Goal: Task Accomplishment & Management: Manage account settings

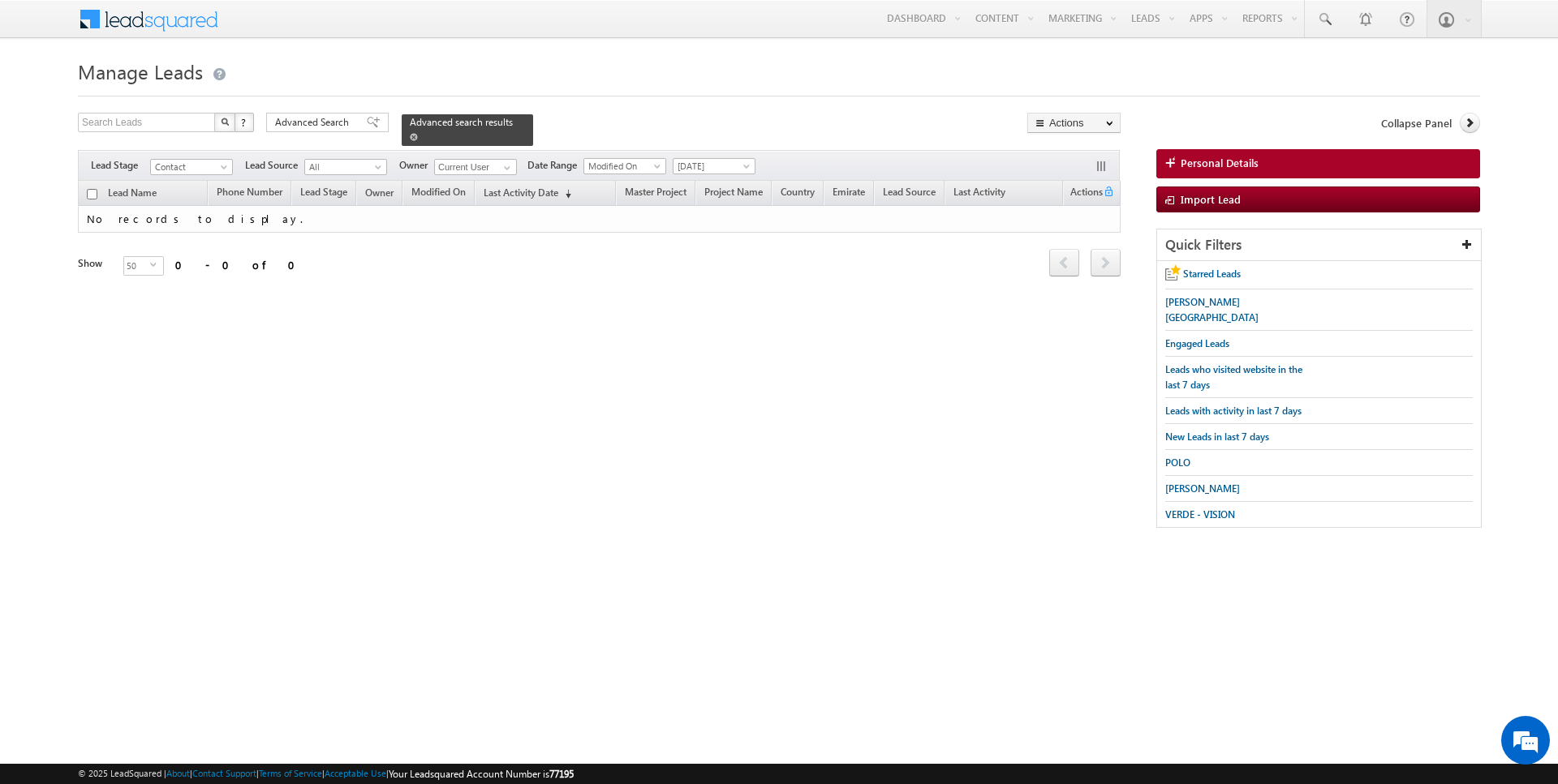
click at [409, 134] on span at bounding box center [413, 137] width 8 height 8
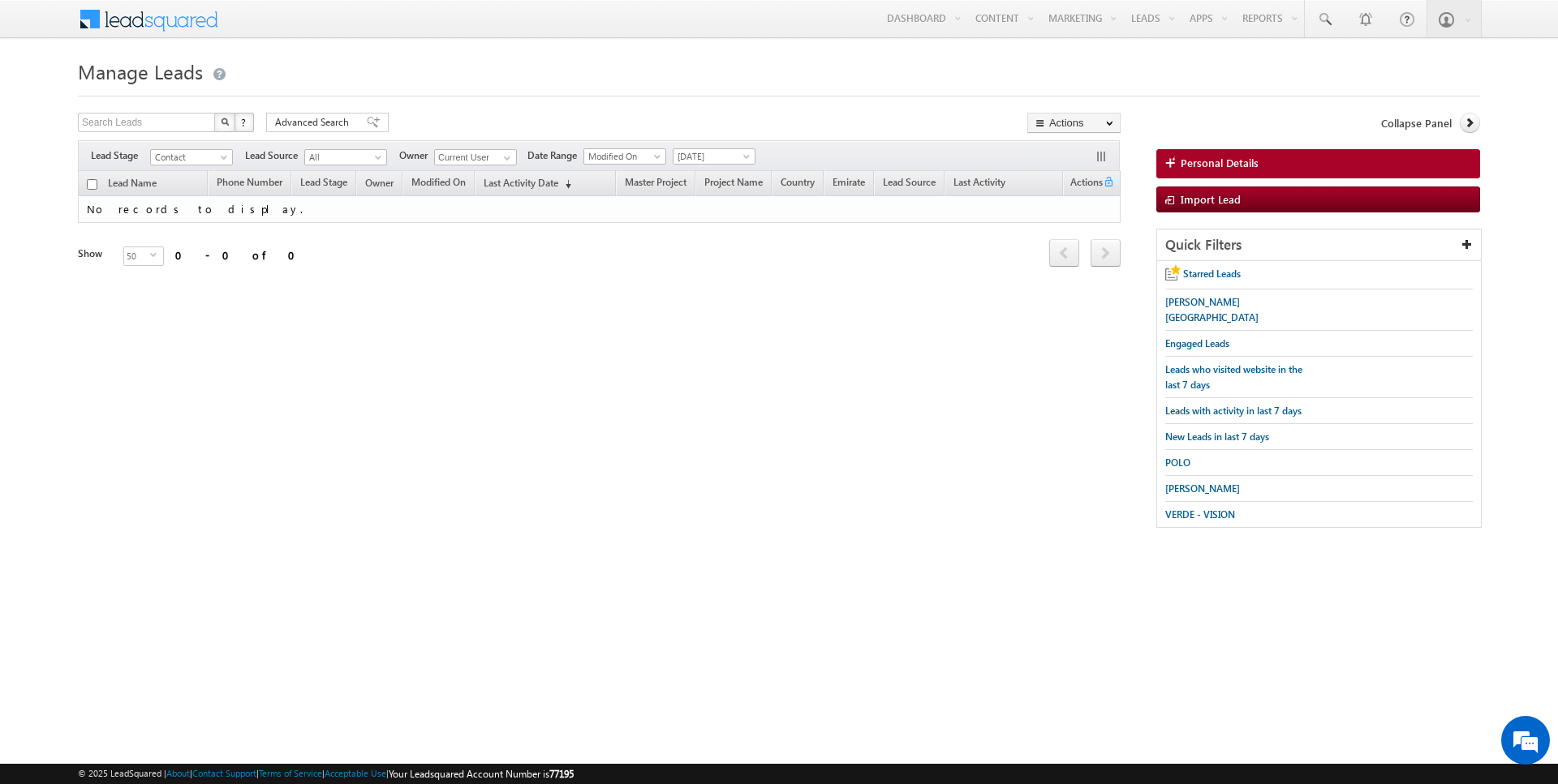
click at [715, 149] on span "[DATE]" at bounding box center [712, 156] width 78 height 15
click at [705, 168] on link "All Time" at bounding box center [706, 173] width 81 height 15
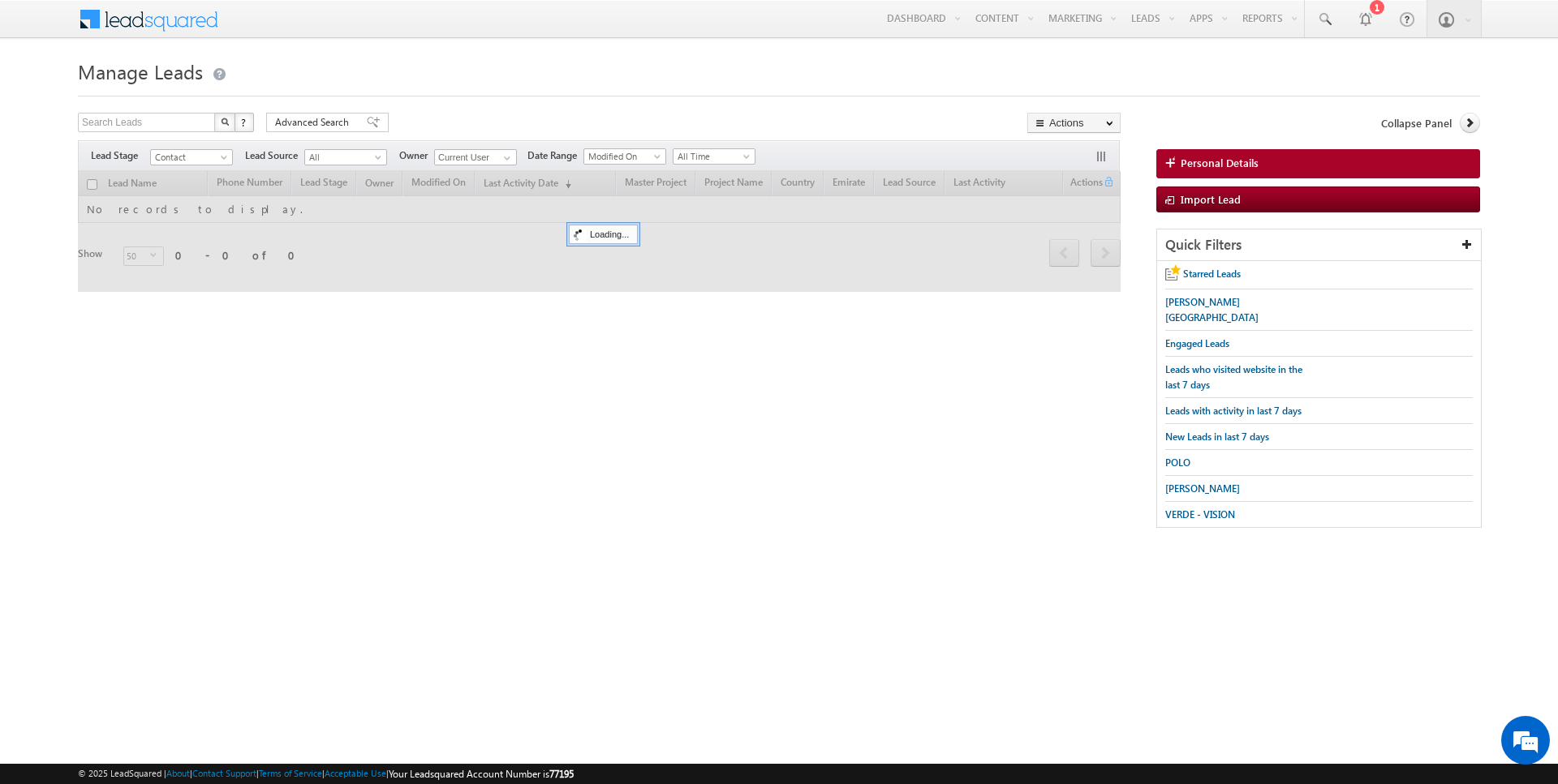
click at [521, 88] on div at bounding box center [779, 91] width 1402 height 11
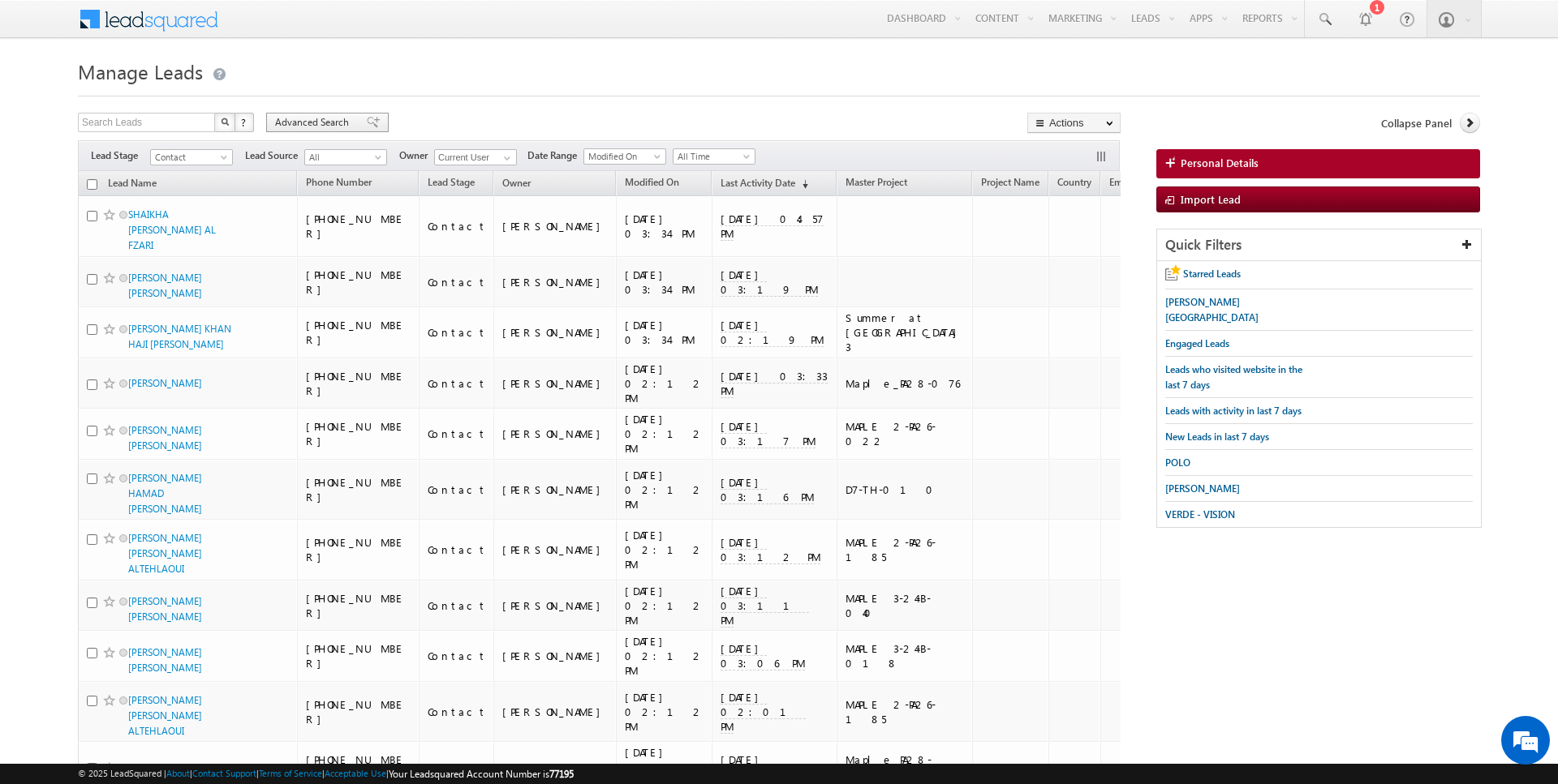
click at [319, 124] on span "Advanced Search" at bounding box center [314, 122] width 79 height 15
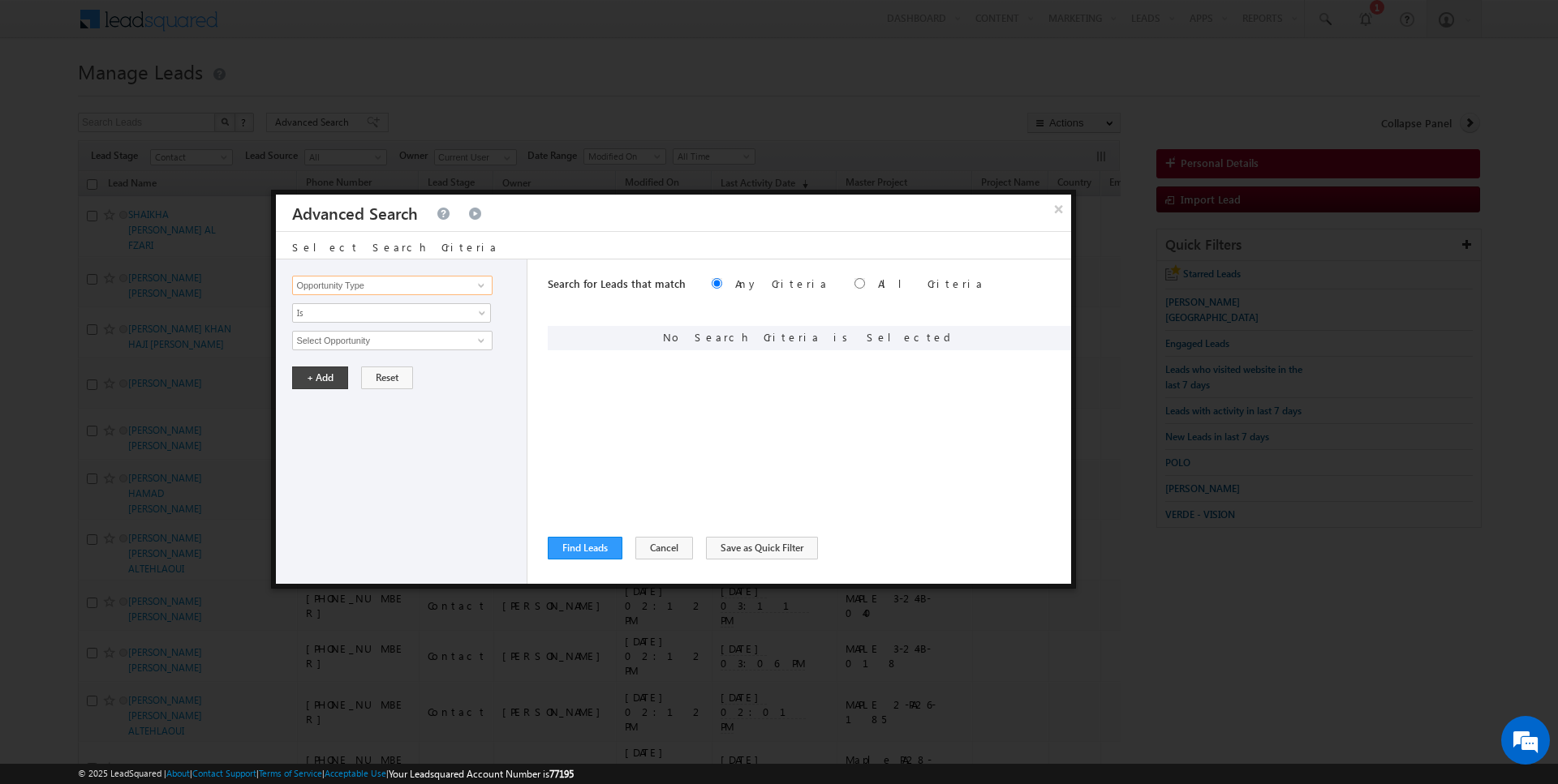
click at [371, 279] on input "Opportunity Type" at bounding box center [391, 286] width 199 height 20
type input "Last Activity Date"
click at [340, 315] on span "Is" at bounding box center [380, 313] width 176 height 15
click at [334, 347] on link "Before" at bounding box center [392, 345] width 198 height 15
click at [331, 339] on span "[DATE]" at bounding box center [380, 340] width 176 height 15
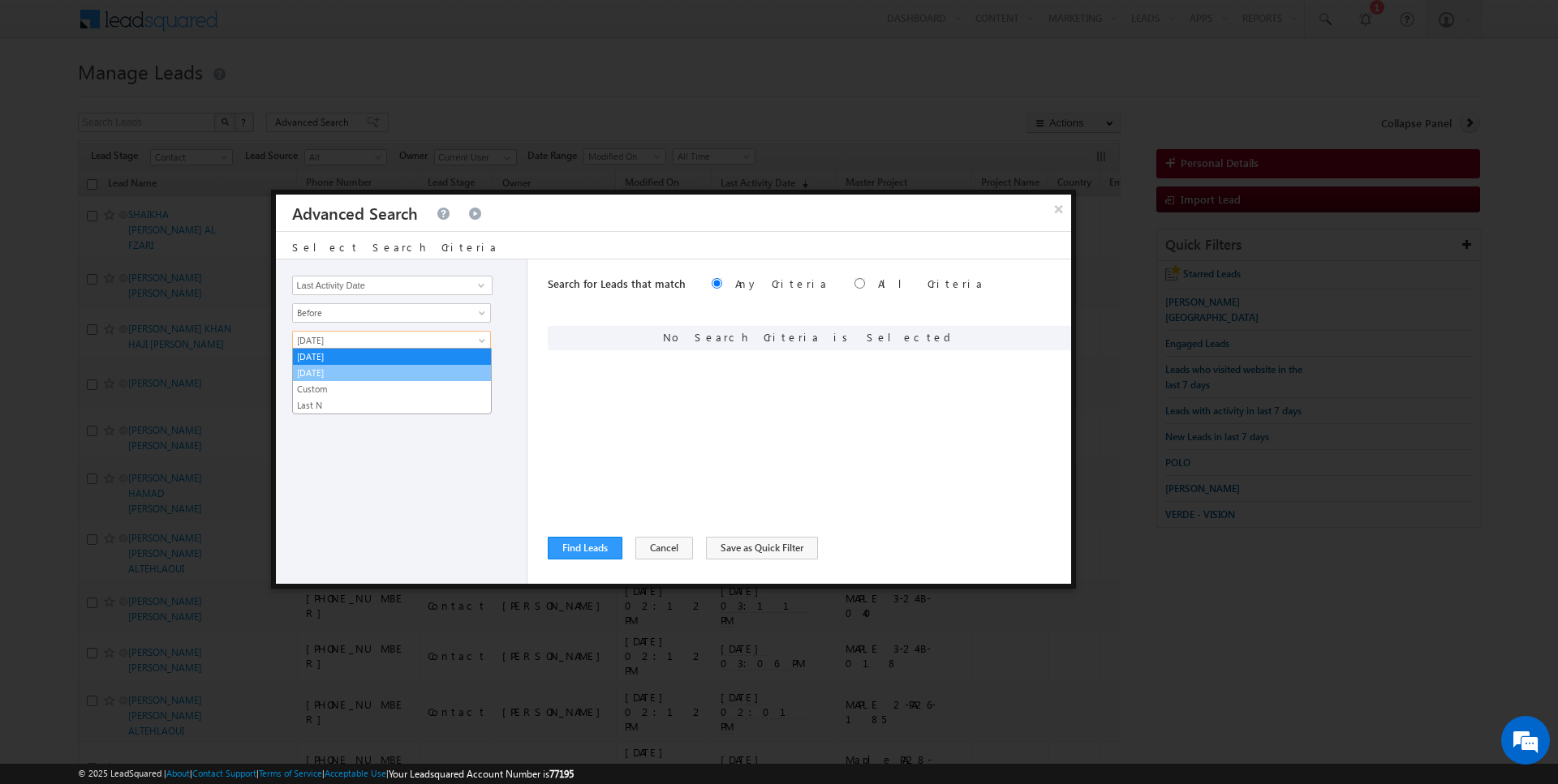
click at [330, 367] on link "[DATE]" at bounding box center [392, 373] width 198 height 15
click at [330, 367] on button "+ Add" at bounding box center [319, 378] width 56 height 23
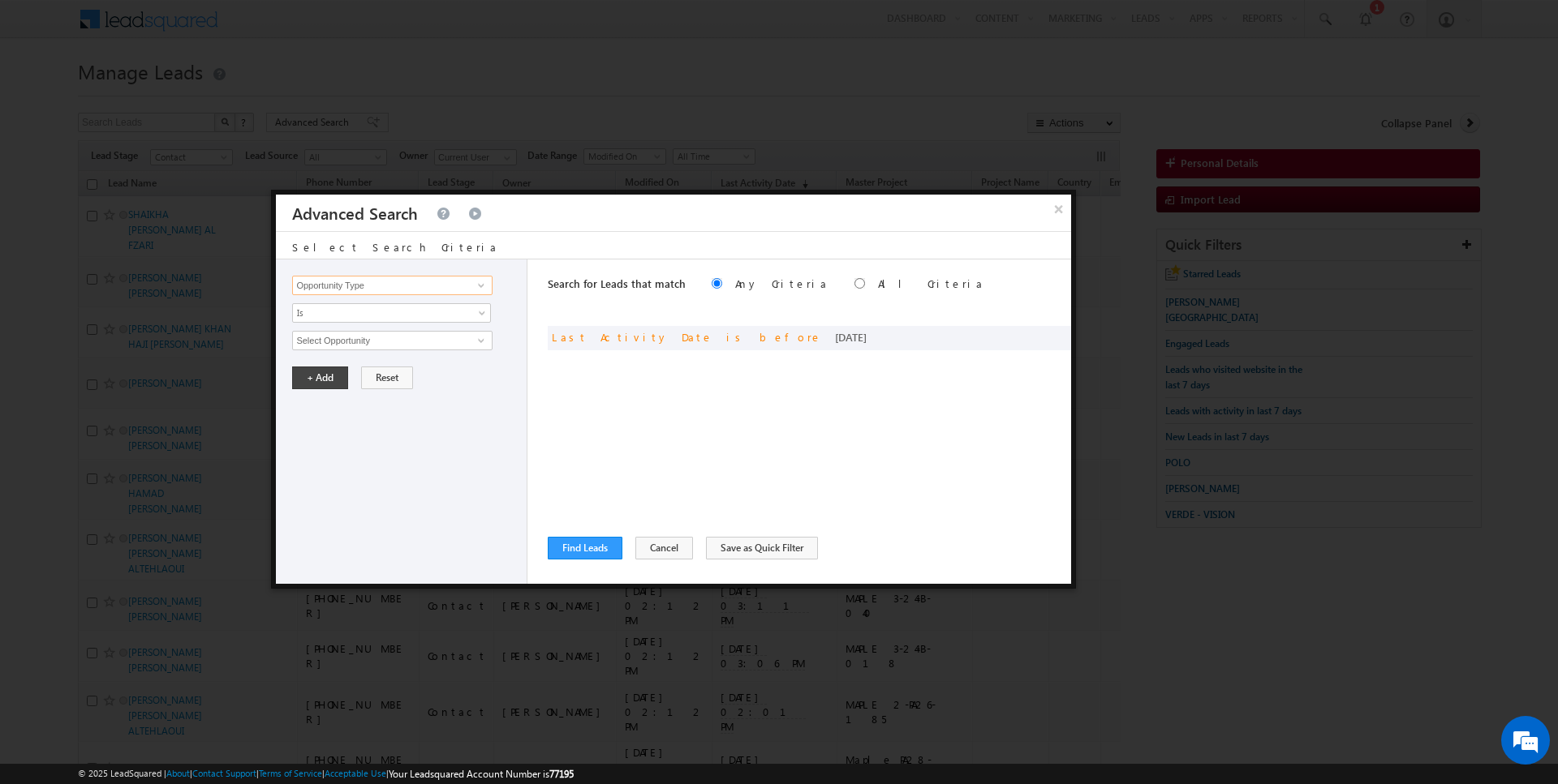
click at [358, 289] on input "Opportunity Type" at bounding box center [391, 286] width 199 height 20
type input "modi"
click at [356, 278] on input at bounding box center [391, 286] width 199 height 20
click at [343, 329] on link "Modified On" at bounding box center [391, 334] width 199 height 19
type input "Modified On"
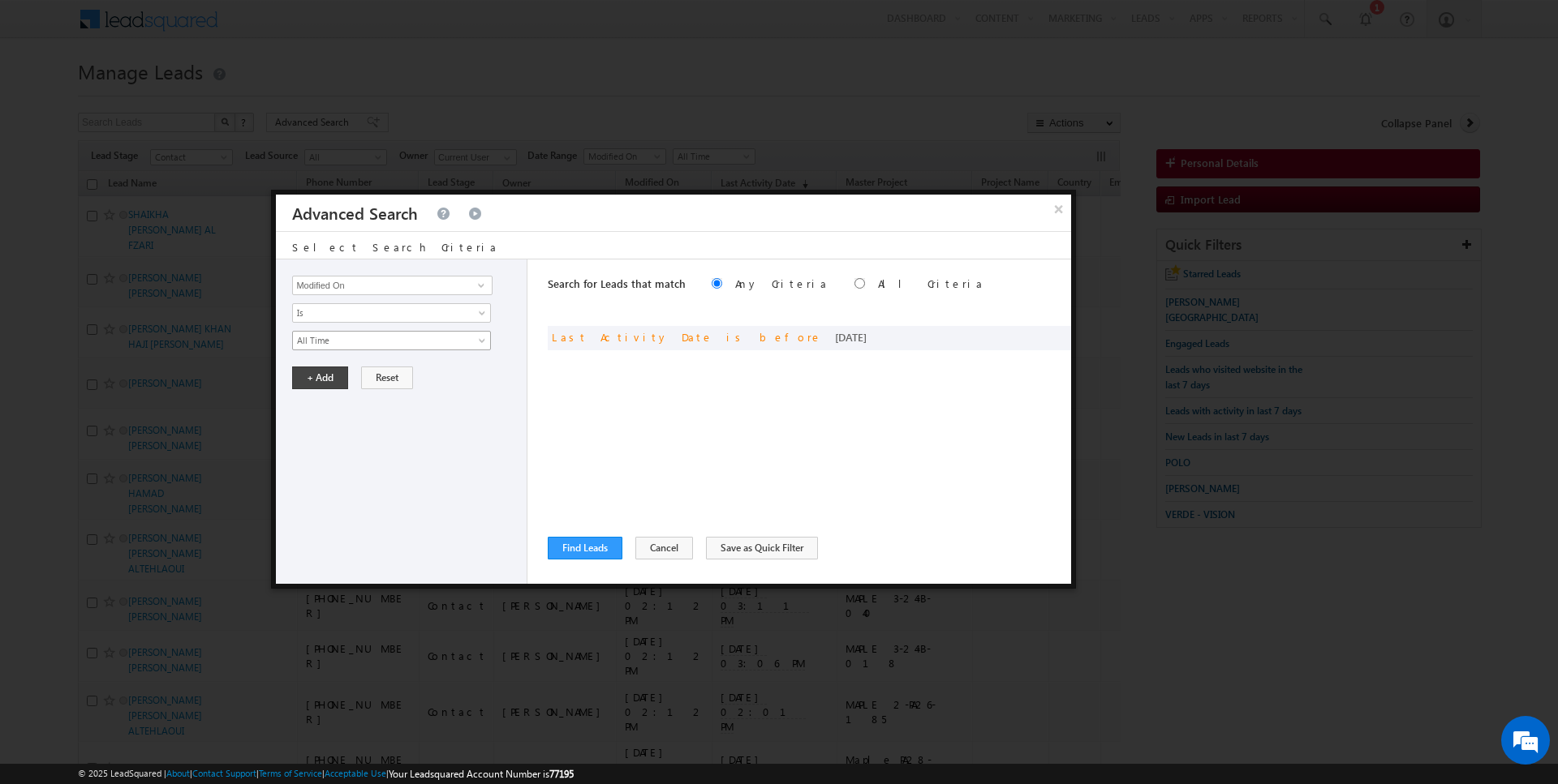
click at [333, 339] on span "All Time" at bounding box center [380, 340] width 176 height 15
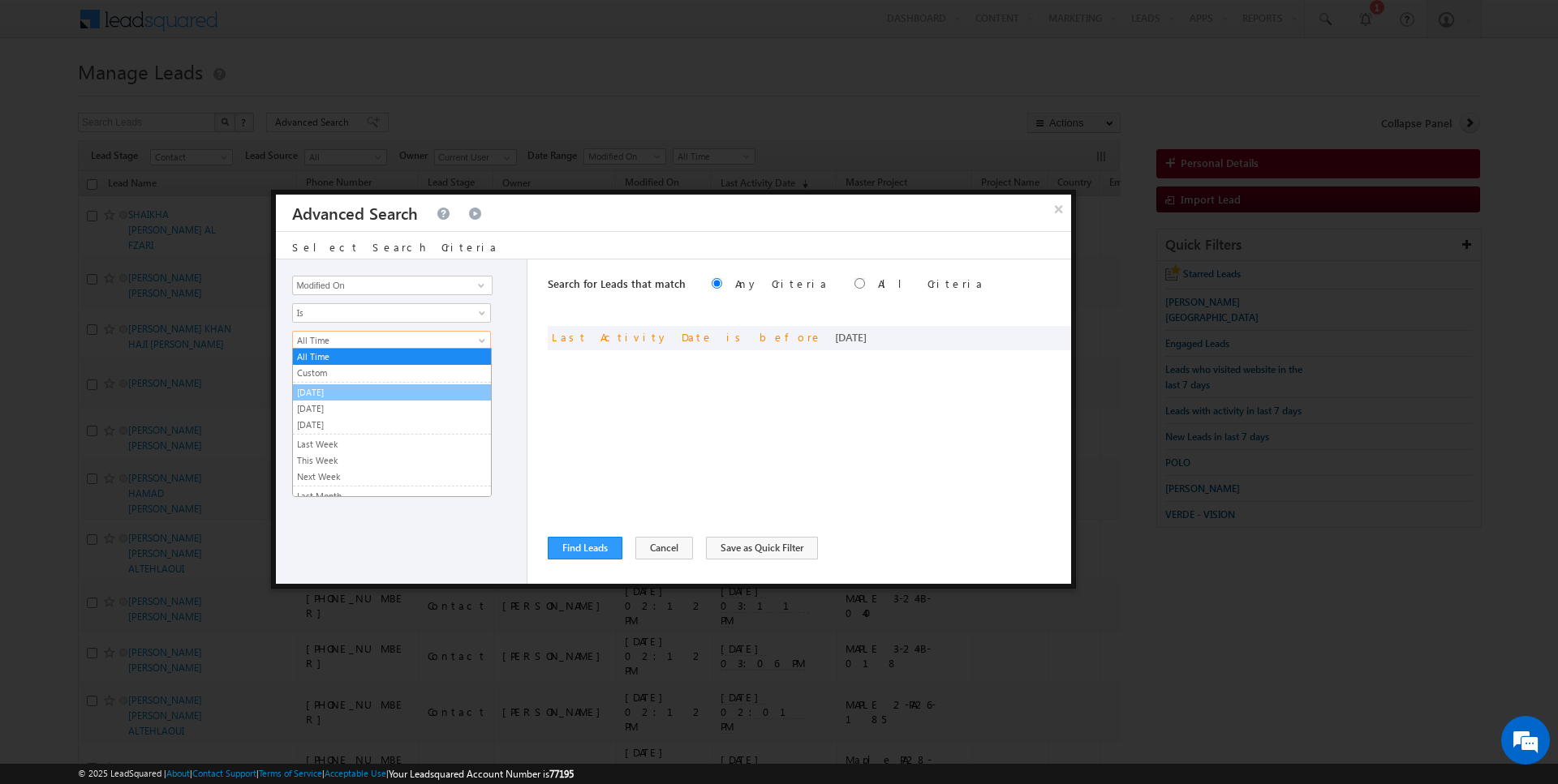
click at [330, 394] on link "[DATE]" at bounding box center [392, 392] width 198 height 15
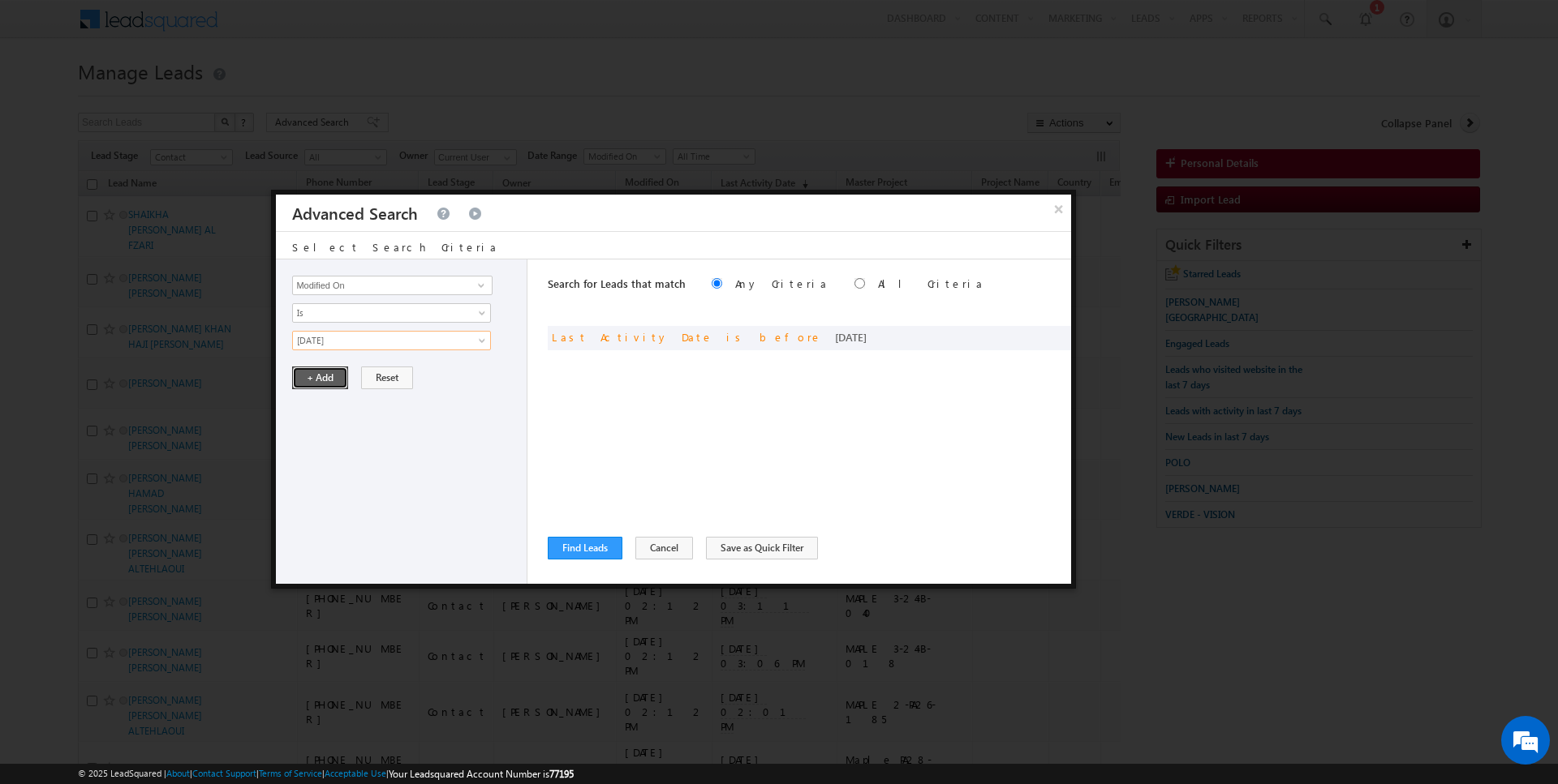
click at [327, 376] on button "+ Add" at bounding box center [319, 378] width 56 height 23
click at [878, 283] on label "All Criteria" at bounding box center [931, 284] width 106 height 14
radio input "true"
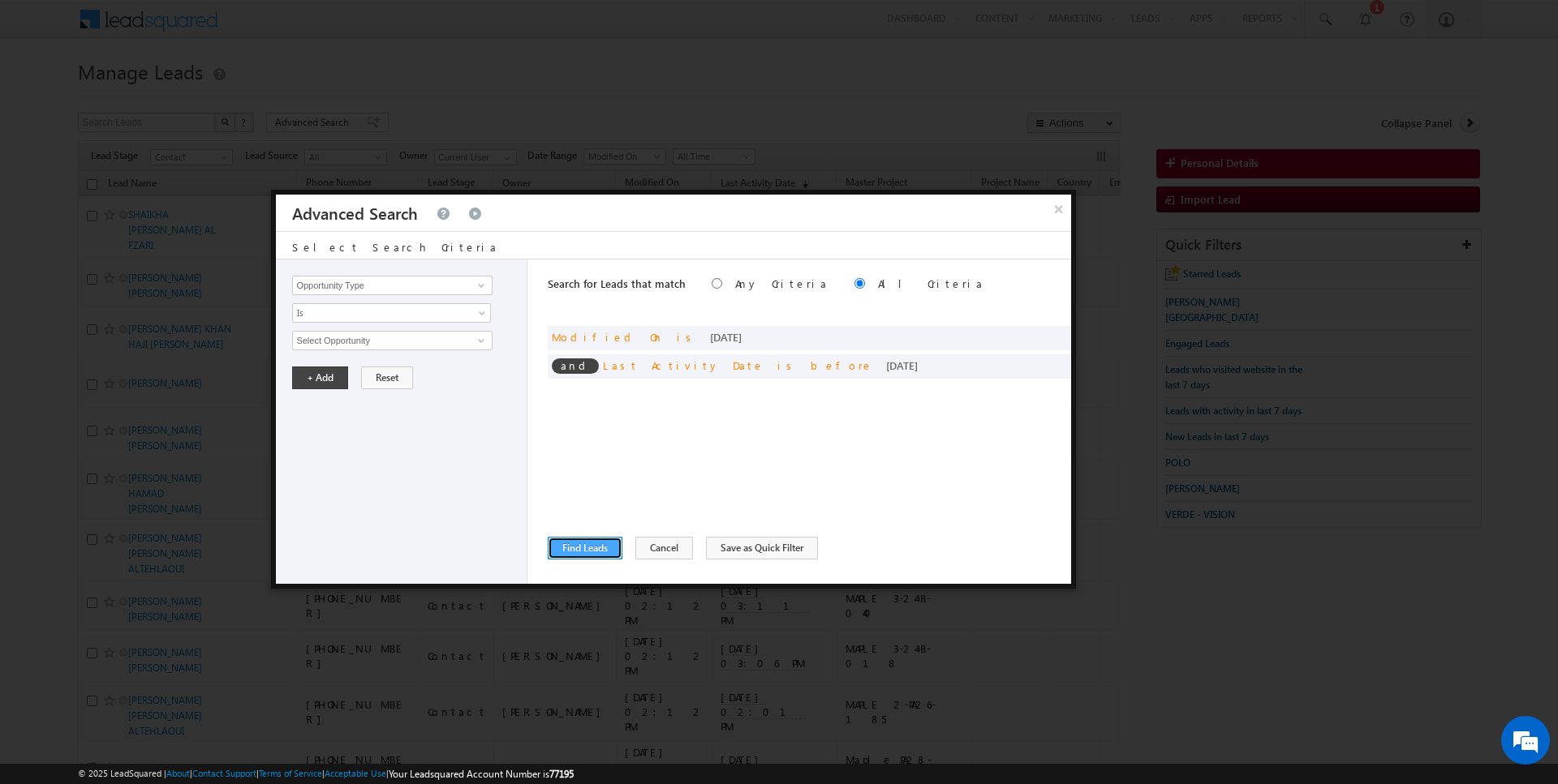
click at [574, 549] on button "Find Leads" at bounding box center [585, 548] width 75 height 23
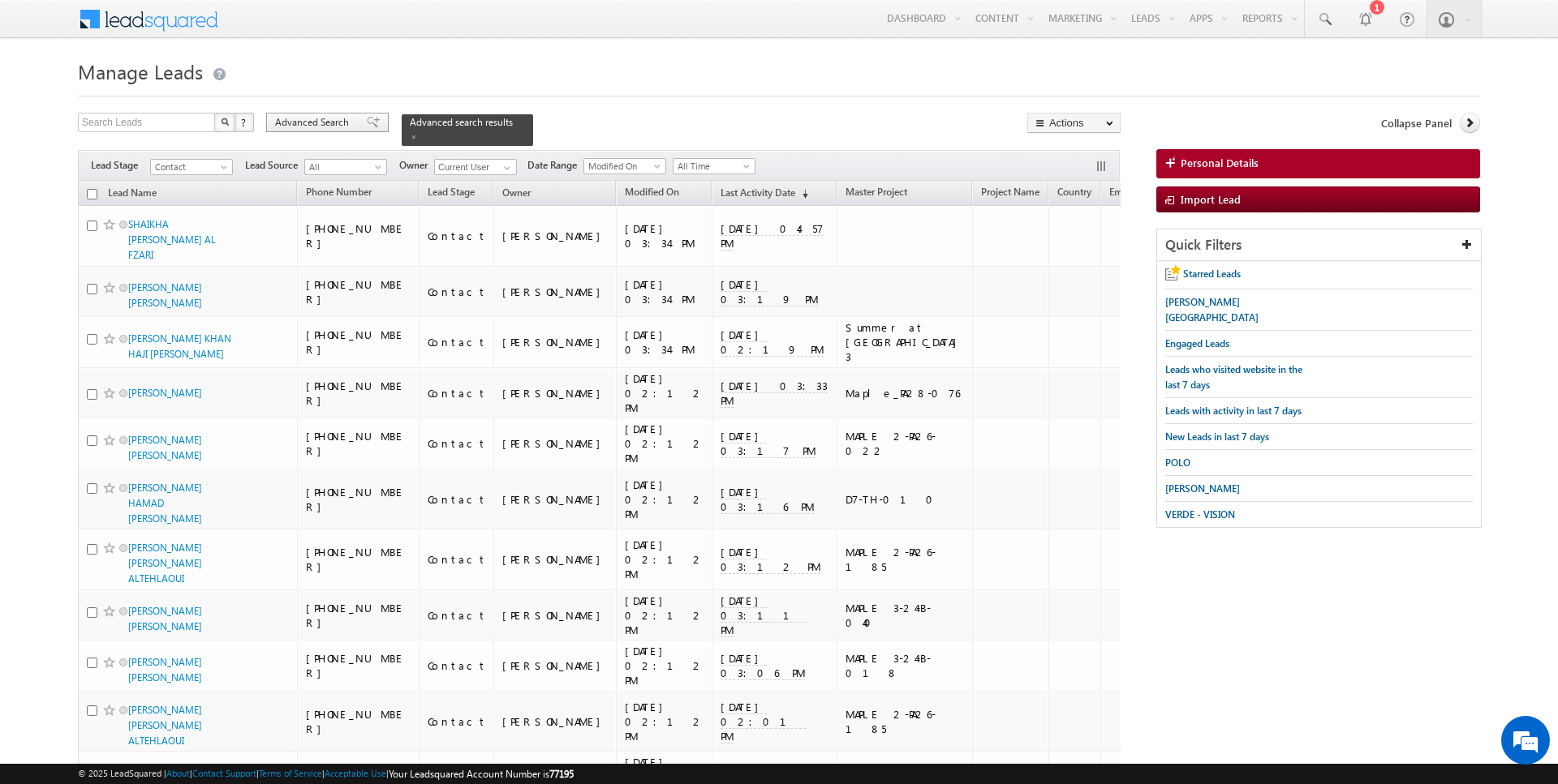
click at [326, 114] on div "Advanced Search" at bounding box center [327, 123] width 123 height 20
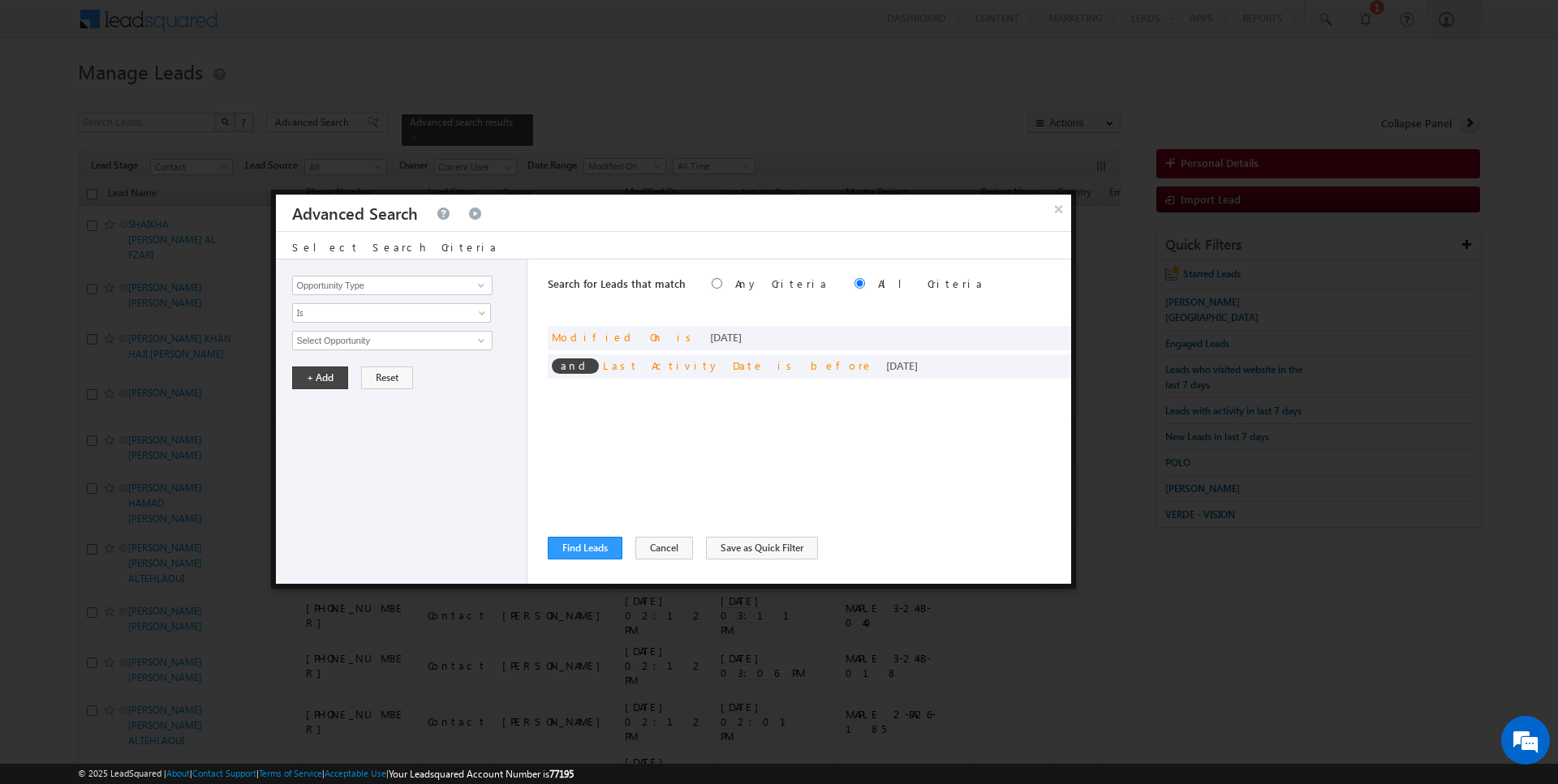
click at [383, 273] on div "Opportunity Type Lead Activity Task Sales Group Prospect Id Address 1 Address 2…" at bounding box center [402, 421] width 251 height 325
click at [390, 281] on input "Opportunity Type" at bounding box center [391, 286] width 199 height 20
click at [386, 320] on link "Owner" at bounding box center [391, 318] width 199 height 19
type input "Owner"
click at [349, 320] on link "Is" at bounding box center [391, 313] width 198 height 20
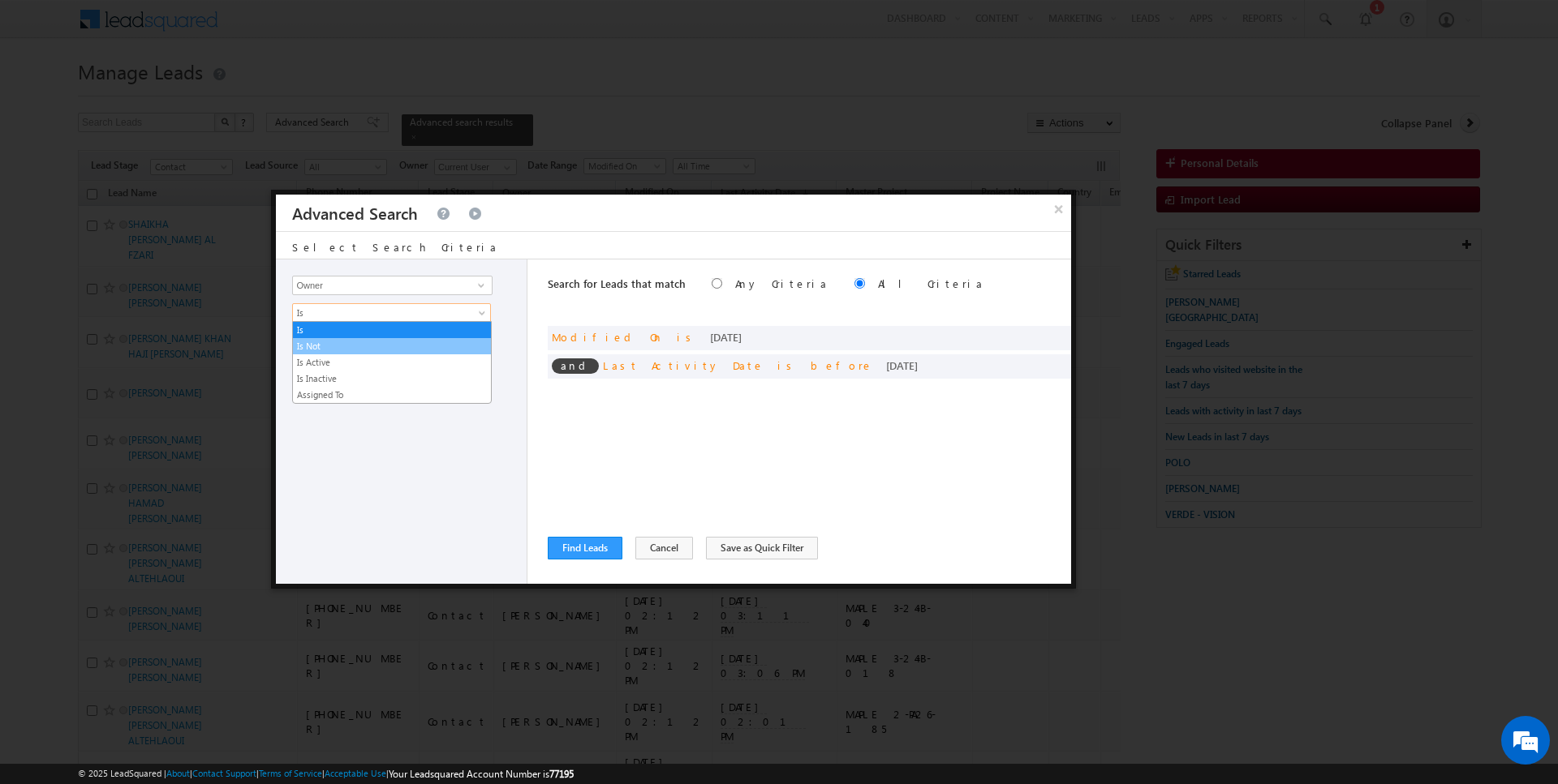
click at [344, 339] on link "Is Not" at bounding box center [392, 345] width 198 height 15
click at [344, 314] on span "Is Not" at bounding box center [380, 313] width 176 height 15
click at [339, 344] on link "Is Not" at bounding box center [392, 345] width 198 height 15
click at [339, 344] on span "None Selected" at bounding box center [385, 340] width 185 height 18
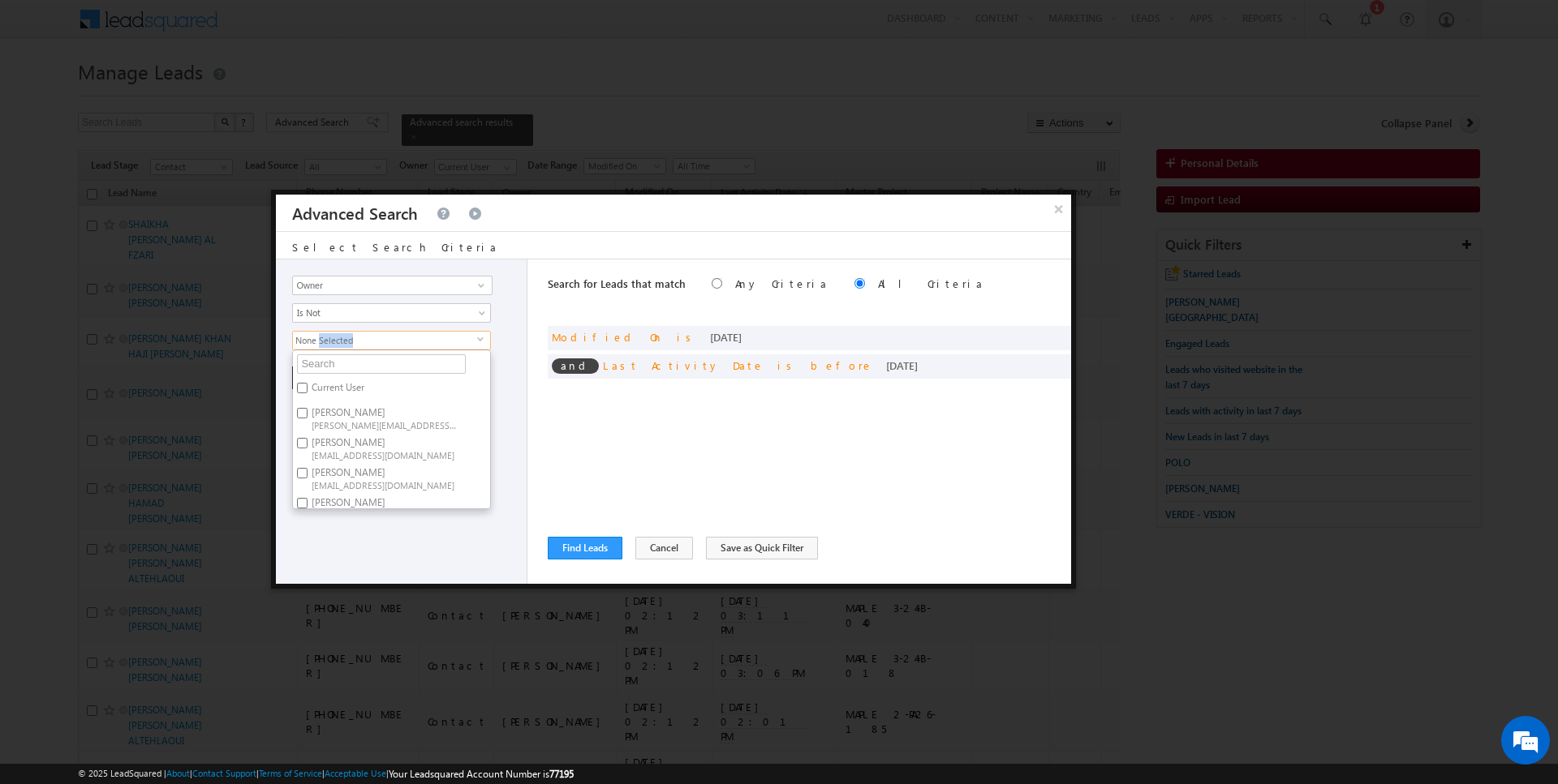
click at [333, 385] on label "Current User" at bounding box center [336, 391] width 87 height 26
click at [307, 385] on input "Current User" at bounding box center [301, 388] width 11 height 11
checkbox input "true"
click at [615, 430] on div "Search for Leads that match Any Criteria All Criteria Note that the current tri…" at bounding box center [809, 421] width 523 height 325
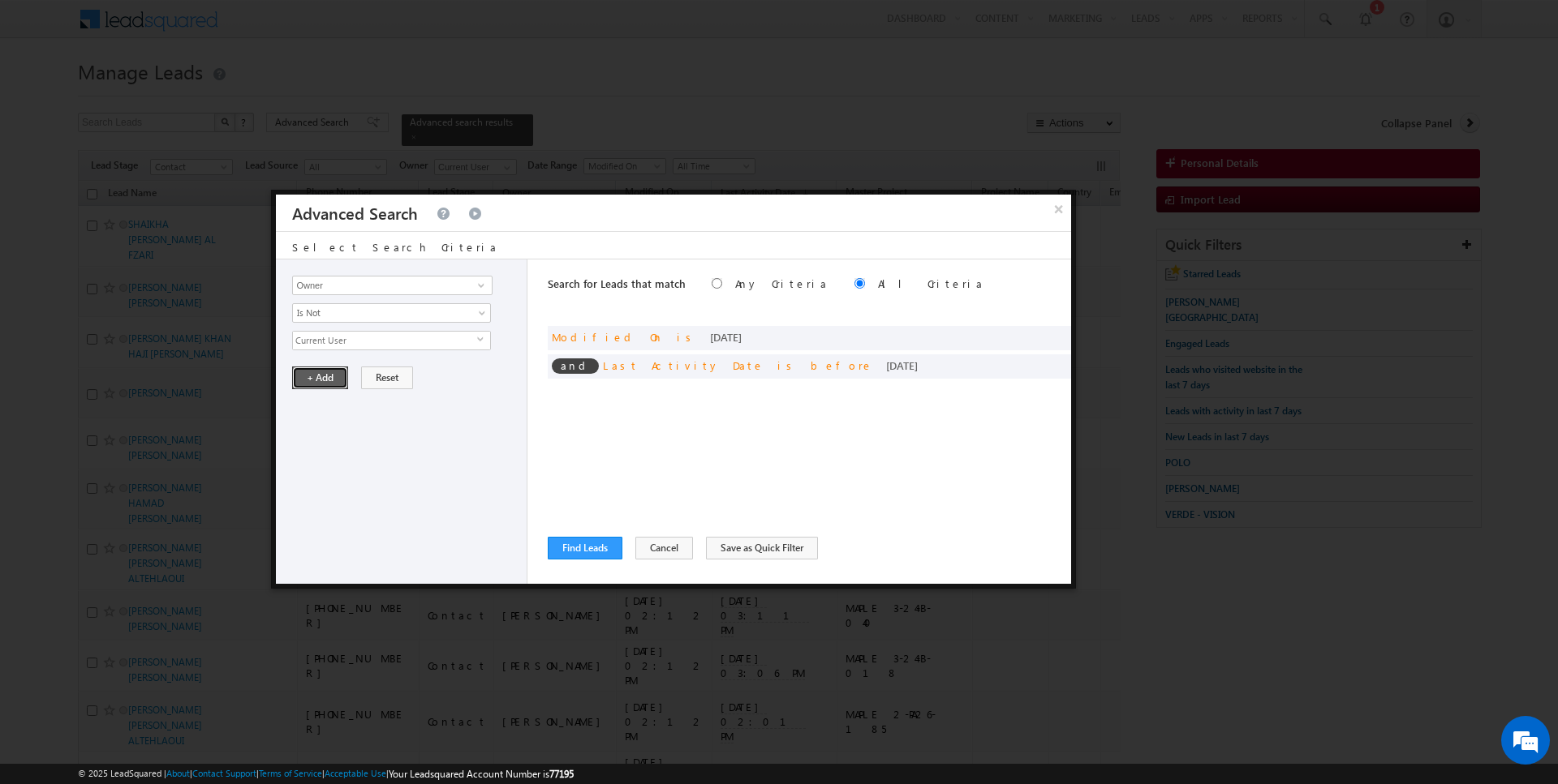
click at [318, 376] on button "+ Add" at bounding box center [319, 378] width 56 height 23
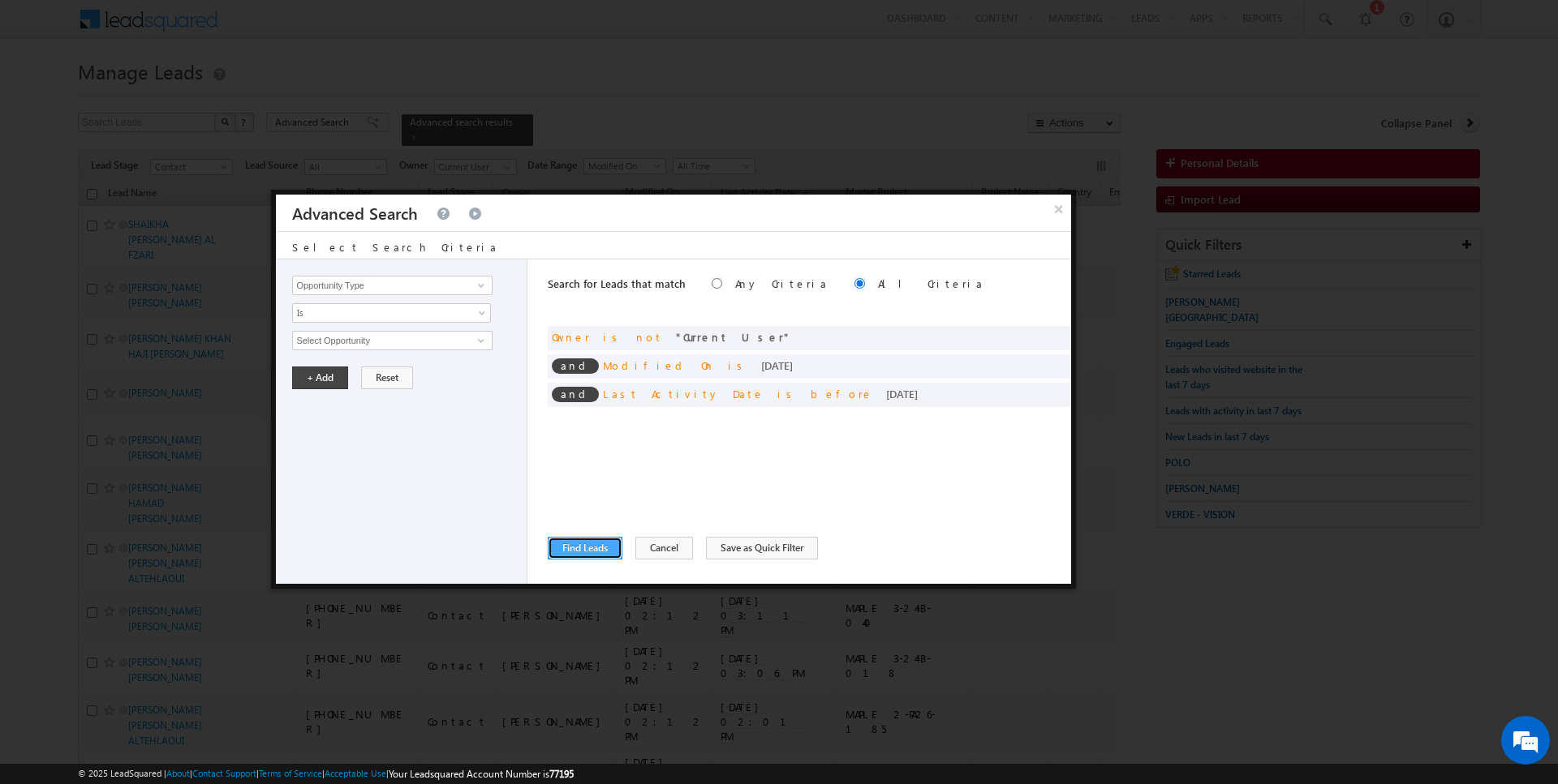
click at [583, 556] on button "Find Leads" at bounding box center [585, 548] width 75 height 23
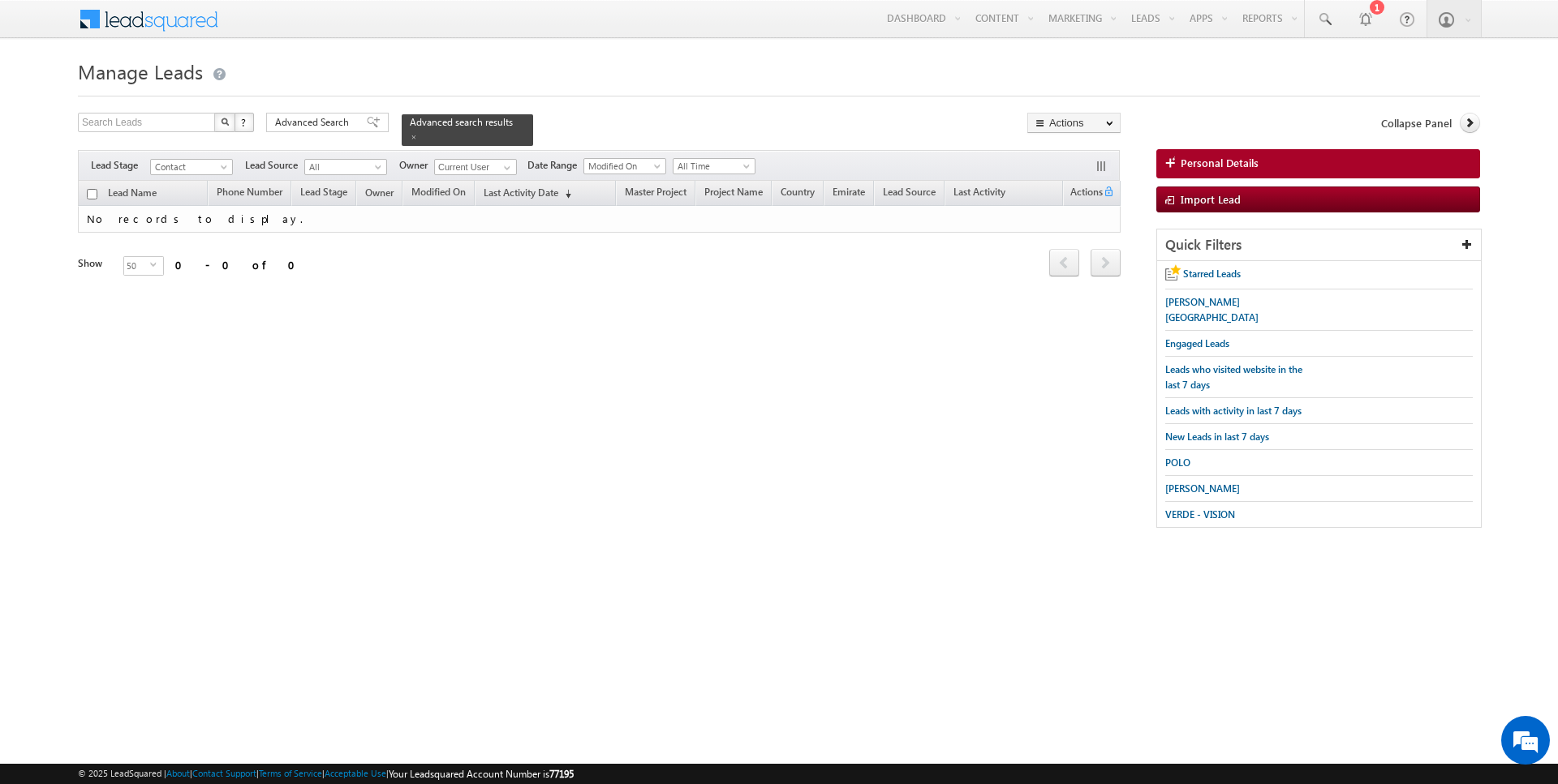
click at [502, 156] on div "Filters Lead Stage Contact Contact Lead Source All All Owner Current User Curre…" at bounding box center [598, 165] width 1042 height 30
click at [505, 168] on span at bounding box center [507, 167] width 13 height 13
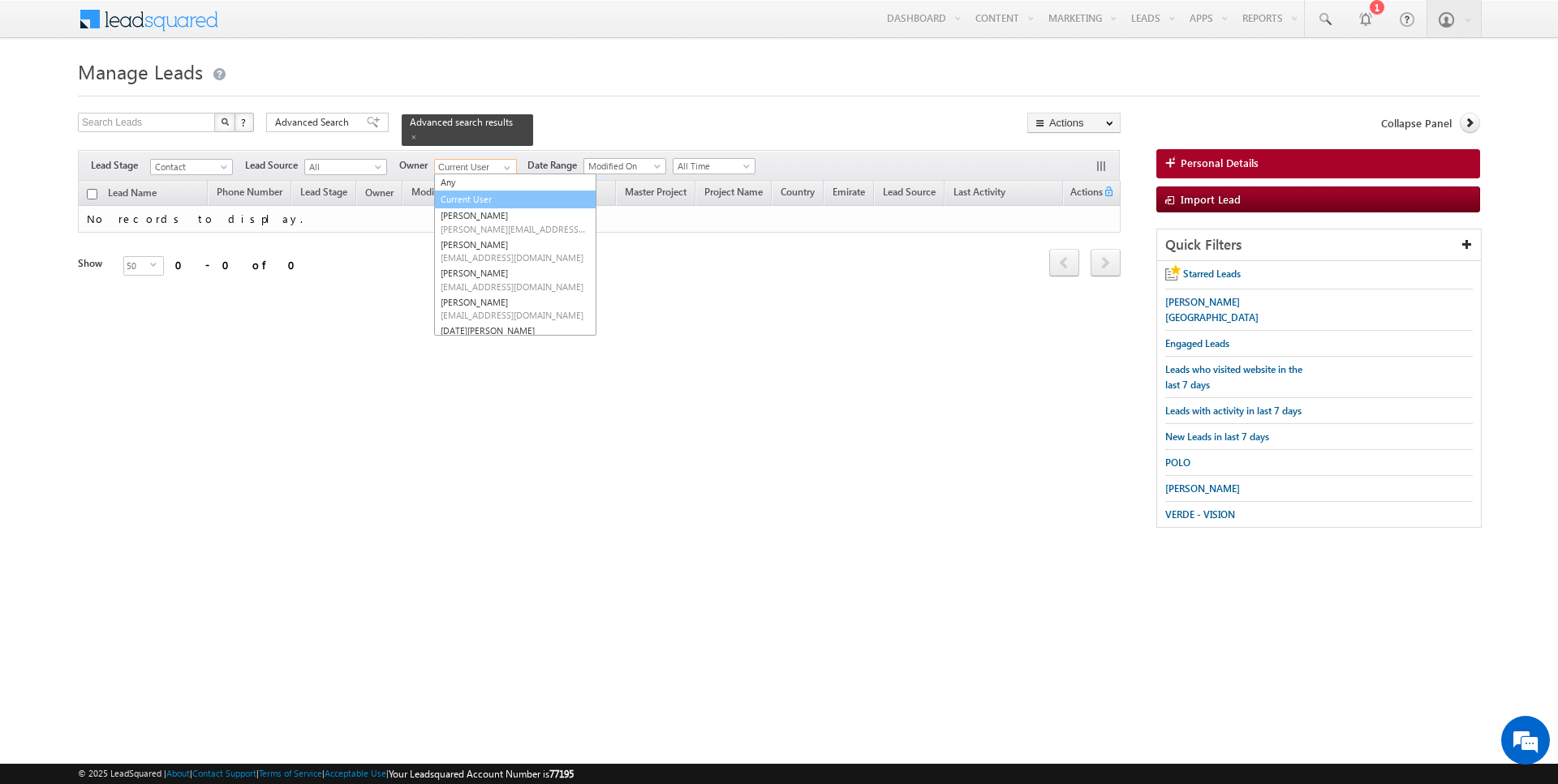
click at [482, 190] on link "Current User" at bounding box center [514, 199] width 162 height 19
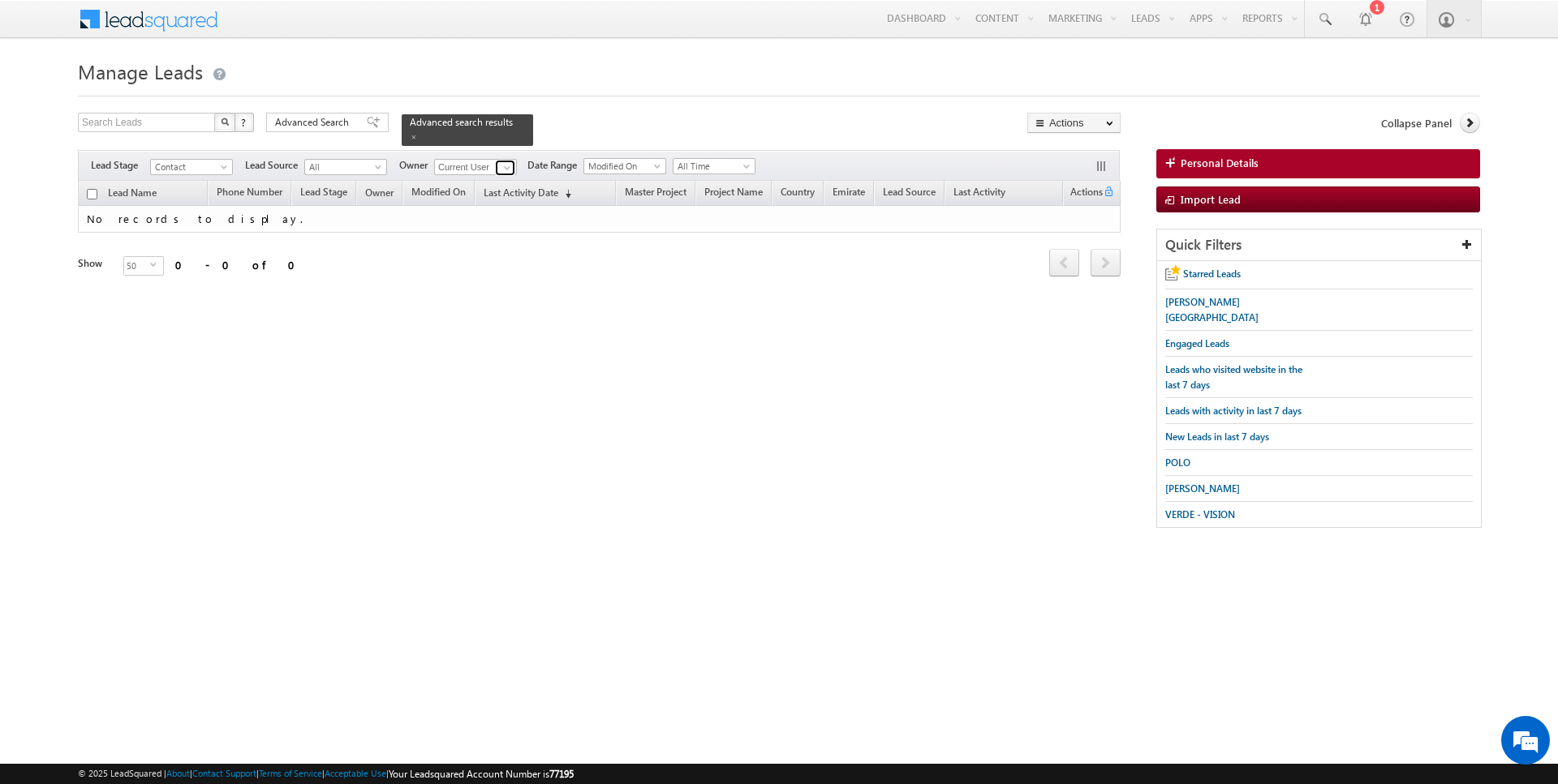
click at [509, 163] on span at bounding box center [507, 167] width 13 height 13
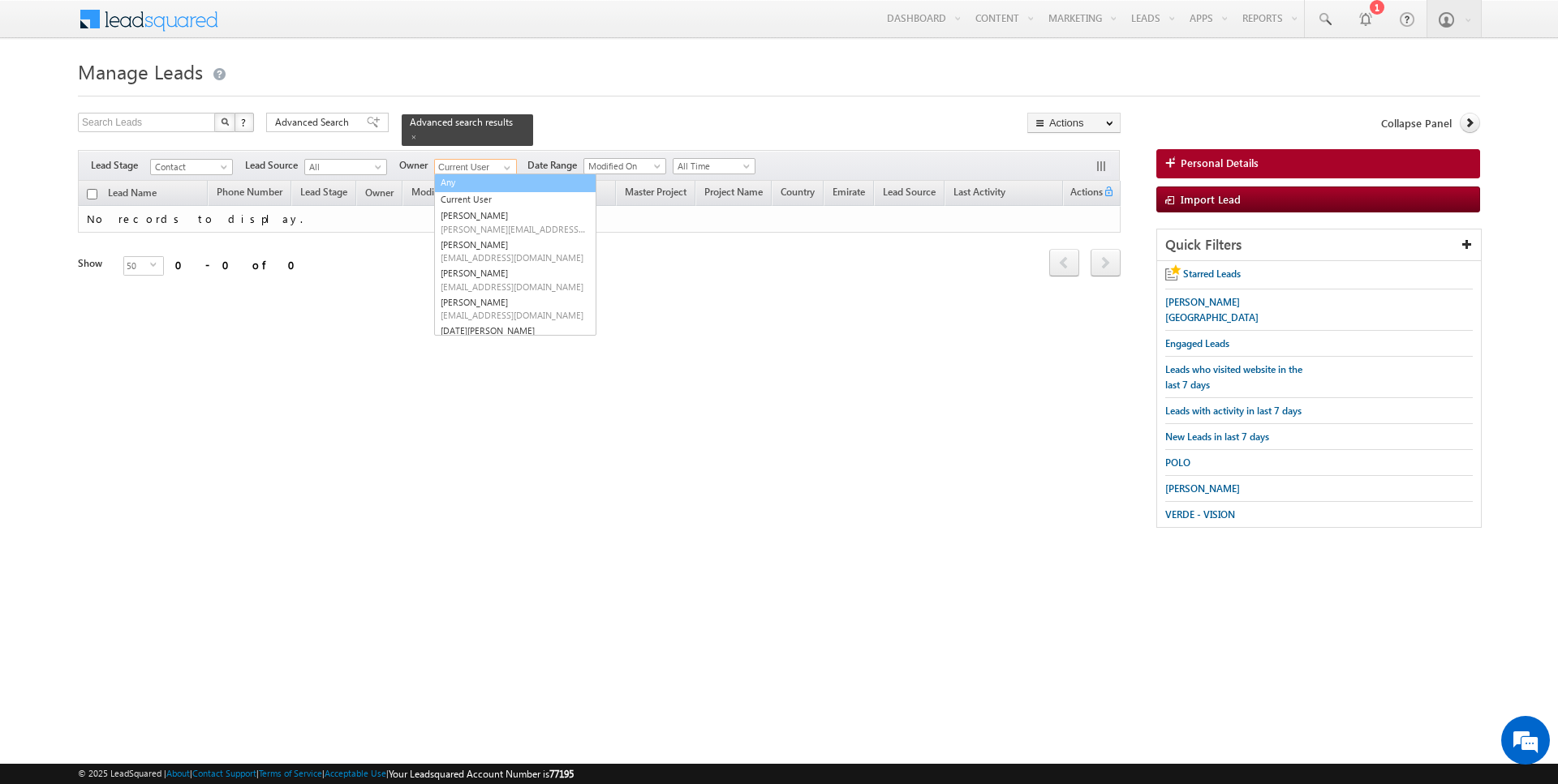
click at [471, 184] on link "Any" at bounding box center [514, 183] width 162 height 19
type input "Any"
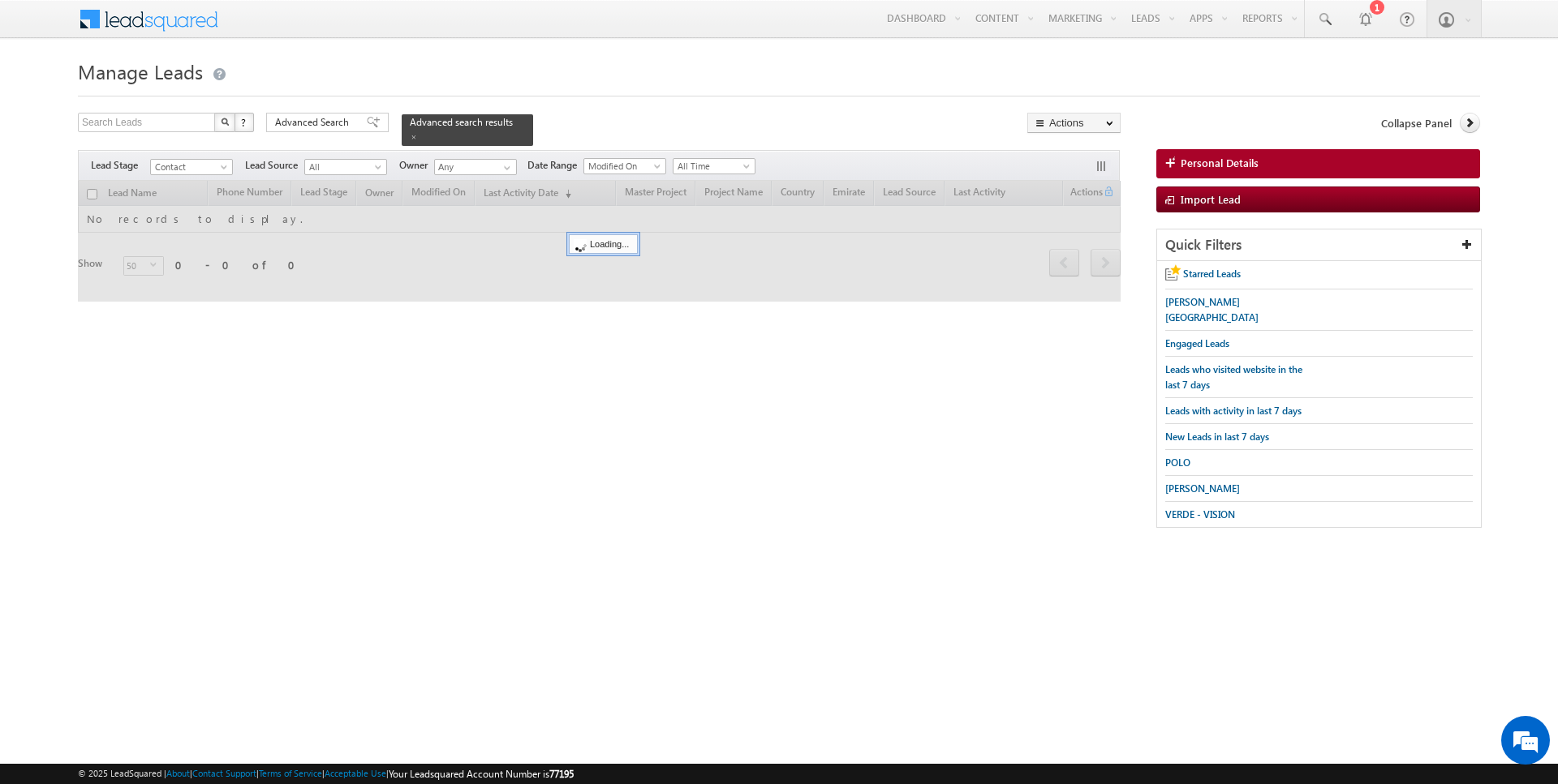
click at [637, 96] on div at bounding box center [779, 91] width 1402 height 11
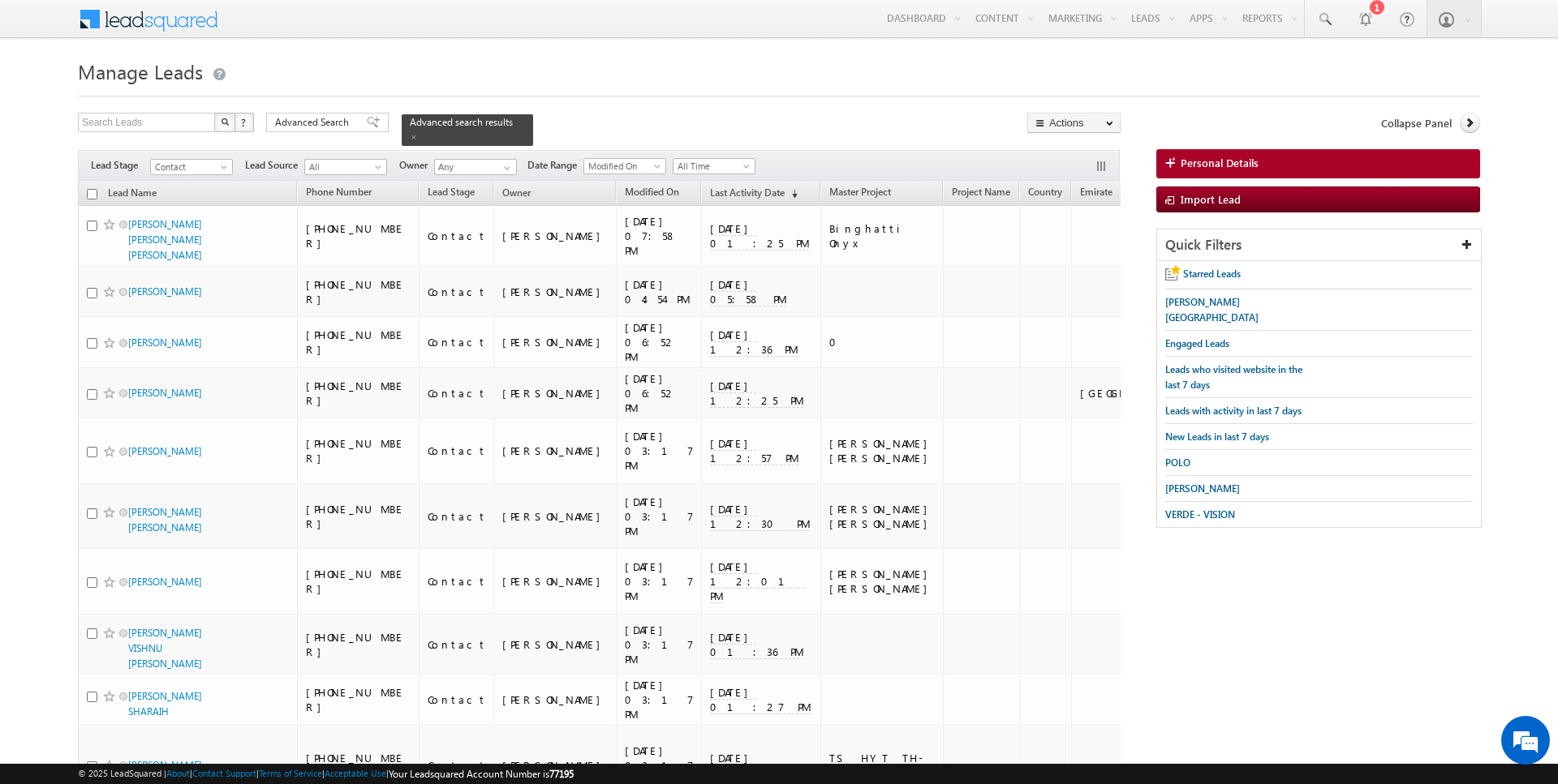
click at [90, 193] on input "checkbox" at bounding box center [91, 194] width 11 height 11
checkbox input "true"
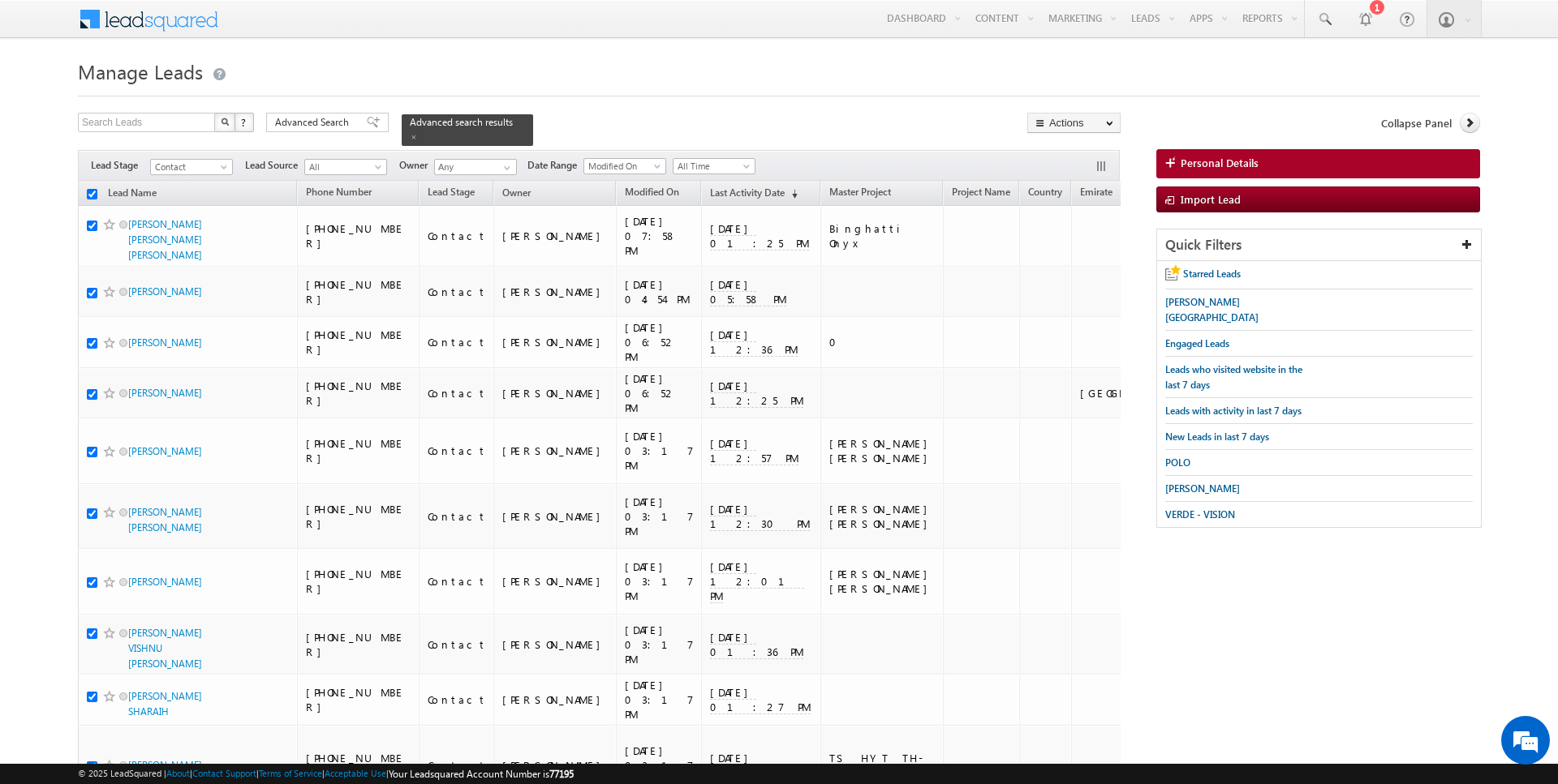
checkbox input "true"
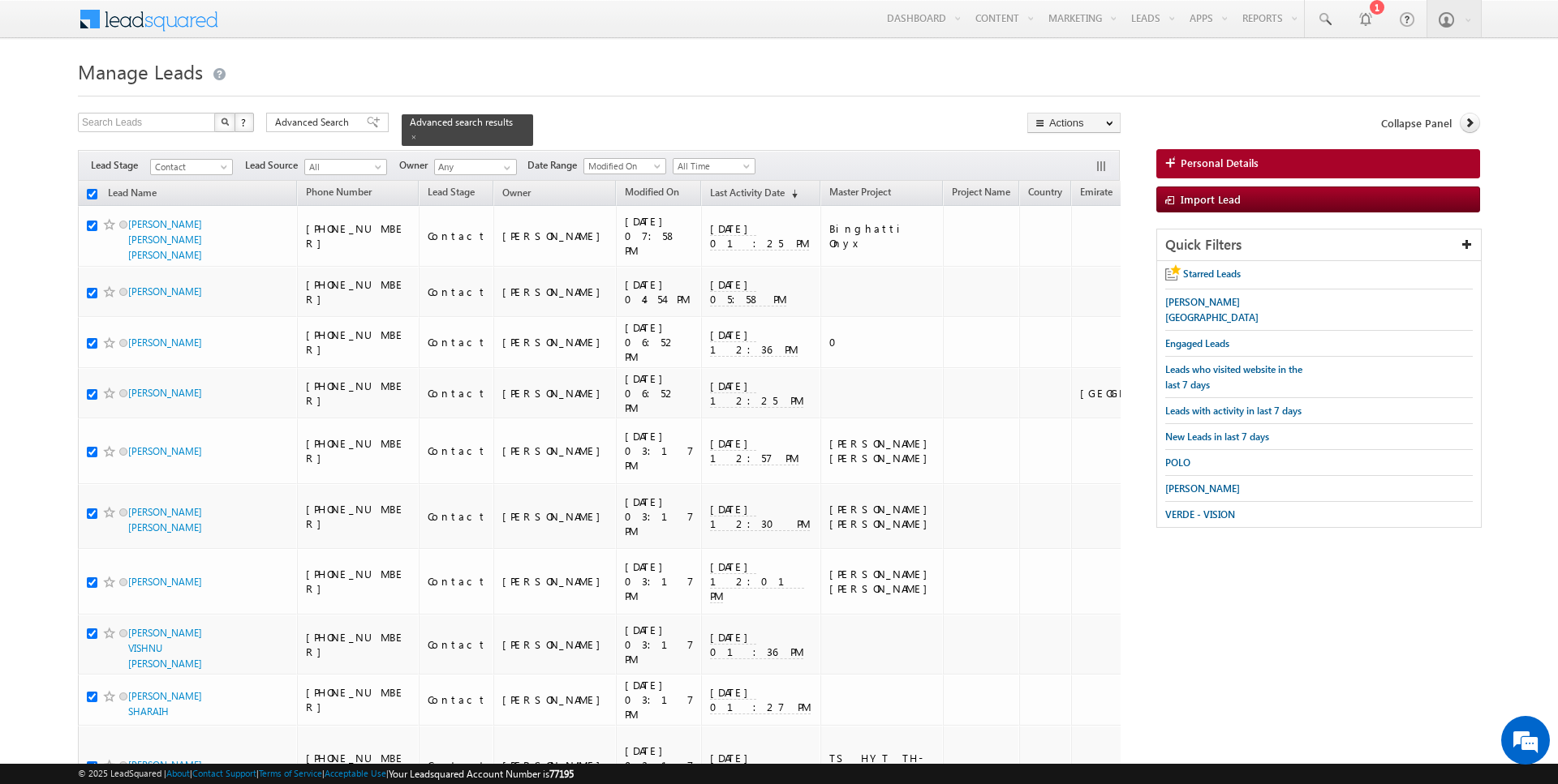
checkbox input "true"
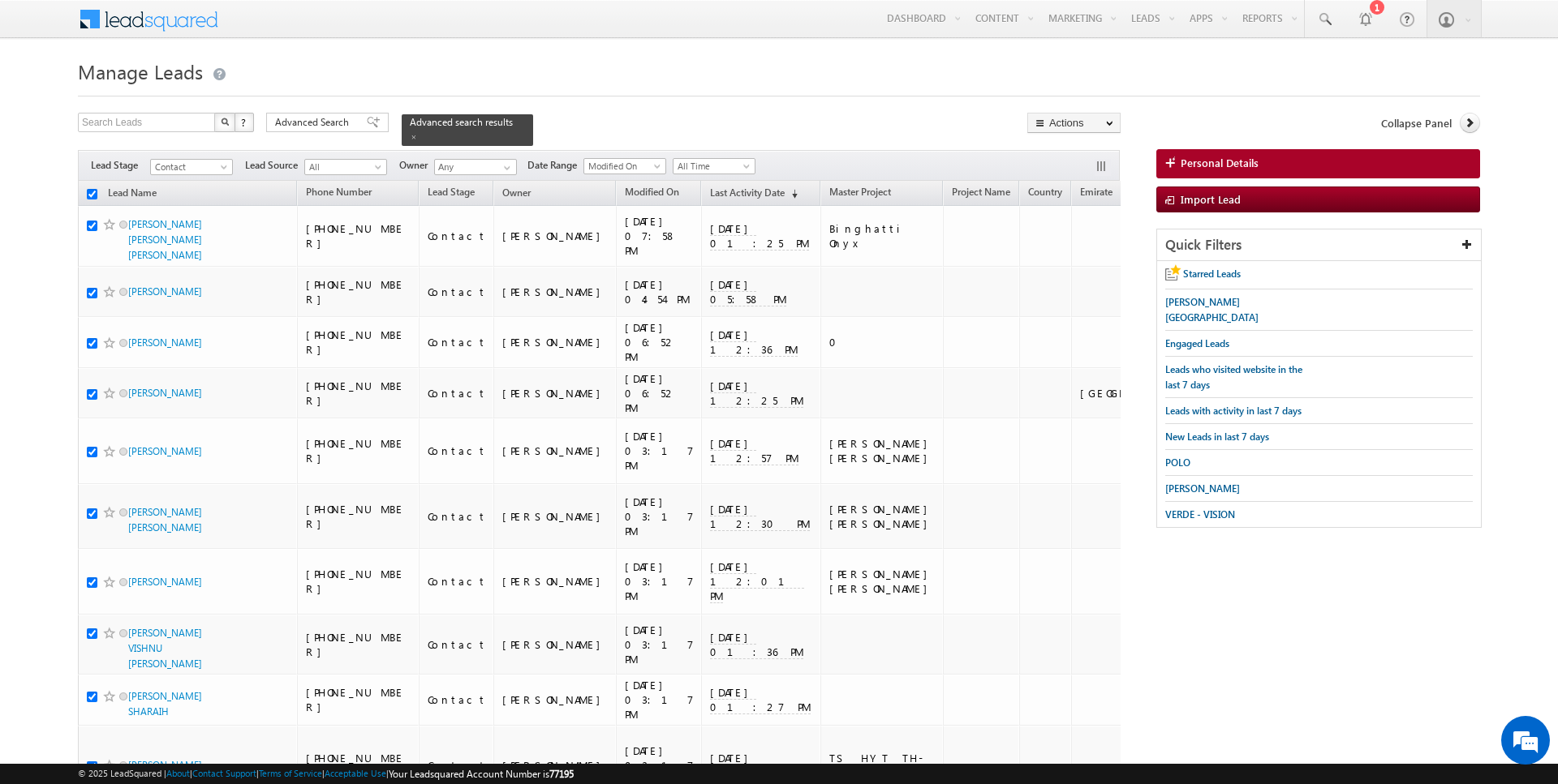
checkbox input "true"
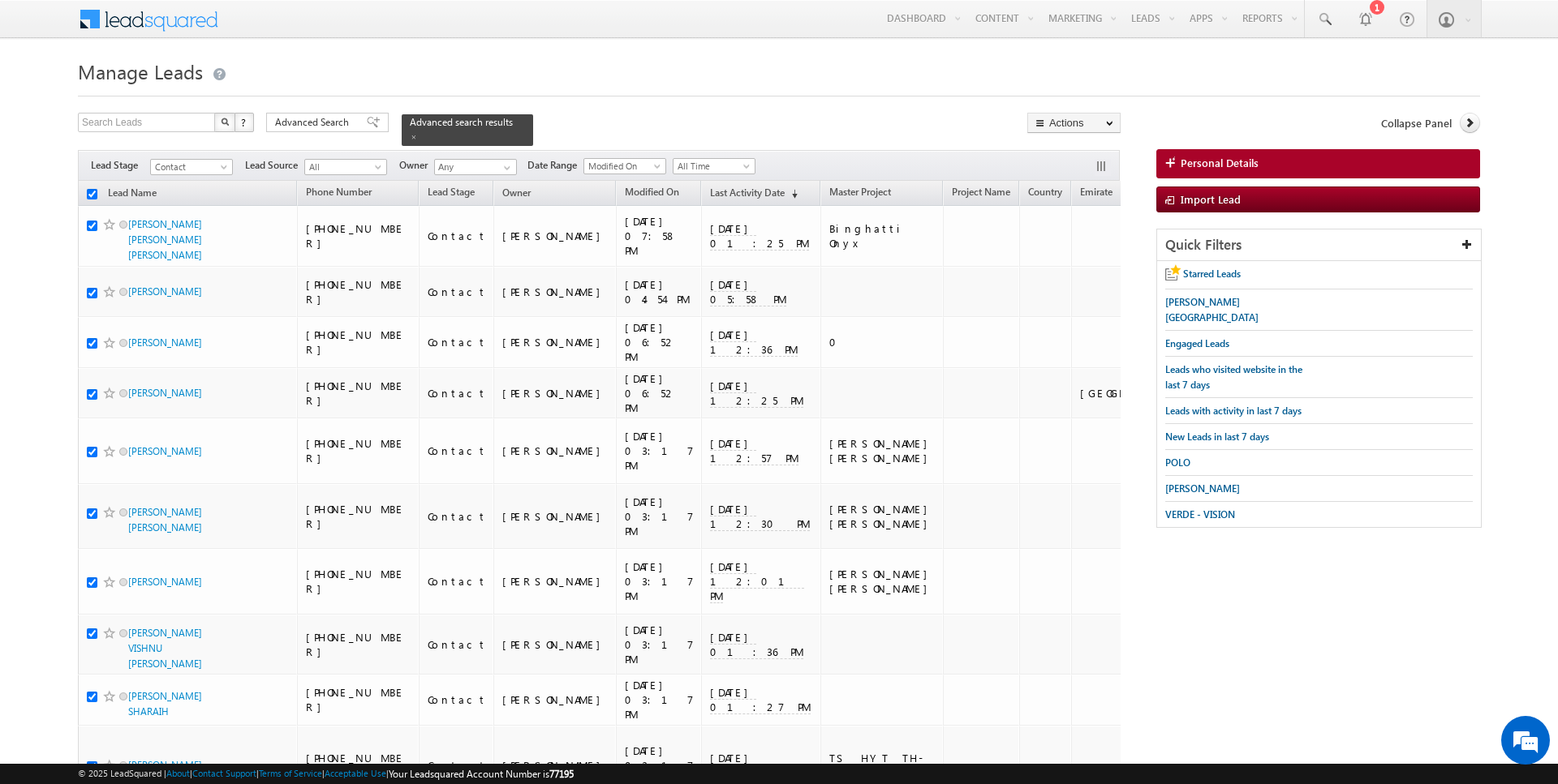
checkbox input "true"
click at [1081, 167] on link "Bulk Update" at bounding box center [1073, 166] width 91 height 20
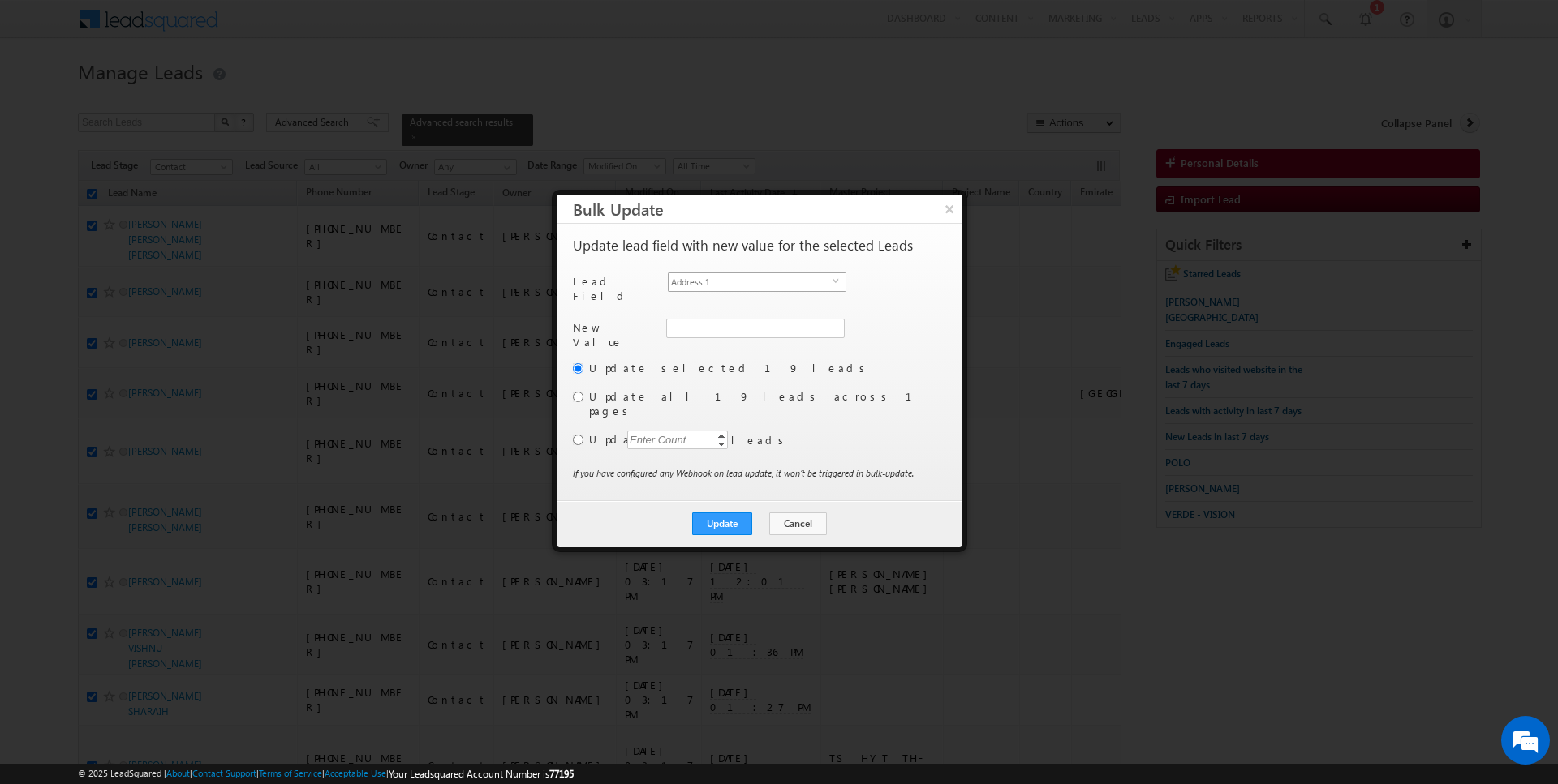
click at [774, 283] on span "Address 1" at bounding box center [750, 282] width 164 height 18
click at [637, 390] on label "Update all 19 leads across 1 pages" at bounding box center [766, 404] width 353 height 29
click at [580, 392] on input "radio" at bounding box center [577, 396] width 11 height 11
radio input "true"
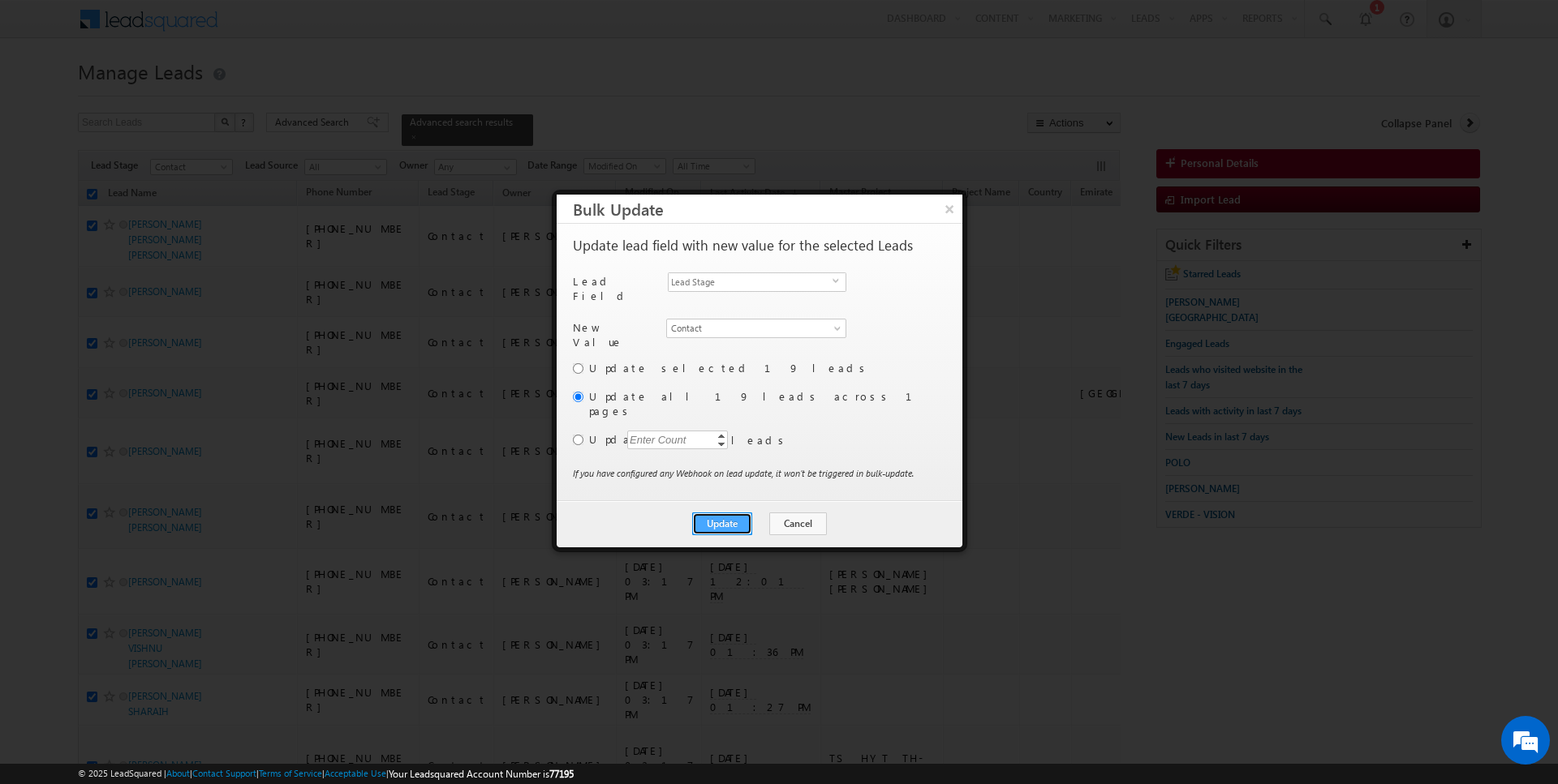
click at [729, 512] on button "Update" at bounding box center [722, 523] width 60 height 23
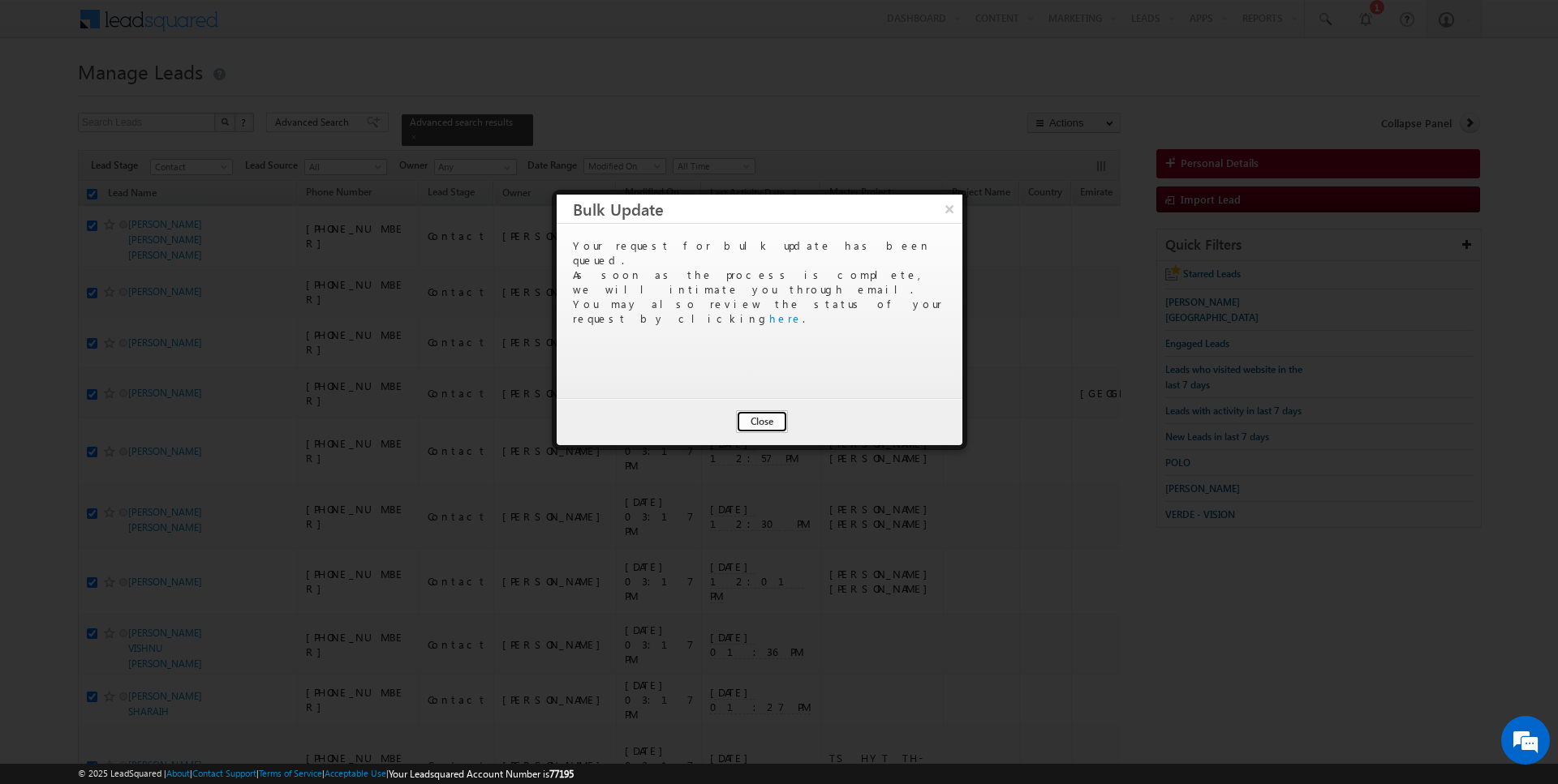
click at [764, 420] on button "Close" at bounding box center [762, 421] width 52 height 23
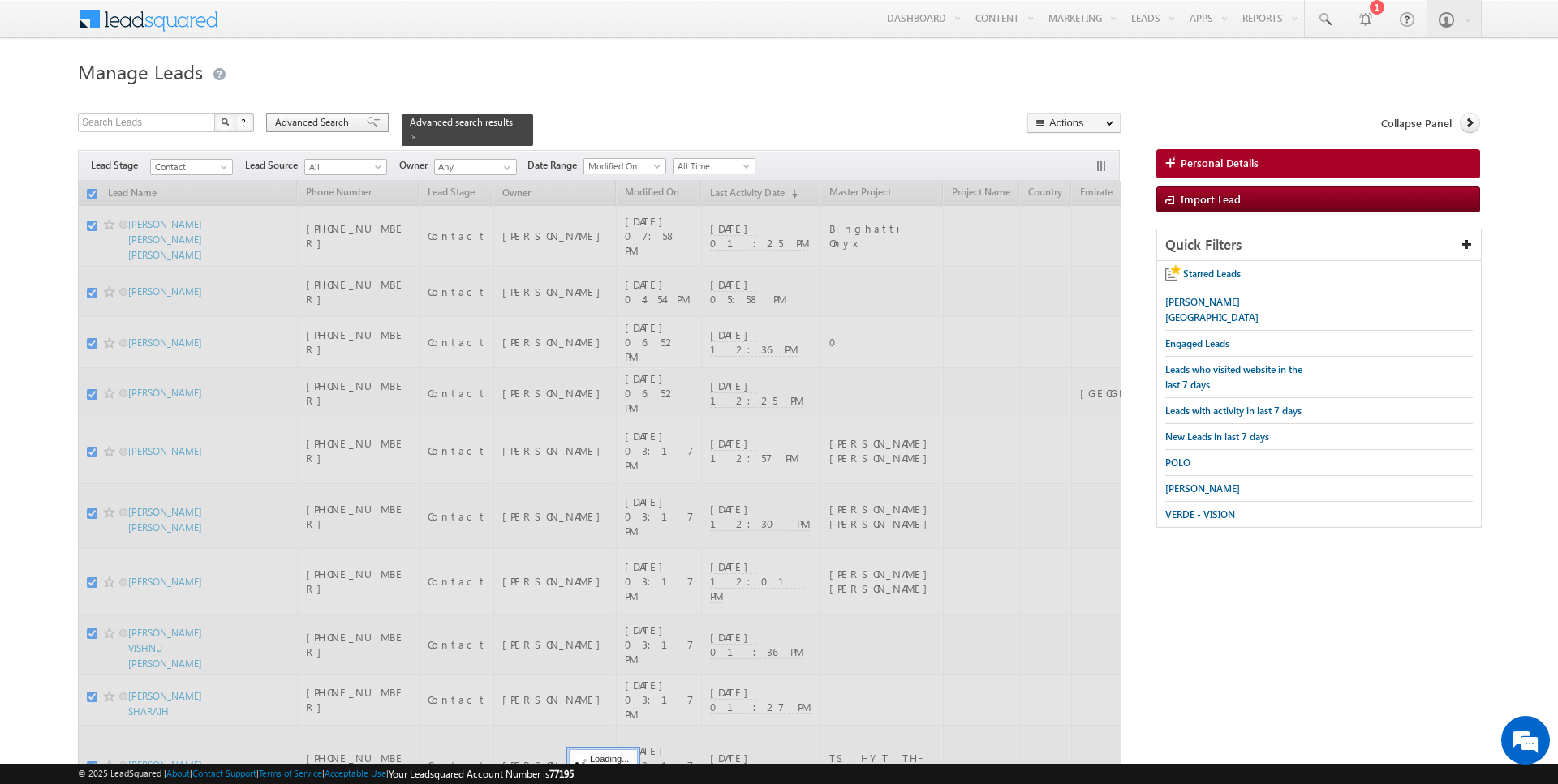
checkbox input "false"
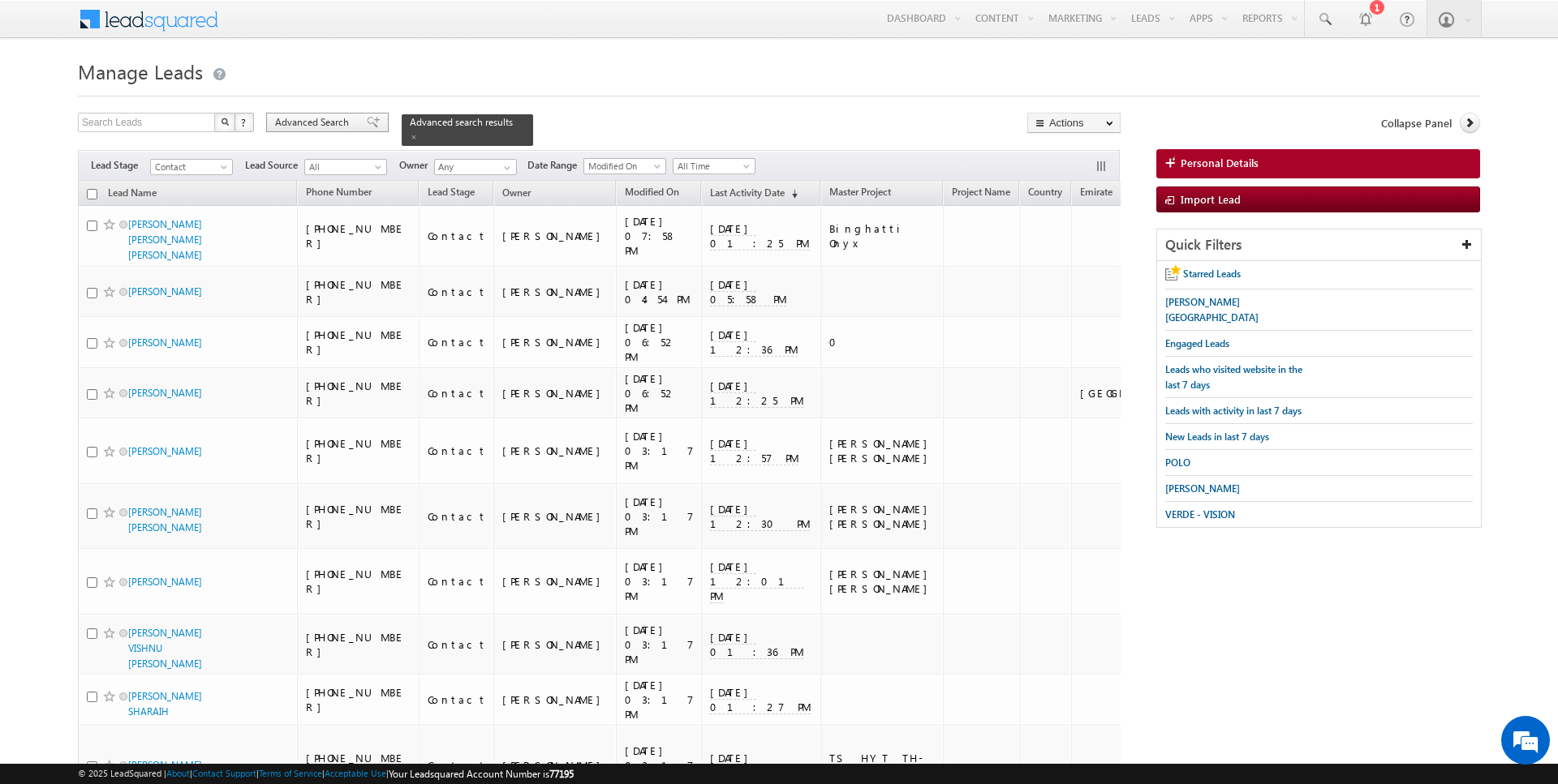
click at [318, 124] on span "Advanced Search" at bounding box center [314, 122] width 79 height 15
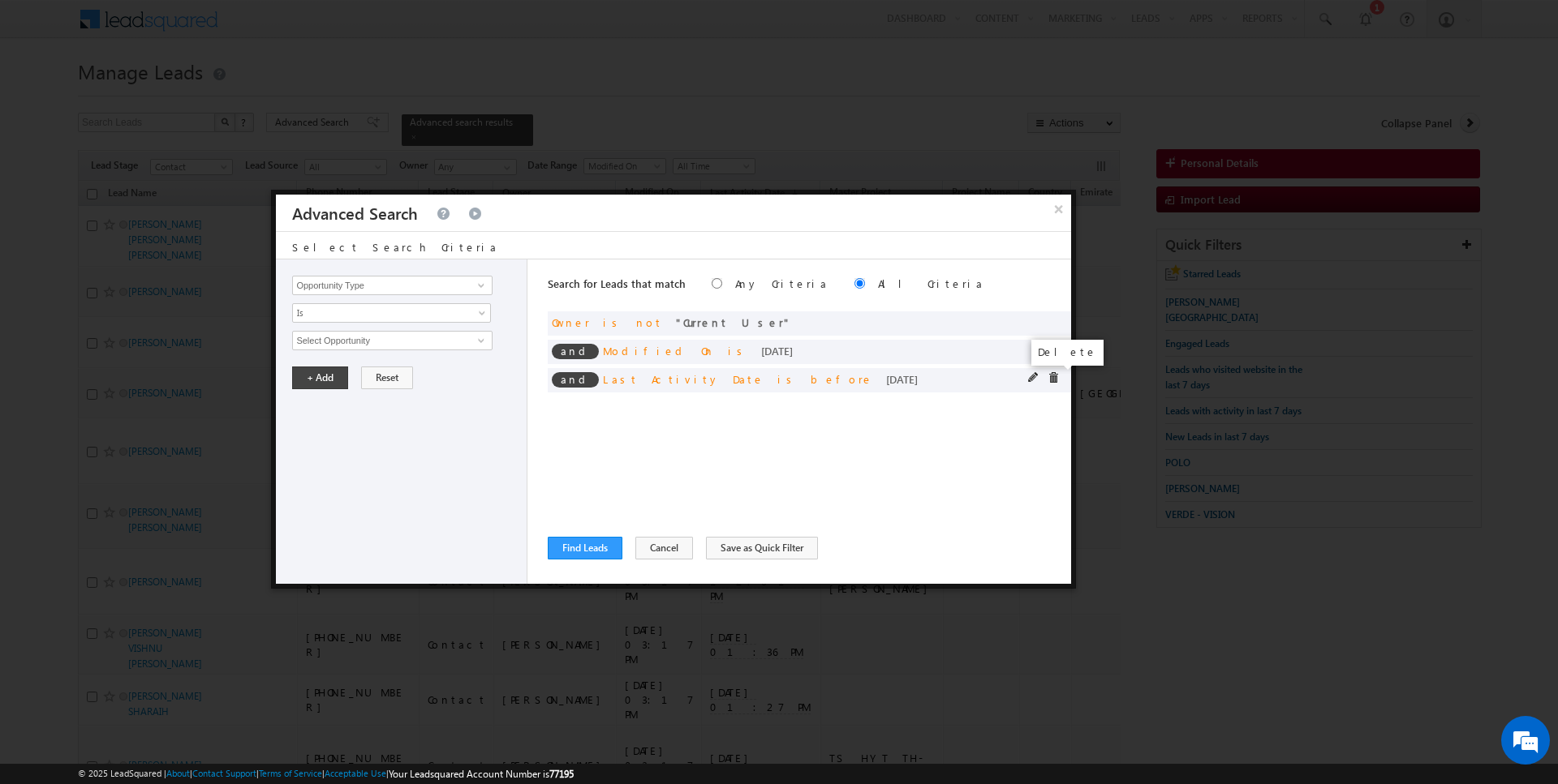
click at [1056, 381] on span at bounding box center [1053, 378] width 12 height 12
click at [456, 287] on input "Opportunity Type" at bounding box center [391, 286] width 199 height 20
type input "Lead Activity"
click at [427, 312] on span "Is" at bounding box center [380, 313] width 176 height 15
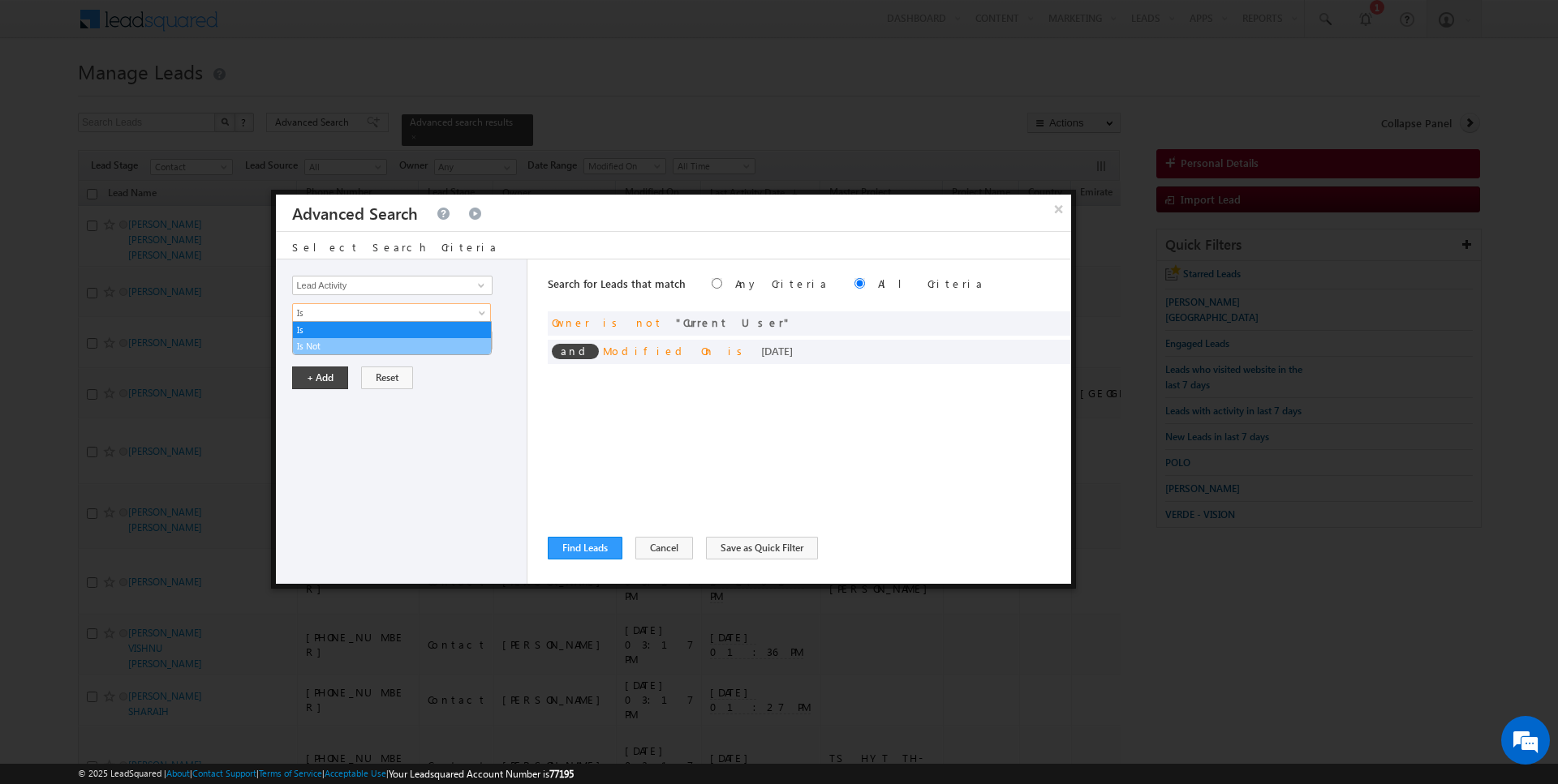
click at [370, 352] on li "Is Not" at bounding box center [392, 346] width 198 height 17
click at [370, 340] on input "Select Activity" at bounding box center [391, 340] width 199 height 20
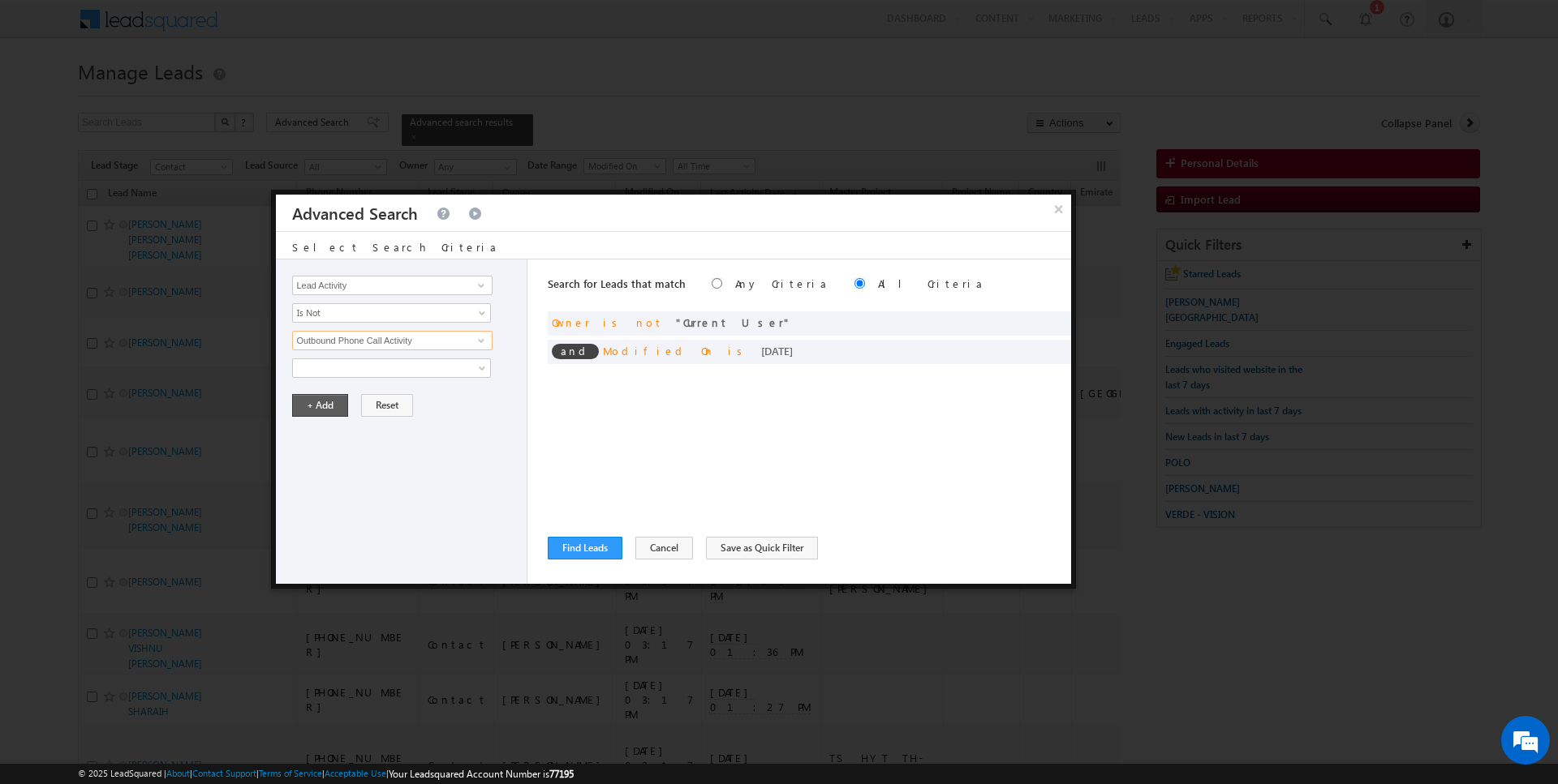
type input "Outbound Phone Call Activity"
click at [323, 406] on button "+ Add" at bounding box center [319, 405] width 56 height 23
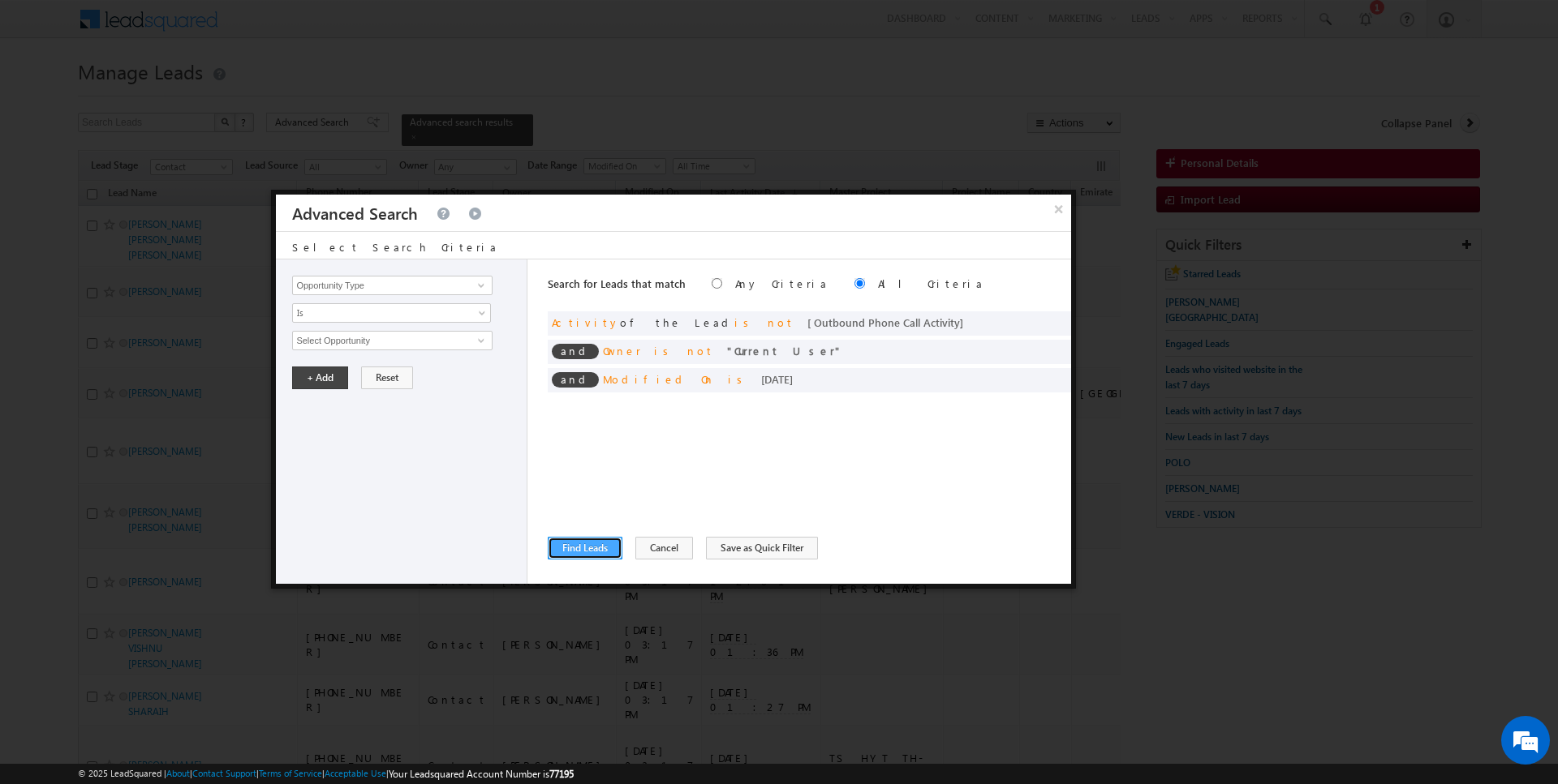
click at [573, 543] on button "Find Leads" at bounding box center [585, 548] width 75 height 23
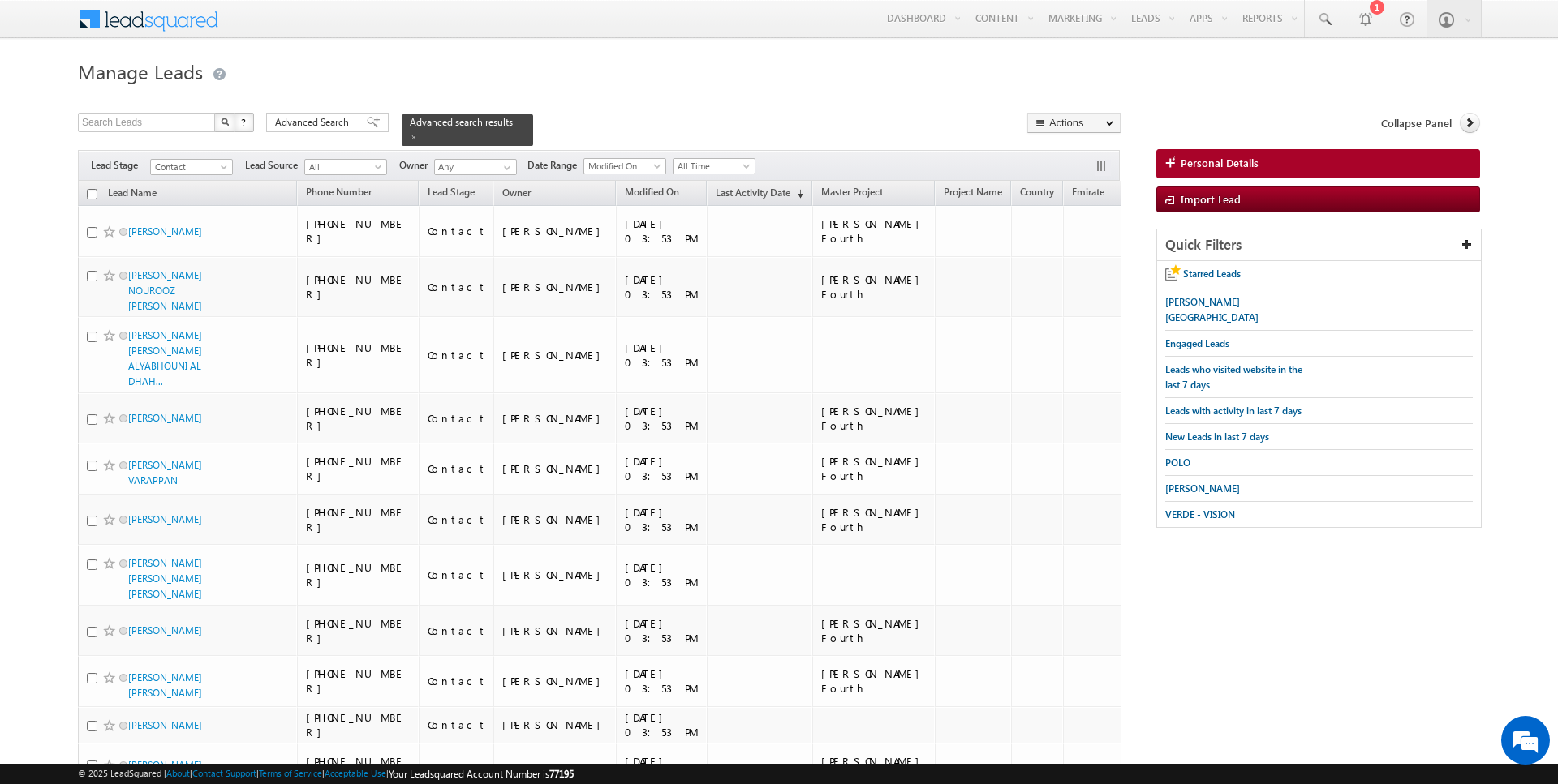
click at [88, 192] on input "checkbox" at bounding box center [91, 194] width 11 height 11
checkbox input "true"
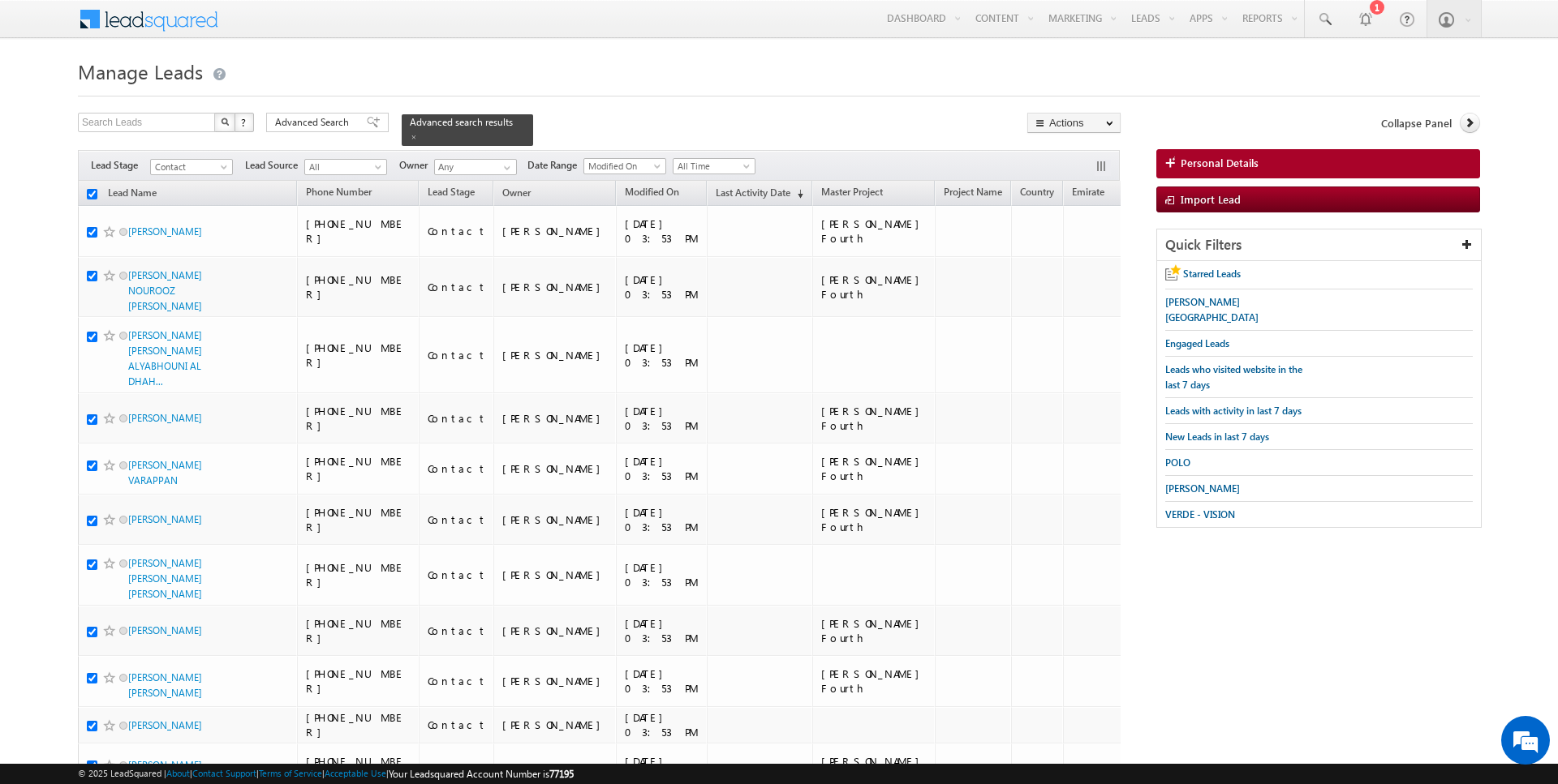
checkbox input "true"
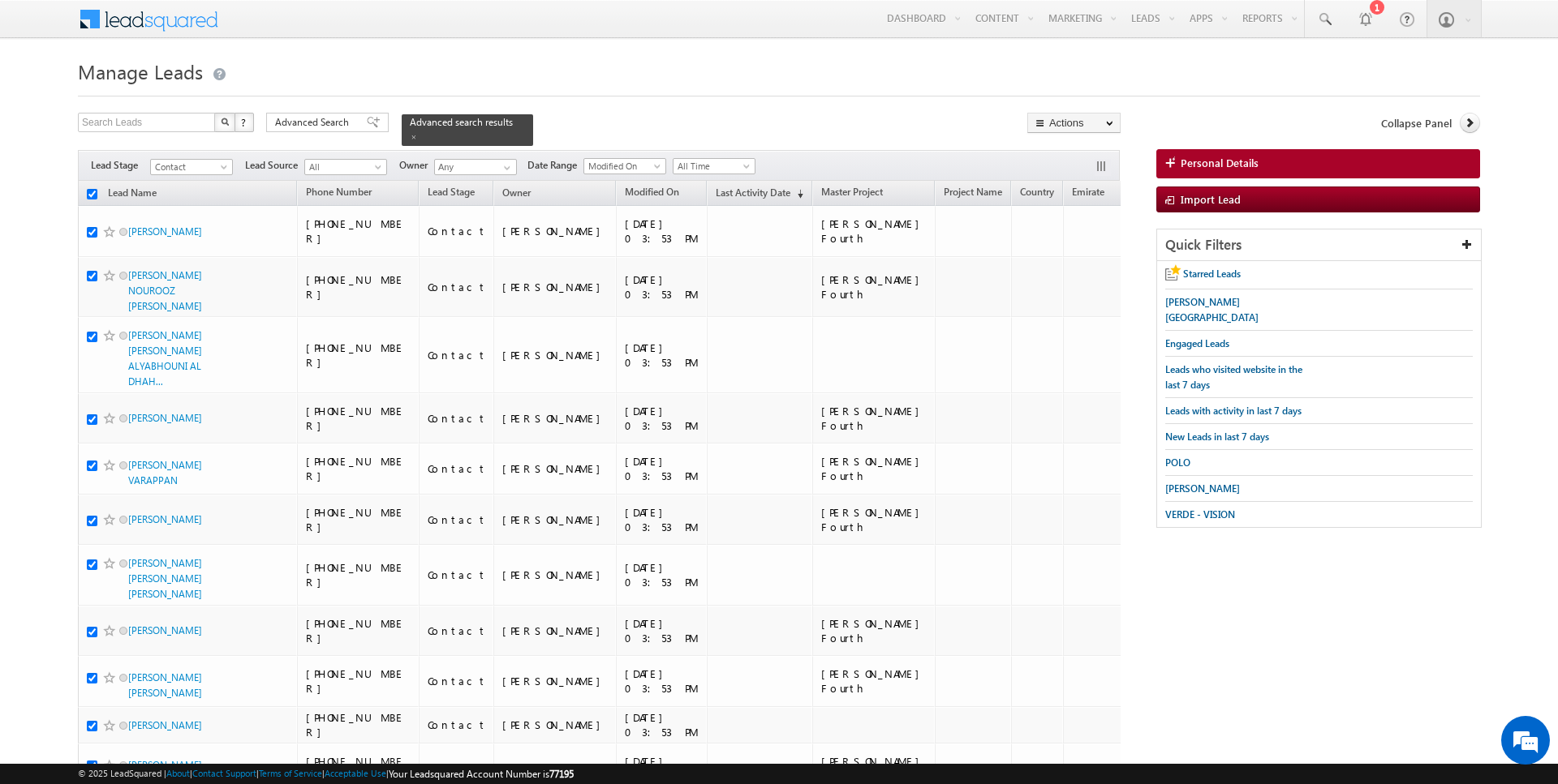
checkbox input "true"
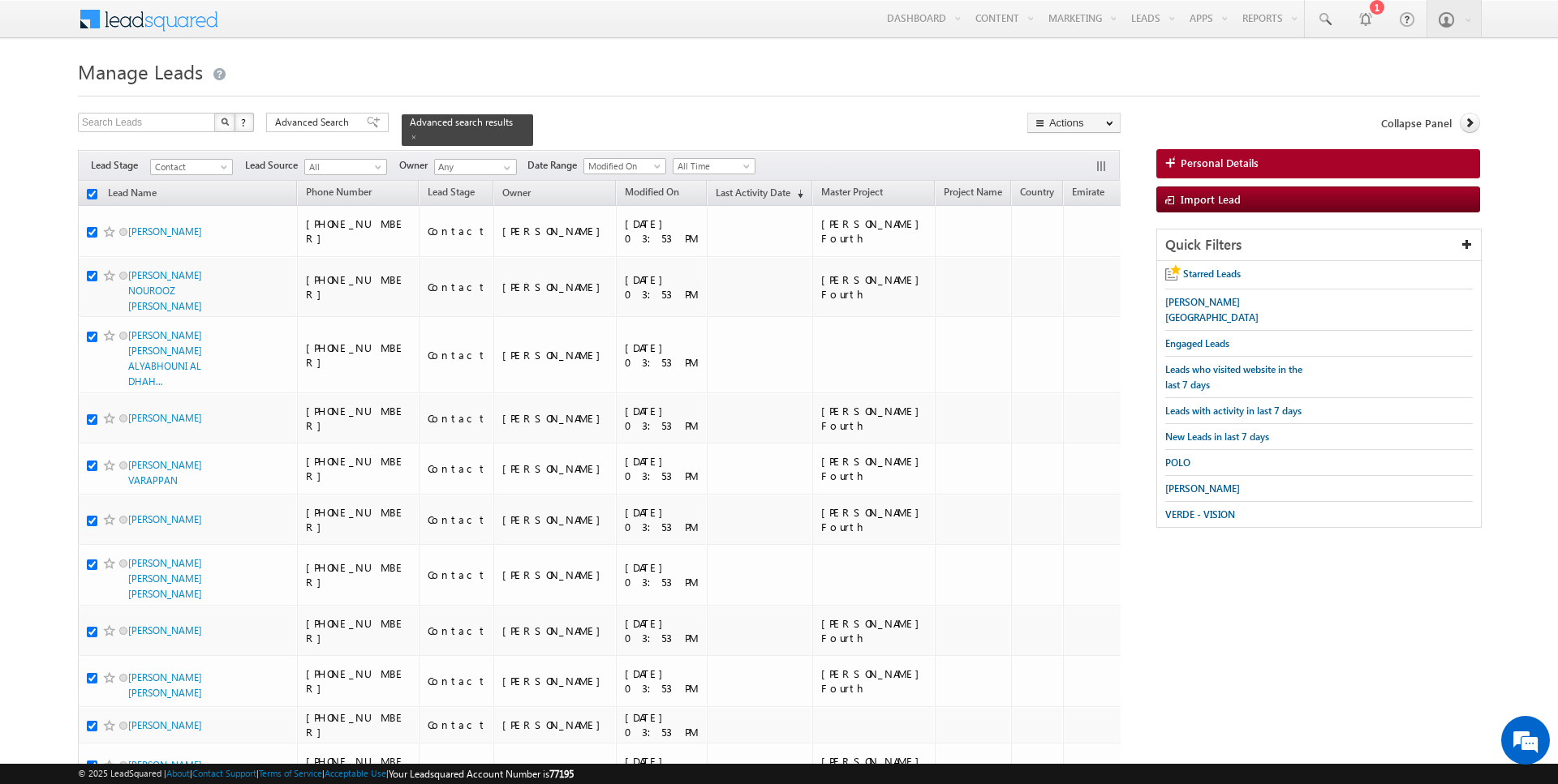
checkbox input "true"
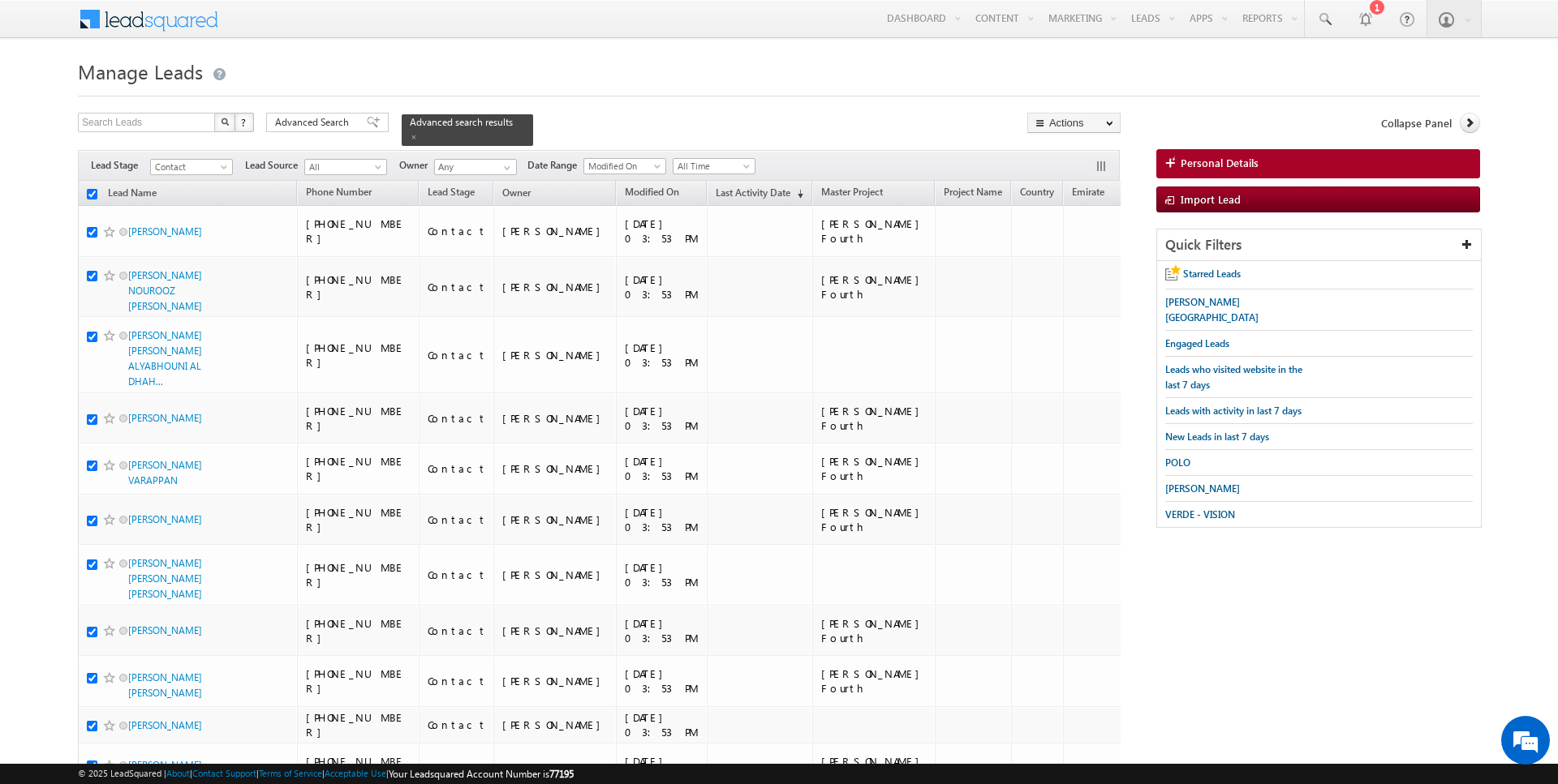
checkbox input "true"
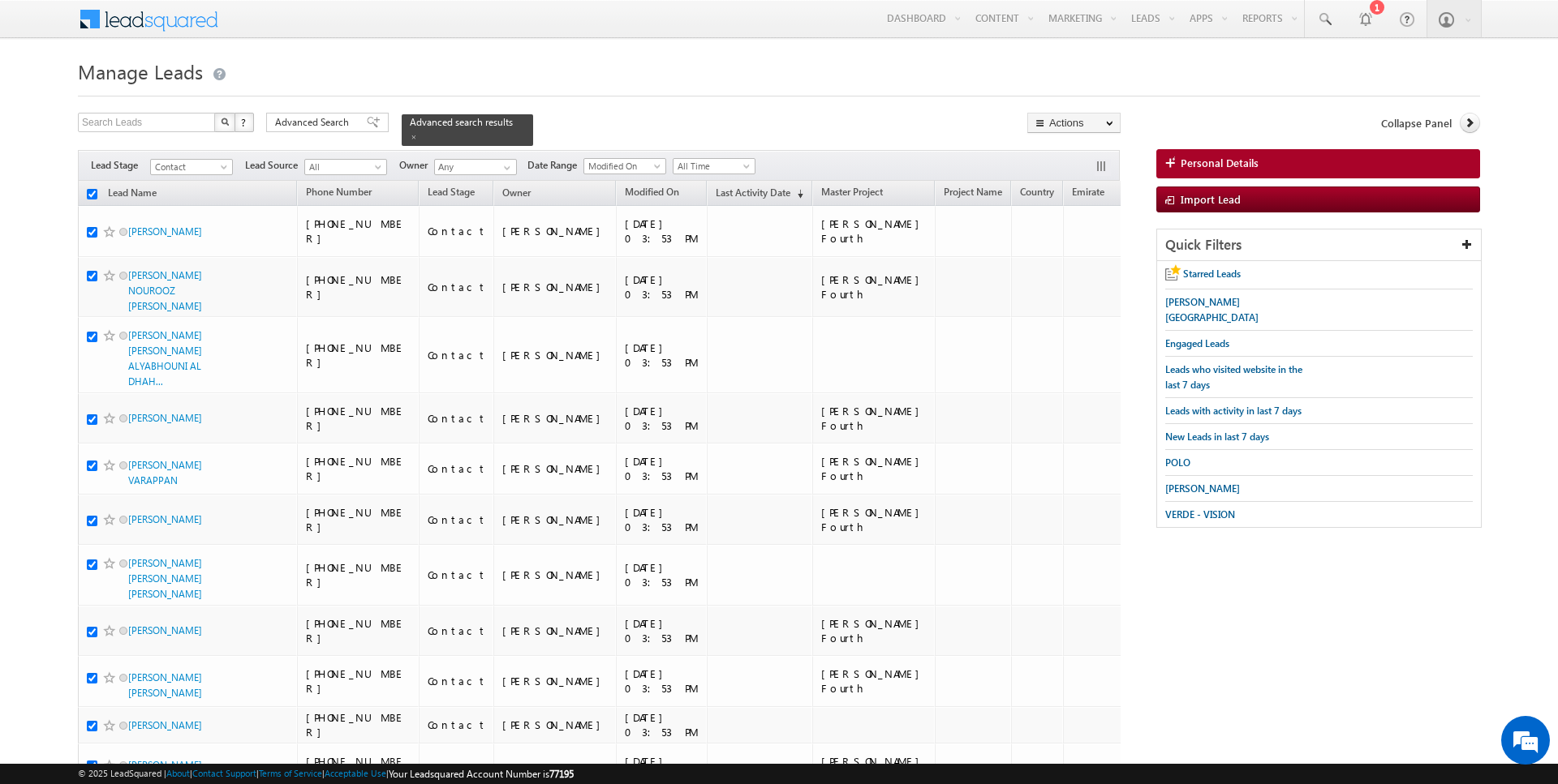
checkbox input "true"
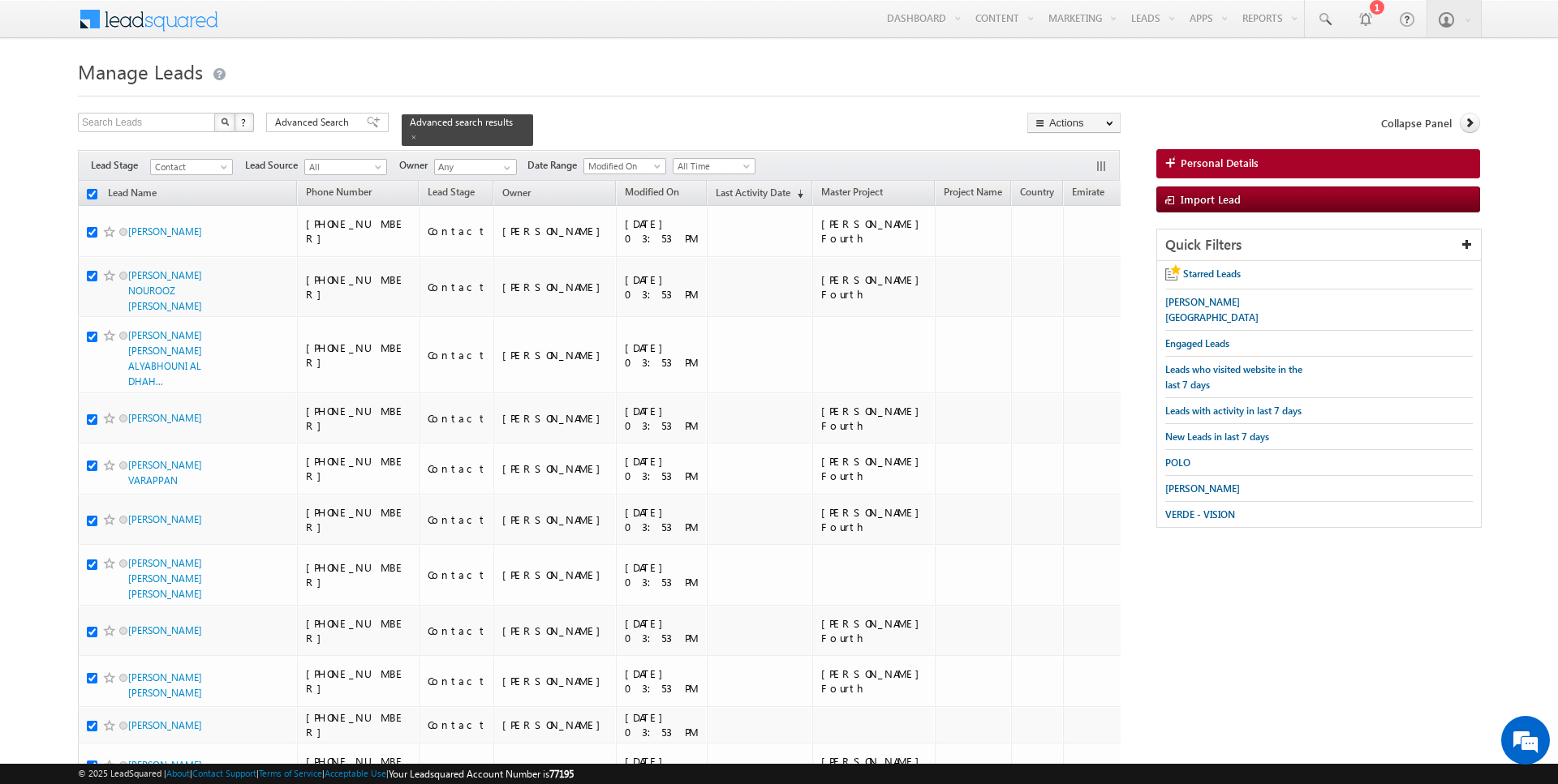
checkbox input "true"
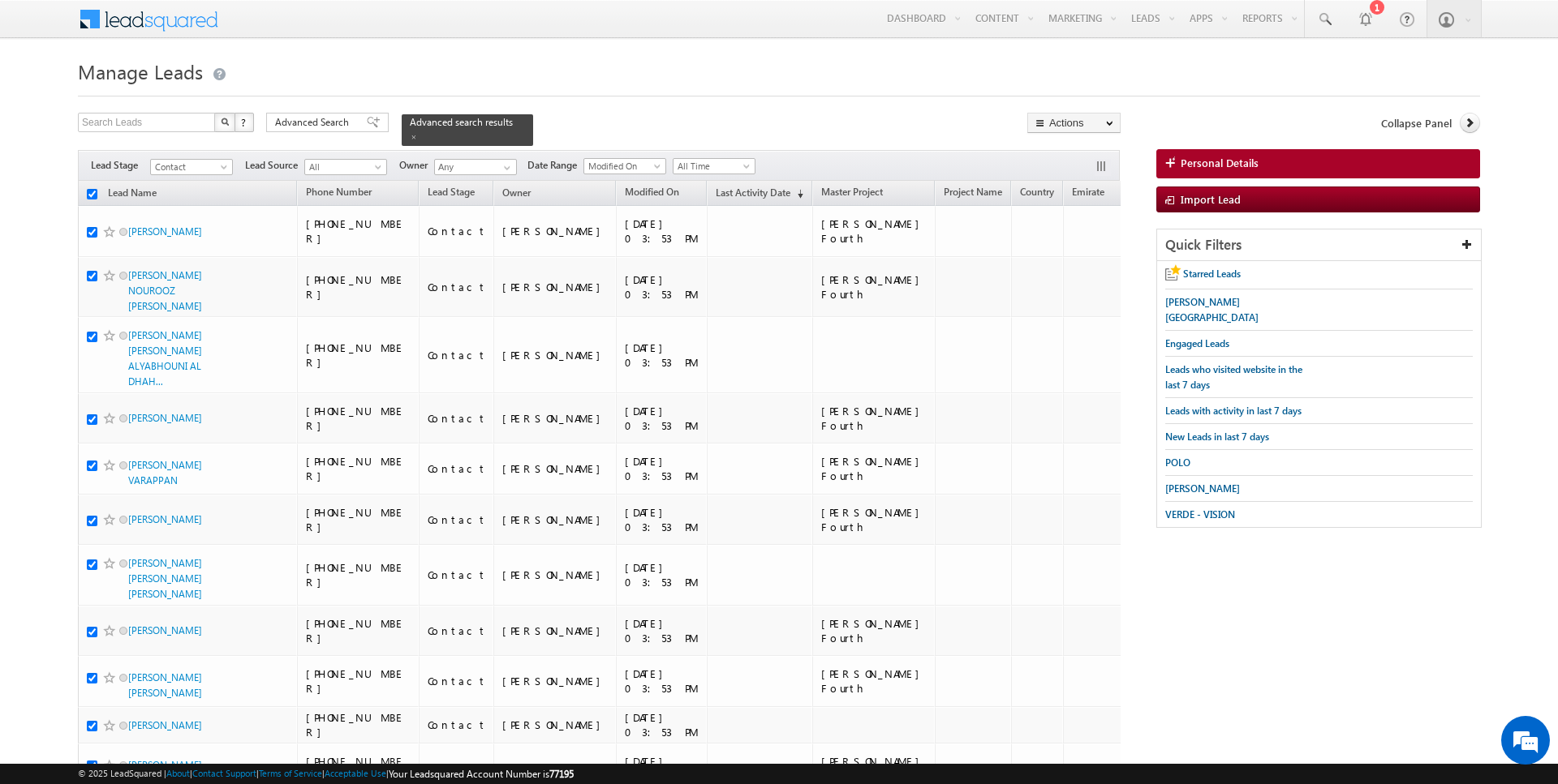
checkbox input "true"
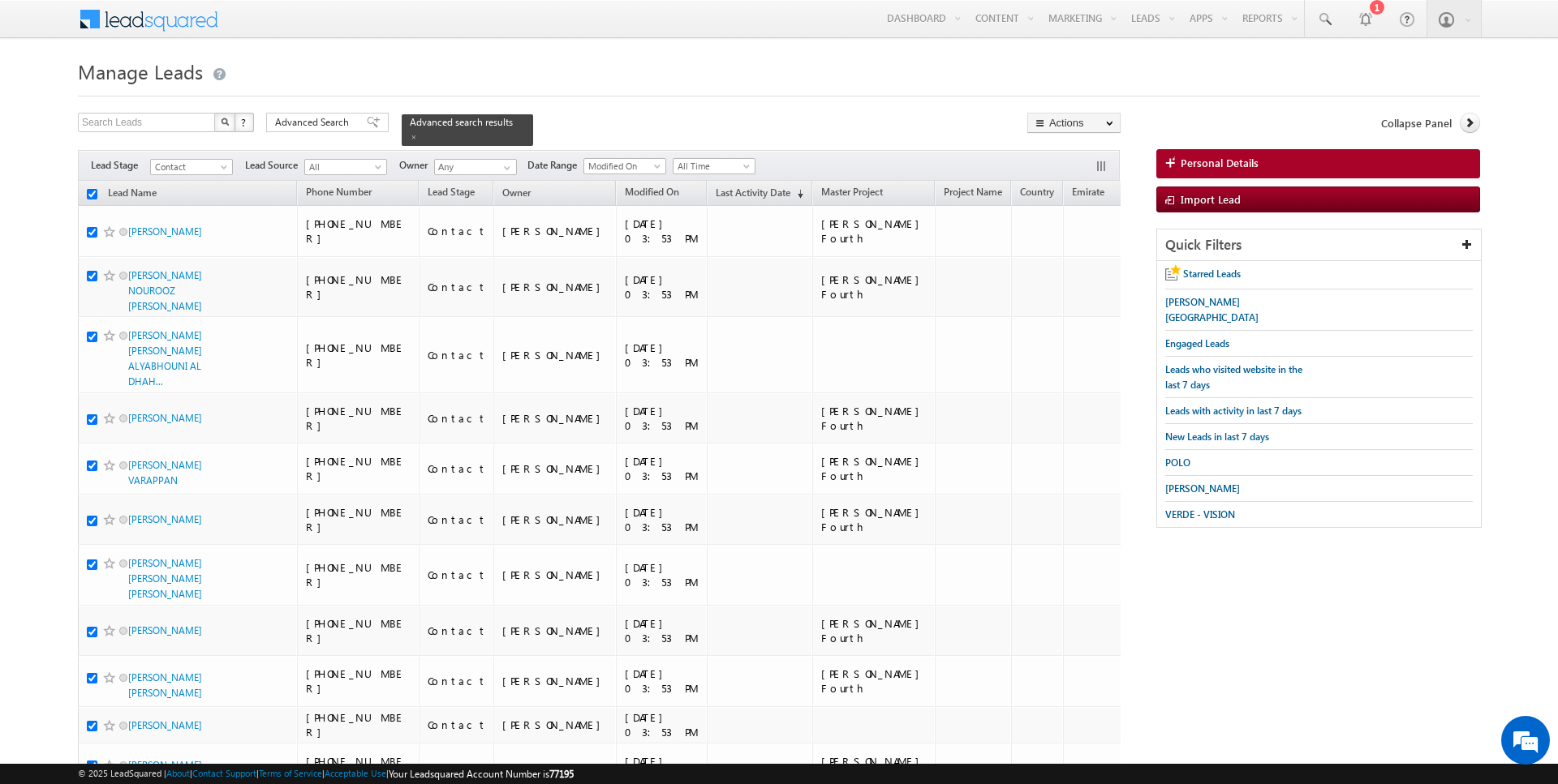
checkbox input "true"
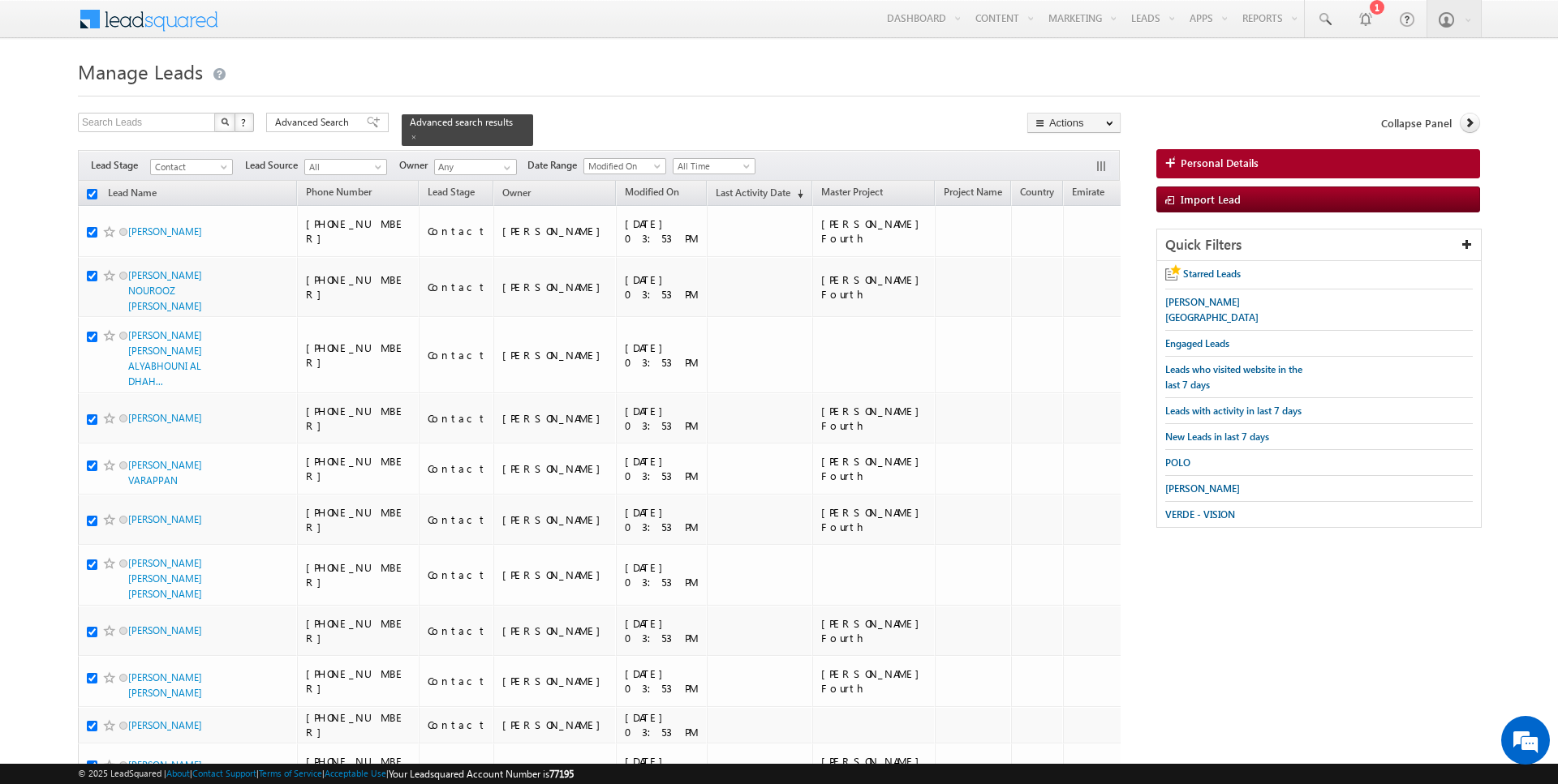
checkbox input "true"
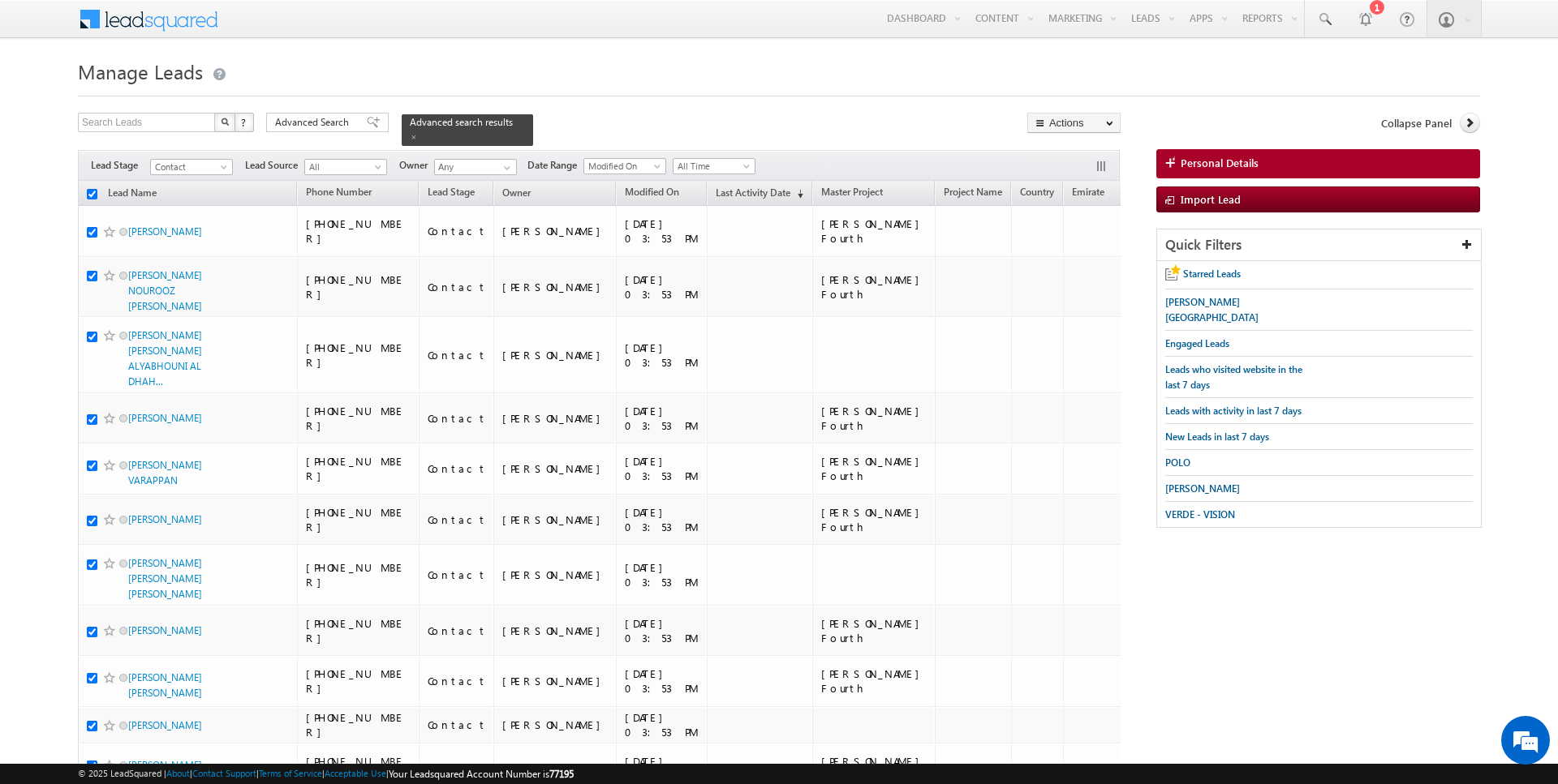
checkbox input "true"
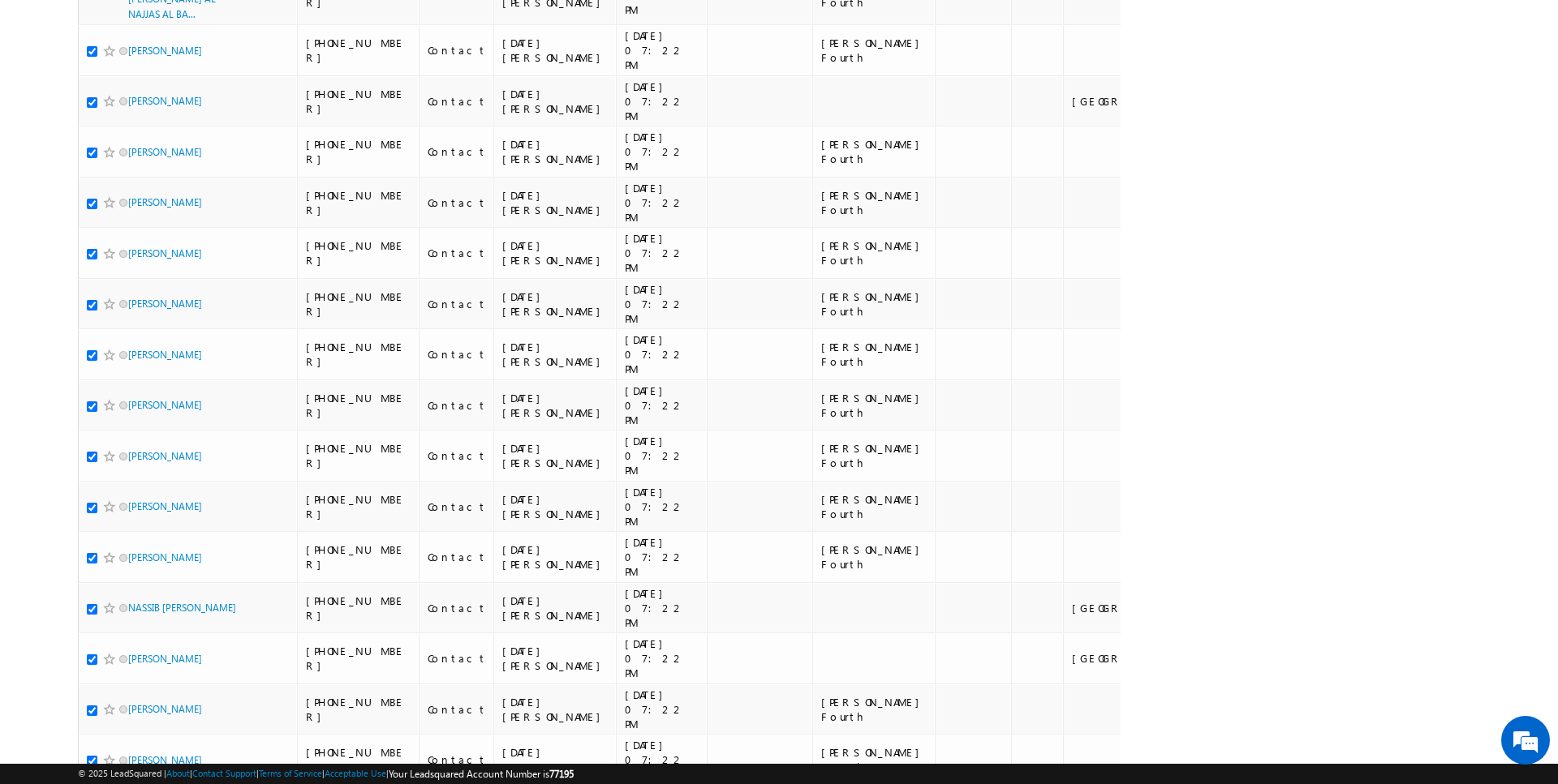
scroll to position [1932, 0]
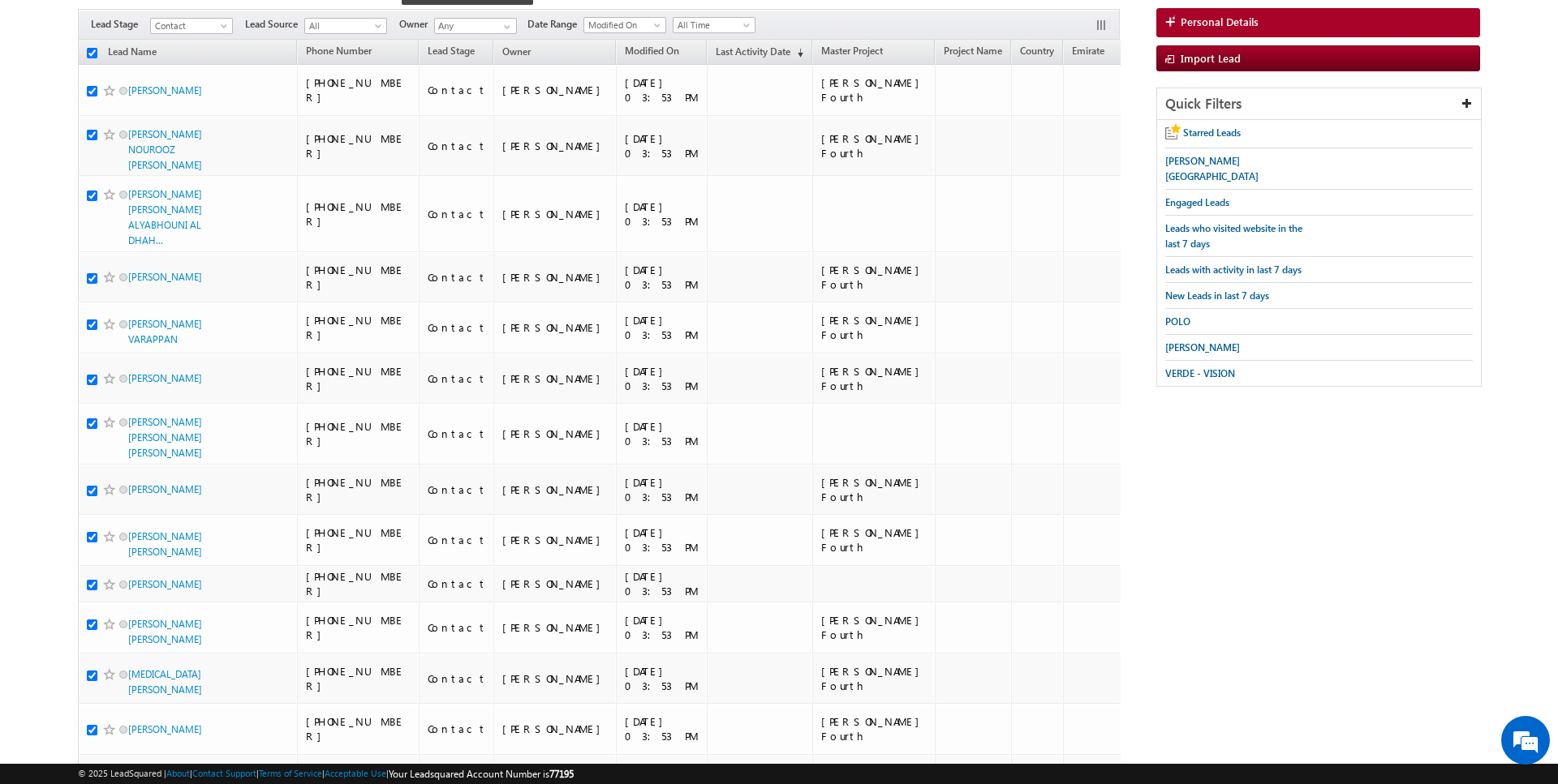
scroll to position [0, 0]
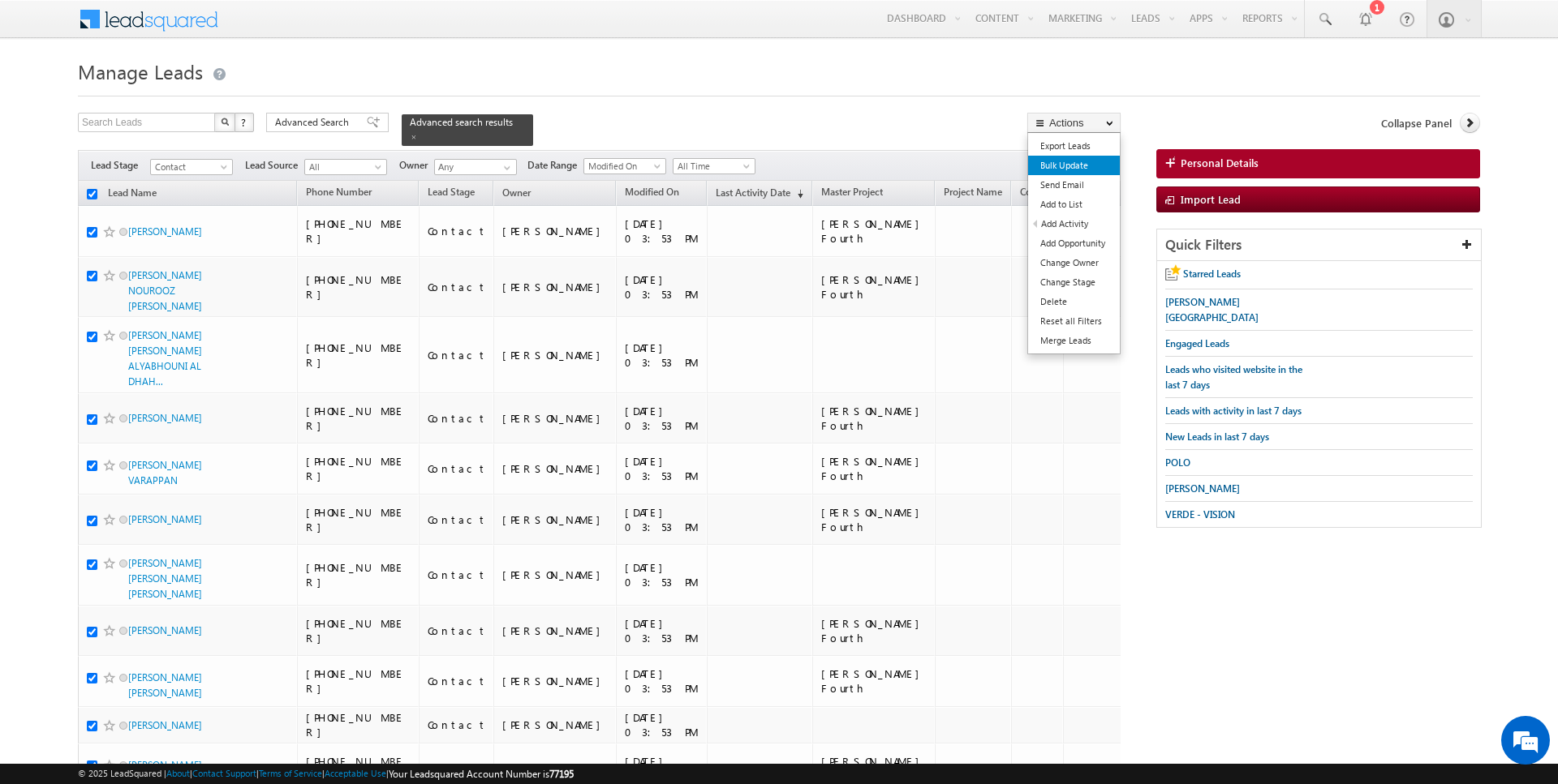
click at [1089, 167] on link "Bulk Update" at bounding box center [1073, 166] width 91 height 20
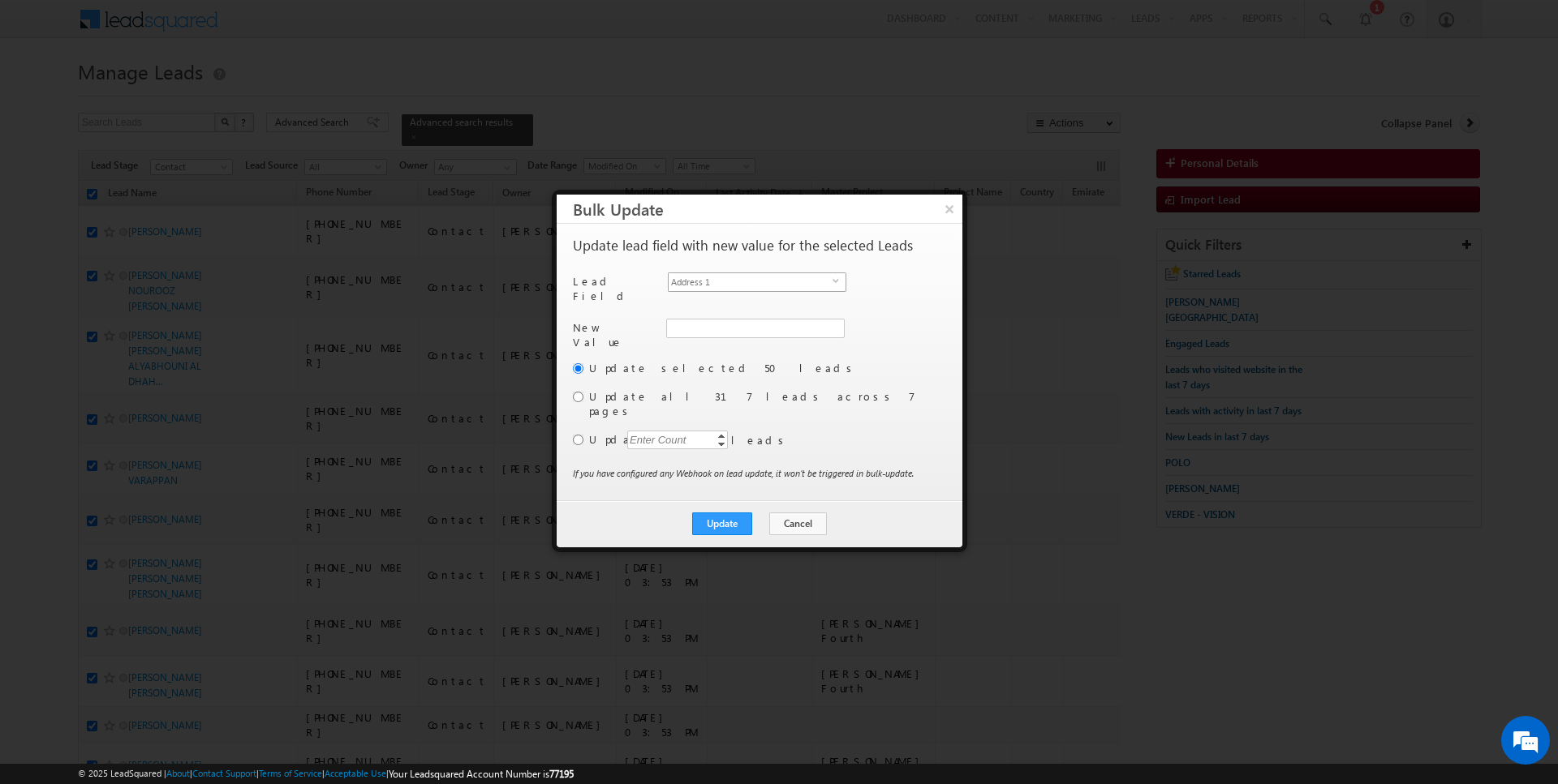
click at [757, 273] on span "Address 1" at bounding box center [750, 282] width 164 height 18
click at [726, 323] on input "[PERSON_NAME]" at bounding box center [754, 329] width 177 height 20
click at [606, 390] on label "Update all 317 leads across 7 pages" at bounding box center [766, 404] width 353 height 29
click at [573, 392] on input "radio" at bounding box center [577, 396] width 11 height 11
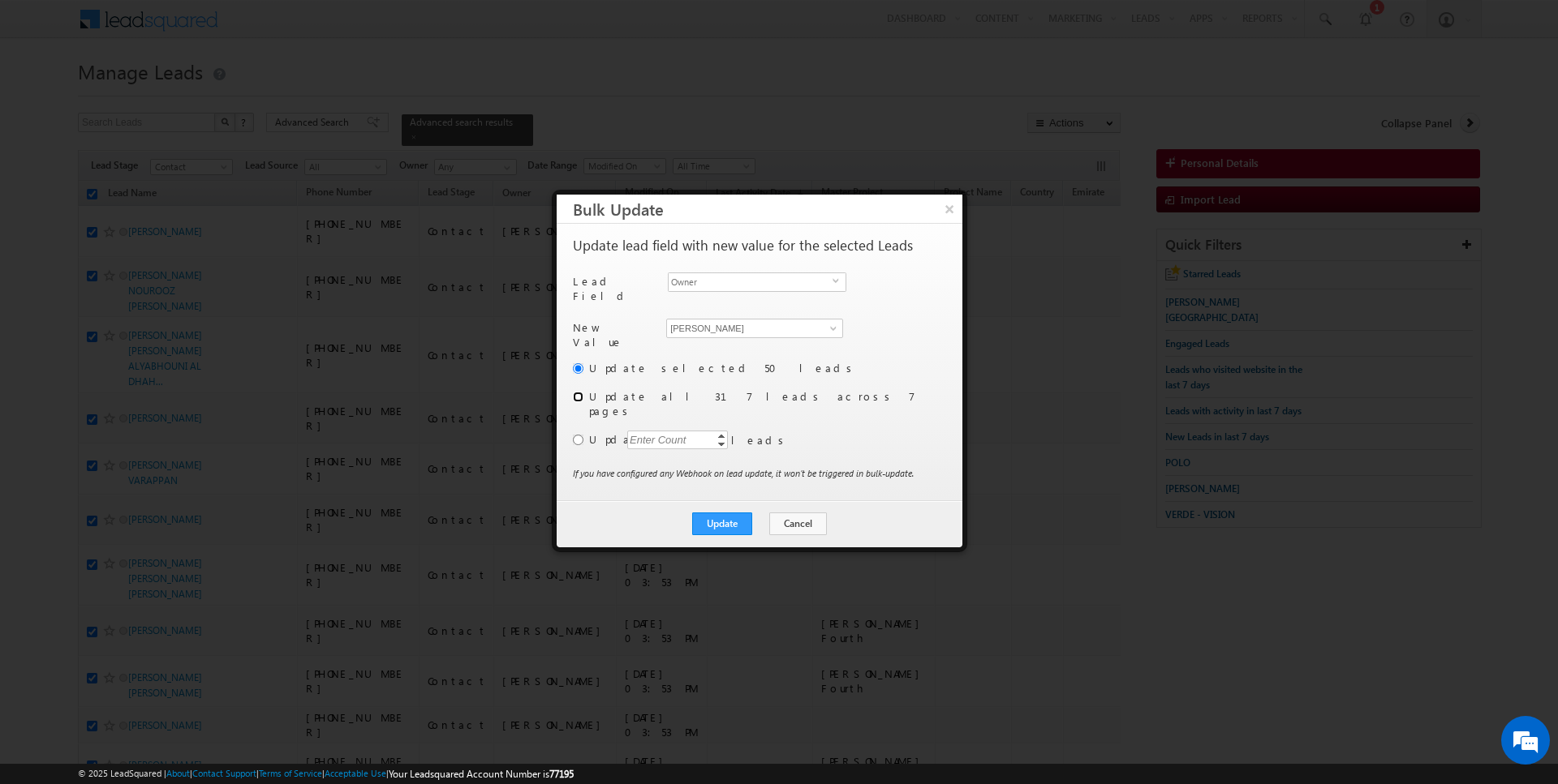
radio input "true"
click at [723, 512] on button "Update" at bounding box center [722, 523] width 60 height 23
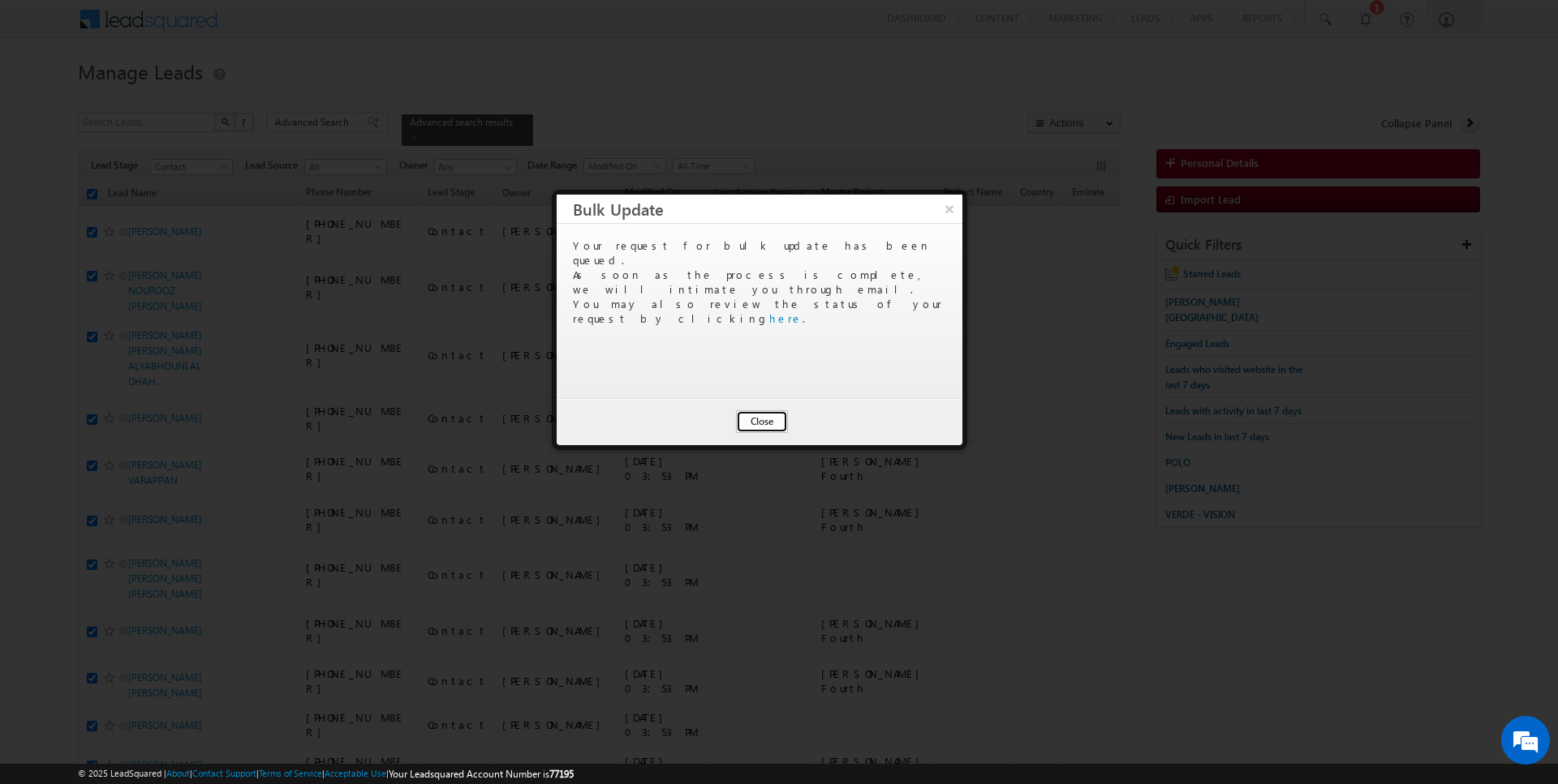
click at [765, 420] on button "Close" at bounding box center [762, 421] width 52 height 23
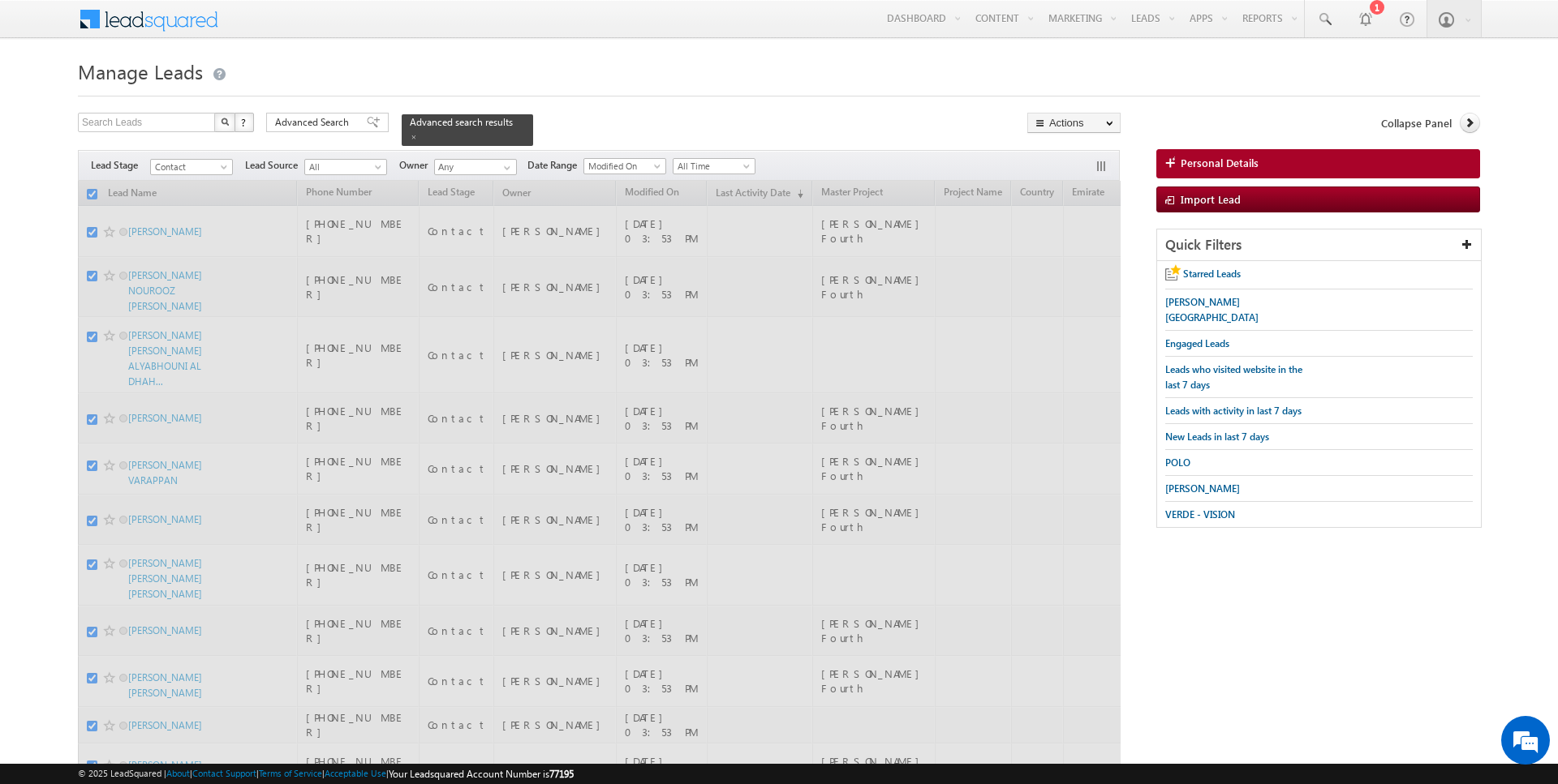
checkbox input "false"
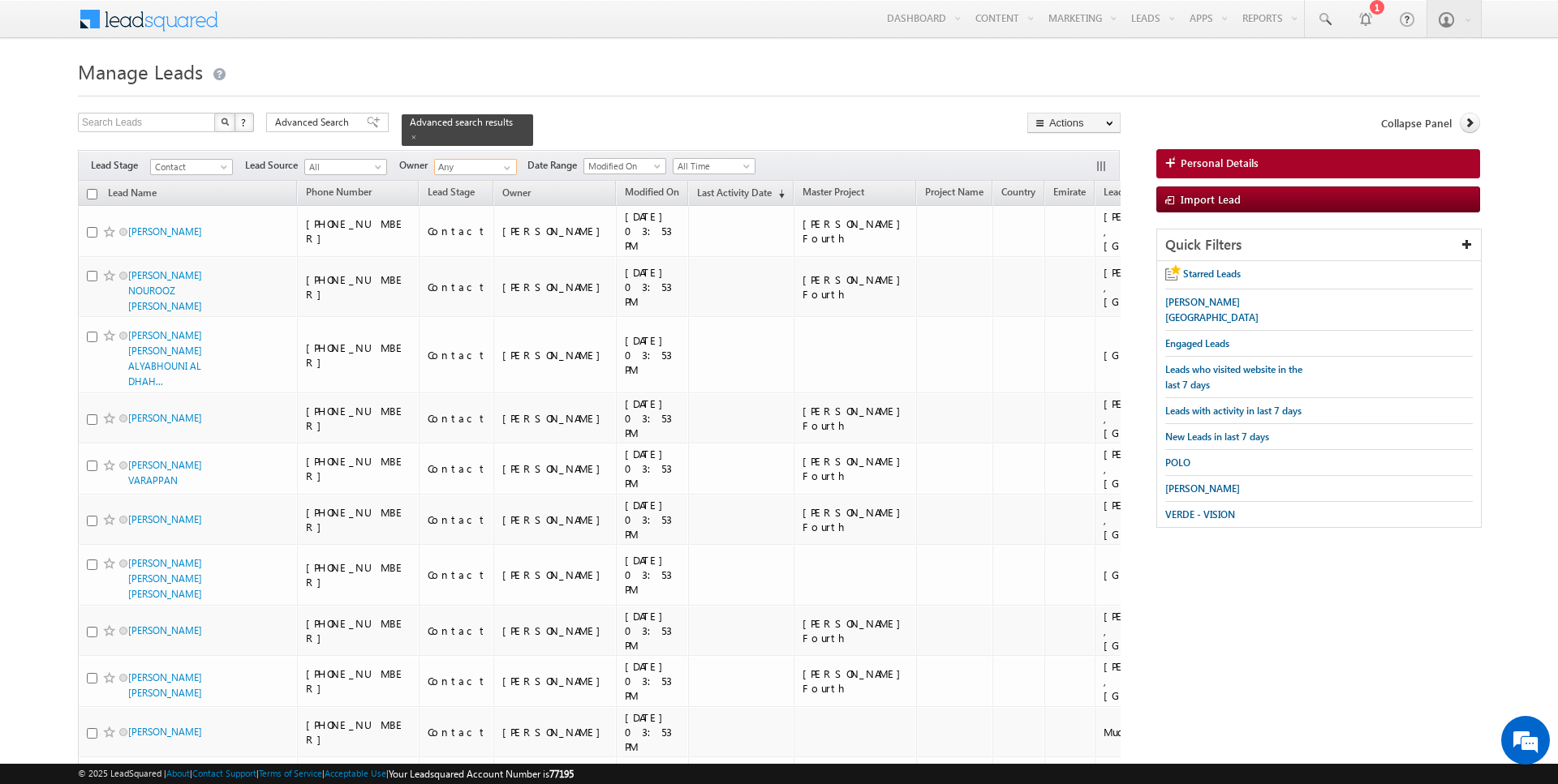
click at [477, 164] on input "Any" at bounding box center [475, 167] width 82 height 17
click at [507, 166] on span at bounding box center [507, 167] width 13 height 13
click at [483, 196] on link "Current User" at bounding box center [514, 199] width 162 height 19
type input "Current User"
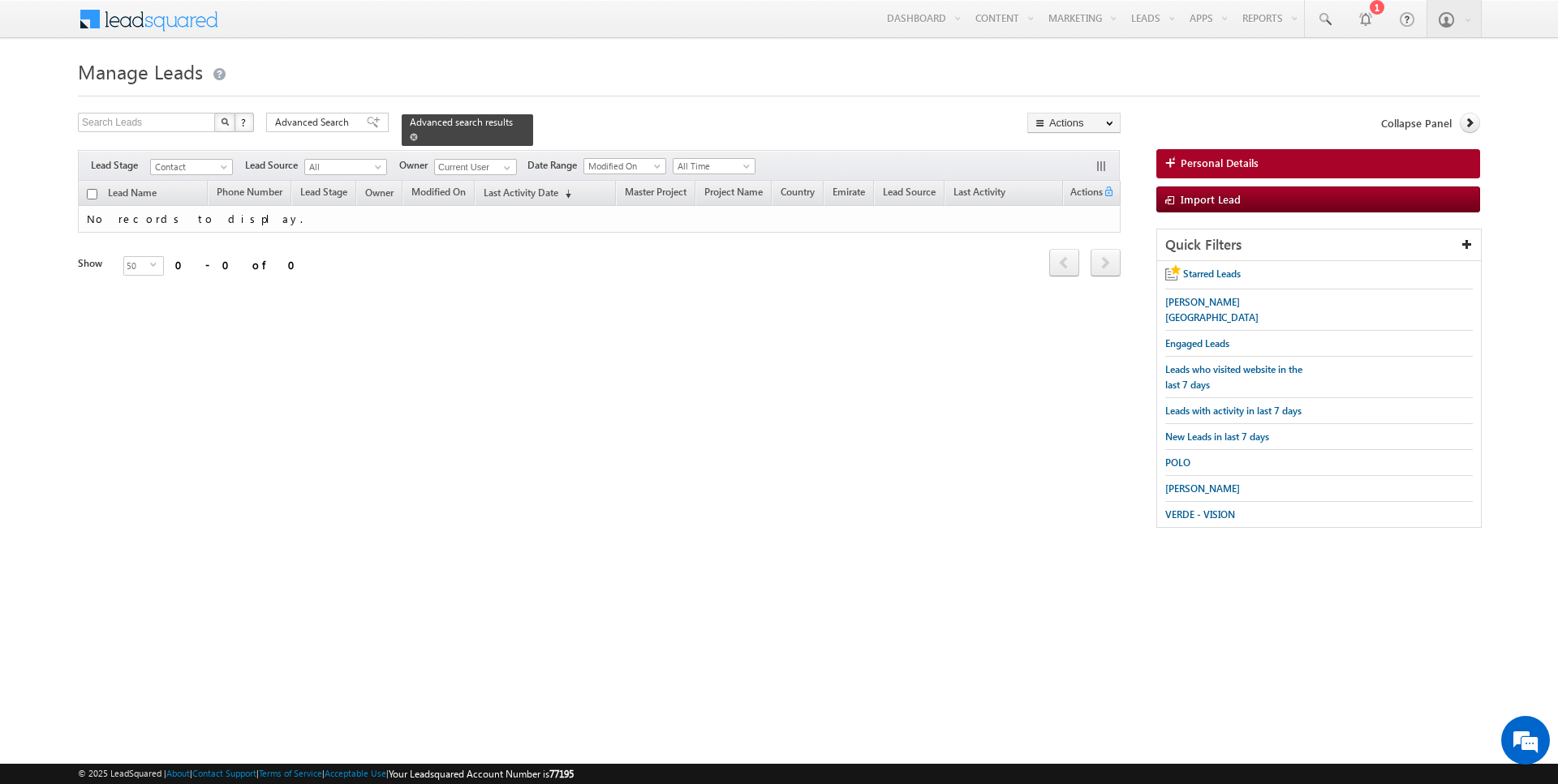
click at [409, 137] on span at bounding box center [413, 137] width 8 height 8
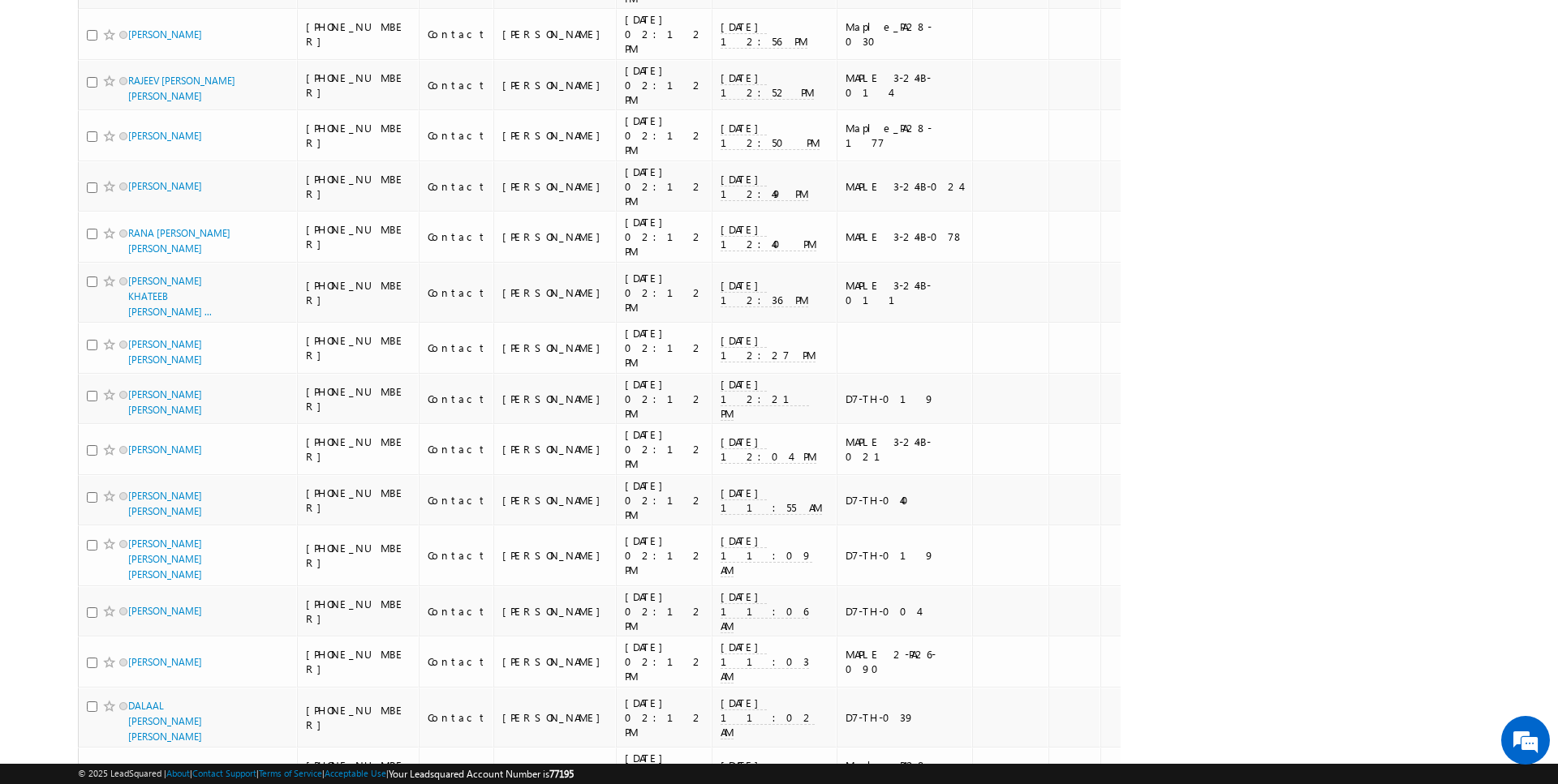
scroll to position [2077, 0]
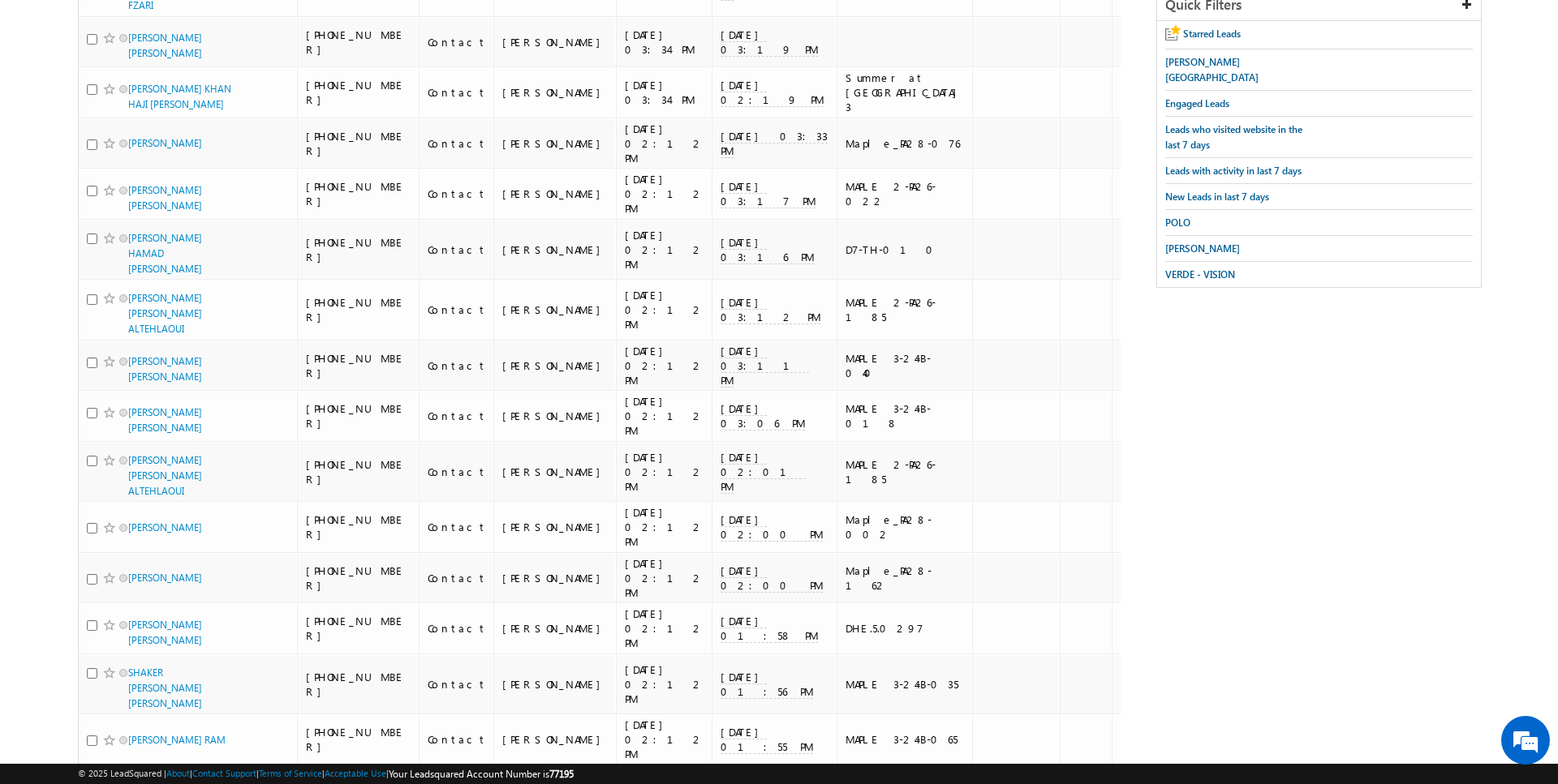
scroll to position [0, 0]
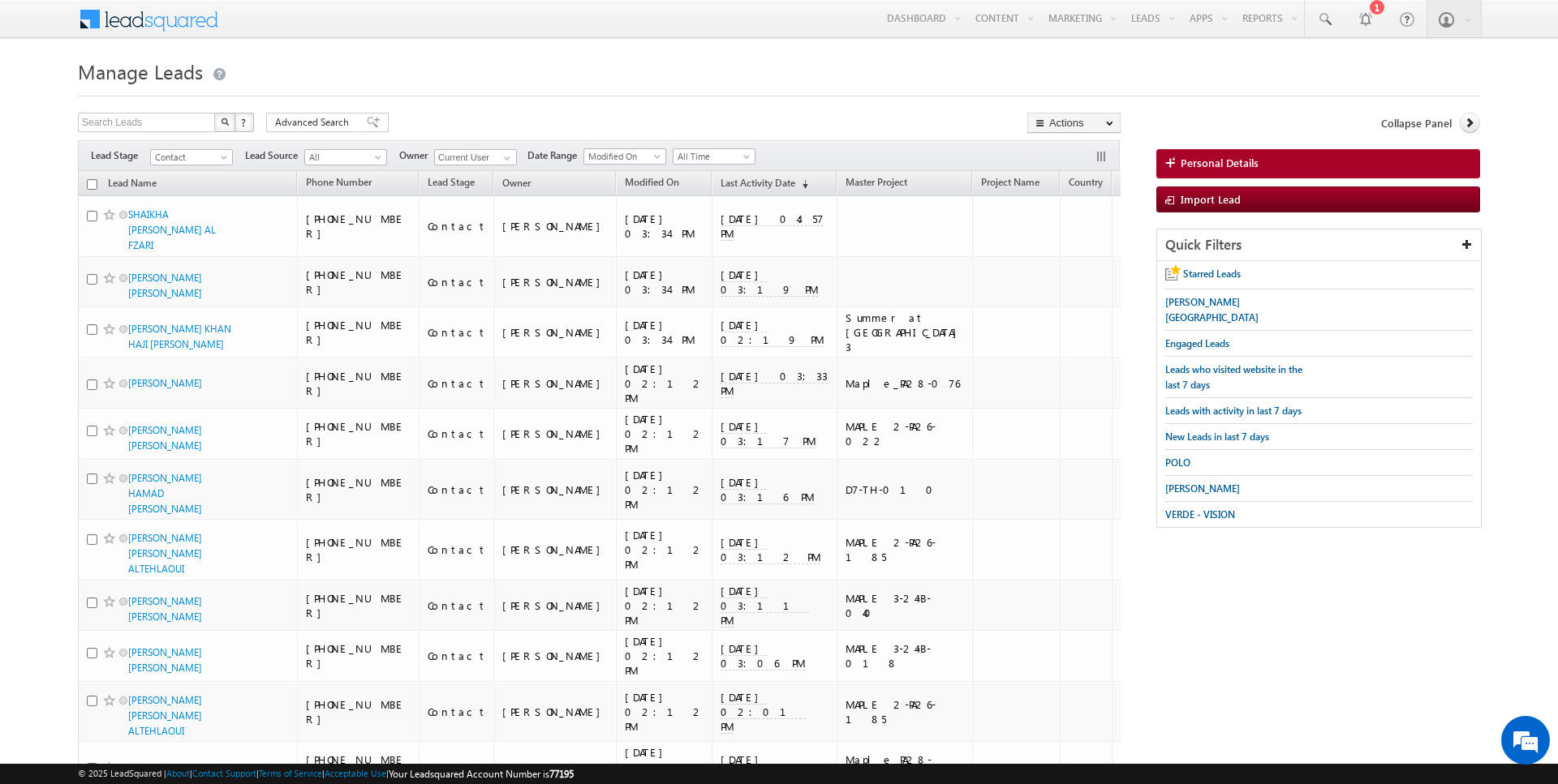
click at [88, 183] on input "checkbox" at bounding box center [91, 184] width 11 height 11
checkbox input "true"
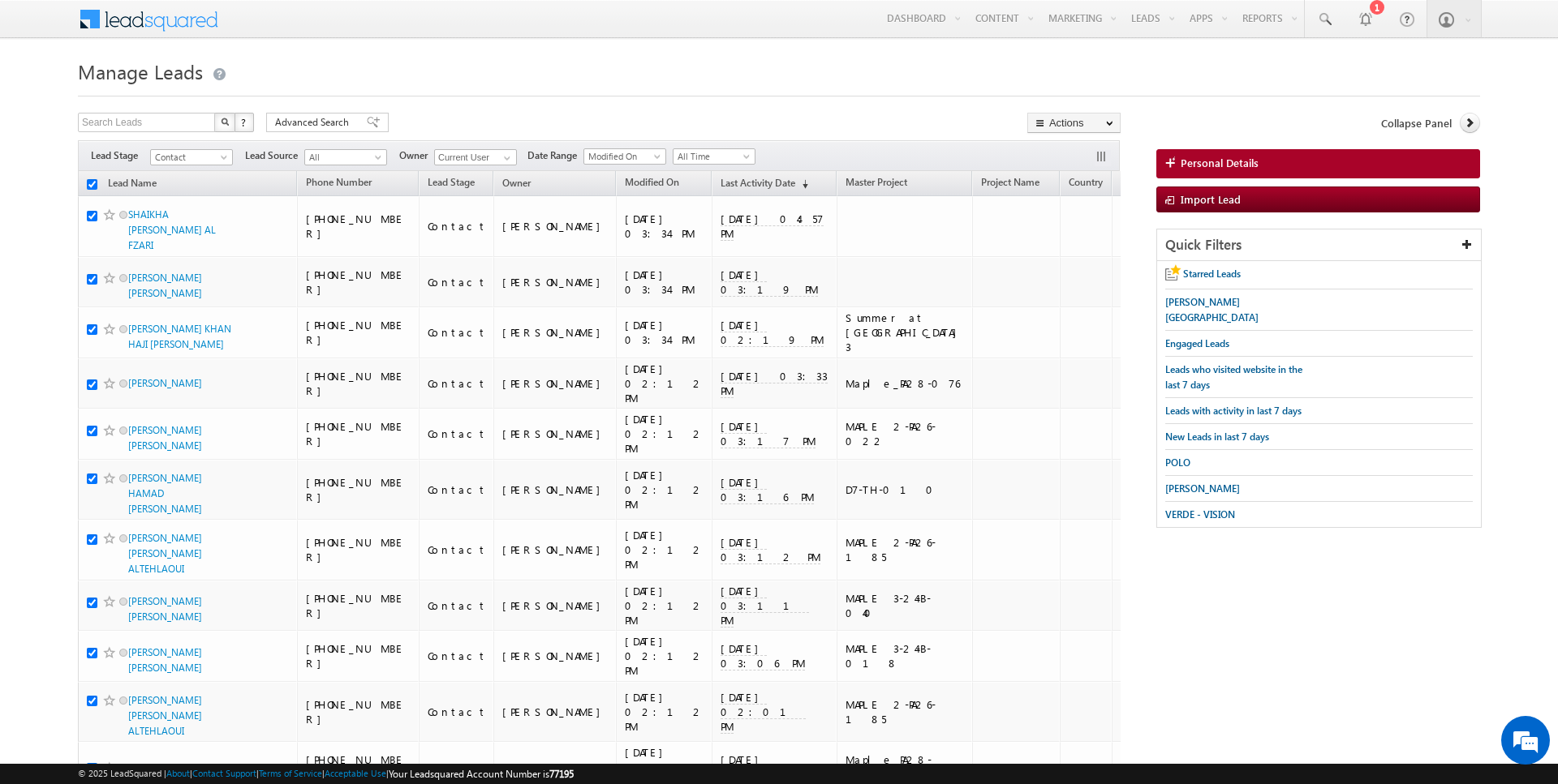
checkbox input "true"
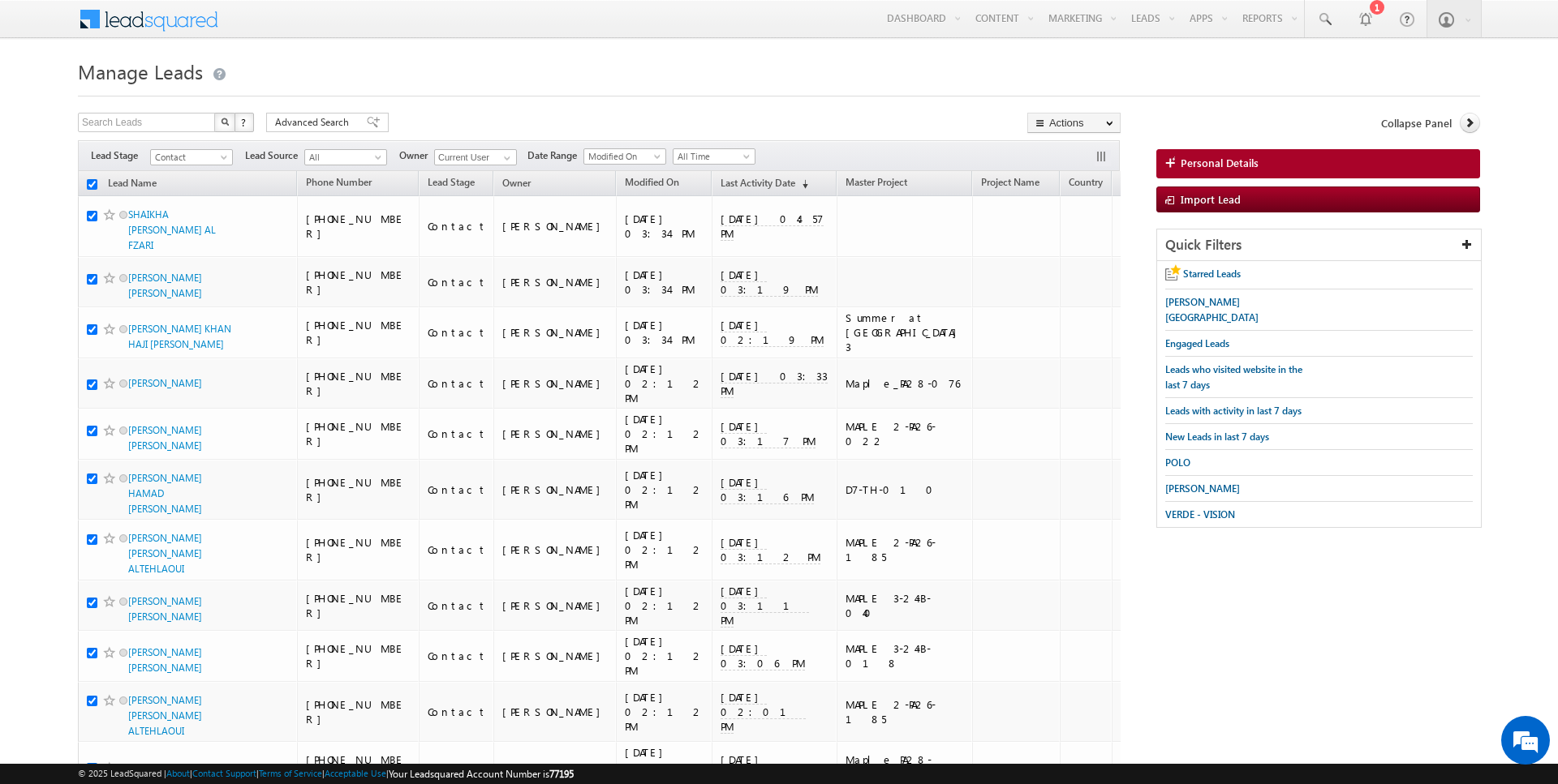
checkbox input "true"
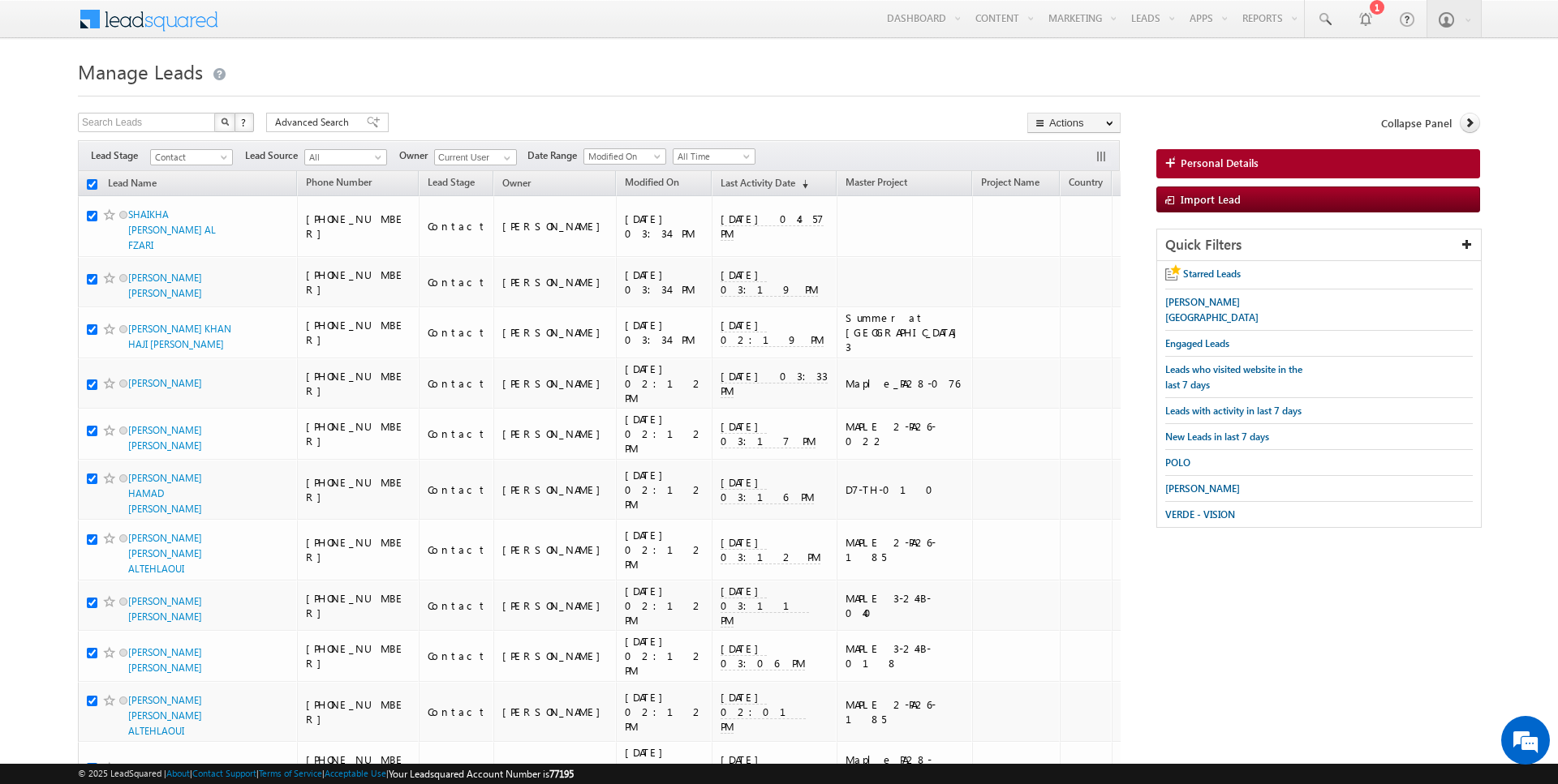
checkbox input "true"
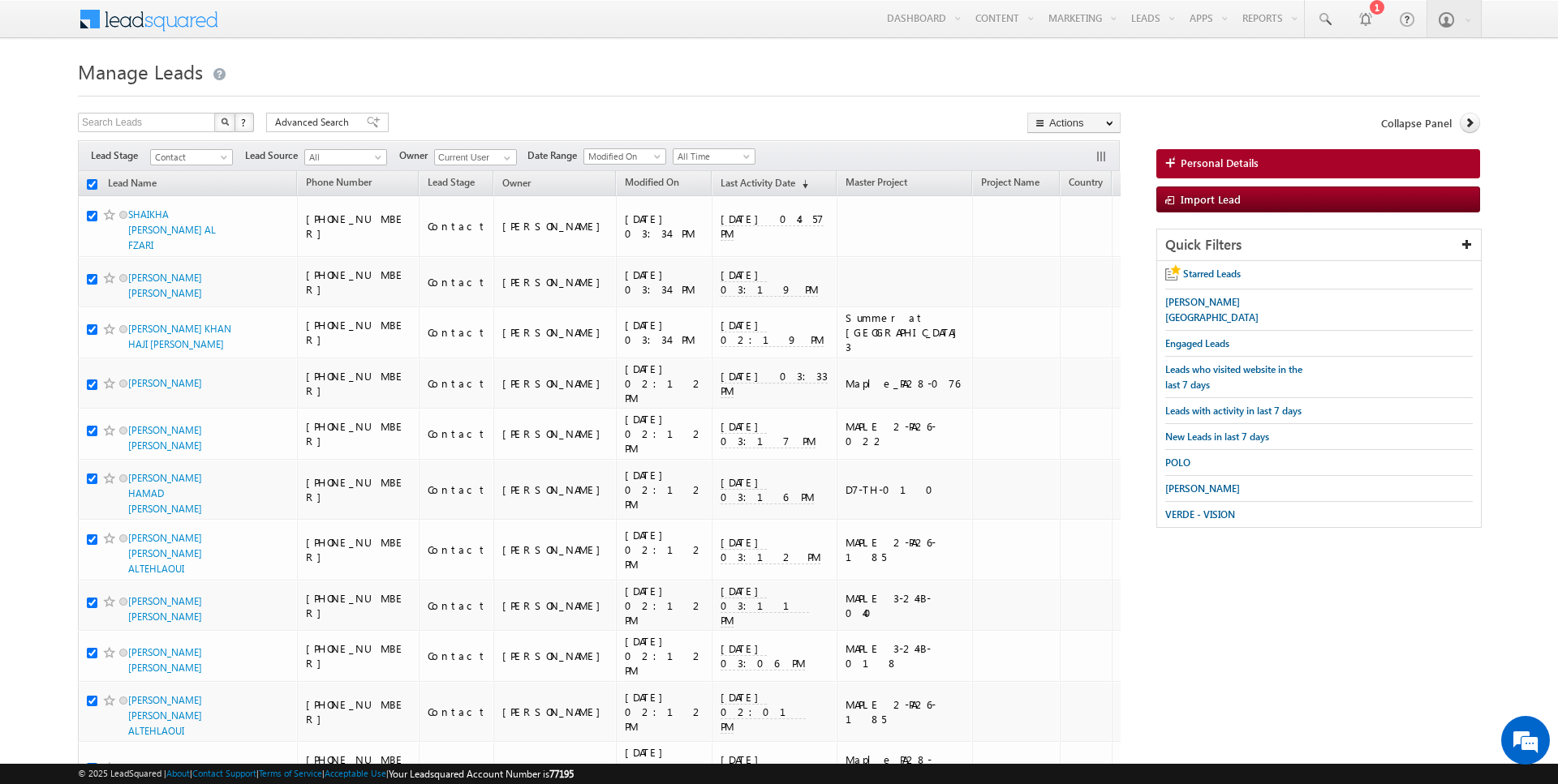
checkbox input "true"
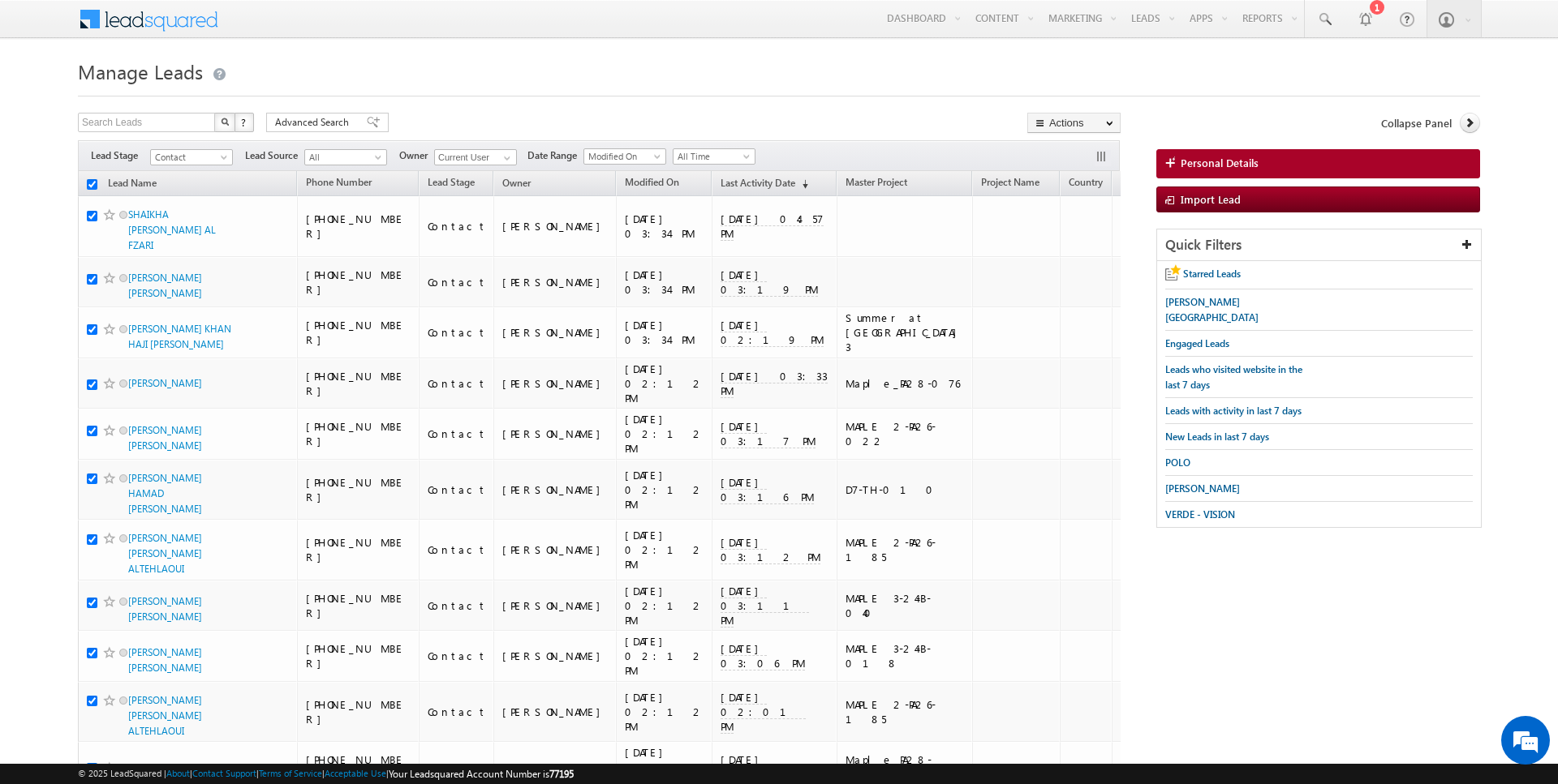
checkbox input "true"
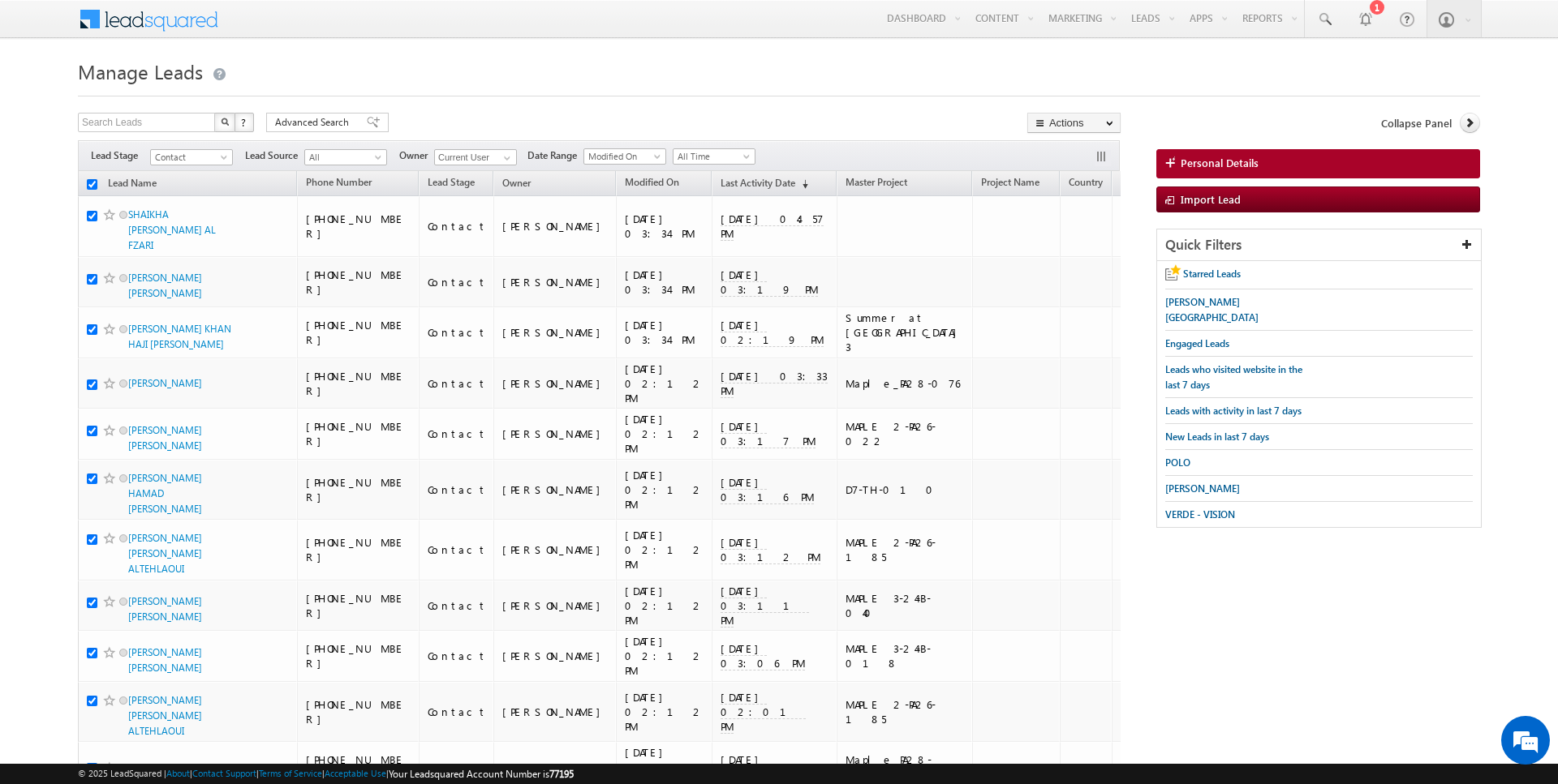
checkbox input "true"
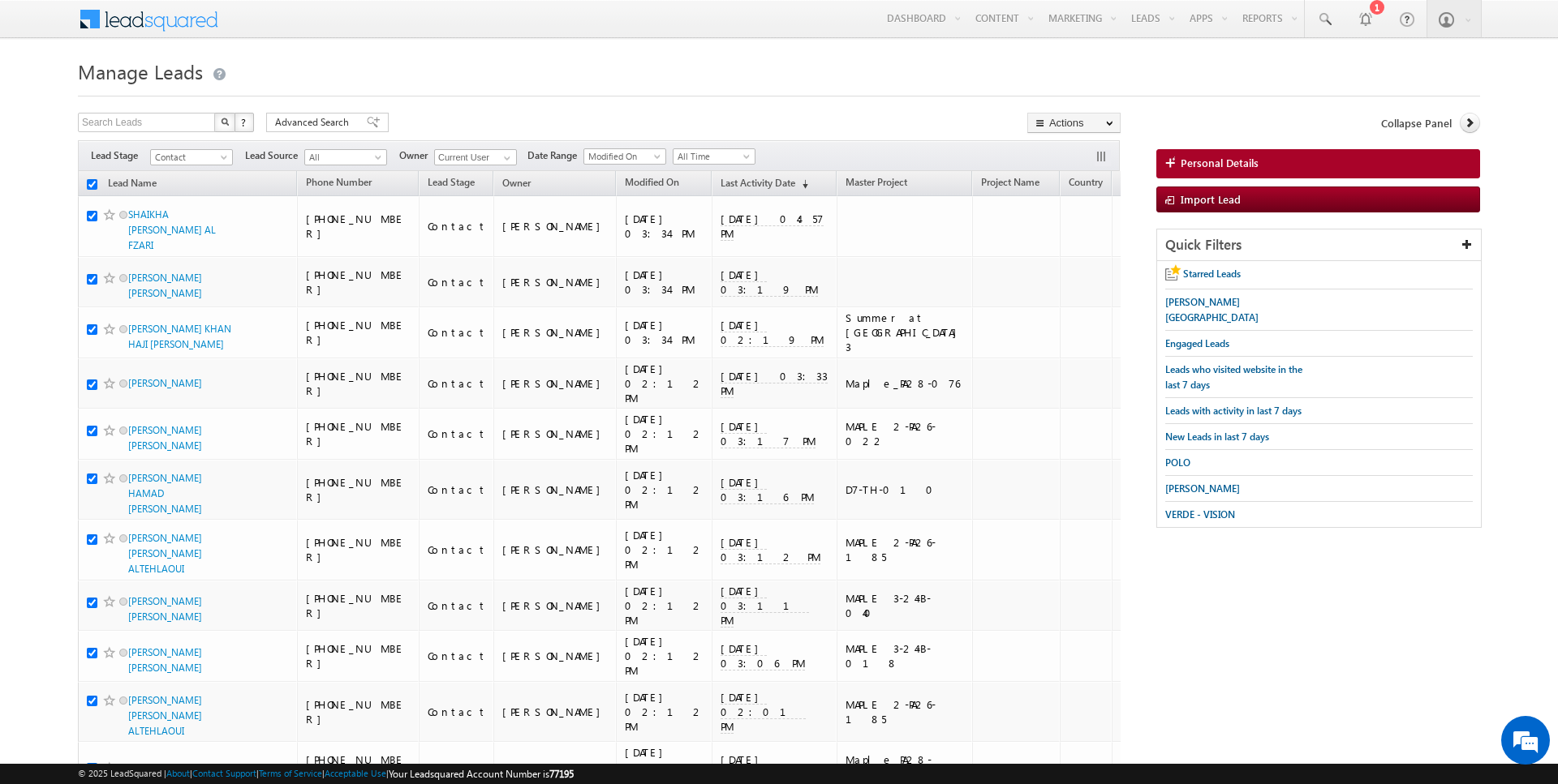
checkbox input "true"
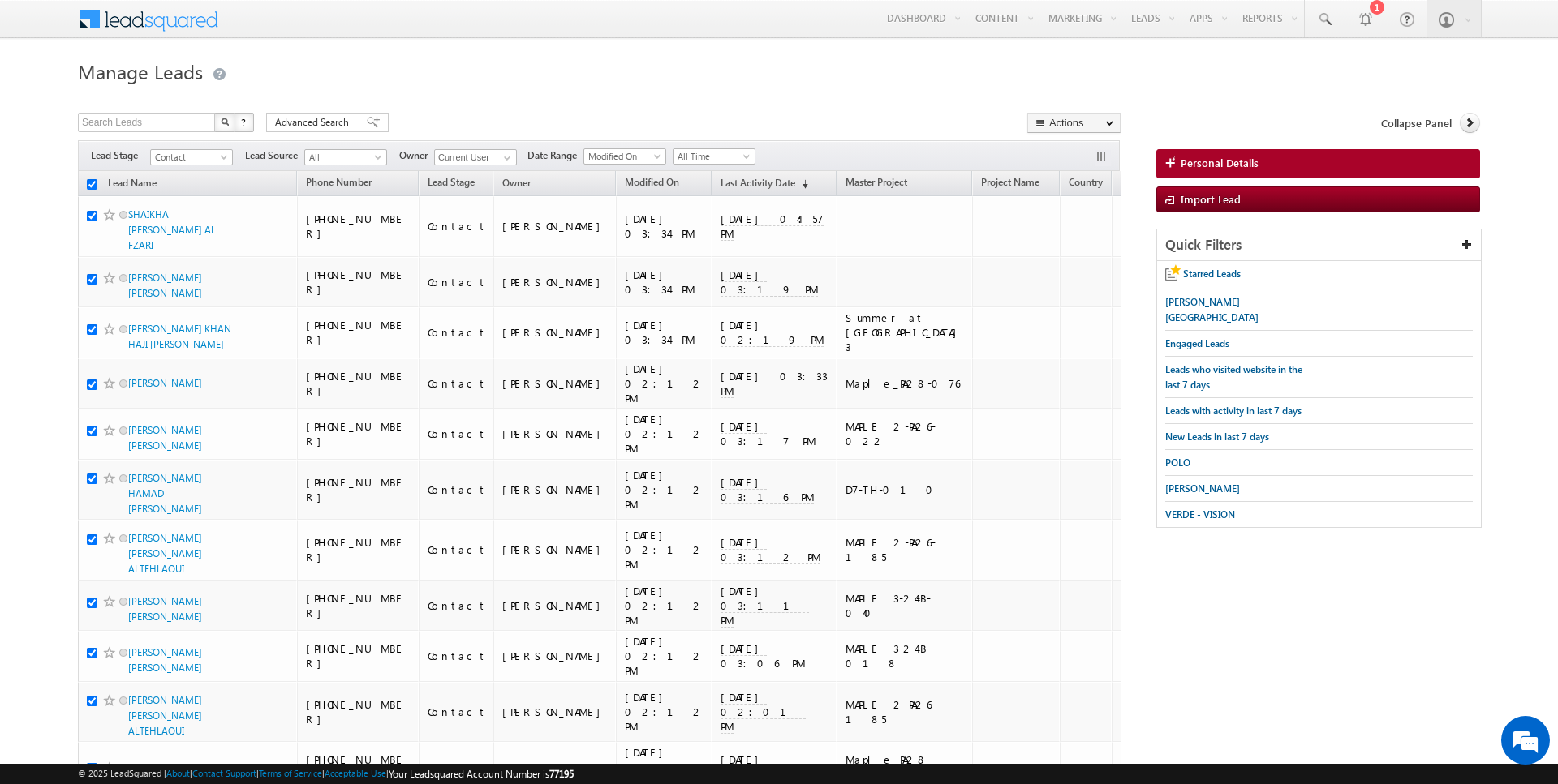
checkbox input "true"
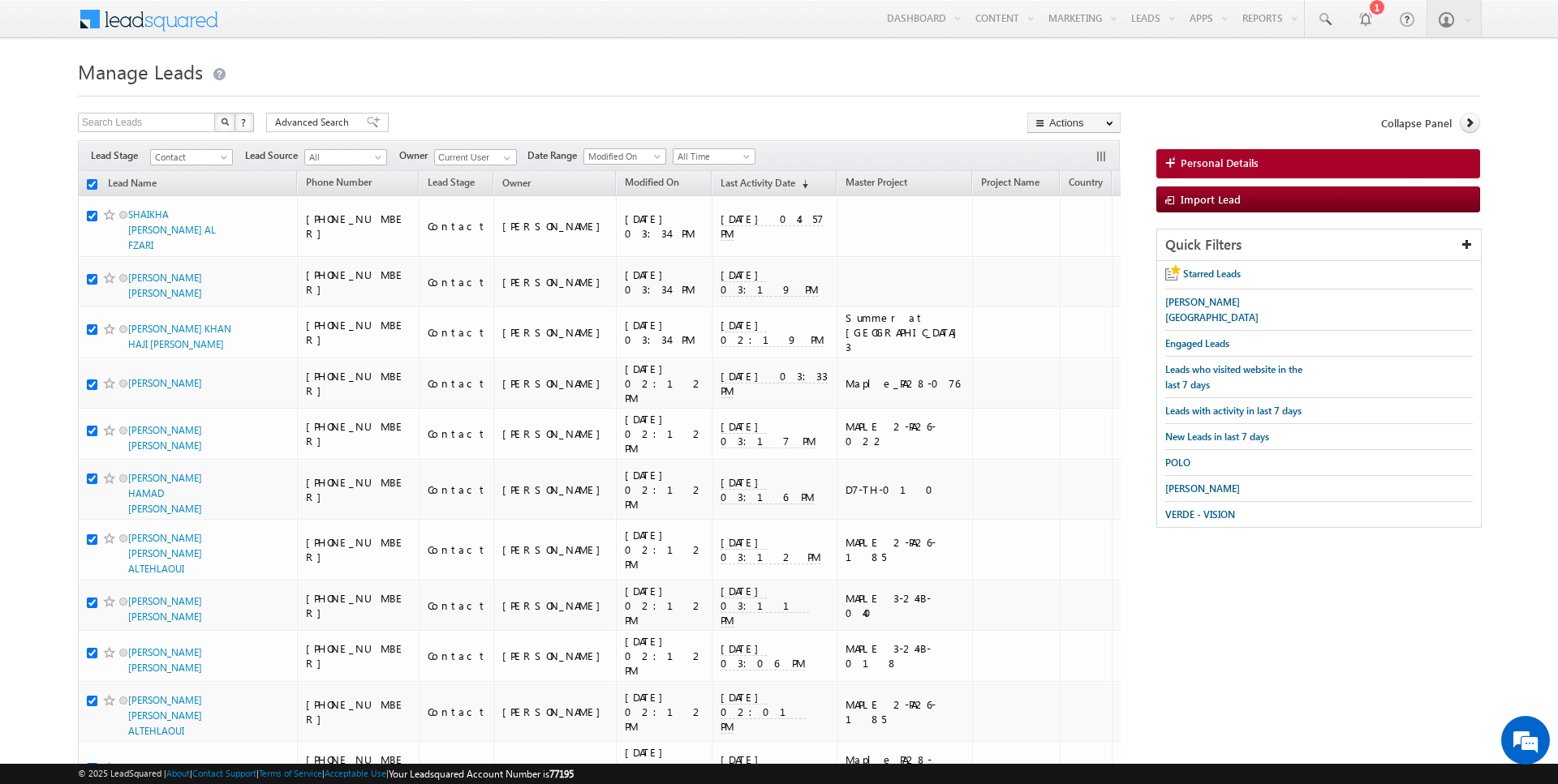
checkbox input "true"
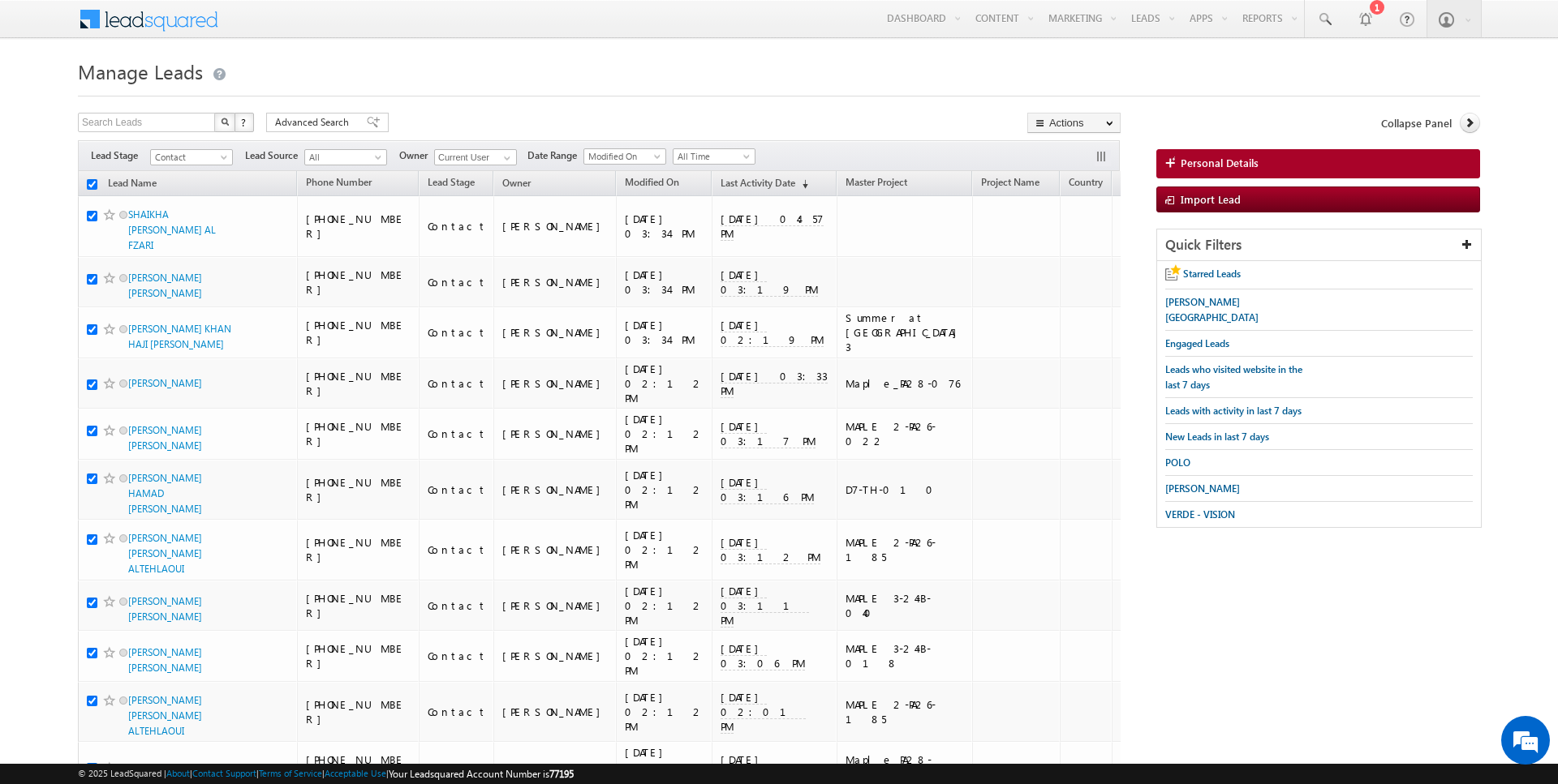
checkbox input "true"
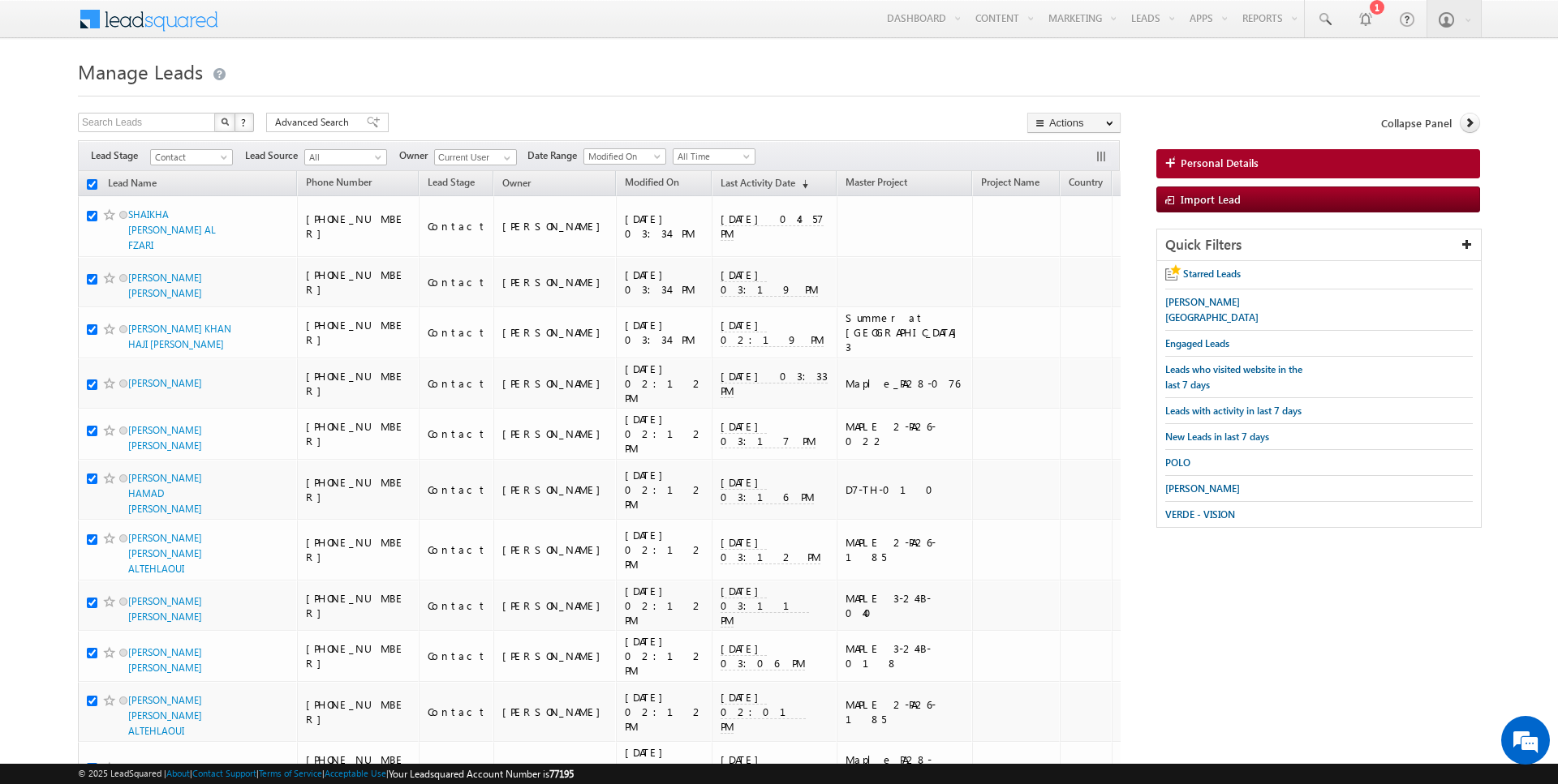
checkbox input "true"
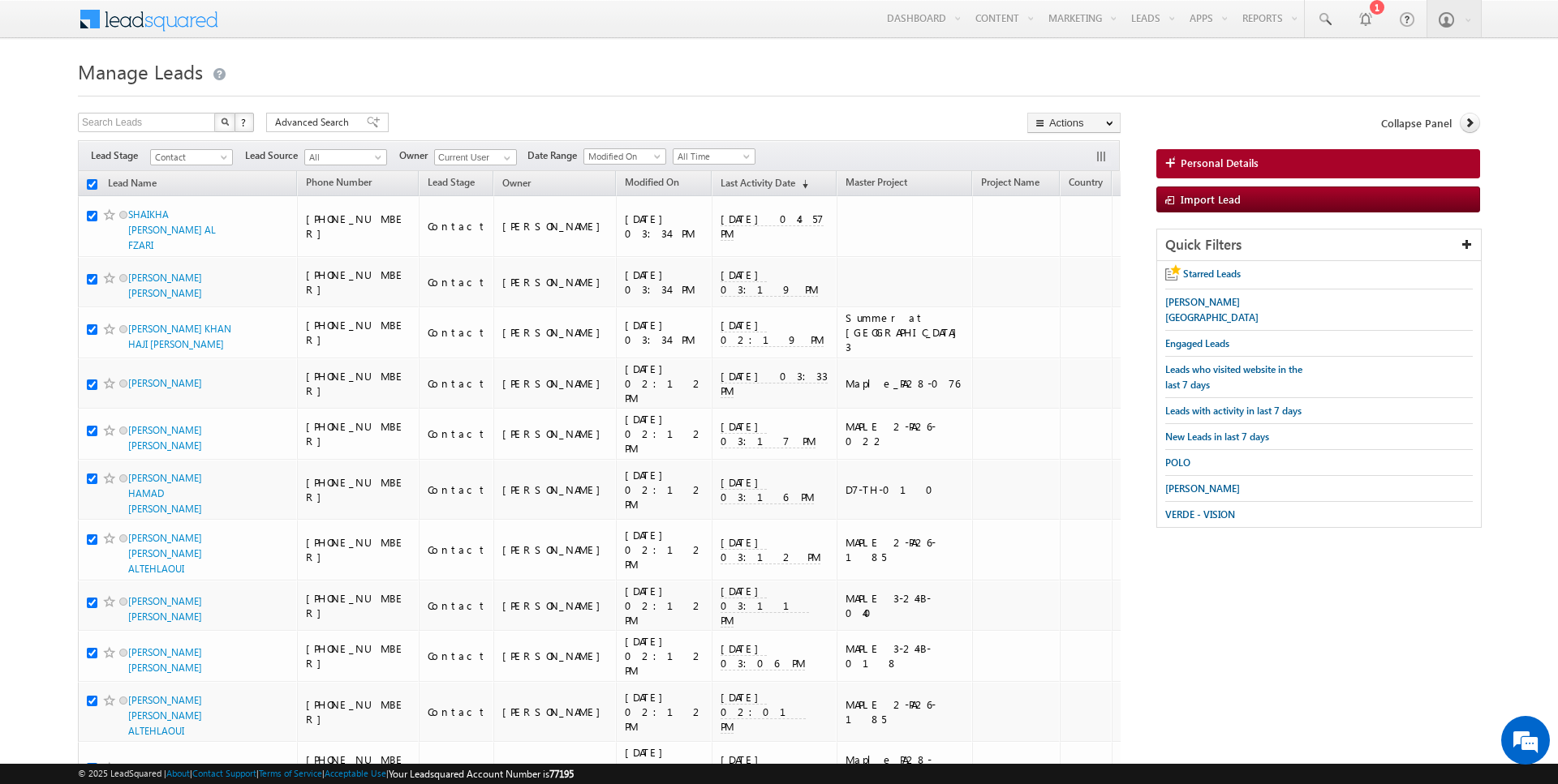
checkbox input "true"
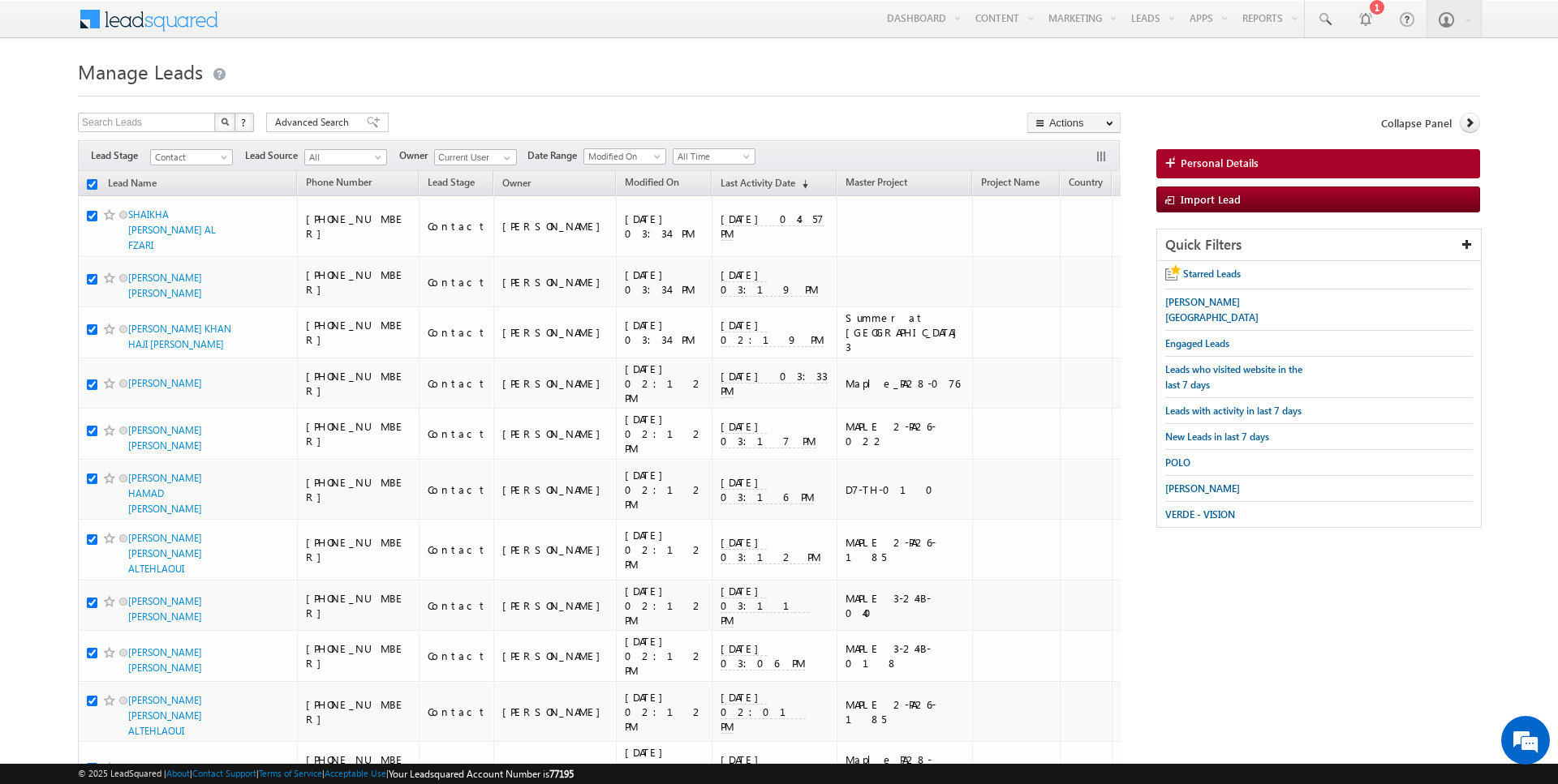
checkbox input "true"
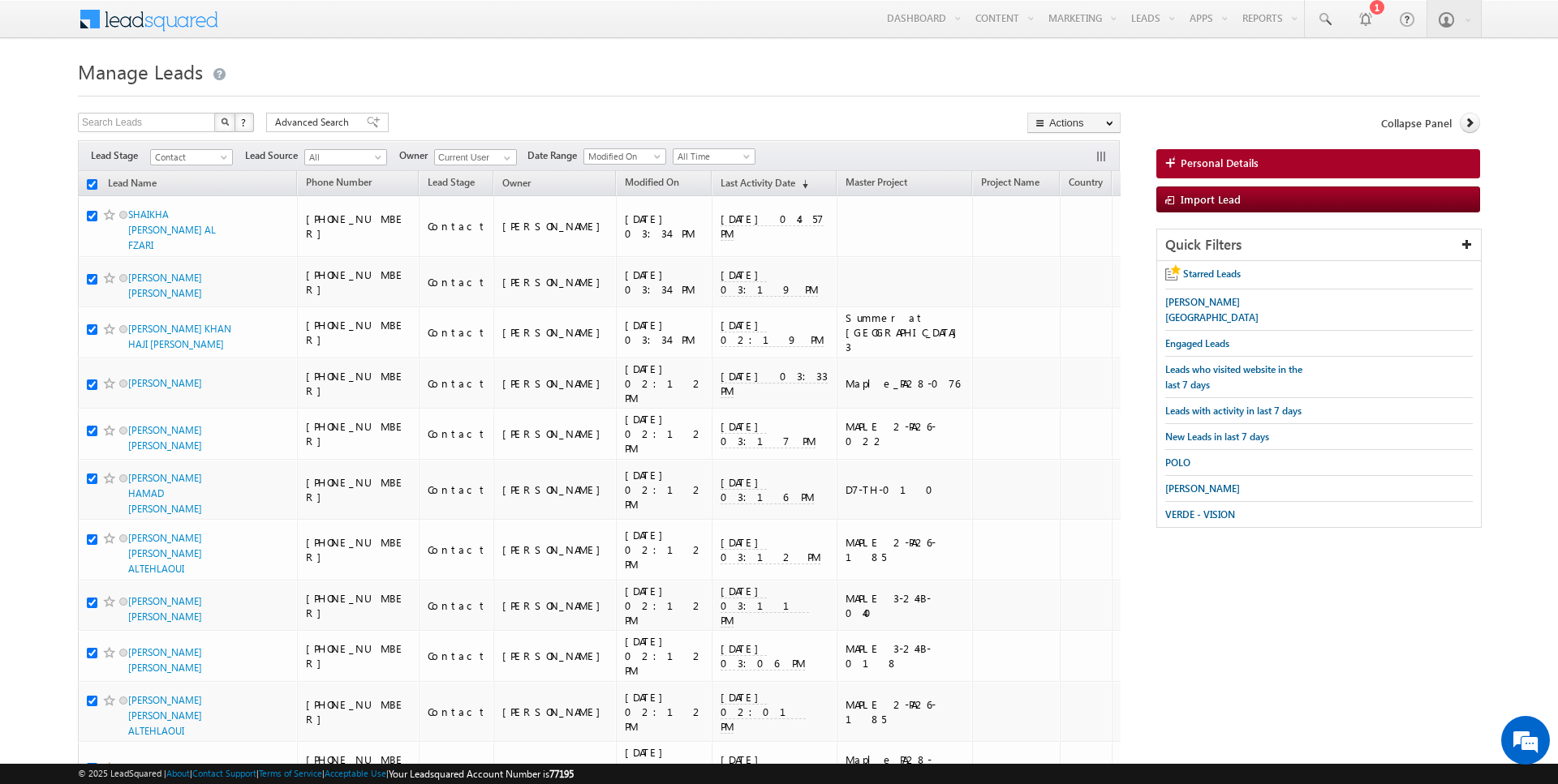
checkbox input "true"
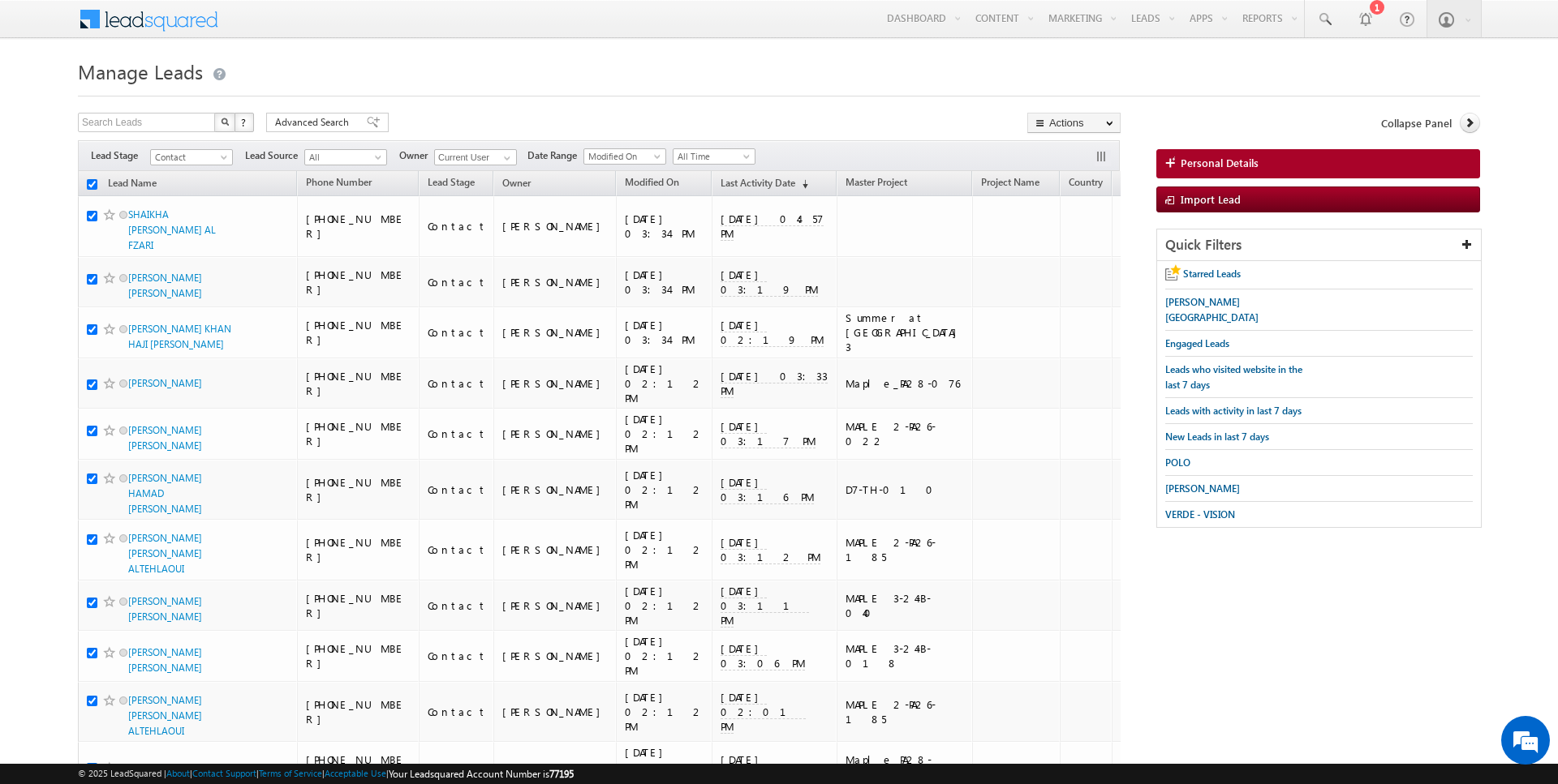
checkbox input "true"
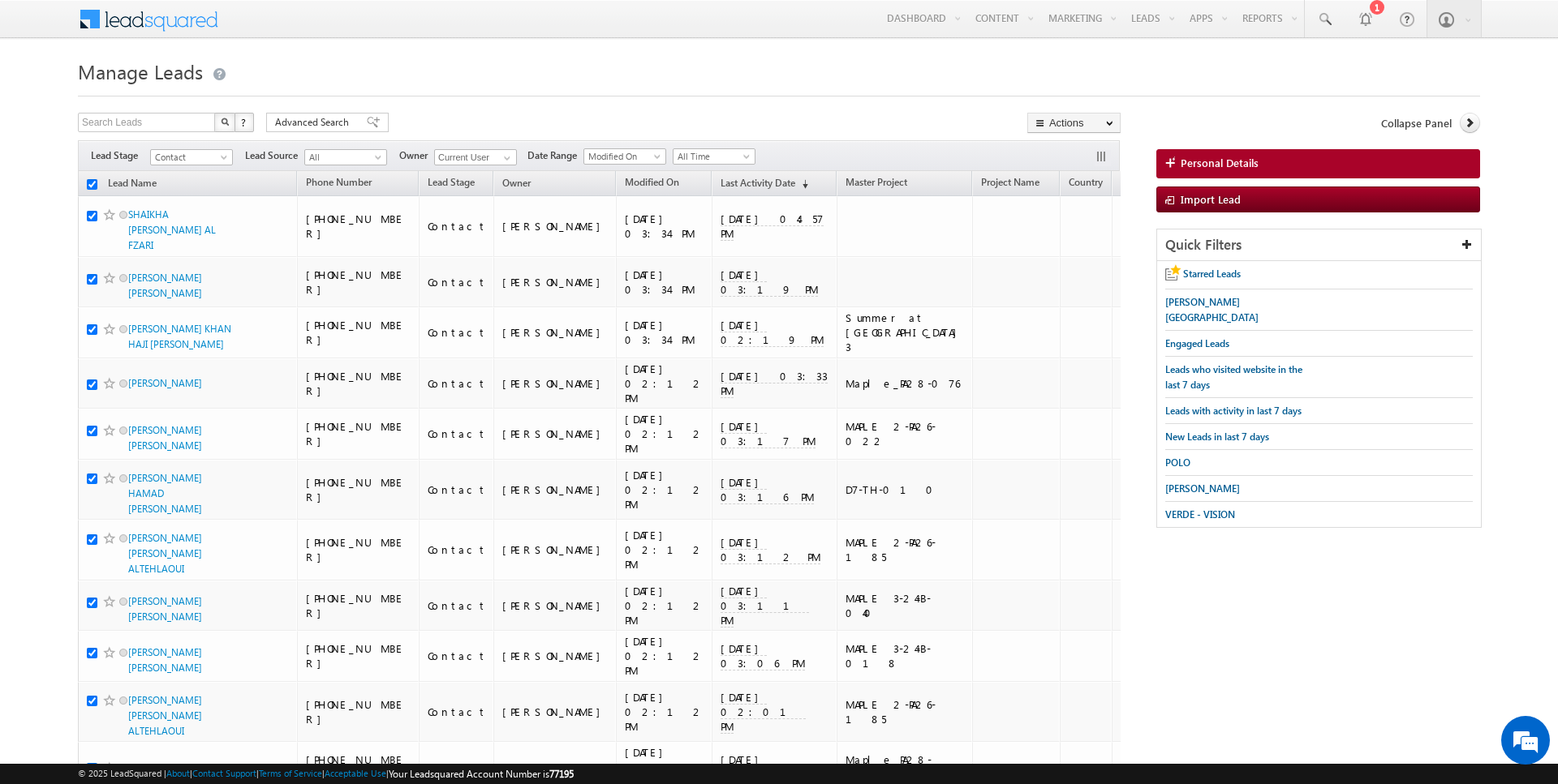
checkbox input "true"
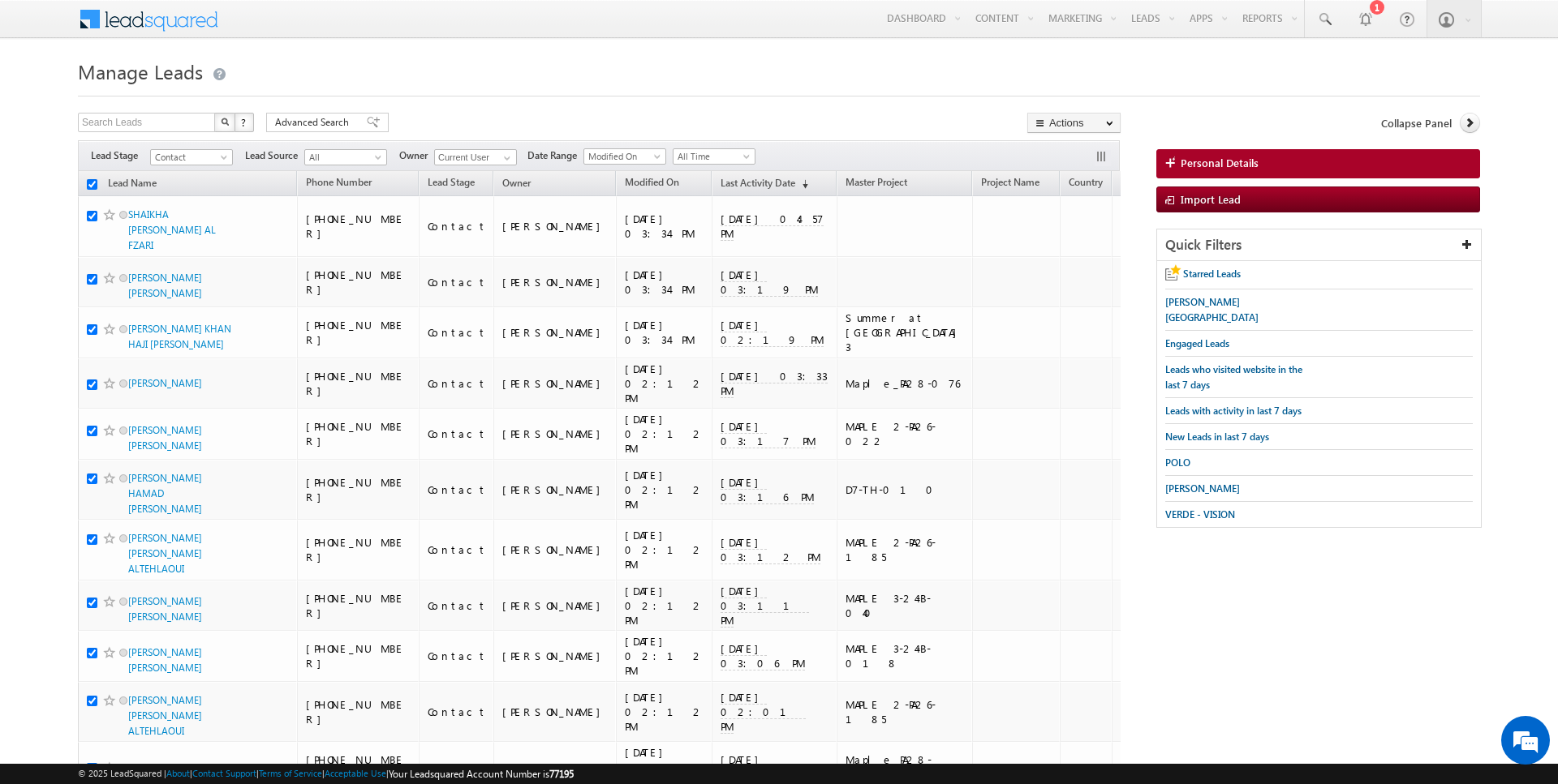
checkbox input "true"
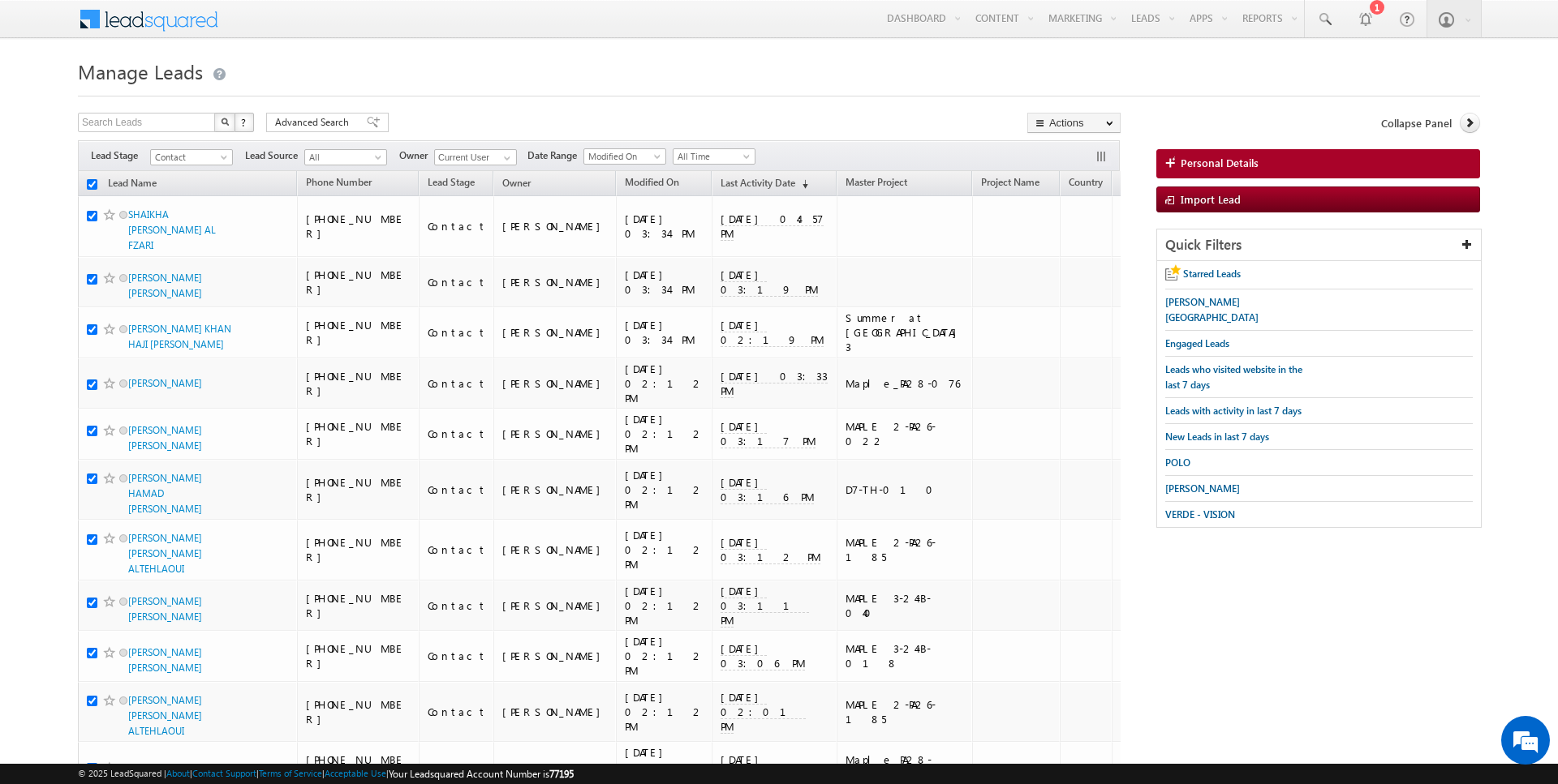
checkbox input "true"
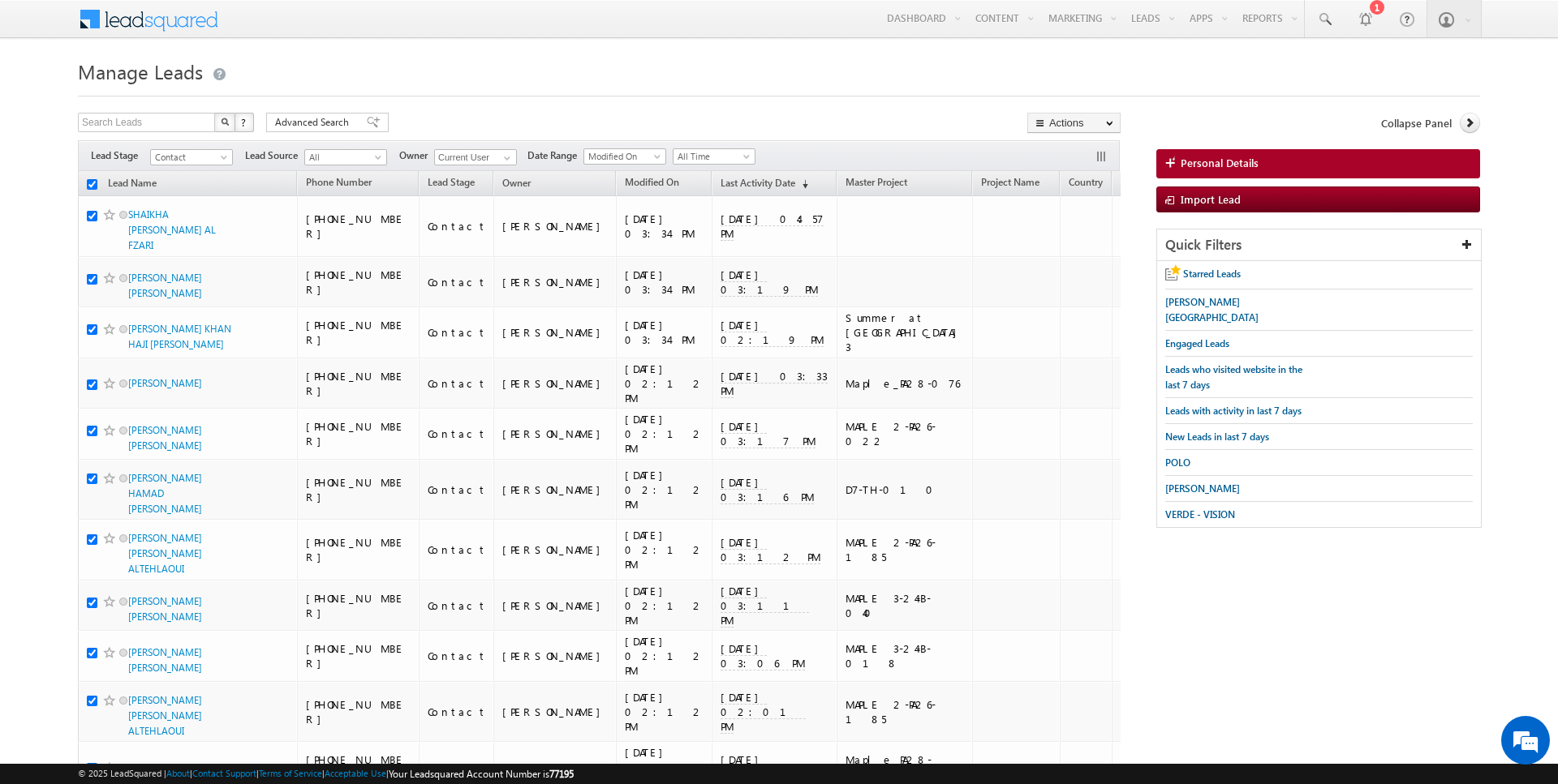
checkbox input "true"
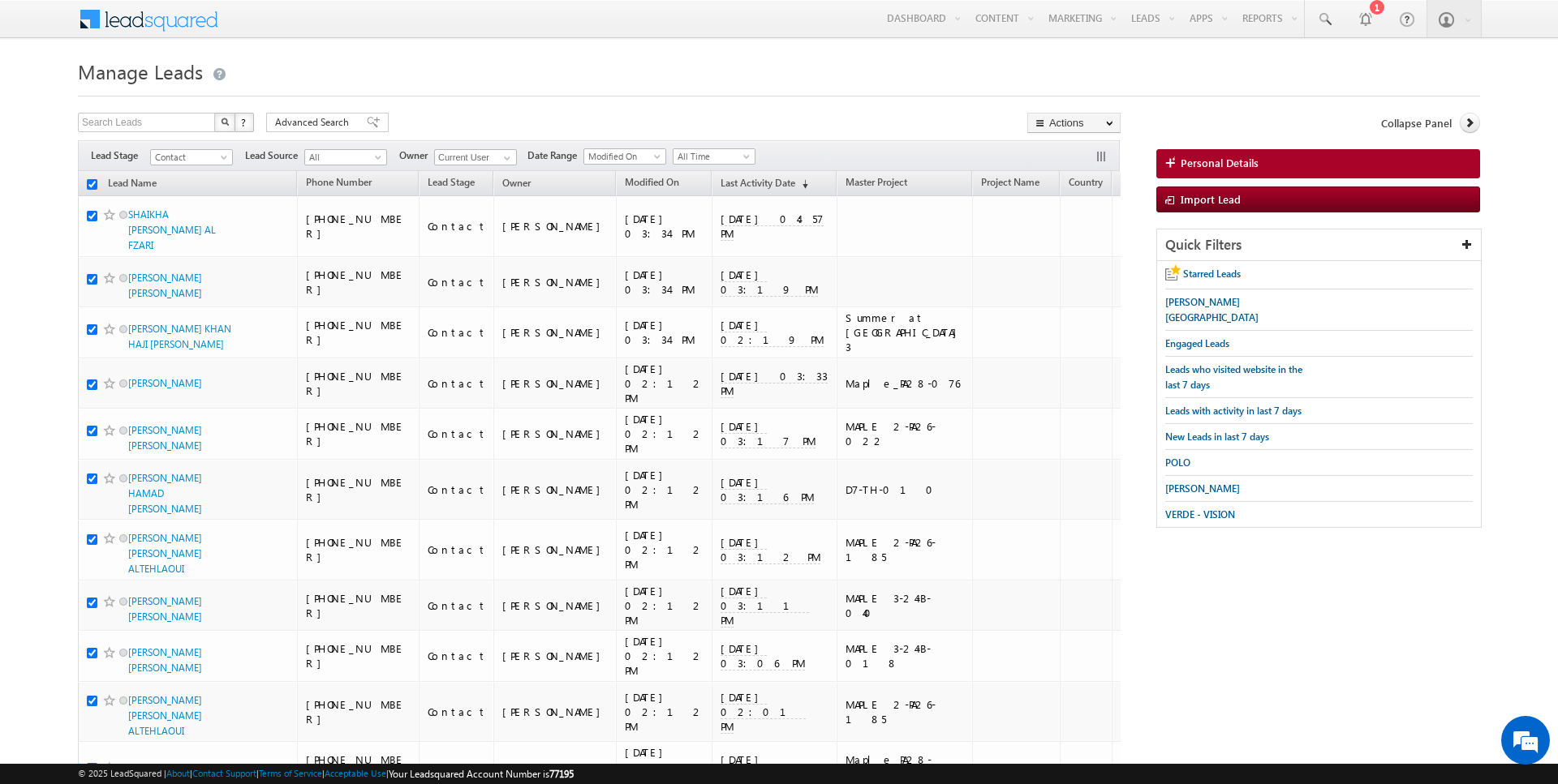
checkbox input "true"
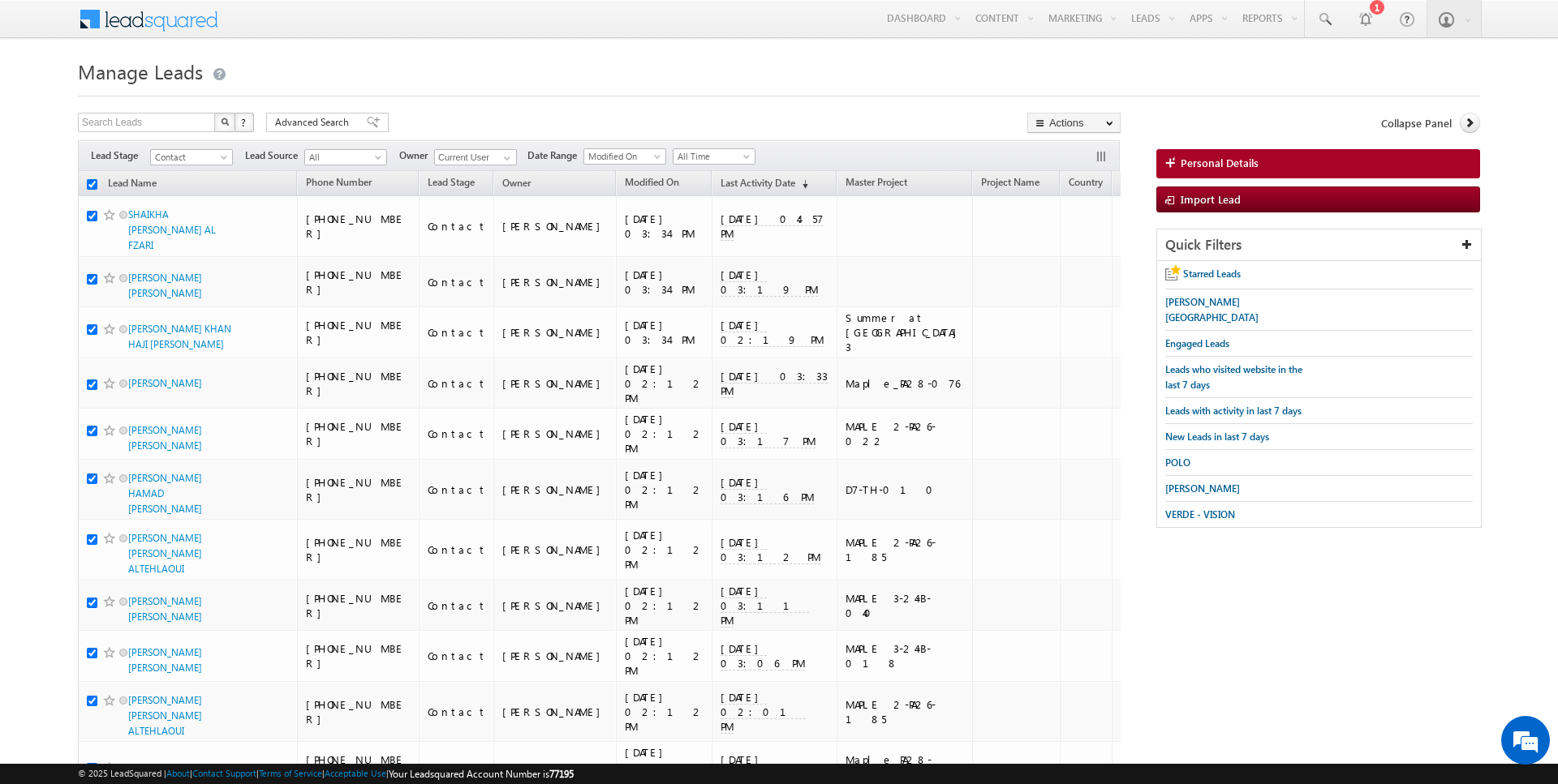
checkbox input "true"
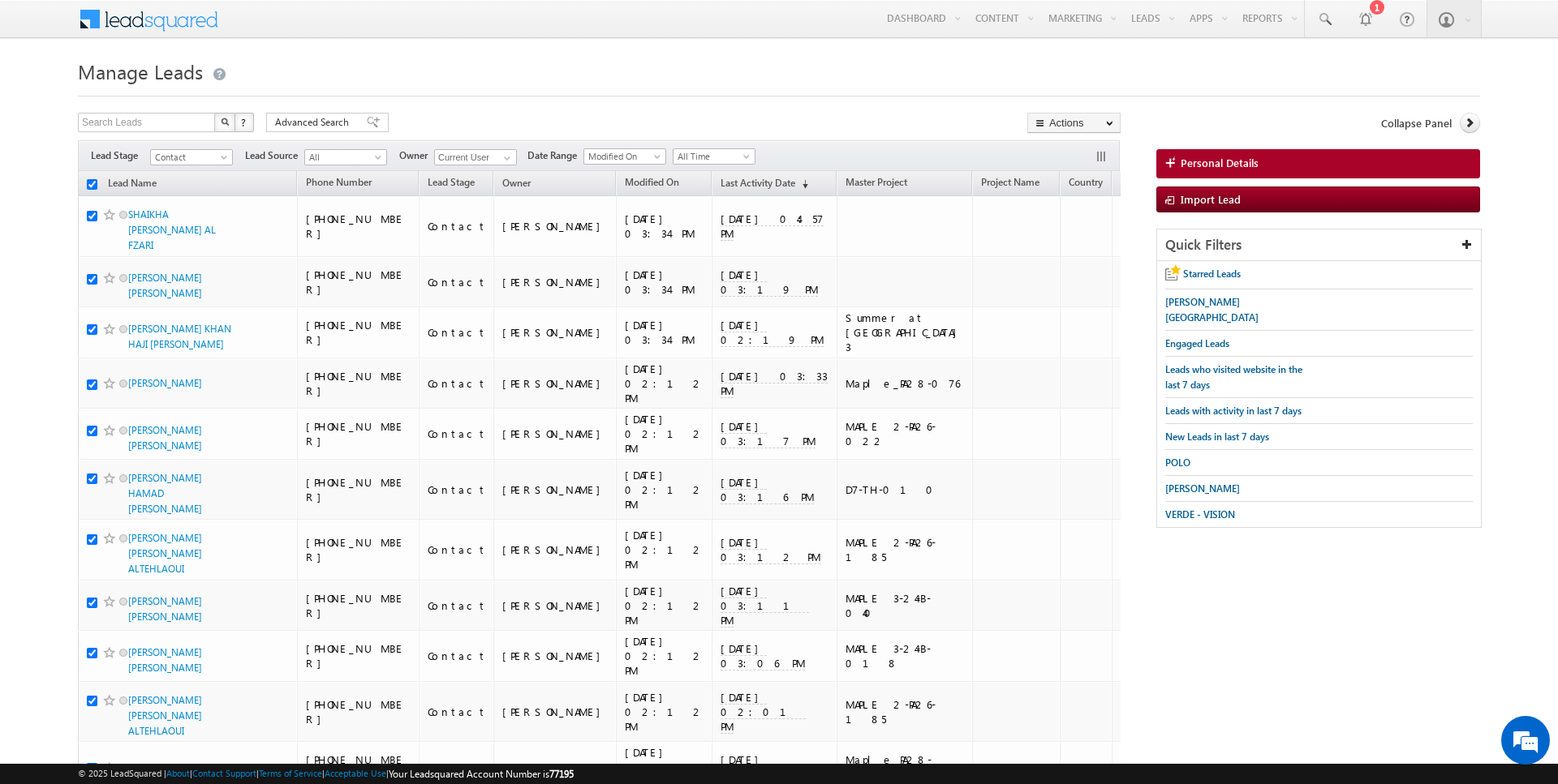
checkbox input "true"
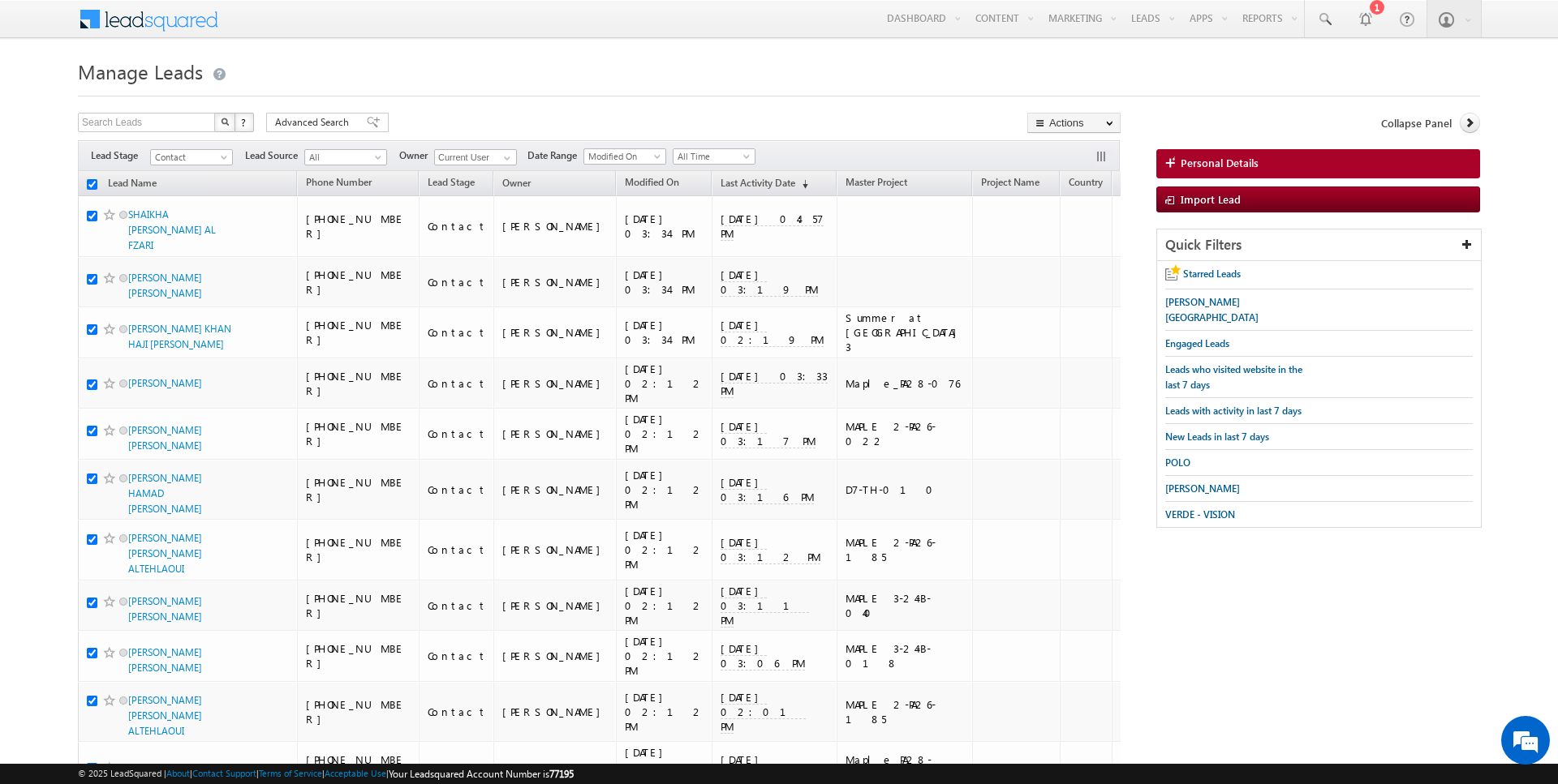
checkbox input "true"
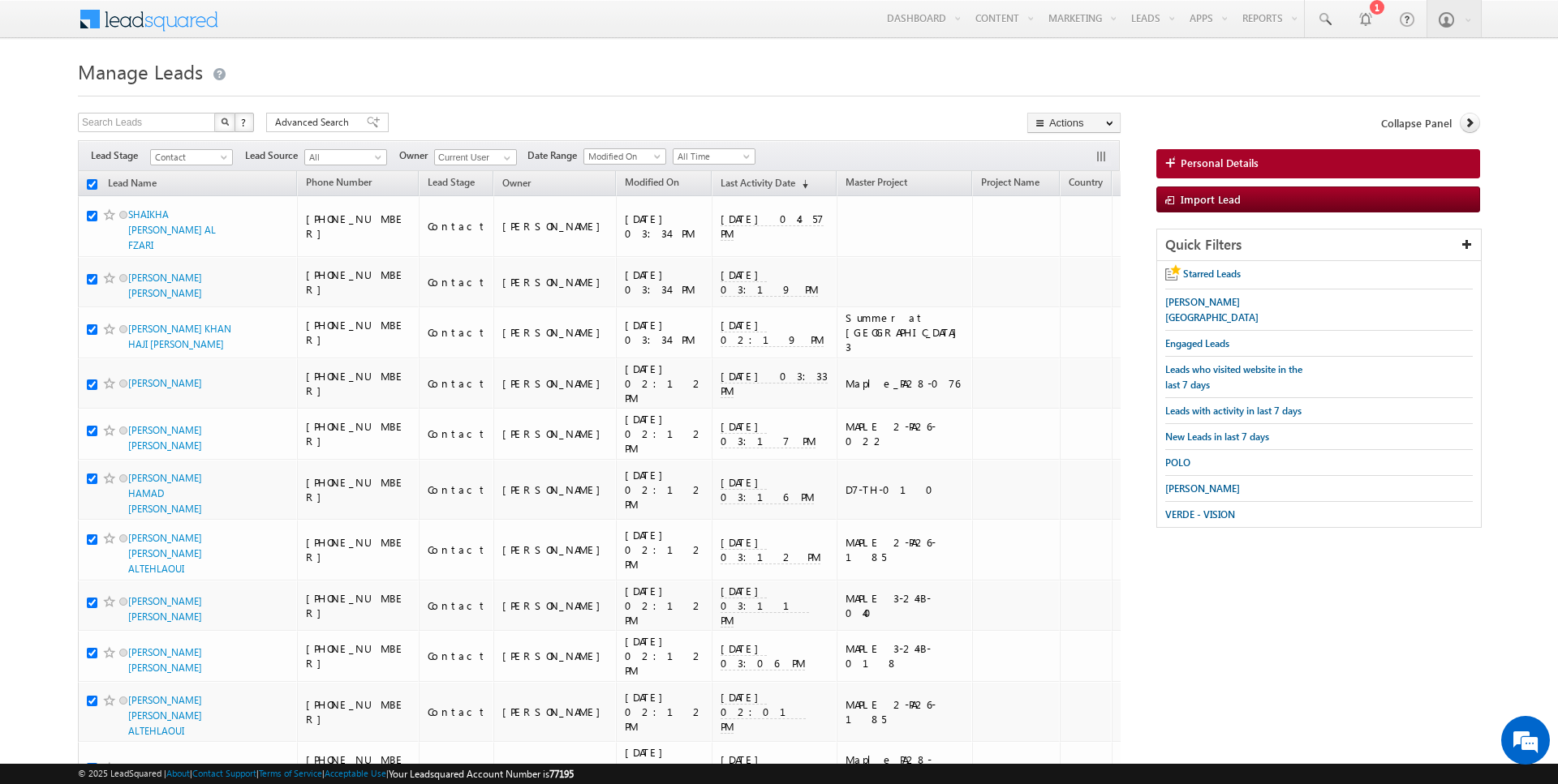
checkbox input "true"
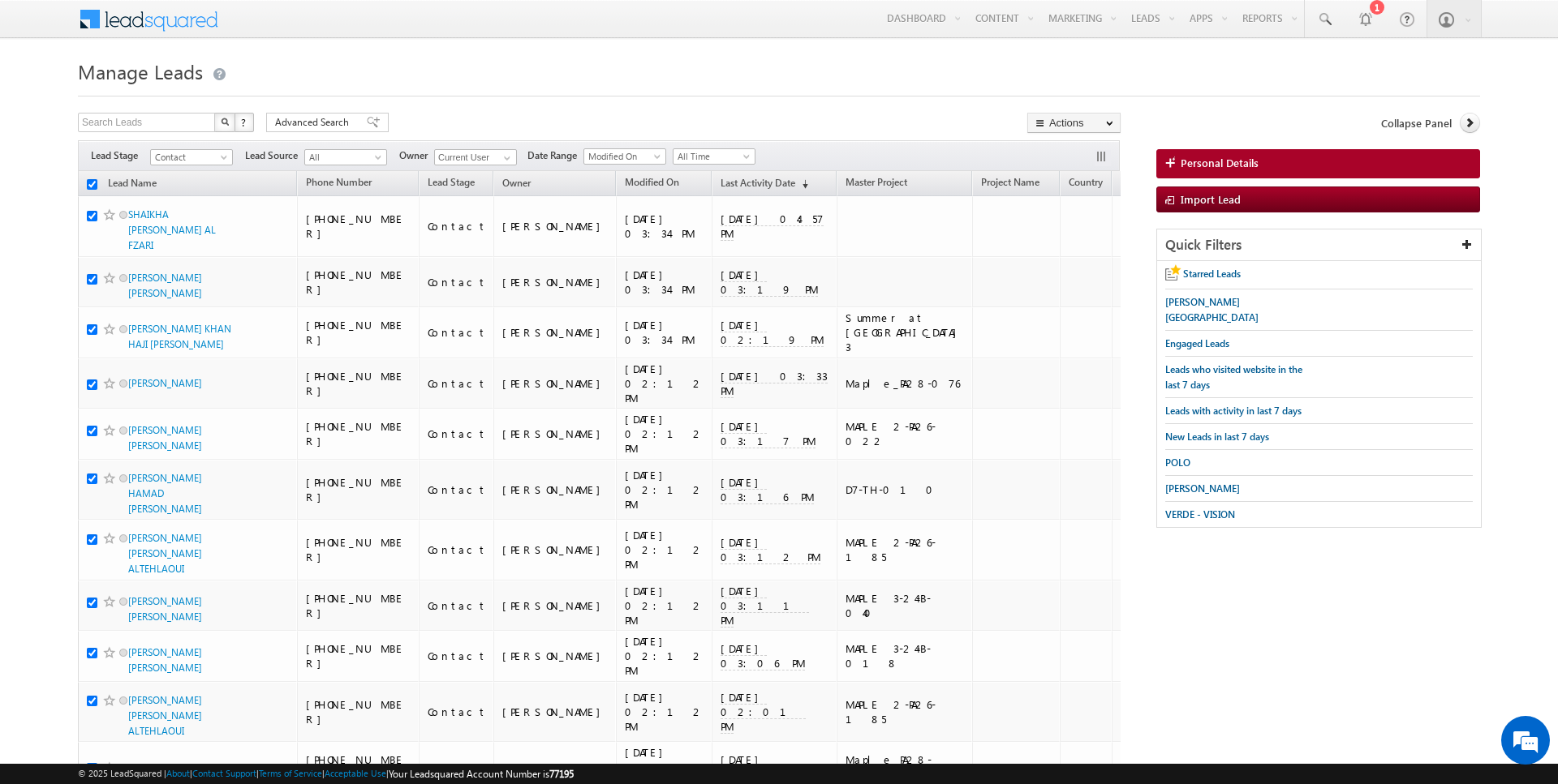
checkbox input "true"
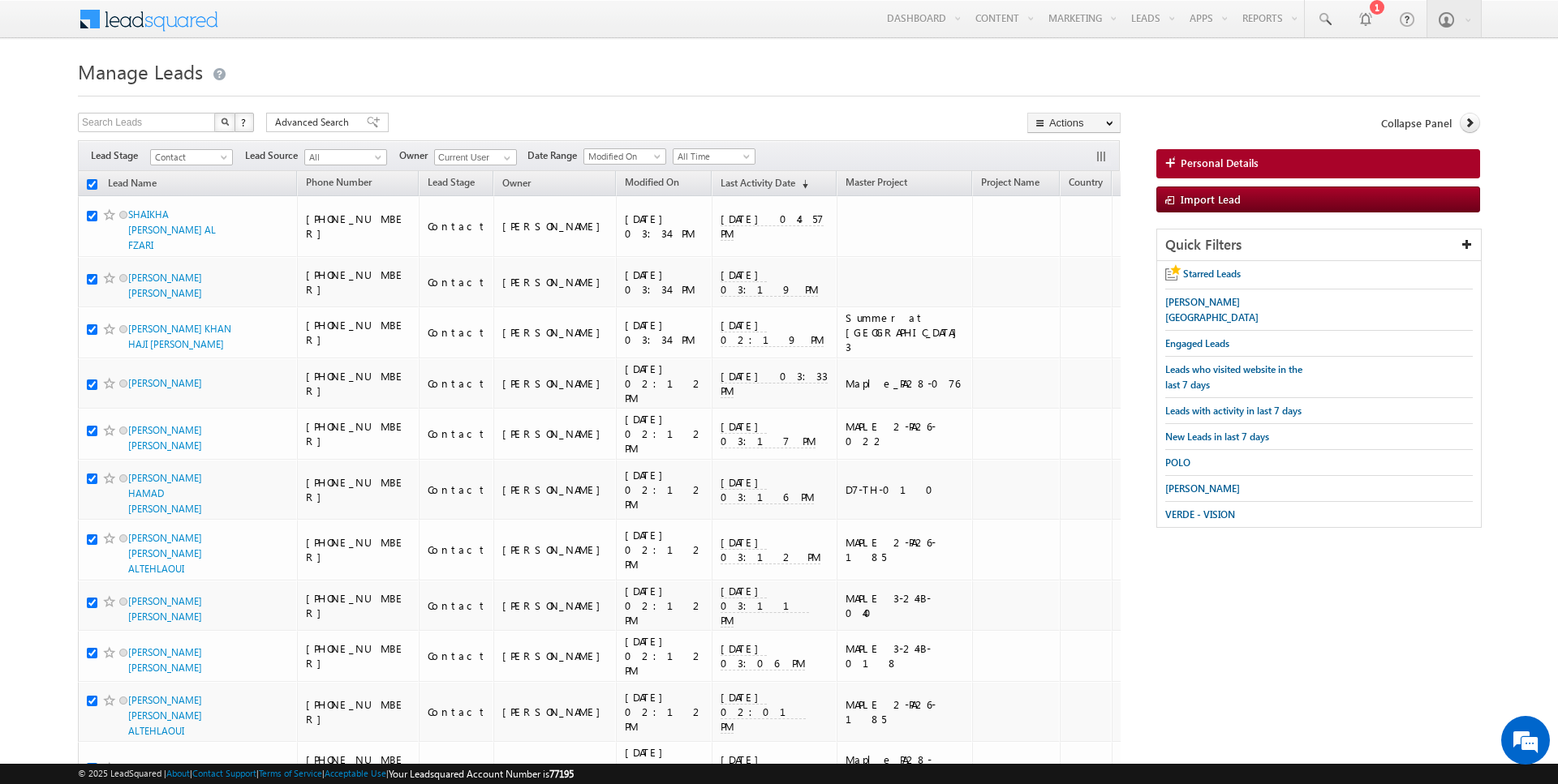
checkbox input "true"
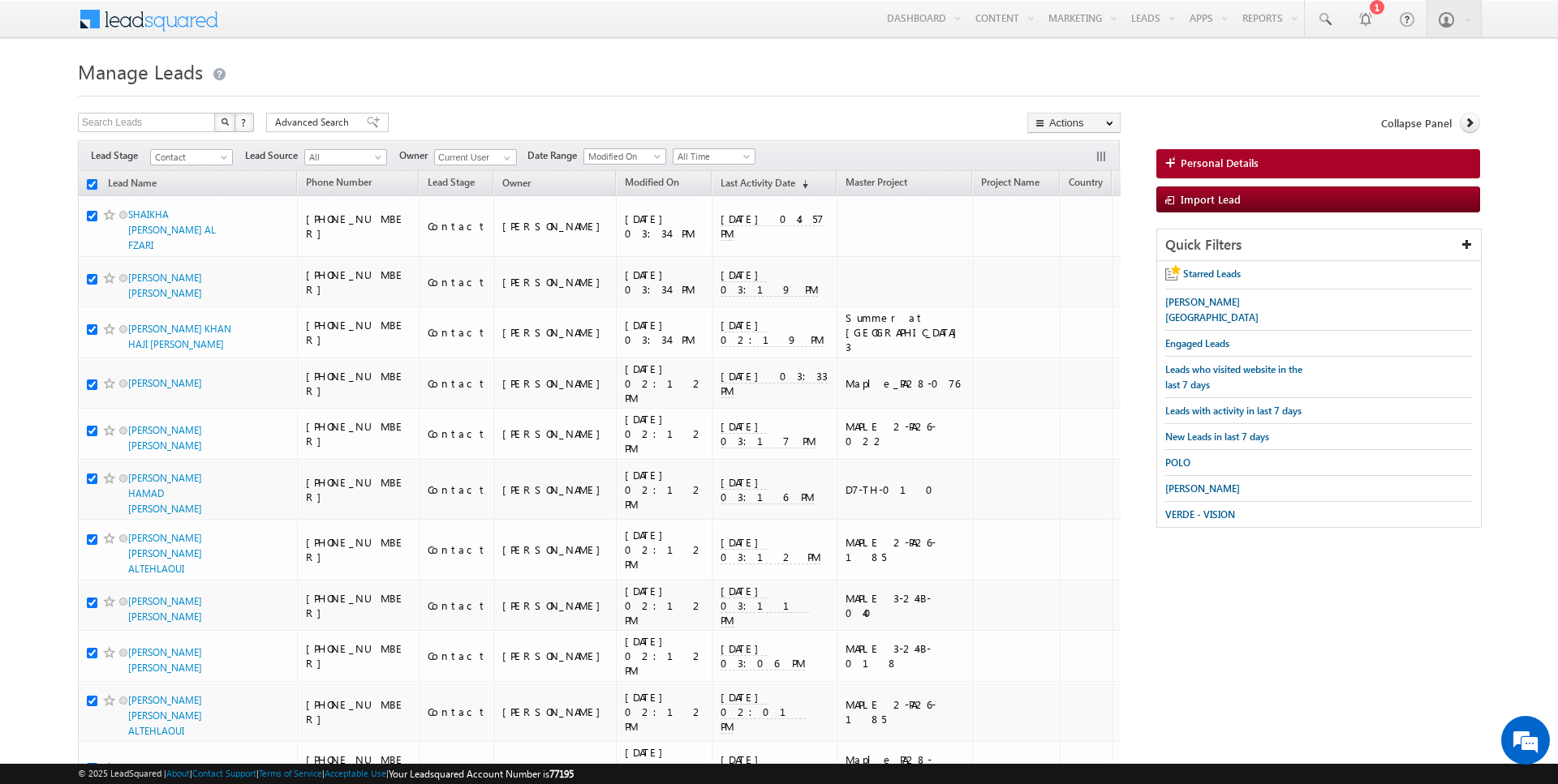
checkbox input "true"
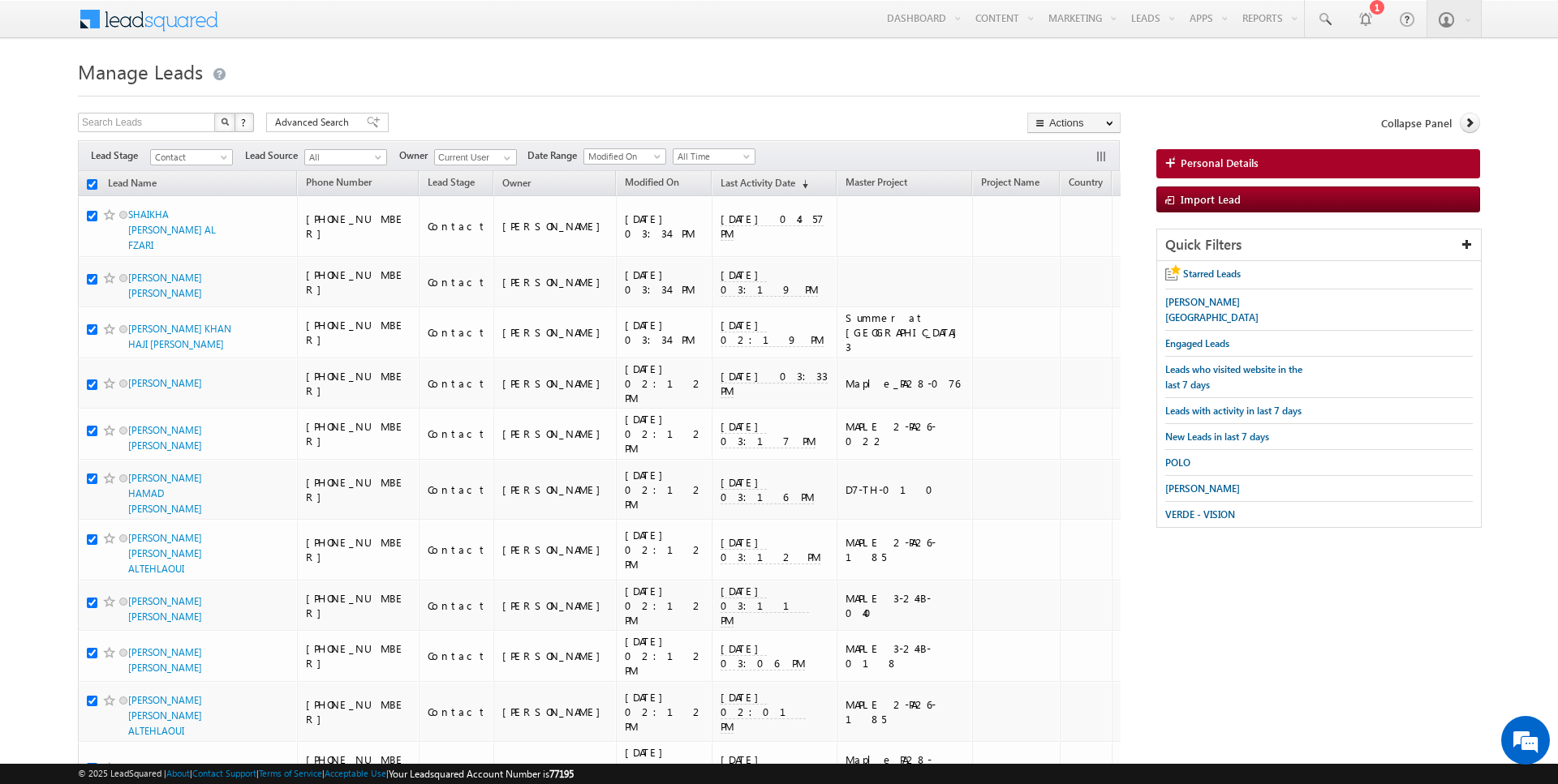
checkbox input "true"
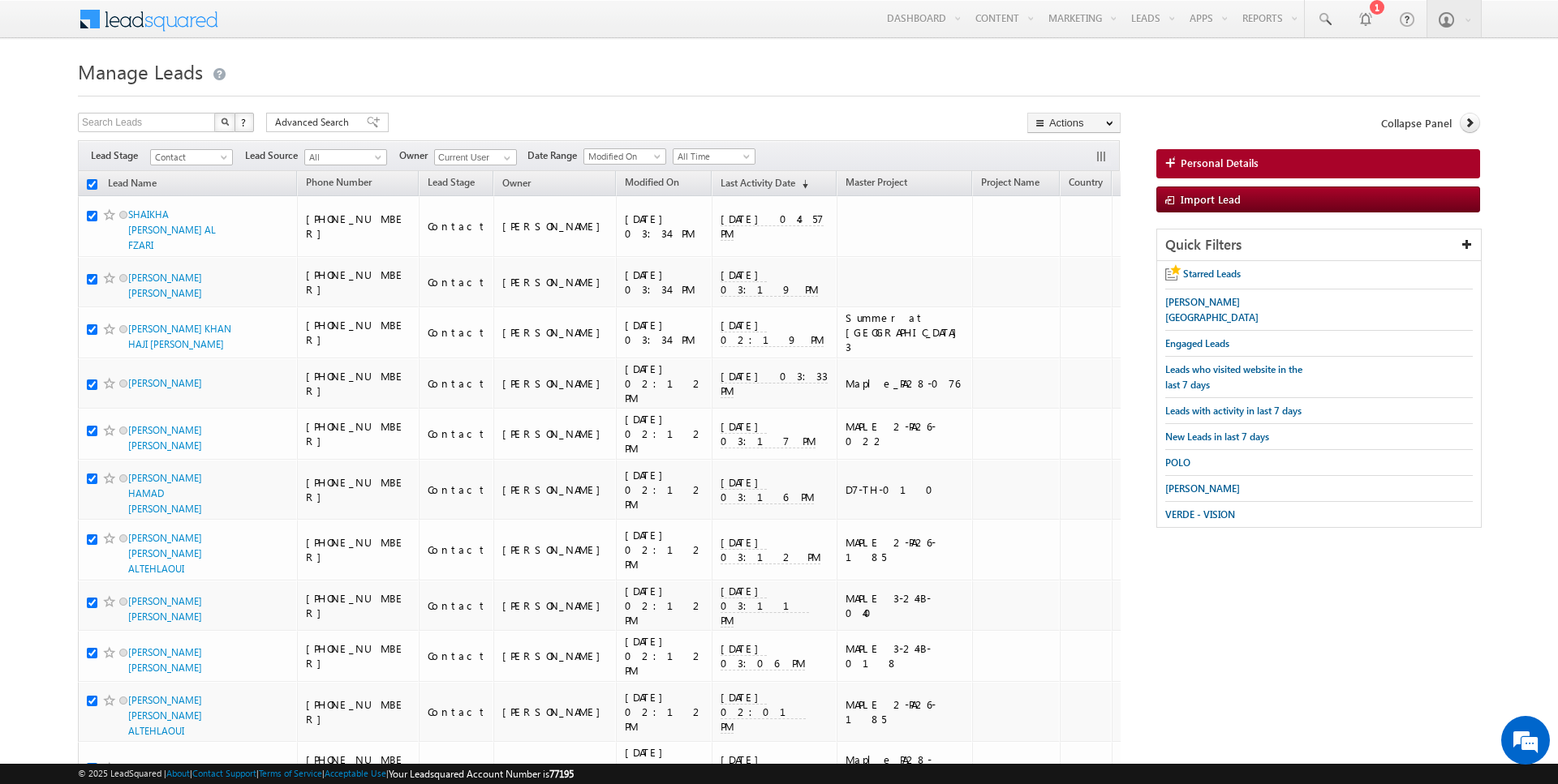
checkbox input "true"
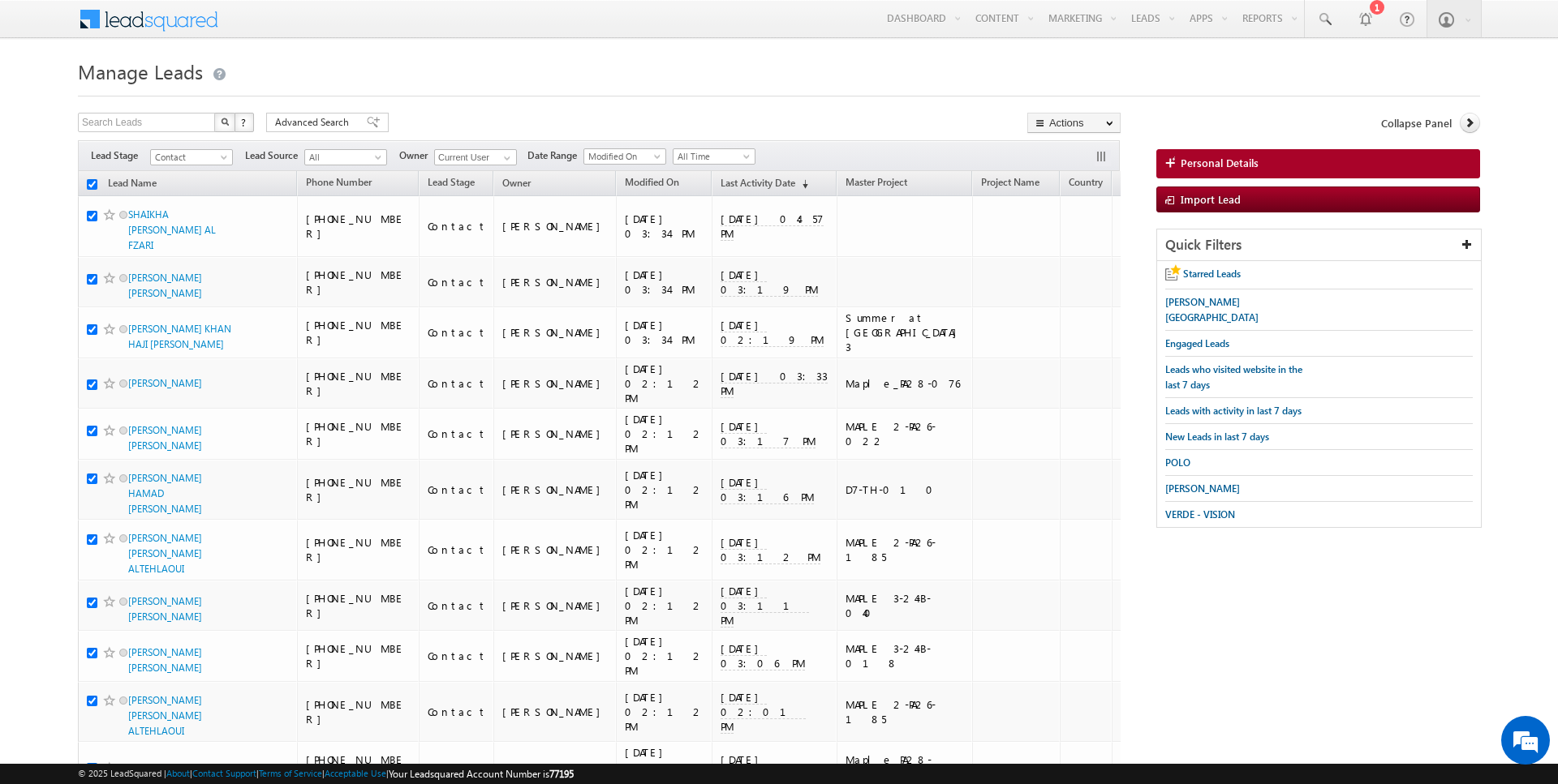
checkbox input "true"
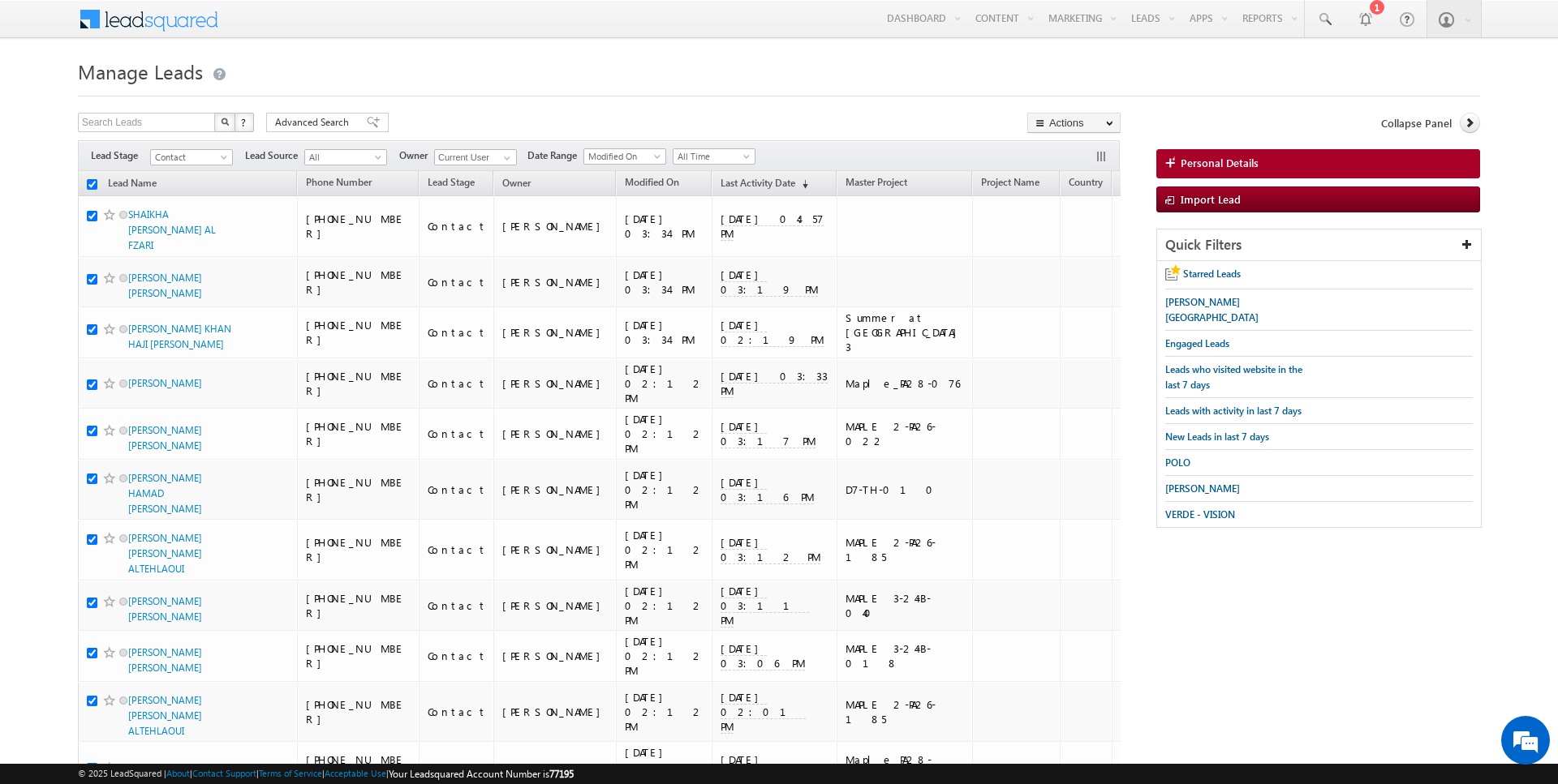
checkbox input "true"
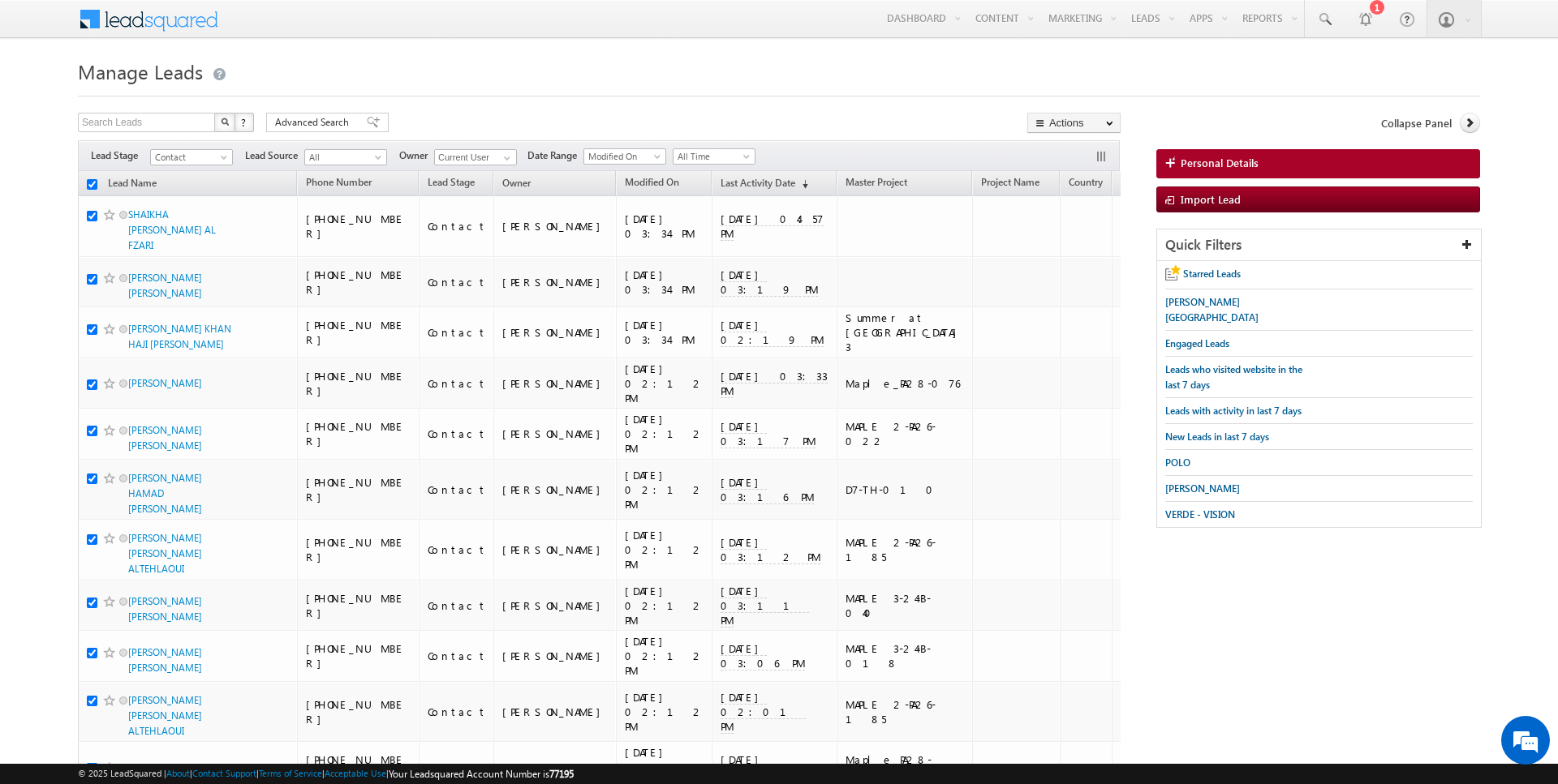
checkbox input "true"
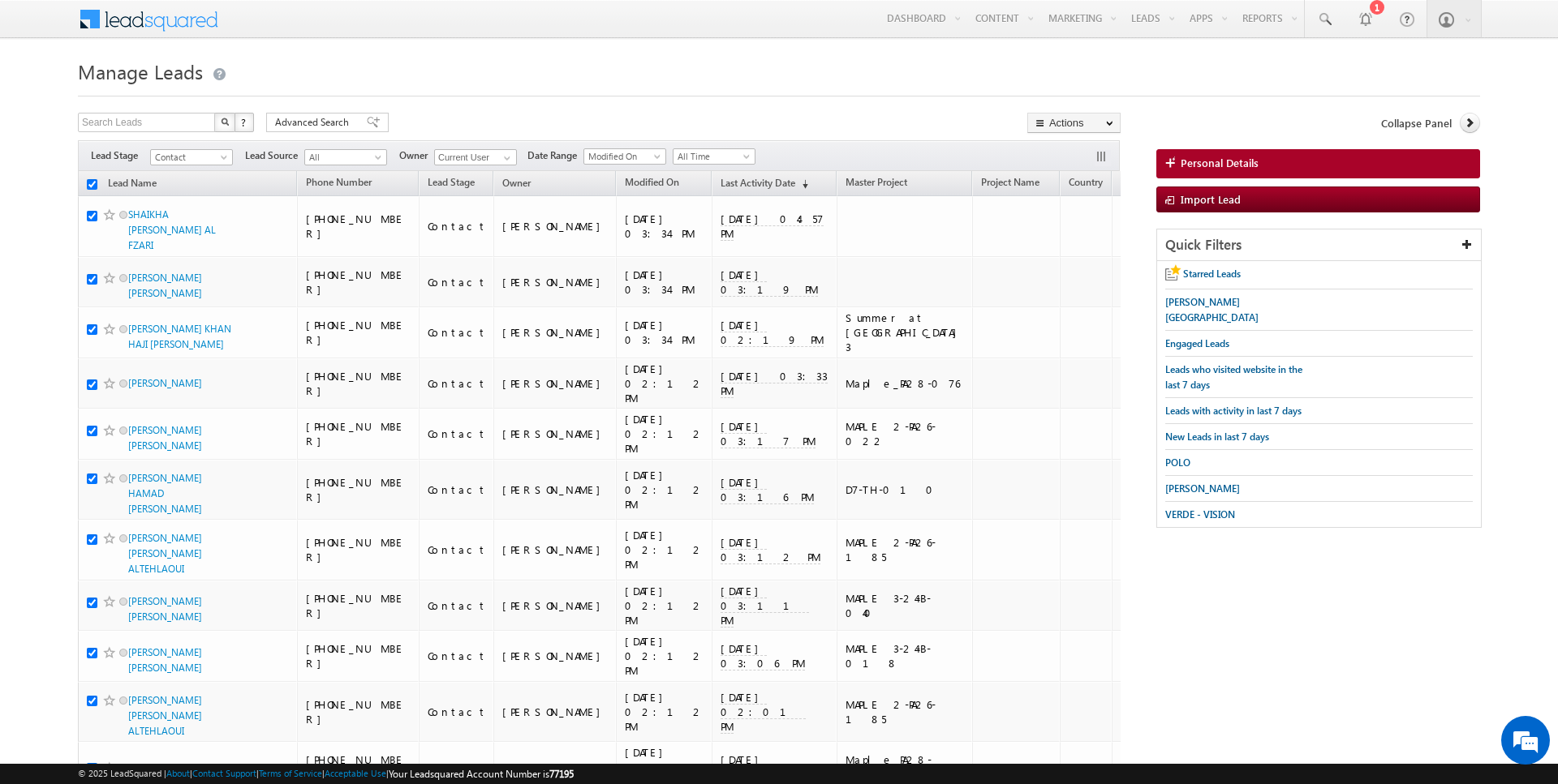
checkbox input "true"
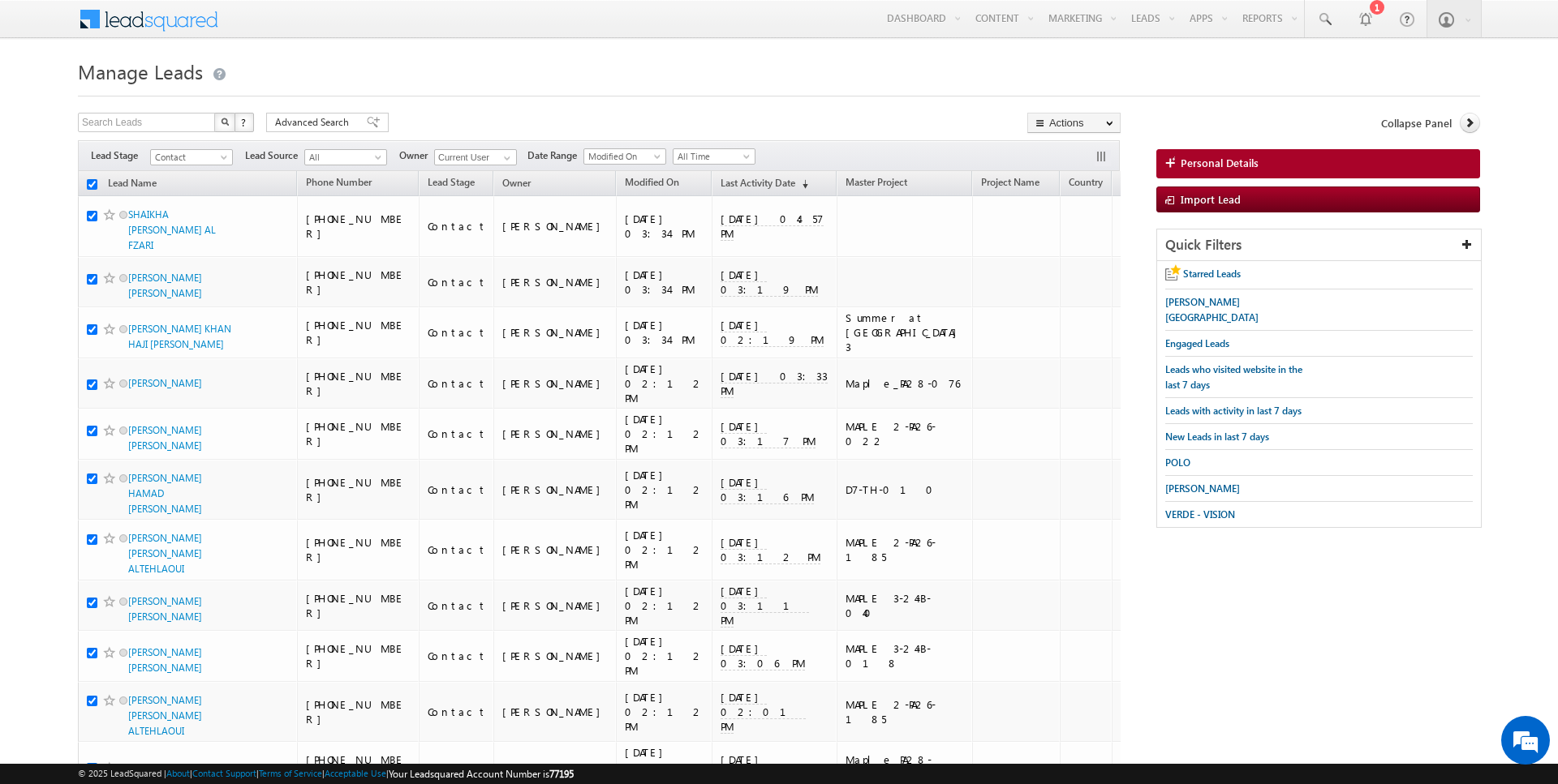
checkbox input "true"
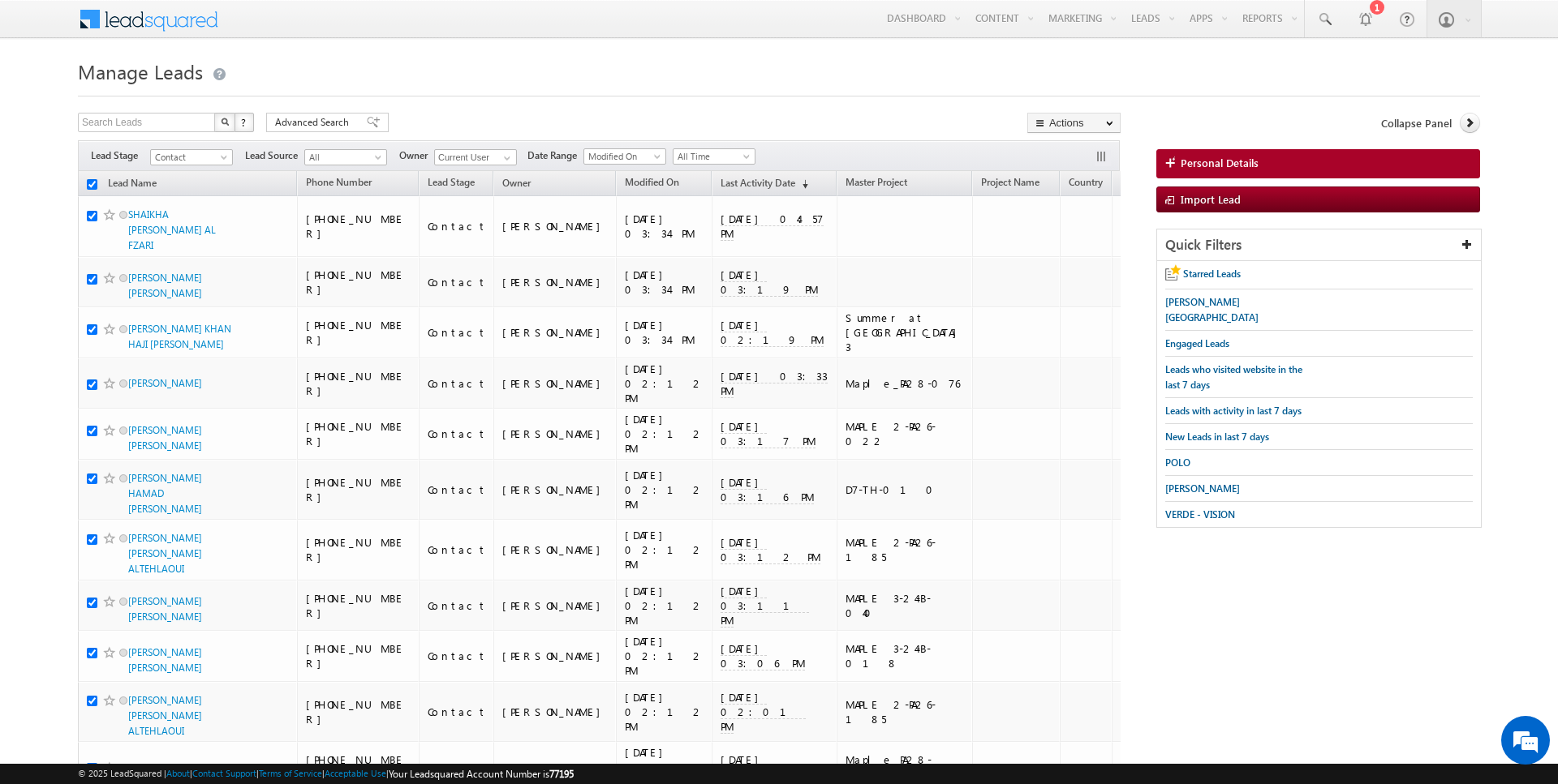
checkbox input "true"
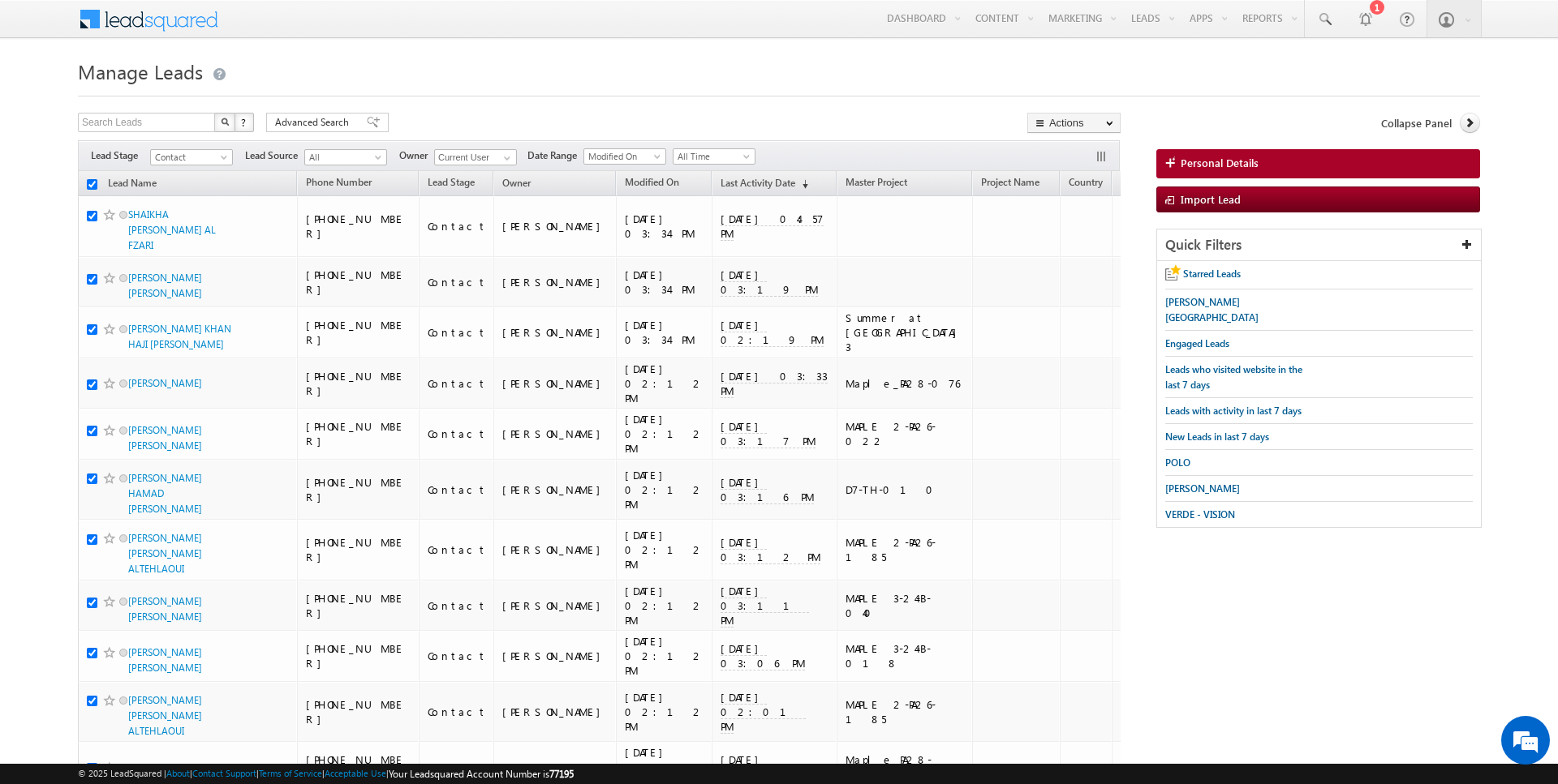
checkbox input "true"
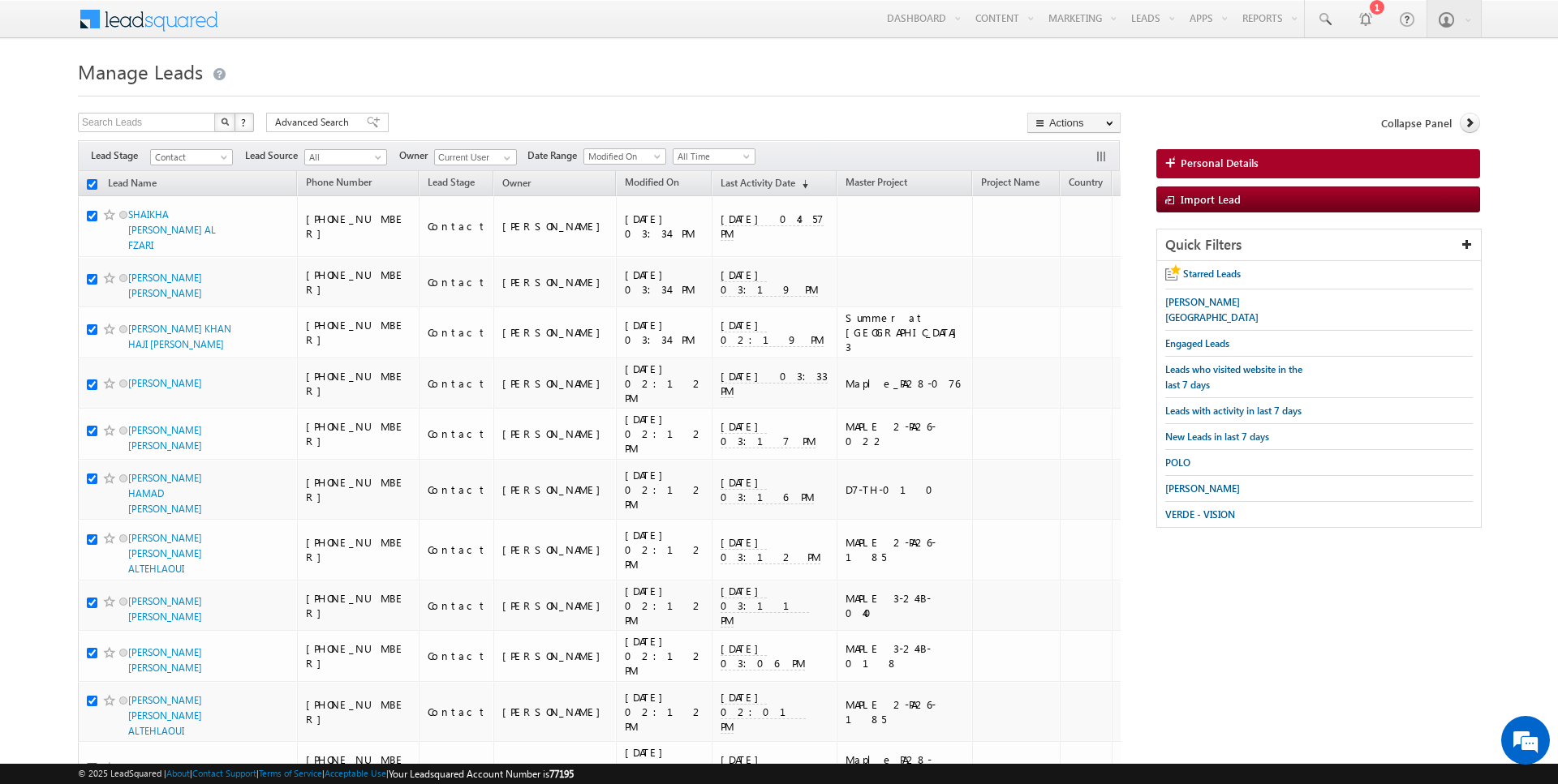
checkbox input "true"
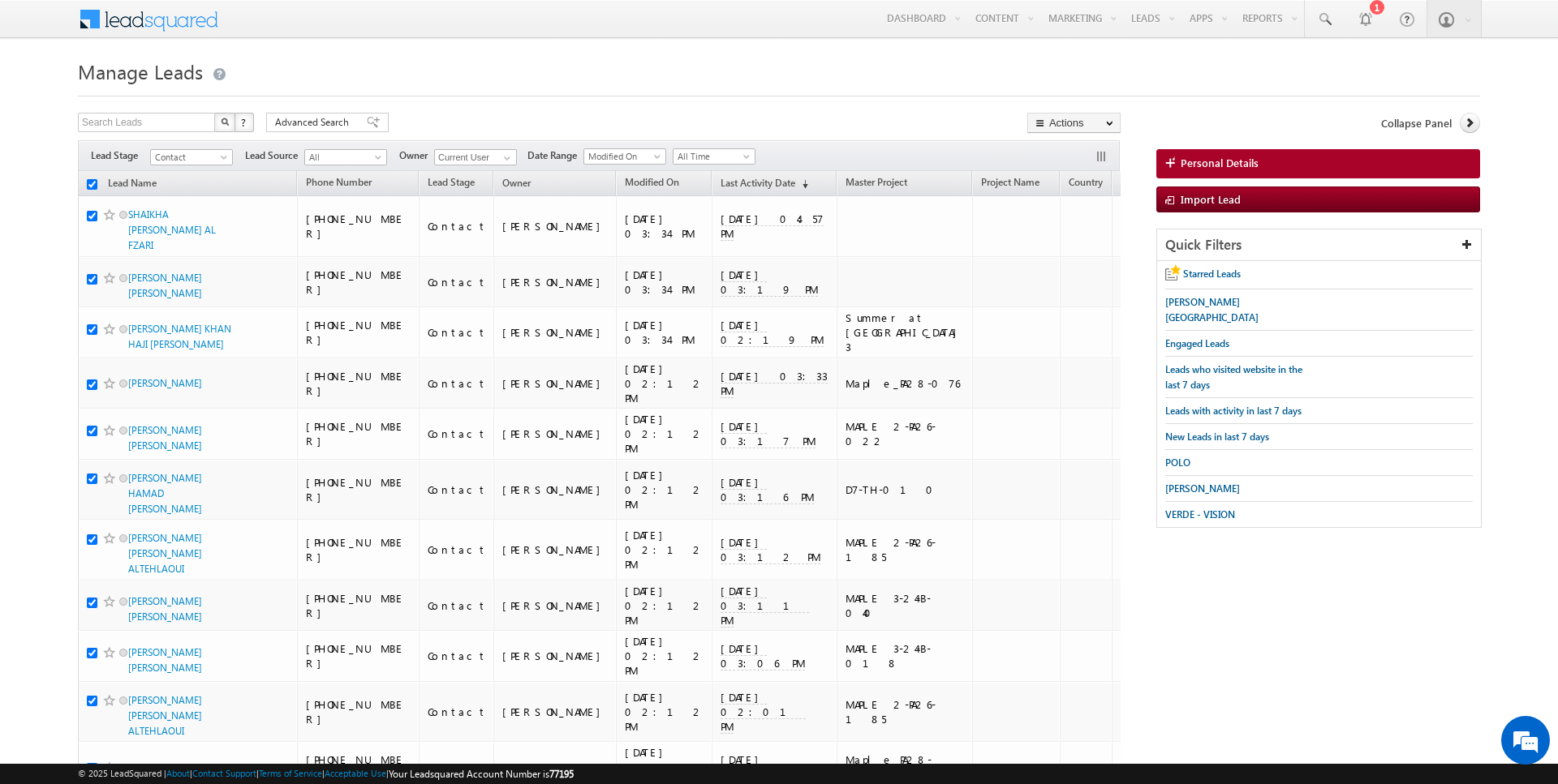
checkbox input "true"
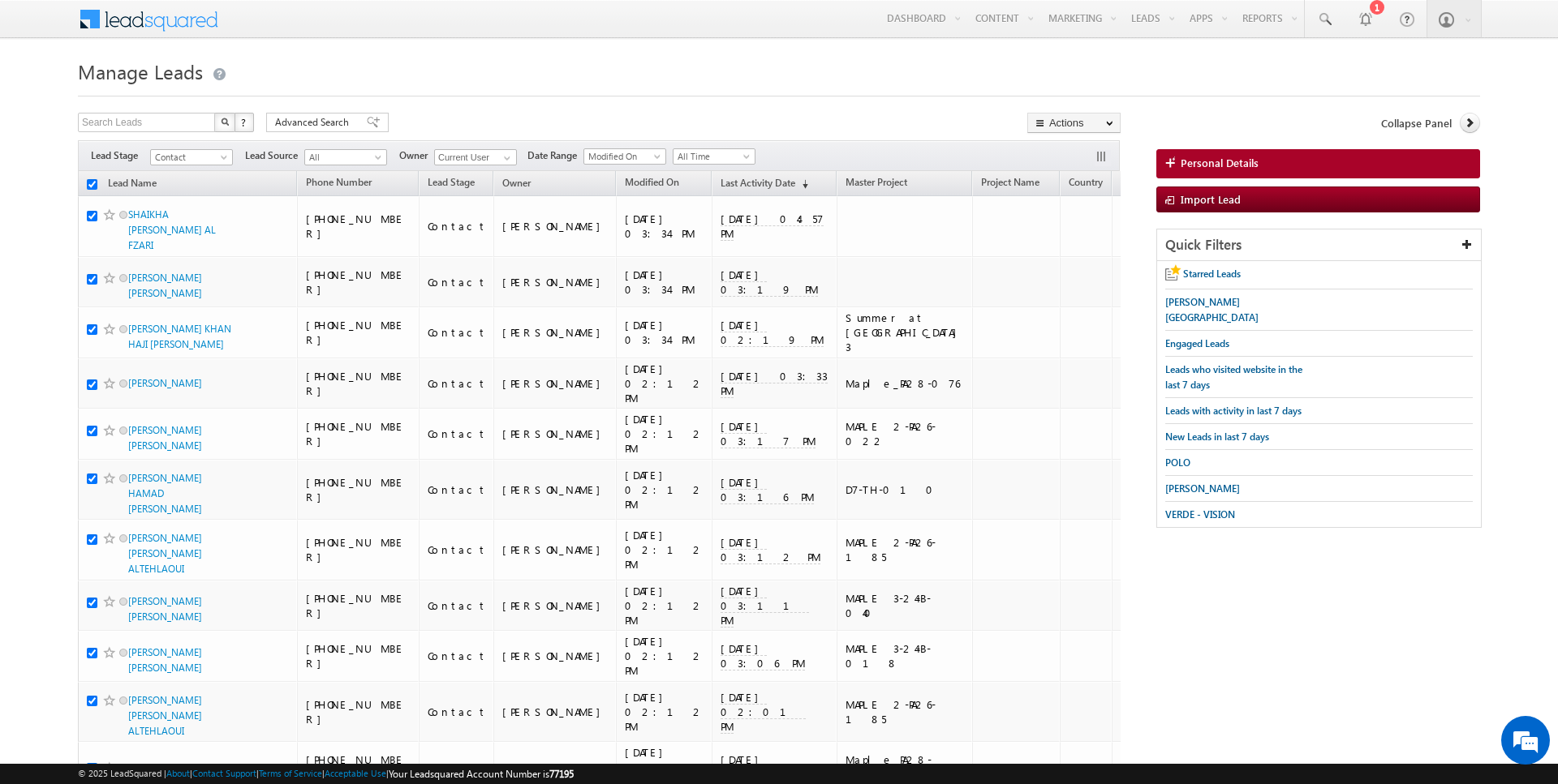
checkbox input "true"
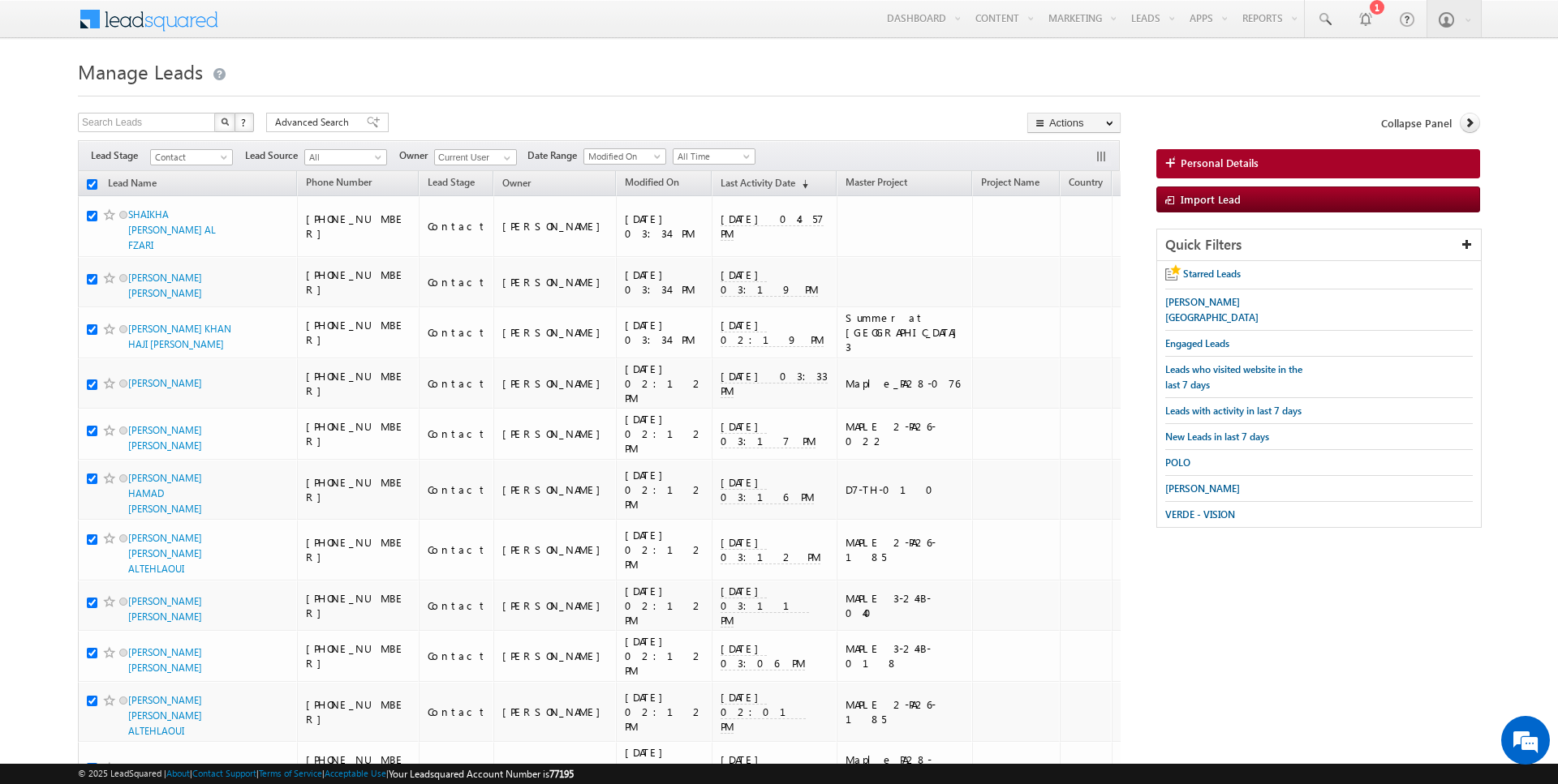
checkbox input "true"
click at [1089, 262] on link "Change Owner" at bounding box center [1073, 263] width 91 height 20
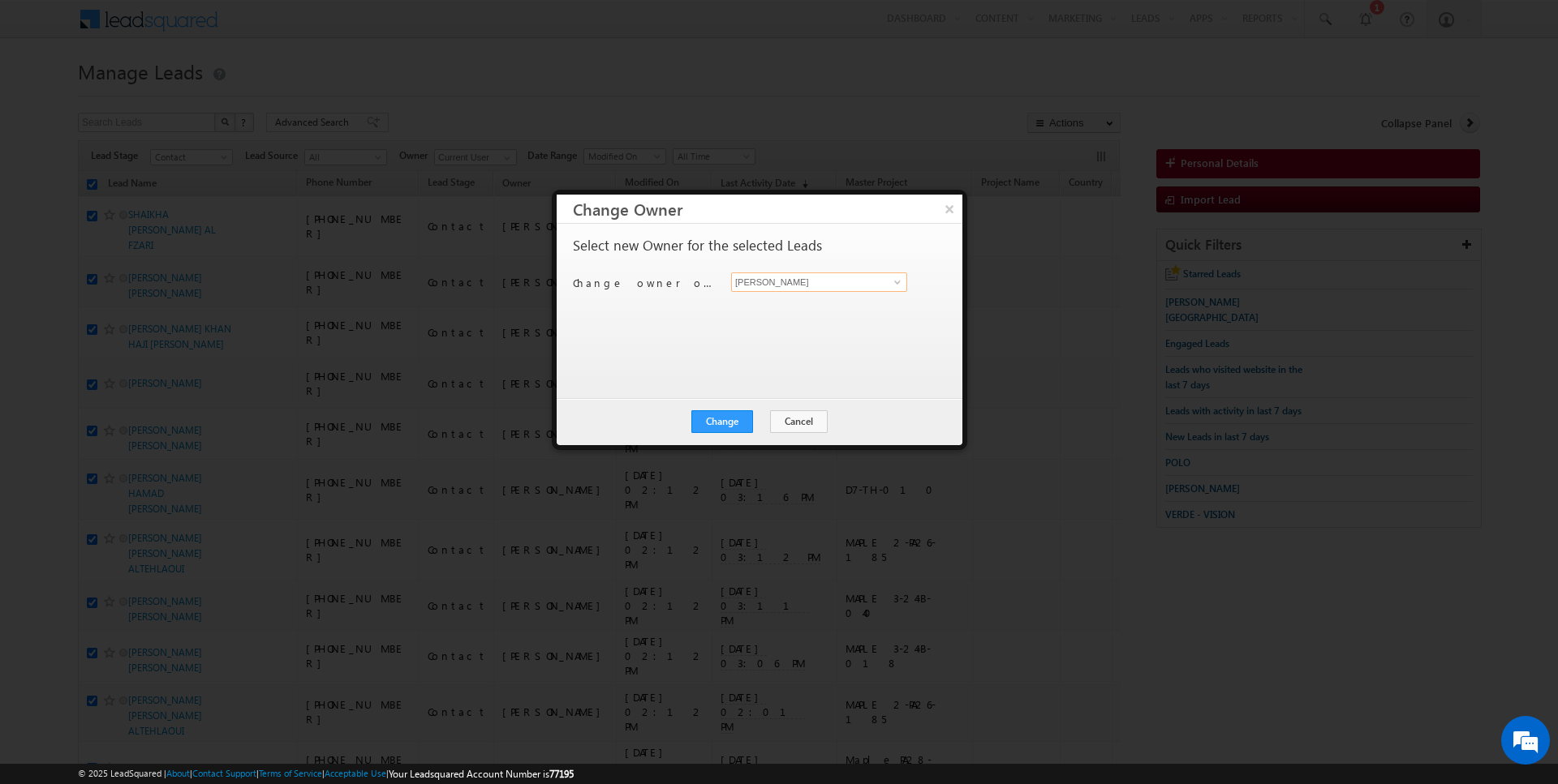
click at [844, 277] on input "[PERSON_NAME]" at bounding box center [819, 283] width 176 height 20
click at [731, 410] on button "Change" at bounding box center [722, 421] width 62 height 23
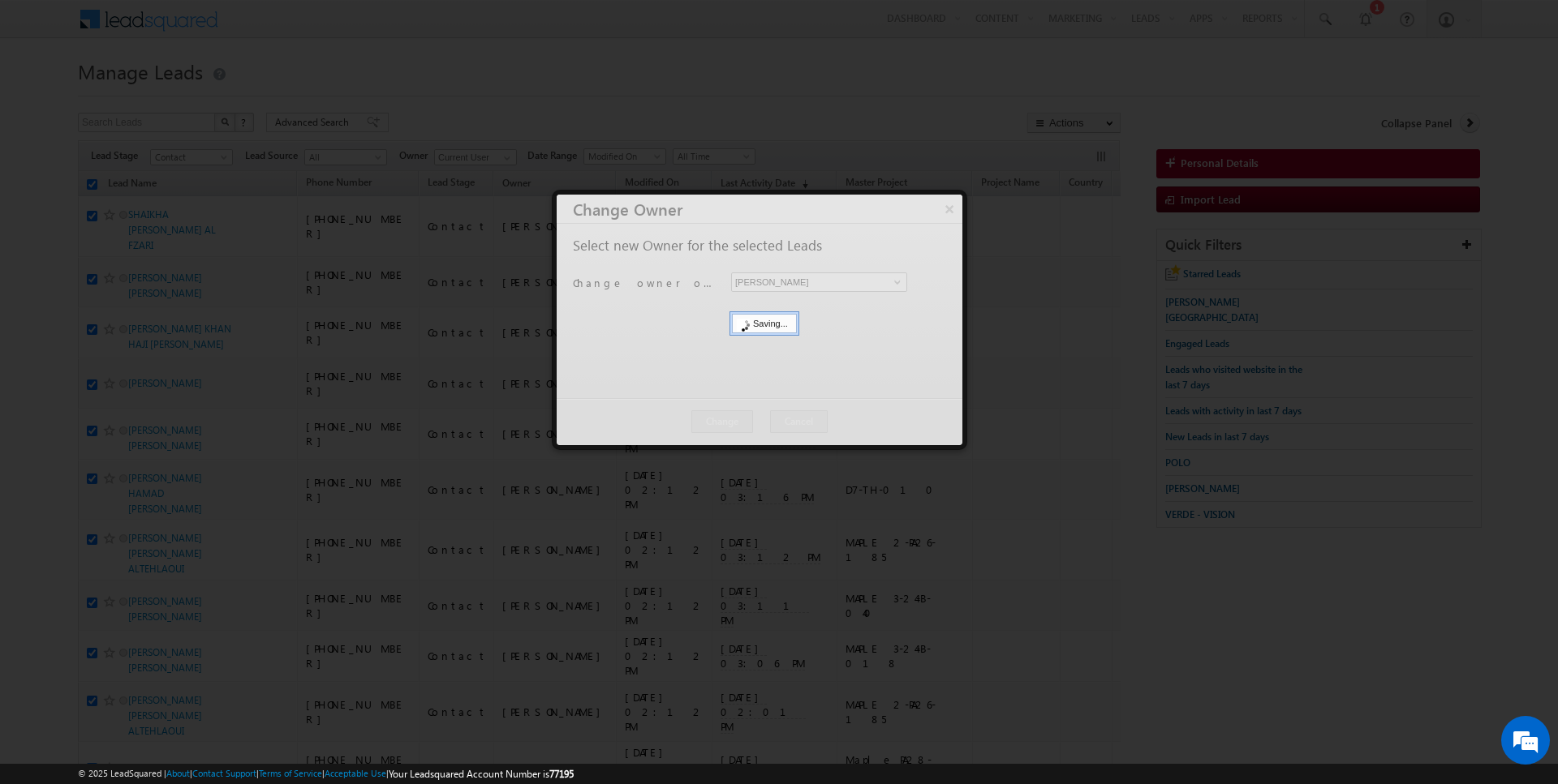
click at [766, 424] on div at bounding box center [759, 319] width 405 height 250
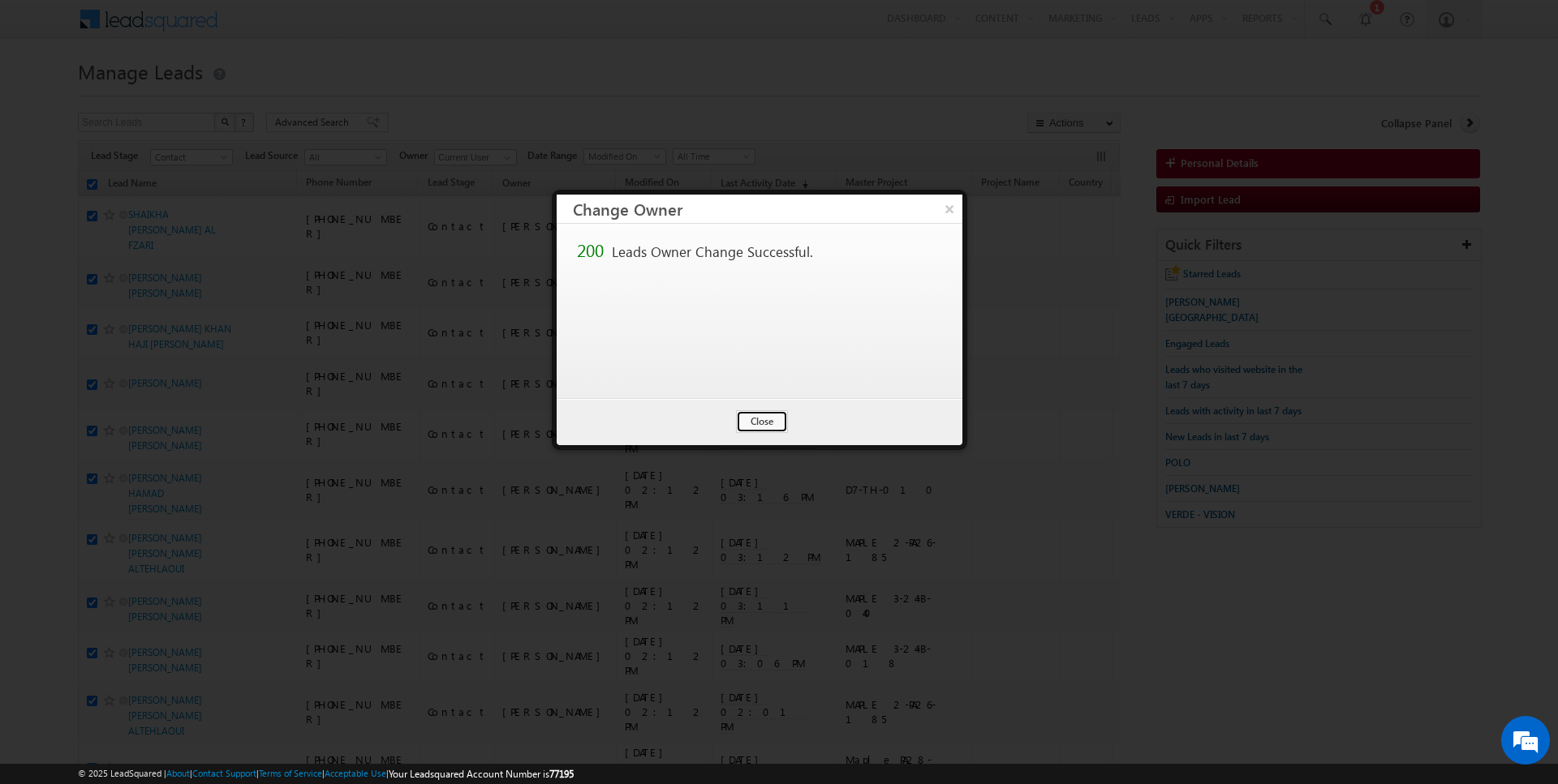
click at [766, 424] on button "Close" at bounding box center [762, 421] width 52 height 23
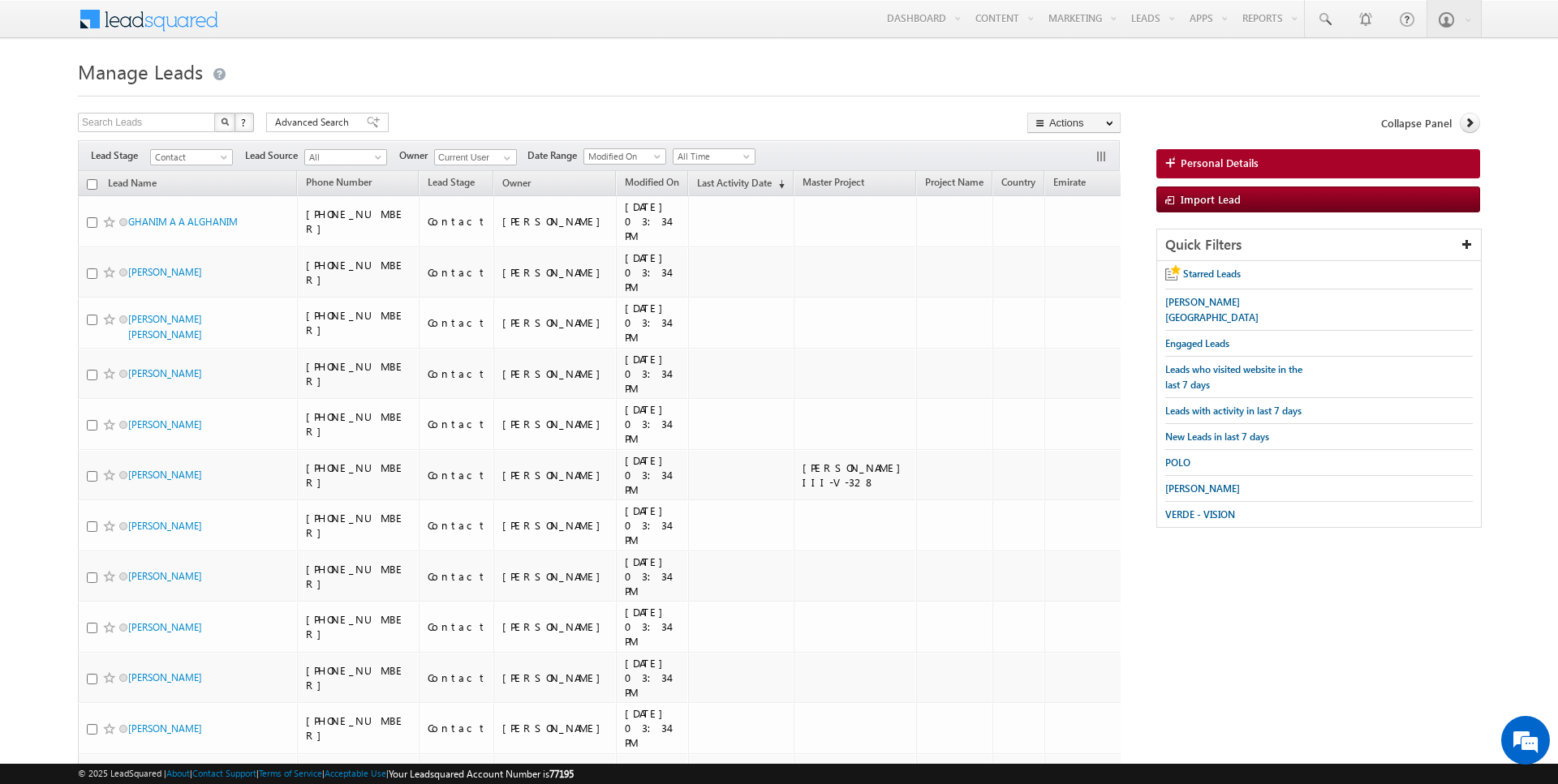
click at [90, 184] on input "checkbox" at bounding box center [91, 184] width 11 height 11
checkbox input "true"
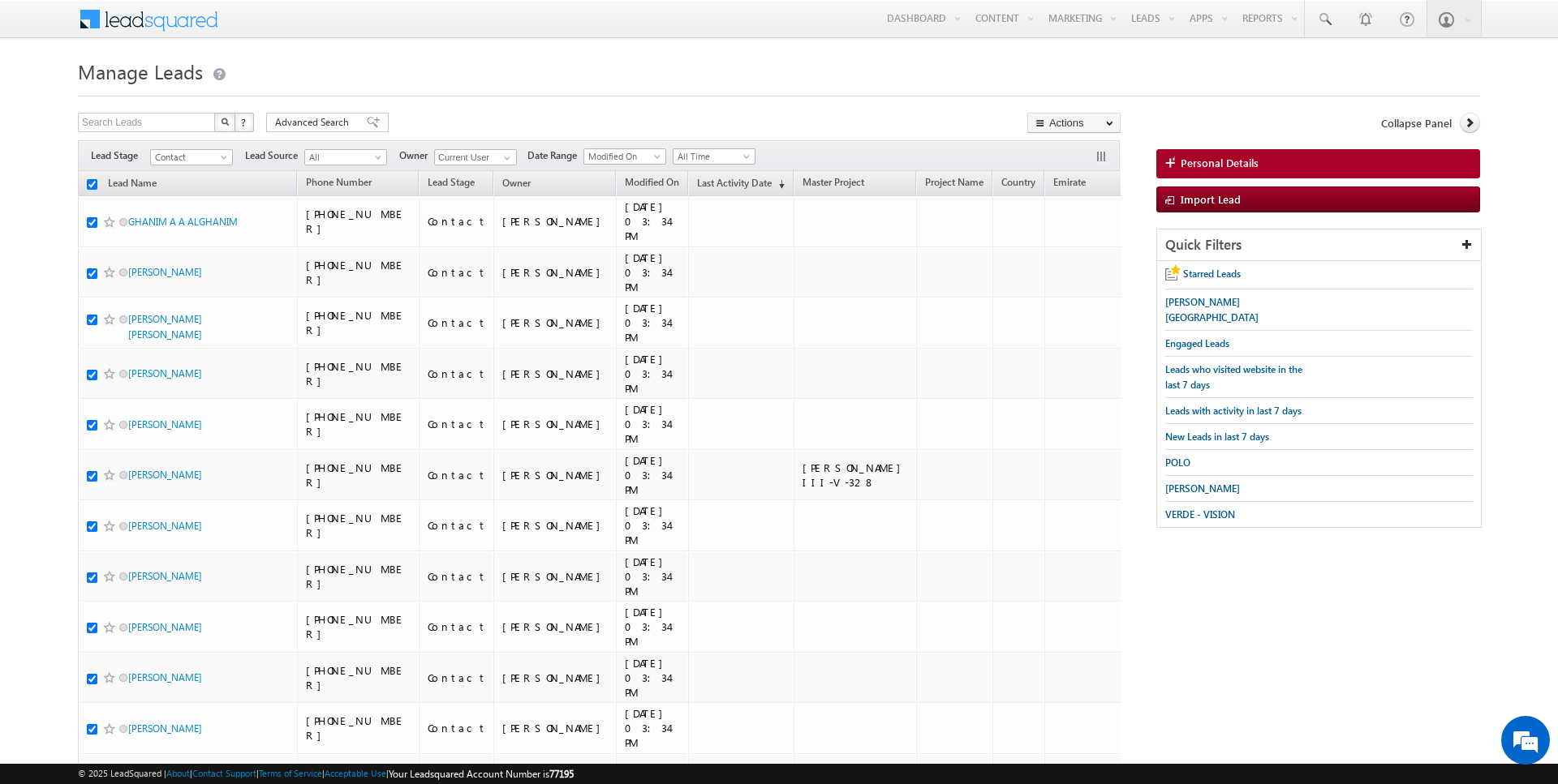
checkbox input "true"
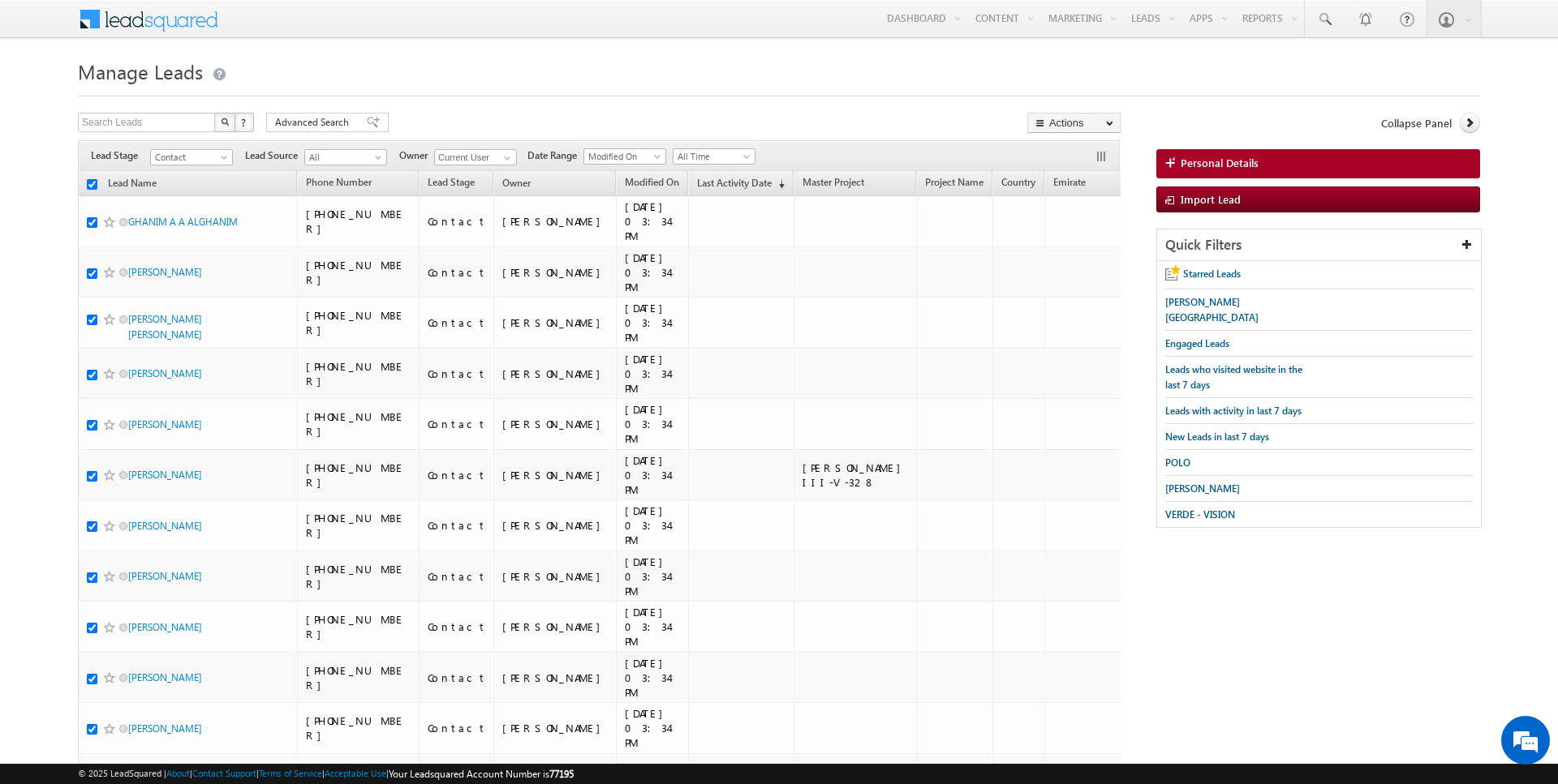
checkbox input "true"
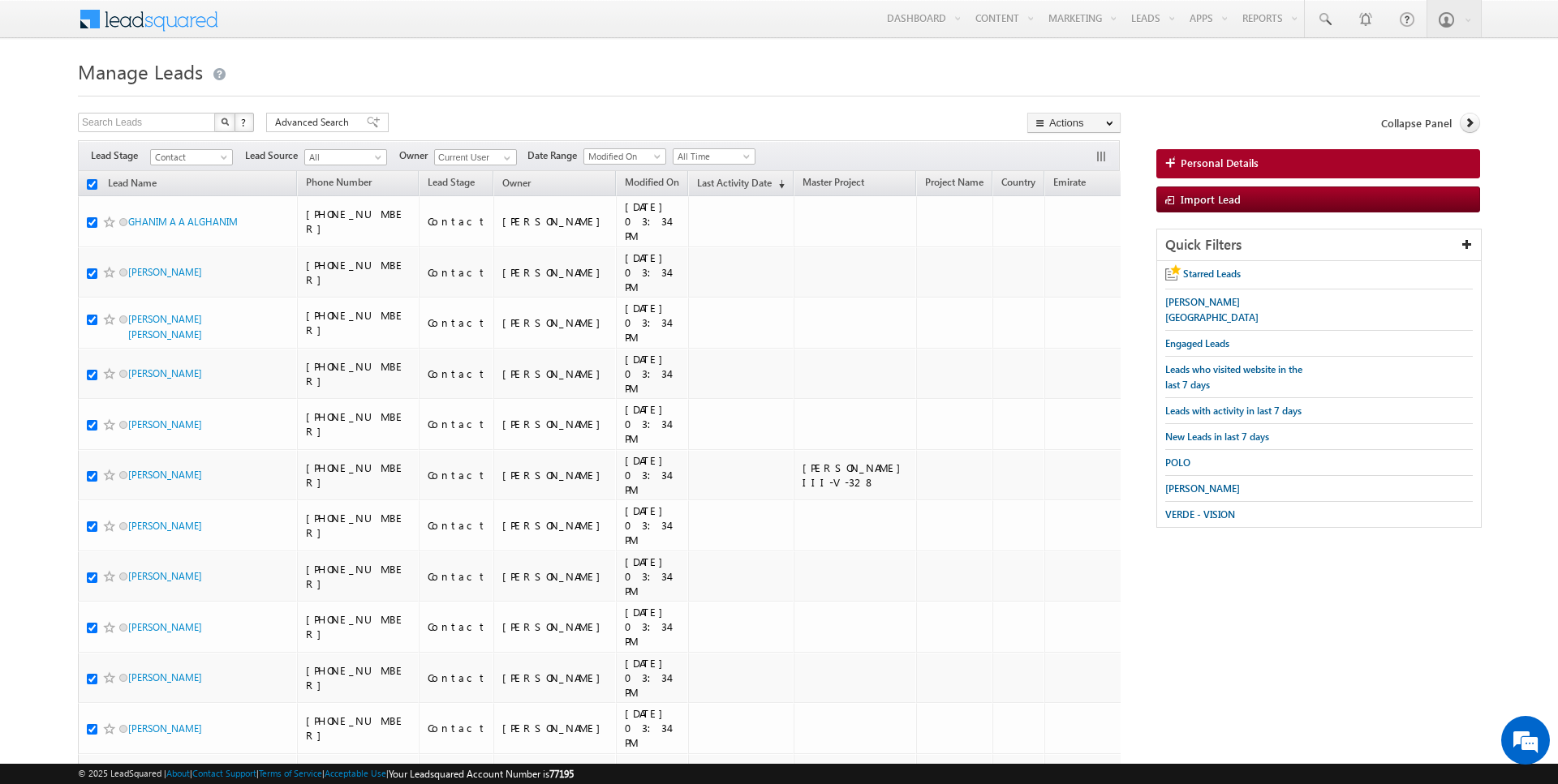
checkbox input "true"
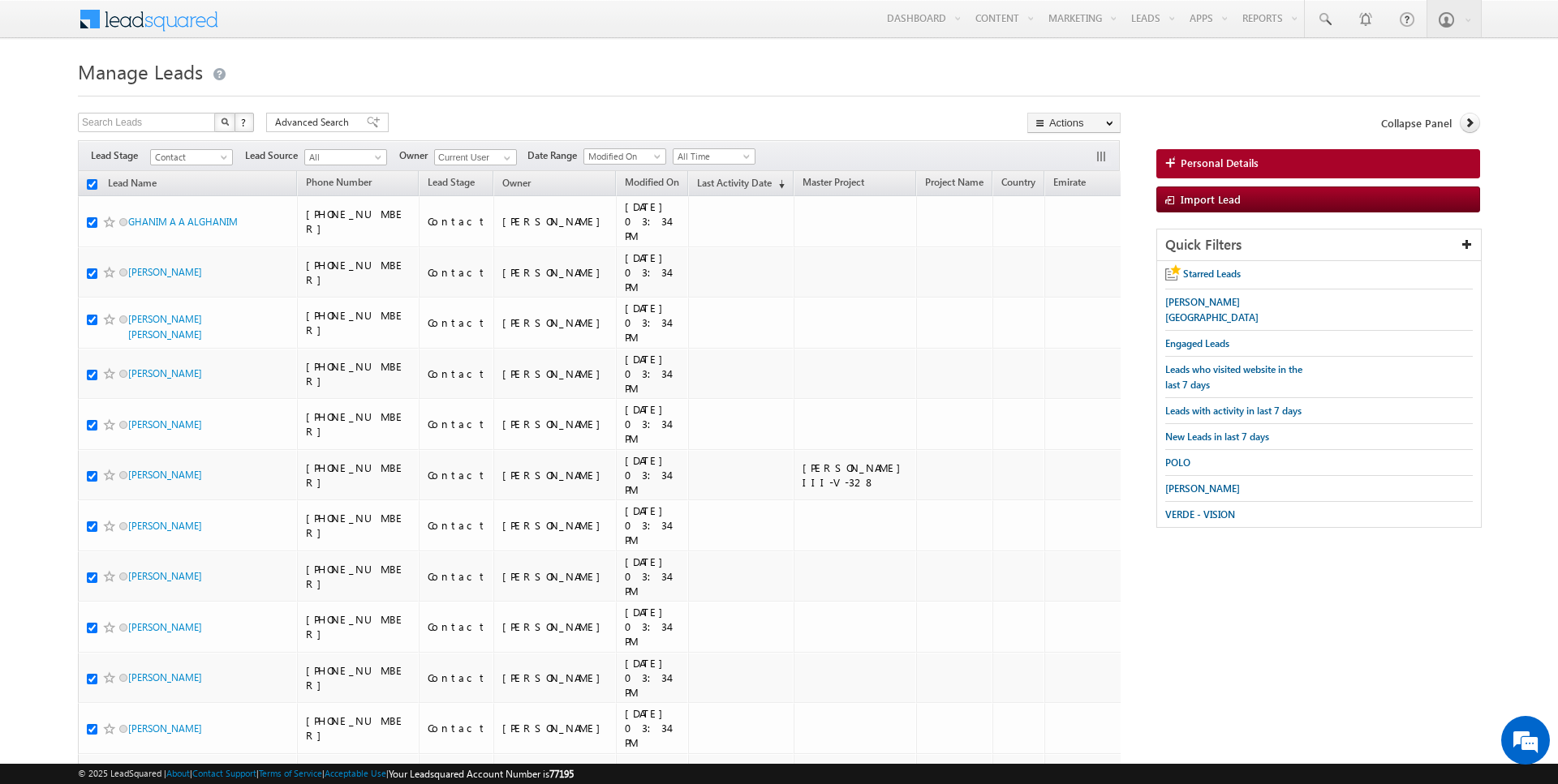
checkbox input "true"
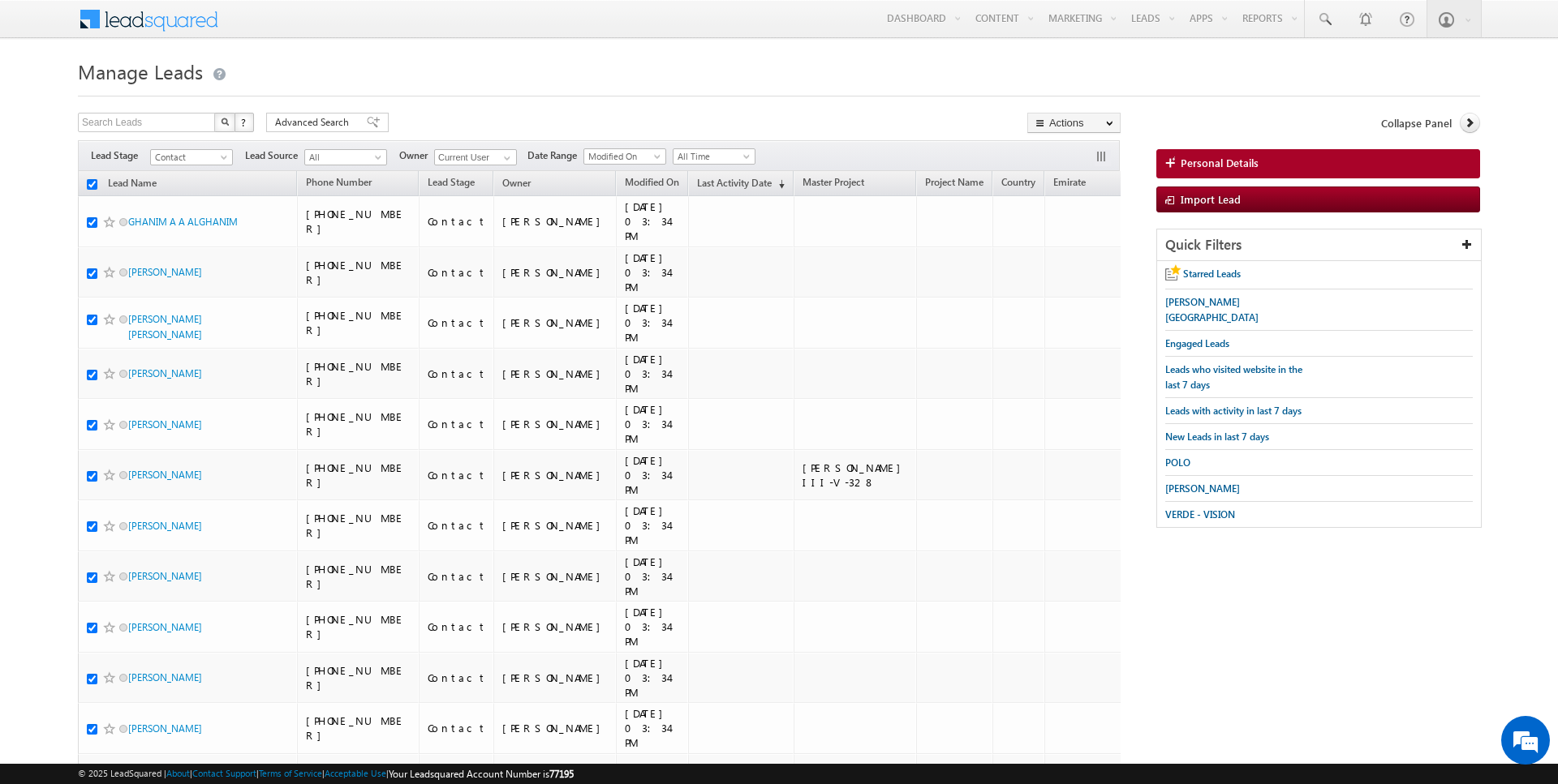
checkbox input "true"
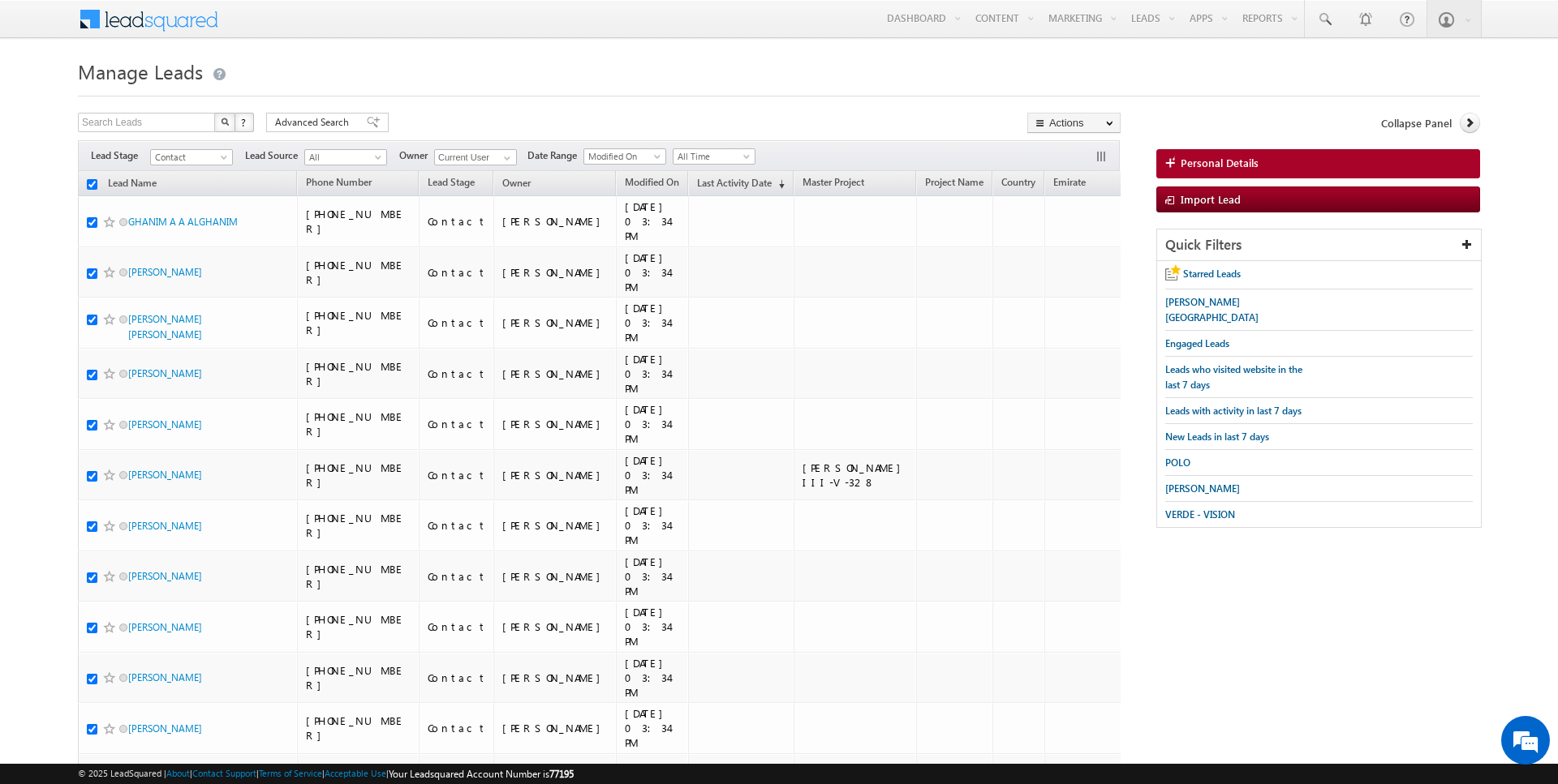
checkbox input "true"
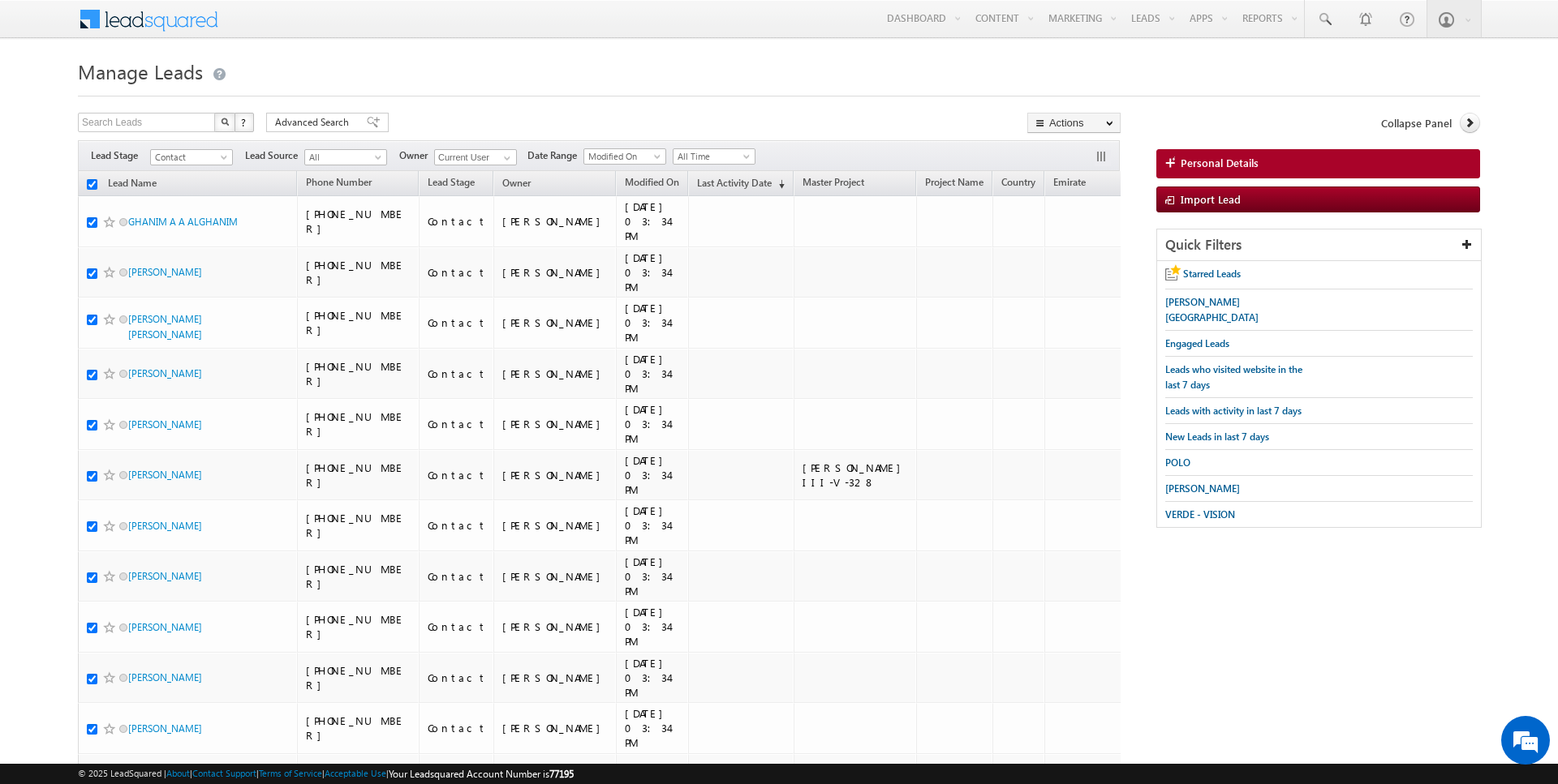
checkbox input "true"
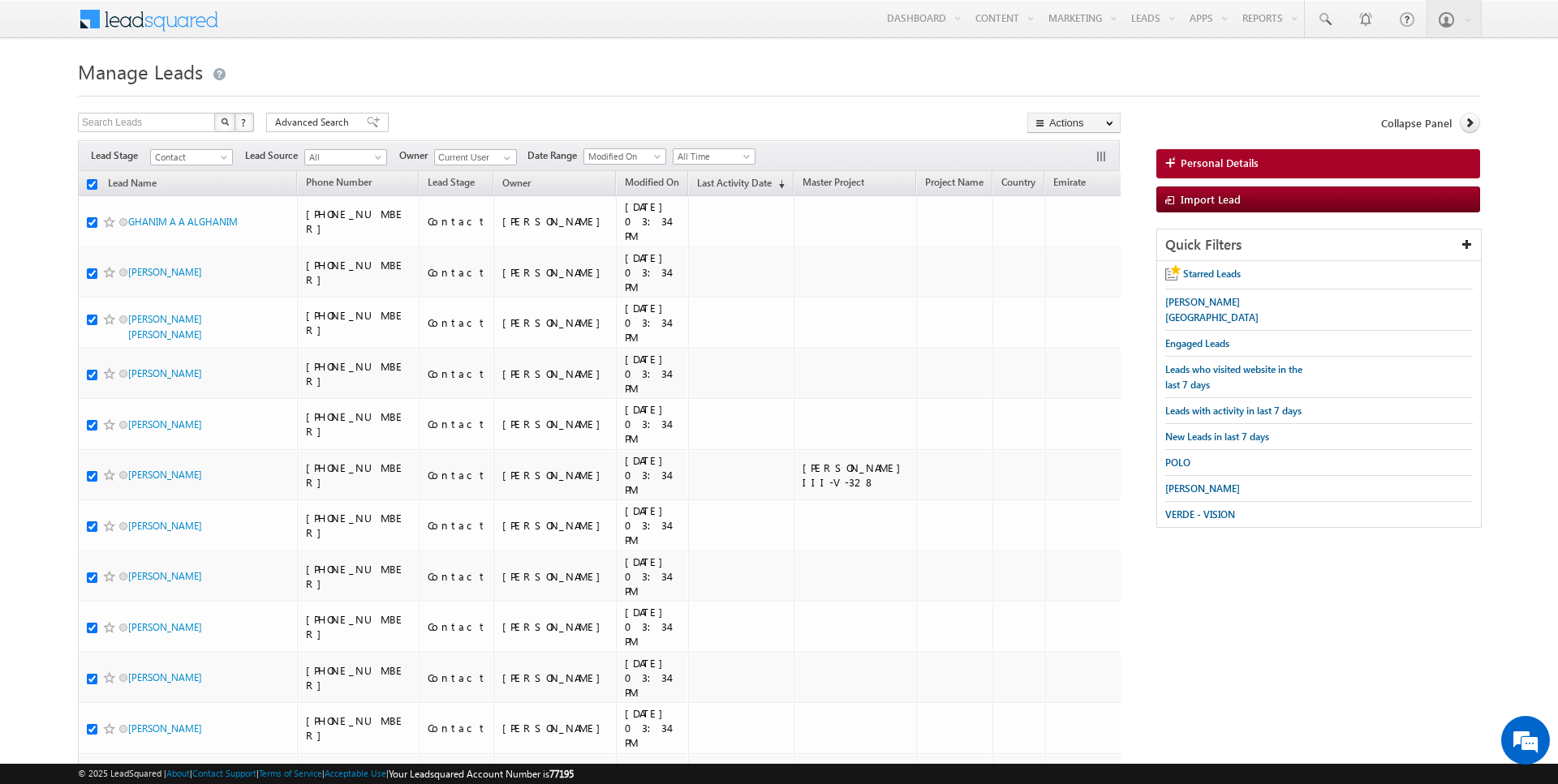
checkbox input "true"
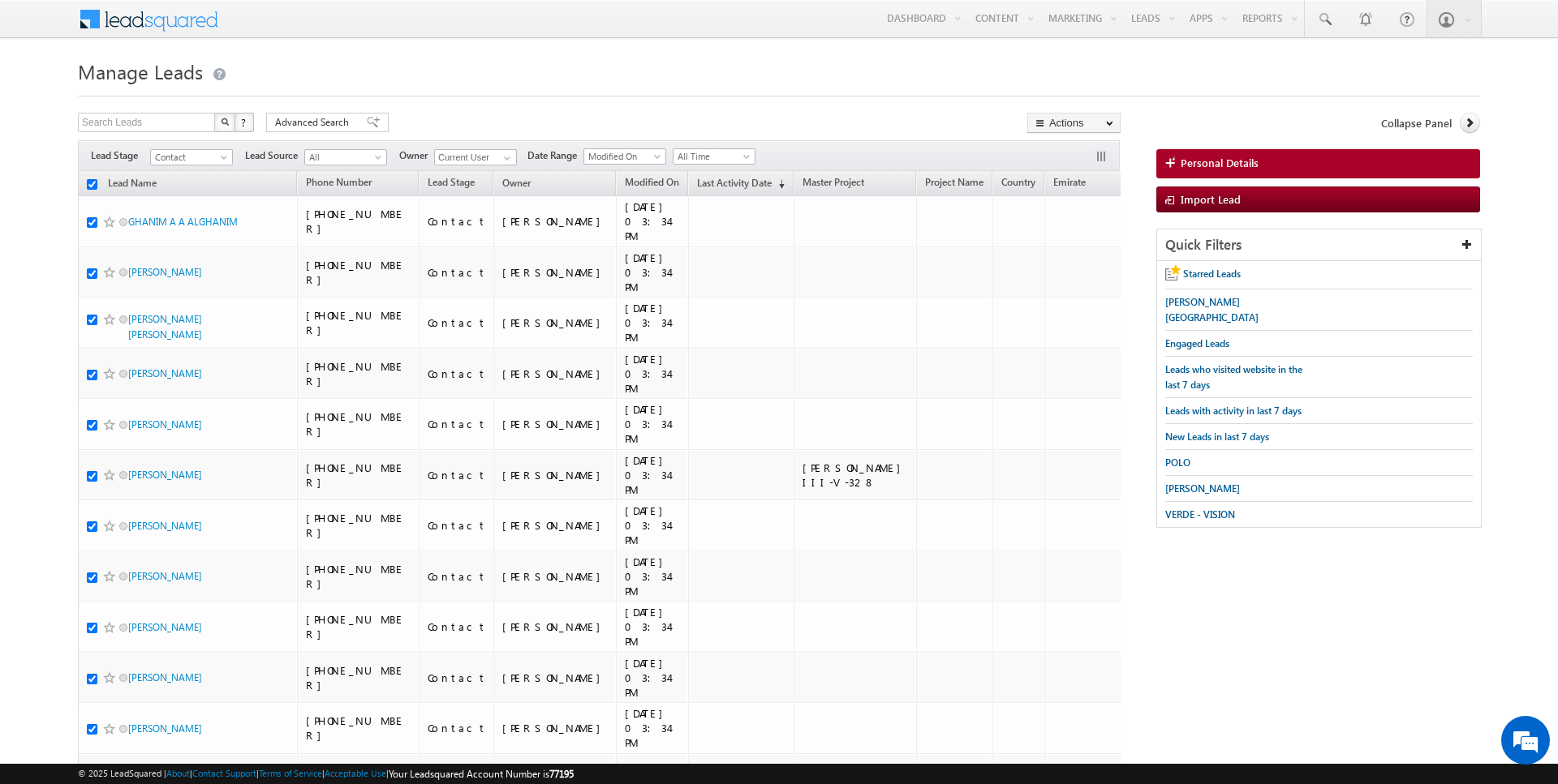
checkbox input "true"
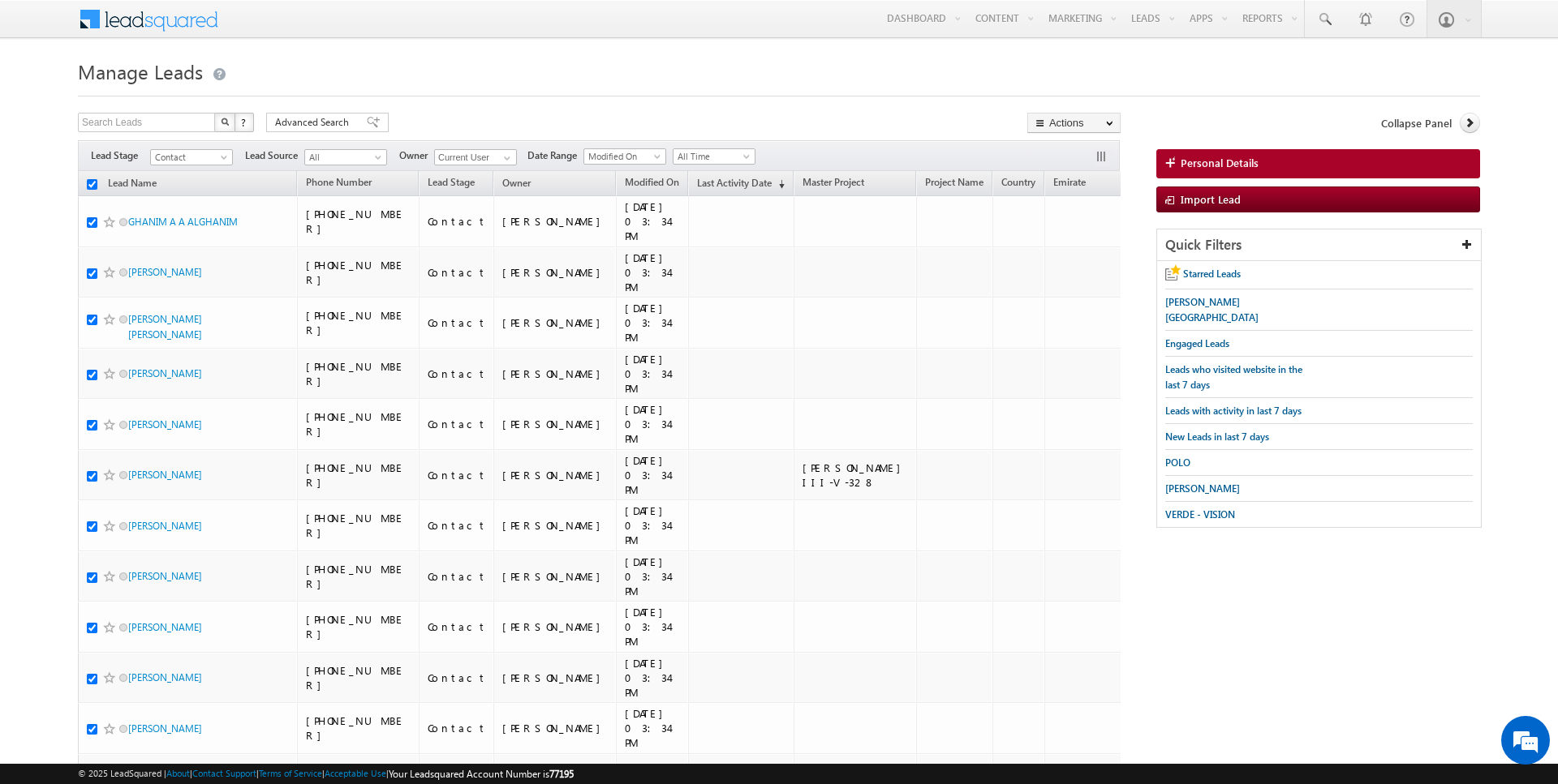
checkbox input "true"
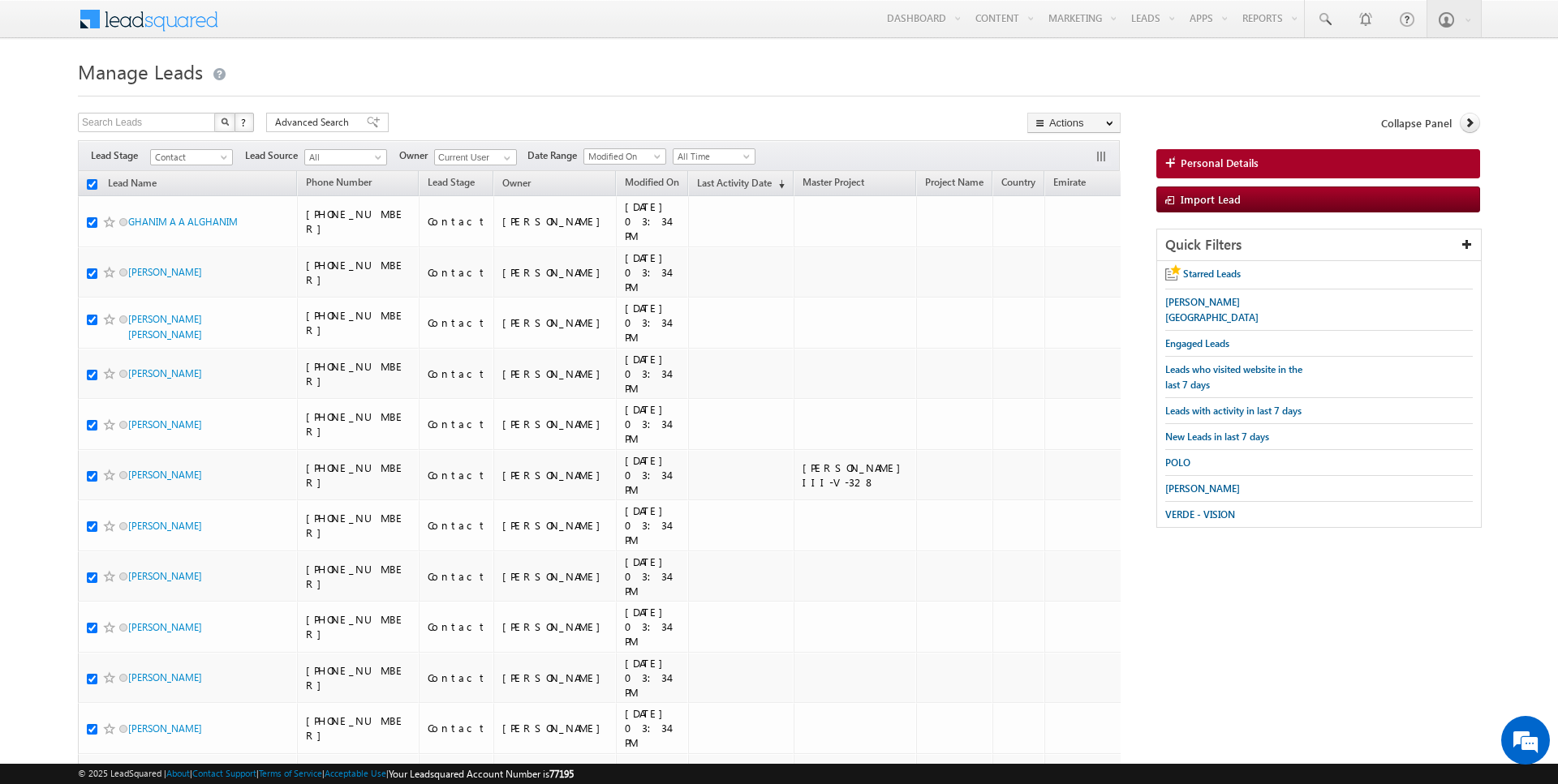
checkbox input "true"
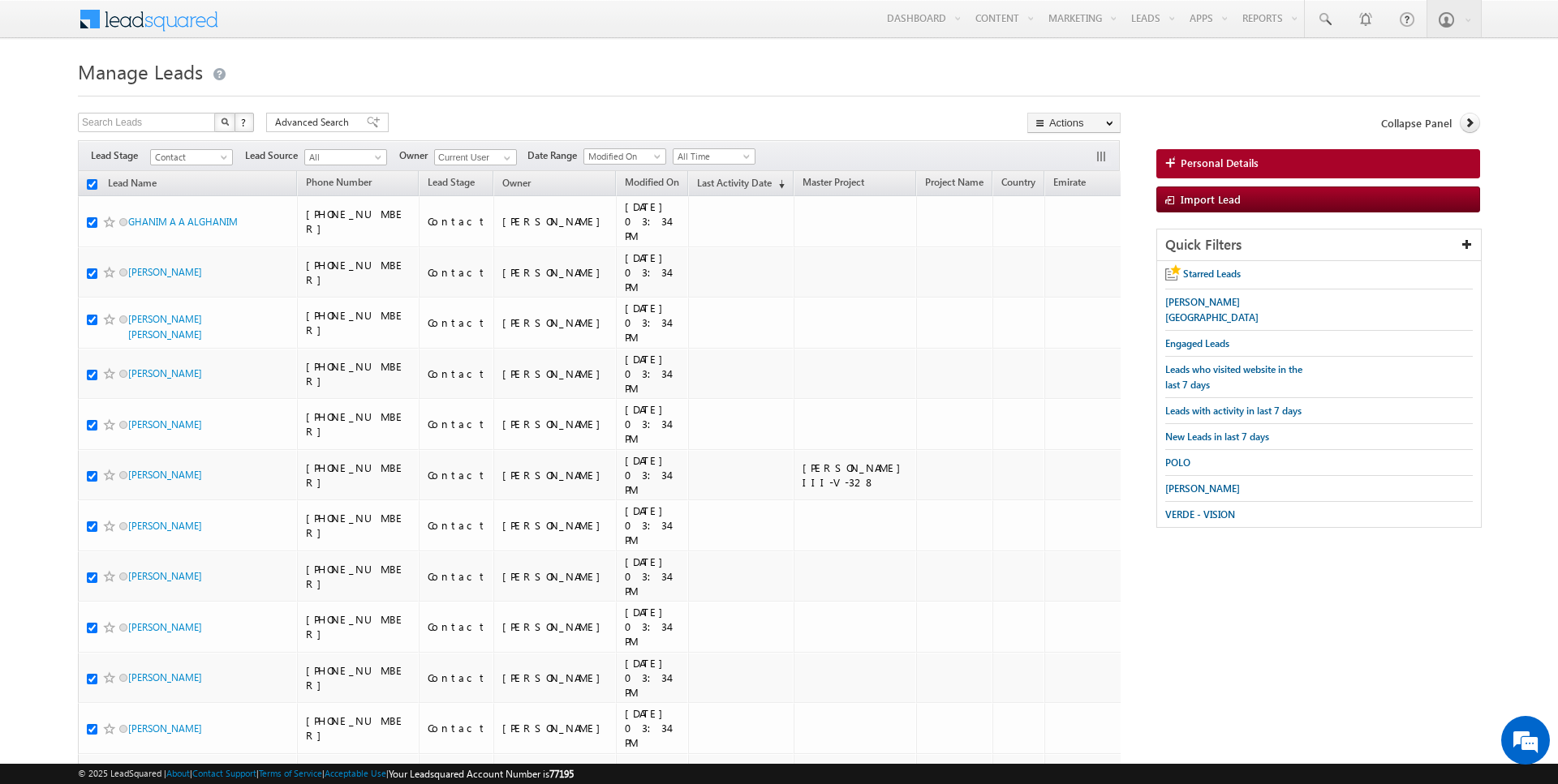
checkbox input "true"
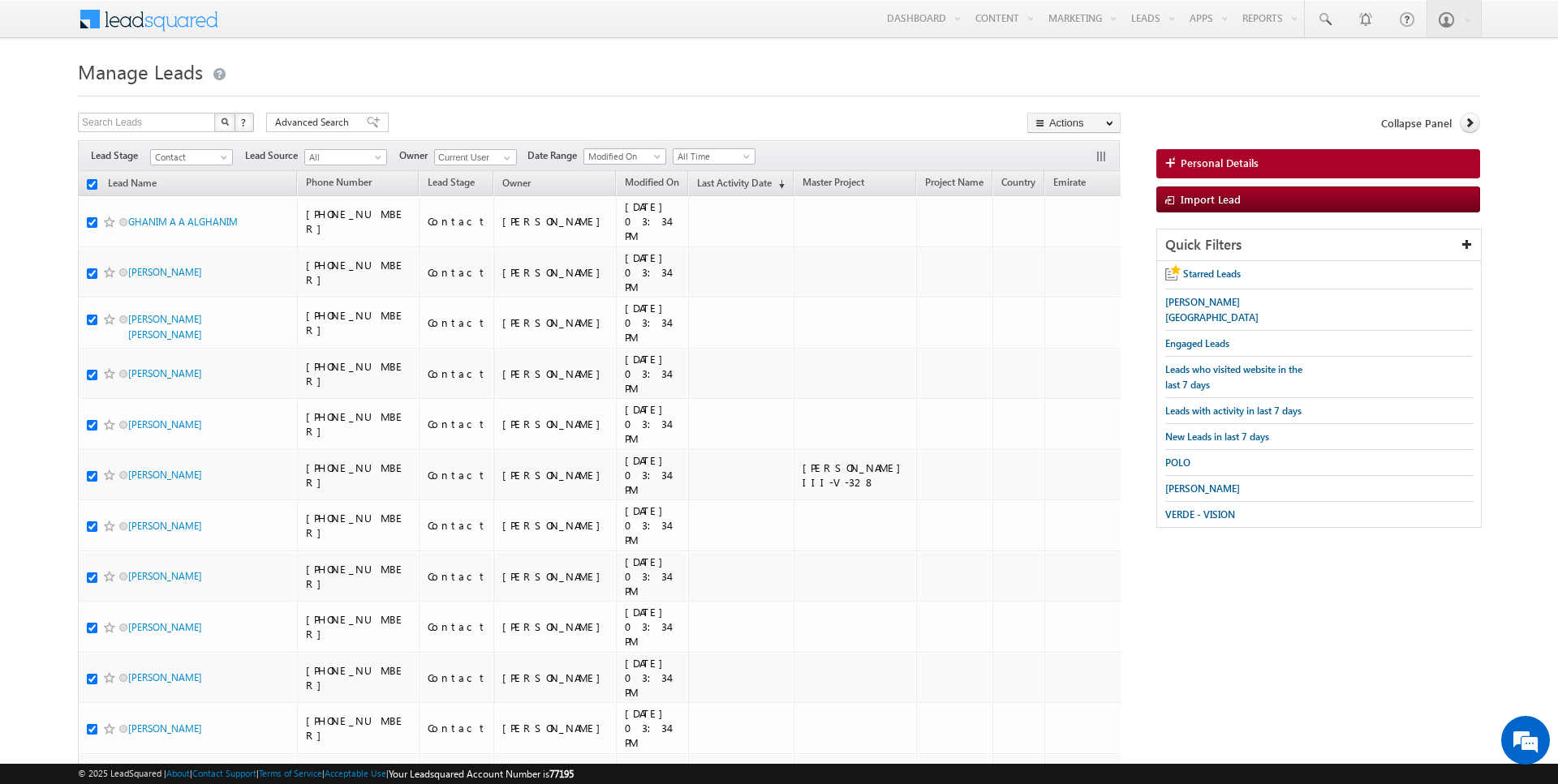
checkbox input "true"
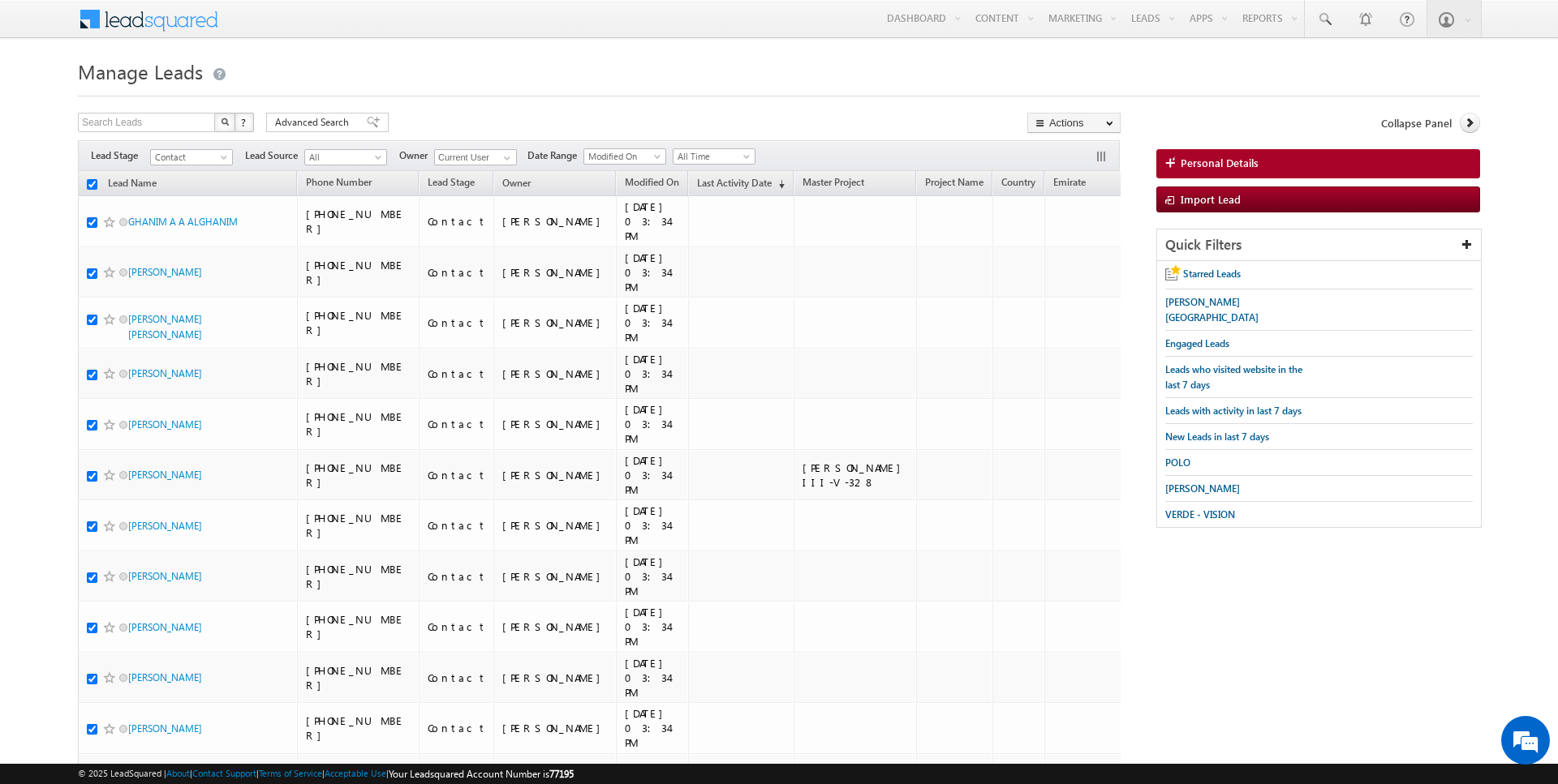
checkbox input "true"
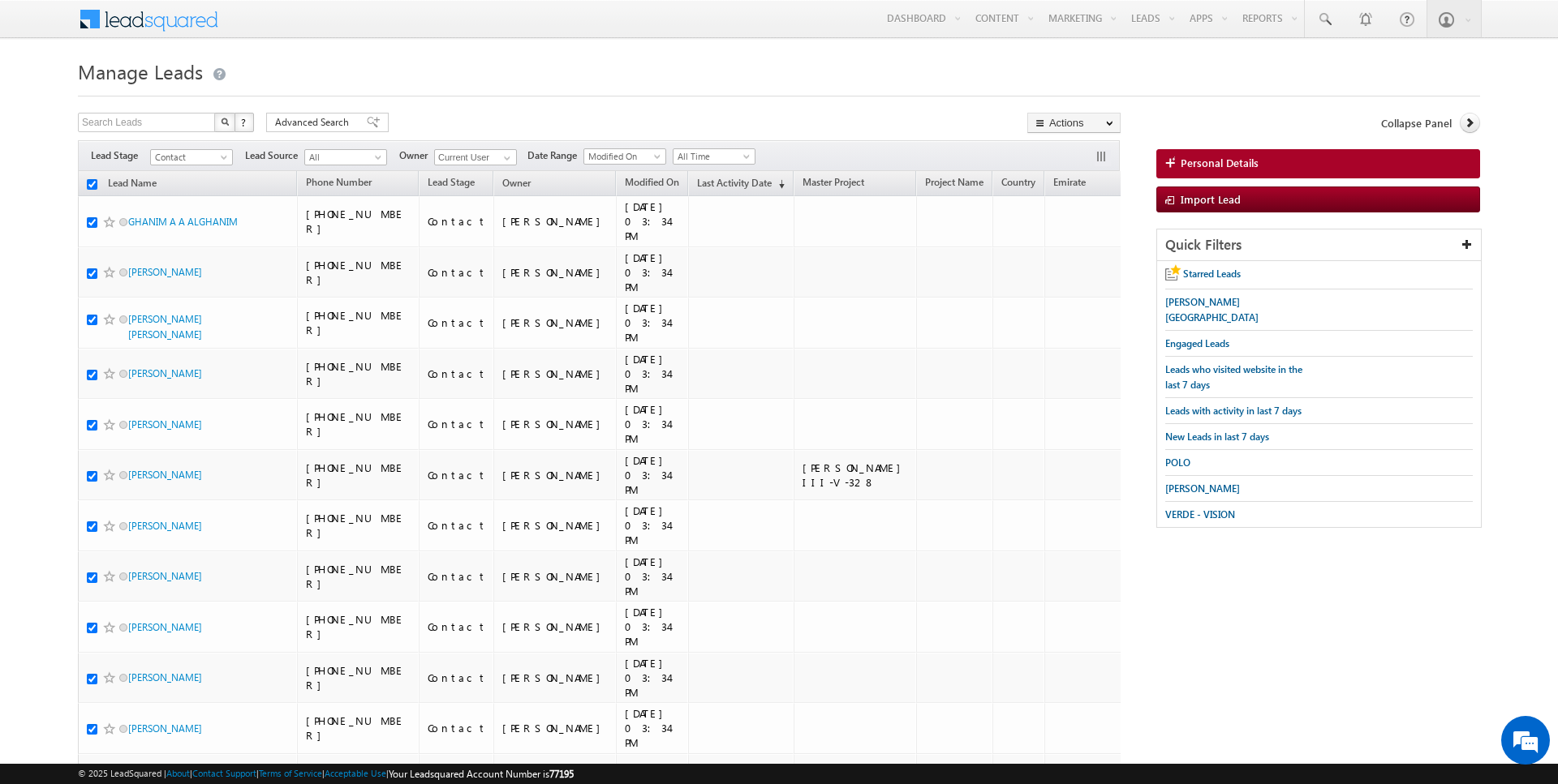
checkbox input "true"
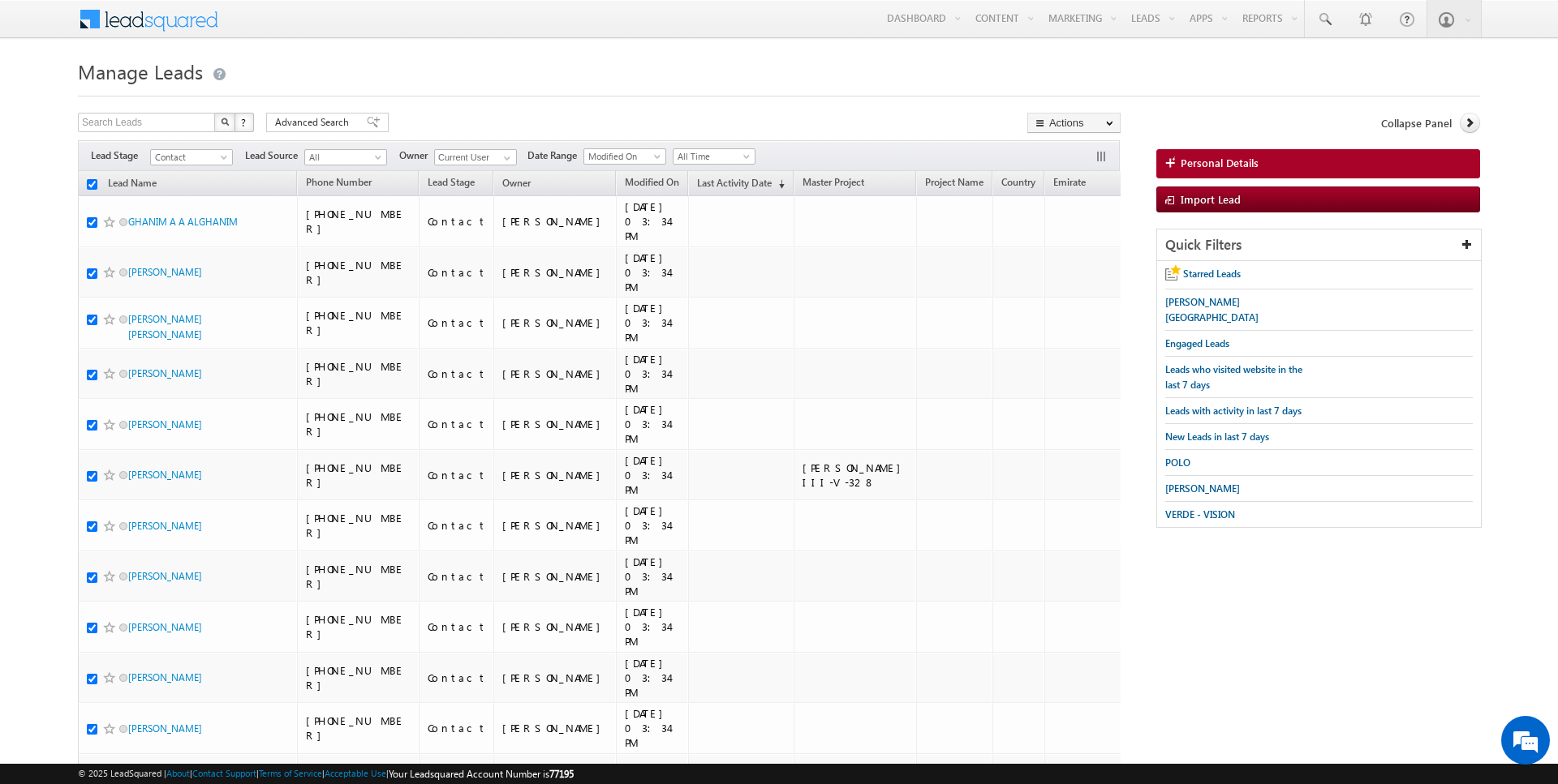
checkbox input "true"
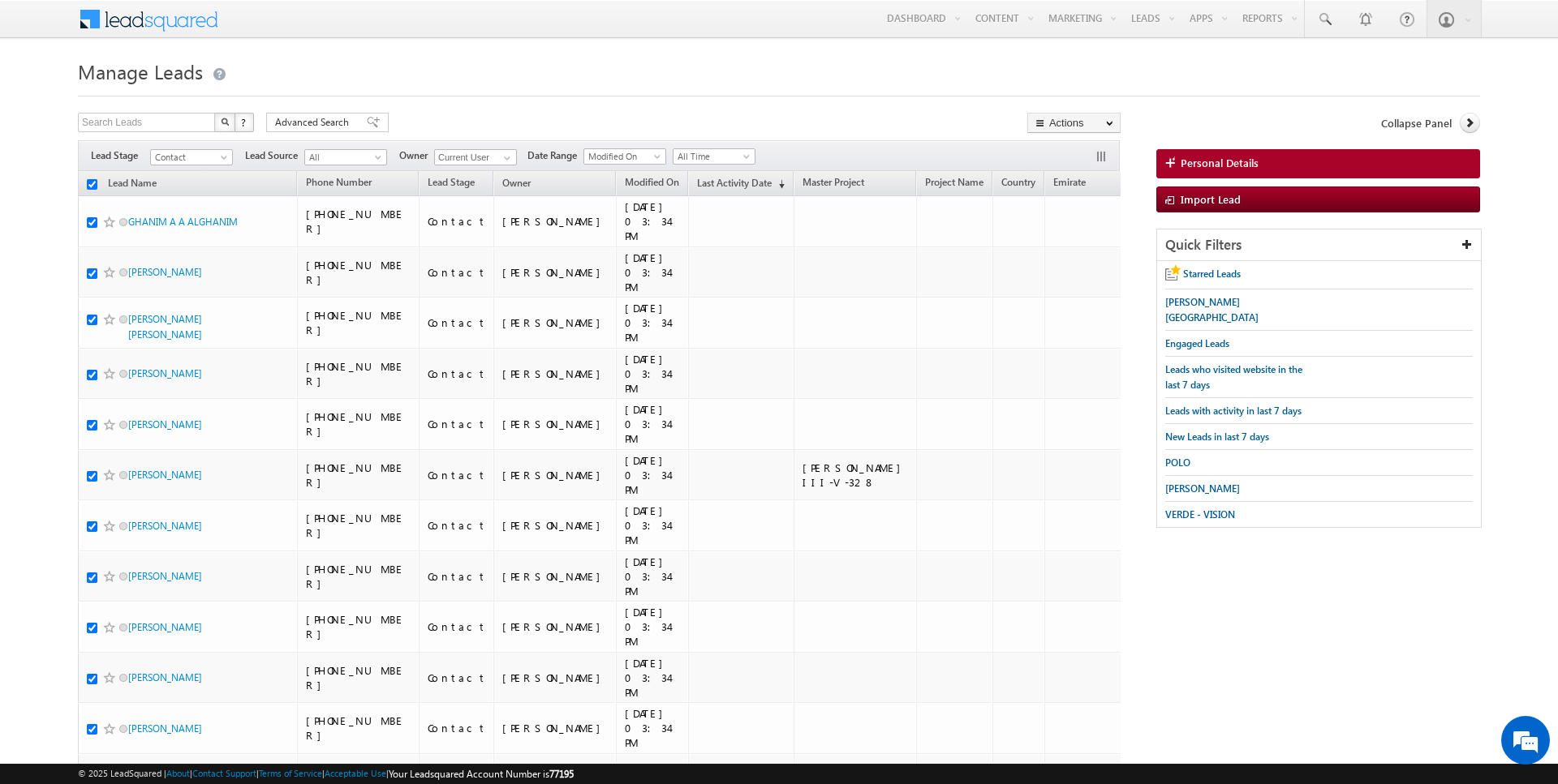
checkbox input "true"
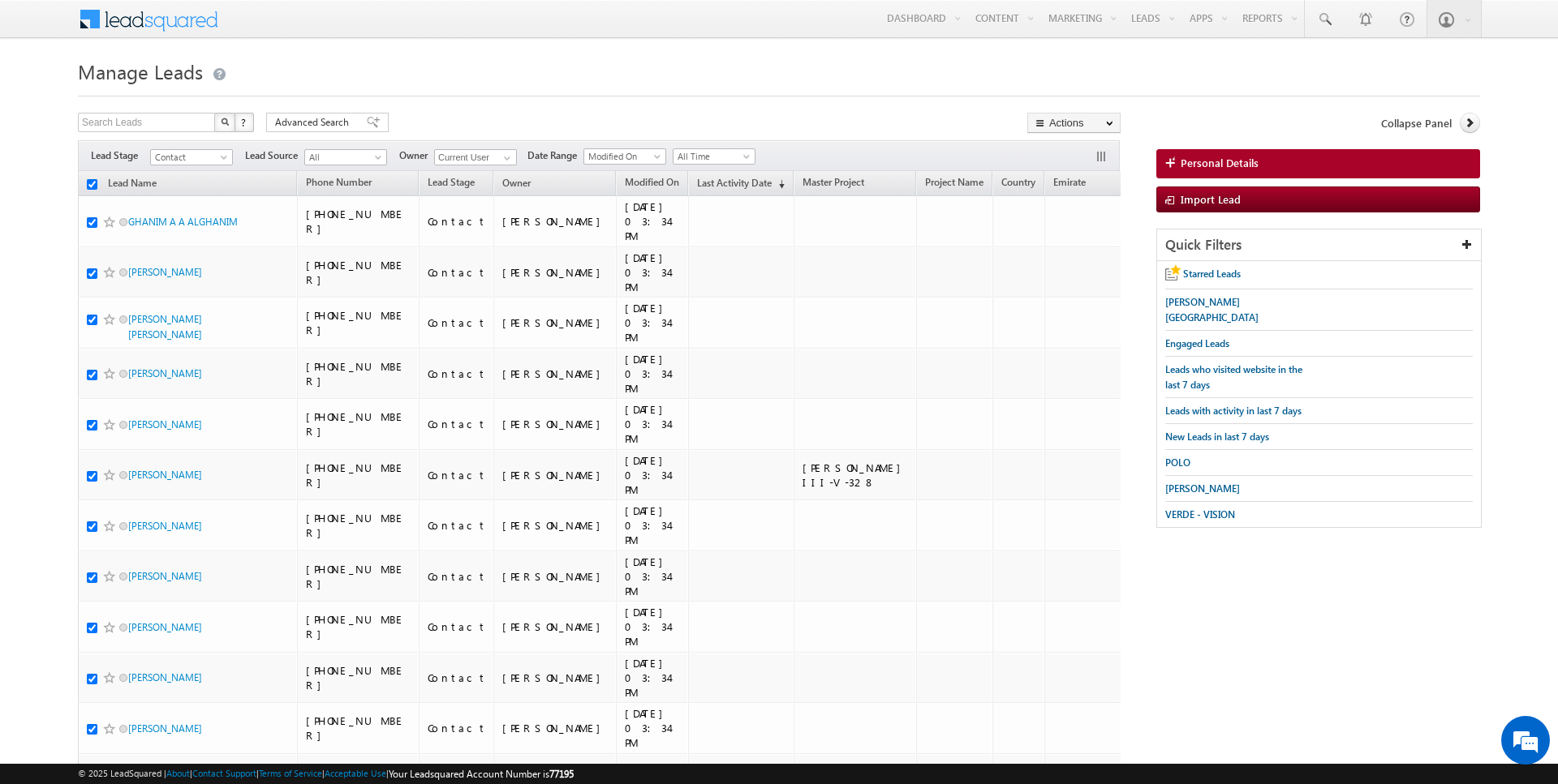
checkbox input "true"
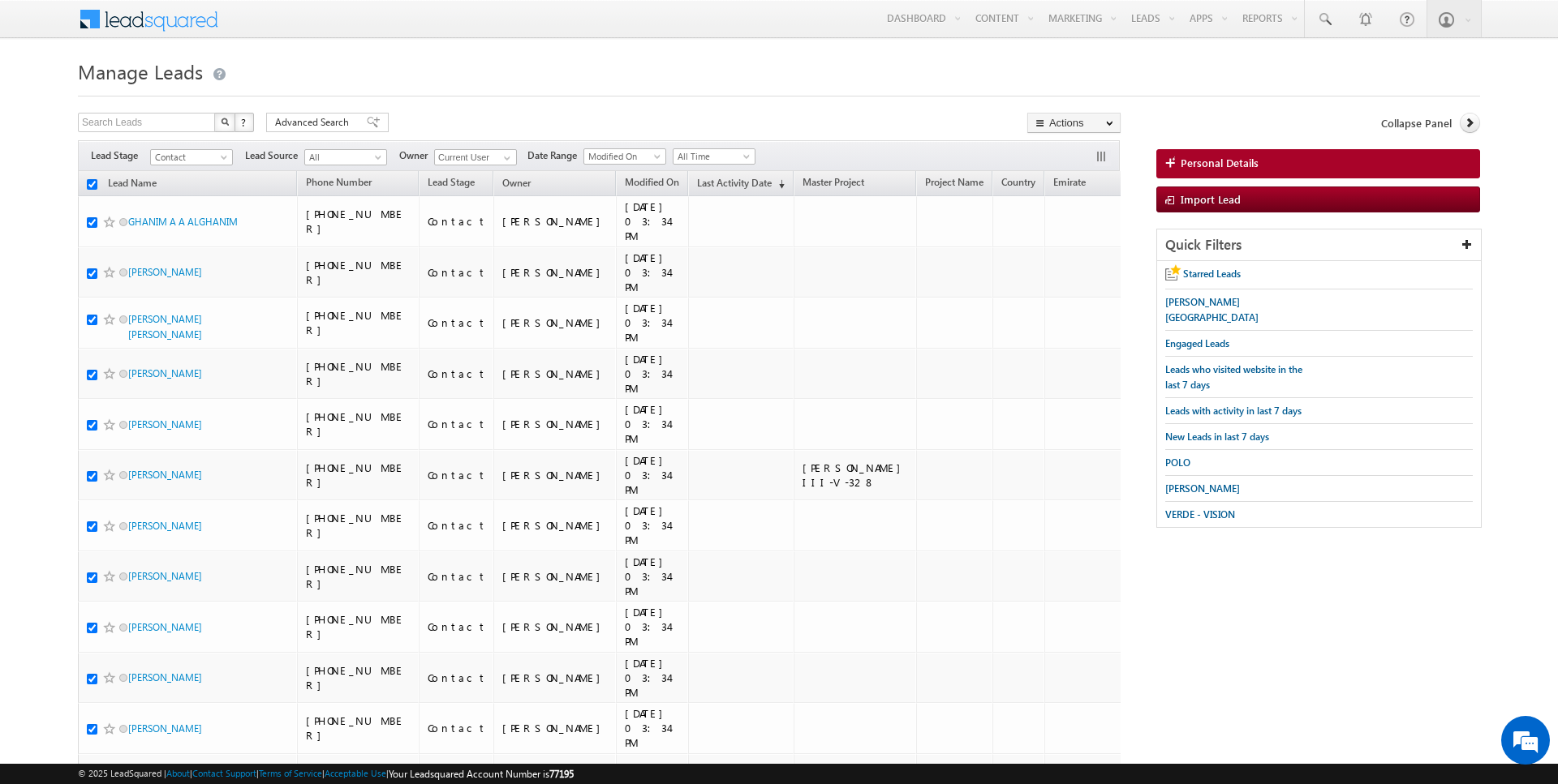
checkbox input "true"
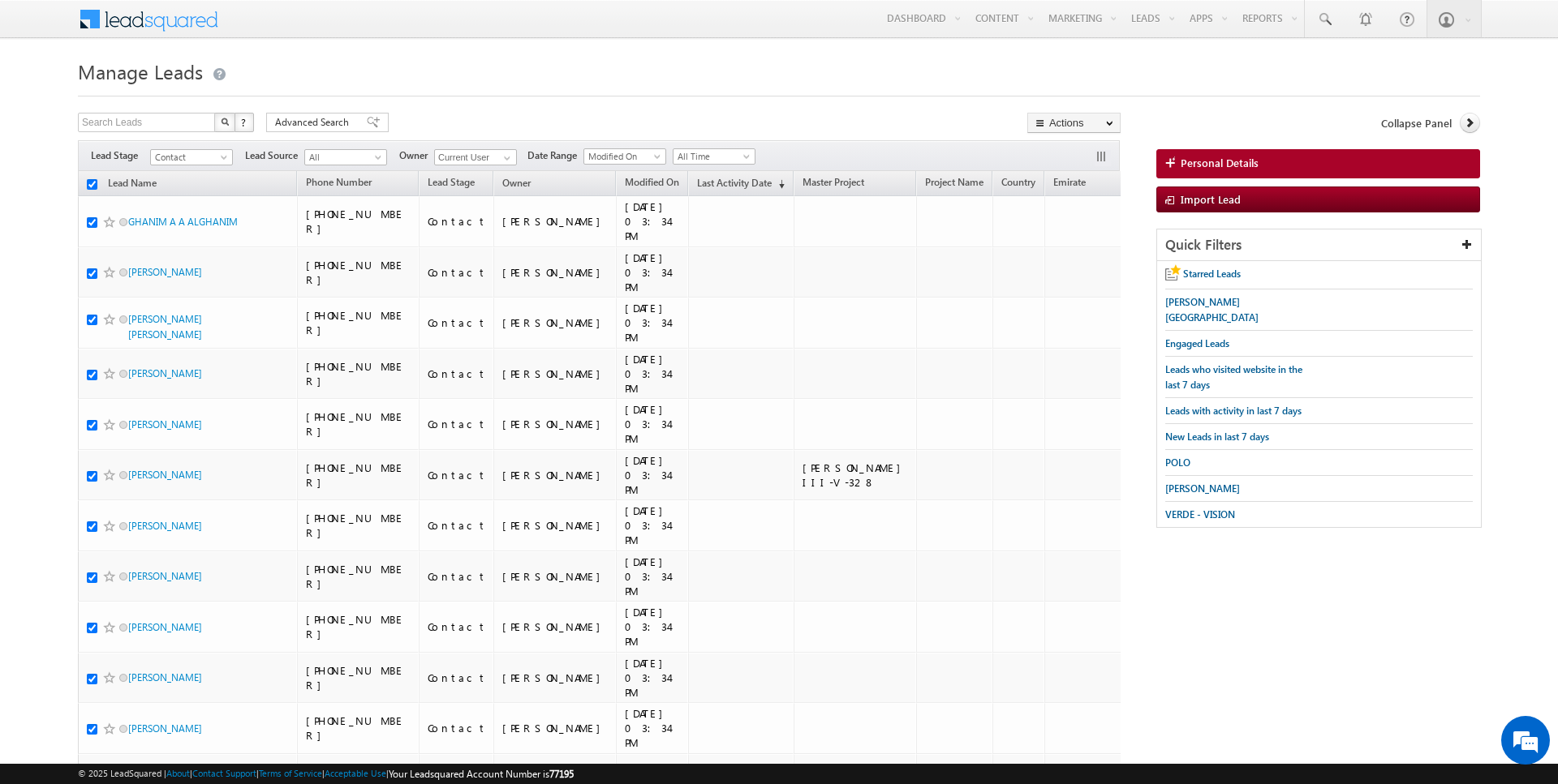
checkbox input "true"
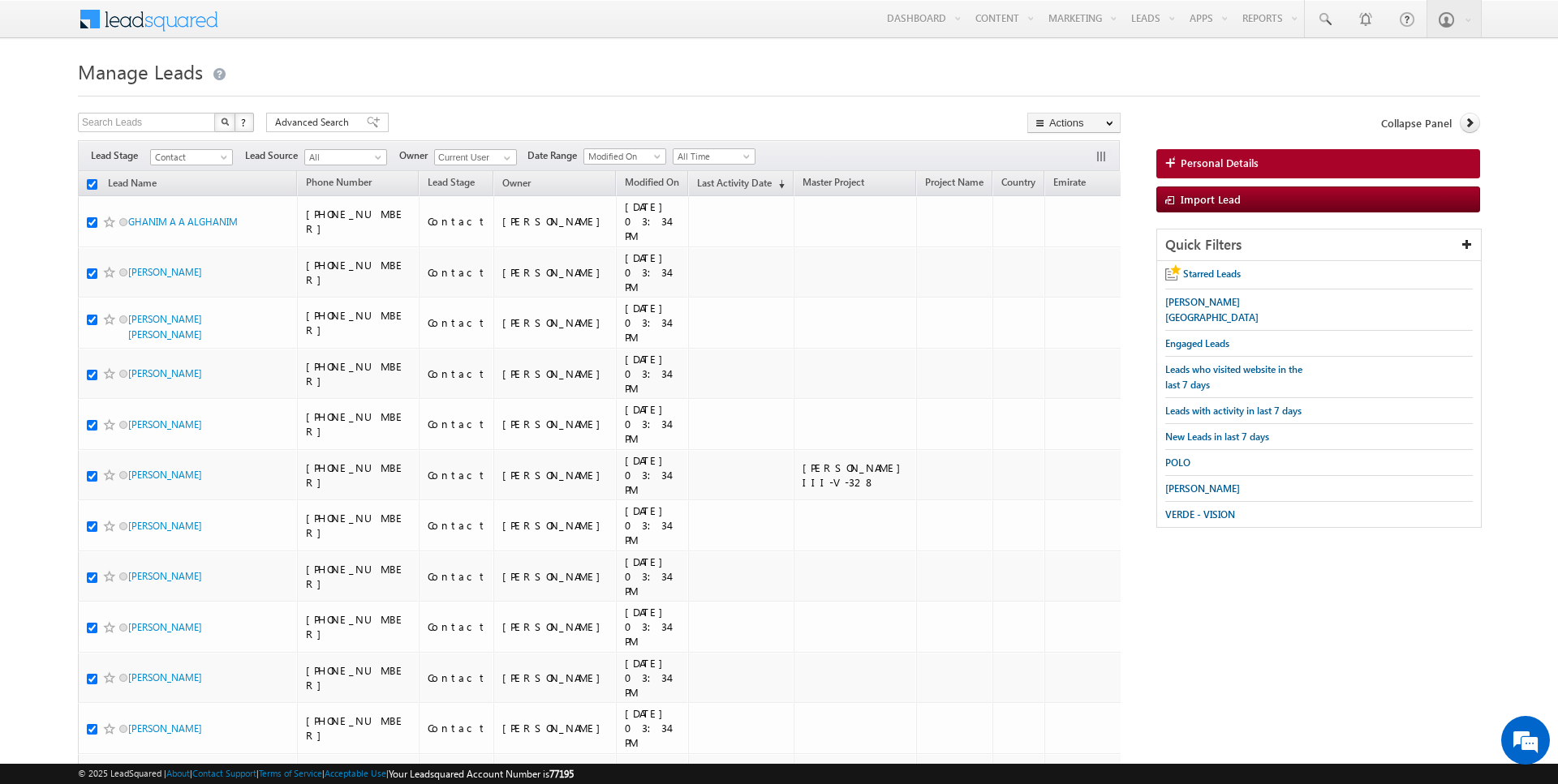
checkbox input "true"
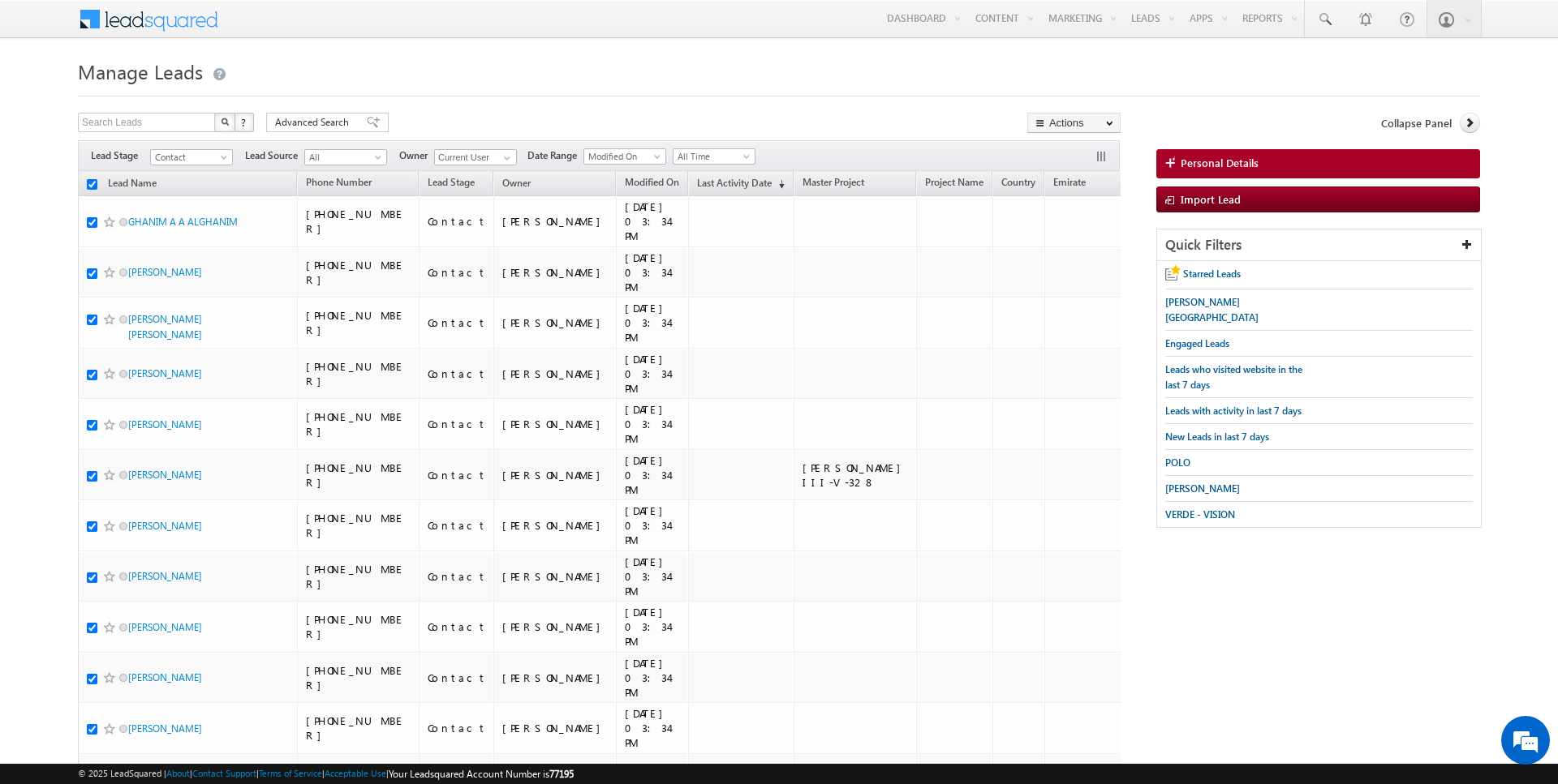
checkbox input "true"
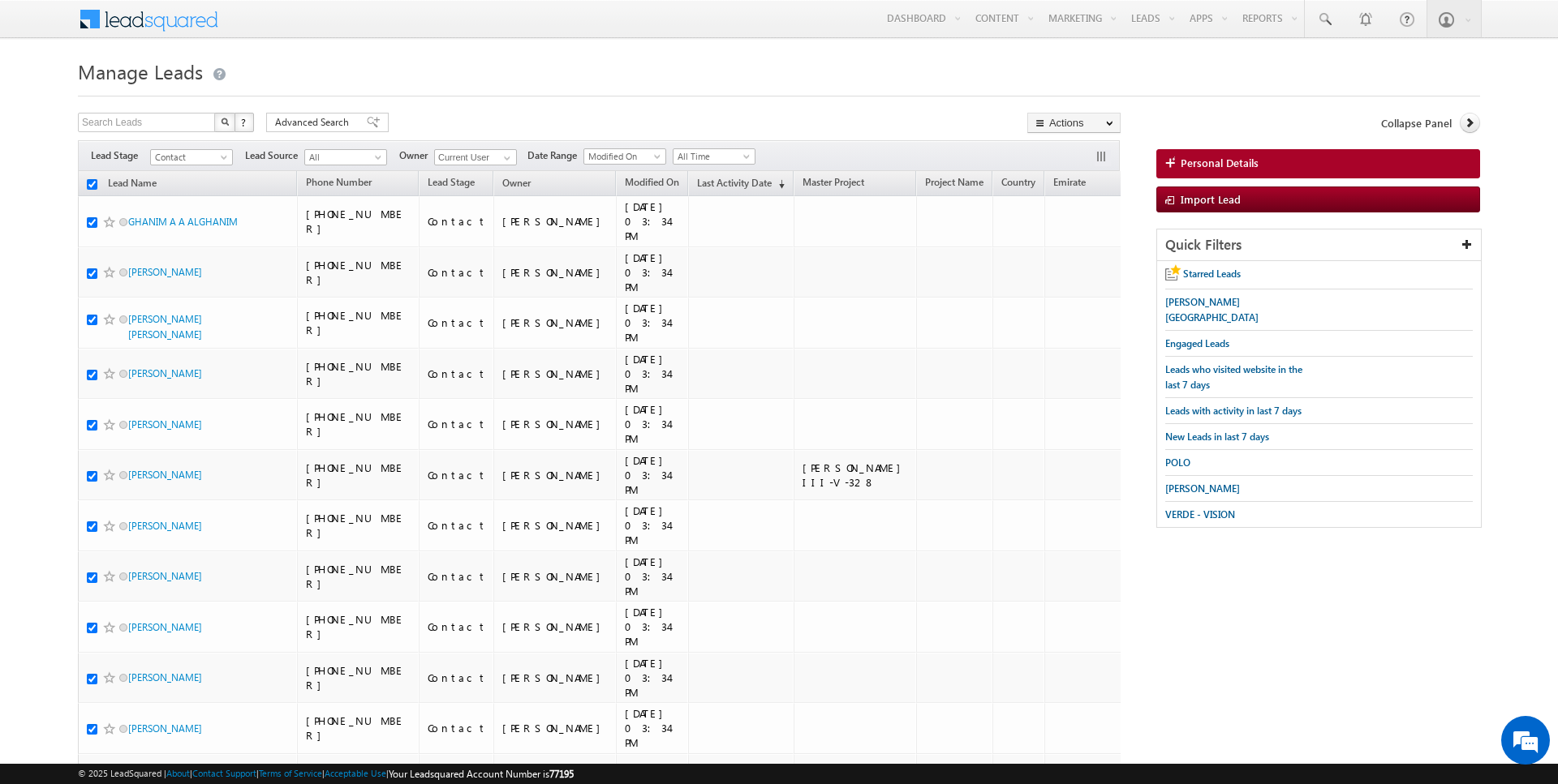
checkbox input "true"
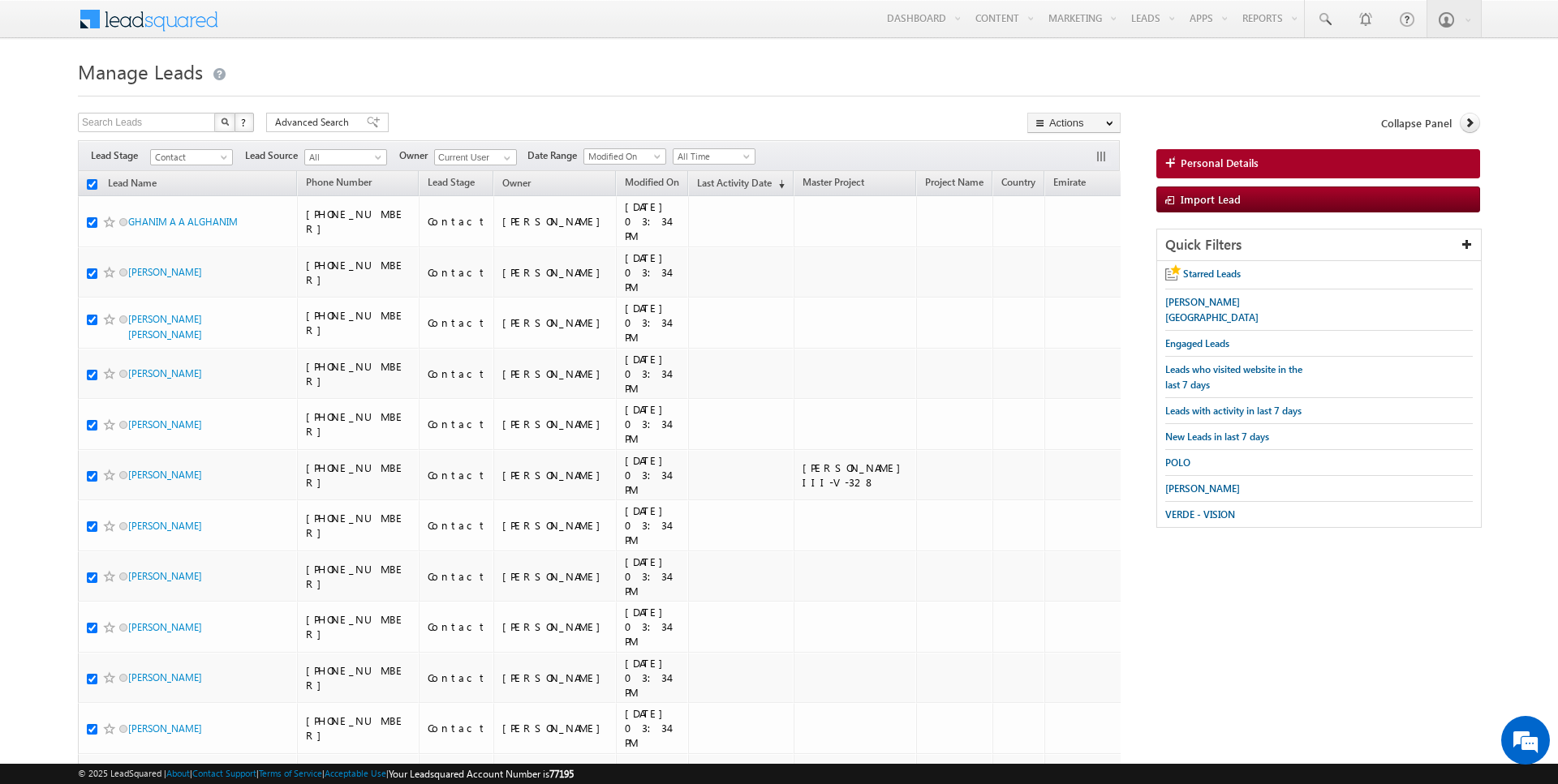
checkbox input "true"
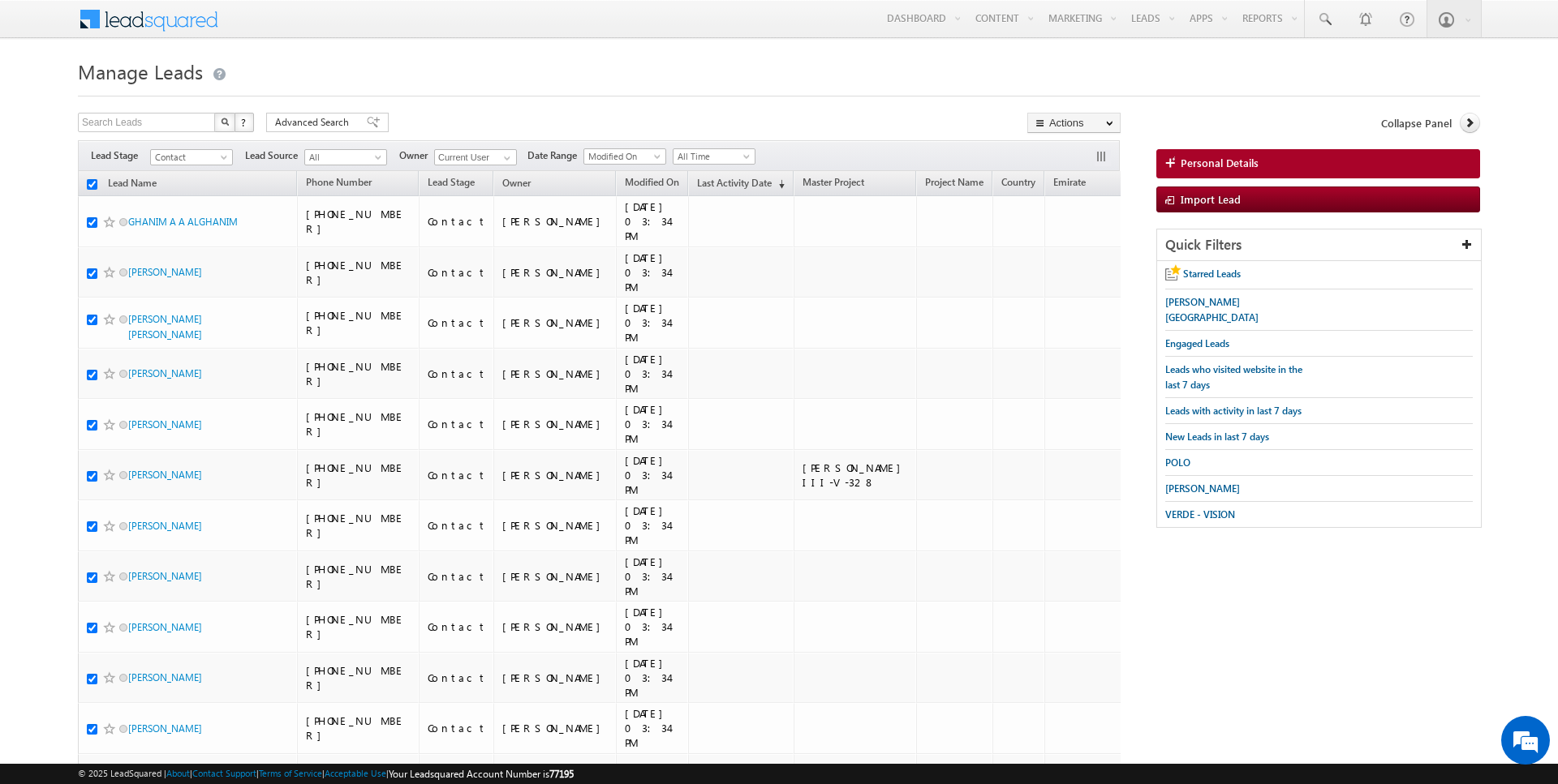
checkbox input "true"
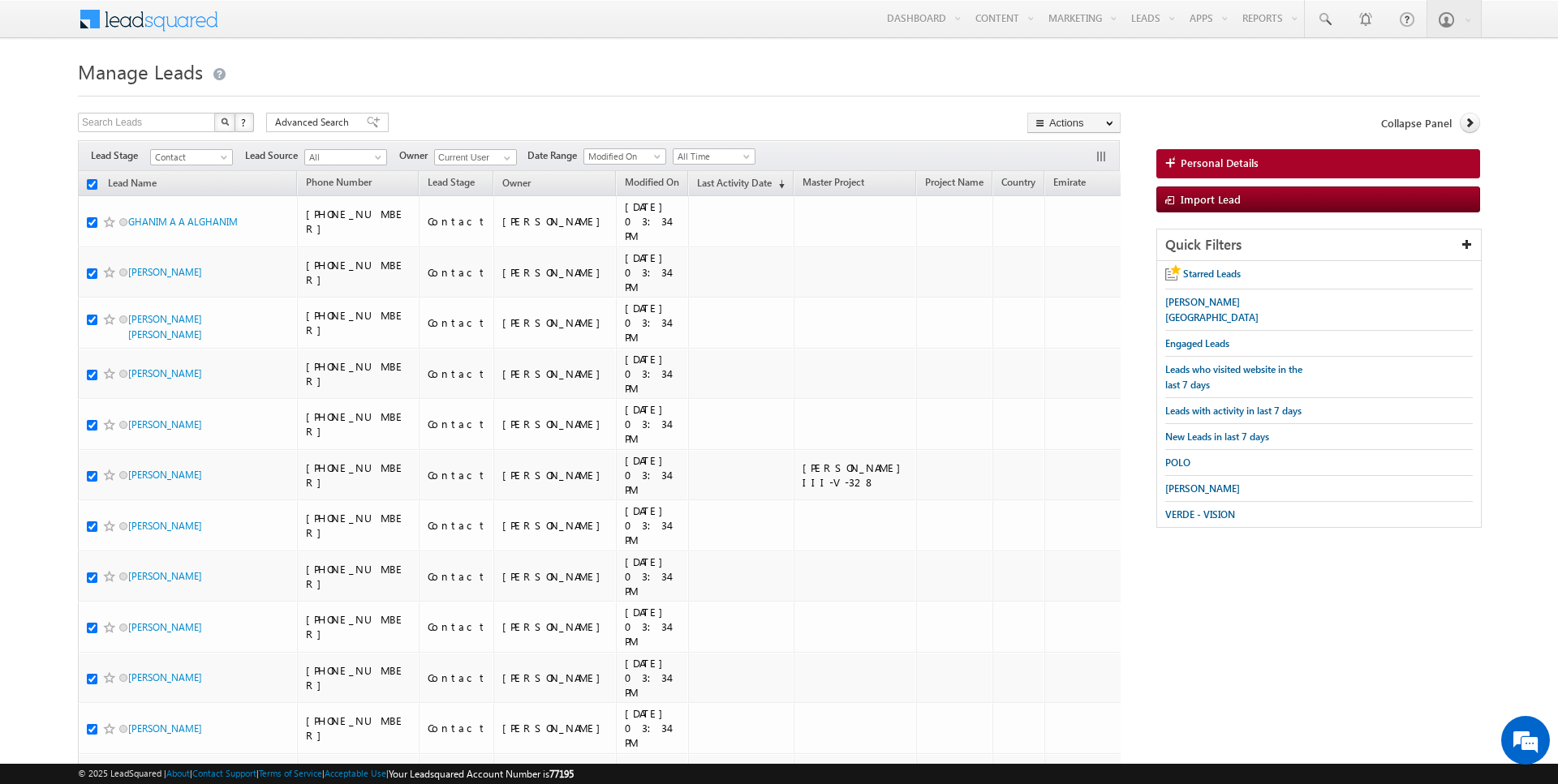
checkbox input "true"
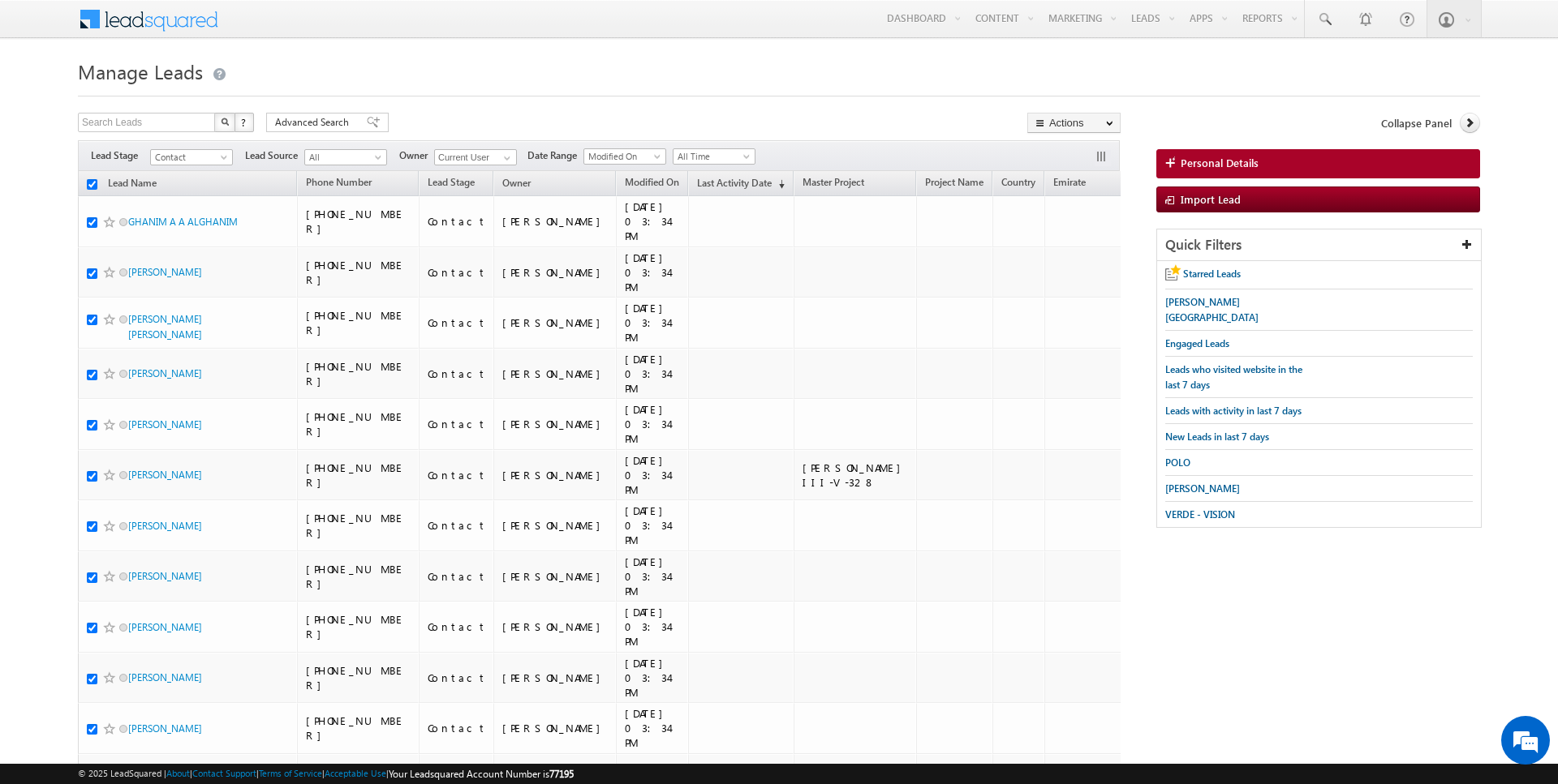
checkbox input "true"
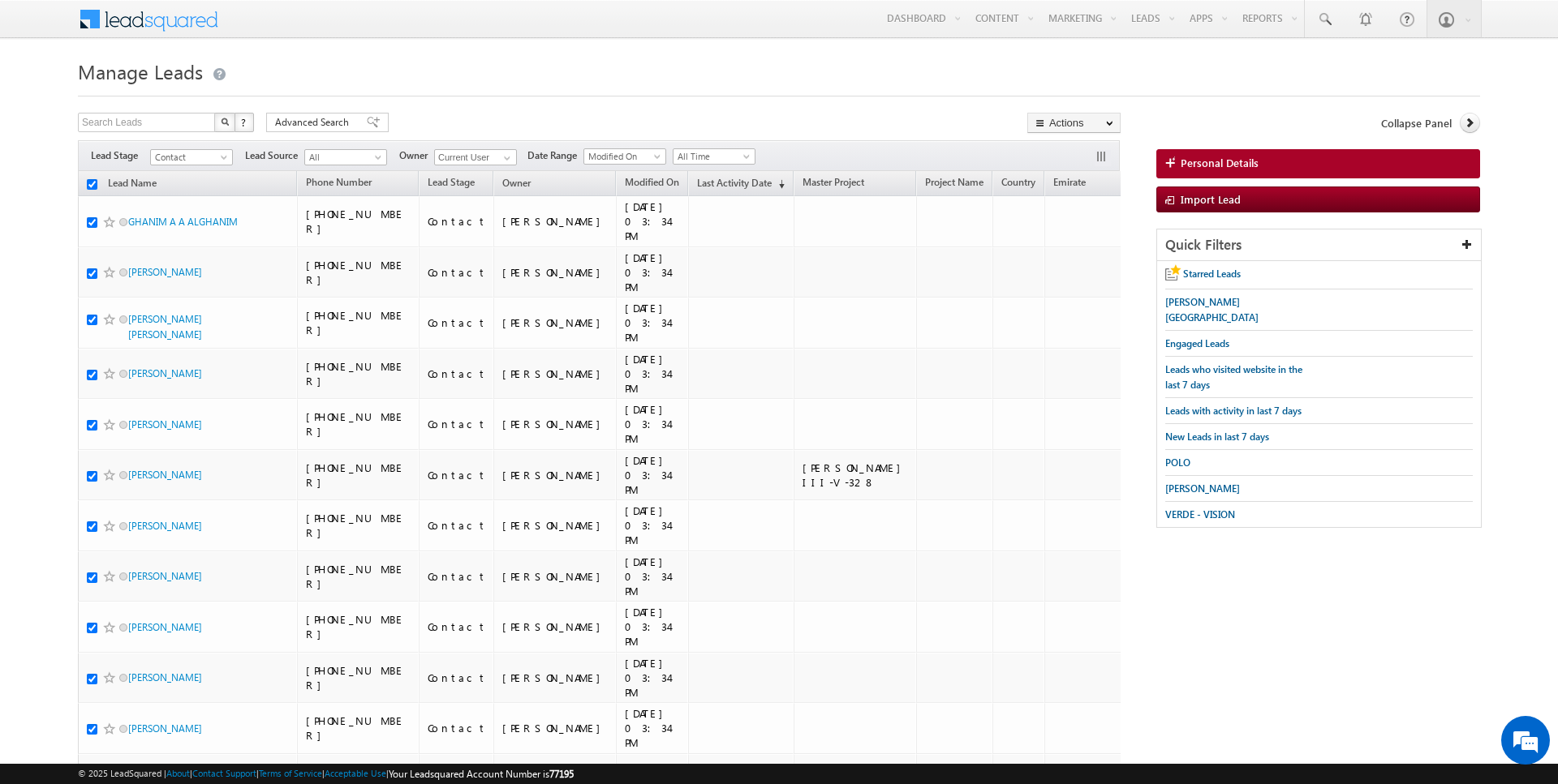
checkbox input "true"
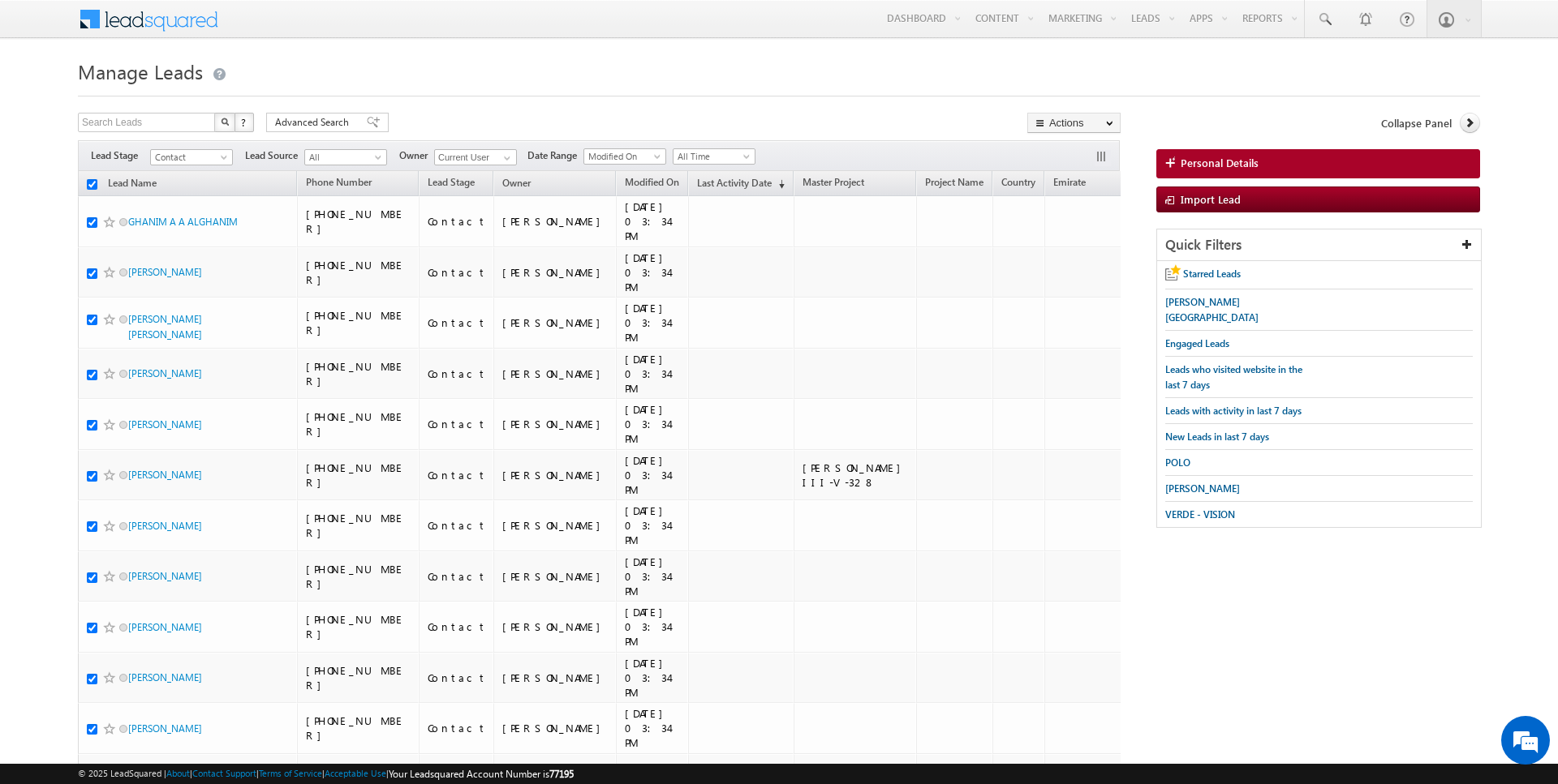
checkbox input "true"
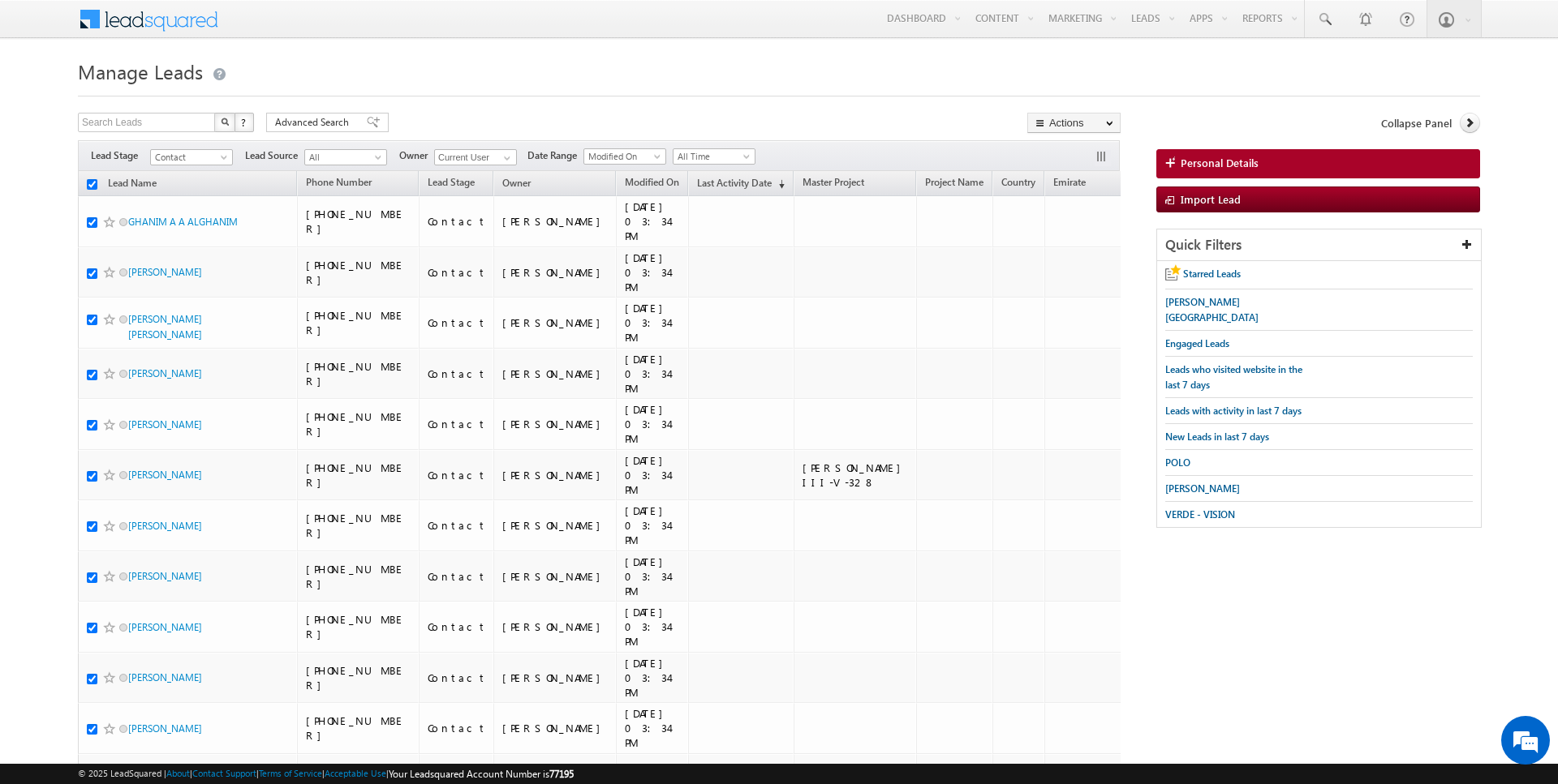
checkbox input "true"
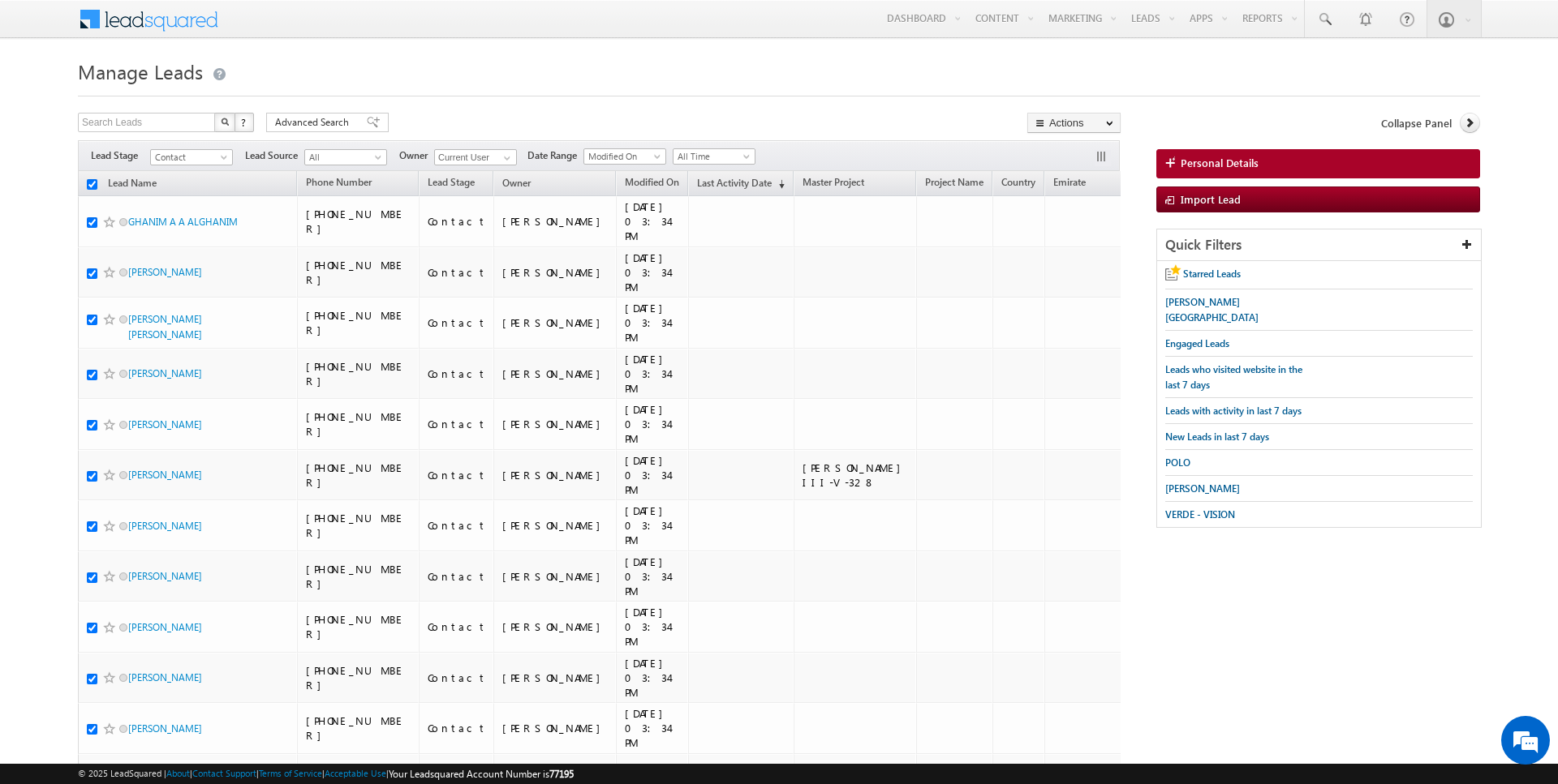
checkbox input "true"
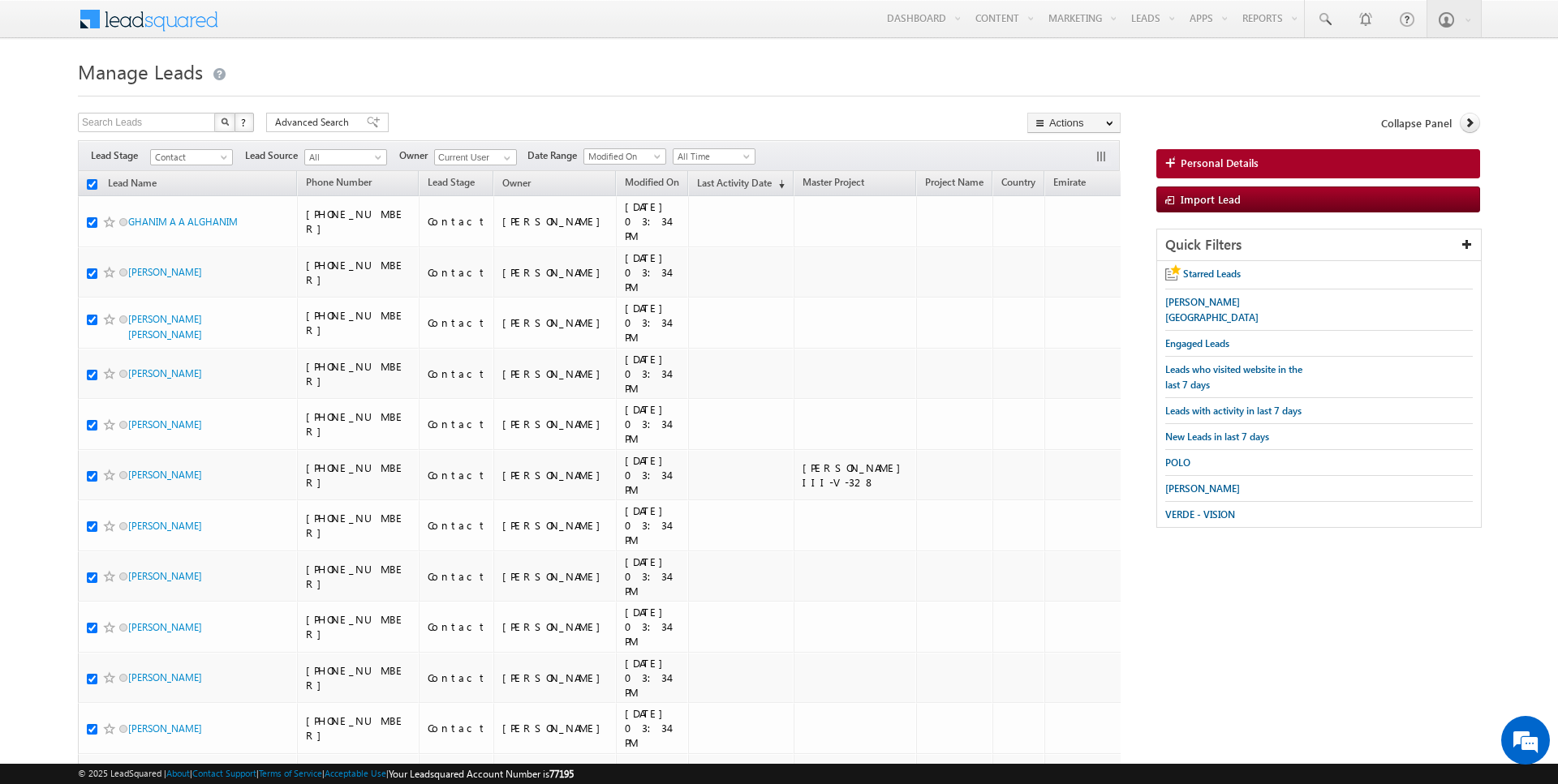
checkbox input "true"
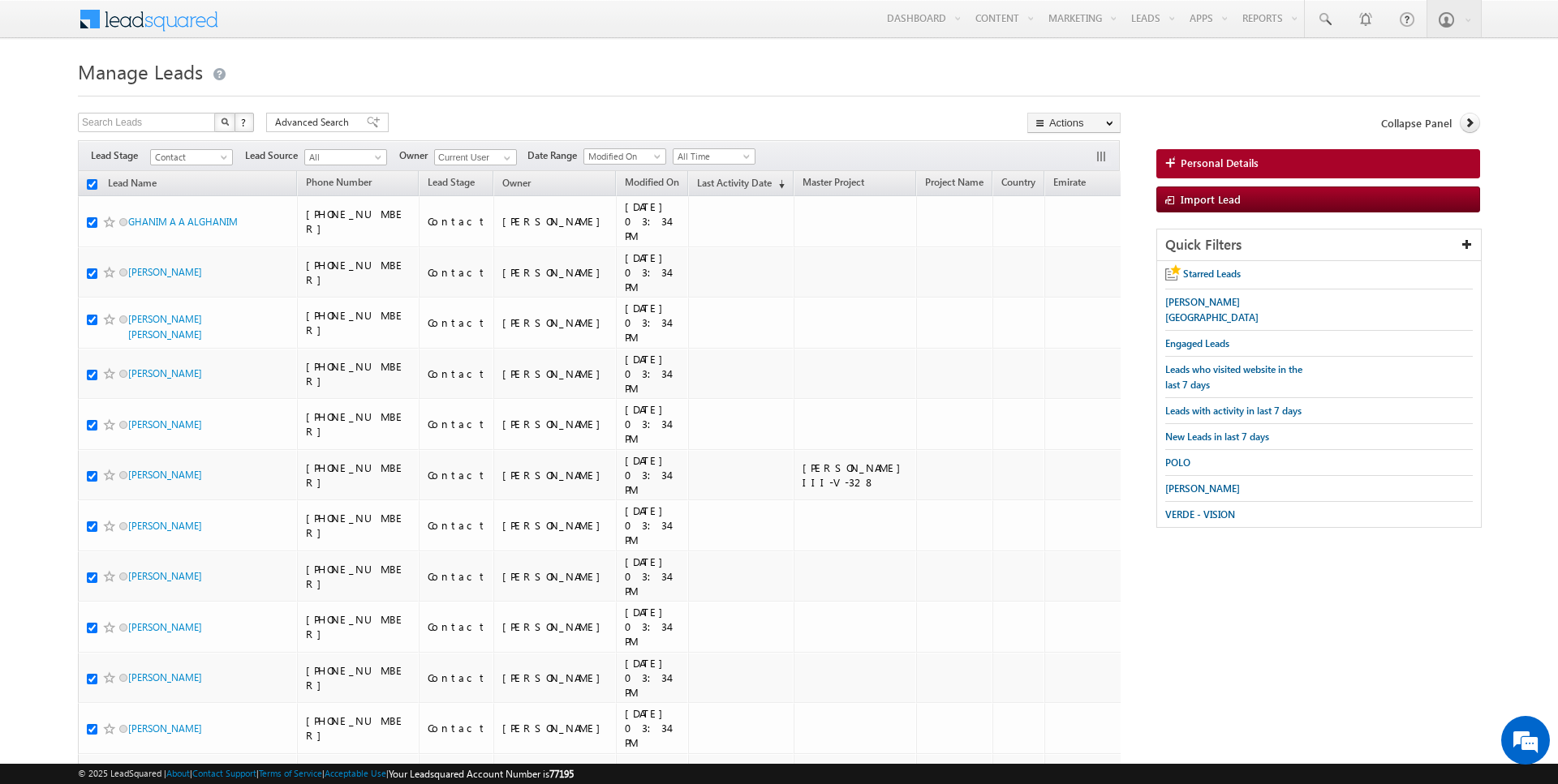
checkbox input "true"
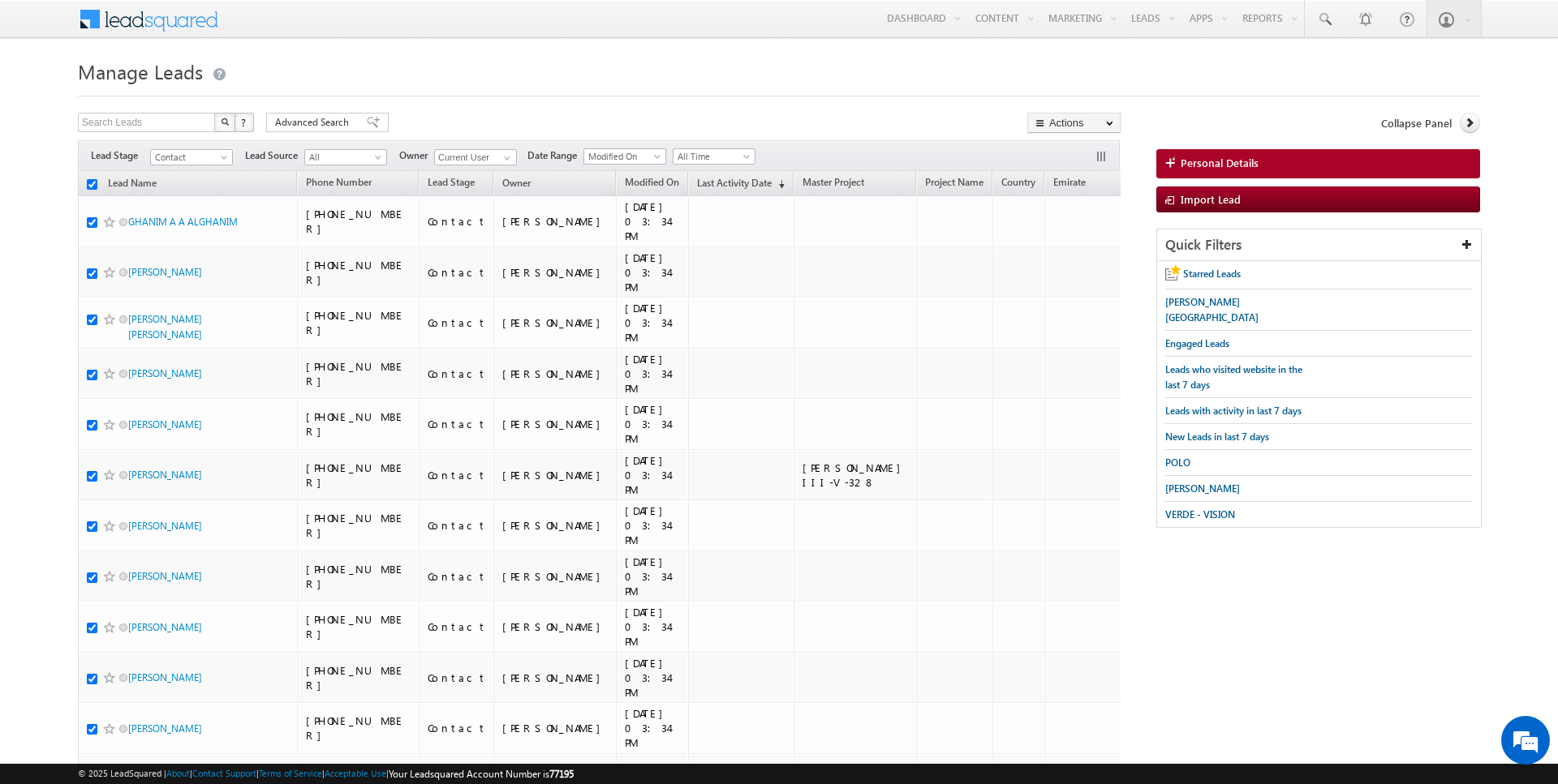
checkbox input "true"
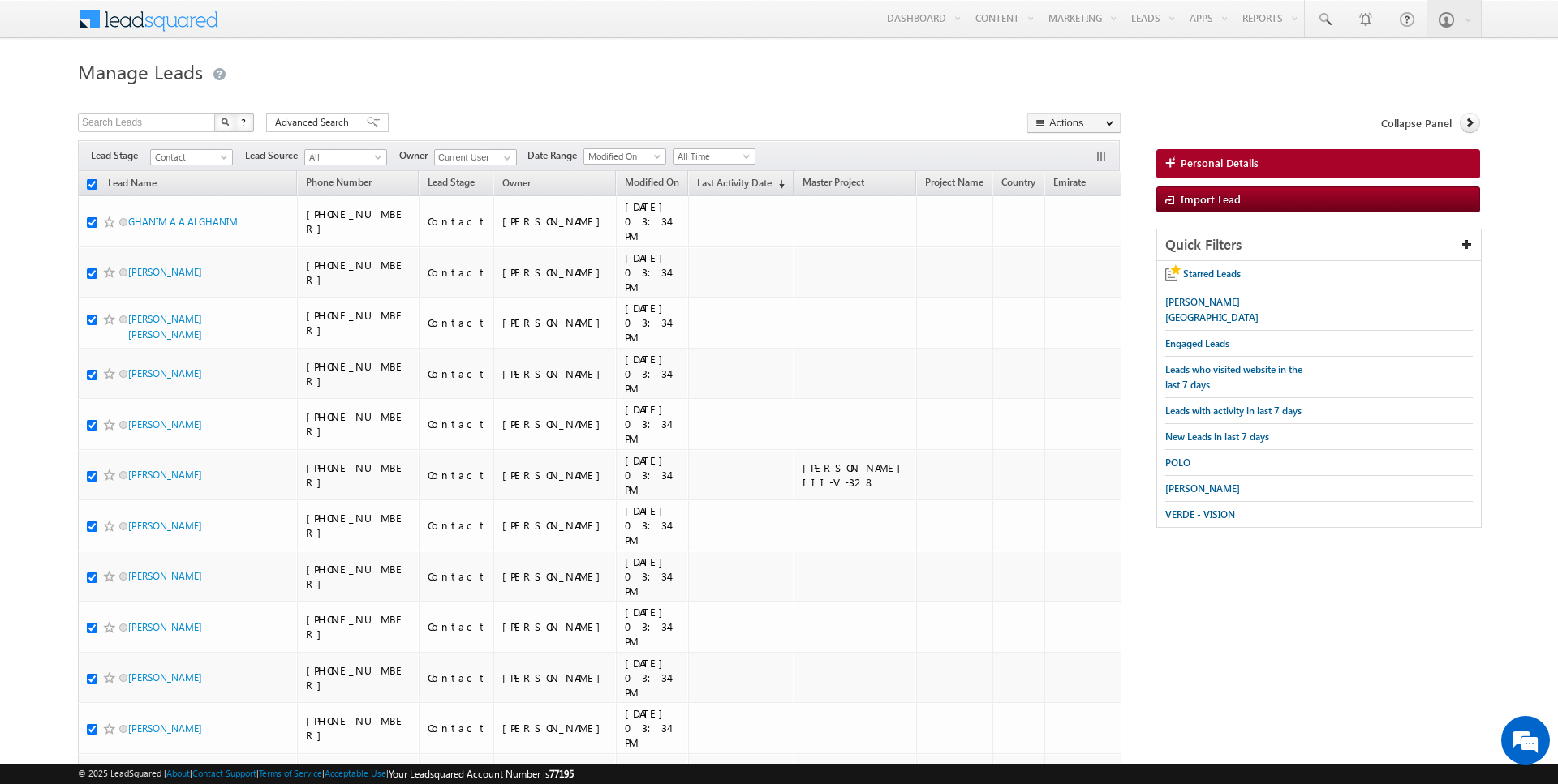
checkbox input "true"
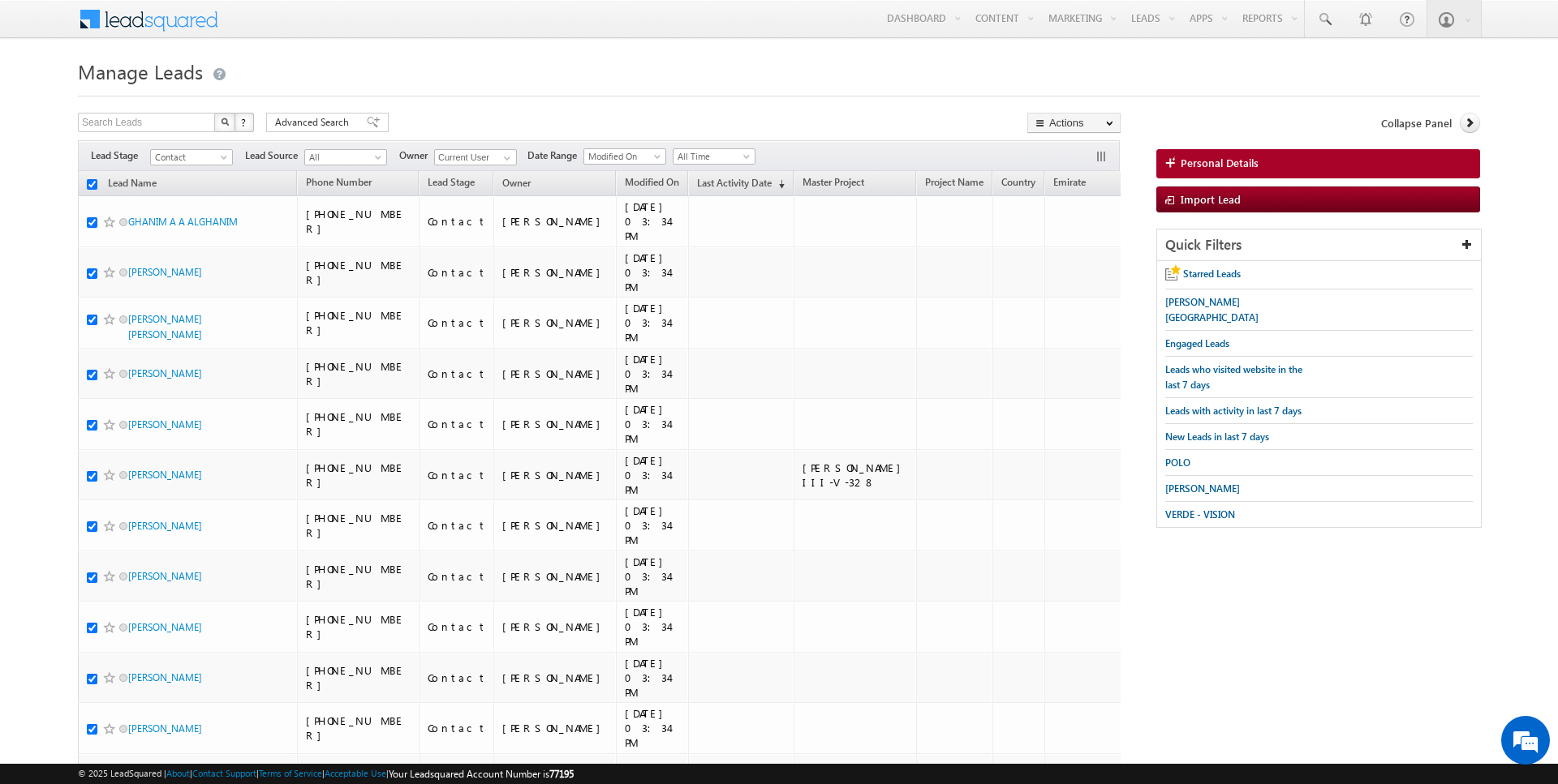
checkbox input "true"
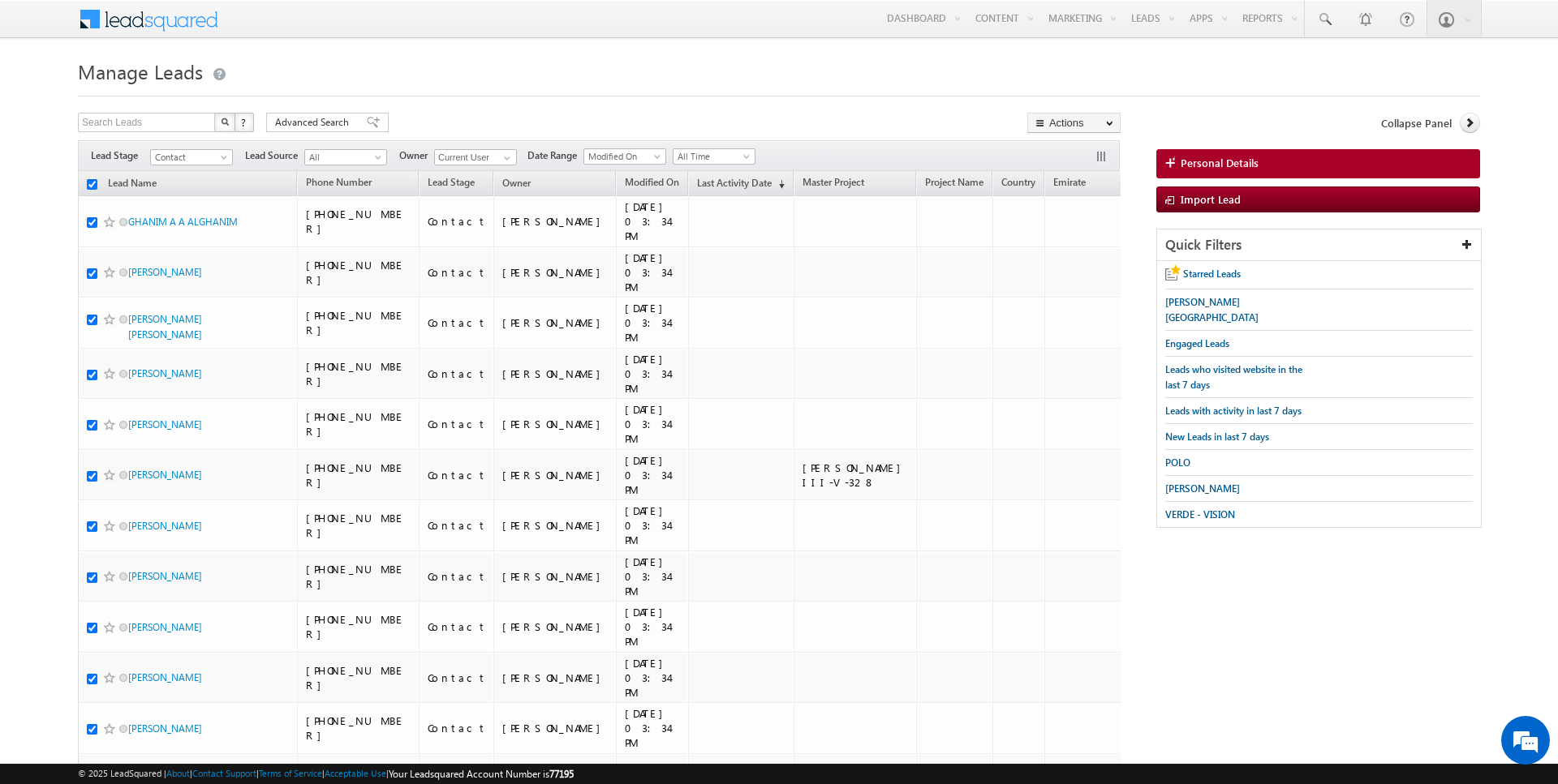
checkbox input "true"
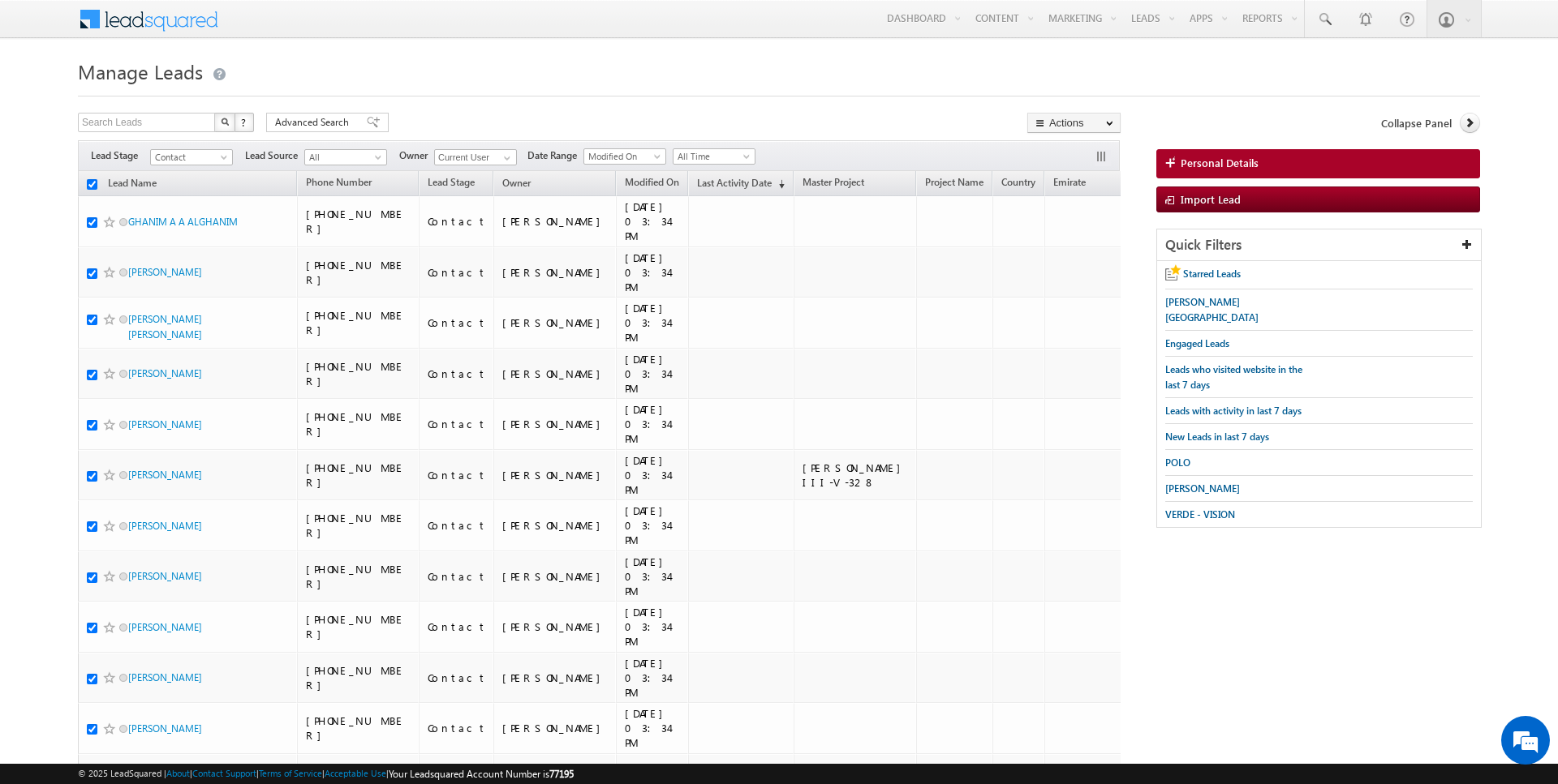
checkbox input "true"
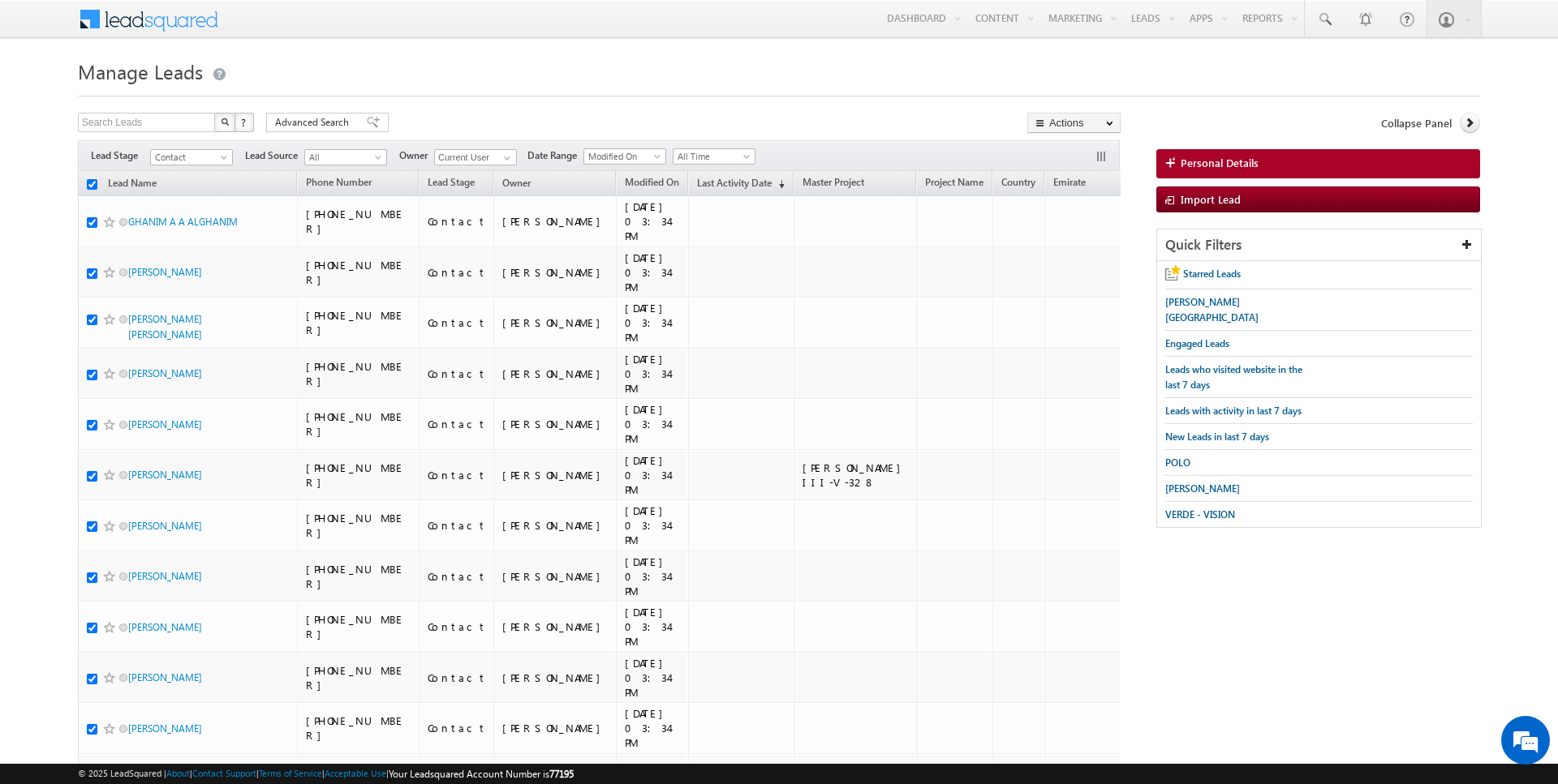
checkbox input "true"
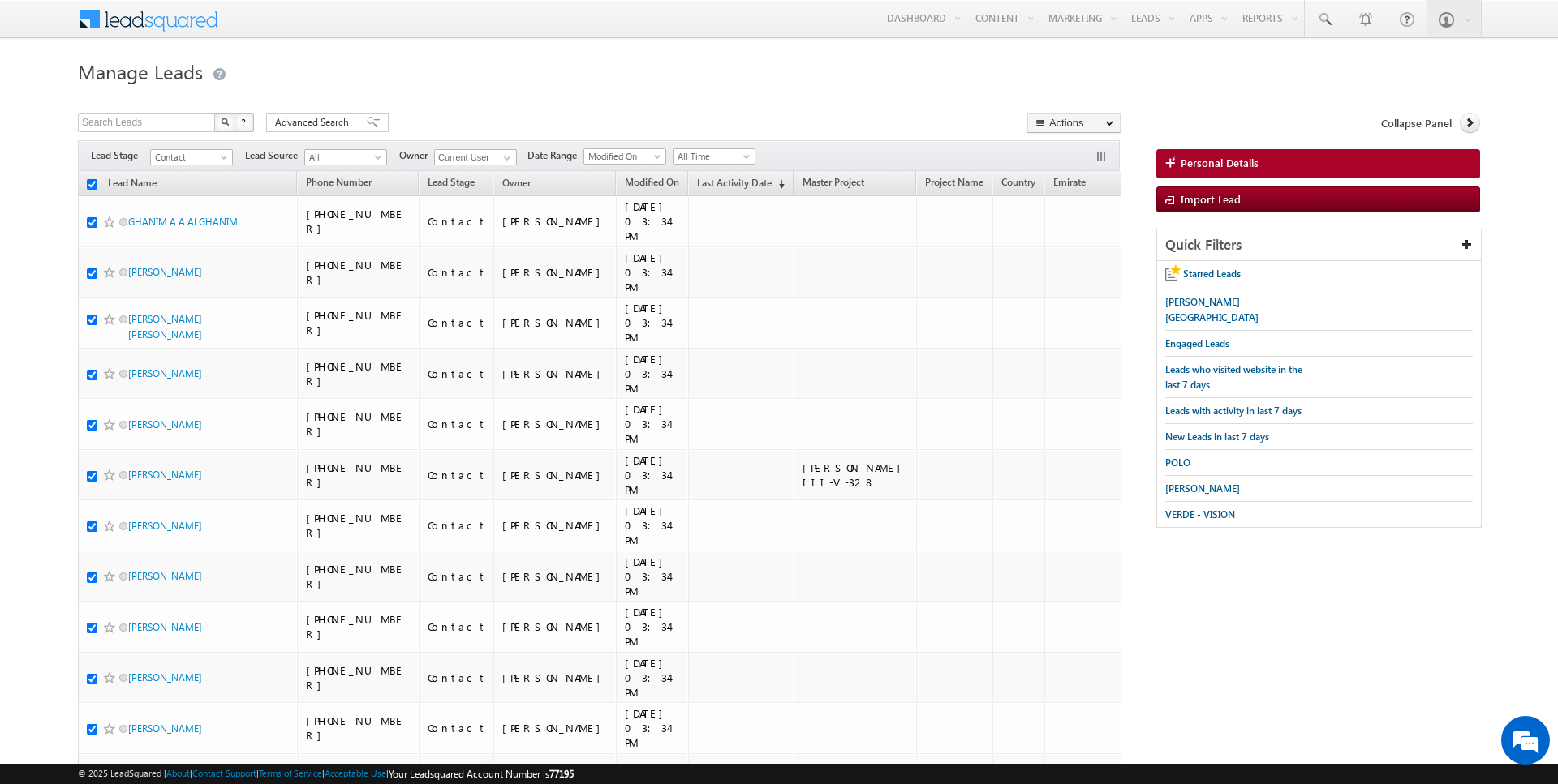
checkbox input "true"
click at [1073, 263] on link "Change Owner" at bounding box center [1073, 263] width 91 height 20
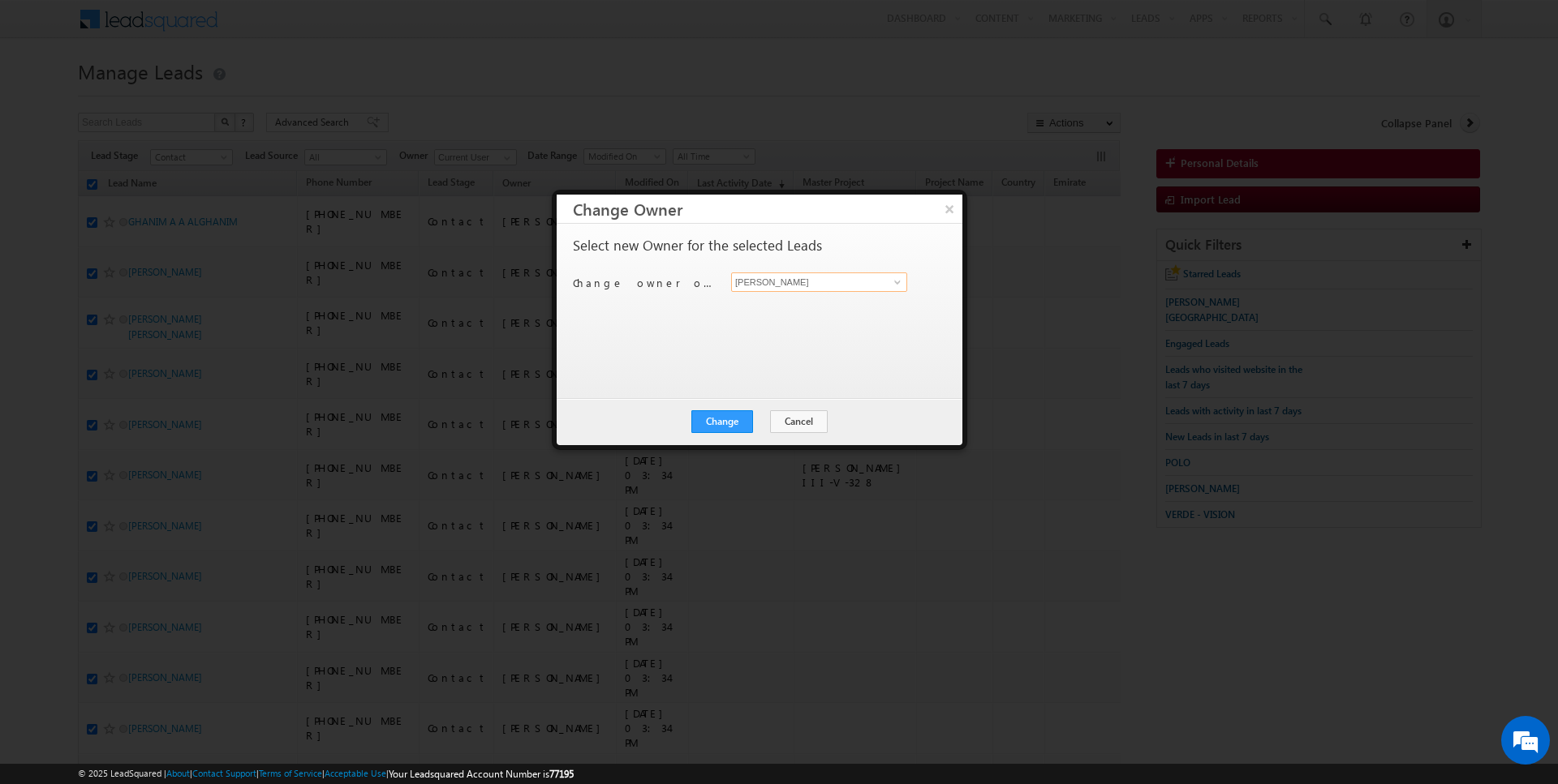
click at [818, 278] on input "[PERSON_NAME]" at bounding box center [819, 283] width 176 height 20
click at [722, 412] on button "Change" at bounding box center [722, 421] width 62 height 23
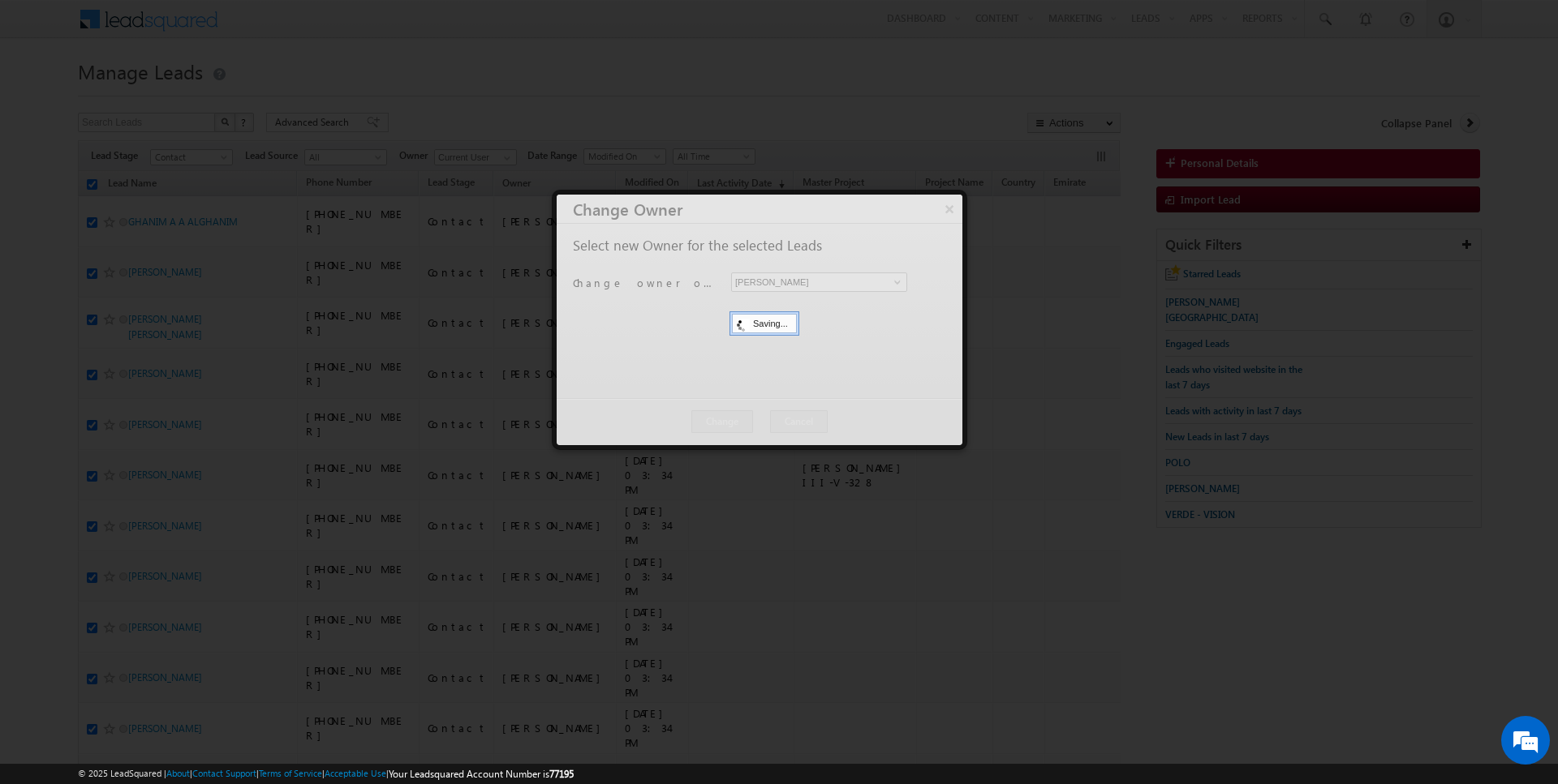
click at [759, 418] on div at bounding box center [759, 319] width 405 height 250
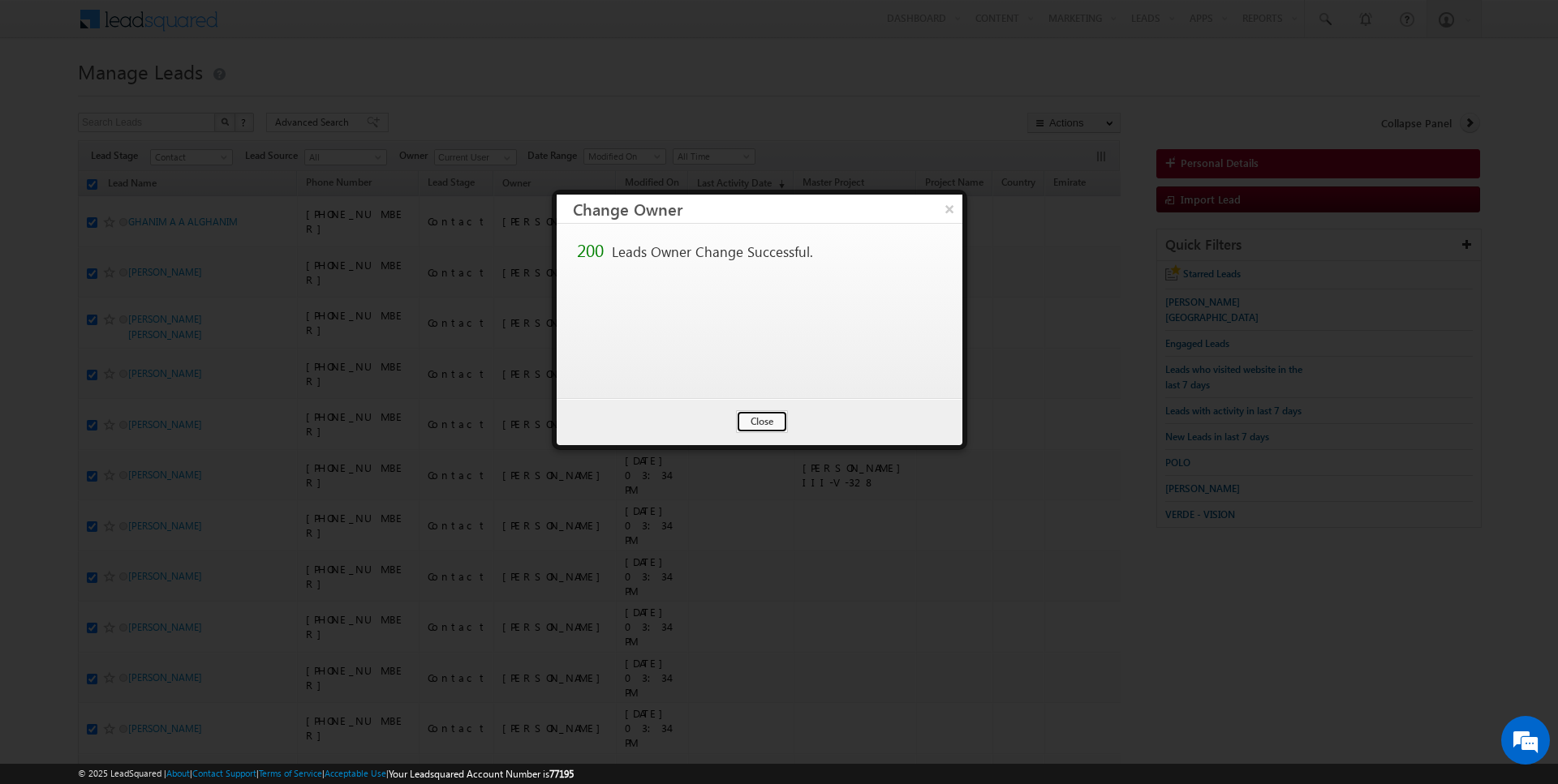
click at [759, 418] on button "Close" at bounding box center [762, 421] width 52 height 23
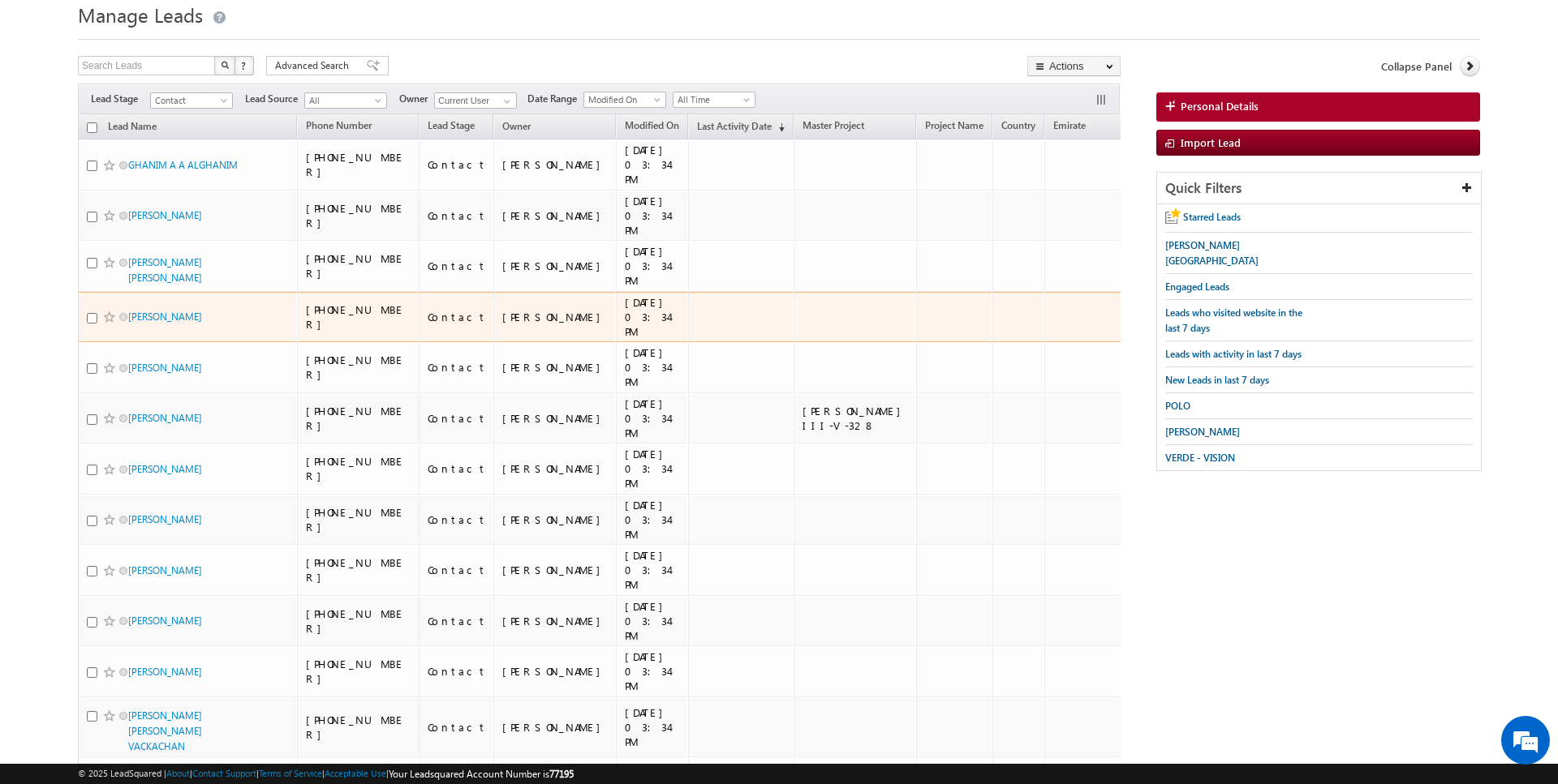
scroll to position [1314, 0]
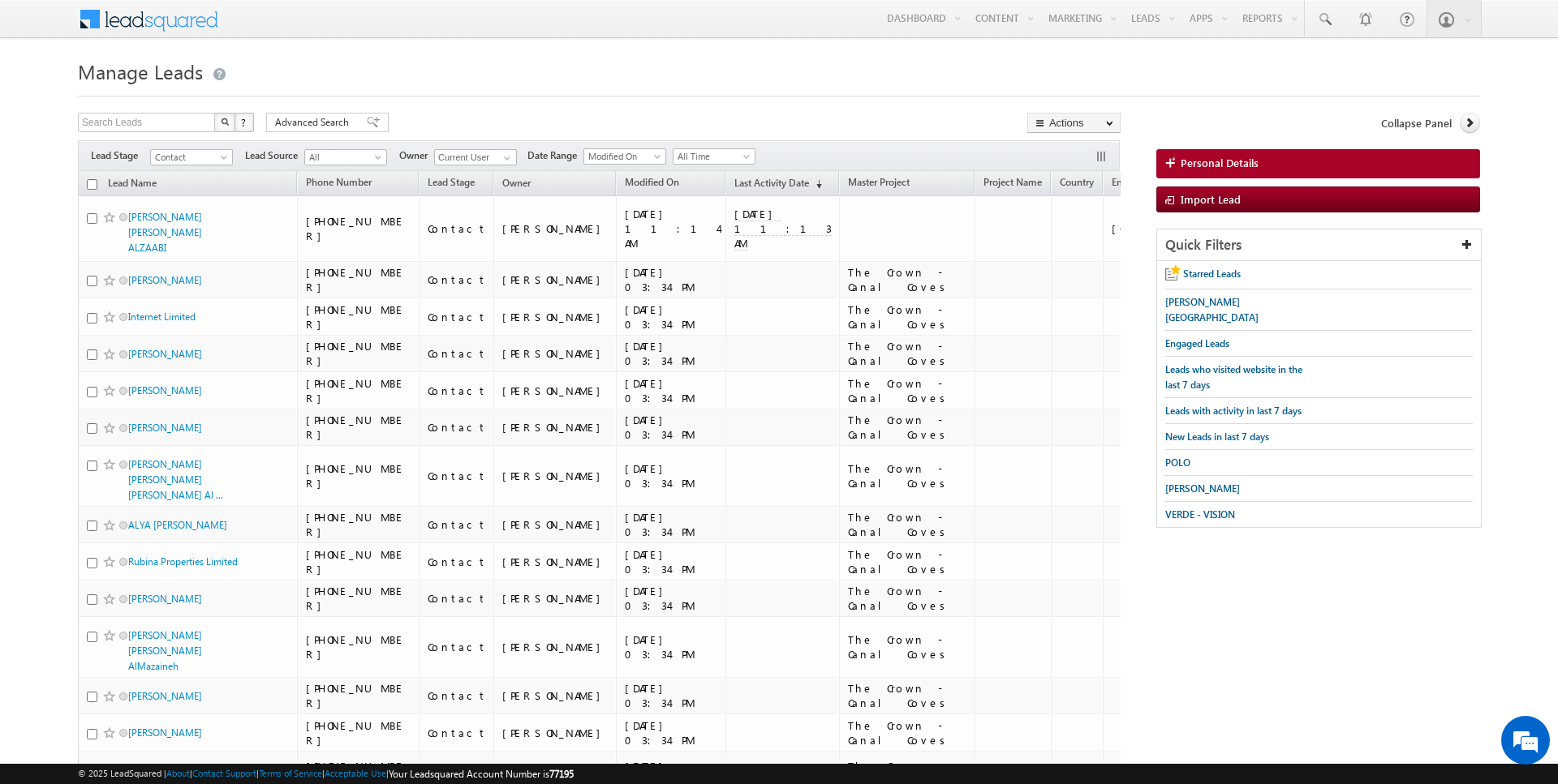
click at [92, 183] on input "checkbox" at bounding box center [91, 184] width 11 height 11
checkbox input "true"
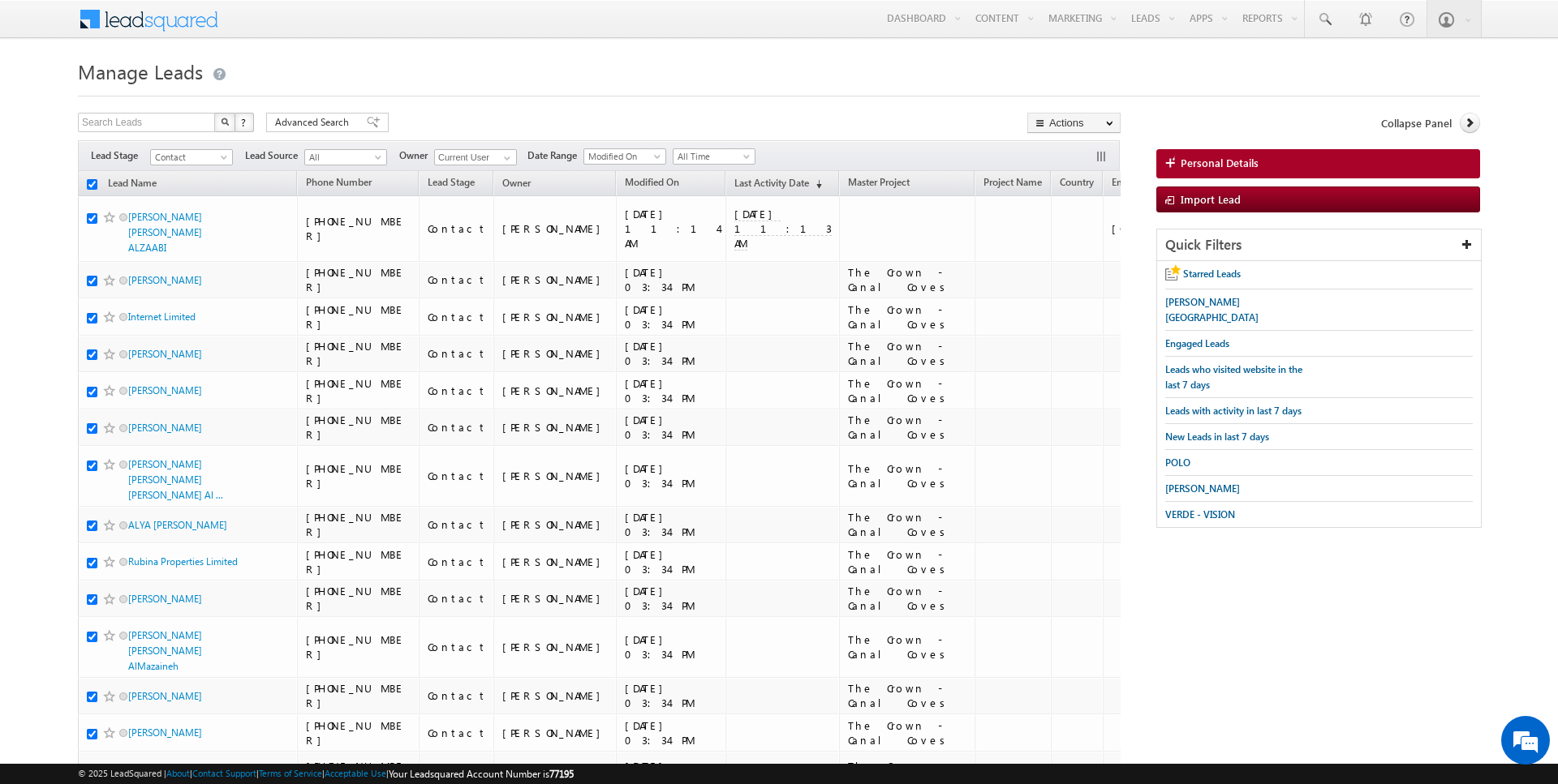
checkbox input "true"
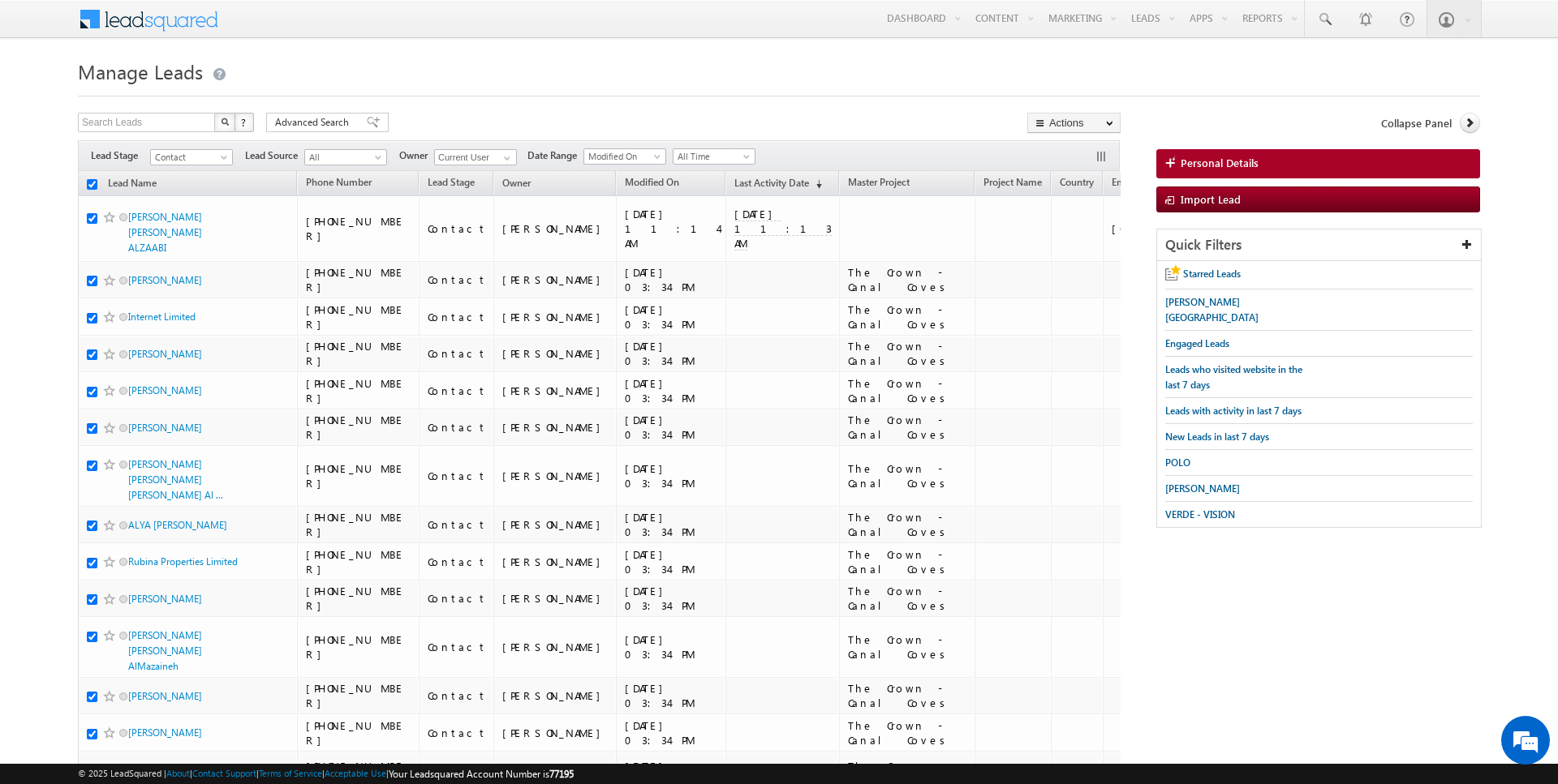
checkbox input "true"
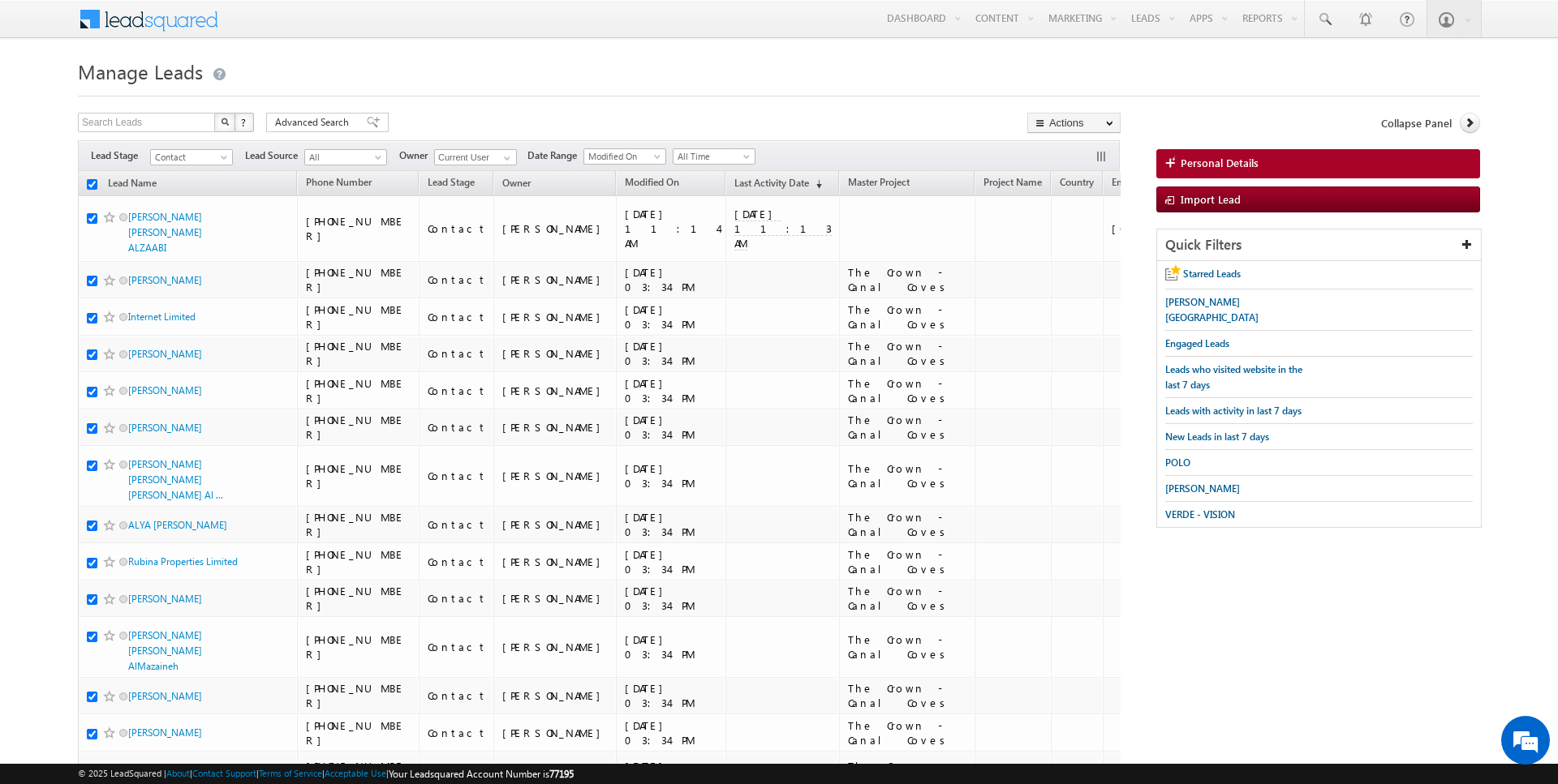
checkbox input "true"
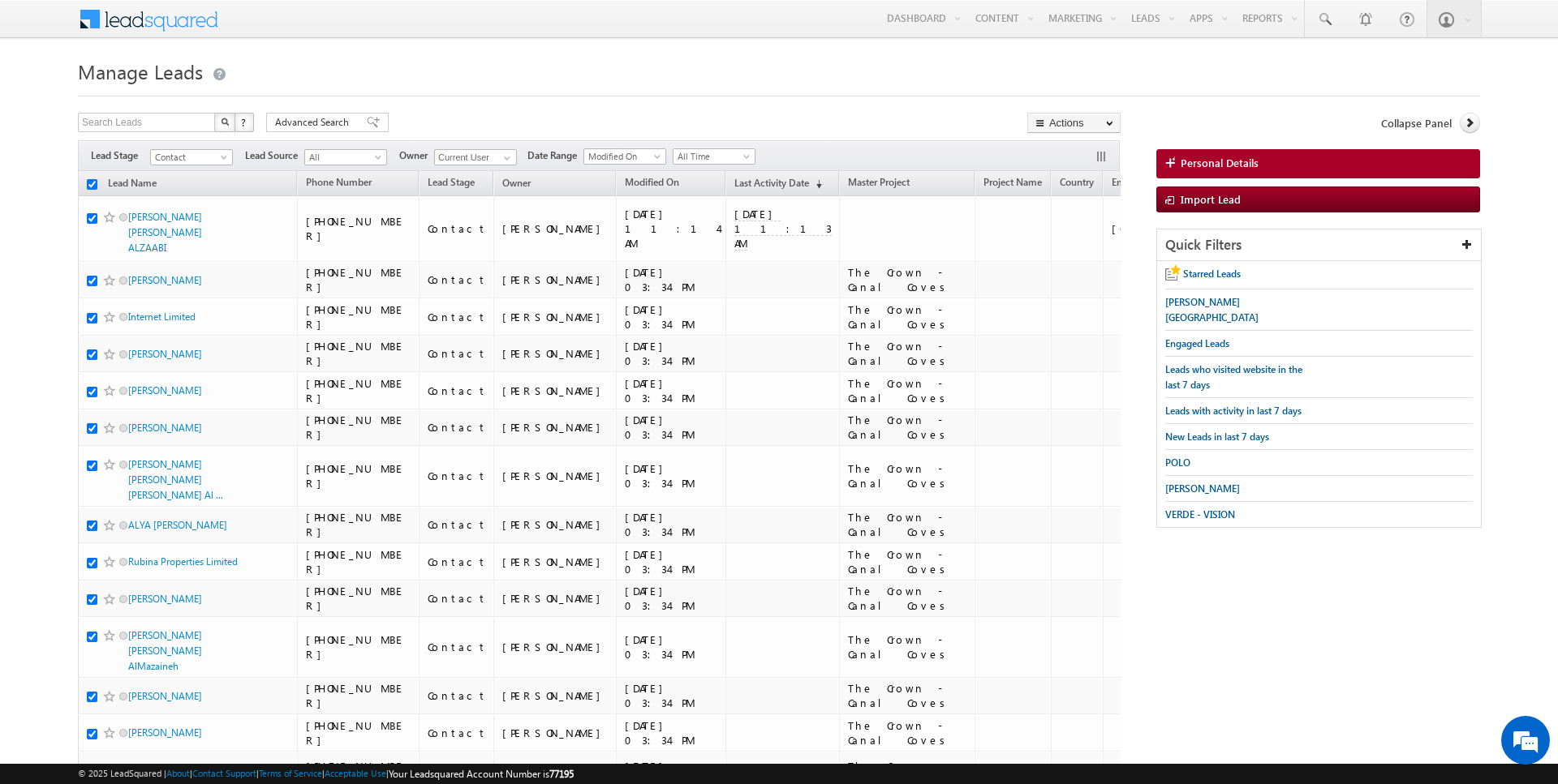
checkbox input "true"
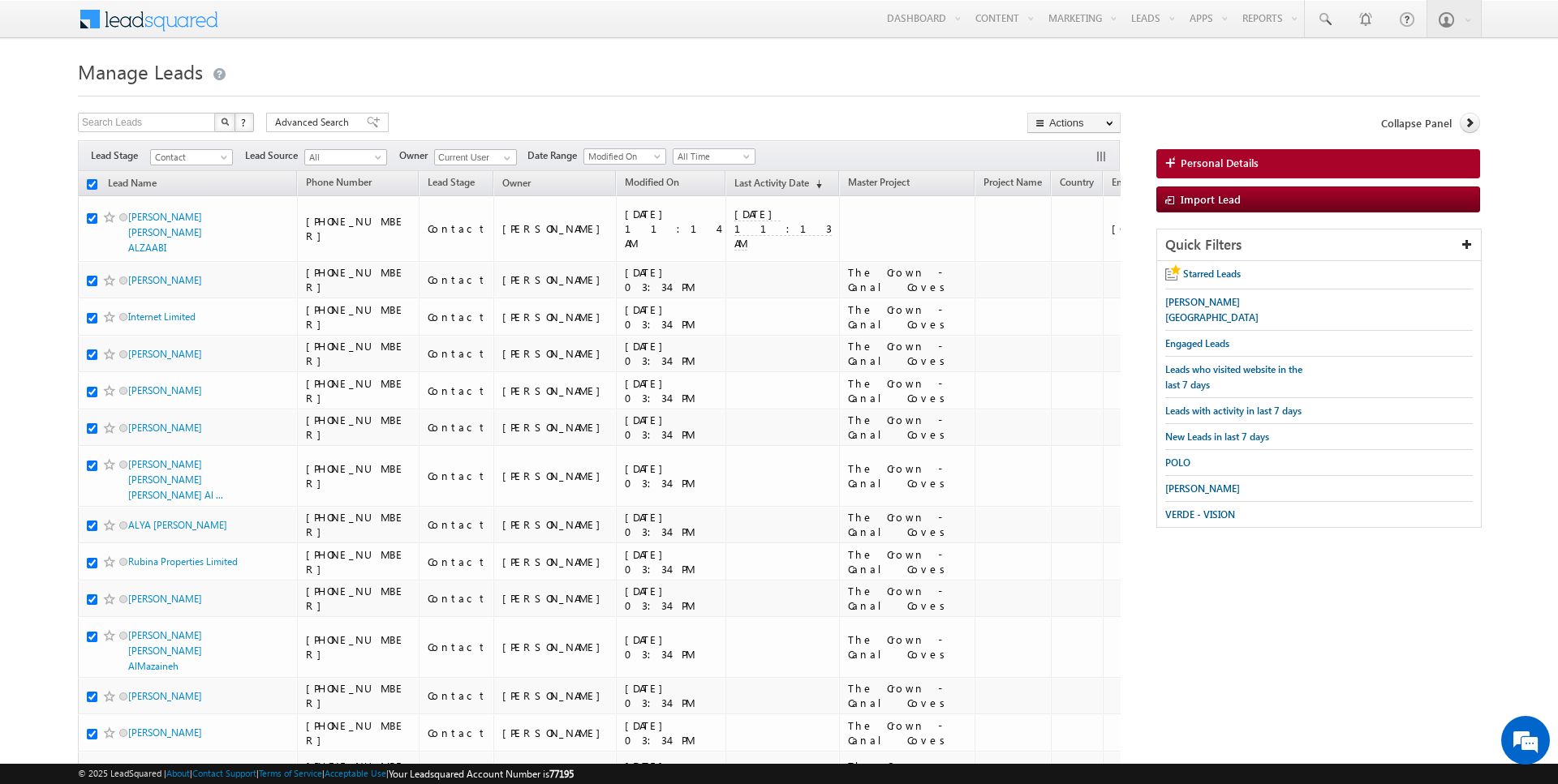
checkbox input "true"
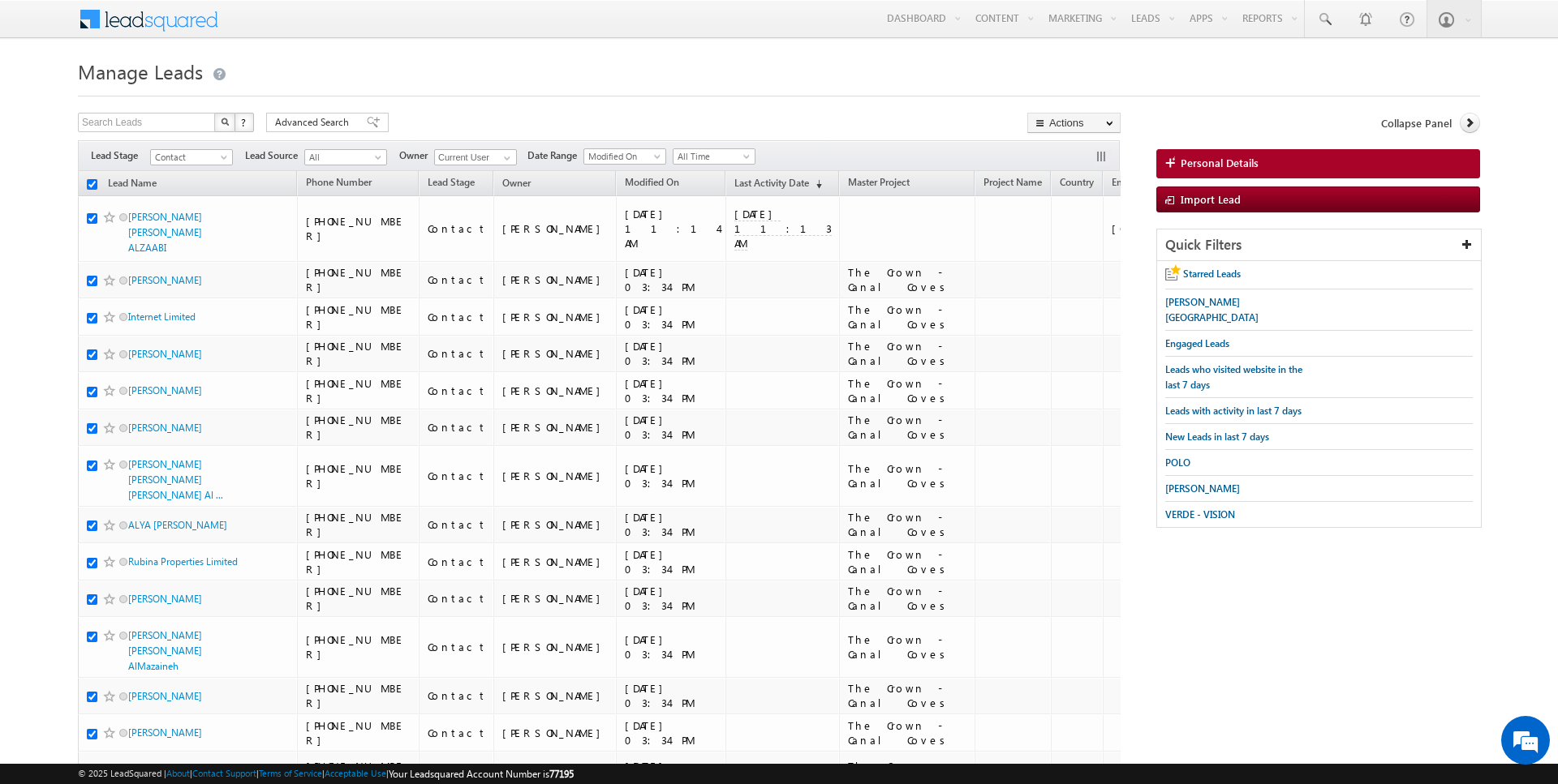
checkbox input "true"
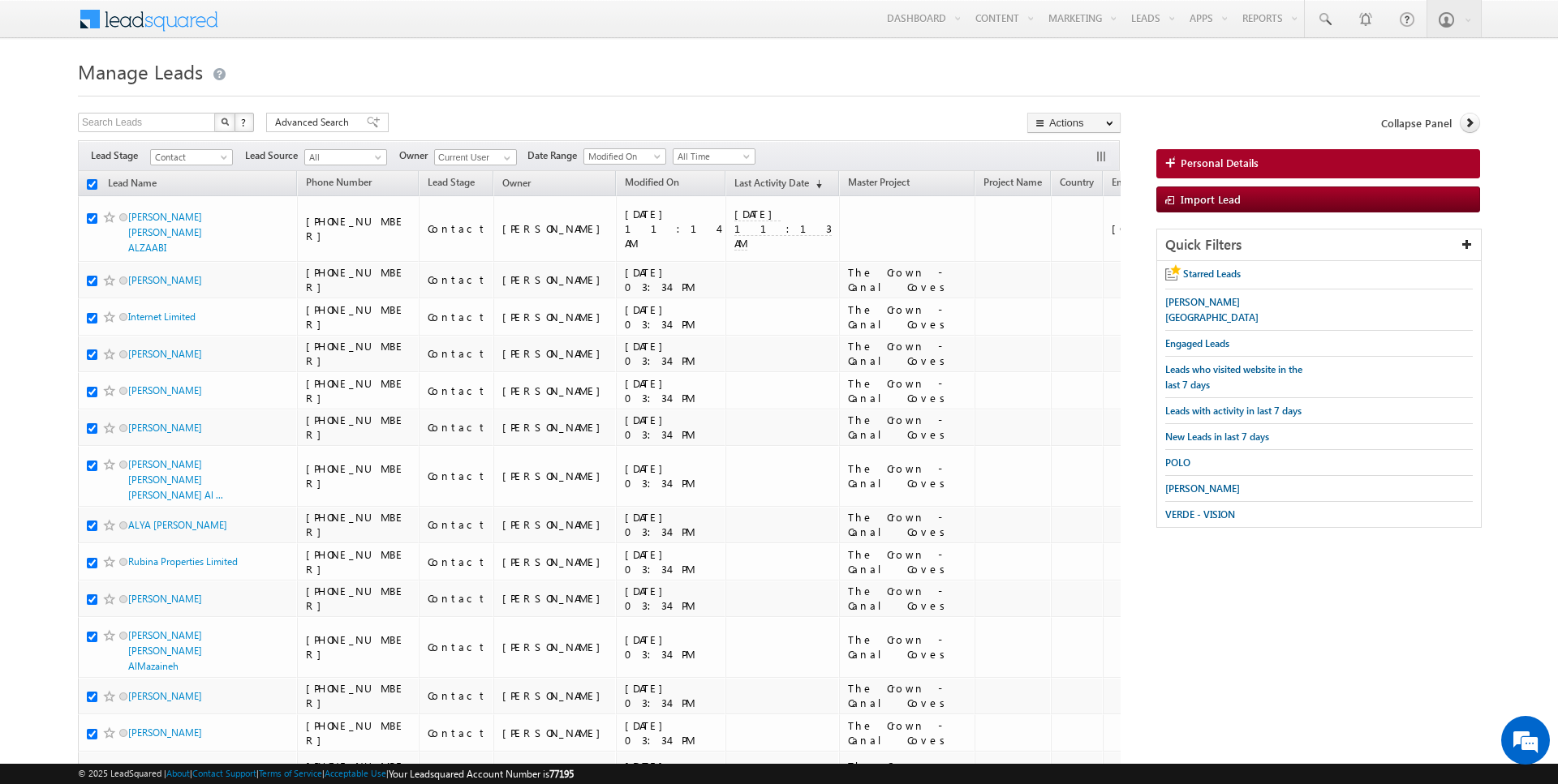
checkbox input "true"
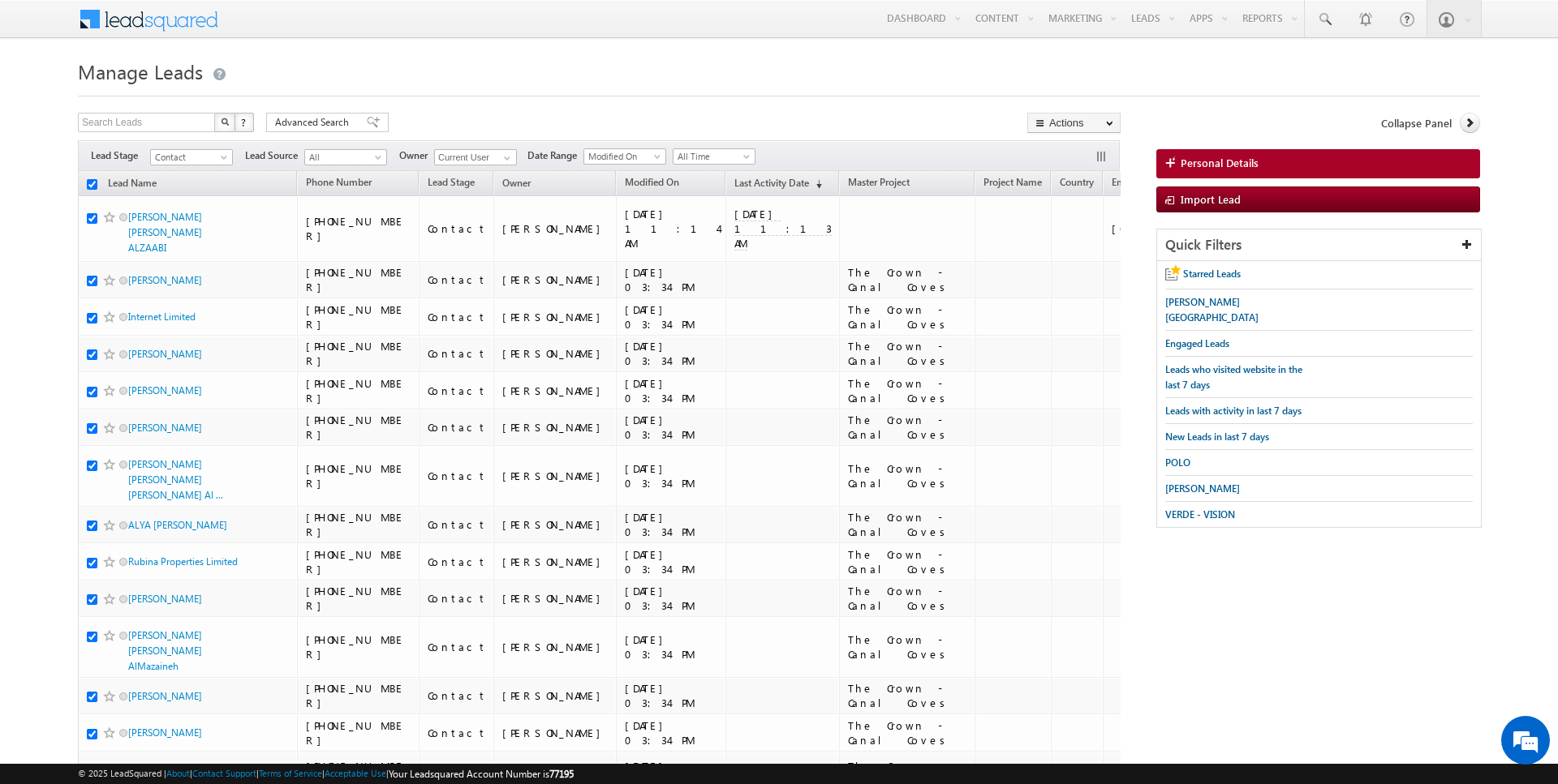
checkbox input "true"
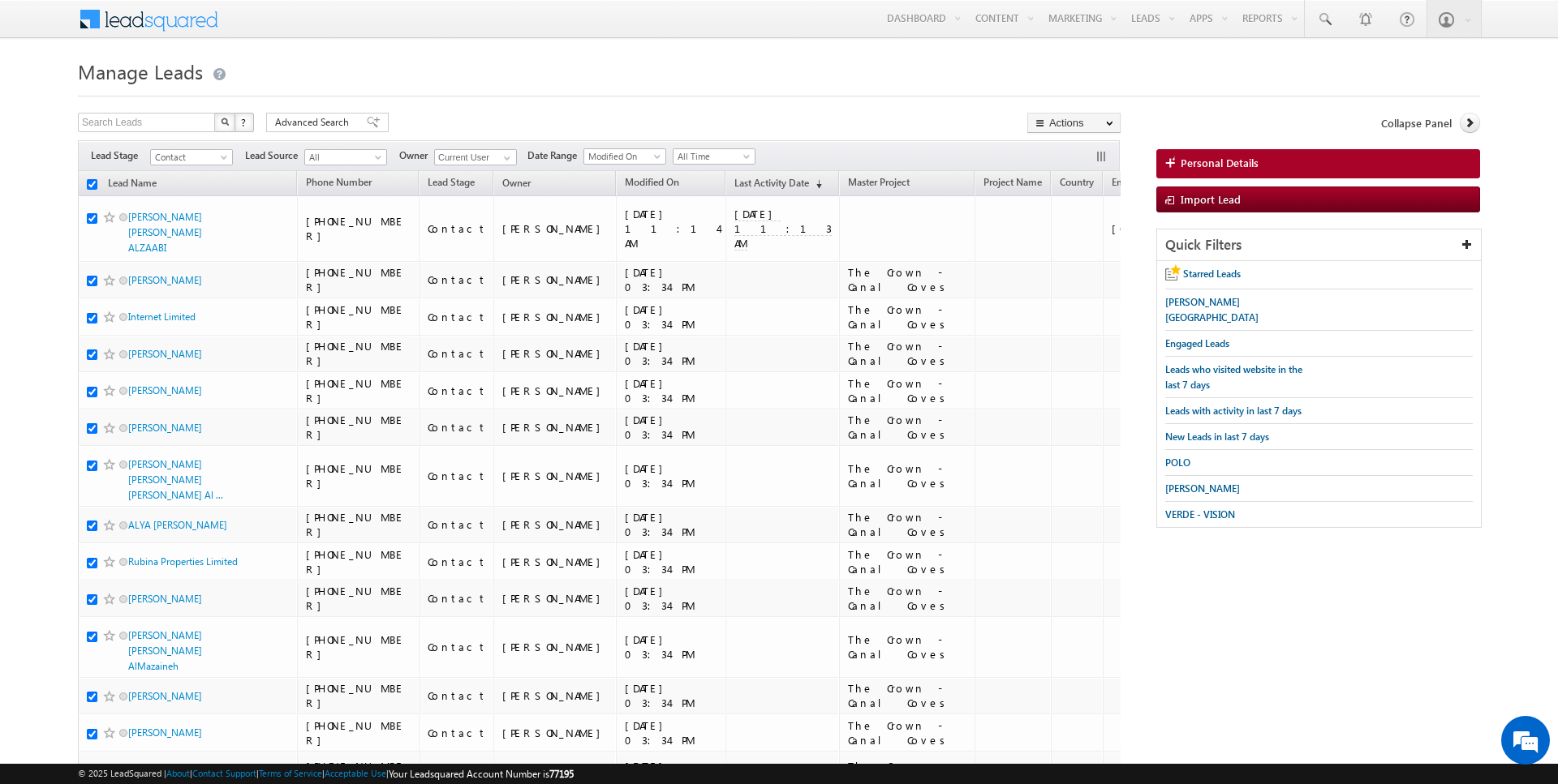
checkbox input "true"
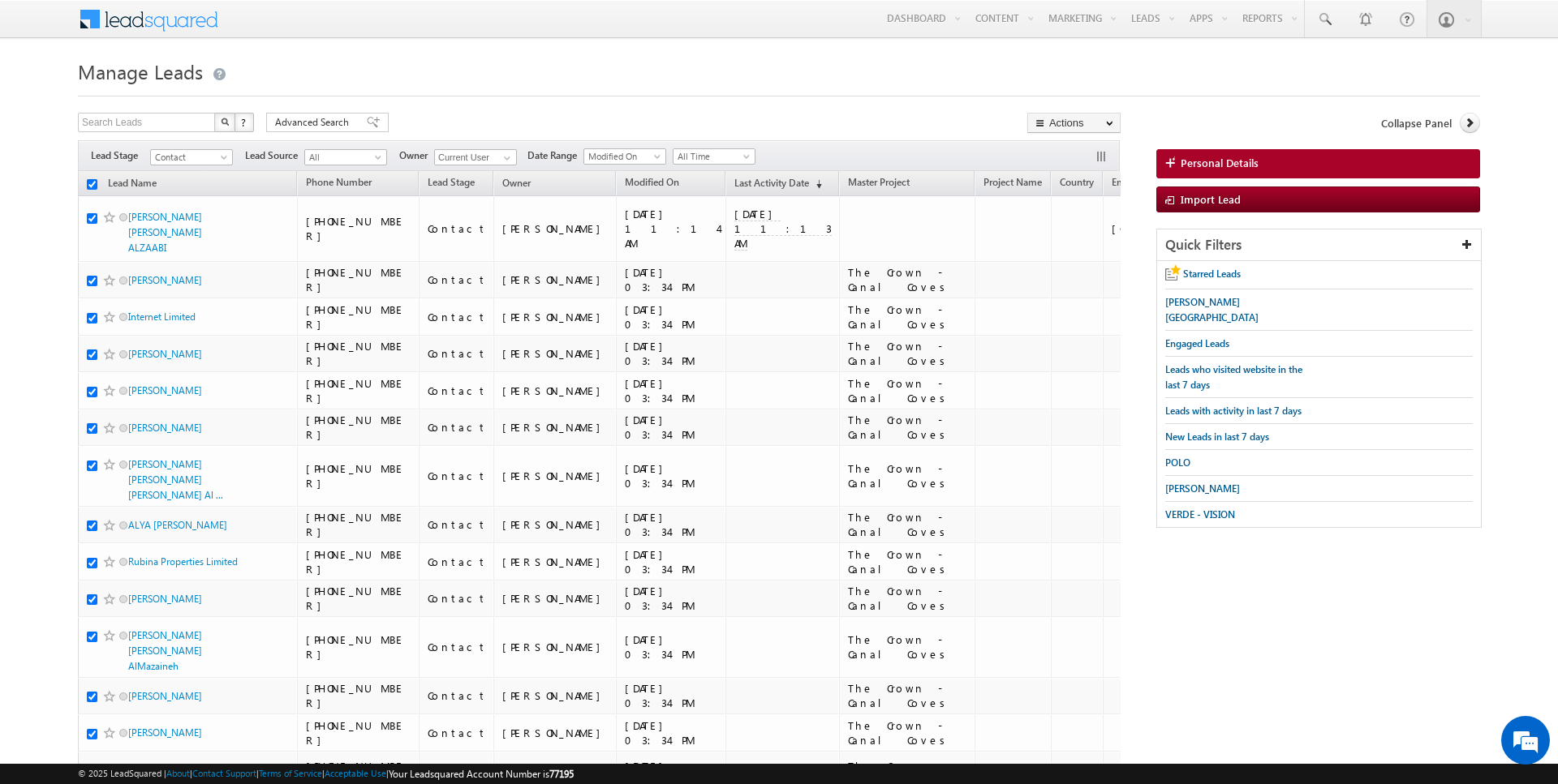
checkbox input "true"
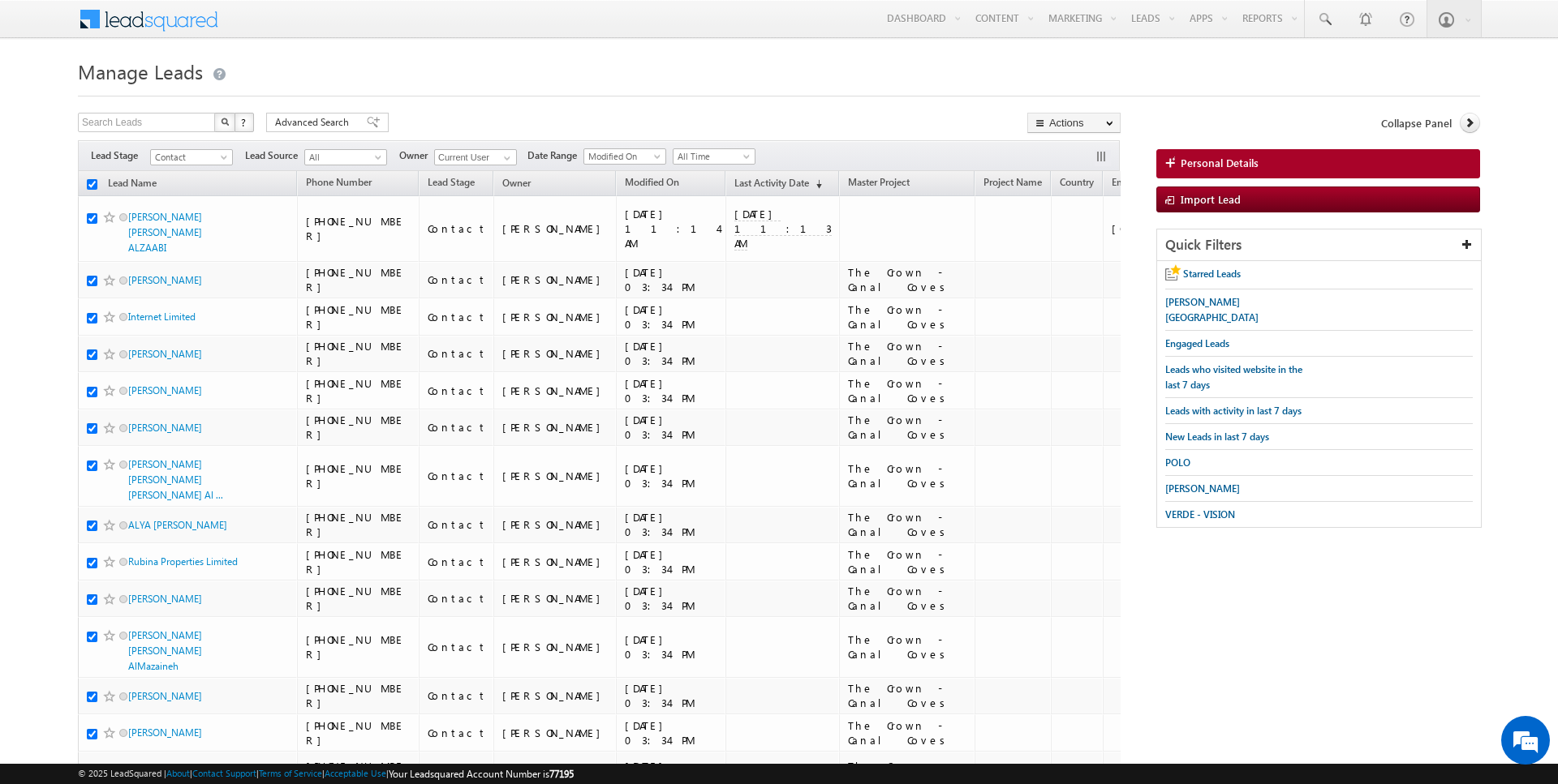
checkbox input "true"
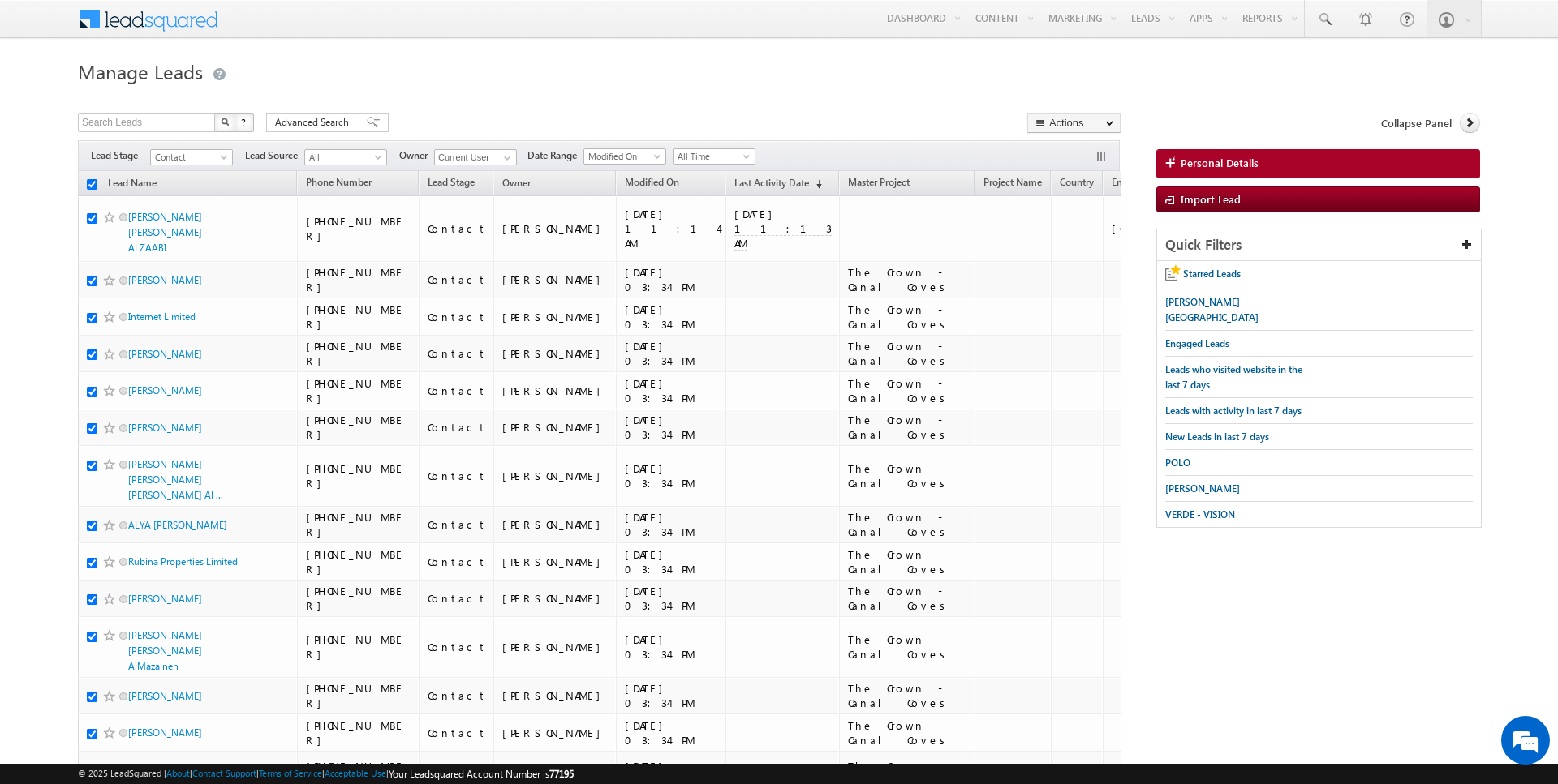
checkbox input "true"
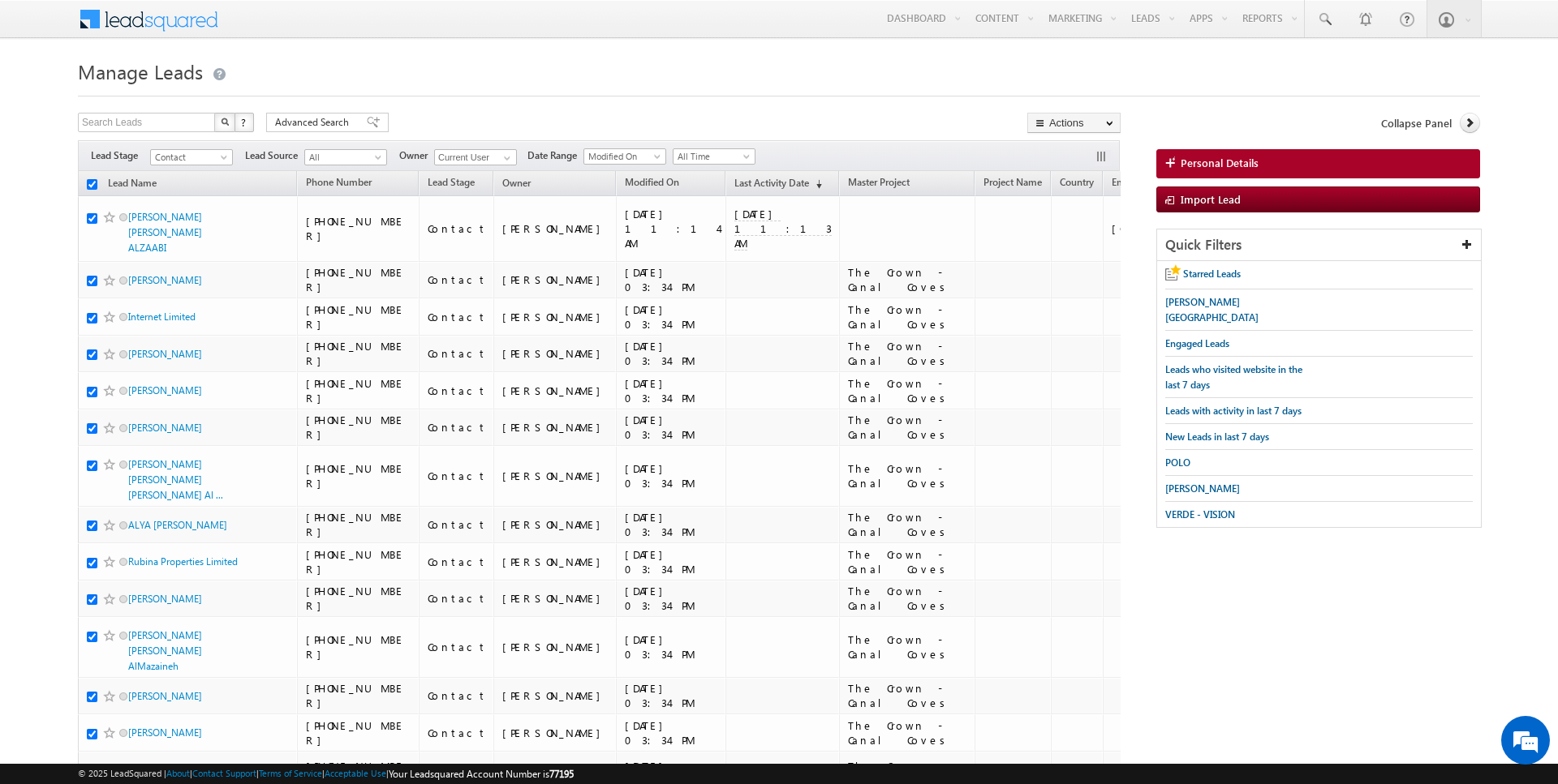
checkbox input "true"
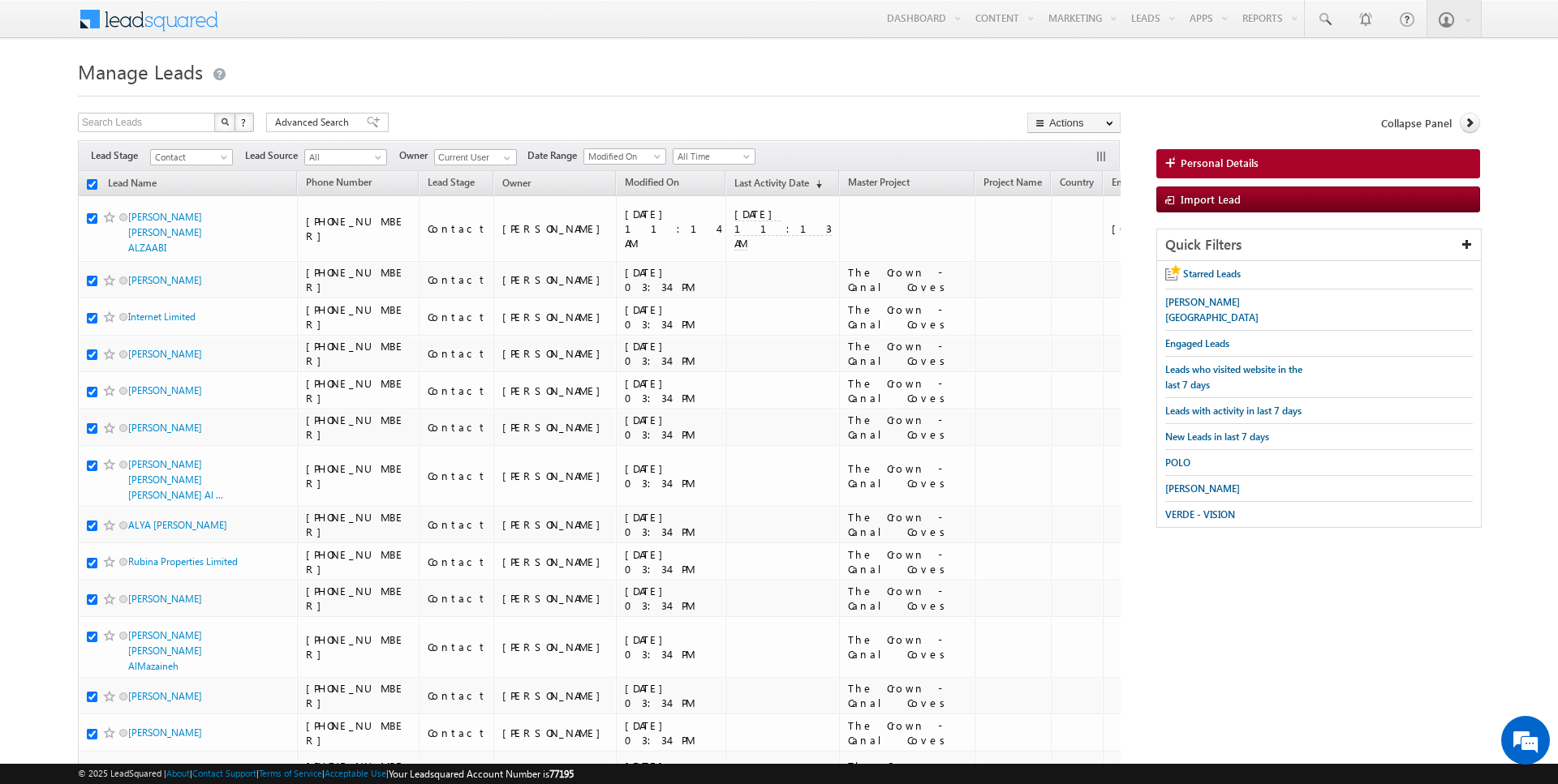
checkbox input "true"
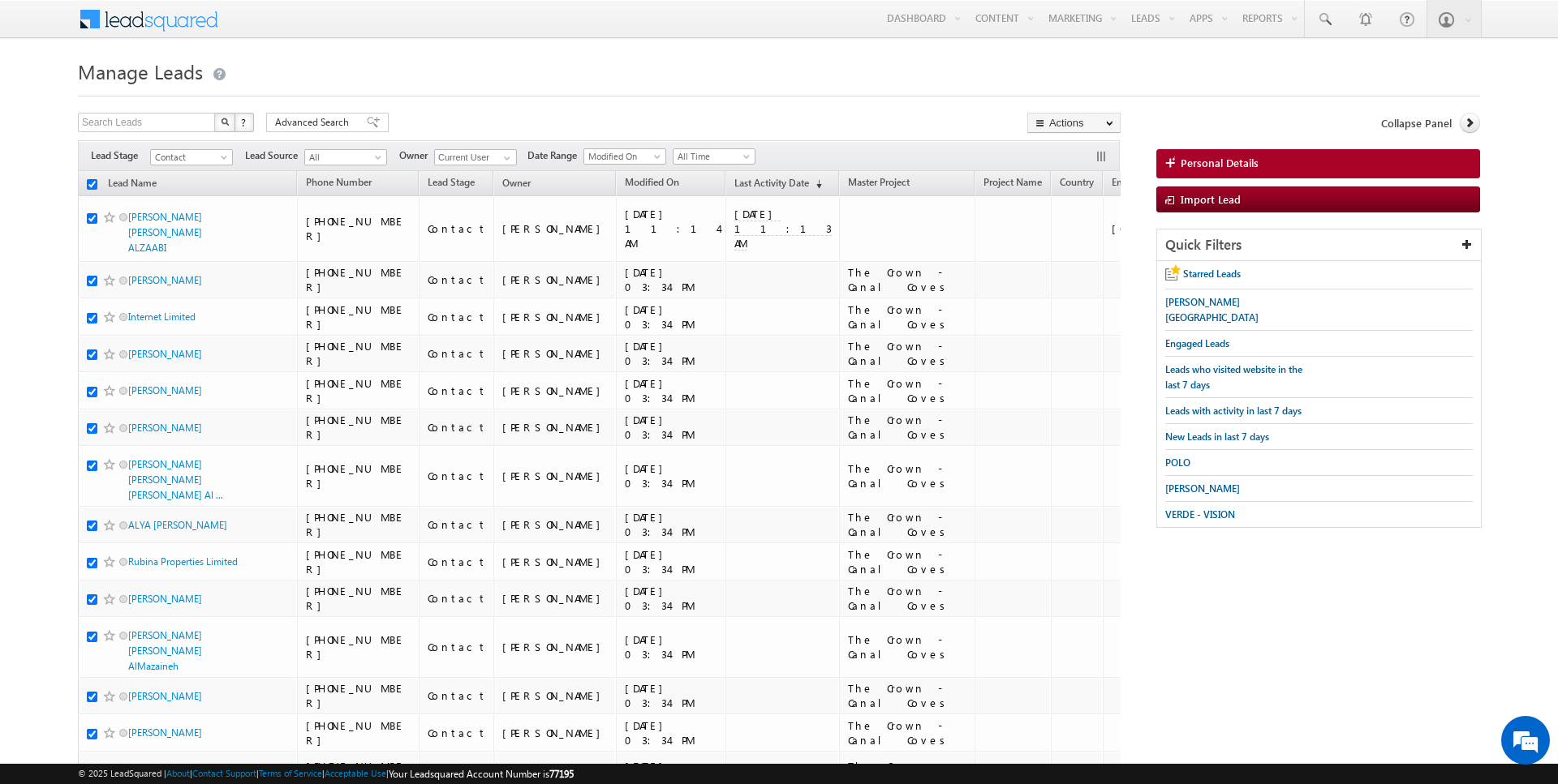
checkbox input "true"
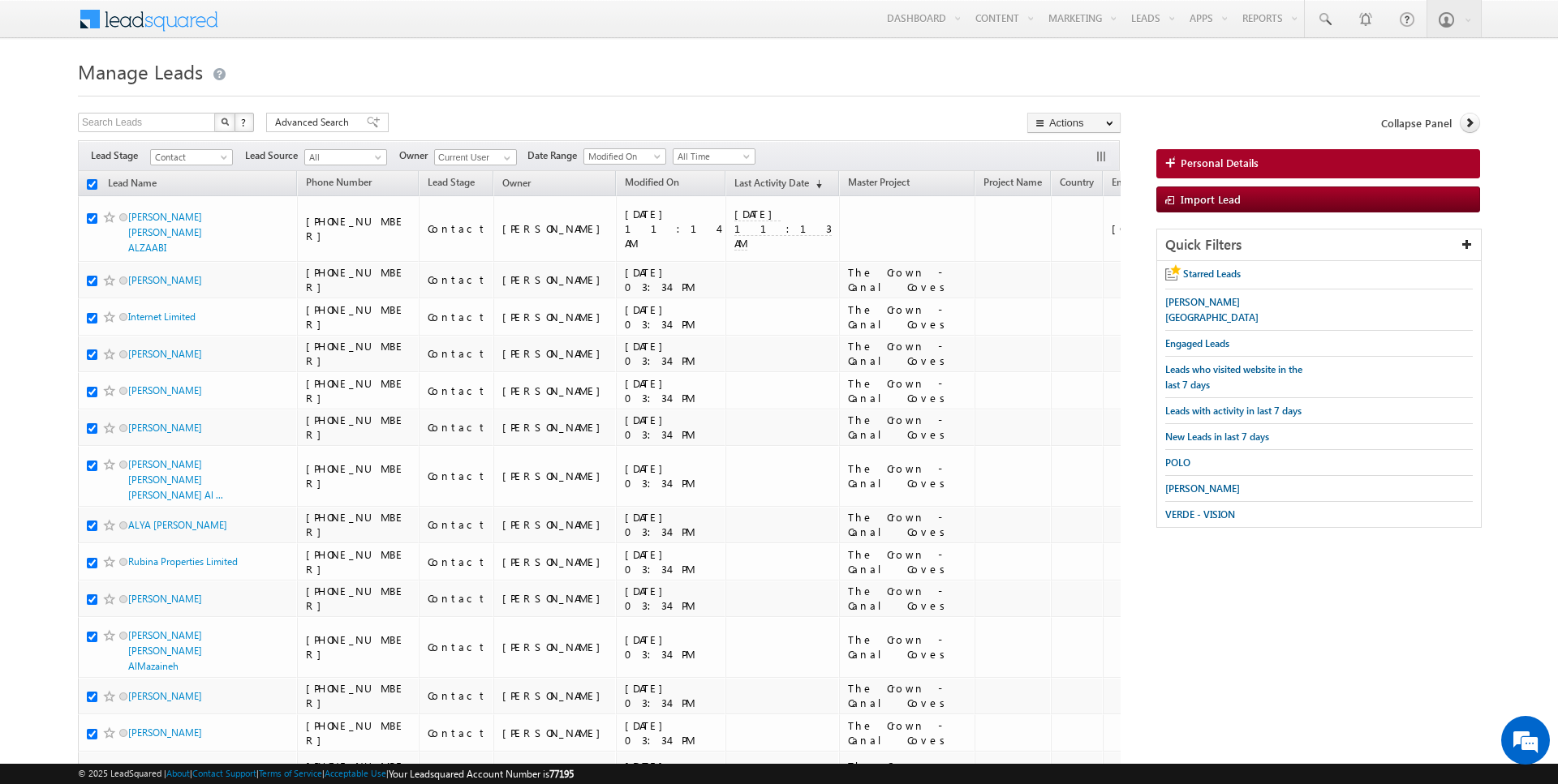
checkbox input "true"
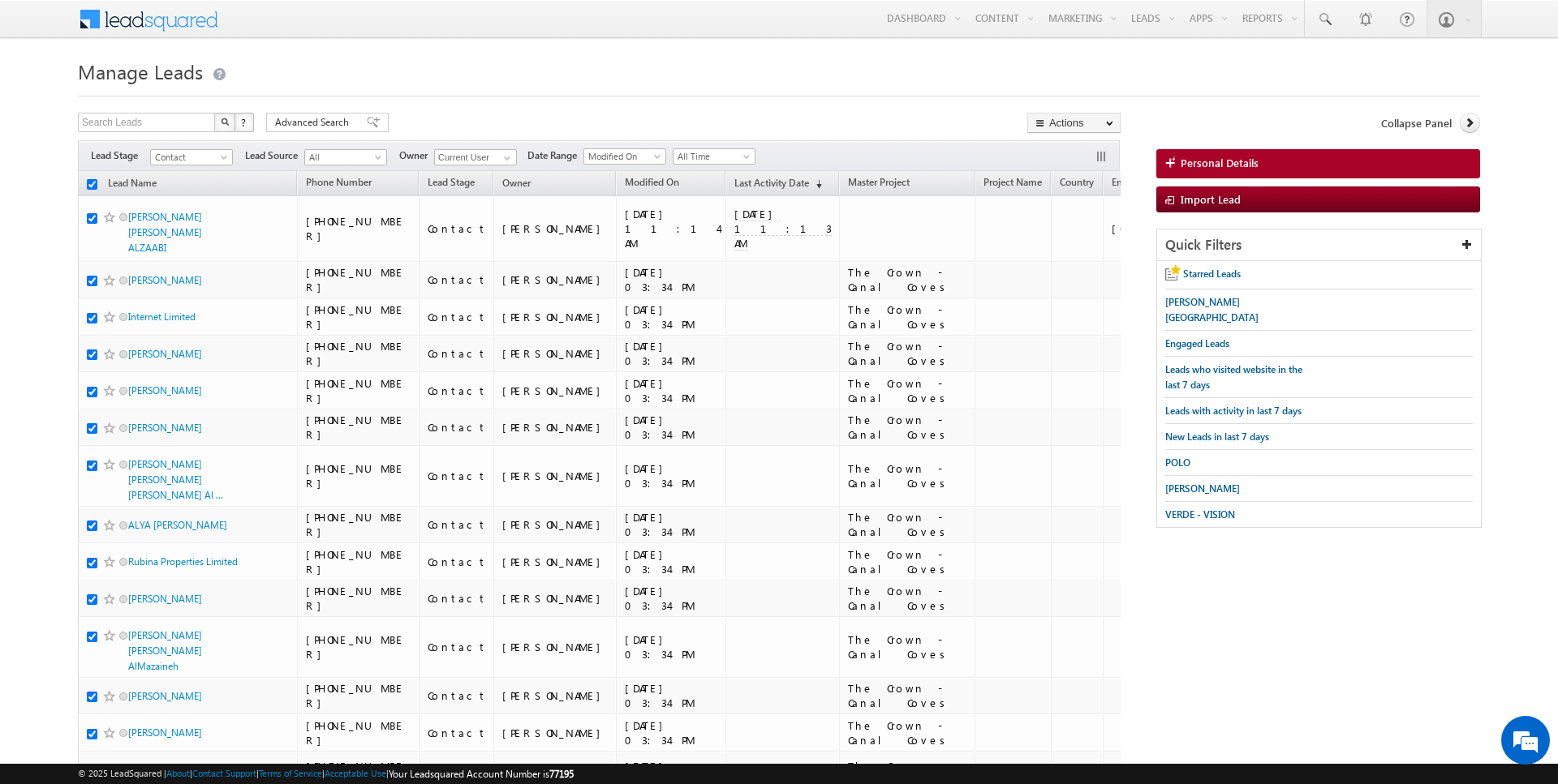
checkbox input "true"
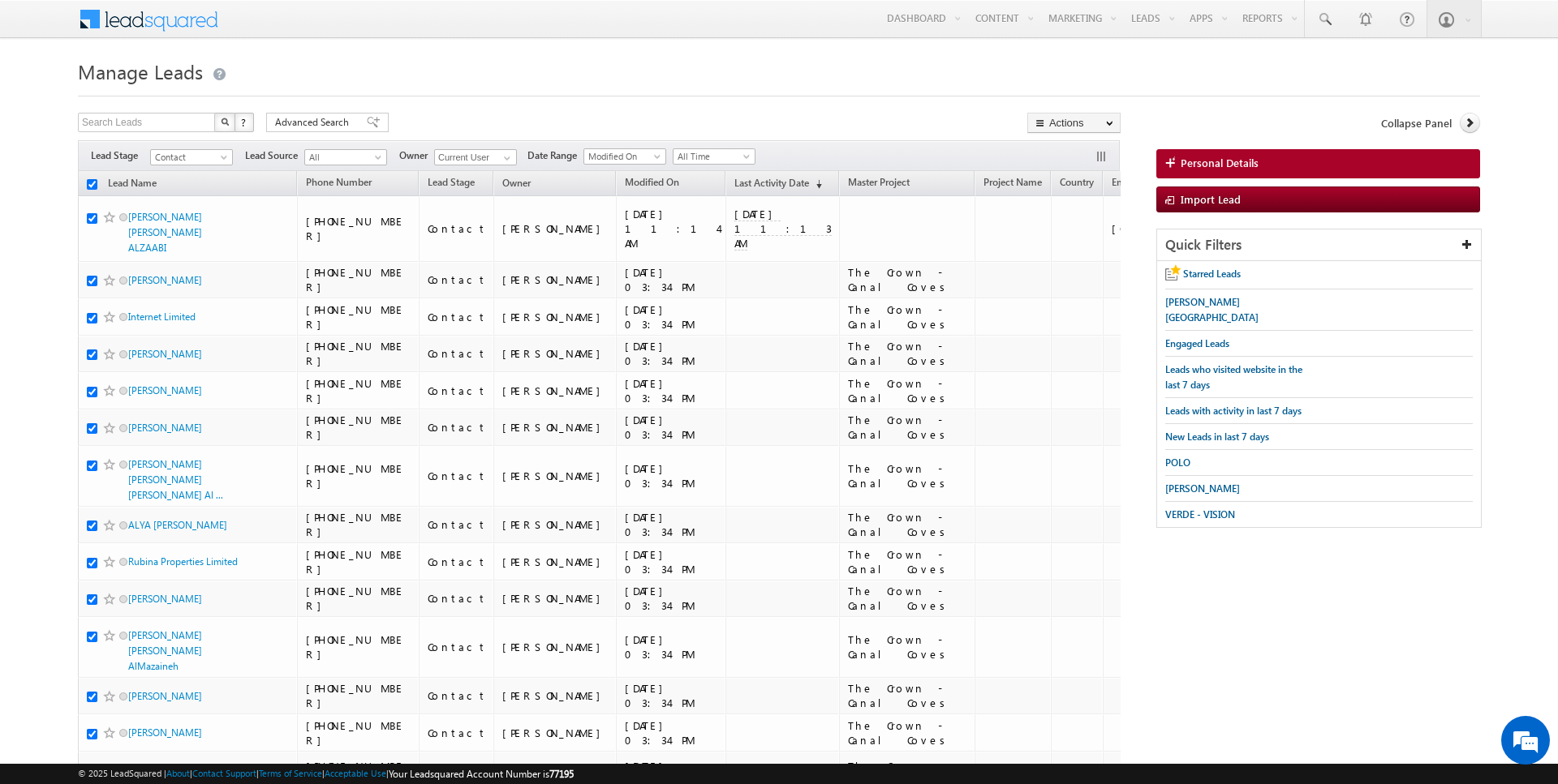
checkbox input "true"
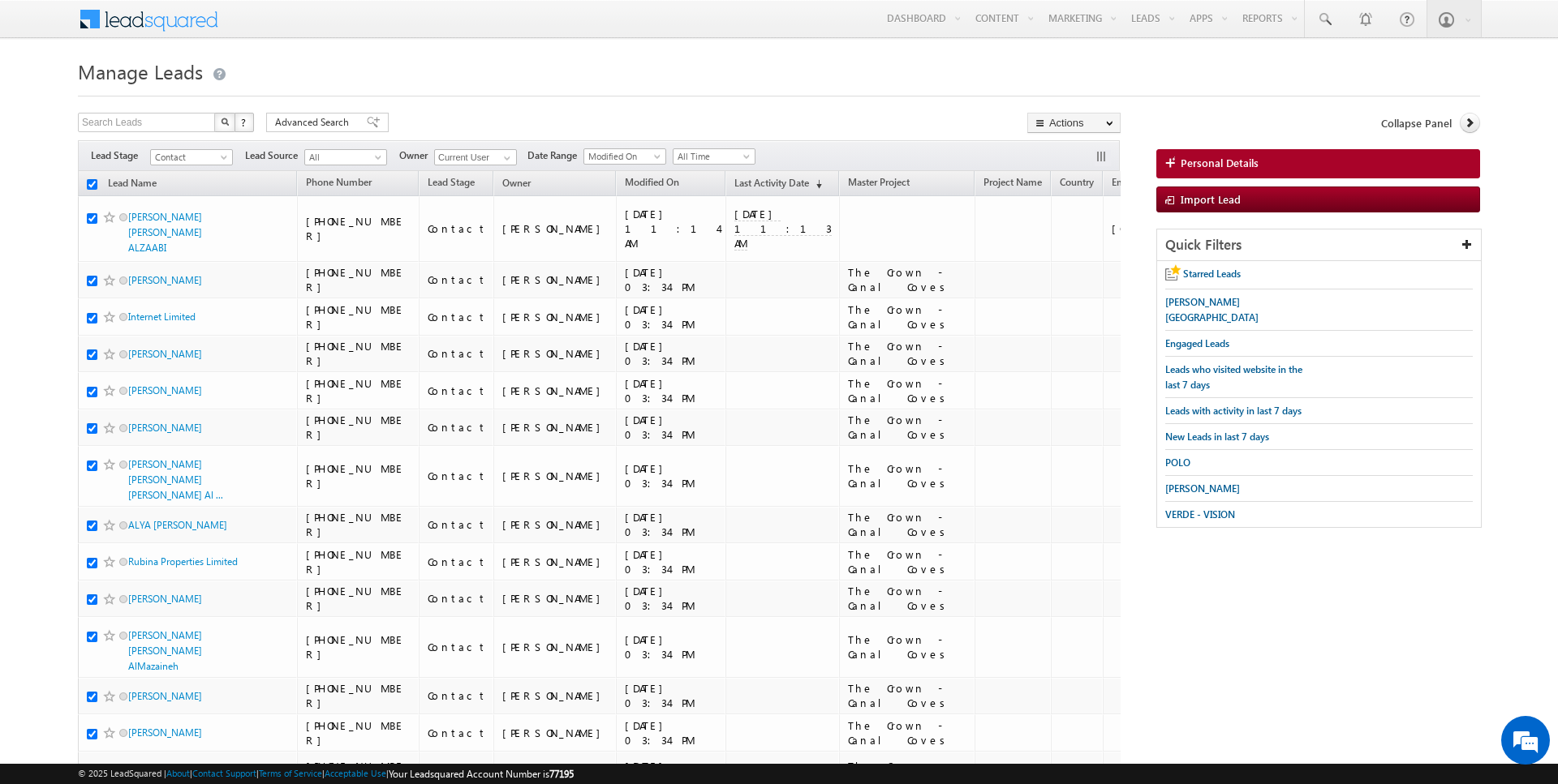
checkbox input "true"
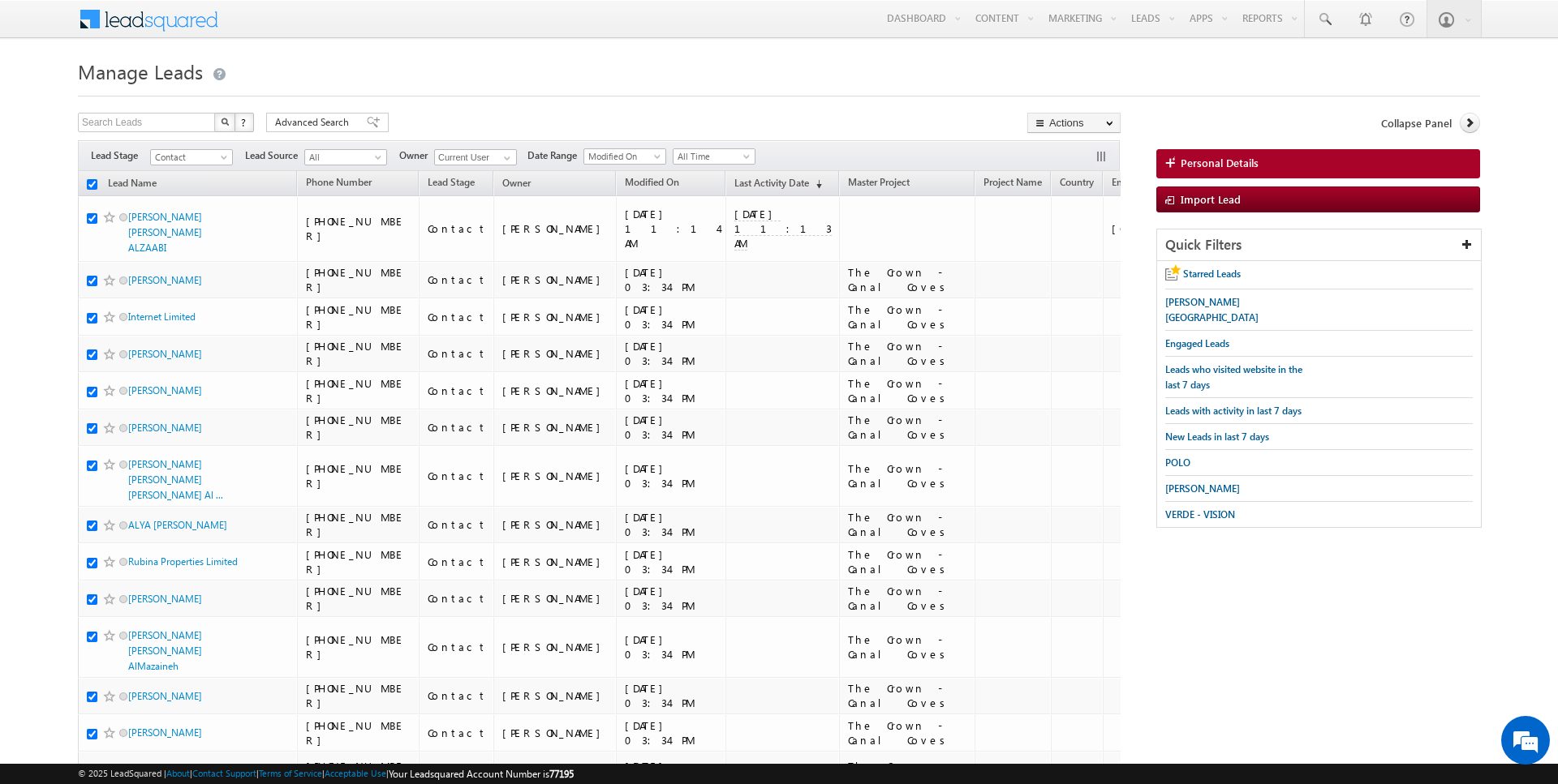
checkbox input "true"
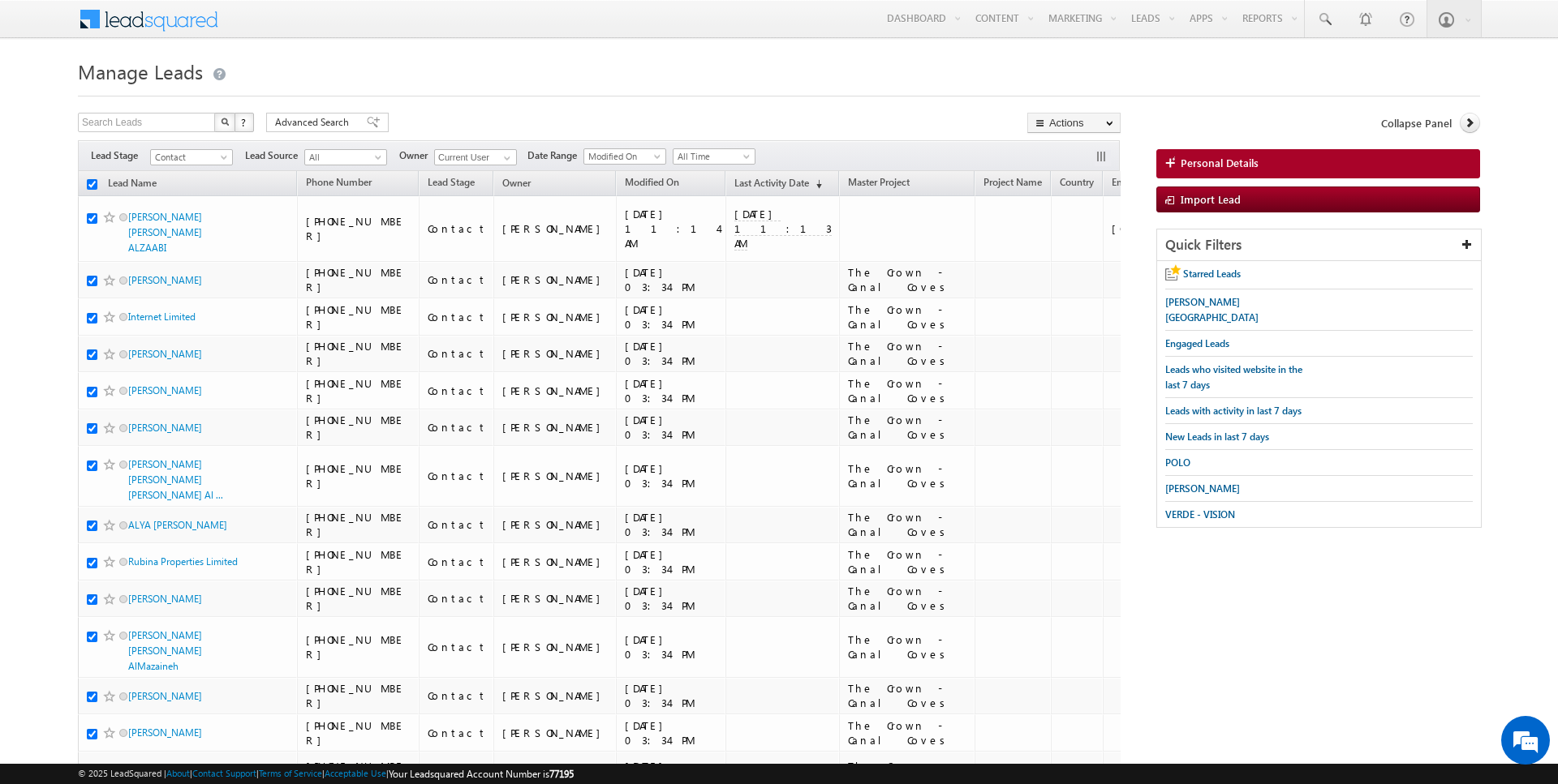
checkbox input "true"
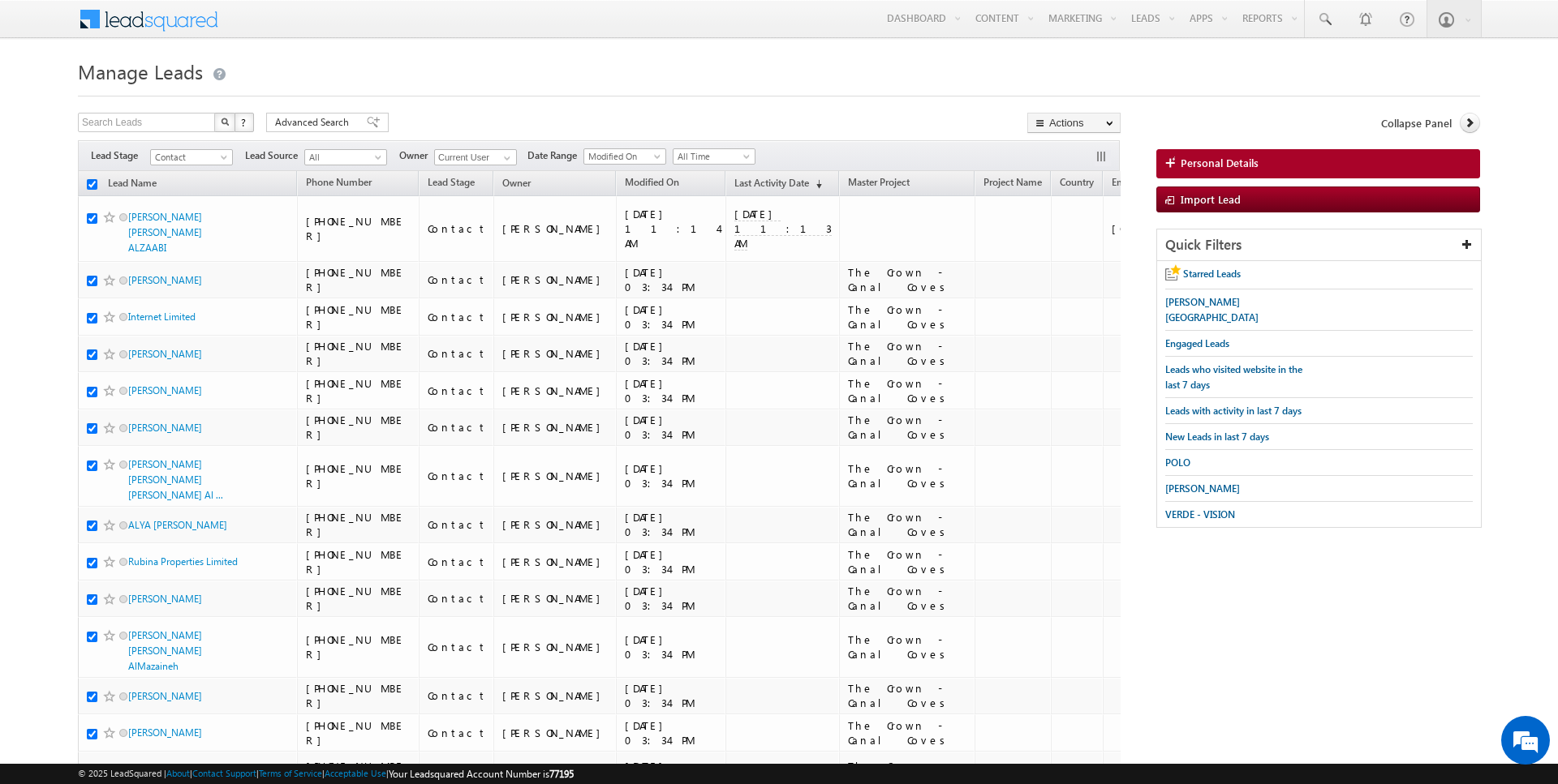
checkbox input "true"
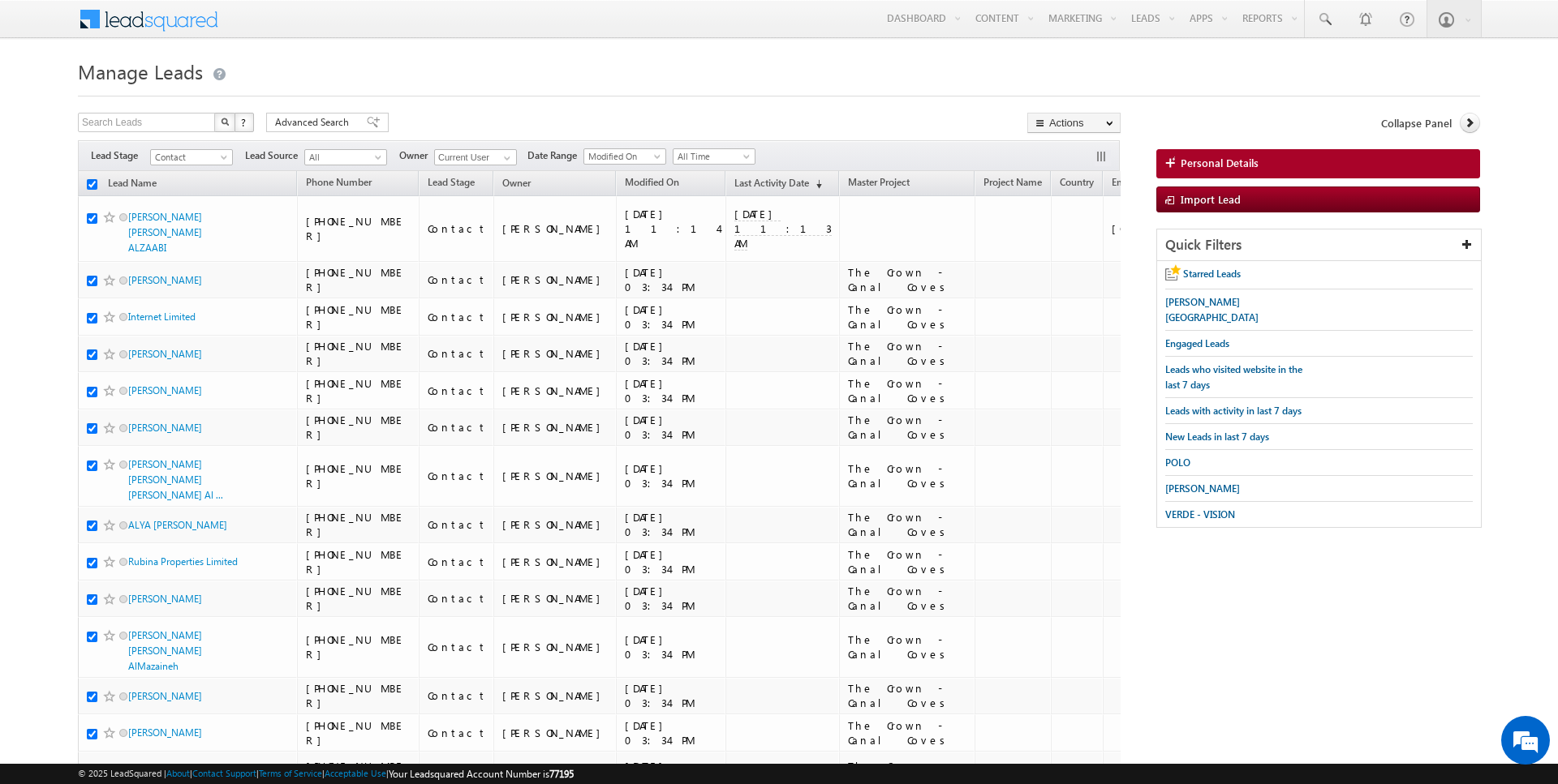
checkbox input "true"
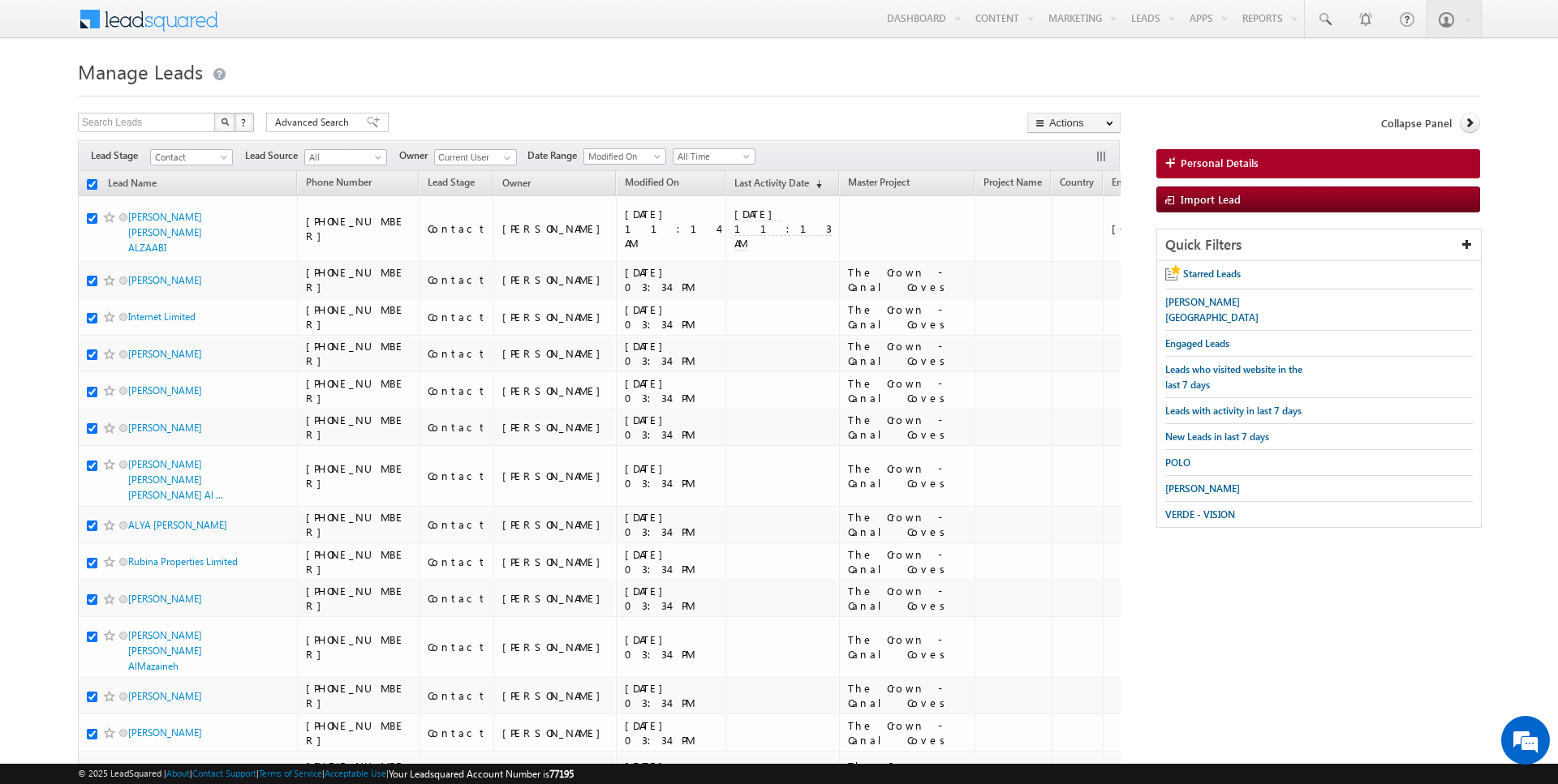
checkbox input "true"
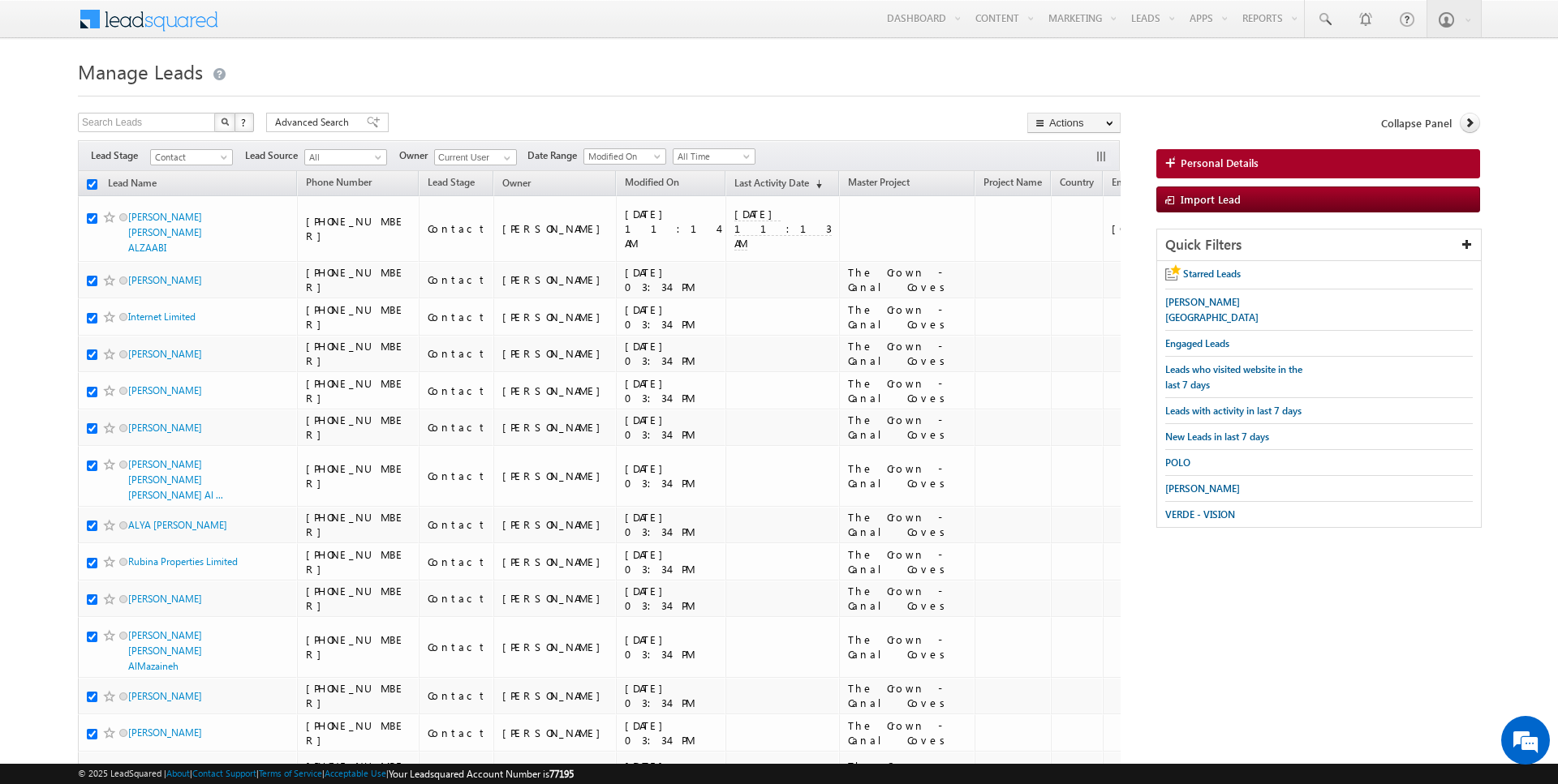
checkbox input "true"
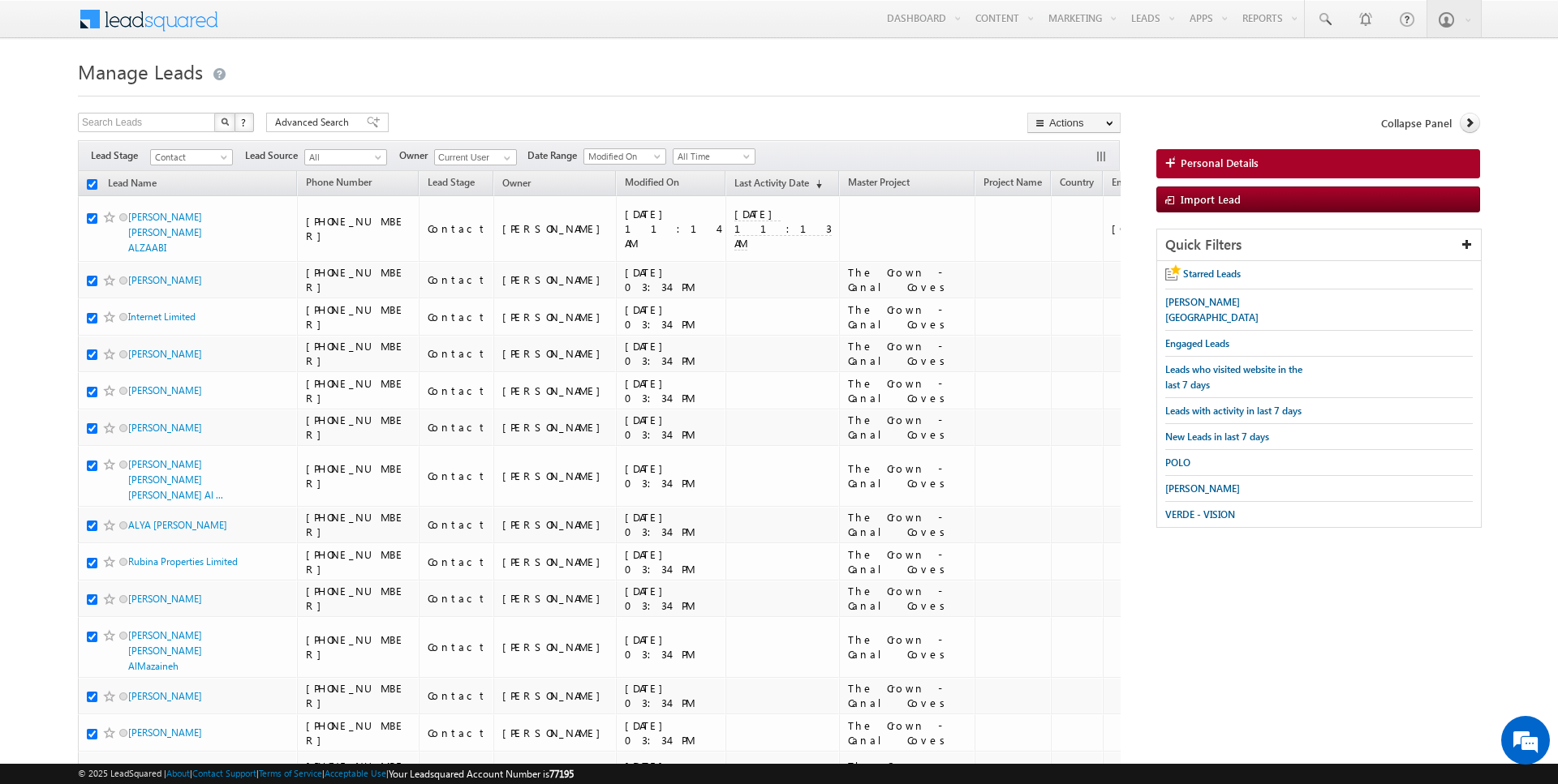
checkbox input "true"
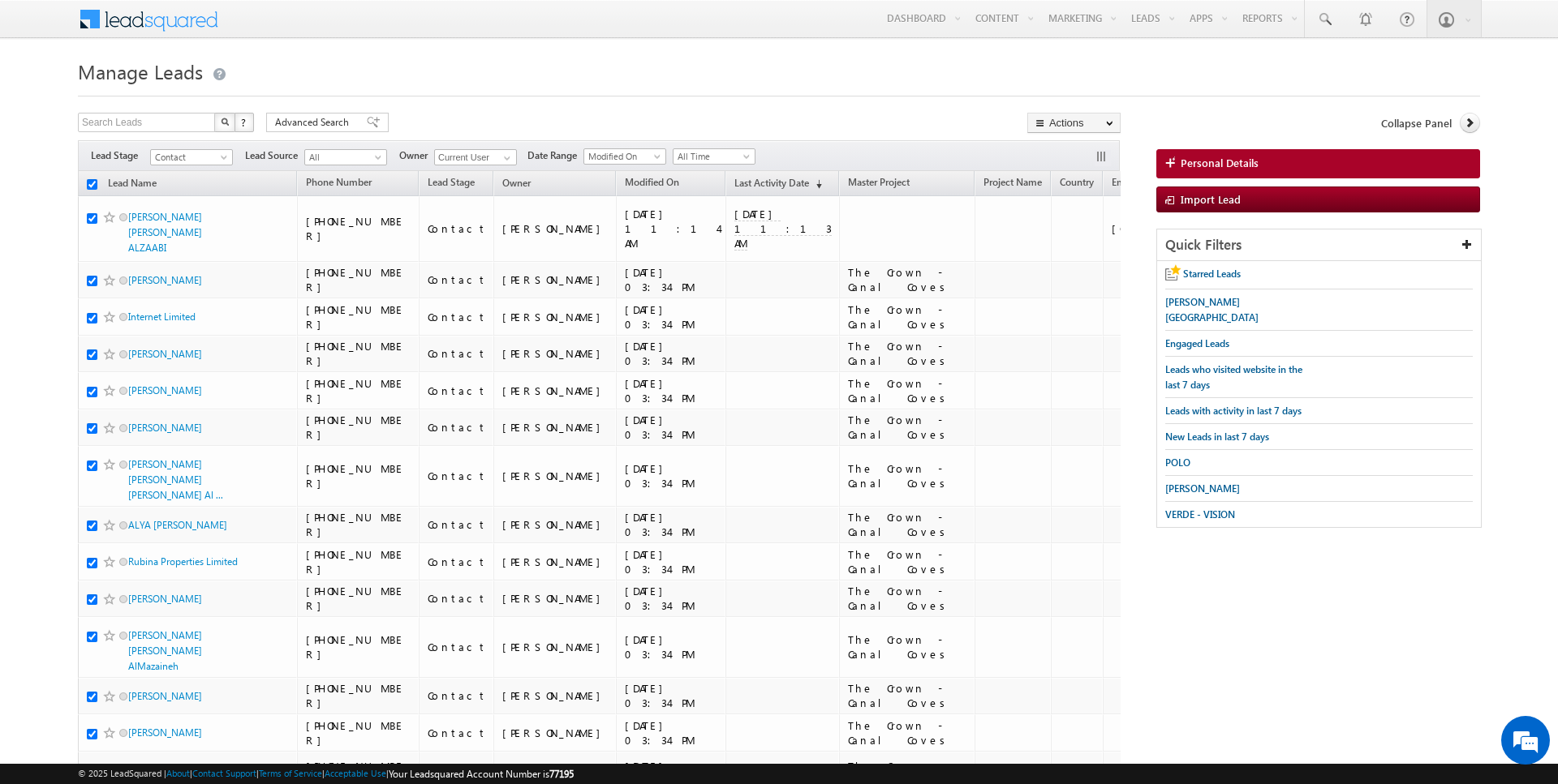
checkbox input "true"
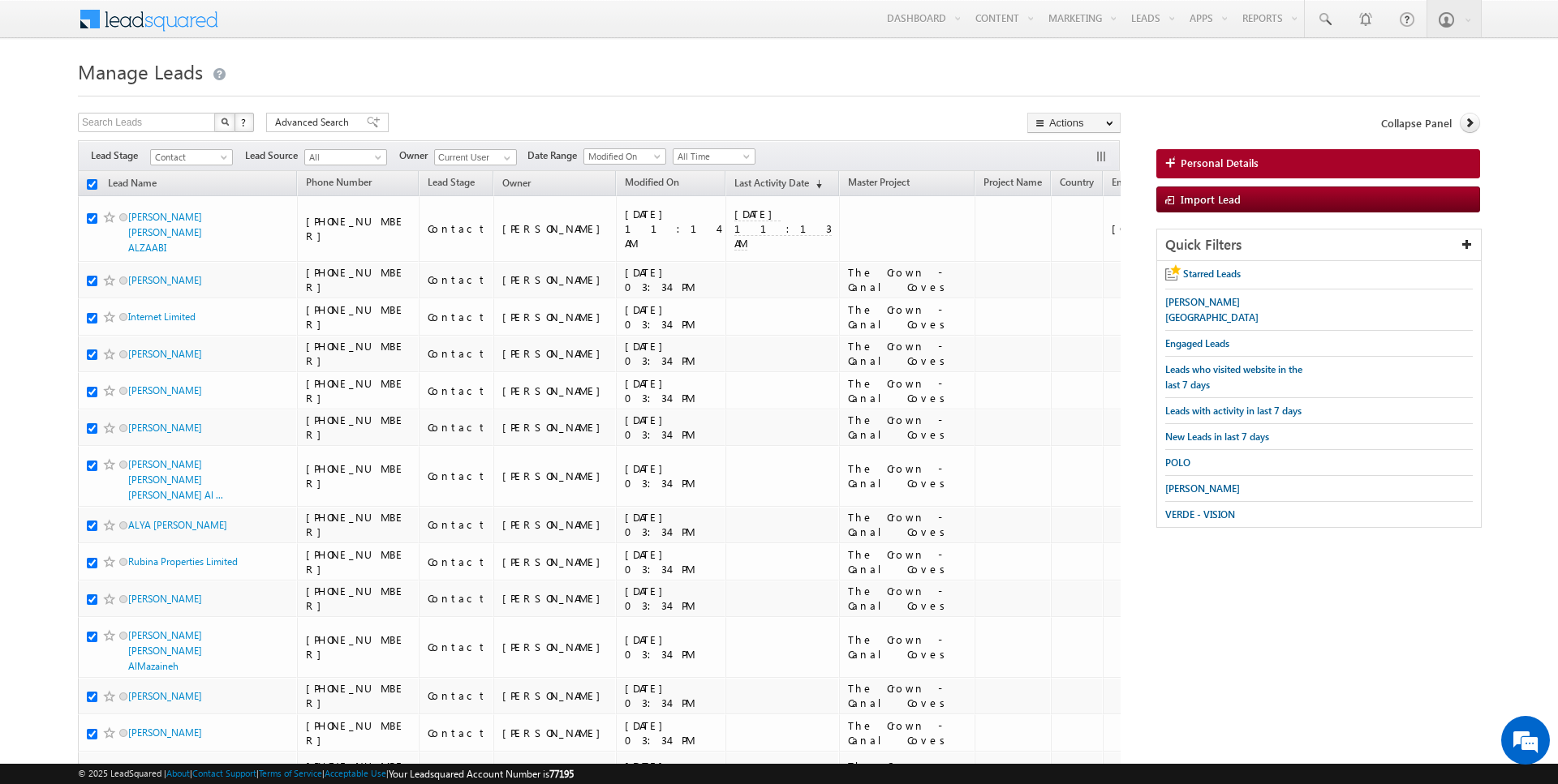
checkbox input "true"
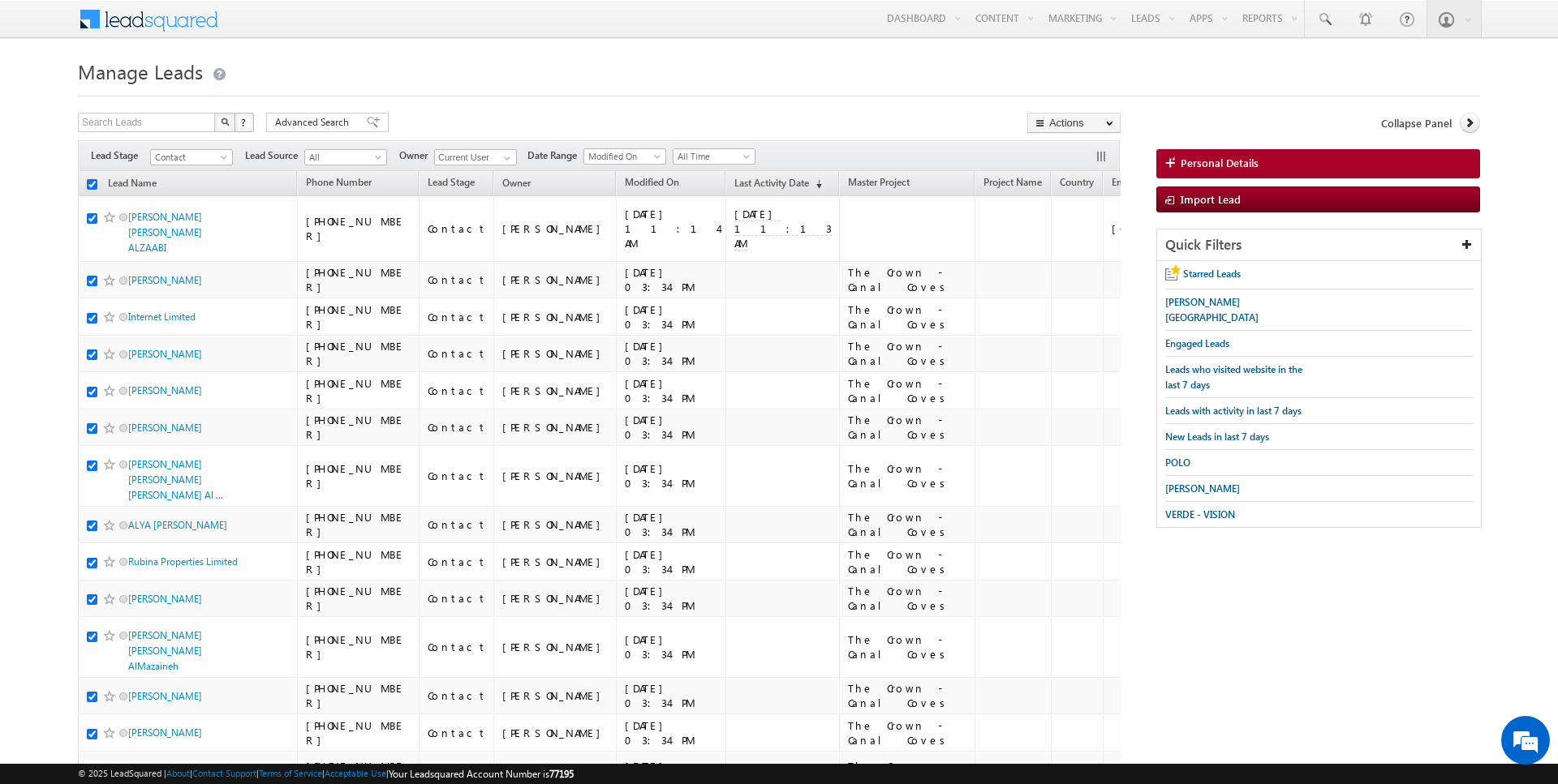
checkbox input "true"
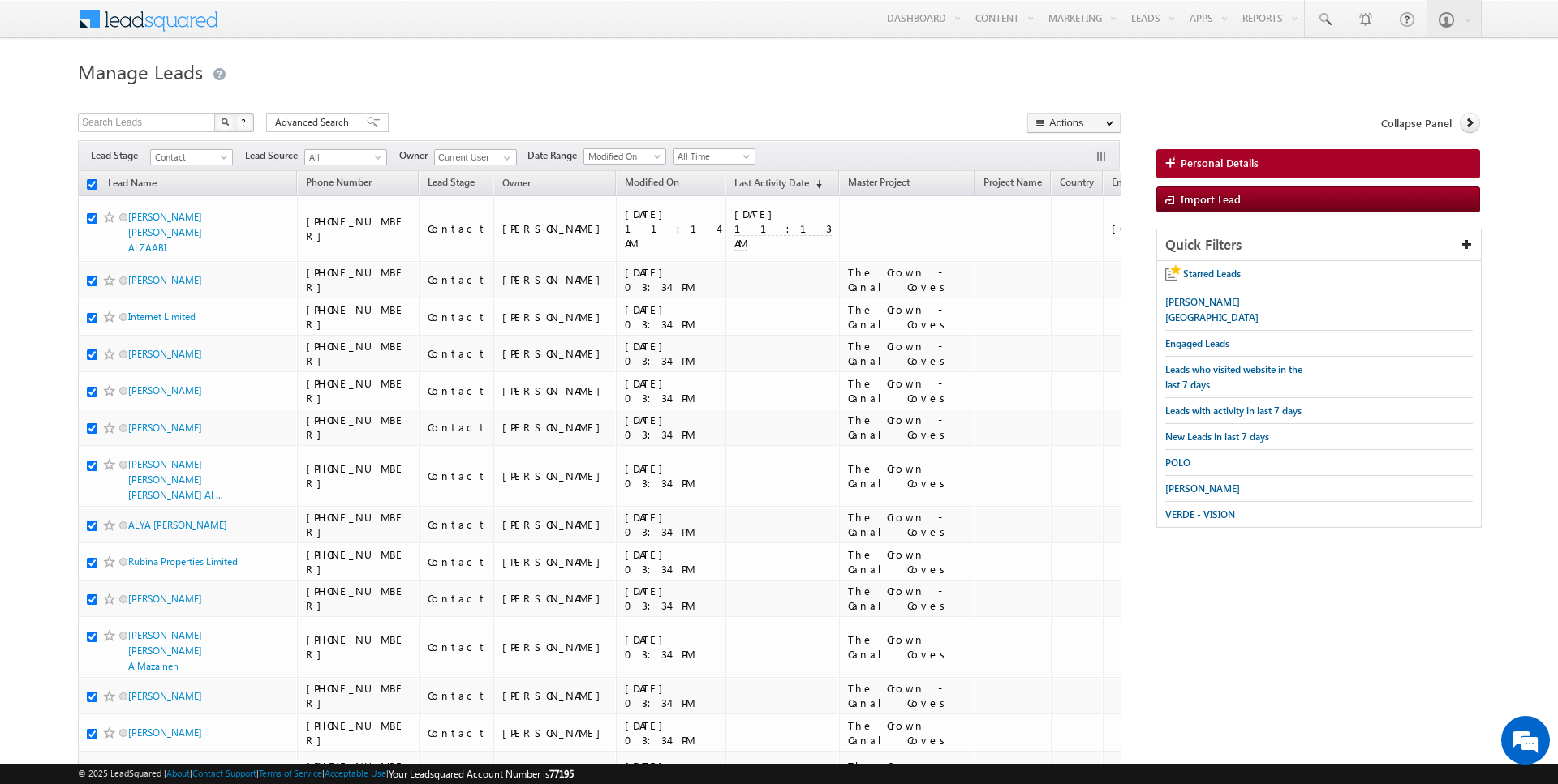
checkbox input "true"
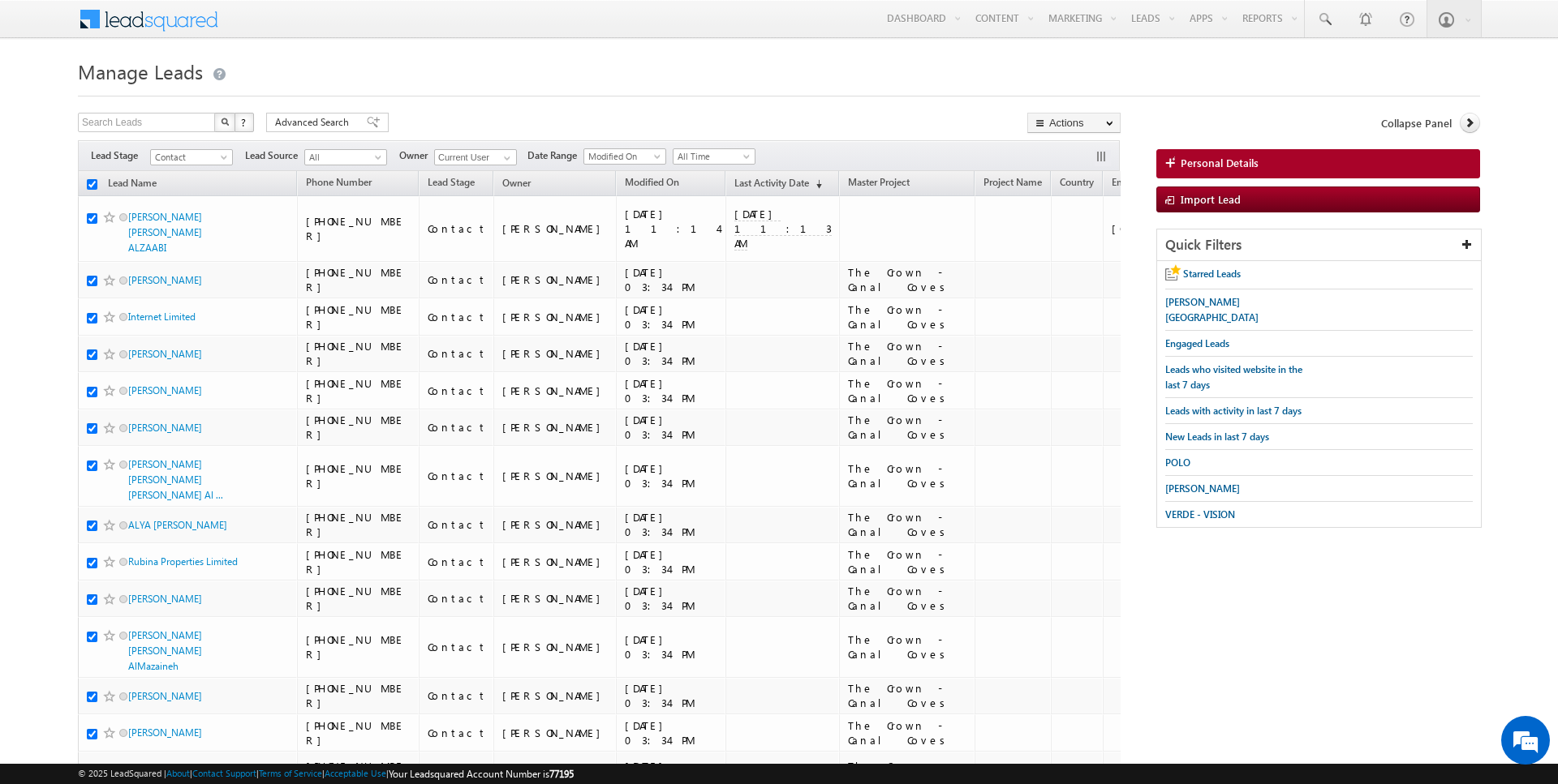
checkbox input "true"
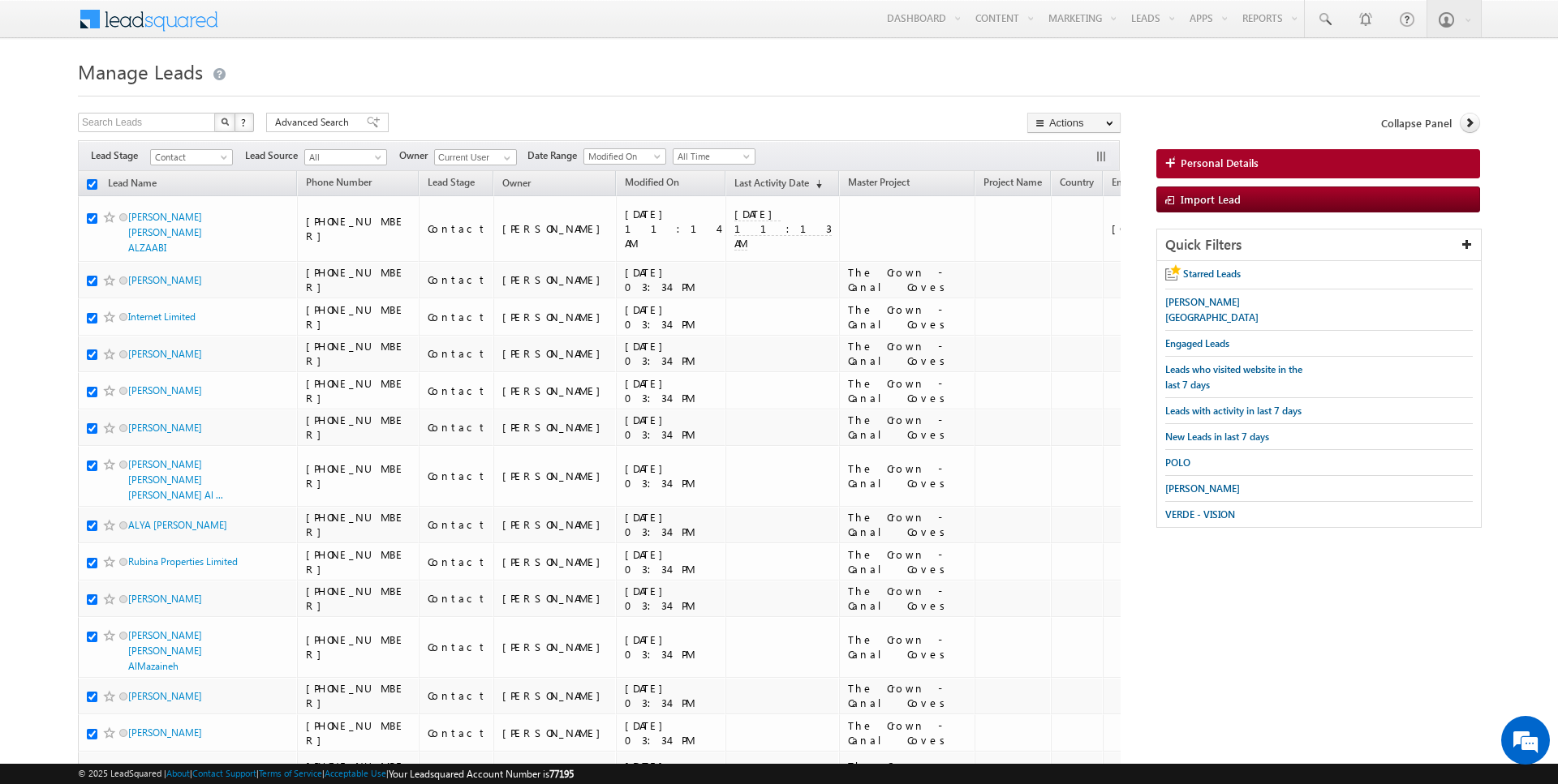
checkbox input "true"
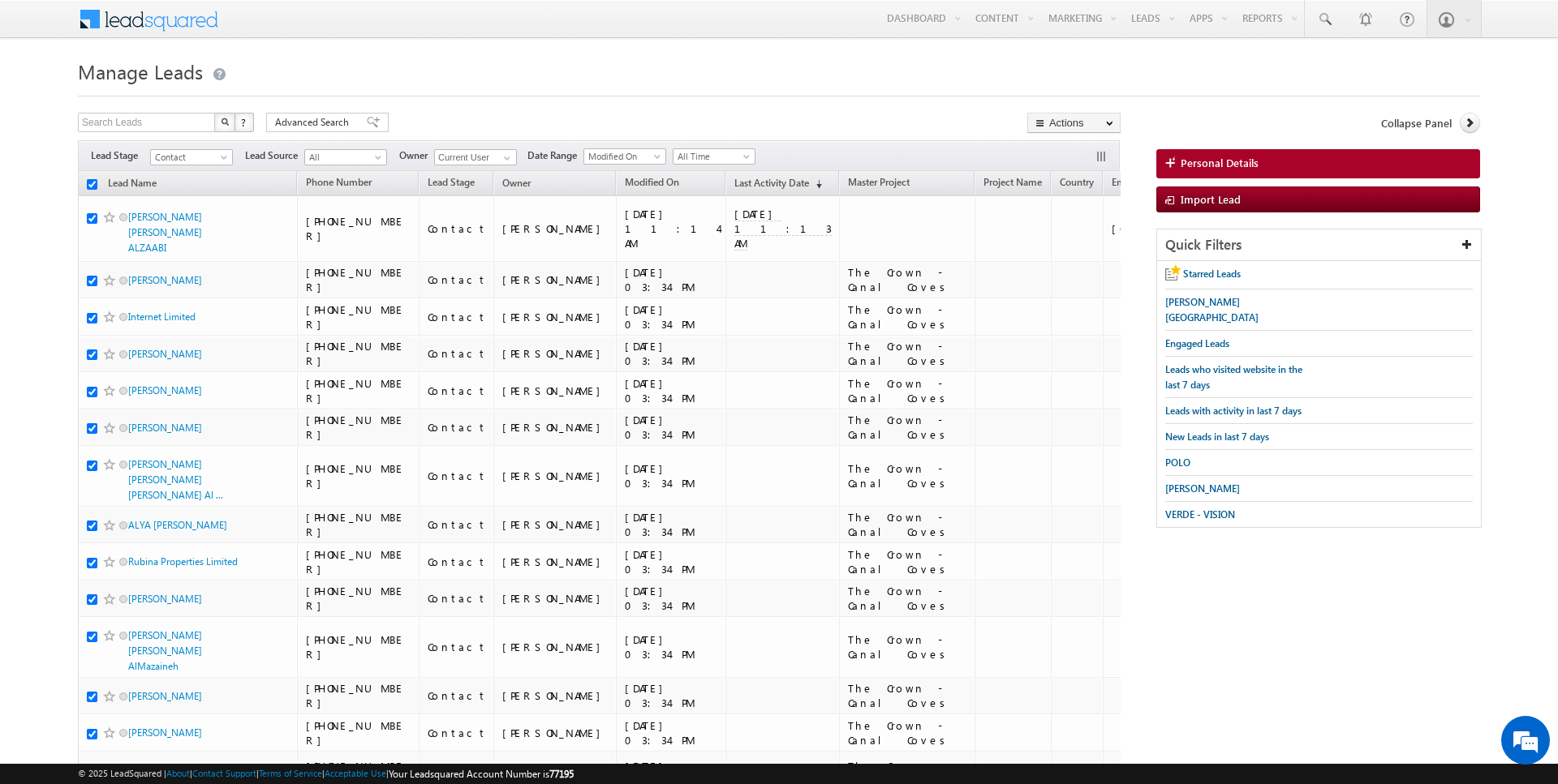
checkbox input "true"
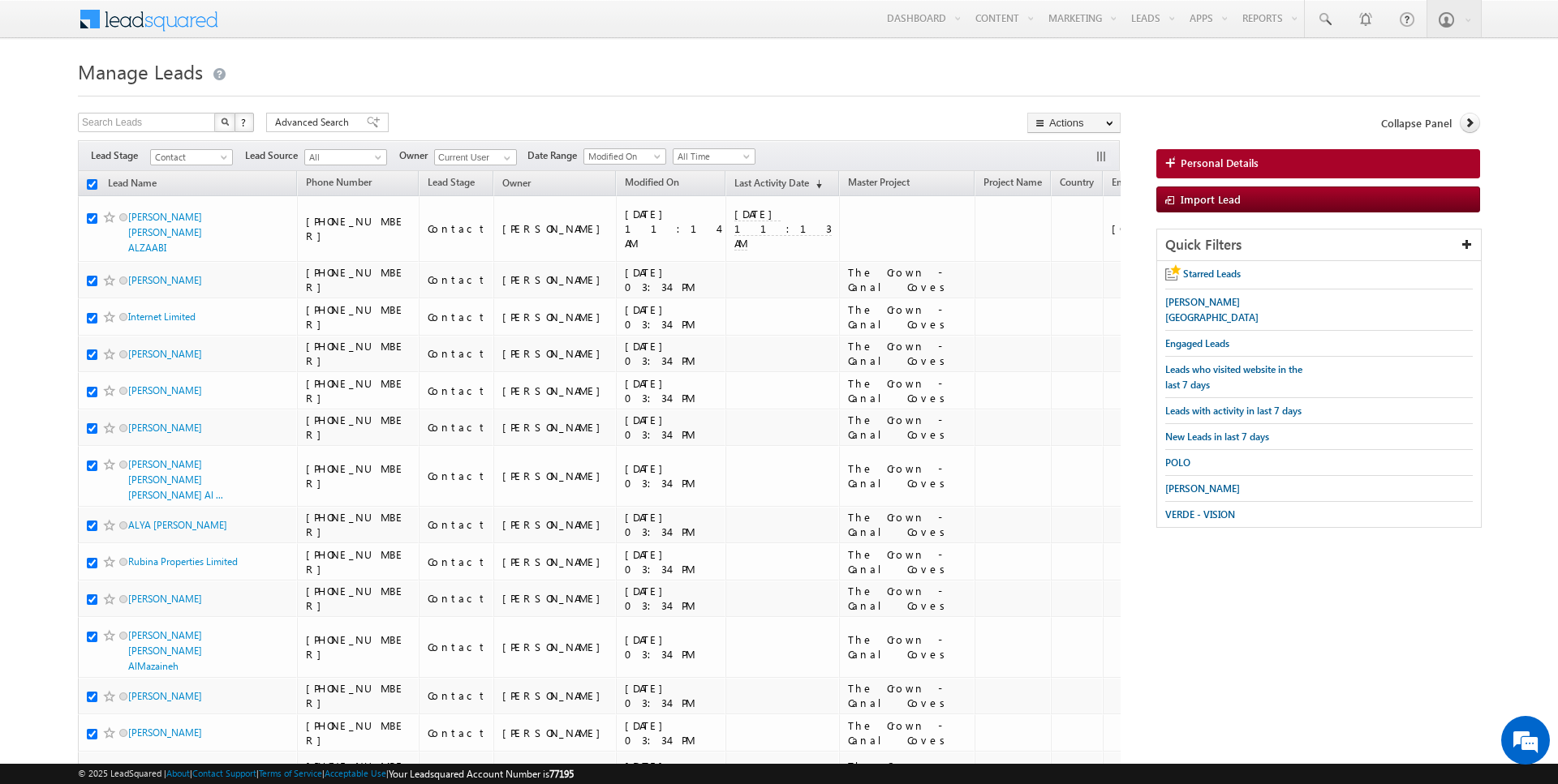
checkbox input "true"
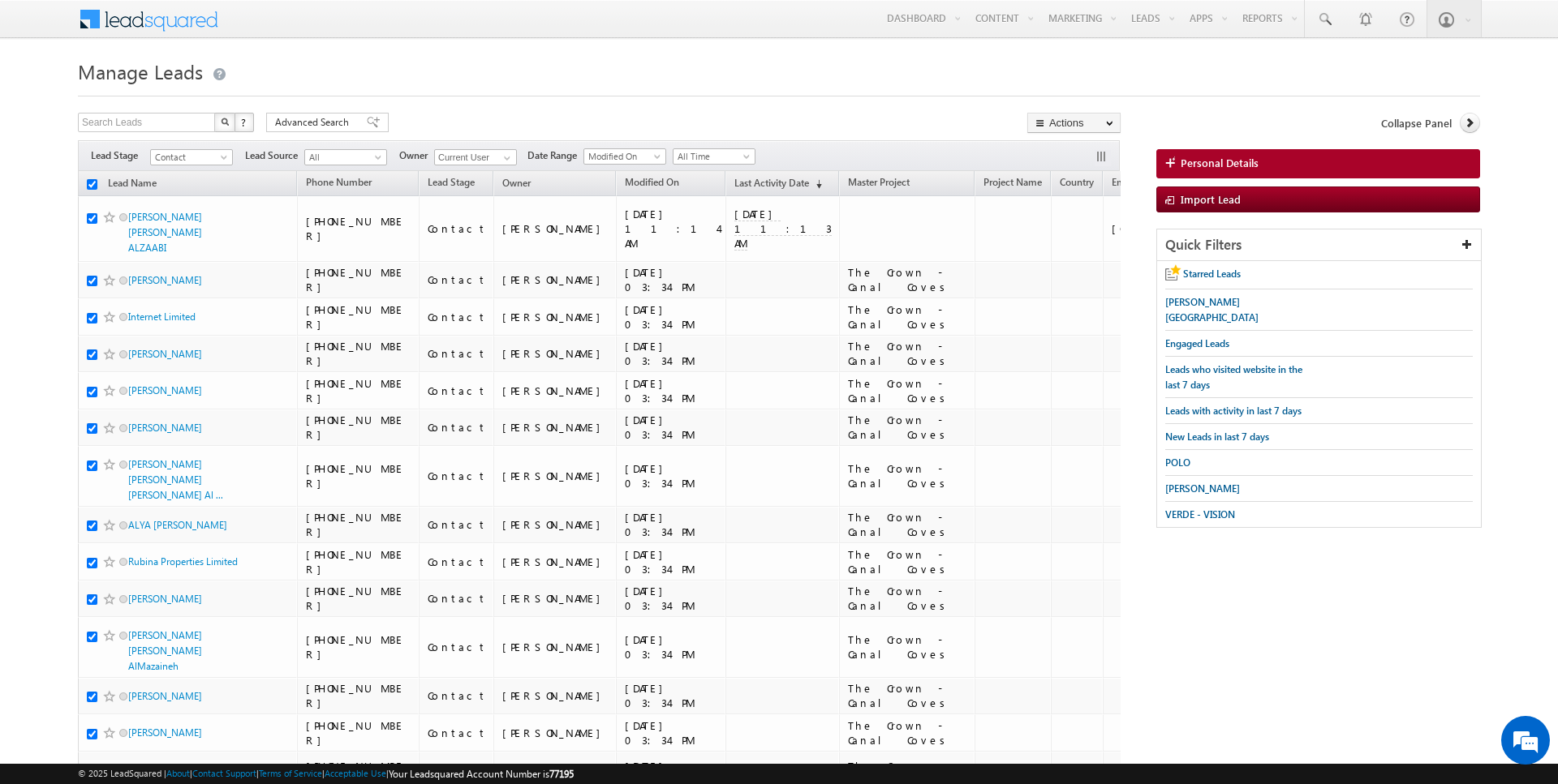
checkbox input "true"
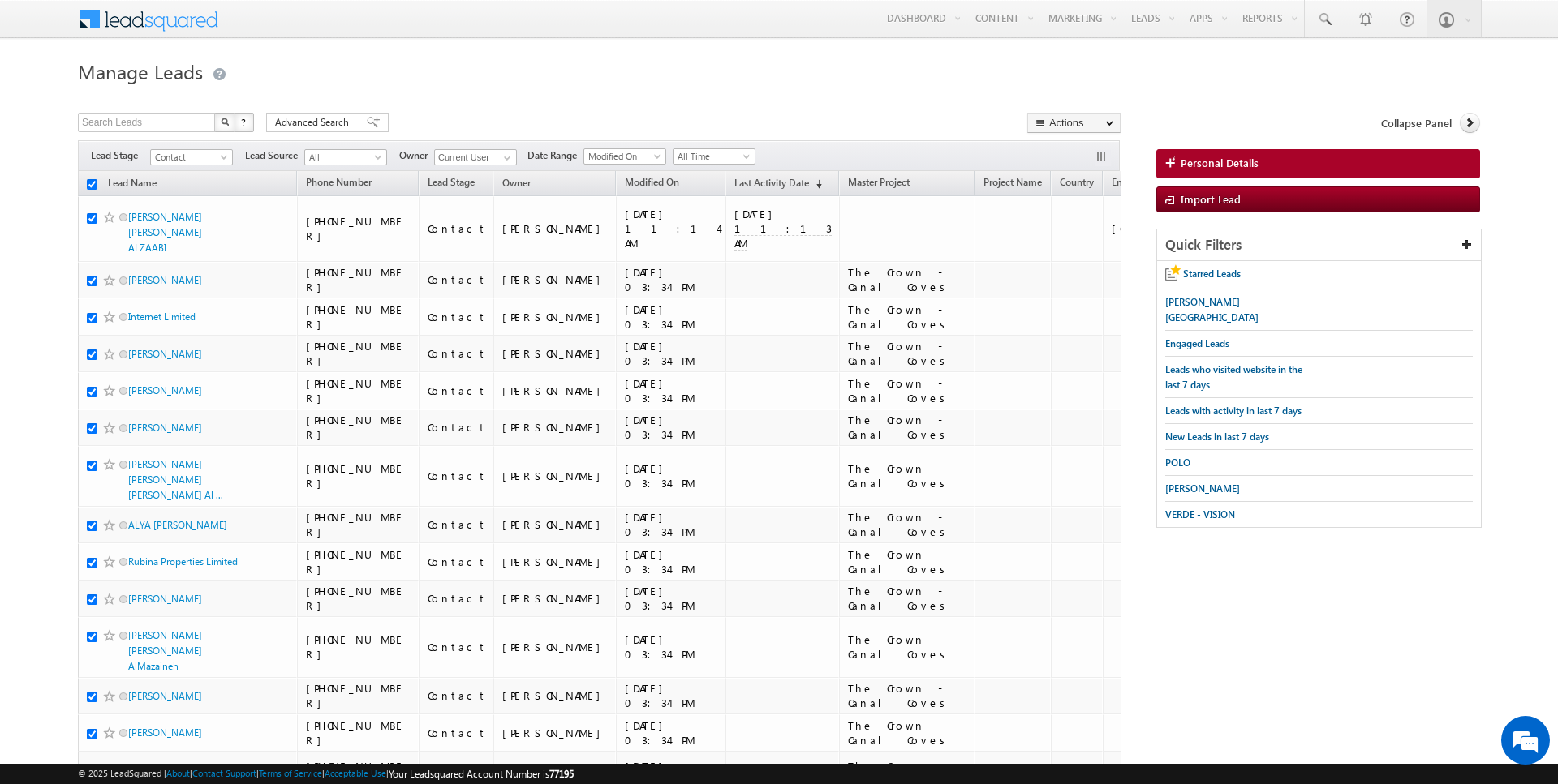
checkbox input "true"
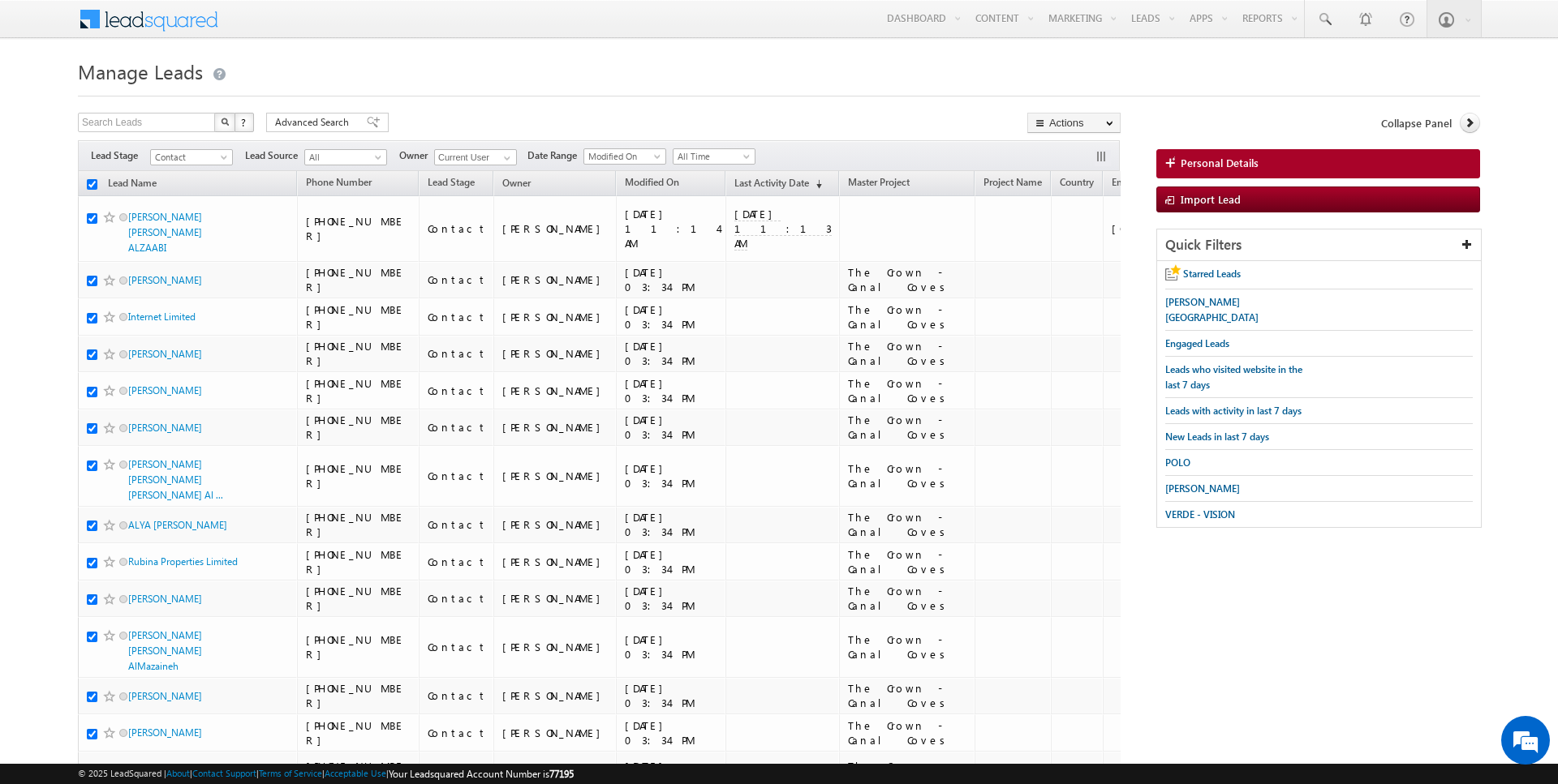
checkbox input "true"
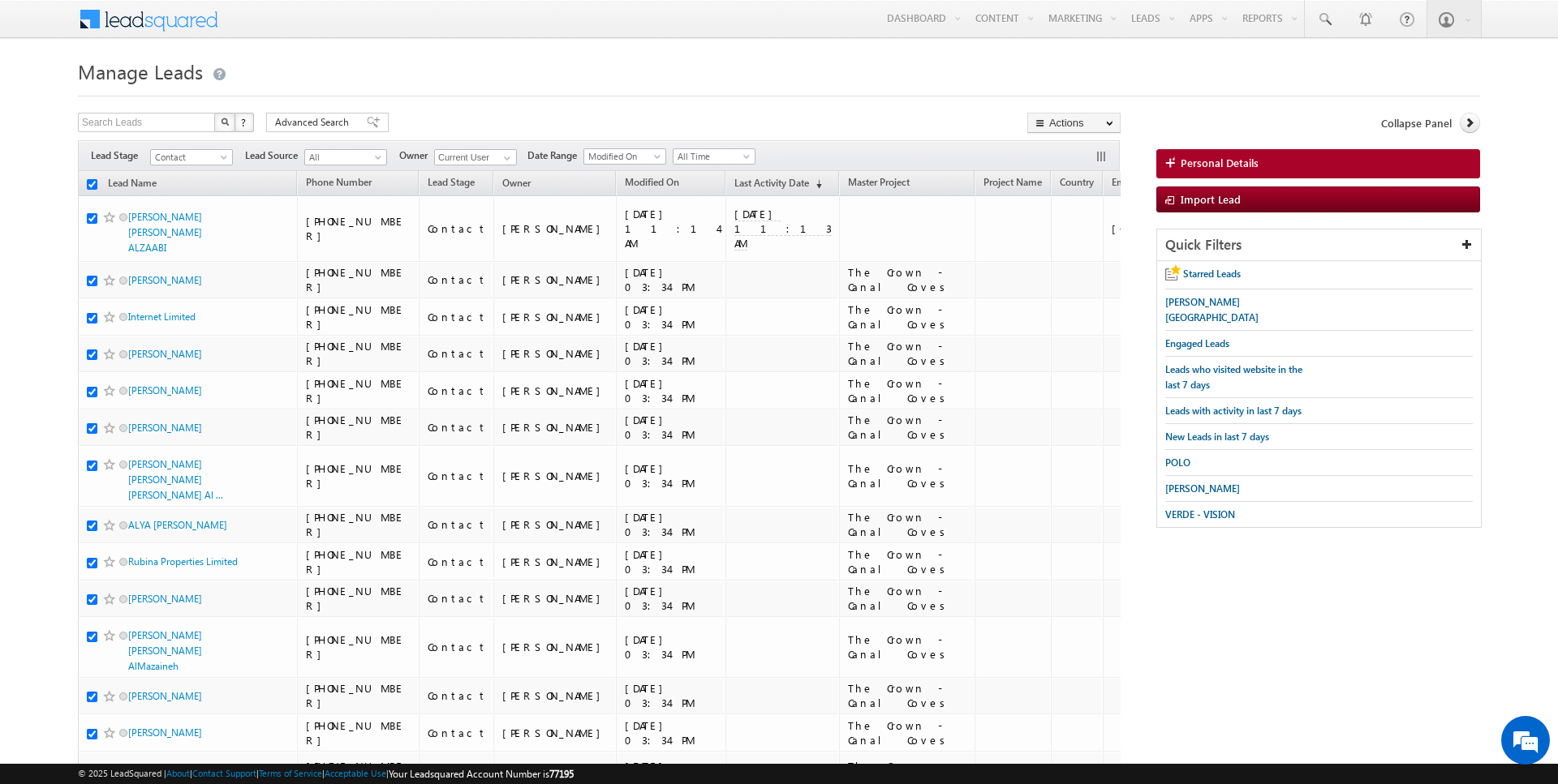
checkbox input "true"
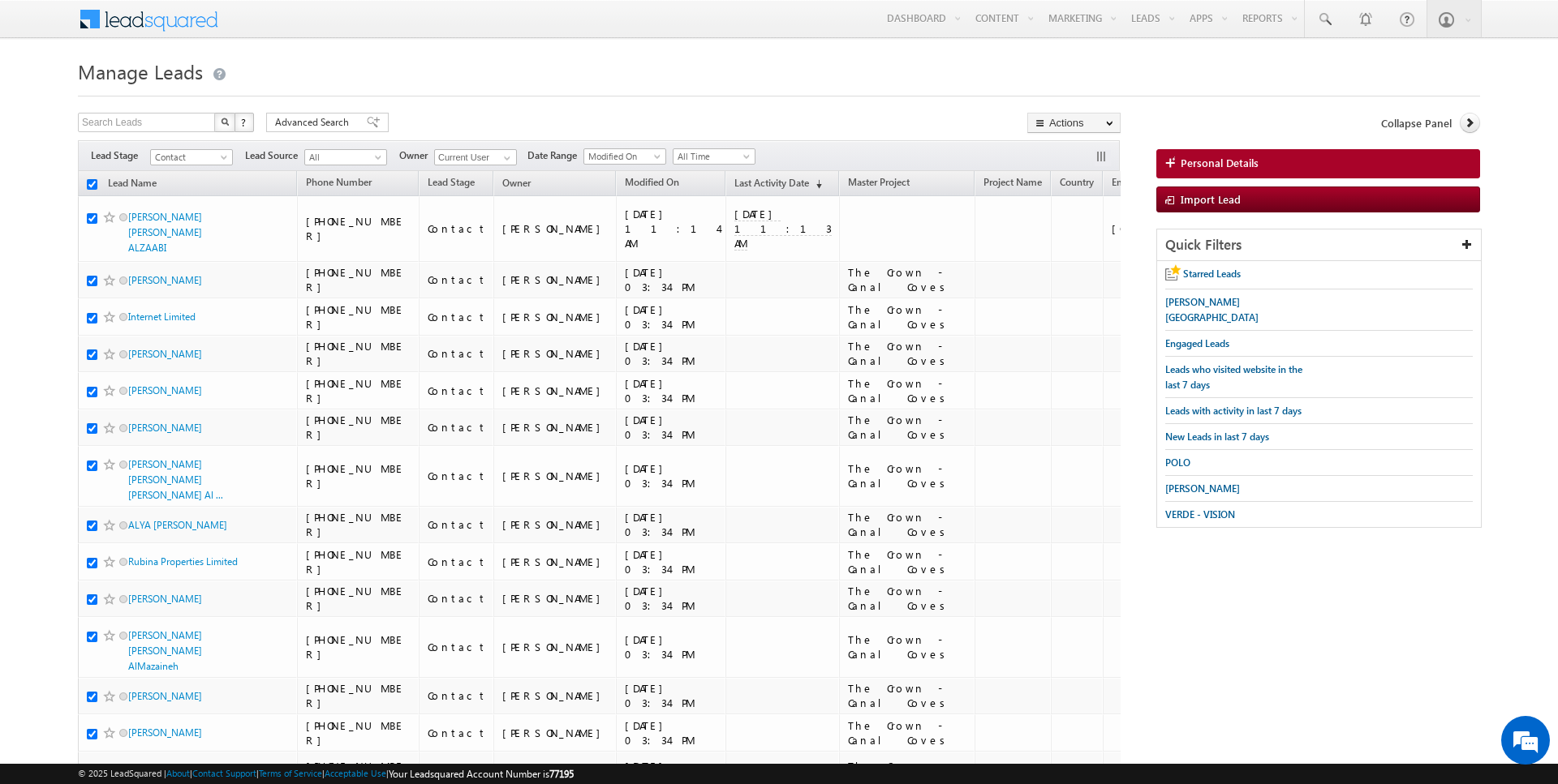
checkbox input "true"
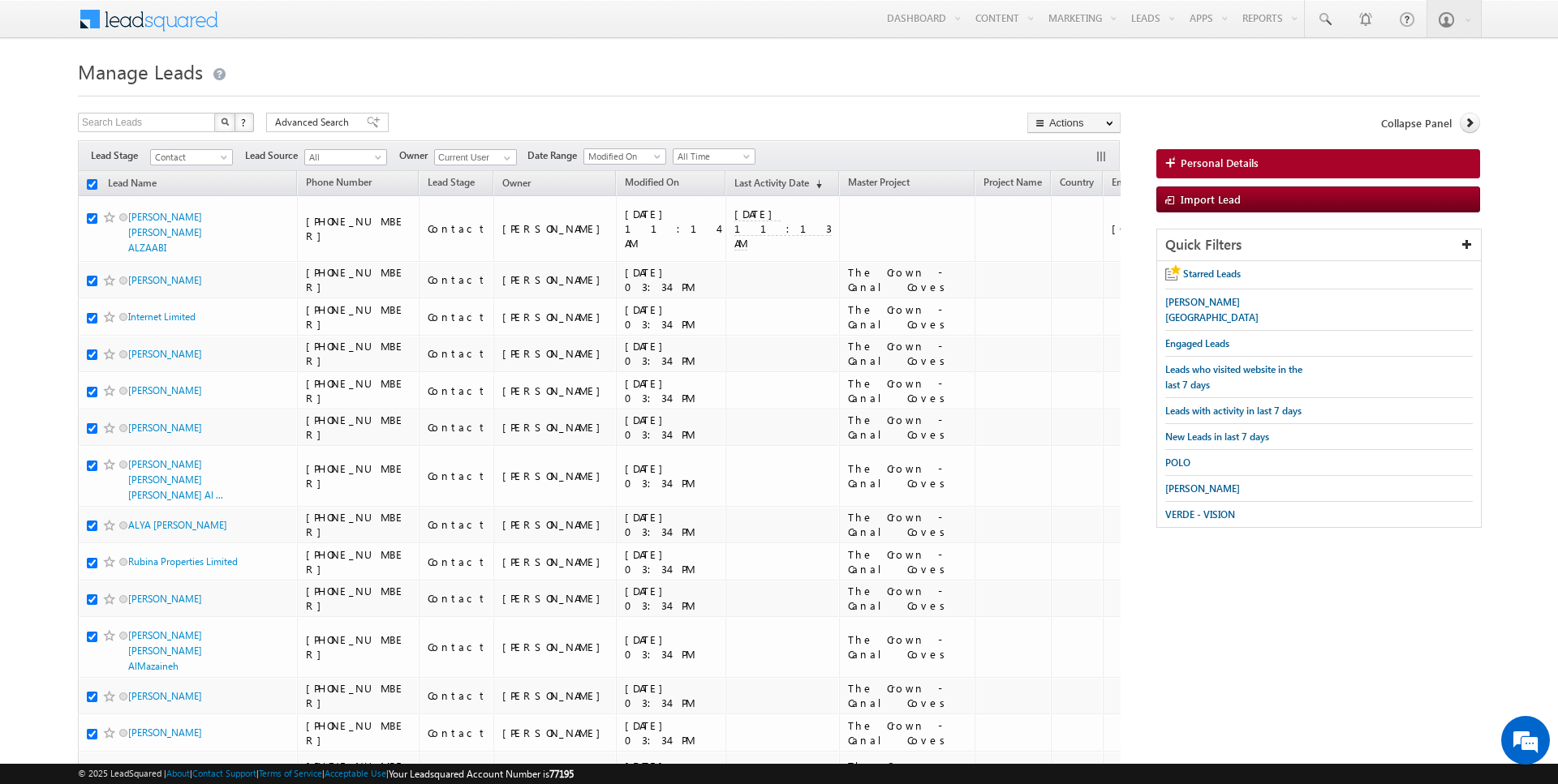
checkbox input "true"
click at [288, 127] on span "Advanced Search" at bounding box center [314, 122] width 79 height 15
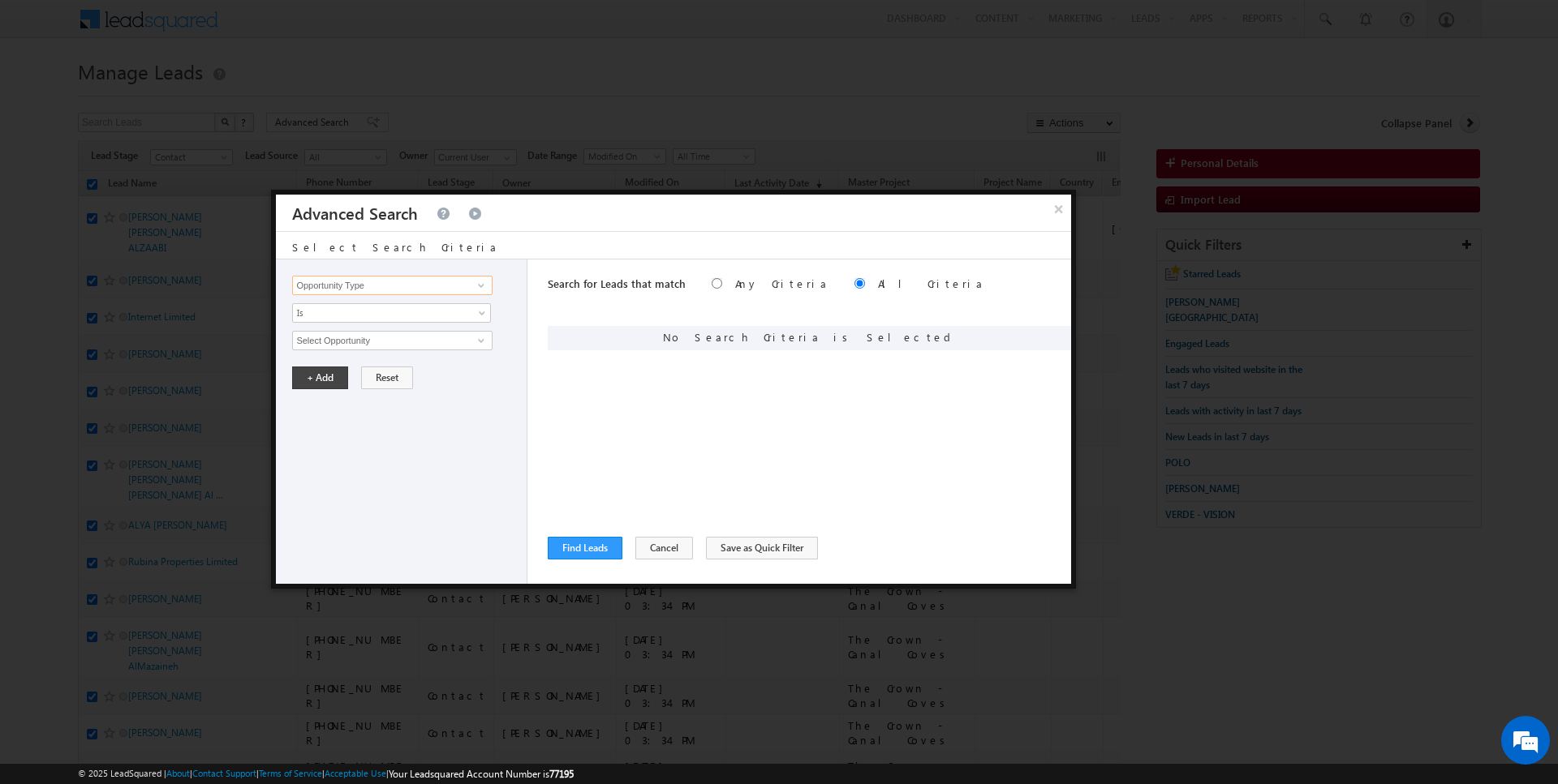
click at [349, 283] on input "Opportunity Type" at bounding box center [391, 286] width 199 height 20
click at [369, 342] on span "None Selected" at bounding box center [385, 340] width 185 height 18
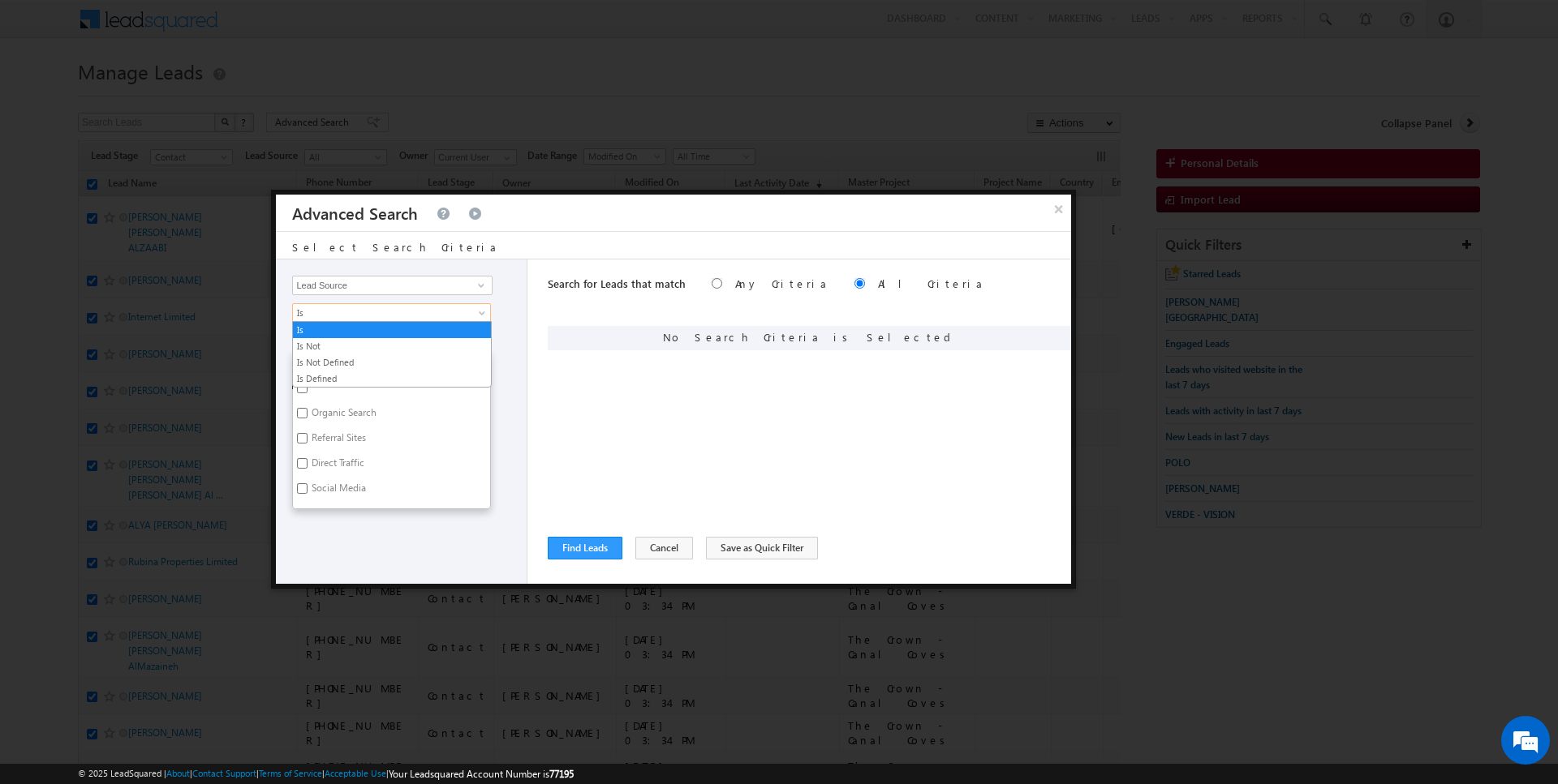
click at [342, 315] on span "Is" at bounding box center [380, 313] width 176 height 15
click at [335, 340] on link "Is Not" at bounding box center [392, 345] width 198 height 15
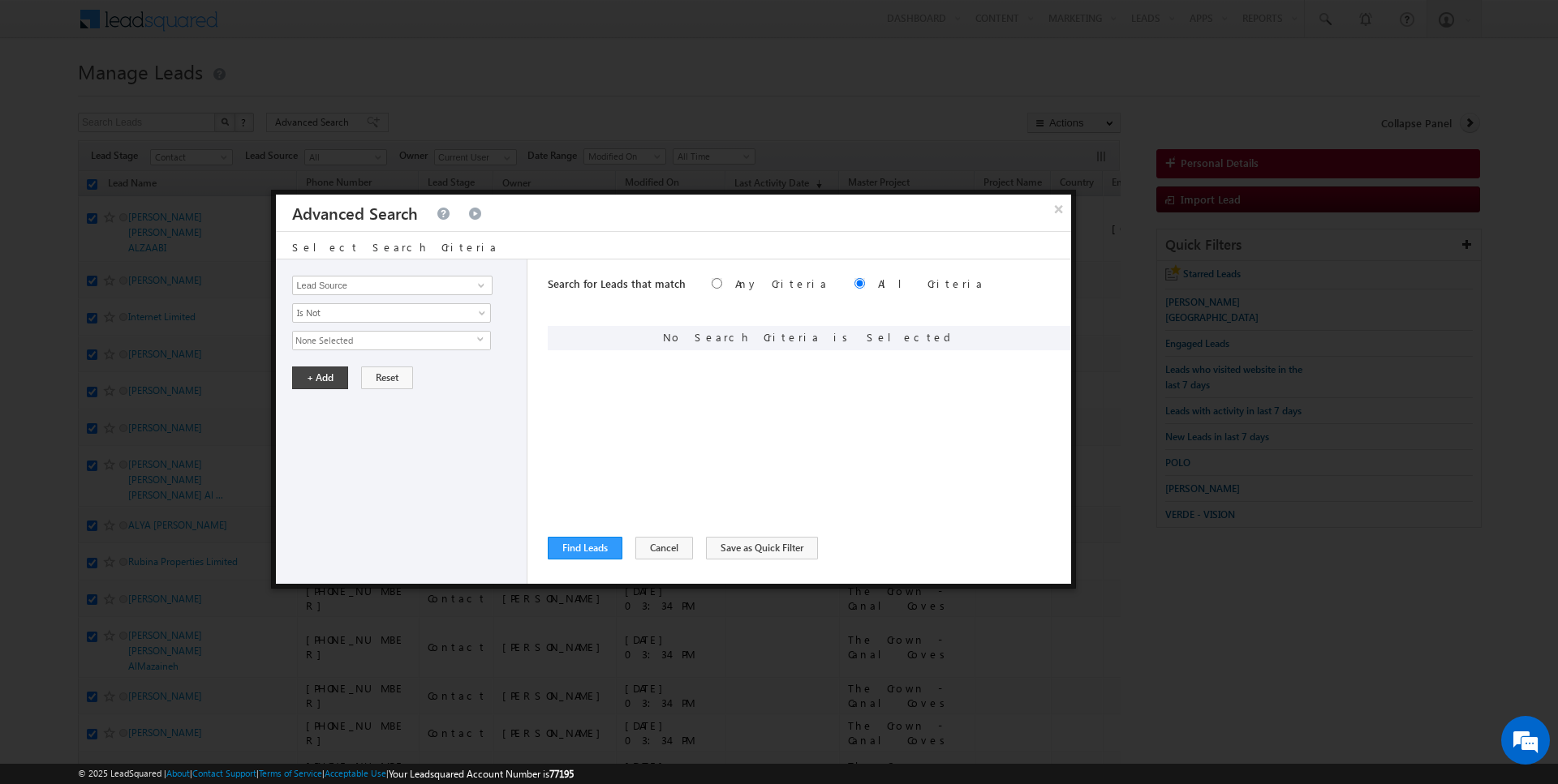
click at [335, 340] on span "None Selected" at bounding box center [385, 340] width 185 height 18
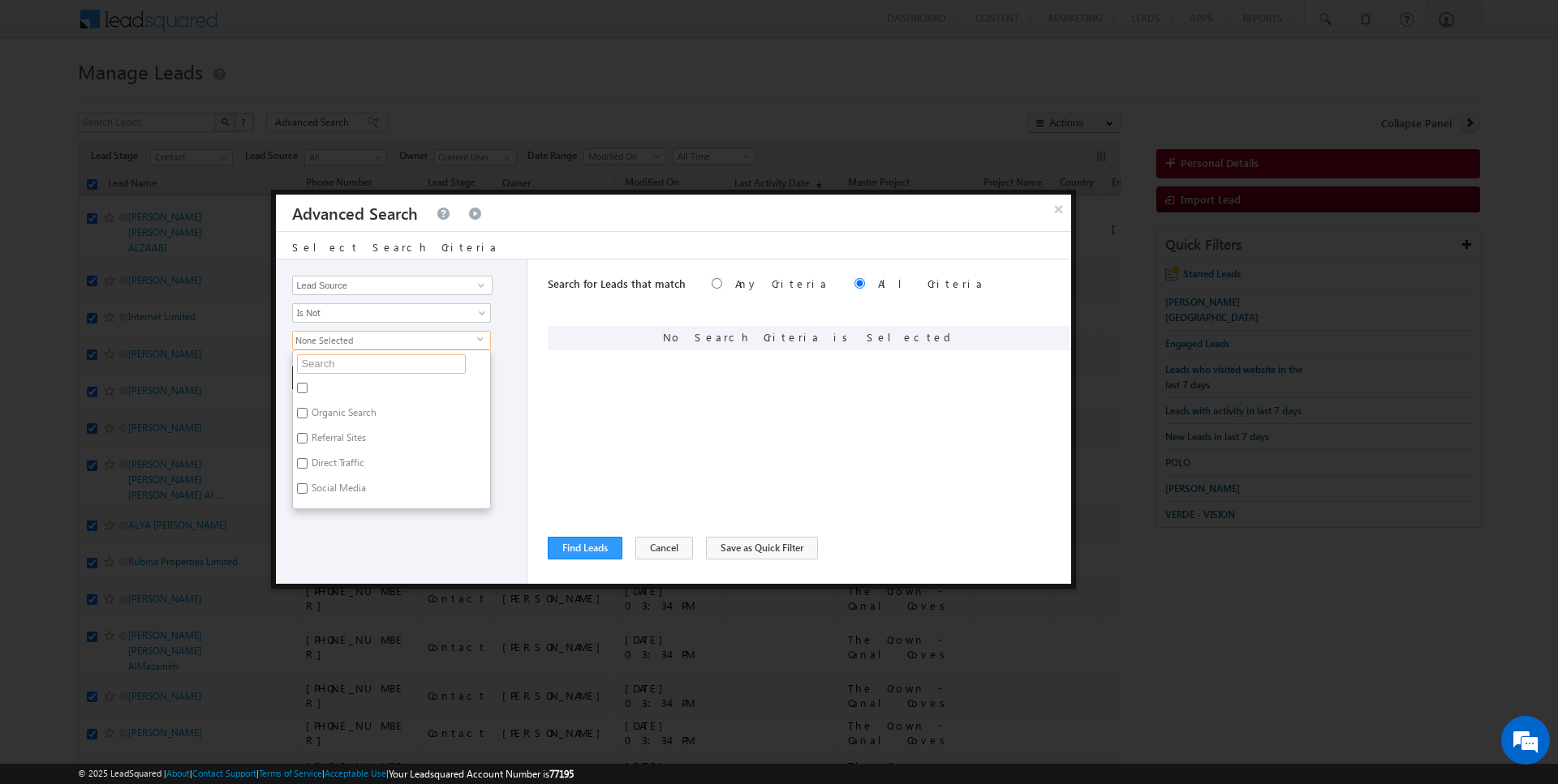
click at [335, 369] on input "text" at bounding box center [381, 364] width 169 height 20
click at [343, 386] on label "Portal Leads" at bounding box center [336, 391] width 86 height 26
click at [307, 386] on input "Portal Leads" at bounding box center [301, 388] width 11 height 11
click at [343, 434] on div "Opportunity Type Lead Activity Task Sales Group Prospect Id Address 1 Address 2…" at bounding box center [402, 421] width 251 height 325
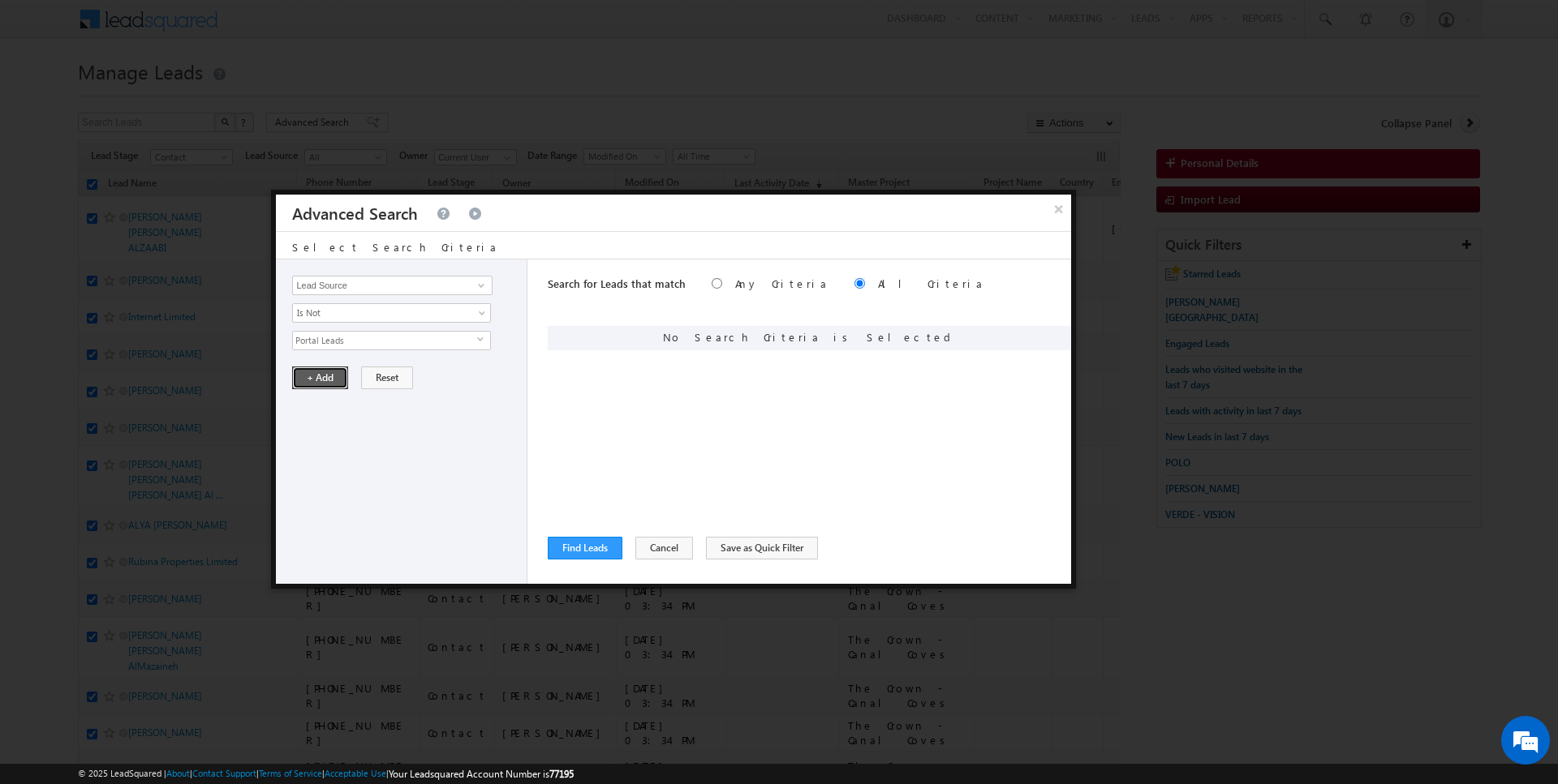
click at [334, 377] on button "+ Add" at bounding box center [319, 378] width 56 height 23
click at [586, 548] on button "Find Leads" at bounding box center [585, 548] width 75 height 23
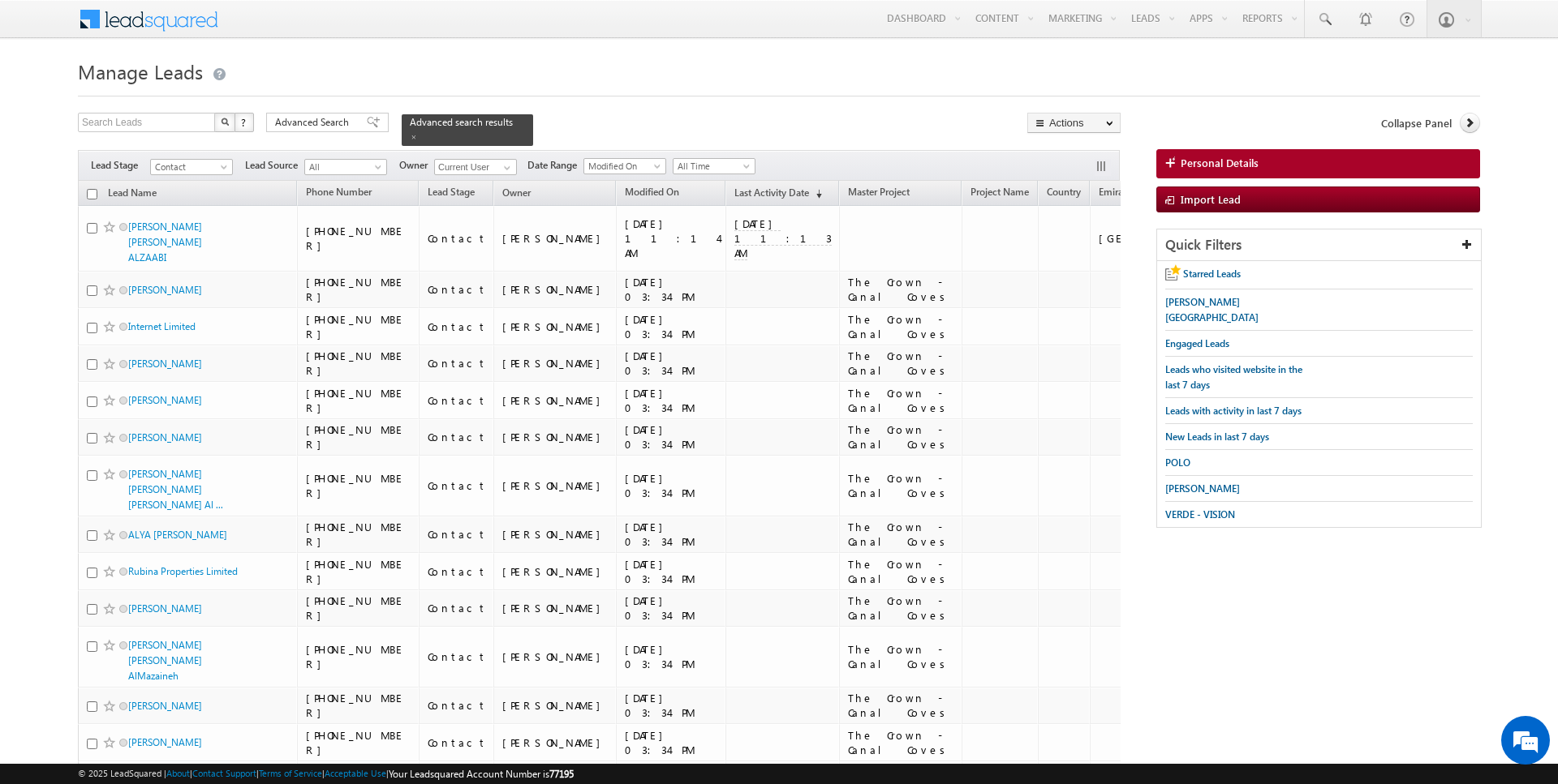
click at [93, 191] on input "checkbox" at bounding box center [91, 194] width 11 height 11
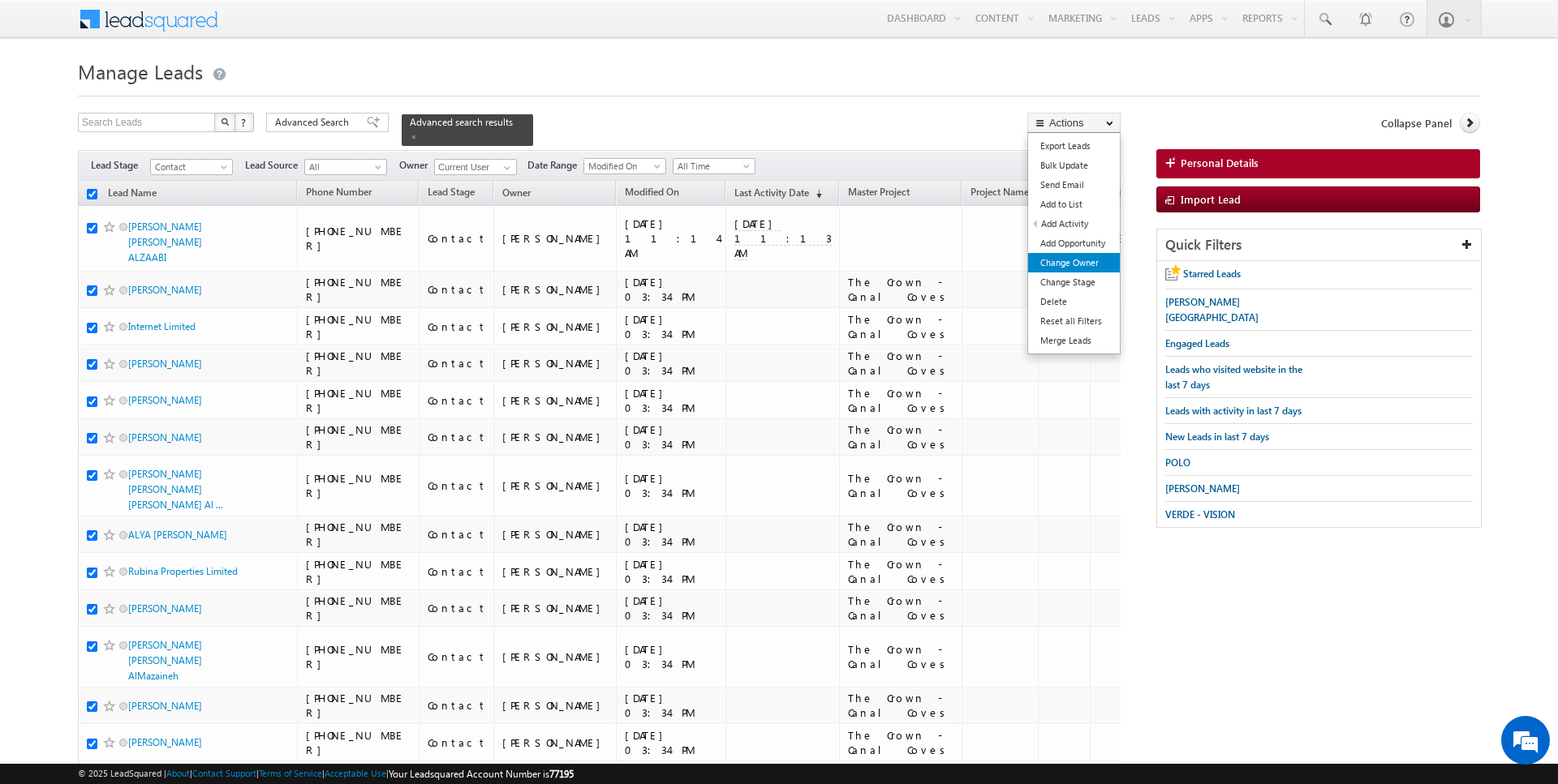
click at [1082, 263] on link "Change Owner" at bounding box center [1073, 263] width 91 height 20
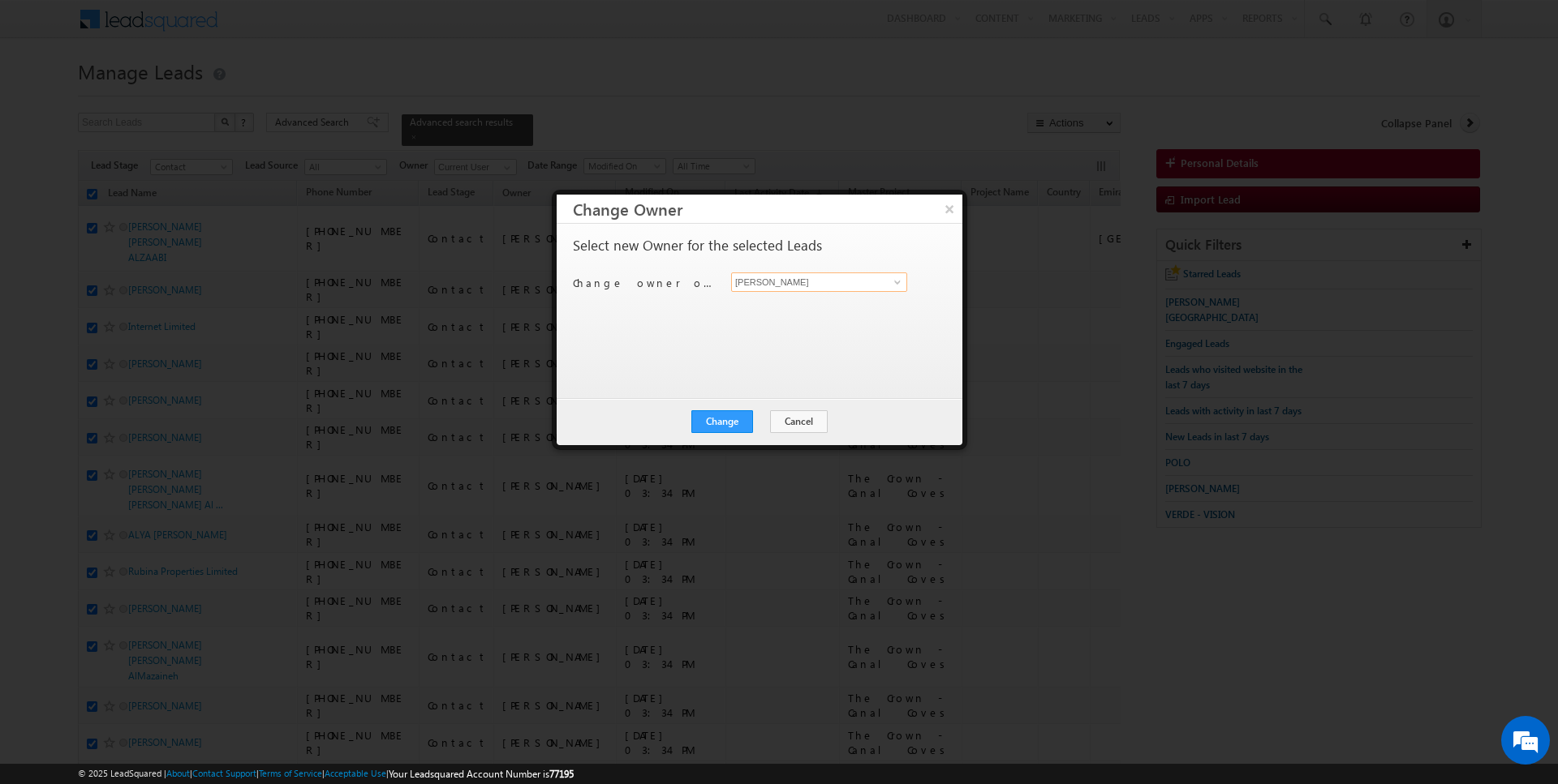
click at [802, 287] on input "[PERSON_NAME]" at bounding box center [819, 283] width 176 height 20
click at [791, 420] on button "Cancel" at bounding box center [798, 421] width 58 height 23
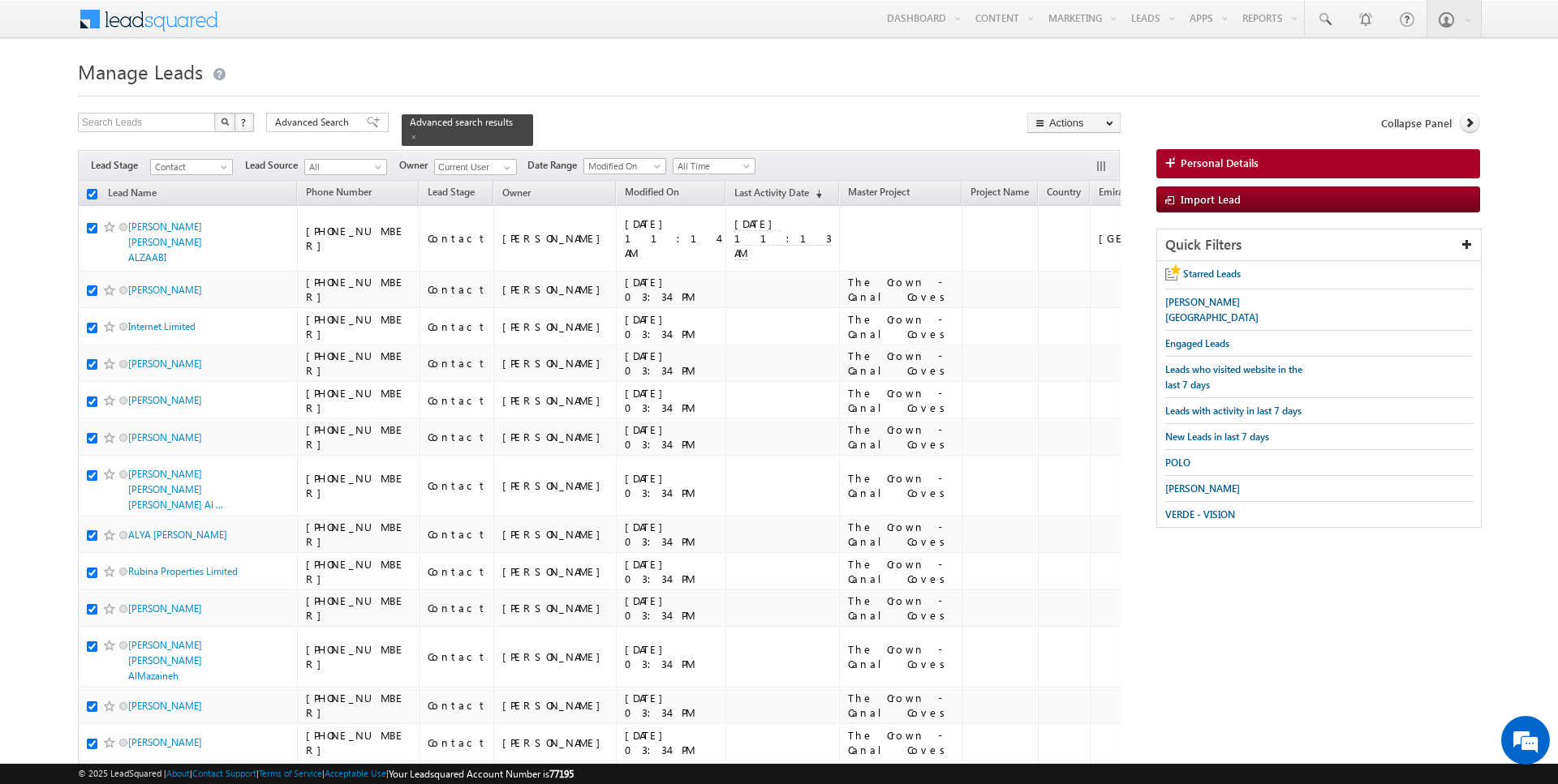
click at [92, 193] on input "checkbox" at bounding box center [91, 194] width 11 height 11
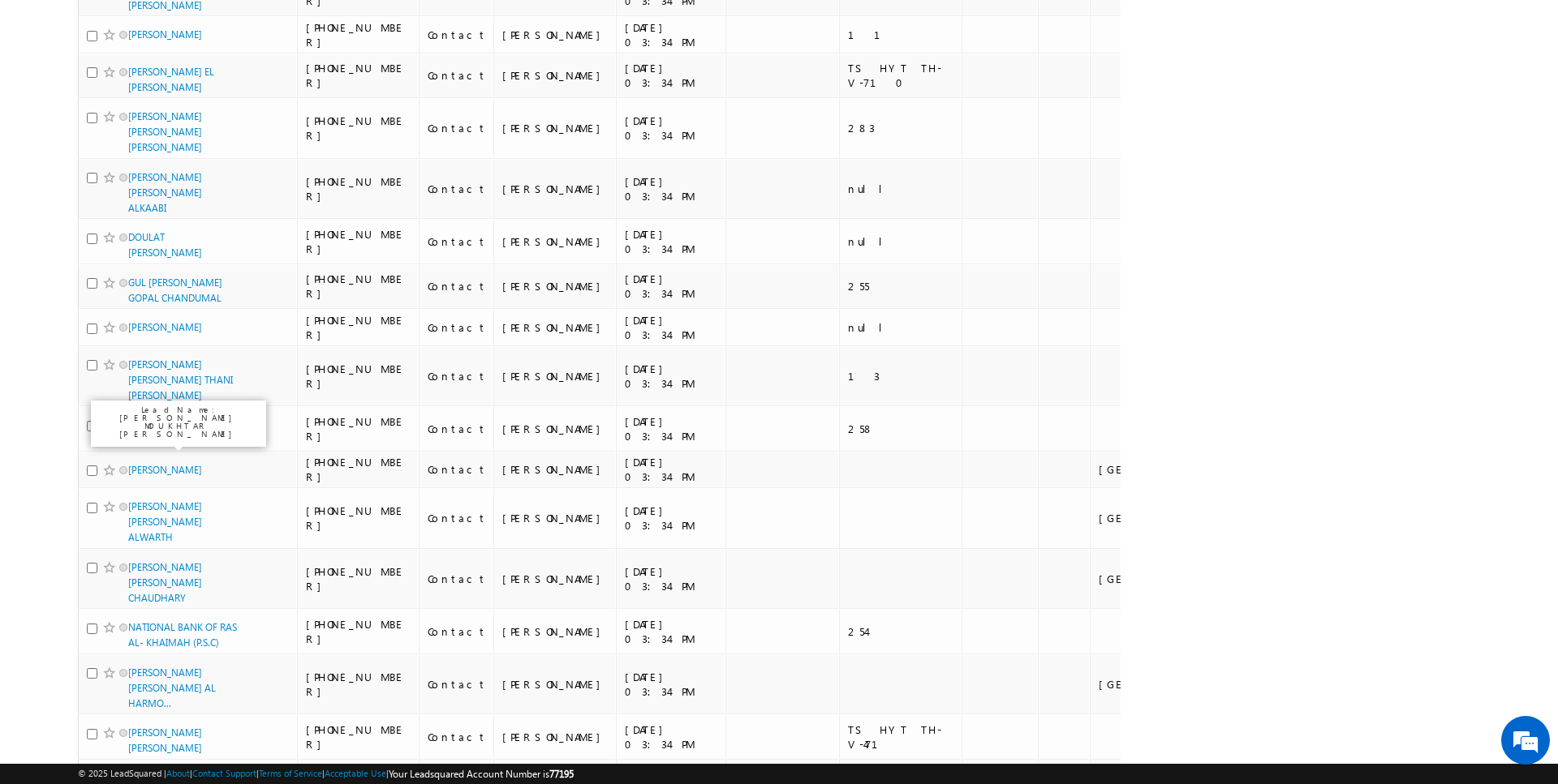
scroll to position [7794, 0]
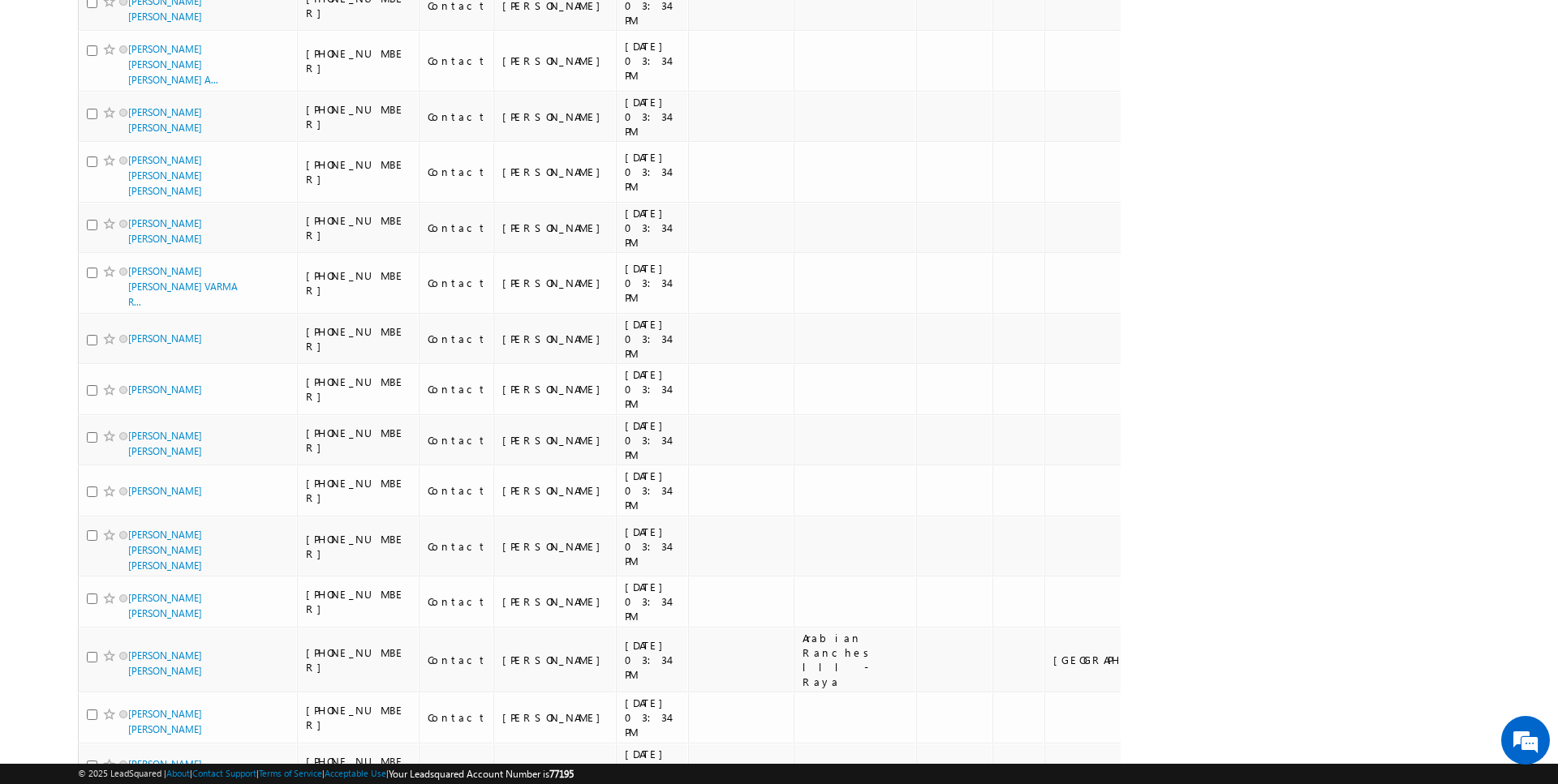
scroll to position [0, 0]
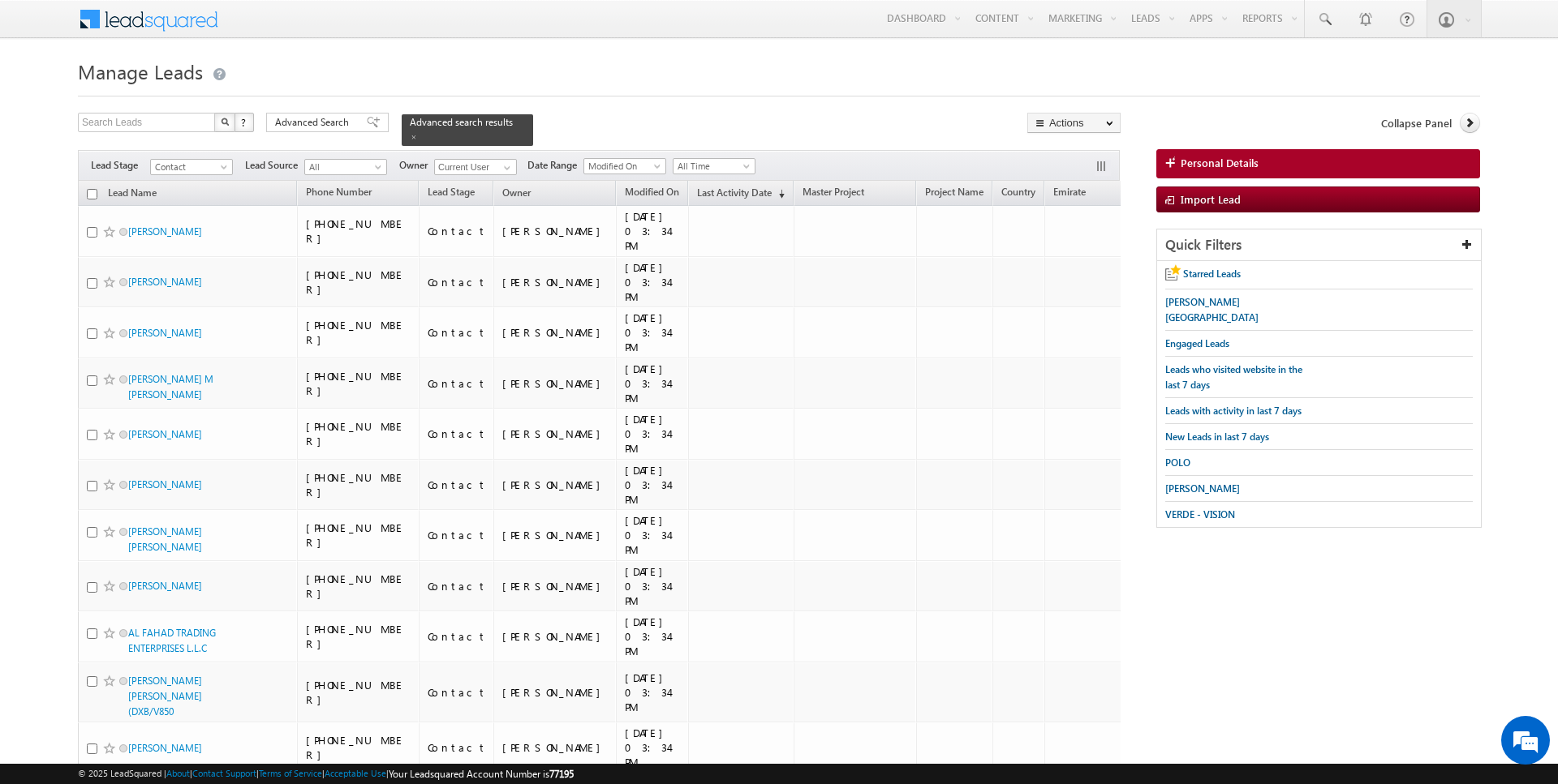
click at [91, 192] on input "checkbox" at bounding box center [91, 194] width 11 height 11
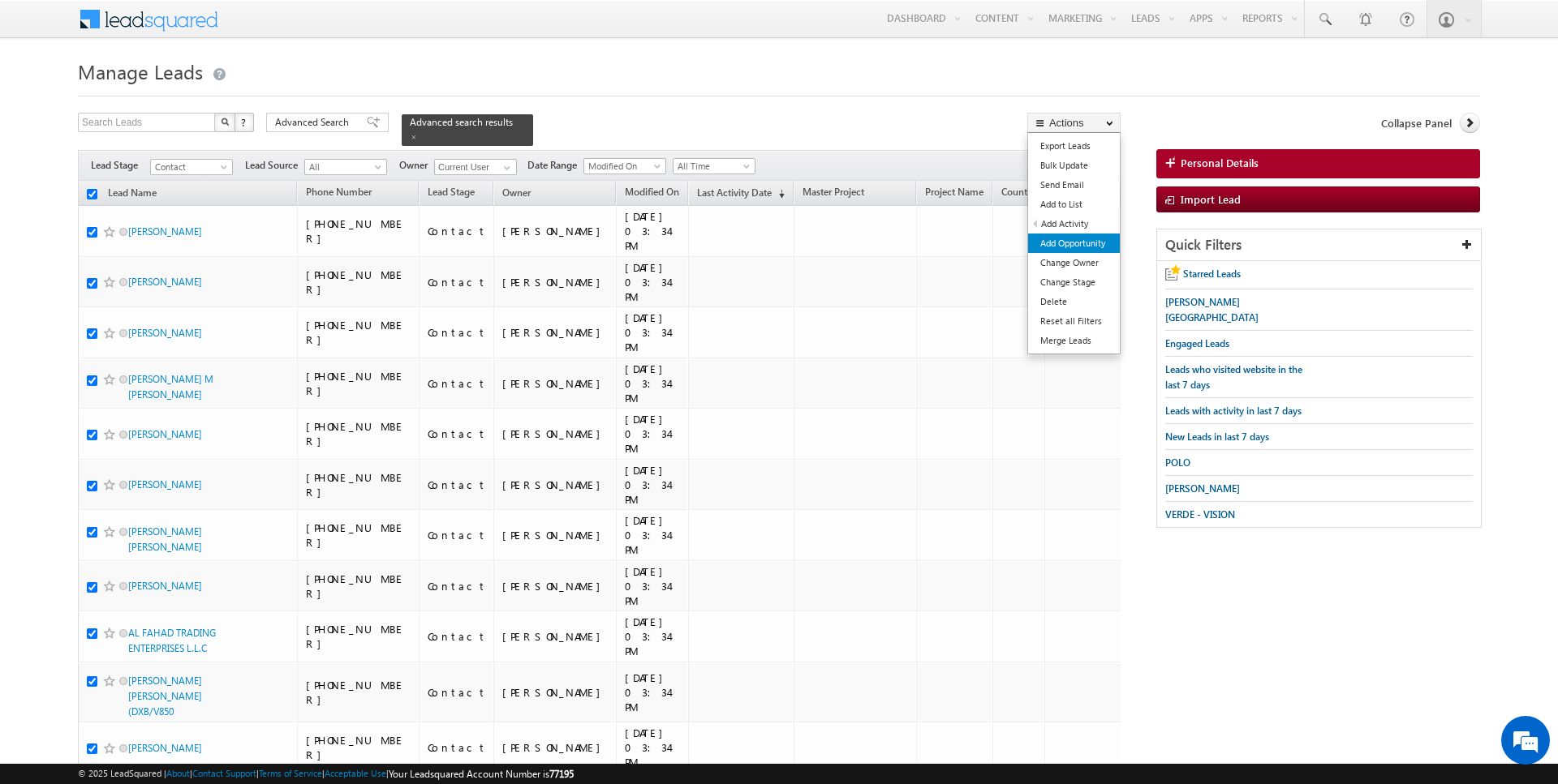
click at [1077, 251] on link "Add Opportunity" at bounding box center [1073, 243] width 91 height 20
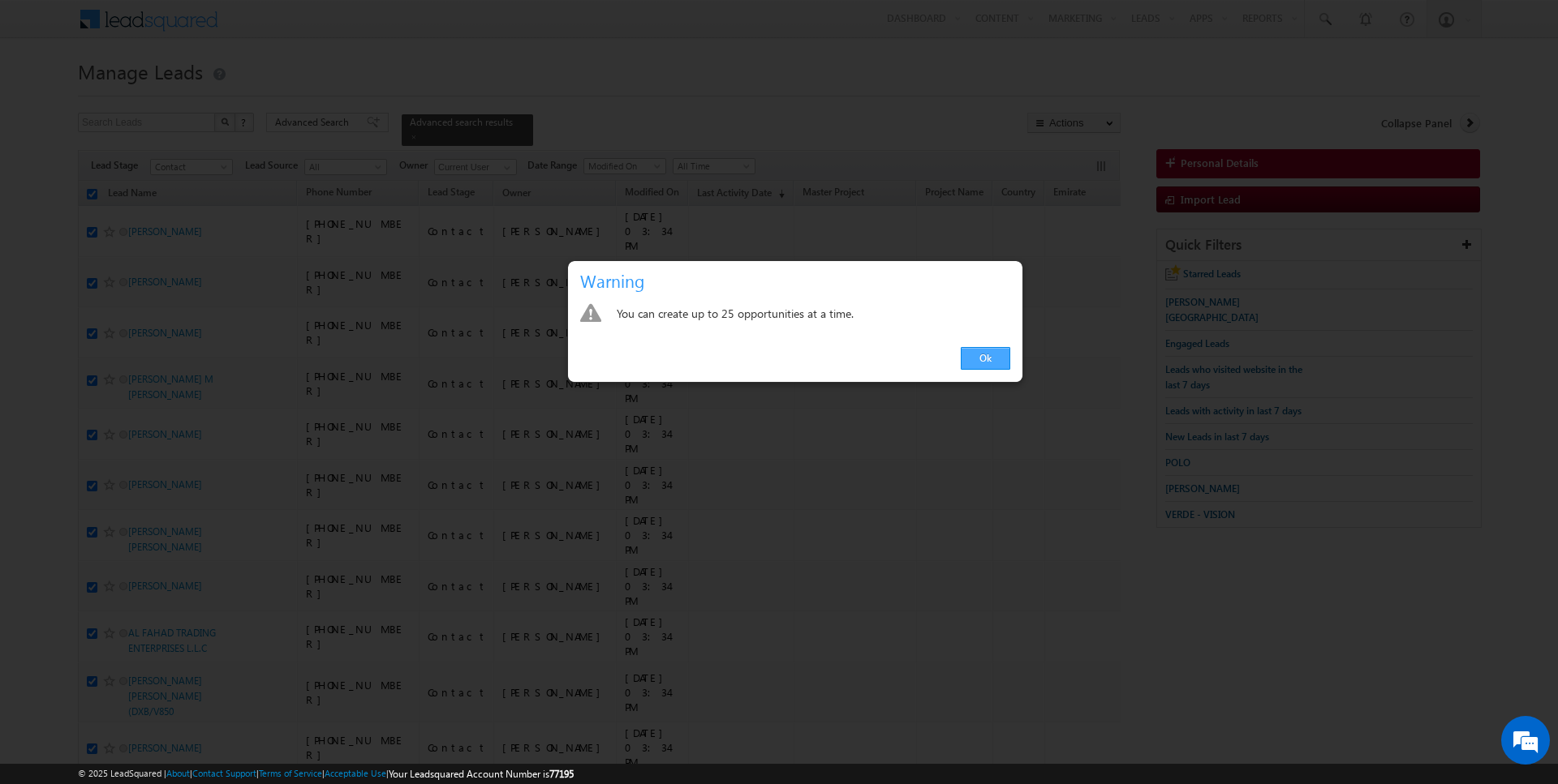
click at [980, 347] on link "Ok" at bounding box center [985, 358] width 49 height 23
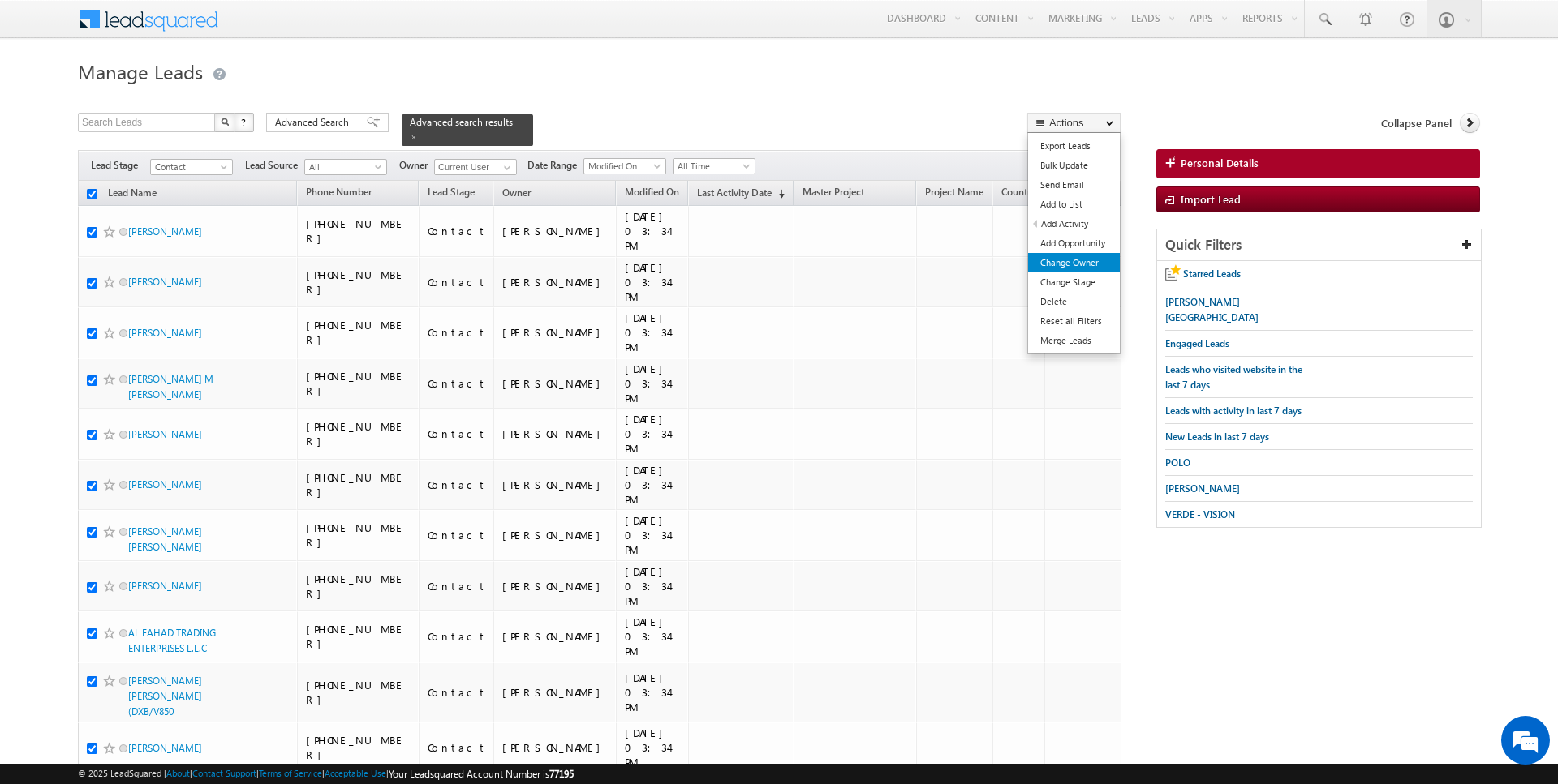
click at [1093, 264] on link "Change Owner" at bounding box center [1073, 263] width 91 height 20
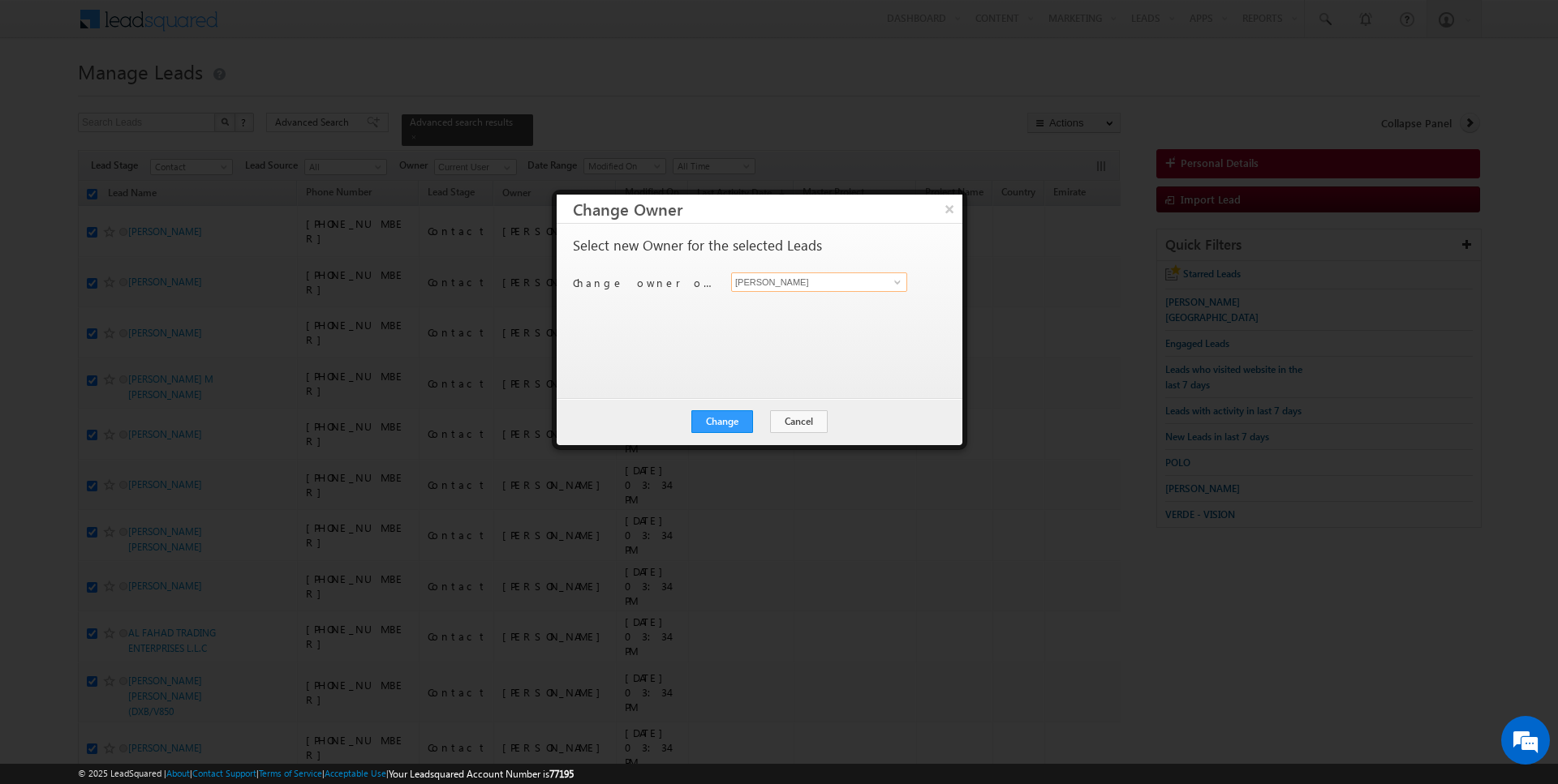
click at [806, 274] on input "[PERSON_NAME]" at bounding box center [819, 283] width 176 height 20
click at [740, 427] on button "Change" at bounding box center [722, 421] width 62 height 23
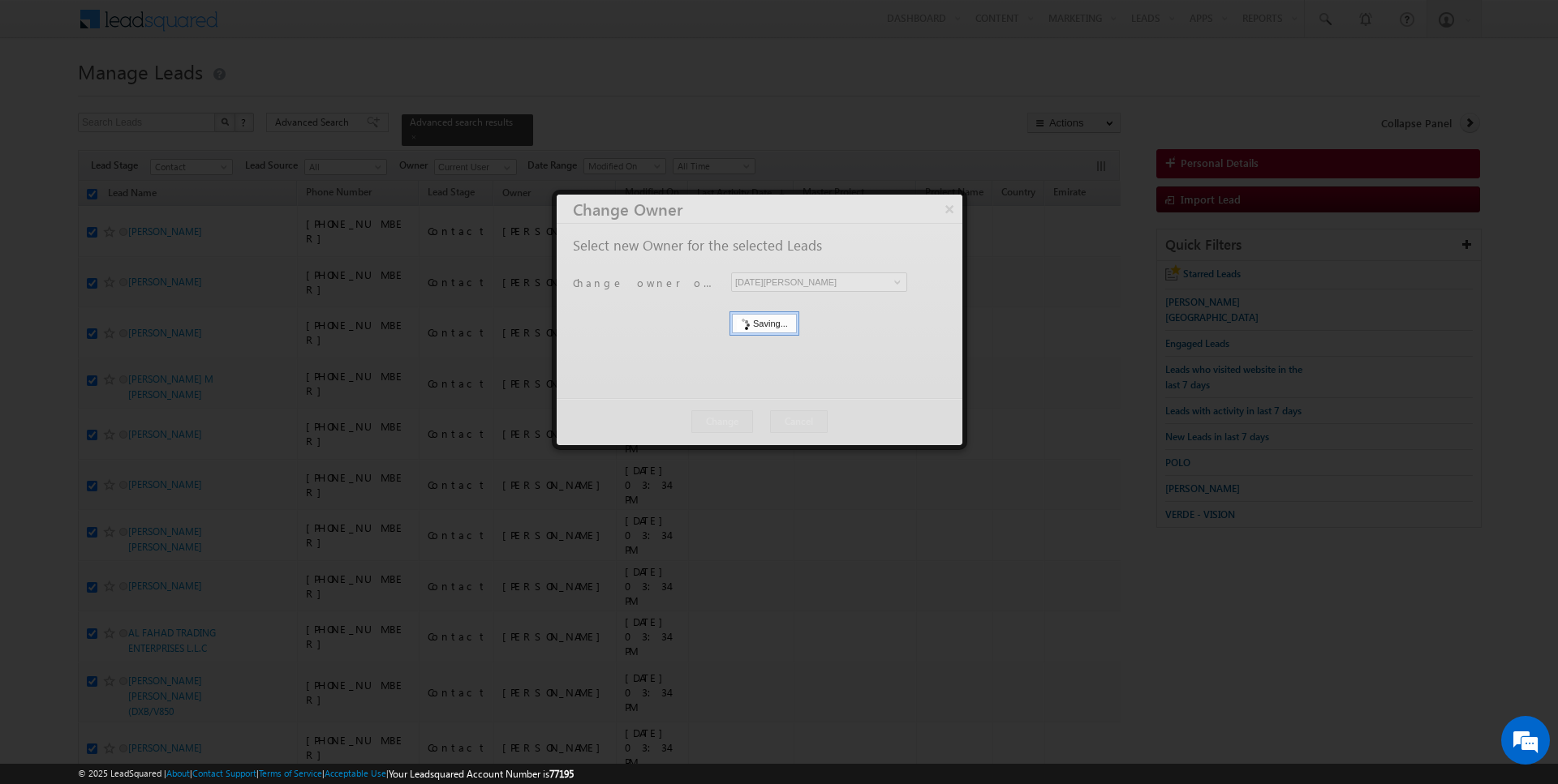
click at [746, 423] on div at bounding box center [759, 319] width 405 height 250
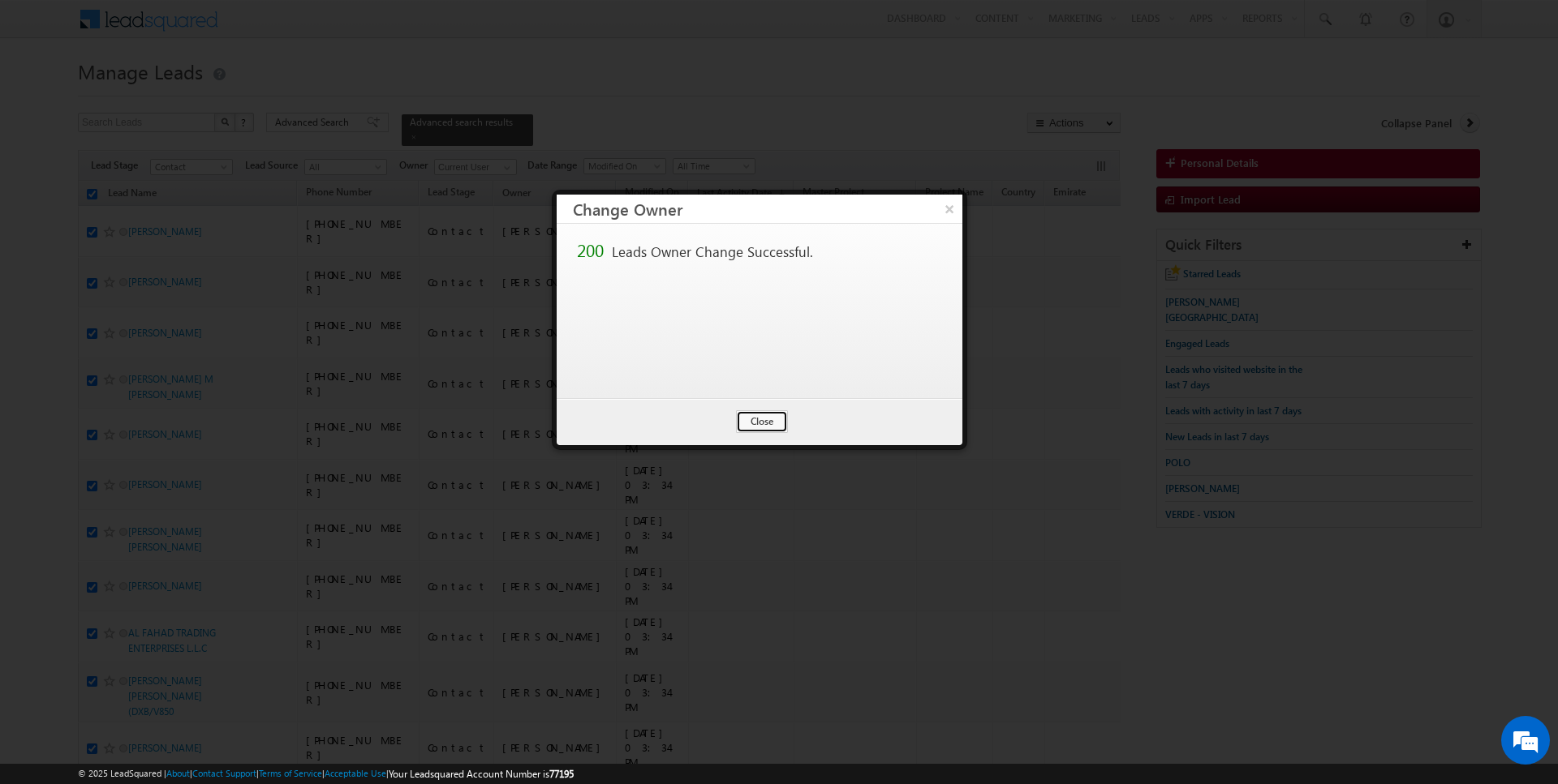
click at [746, 423] on button "Close" at bounding box center [762, 421] width 52 height 23
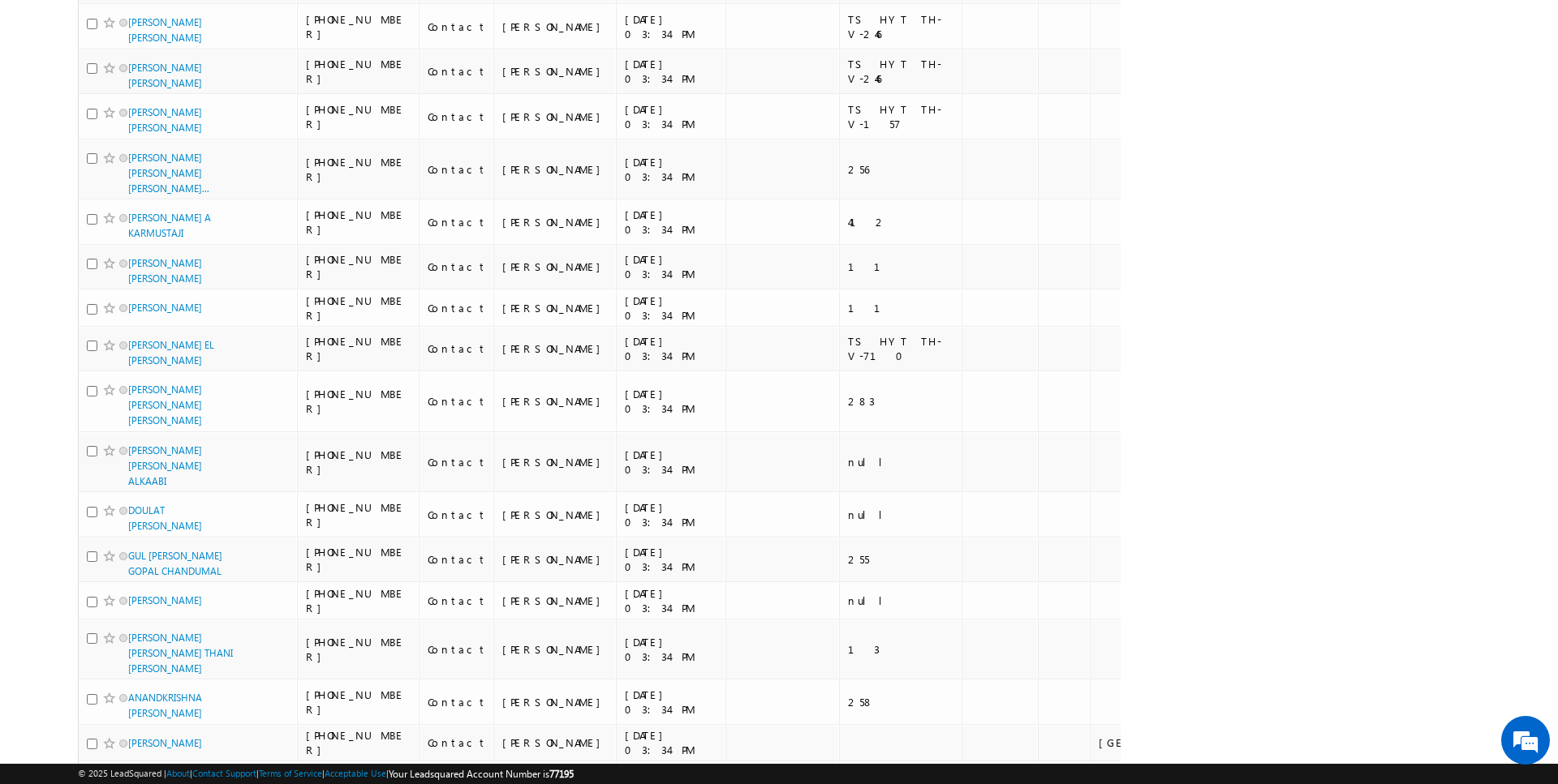
scroll to position [7794, 0]
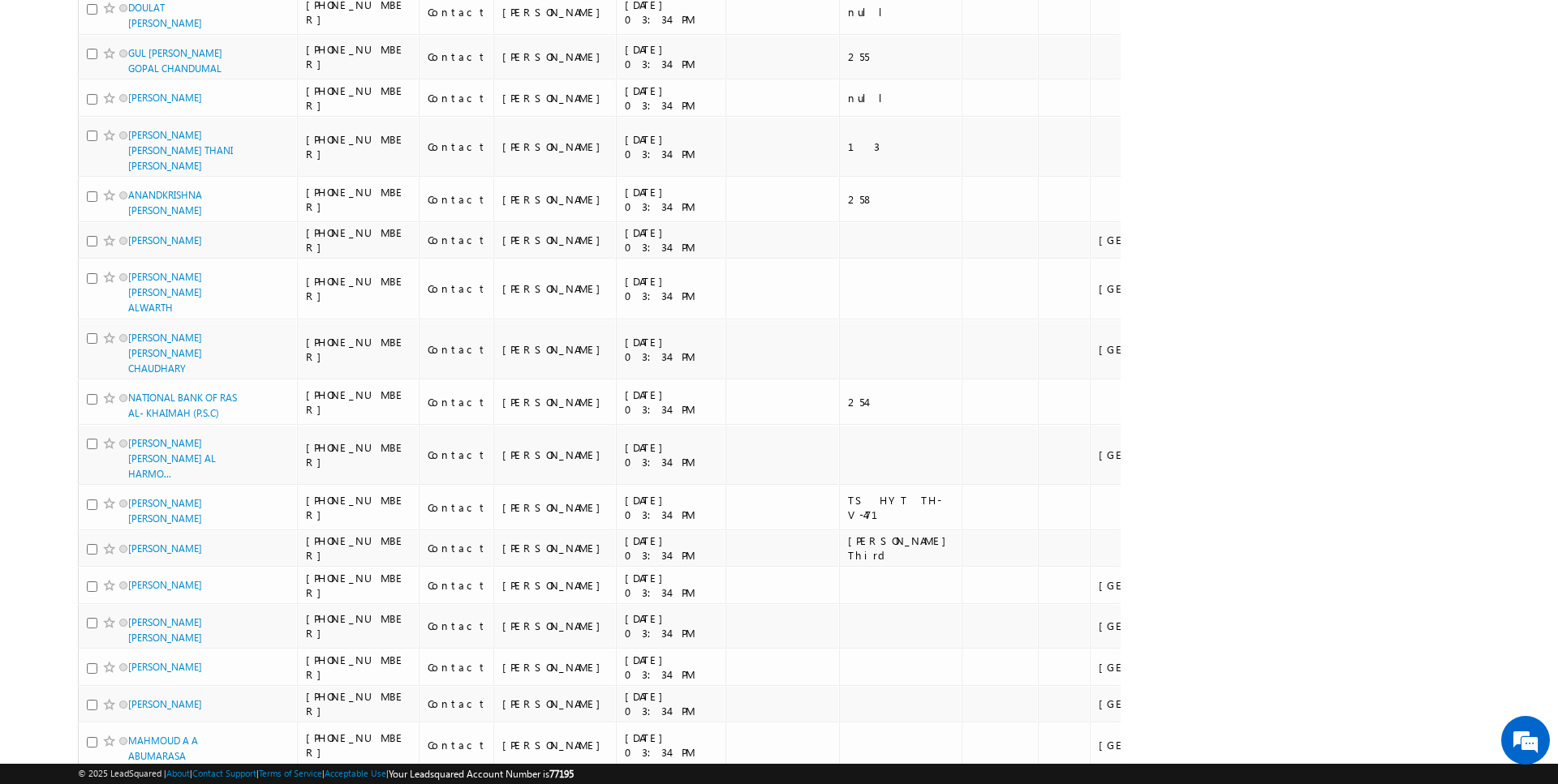
click at [134, 747] on li "100" at bounding box center [134, 754] width 39 height 17
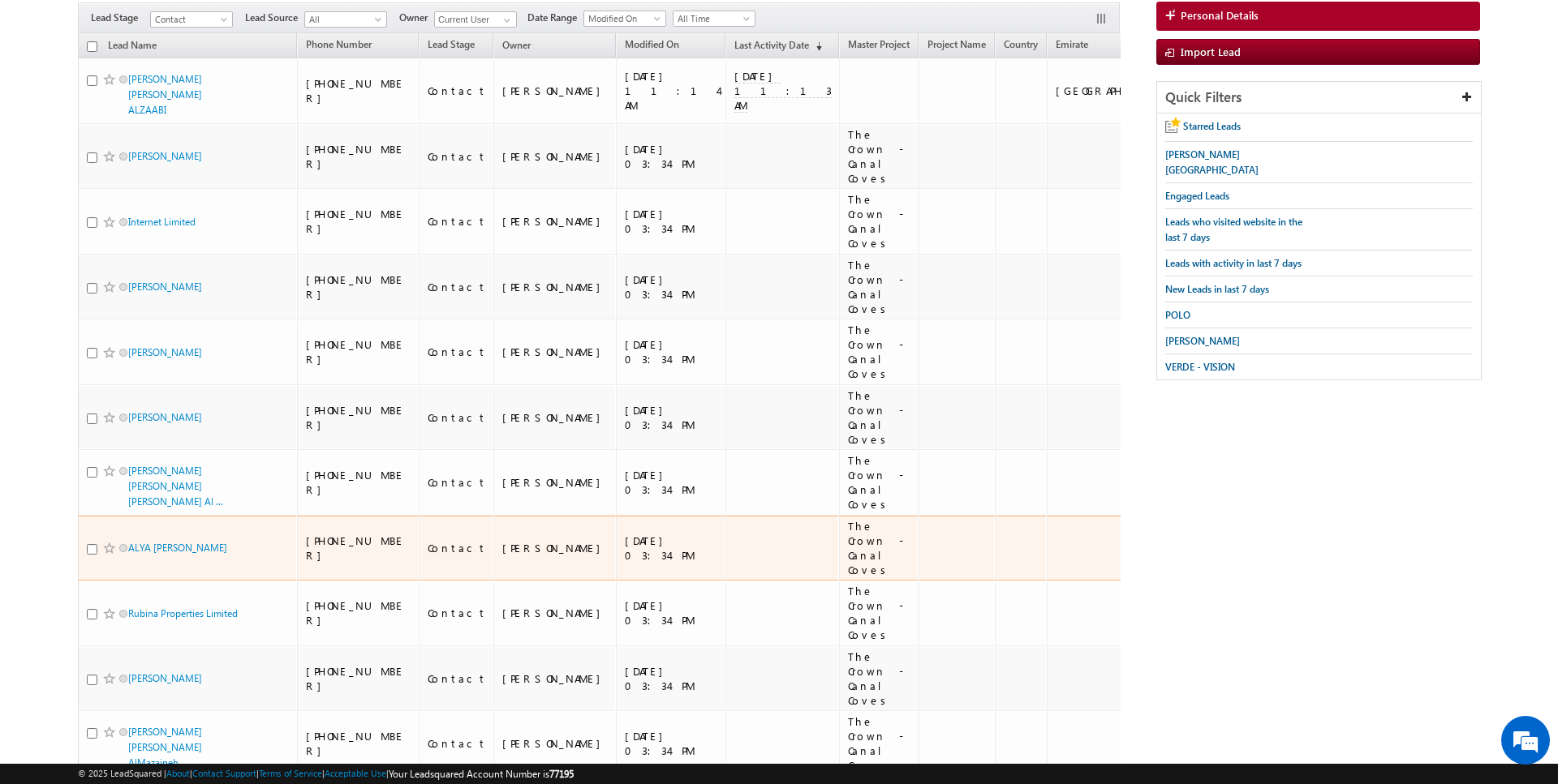
scroll to position [0, 0]
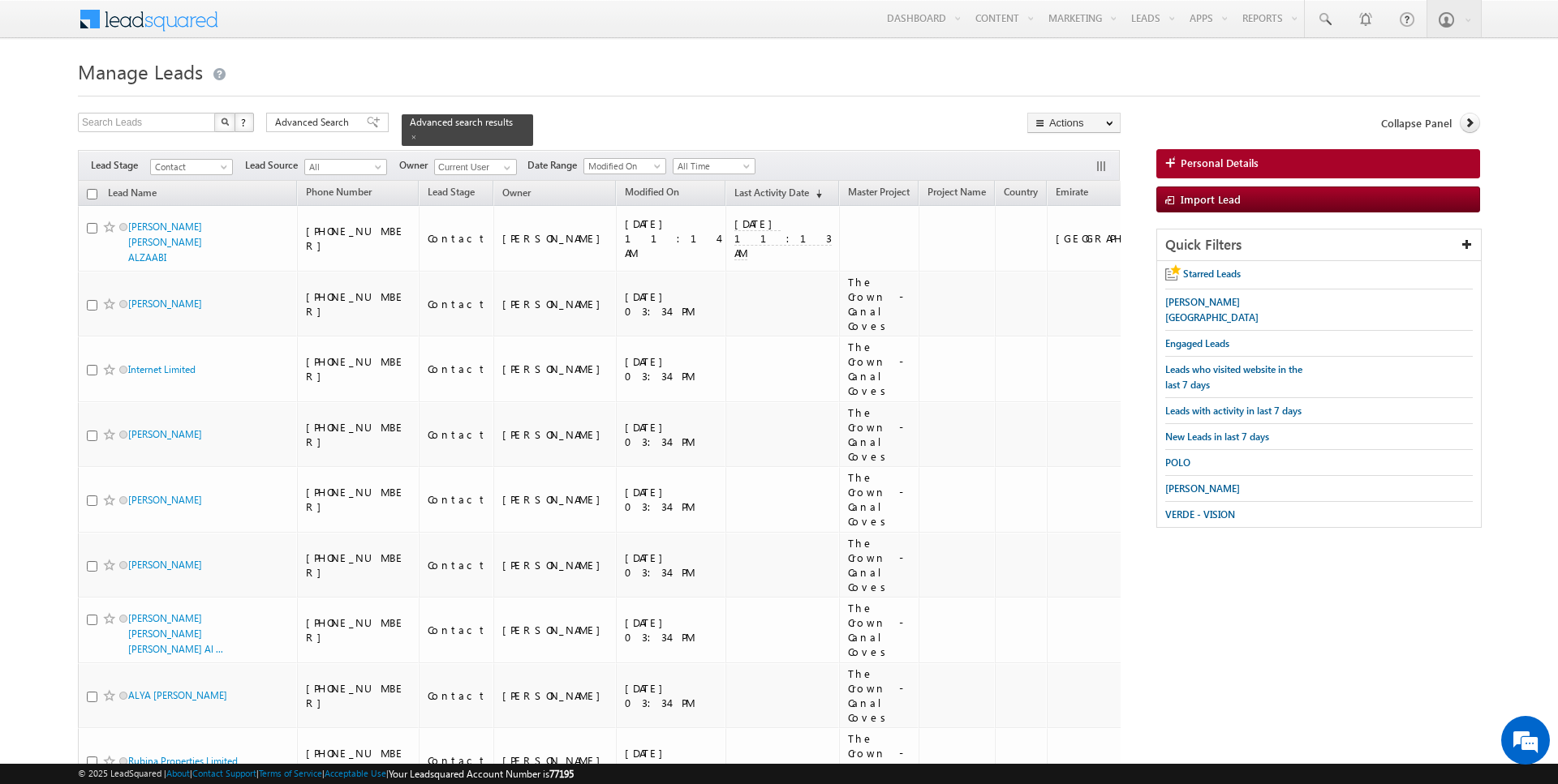
click at [91, 191] on input "checkbox" at bounding box center [91, 194] width 11 height 11
checkbox input "true"
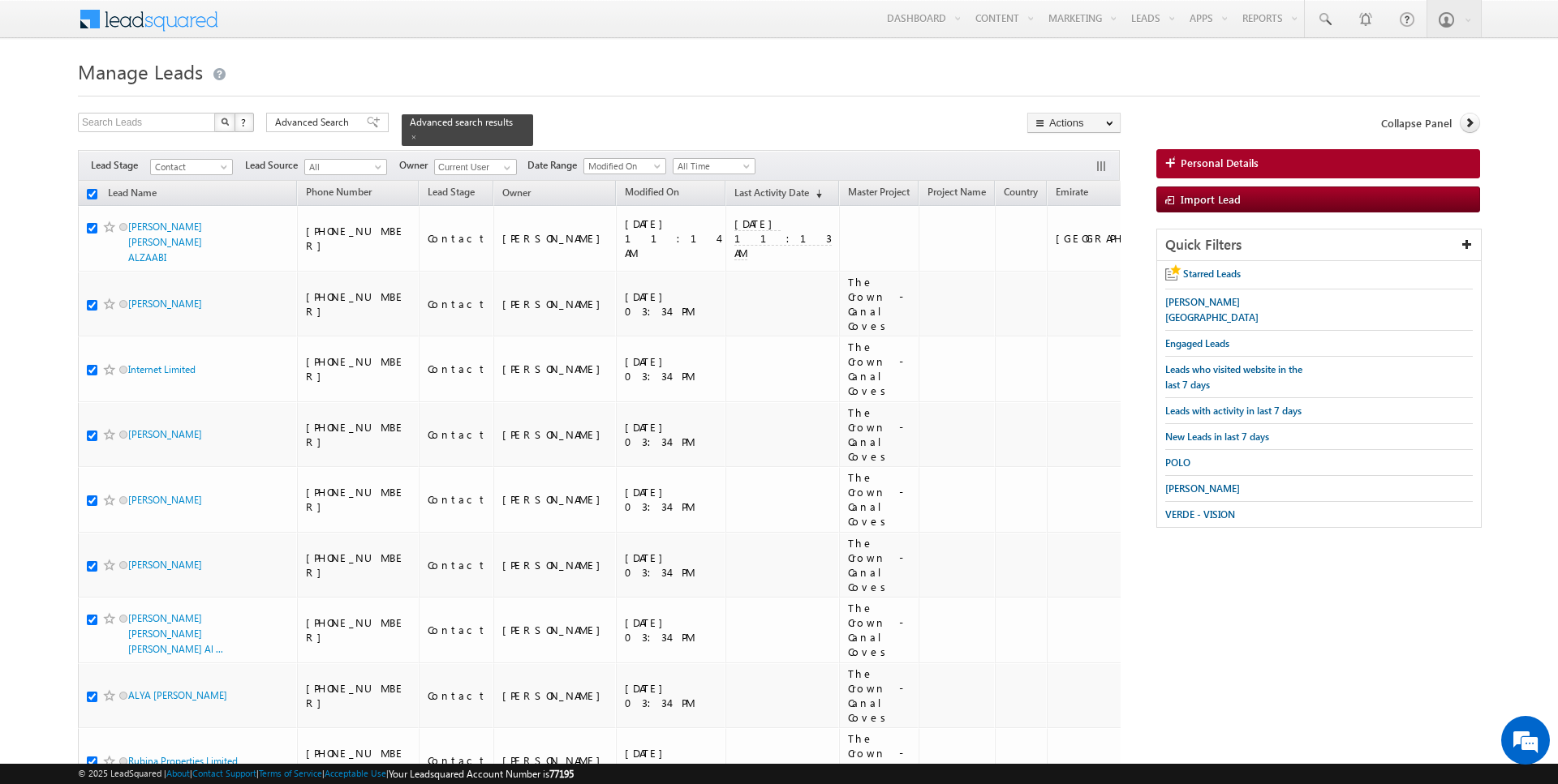
checkbox input "true"
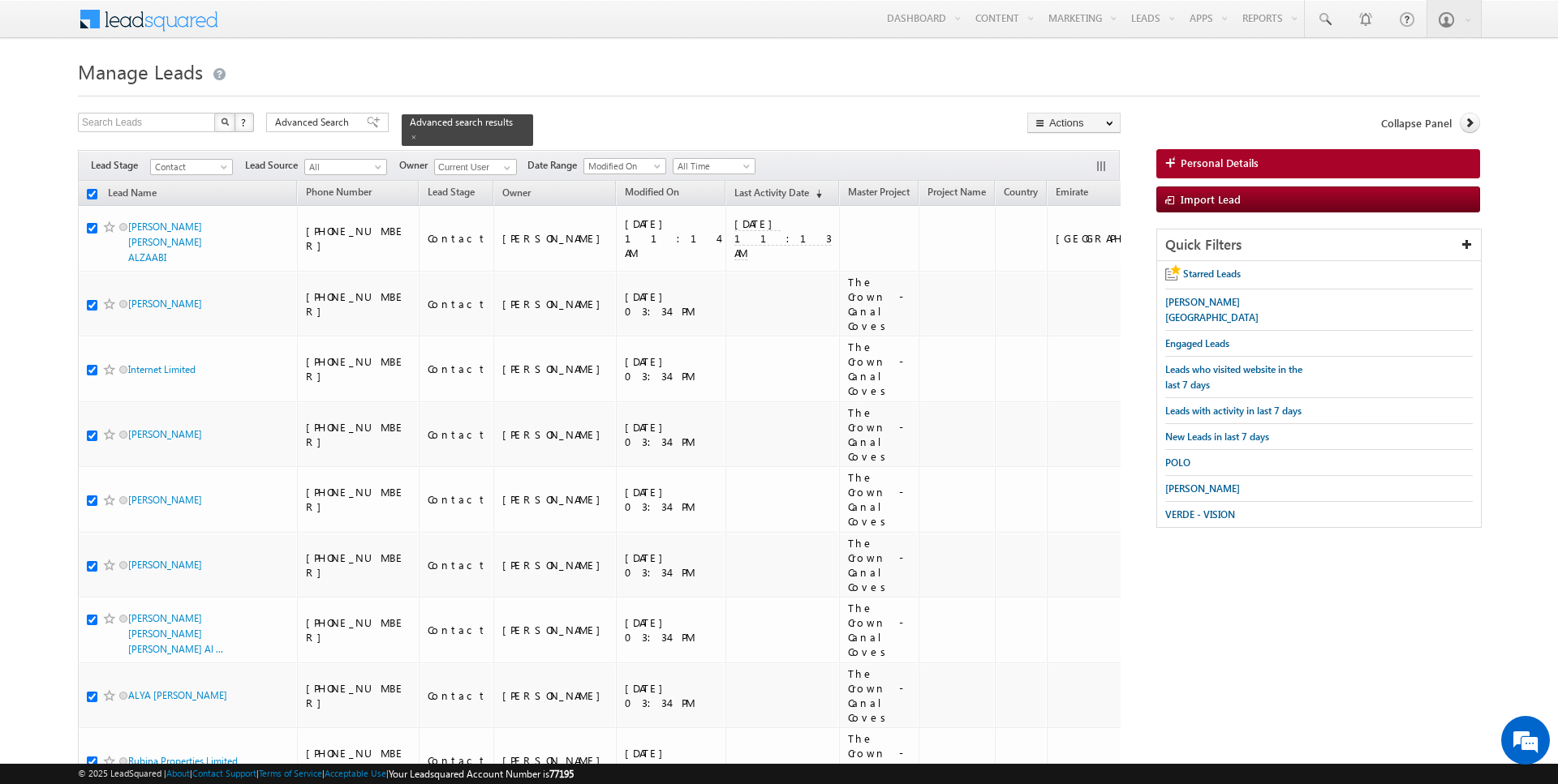
checkbox input "true"
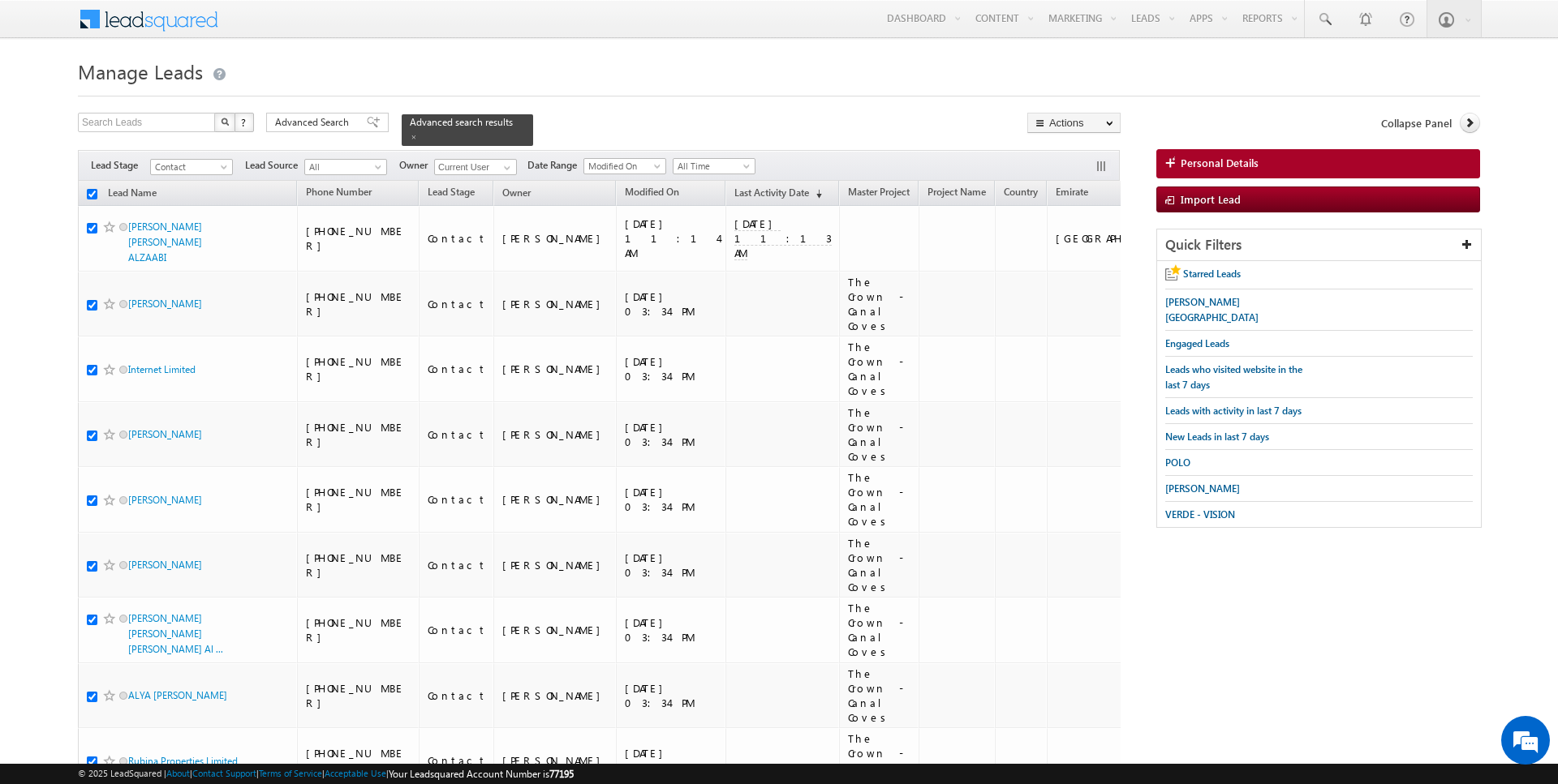
checkbox input "true"
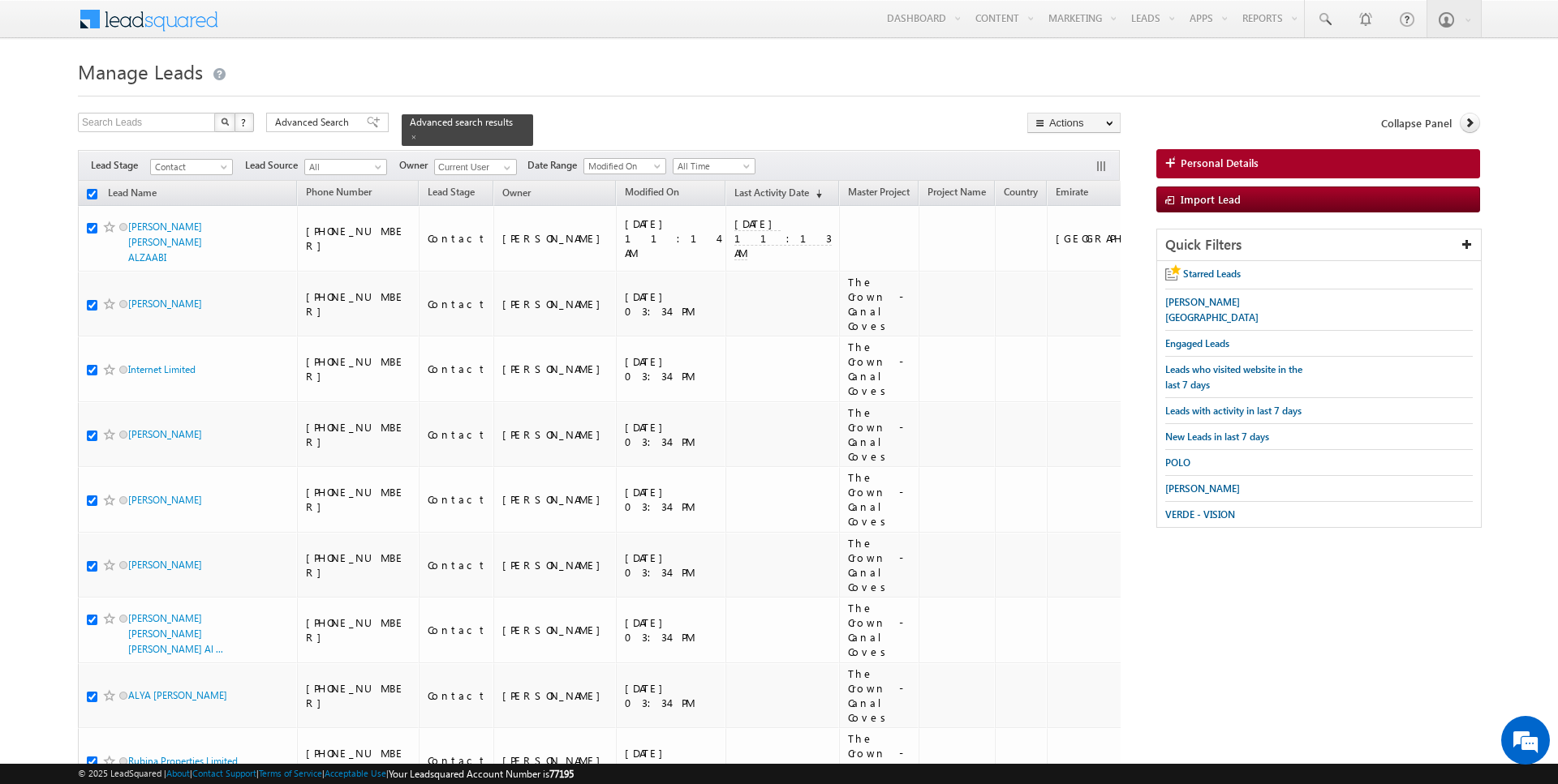
checkbox input "true"
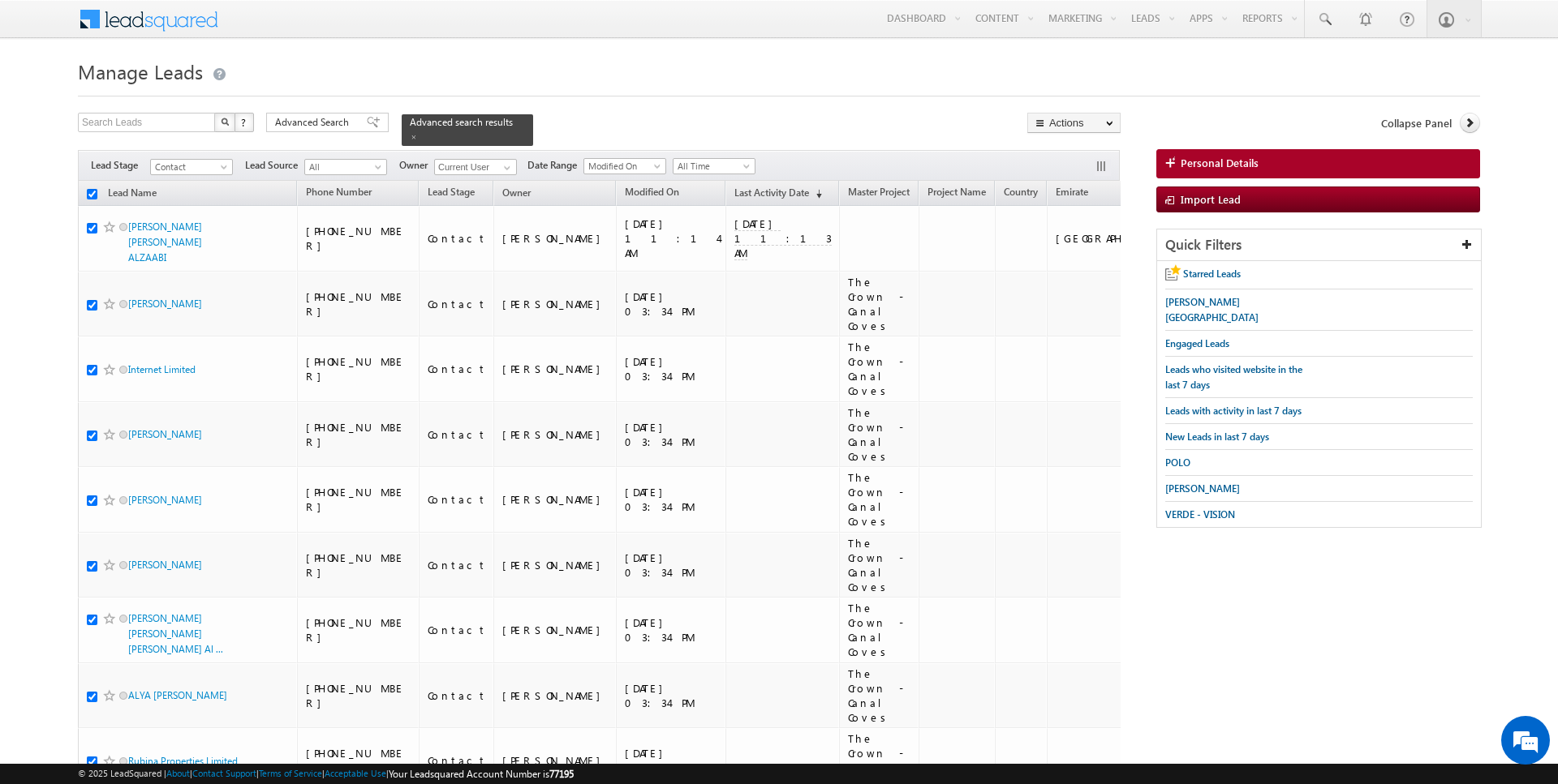
checkbox input "true"
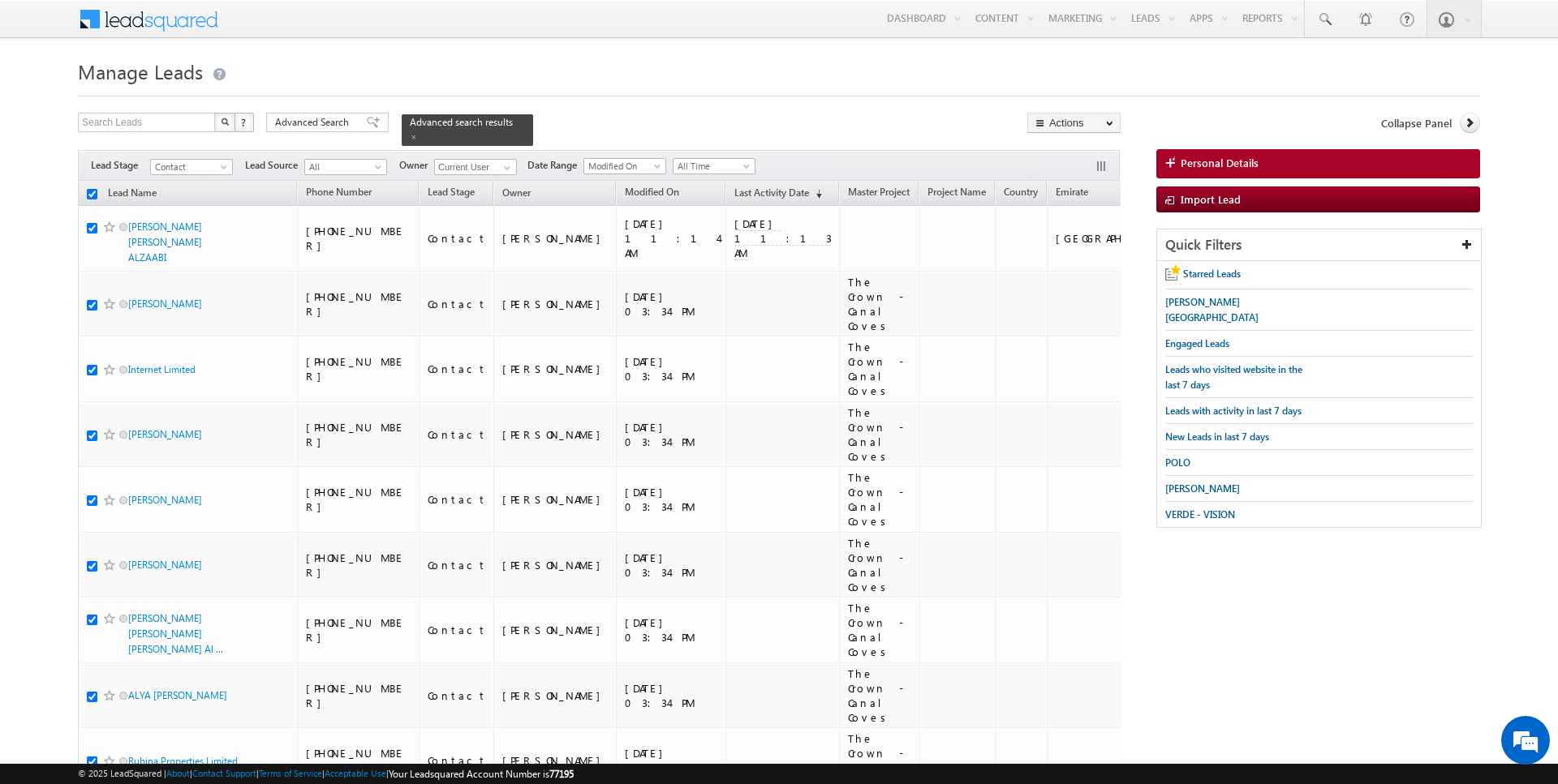
checkbox input "true"
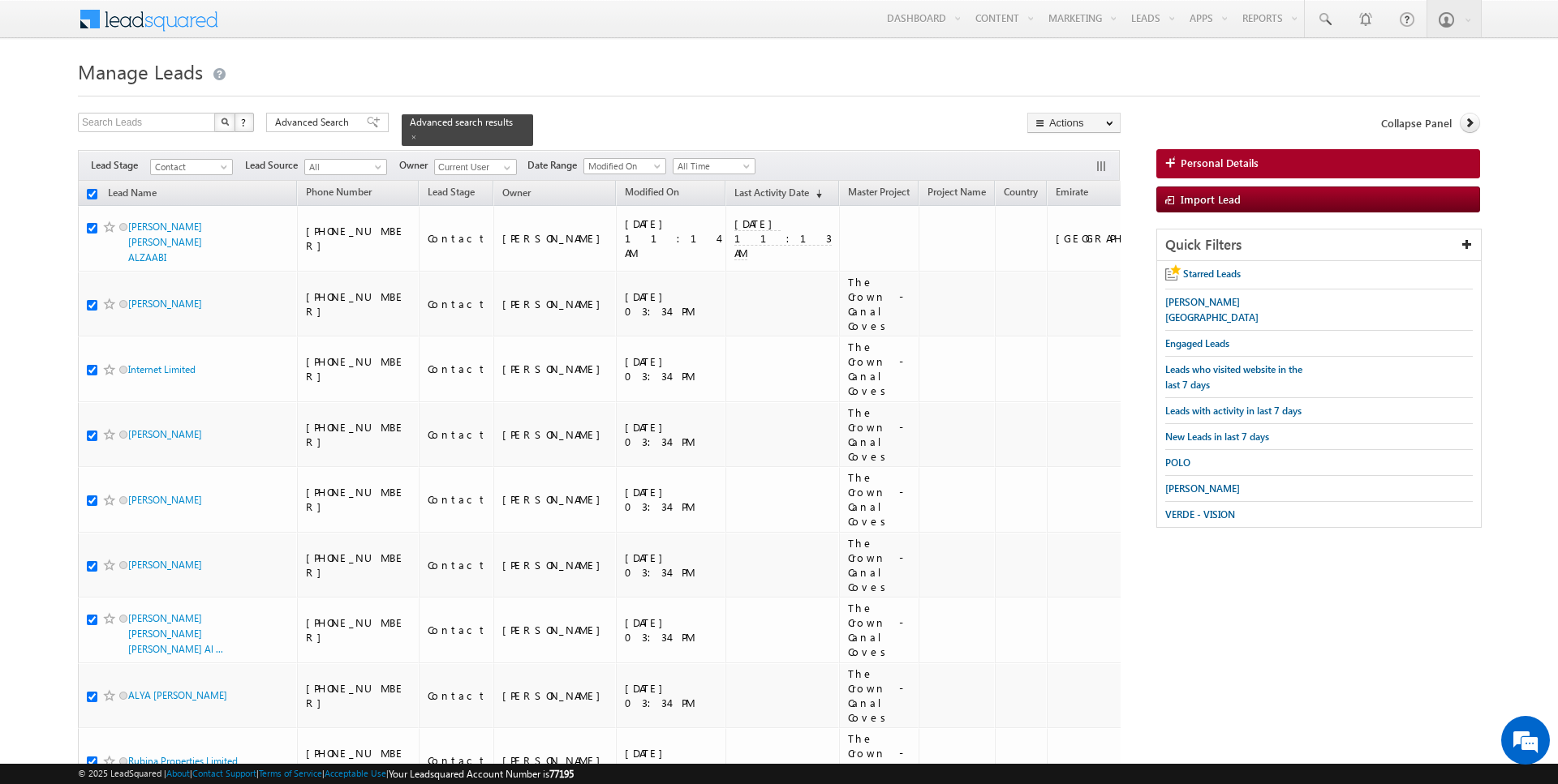
checkbox input "true"
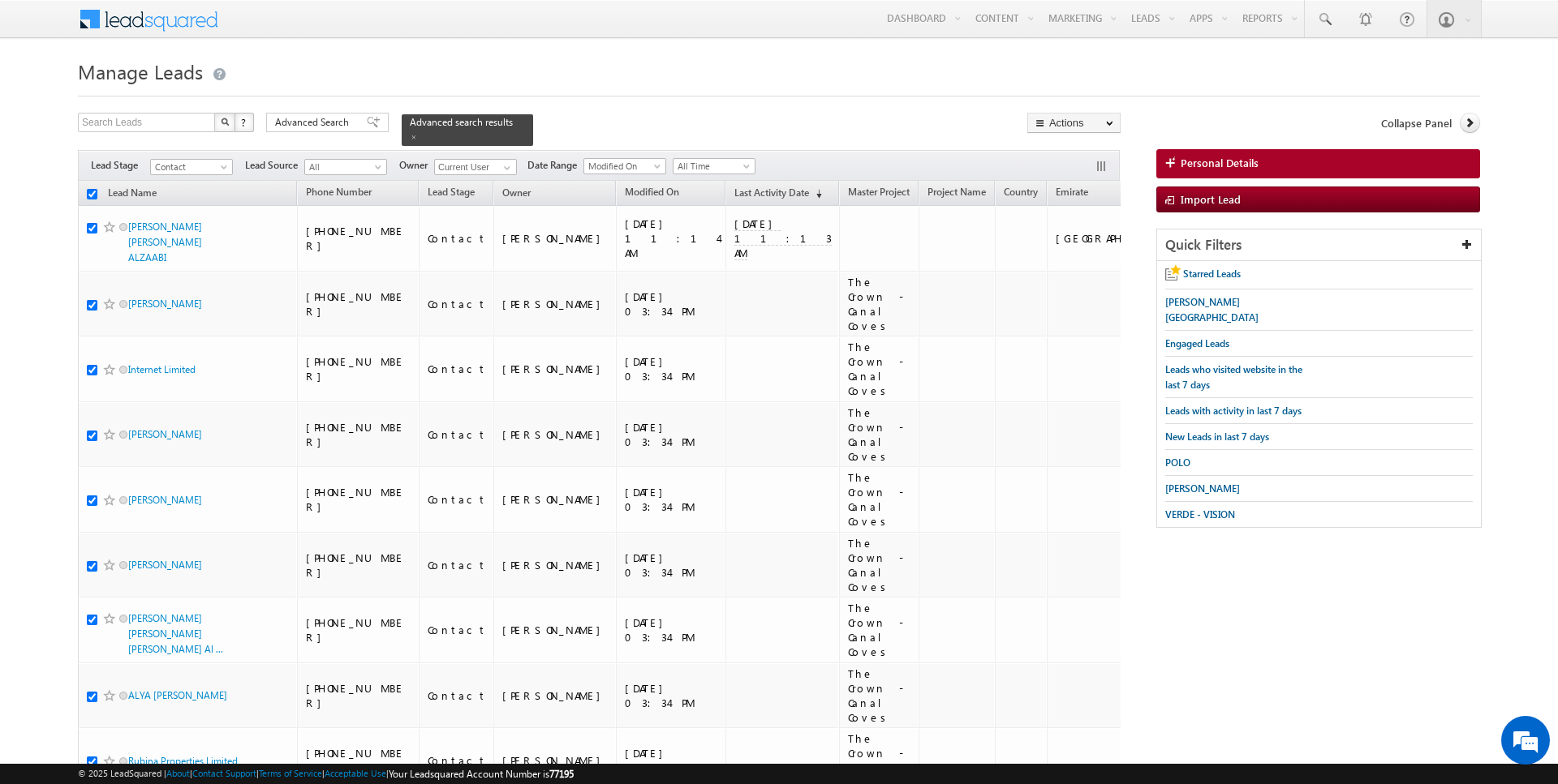
checkbox input "true"
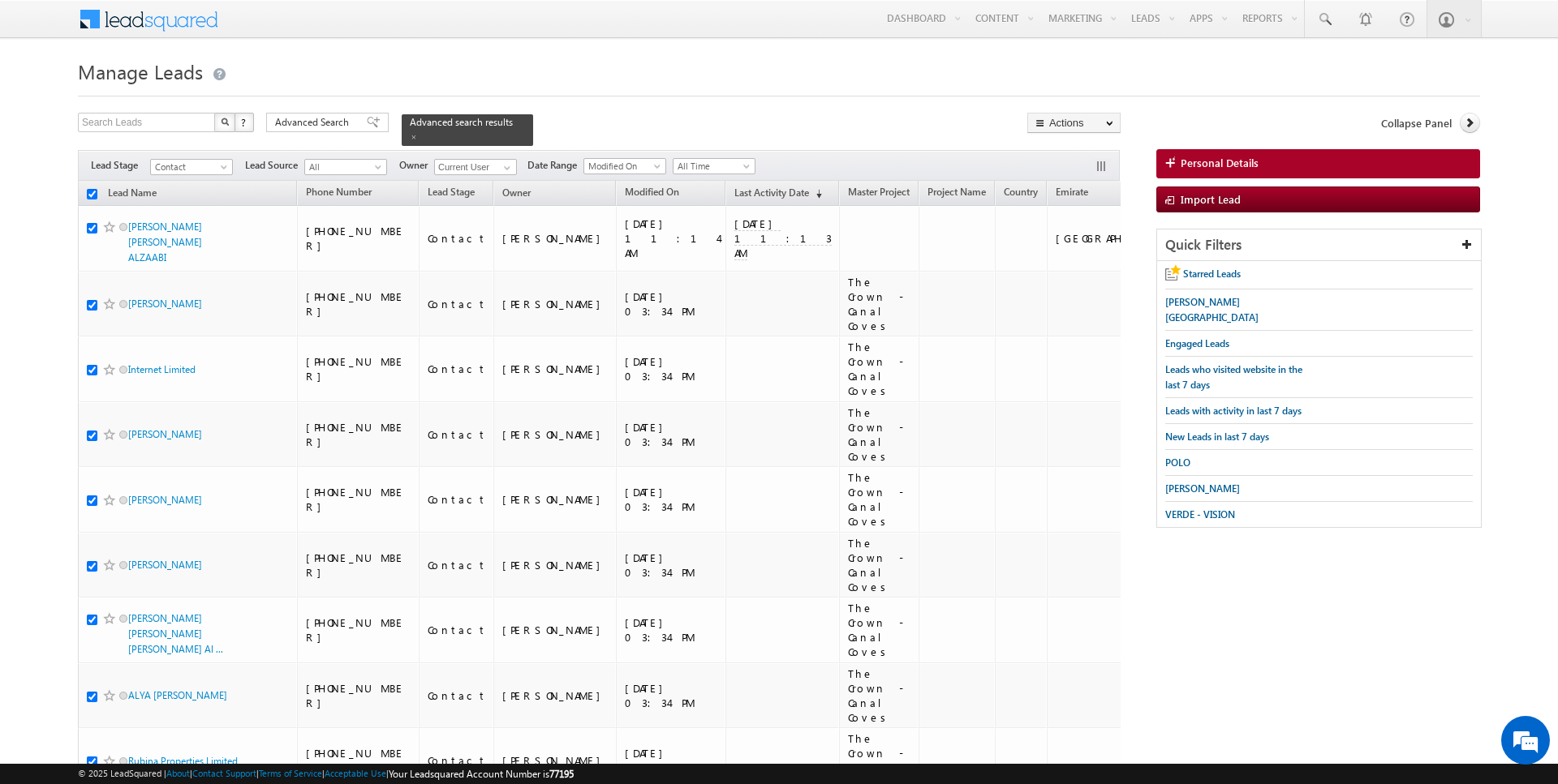
checkbox input "true"
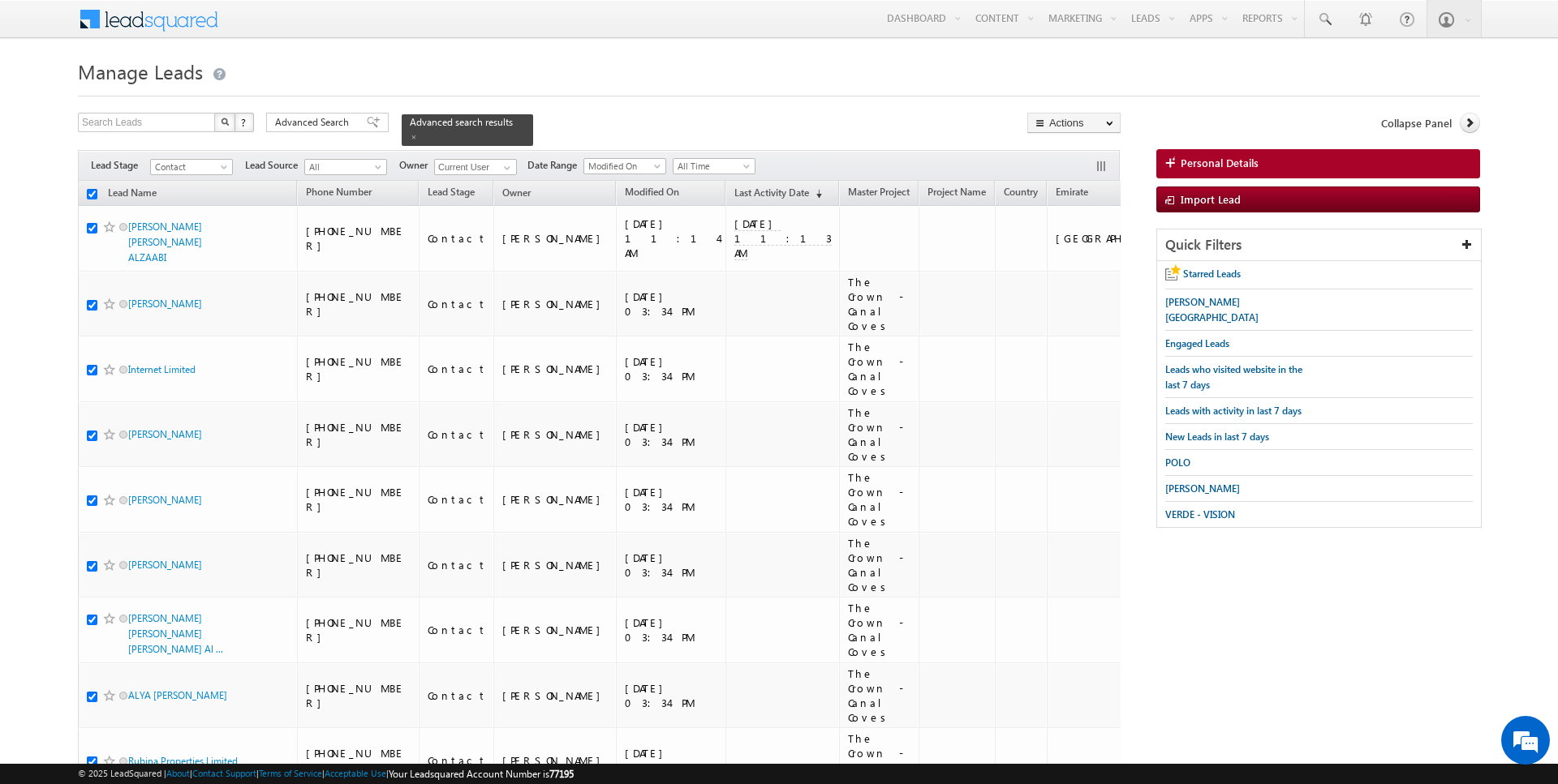
checkbox input "true"
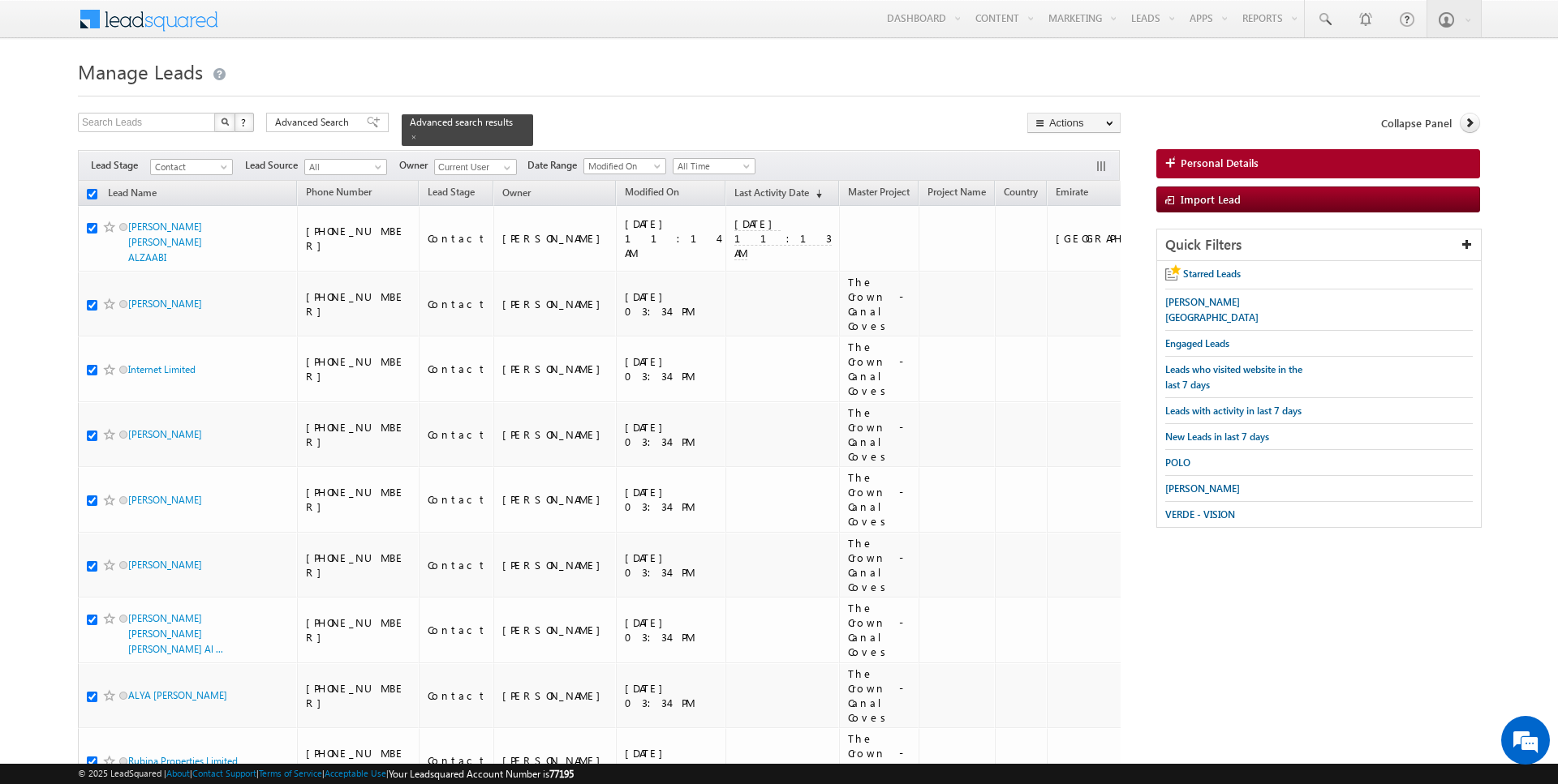
checkbox input "true"
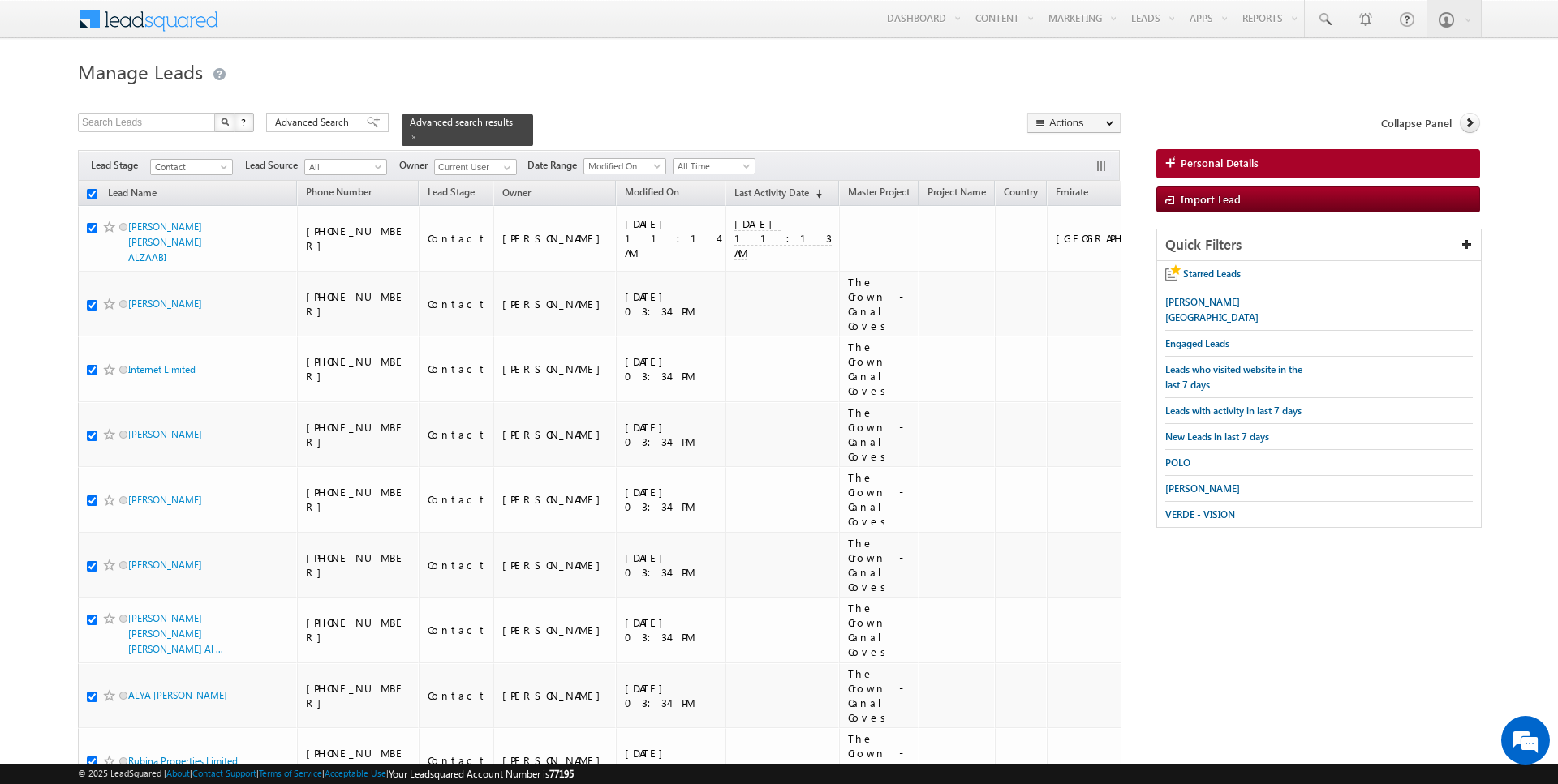
checkbox input "true"
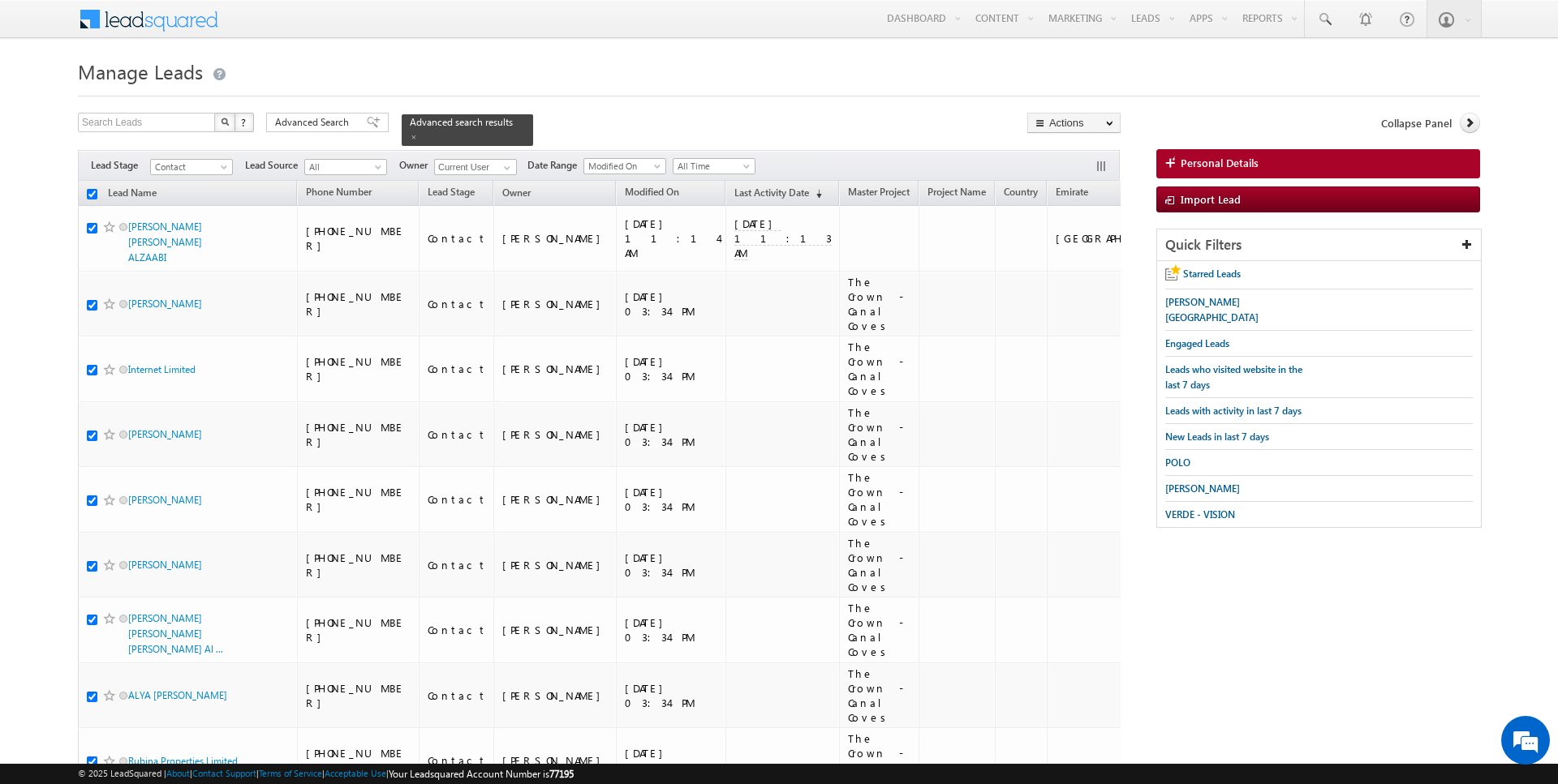
checkbox input "true"
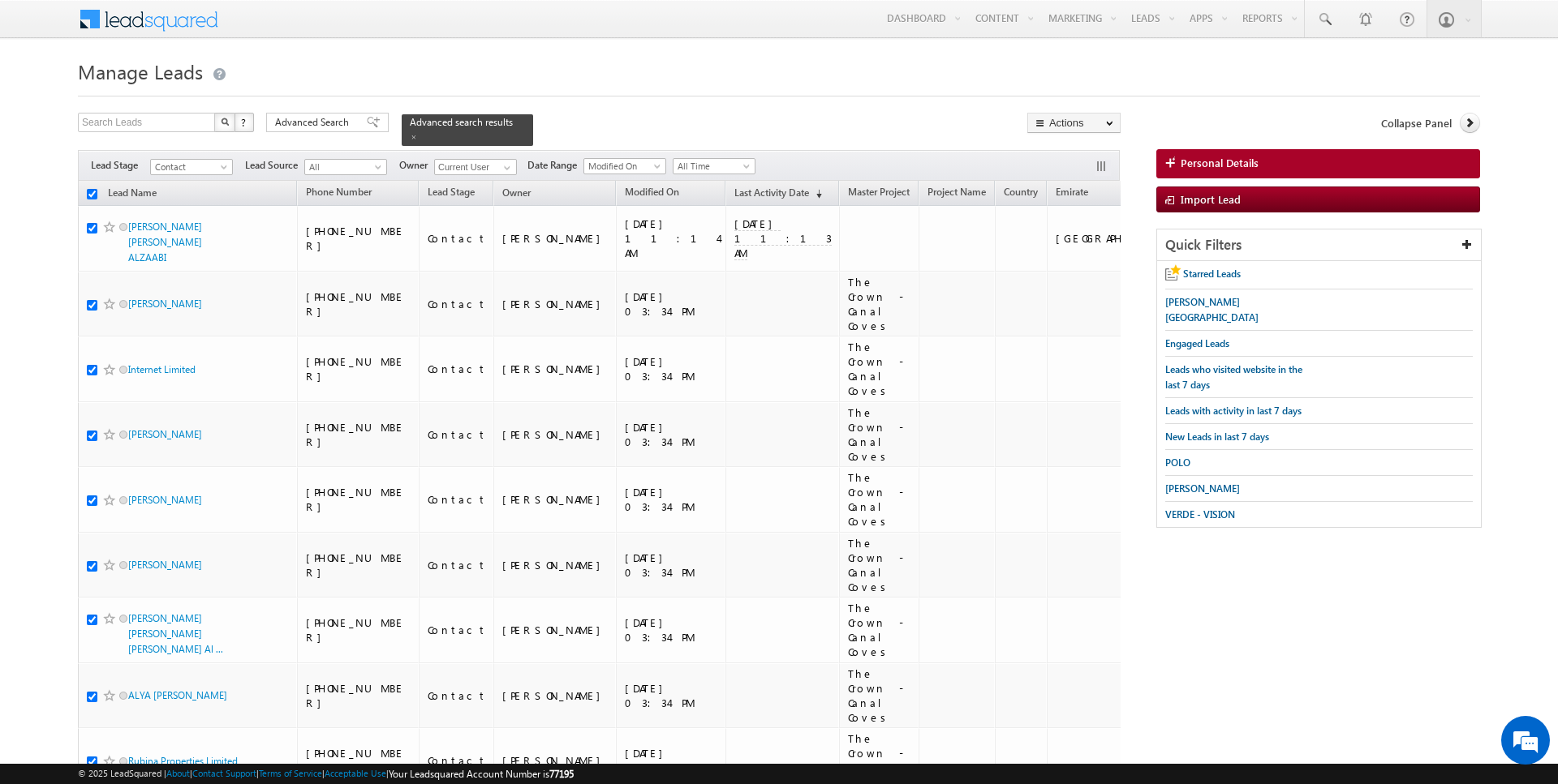
checkbox input "true"
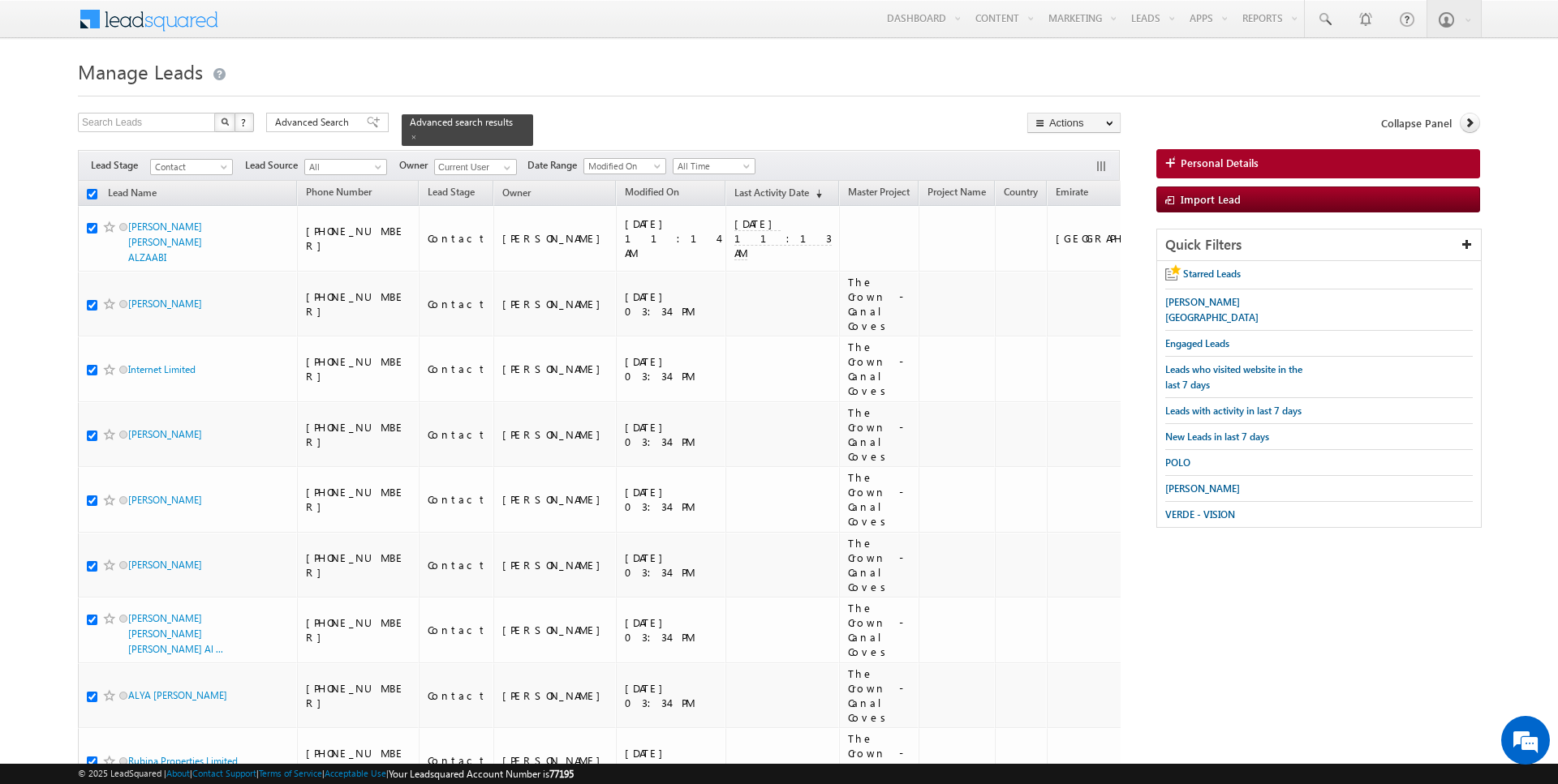
checkbox input "true"
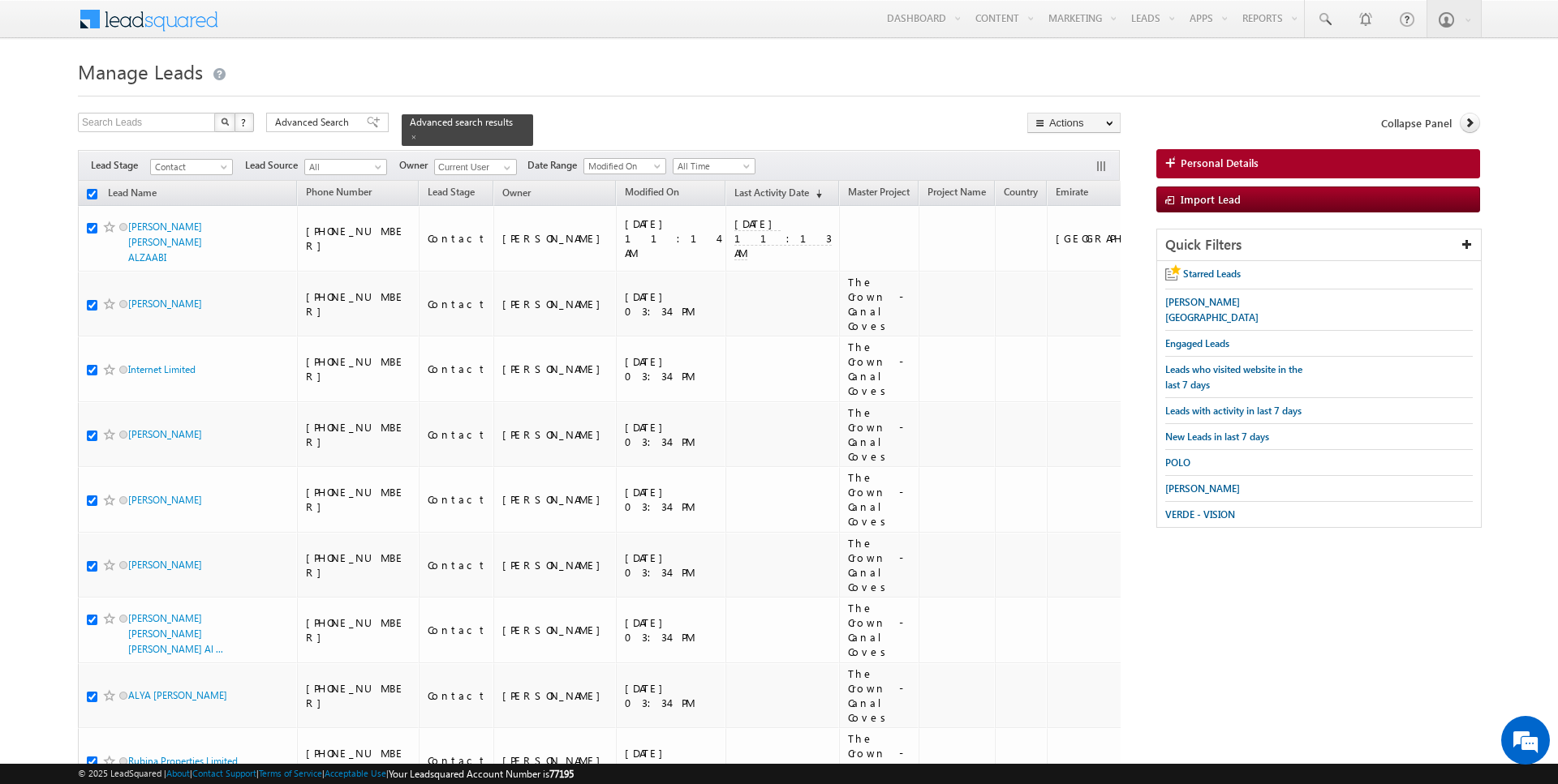
checkbox input "true"
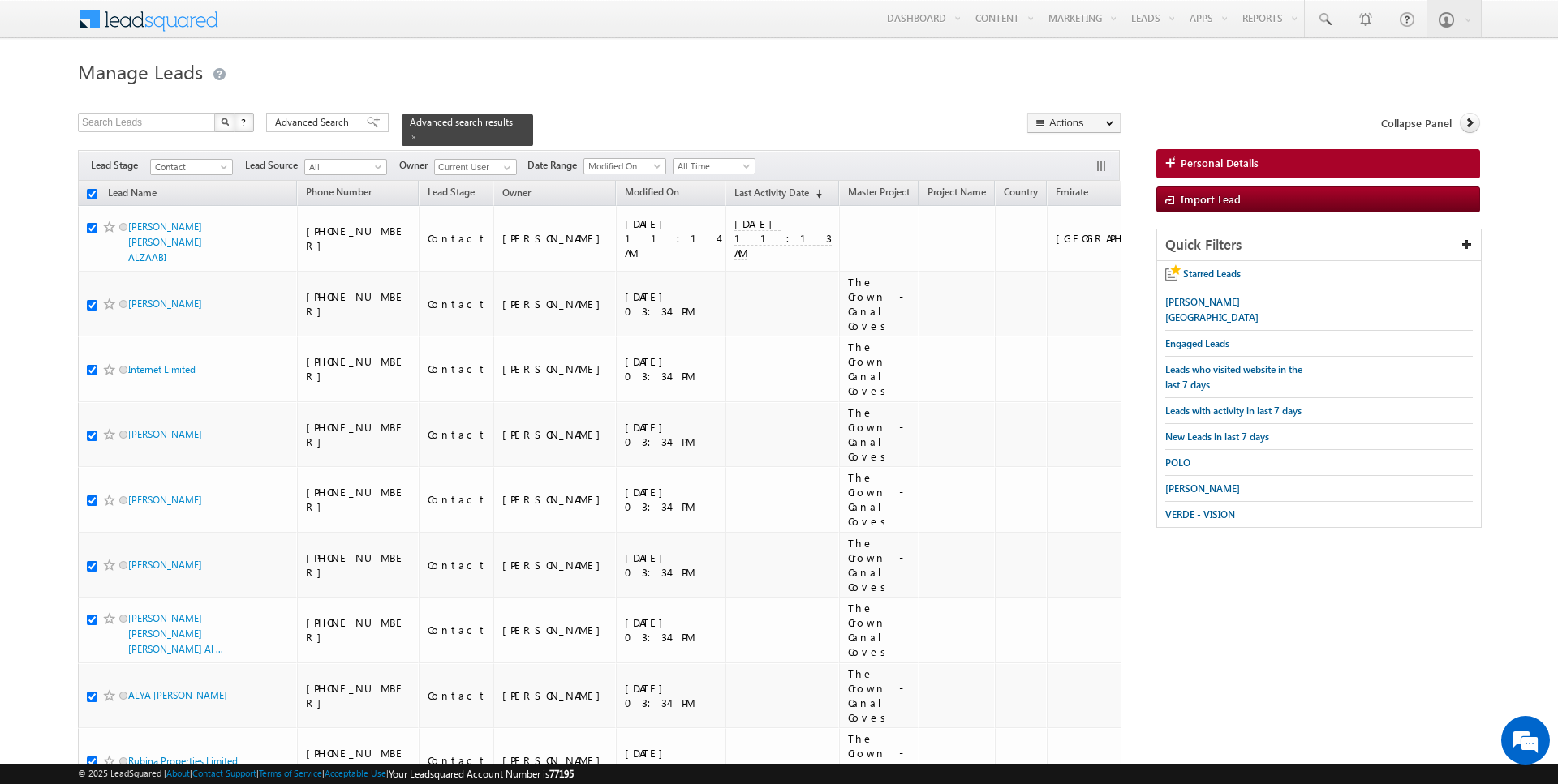
checkbox input "true"
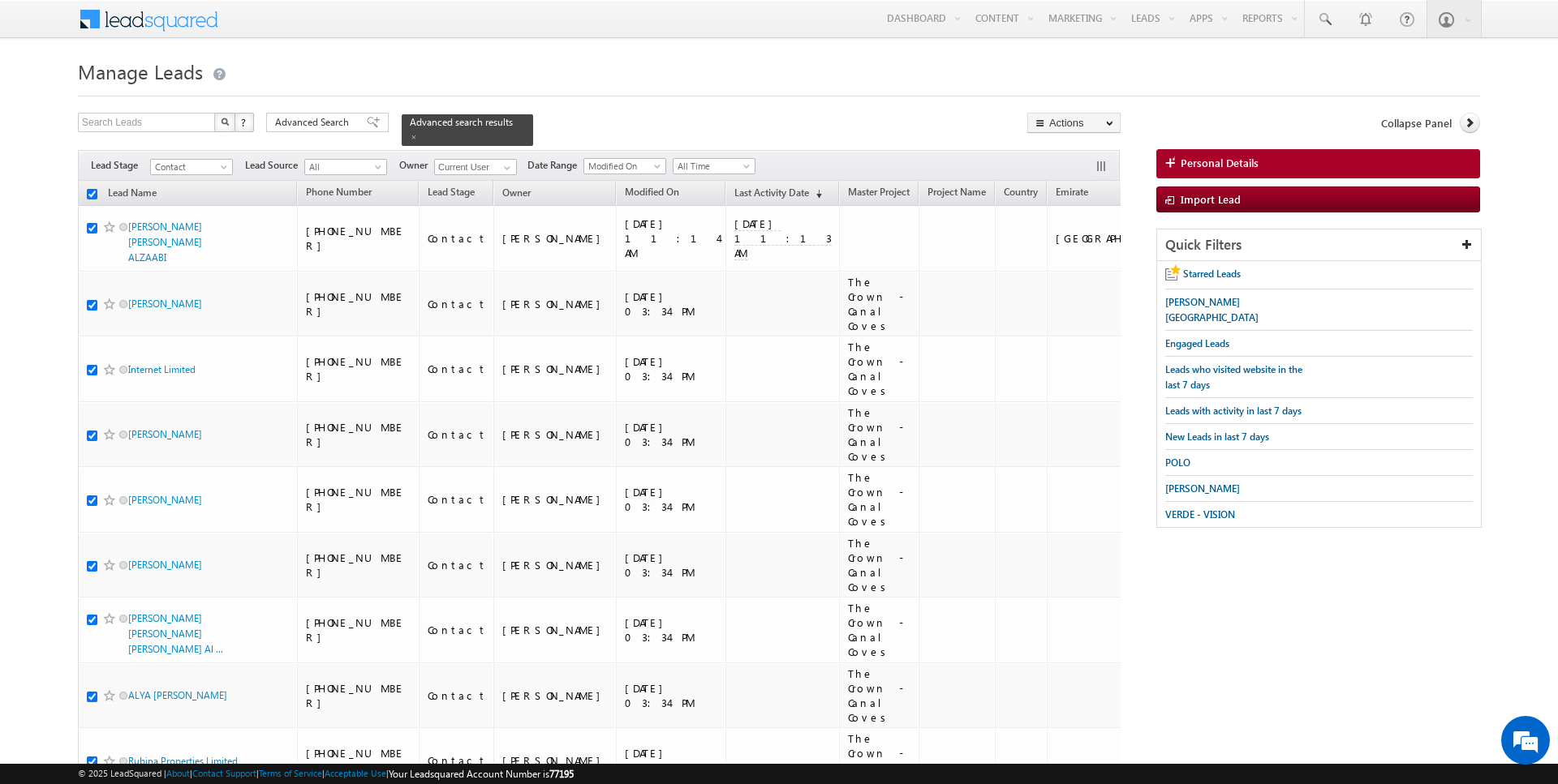
checkbox input "true"
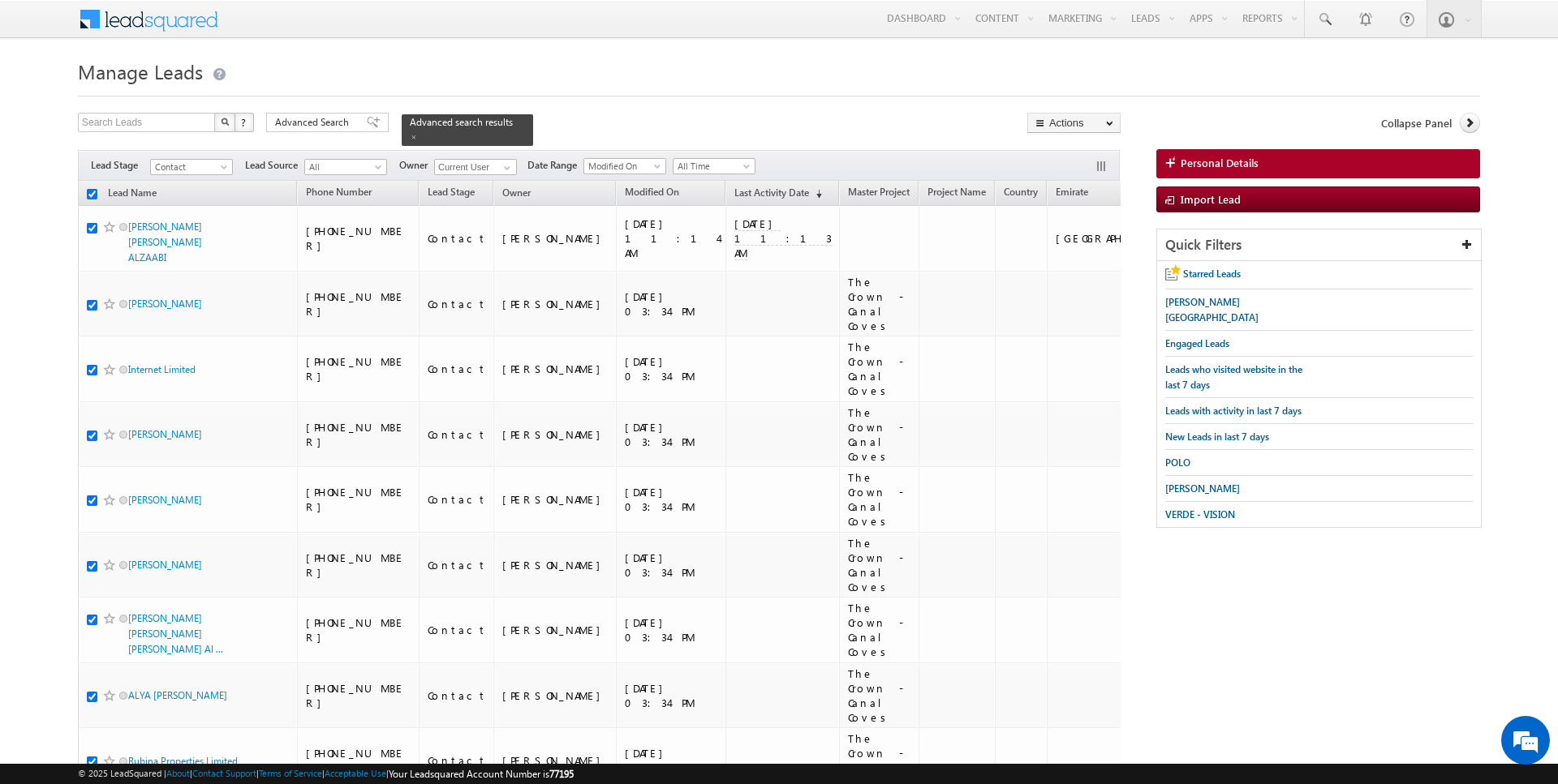
checkbox input "true"
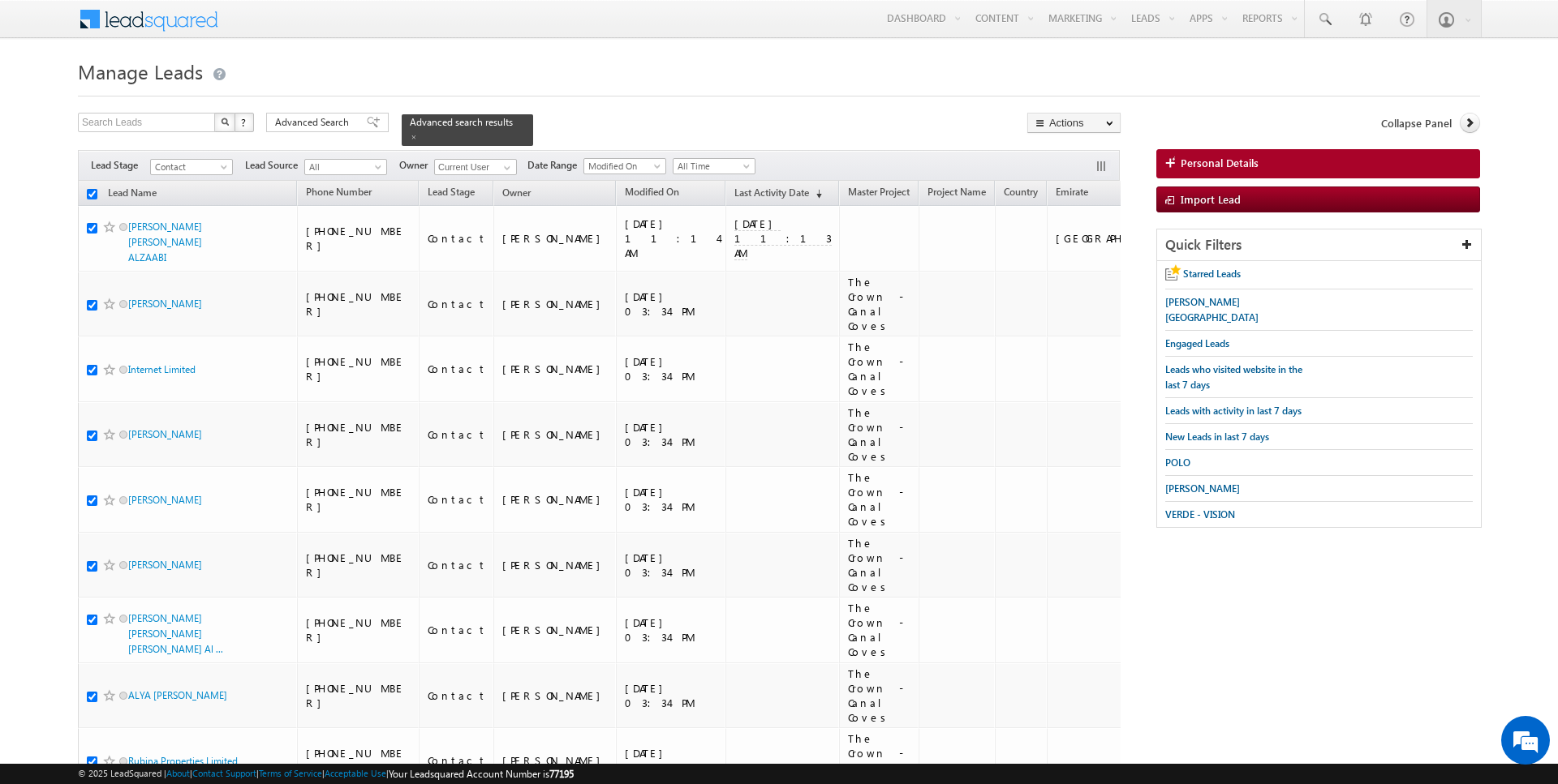
checkbox input "true"
click at [1076, 273] on link "Change Stage" at bounding box center [1073, 283] width 91 height 20
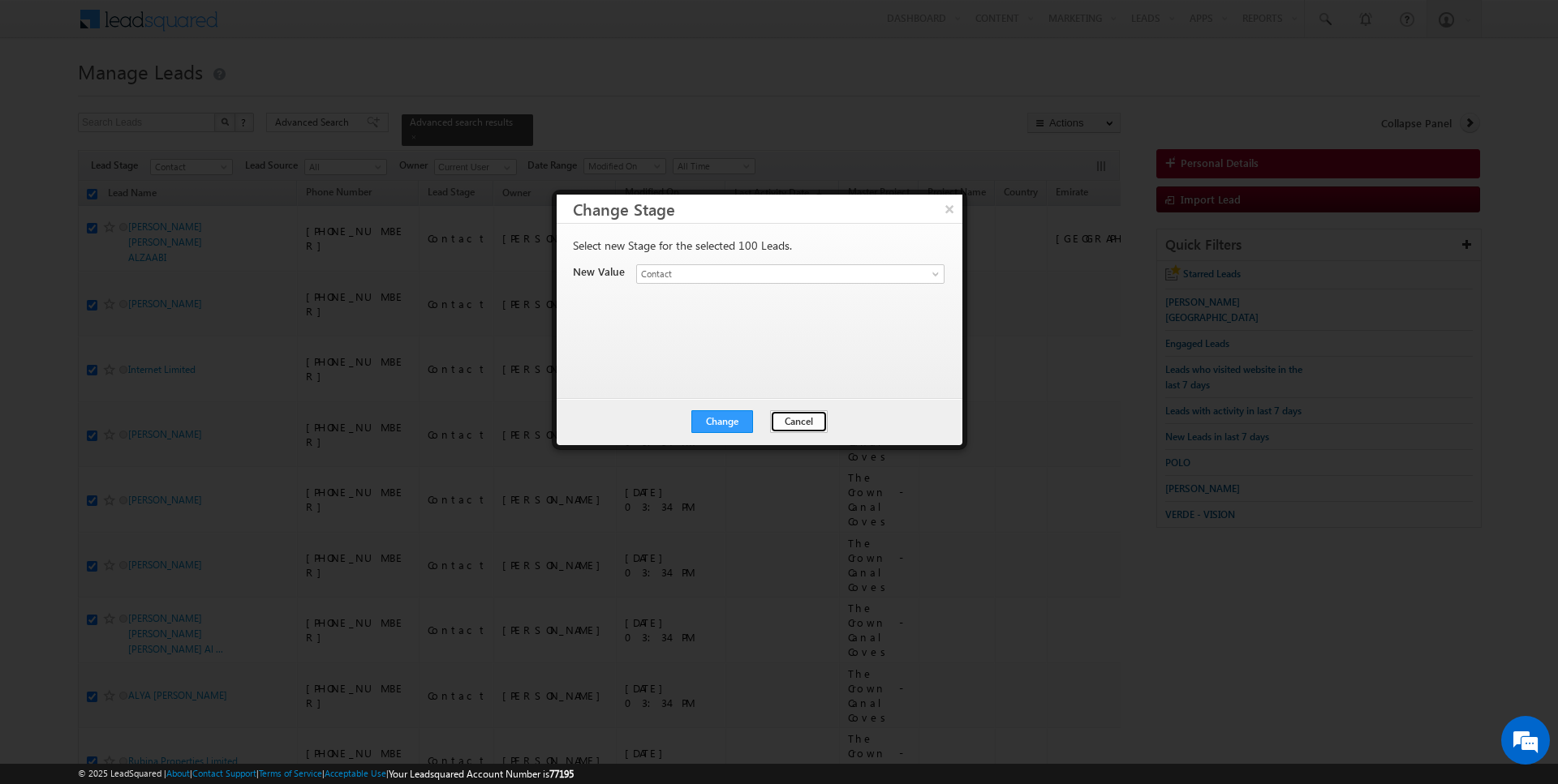
click at [791, 426] on button "Cancel" at bounding box center [798, 421] width 58 height 23
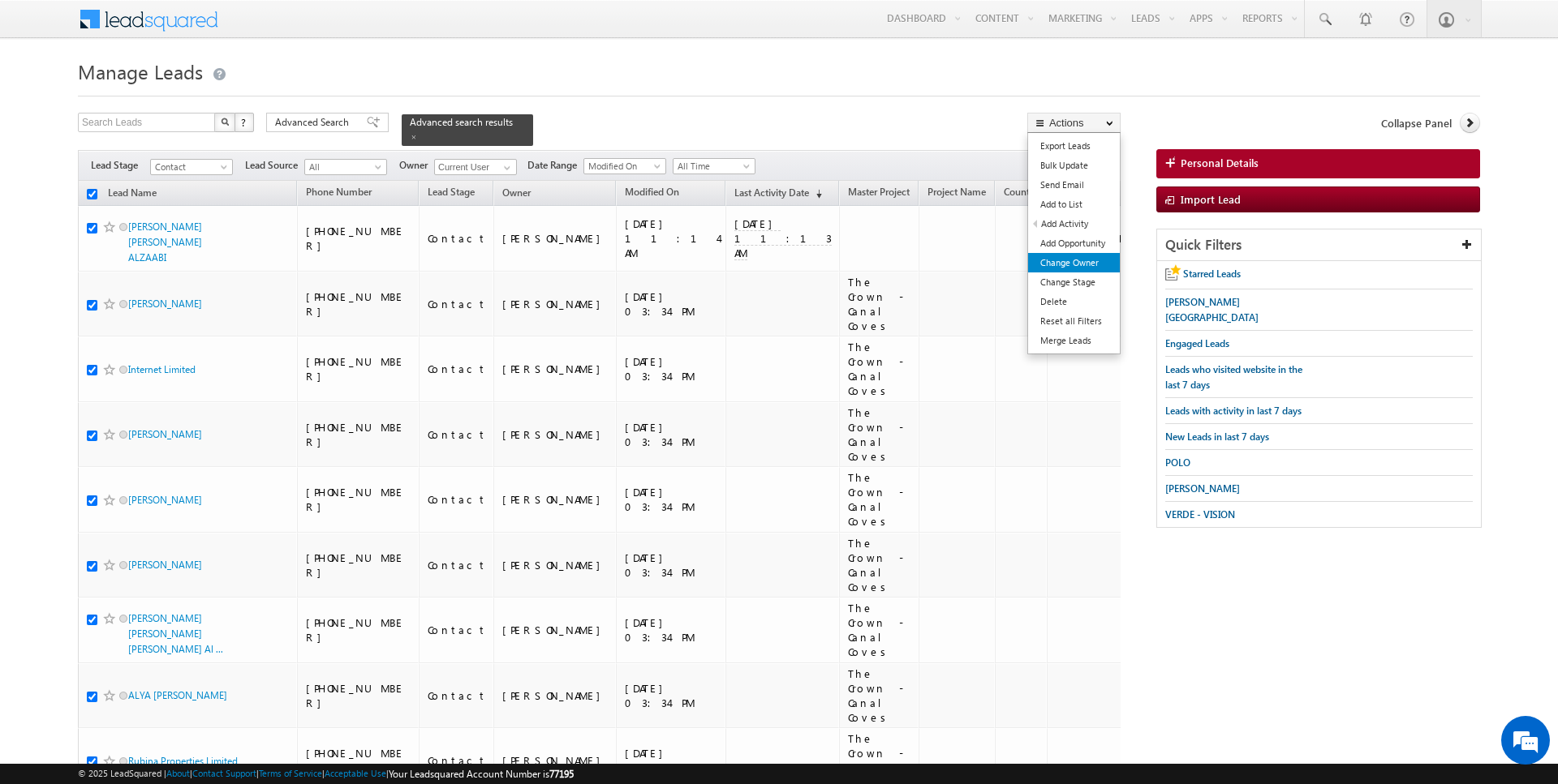
click at [1066, 267] on link "Change Owner" at bounding box center [1073, 263] width 91 height 20
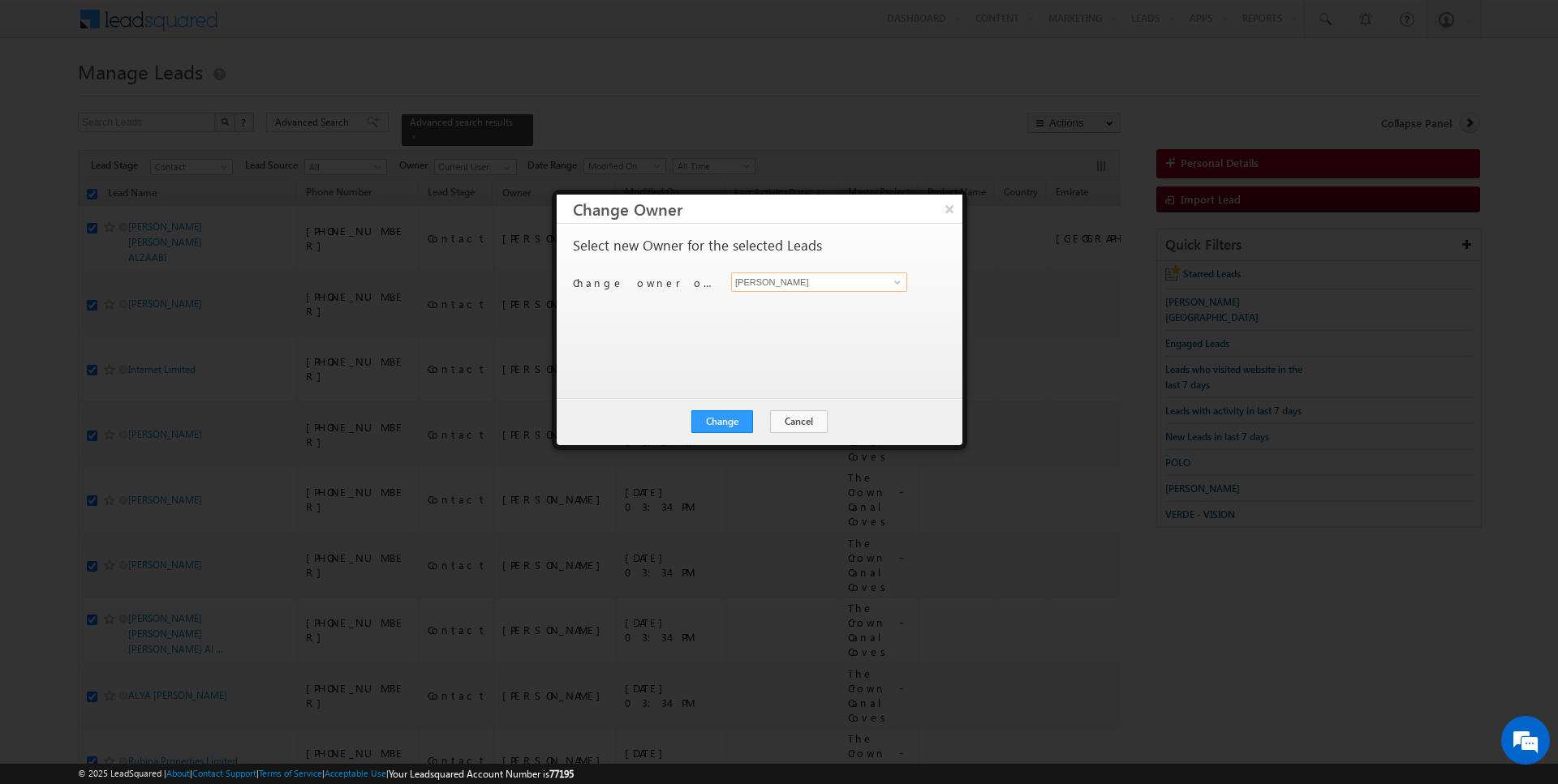
click at [806, 285] on input "[PERSON_NAME]" at bounding box center [819, 283] width 176 height 20
type input "[PERSON_NAME]"
click at [731, 422] on button "Change" at bounding box center [722, 421] width 62 height 23
click at [764, 422] on button "Close" at bounding box center [762, 421] width 52 height 23
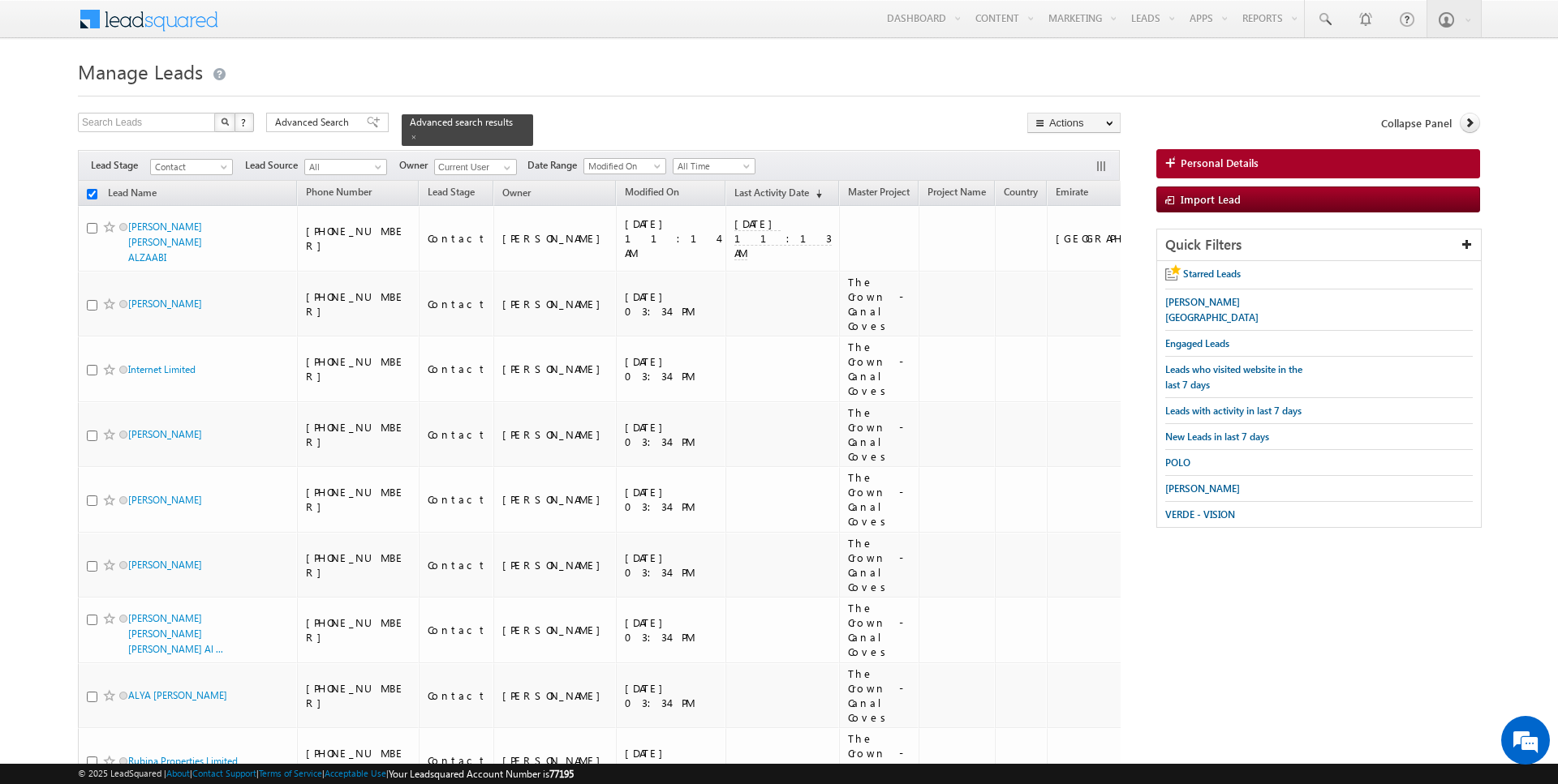
checkbox input "false"
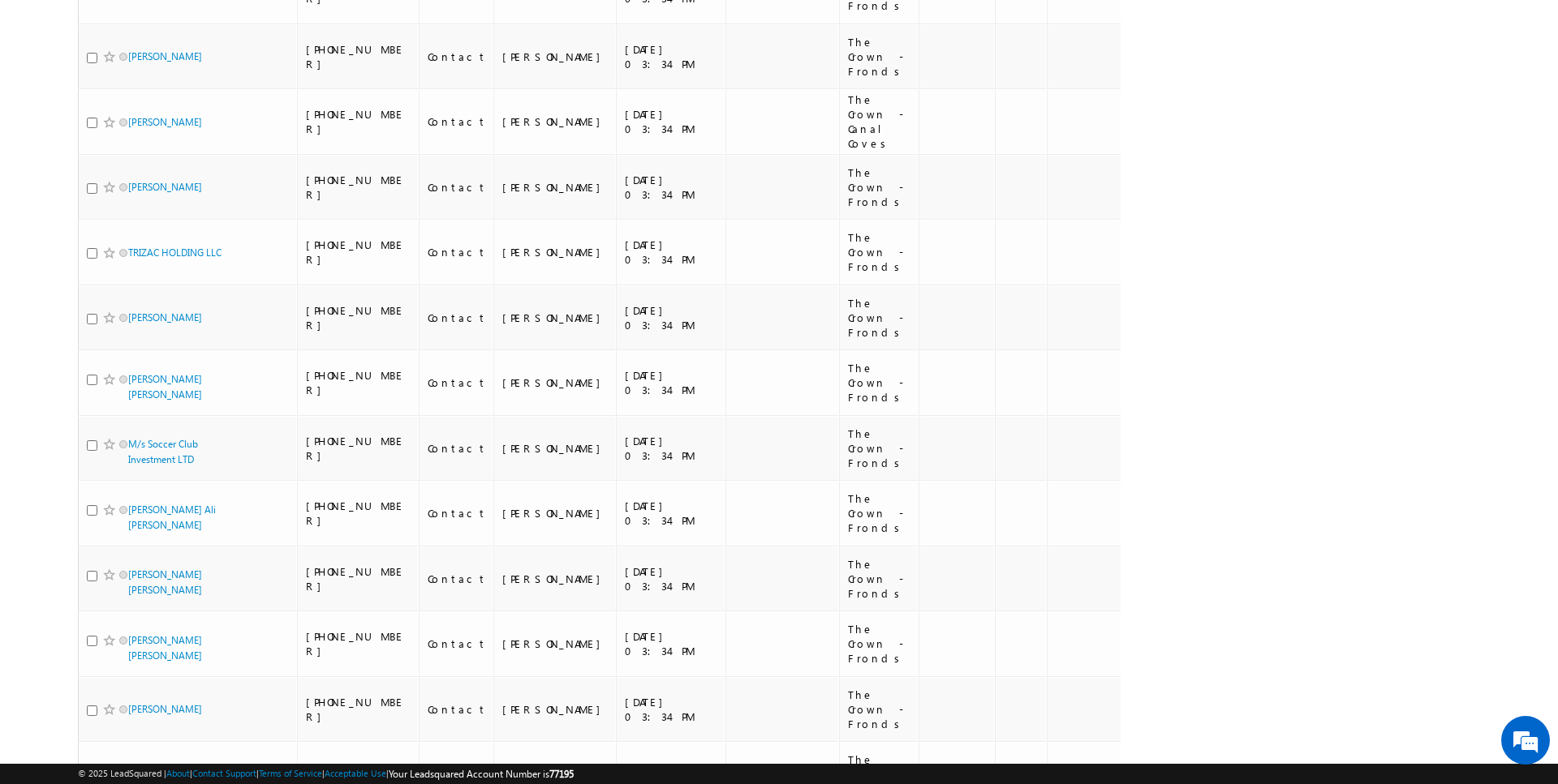
scroll to position [1416, 0]
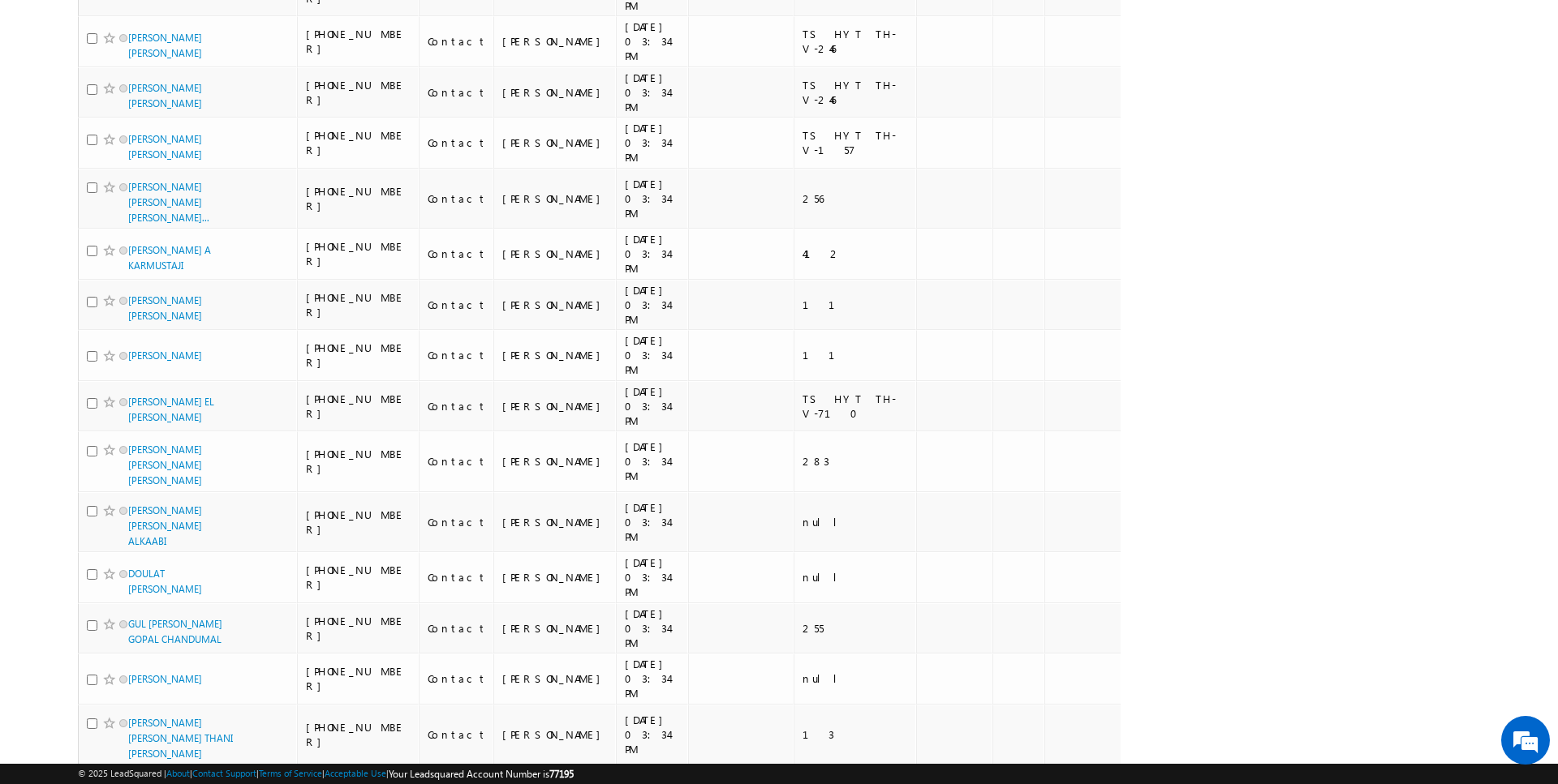
scroll to position [3795, 0]
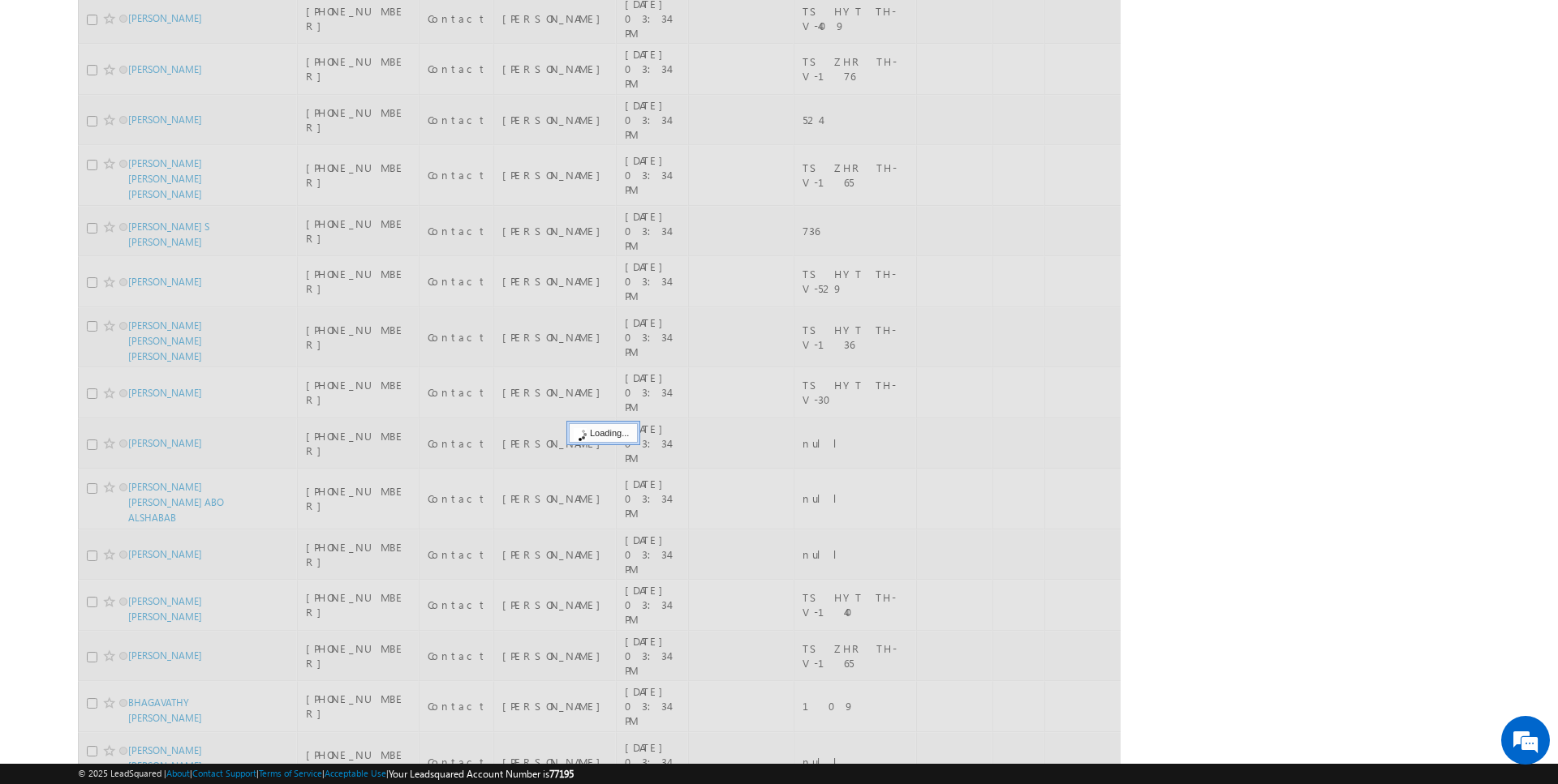
scroll to position [1454, 0]
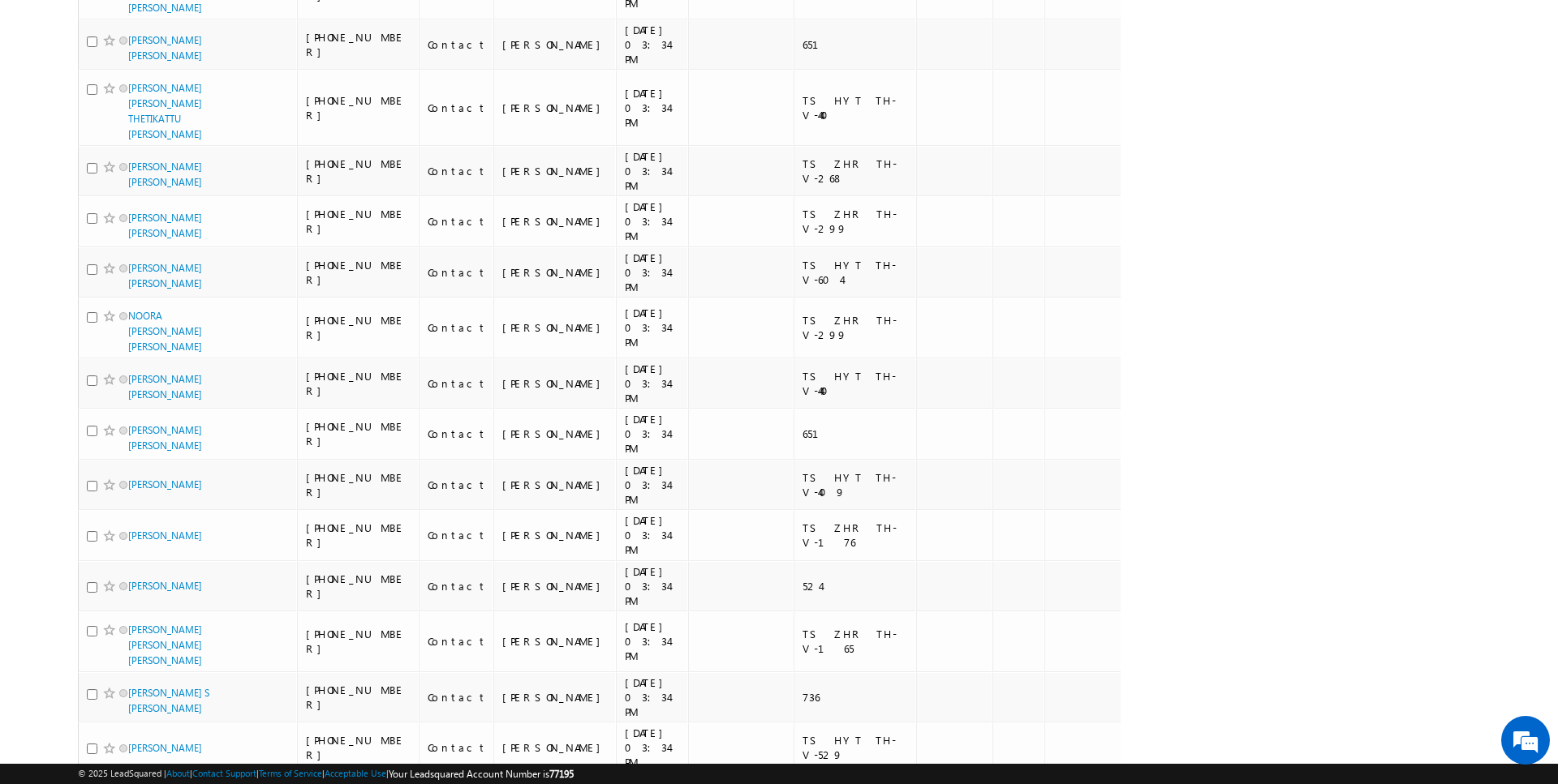
checkbox input "true"
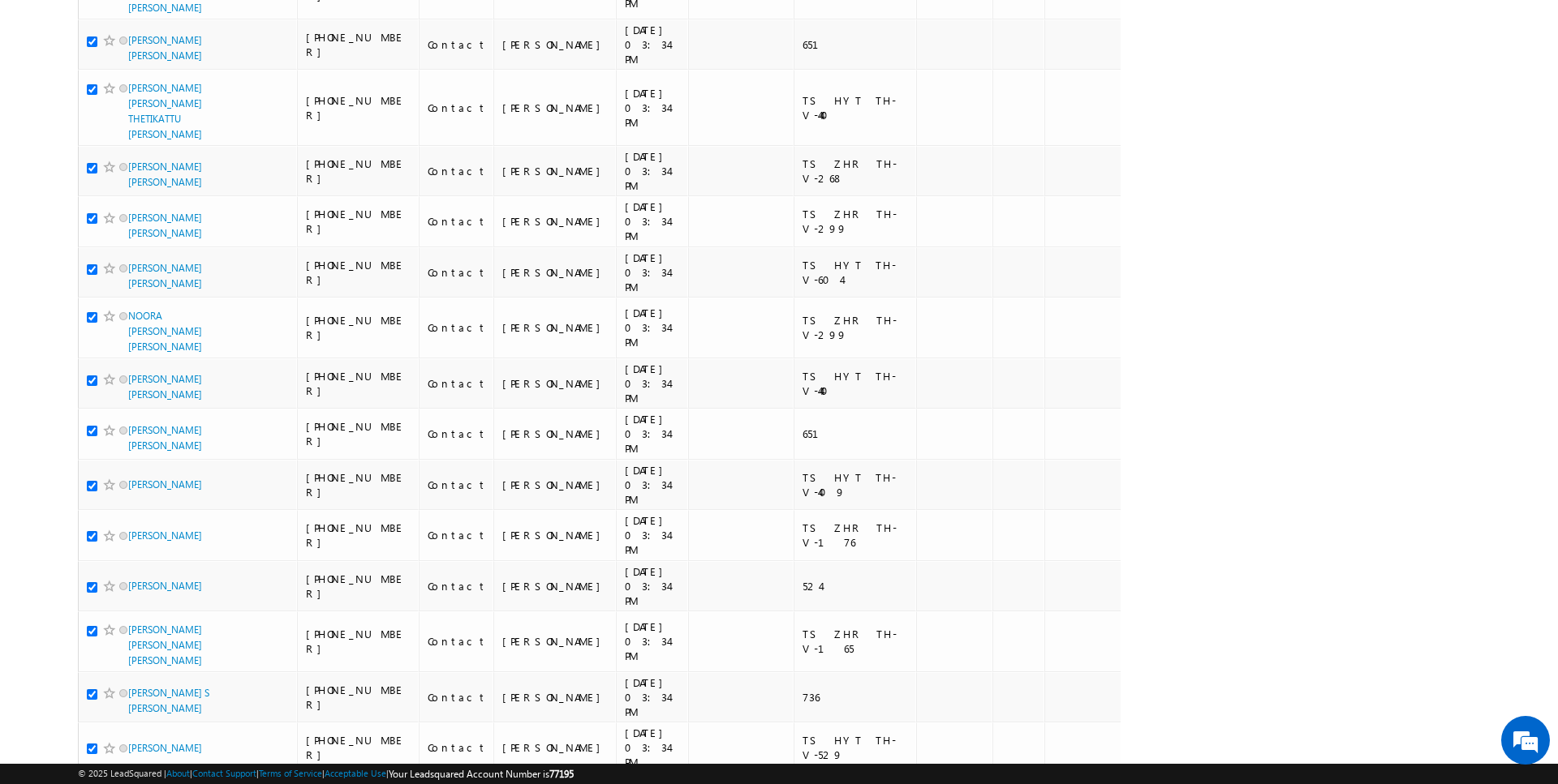
checkbox input "true"
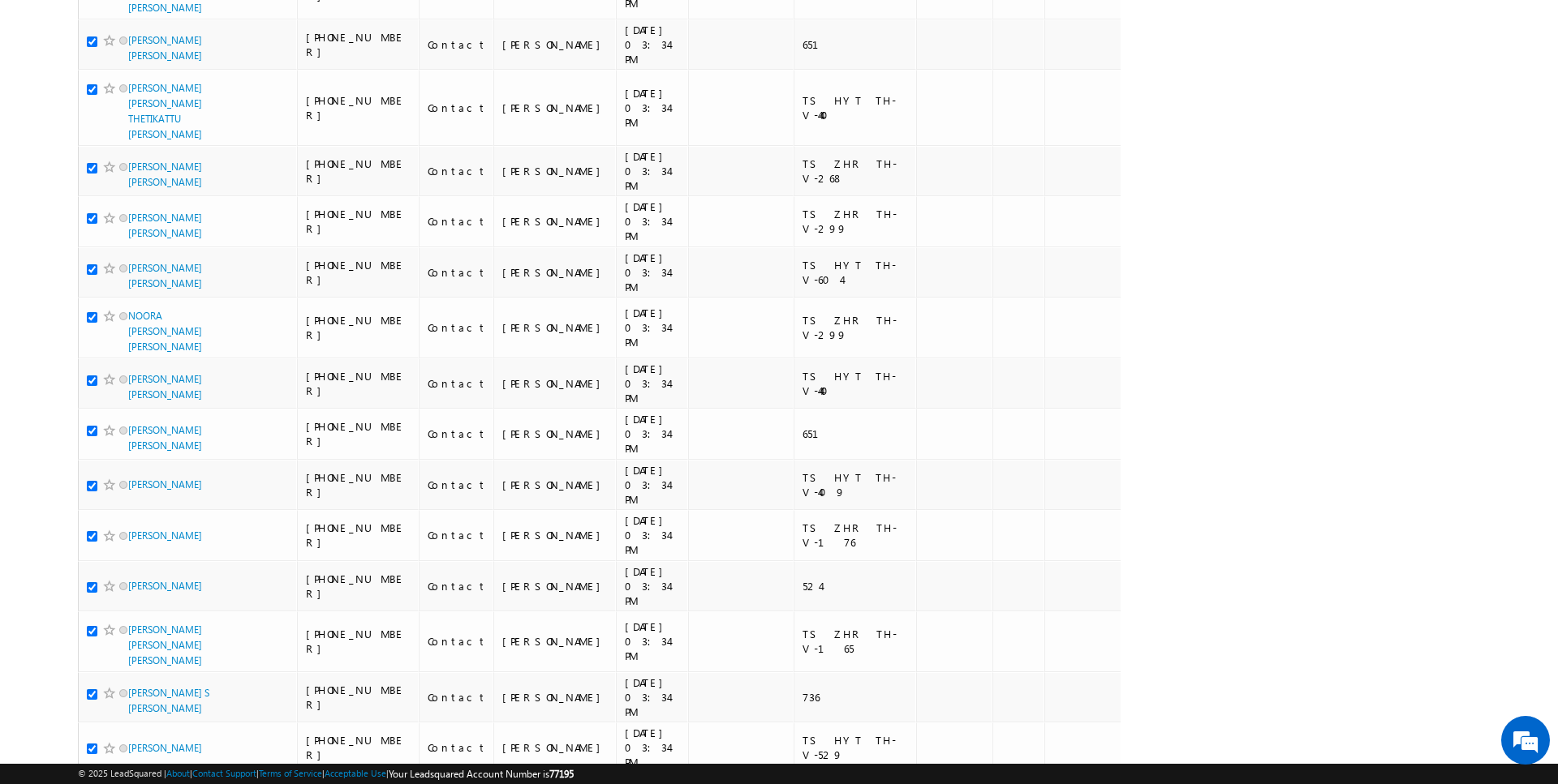
checkbox input "true"
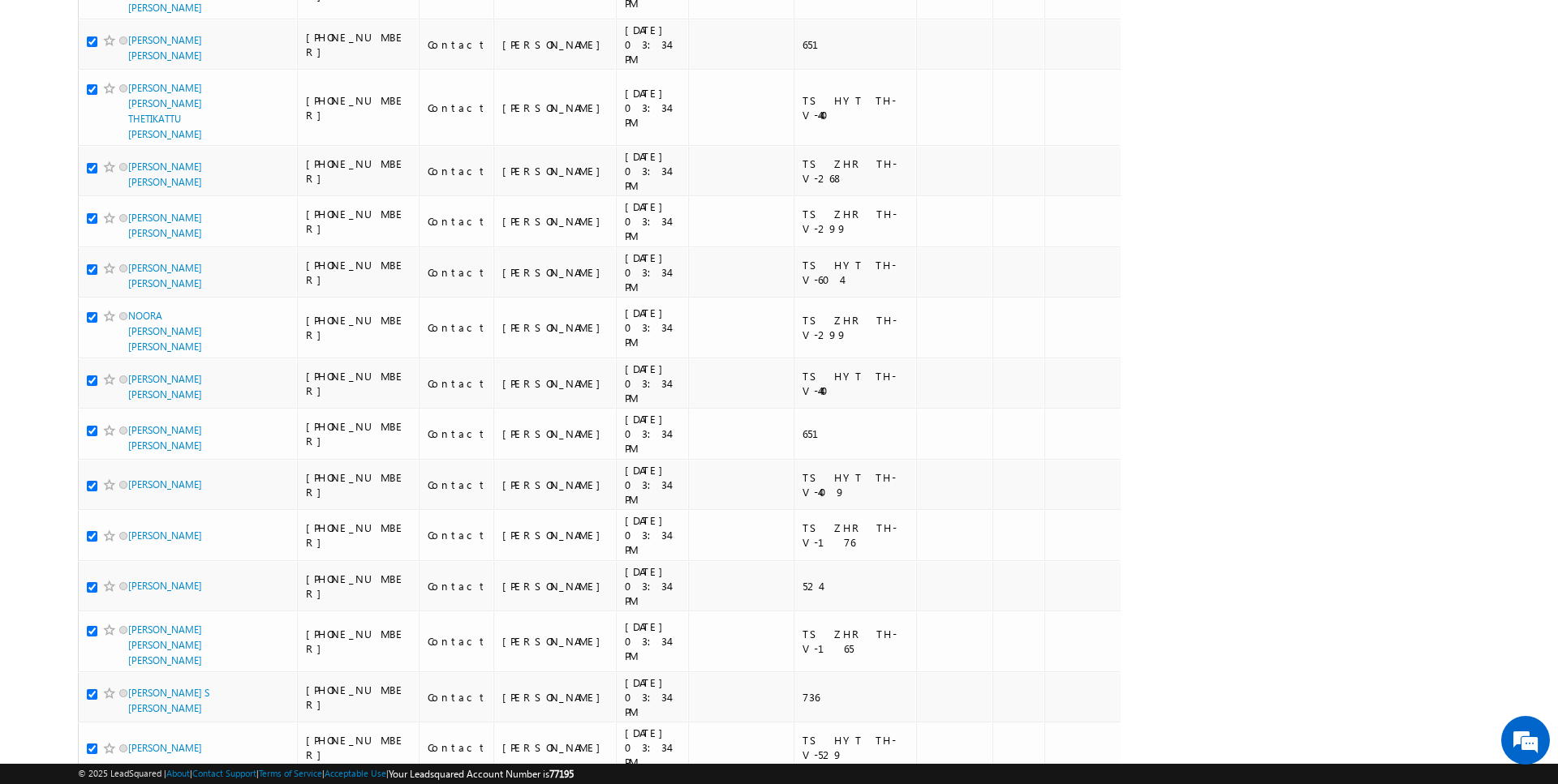
checkbox input "true"
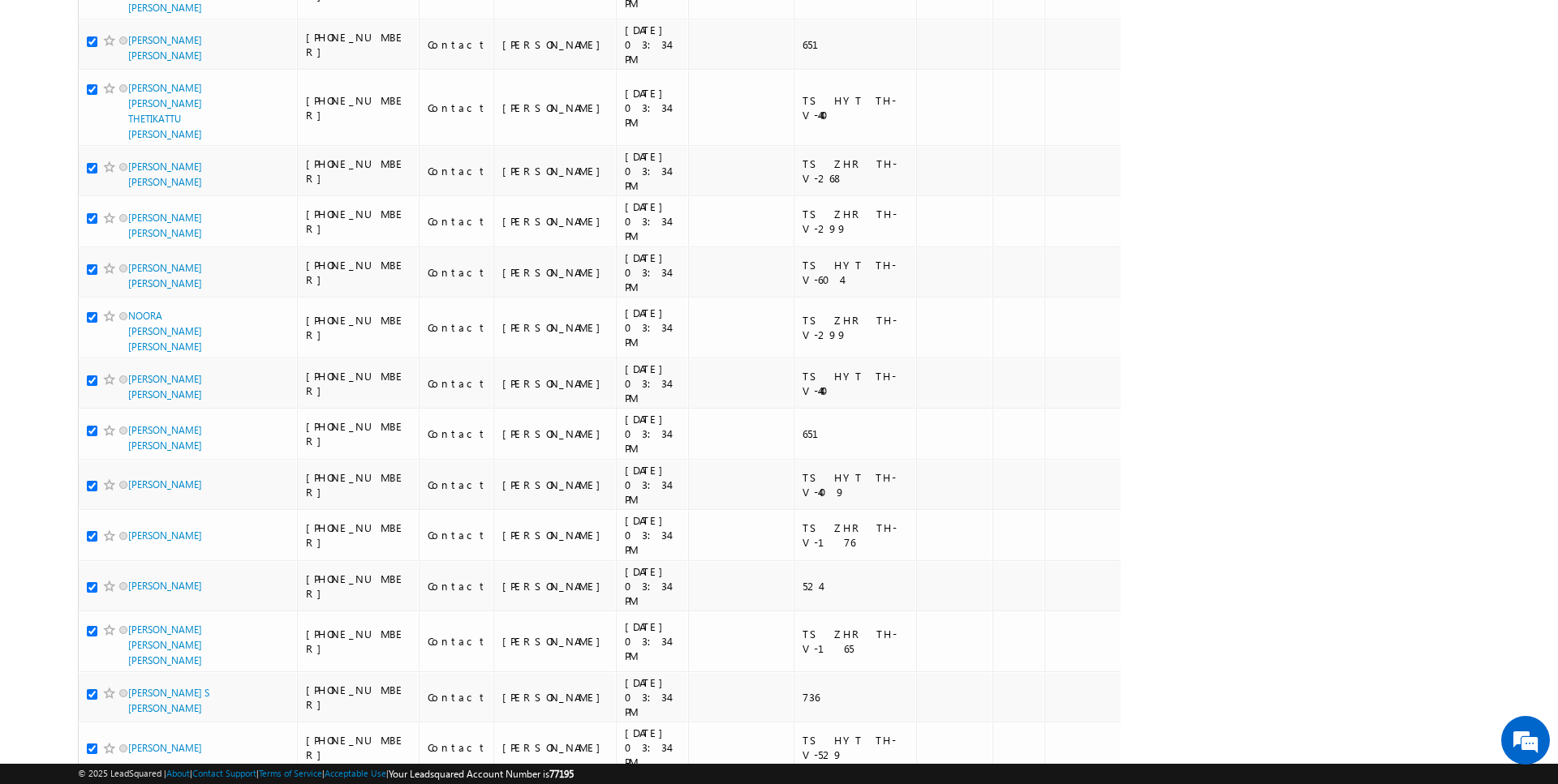
checkbox input "true"
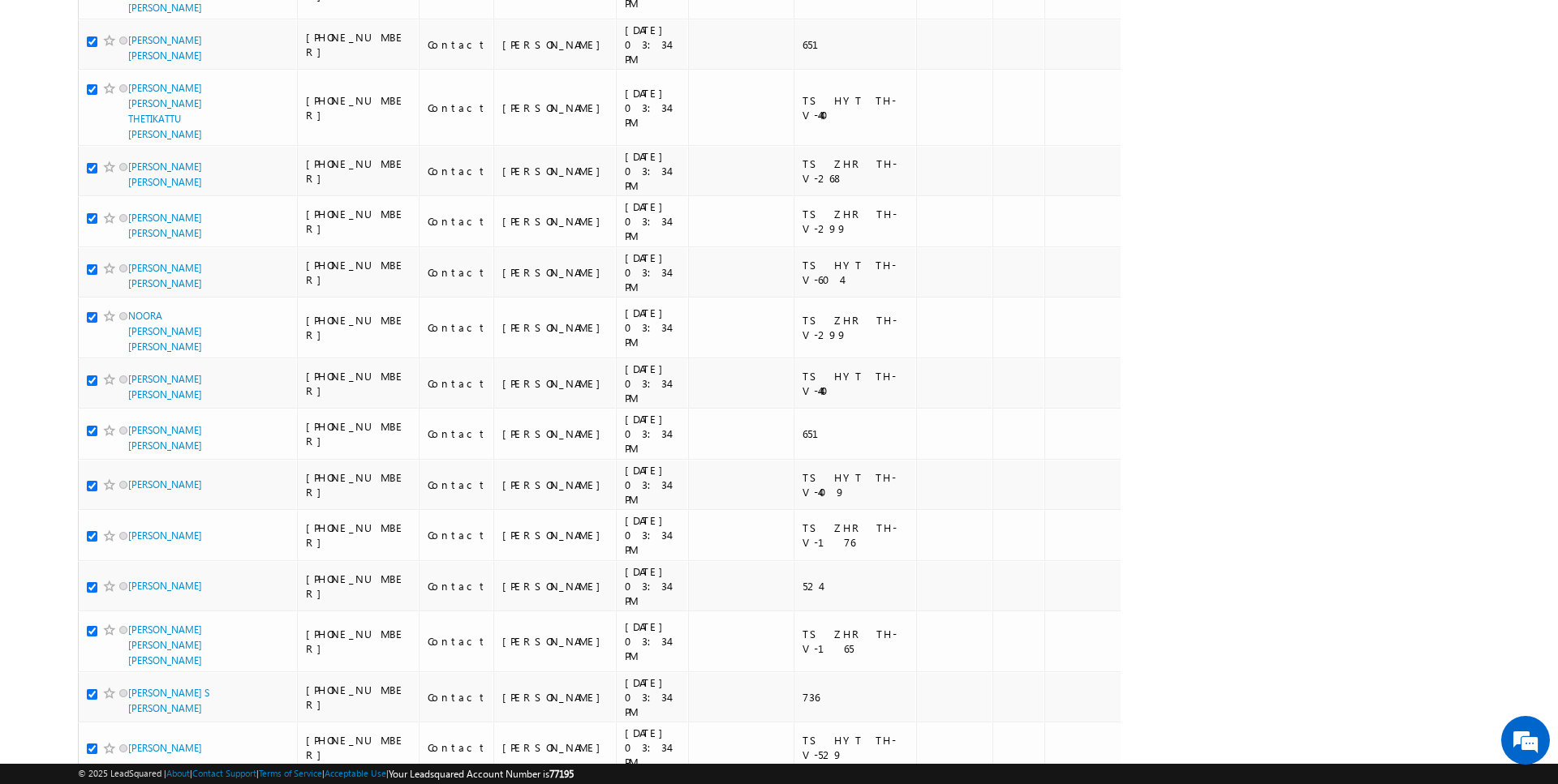
checkbox input "true"
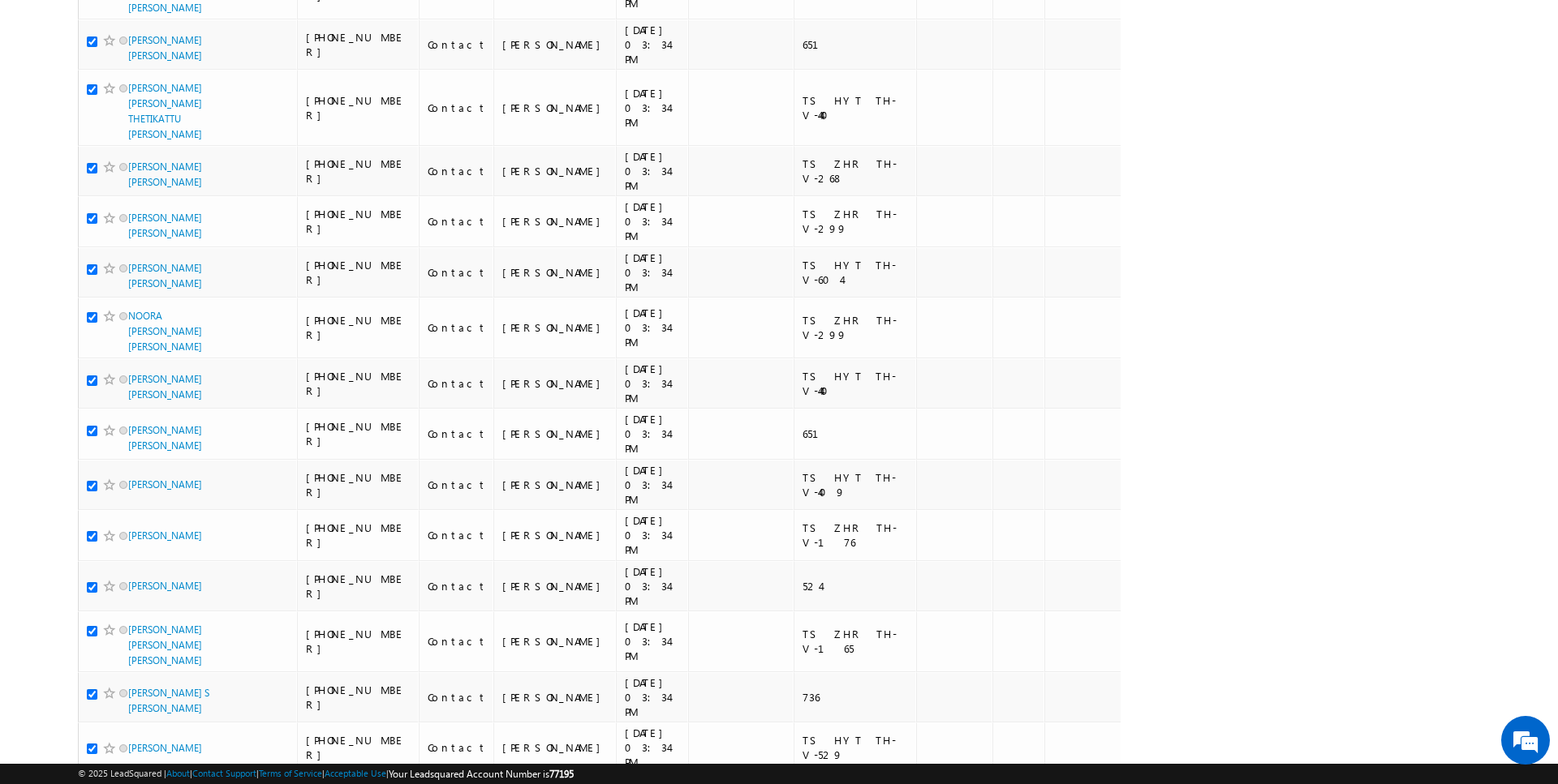
checkbox input "true"
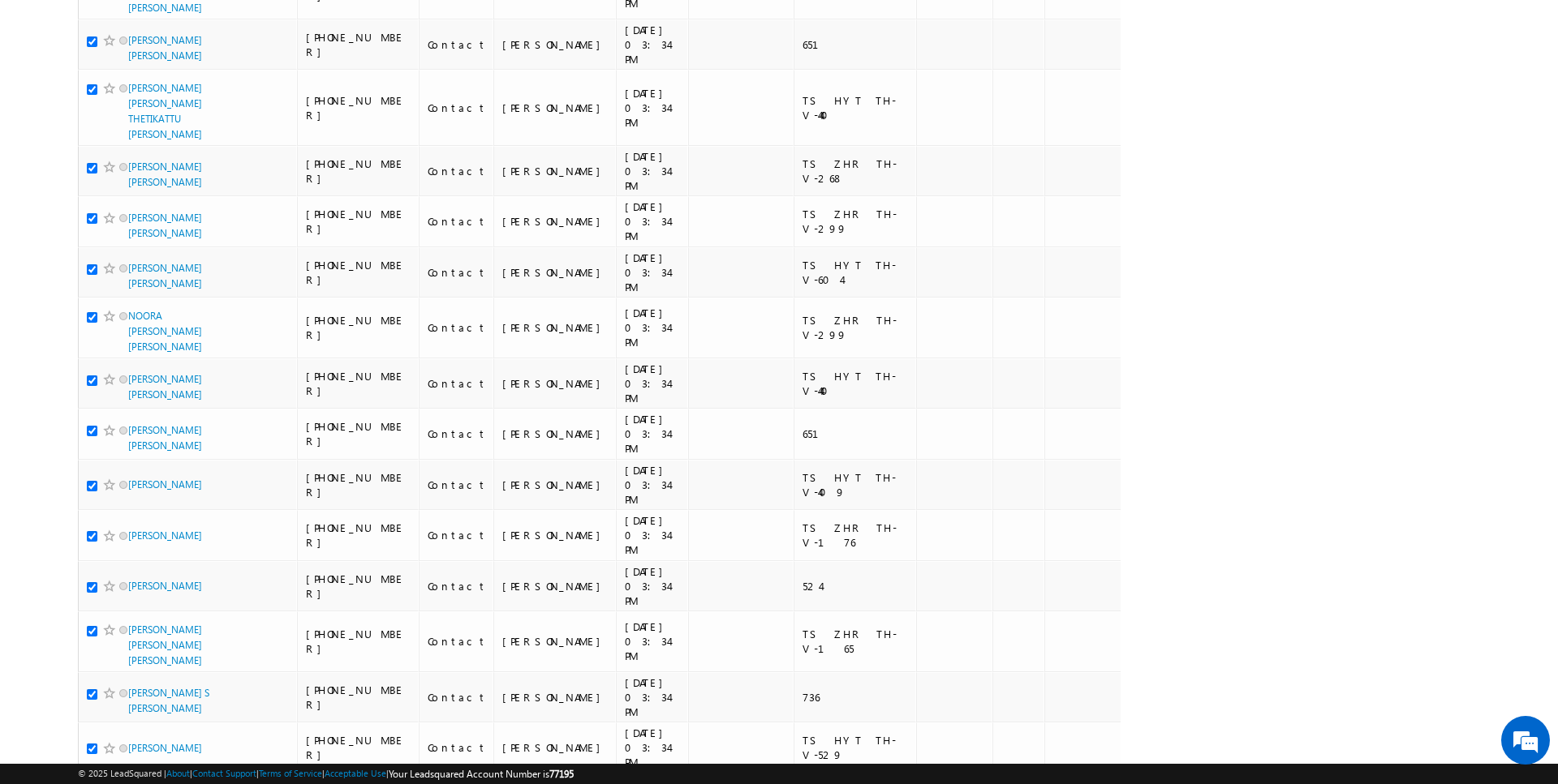
checkbox input "true"
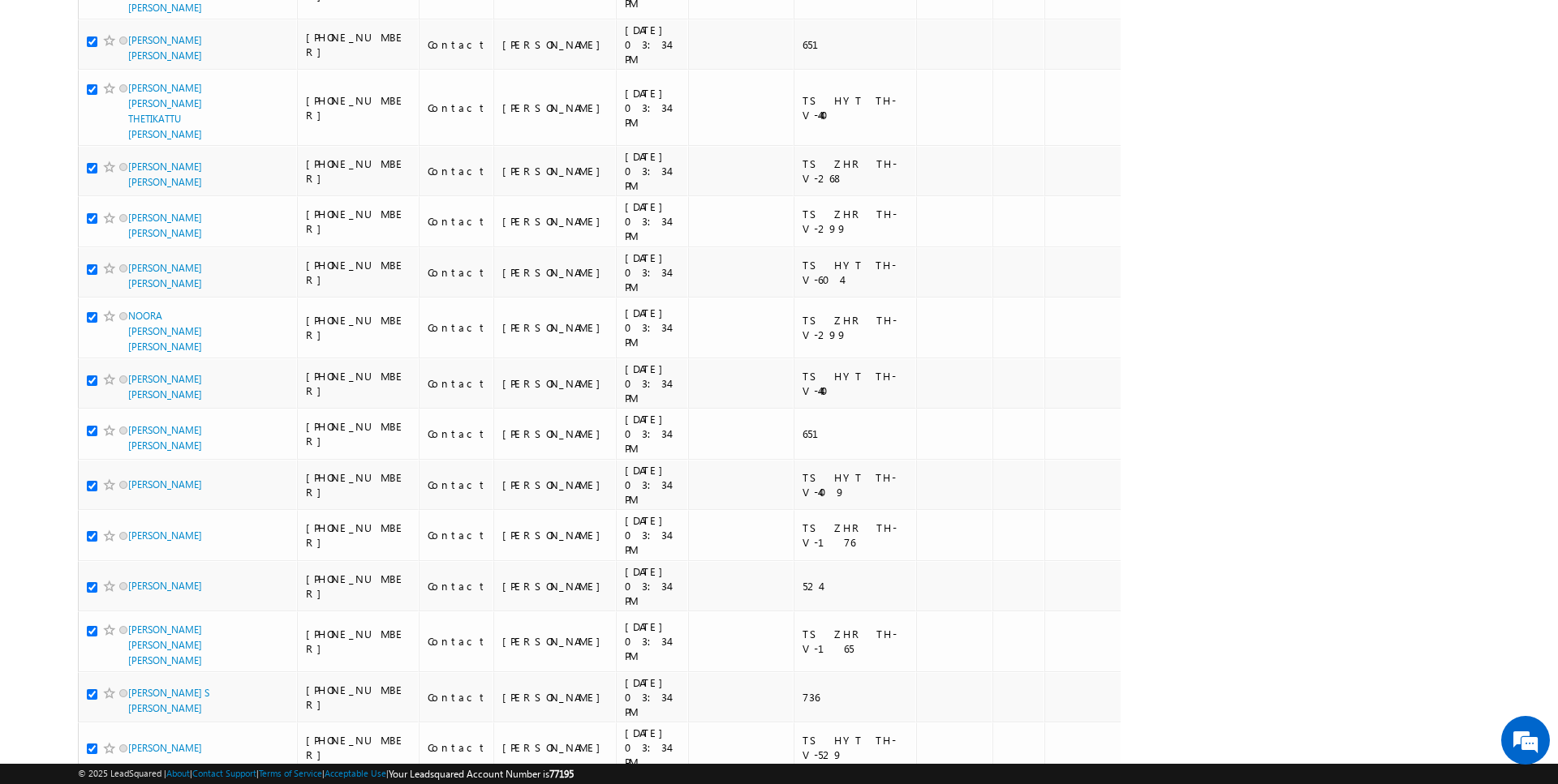
checkbox input "true"
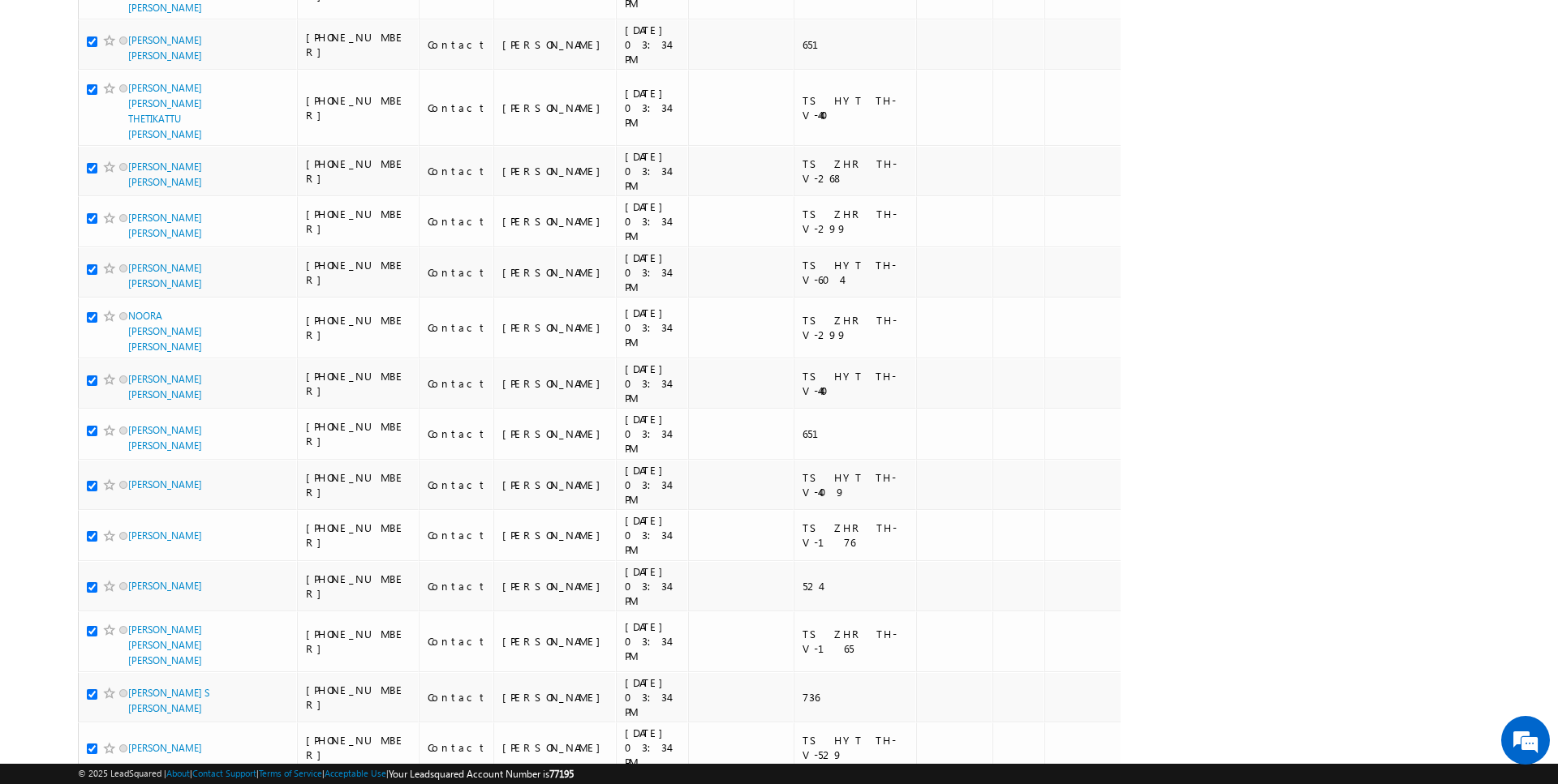
checkbox input "true"
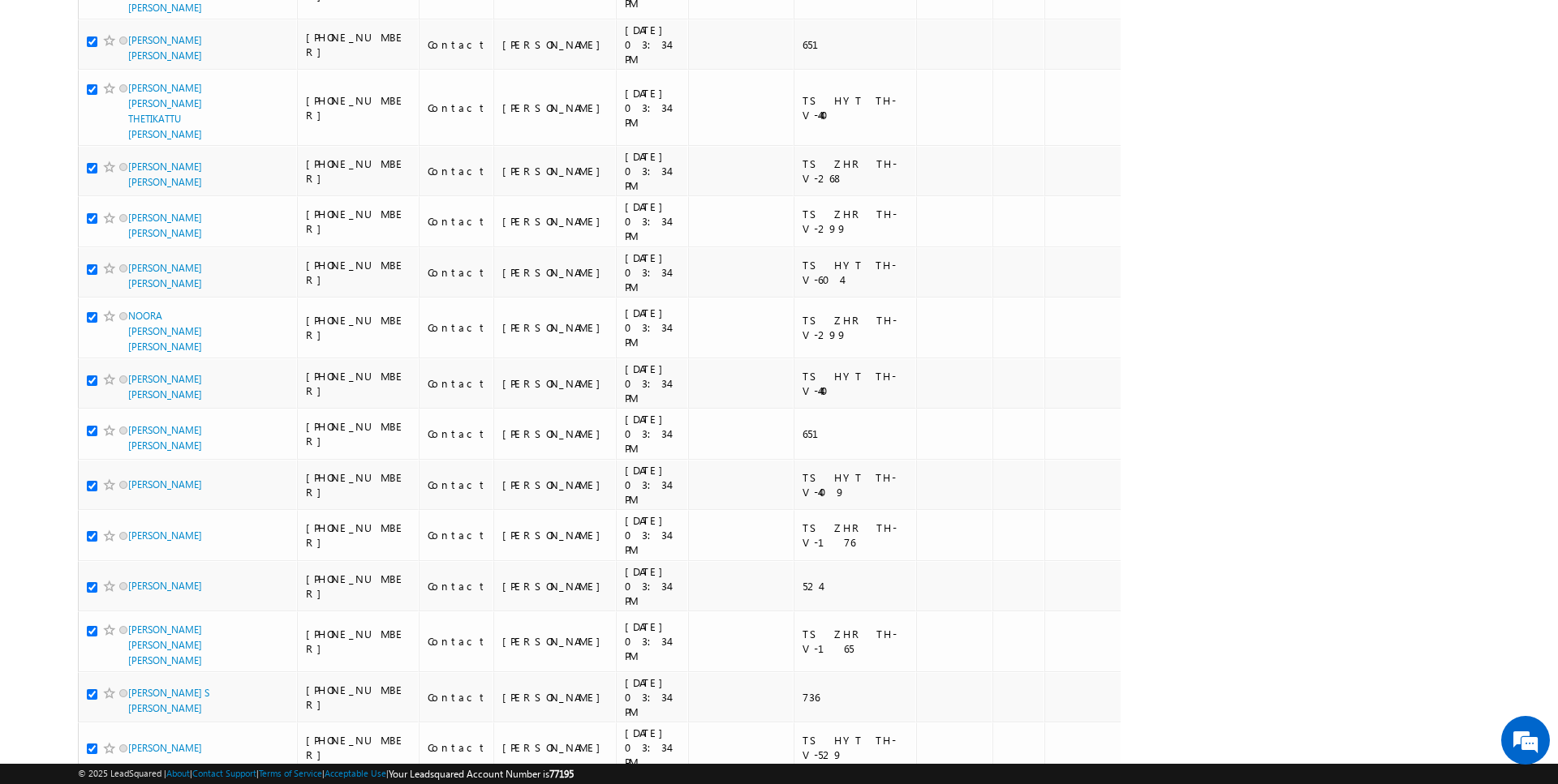
checkbox input "true"
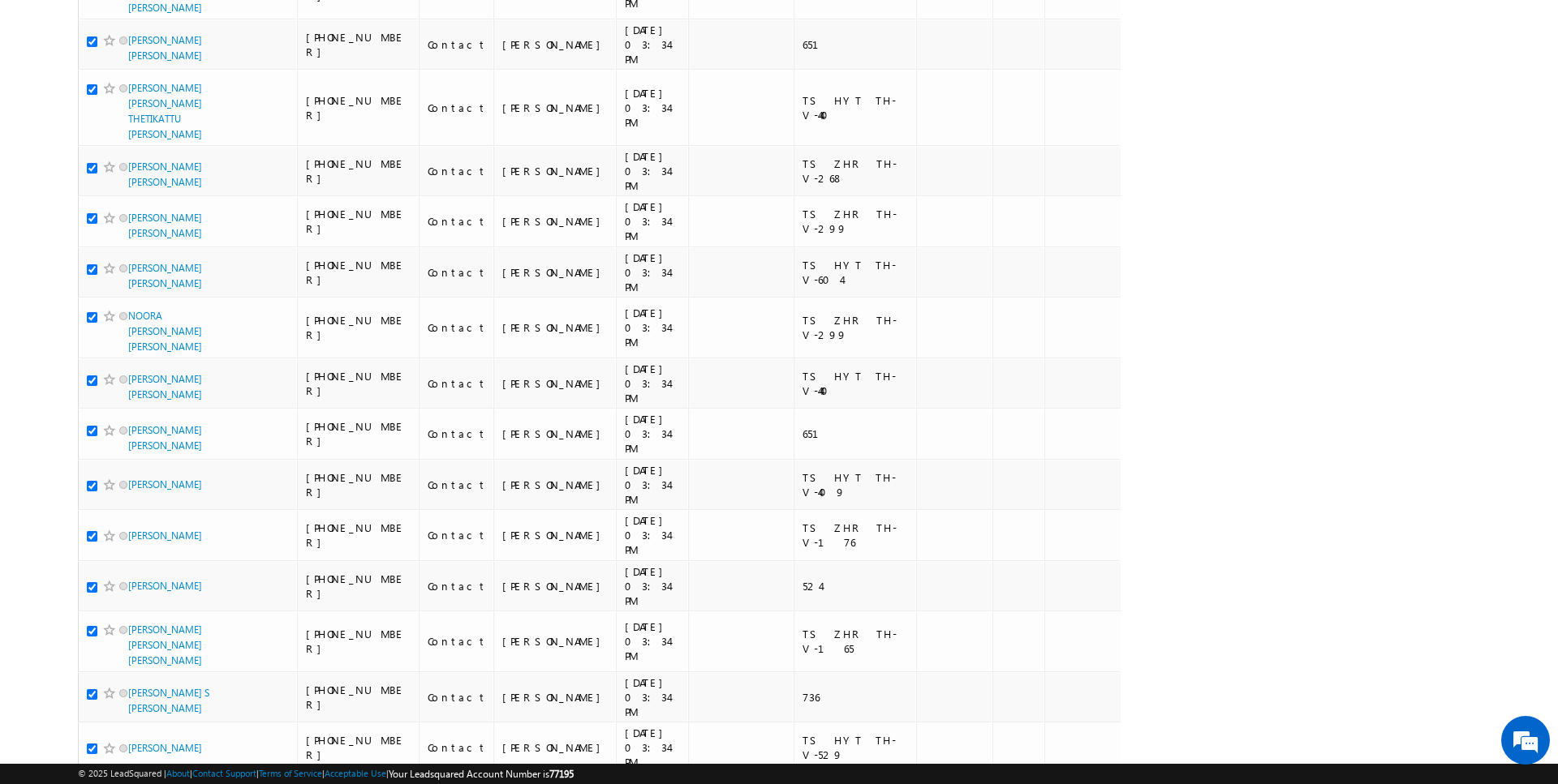
checkbox input "true"
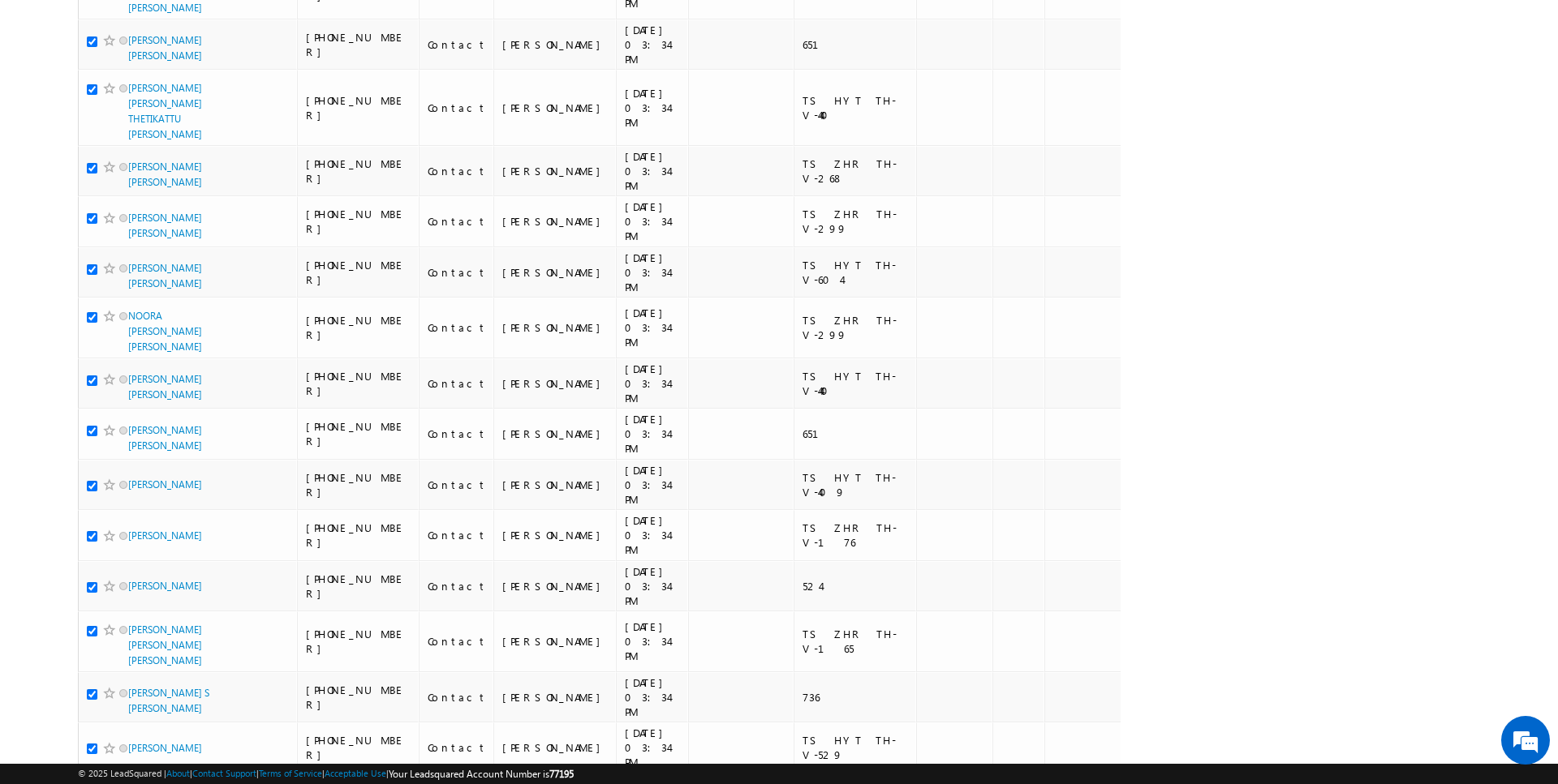
checkbox input "true"
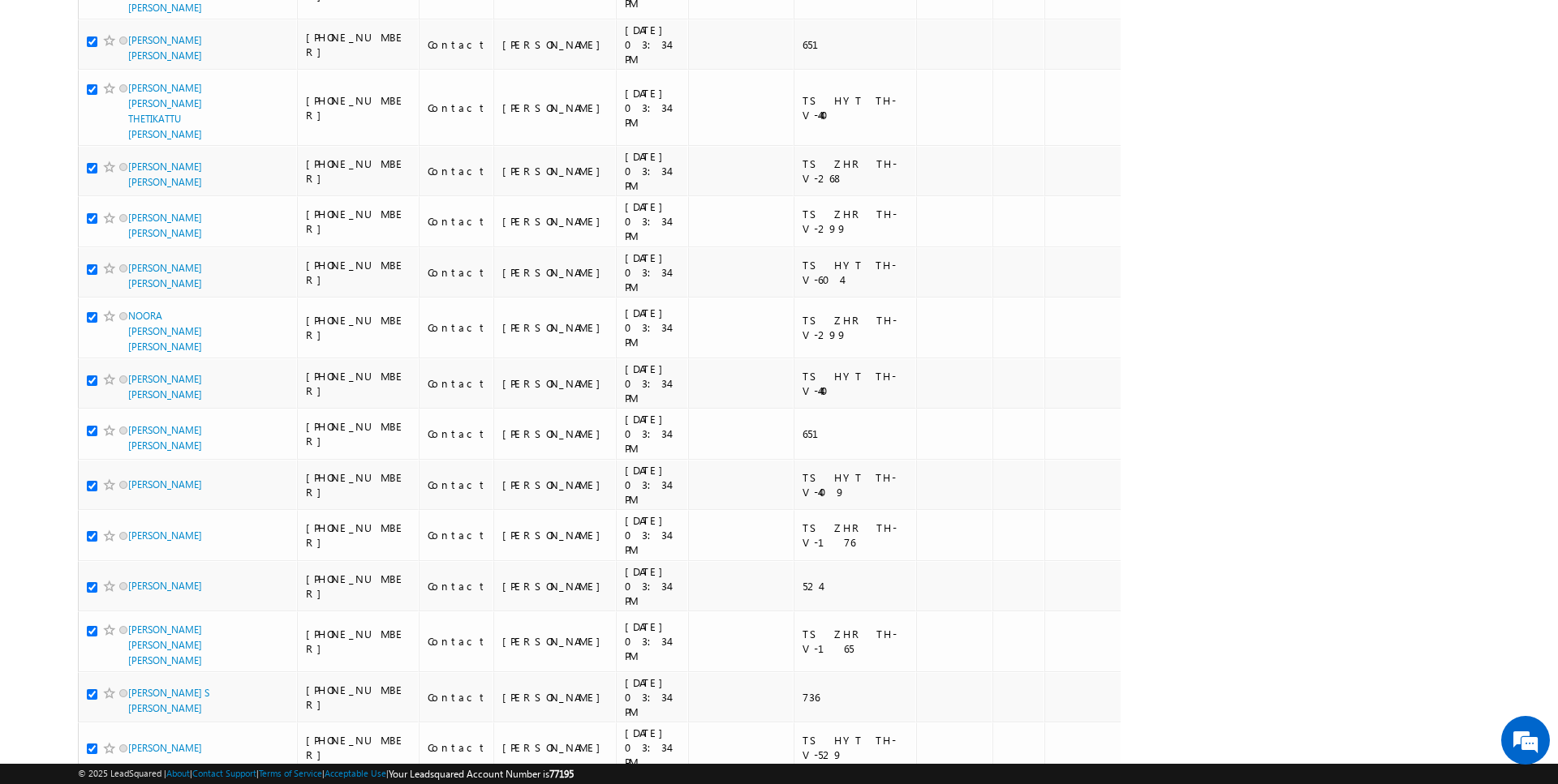
checkbox input "true"
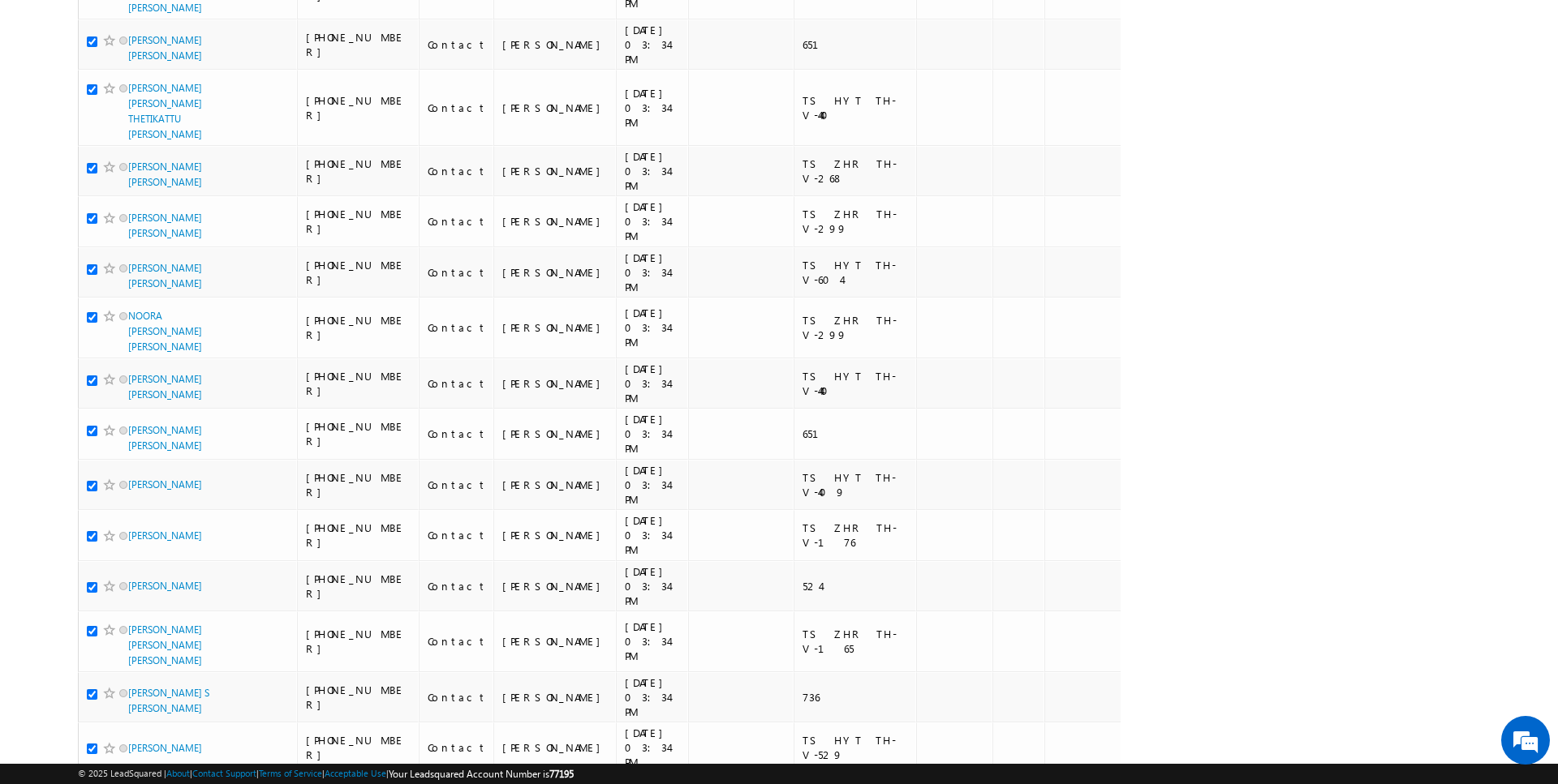
checkbox input "true"
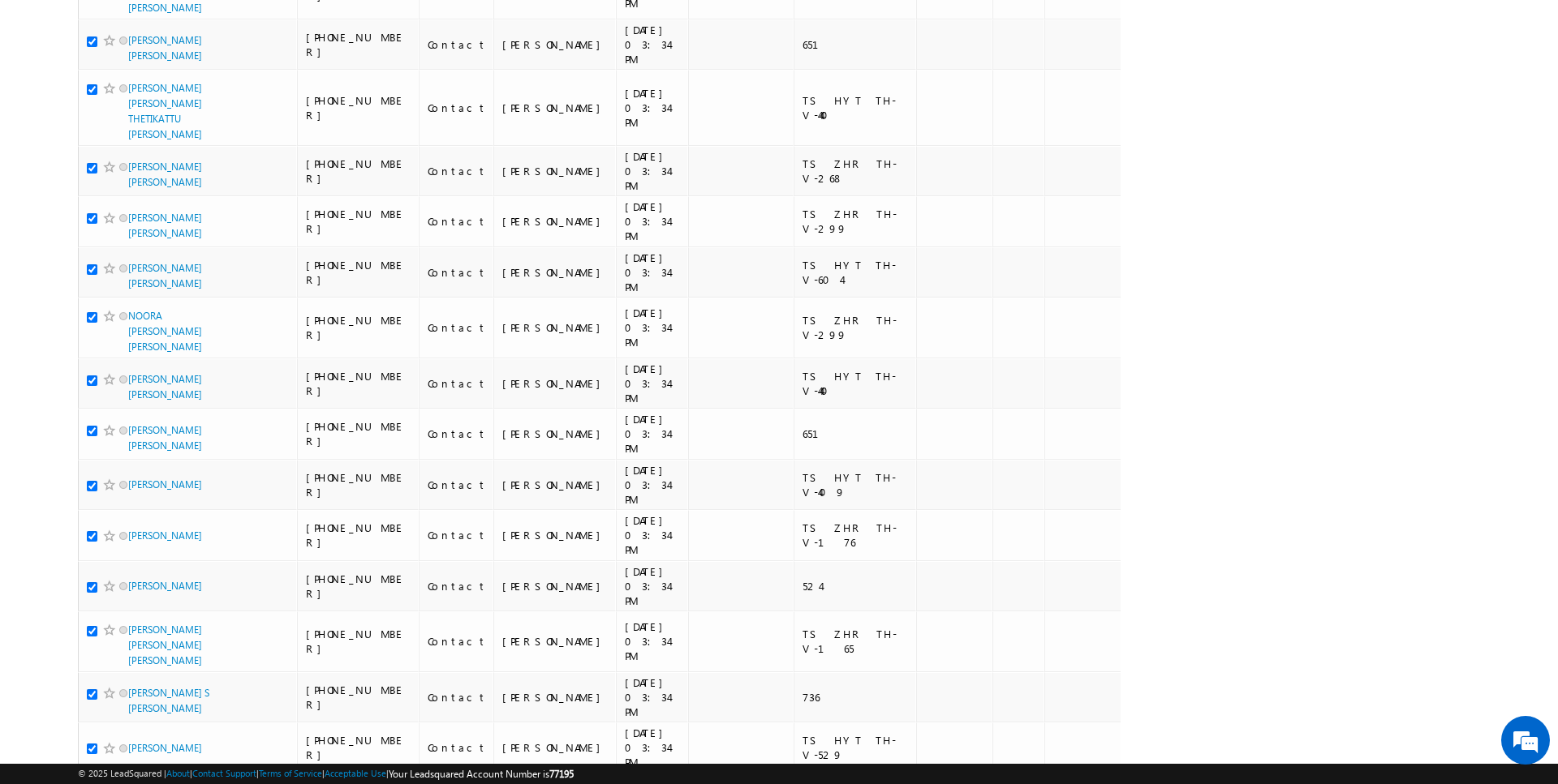
checkbox input "true"
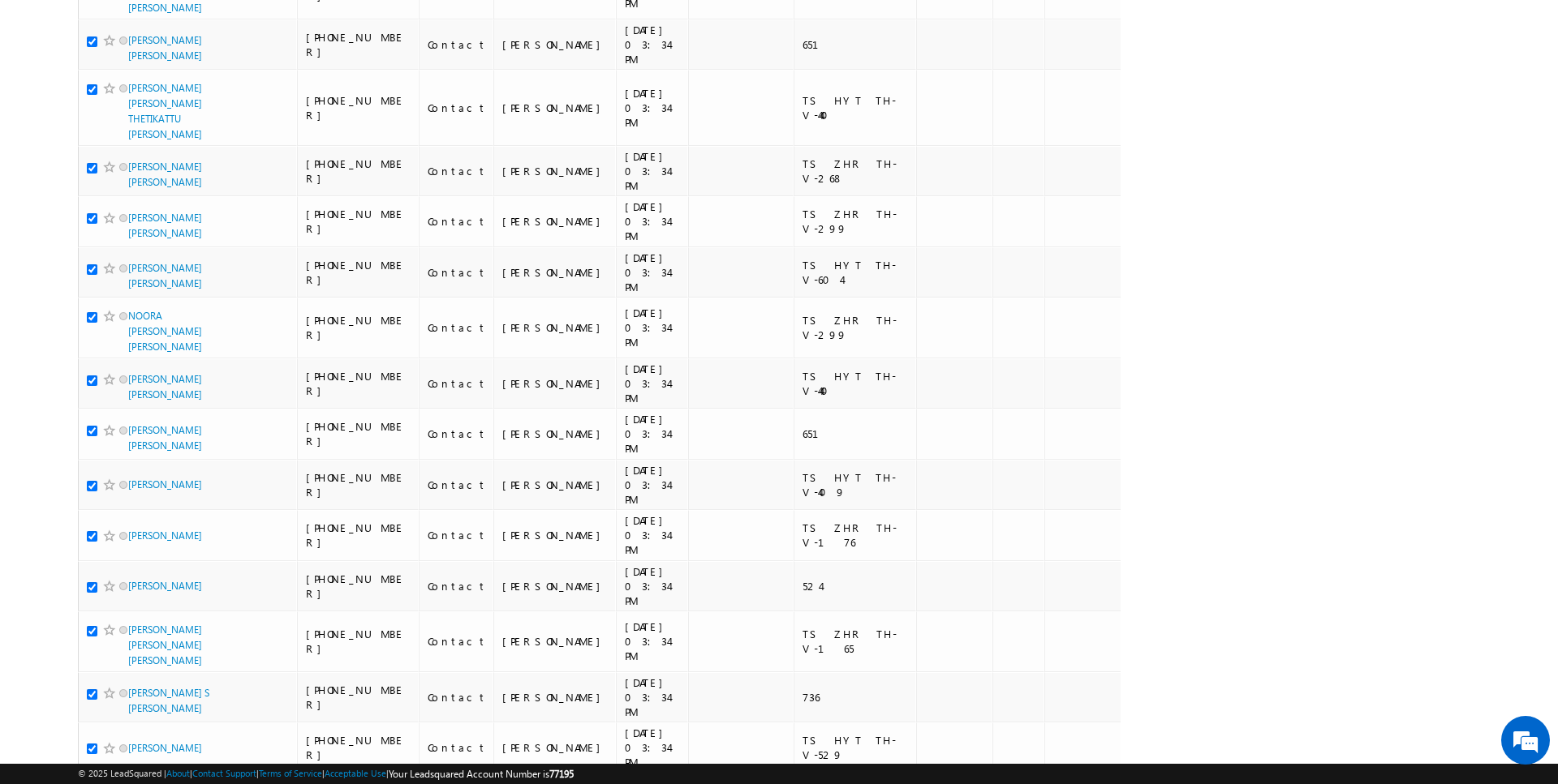
checkbox input "true"
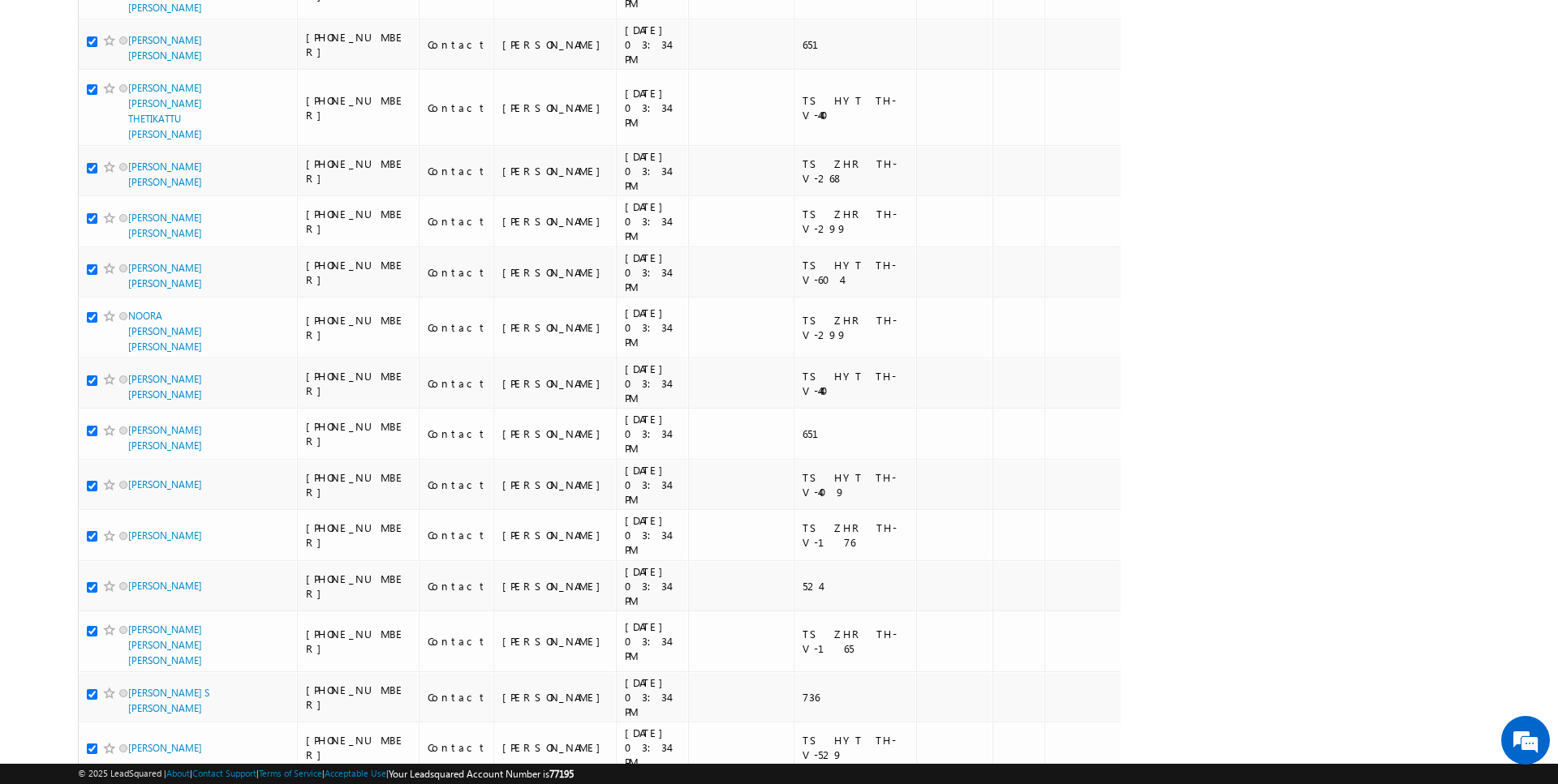
checkbox input "true"
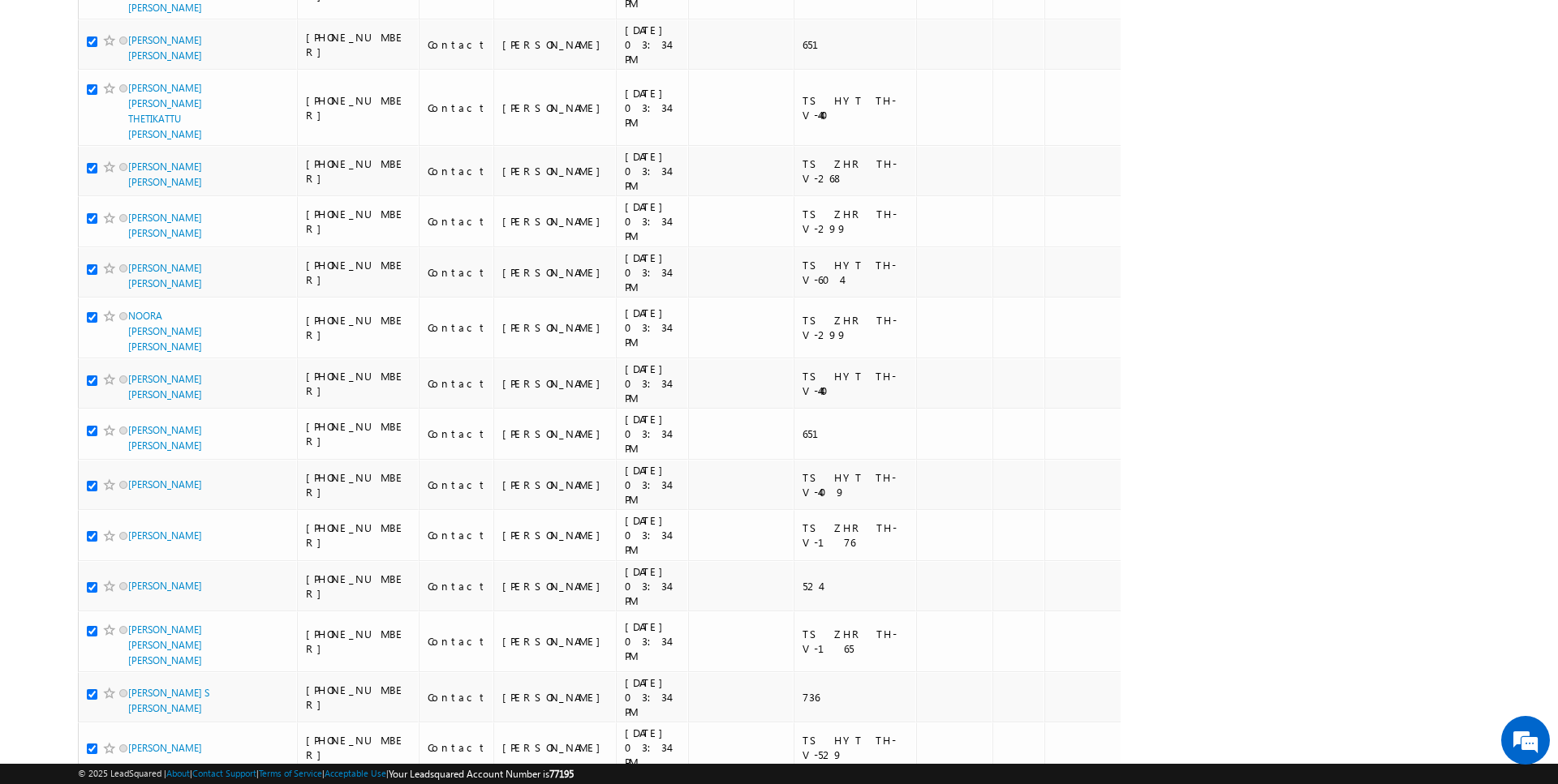
checkbox input "true"
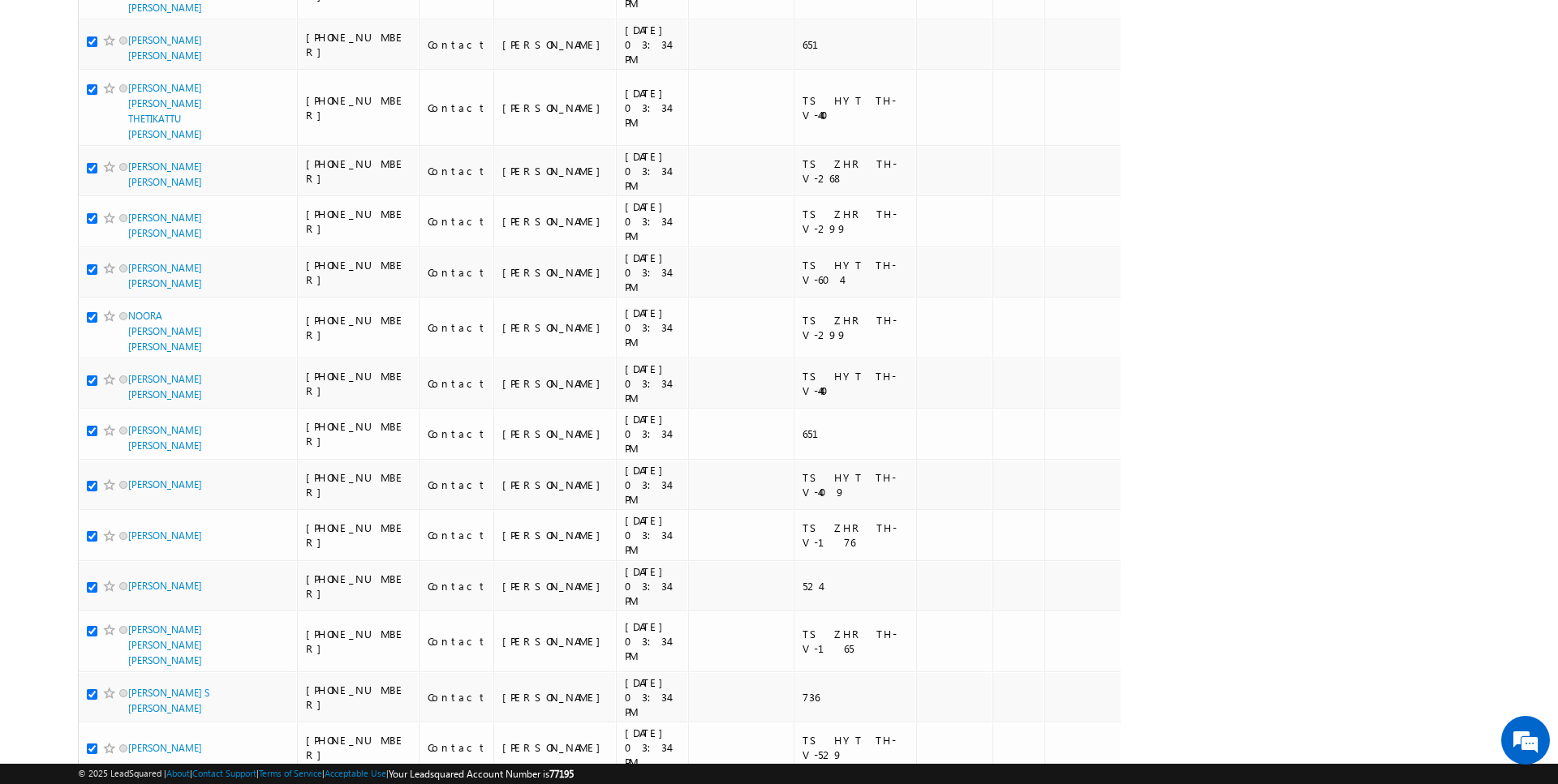
checkbox input "true"
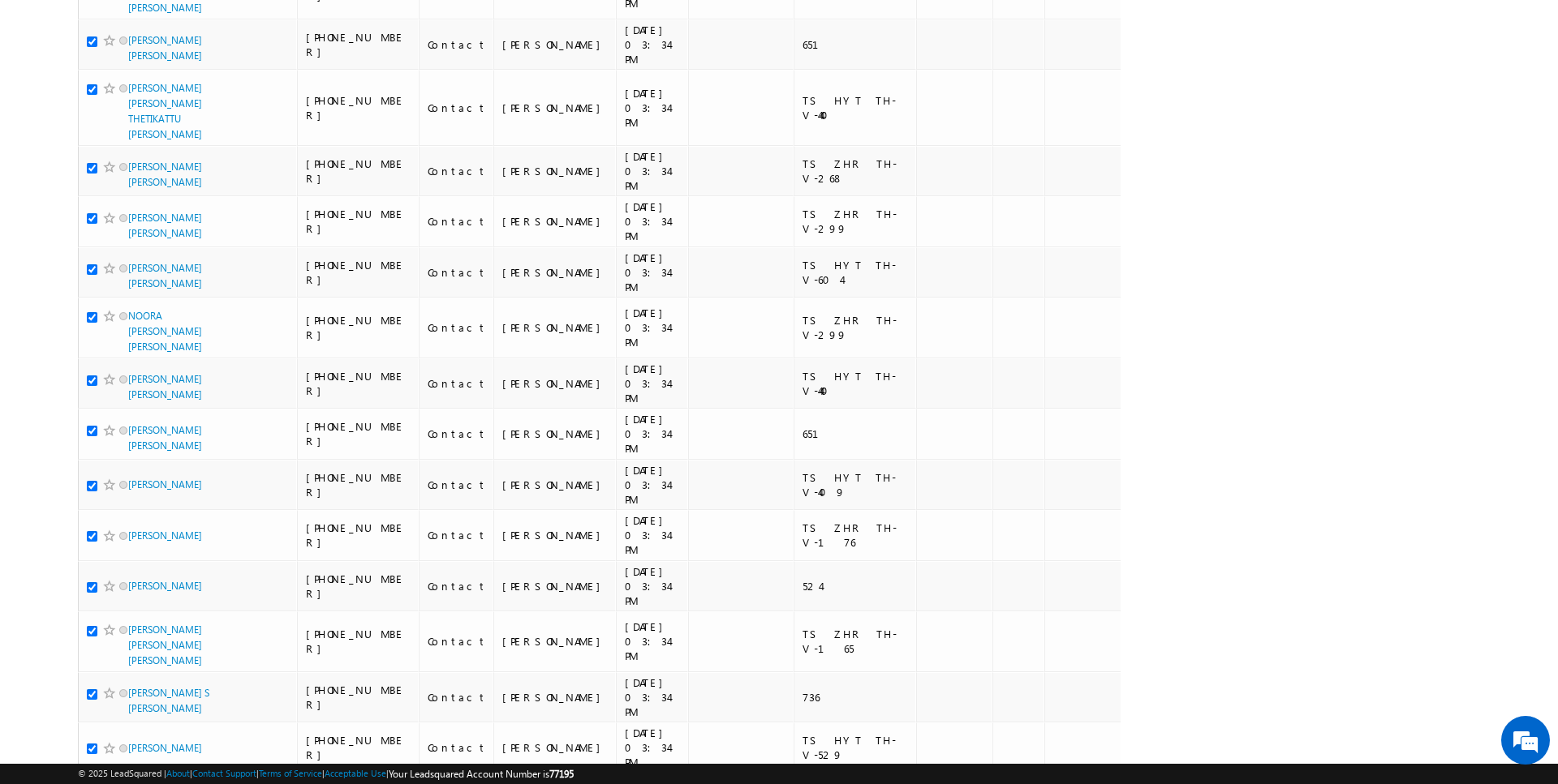
checkbox input "true"
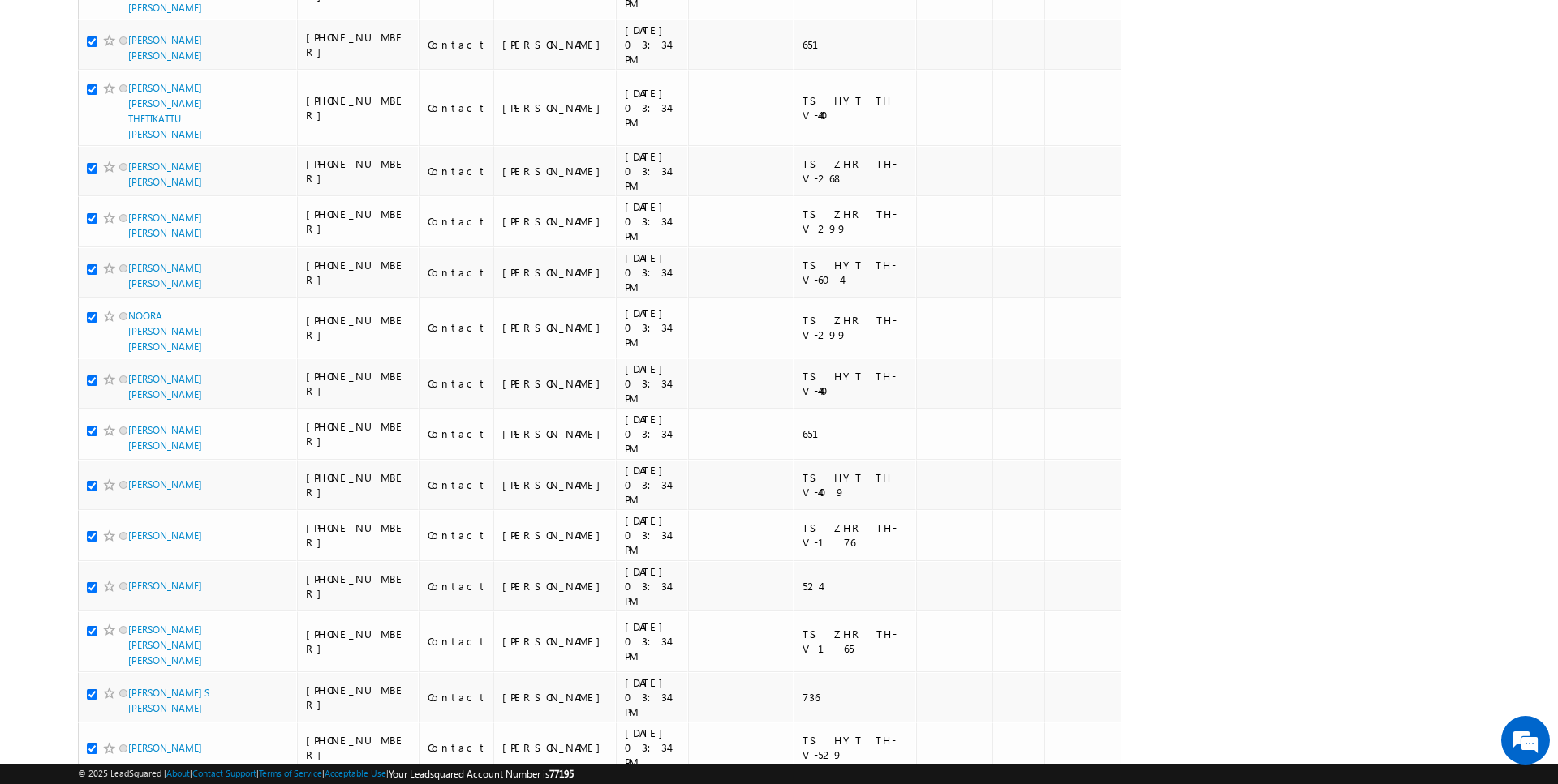
checkbox input "true"
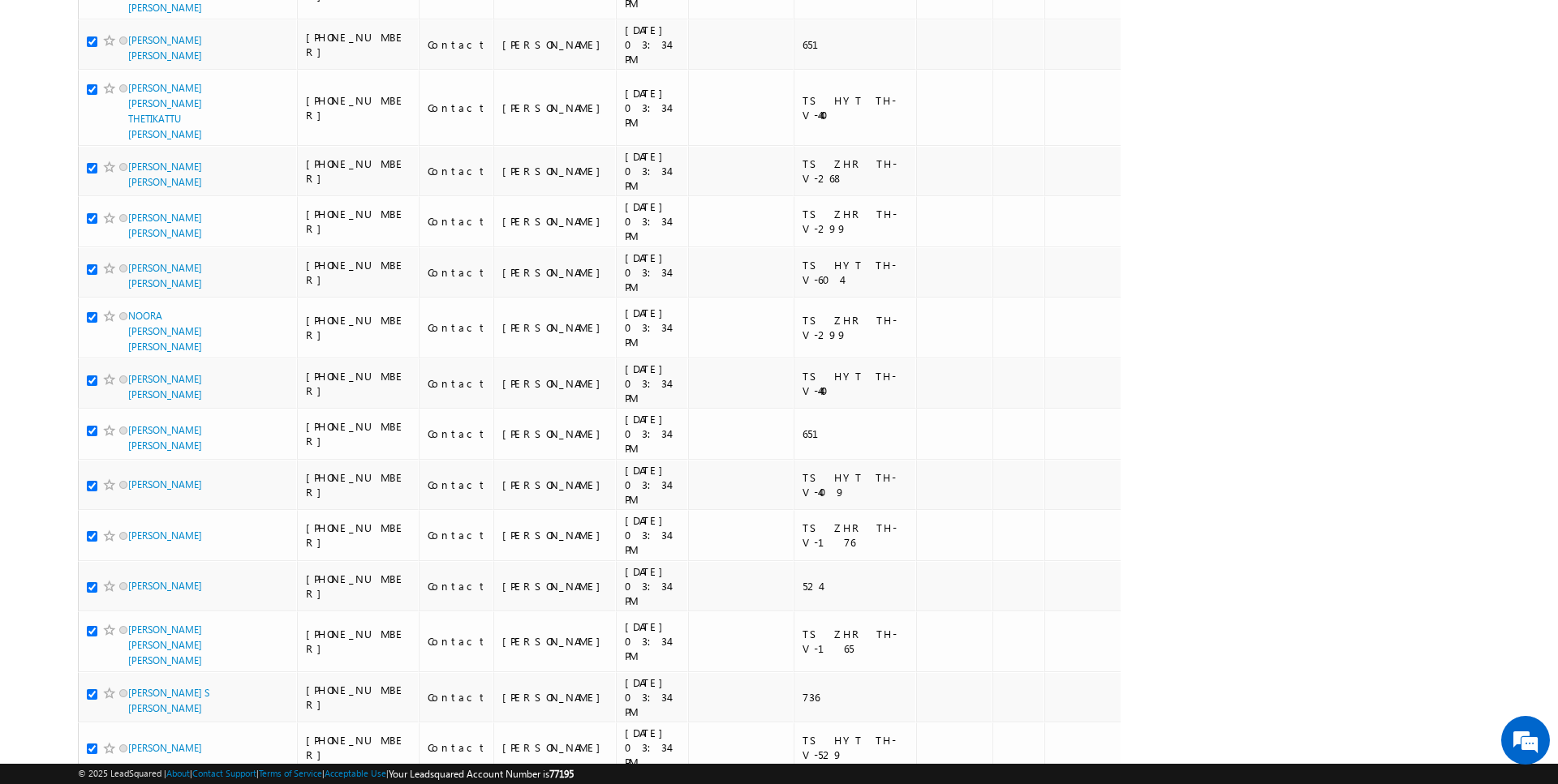
checkbox input "true"
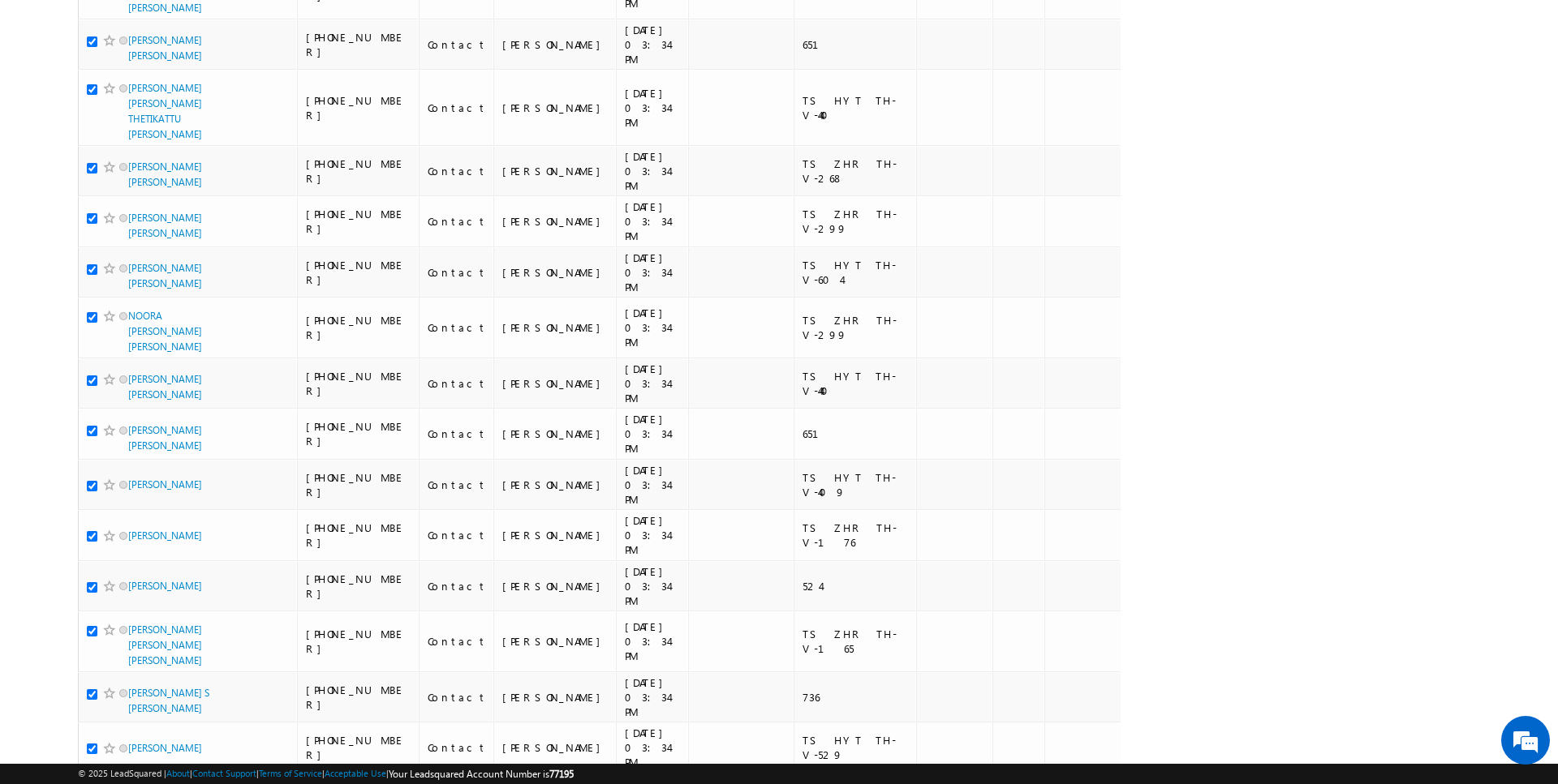
checkbox input "true"
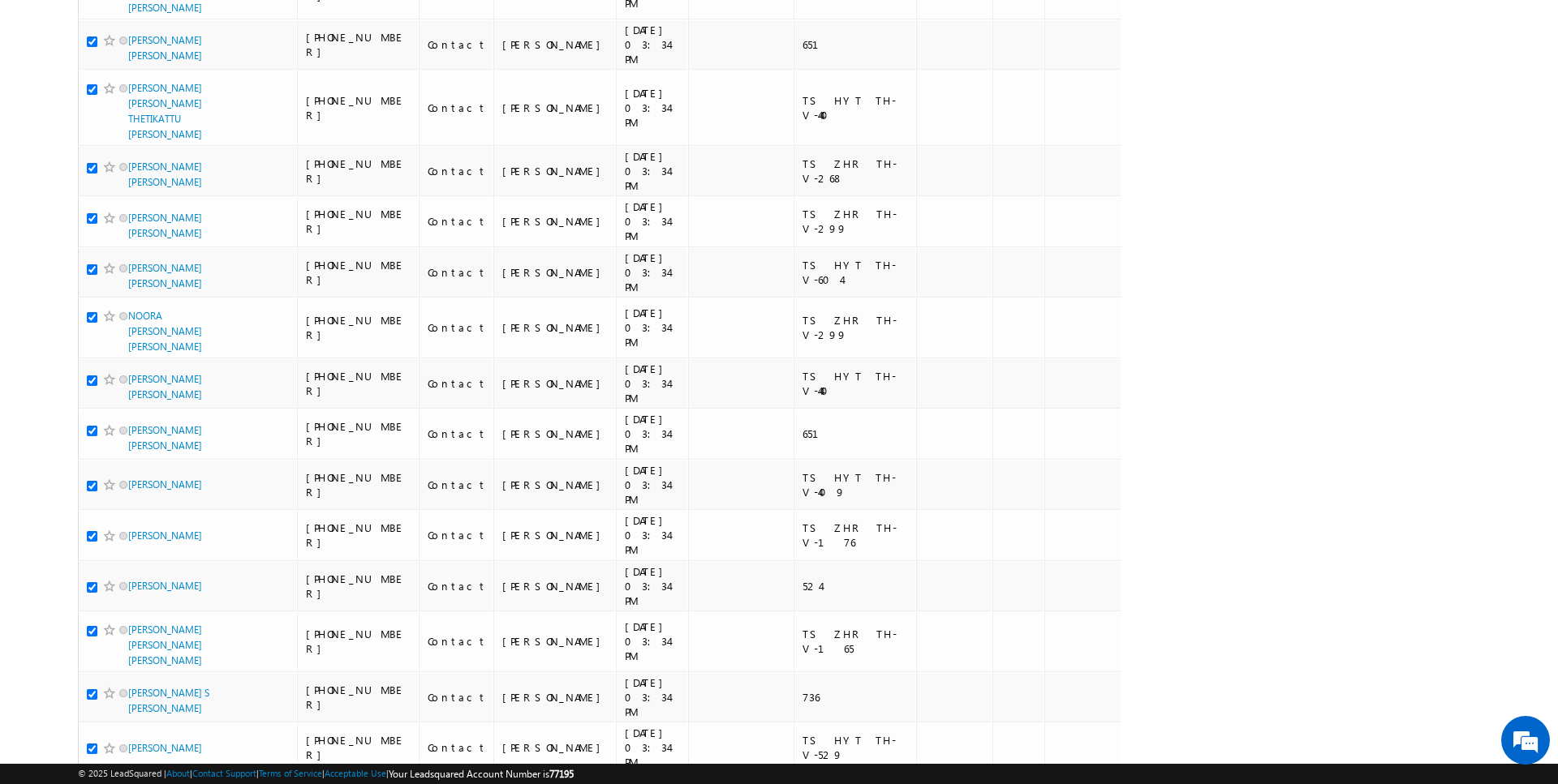
checkbox input "true"
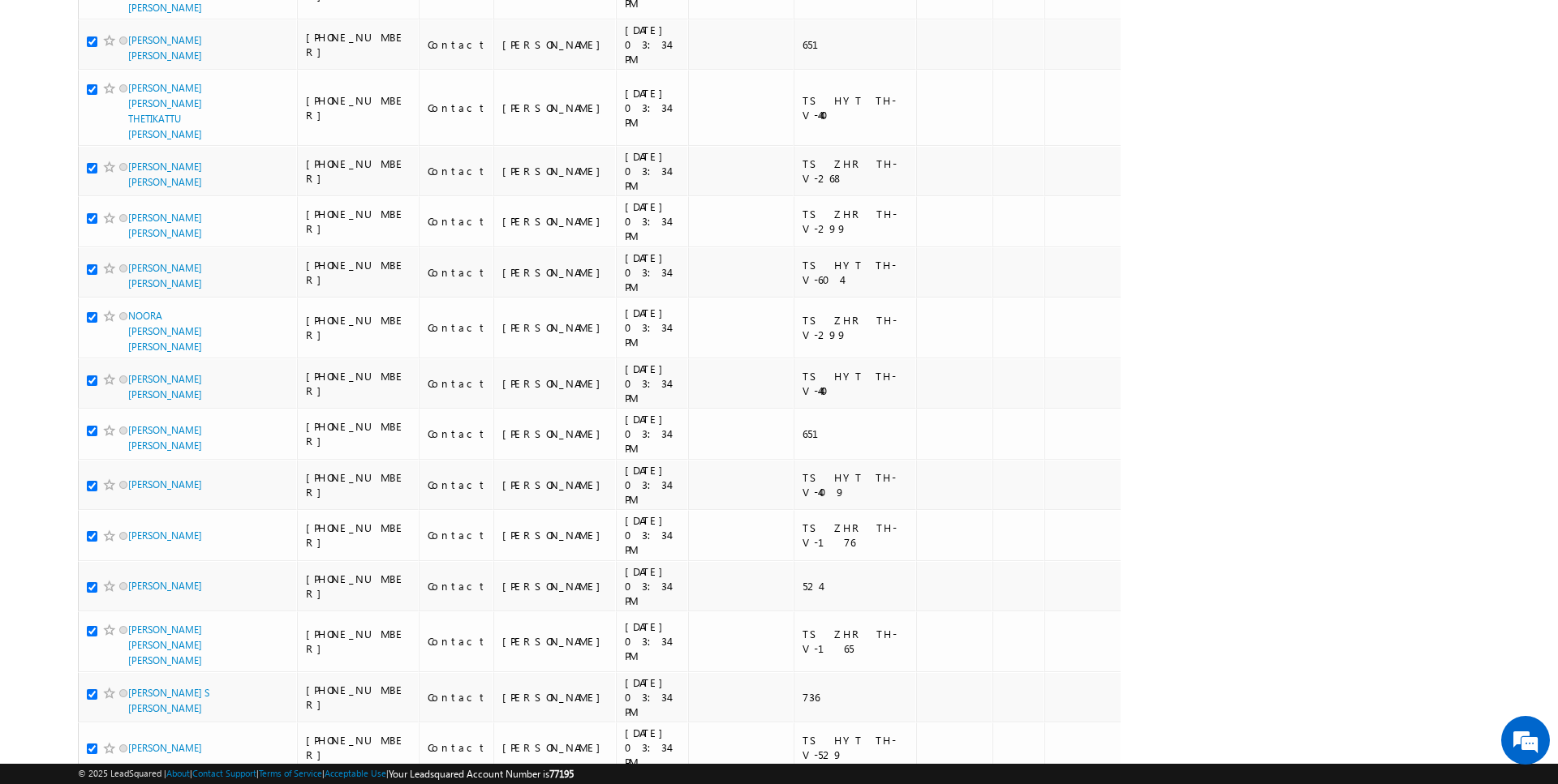
checkbox input "true"
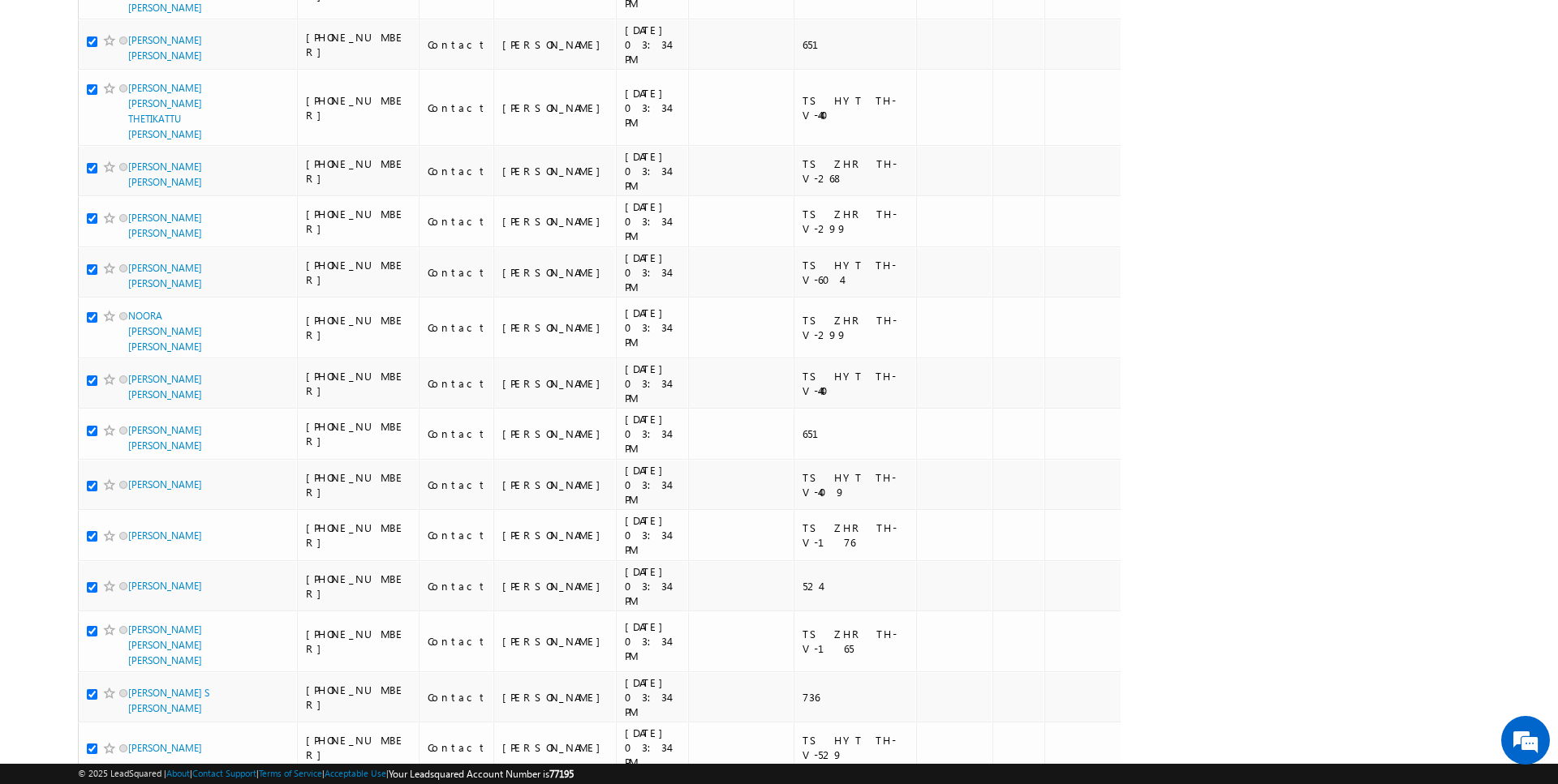
checkbox input "true"
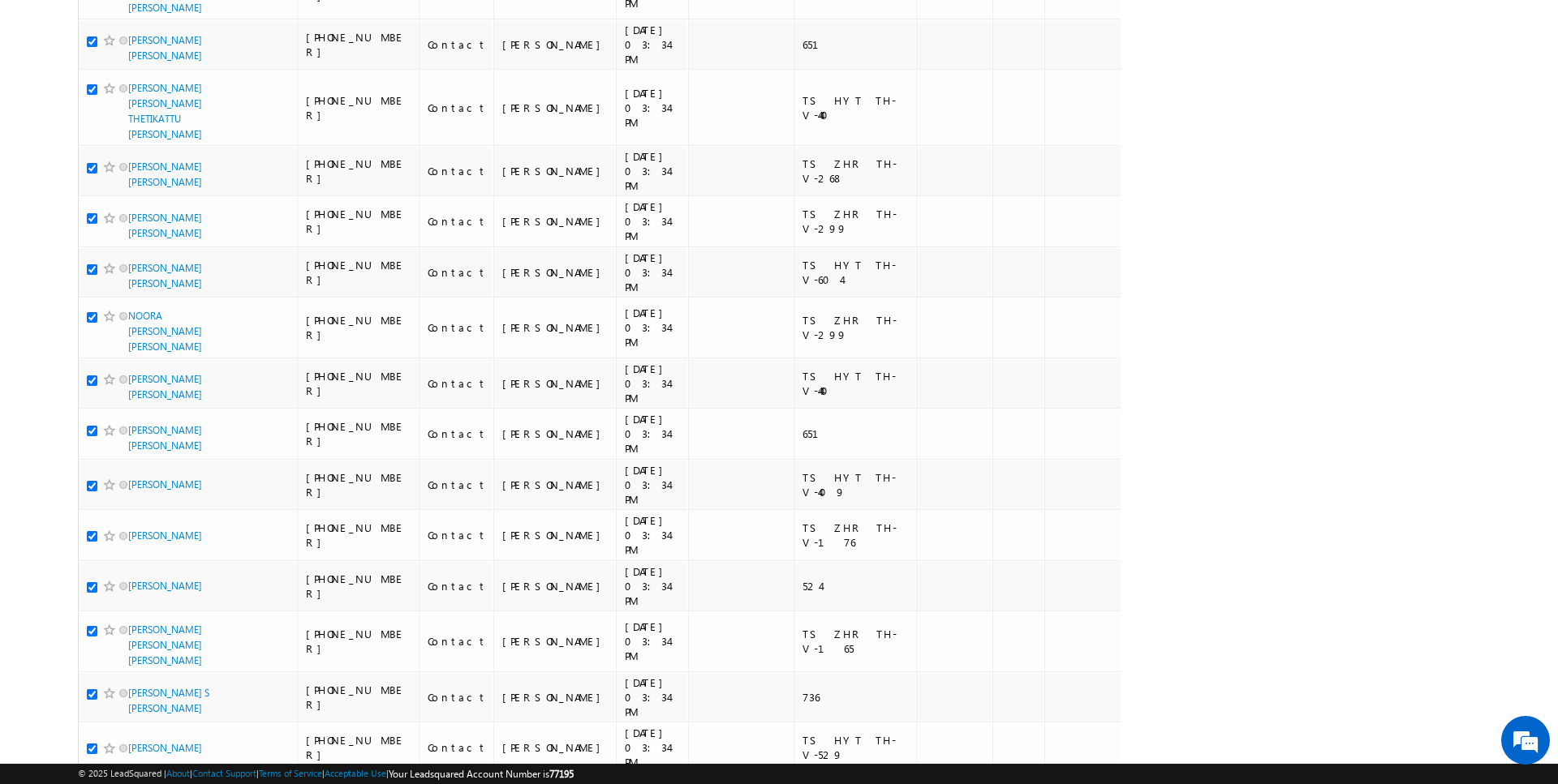
checkbox input "true"
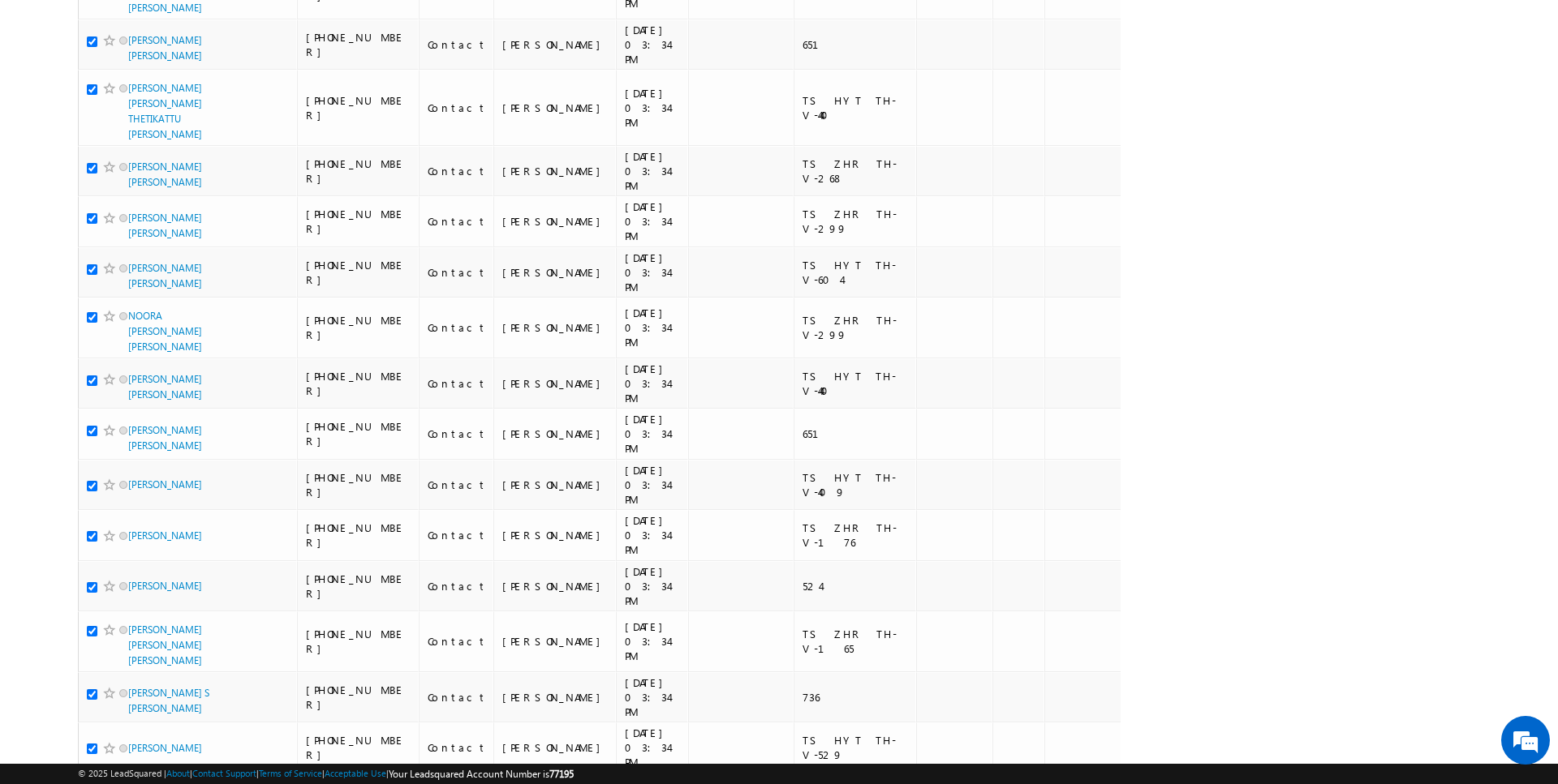
checkbox input "true"
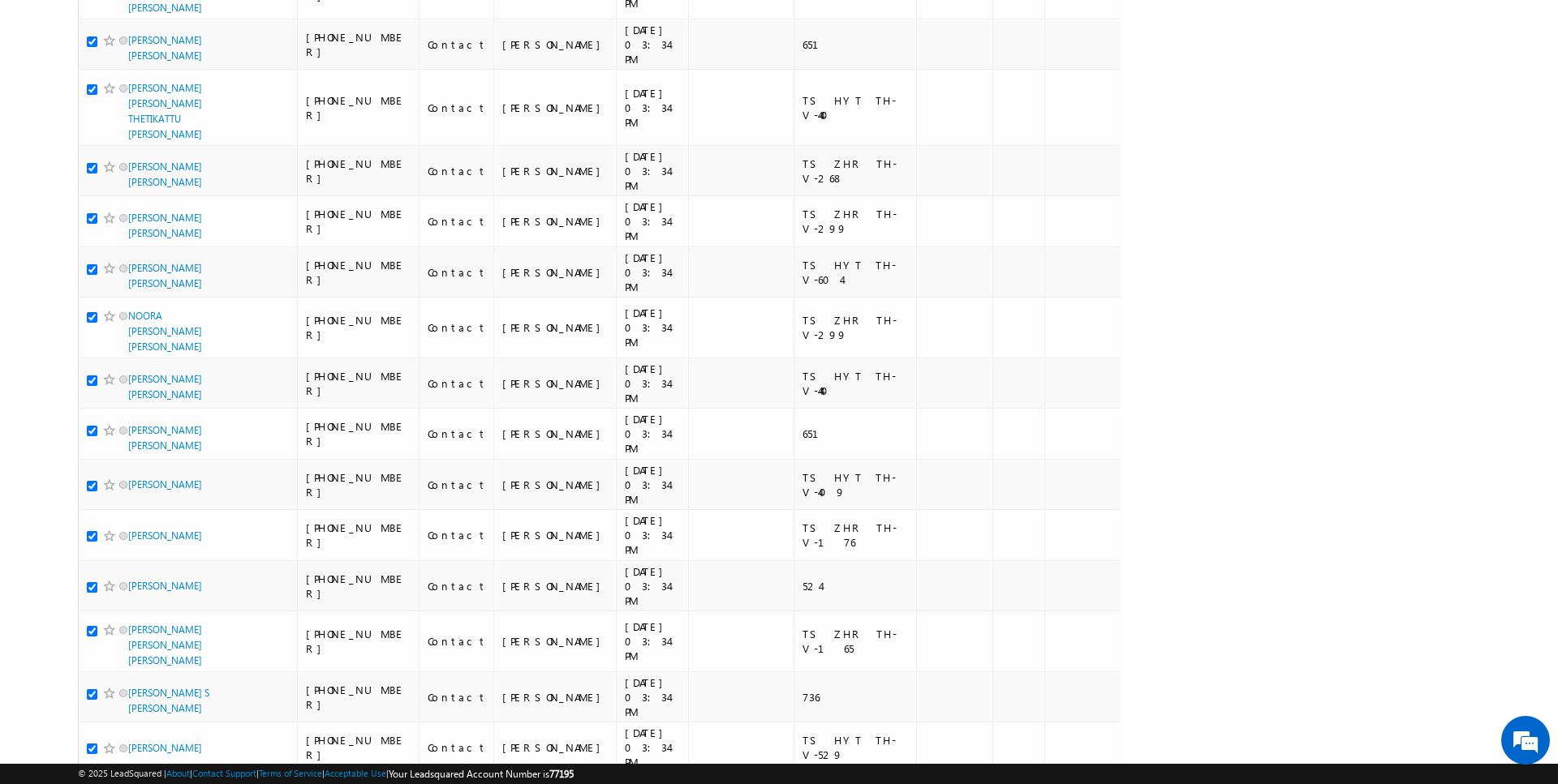
checkbox input "true"
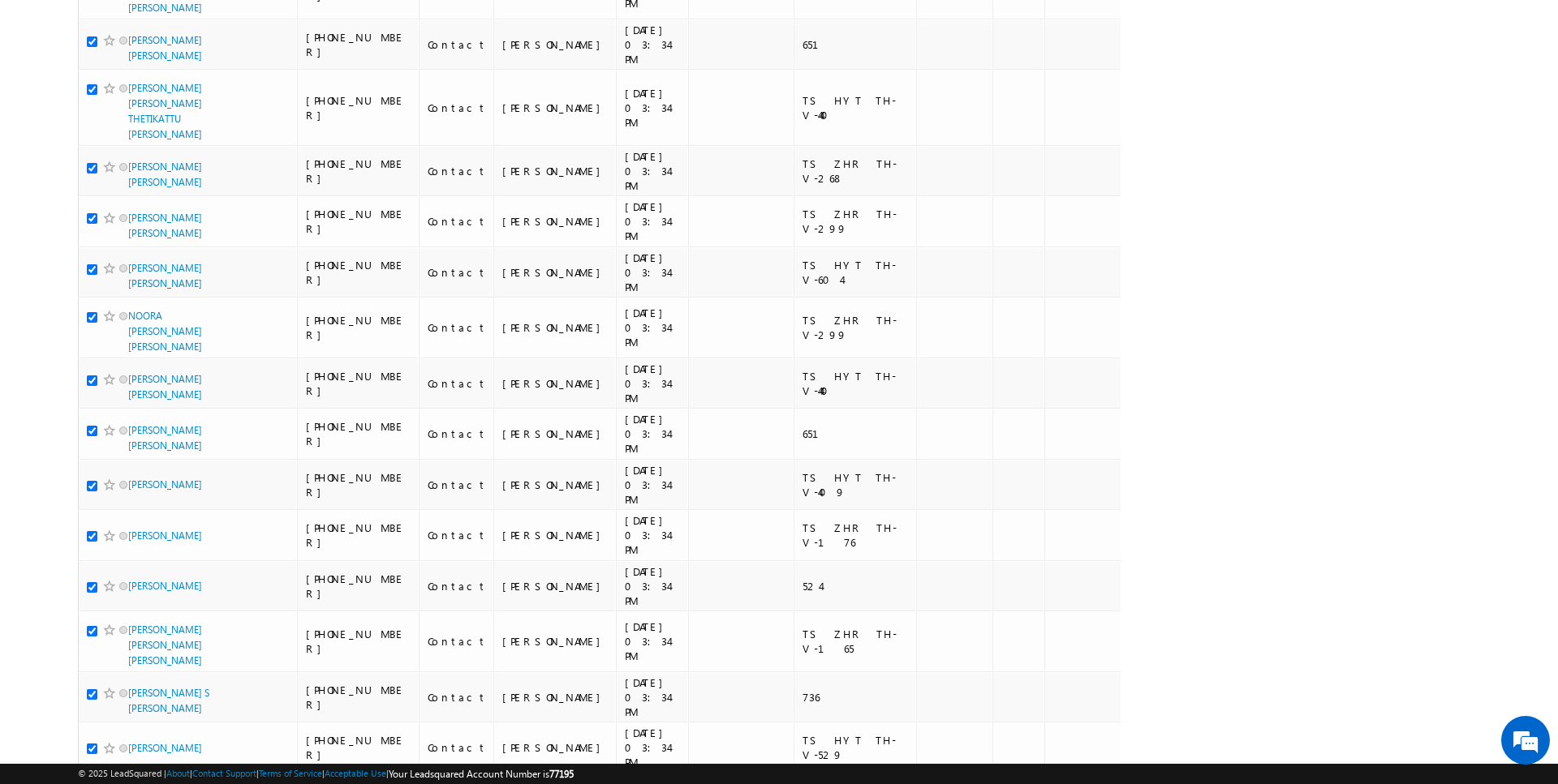
checkbox input "true"
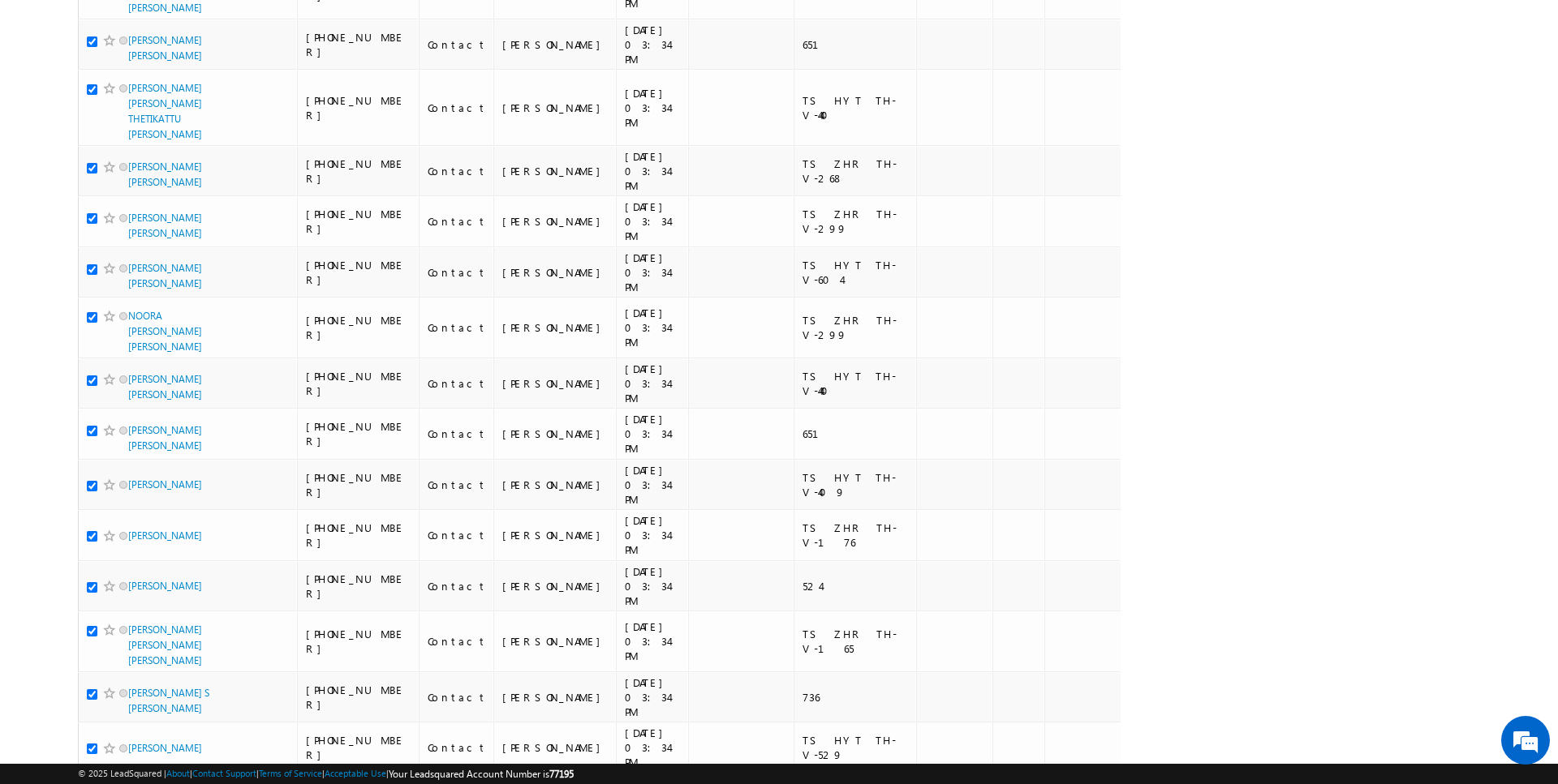
checkbox input "true"
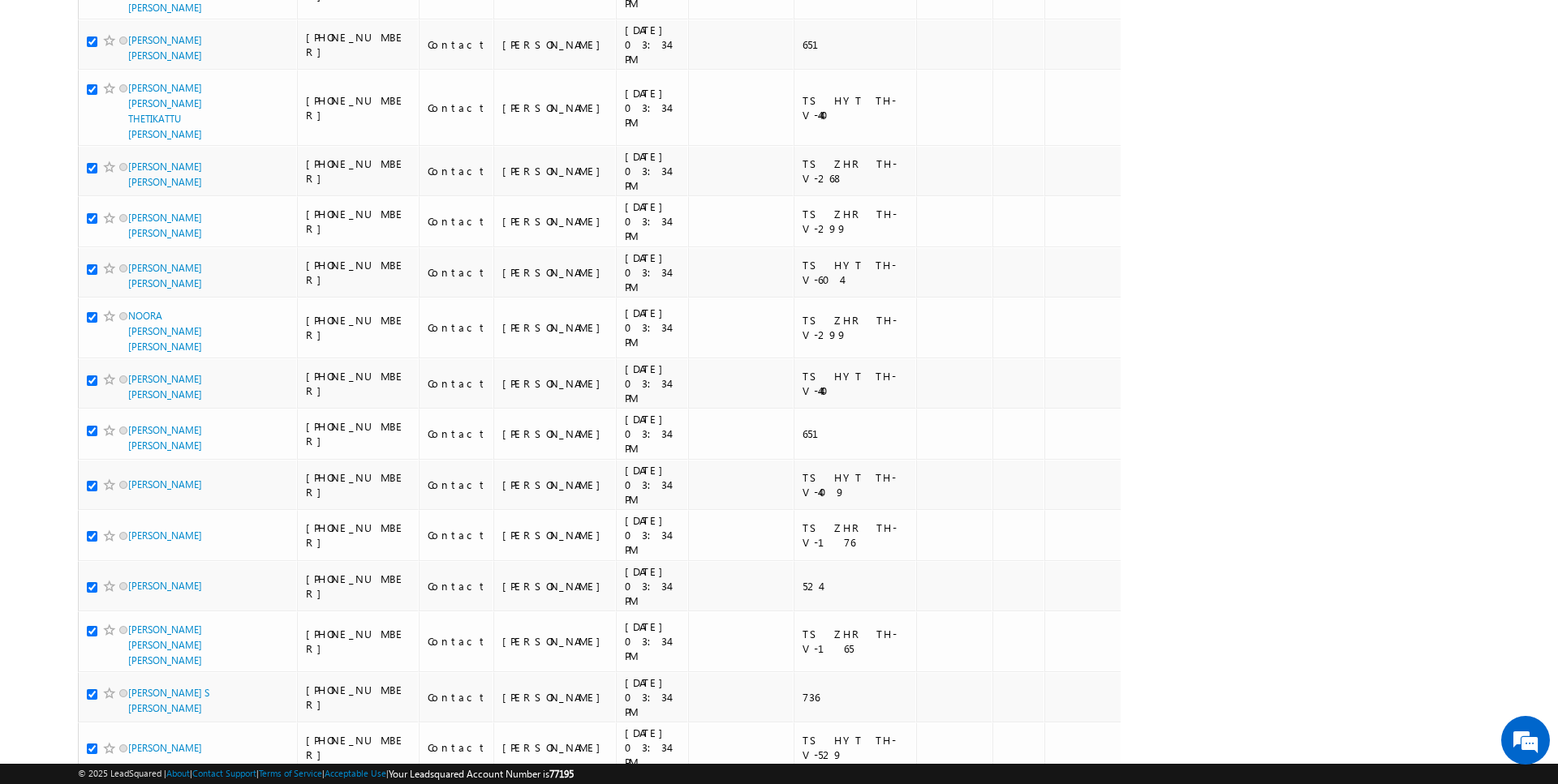
checkbox input "true"
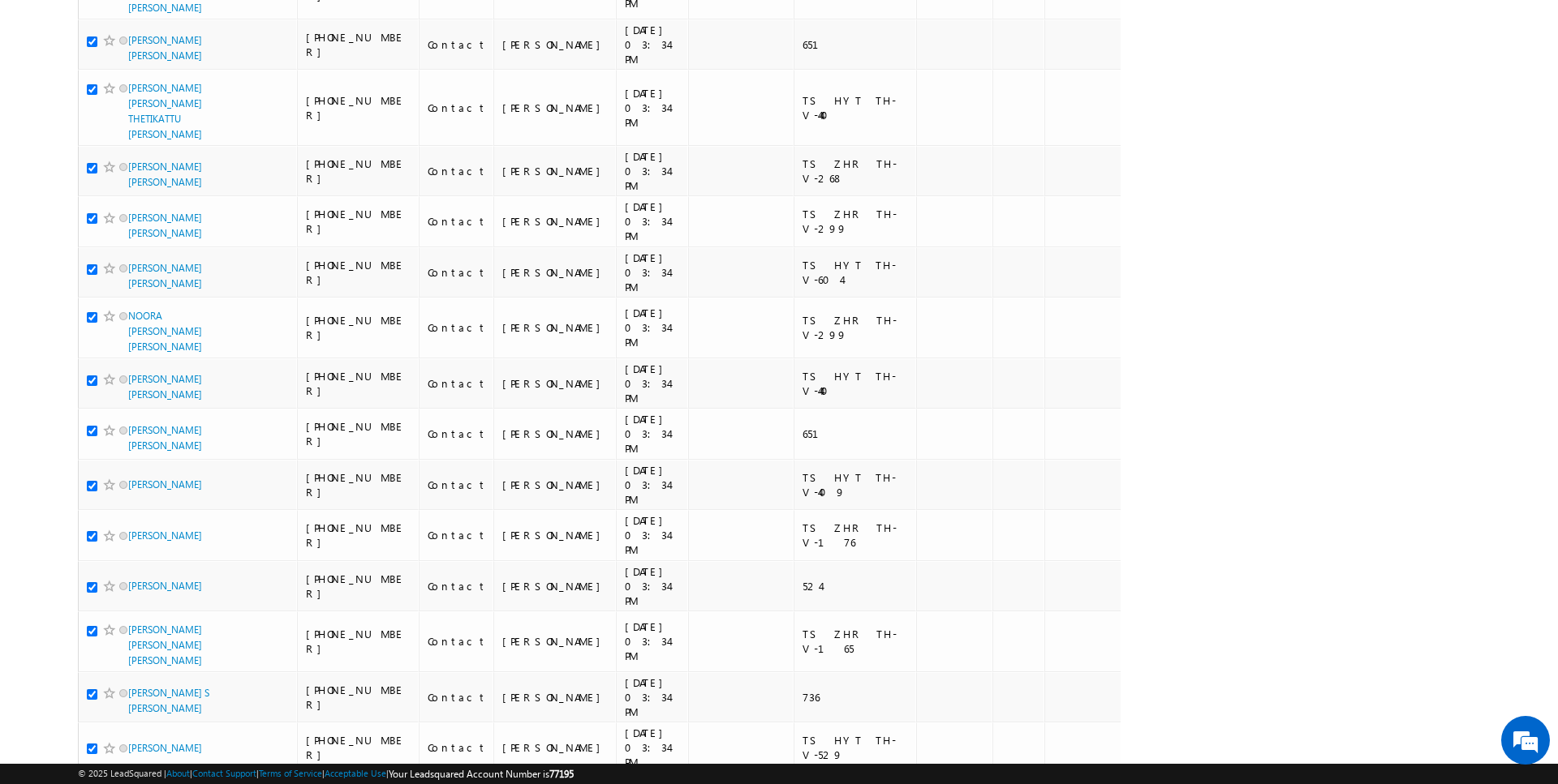
checkbox input "true"
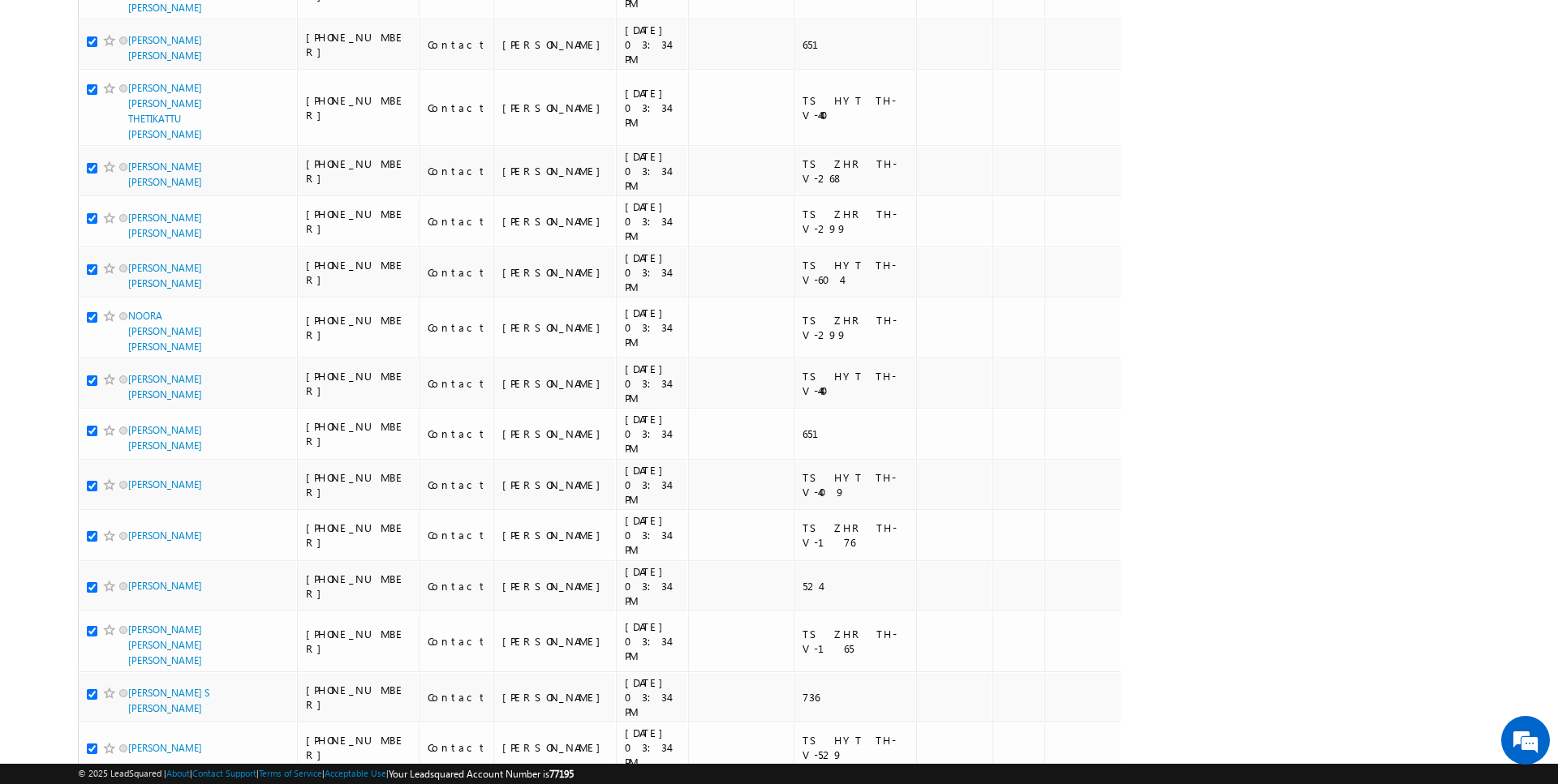
checkbox input "true"
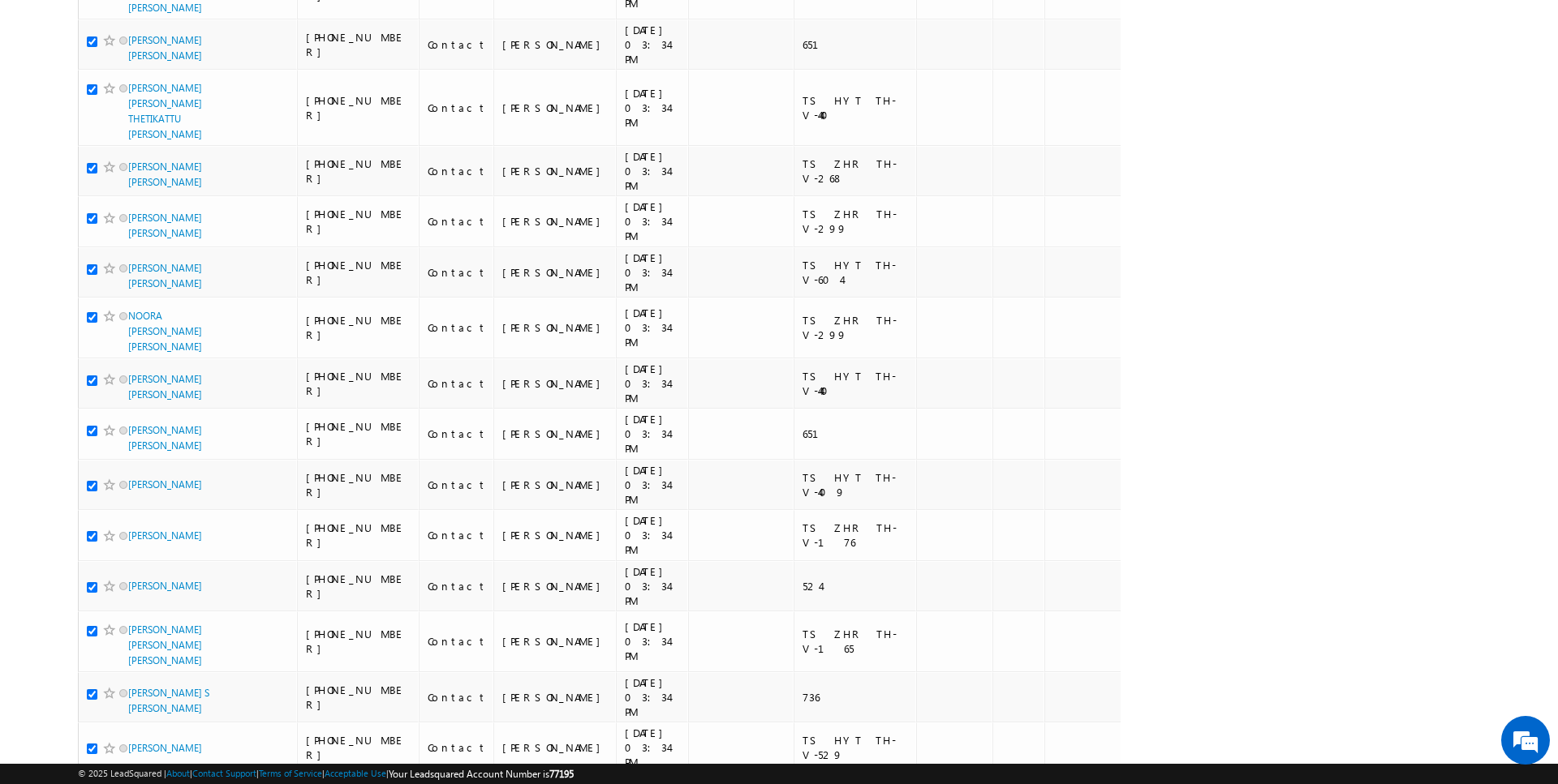
checkbox input "true"
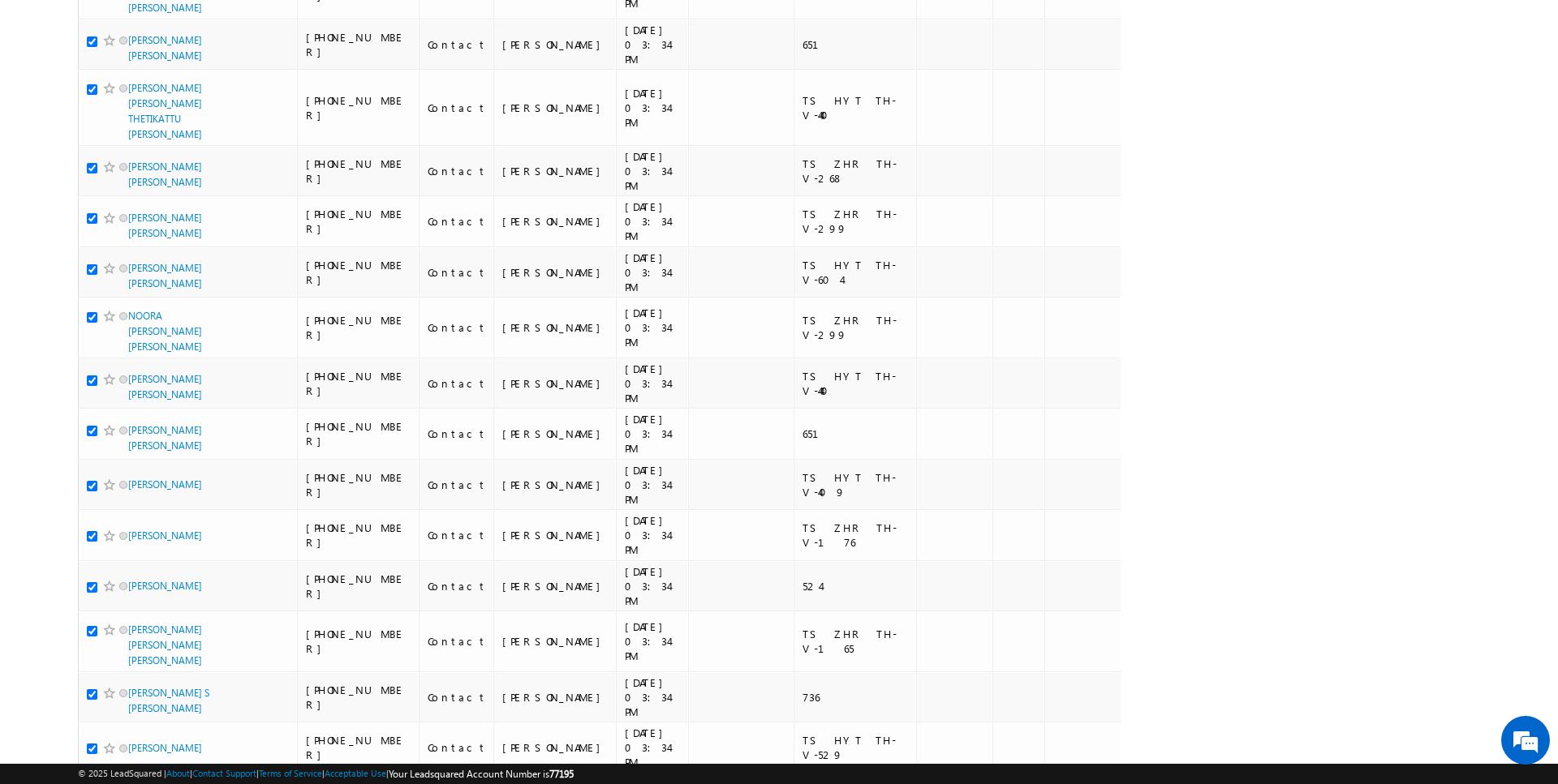
checkbox input "true"
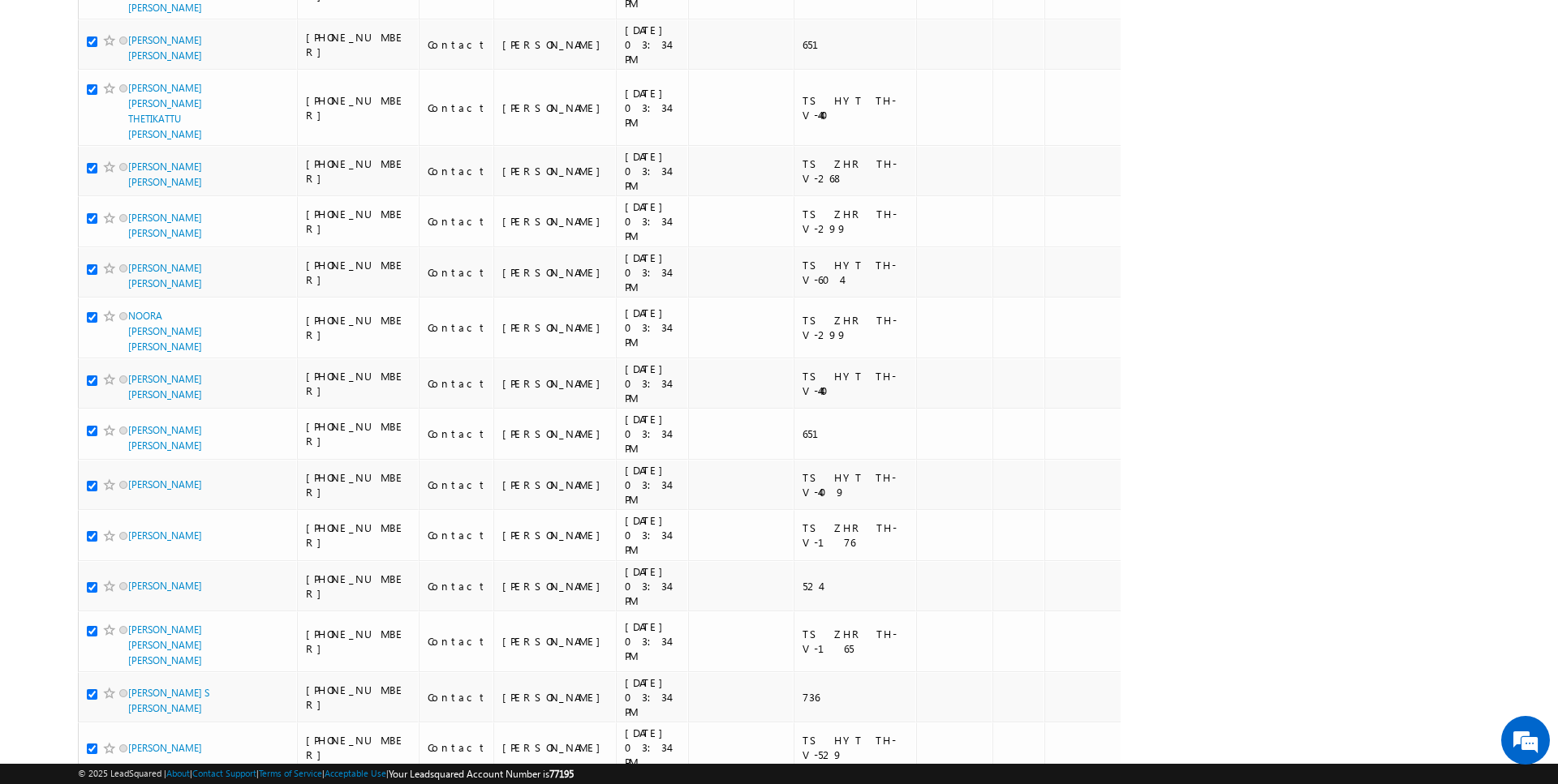
checkbox input "true"
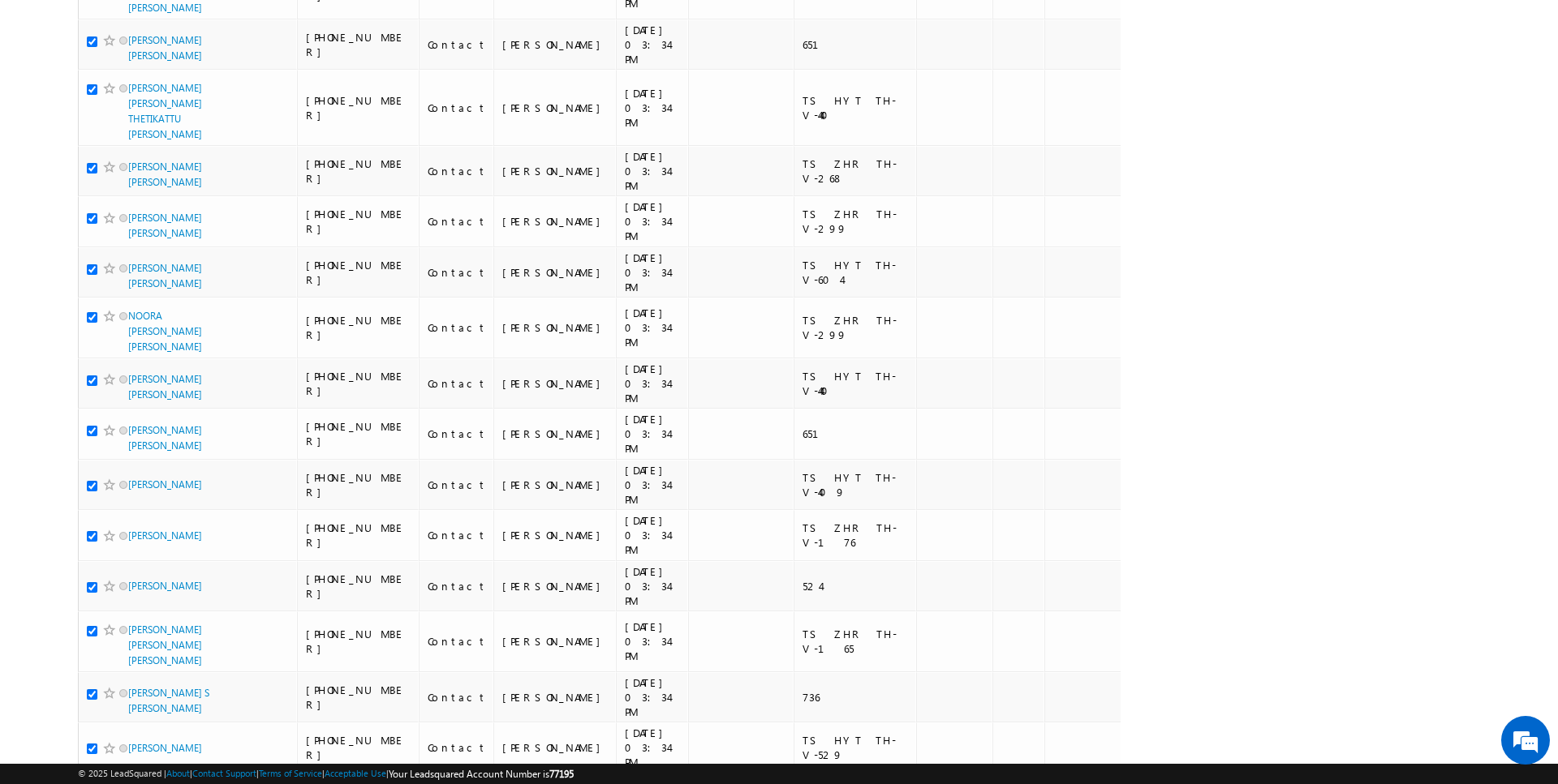
checkbox input "true"
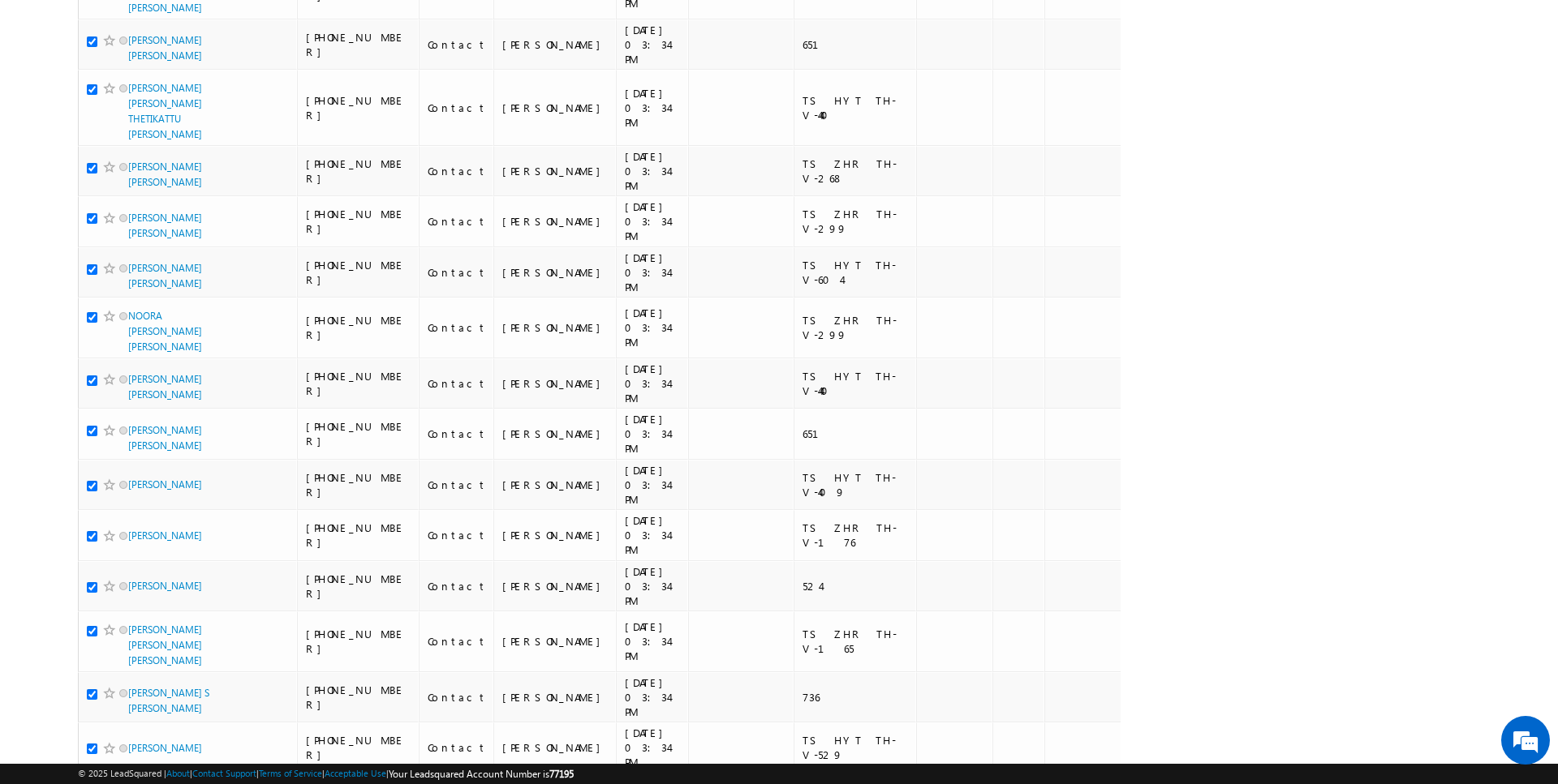
checkbox input "true"
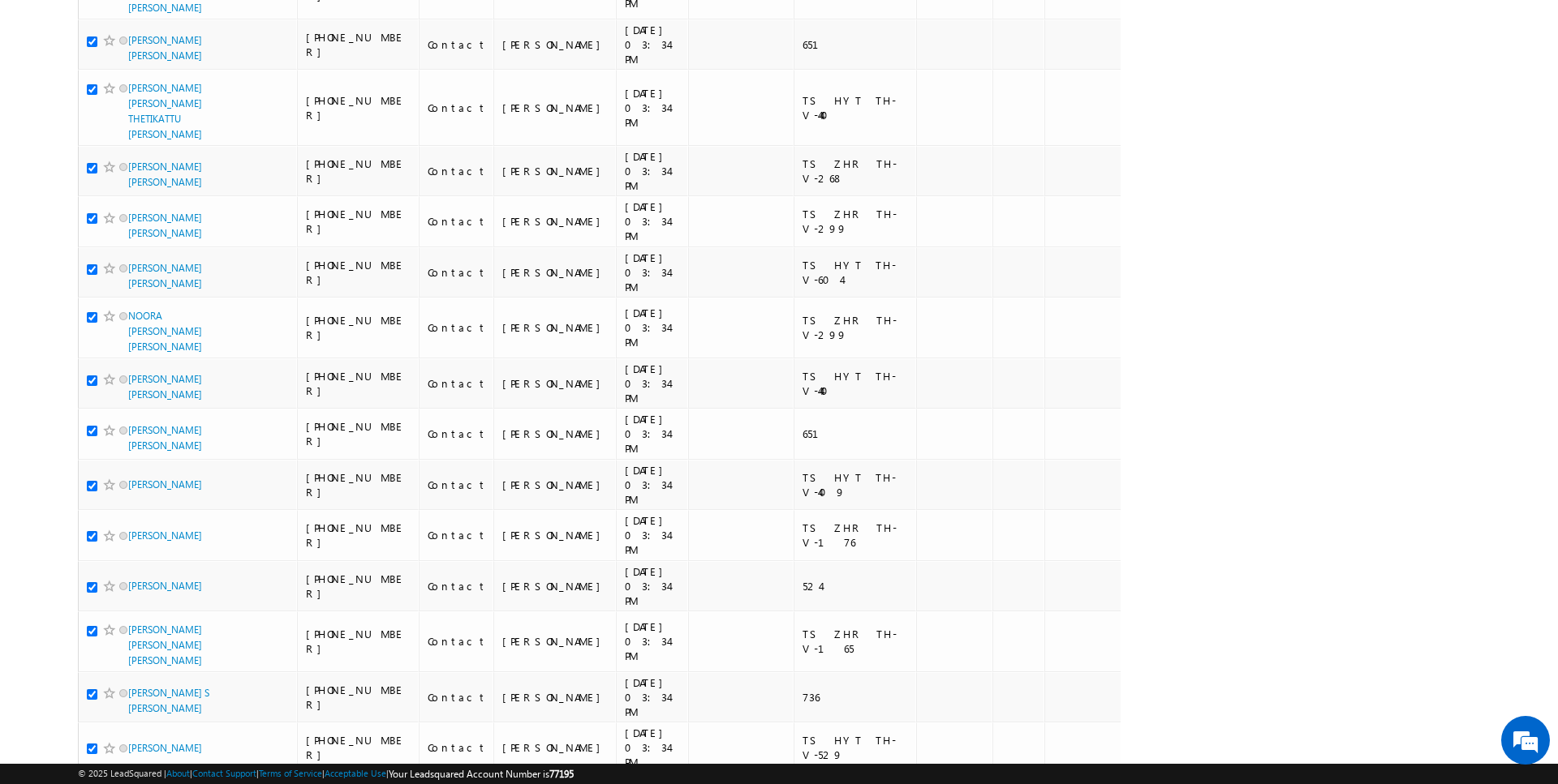
checkbox input "true"
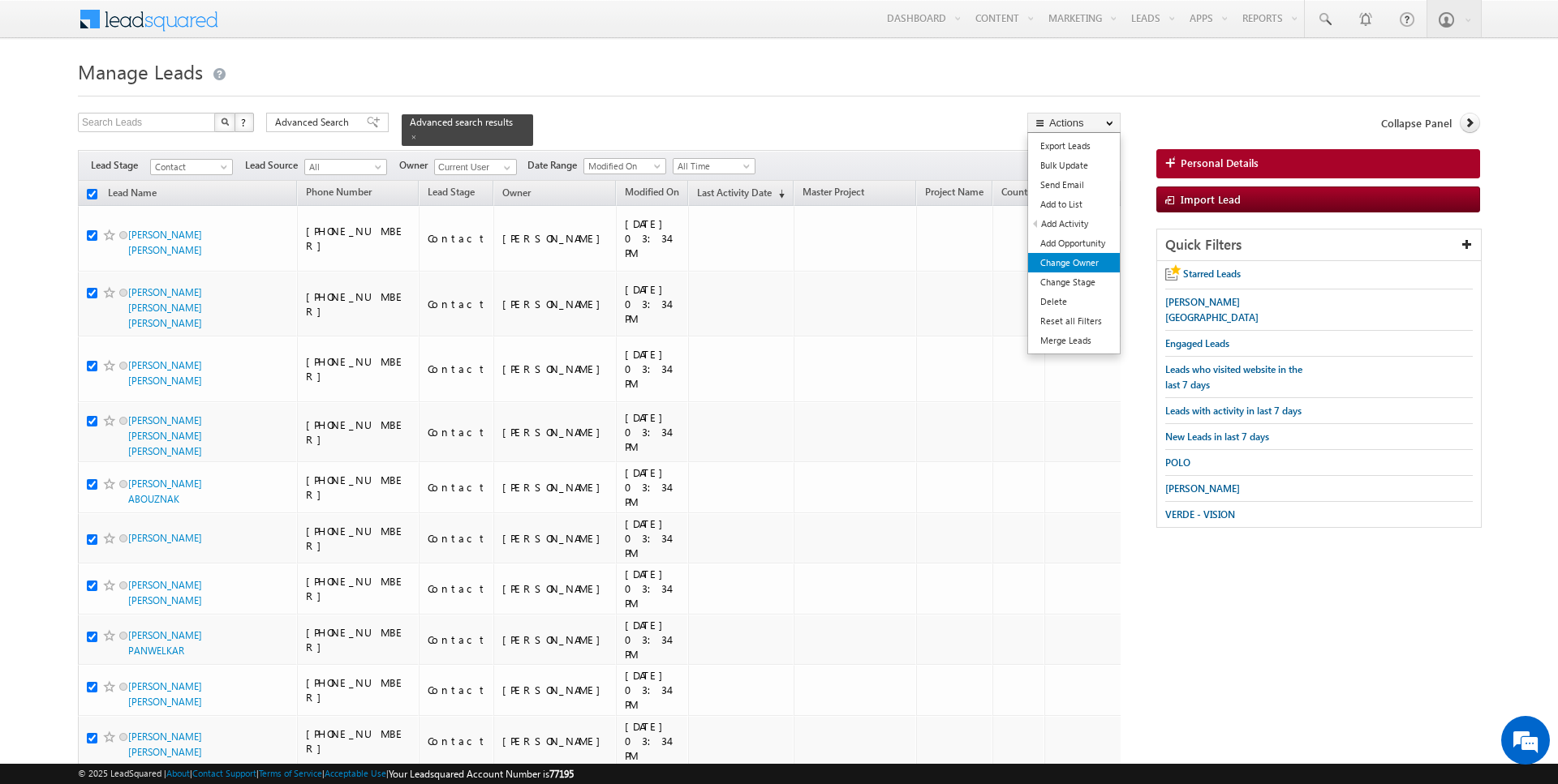
click at [1077, 262] on link "Change Owner" at bounding box center [1073, 263] width 91 height 20
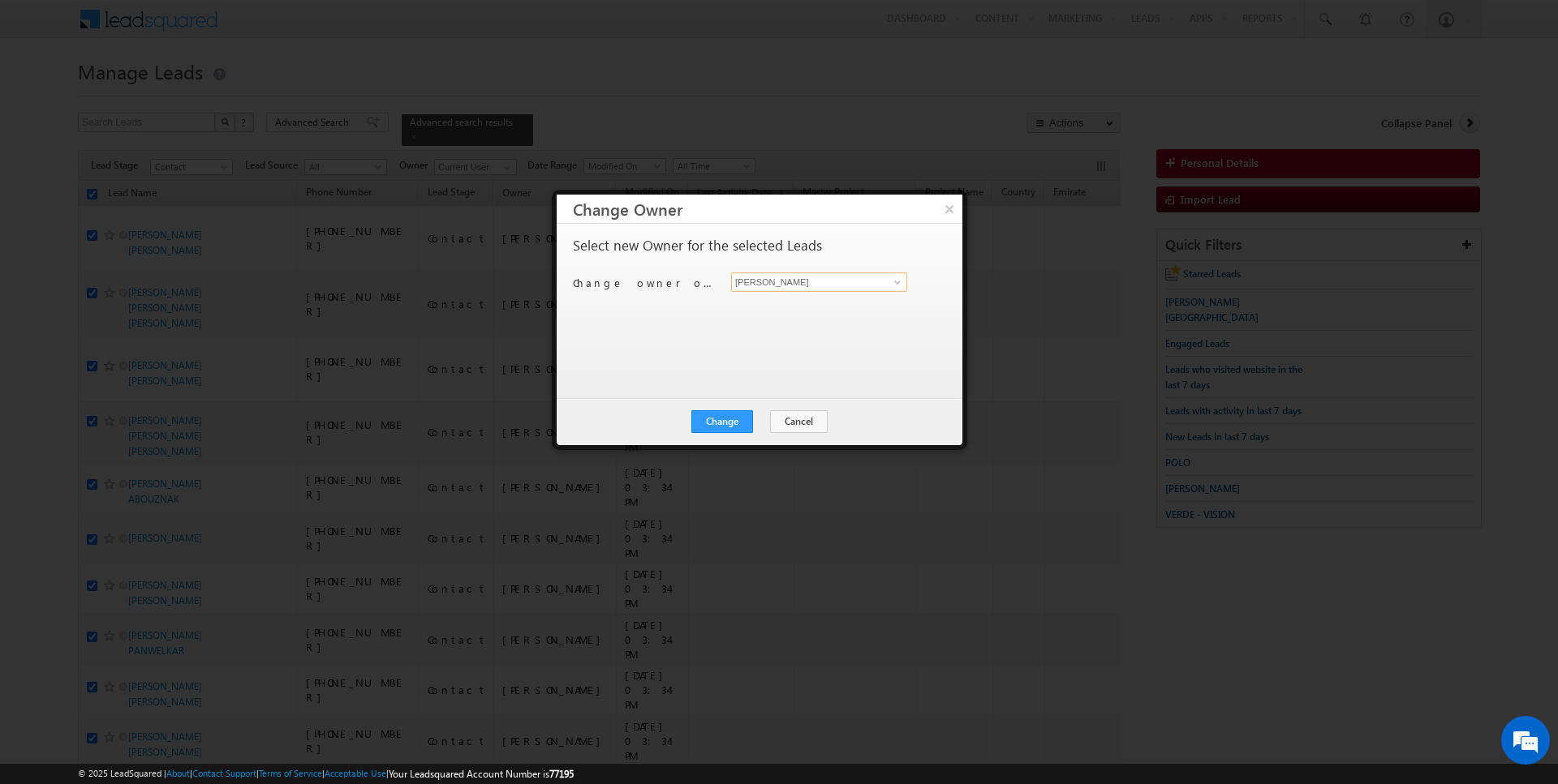
click at [806, 283] on input "[PERSON_NAME]" at bounding box center [819, 283] width 176 height 20
click at [735, 424] on button "Change" at bounding box center [722, 421] width 62 height 23
click at [764, 423] on button "Close" at bounding box center [762, 421] width 52 height 23
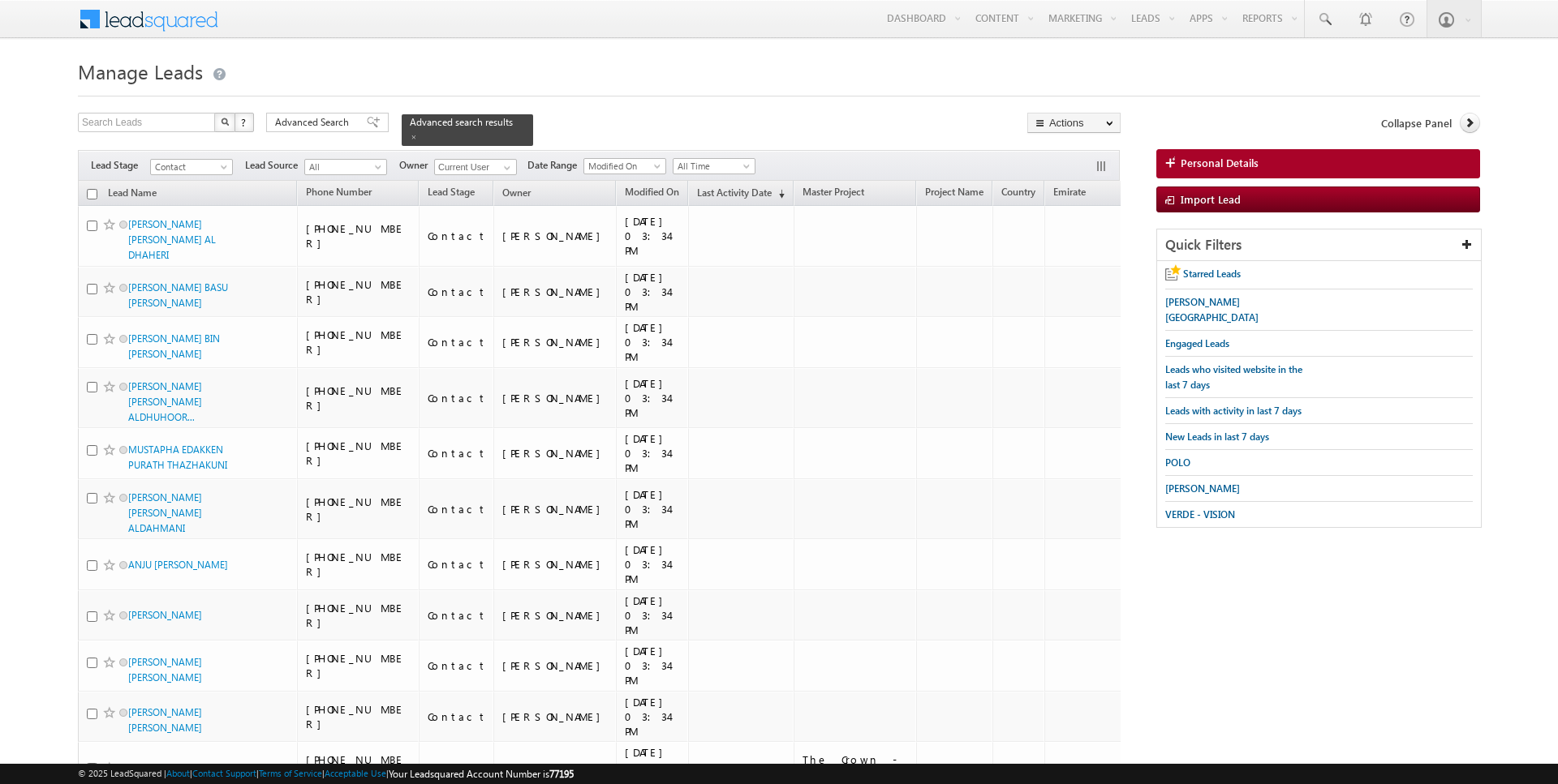
click at [90, 189] on input "checkbox" at bounding box center [91, 194] width 11 height 11
checkbox input "true"
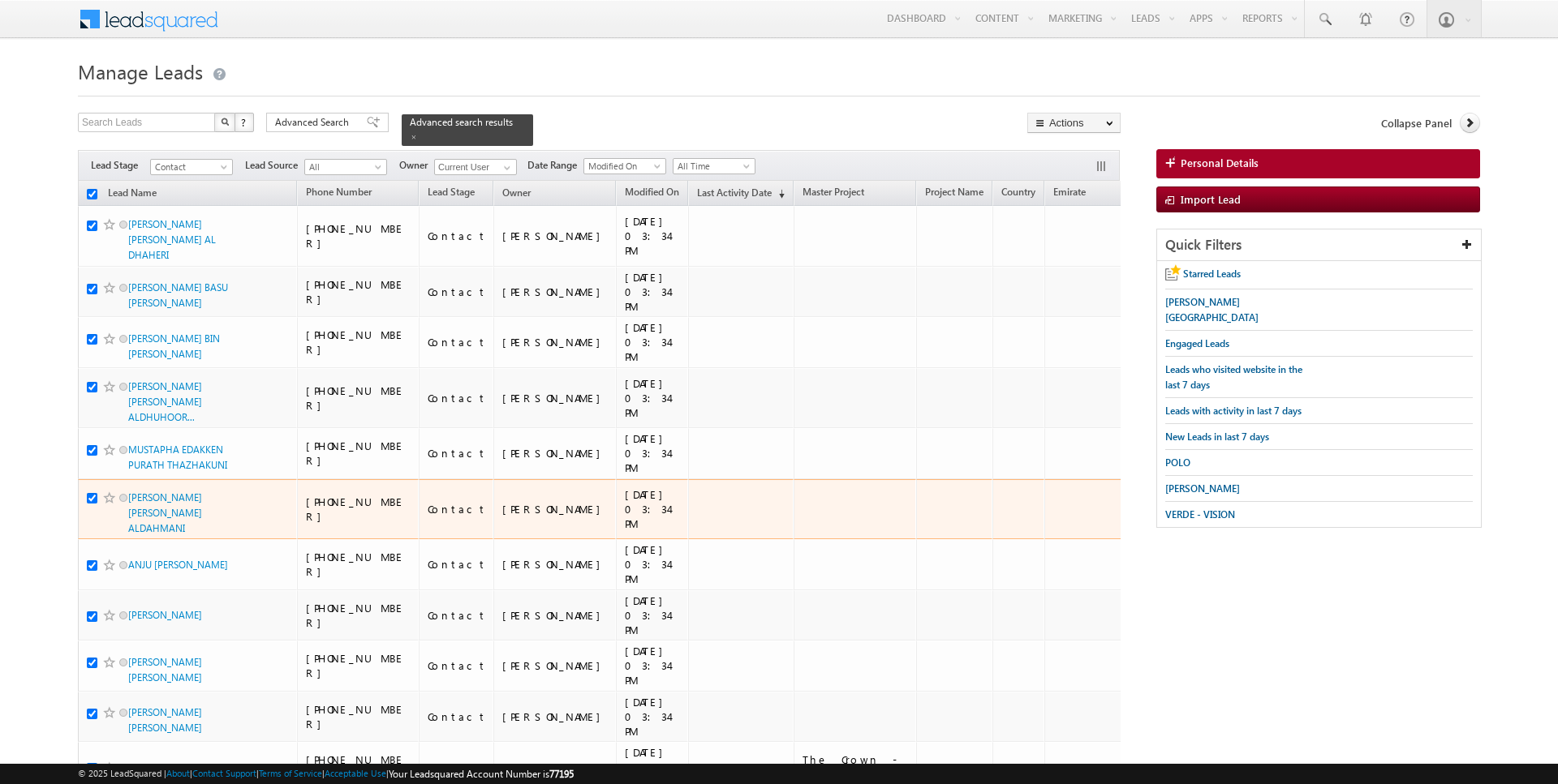
checkbox input "true"
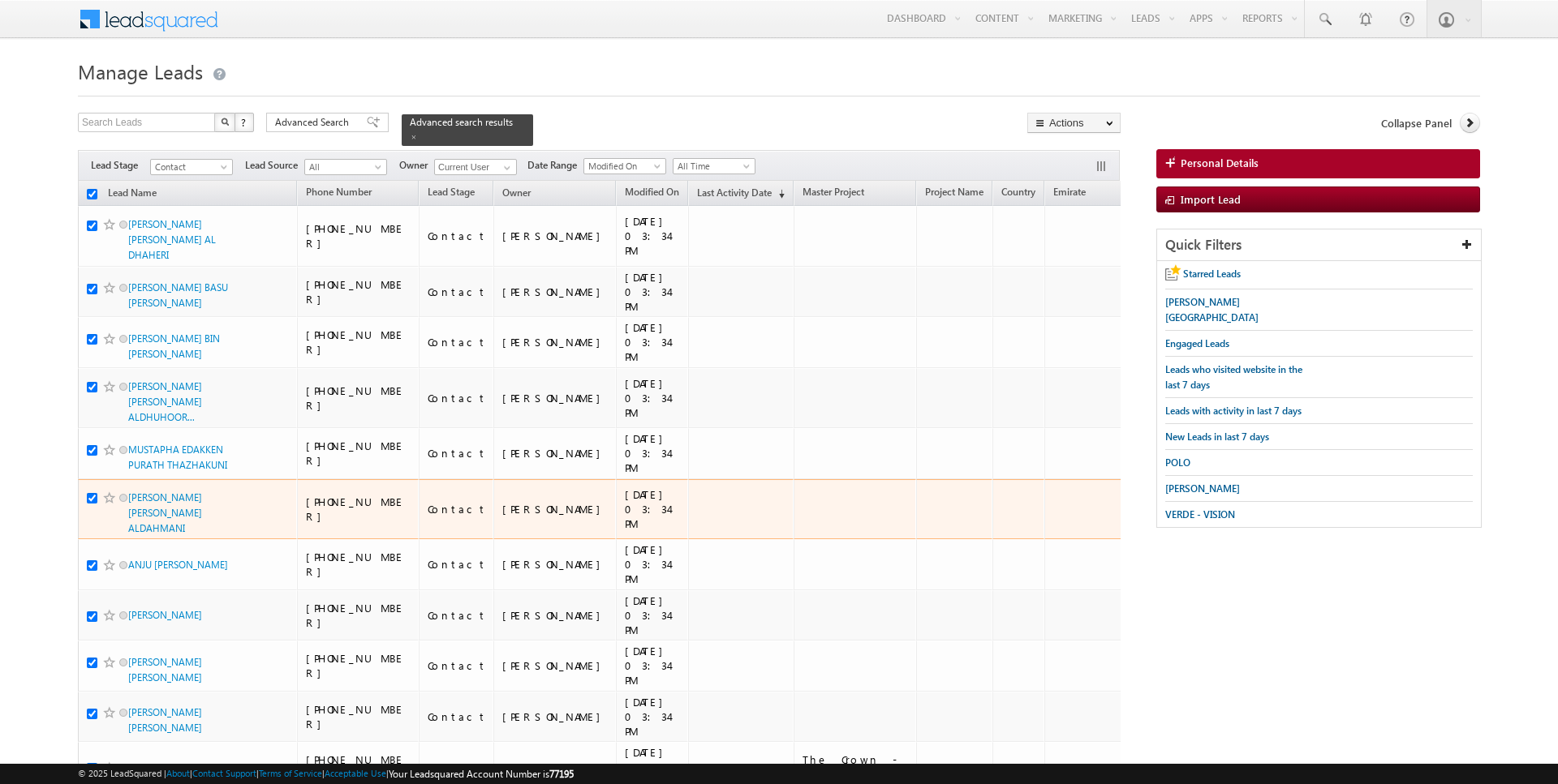
checkbox input "true"
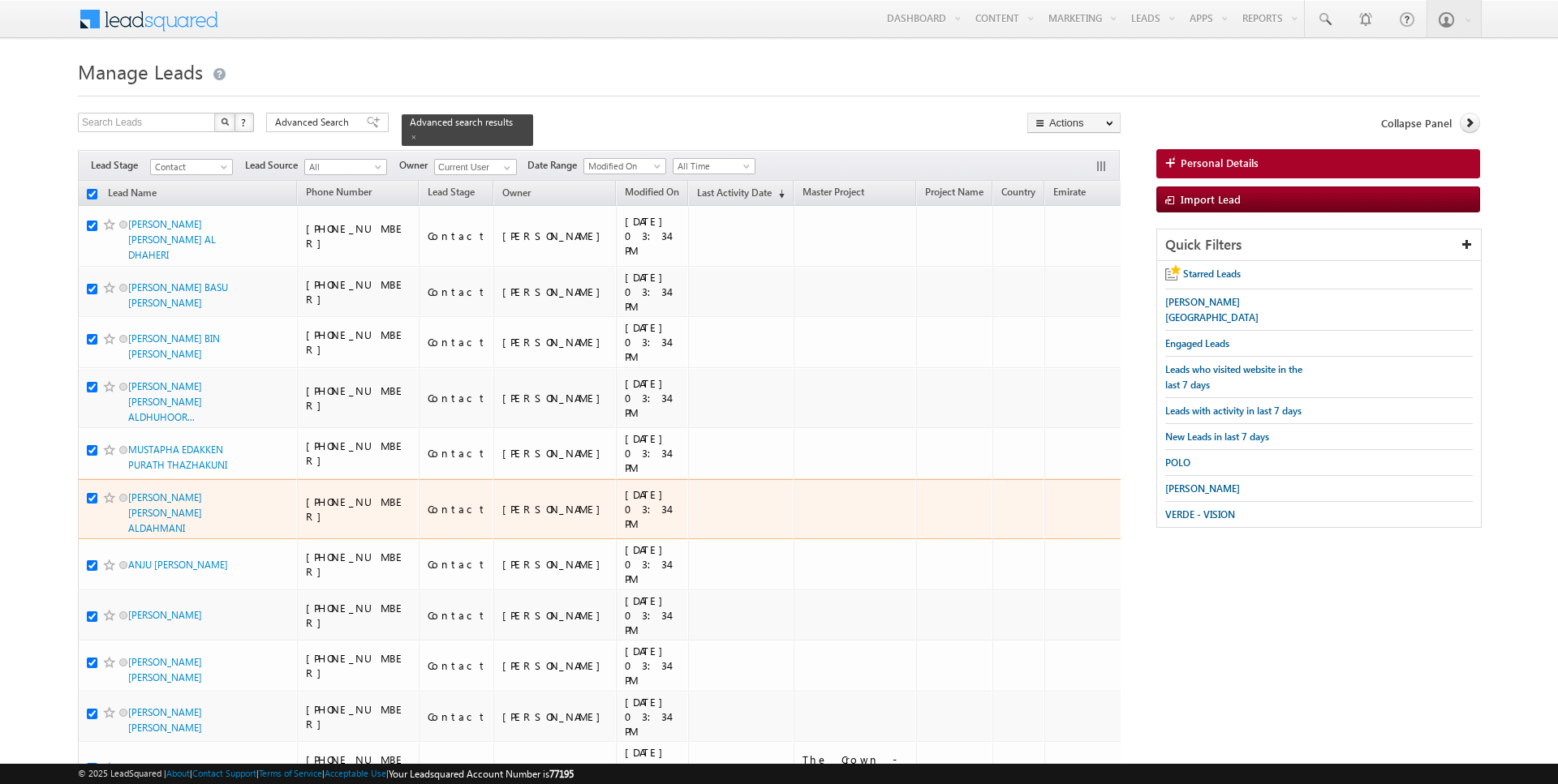
checkbox input "true"
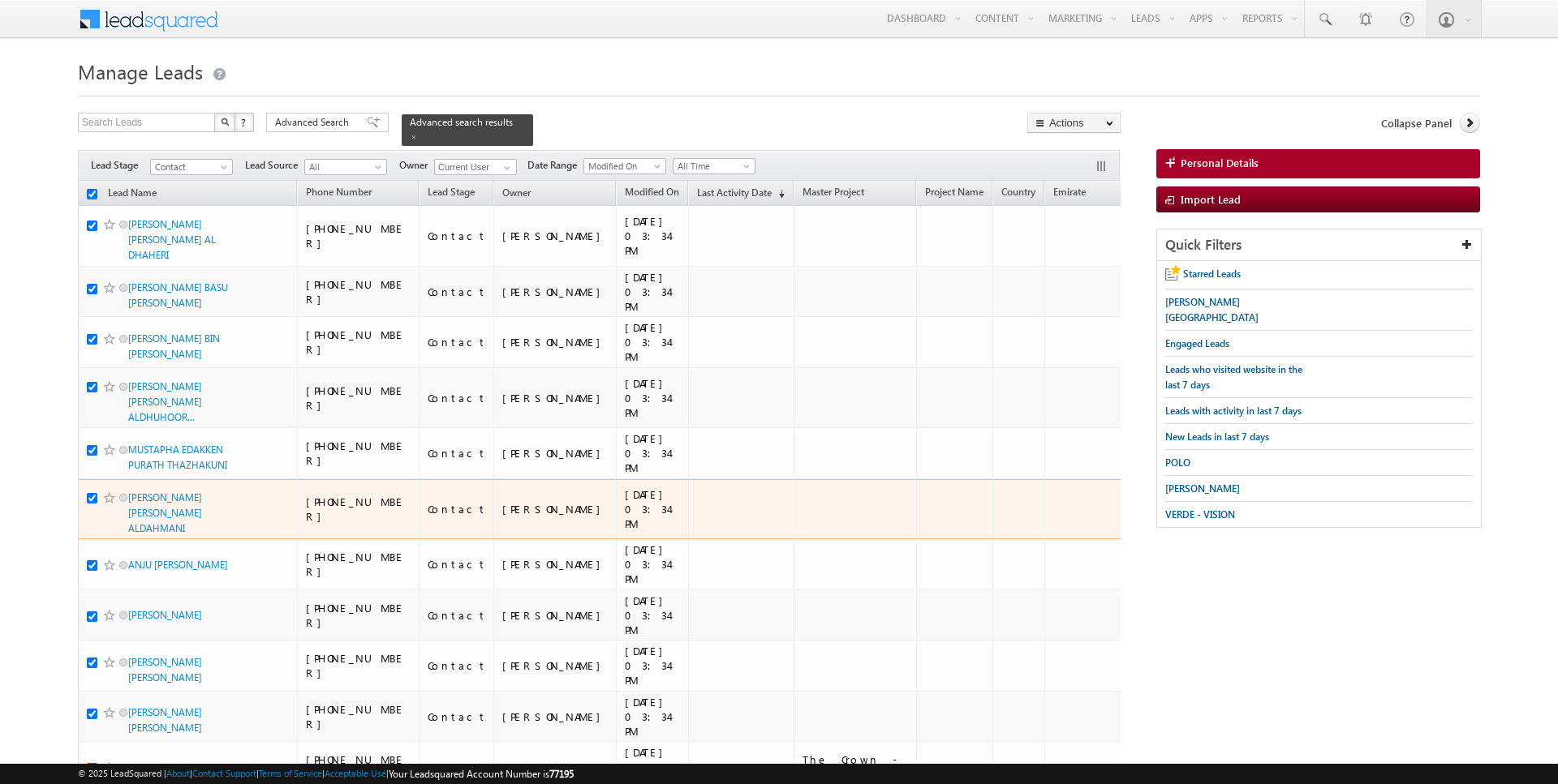
checkbox input "true"
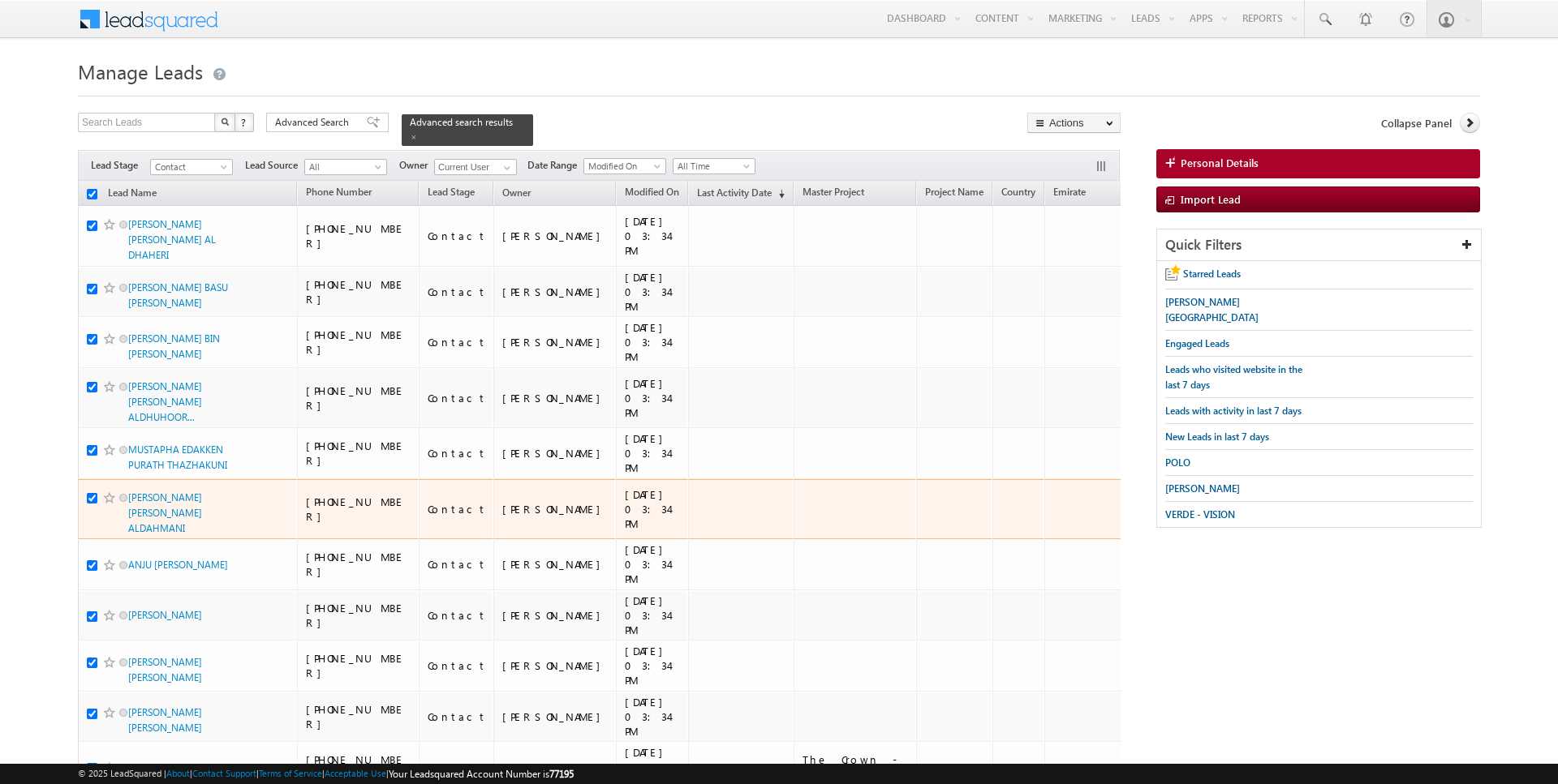
checkbox input "true"
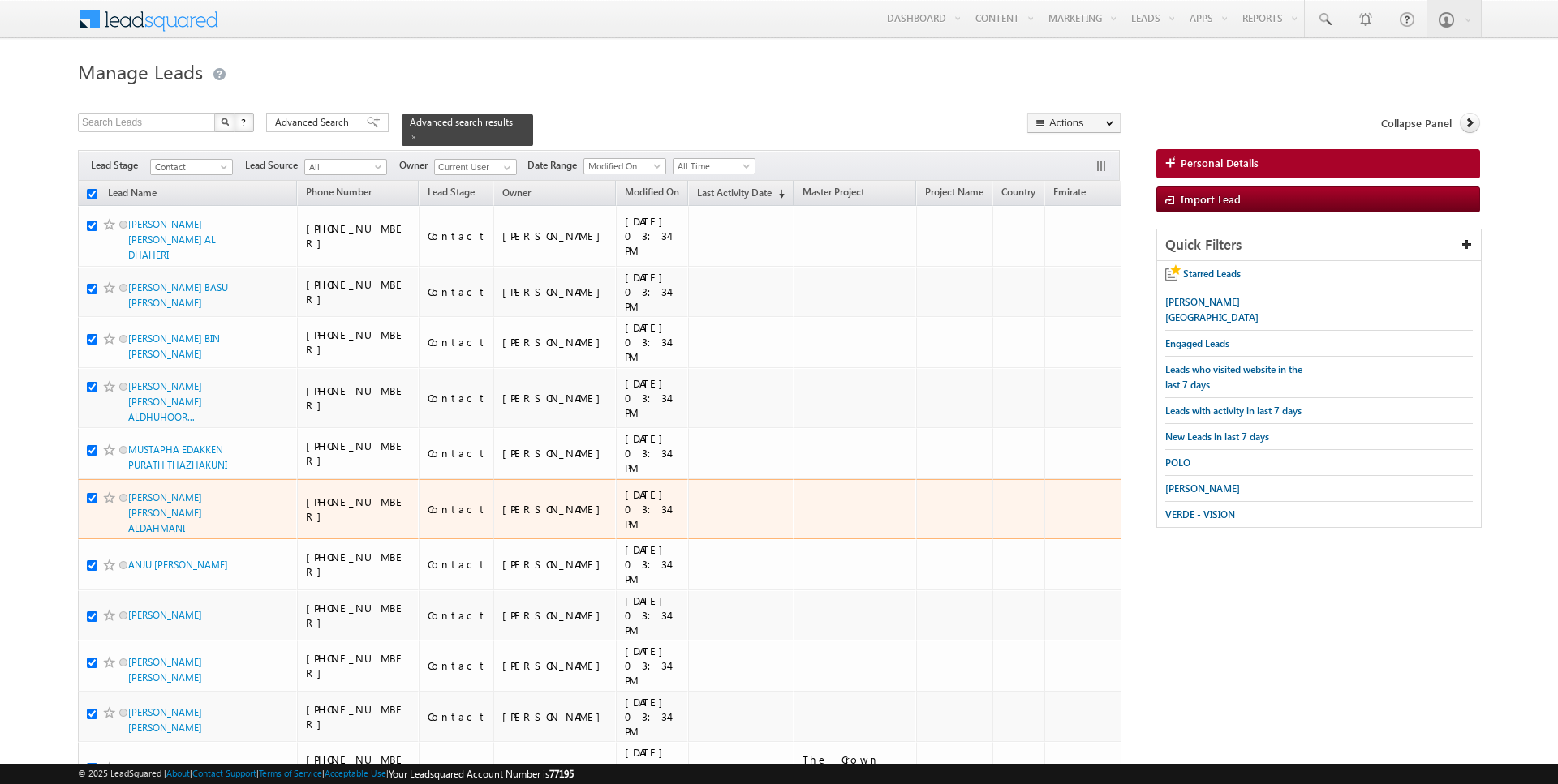
checkbox input "true"
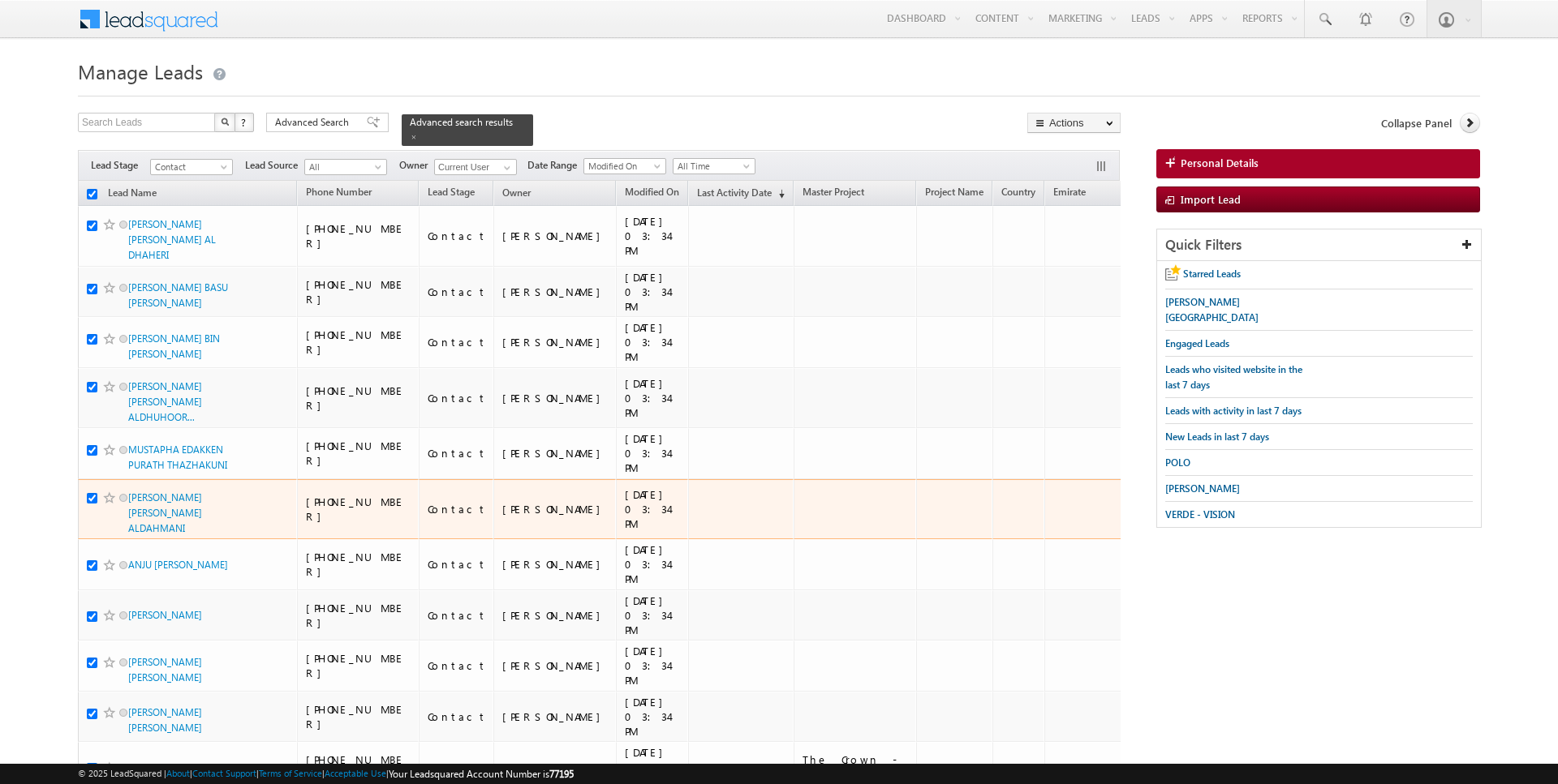
checkbox input "true"
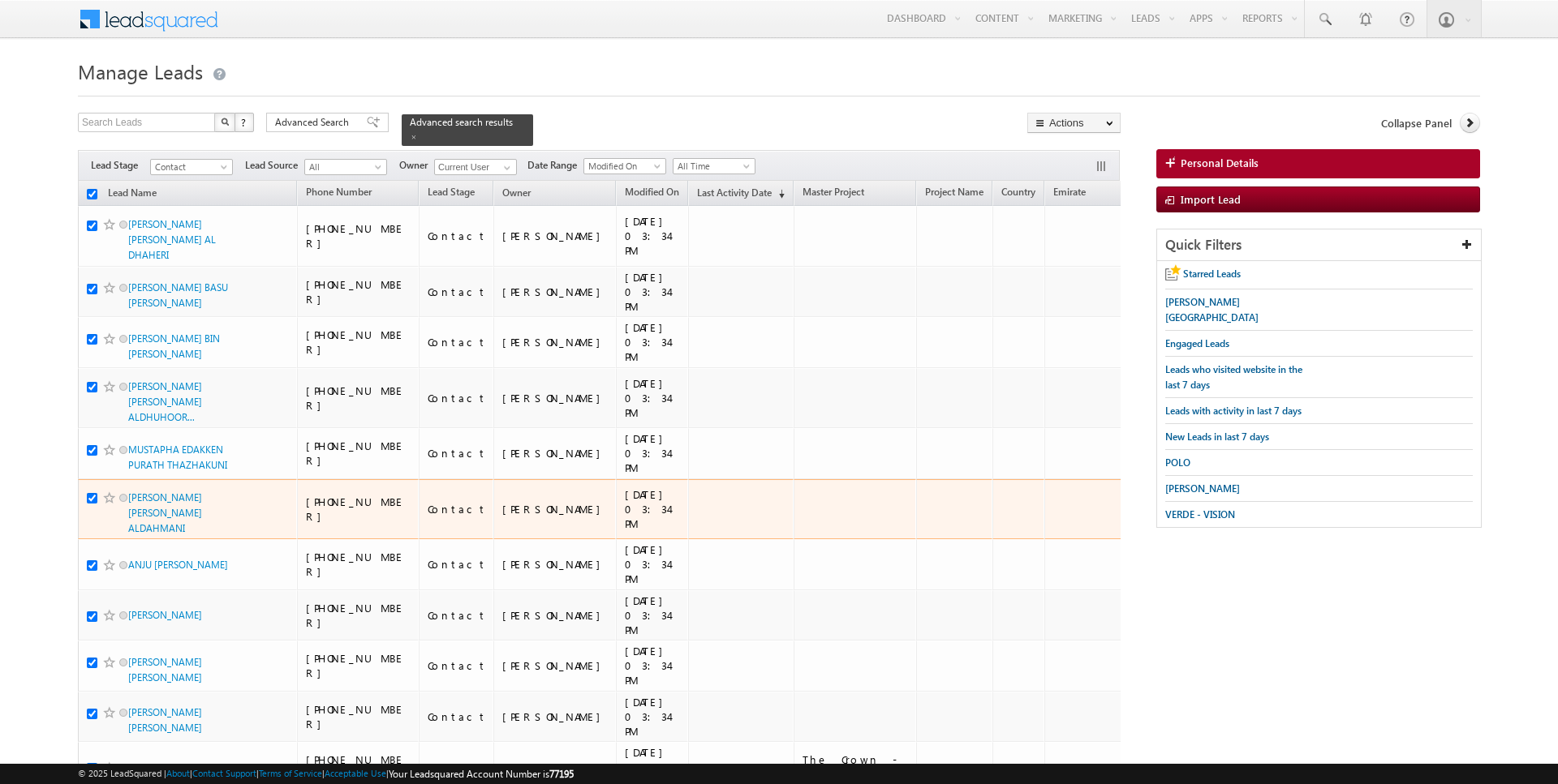
checkbox input "true"
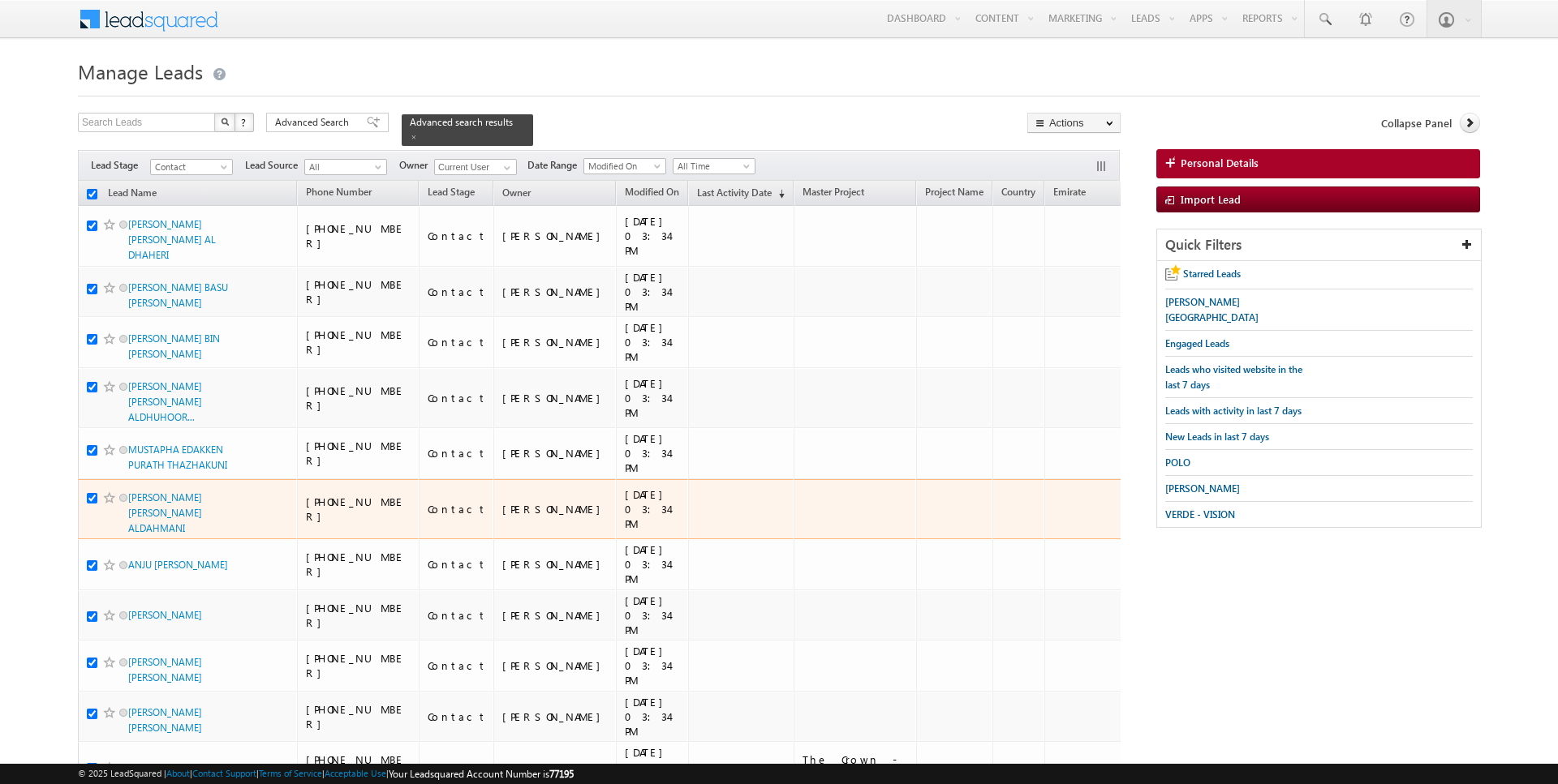
checkbox input "true"
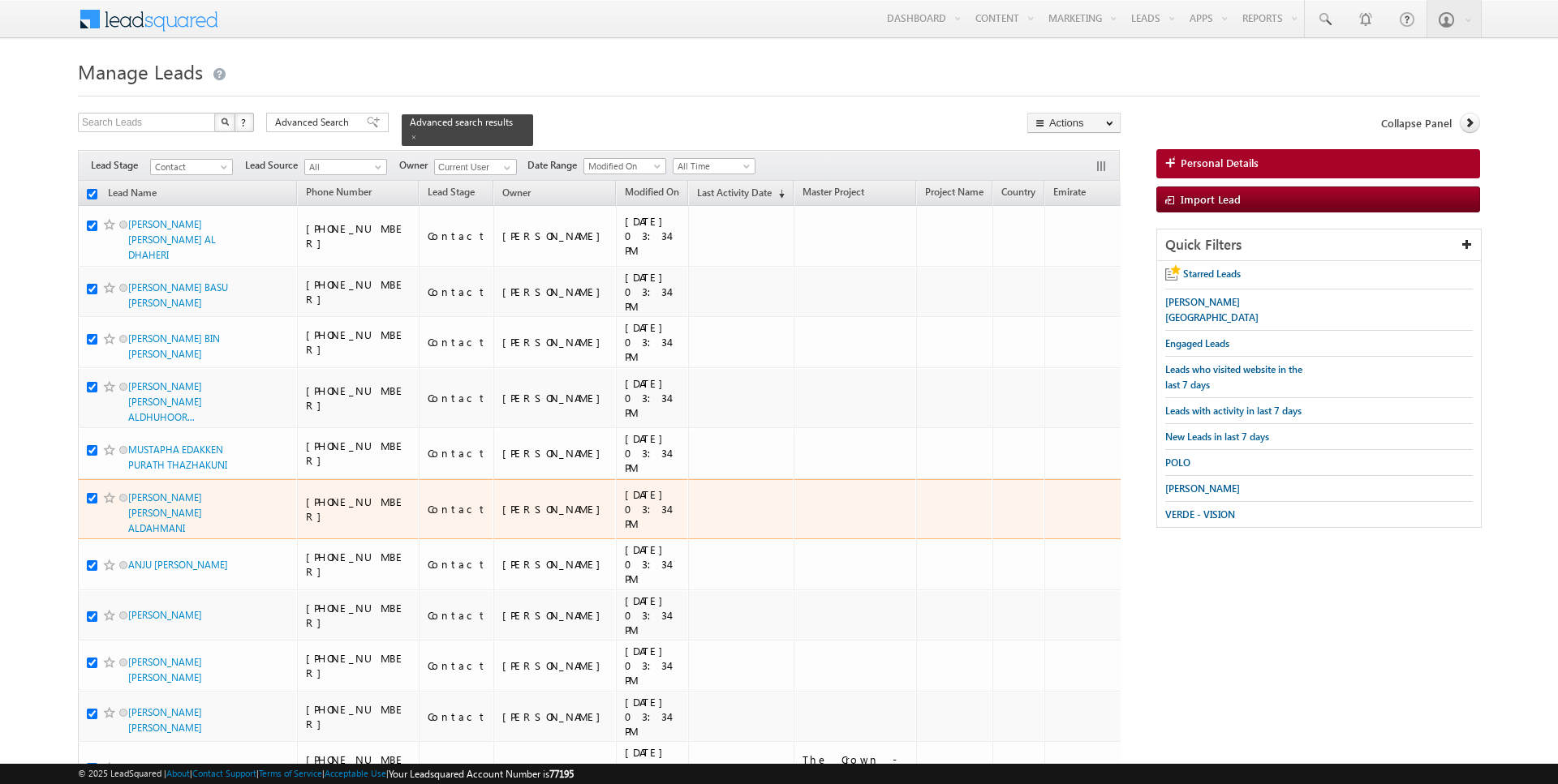
checkbox input "true"
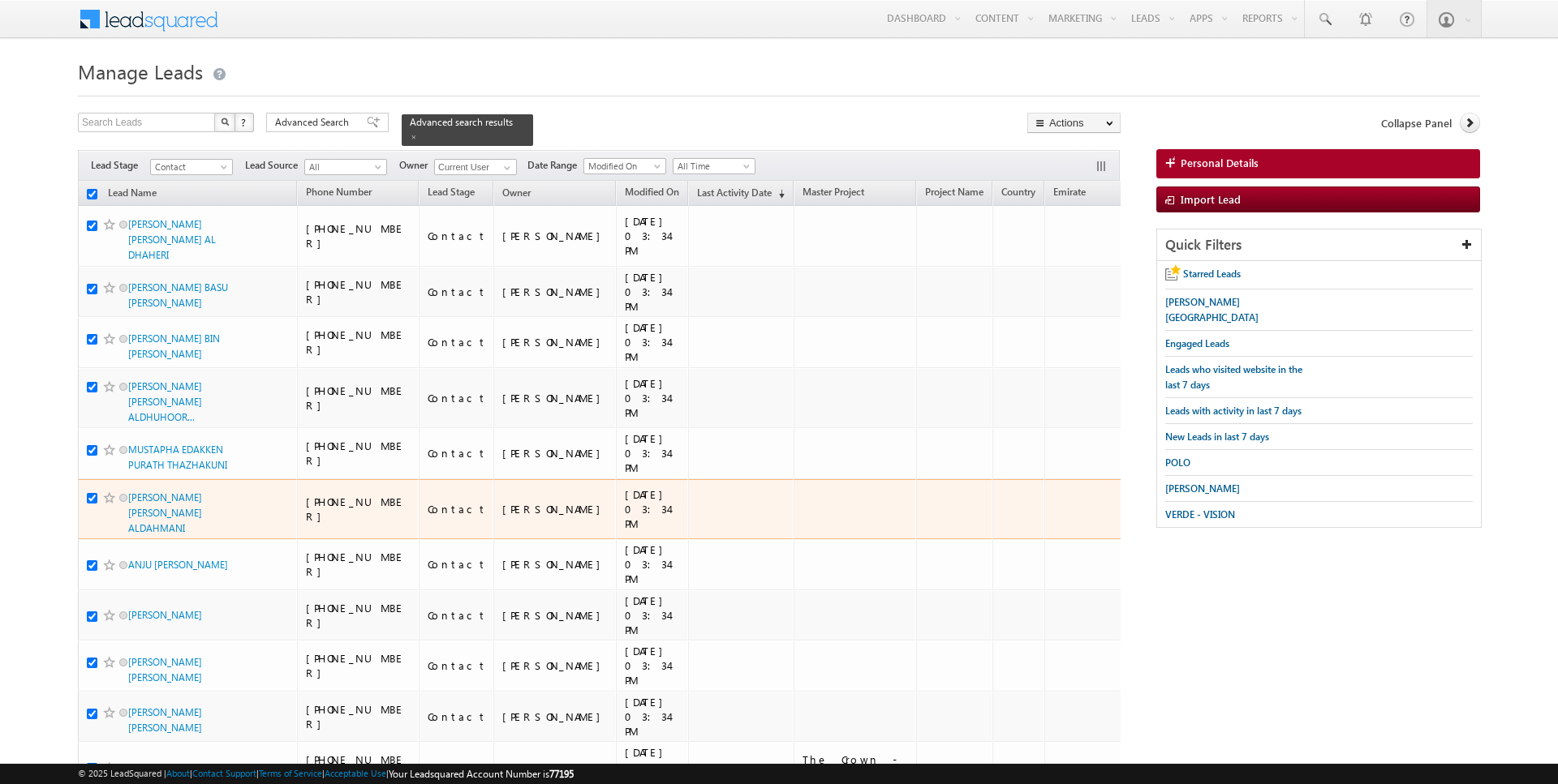
checkbox input "true"
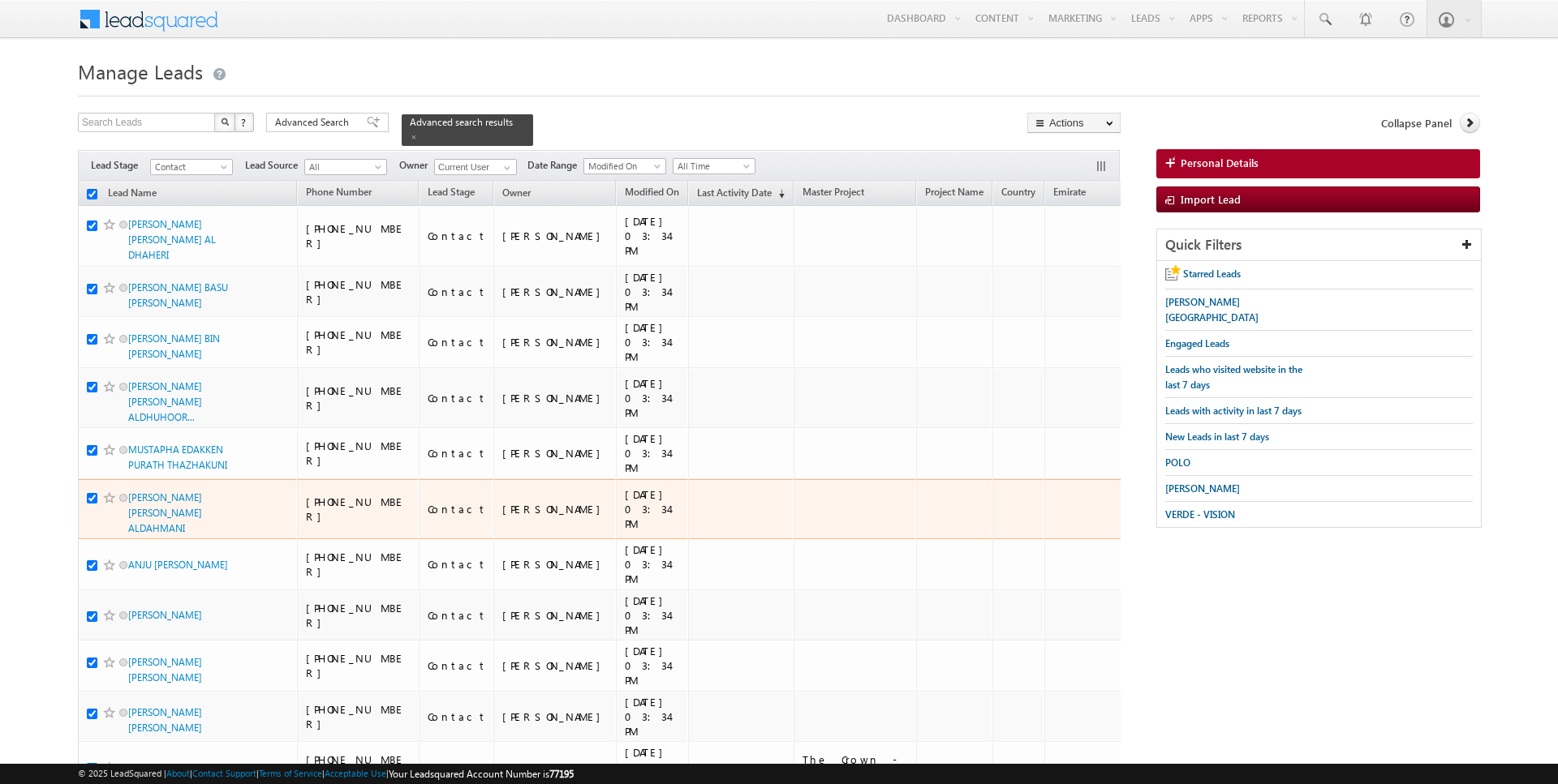
checkbox input "true"
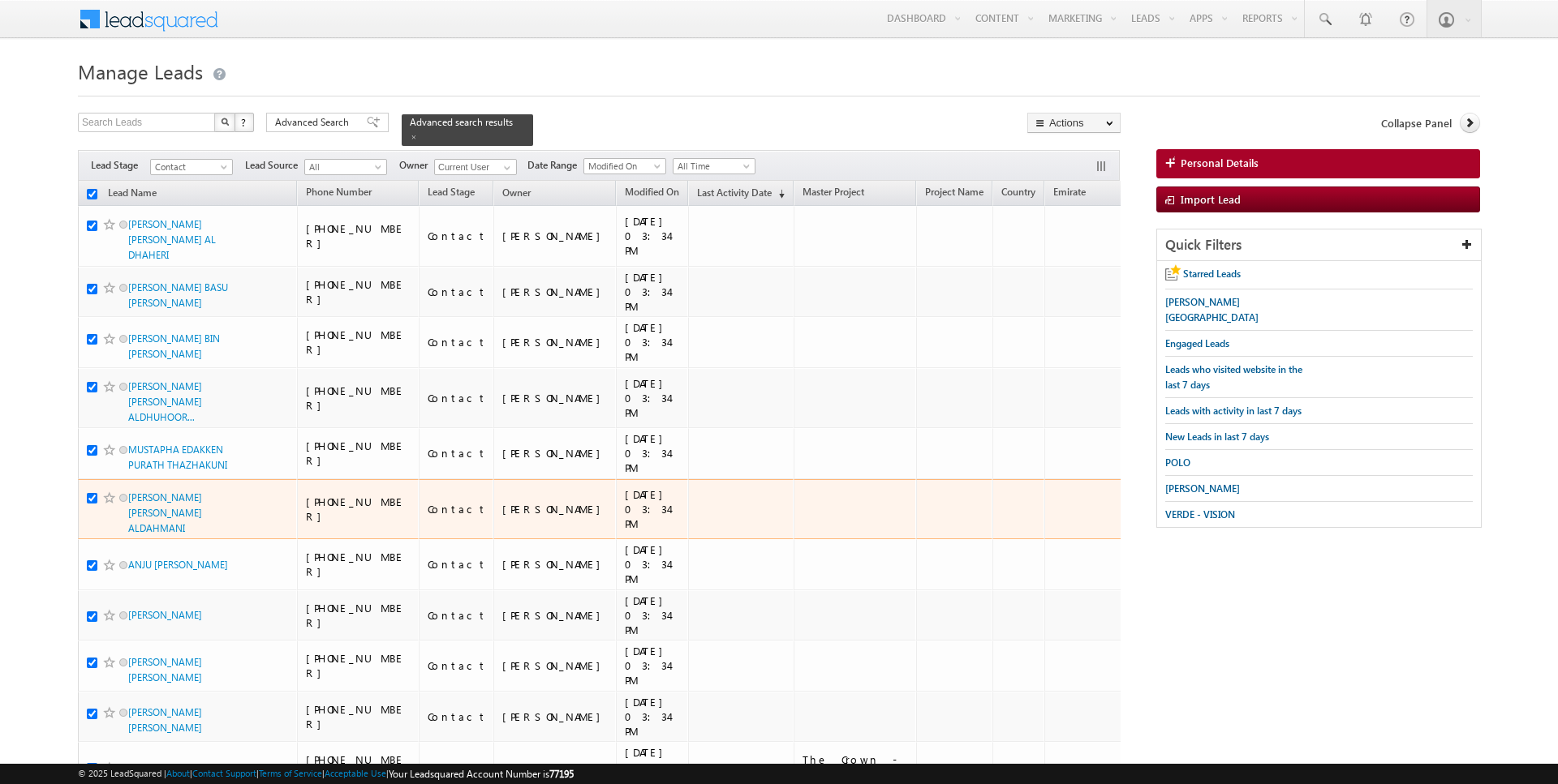
checkbox input "true"
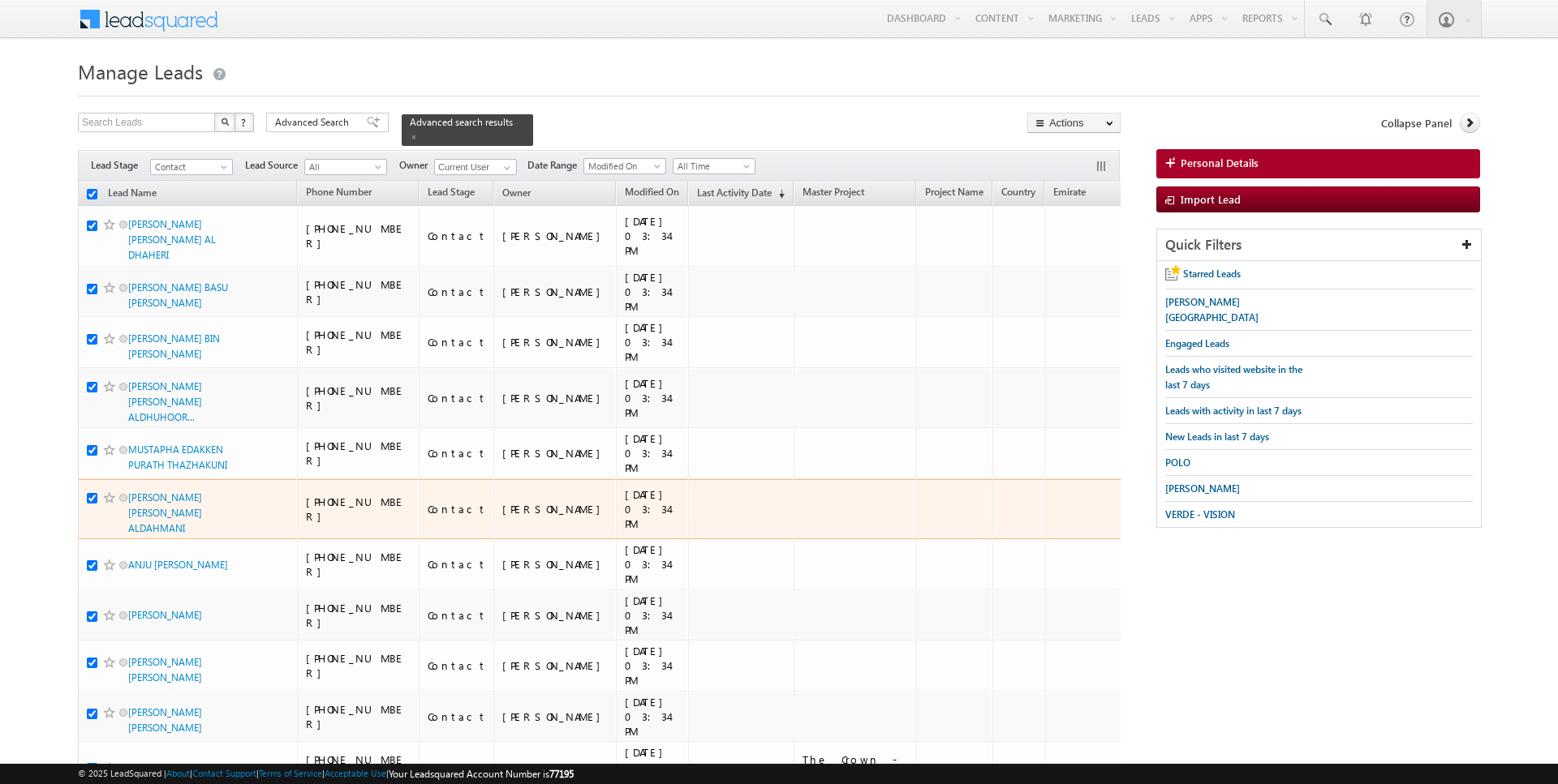
checkbox input "true"
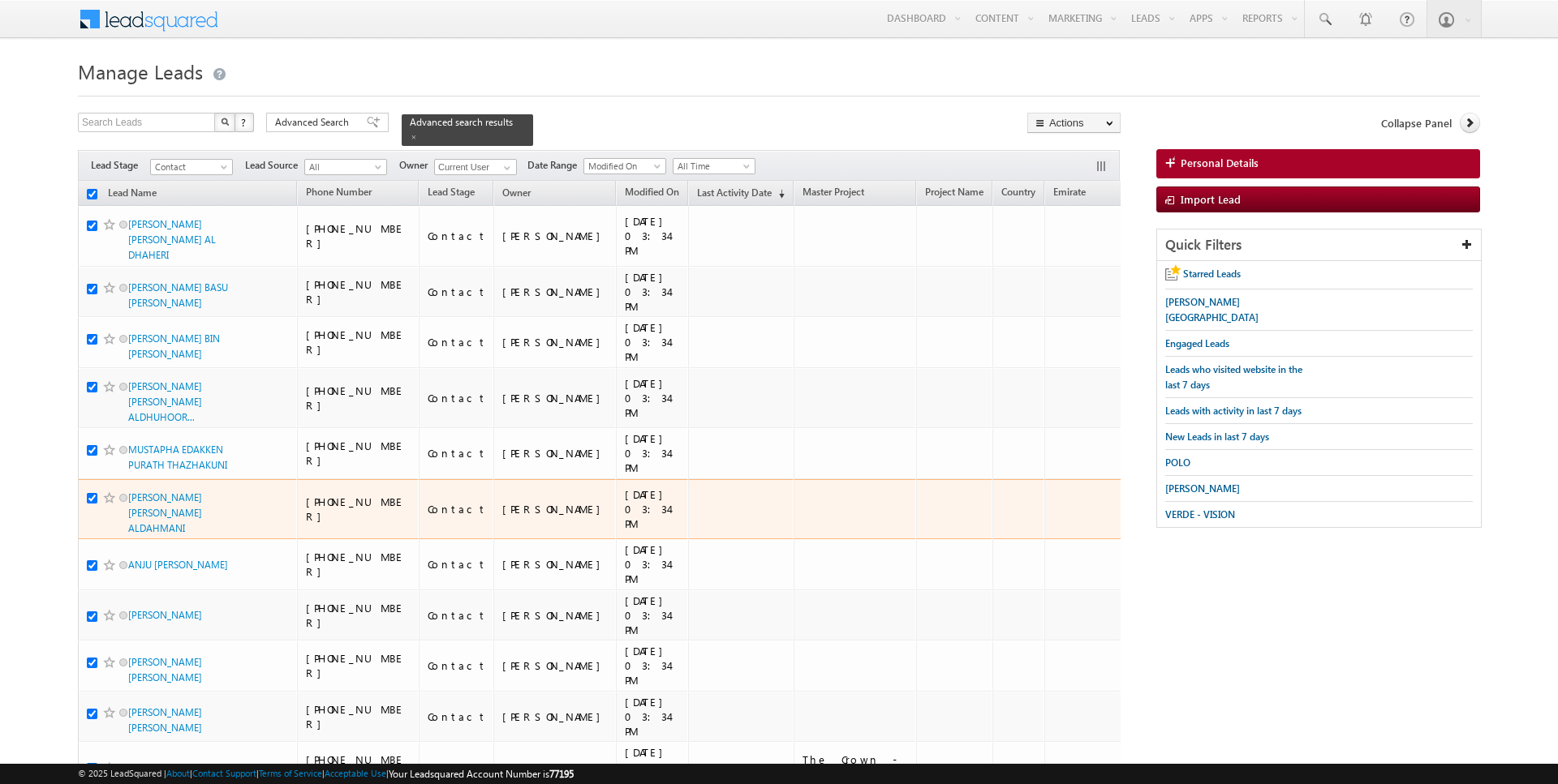
checkbox input "true"
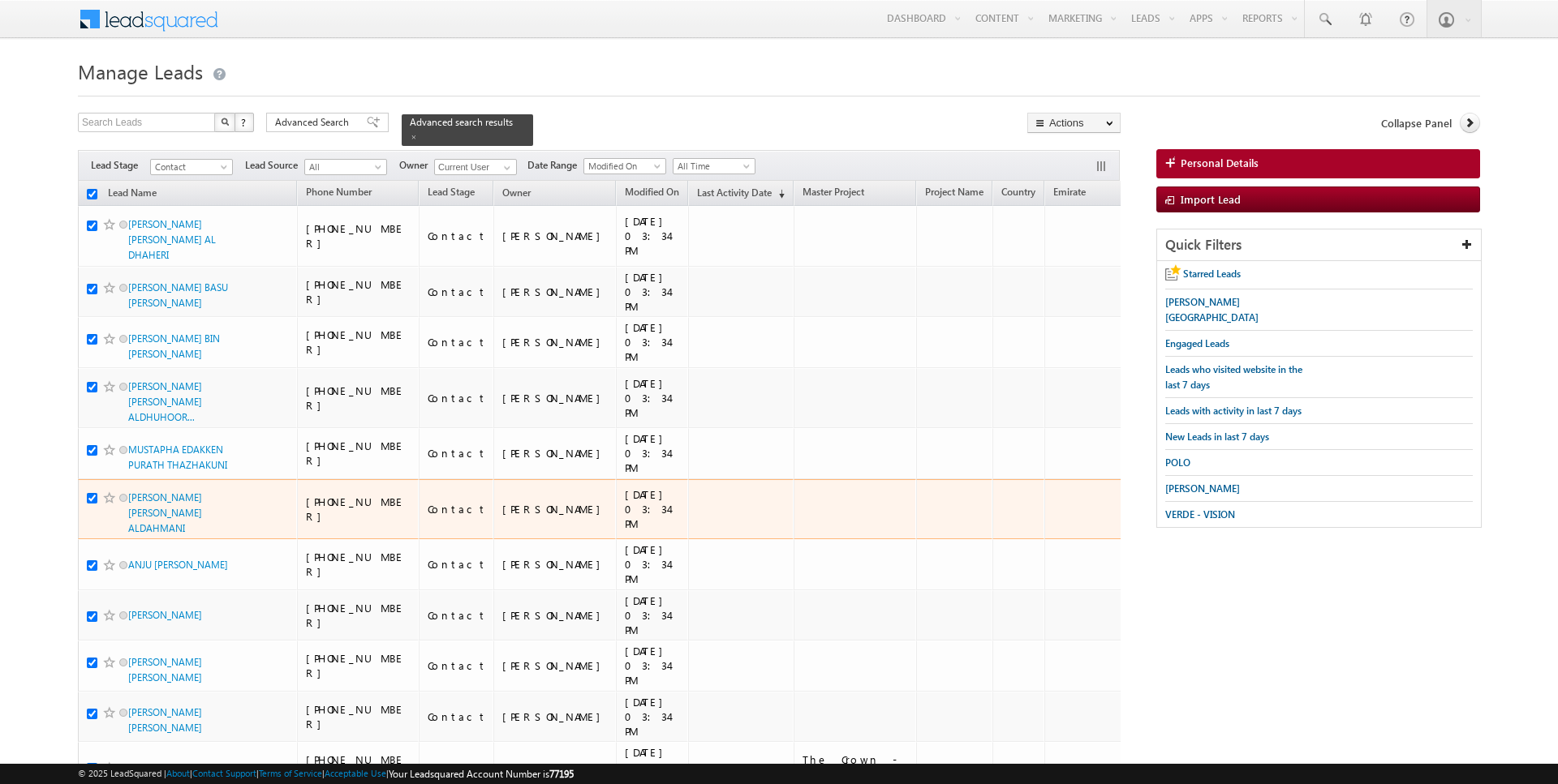
checkbox input "true"
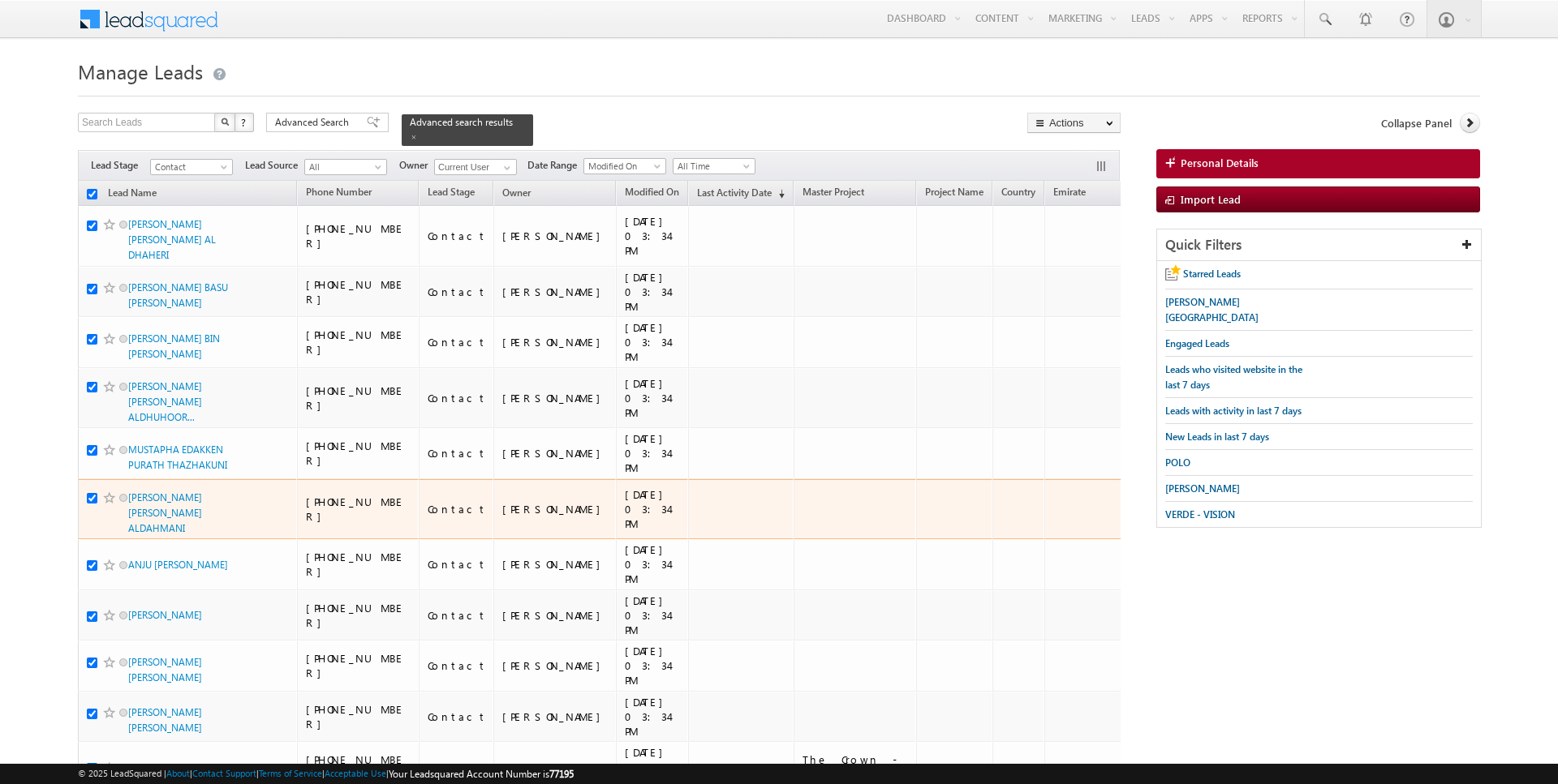
checkbox input "true"
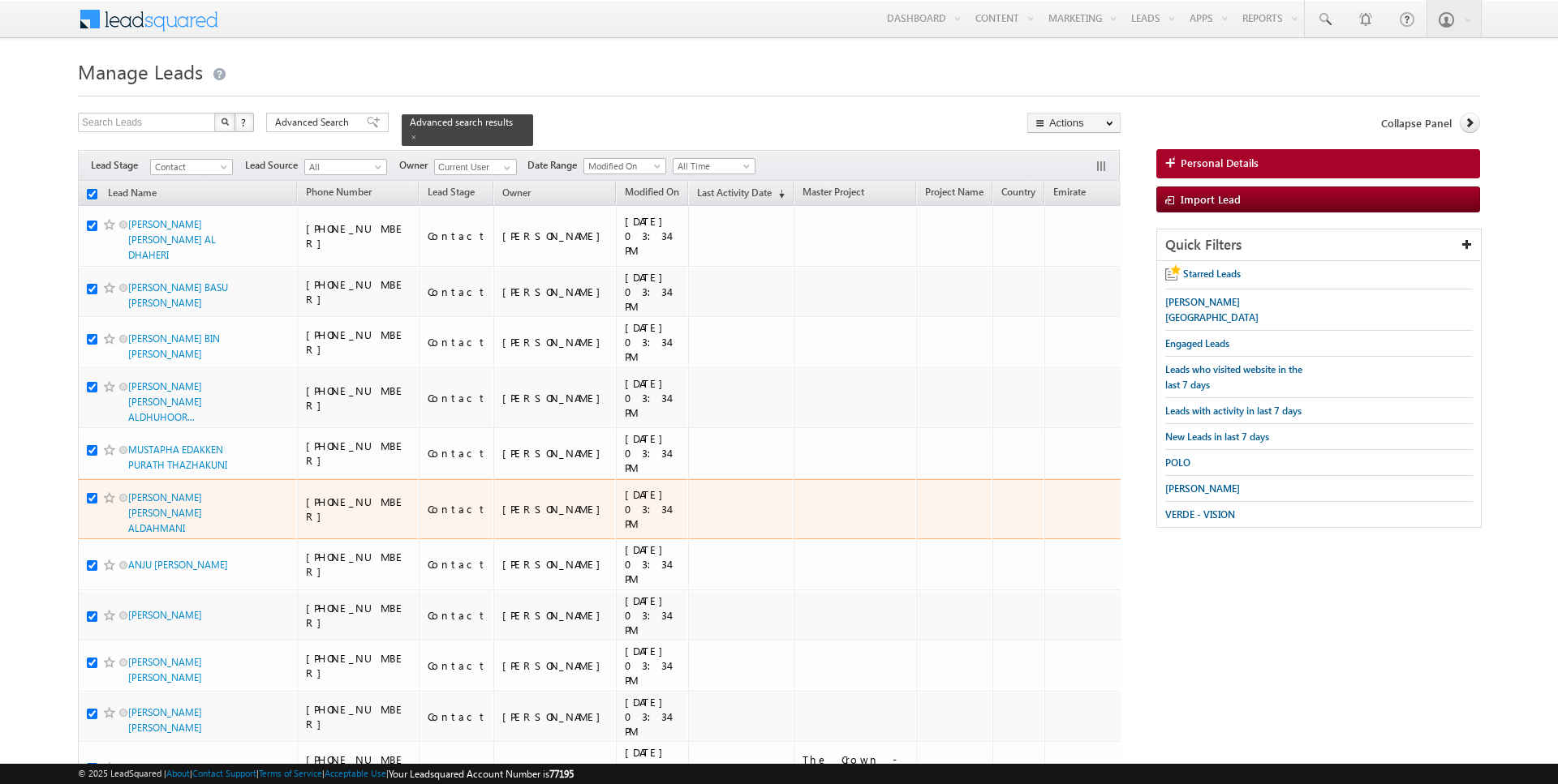
checkbox input "true"
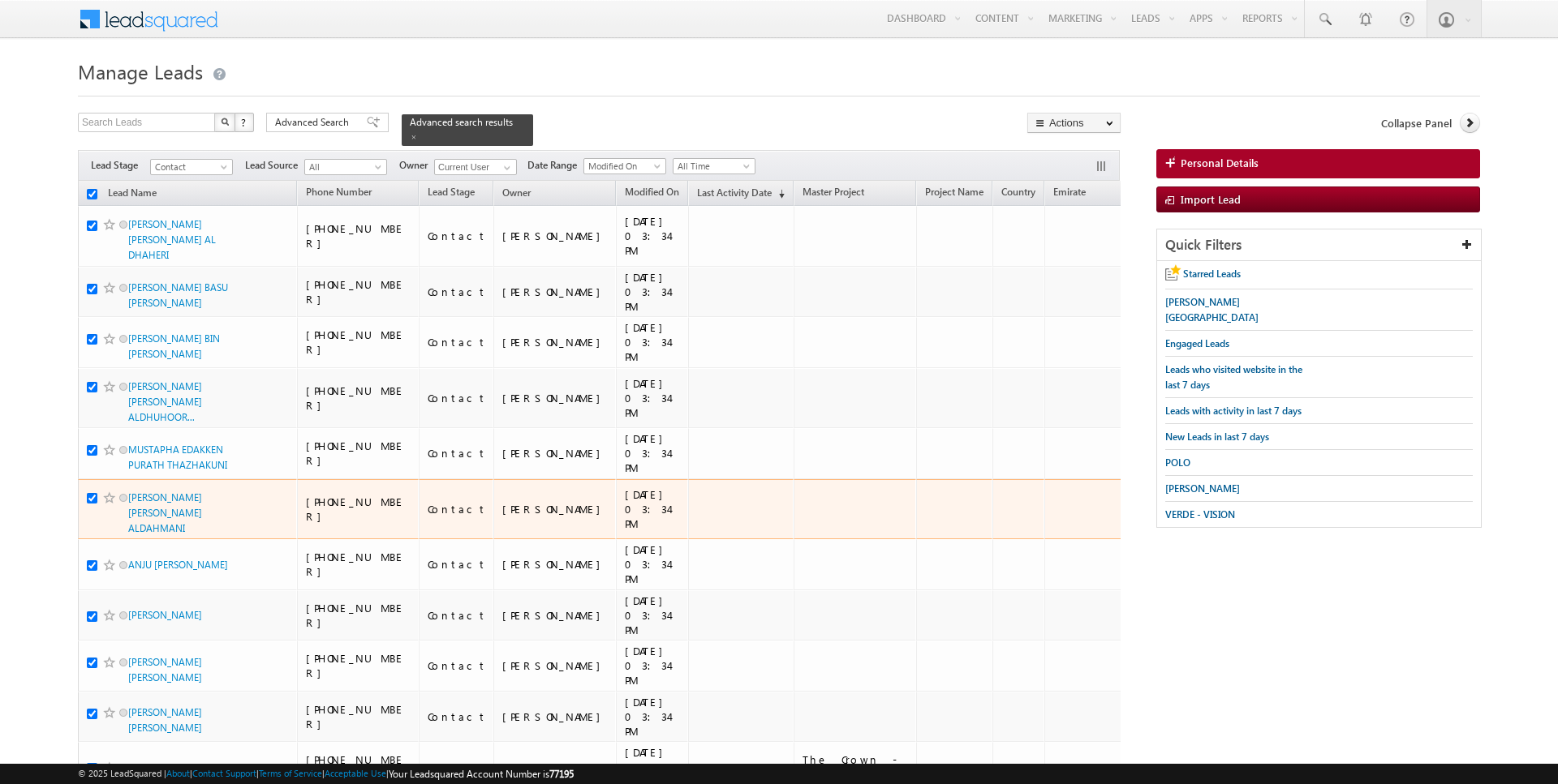
checkbox input "true"
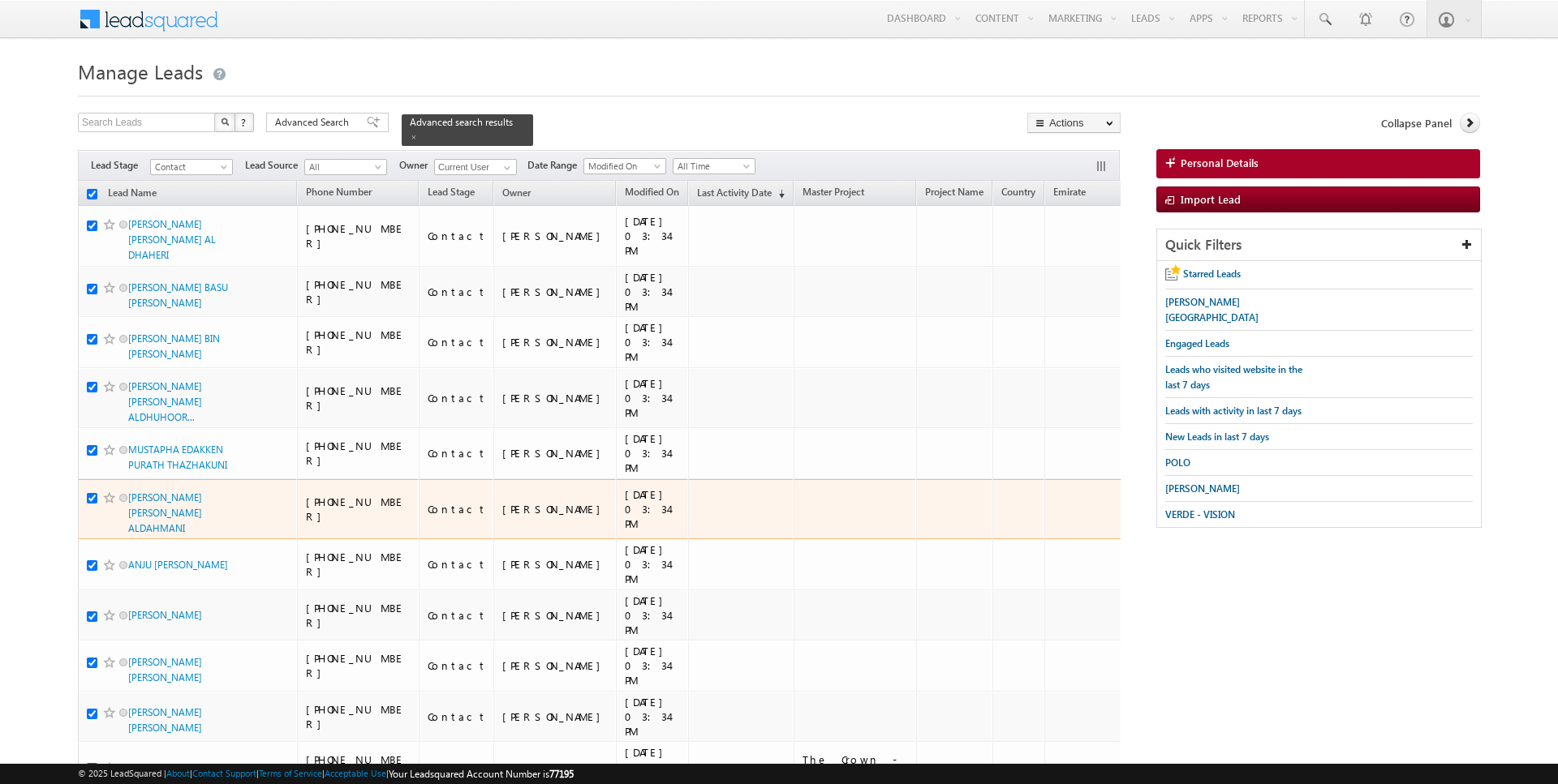
checkbox input "true"
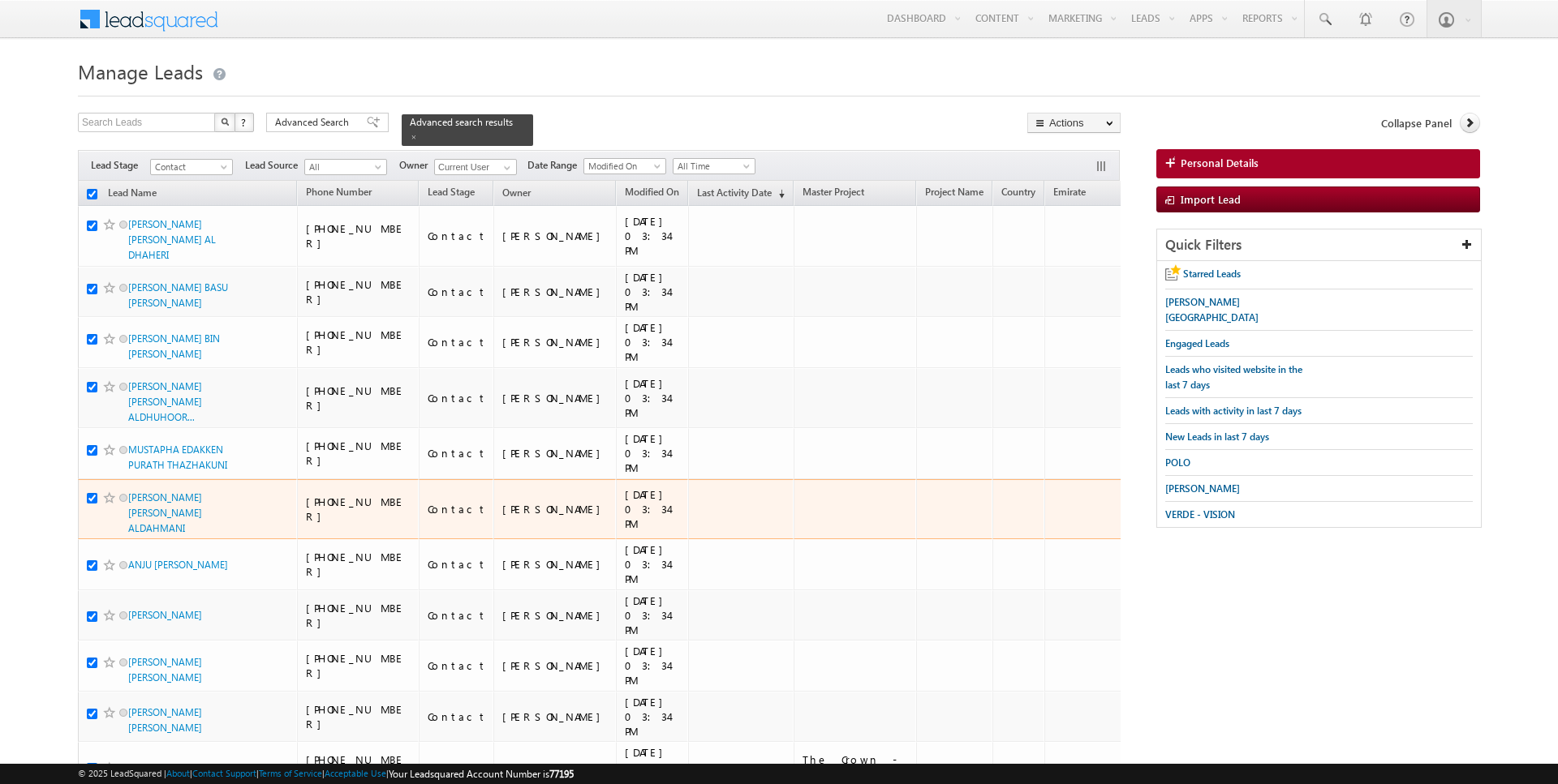
checkbox input "true"
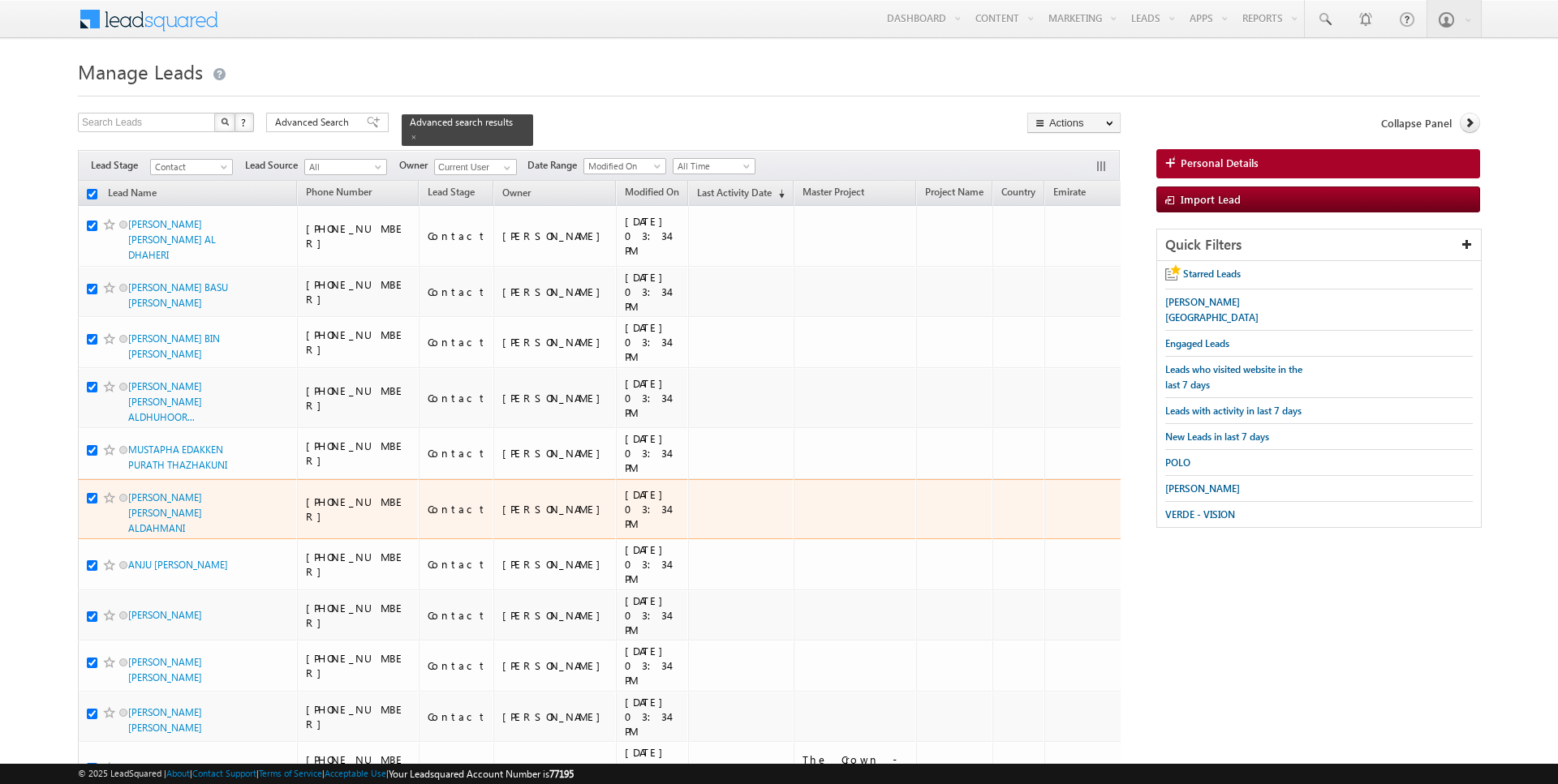
checkbox input "true"
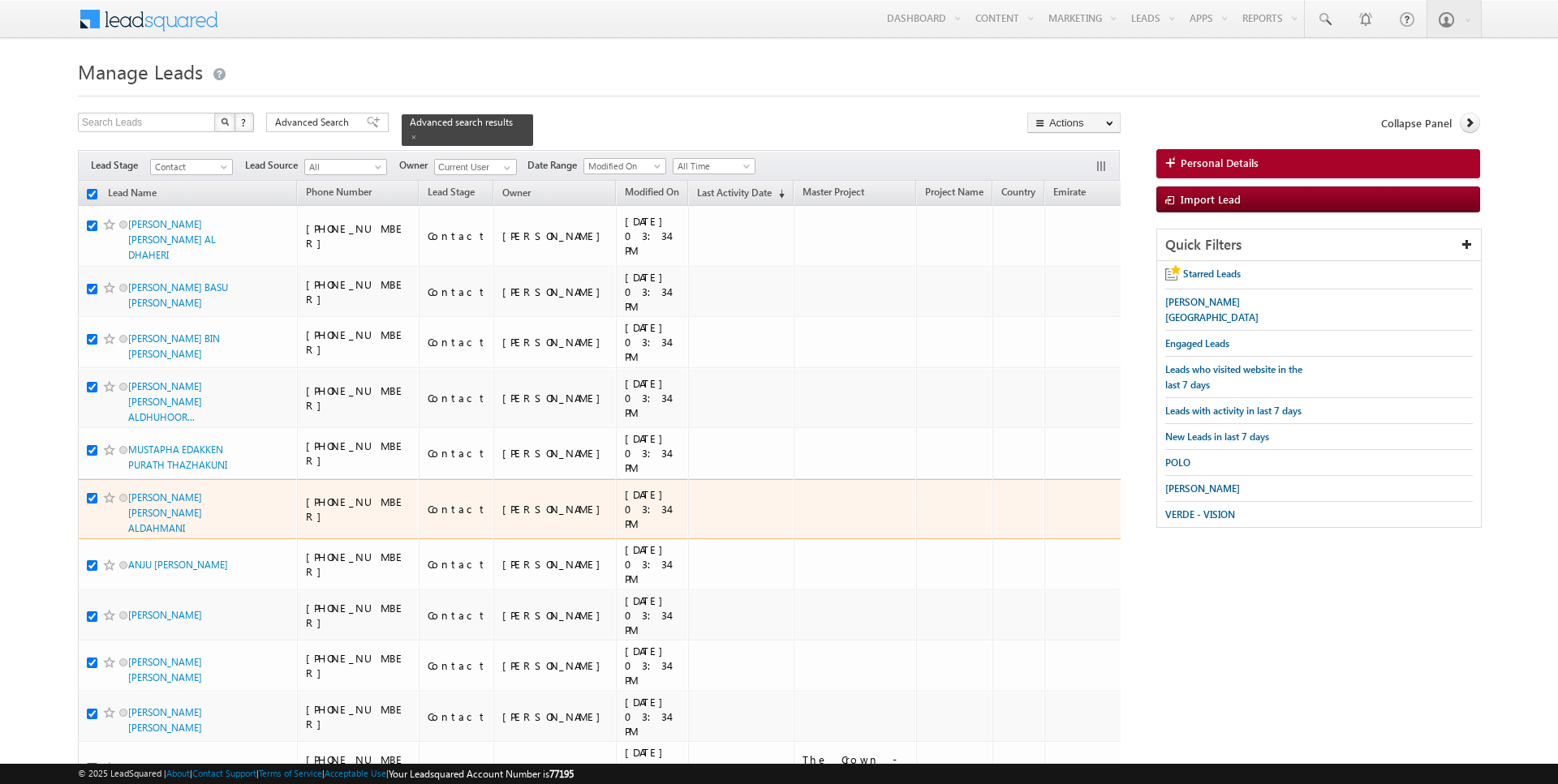
checkbox input "true"
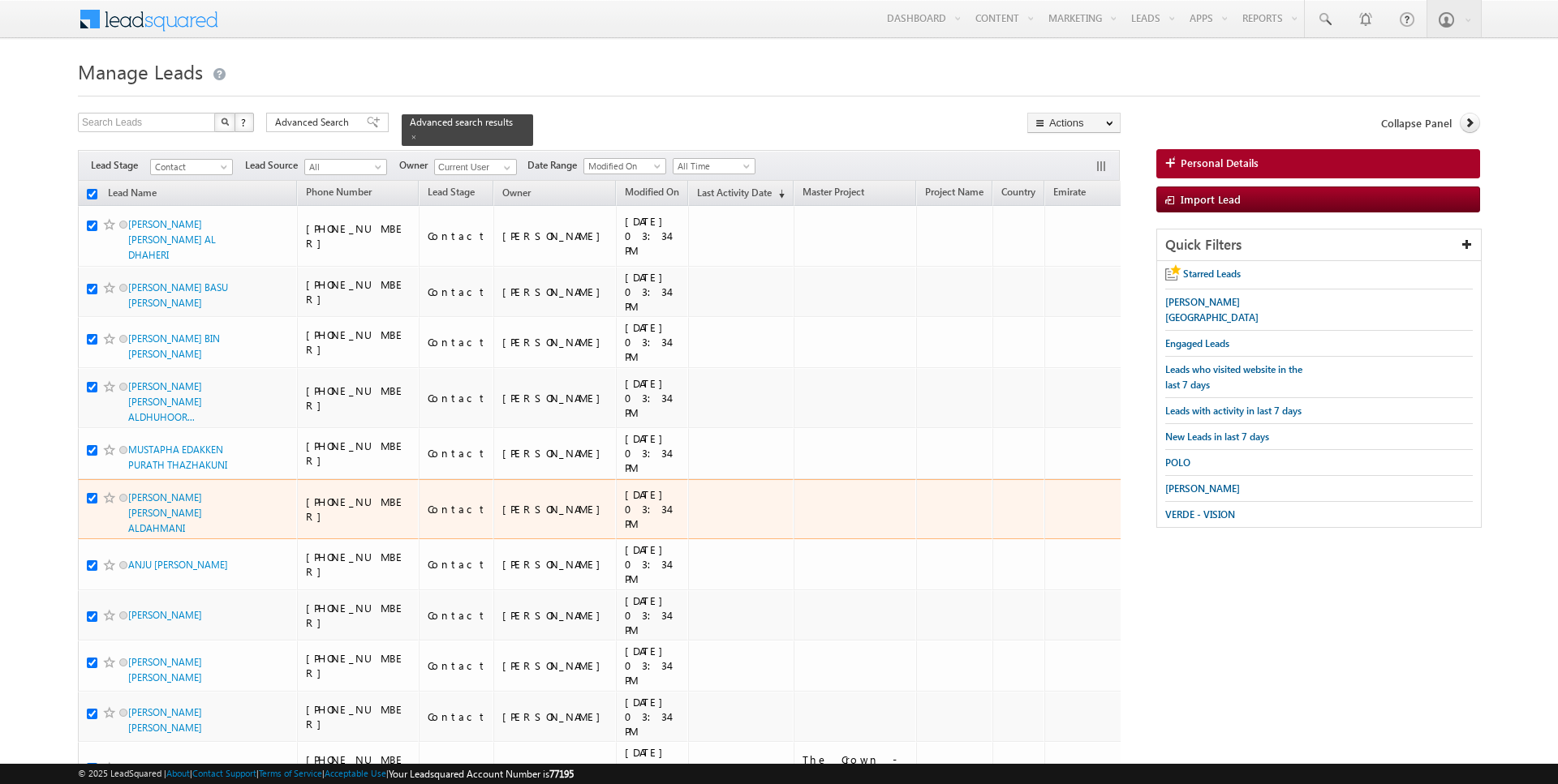
checkbox input "true"
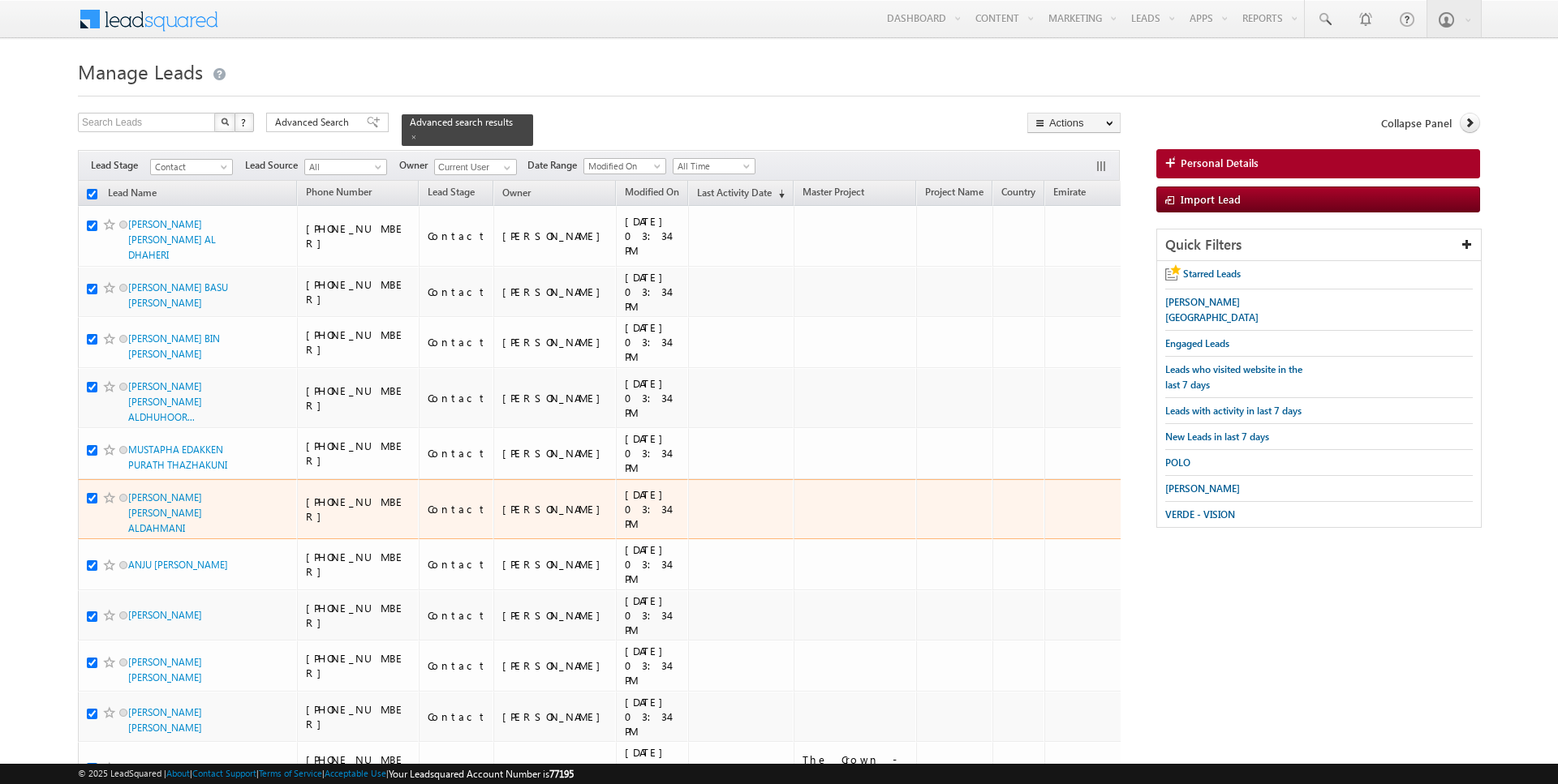
checkbox input "true"
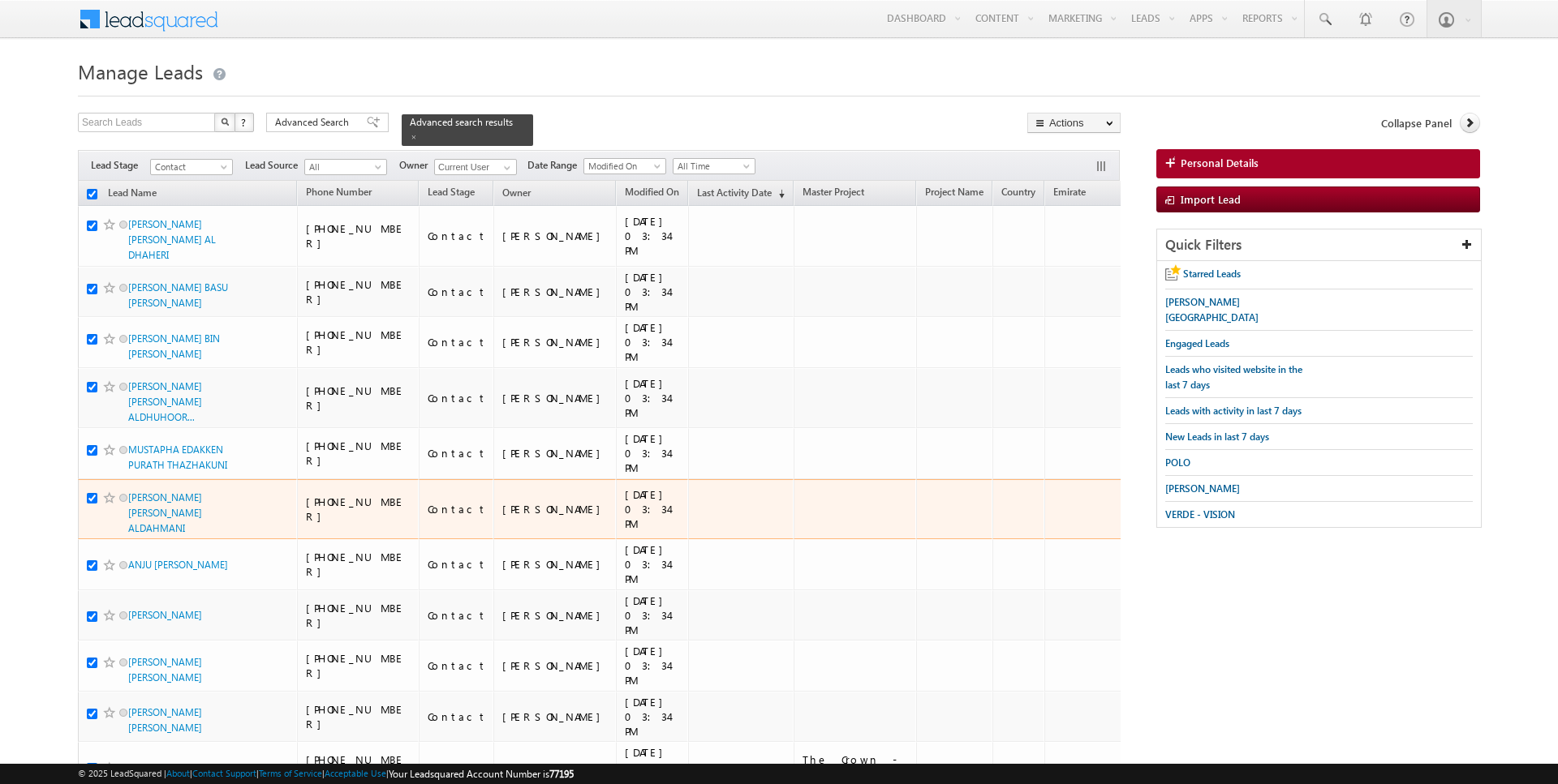
checkbox input "true"
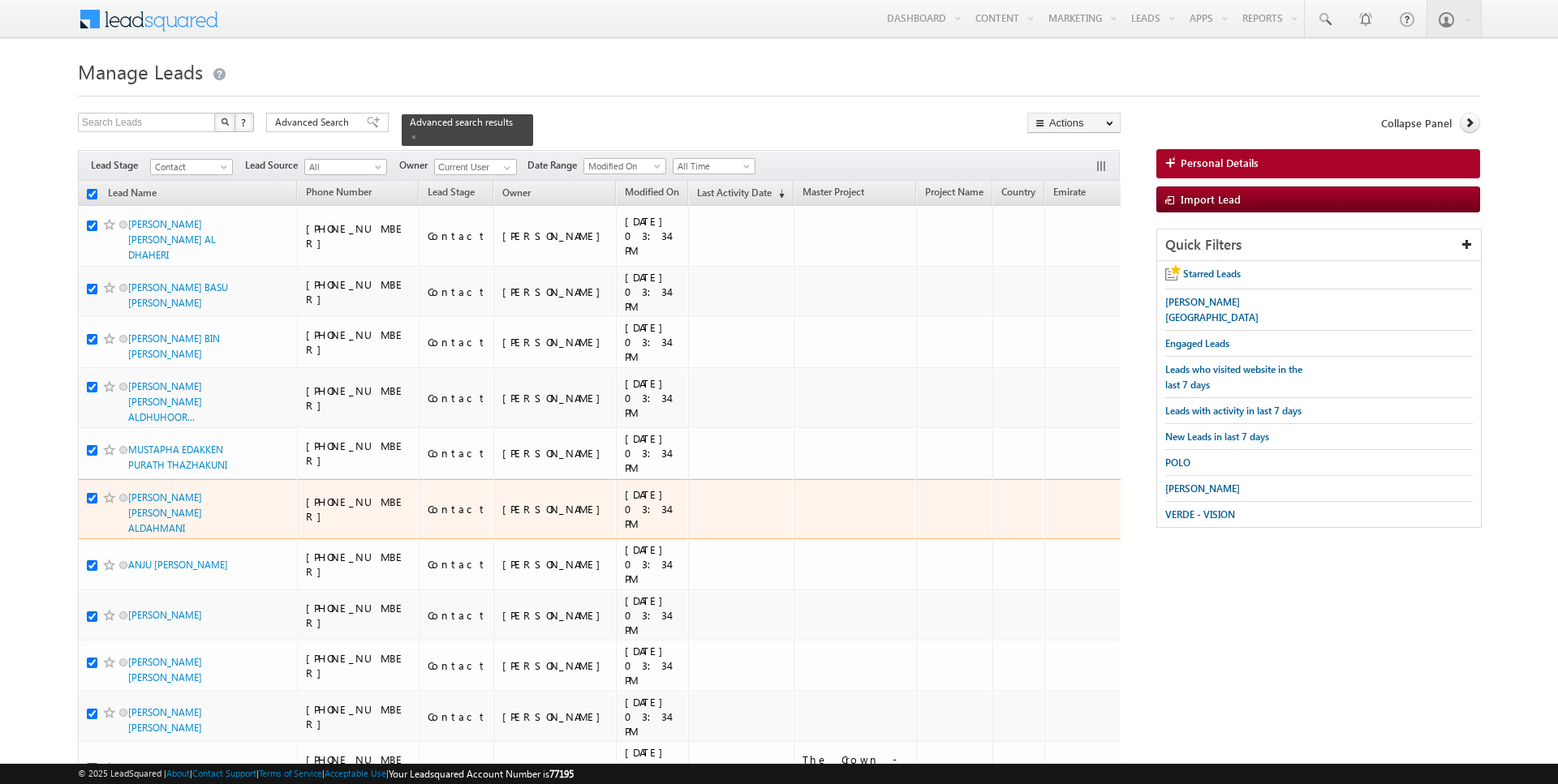
checkbox input "true"
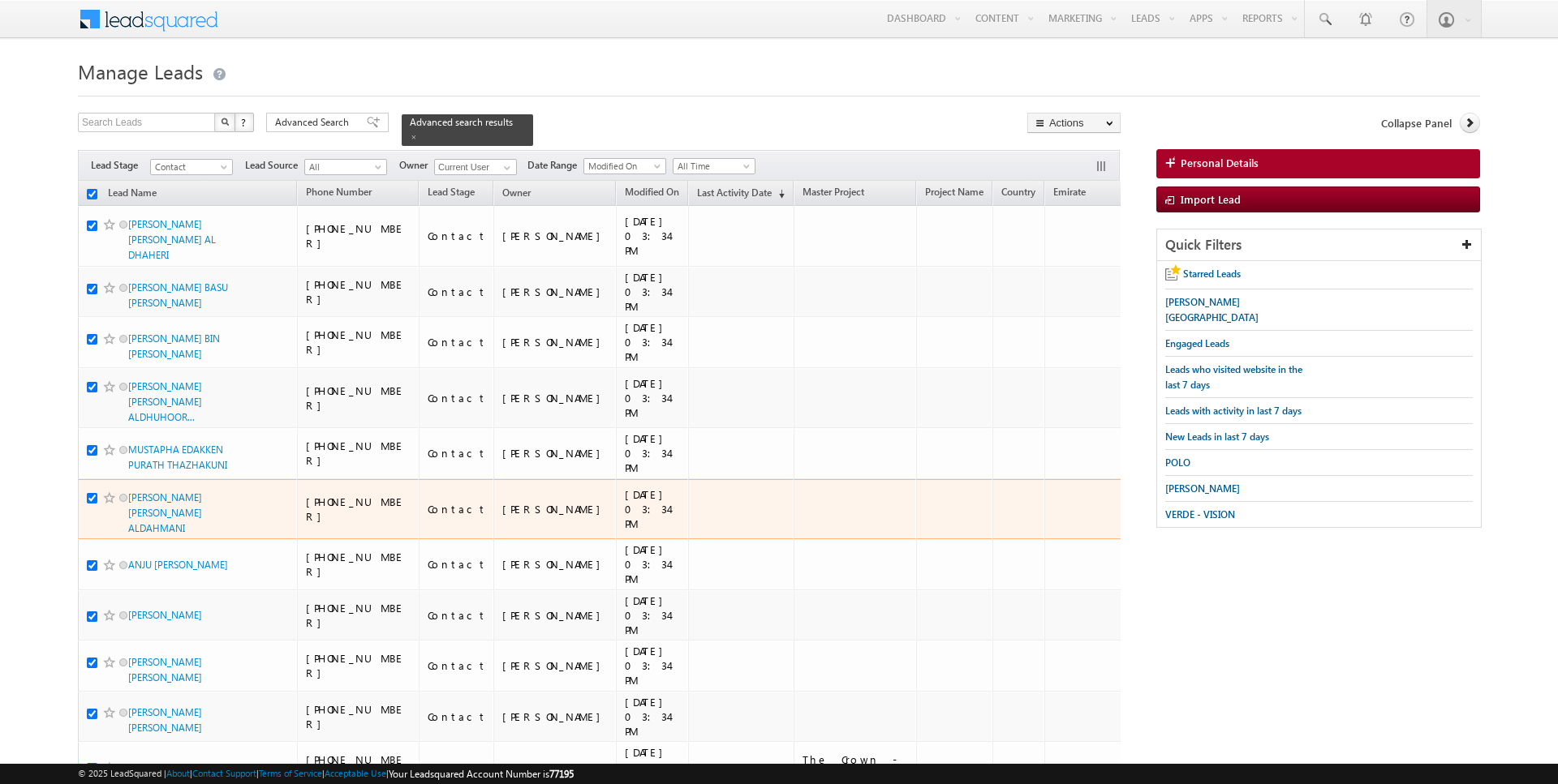
checkbox input "true"
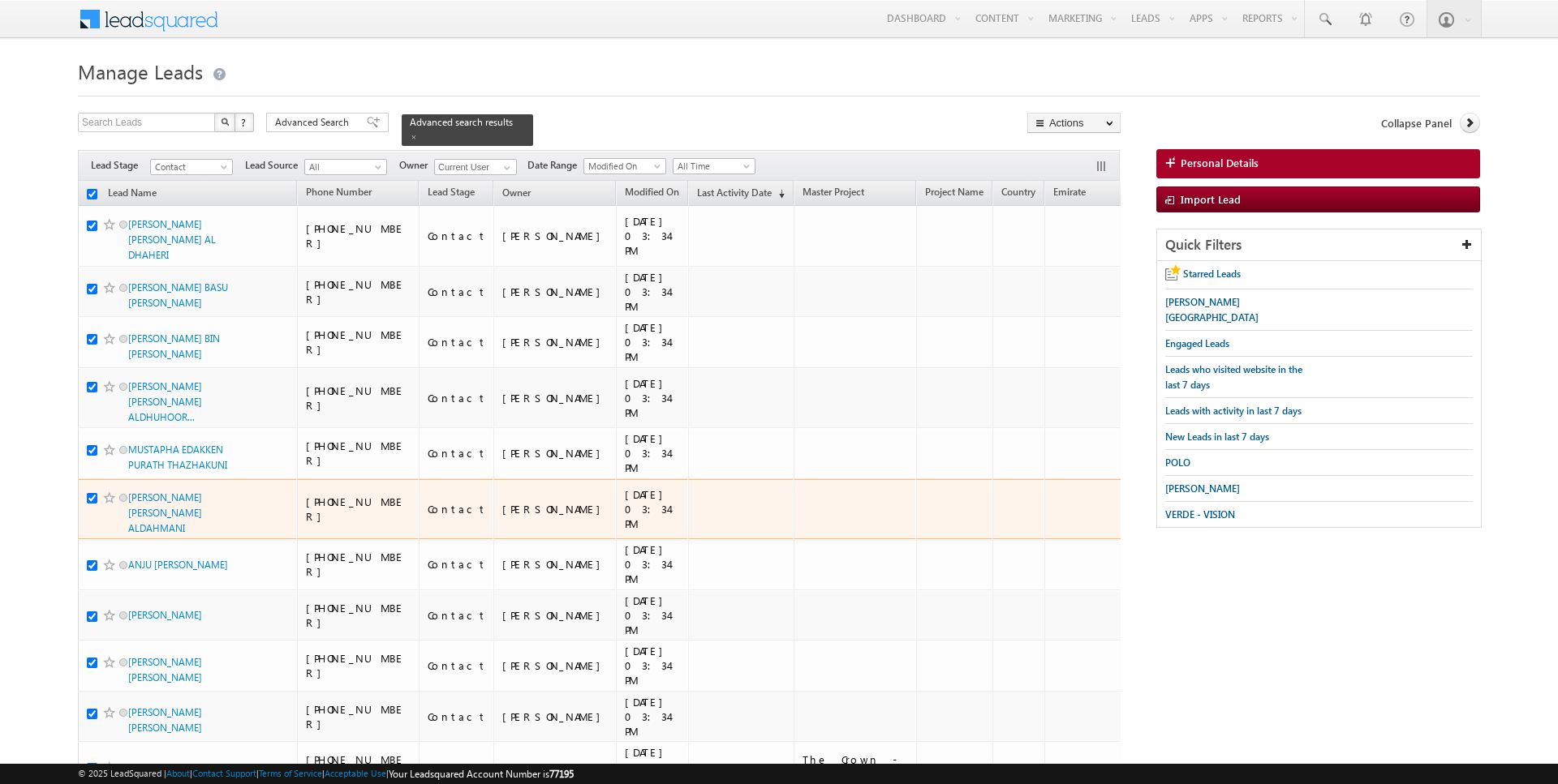
checkbox input "true"
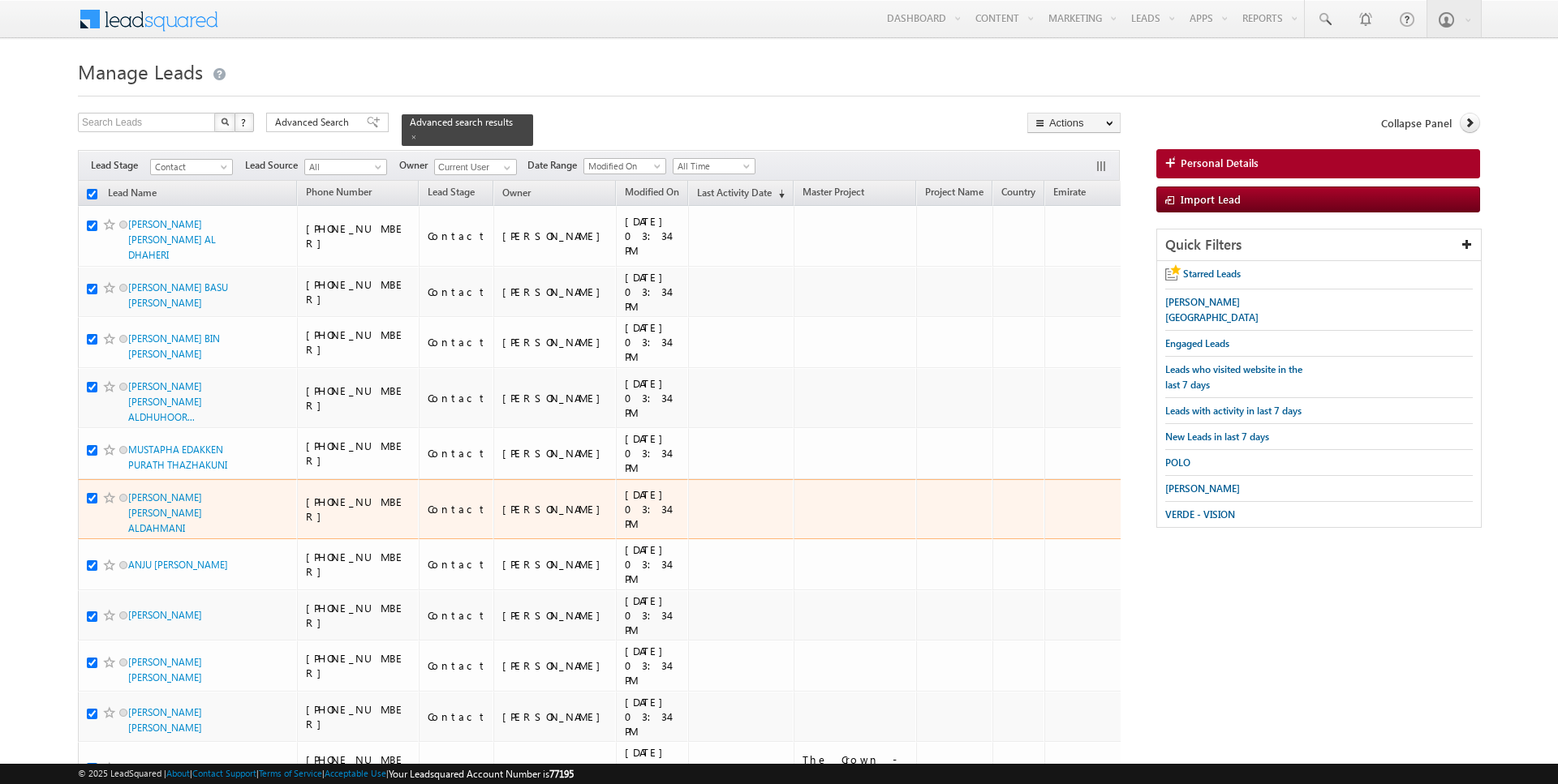
checkbox input "true"
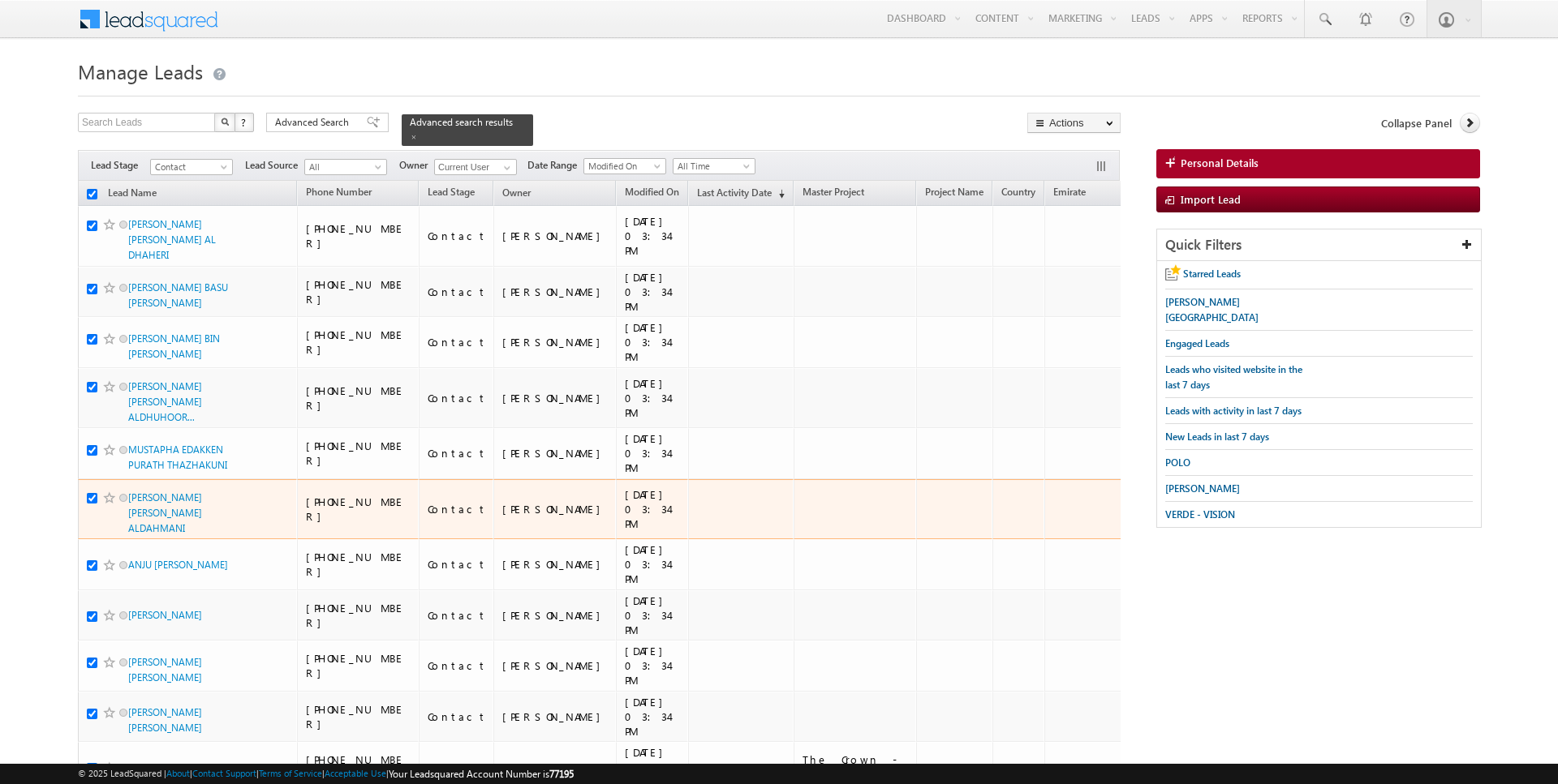
checkbox input "true"
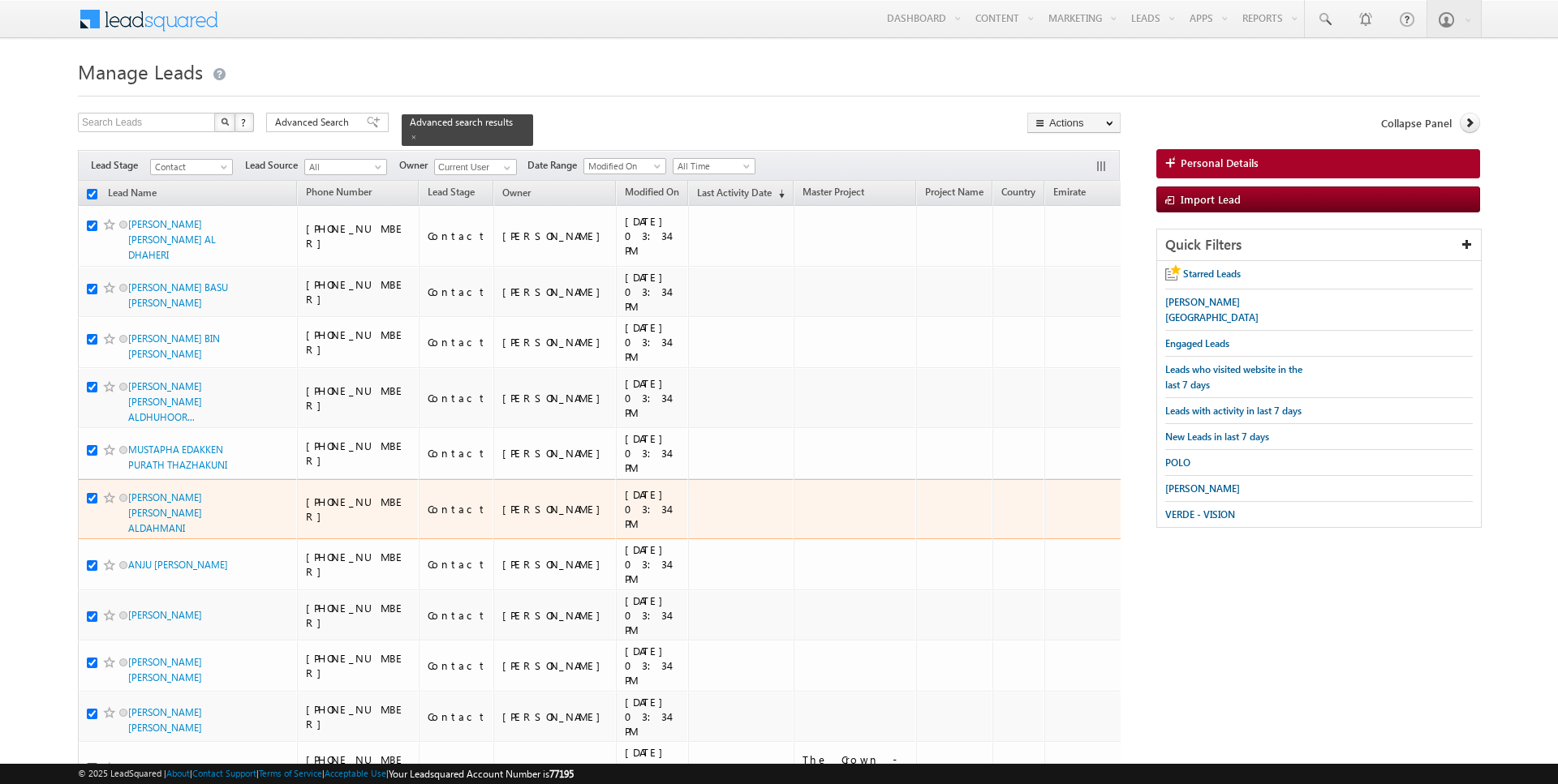
checkbox input "true"
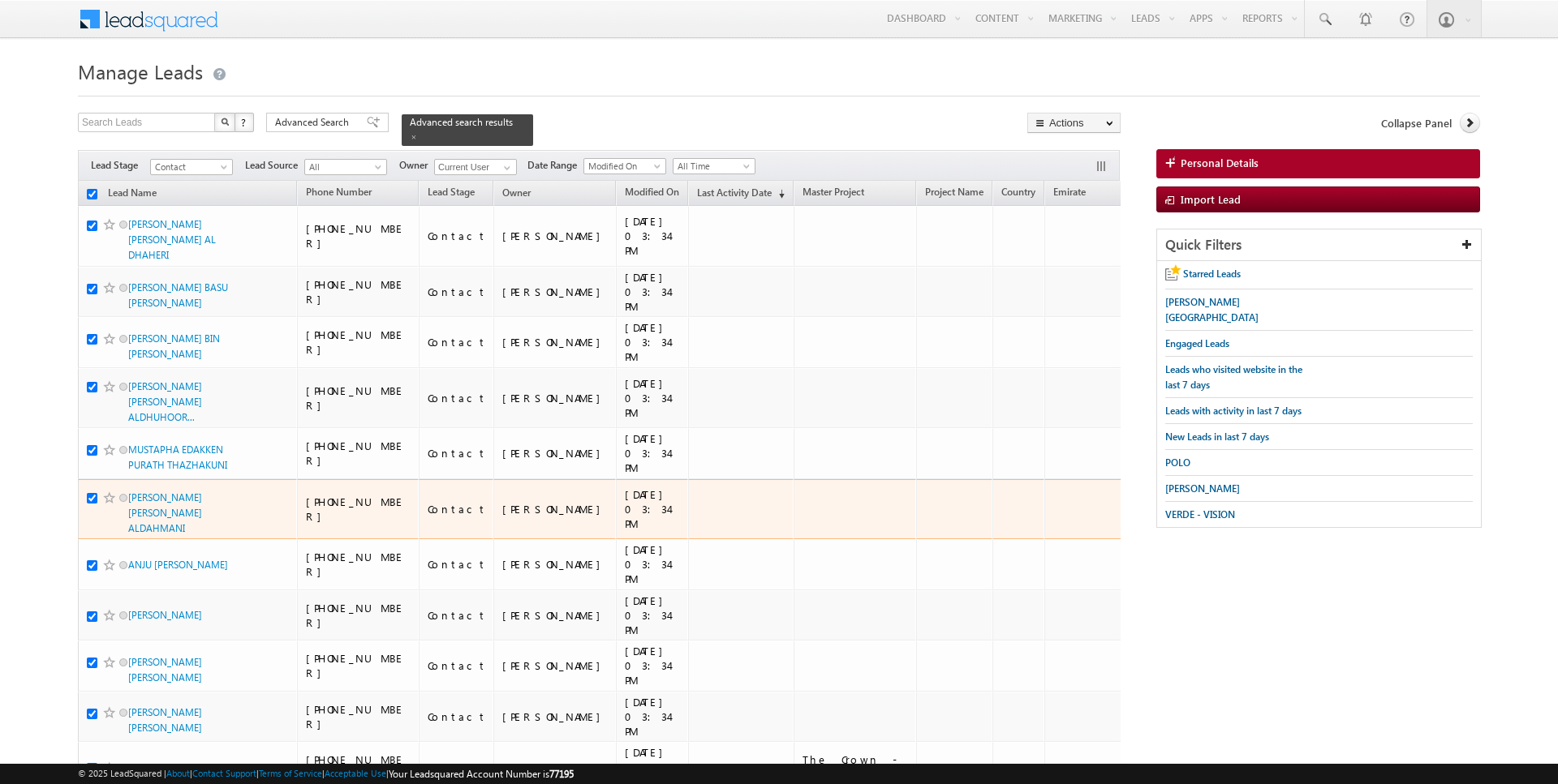
checkbox input "true"
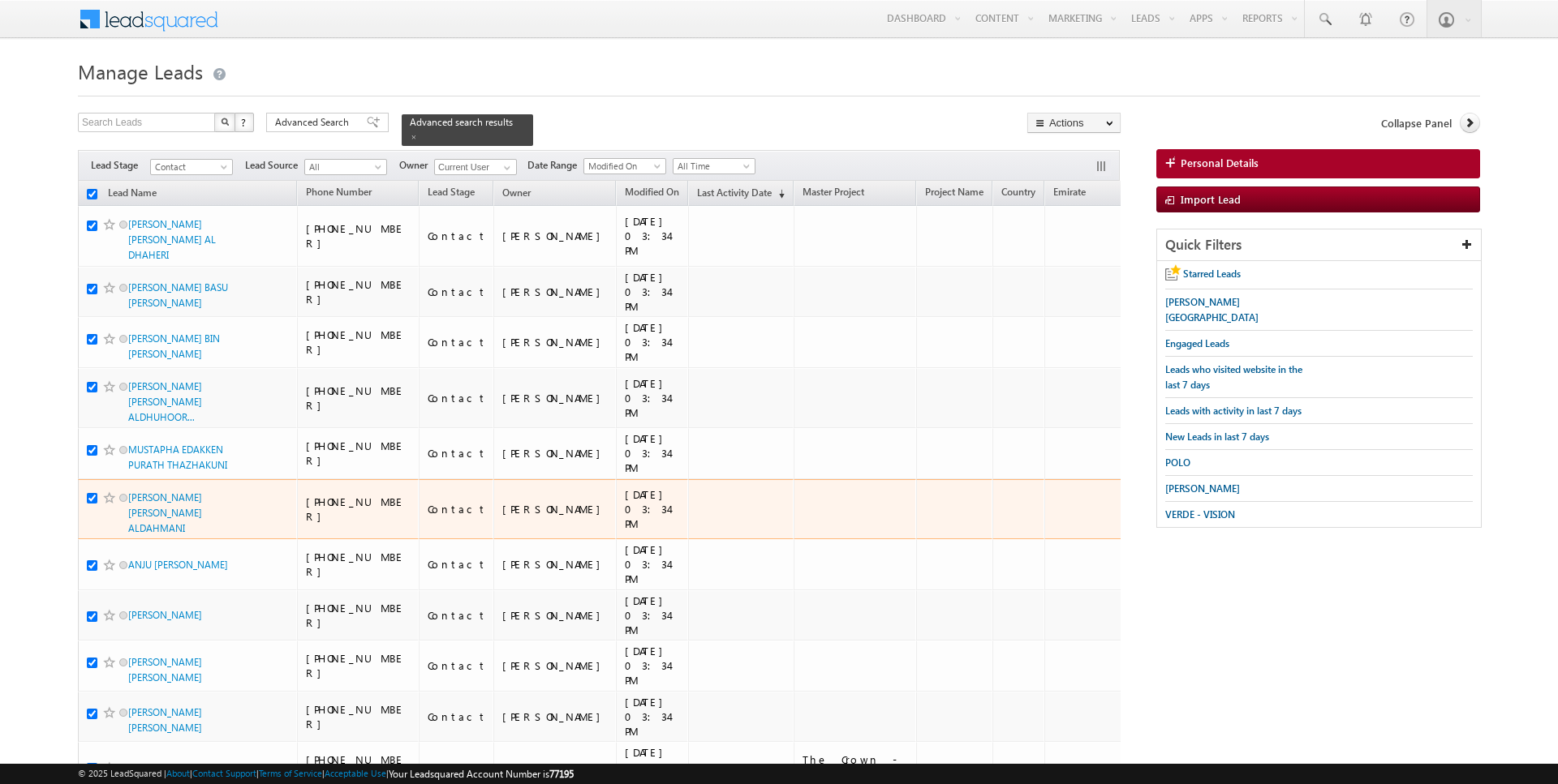
checkbox input "true"
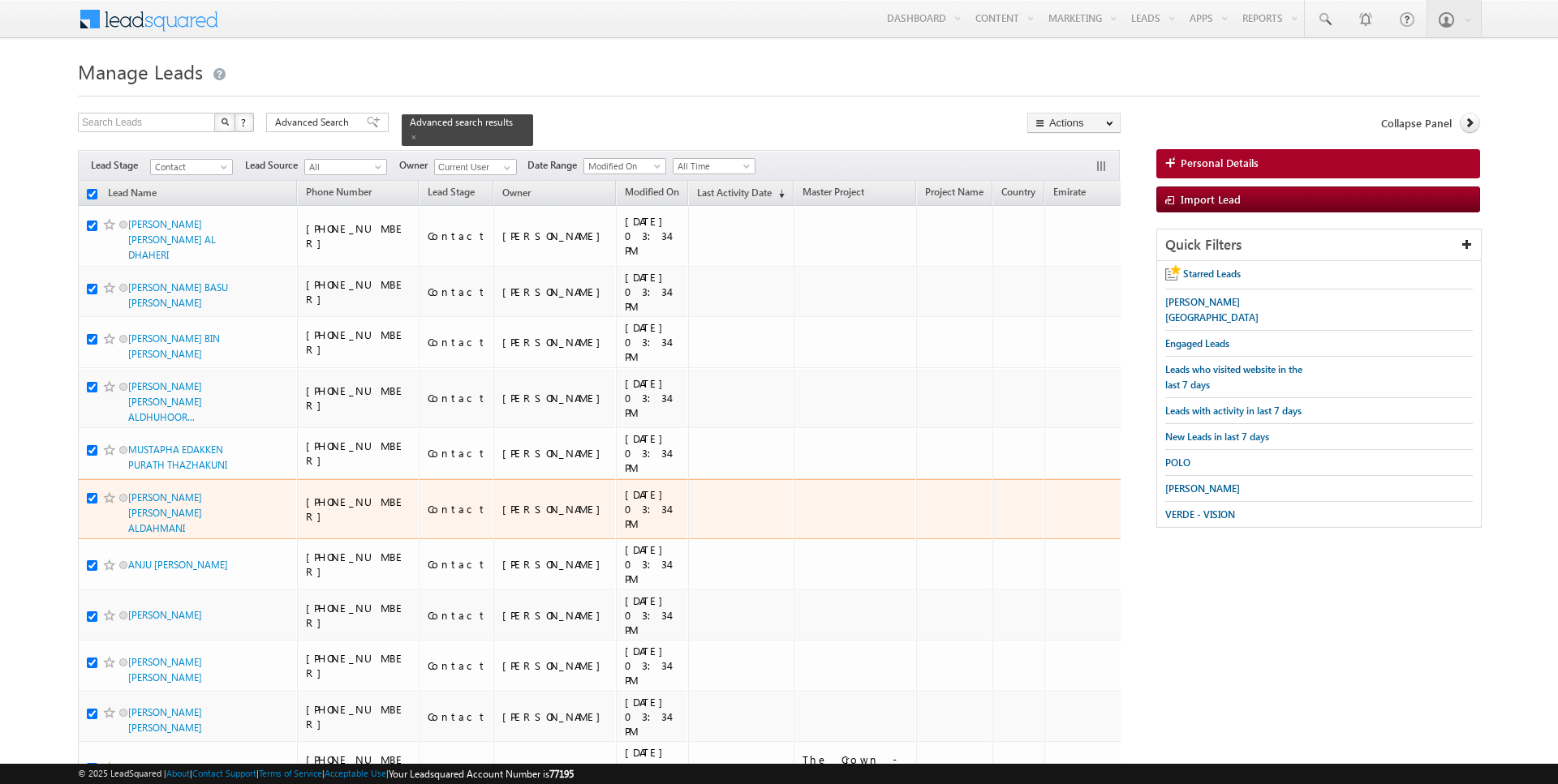
checkbox input "true"
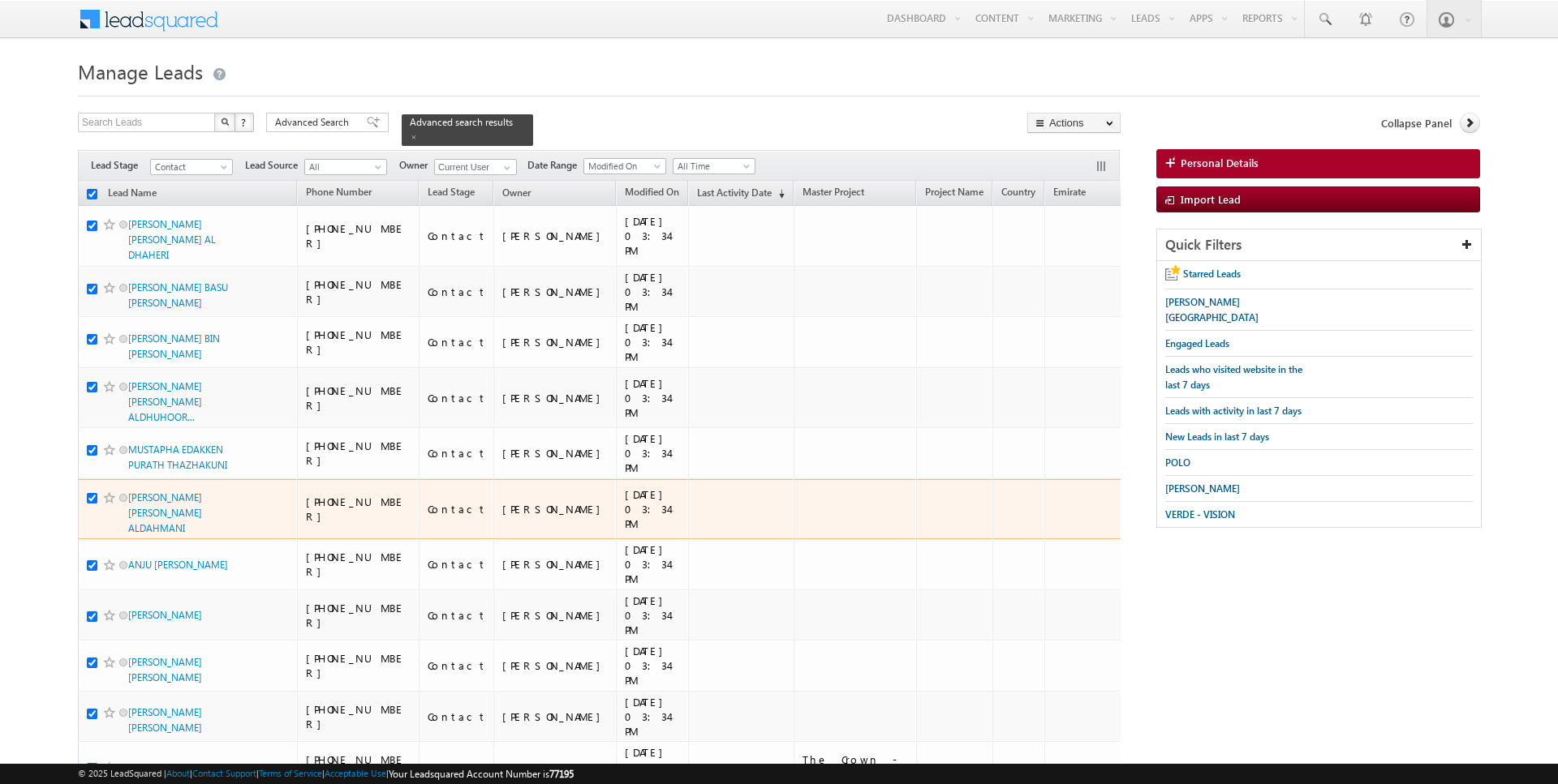
checkbox input "true"
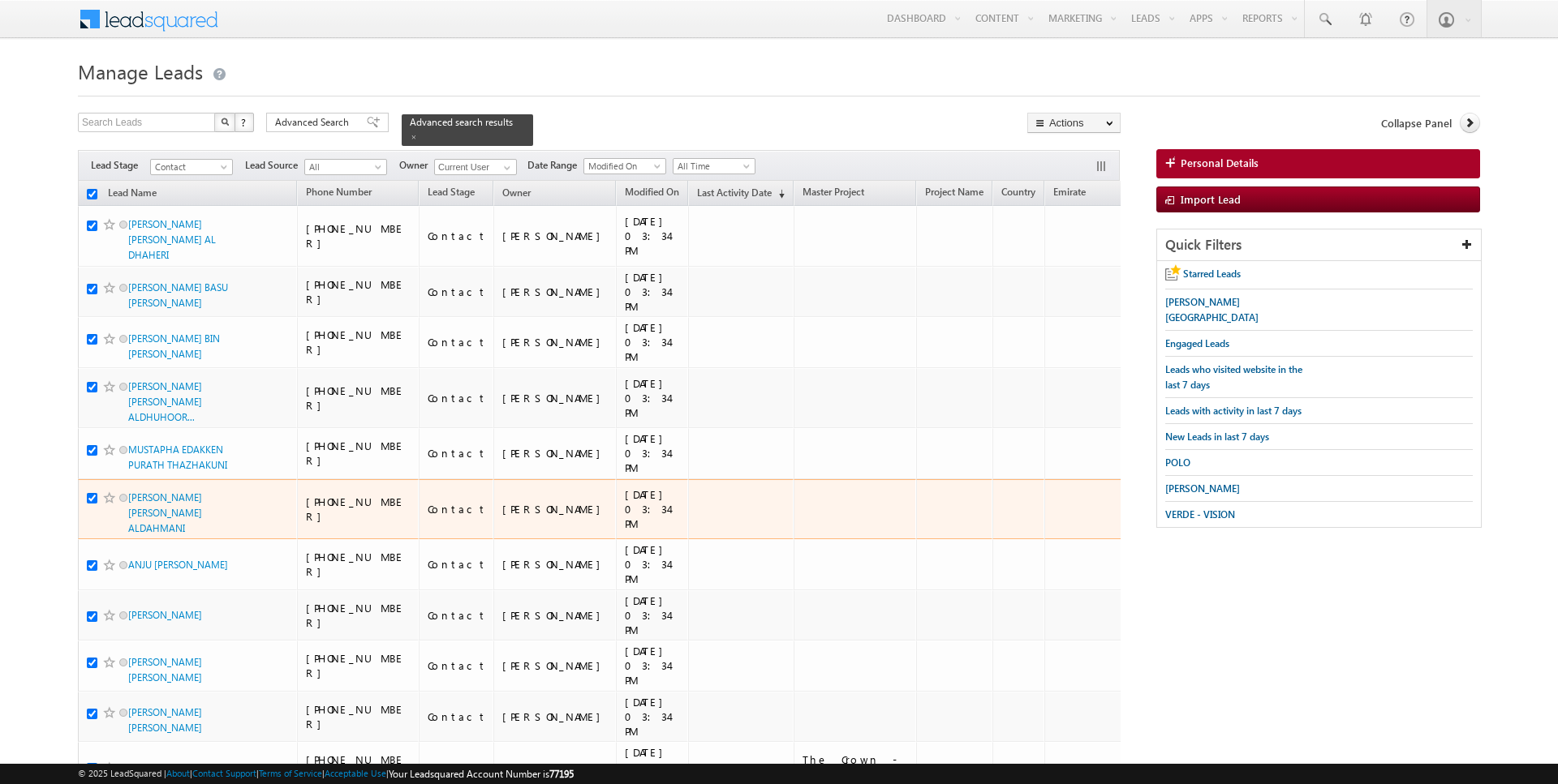
checkbox input "true"
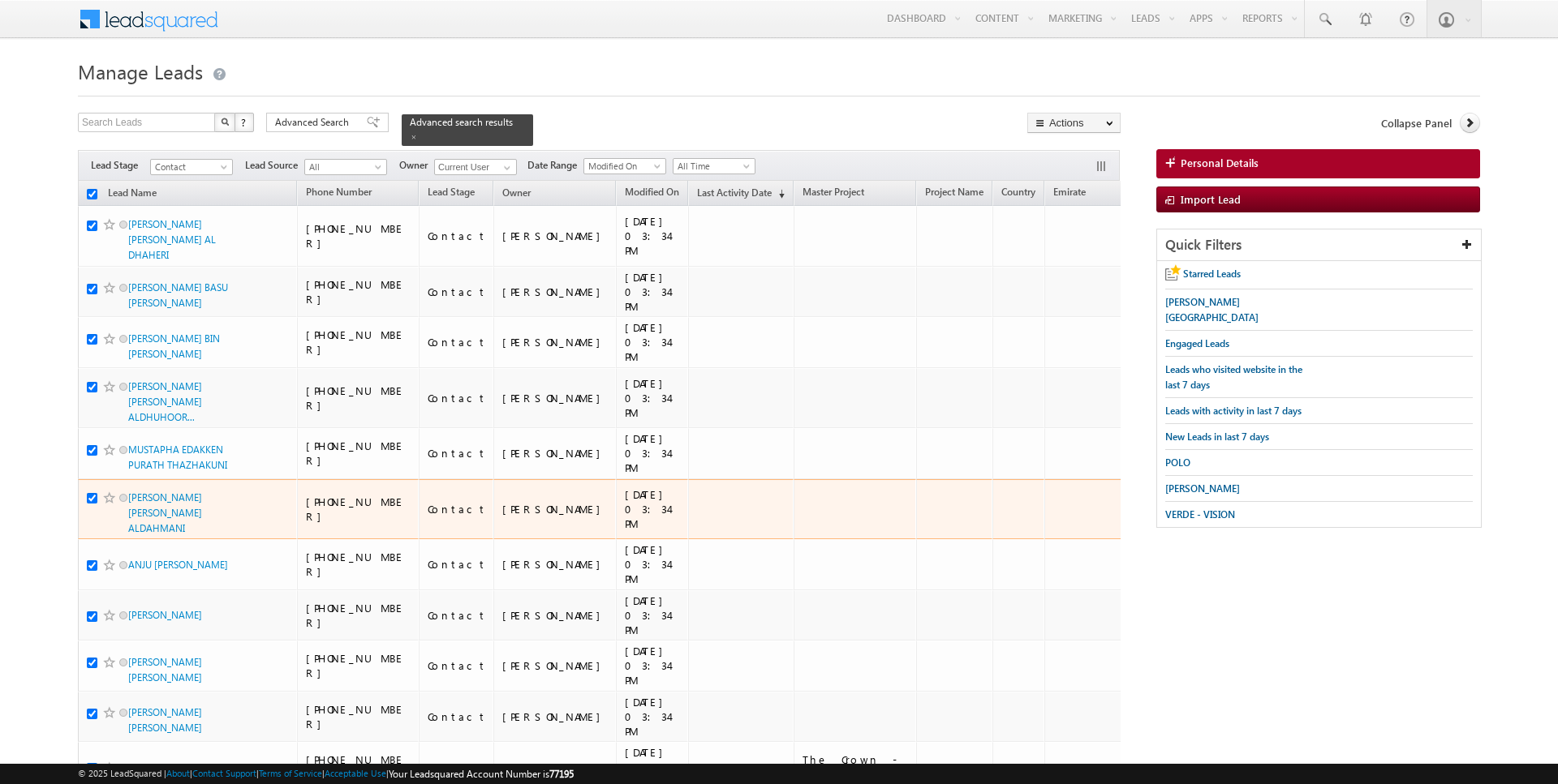
checkbox input "true"
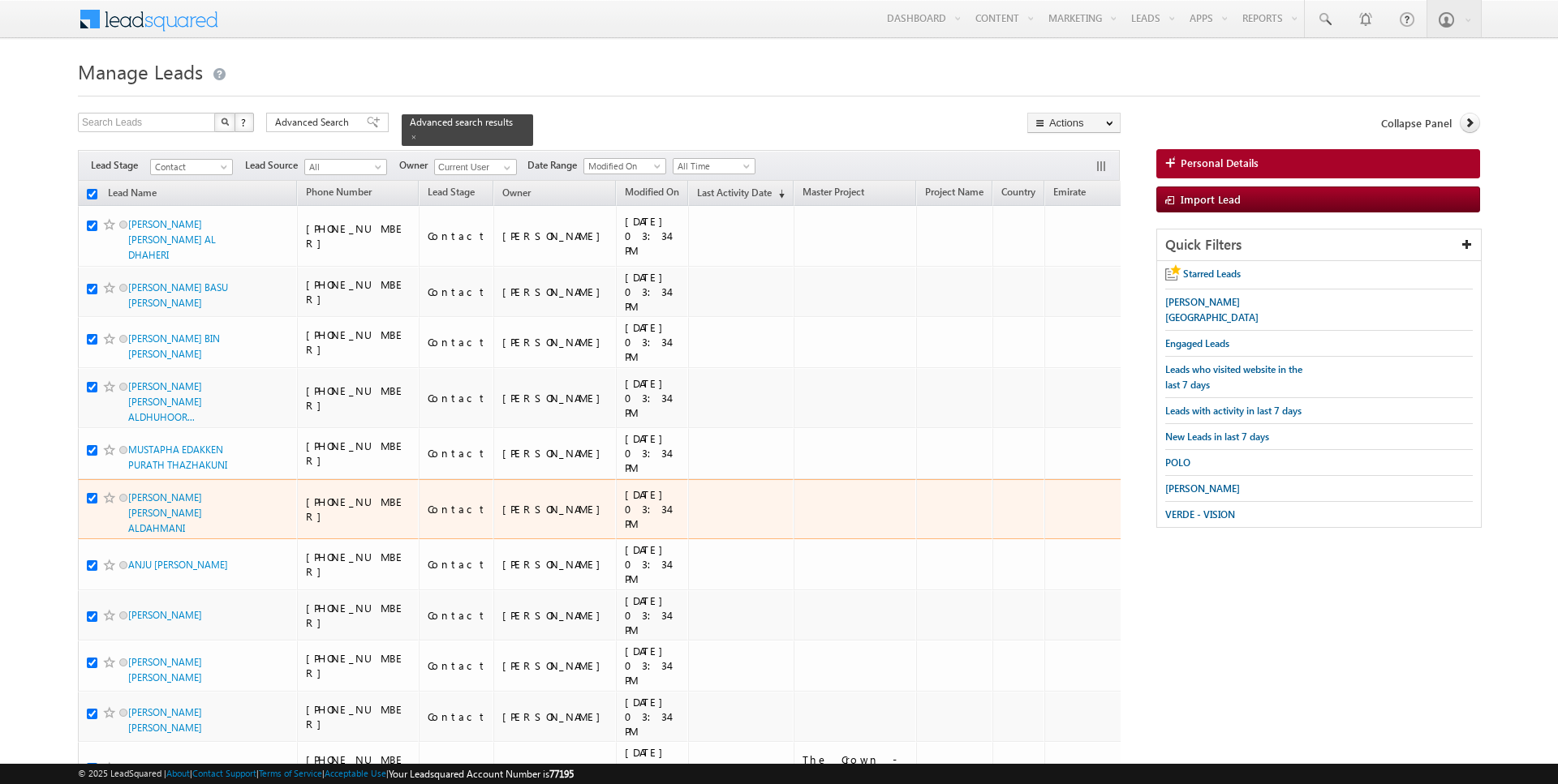
checkbox input "true"
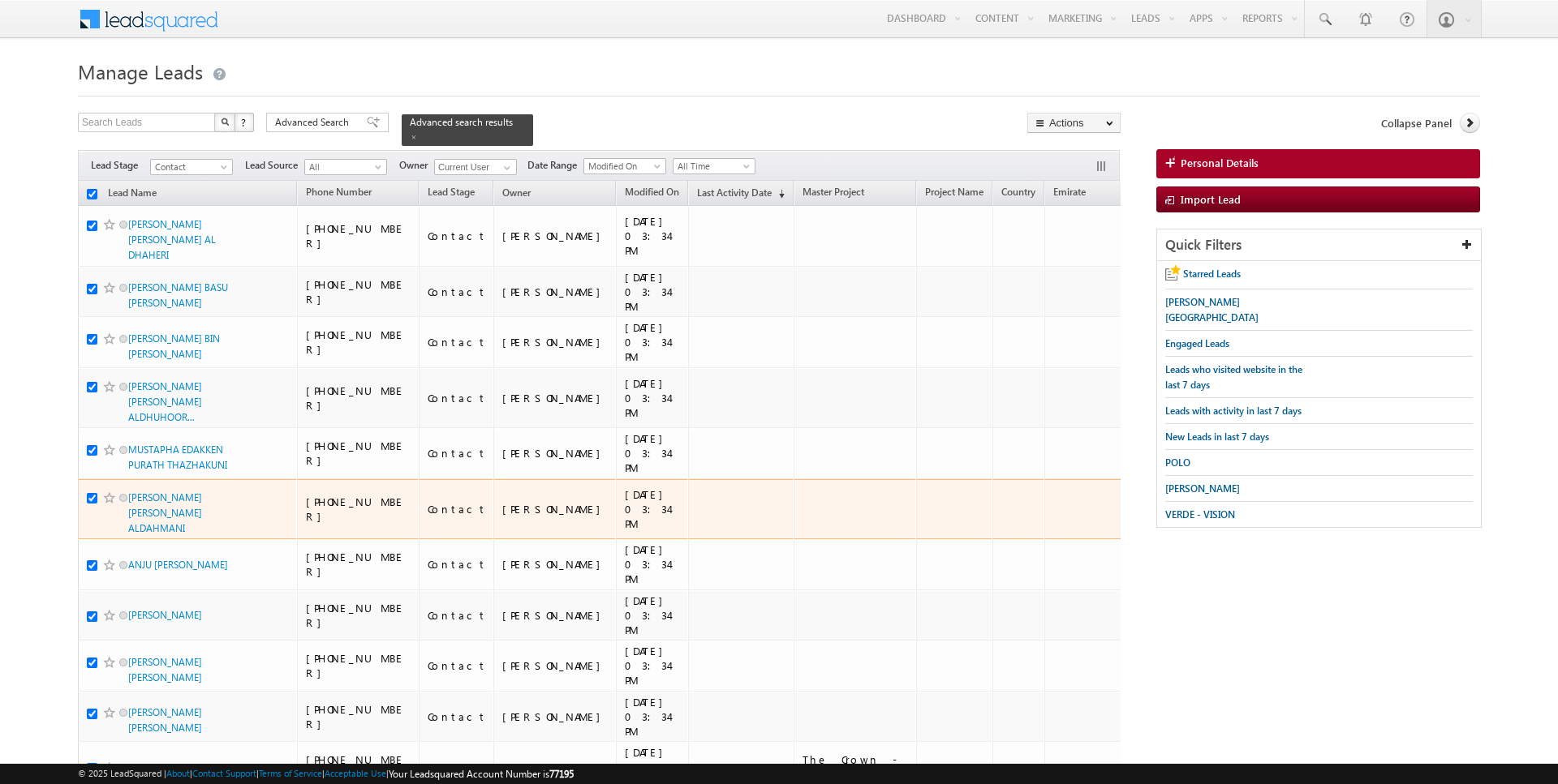
checkbox input "true"
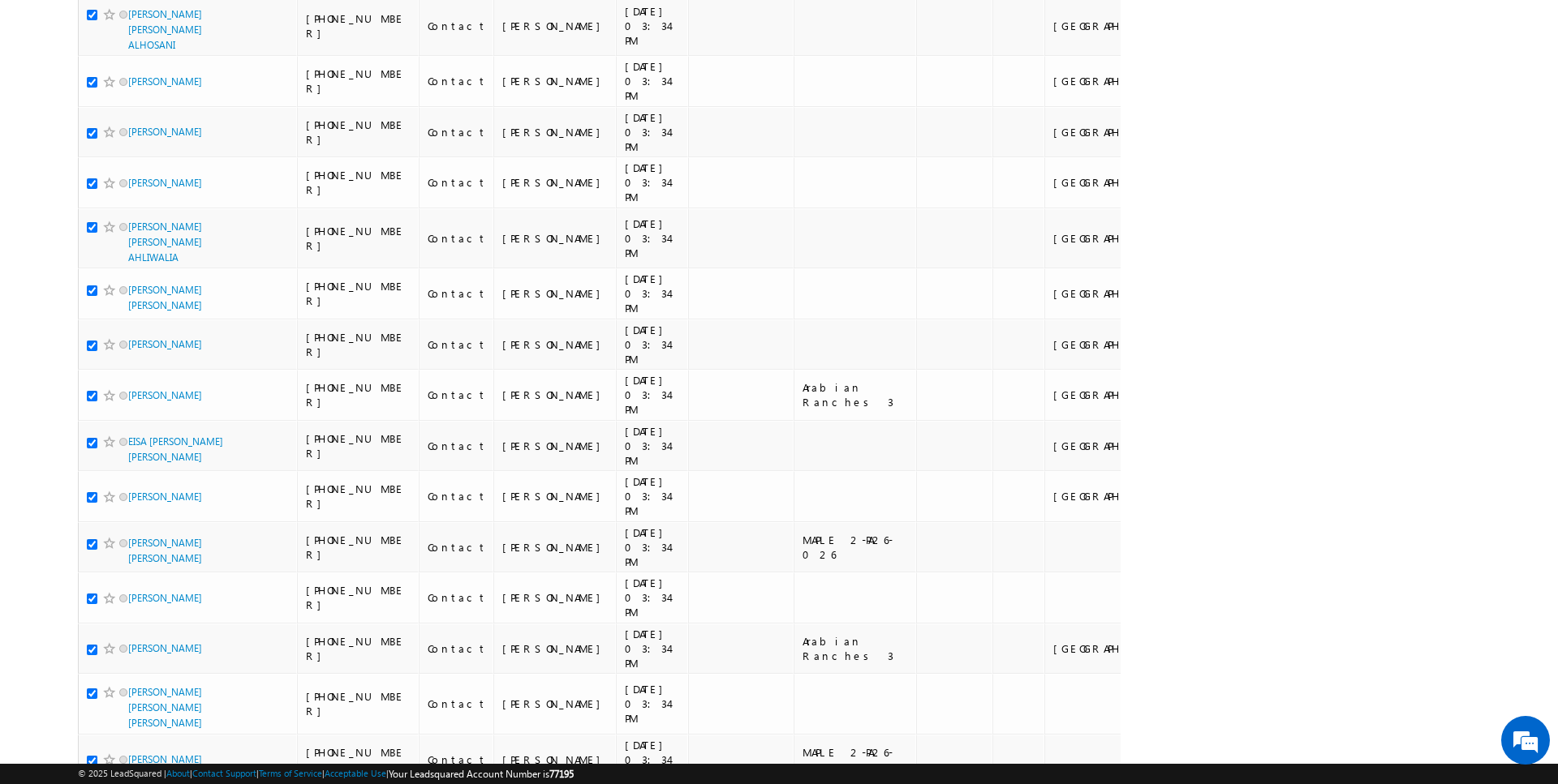
scroll to position [8874, 0]
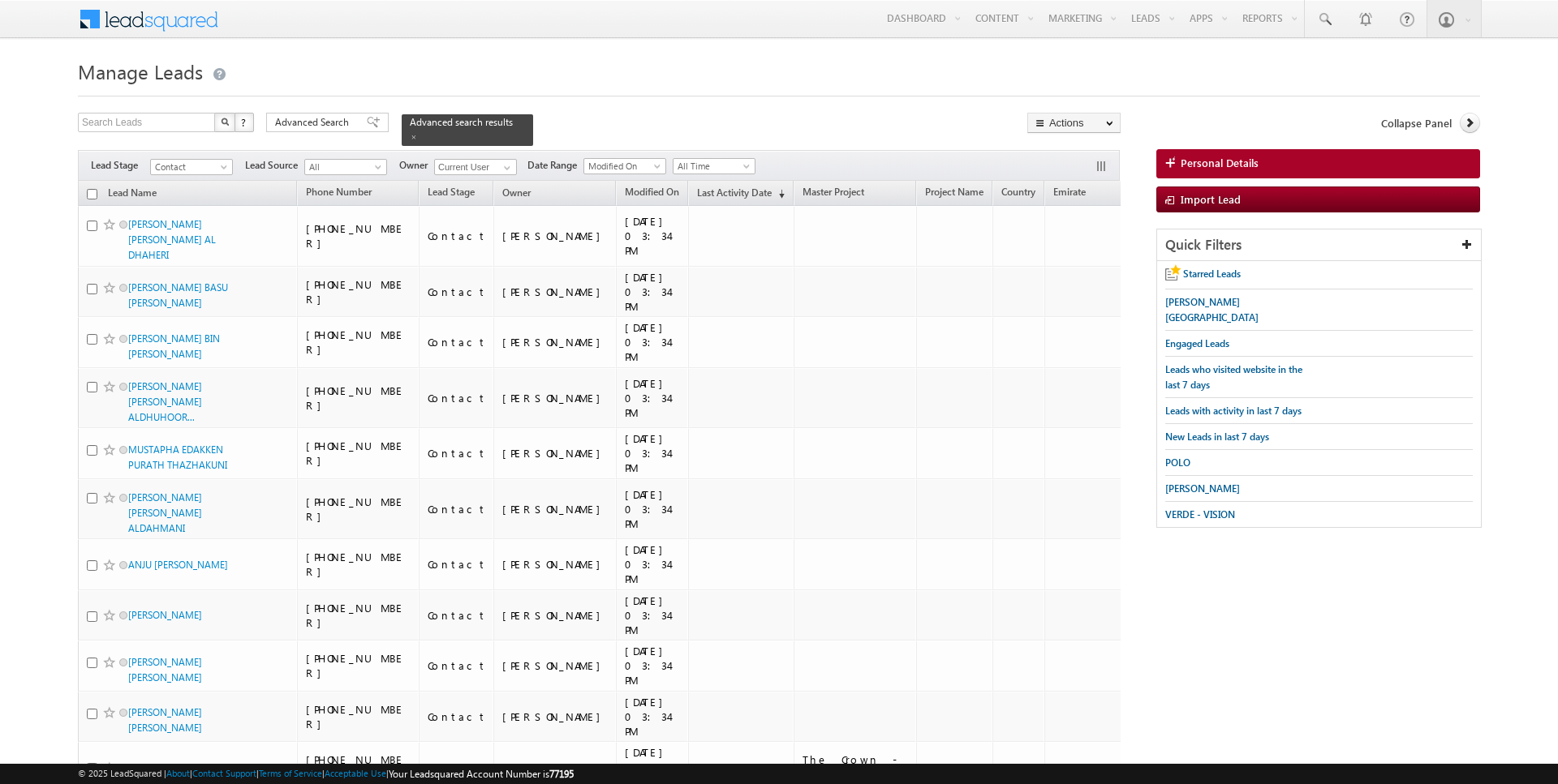
click at [91, 196] on input "checkbox" at bounding box center [91, 194] width 11 height 11
checkbox input "true"
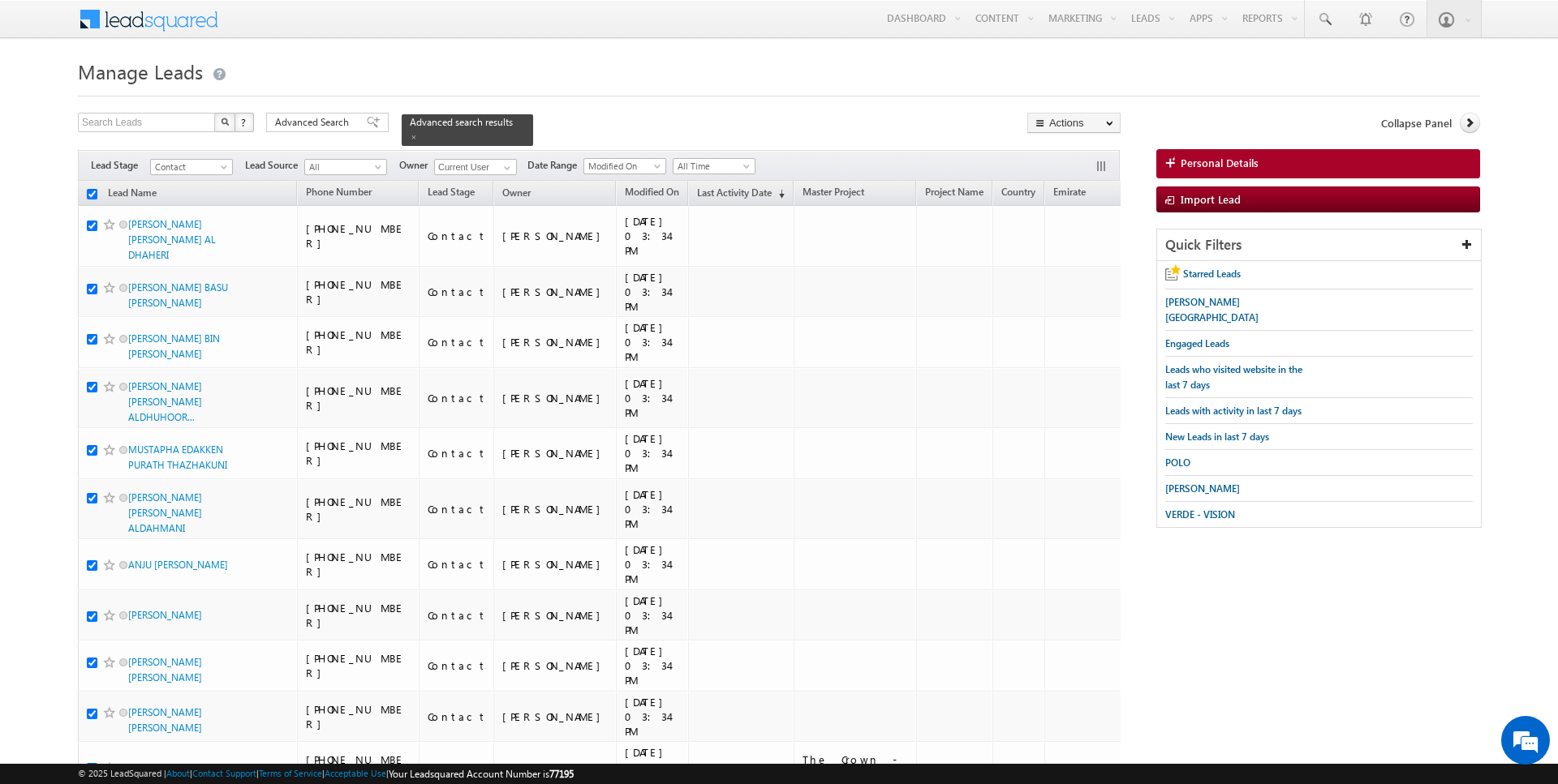
checkbox input "true"
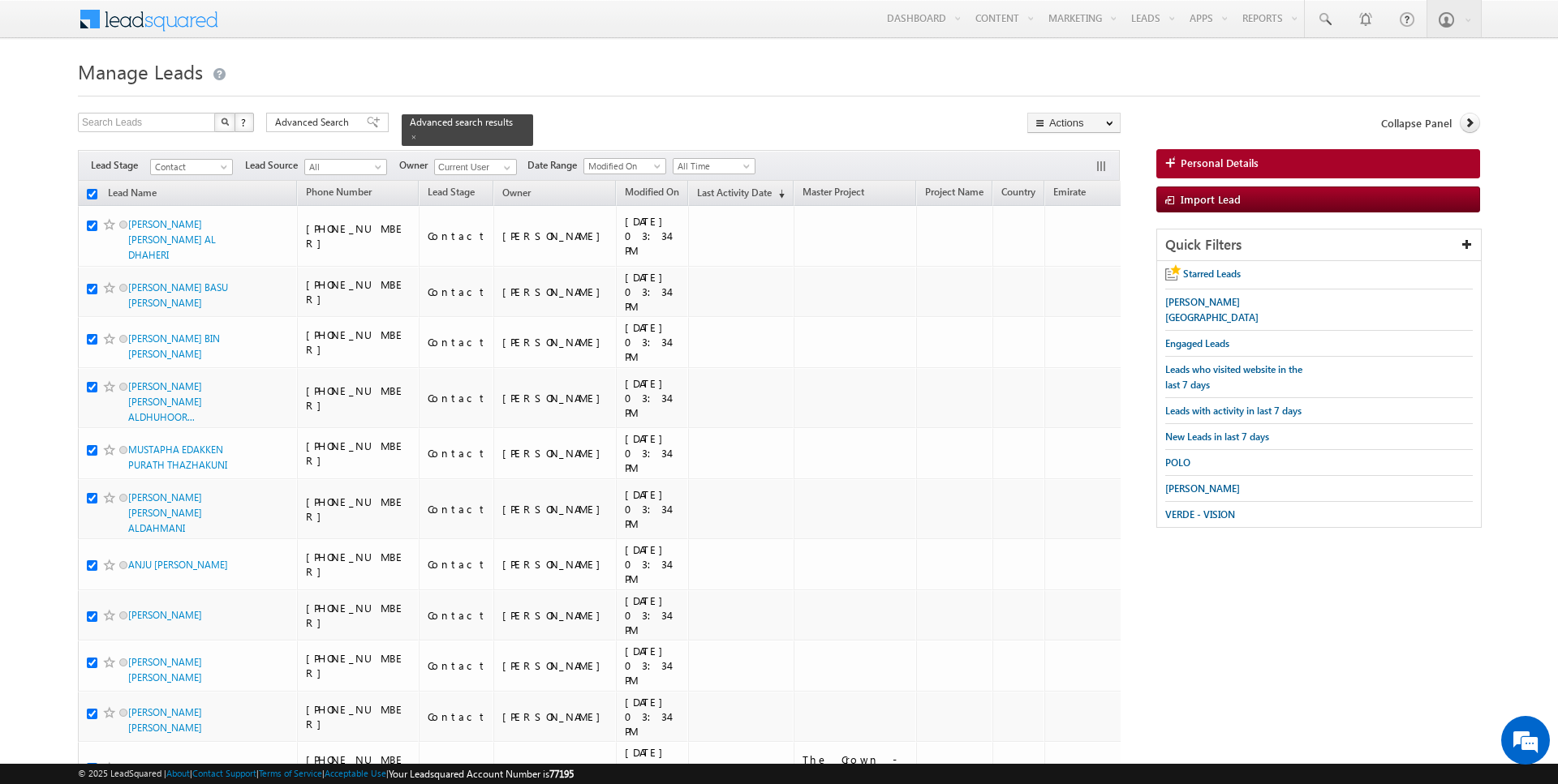
checkbox input "true"
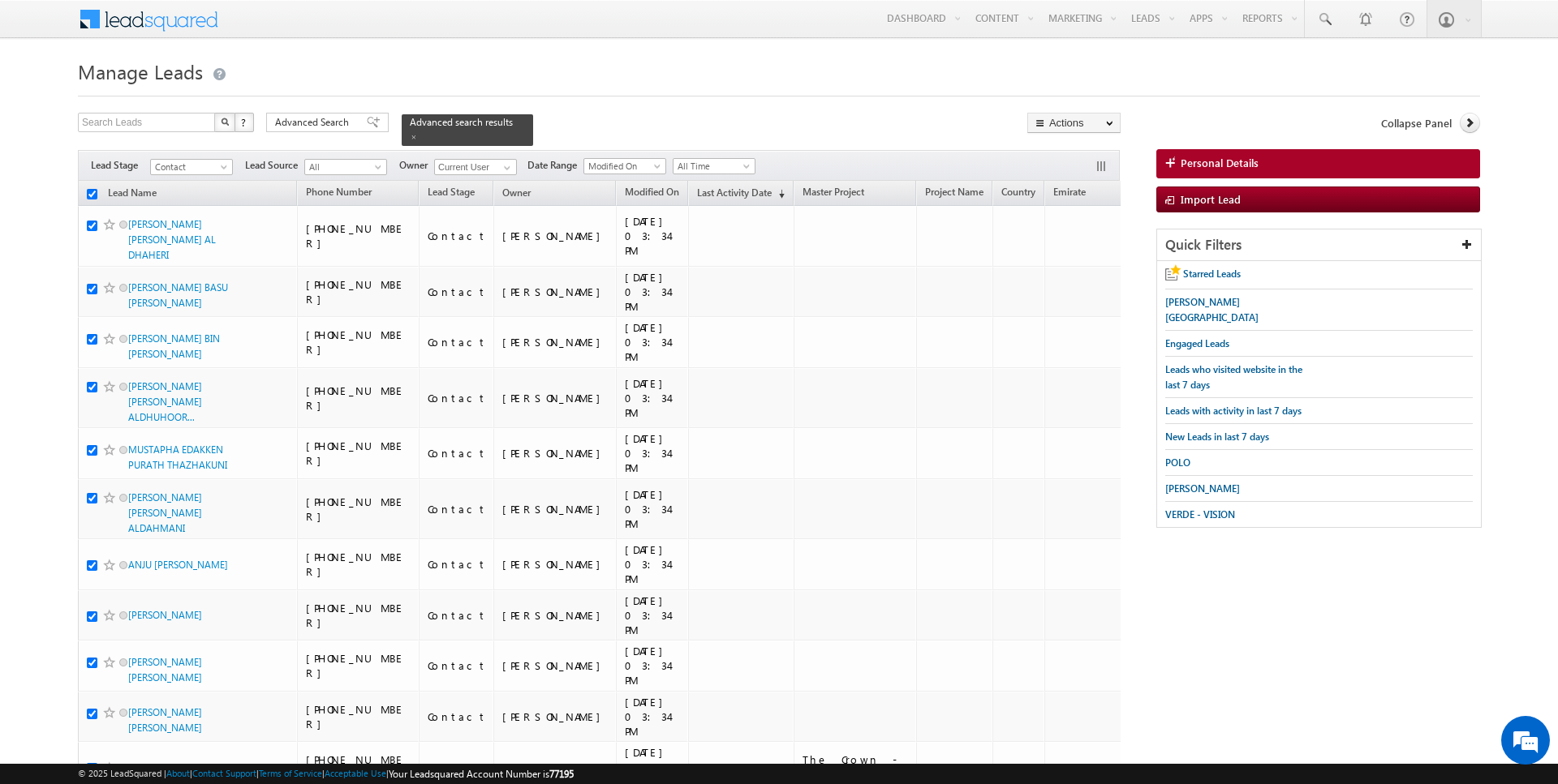
checkbox input "true"
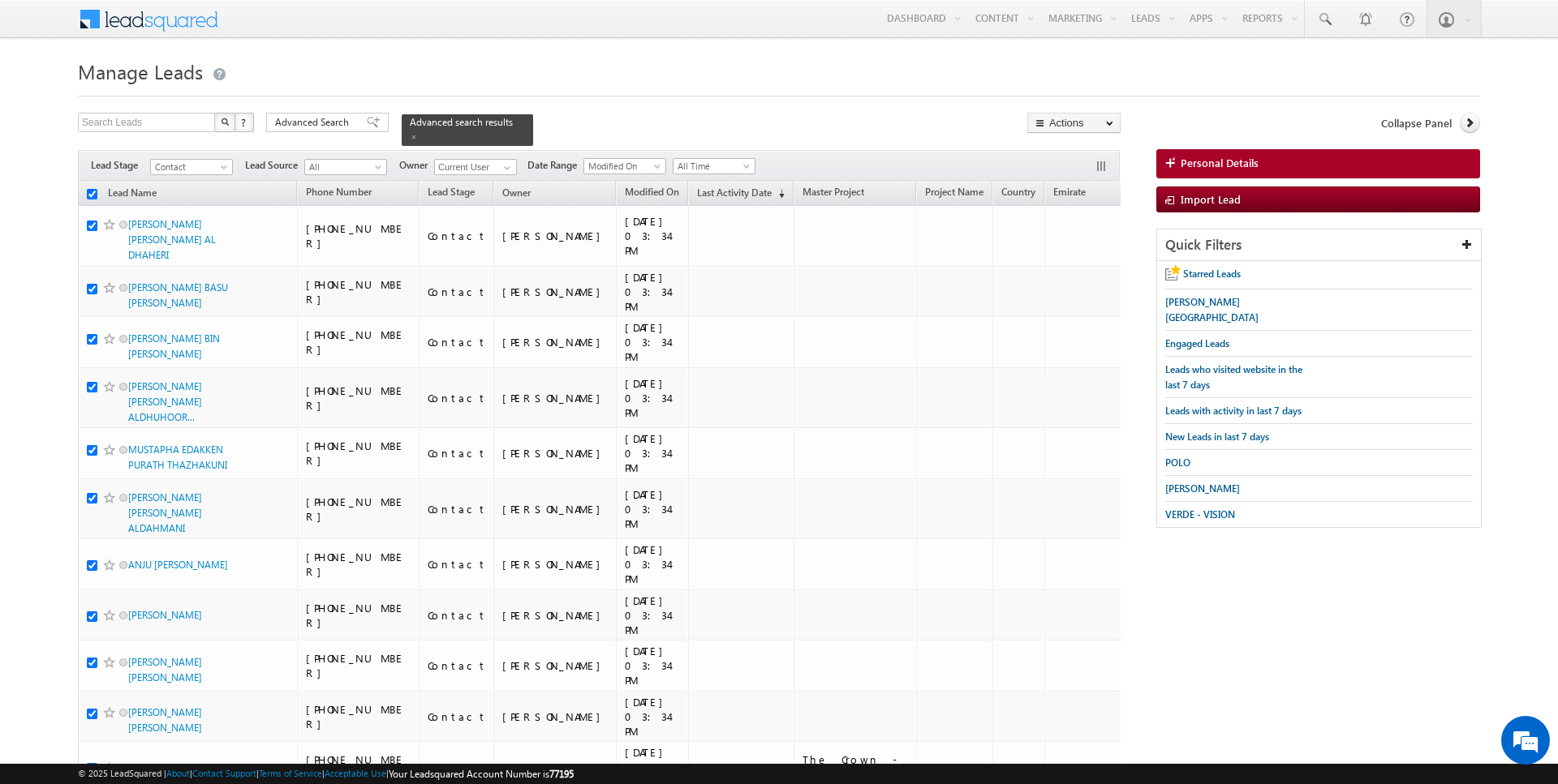
checkbox input "true"
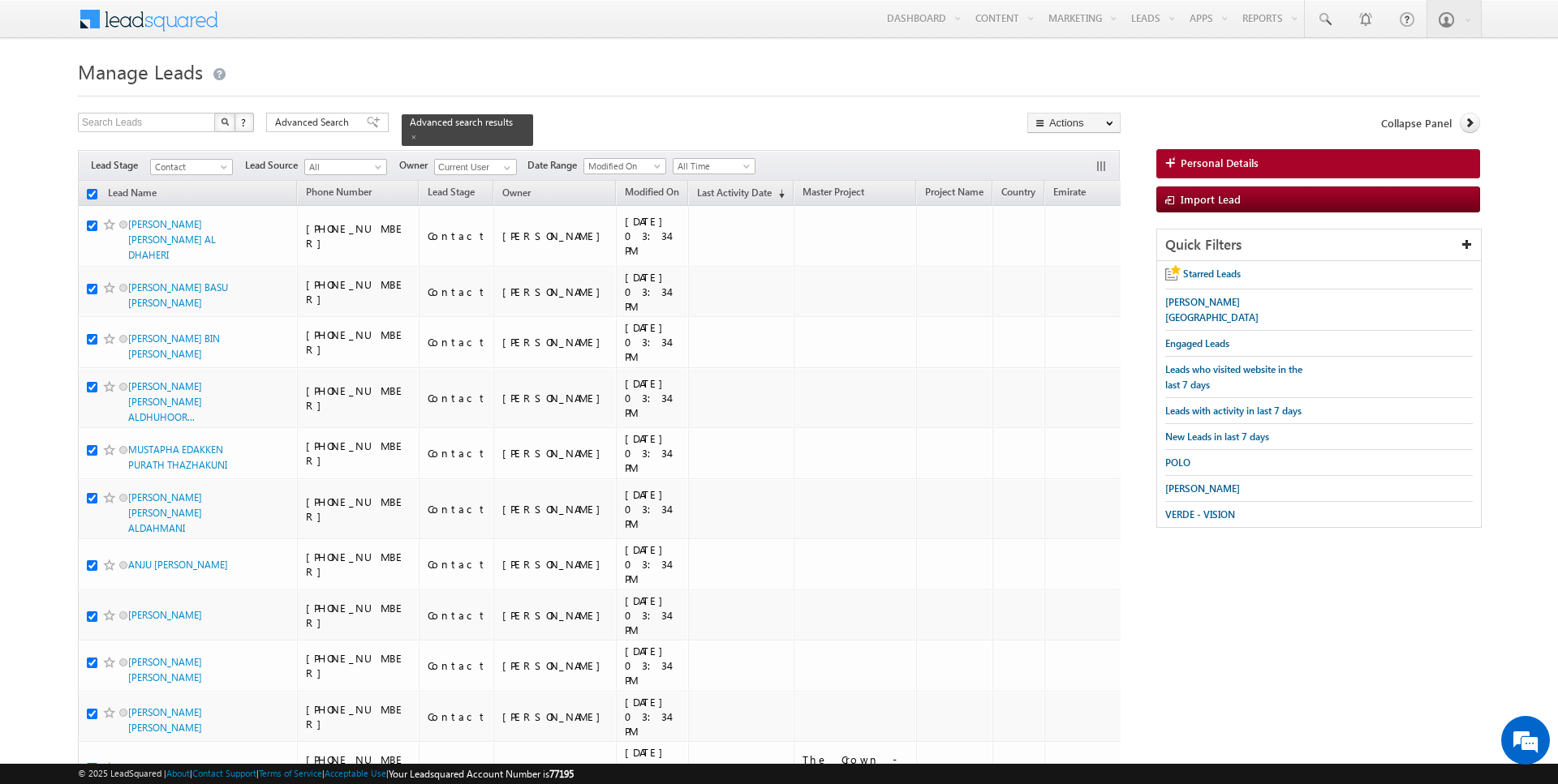
checkbox input "true"
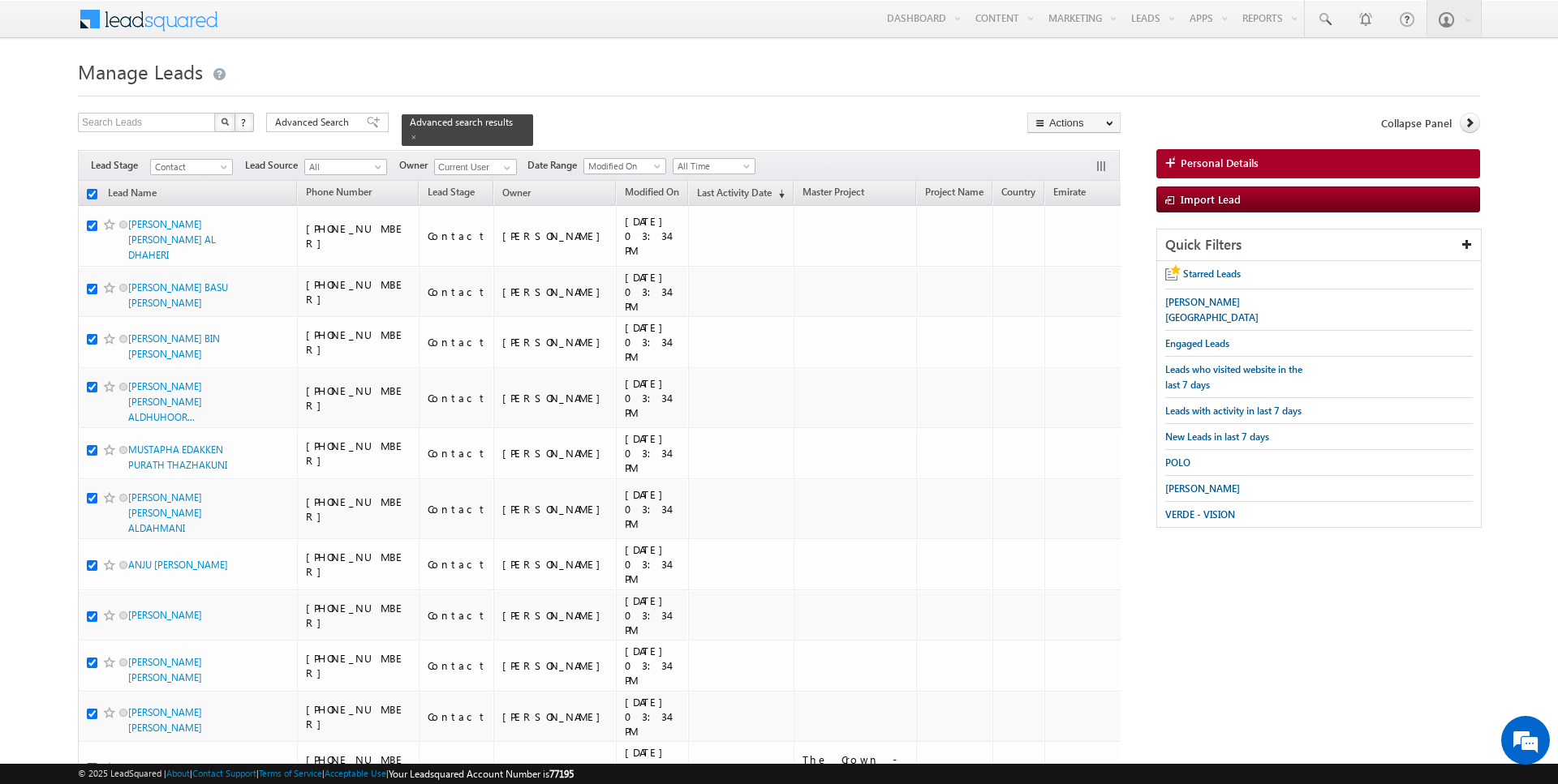
checkbox input "true"
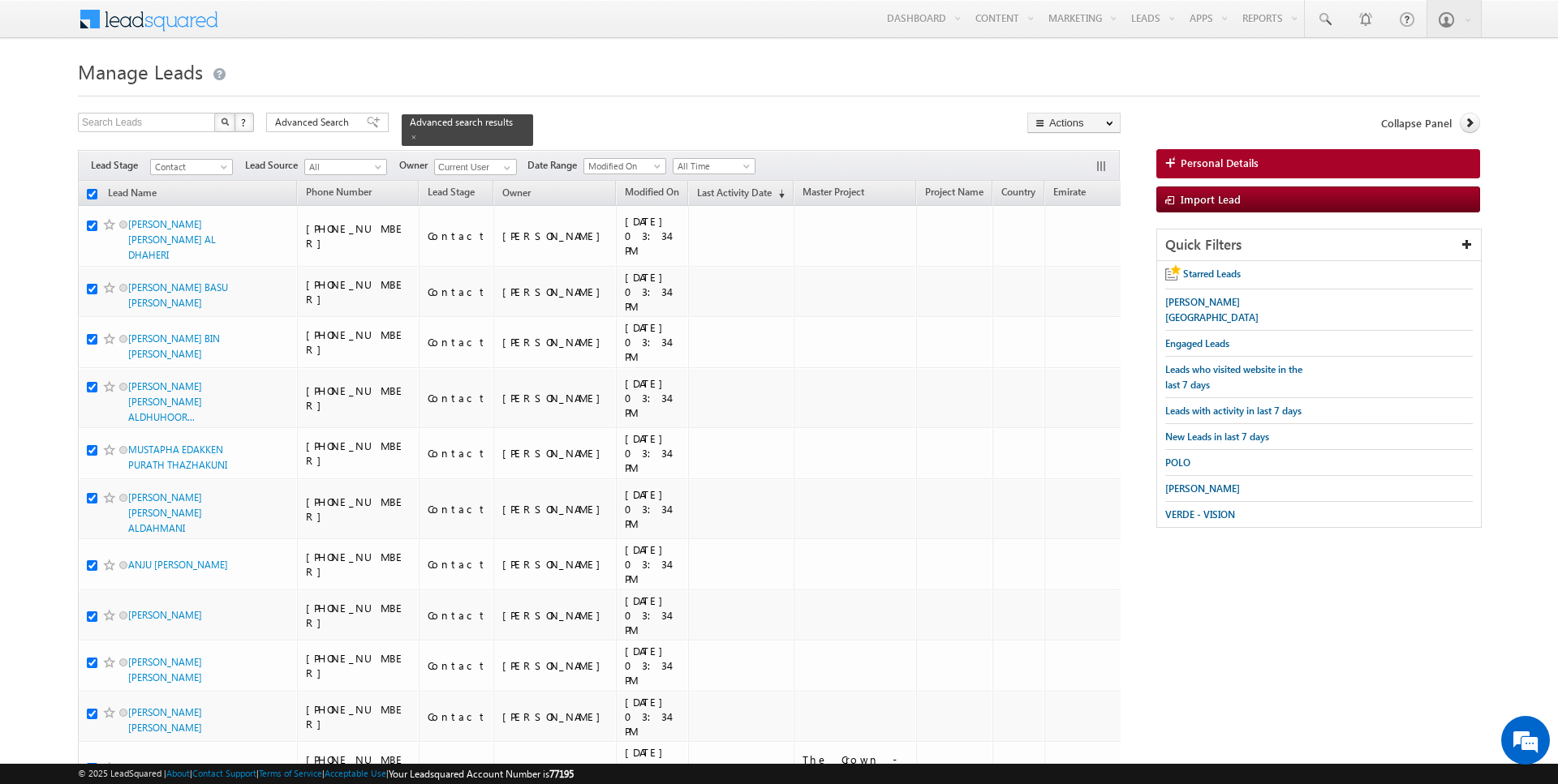
checkbox input "true"
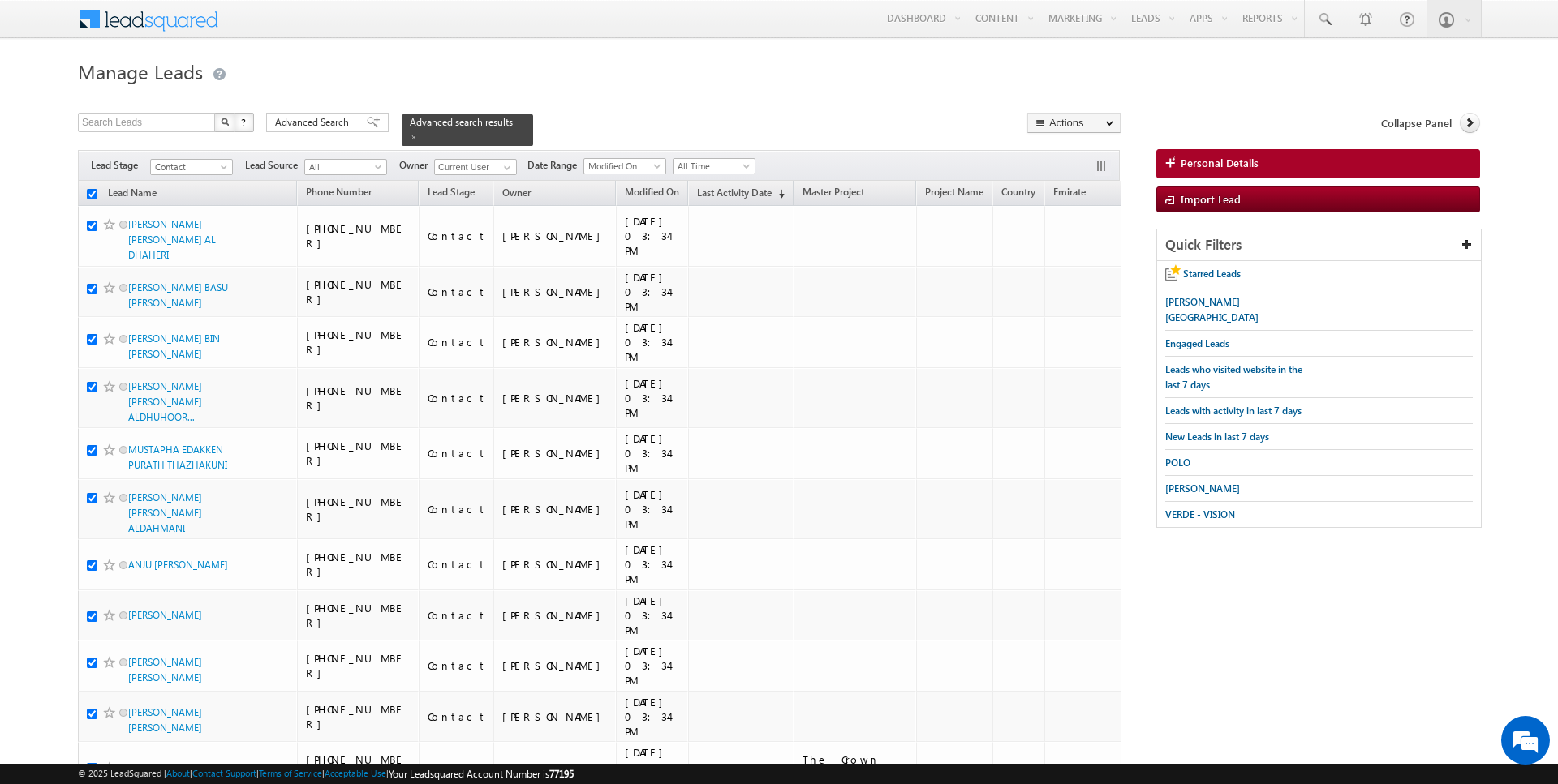
checkbox input "true"
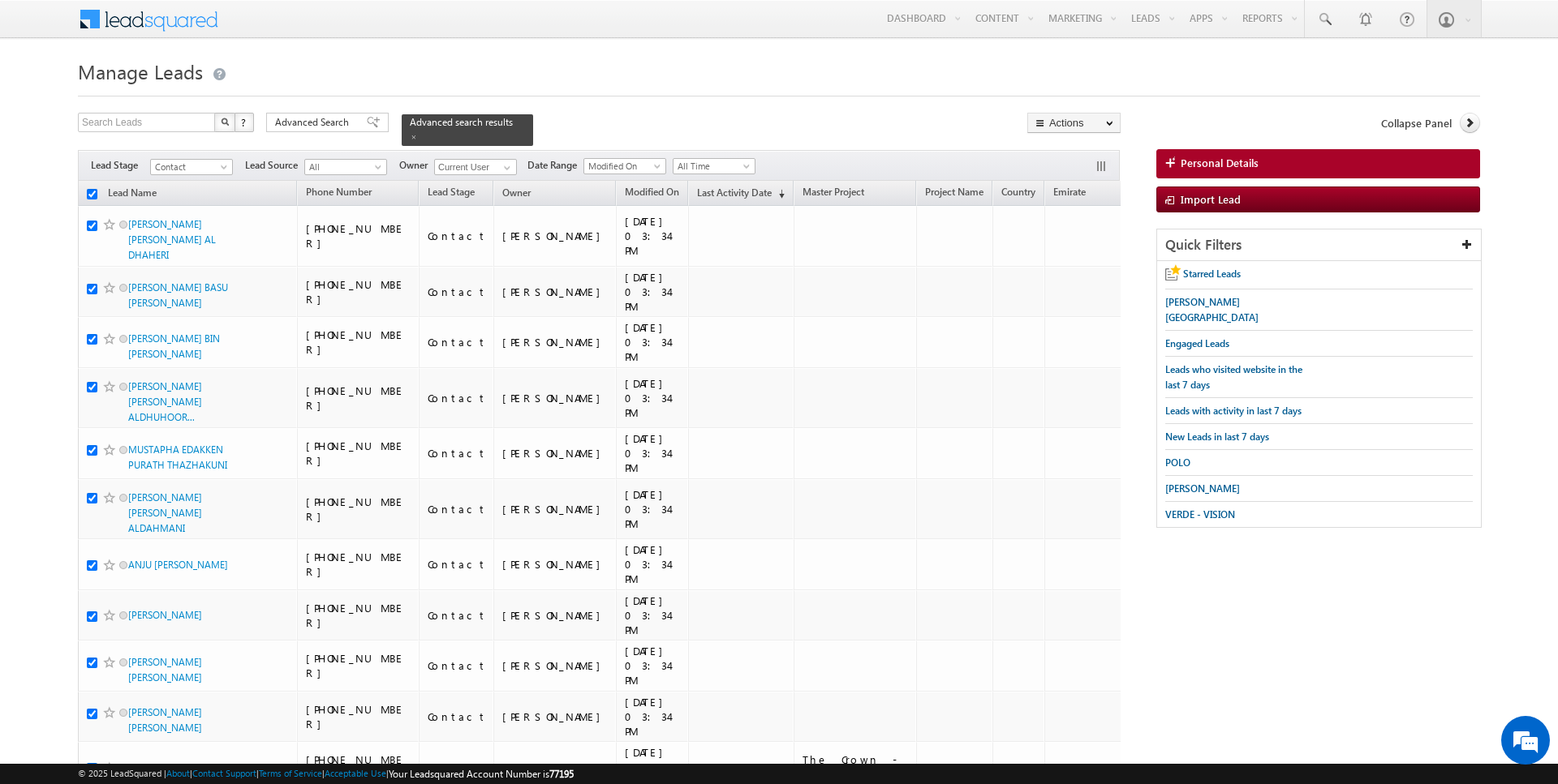
checkbox input "true"
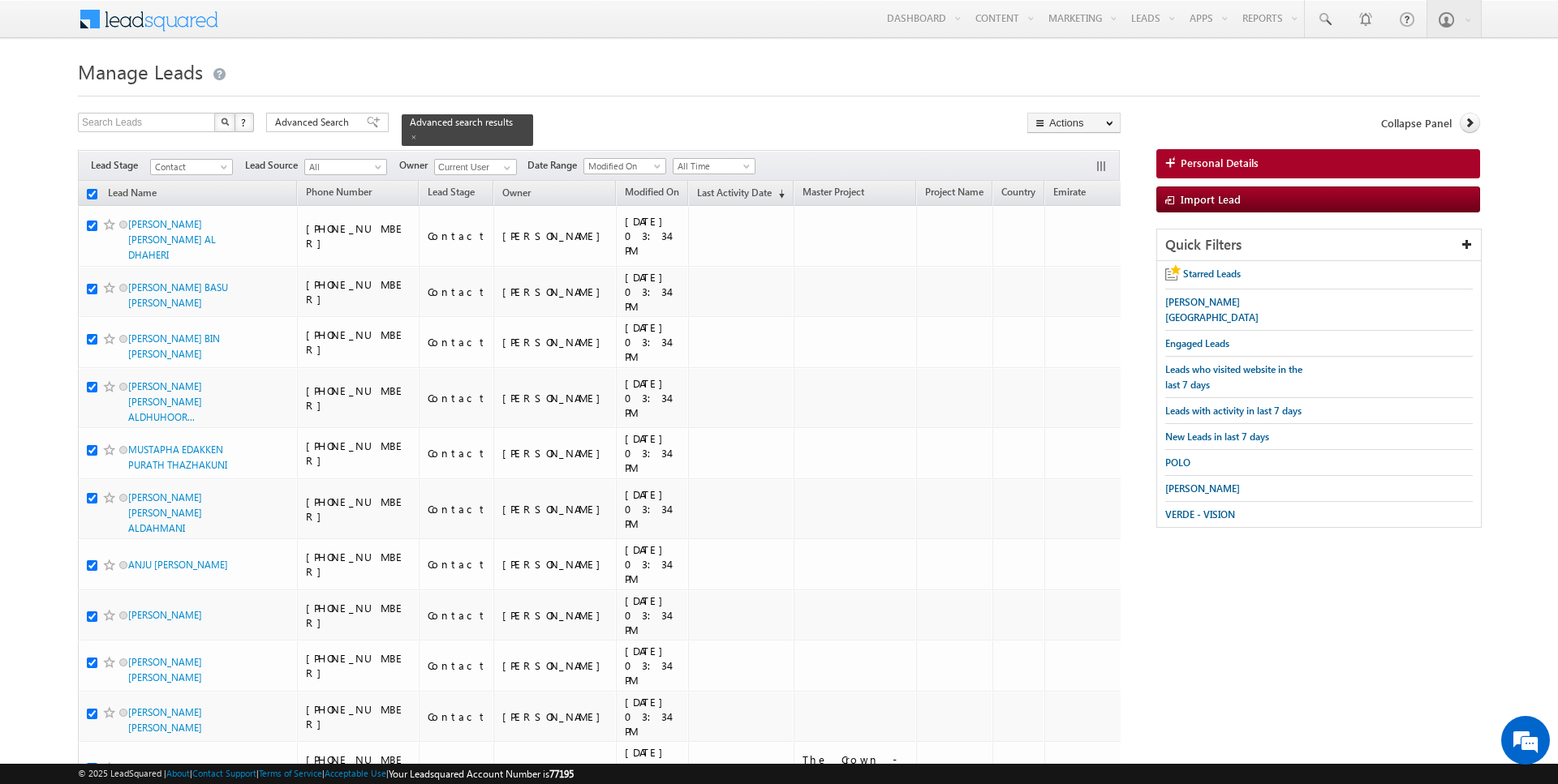
checkbox input "true"
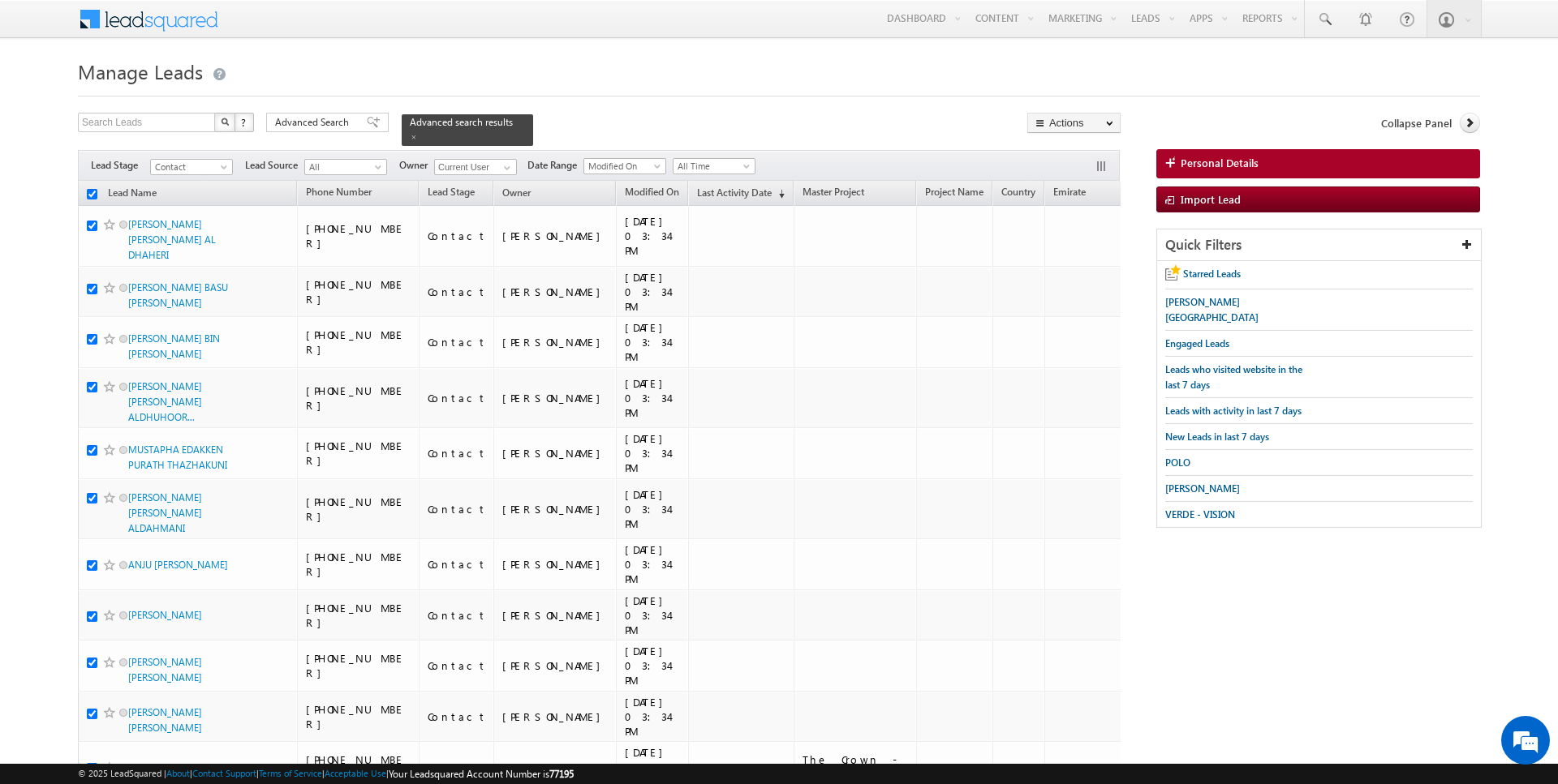
checkbox input "true"
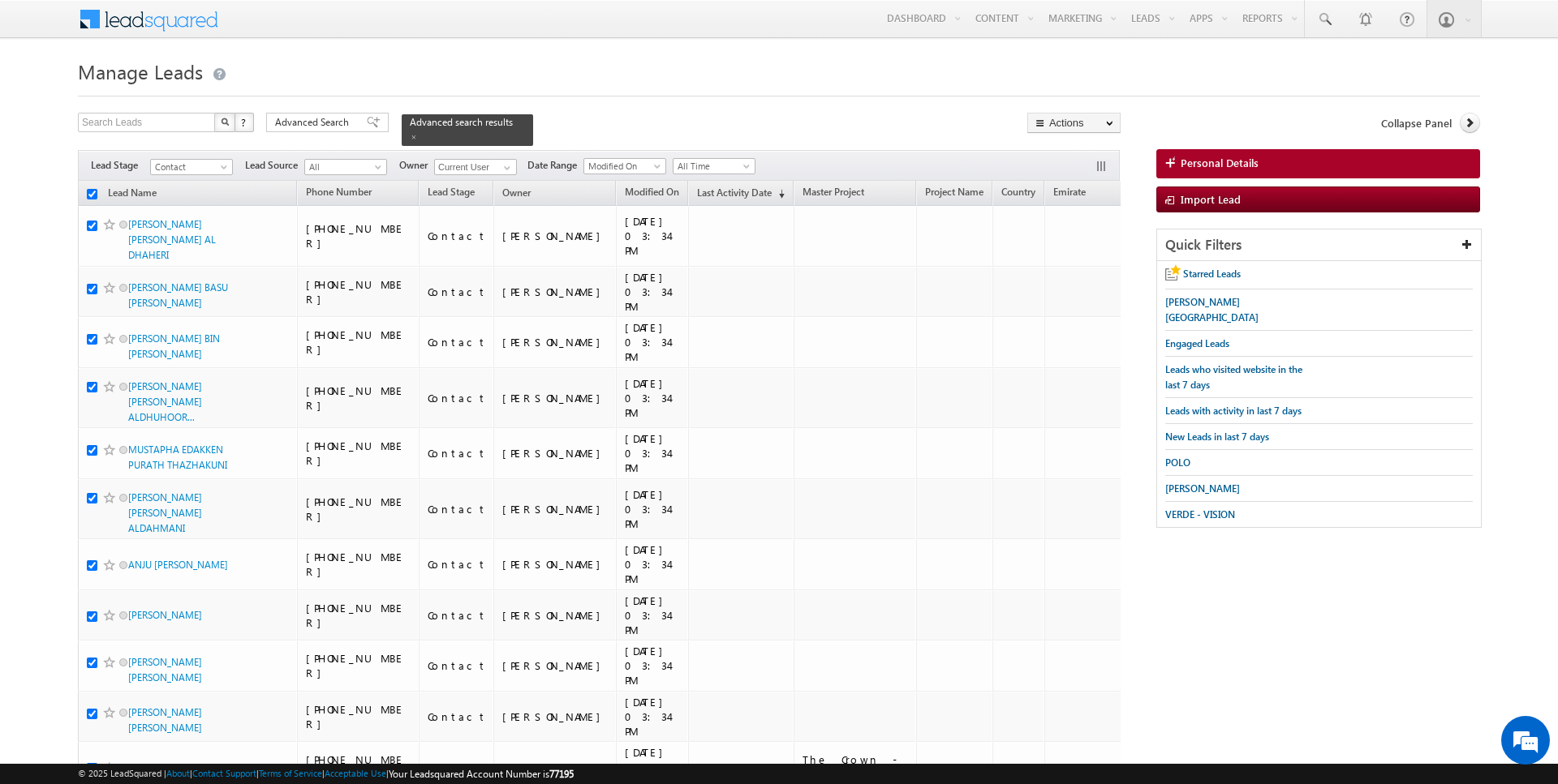
checkbox input "true"
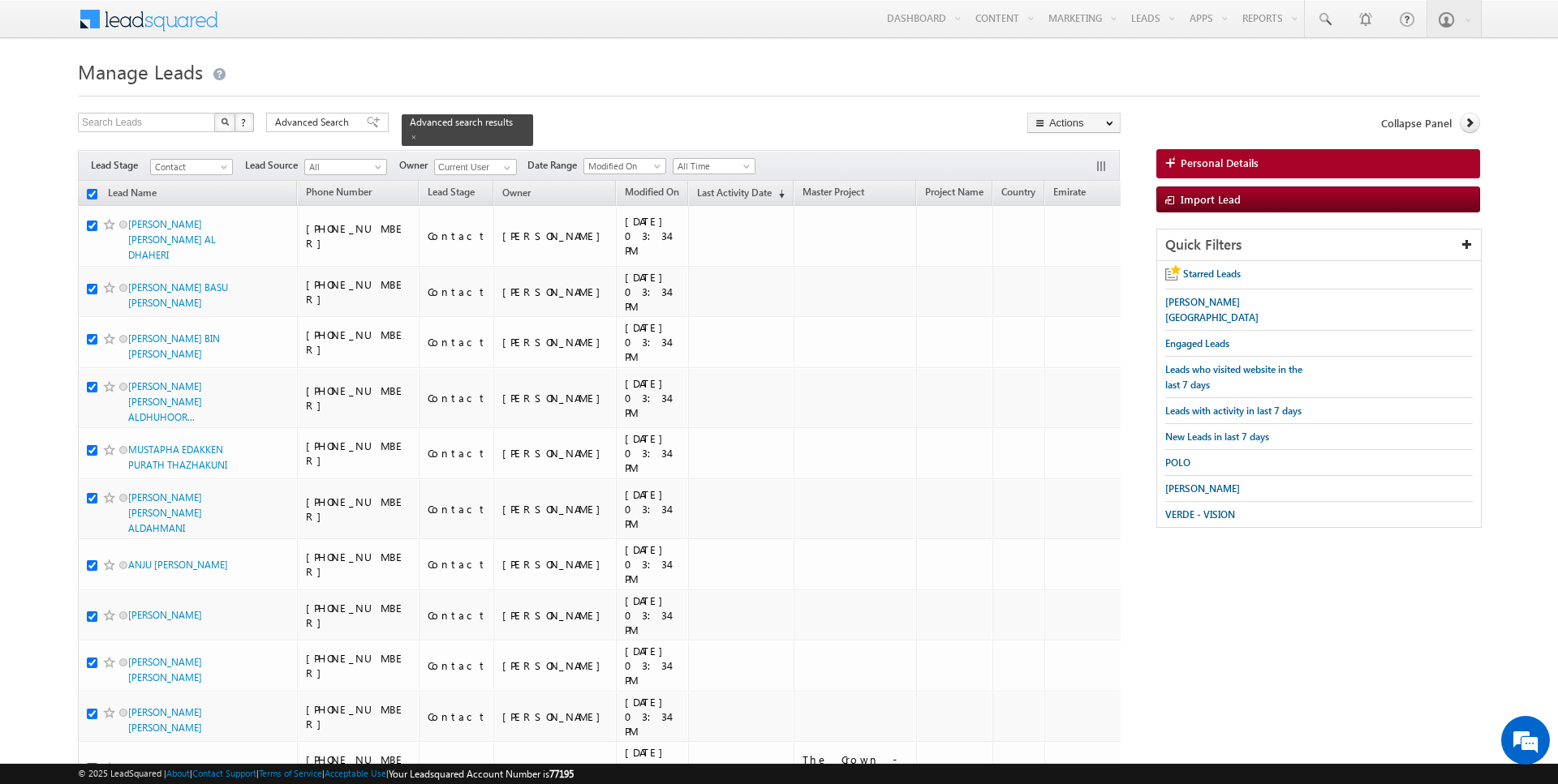
checkbox input "true"
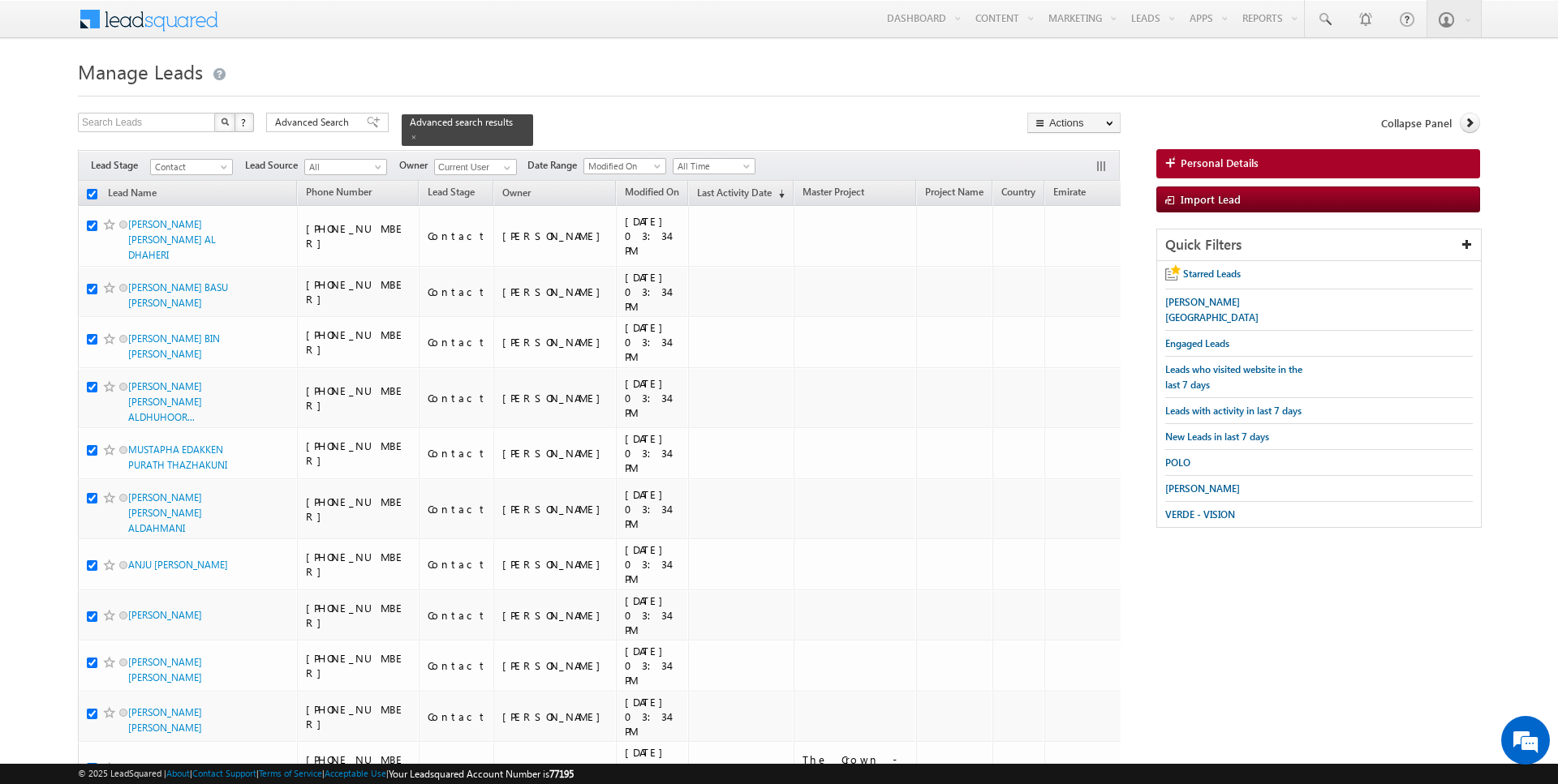
checkbox input "true"
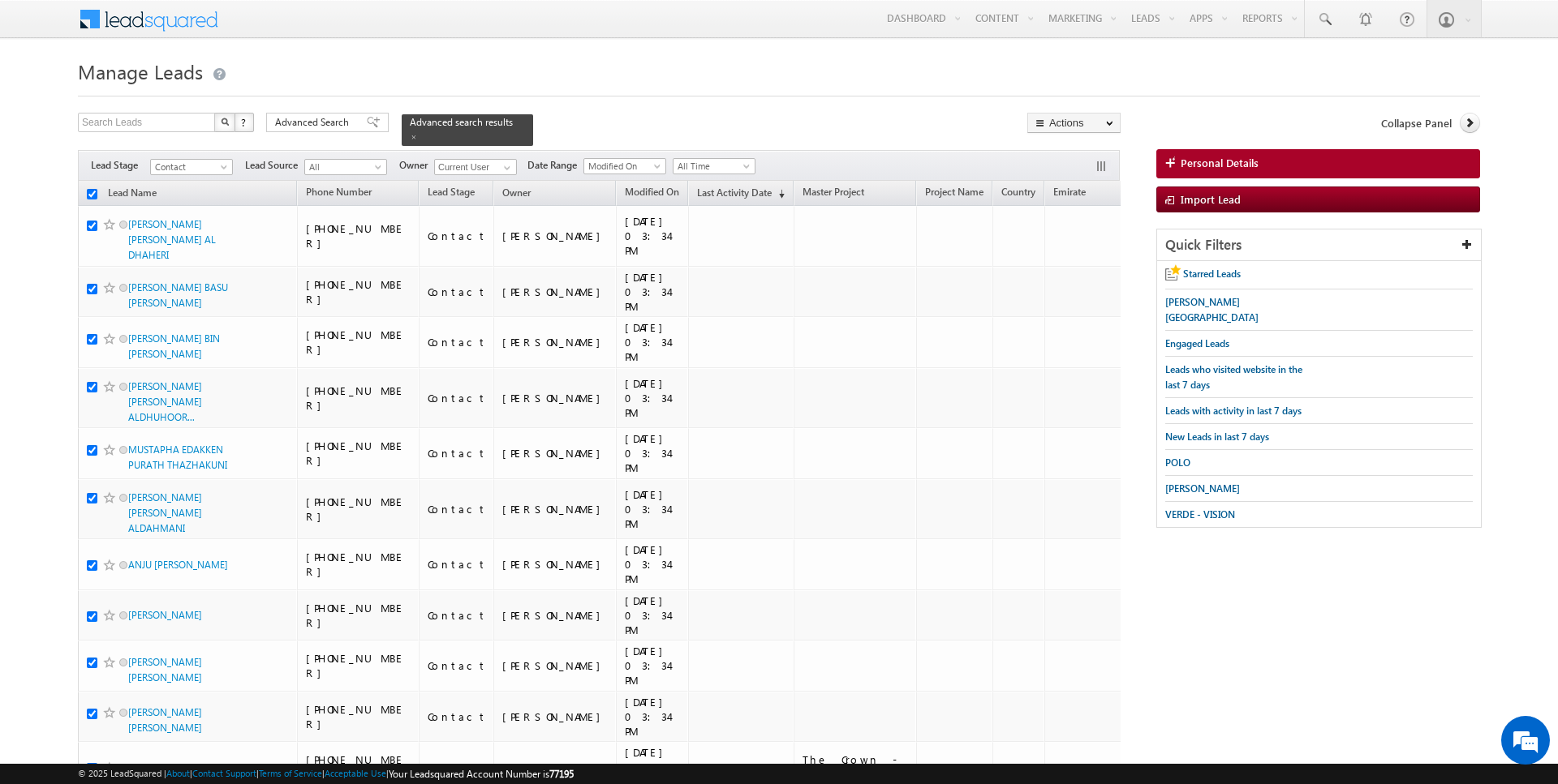
checkbox input "true"
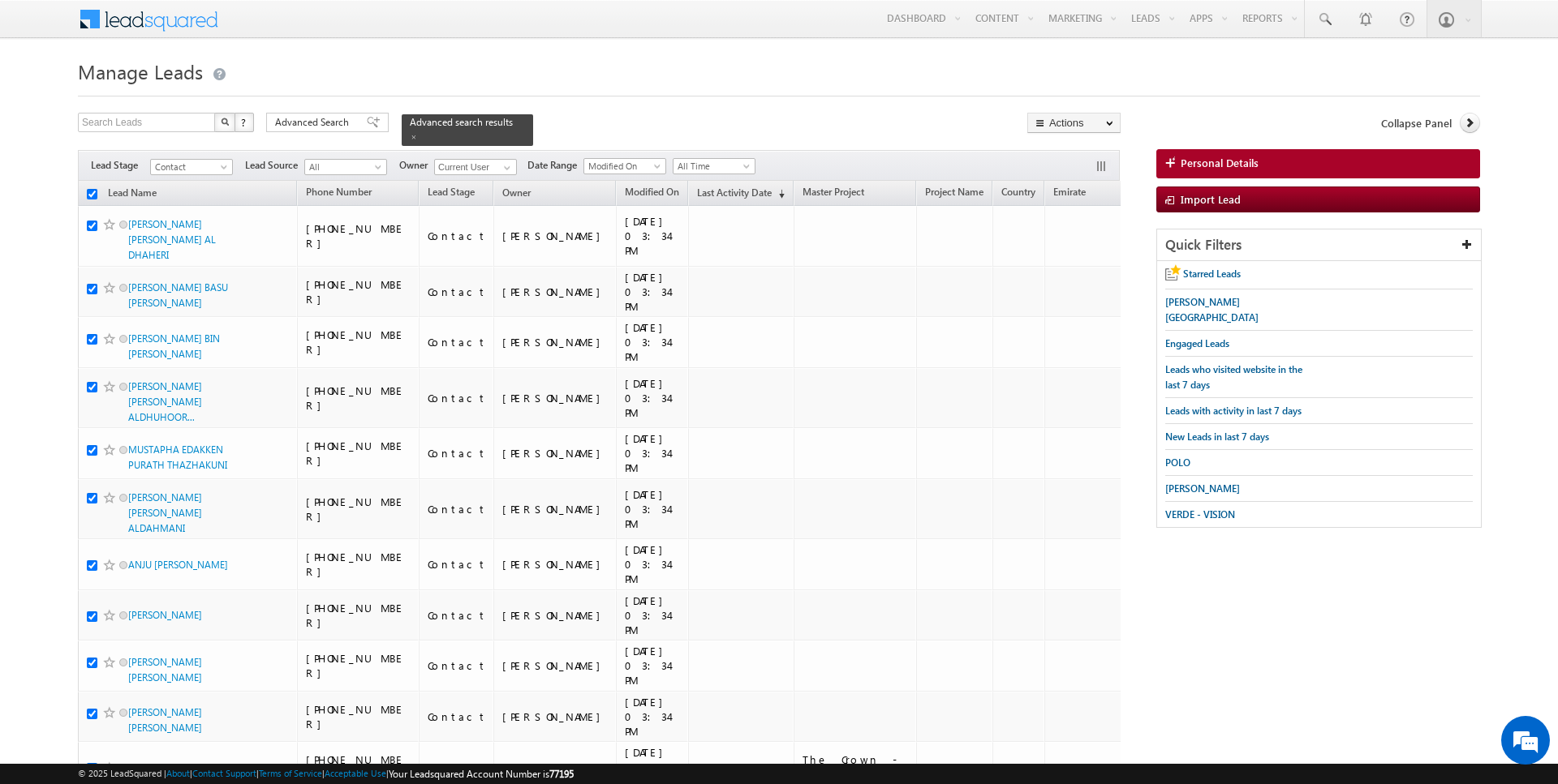
checkbox input "true"
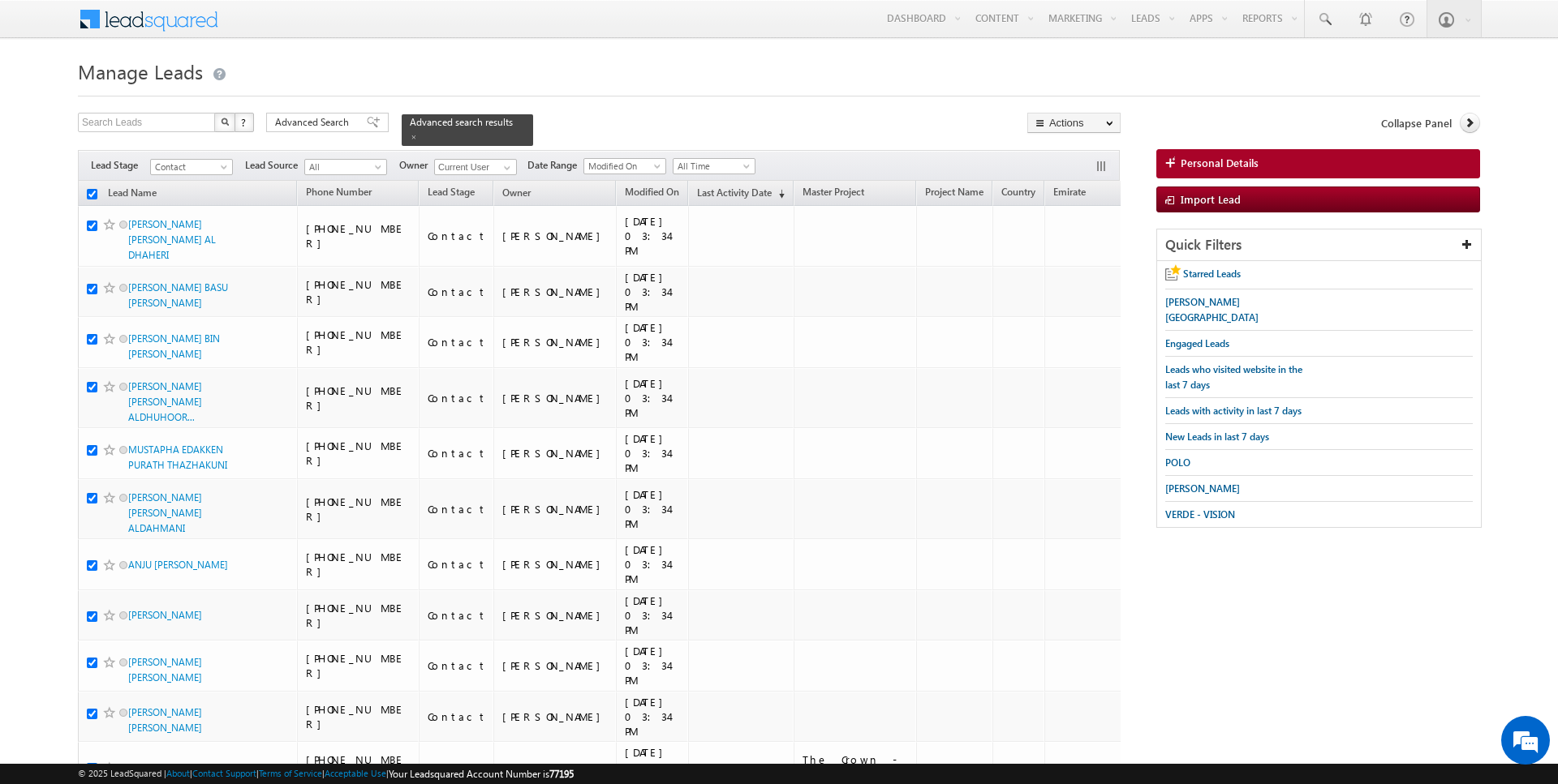
checkbox input "true"
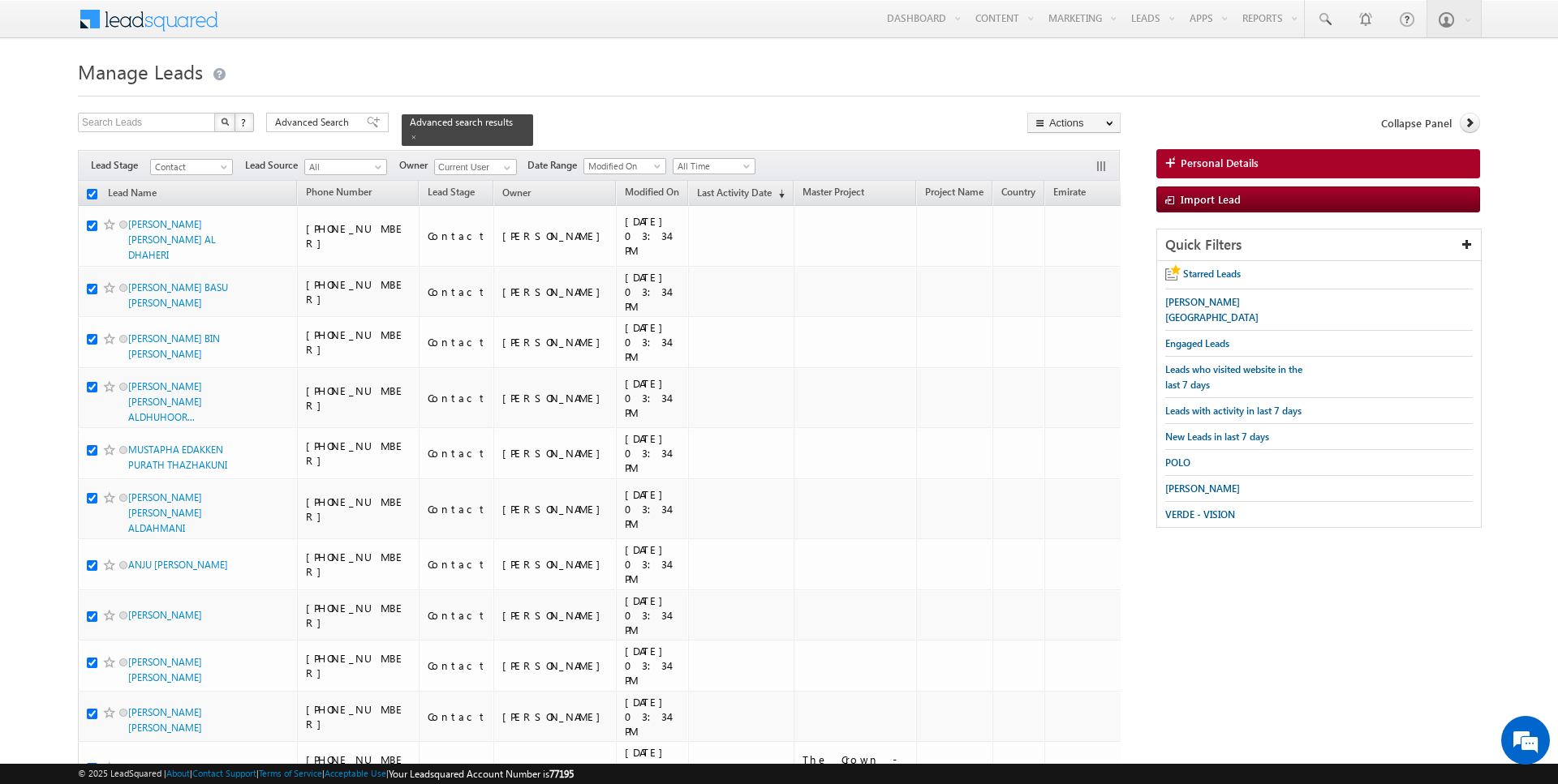
checkbox input "true"
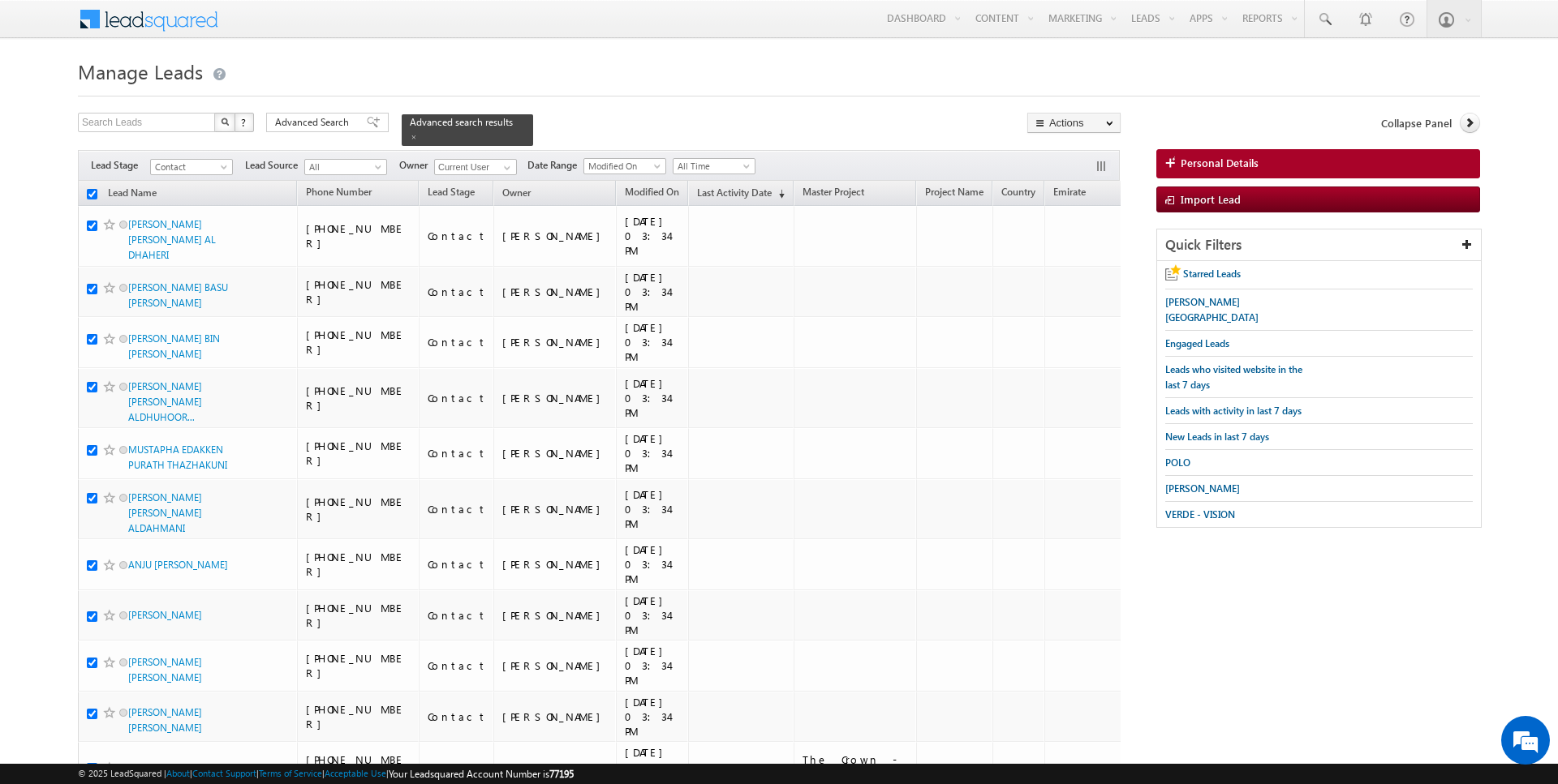
checkbox input "true"
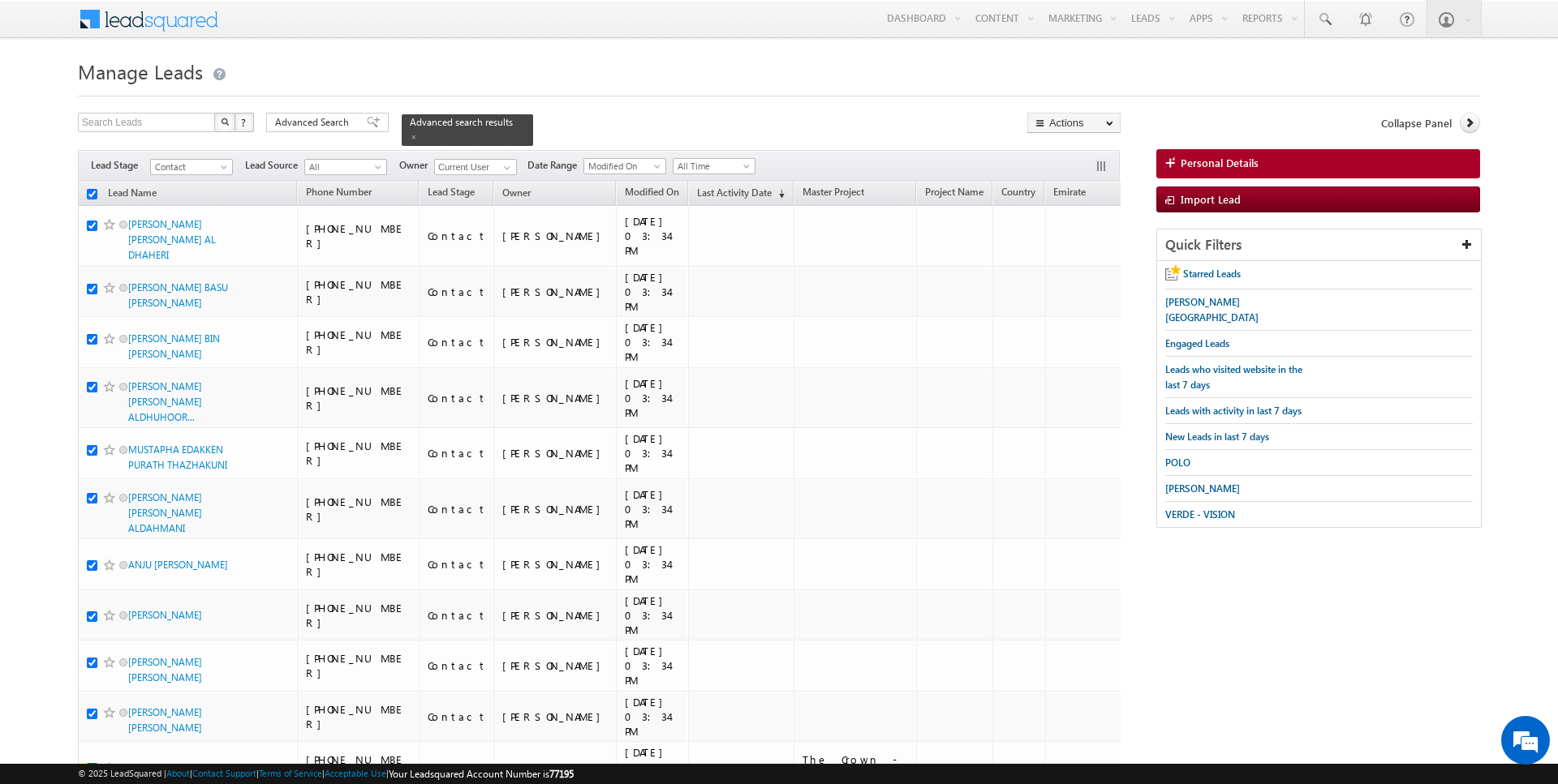
checkbox input "true"
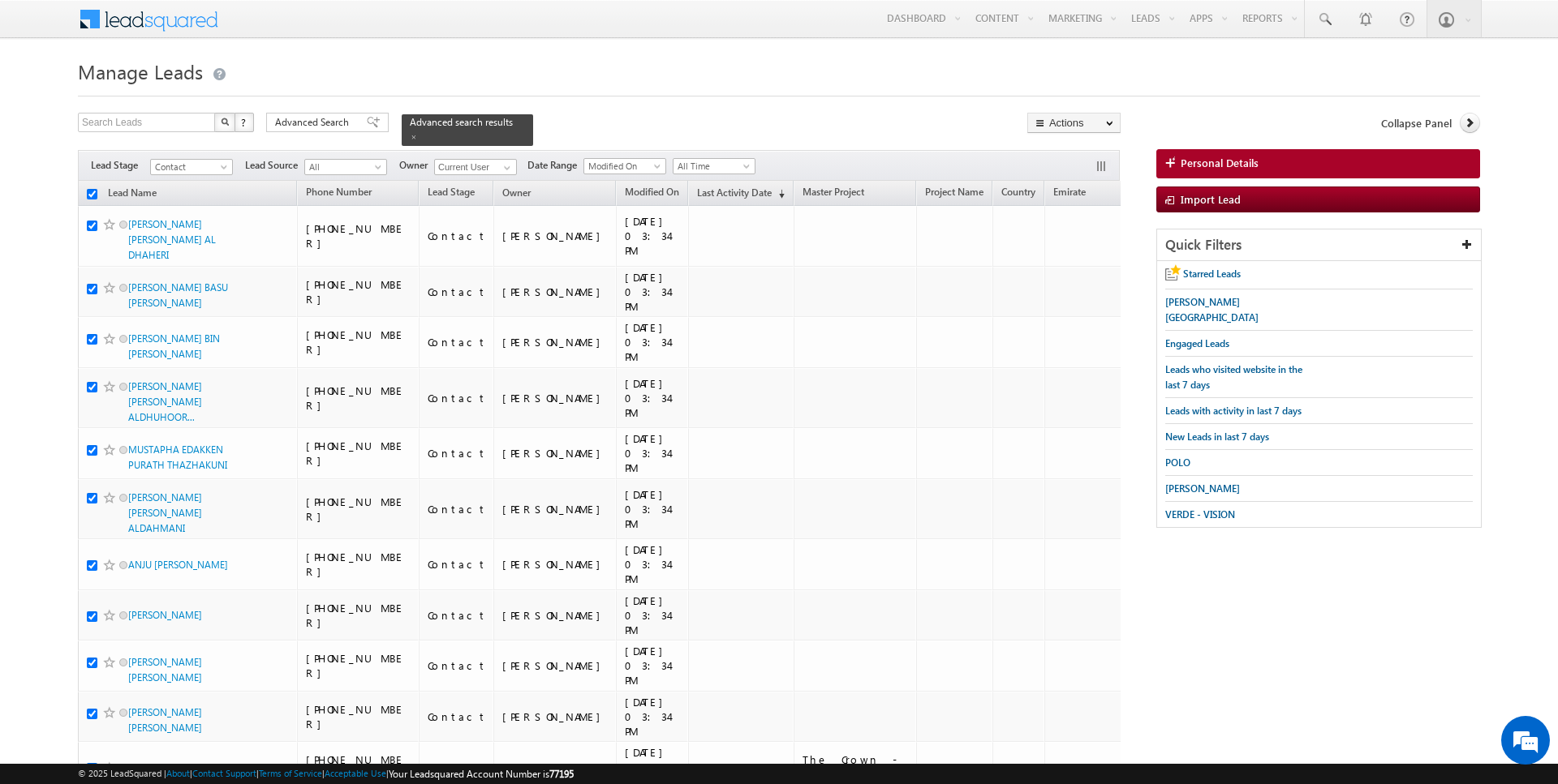
checkbox input "true"
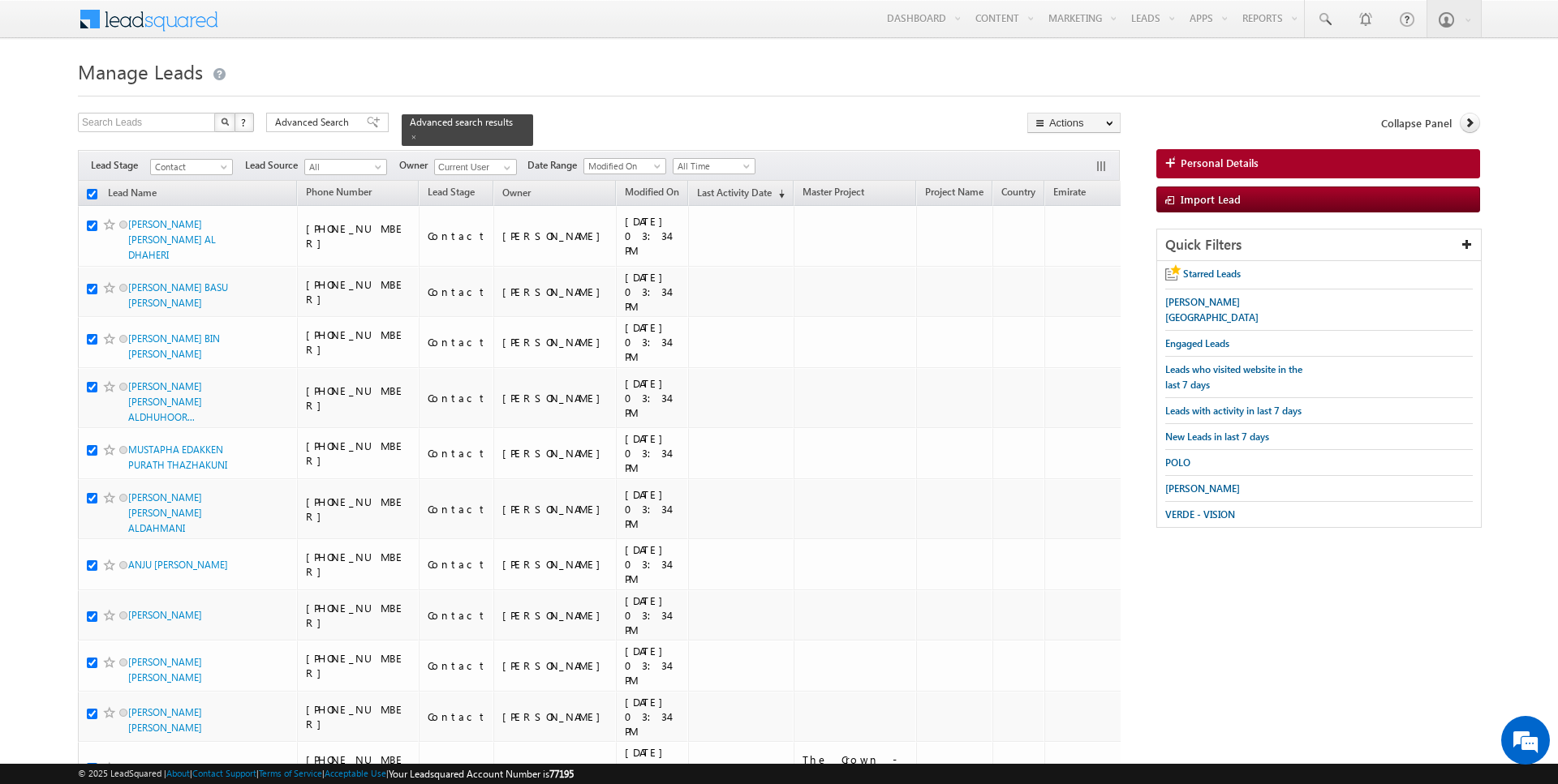
checkbox input "true"
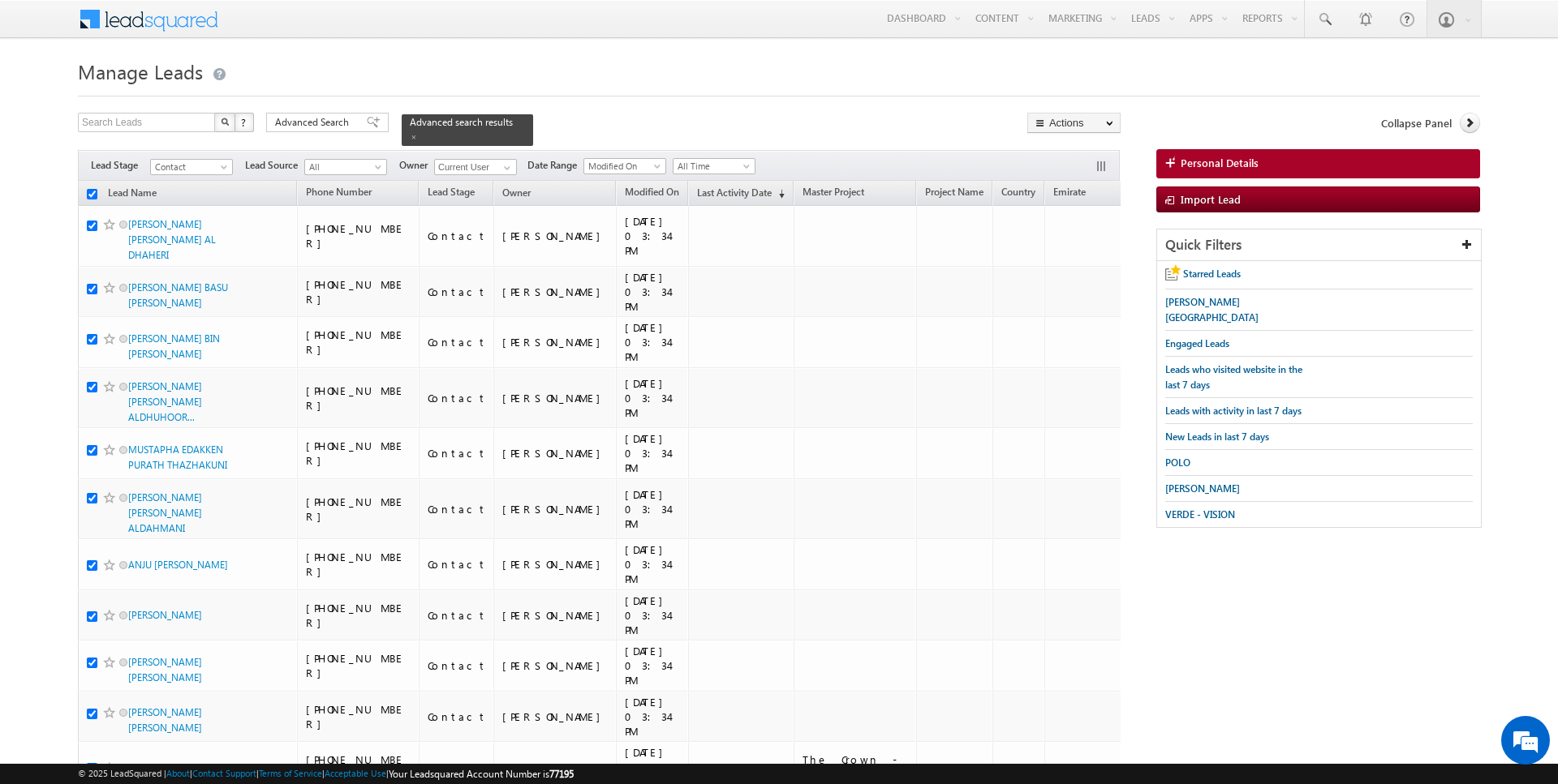
checkbox input "true"
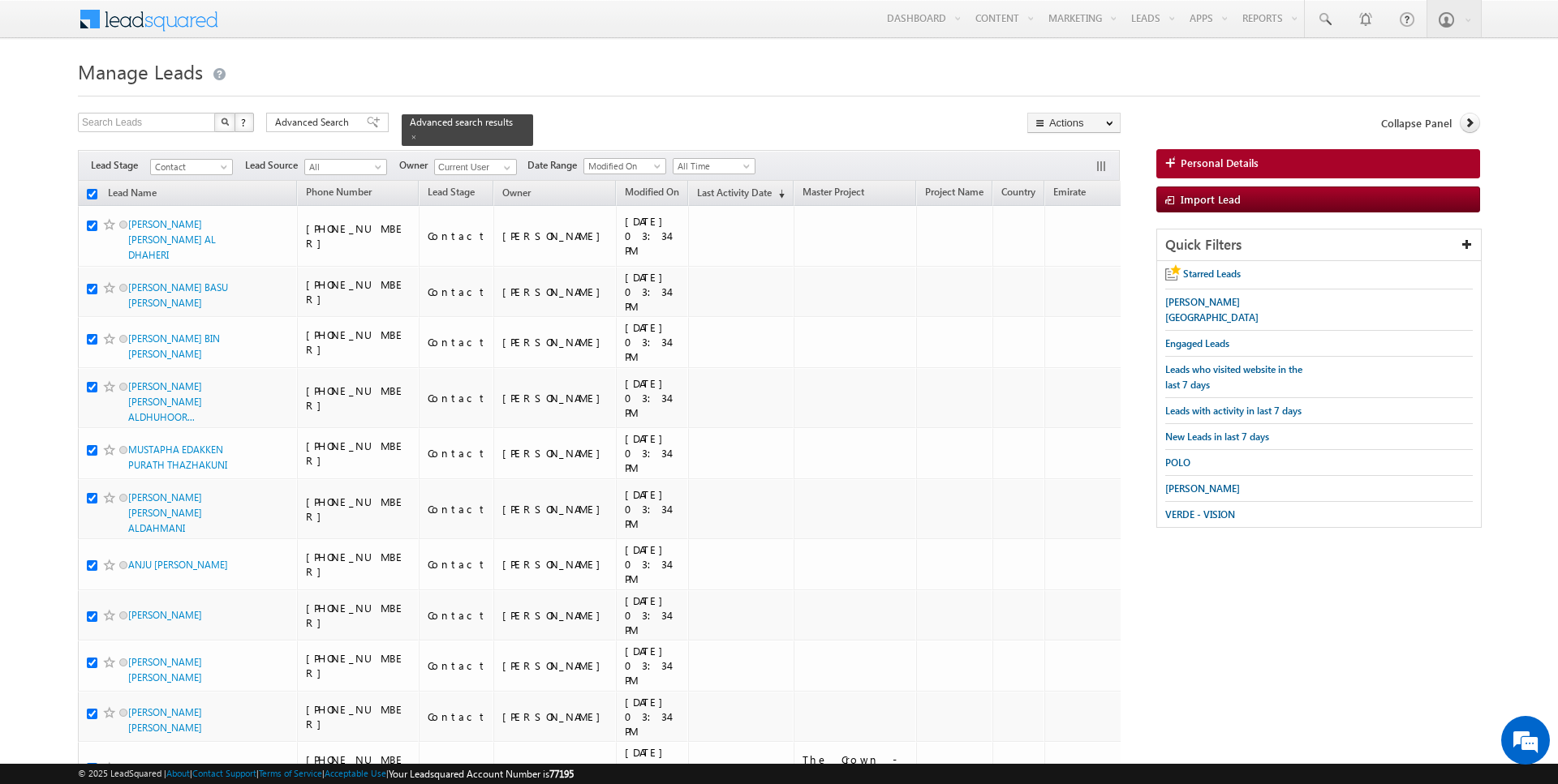
checkbox input "true"
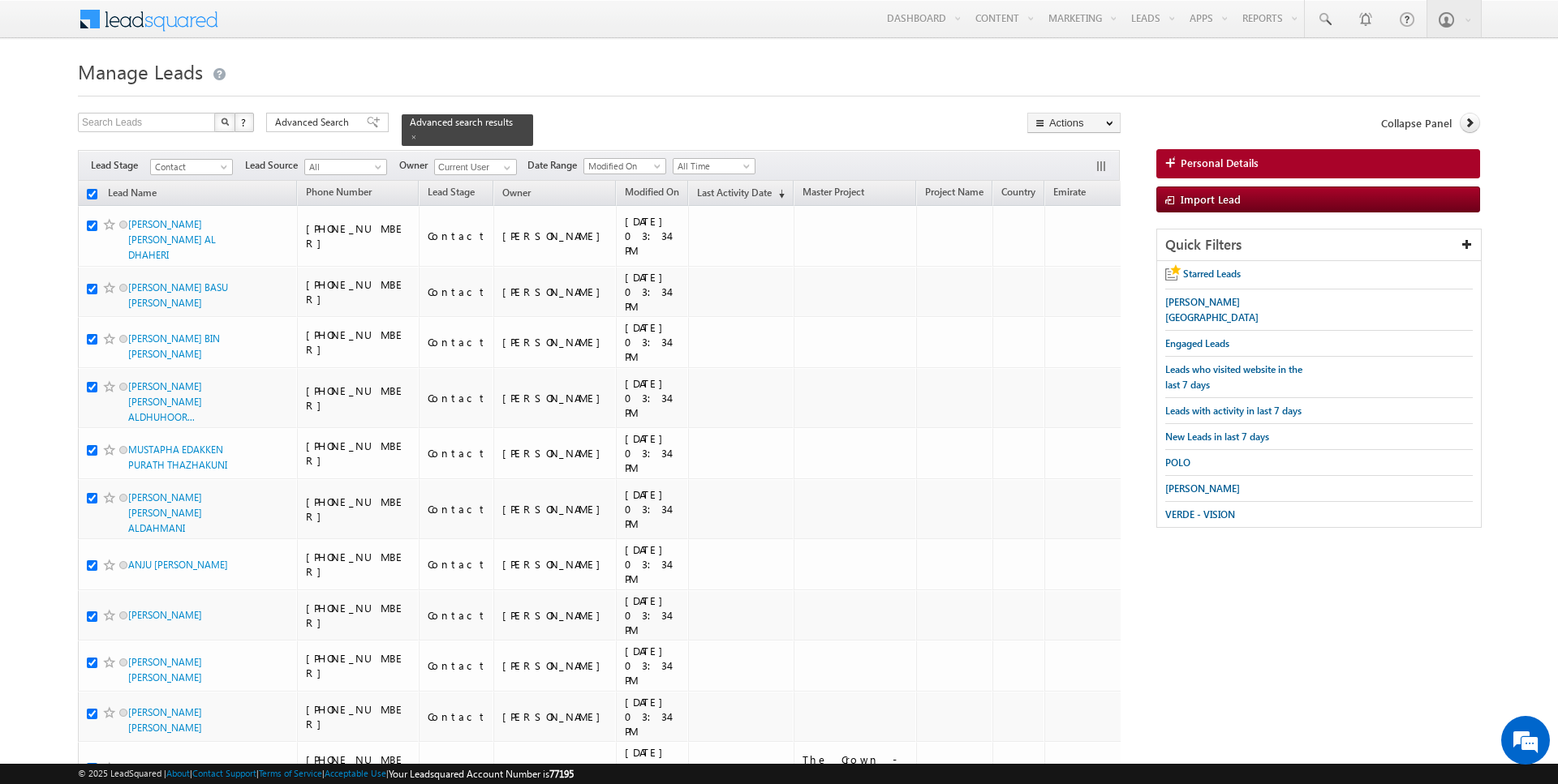
checkbox input "true"
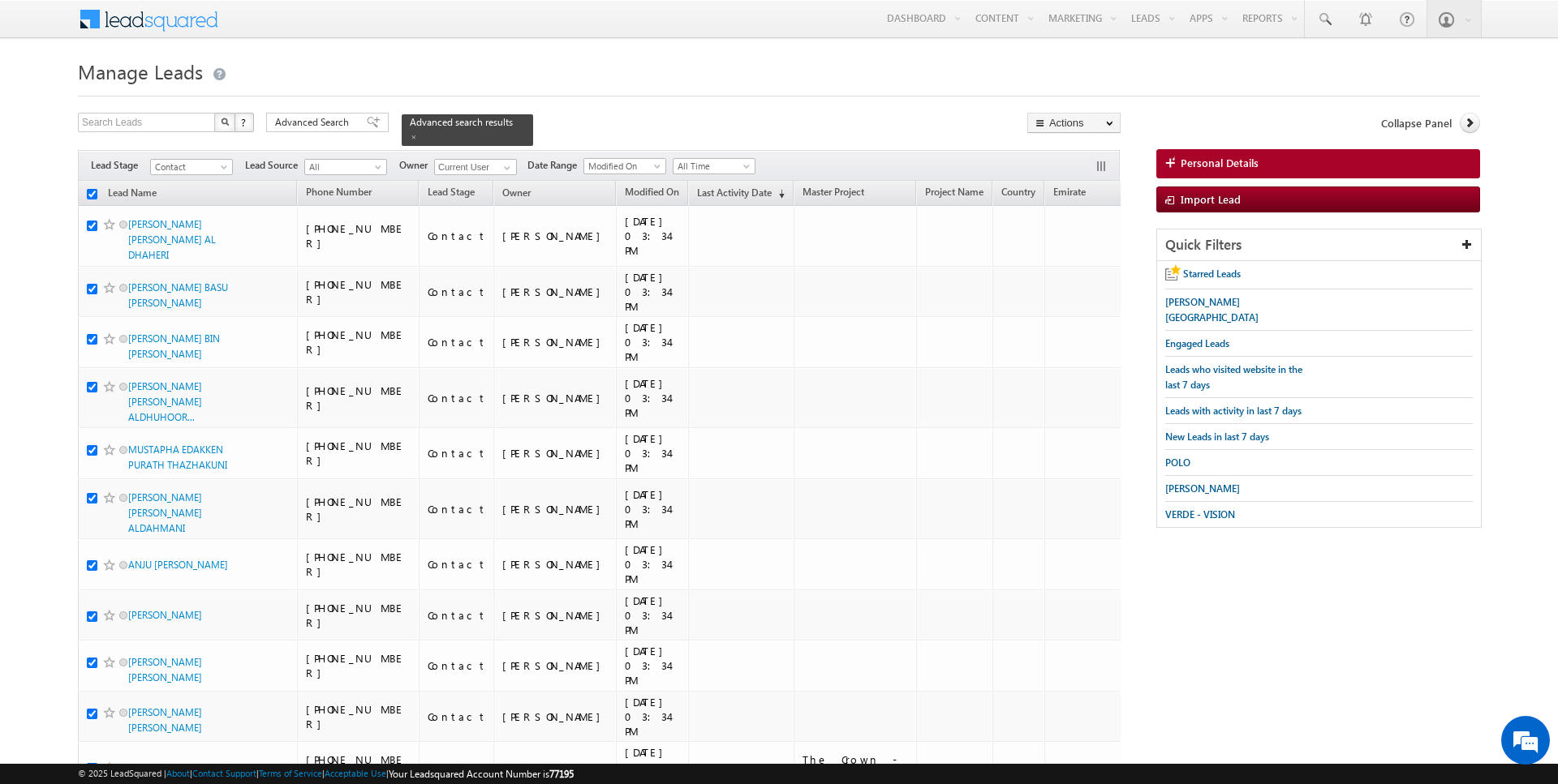
checkbox input "true"
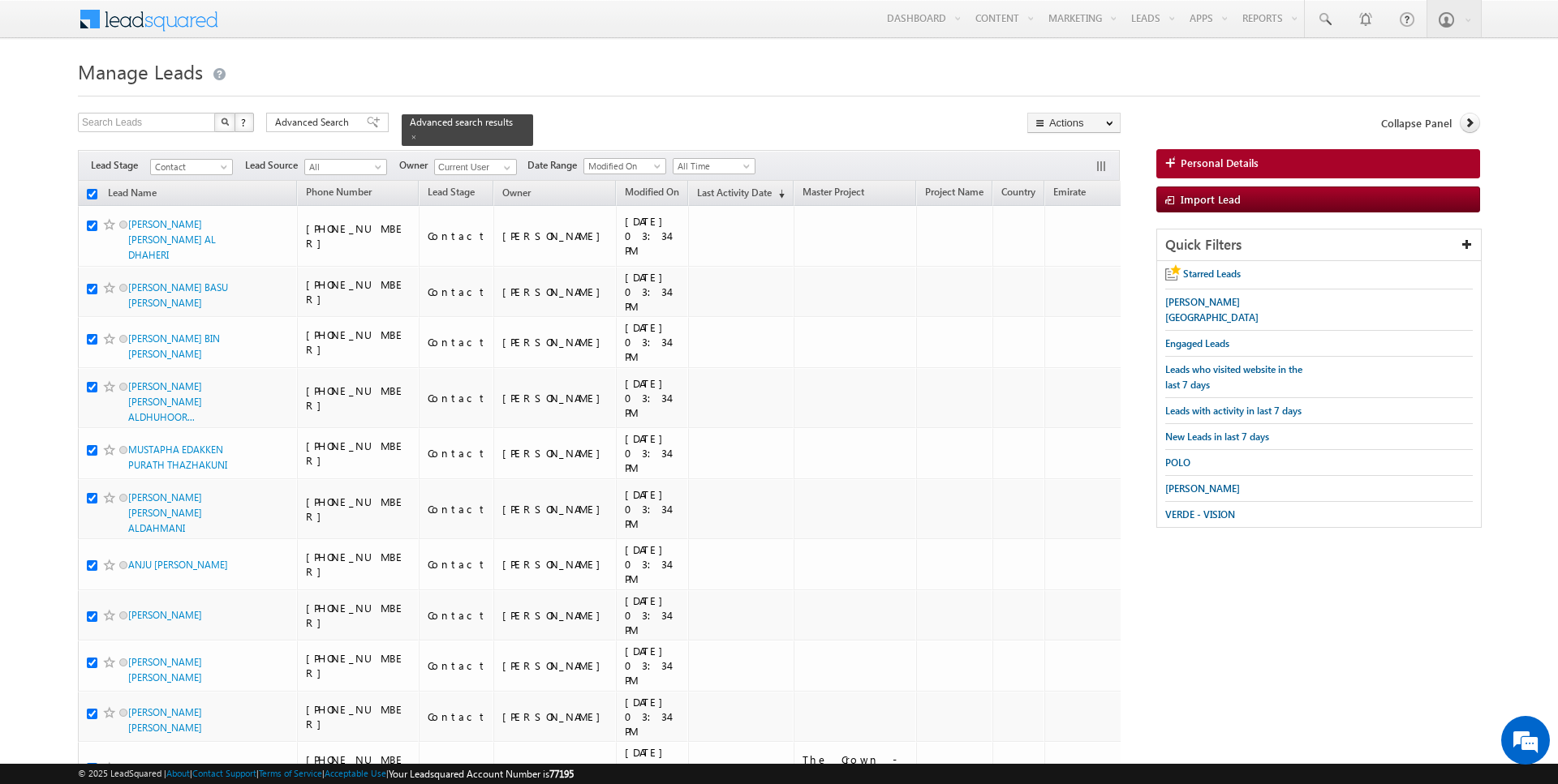
checkbox input "true"
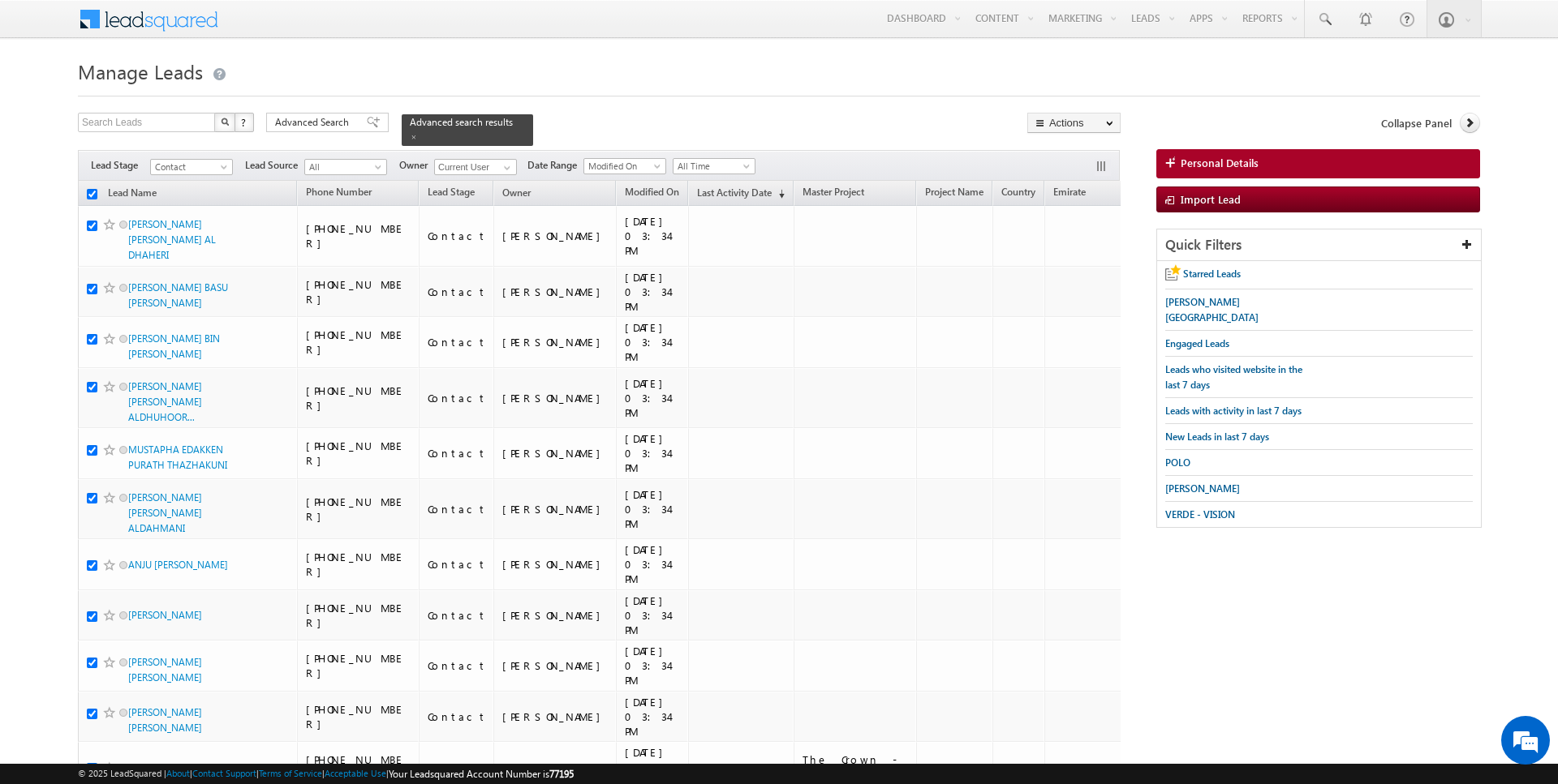
checkbox input "true"
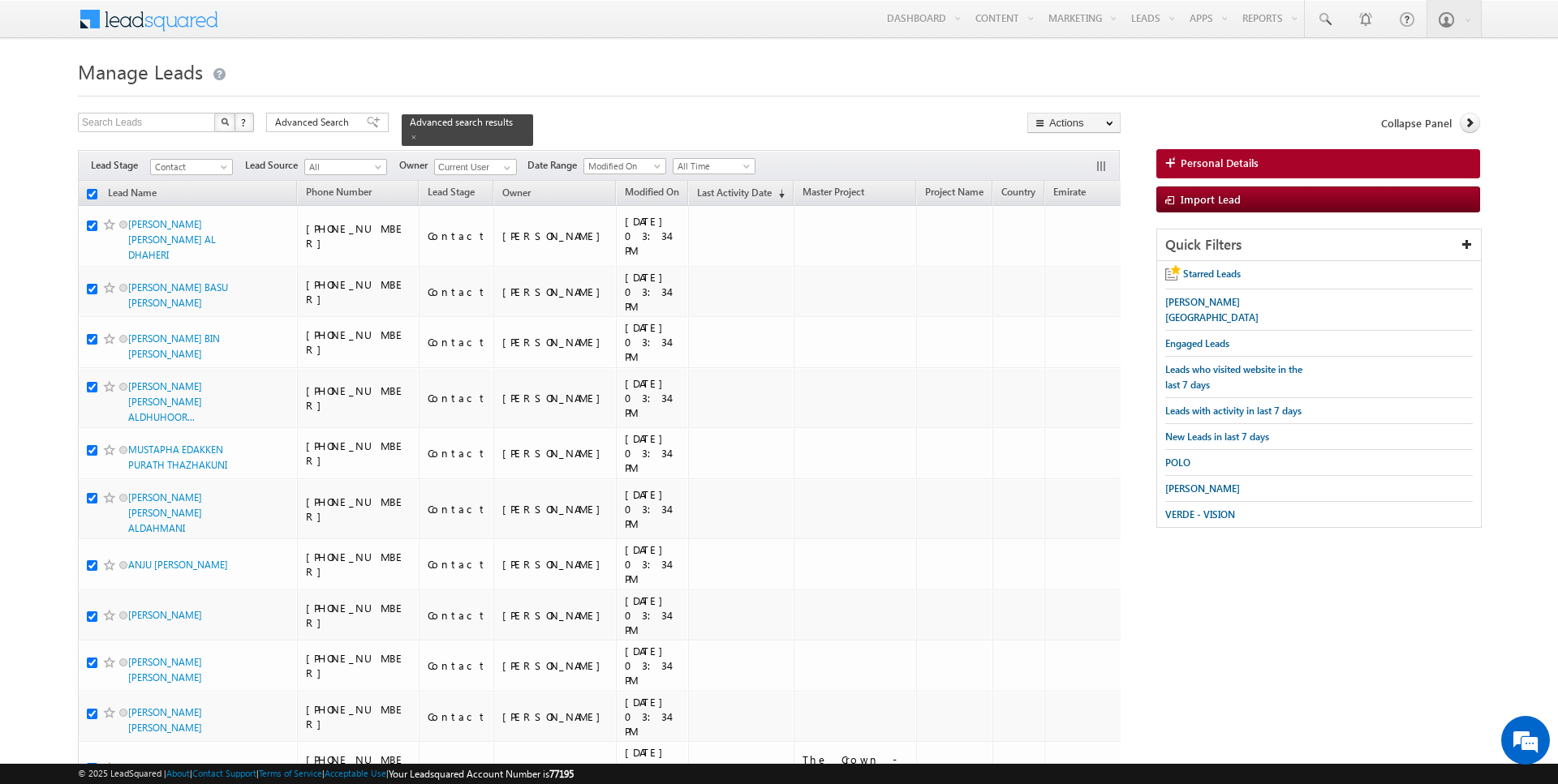
checkbox input "true"
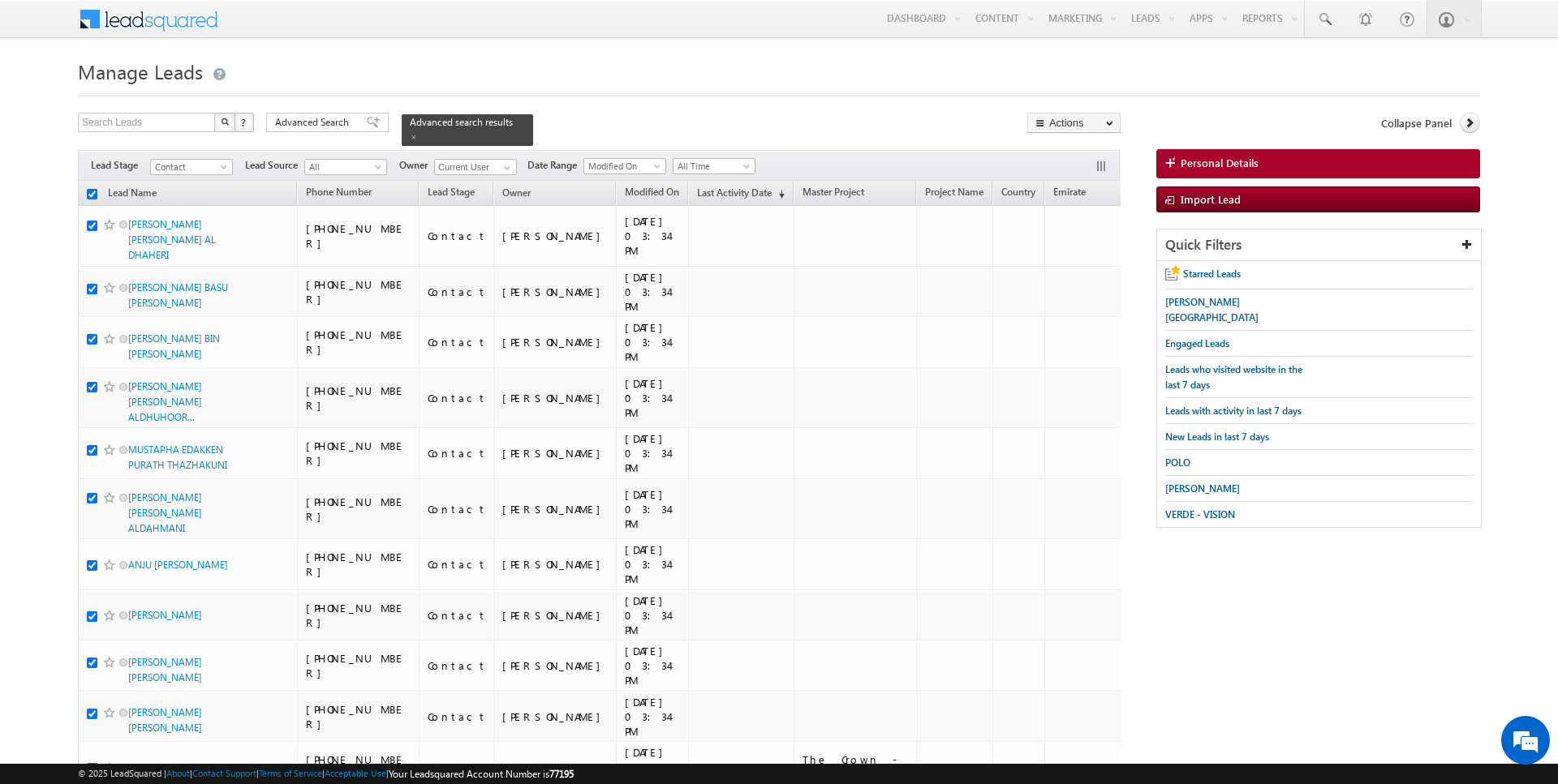
checkbox input "true"
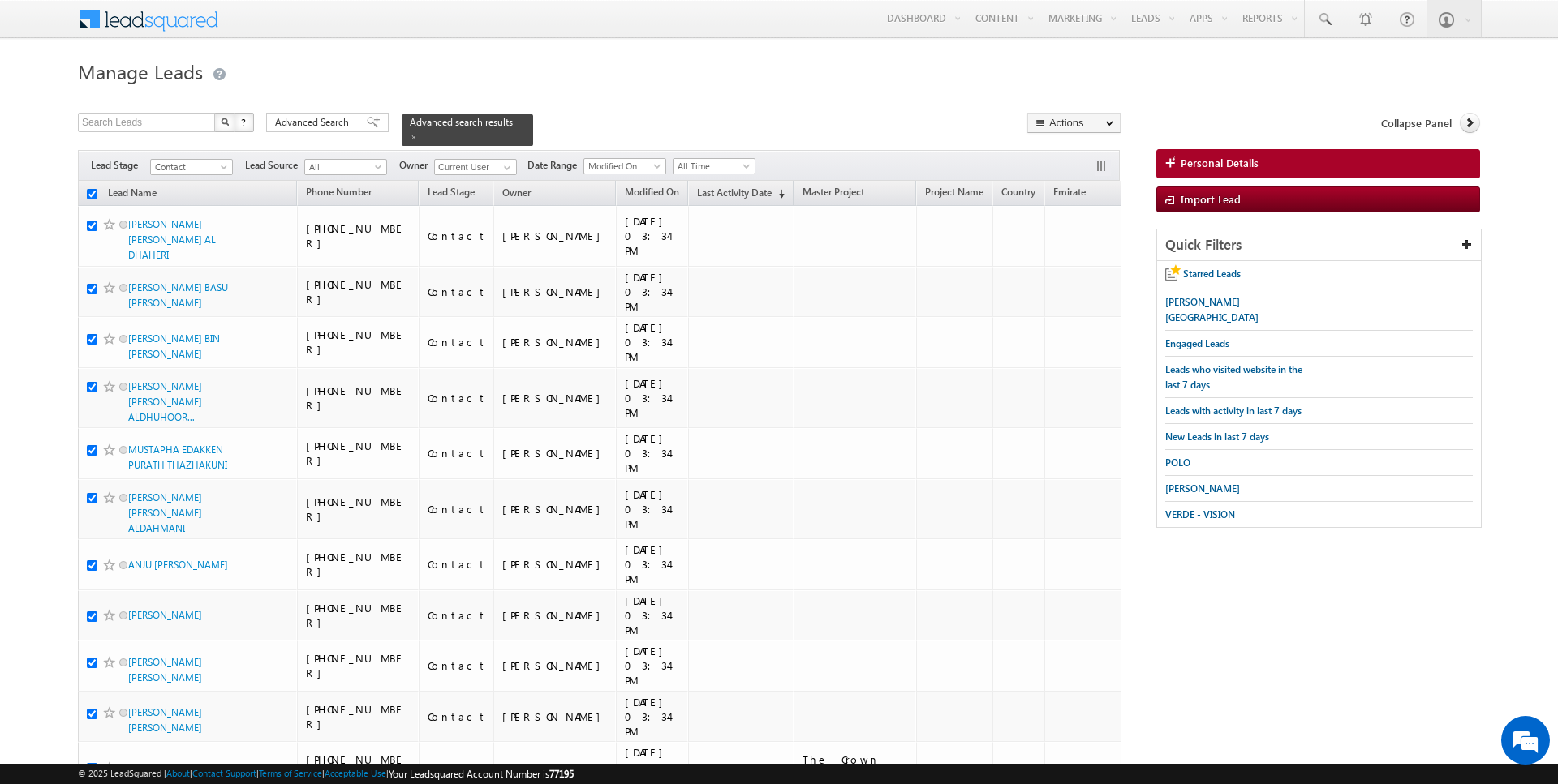
checkbox input "true"
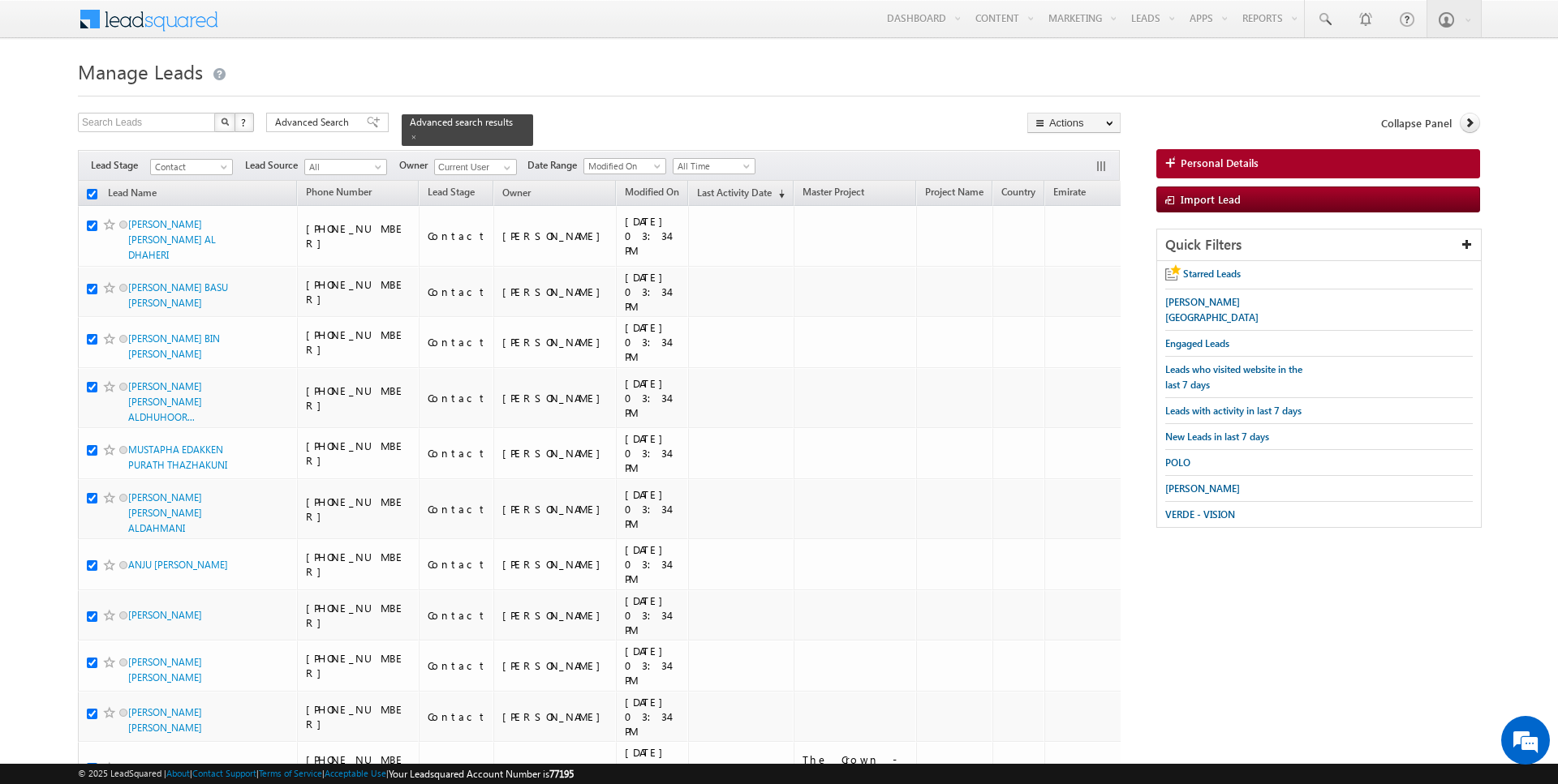
checkbox input "true"
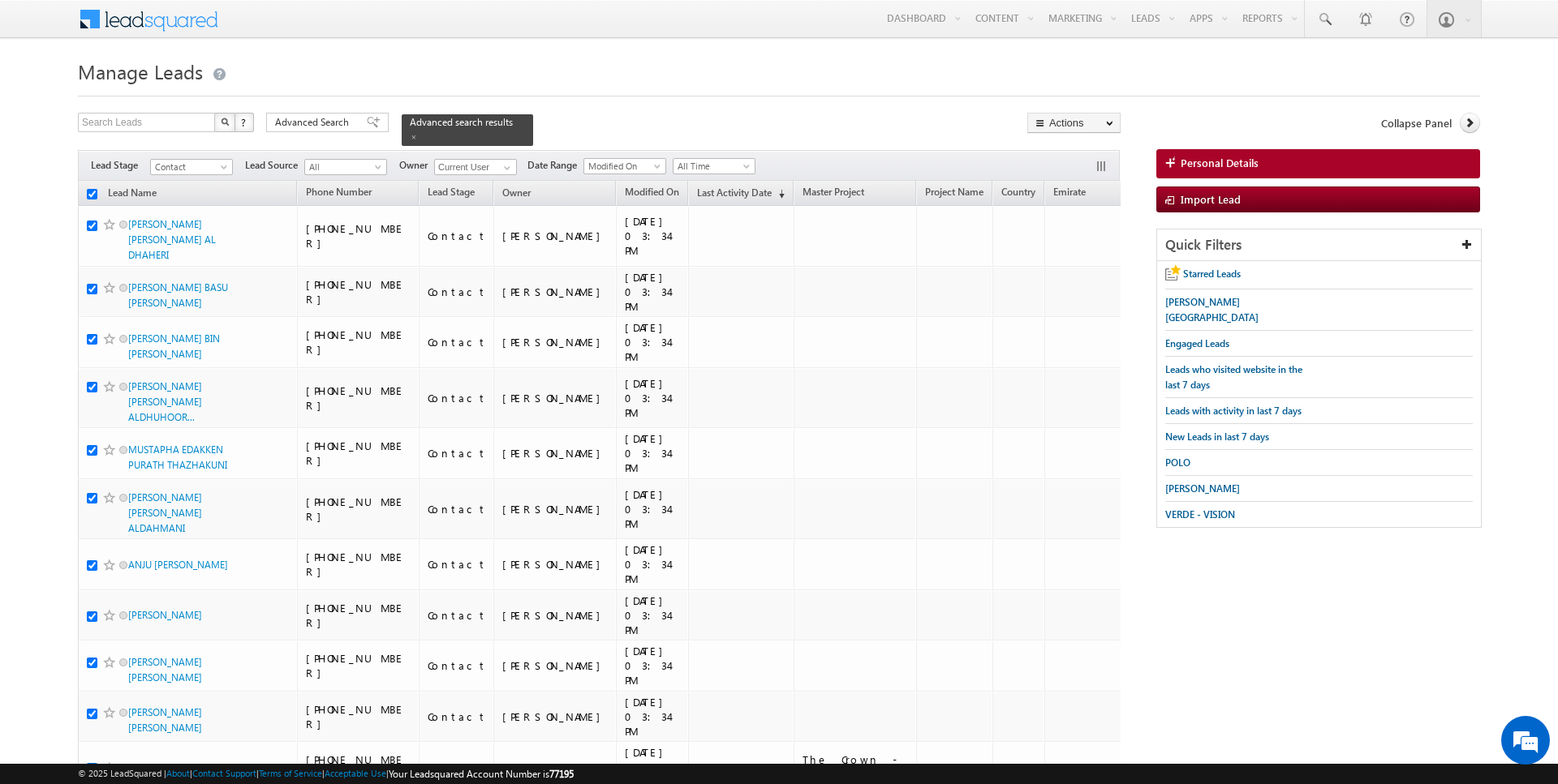
checkbox input "true"
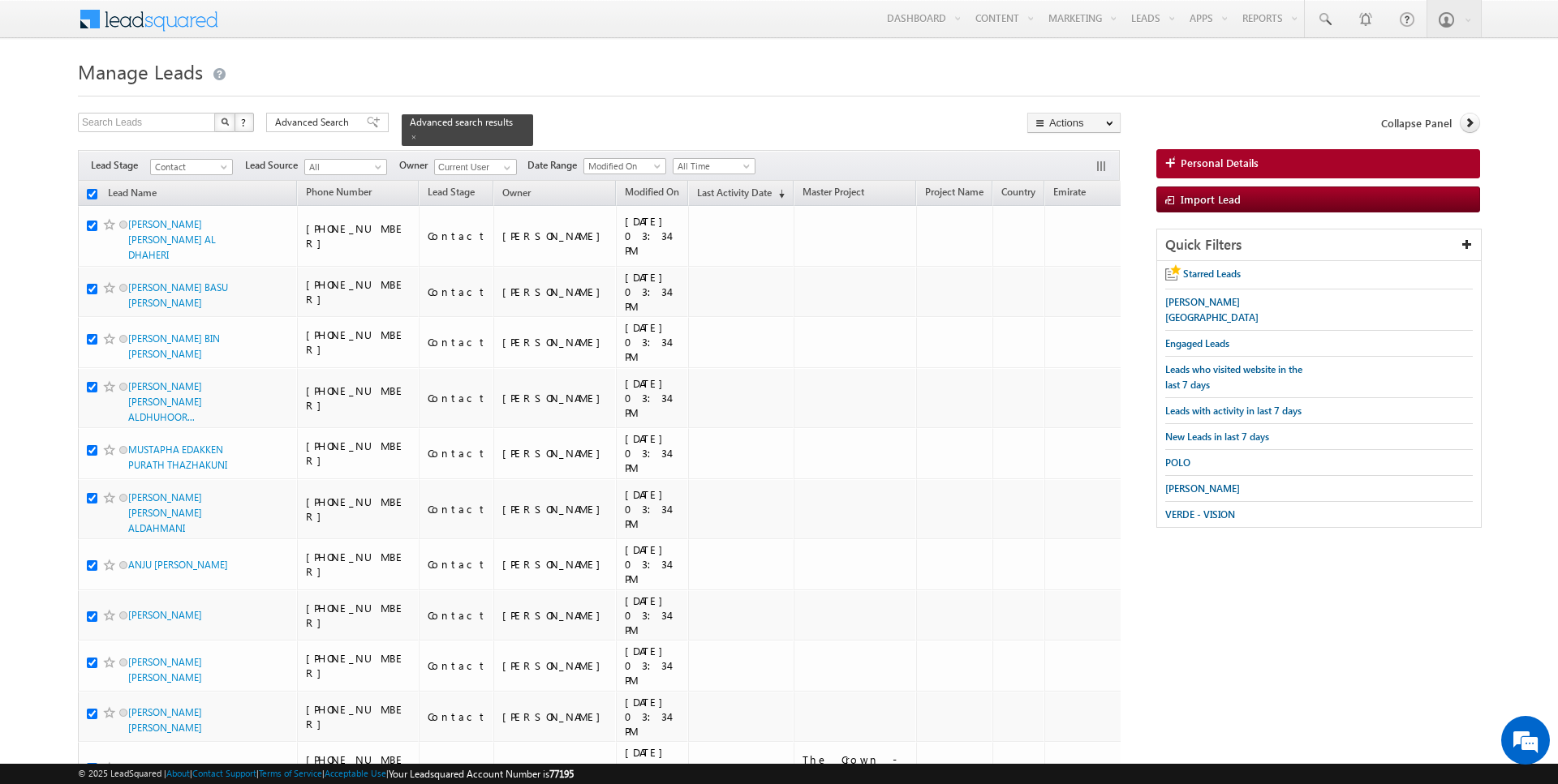
checkbox input "true"
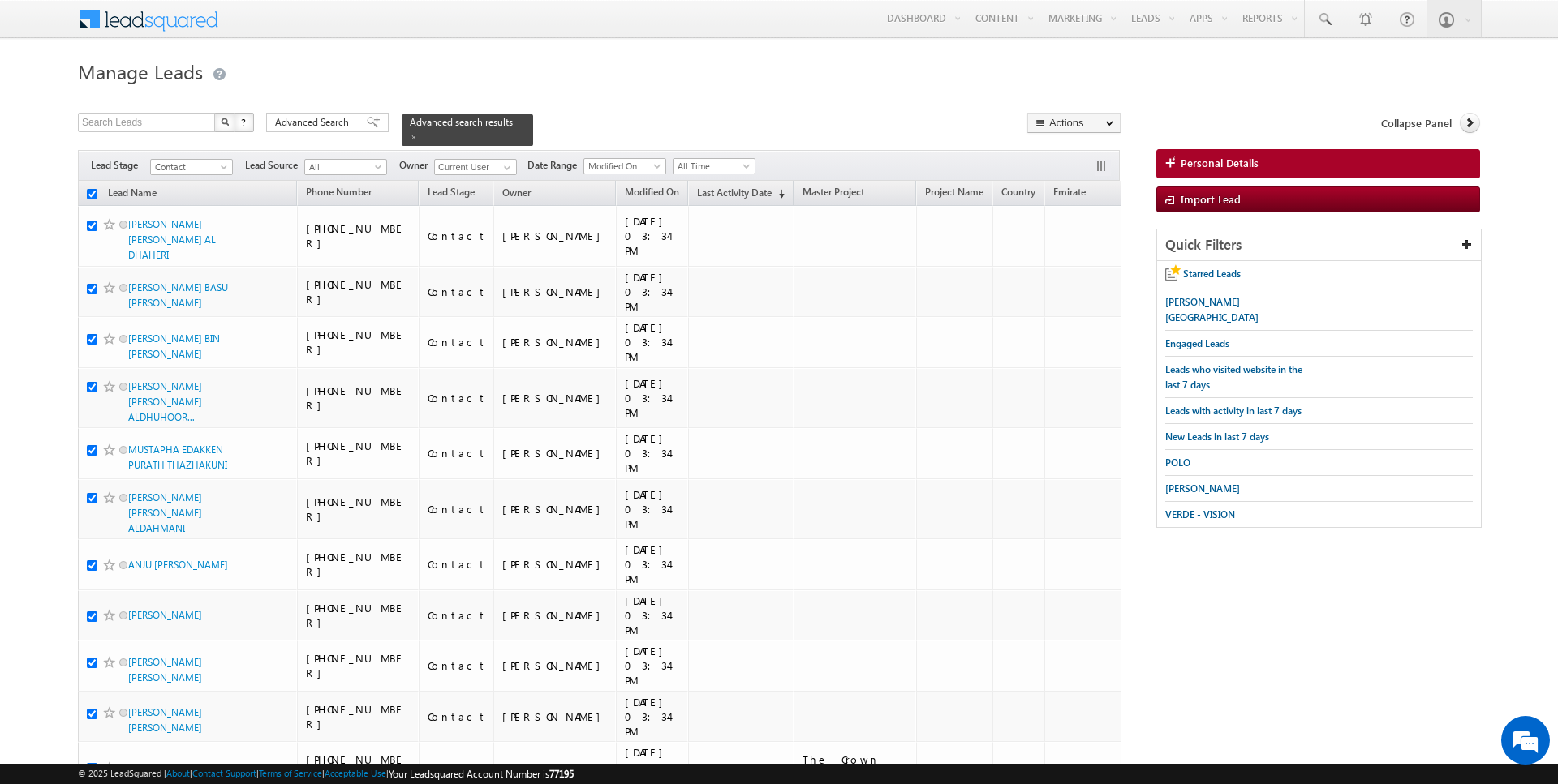
checkbox input "true"
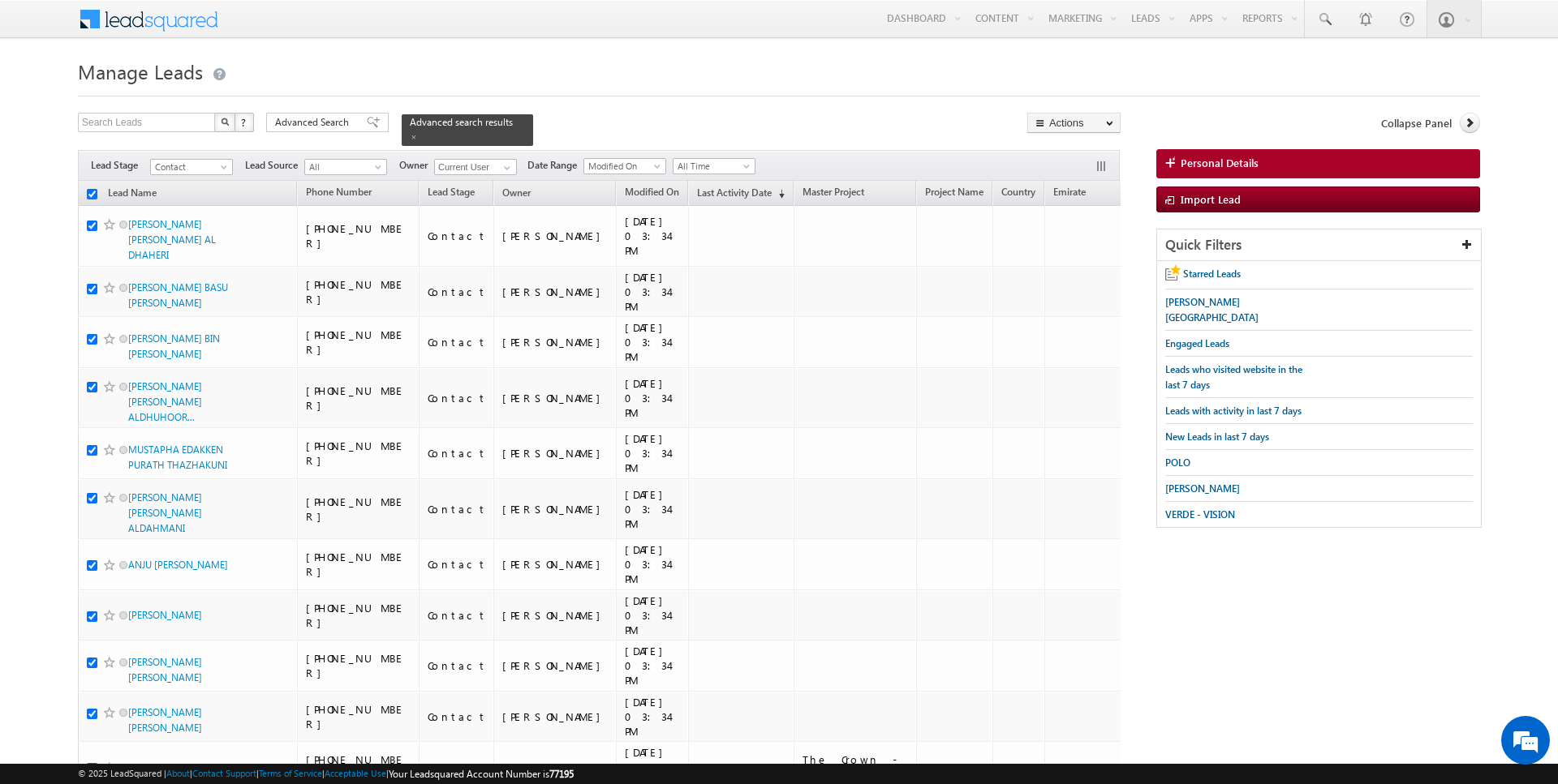
checkbox input "true"
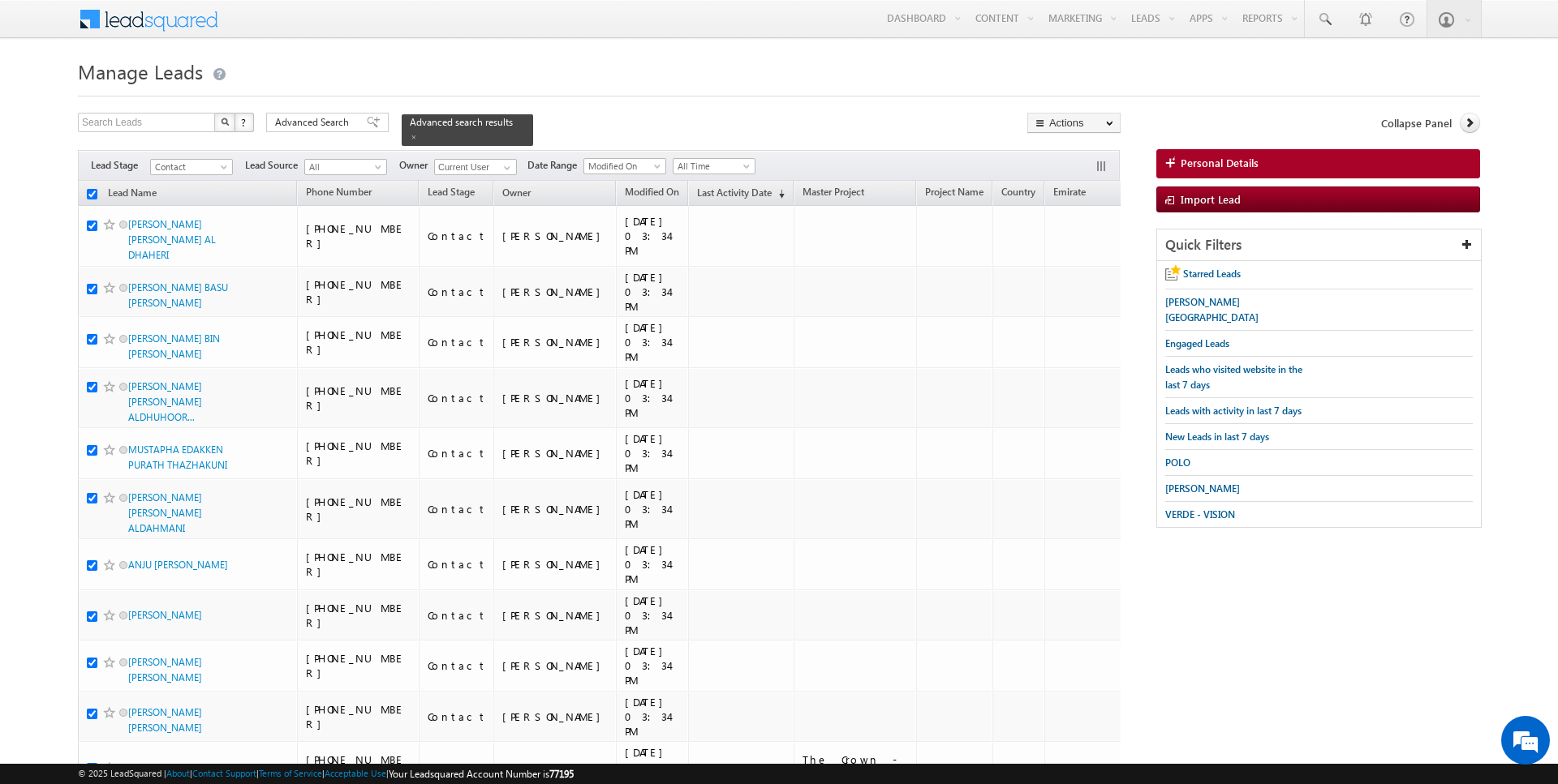
checkbox input "true"
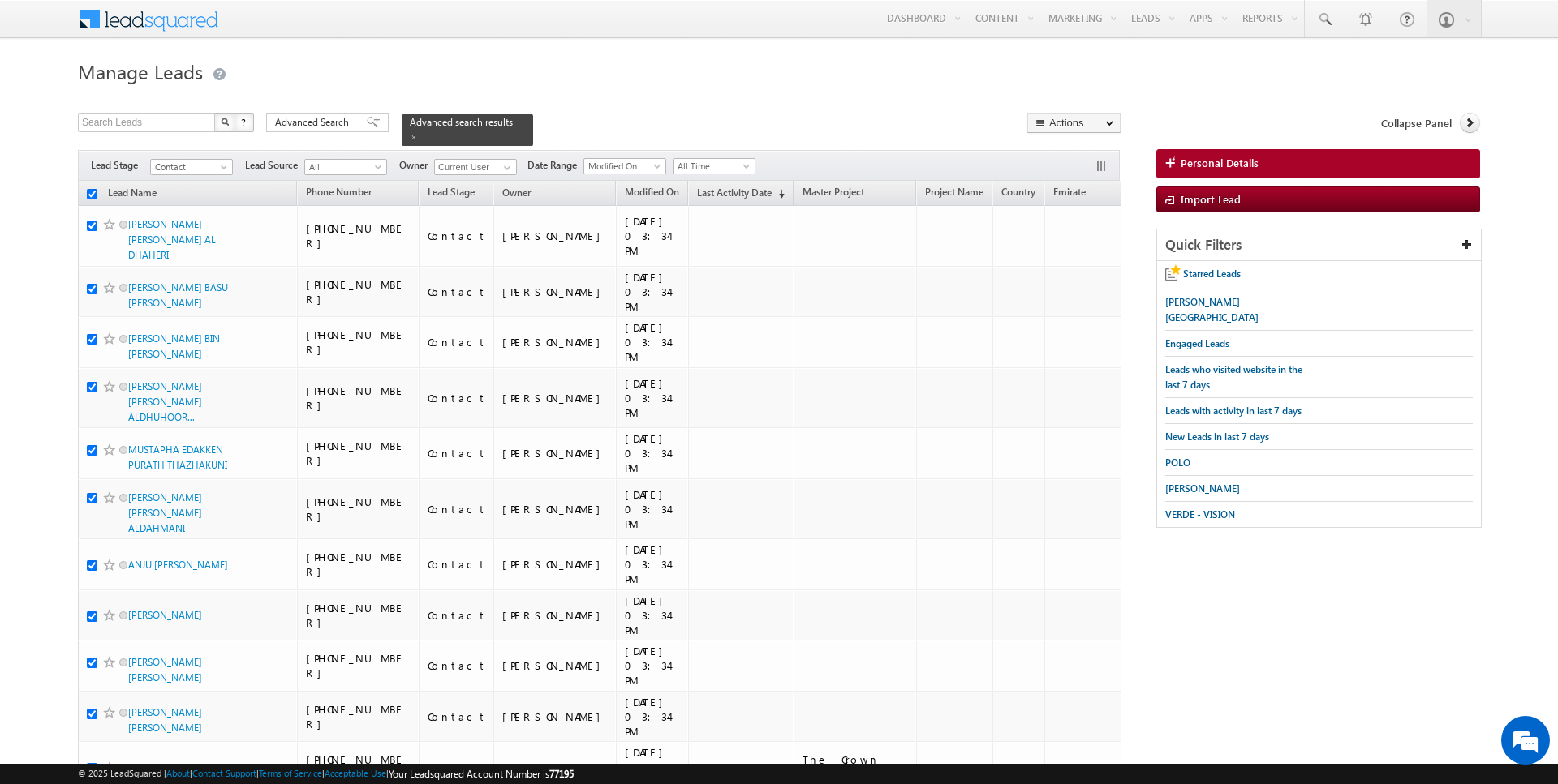
checkbox input "true"
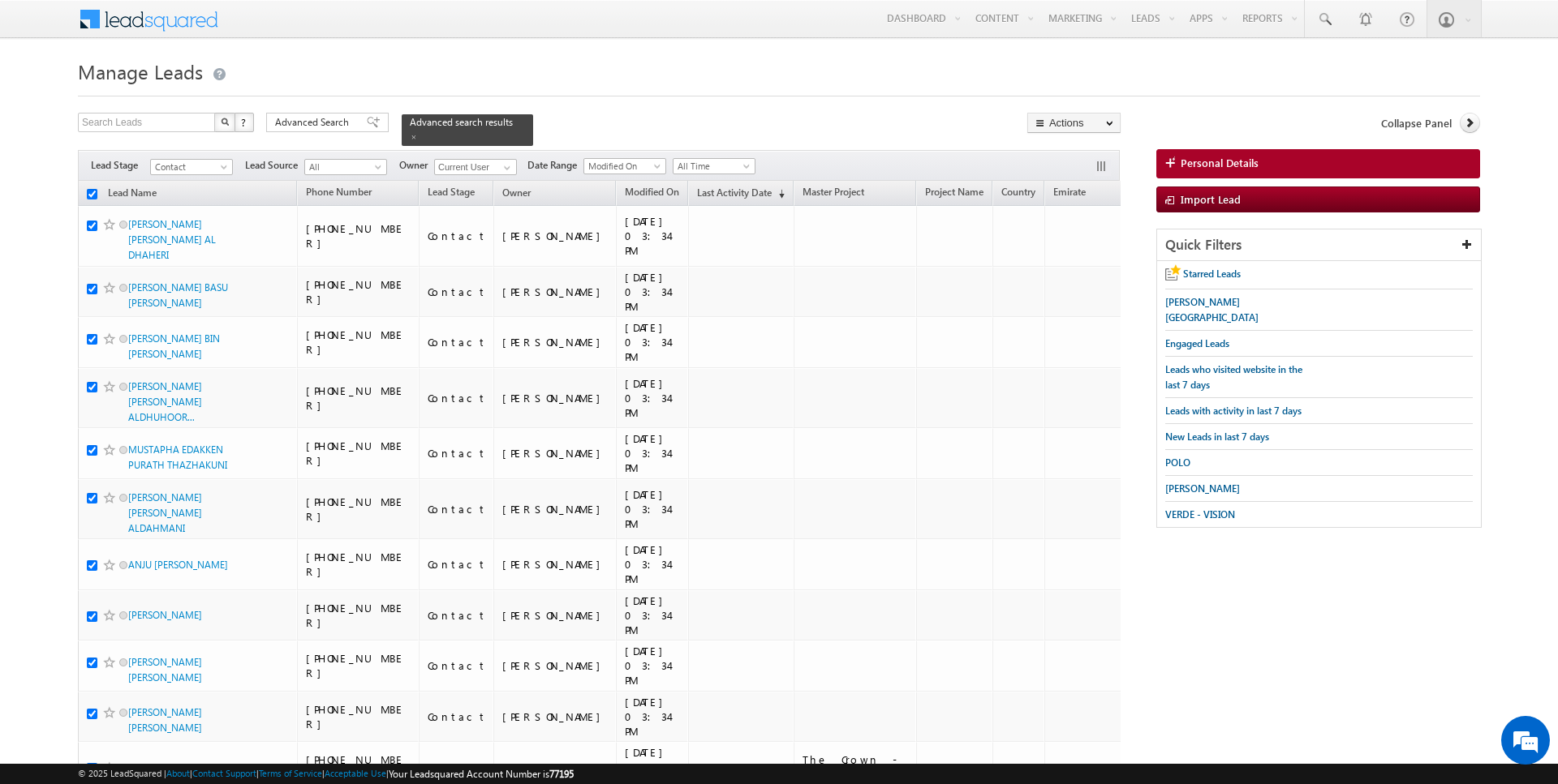
checkbox input "true"
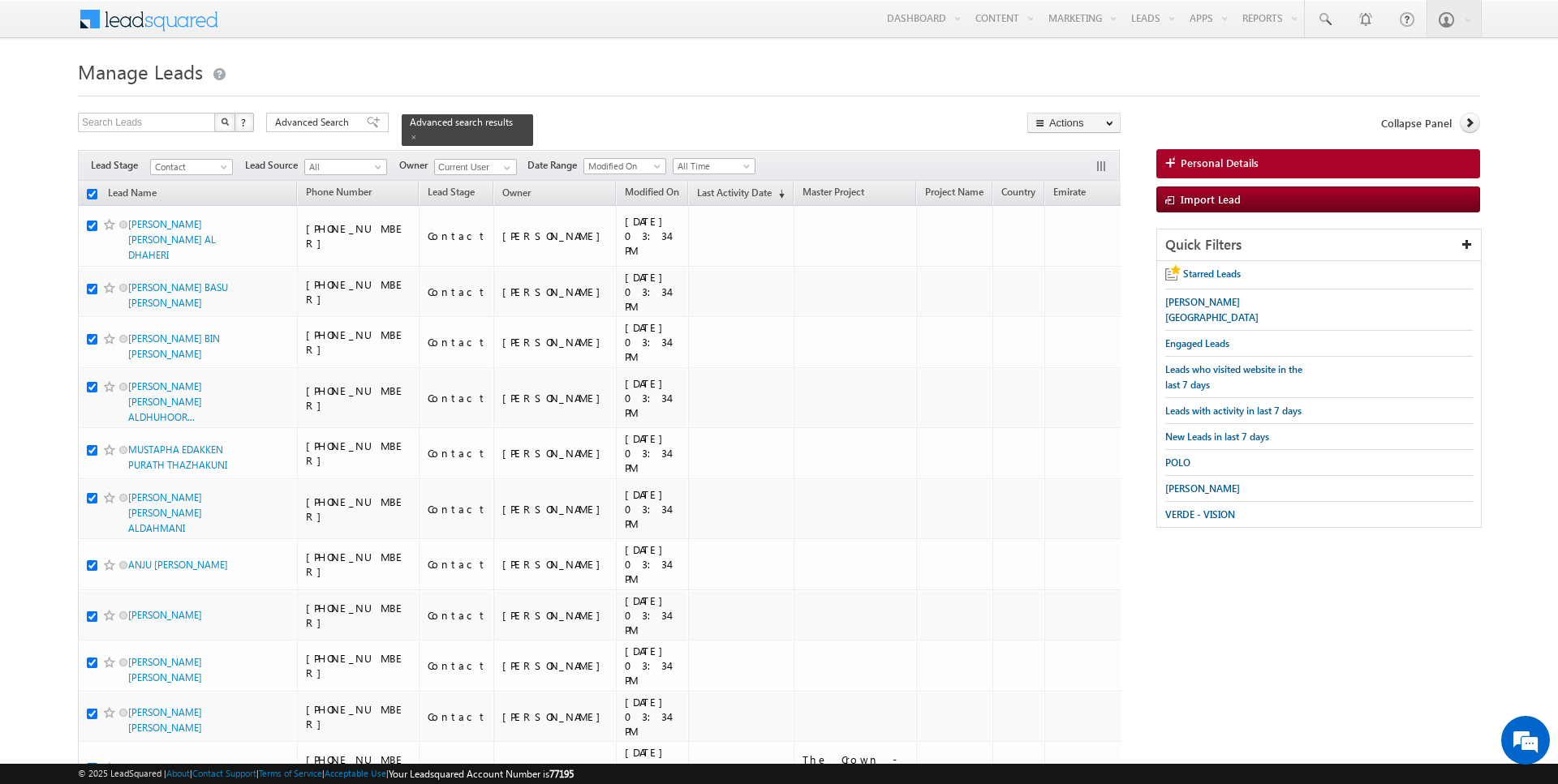
checkbox input "true"
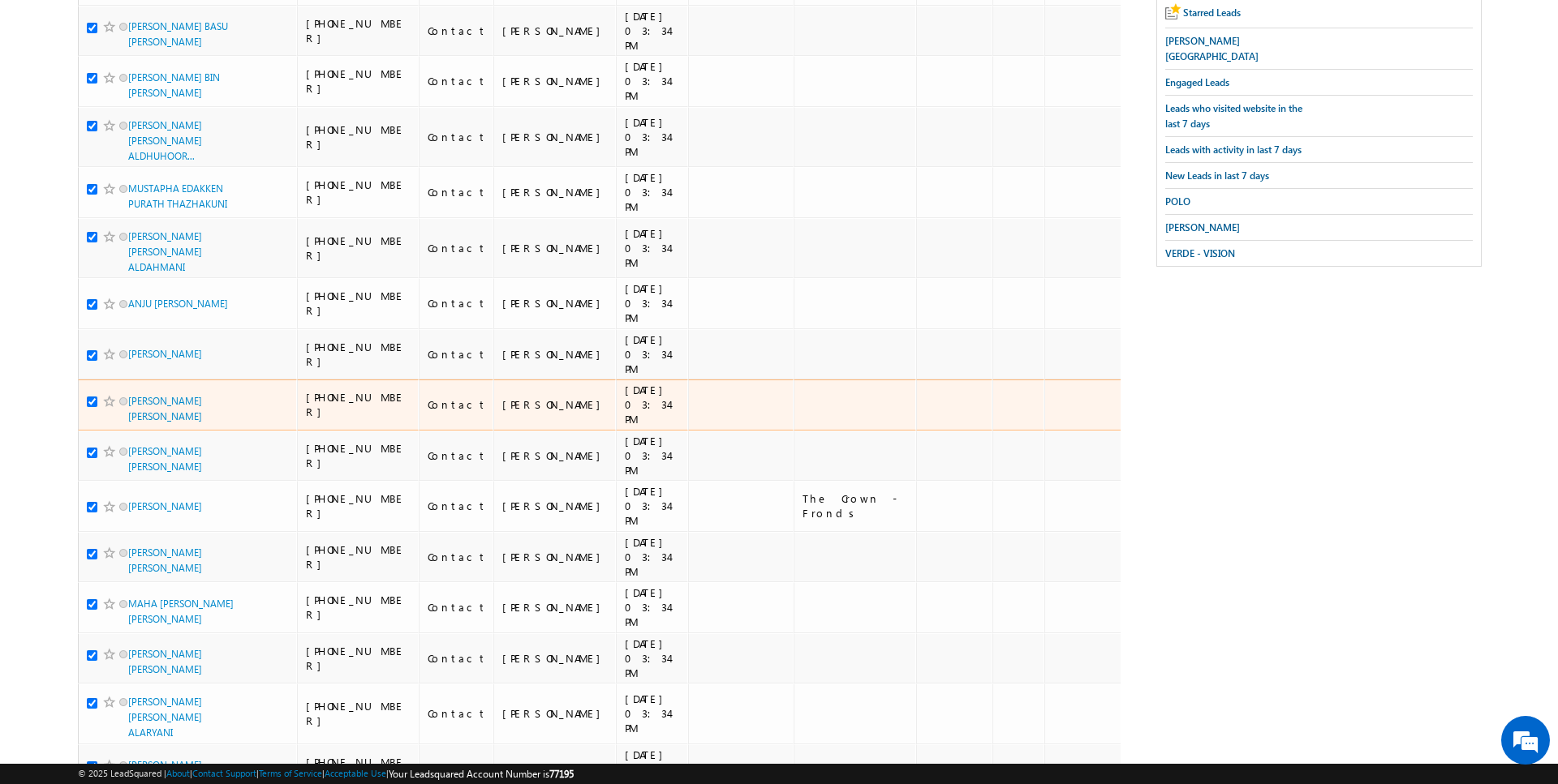
scroll to position [95, 0]
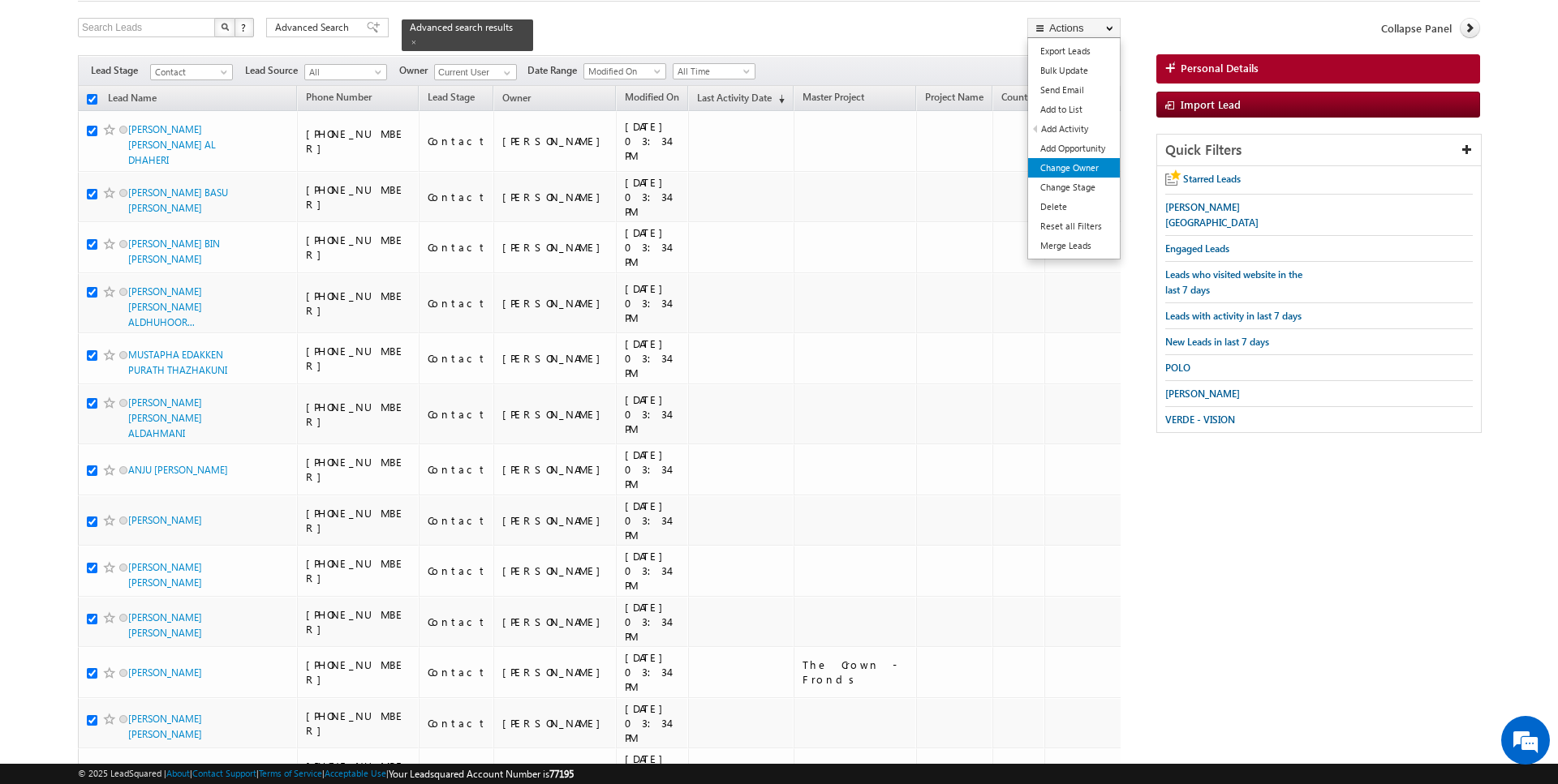
click at [1081, 165] on link "Change Owner" at bounding box center [1073, 168] width 91 height 20
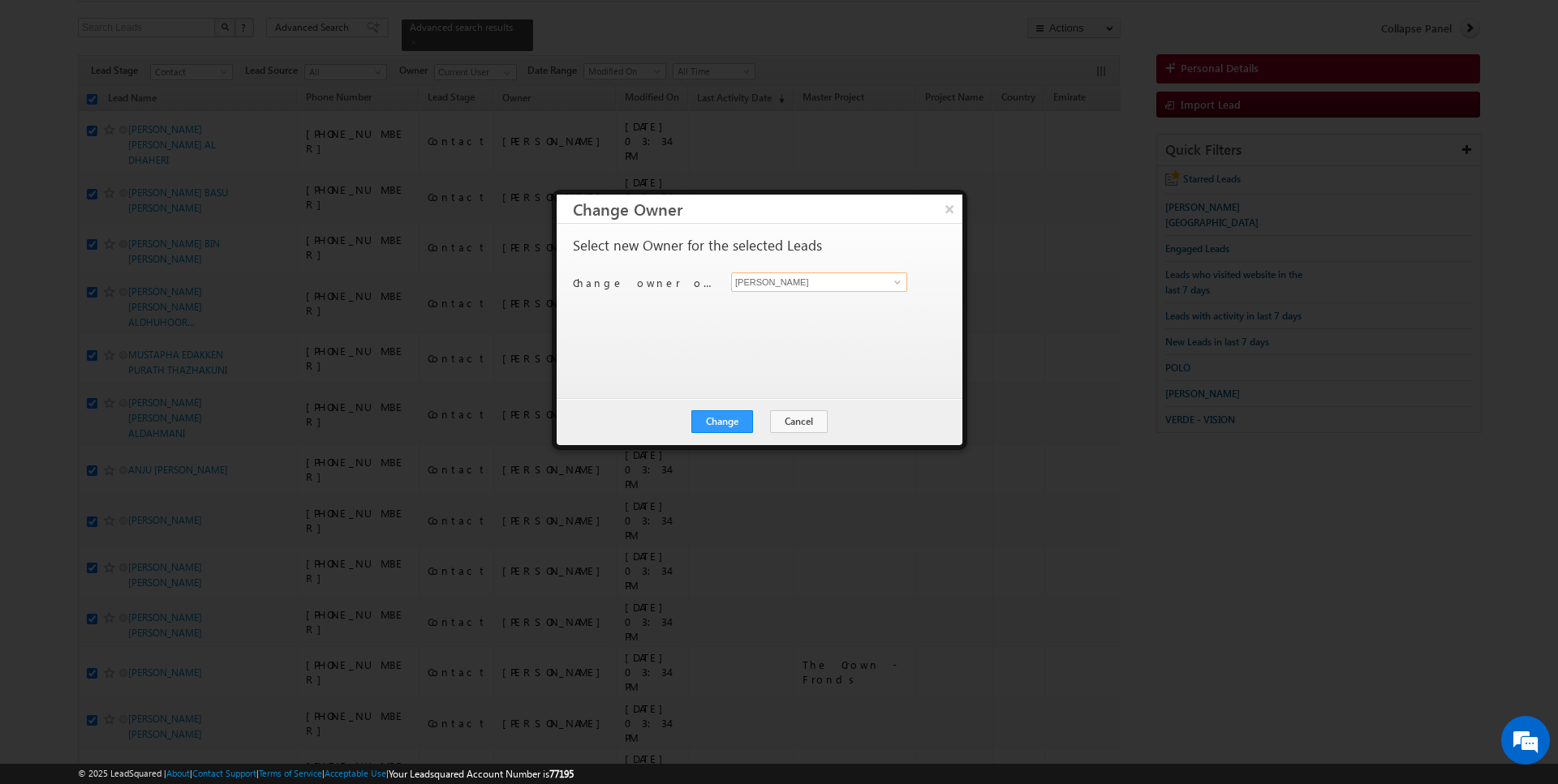
click at [834, 278] on input "[PERSON_NAME]" at bounding box center [819, 283] width 176 height 20
click at [733, 423] on button "Change" at bounding box center [722, 421] width 62 height 23
click at [771, 416] on button "Close" at bounding box center [762, 421] width 52 height 23
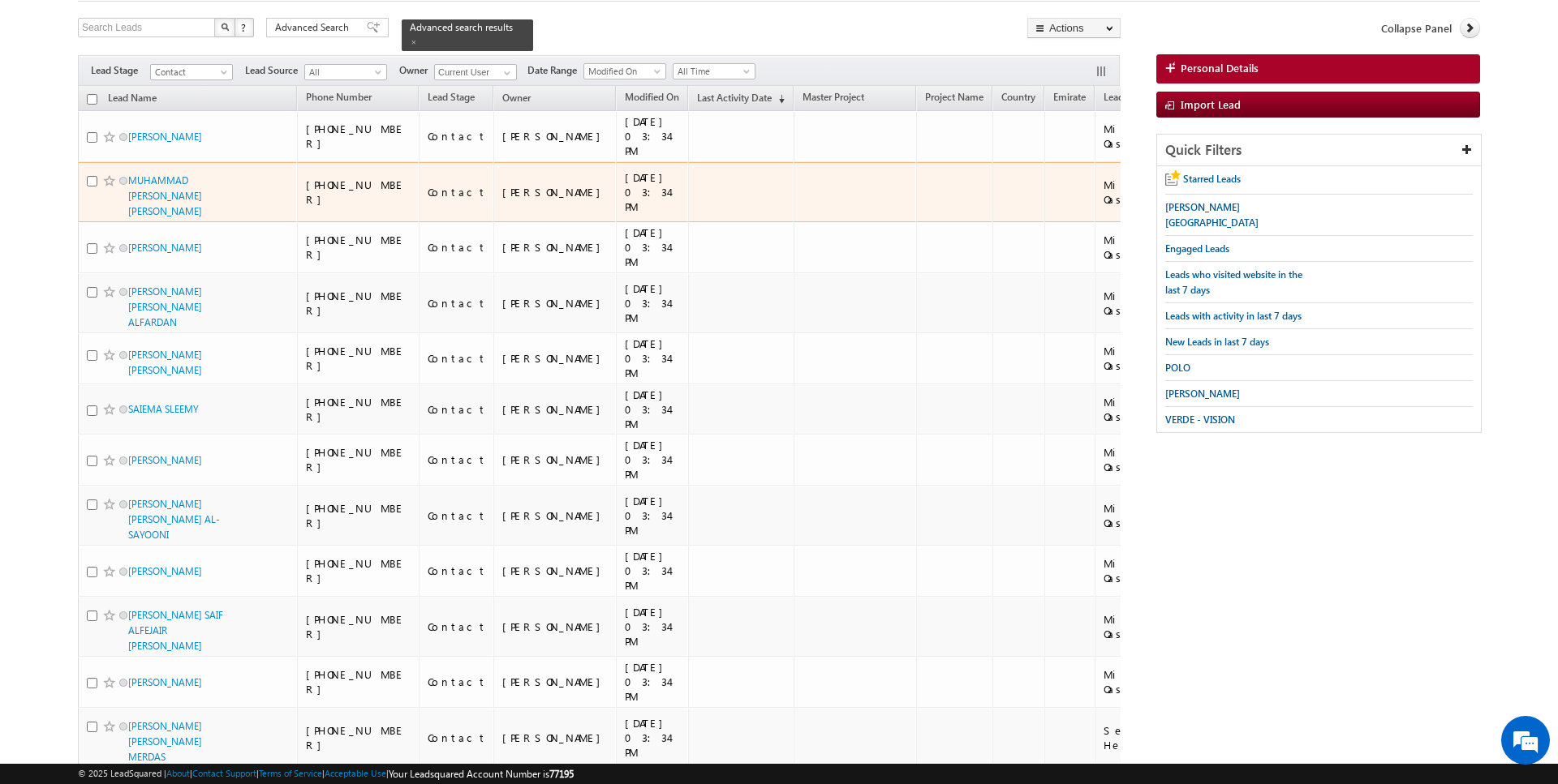
scroll to position [0, 0]
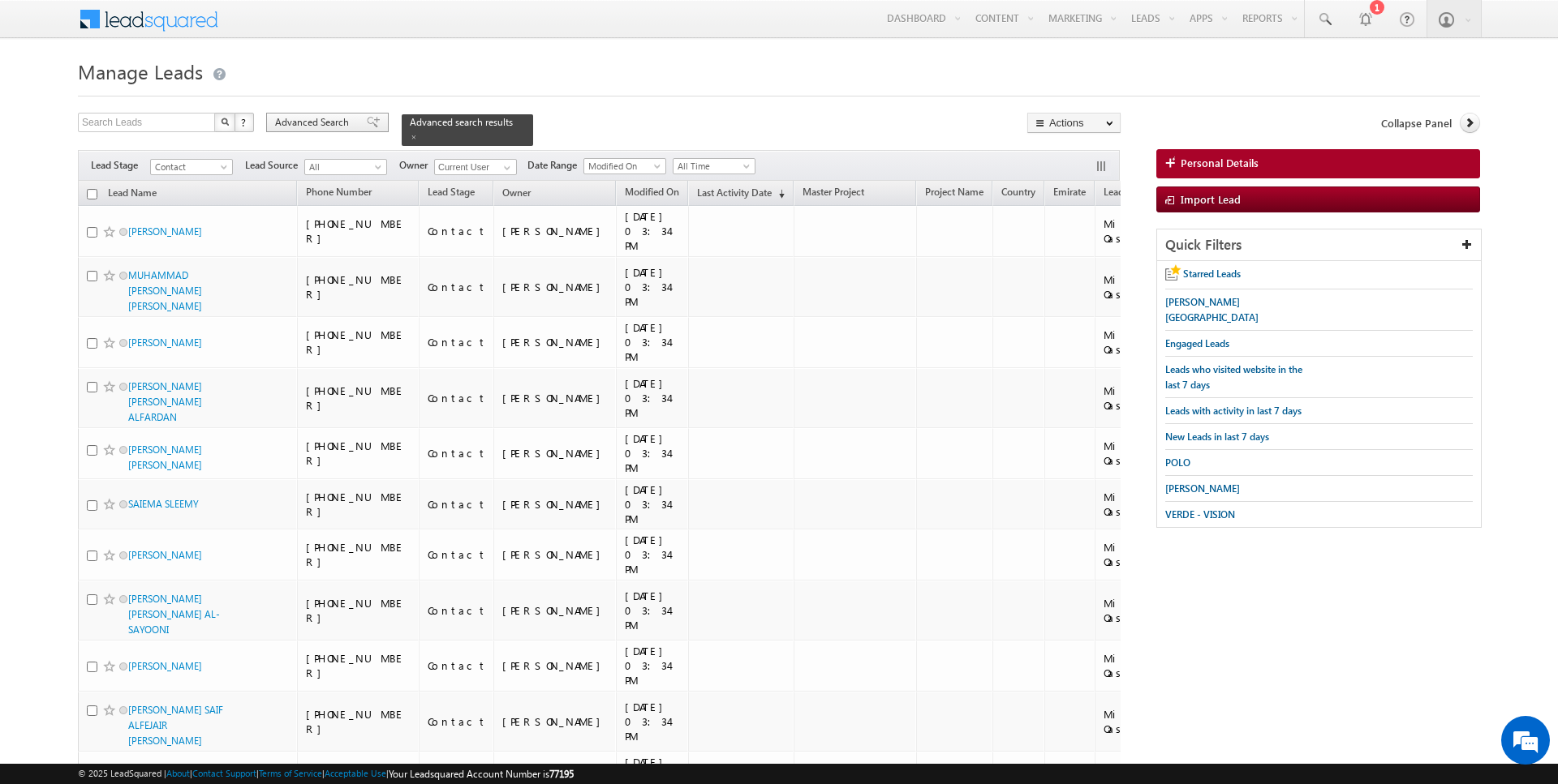
click at [317, 129] on span "Advanced Search" at bounding box center [314, 122] width 79 height 15
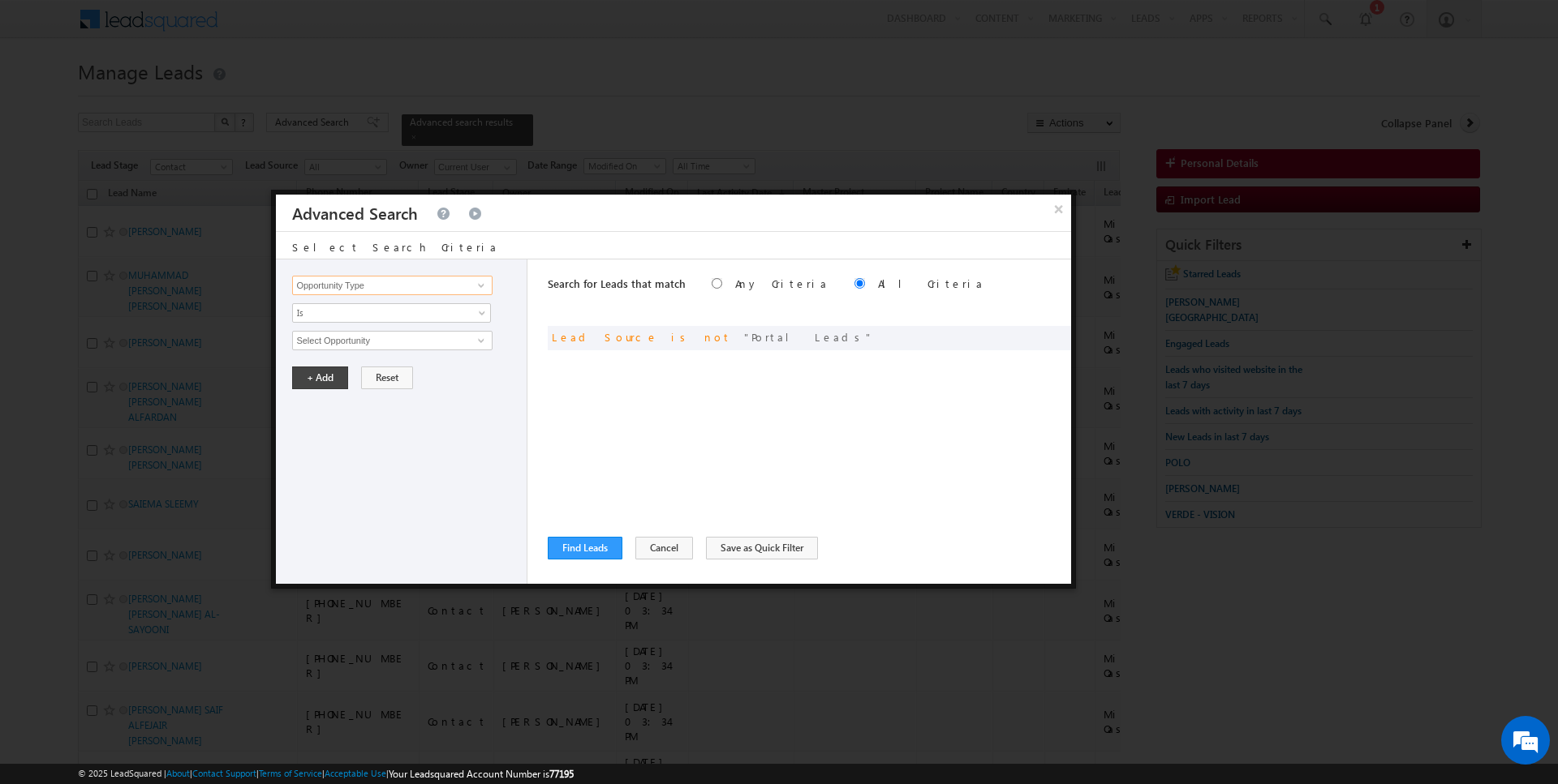
click at [360, 285] on input "Opportunity Type" at bounding box center [391, 286] width 199 height 20
type input "Lead Source"
click at [345, 340] on span "None Selected" at bounding box center [385, 340] width 185 height 18
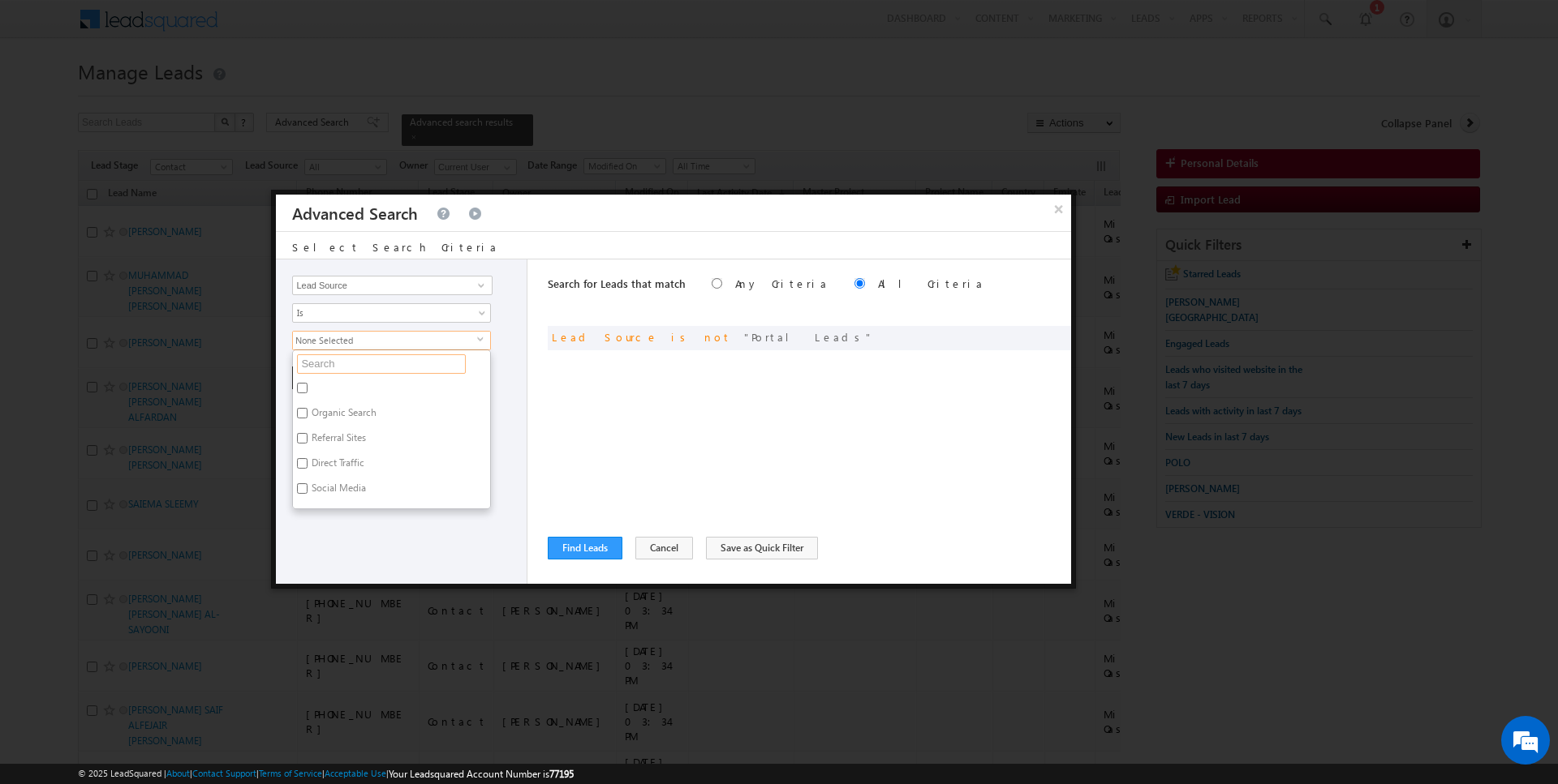
click at [341, 362] on input "text" at bounding box center [381, 364] width 169 height 20
type input "palm"
click at [334, 386] on label "Palm [GEOGRAPHIC_DATA]" at bounding box center [367, 391] width 150 height 26
click at [307, 386] on input "Palm [GEOGRAPHIC_DATA]" at bounding box center [301, 388] width 11 height 11
checkbox input "true"
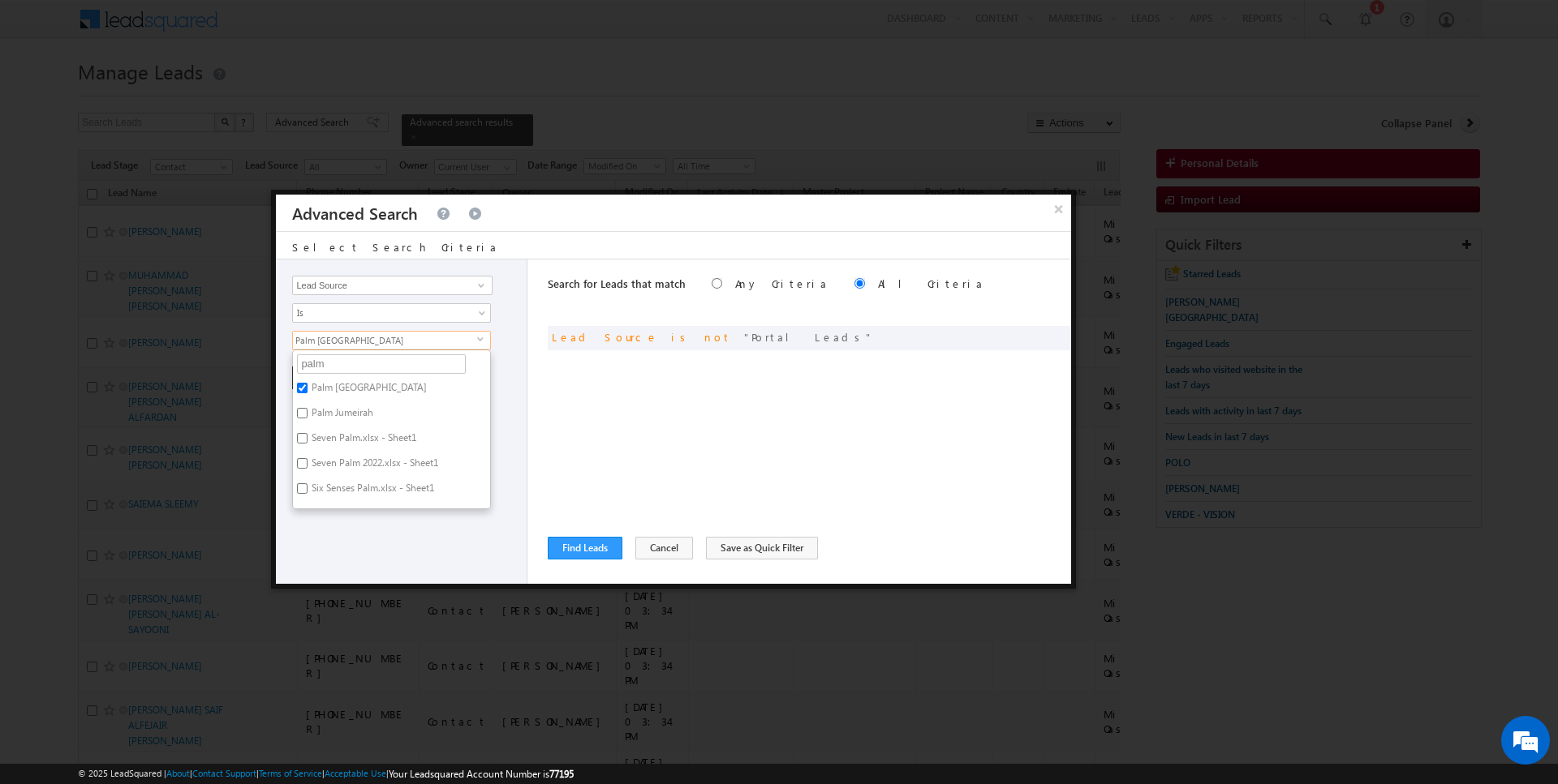
click at [334, 408] on label "Palm Jumeirah" at bounding box center [341, 416] width 96 height 26
click at [307, 408] on input "Palm Jumeirah" at bounding box center [301, 413] width 11 height 11
checkbox input "true"
click at [334, 438] on label "Seven Palm.xlsx - Sheet1" at bounding box center [362, 441] width 139 height 26
click at [307, 438] on input "Seven Palm.xlsx - Sheet1" at bounding box center [301, 438] width 11 height 11
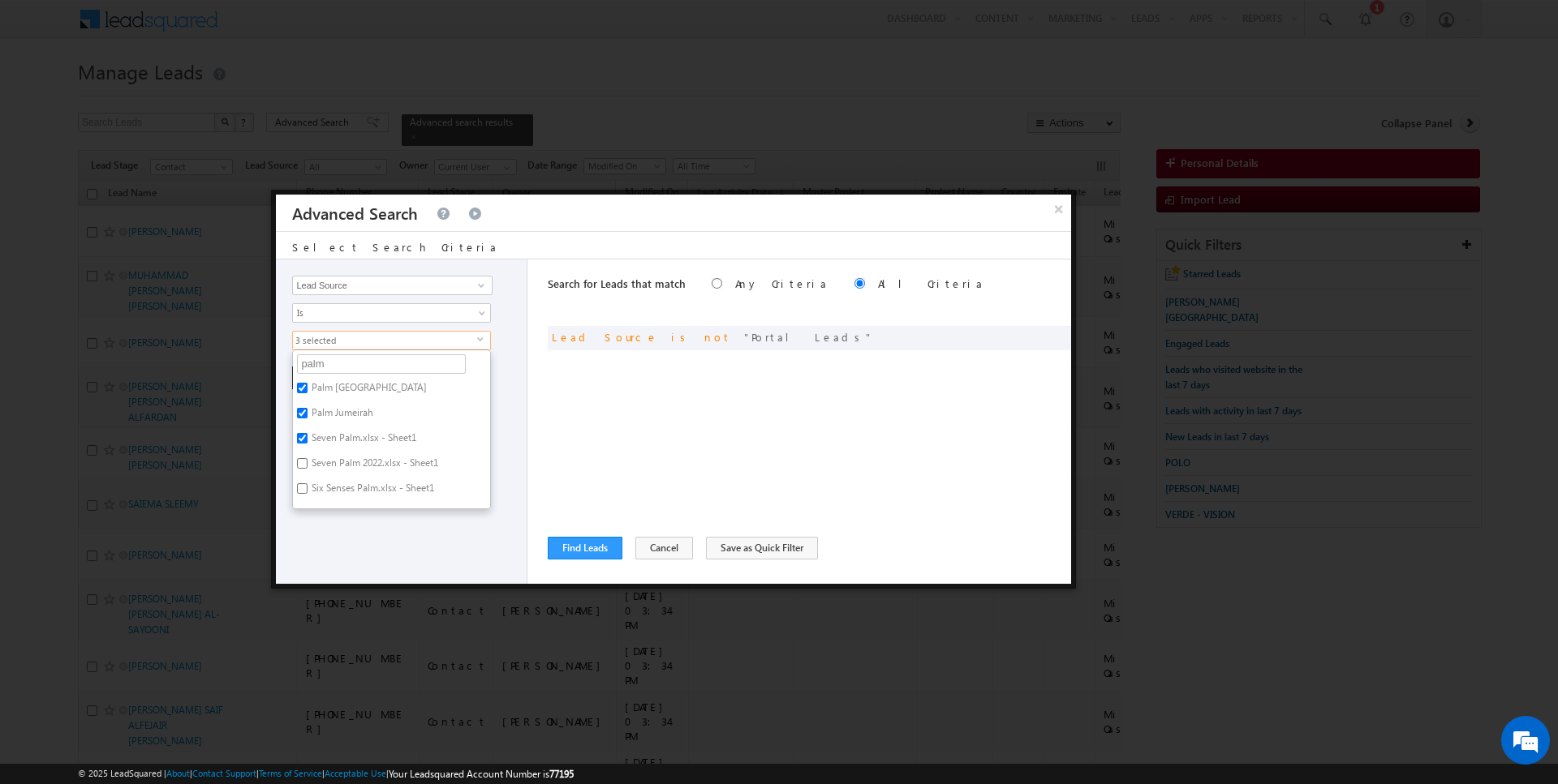
click at [334, 428] on label "Seven Palm.xlsx - Sheet1" at bounding box center [362, 441] width 139 height 26
click at [307, 433] on input "Seven Palm.xlsx - Sheet1" at bounding box center [301, 438] width 11 height 11
checkbox input "false"
click at [334, 460] on label "Palm Jumeirah.xlsx - Fronds P & O" at bounding box center [383, 460] width 182 height 26
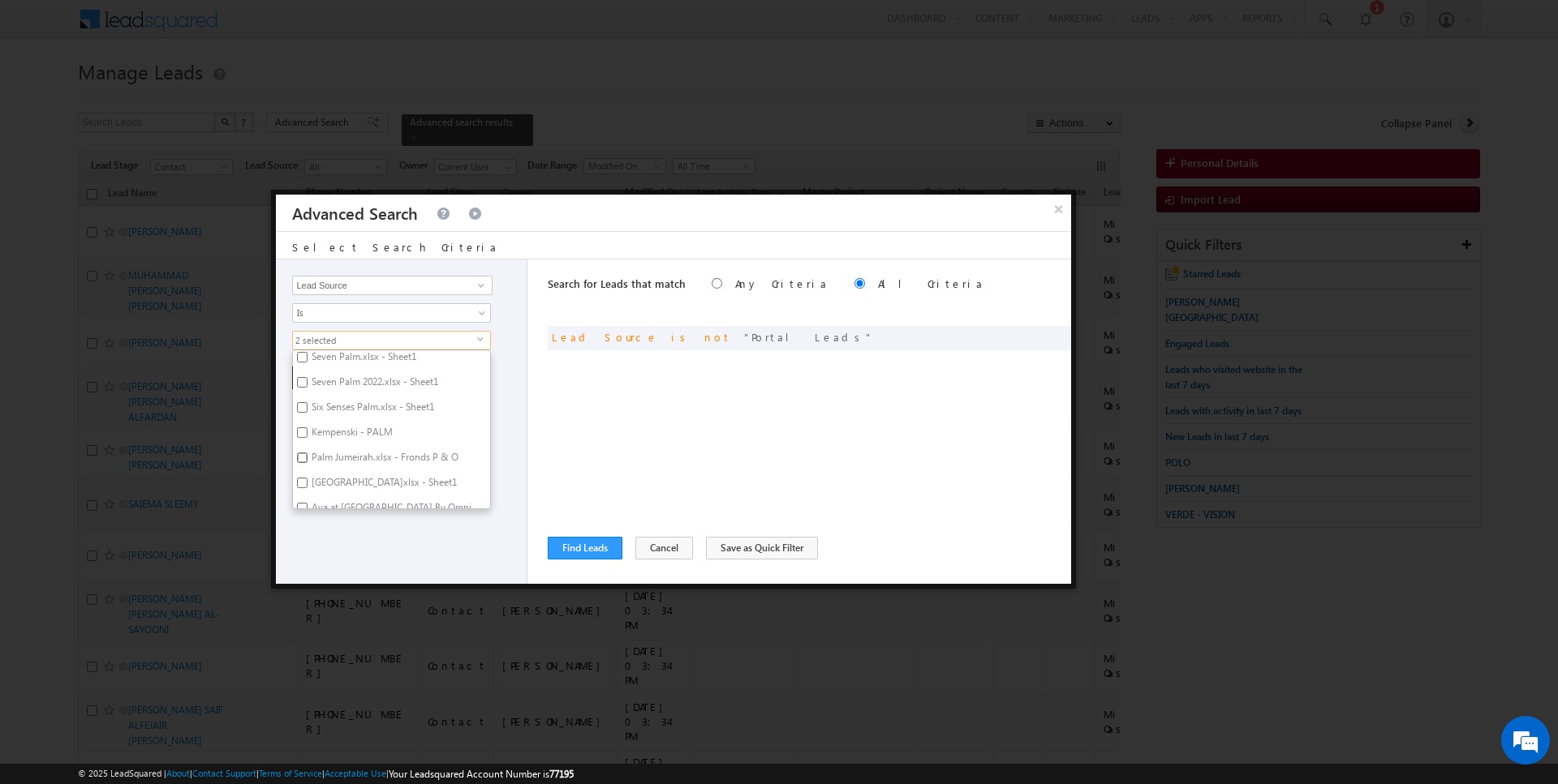
click at [307, 460] on input "Palm Jumeirah.xlsx - Fronds P & O" at bounding box center [301, 457] width 11 height 11
checkbox input "true"
click at [329, 470] on label "Palm Jumeirah.xlsx - Owner" at bounding box center [368, 475] width 152 height 26
click at [307, 470] on input "Palm Jumeirah.xlsx - Owner" at bounding box center [301, 472] width 11 height 11
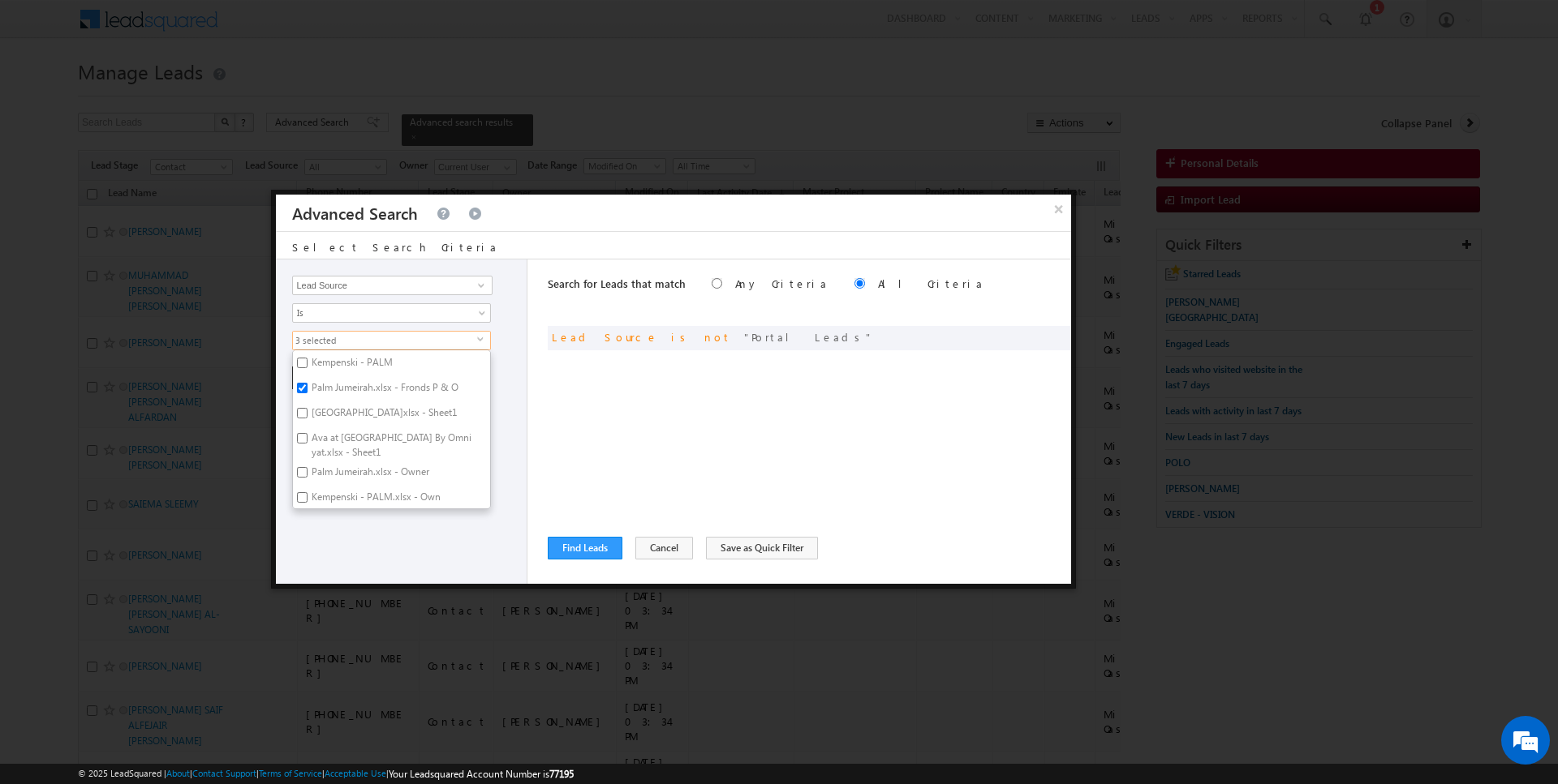
checkbox input "true"
click at [346, 547] on div "Opportunity Type Lead Activity Task Sales Group Prospect Id Address 1 Address 2…" at bounding box center [402, 421] width 251 height 325
click at [323, 376] on button "+ Add" at bounding box center [319, 378] width 56 height 23
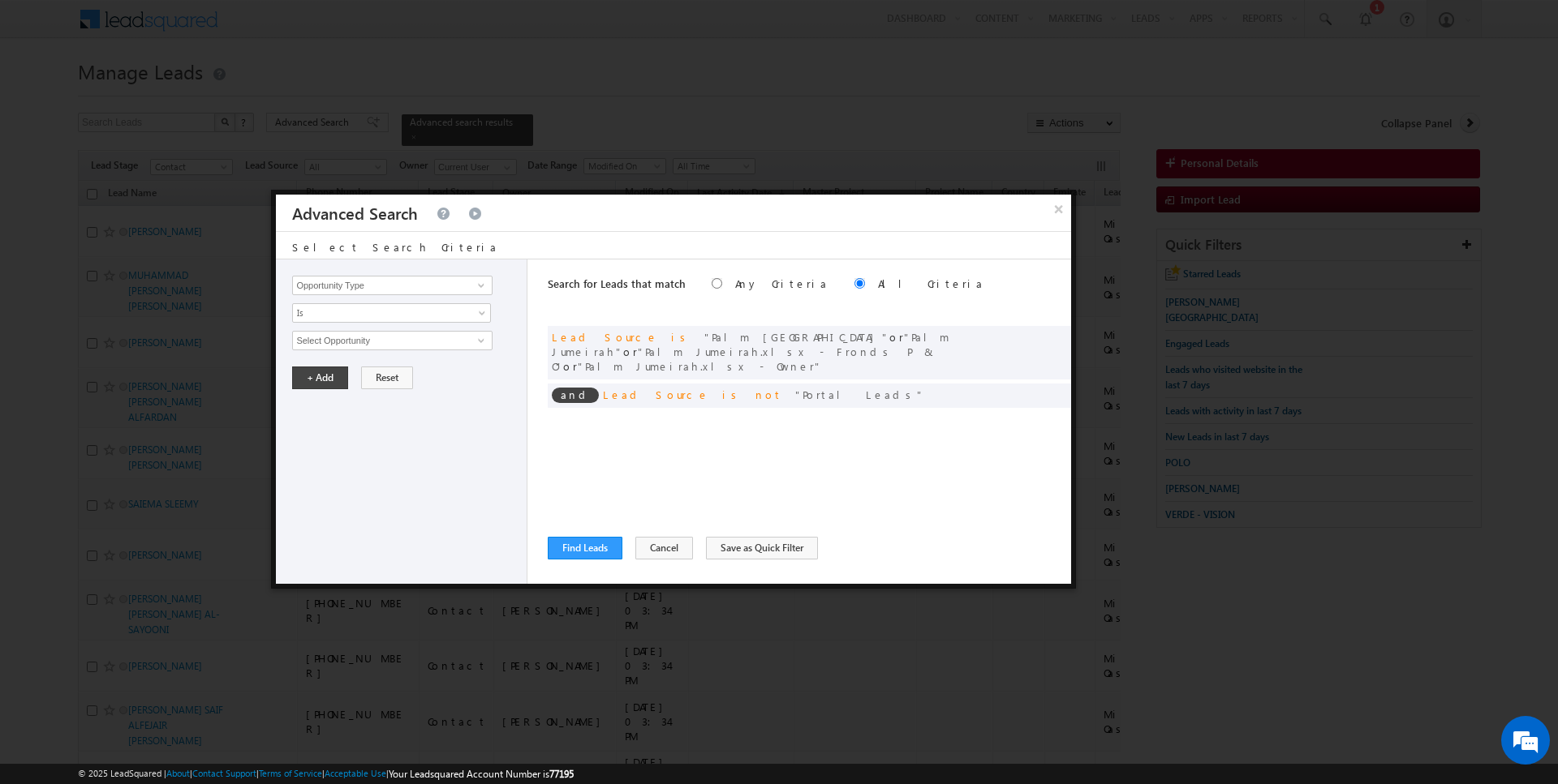
click at [565, 560] on div "Search for Leads that match Any Criteria All Criteria Note that the current tri…" at bounding box center [809, 421] width 523 height 325
click at [565, 551] on button "Find Leads" at bounding box center [585, 548] width 75 height 23
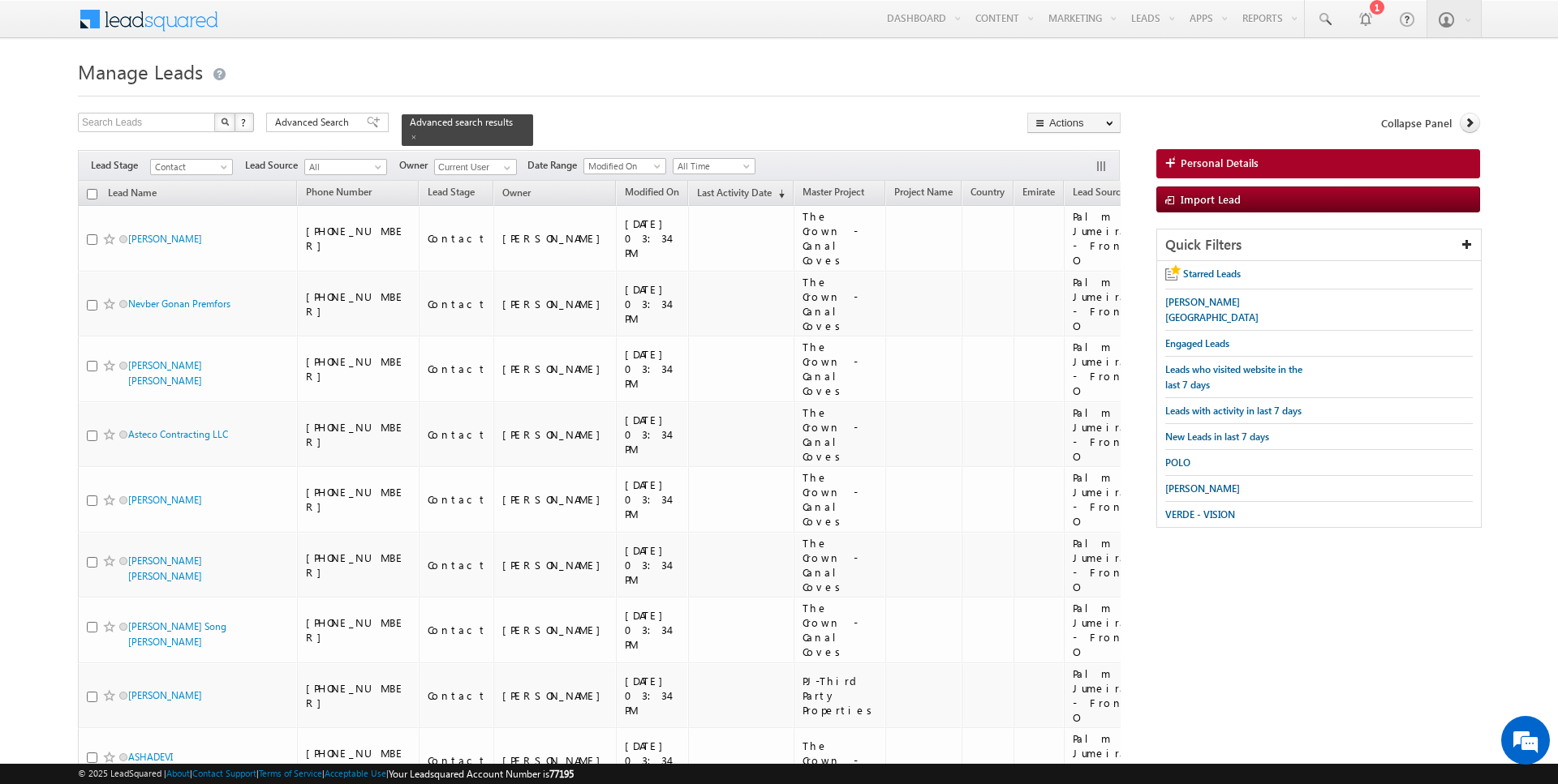
click at [91, 192] on input "checkbox" at bounding box center [91, 194] width 11 height 11
checkbox input "true"
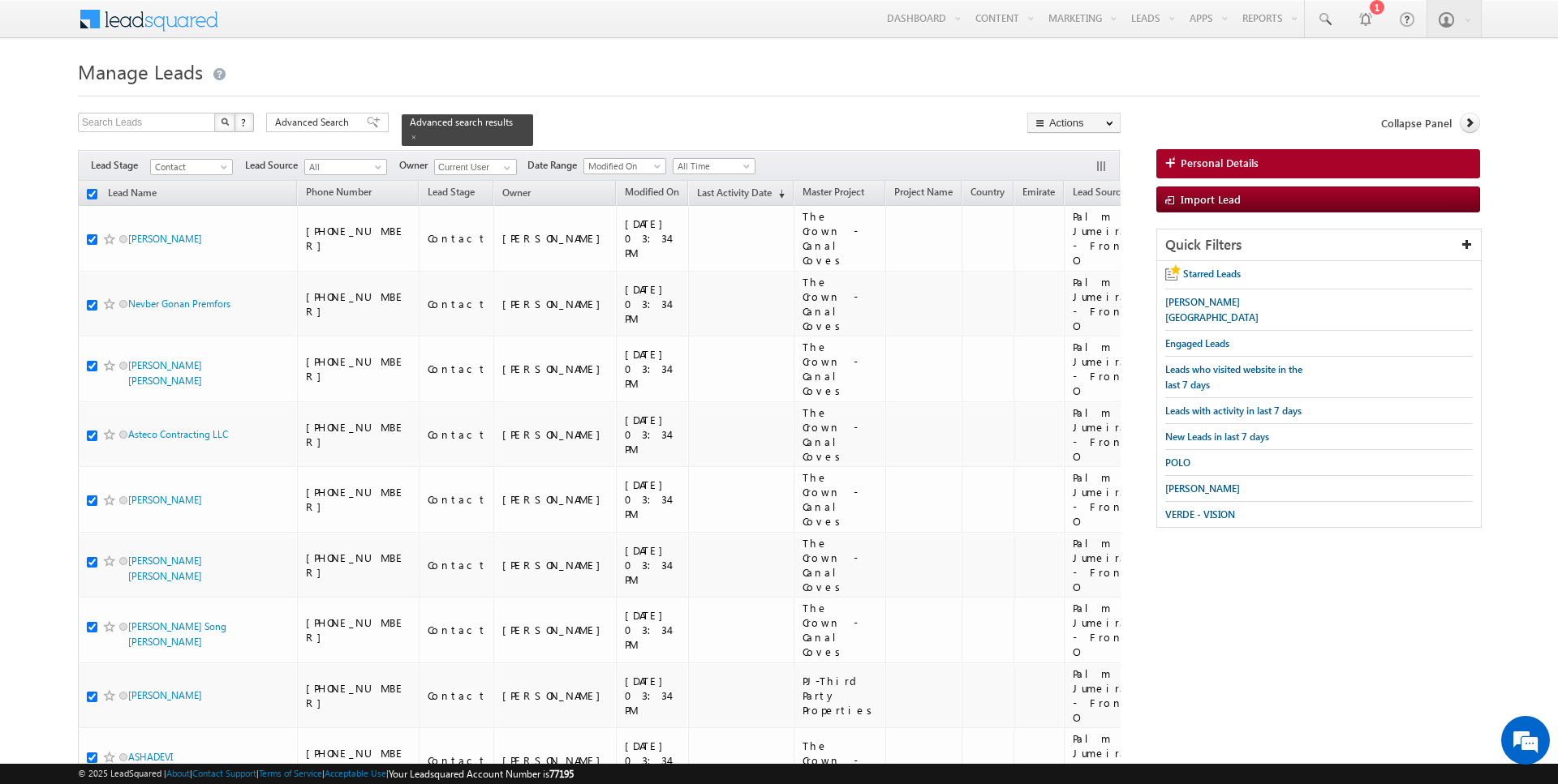
checkbox input "true"
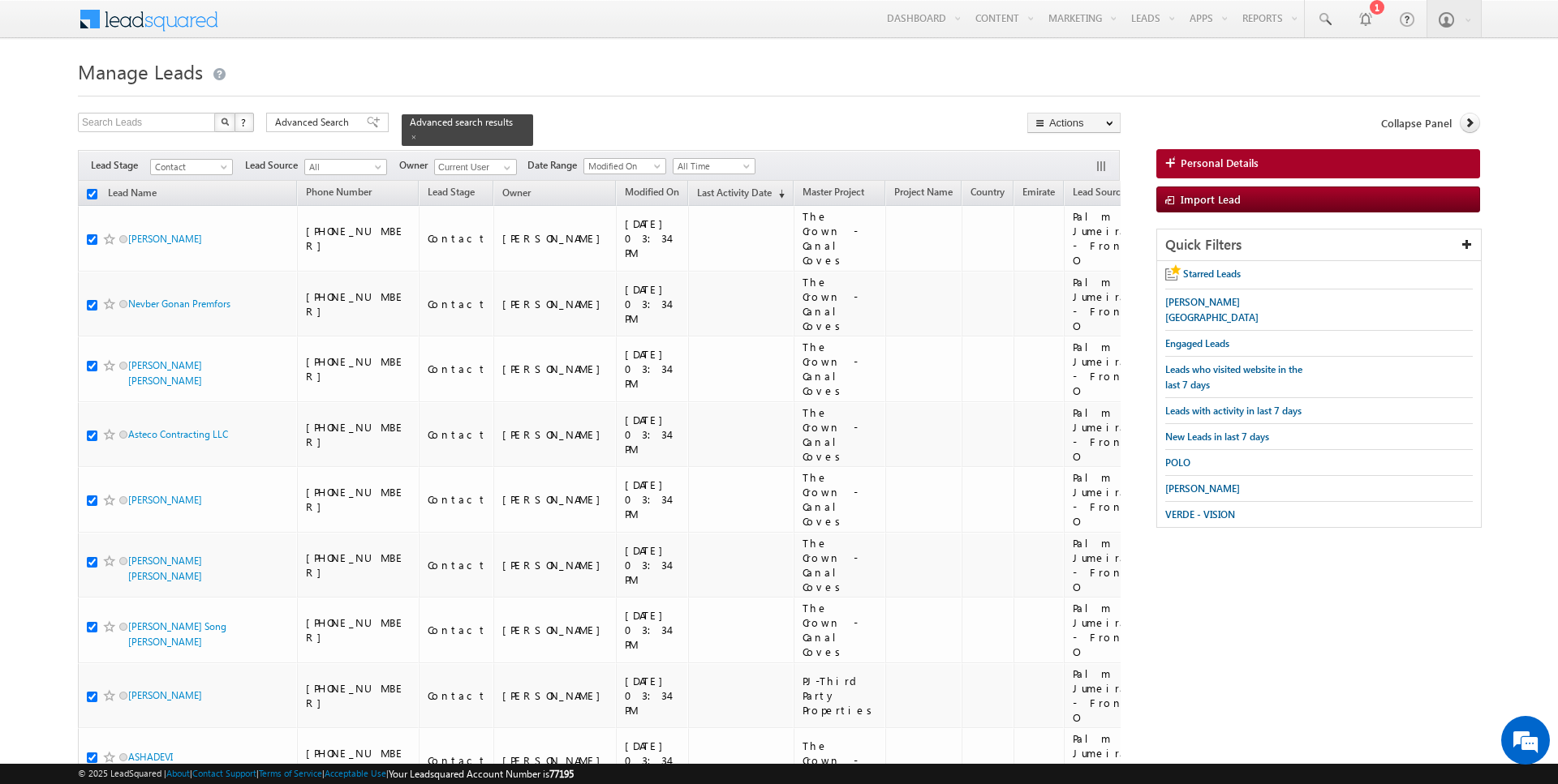
checkbox input "true"
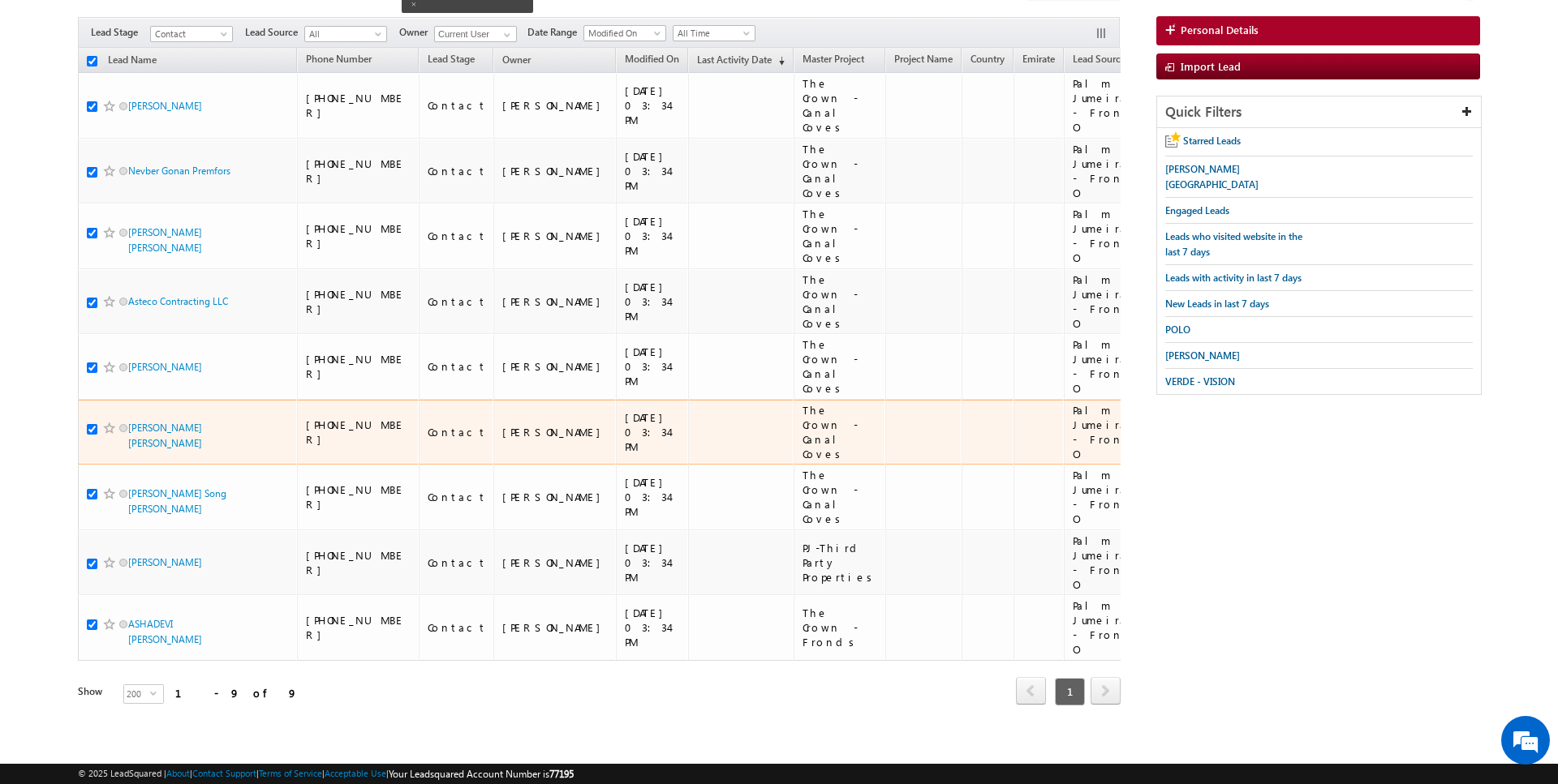
scroll to position [0, 0]
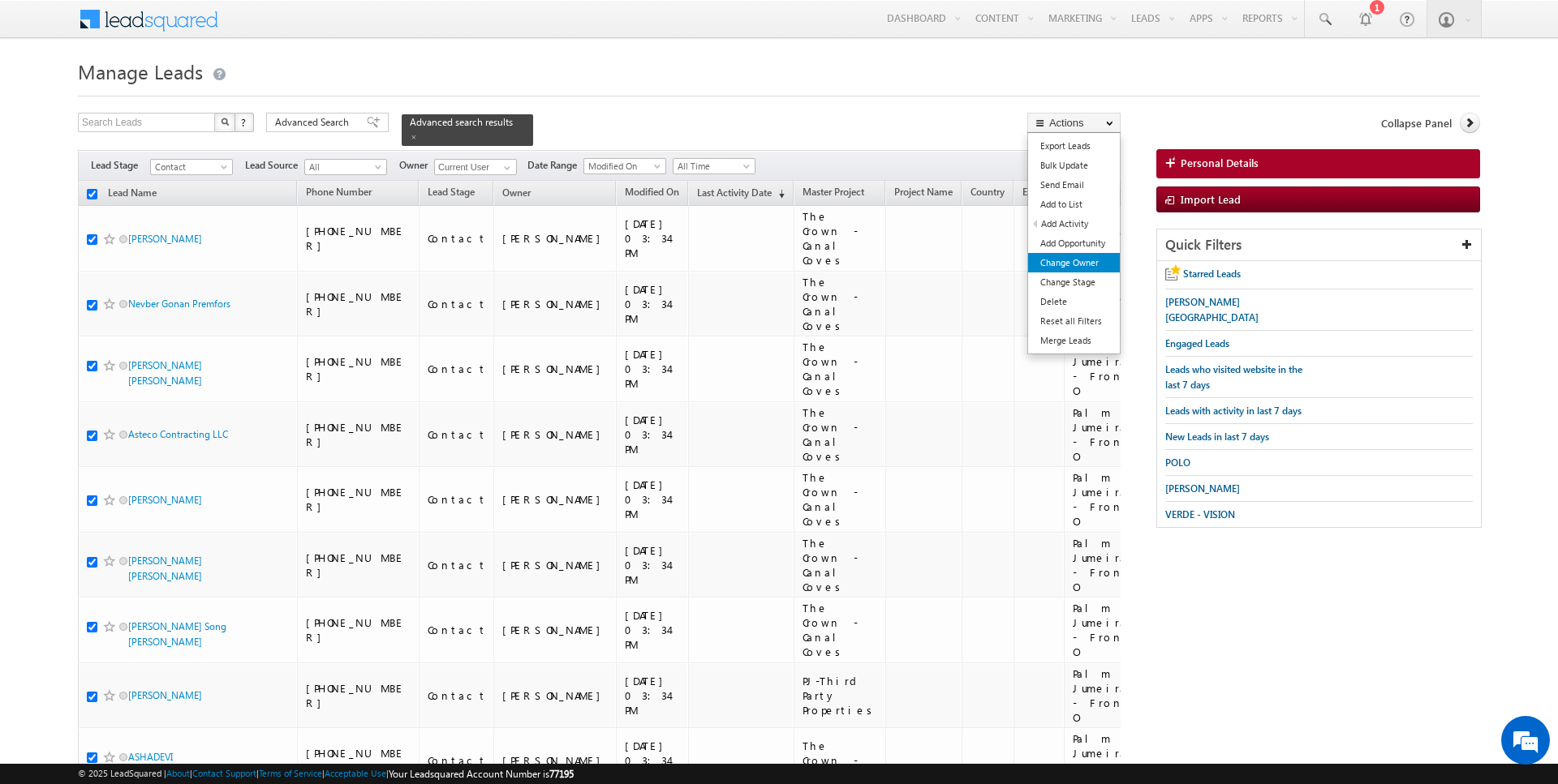
click at [1079, 265] on link "Change Owner" at bounding box center [1073, 263] width 91 height 20
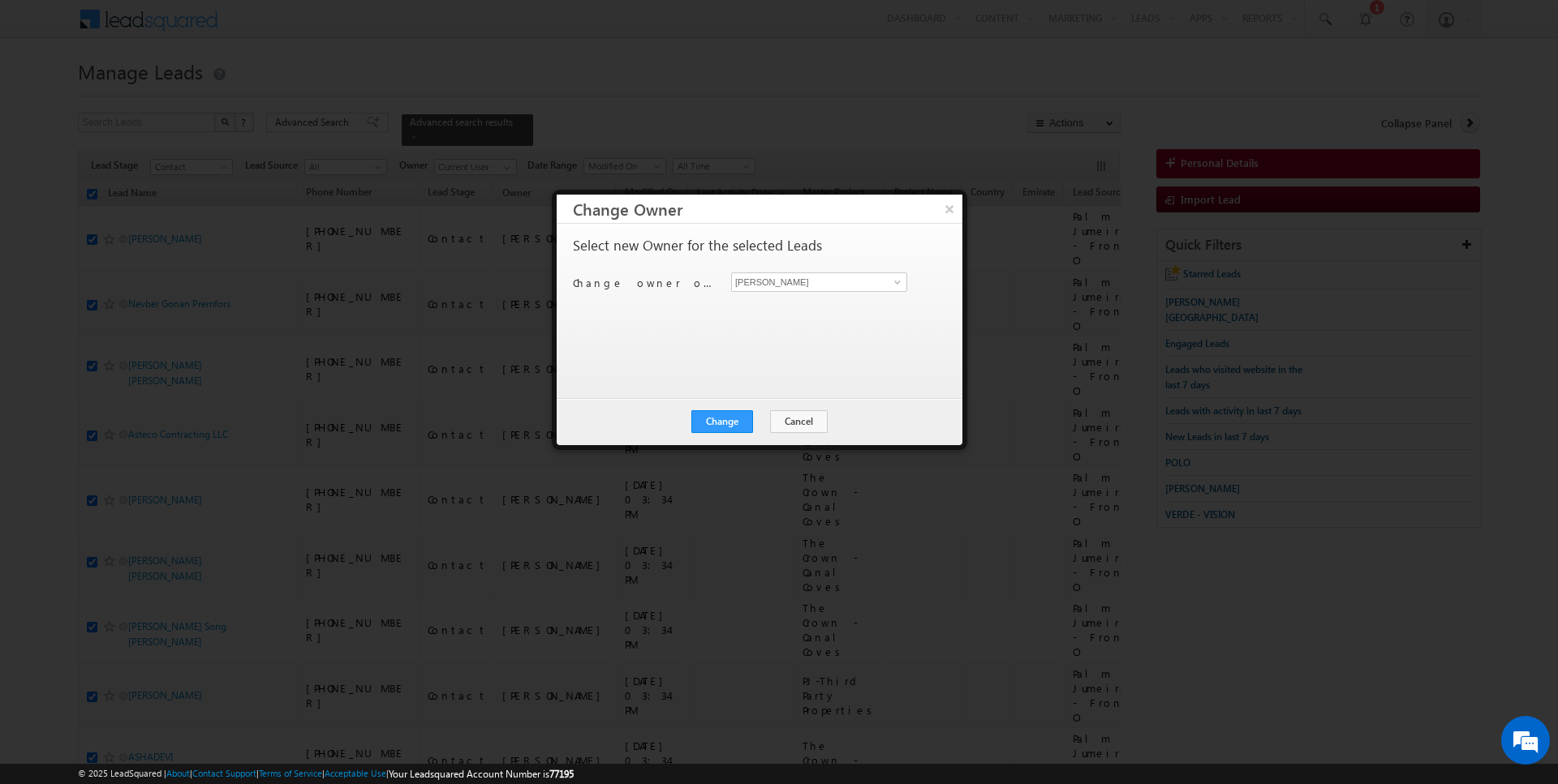
click at [778, 295] on div "Change owner of 9 leads to Rajender Rautela Rajender Rautela" at bounding box center [757, 286] width 370 height 26
click at [778, 286] on input "[PERSON_NAME]" at bounding box center [819, 283] width 176 height 20
type input "[PERSON_NAME]"
click at [735, 417] on button "Change" at bounding box center [722, 421] width 62 height 23
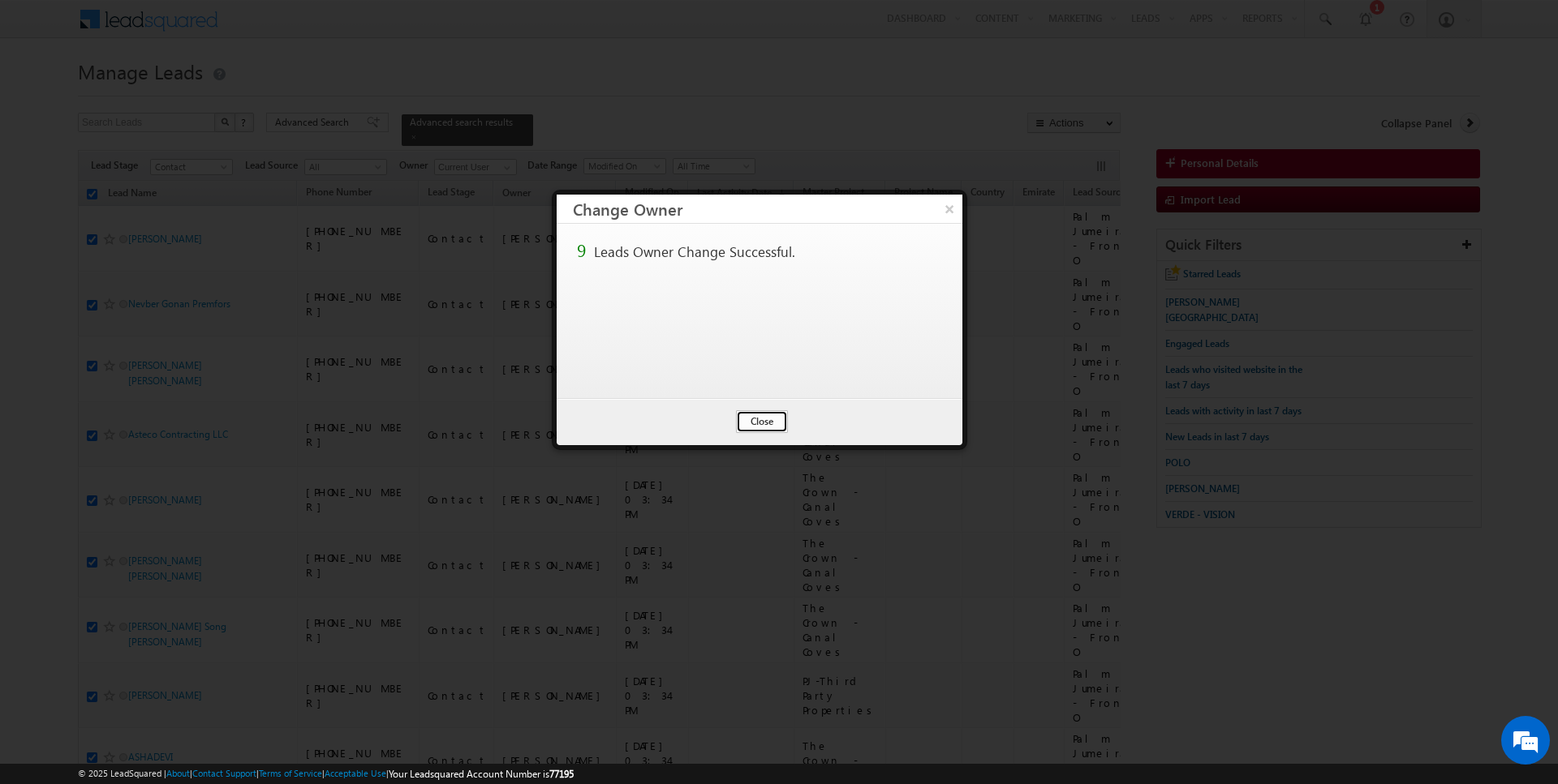
click at [754, 419] on button "Close" at bounding box center [762, 421] width 52 height 23
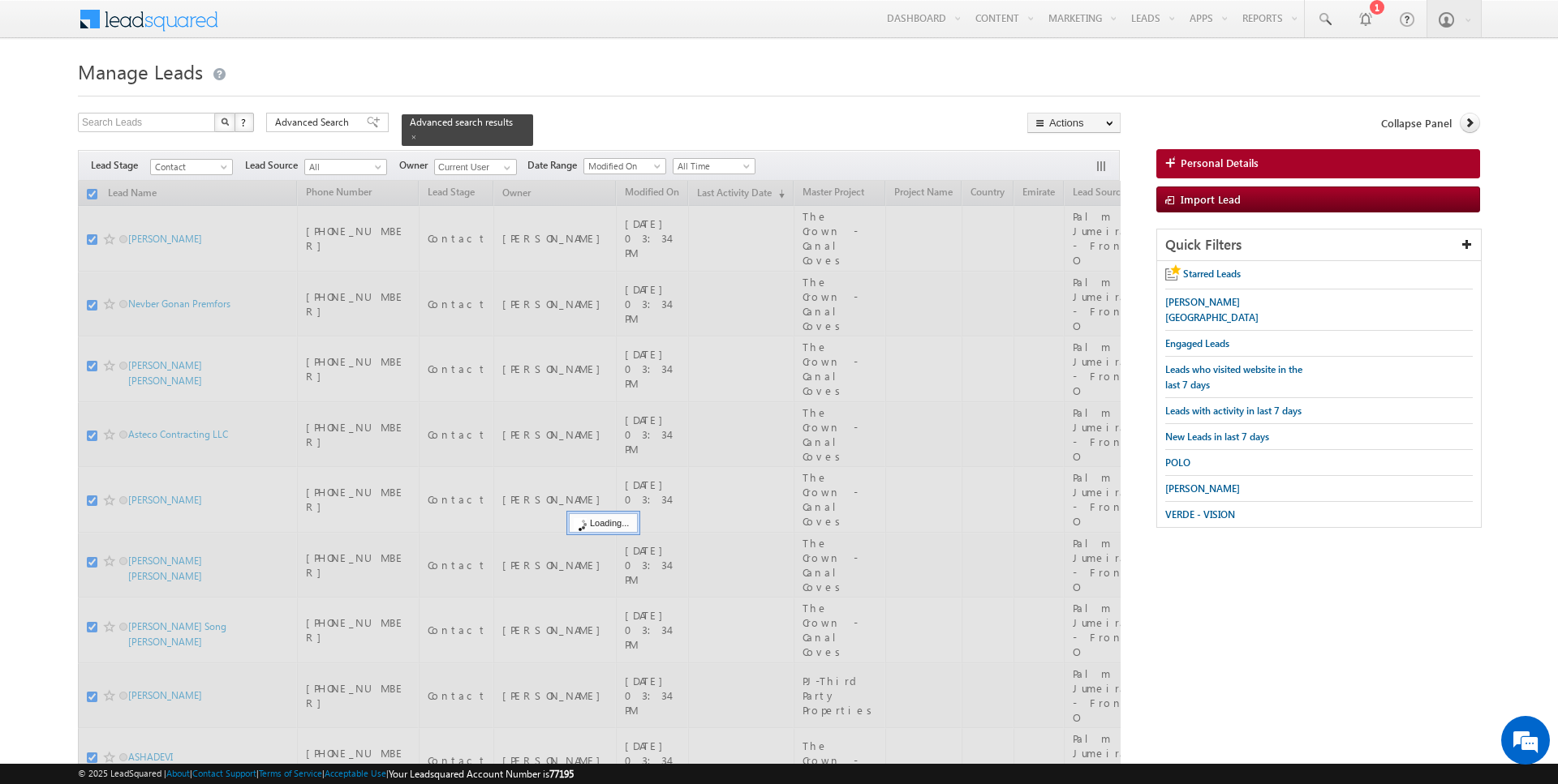
checkbox input "false"
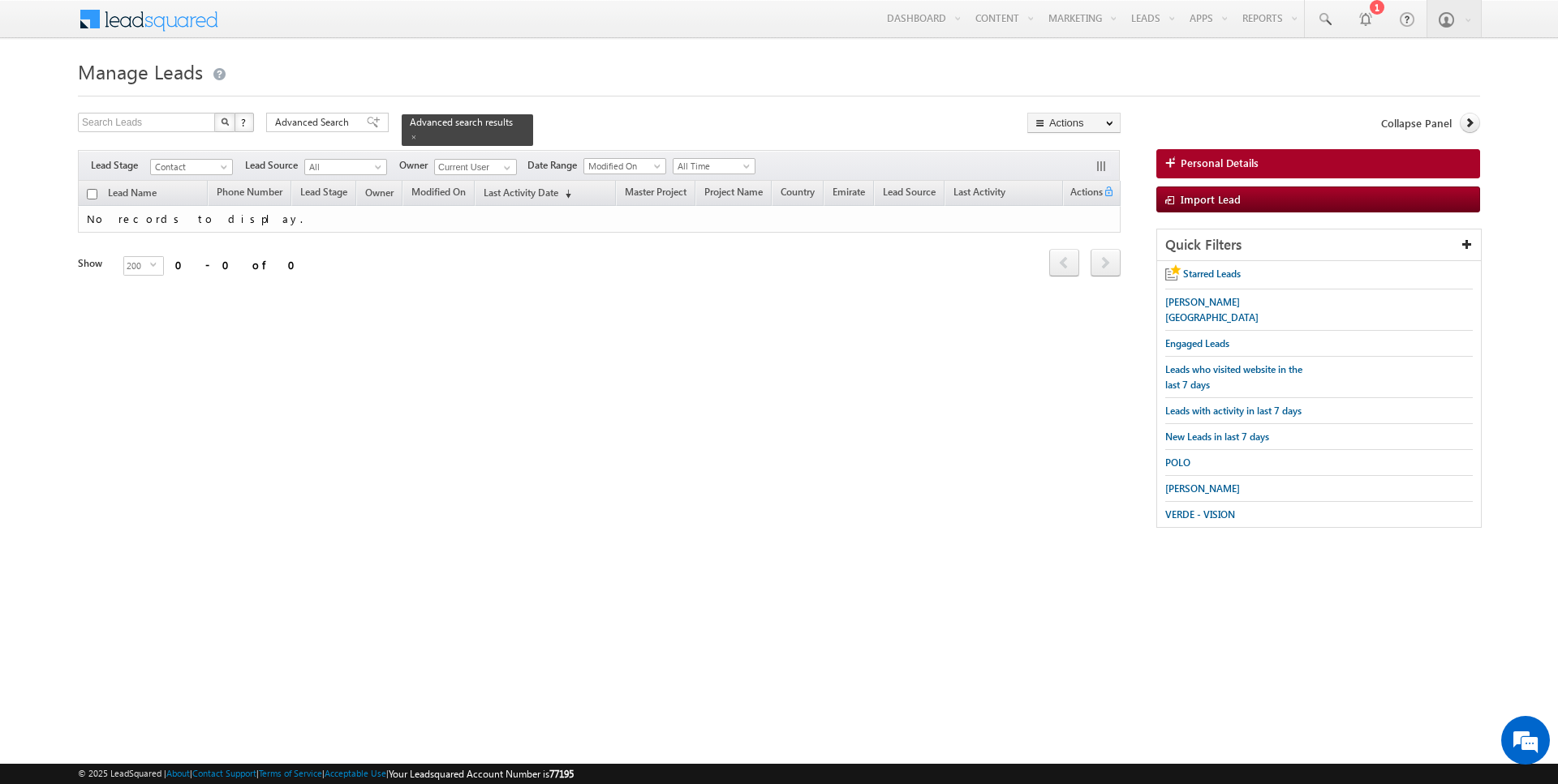
click at [322, 109] on form "Manage Leads Search Leads X ? 0 results found Advanced Search Advanced Search" at bounding box center [779, 298] width 1402 height 490
click at [327, 142] on div "Advanced Search Advanced Search Advanced search results" at bounding box center [400, 130] width 267 height 33
click at [344, 112] on form "Manage Leads Search Leads X ? 0 results found Advanced Search Advanced Search" at bounding box center [779, 298] width 1402 height 490
click at [402, 127] on div "Advanced search results" at bounding box center [467, 131] width 132 height 31
click at [354, 127] on div "Advanced Search" at bounding box center [327, 123] width 123 height 20
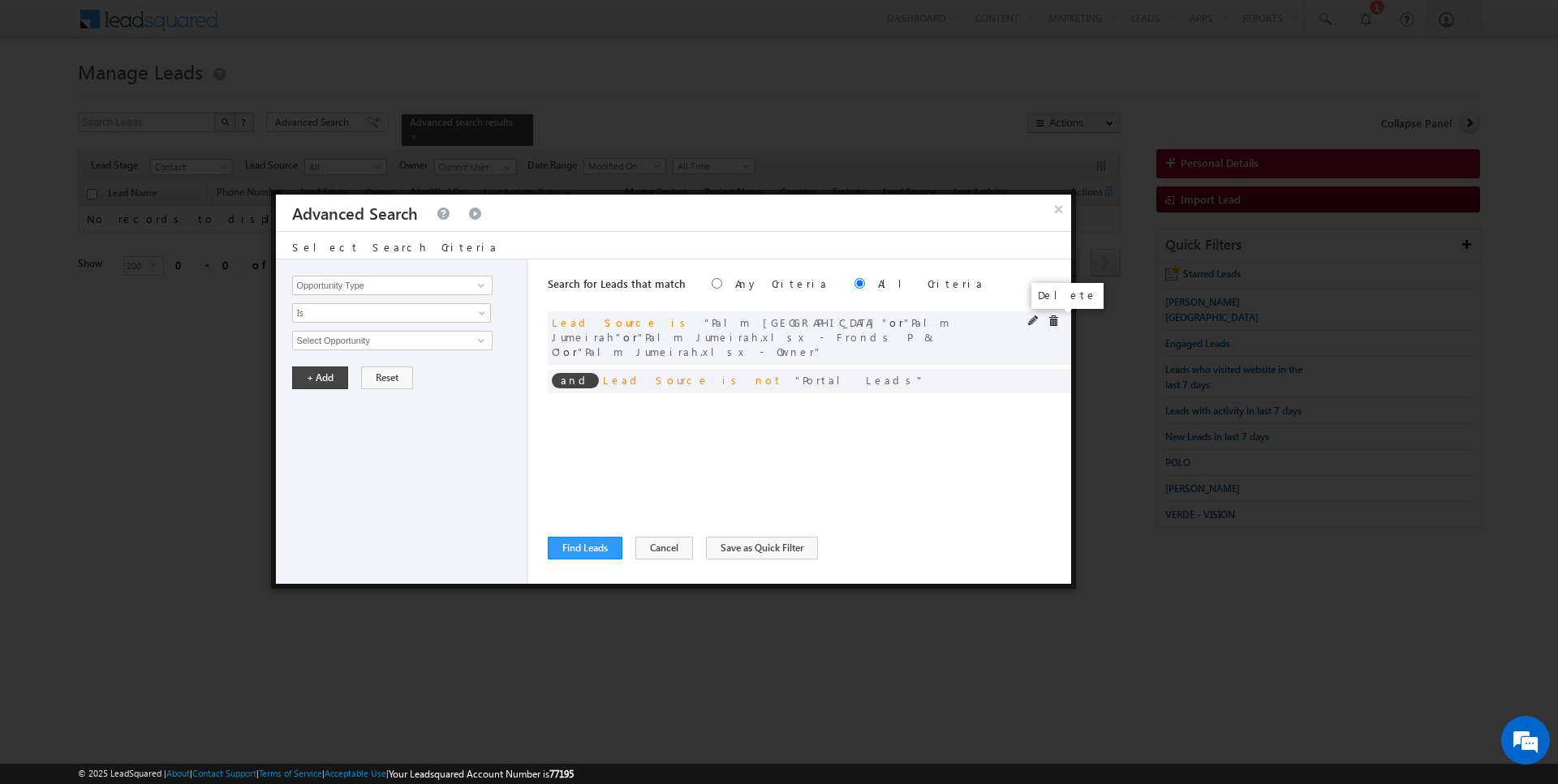
click at [1053, 322] on span at bounding box center [1053, 321] width 12 height 12
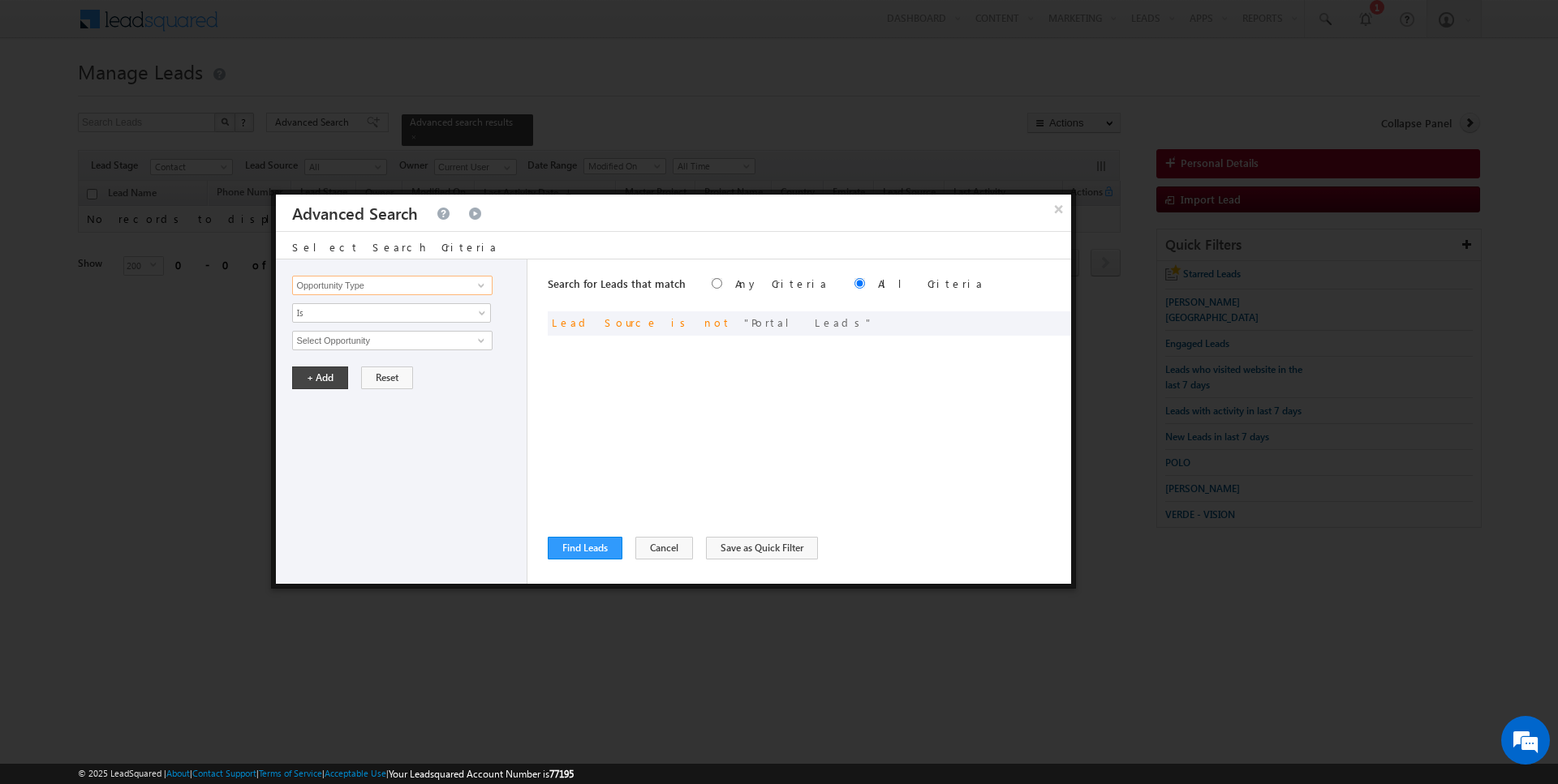
click at [396, 285] on input "Opportunity Type" at bounding box center [391, 286] width 199 height 20
type input "Lead Source"
click at [368, 315] on span "Is" at bounding box center [380, 313] width 176 height 15
click at [349, 325] on link "Is" at bounding box center [392, 330] width 198 height 15
click at [349, 339] on span "None Selected" at bounding box center [385, 340] width 185 height 18
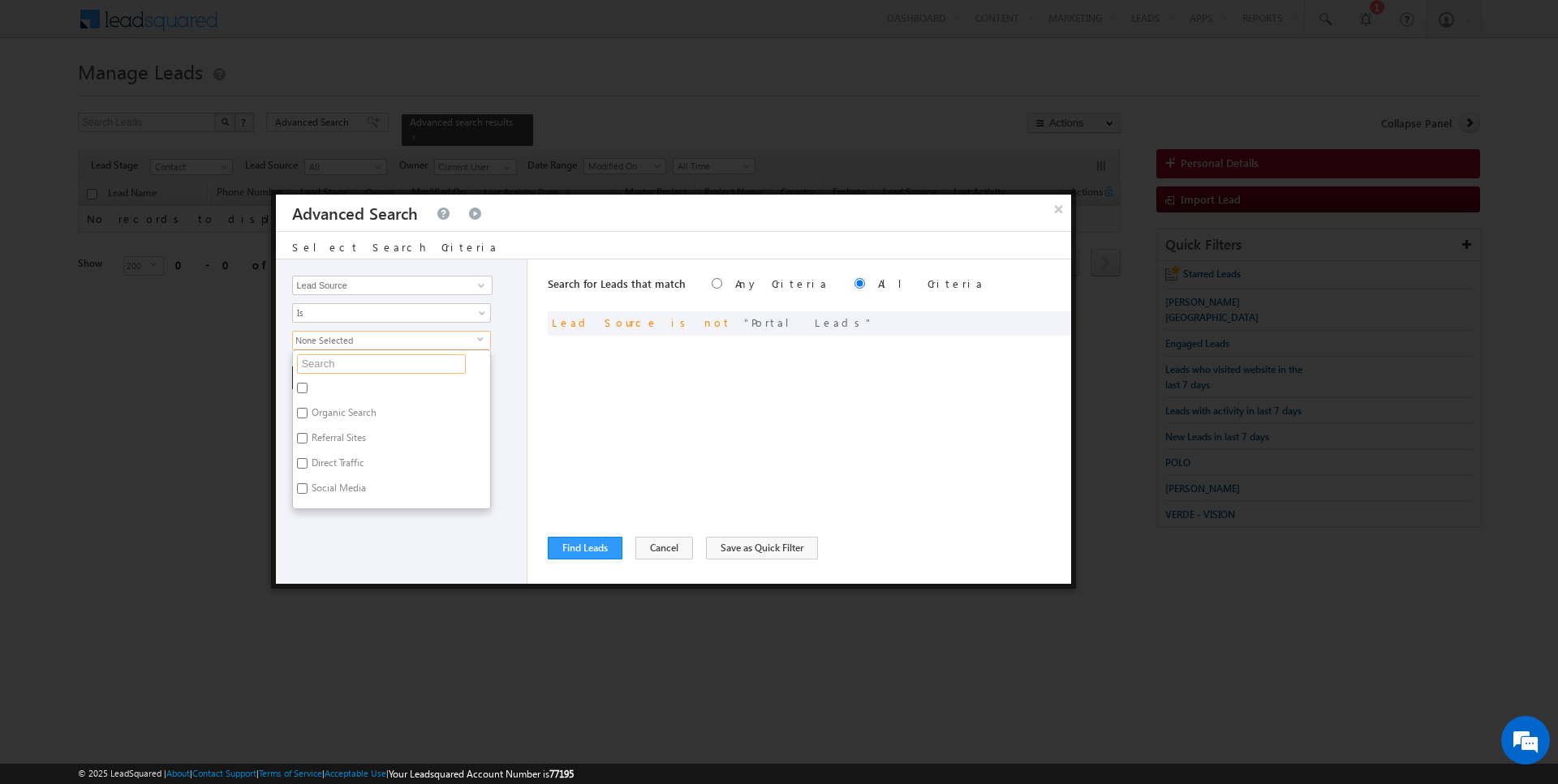
click at [349, 357] on input "text" at bounding box center [381, 364] width 169 height 20
click at [671, 437] on div "Search for Leads that match Any Criteria All Criteria Note that the current tri…" at bounding box center [809, 421] width 523 height 325
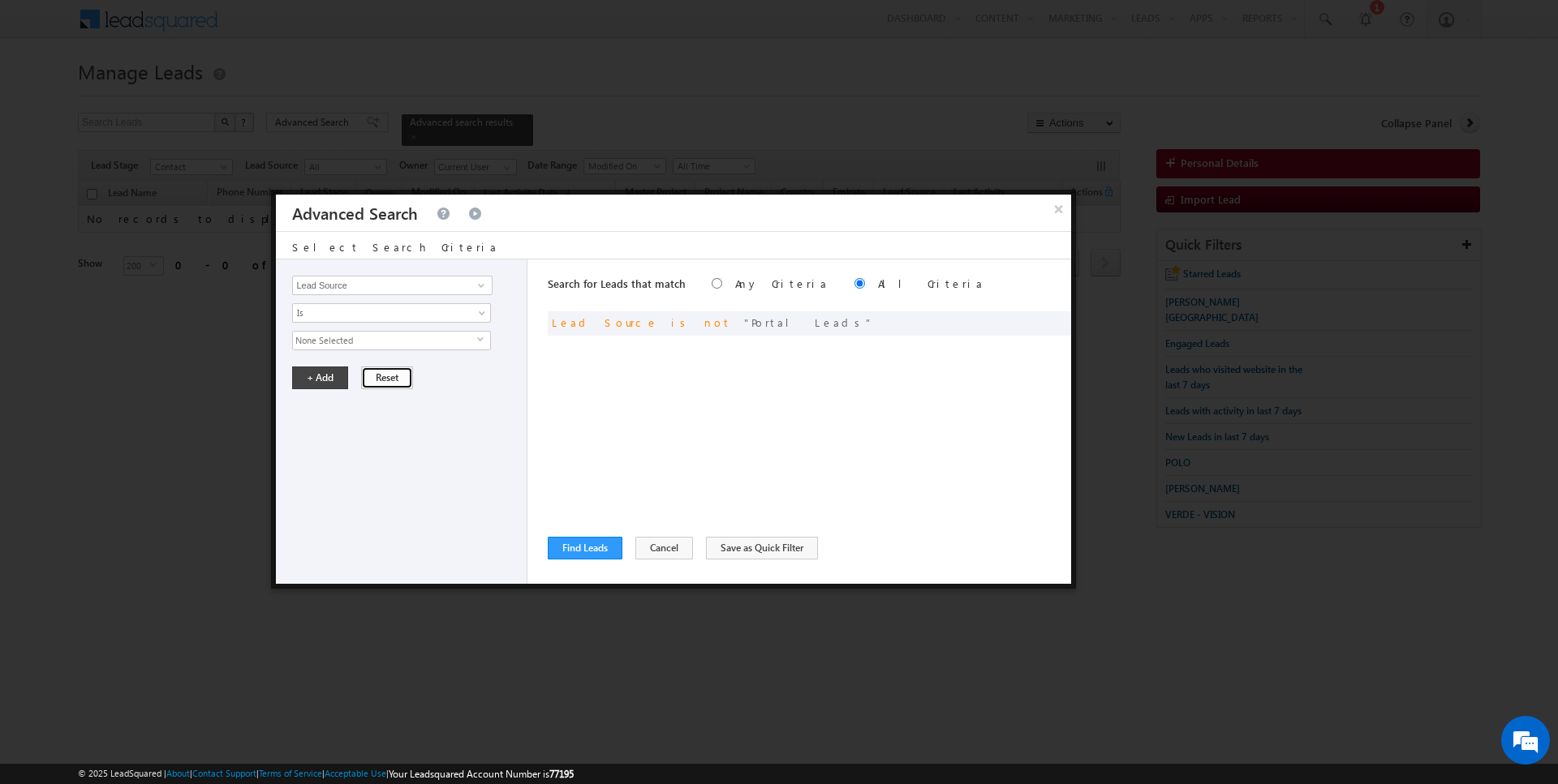
click at [367, 376] on button "Reset" at bounding box center [387, 378] width 52 height 23
click at [588, 550] on button "Find Leads" at bounding box center [585, 548] width 75 height 23
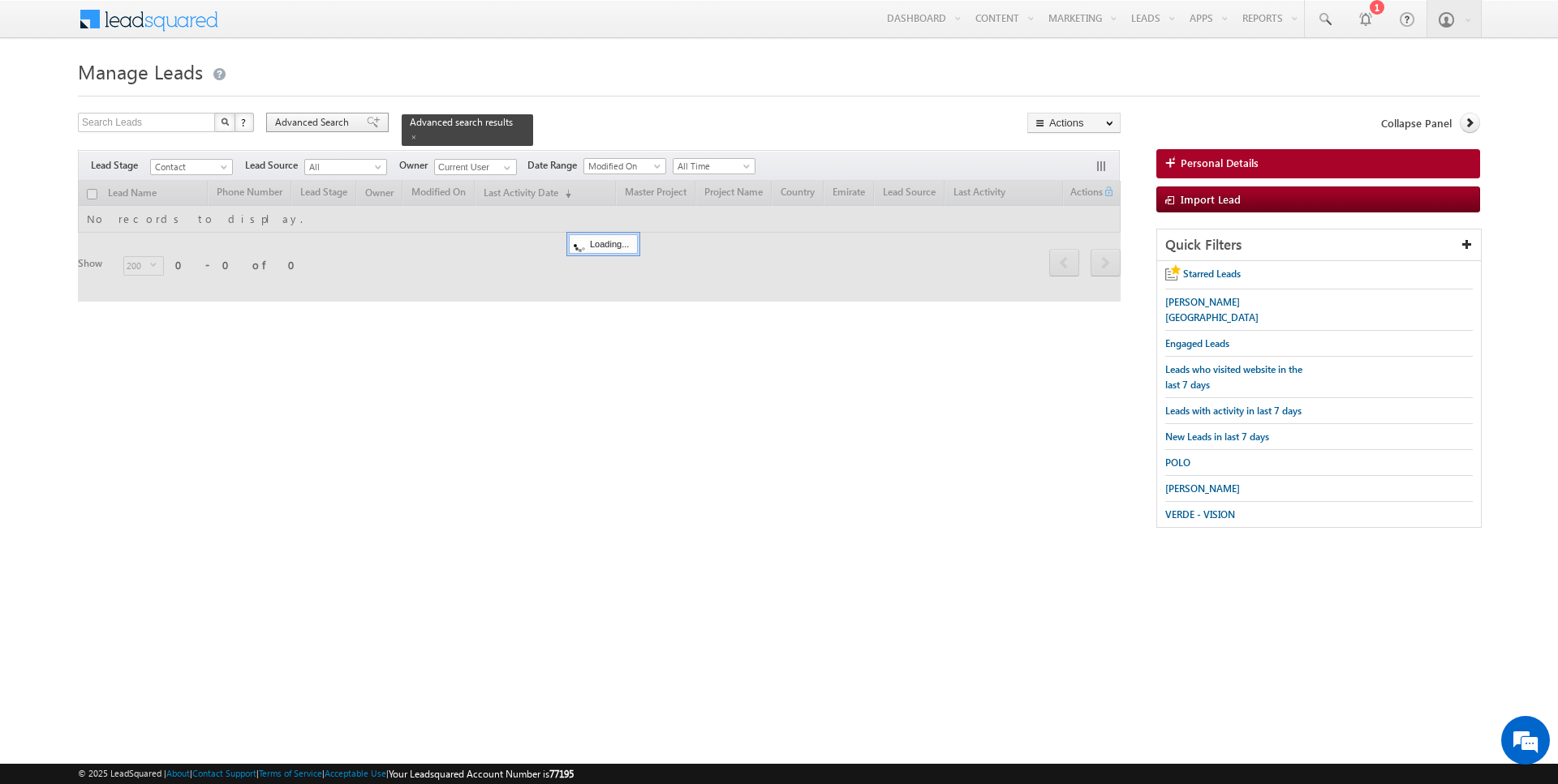
click at [331, 117] on span "Advanced Search" at bounding box center [314, 122] width 79 height 15
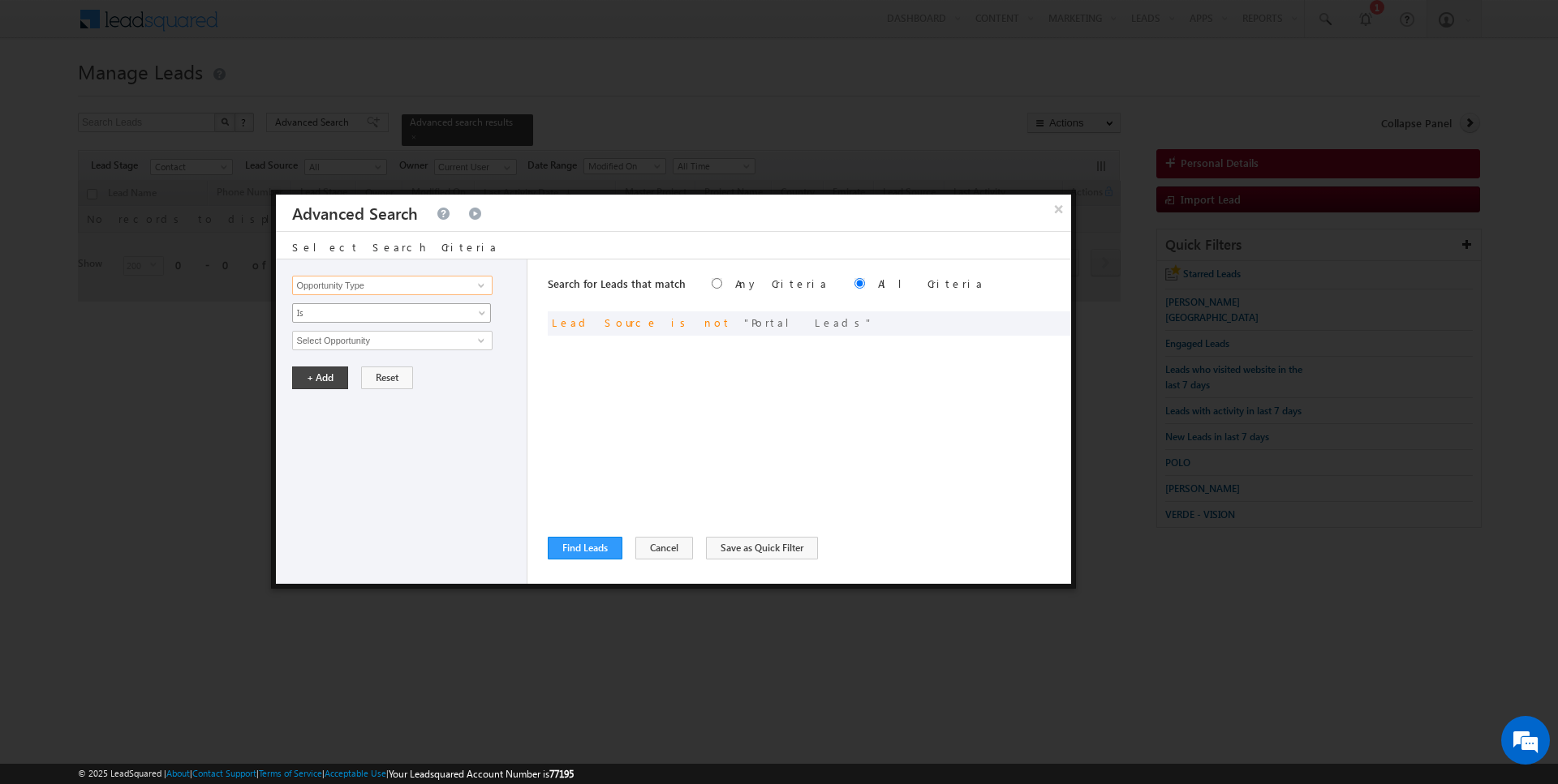
click at [406, 291] on input "Opportunity Type" at bounding box center [391, 286] width 199 height 20
type input "Lead Source"
click at [389, 335] on span "None Selected" at bounding box center [385, 340] width 185 height 18
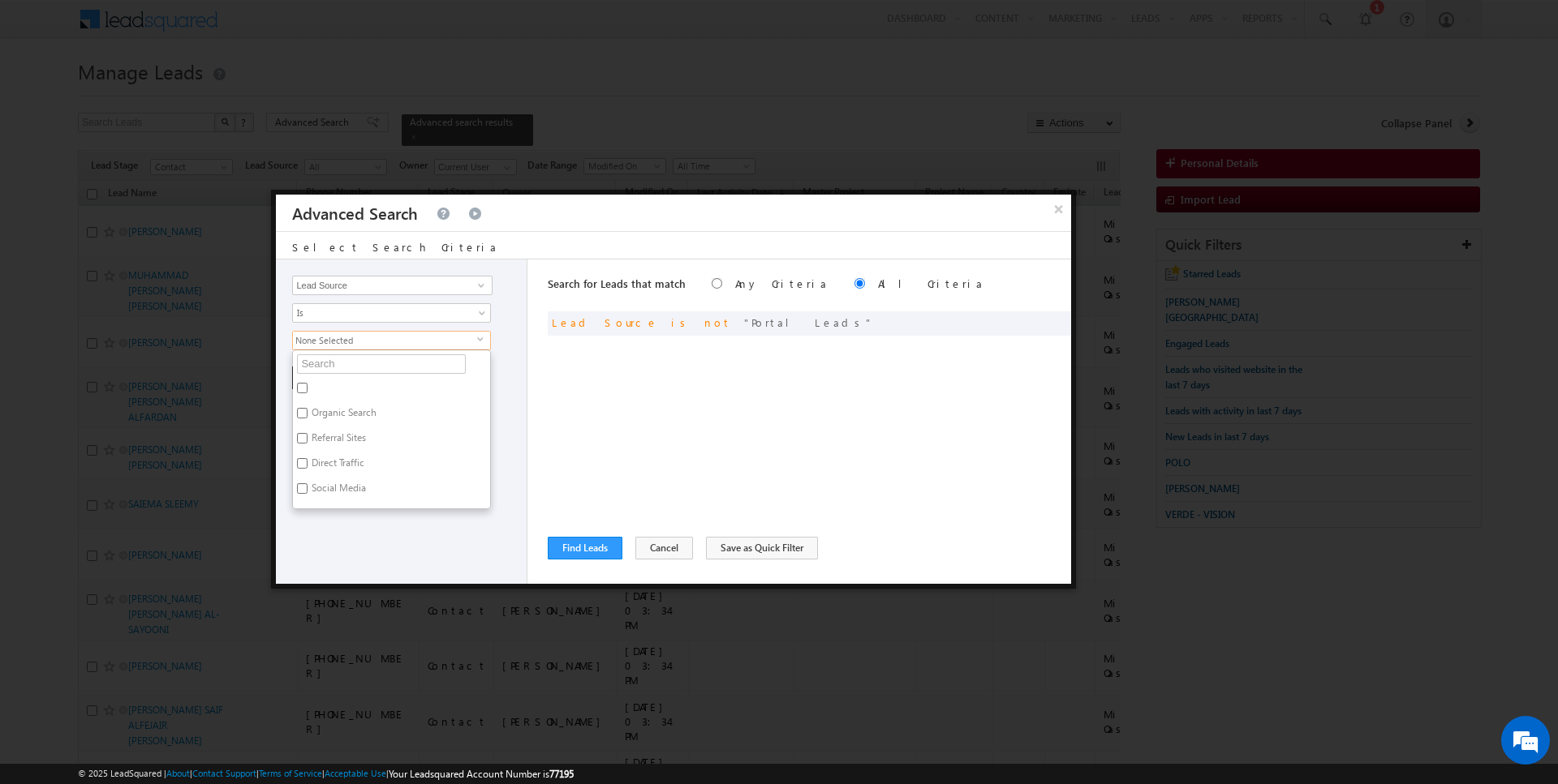
click at [367, 373] on ul "Organic Search Referral Sites Direct Traffic Social Media Inbound Email Inbound…" at bounding box center [391, 429] width 198 height 160
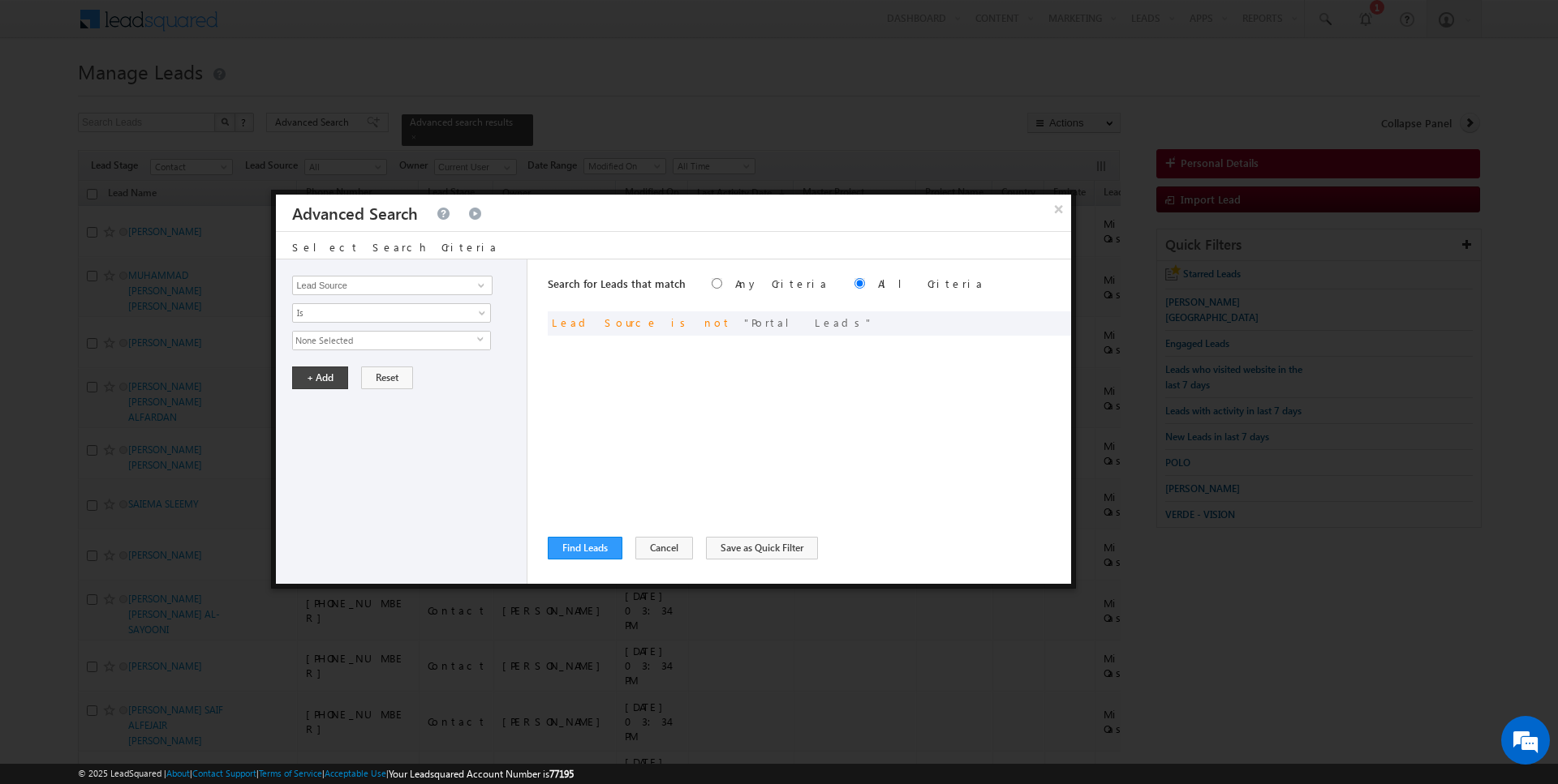
click at [367, 340] on span "None Selected" at bounding box center [385, 340] width 185 height 18
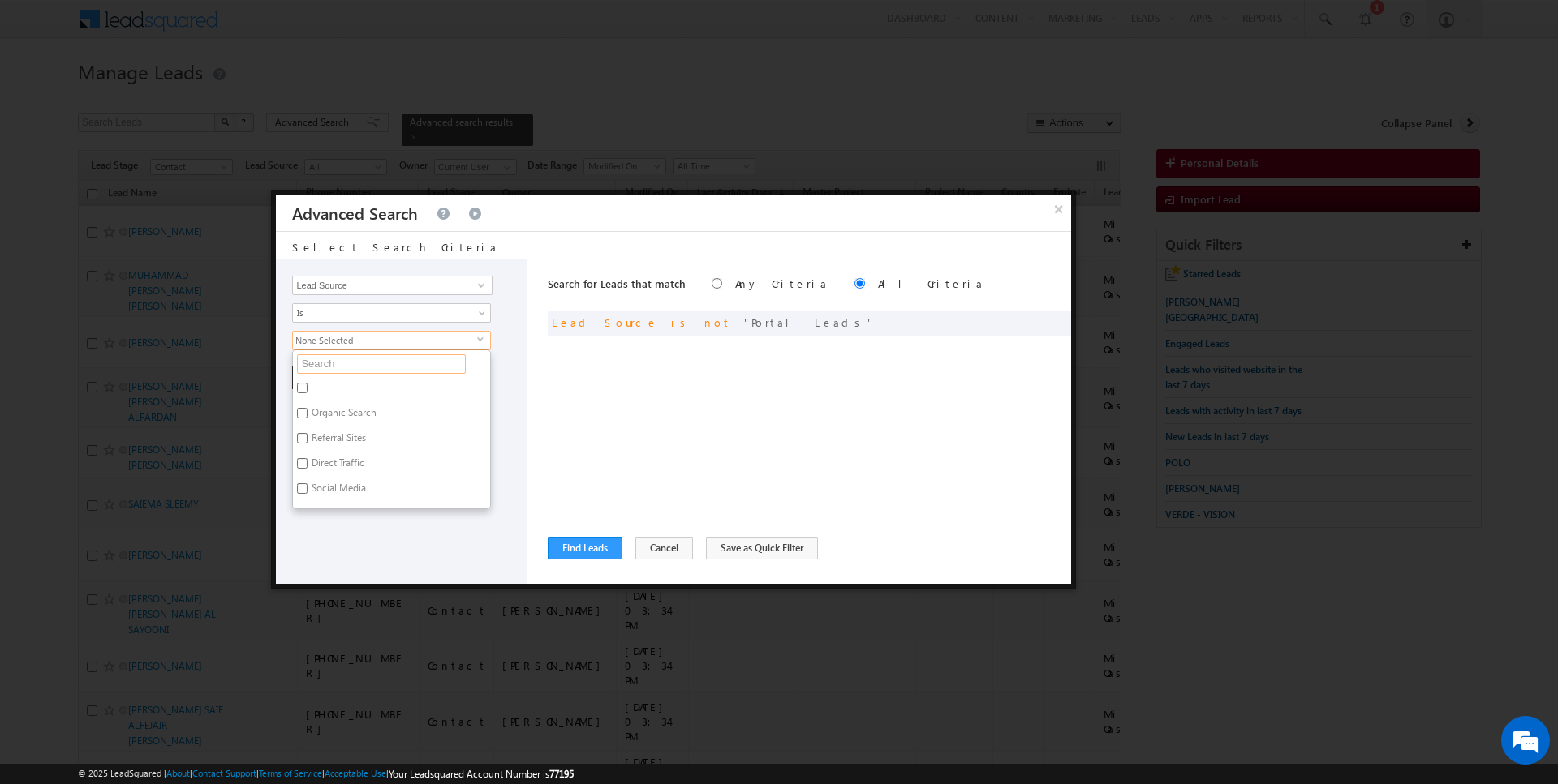
click at [337, 354] on input "text" at bounding box center [381, 364] width 169 height 20
type input "haven"
click at [324, 386] on label "Haven By Aldar" at bounding box center [368, 391] width 152 height 26
click at [307, 386] on input "Haven By Aldar" at bounding box center [301, 388] width 11 height 11
checkbox input "true"
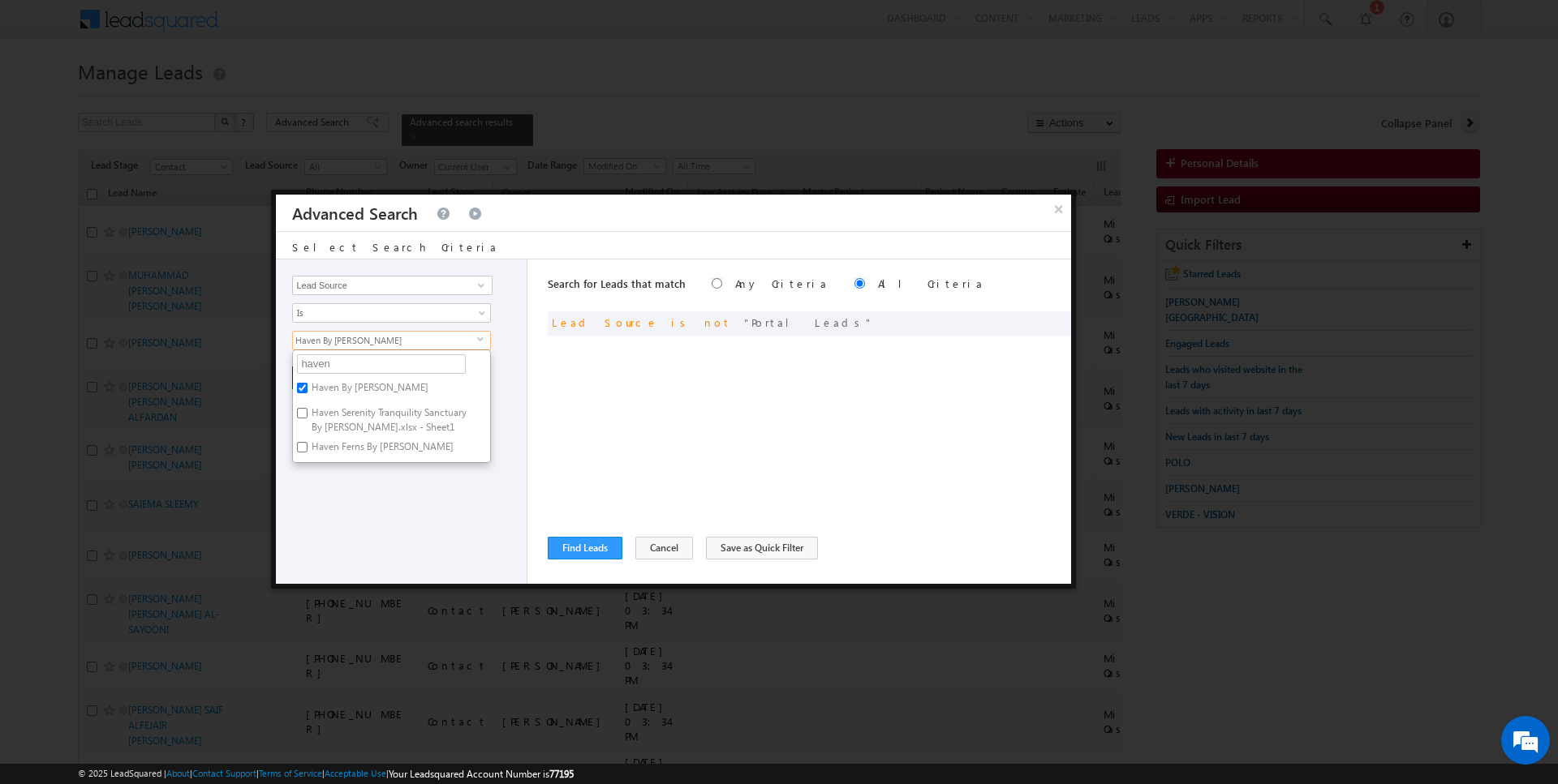
click at [327, 417] on label "Haven Serenity Tranquility Sanctuary By Aldar.xlsx - Sheet1" at bounding box center [391, 420] width 197 height 34
click at [307, 417] on input "Haven Serenity Tranquility Sanctuary By Aldar.xlsx - Sheet1" at bounding box center [301, 413] width 11 height 11
checkbox input "true"
click at [327, 442] on label "Haven Ferns By Aldar" at bounding box center [381, 449] width 177 height 26
click at [307, 442] on input "Haven Ferns By Aldar" at bounding box center [301, 446] width 11 height 11
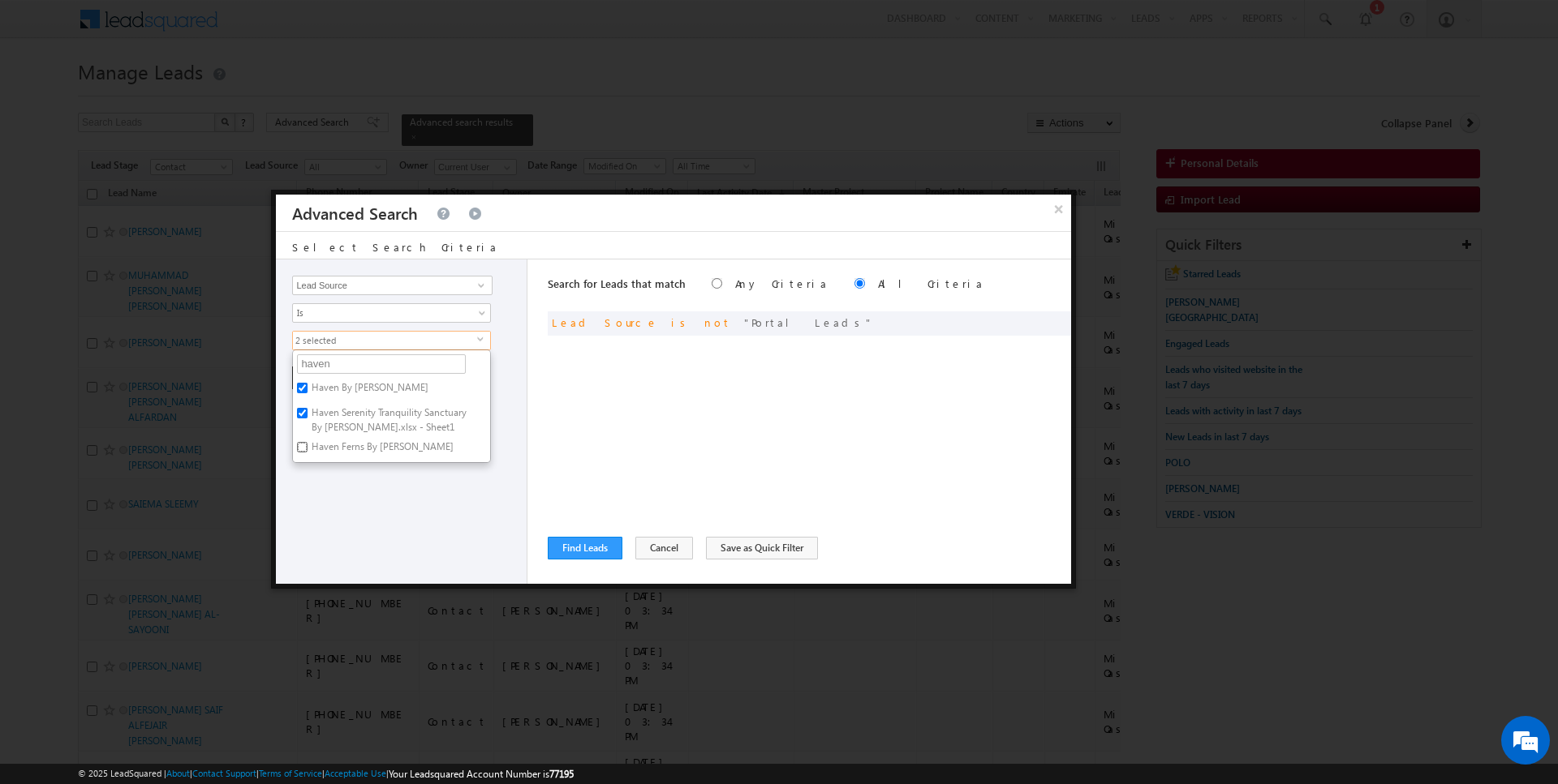
checkbox input "true"
click at [327, 481] on div "Opportunity Type Lead Activity Task Sales Group Prospect Id Address 1 Address 2…" at bounding box center [402, 421] width 251 height 325
click at [322, 390] on div "Opportunity Type Lead Activity Task Sales Group Prospect Id Address 1 Address 2…" at bounding box center [402, 421] width 251 height 325
click at [322, 362] on div "Opportunity Type Lead Activity Task Sales Group Prospect Id Address 1 Address 2…" at bounding box center [402, 421] width 251 height 325
click at [318, 376] on button "+ Add" at bounding box center [319, 378] width 56 height 23
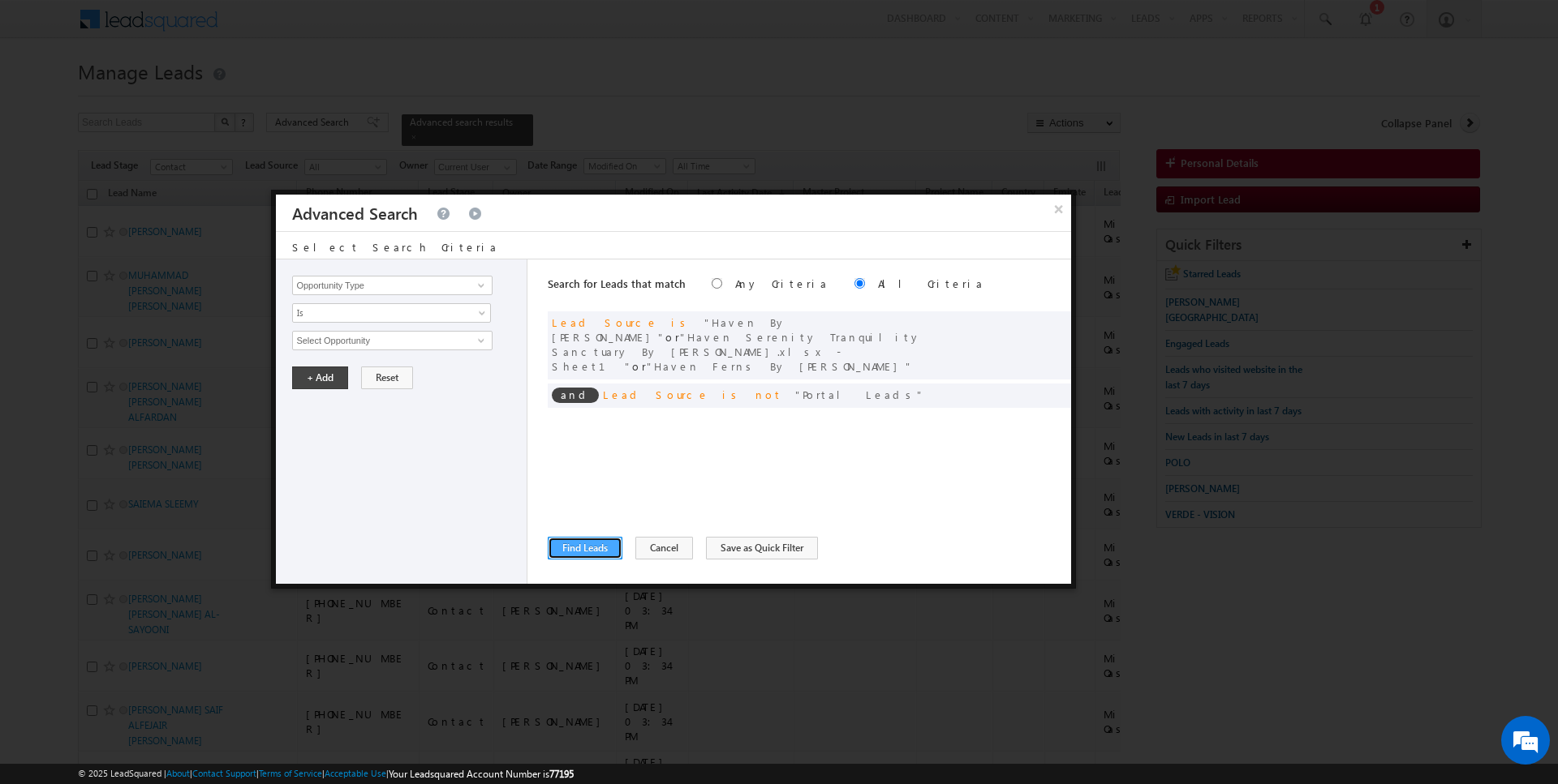
click at [563, 552] on button "Find Leads" at bounding box center [585, 548] width 75 height 23
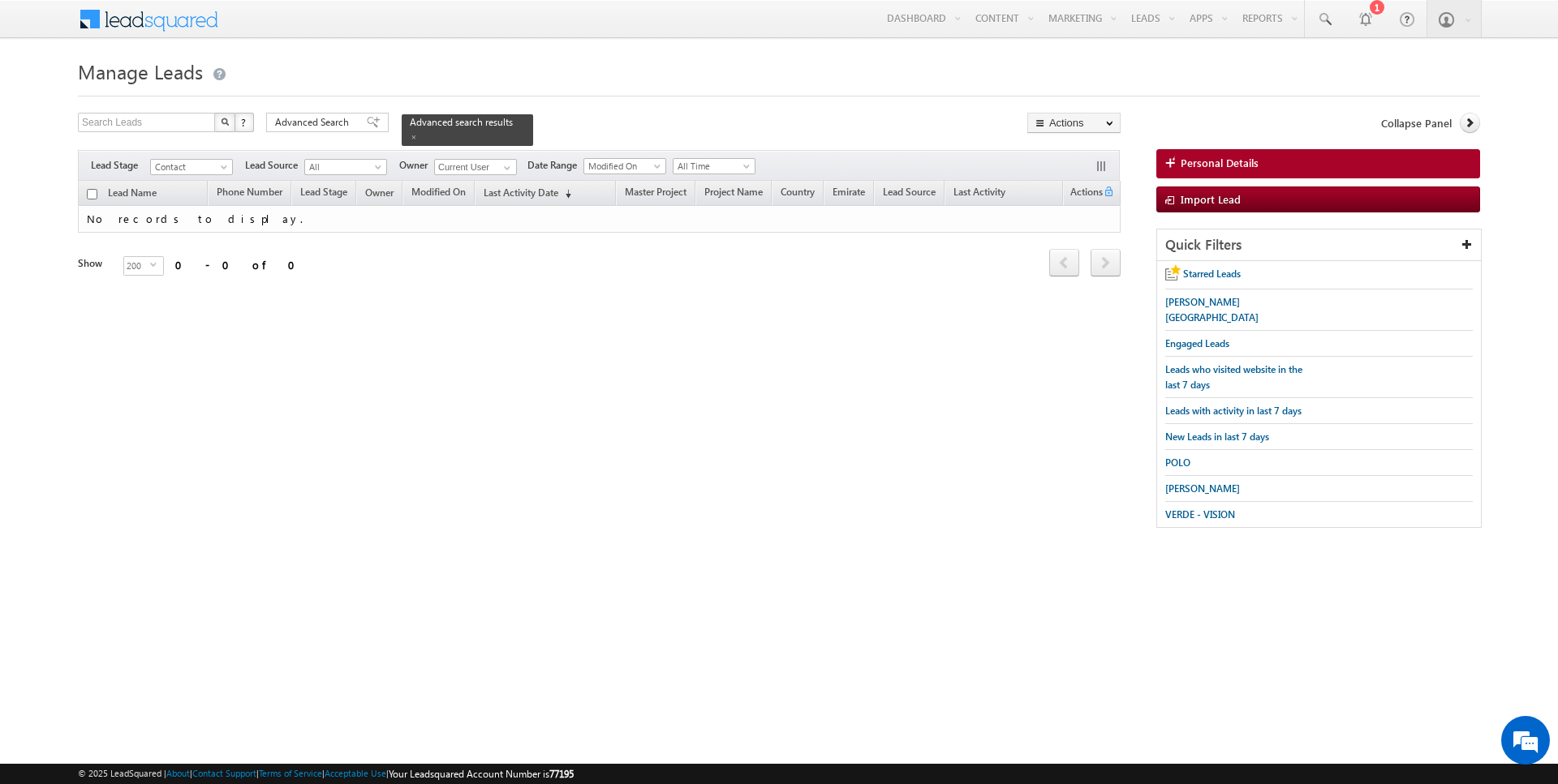
click at [93, 192] on input "checkbox" at bounding box center [91, 194] width 11 height 11
click at [331, 122] on span "Advanced Search" at bounding box center [314, 122] width 79 height 15
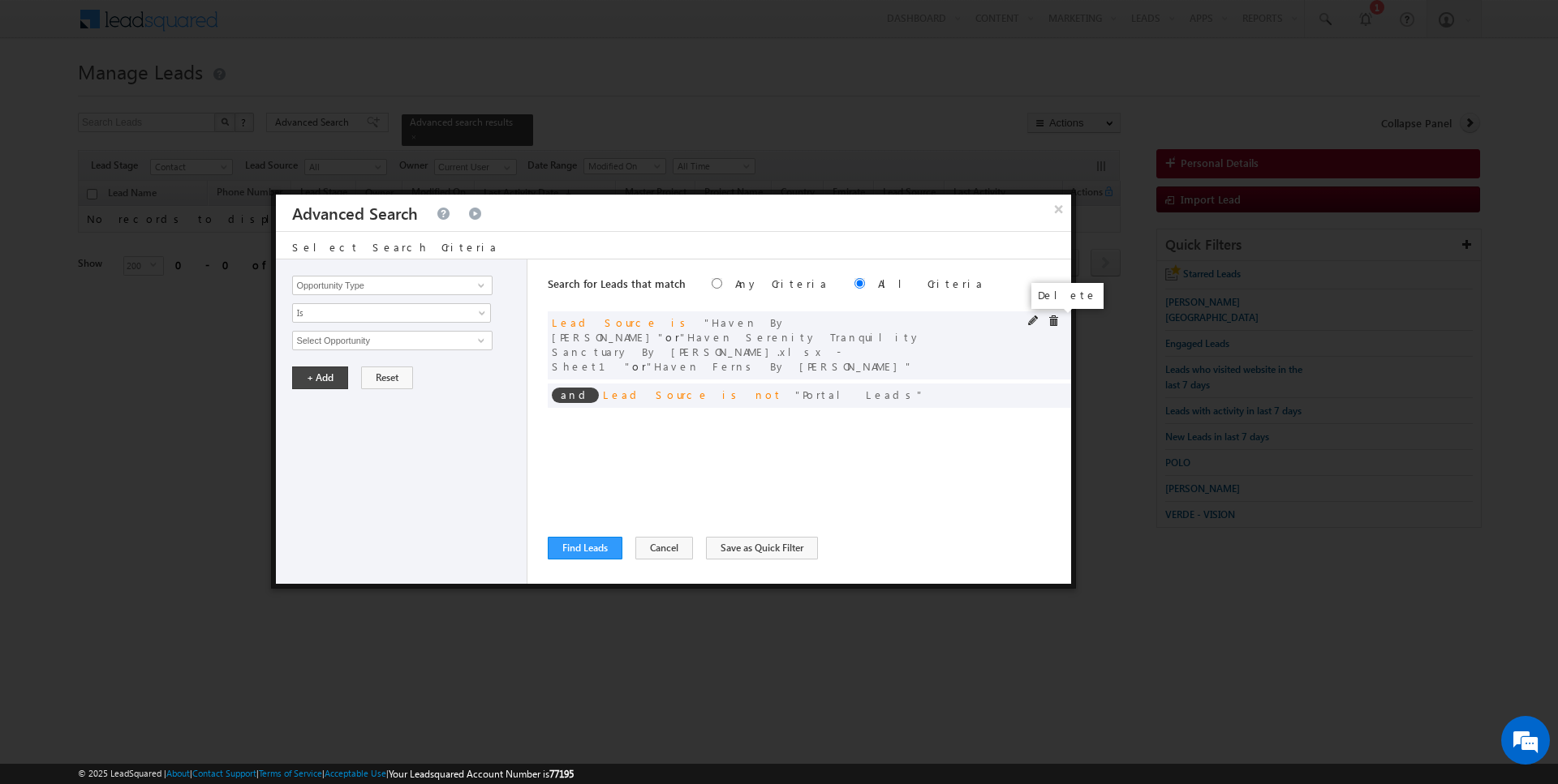
click at [1054, 320] on span at bounding box center [1053, 321] width 12 height 12
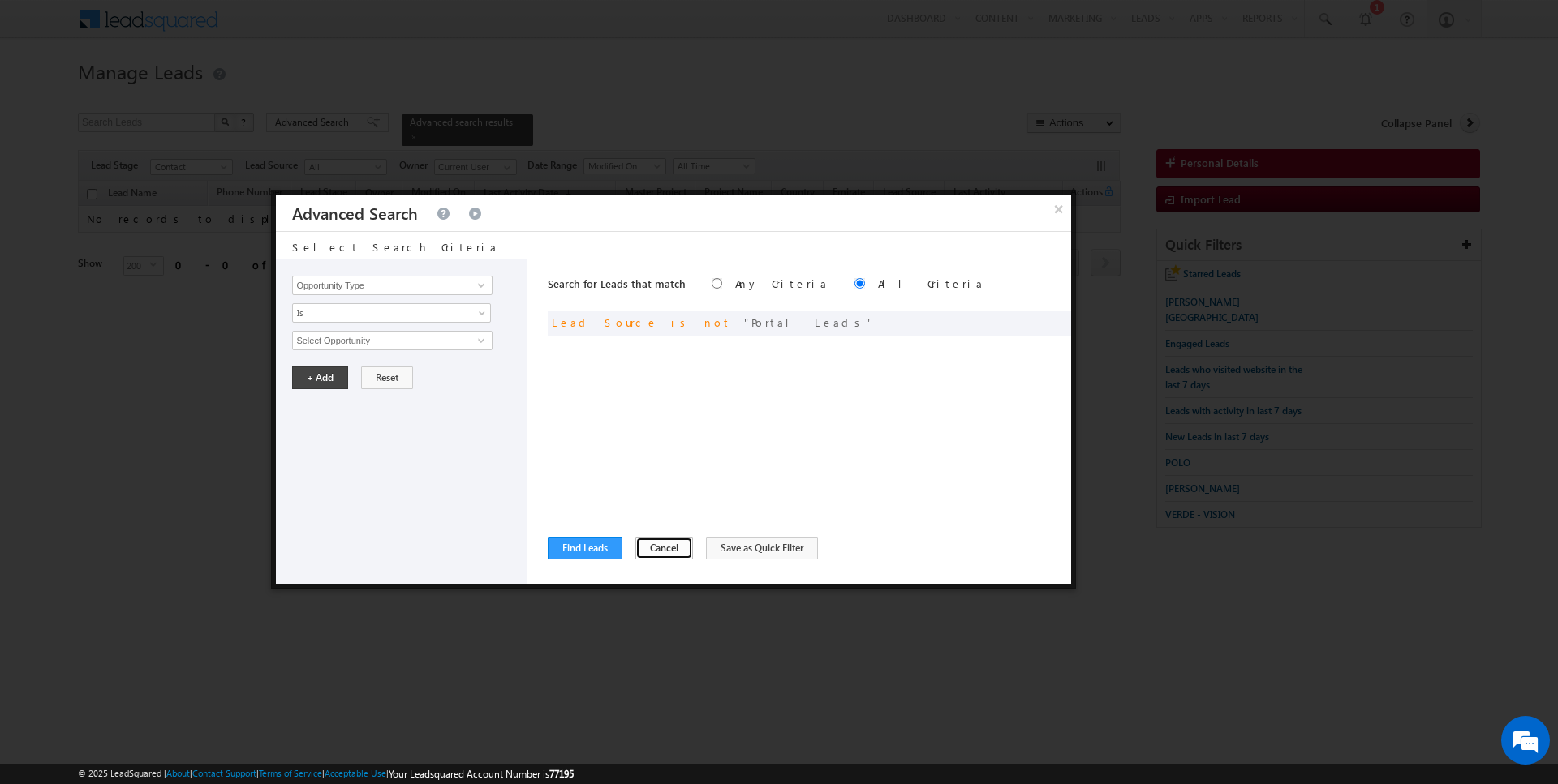
click at [643, 549] on button "Cancel" at bounding box center [664, 548] width 58 height 23
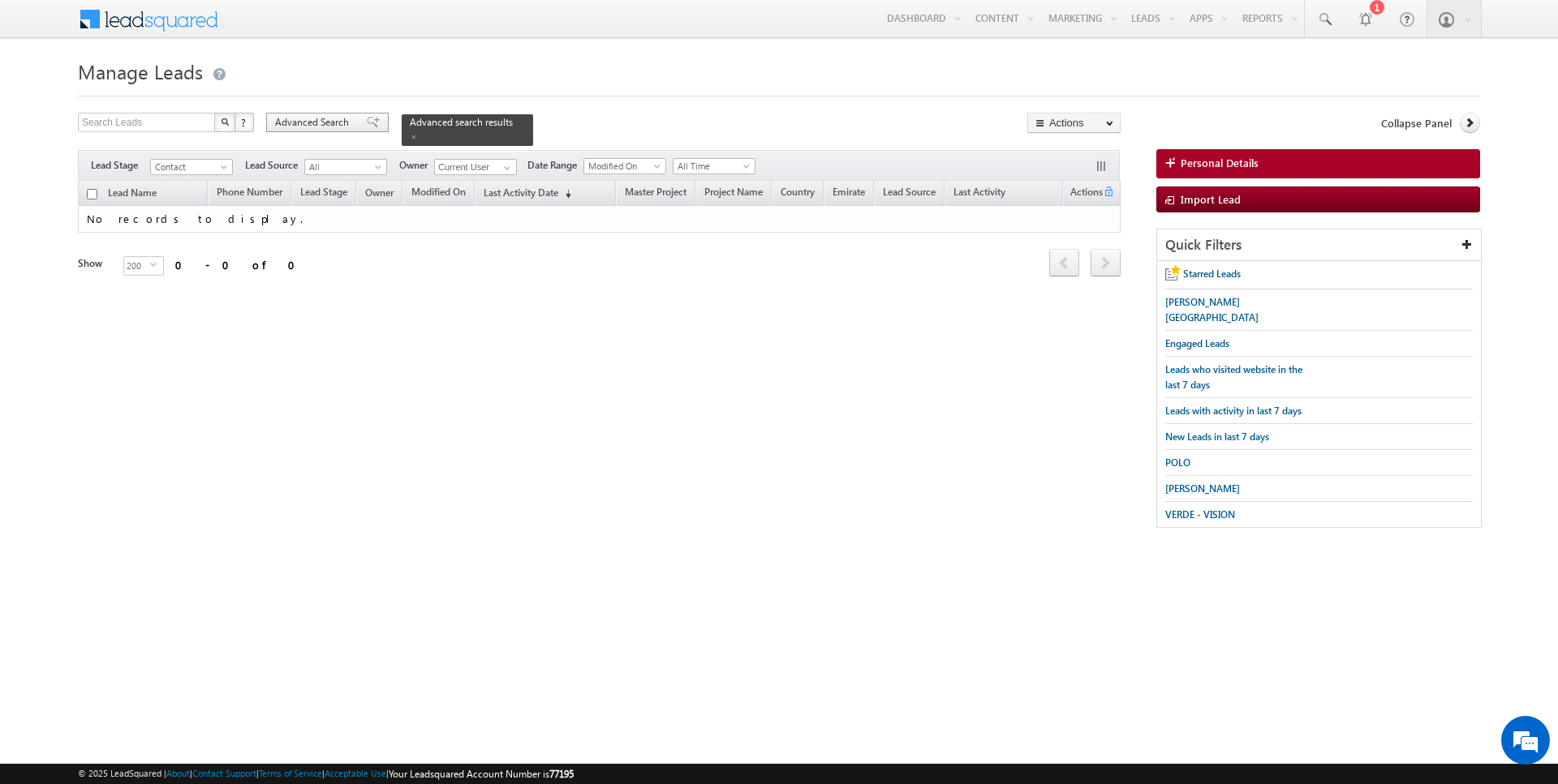
click at [334, 129] on span "Advanced Search" at bounding box center [314, 122] width 79 height 15
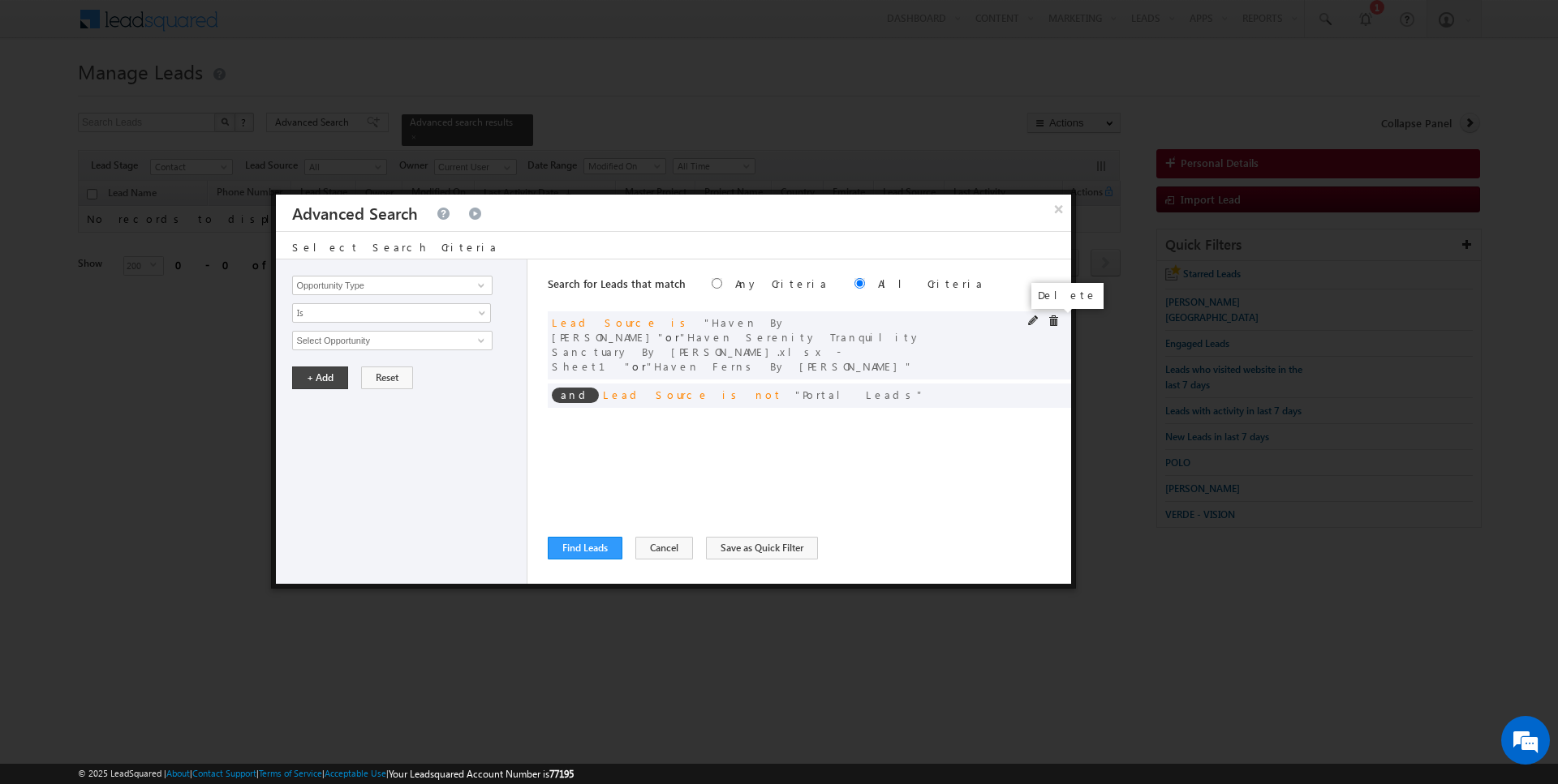
click at [1053, 319] on span at bounding box center [1053, 321] width 12 height 12
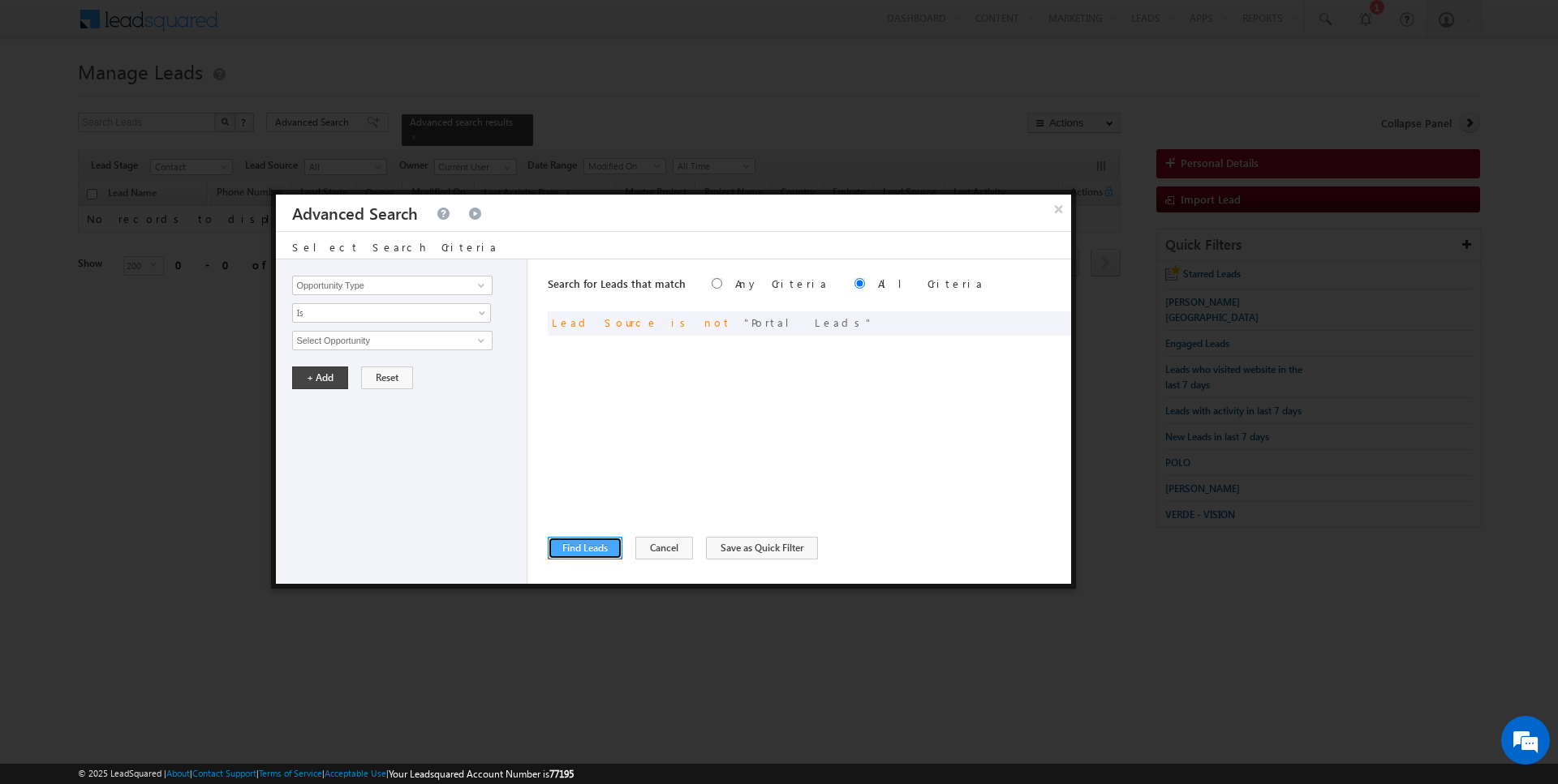
click at [586, 553] on button "Find Leads" at bounding box center [585, 548] width 75 height 23
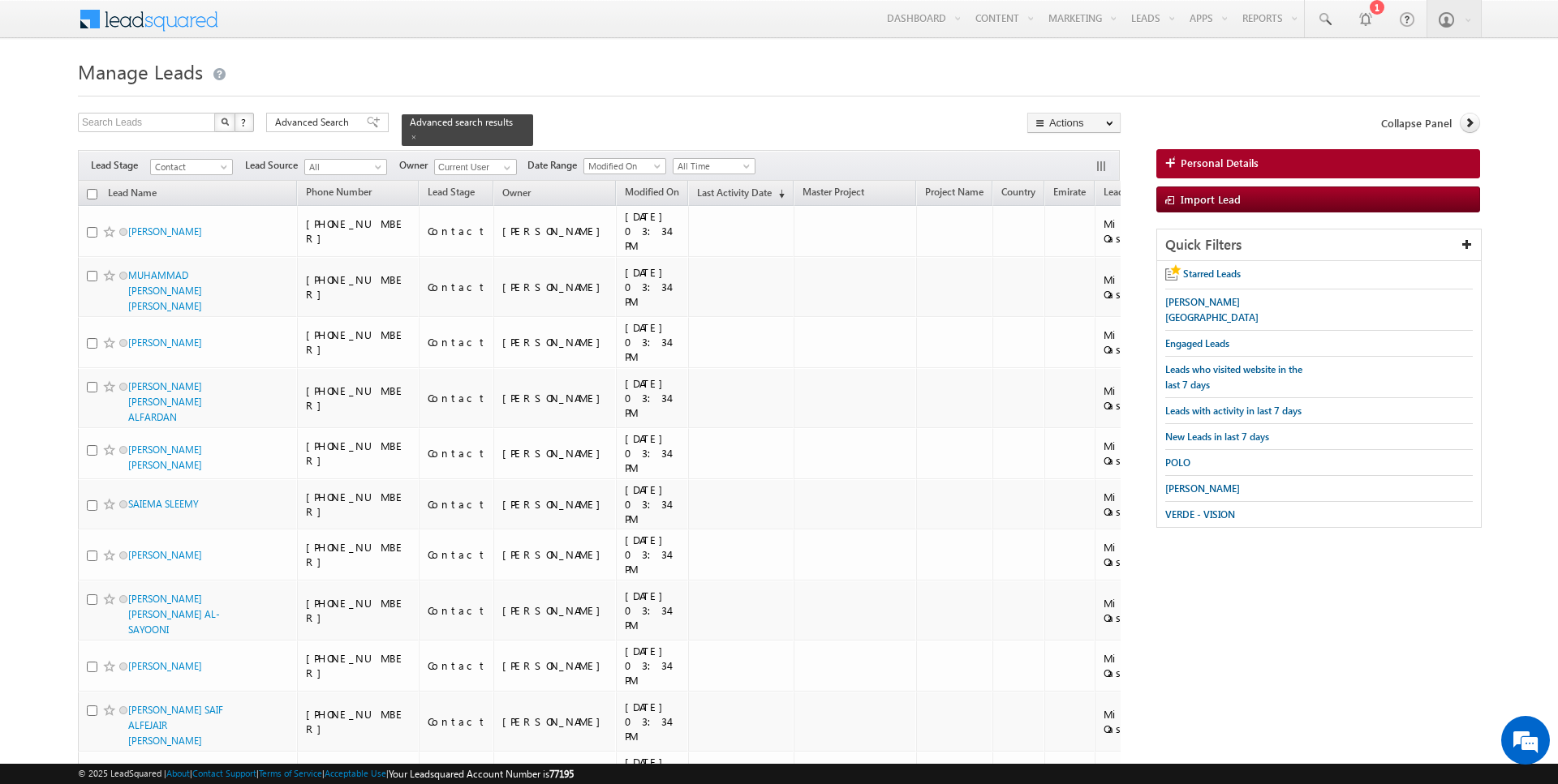
click at [91, 193] on input "checkbox" at bounding box center [91, 194] width 11 height 11
checkbox input "true"
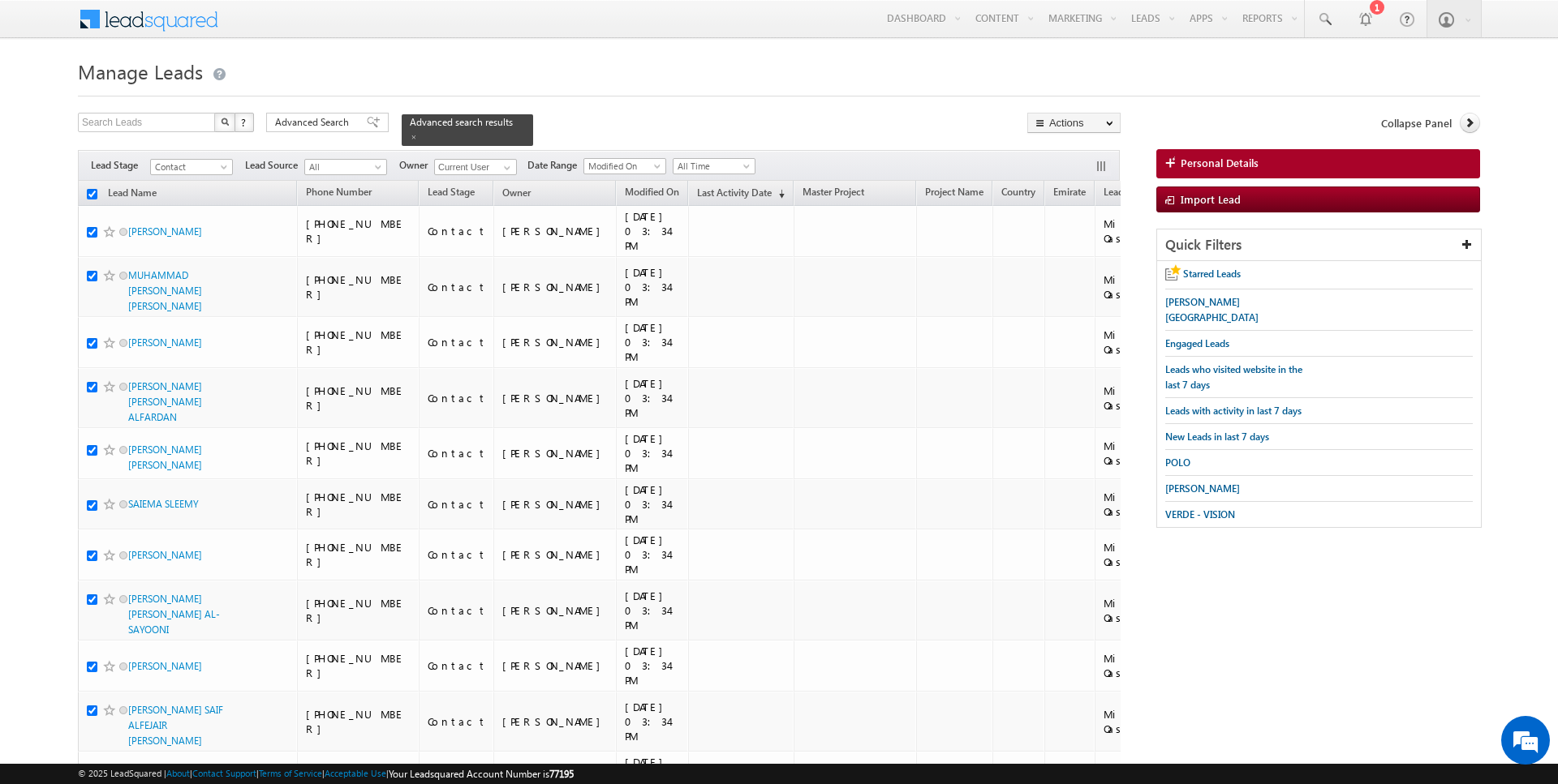
checkbox input "true"
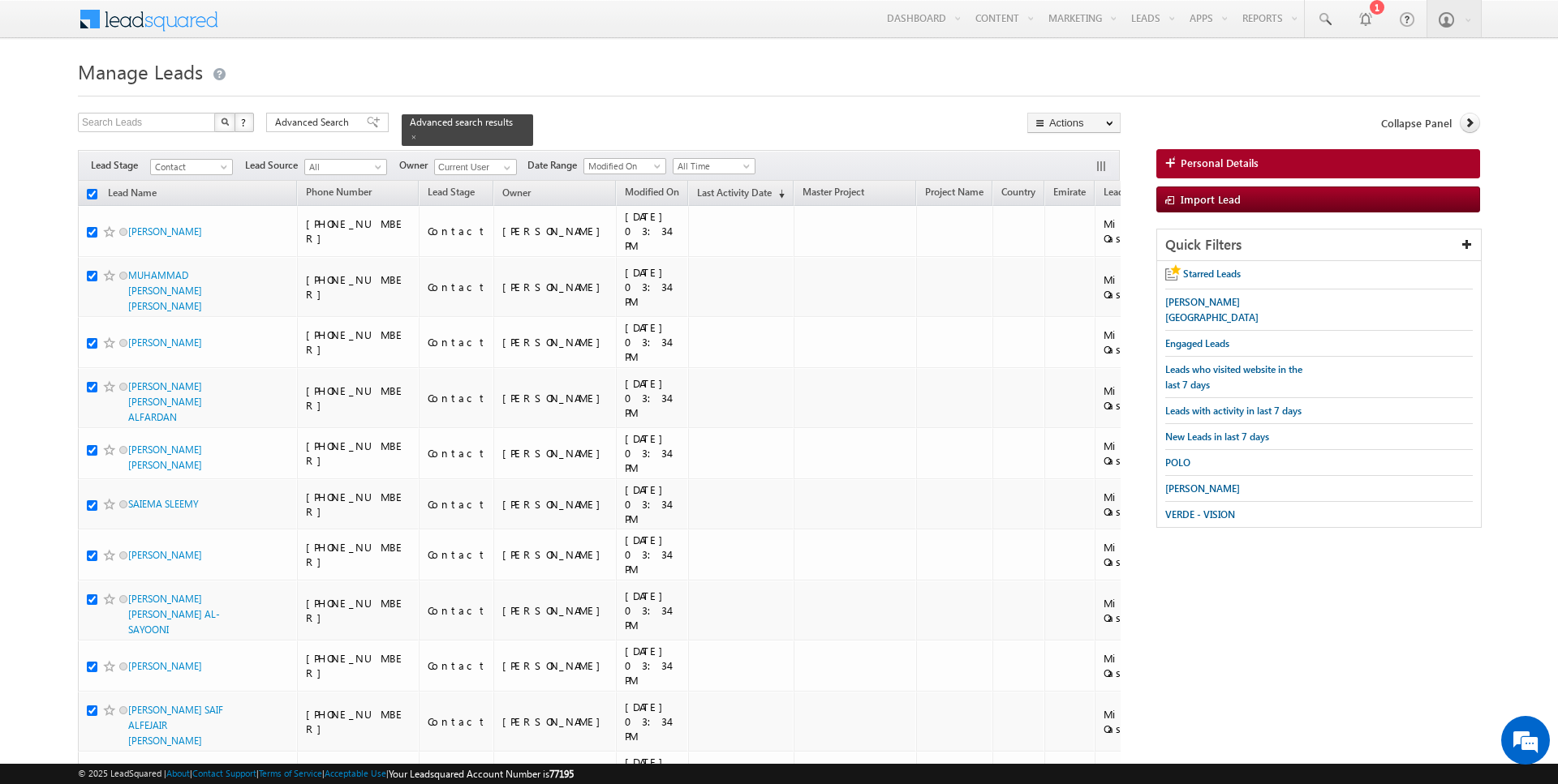
checkbox input "true"
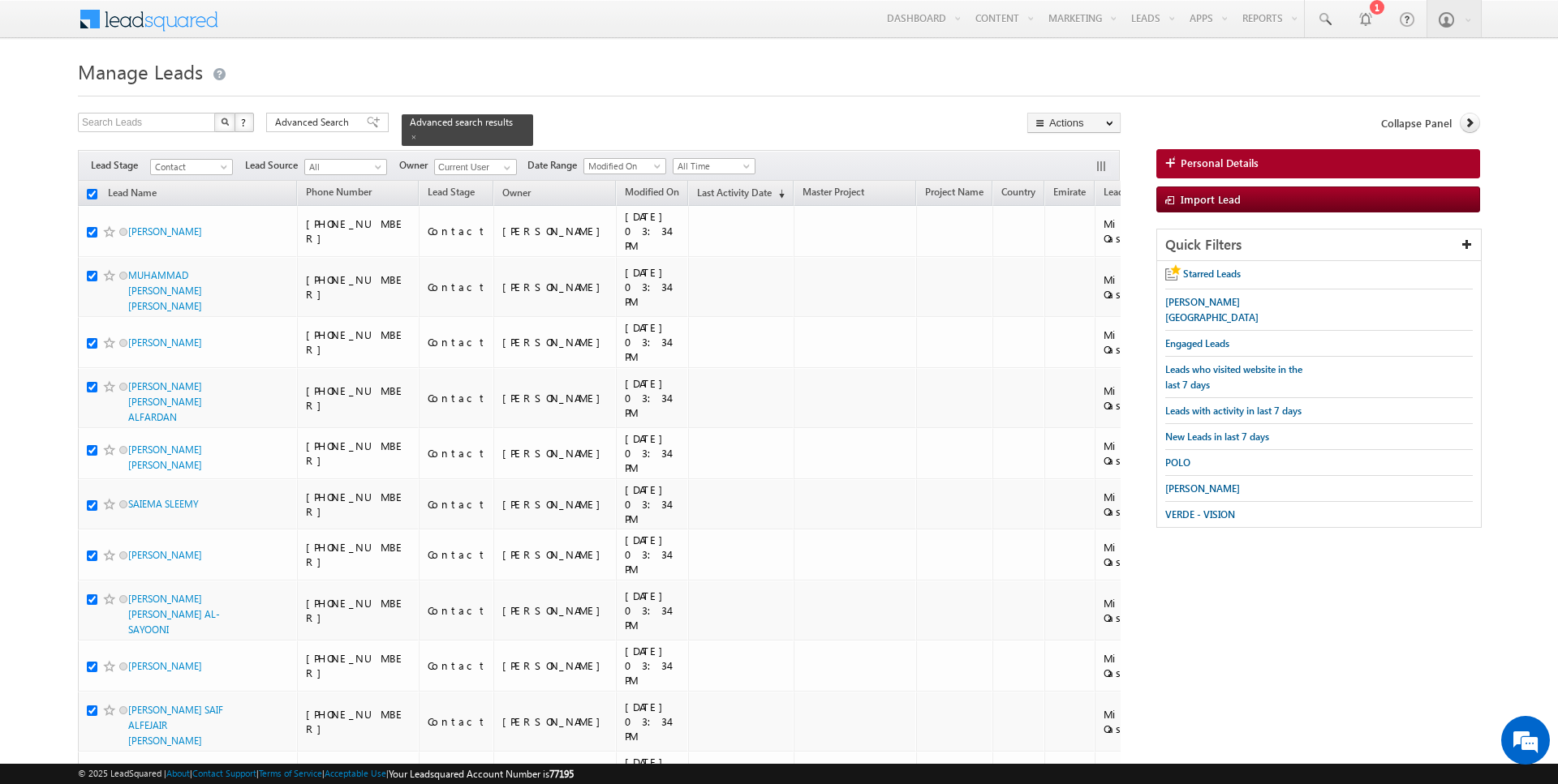
checkbox input "true"
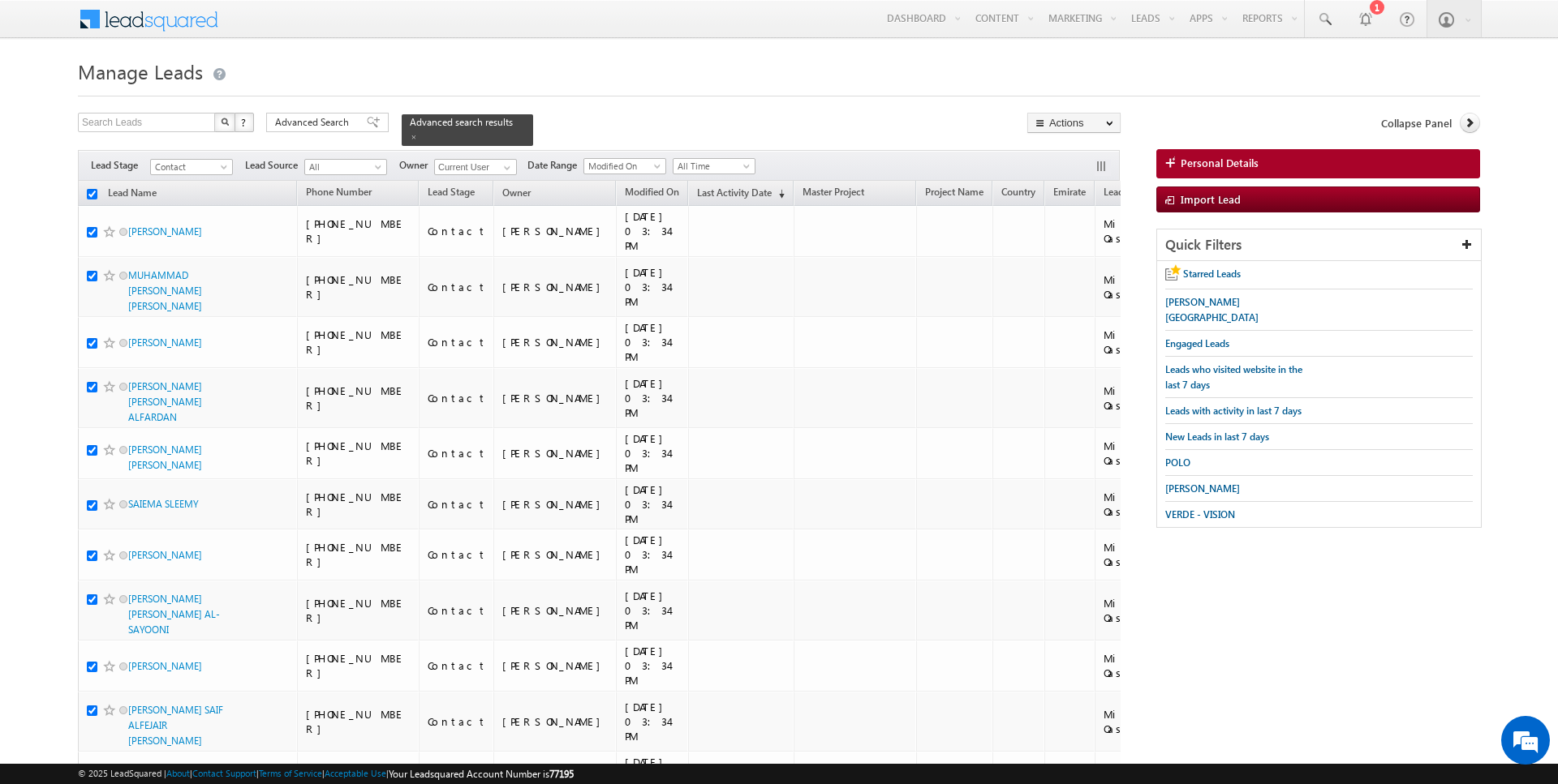
checkbox input "true"
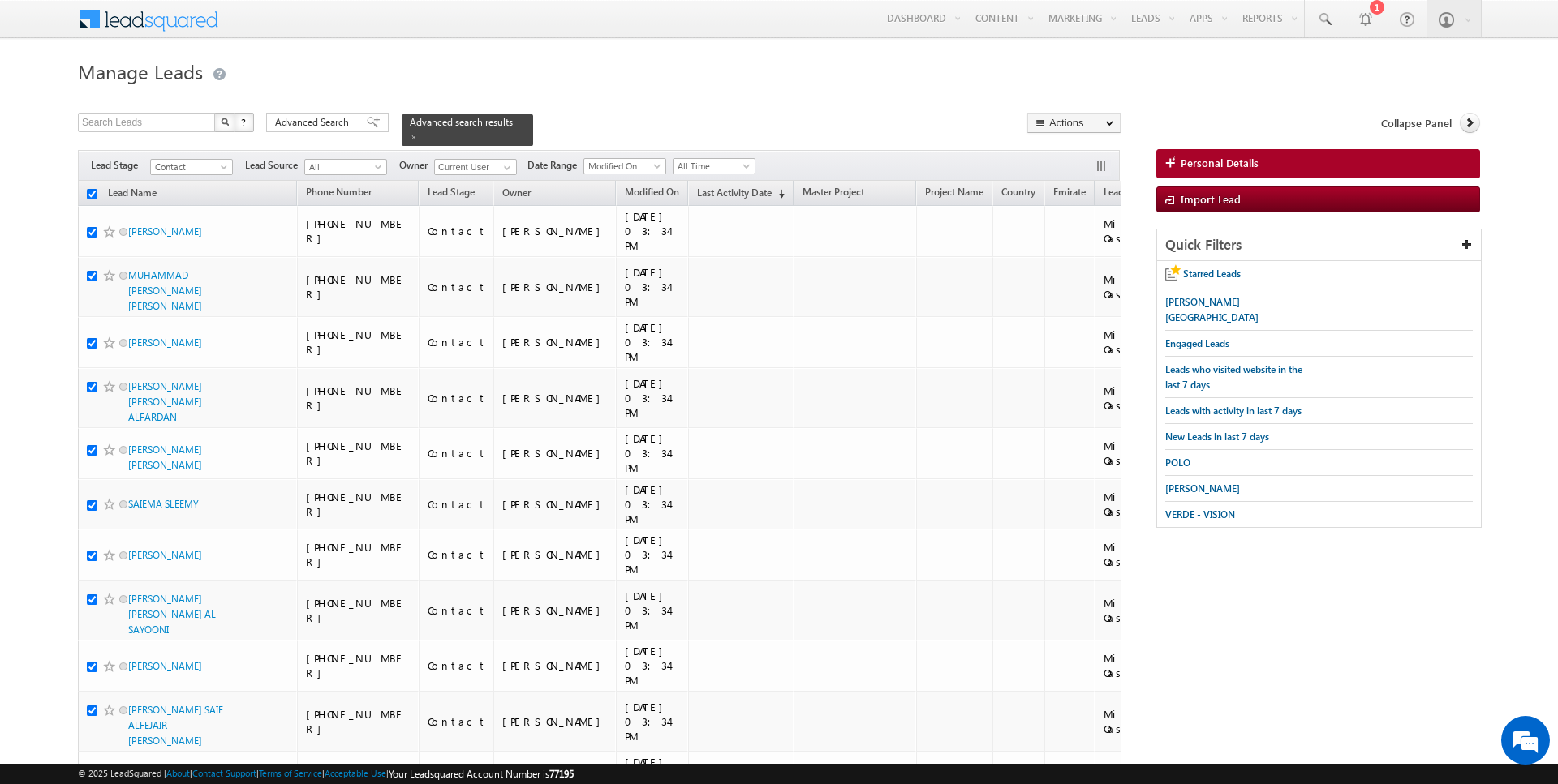
checkbox input "true"
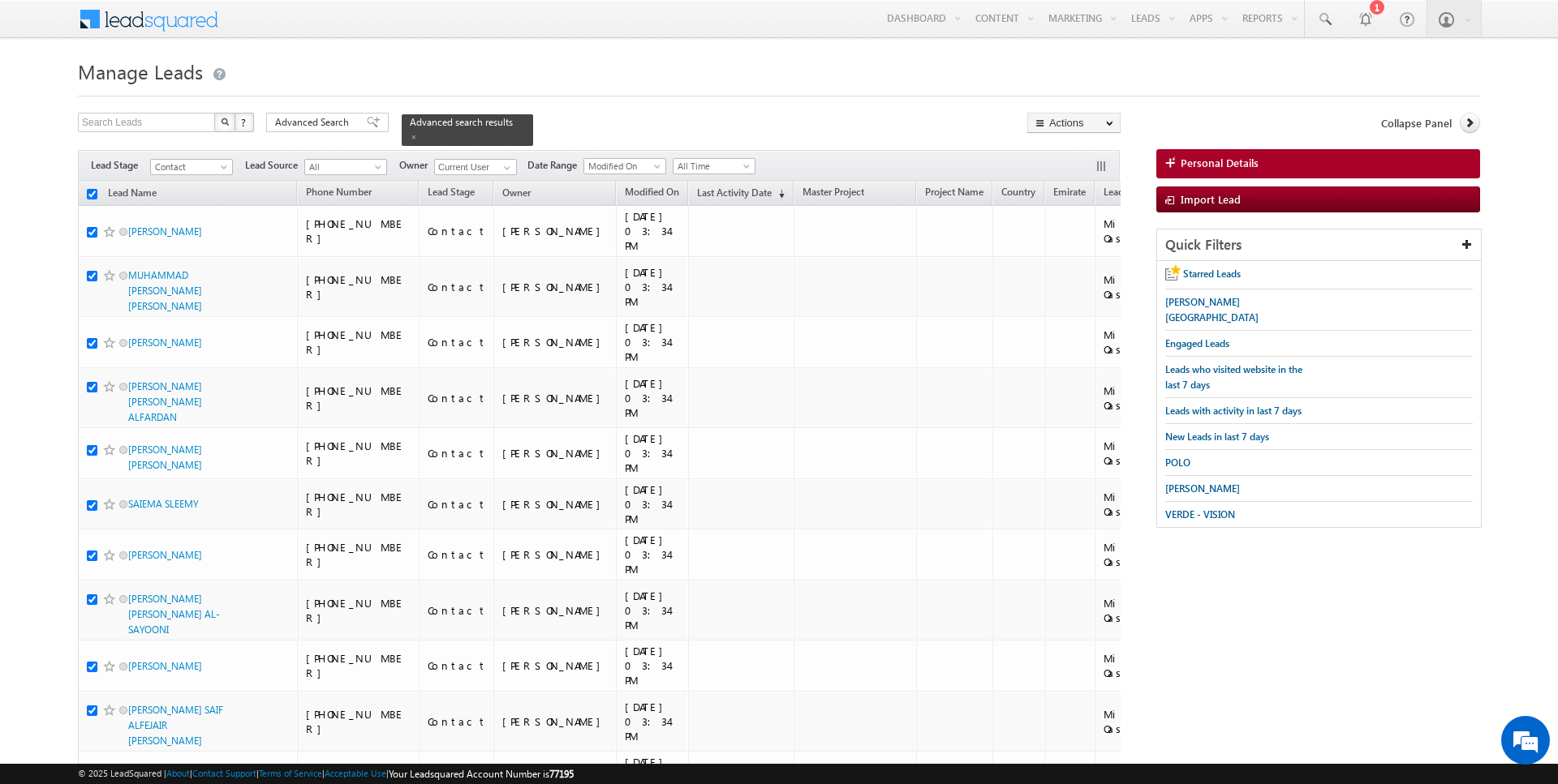
checkbox input "true"
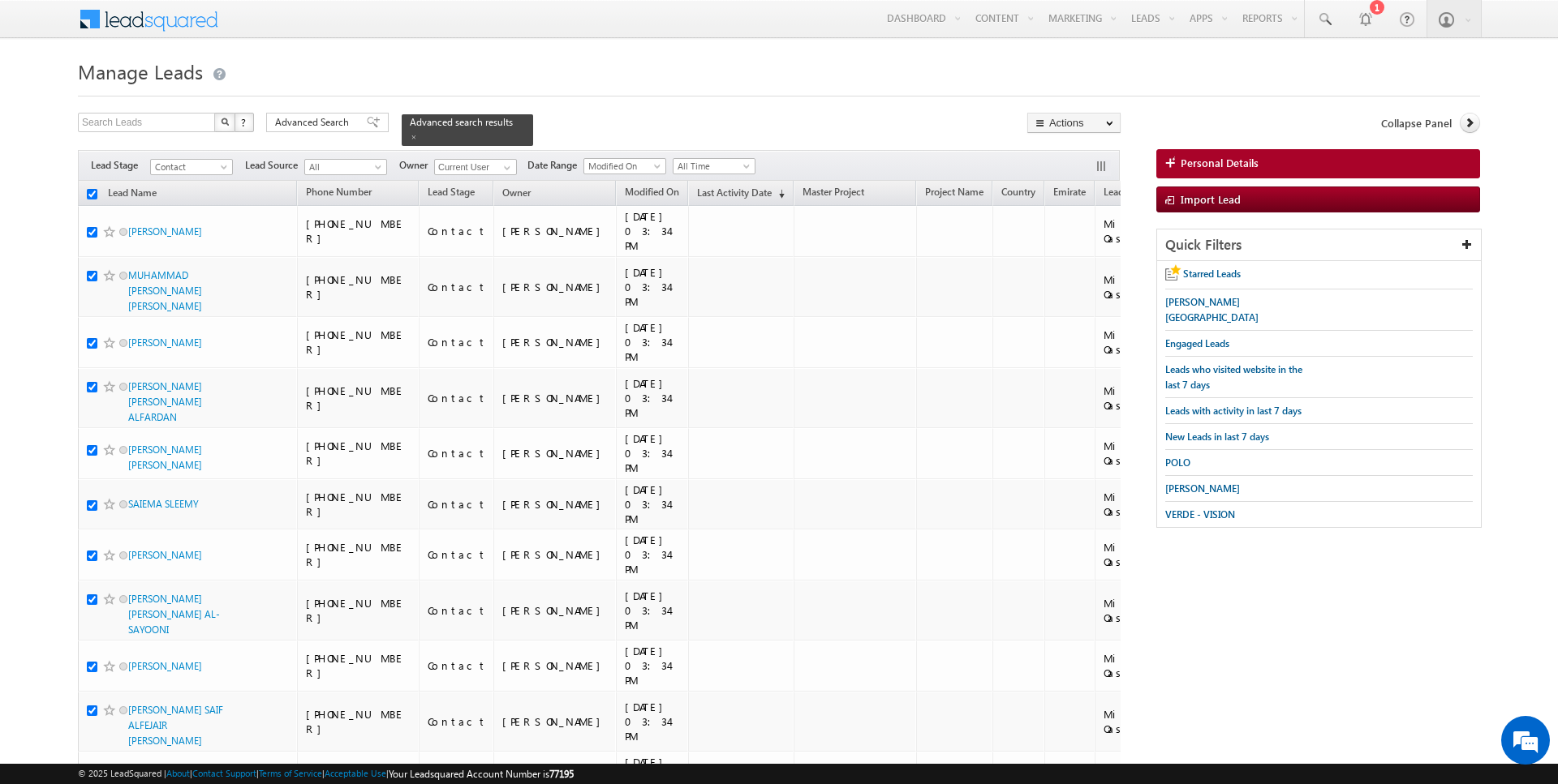
checkbox input "true"
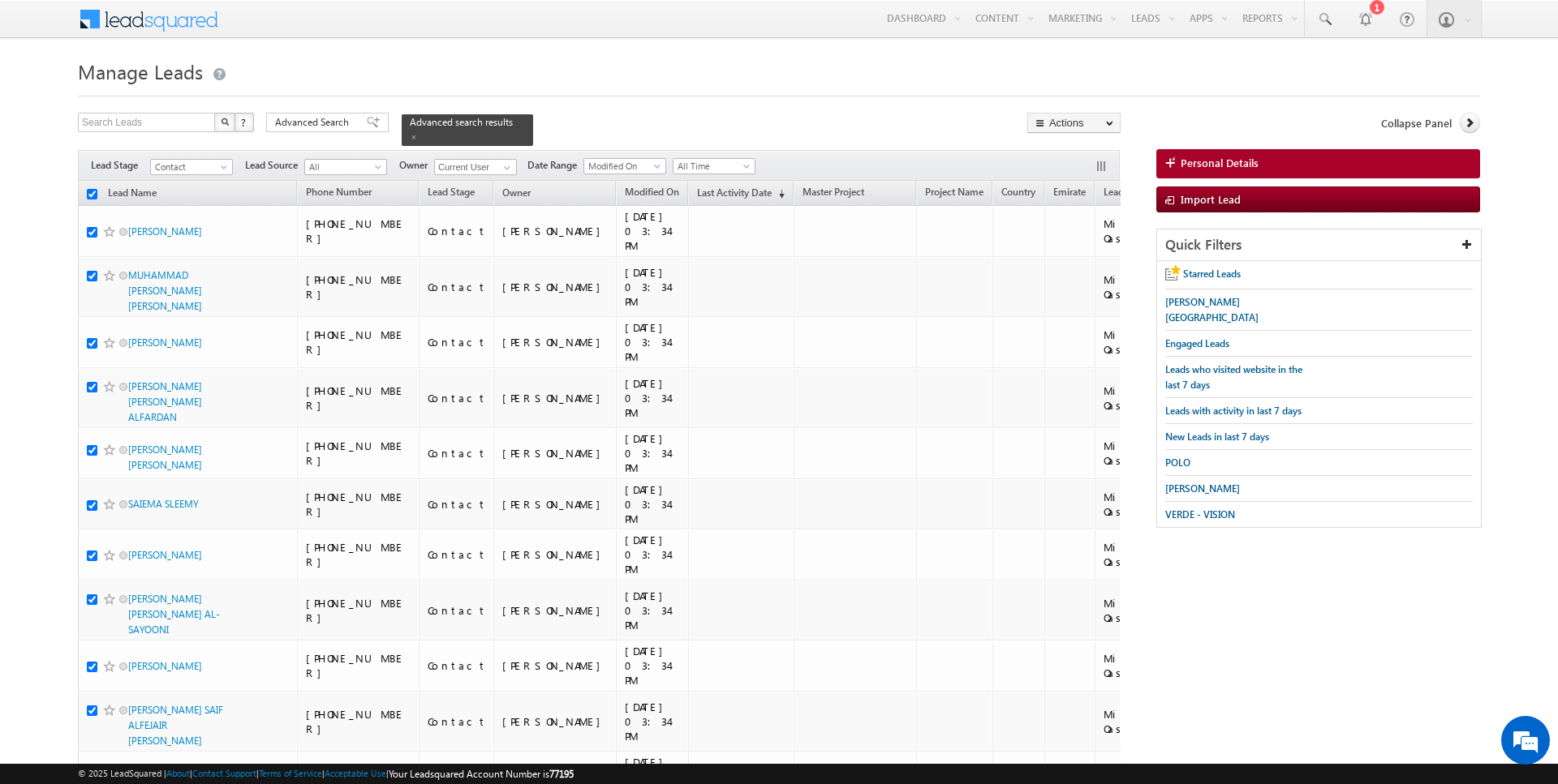
checkbox input "true"
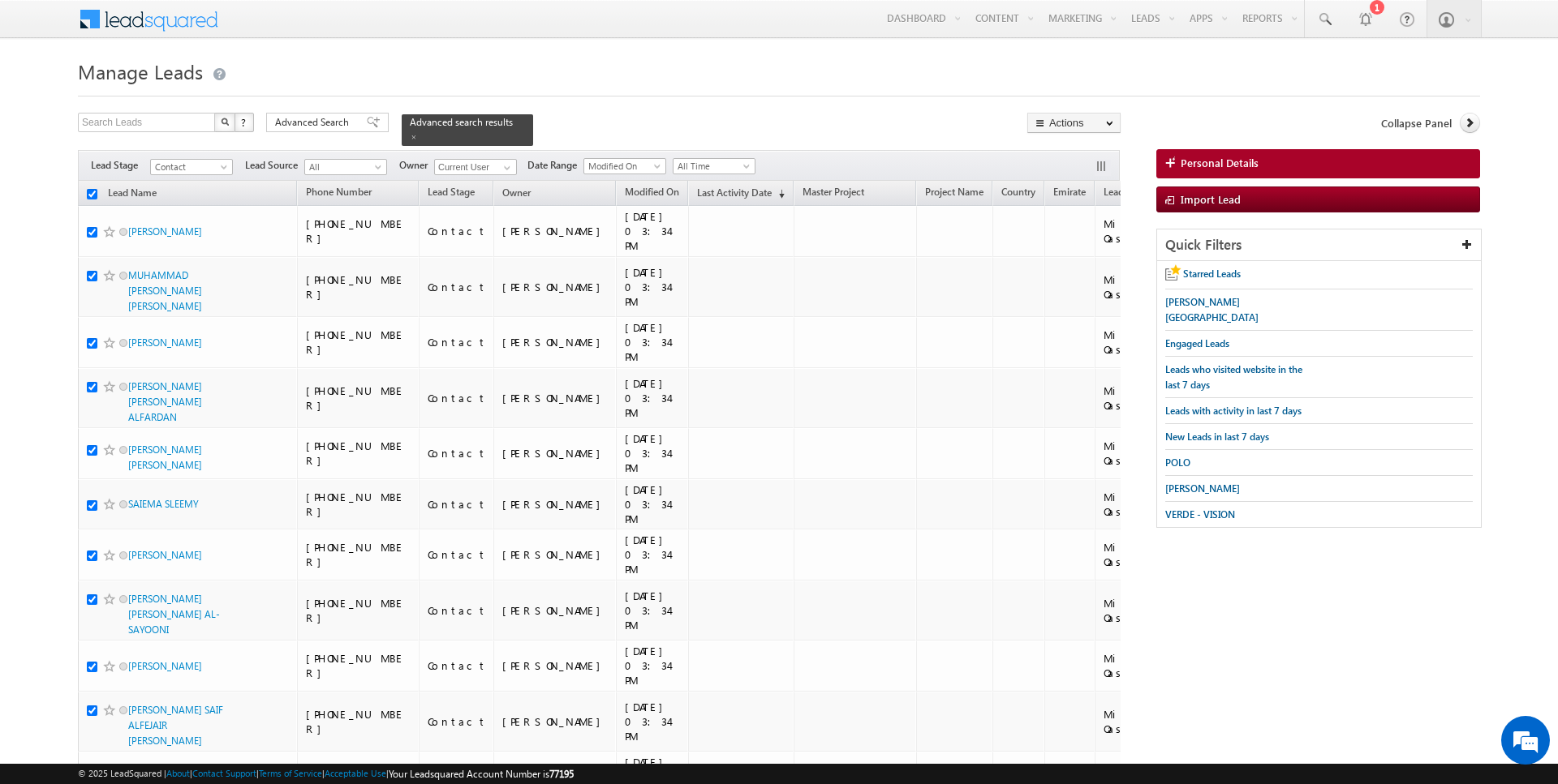
checkbox input "true"
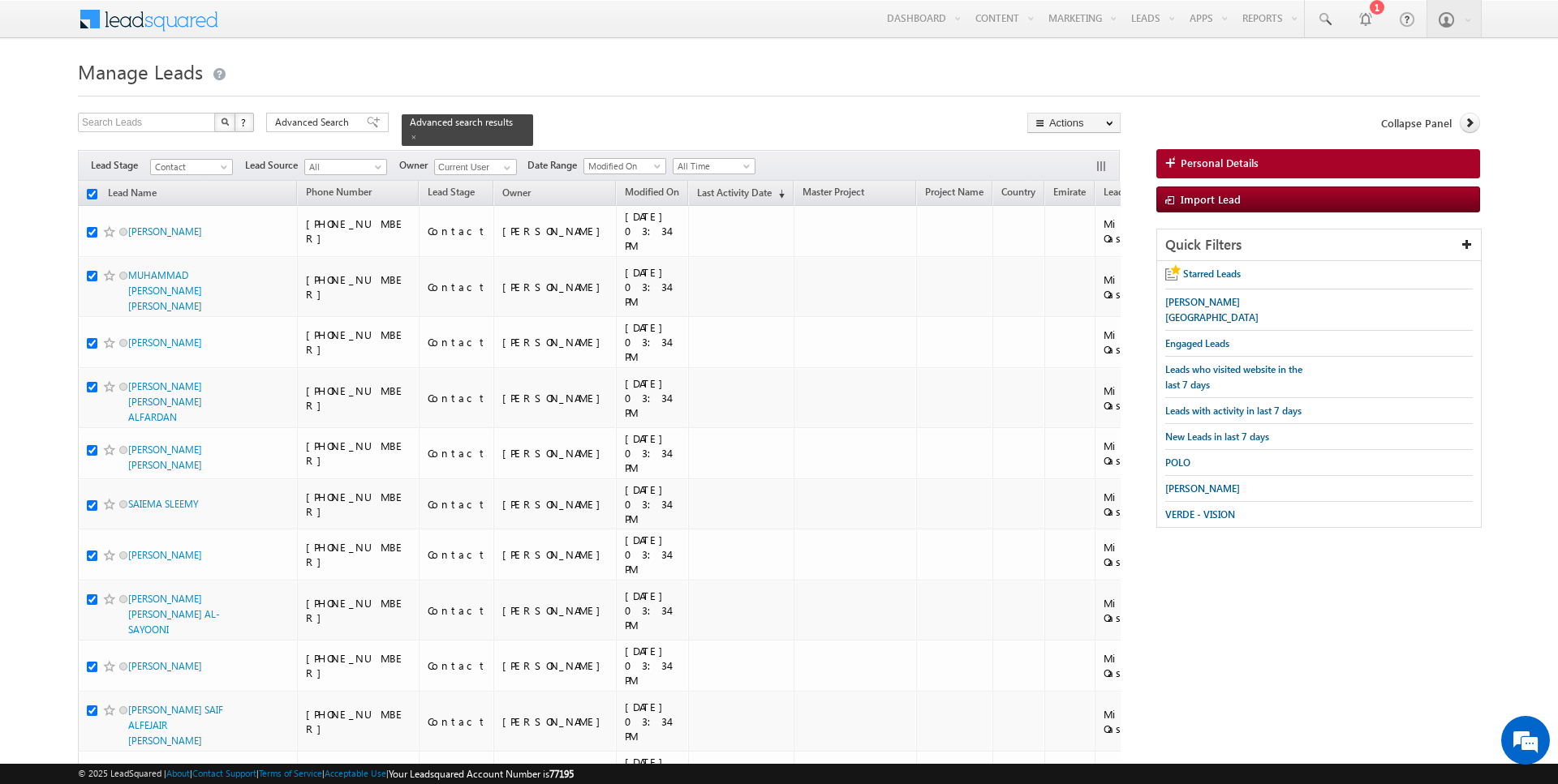
checkbox input "true"
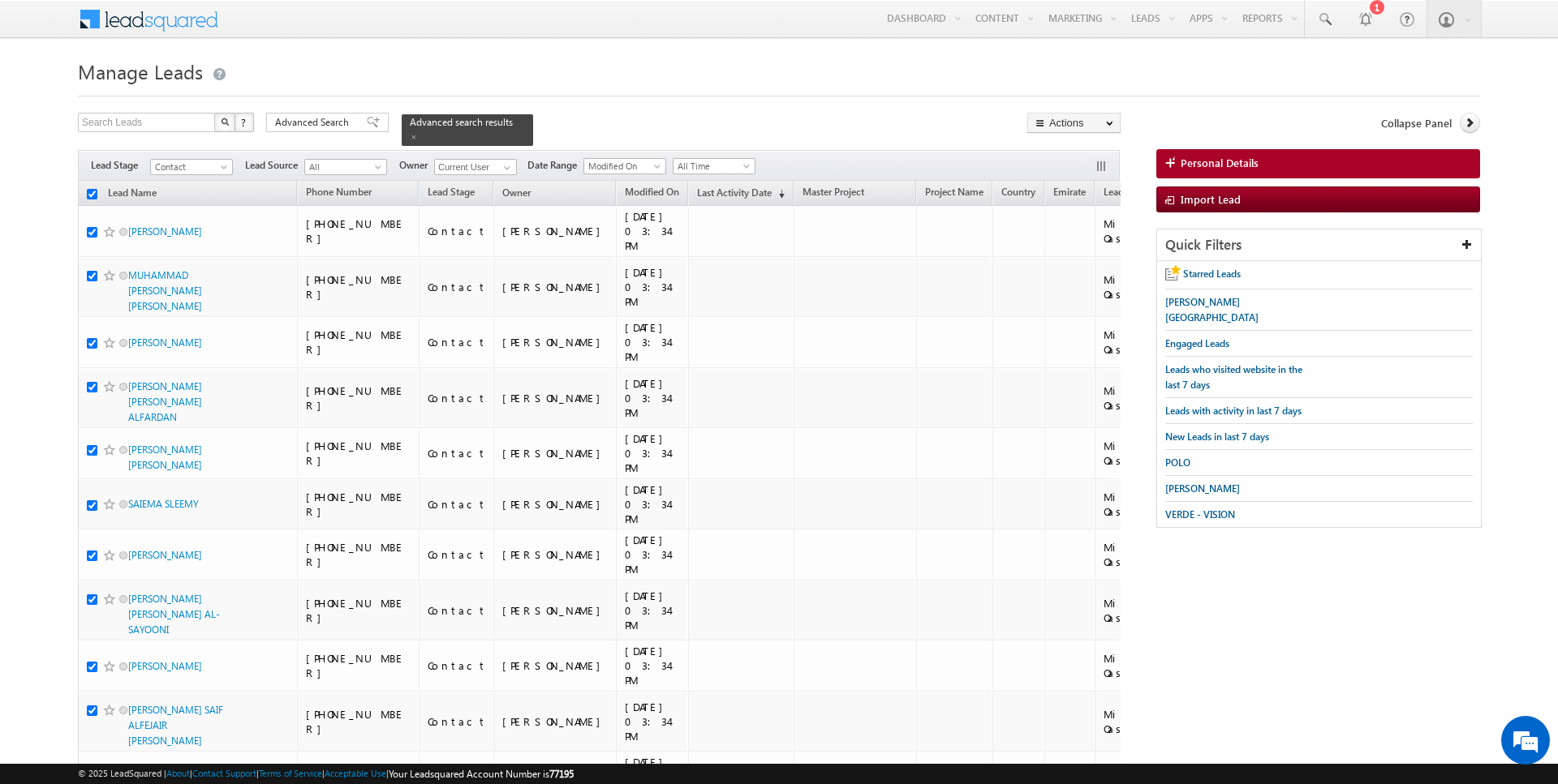
checkbox input "true"
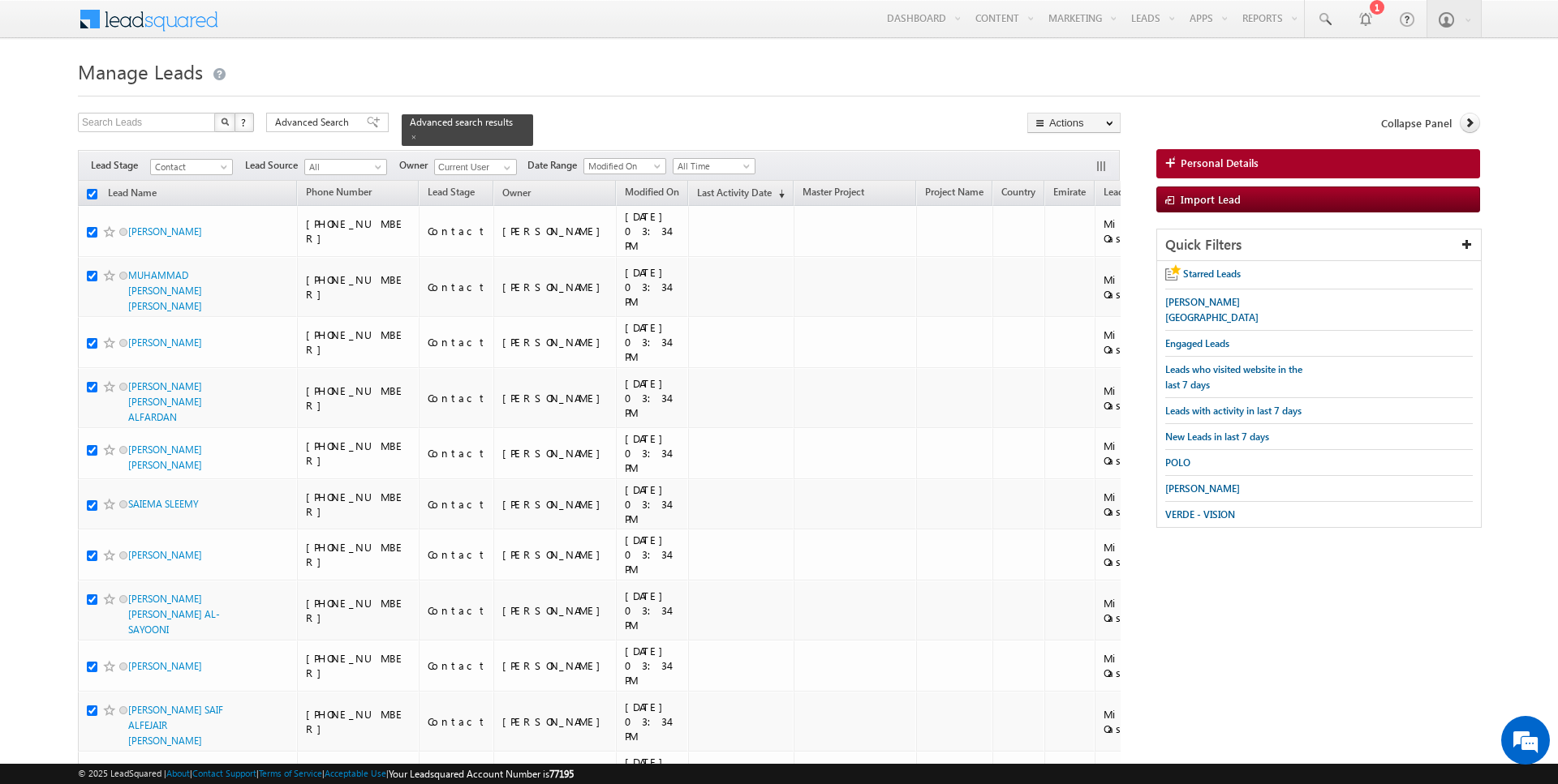
checkbox input "true"
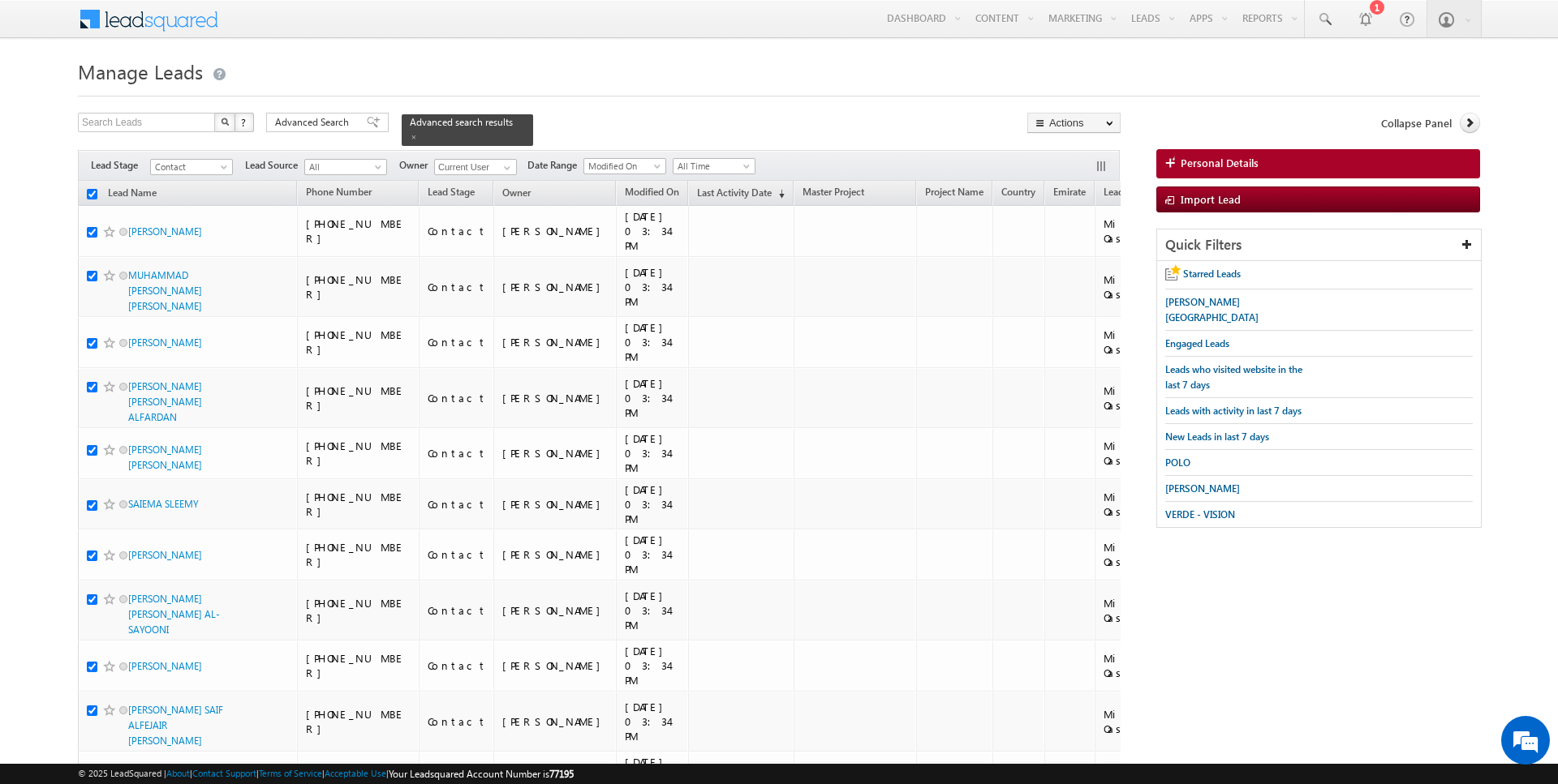
checkbox input "true"
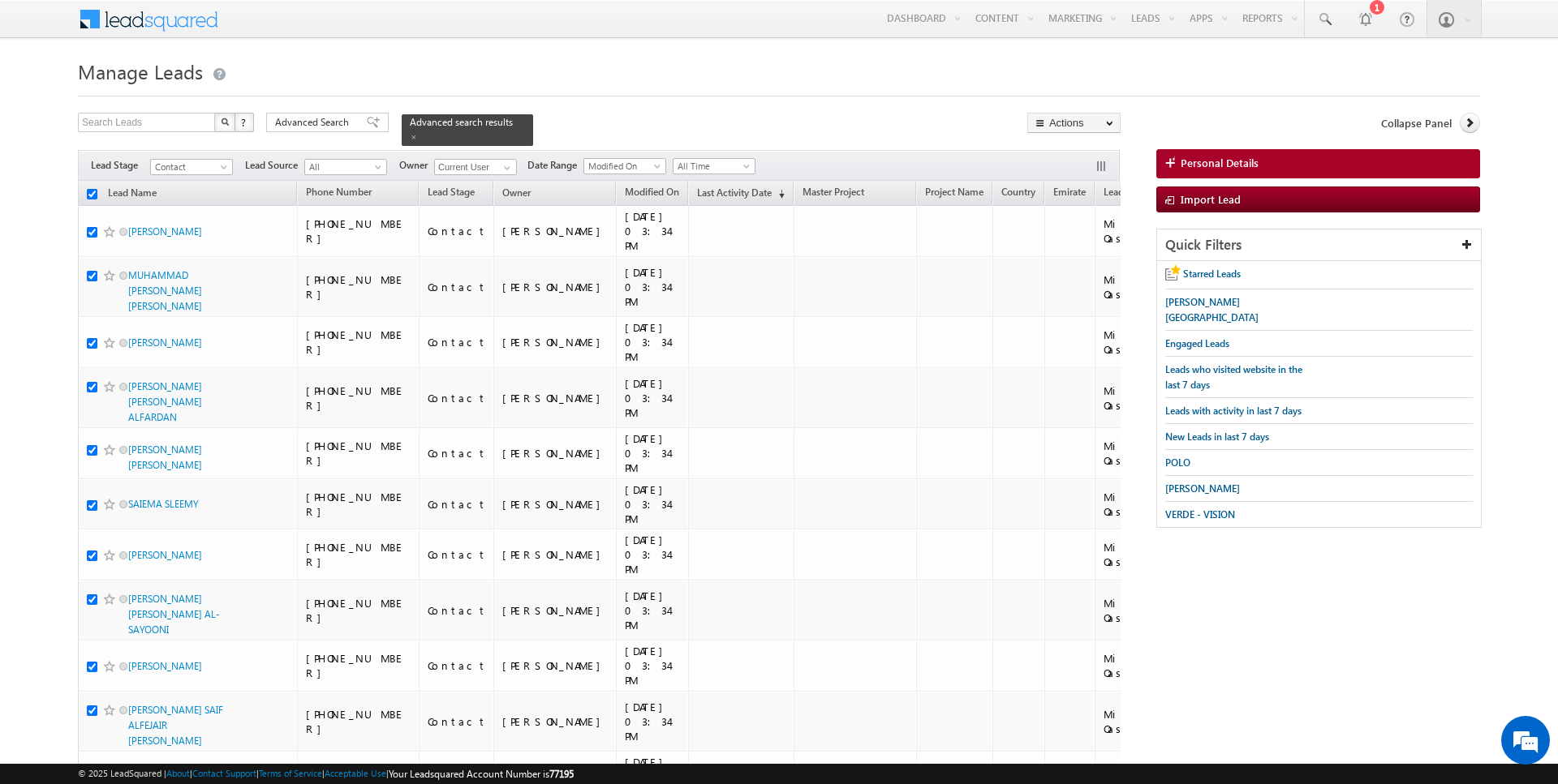
checkbox input "true"
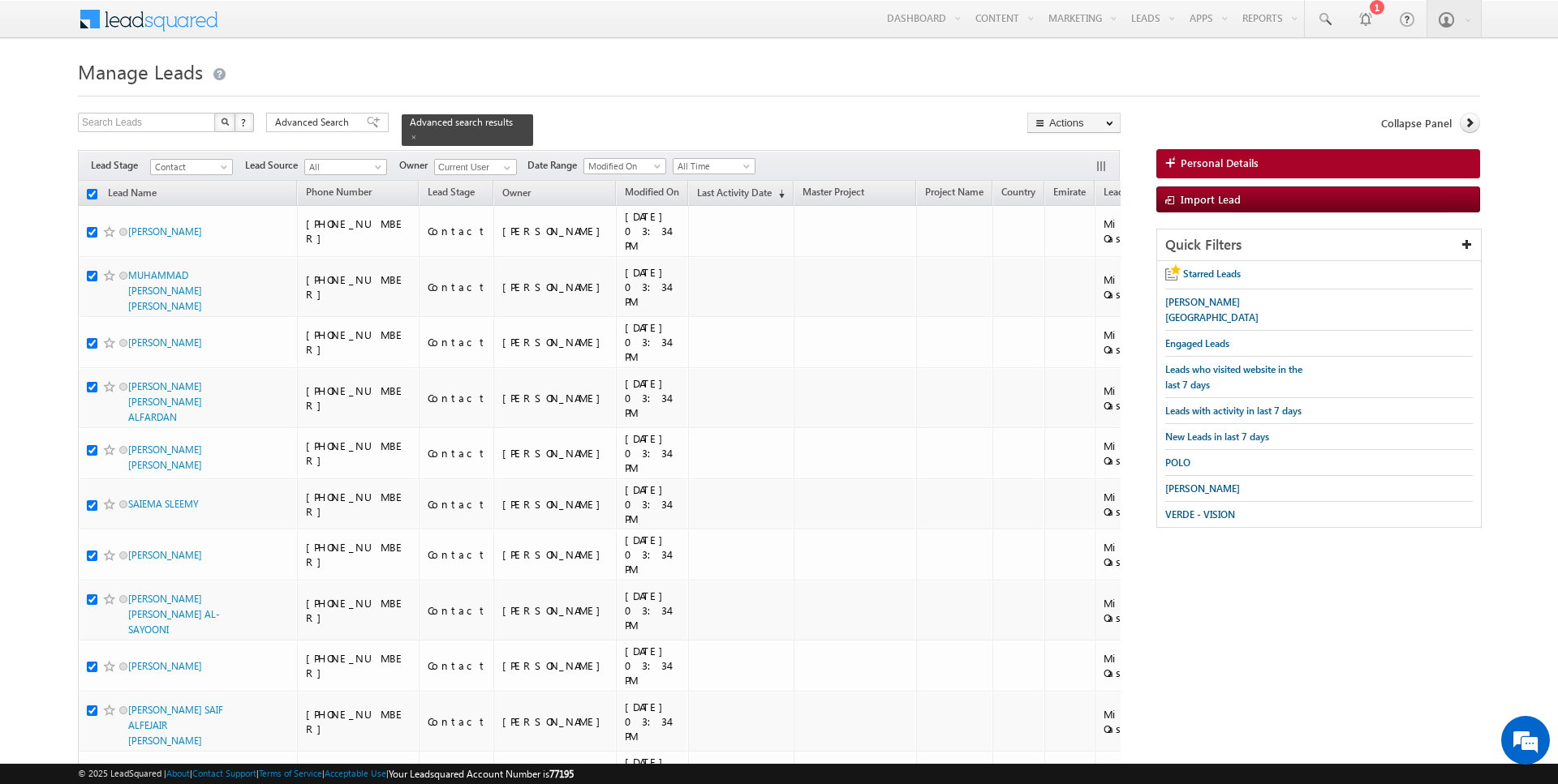
checkbox input "true"
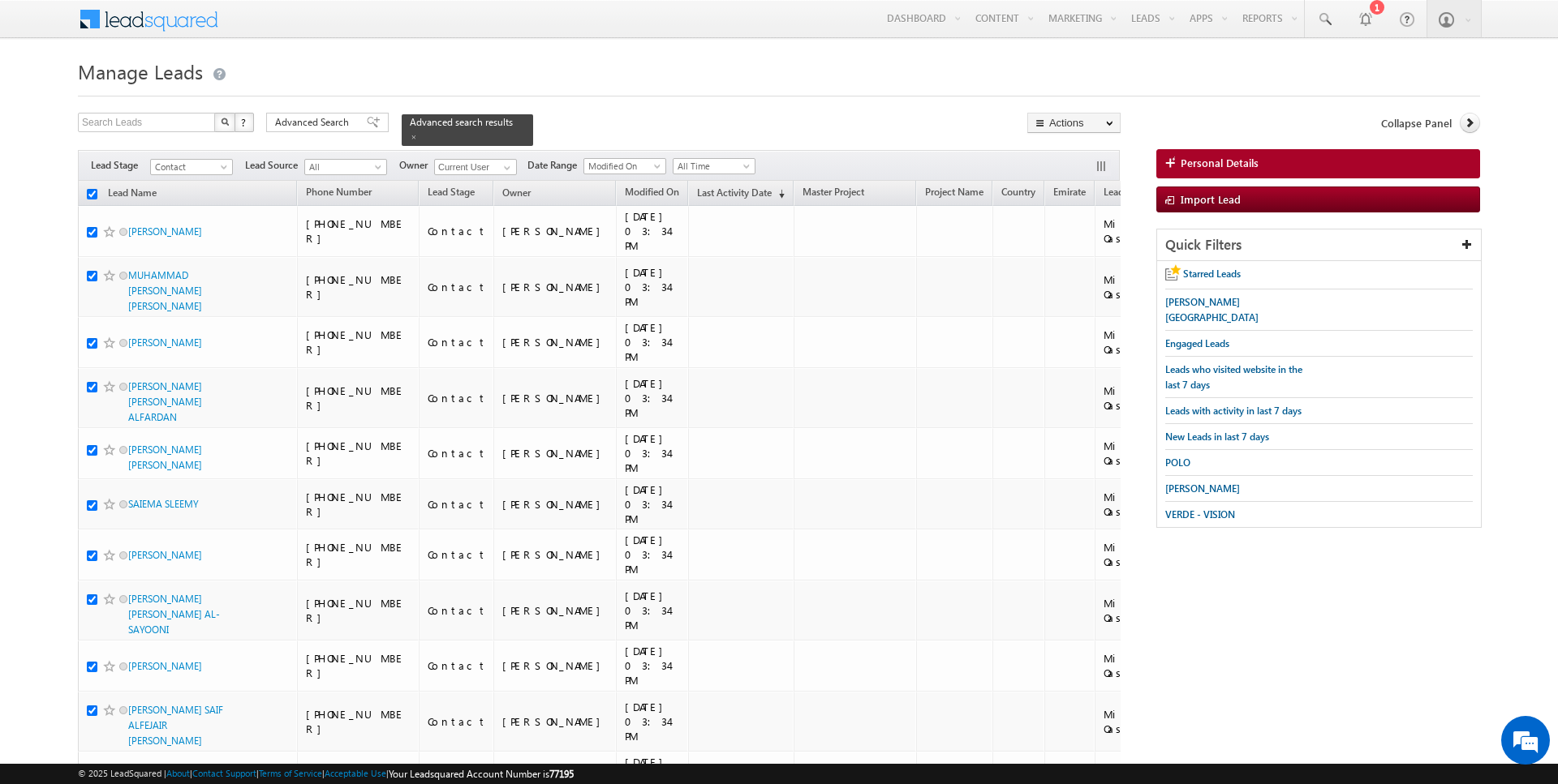
checkbox input "true"
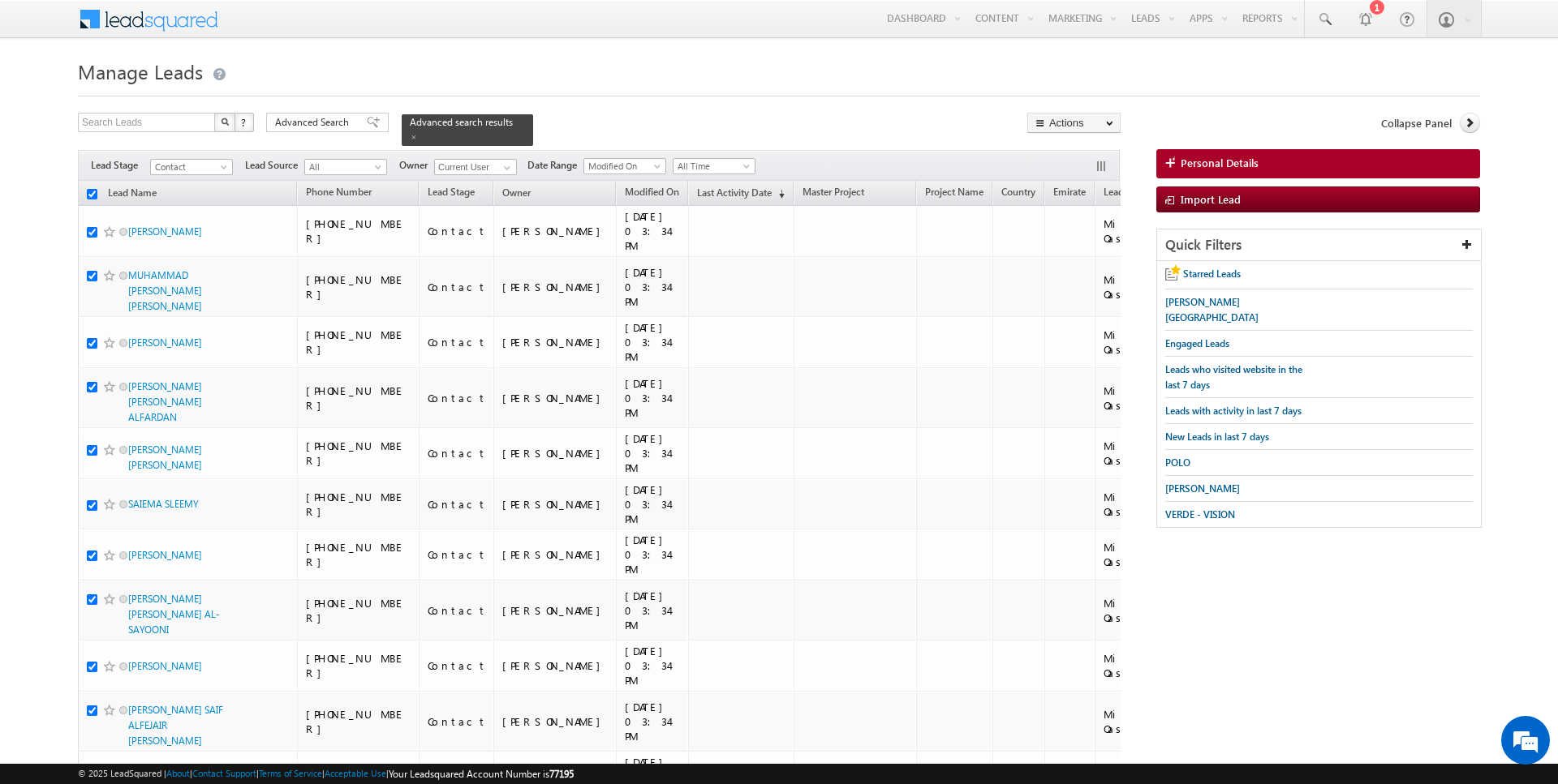
checkbox input "true"
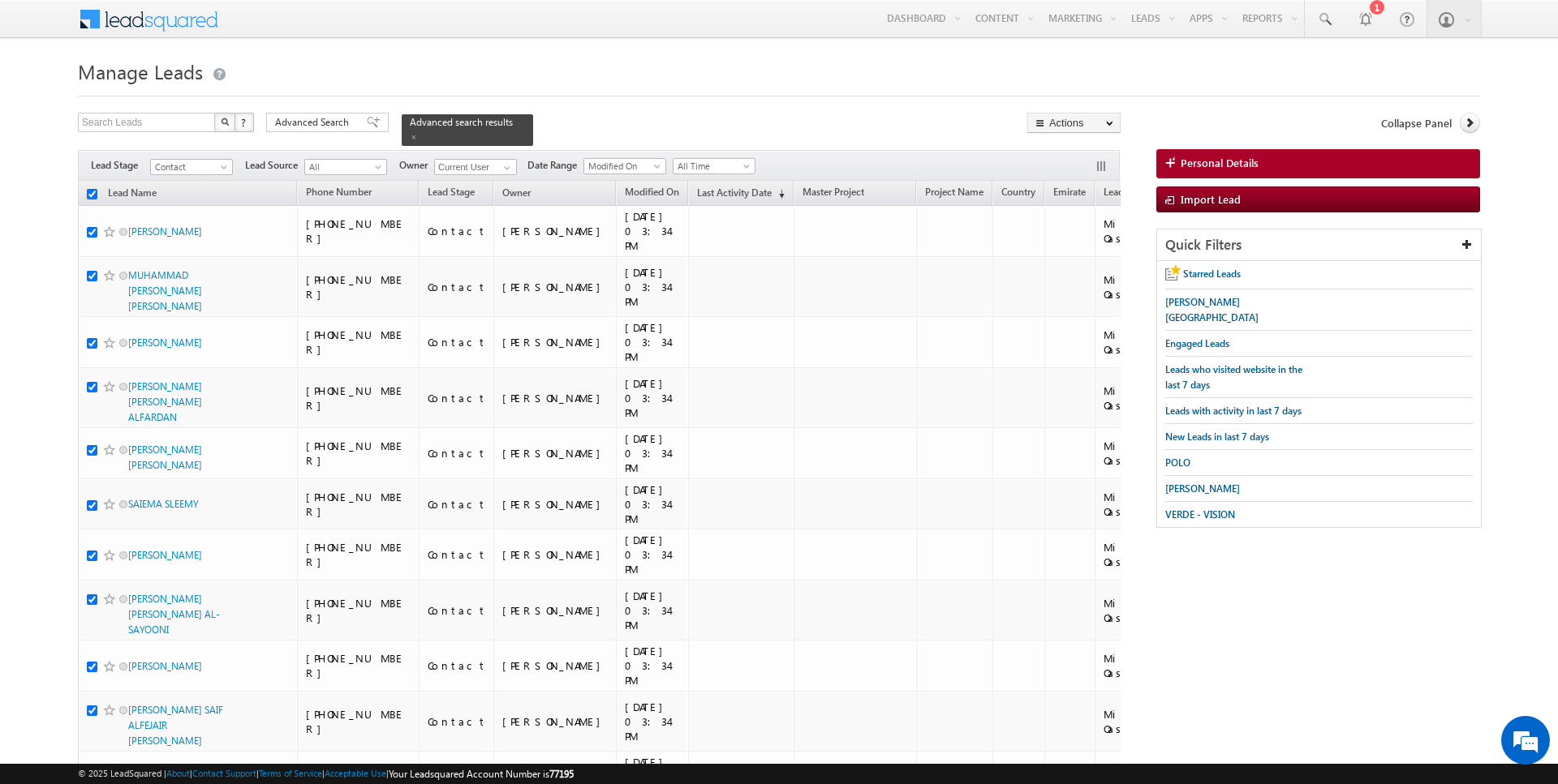
checkbox input "true"
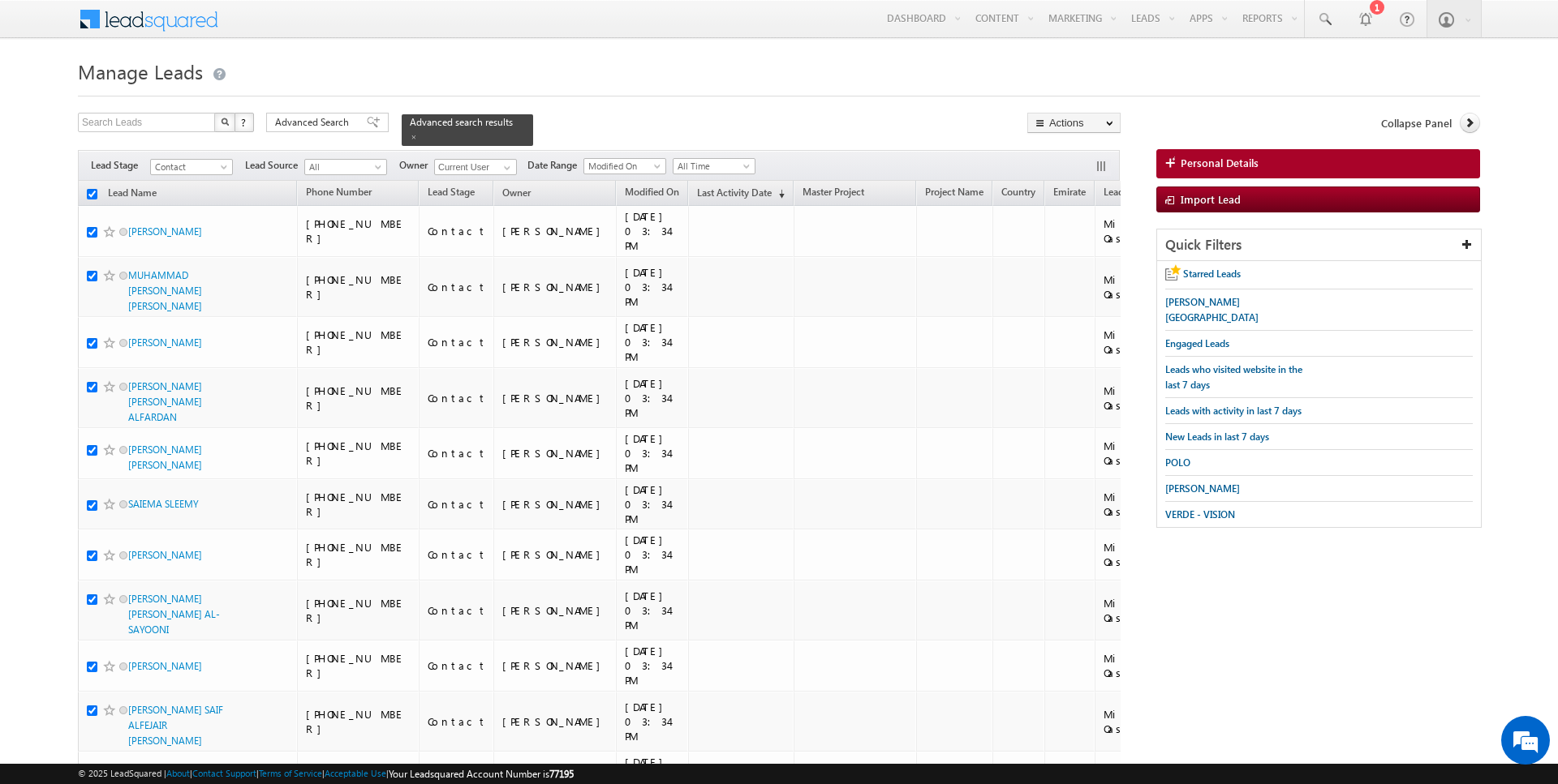
checkbox input "true"
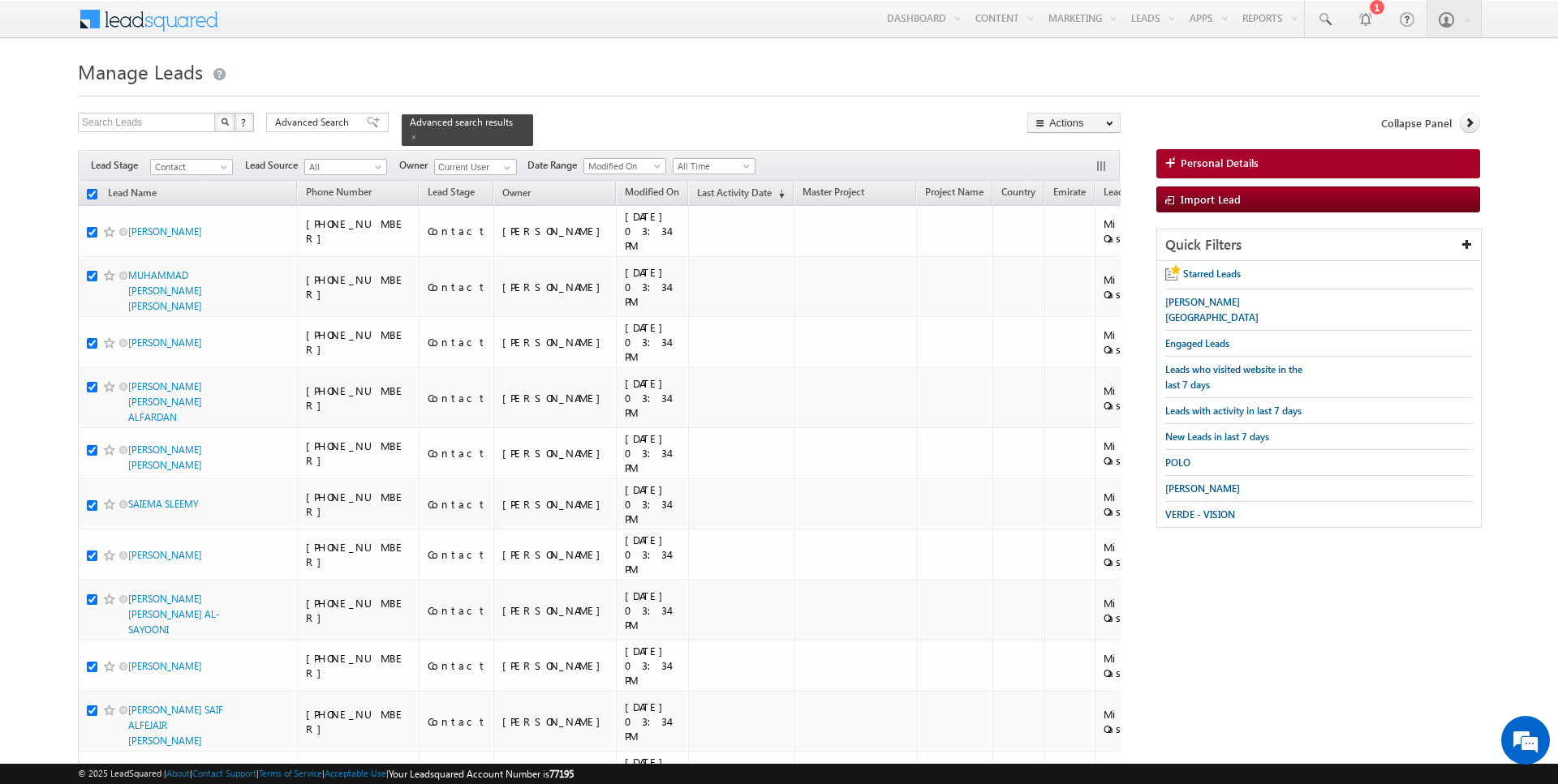
checkbox input "true"
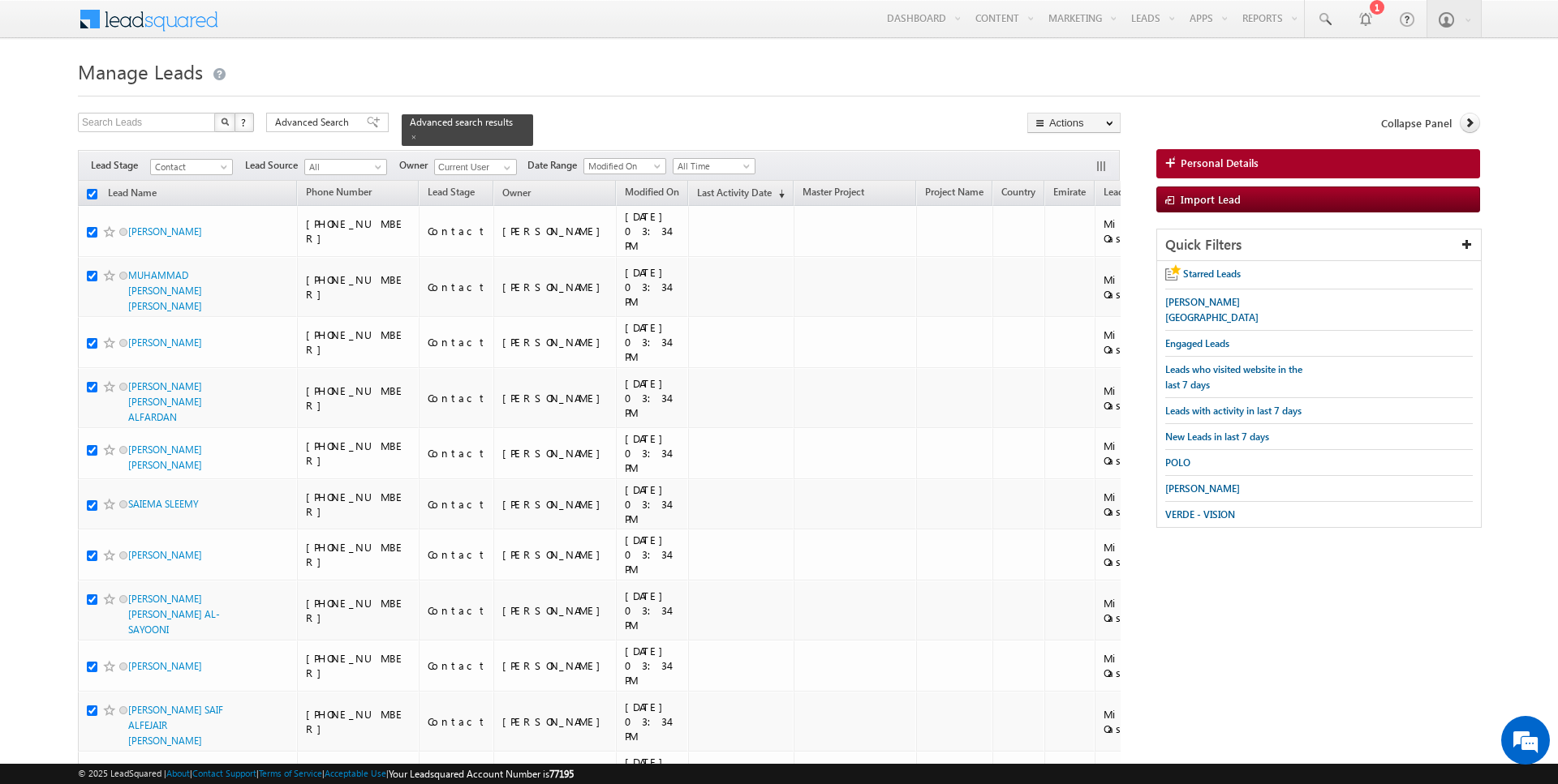
checkbox input "true"
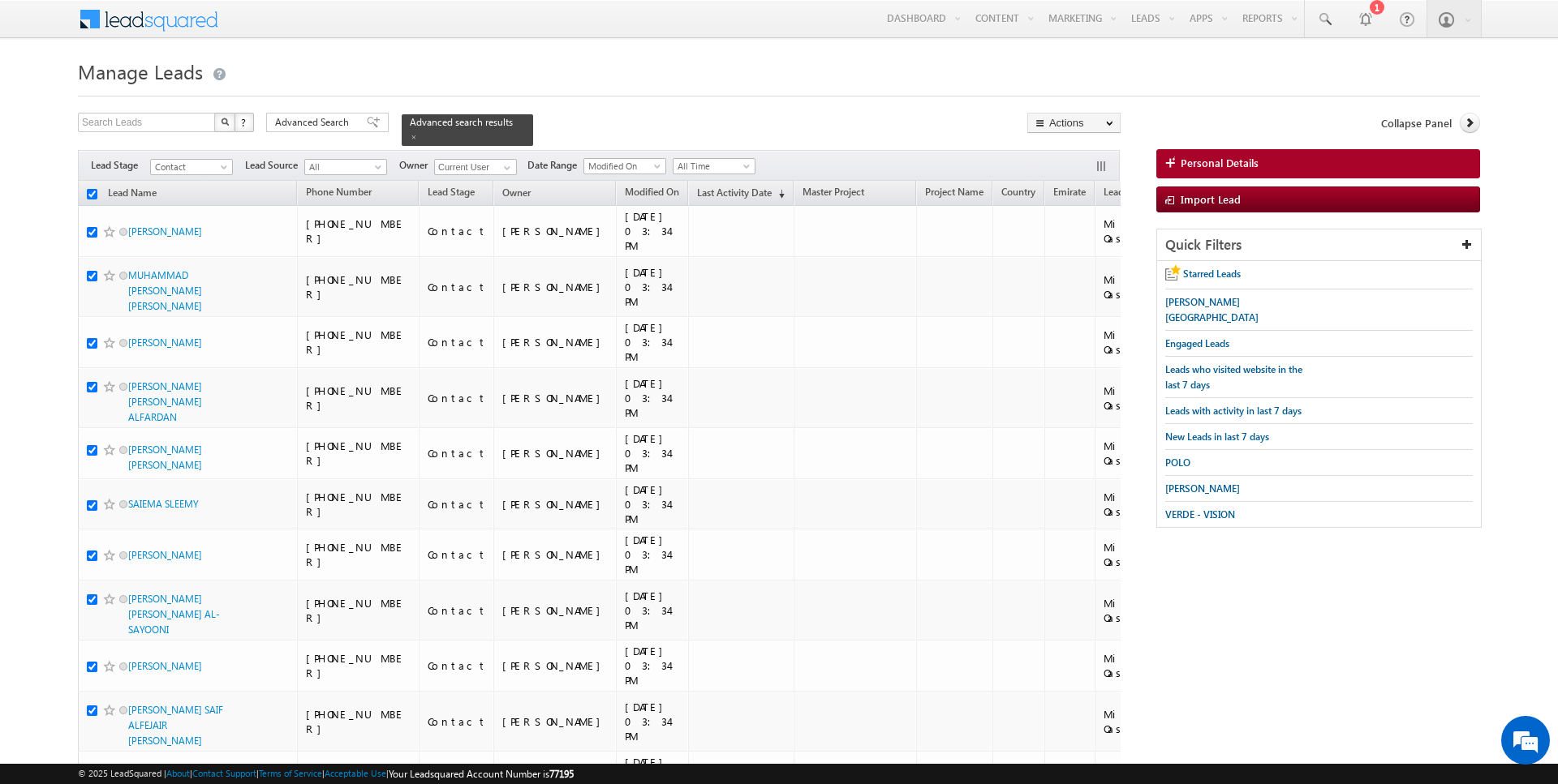
checkbox input "true"
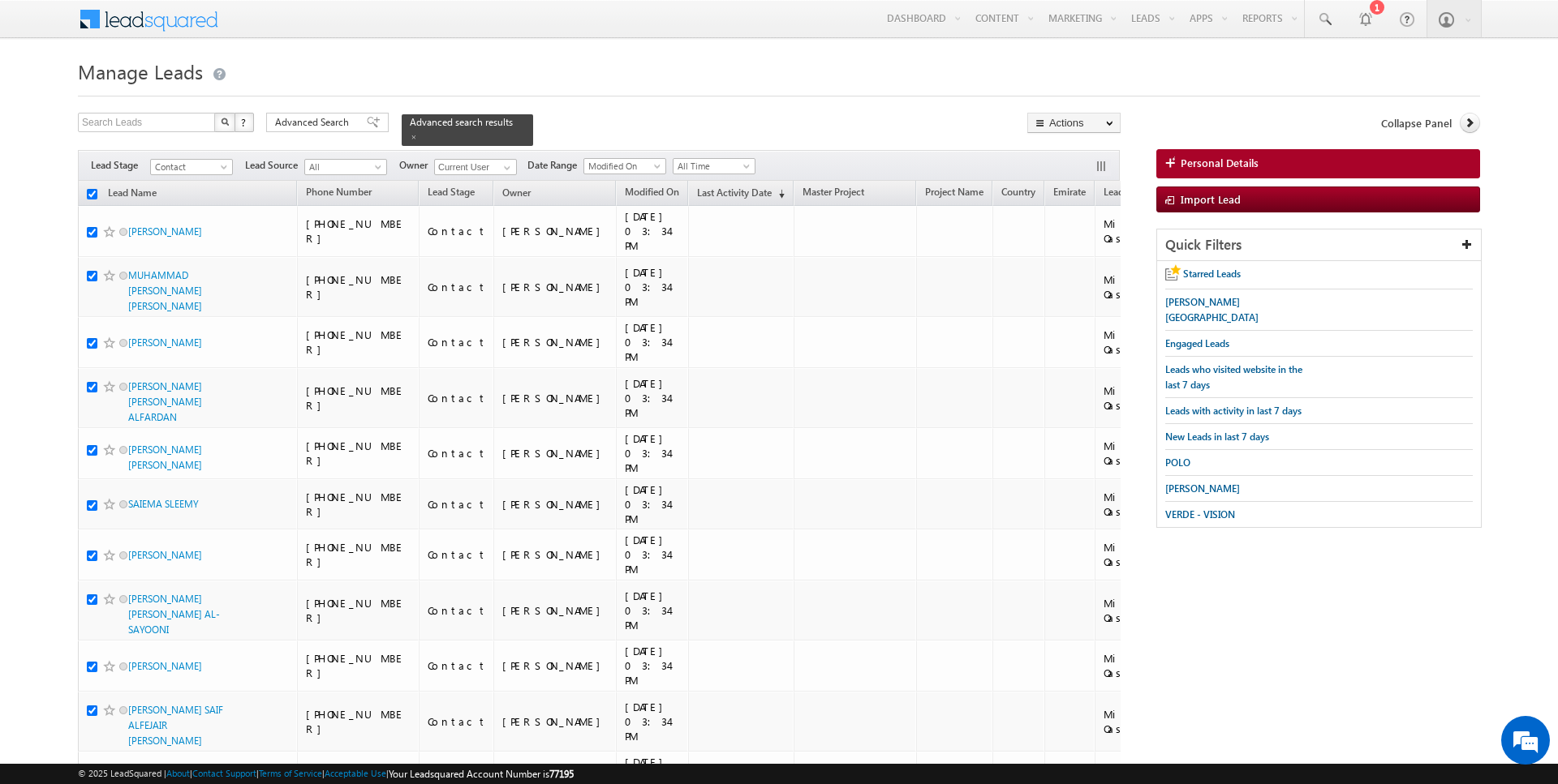
checkbox input "true"
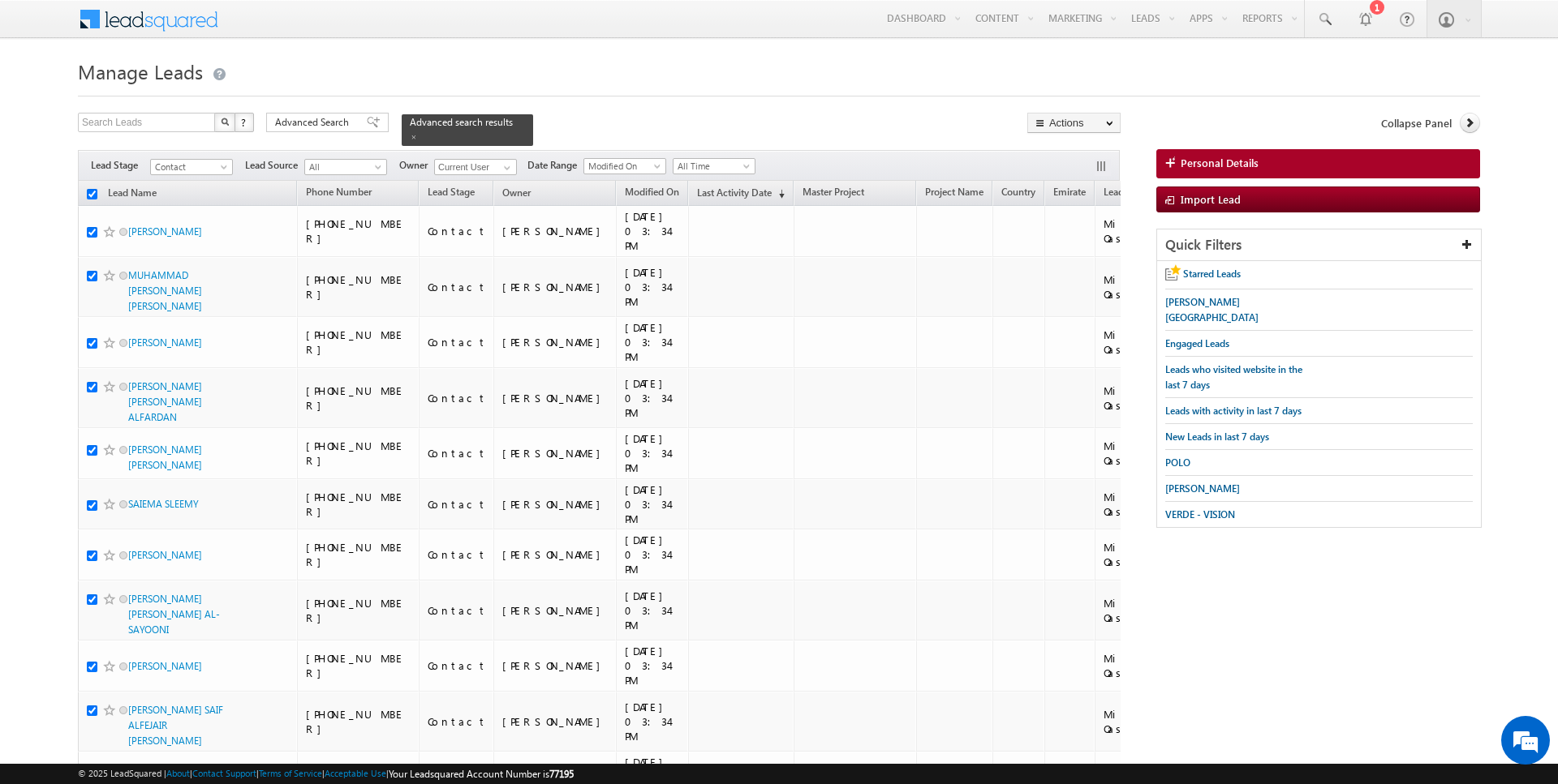
checkbox input "true"
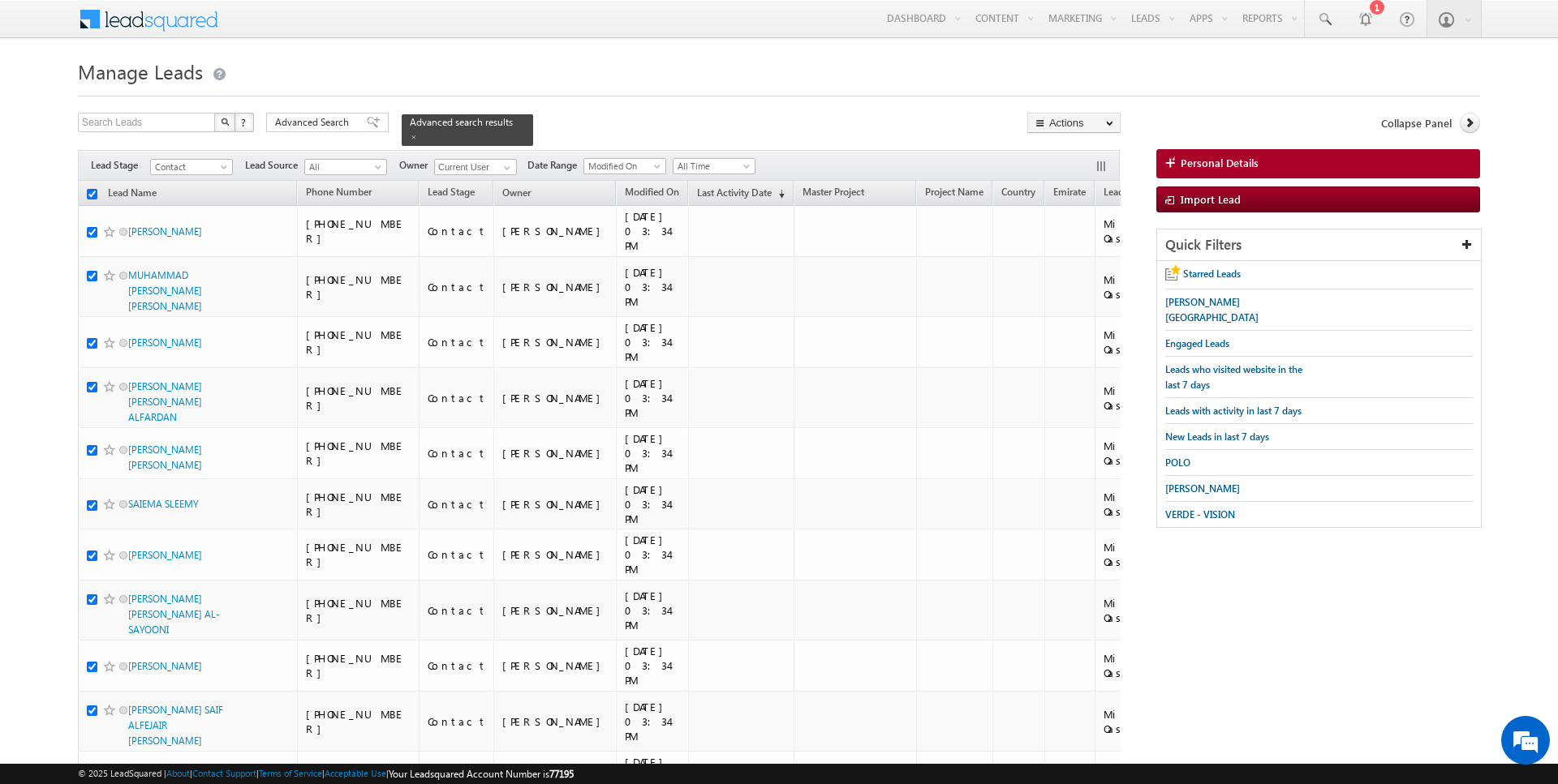
checkbox input "true"
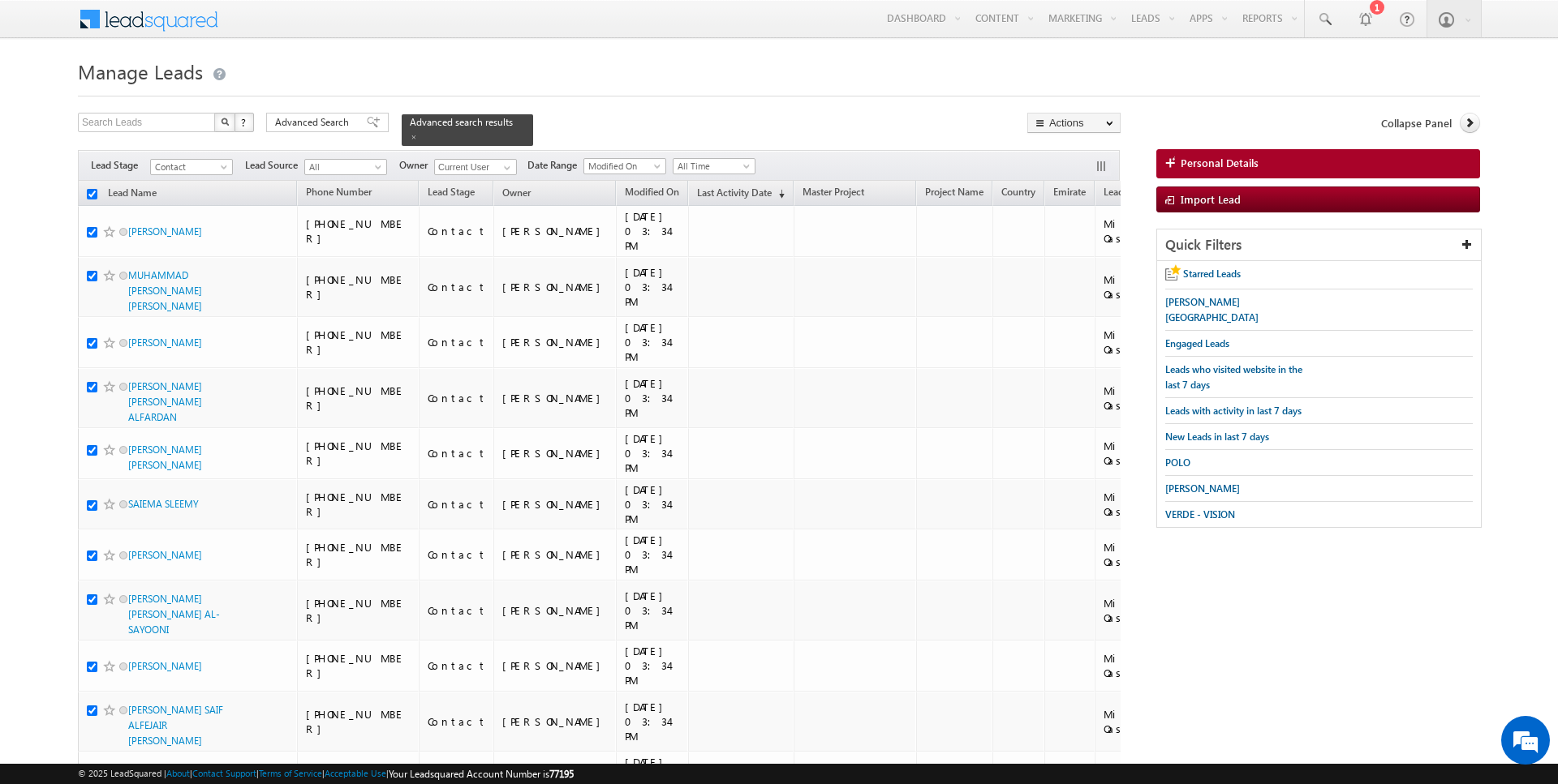
checkbox input "true"
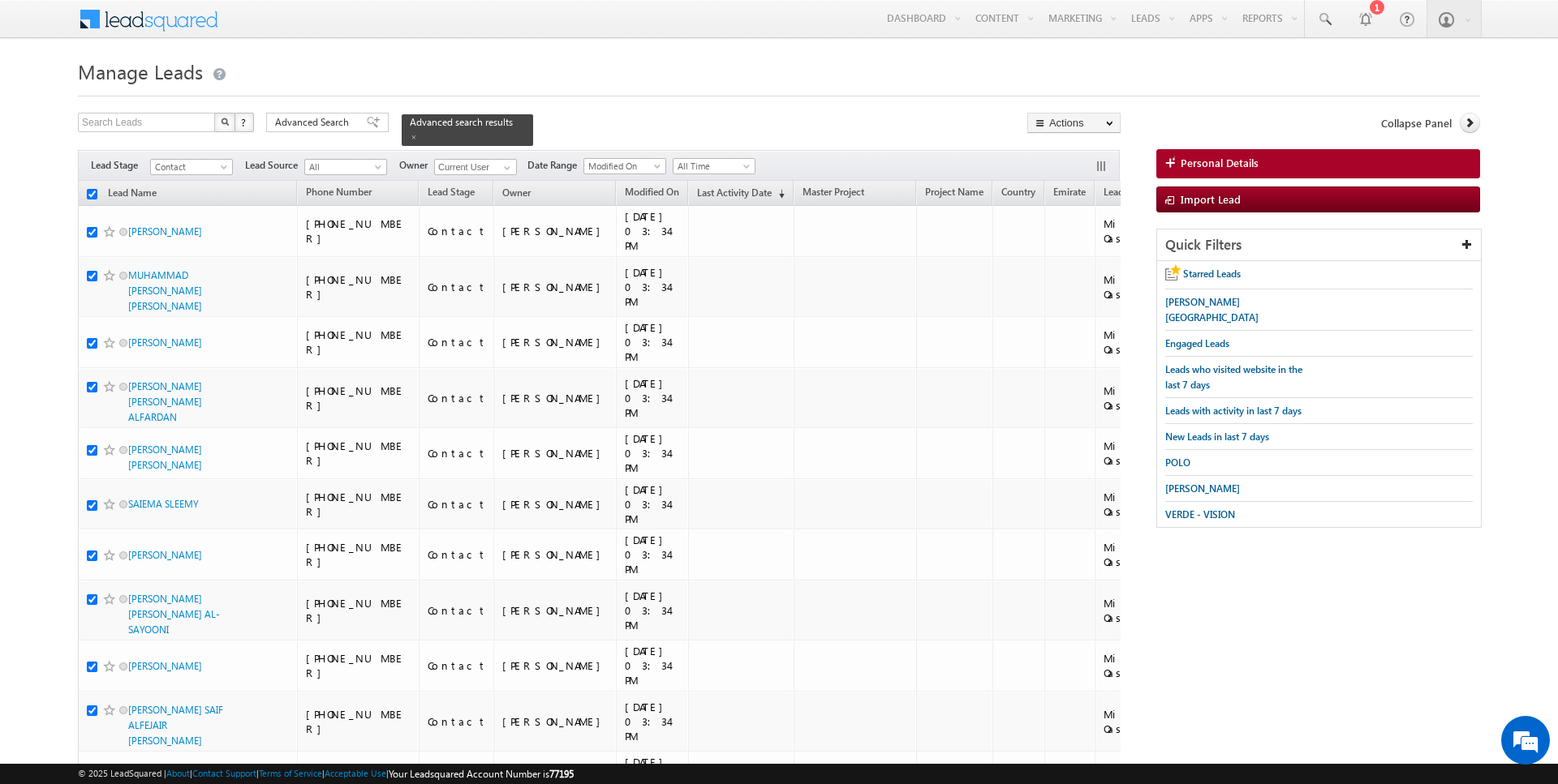
checkbox input "true"
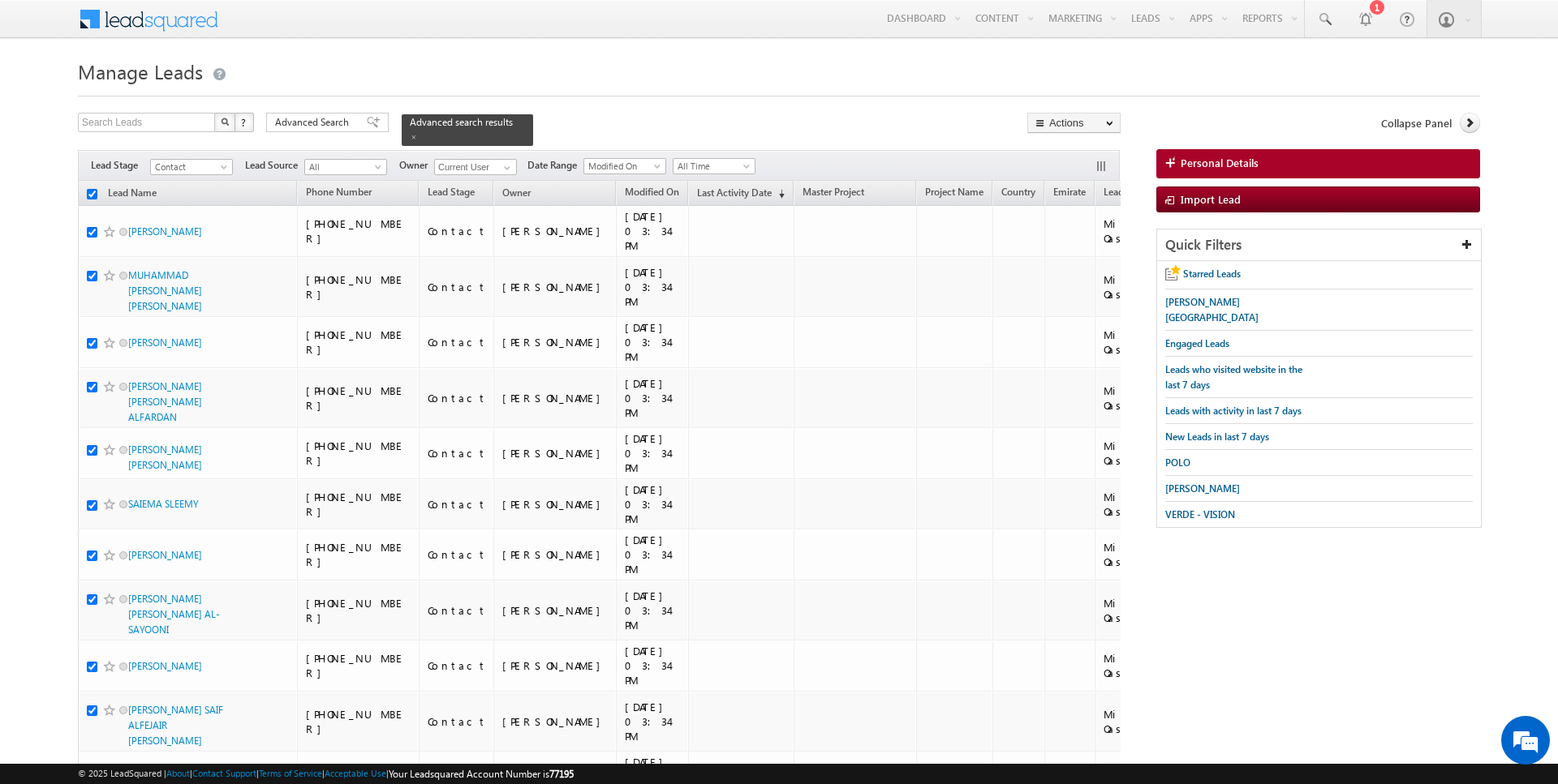
checkbox input "true"
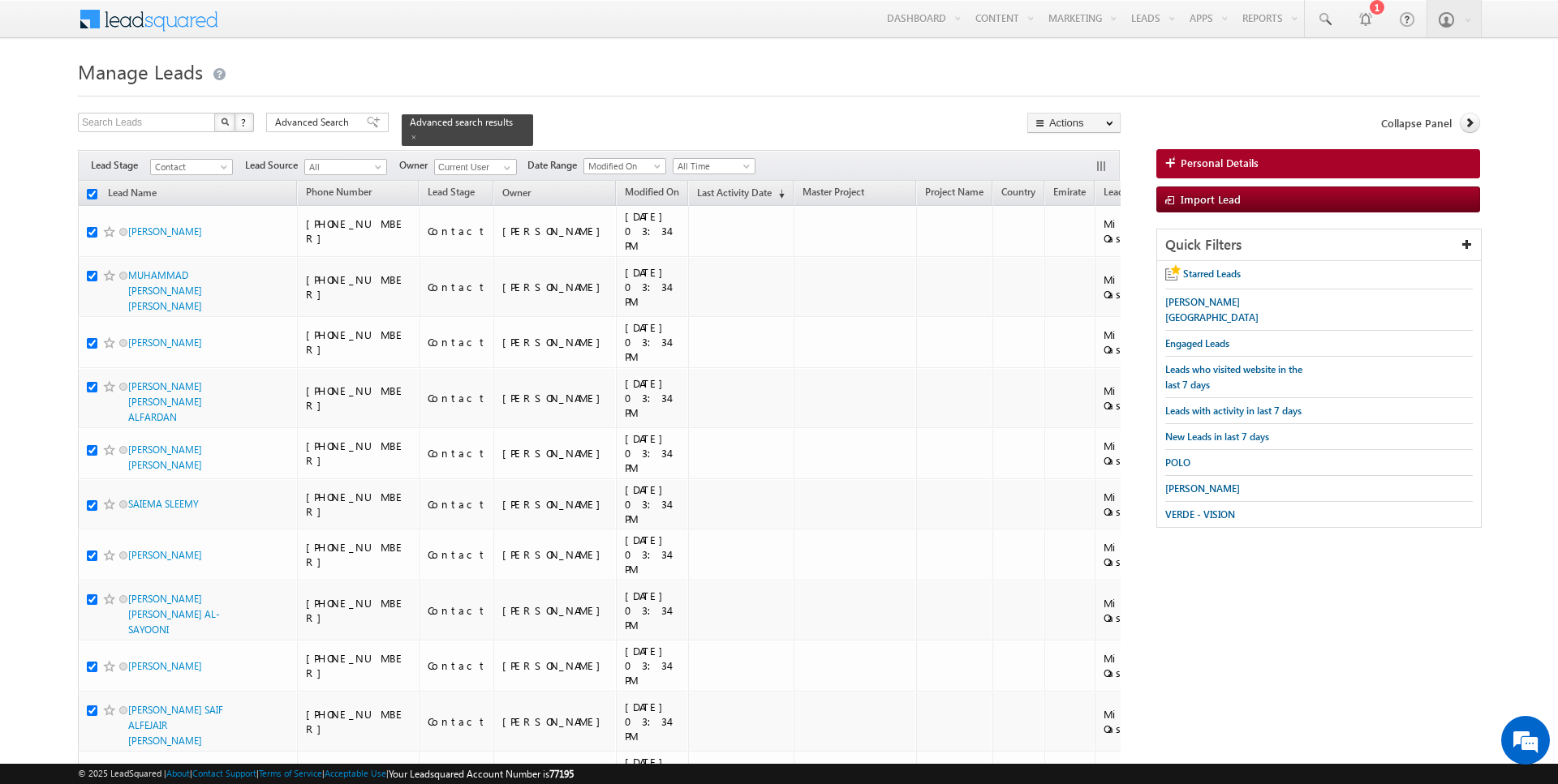
checkbox input "true"
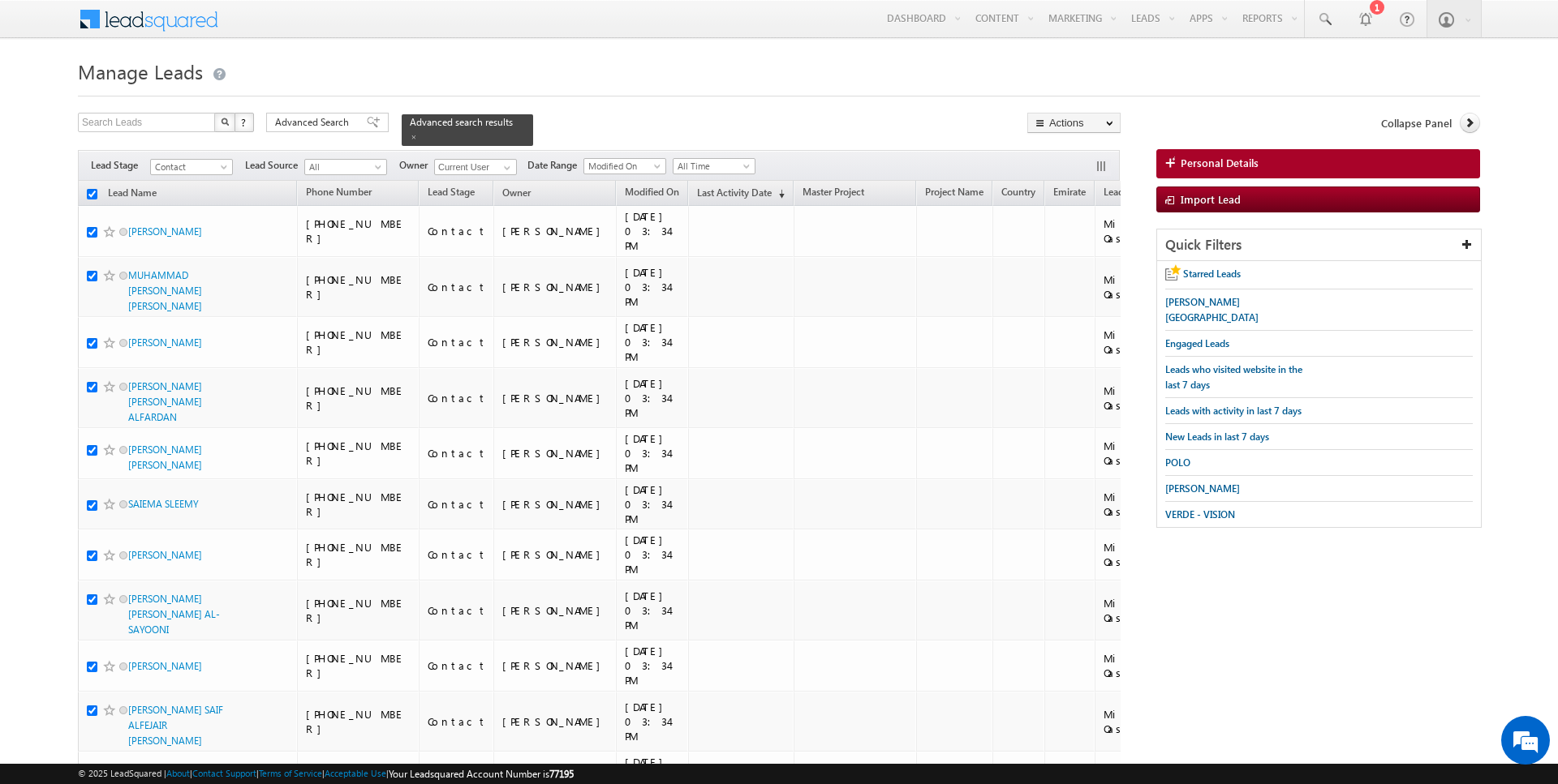
checkbox input "true"
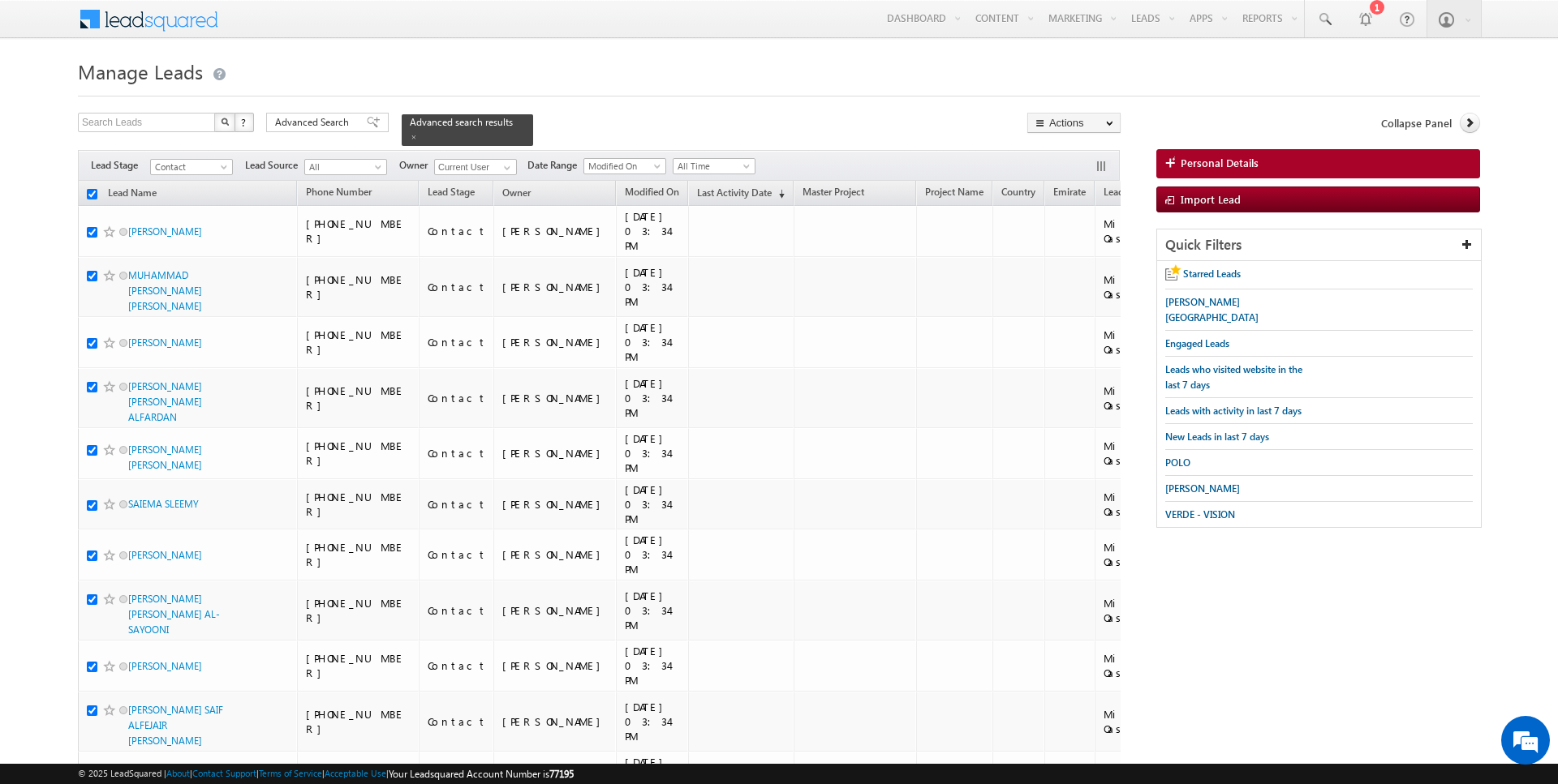
checkbox input "true"
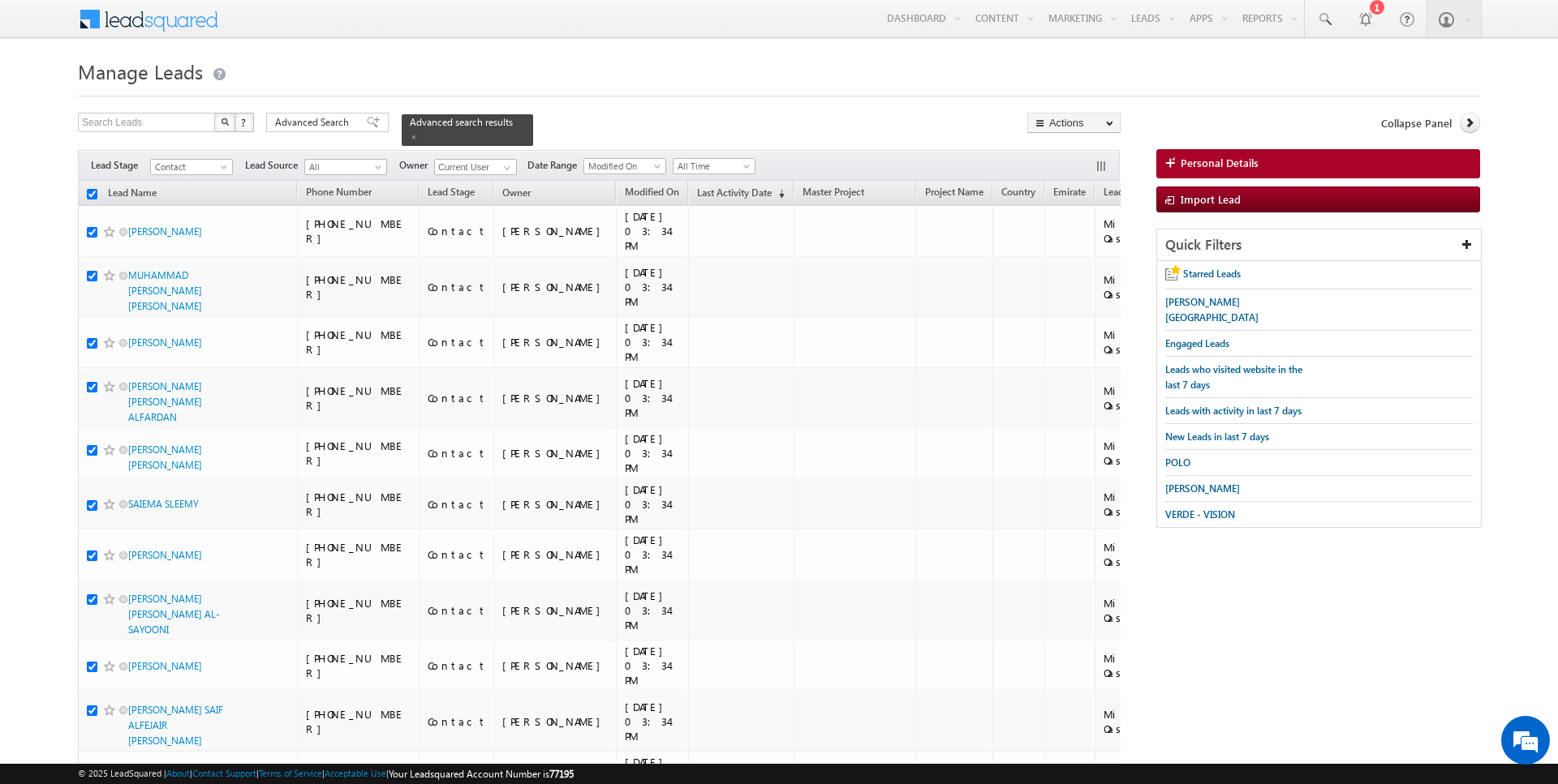
checkbox input "true"
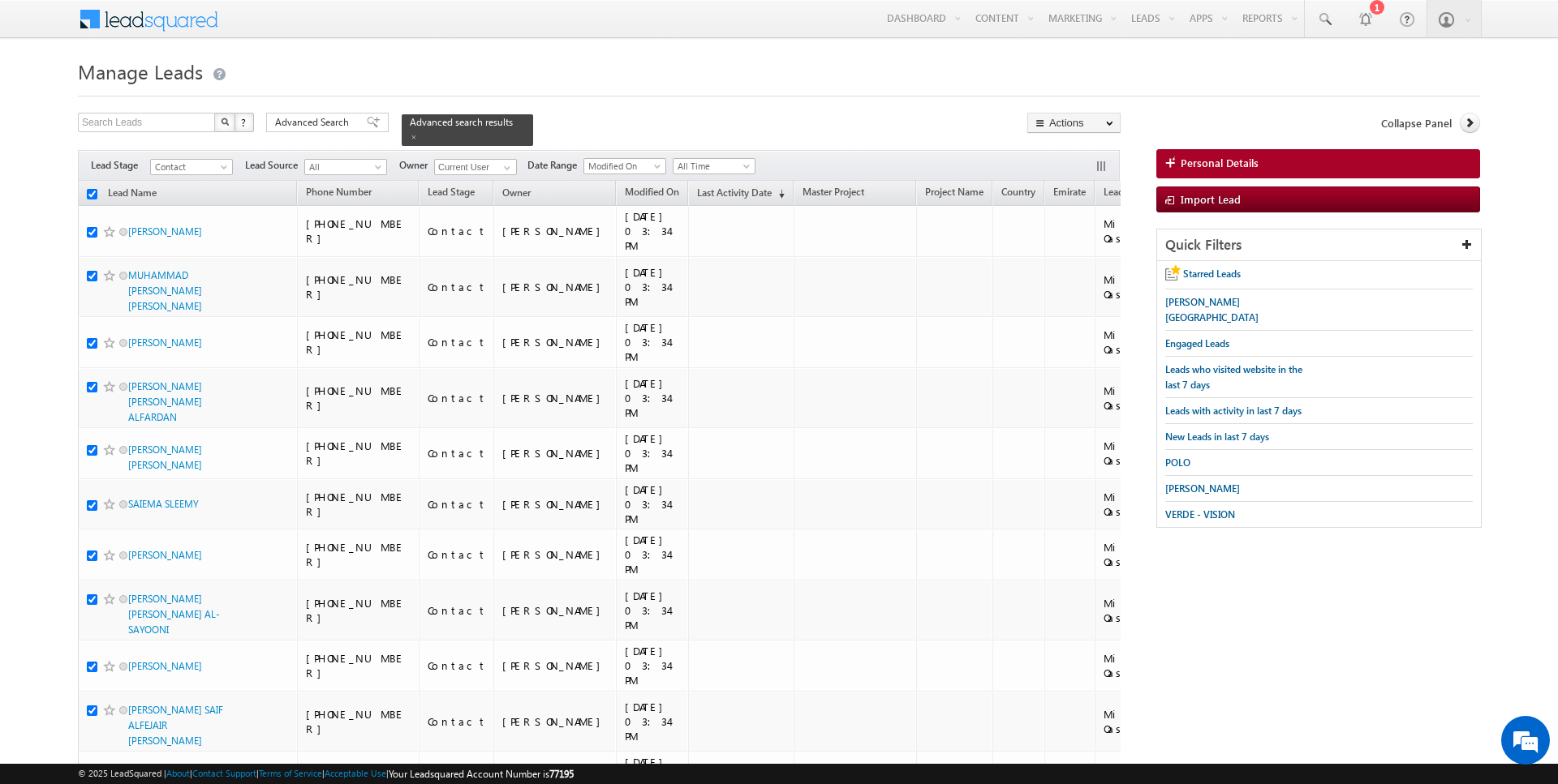
checkbox input "true"
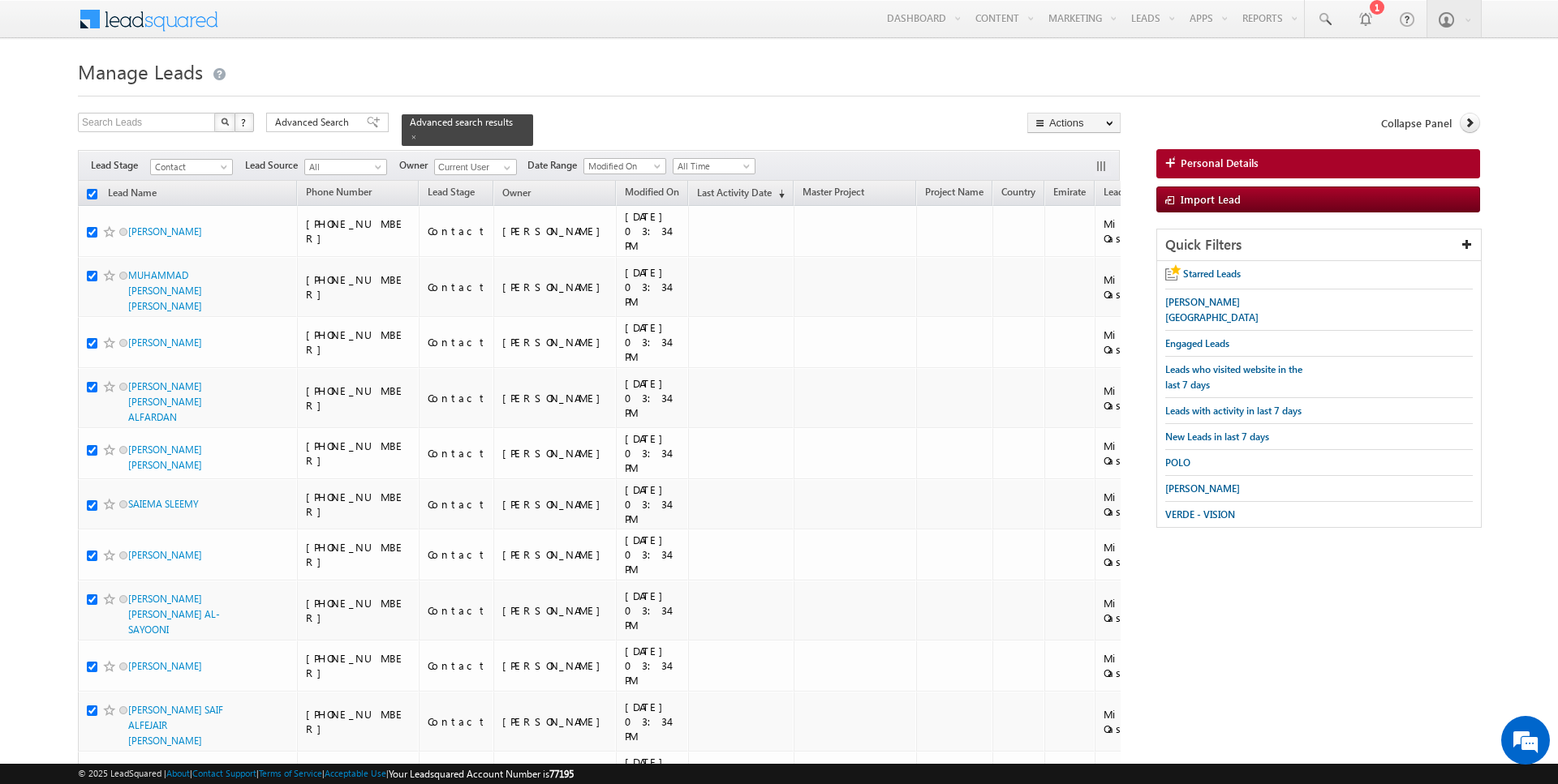
checkbox input "true"
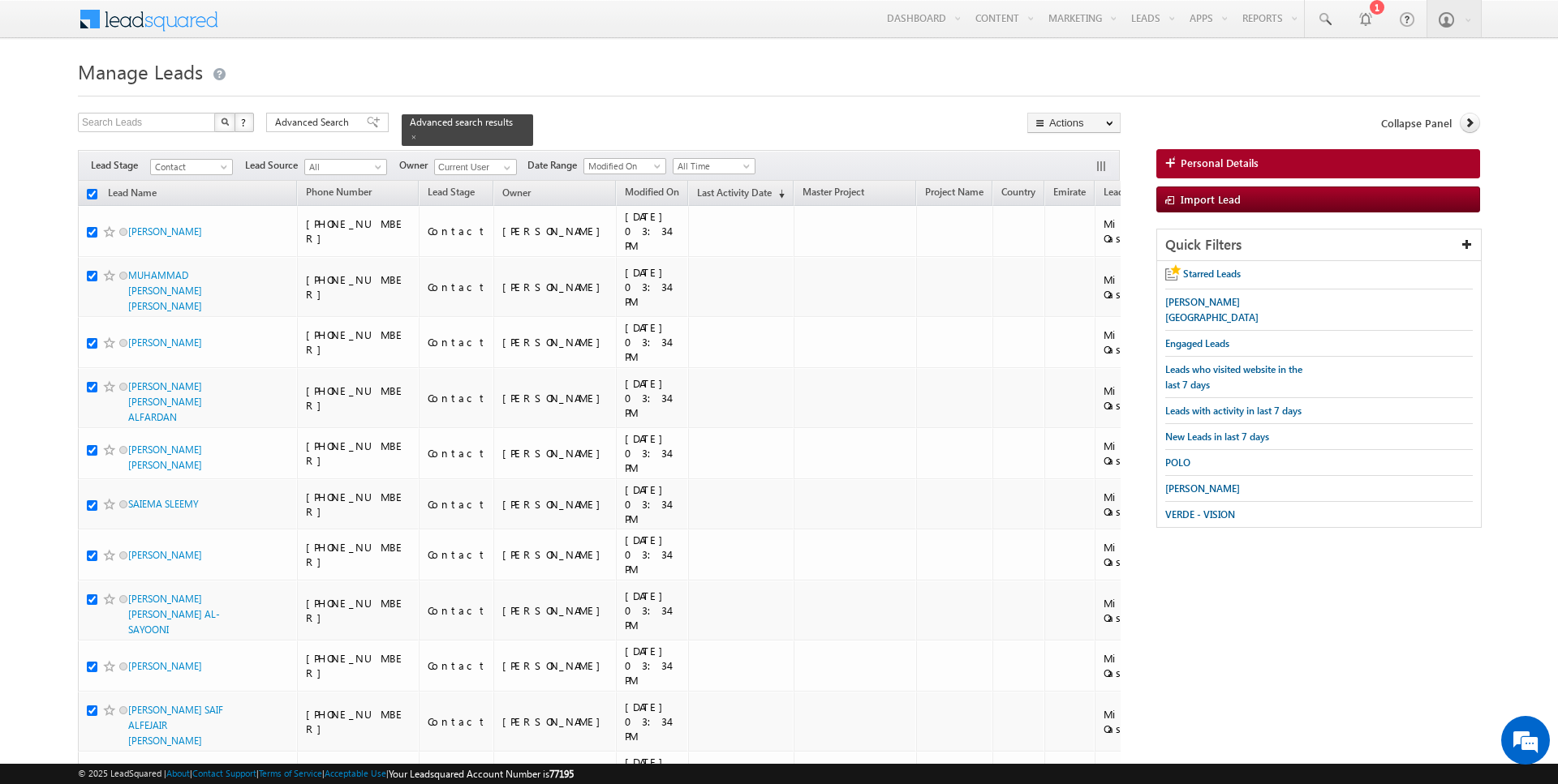
checkbox input "true"
click at [292, 123] on span "Advanced Search" at bounding box center [314, 122] width 79 height 15
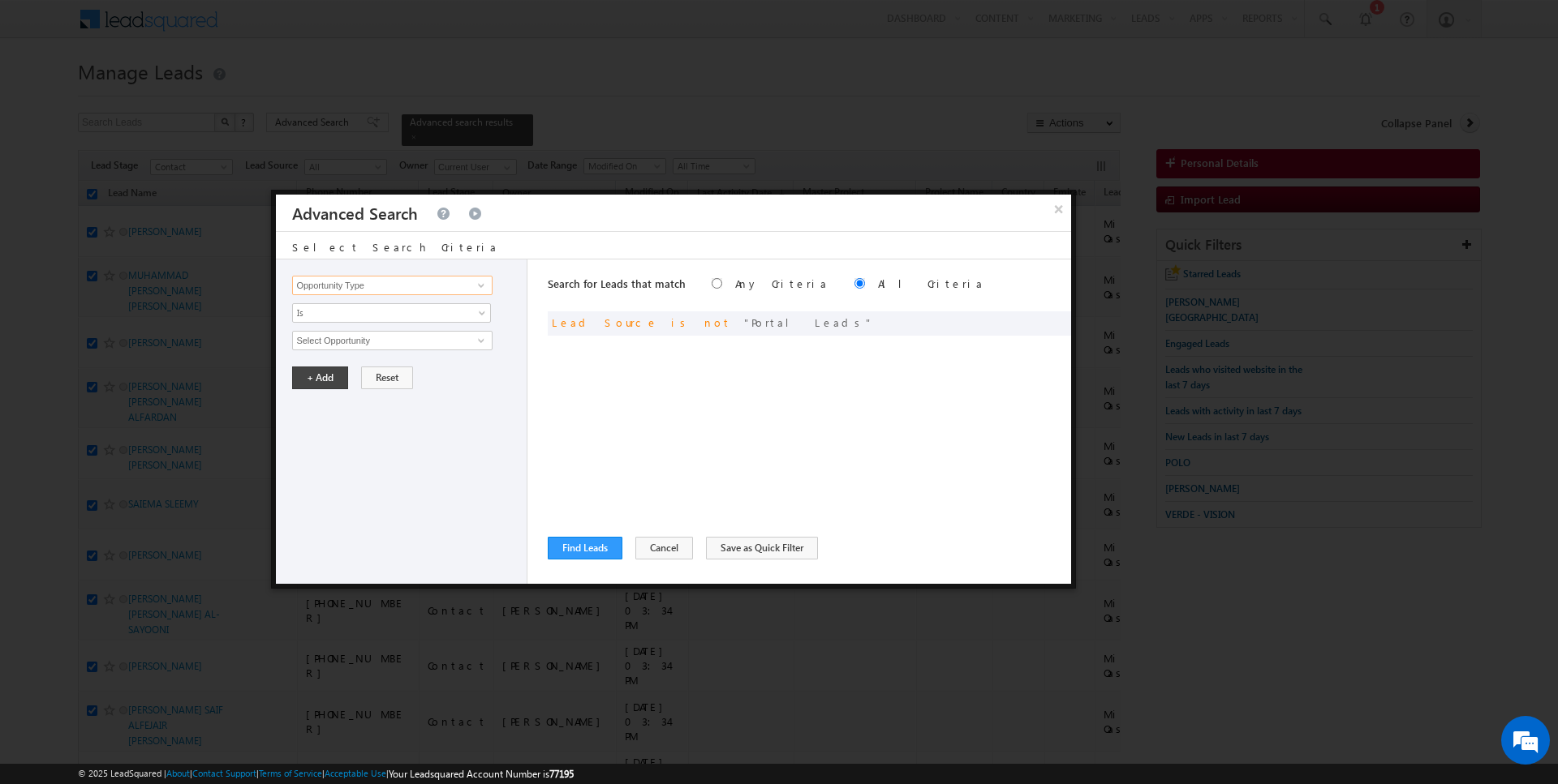
click at [378, 287] on input "Opportunity Type" at bounding box center [391, 286] width 199 height 20
click at [400, 322] on div "Opportunity Type Lead Activity Task Sales Group Prospect Id Address 1 Address 2…" at bounding box center [402, 421] width 251 height 325
click at [377, 310] on span "Is" at bounding box center [380, 313] width 176 height 15
click at [362, 334] on link "Is" at bounding box center [392, 330] width 198 height 15
click at [347, 334] on span "None Selected" at bounding box center [385, 340] width 185 height 18
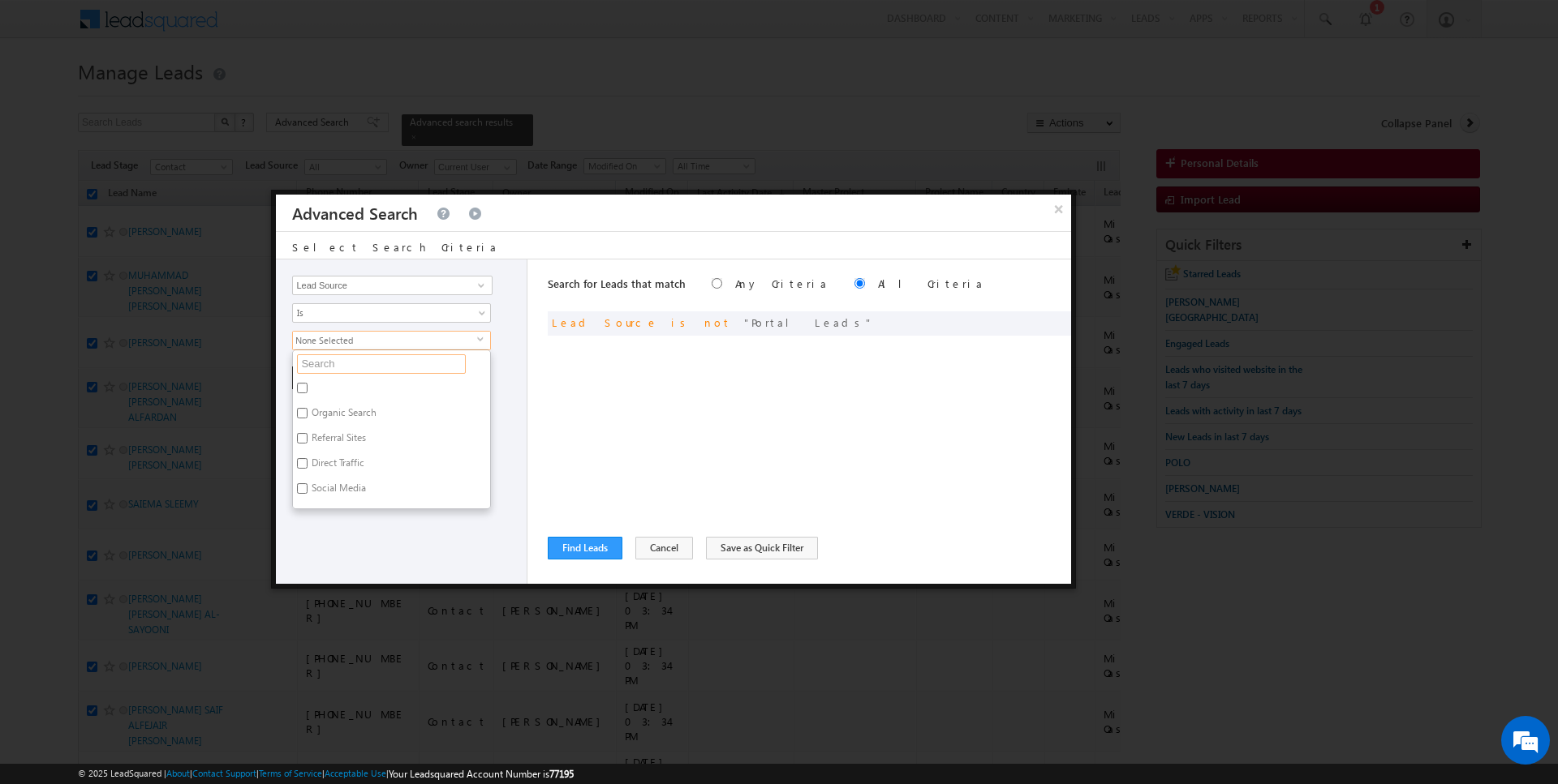
click at [347, 354] on input "text" at bounding box center [381, 364] width 169 height 20
click at [350, 437] on label "DUBAI HILLS" at bounding box center [355, 441] width 127 height 26
click at [307, 437] on input "DUBAI HILLS" at bounding box center [301, 438] width 11 height 11
click at [599, 442] on div "Search for Leads that match Any Criteria All Criteria Note that the current tri…" at bounding box center [809, 421] width 523 height 325
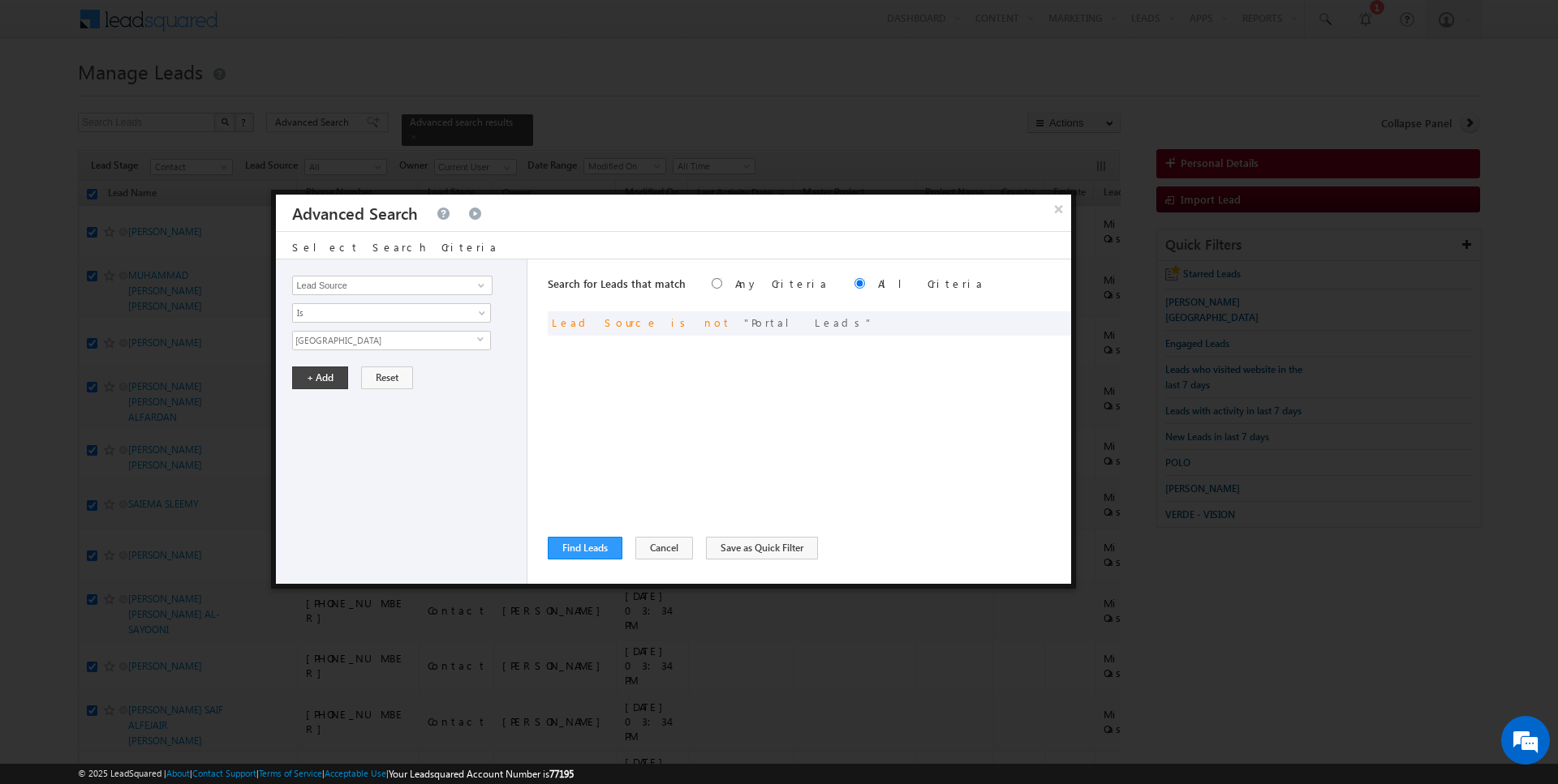
click at [272, 363] on div "× Advanced Search Select Search Criteria Opportunity Type Lead Activity Task Sa…" at bounding box center [673, 389] width 805 height 399
click at [333, 367] on button "+ Add" at bounding box center [319, 378] width 56 height 23
click at [572, 542] on button "Find Leads" at bounding box center [585, 548] width 75 height 23
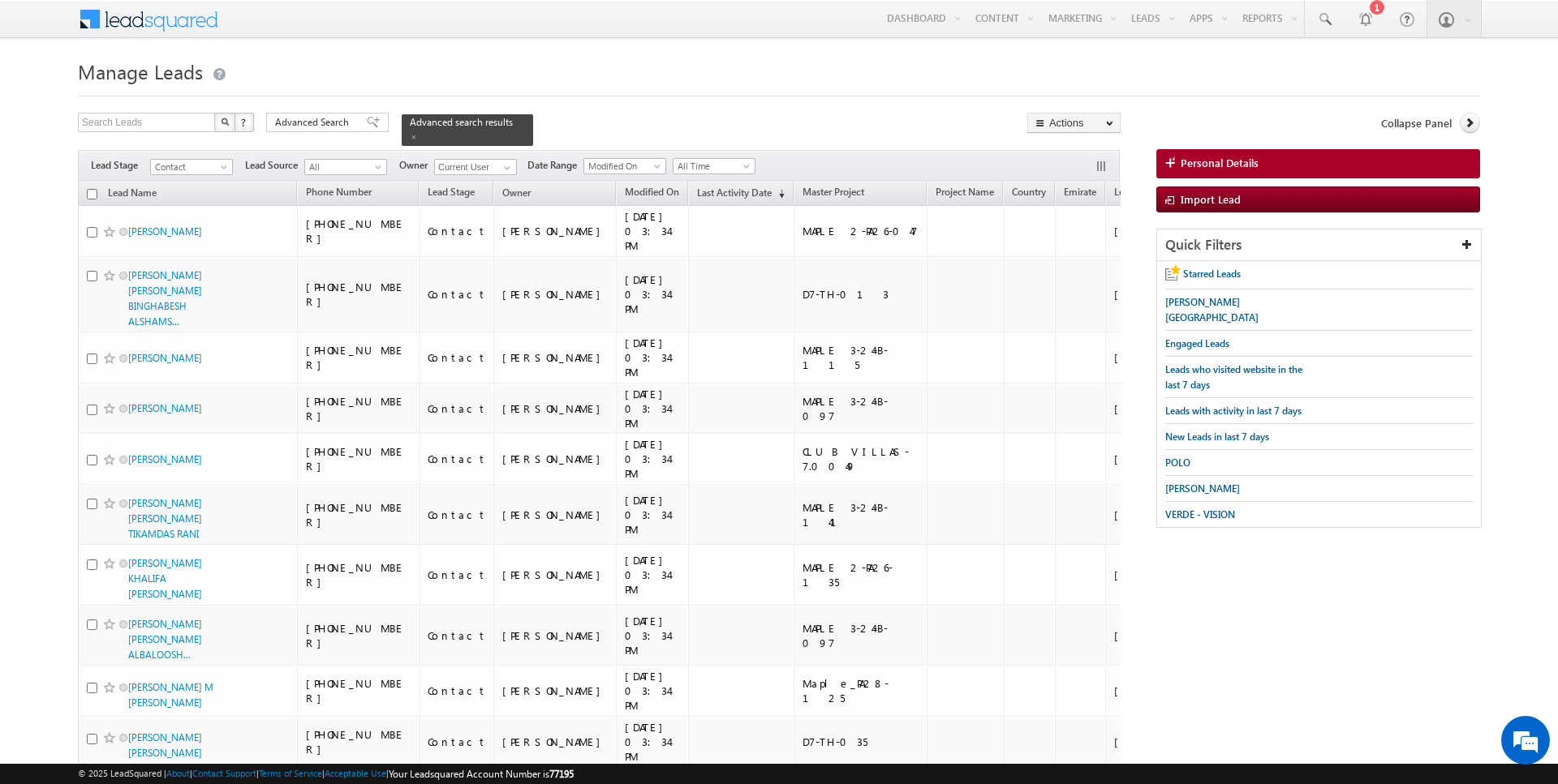
click at [92, 194] on input "checkbox" at bounding box center [91, 194] width 11 height 11
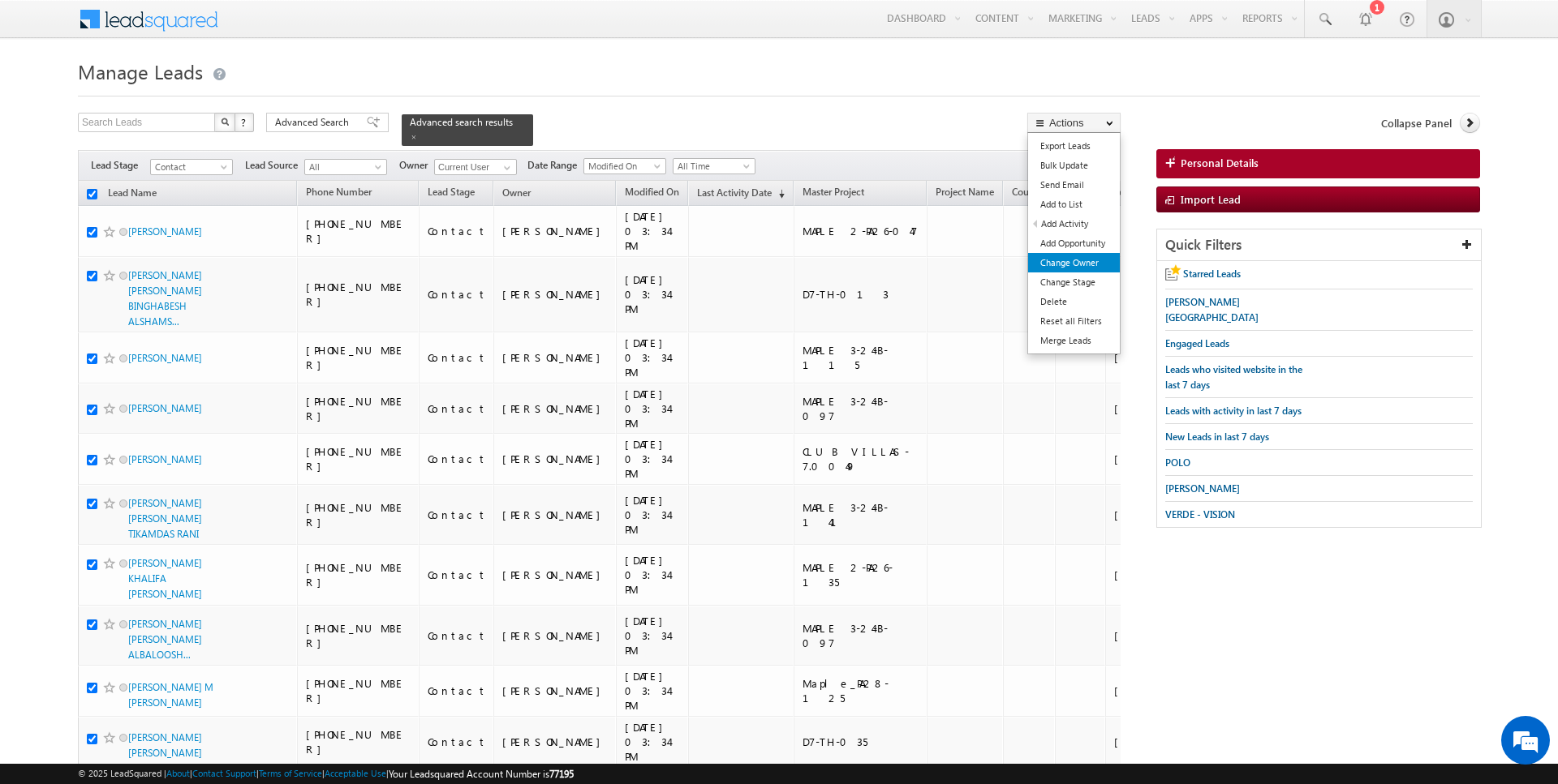
click at [1086, 262] on link "Change Owner" at bounding box center [1073, 263] width 91 height 20
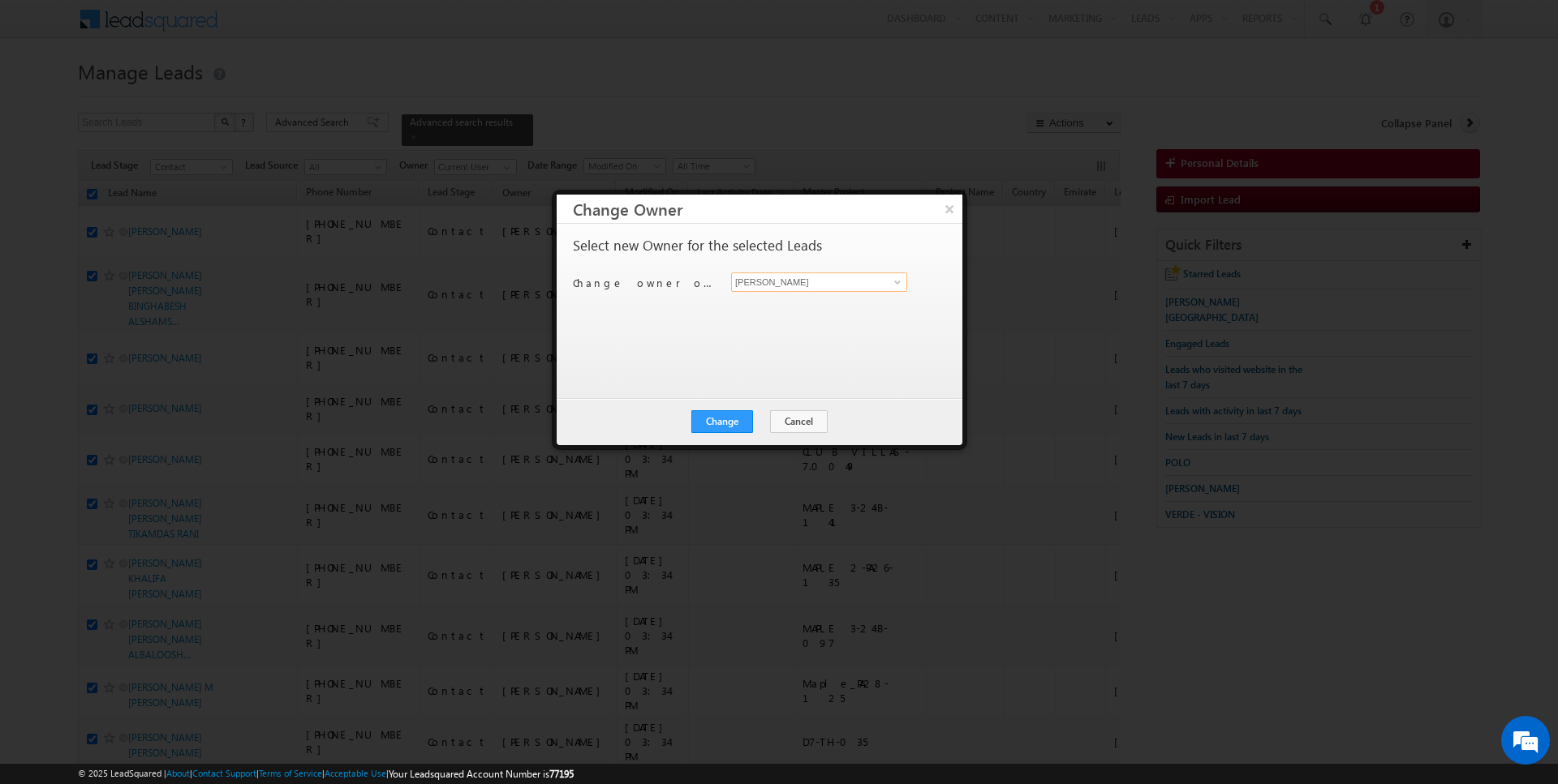
click at [826, 280] on input "[PERSON_NAME]" at bounding box center [819, 283] width 176 height 20
click at [736, 414] on button "Change" at bounding box center [722, 421] width 62 height 23
click at [774, 434] on div "Change Cancel Close" at bounding box center [759, 422] width 405 height 47
click at [774, 421] on button "Close" at bounding box center [762, 421] width 52 height 23
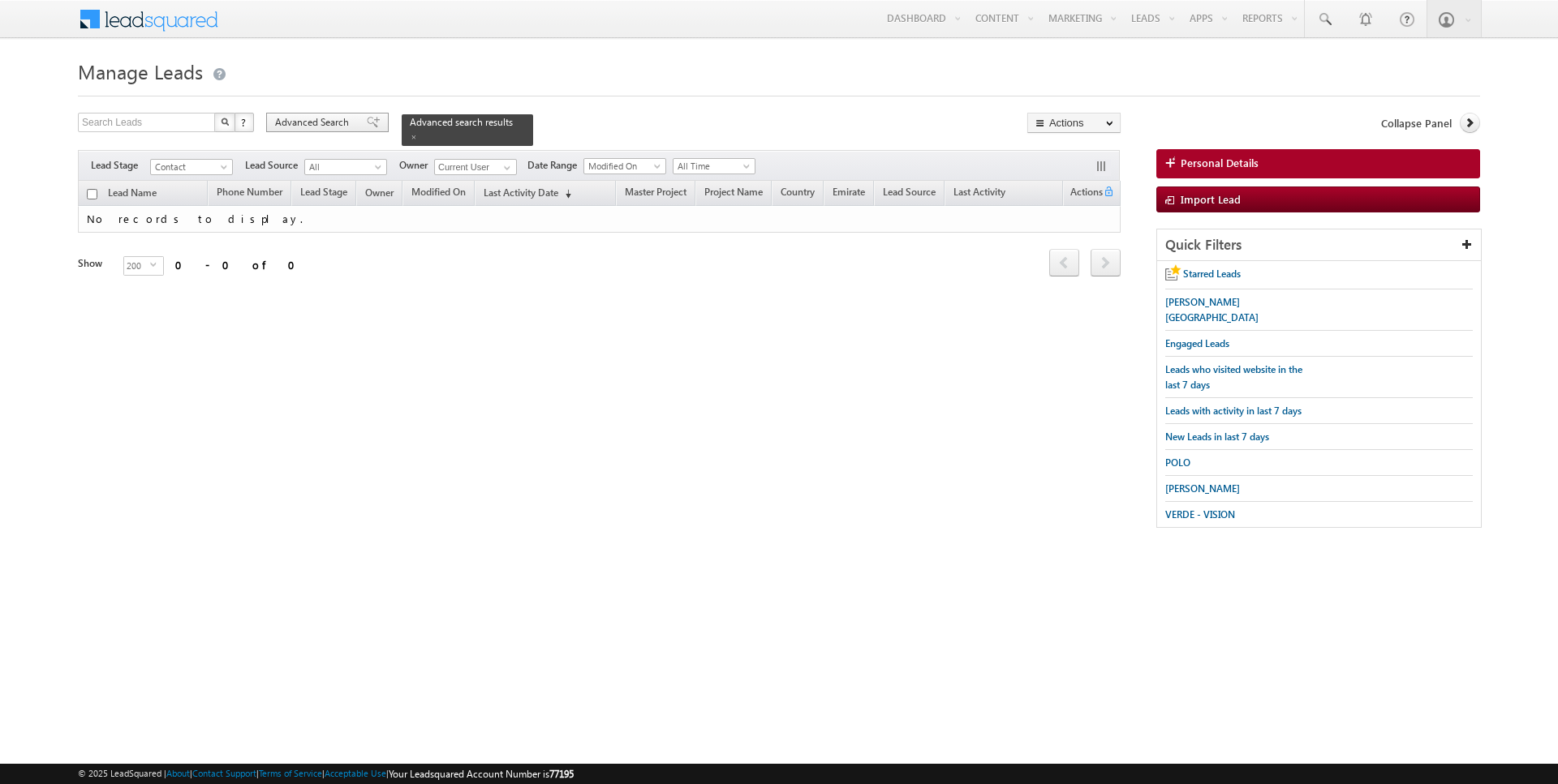
click at [313, 118] on span "Advanced Search" at bounding box center [314, 122] width 79 height 15
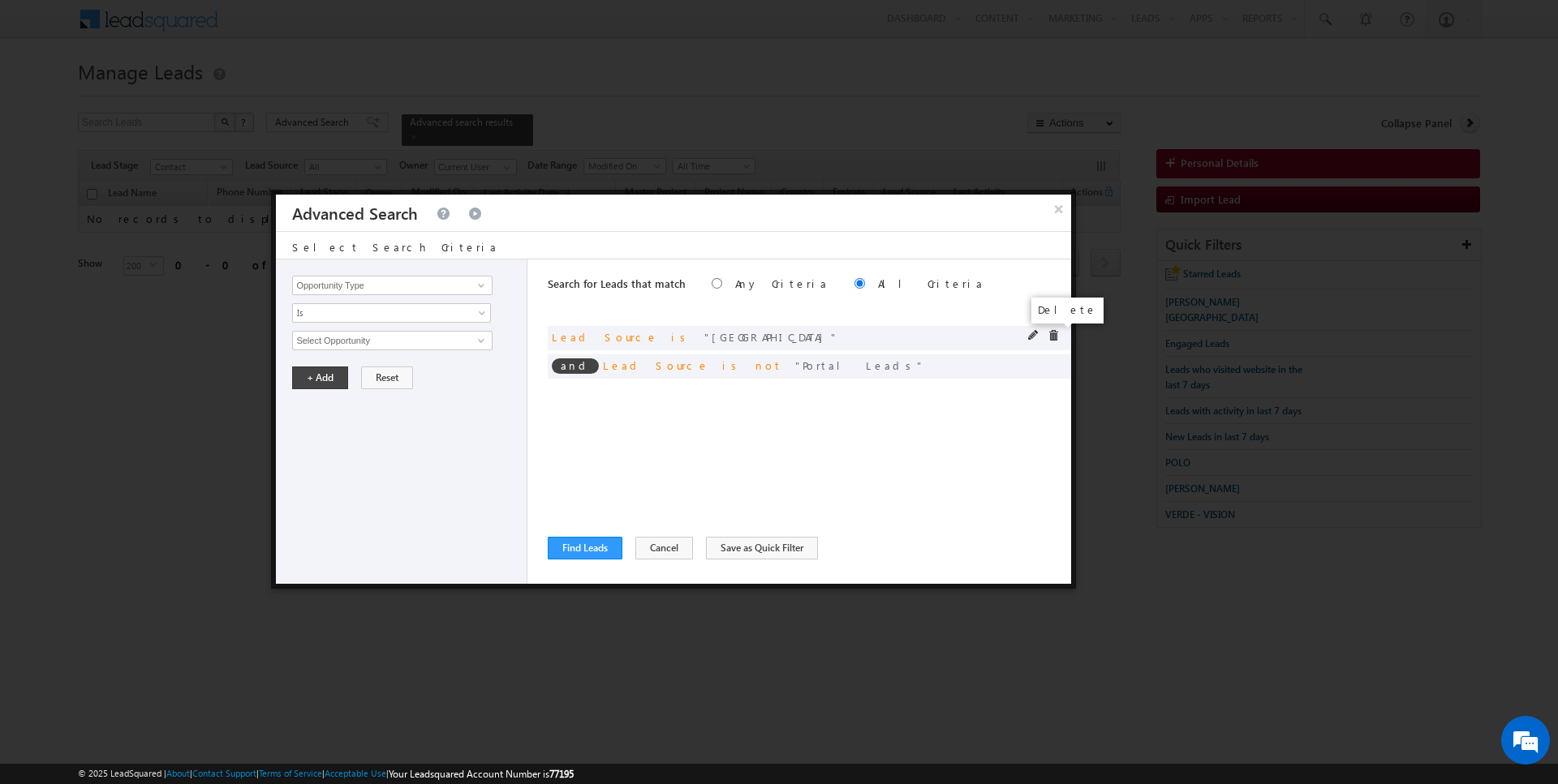
click at [1050, 334] on span at bounding box center [1053, 336] width 12 height 12
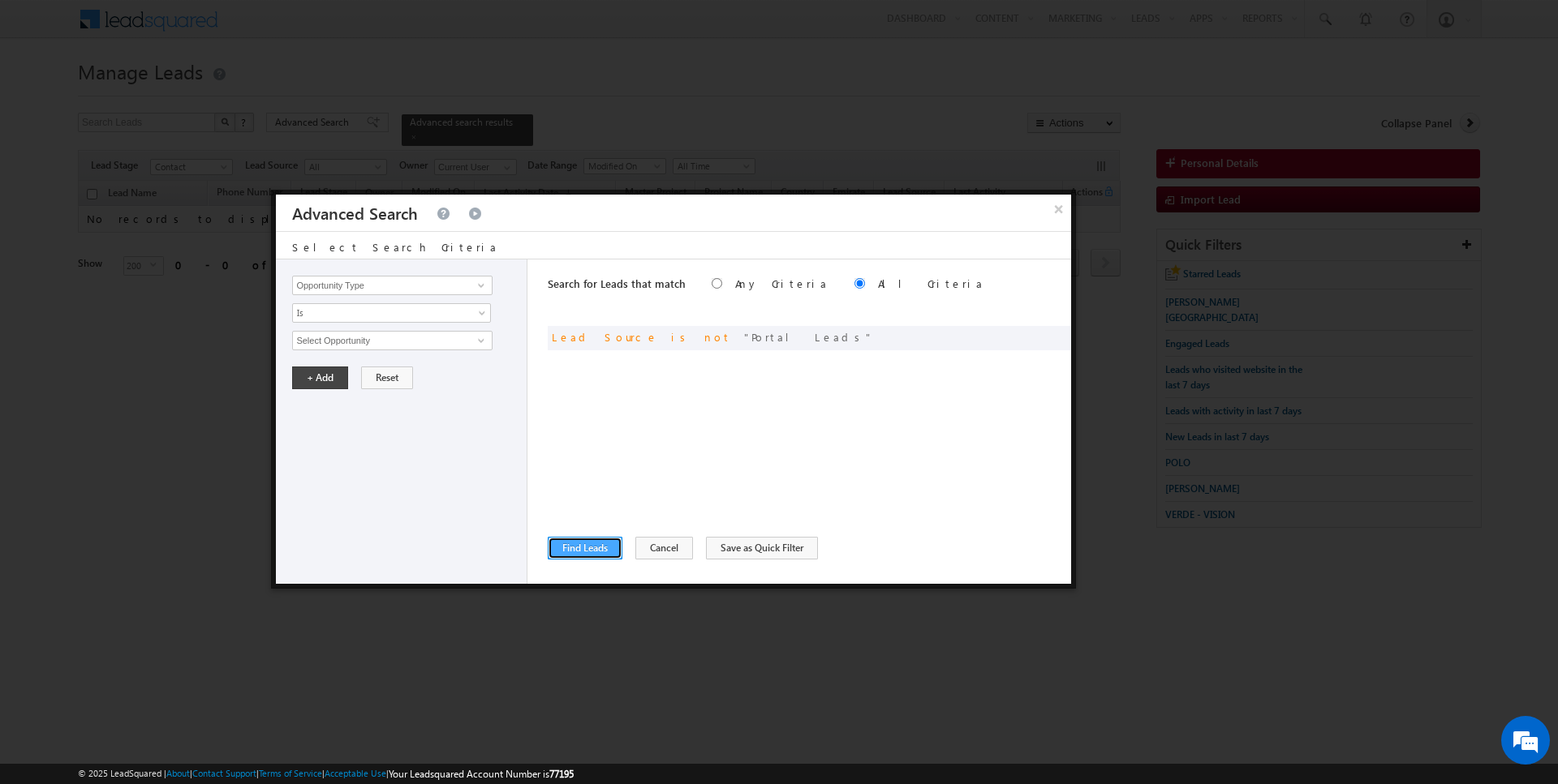
click at [588, 553] on button "Find Leads" at bounding box center [585, 548] width 75 height 23
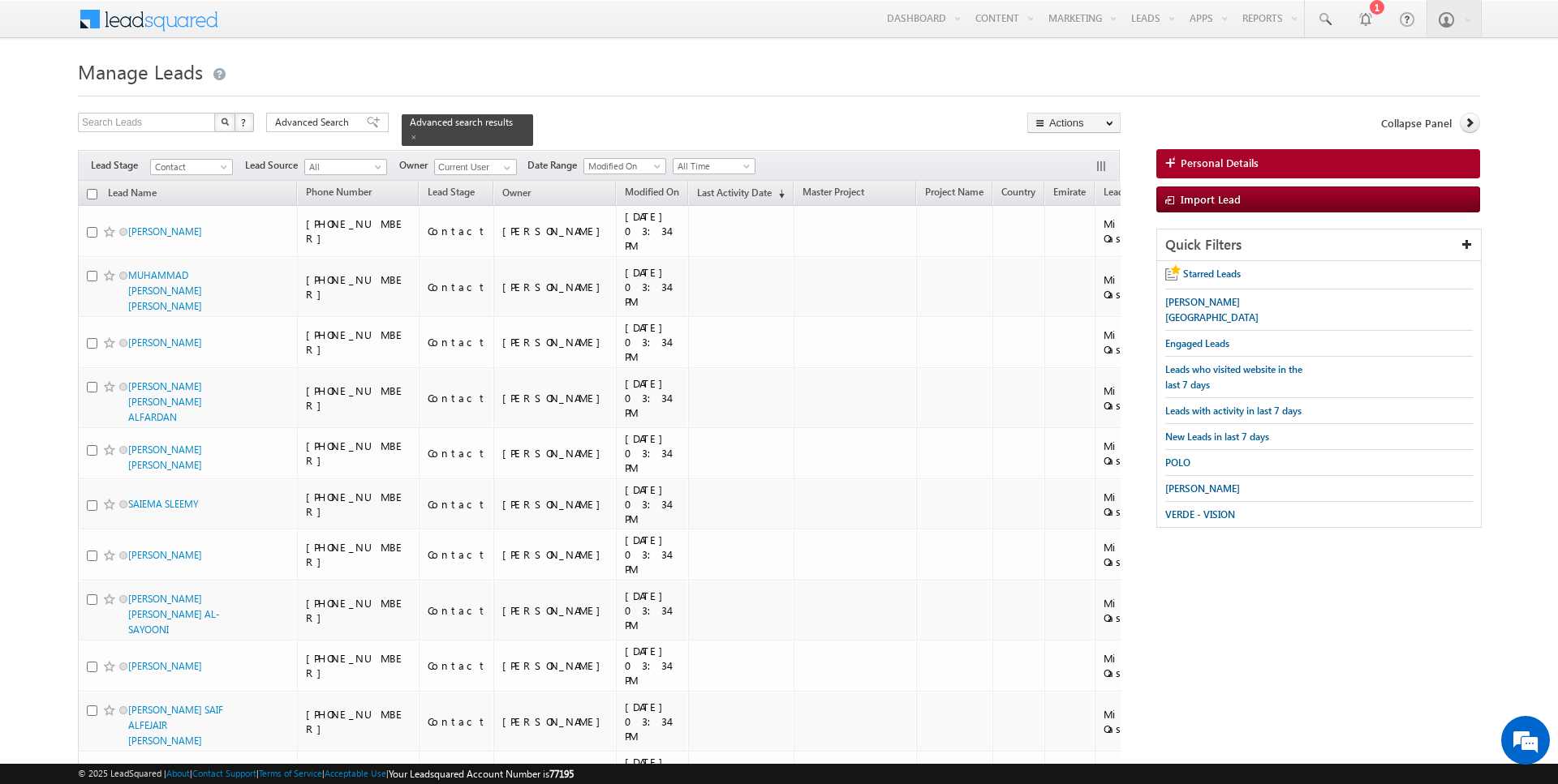
click at [92, 190] on input "checkbox" at bounding box center [91, 194] width 11 height 11
checkbox input "true"
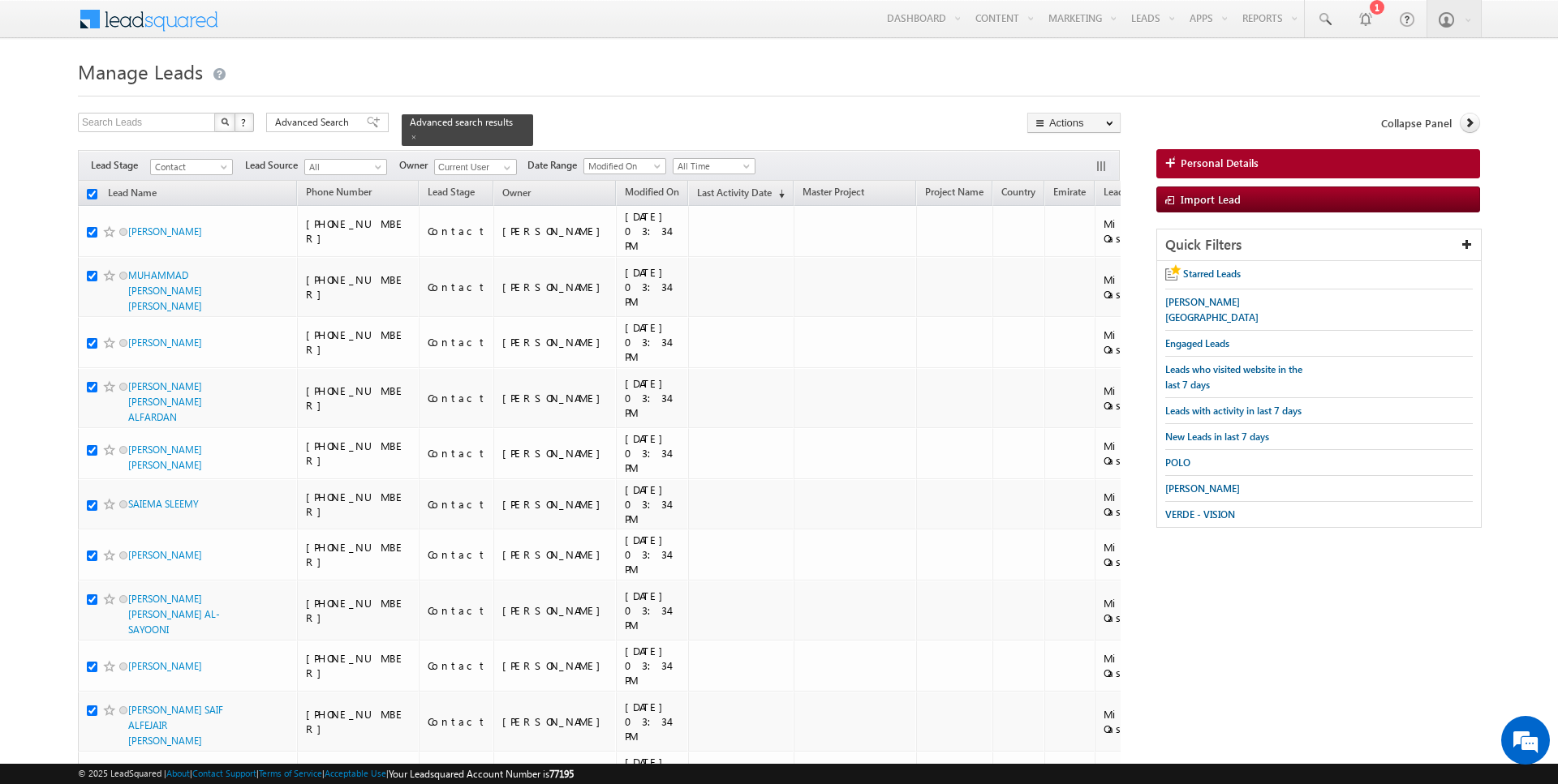
checkbox input "true"
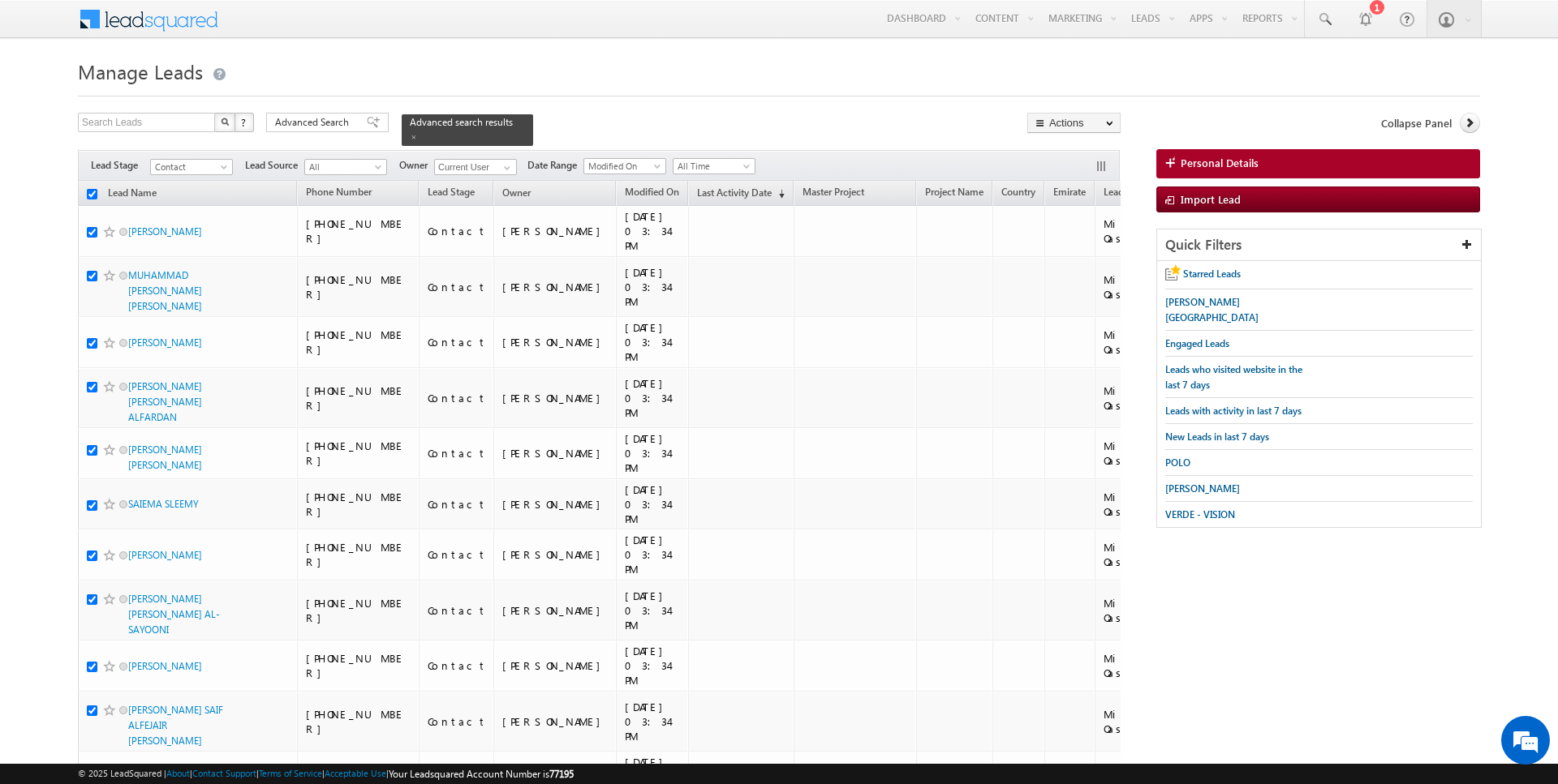
checkbox input "true"
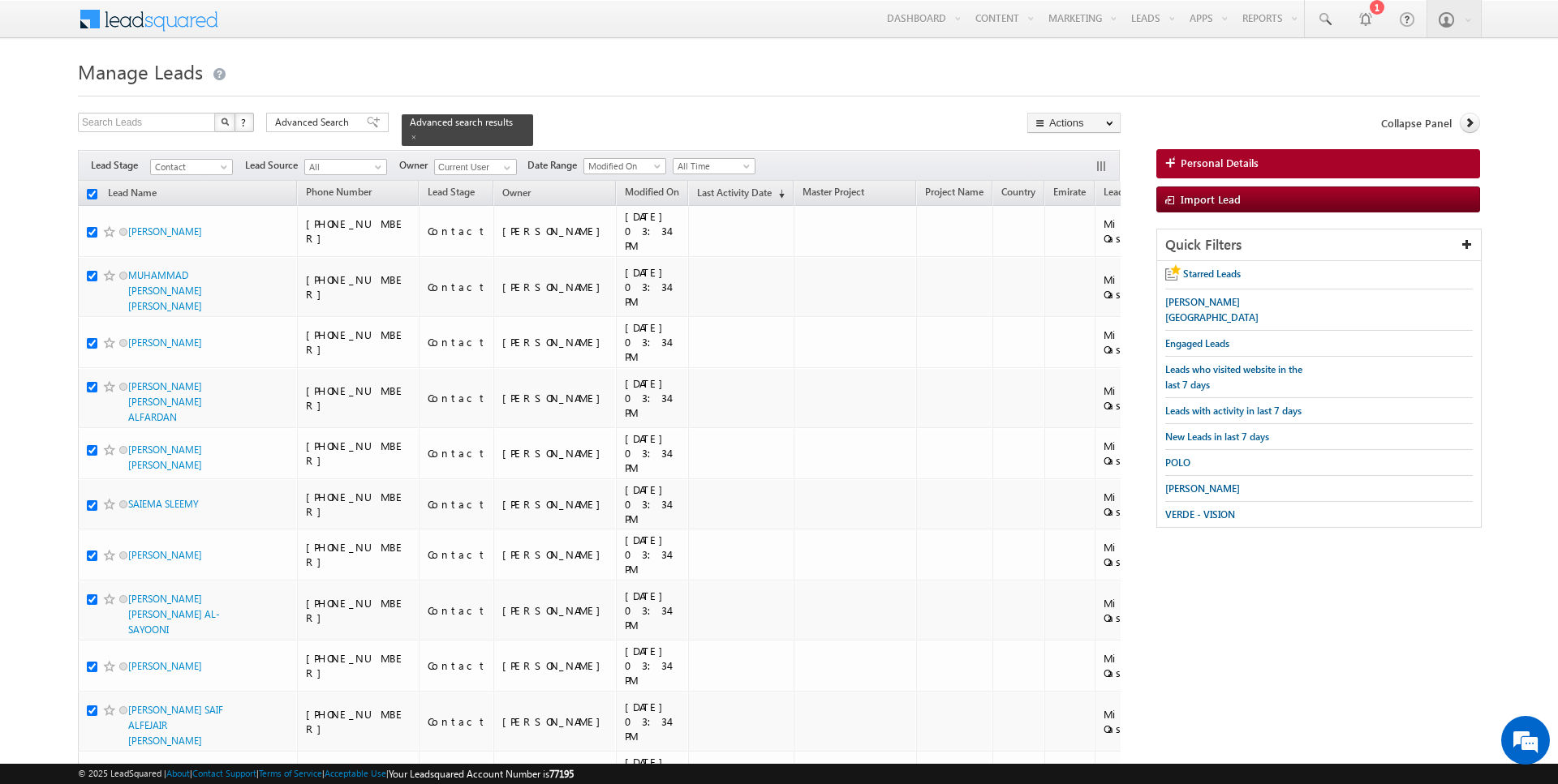
checkbox input "true"
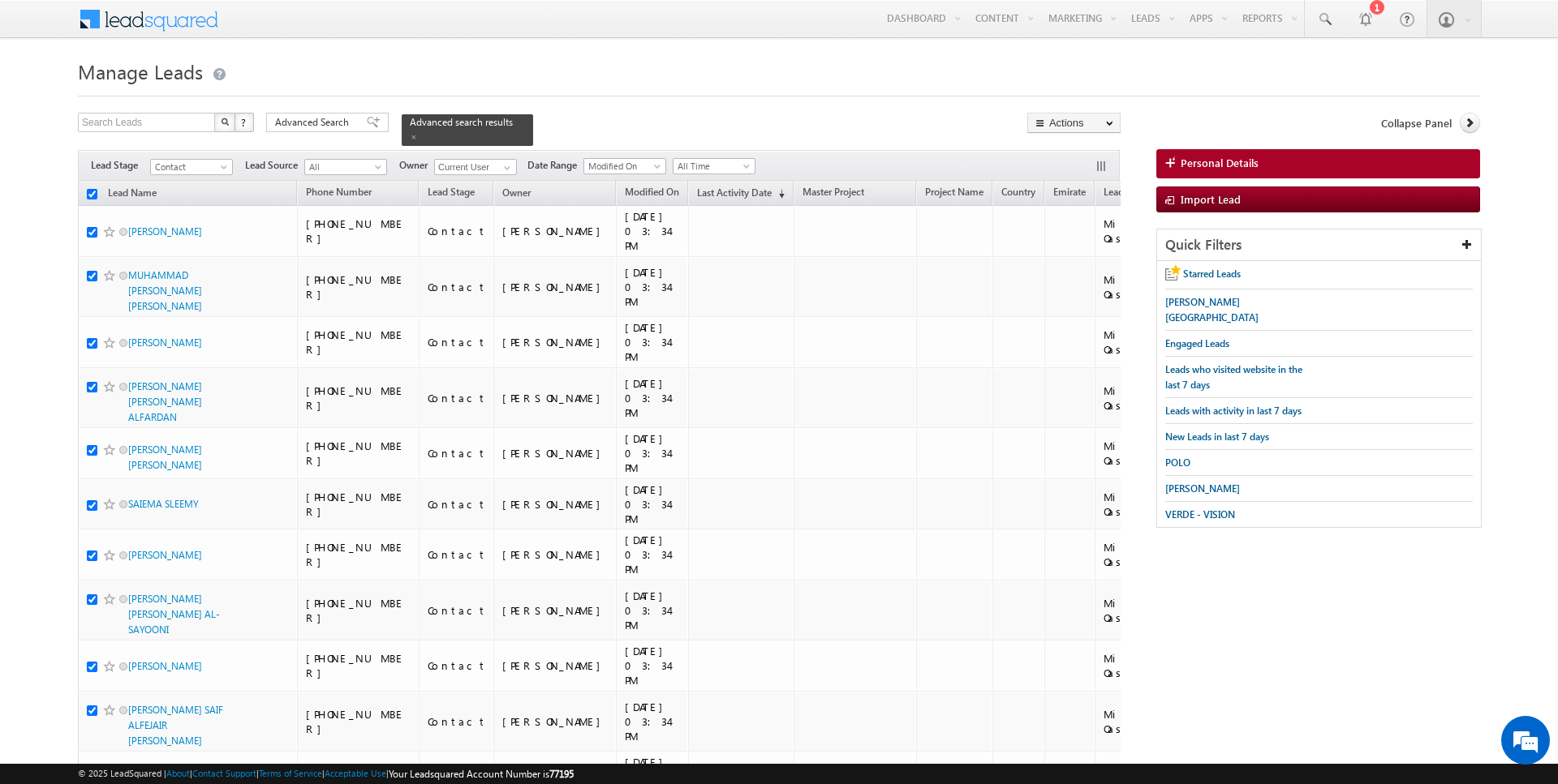
checkbox input "true"
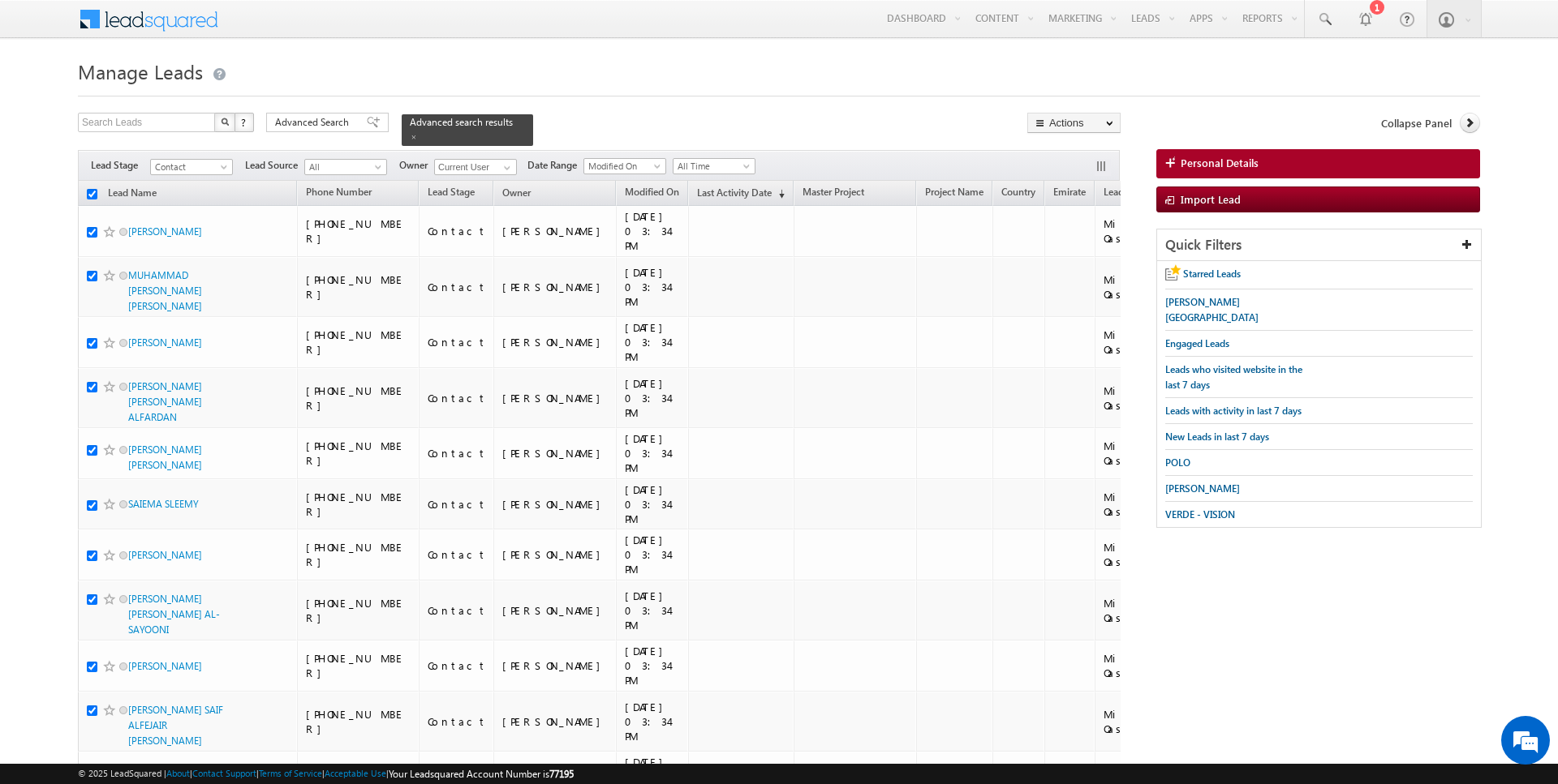
checkbox input "true"
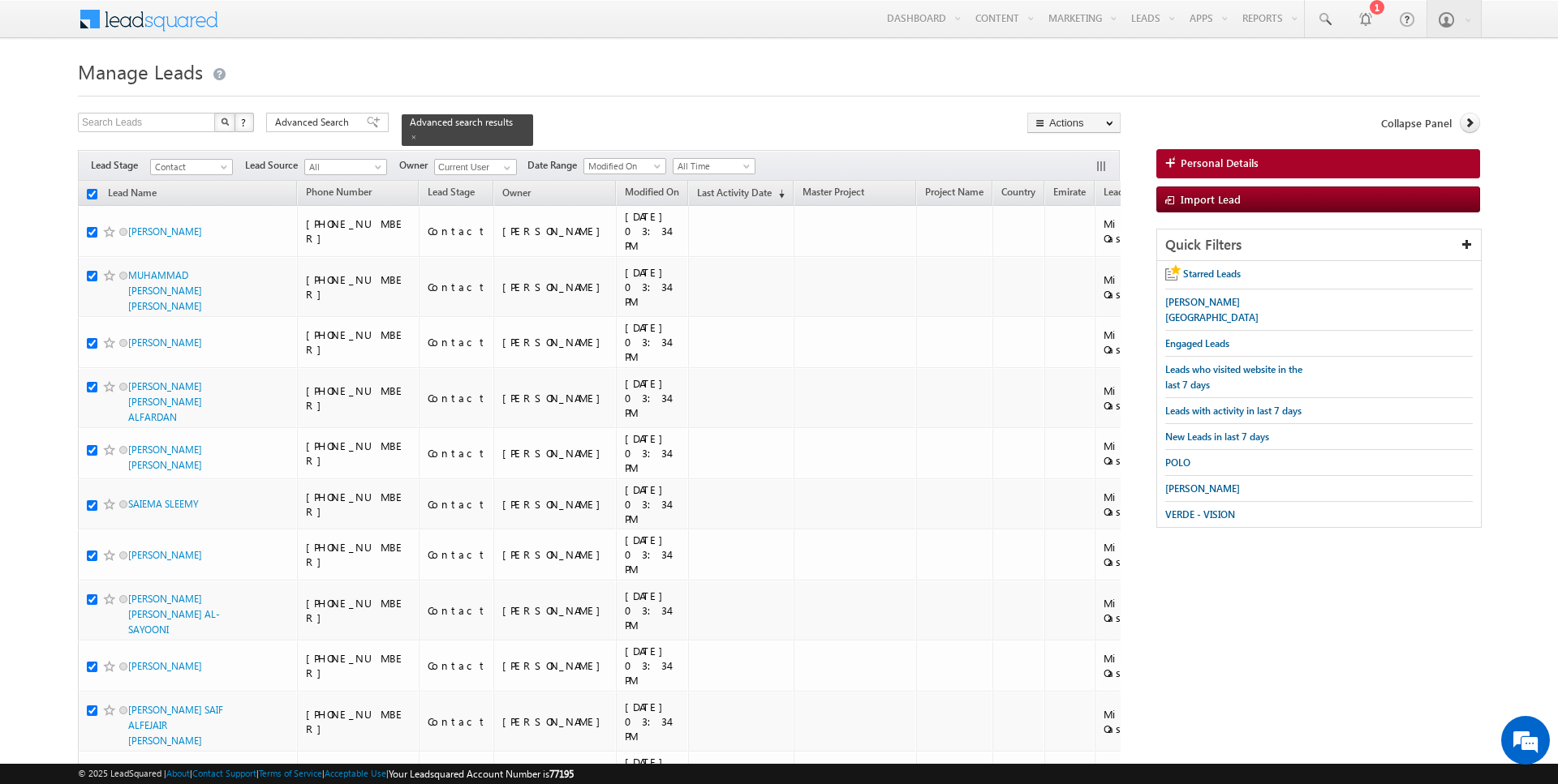
checkbox input "true"
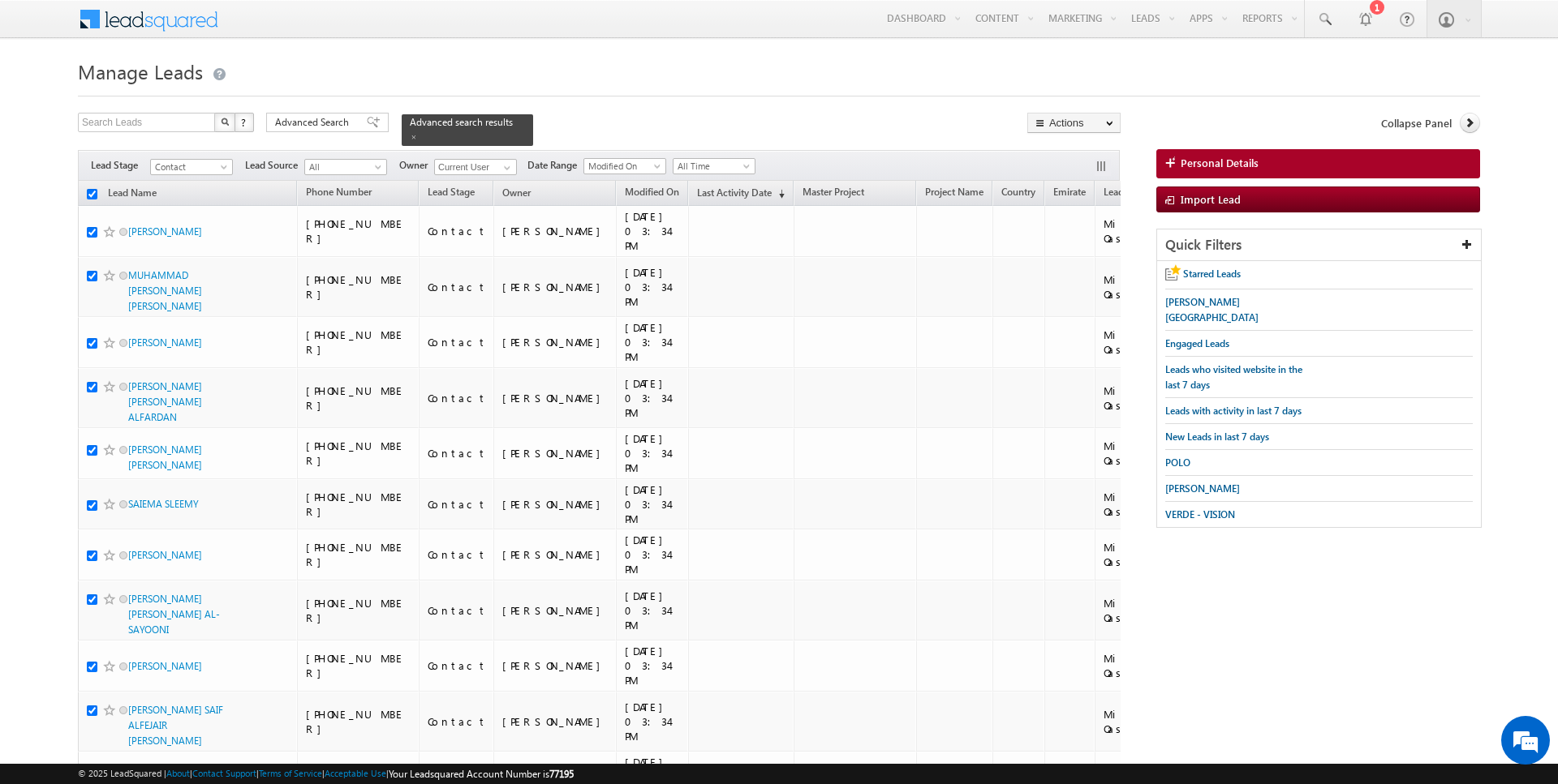
checkbox input "true"
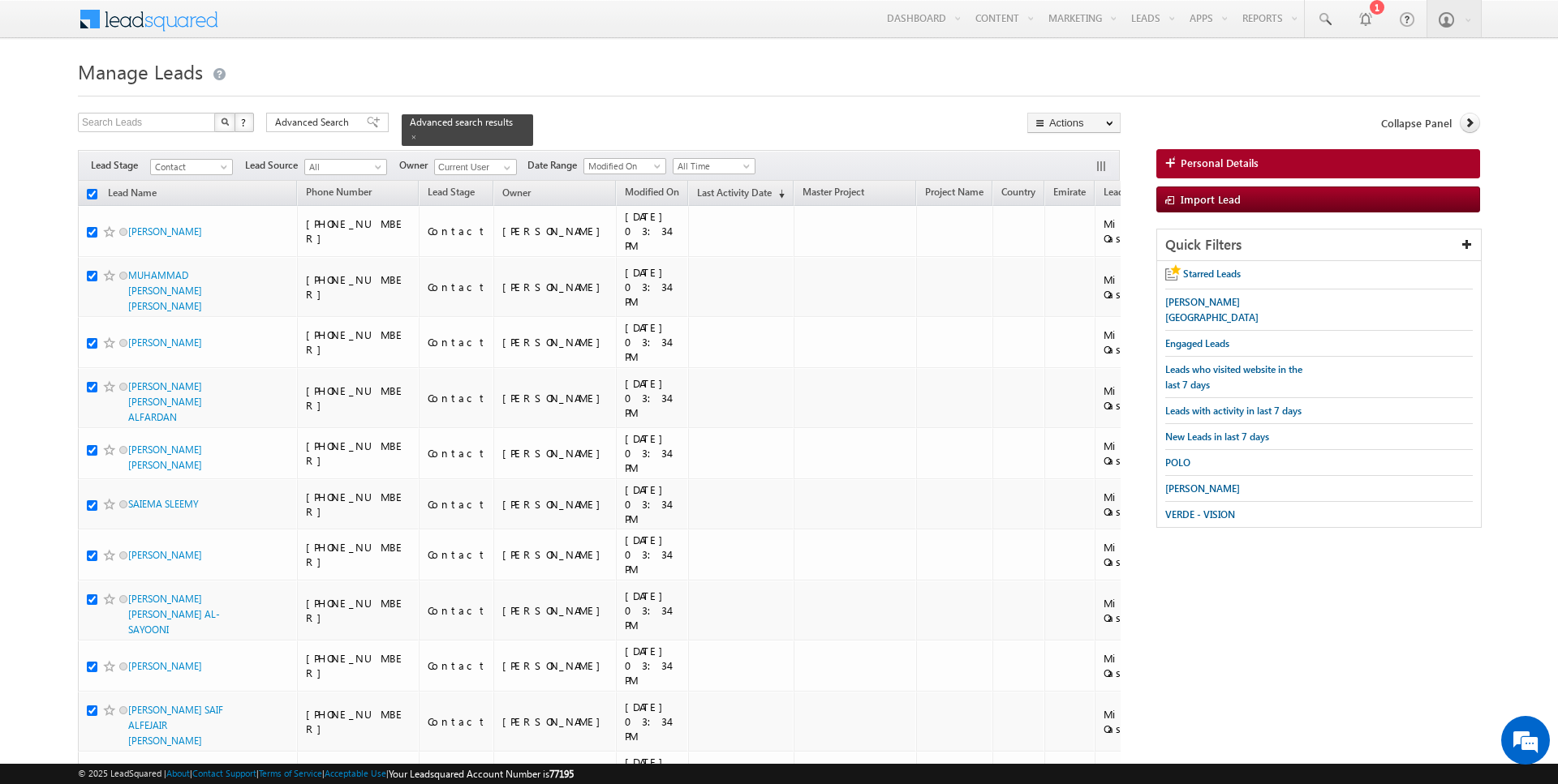
checkbox input "true"
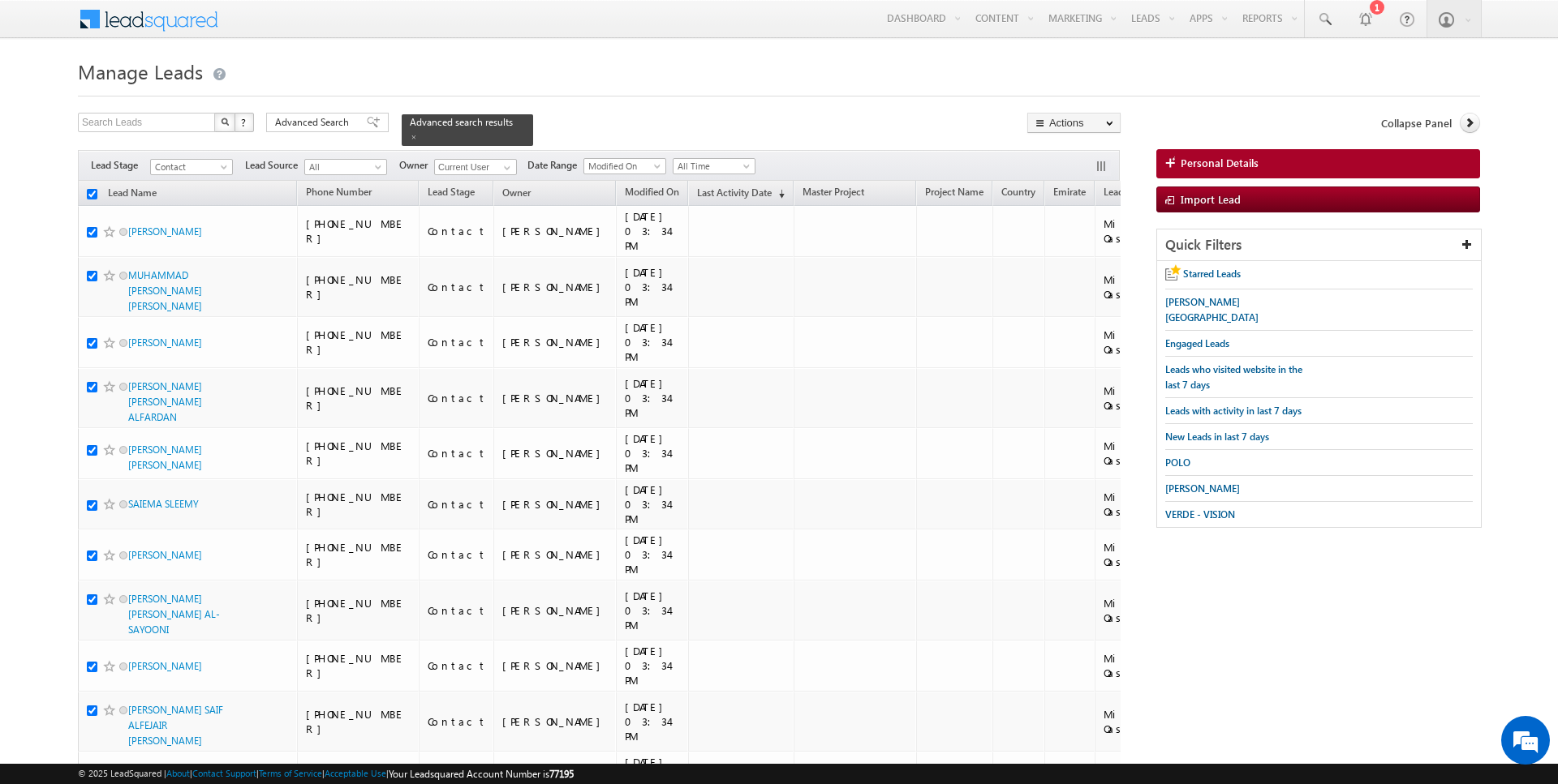
checkbox input "true"
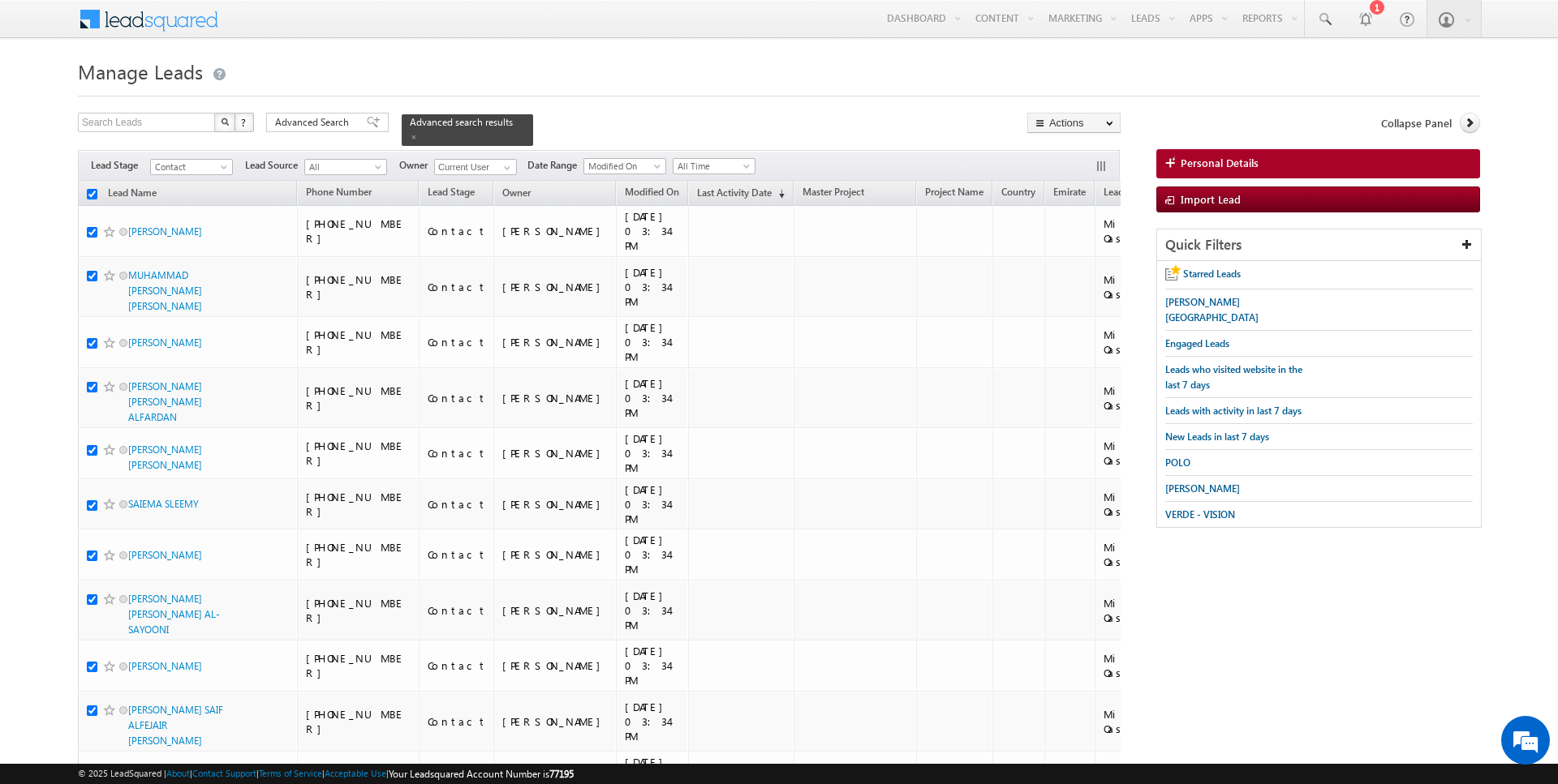
checkbox input "true"
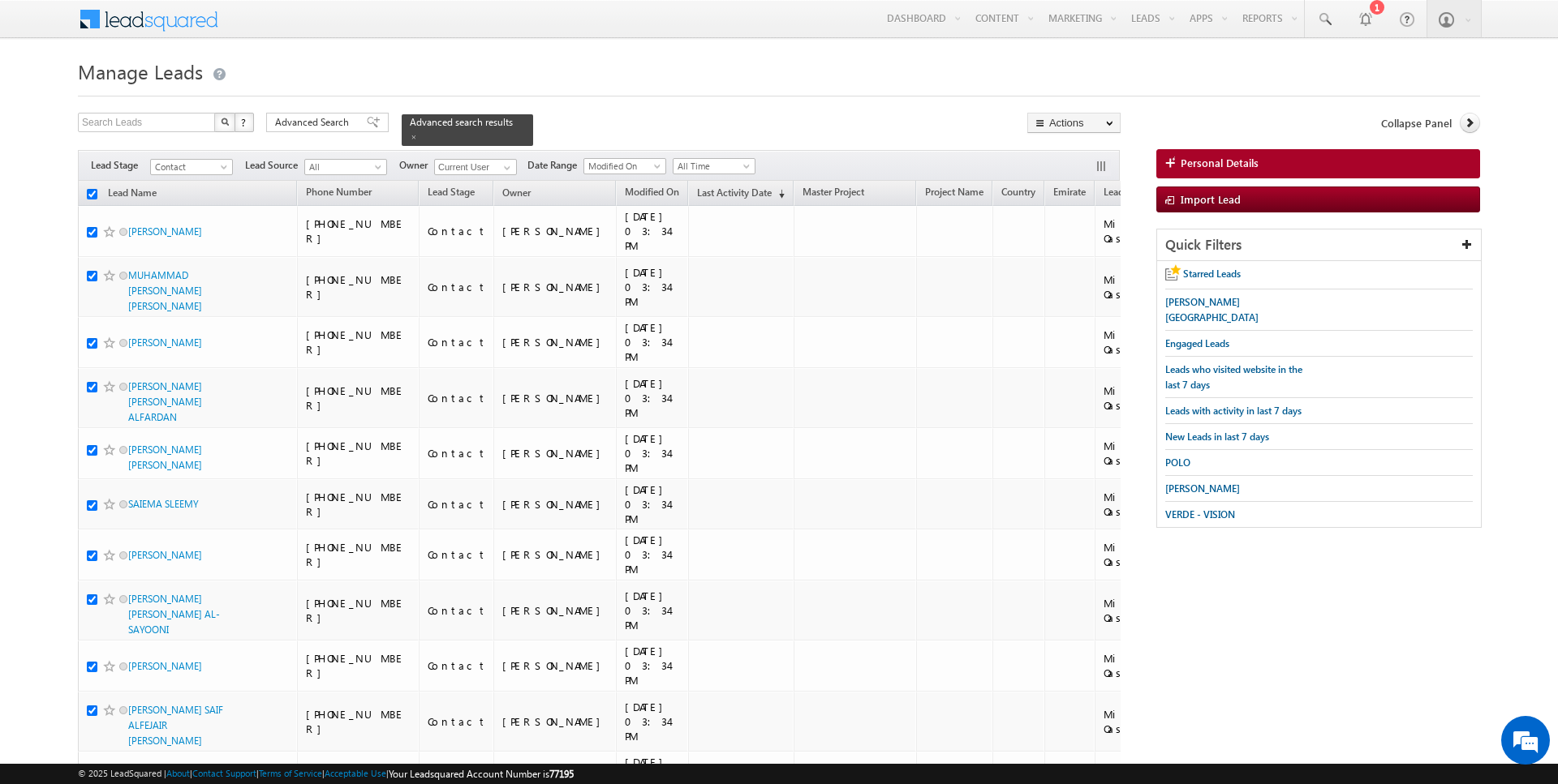
checkbox input "true"
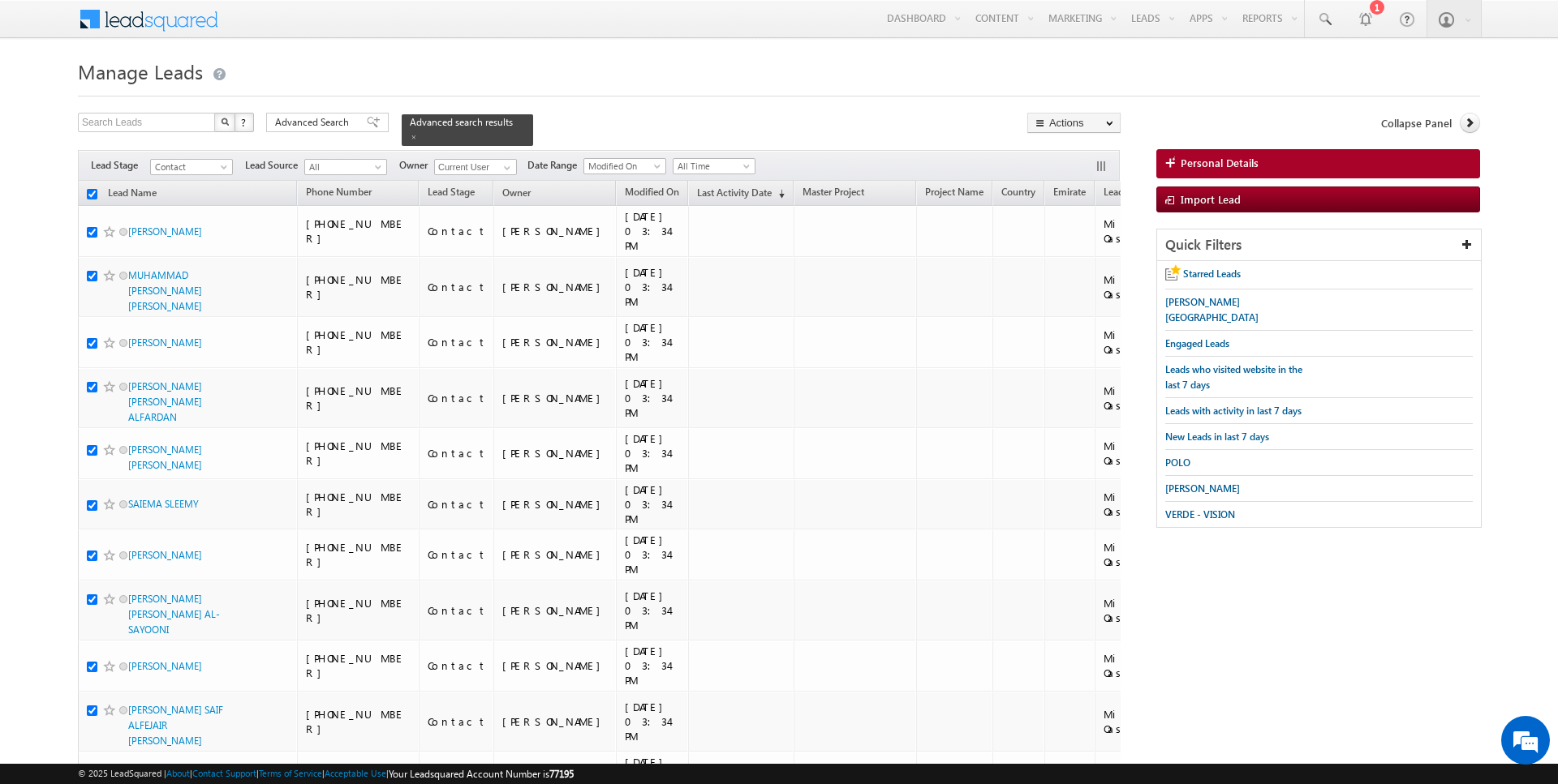
checkbox input "true"
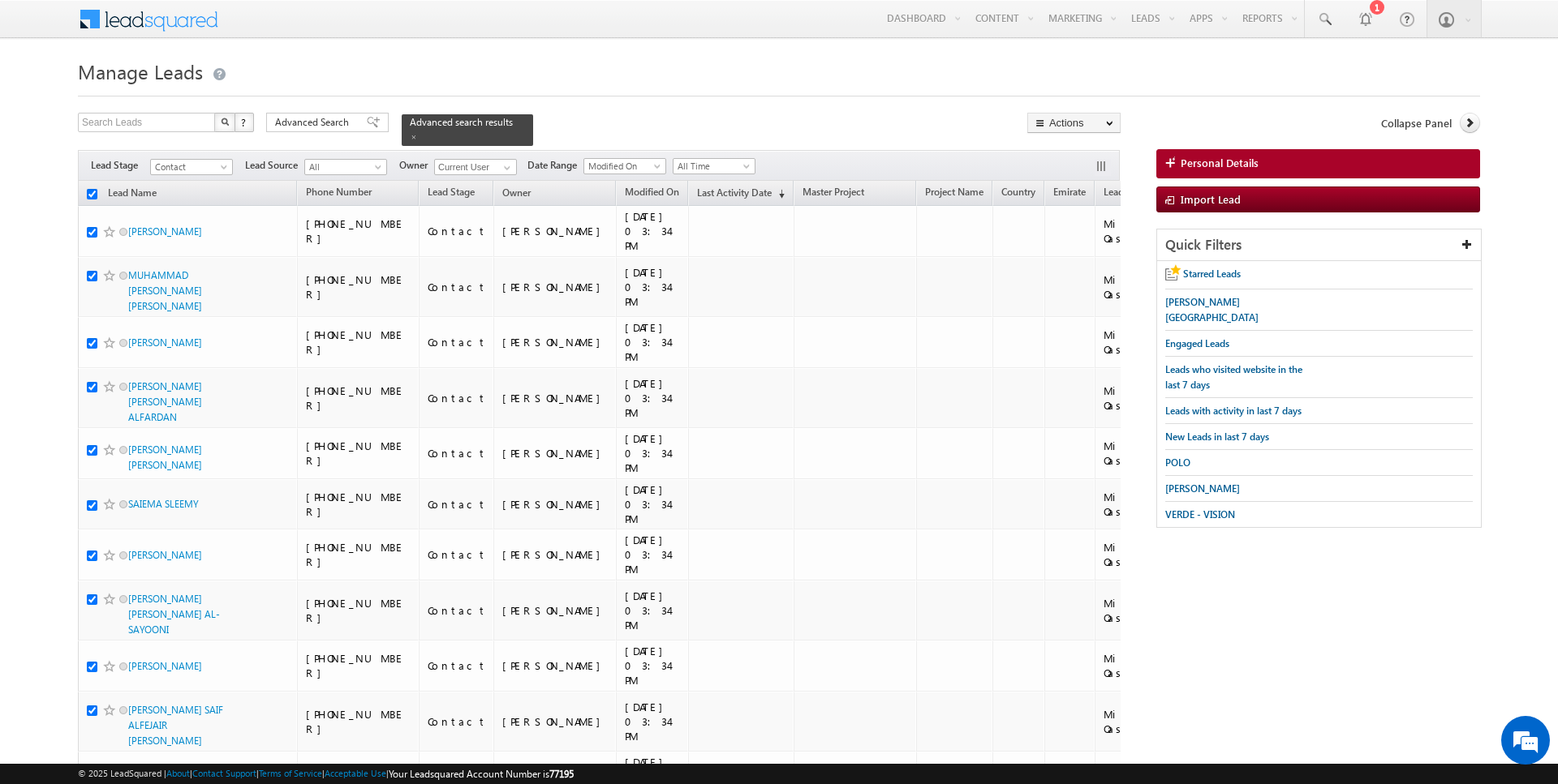
checkbox input "true"
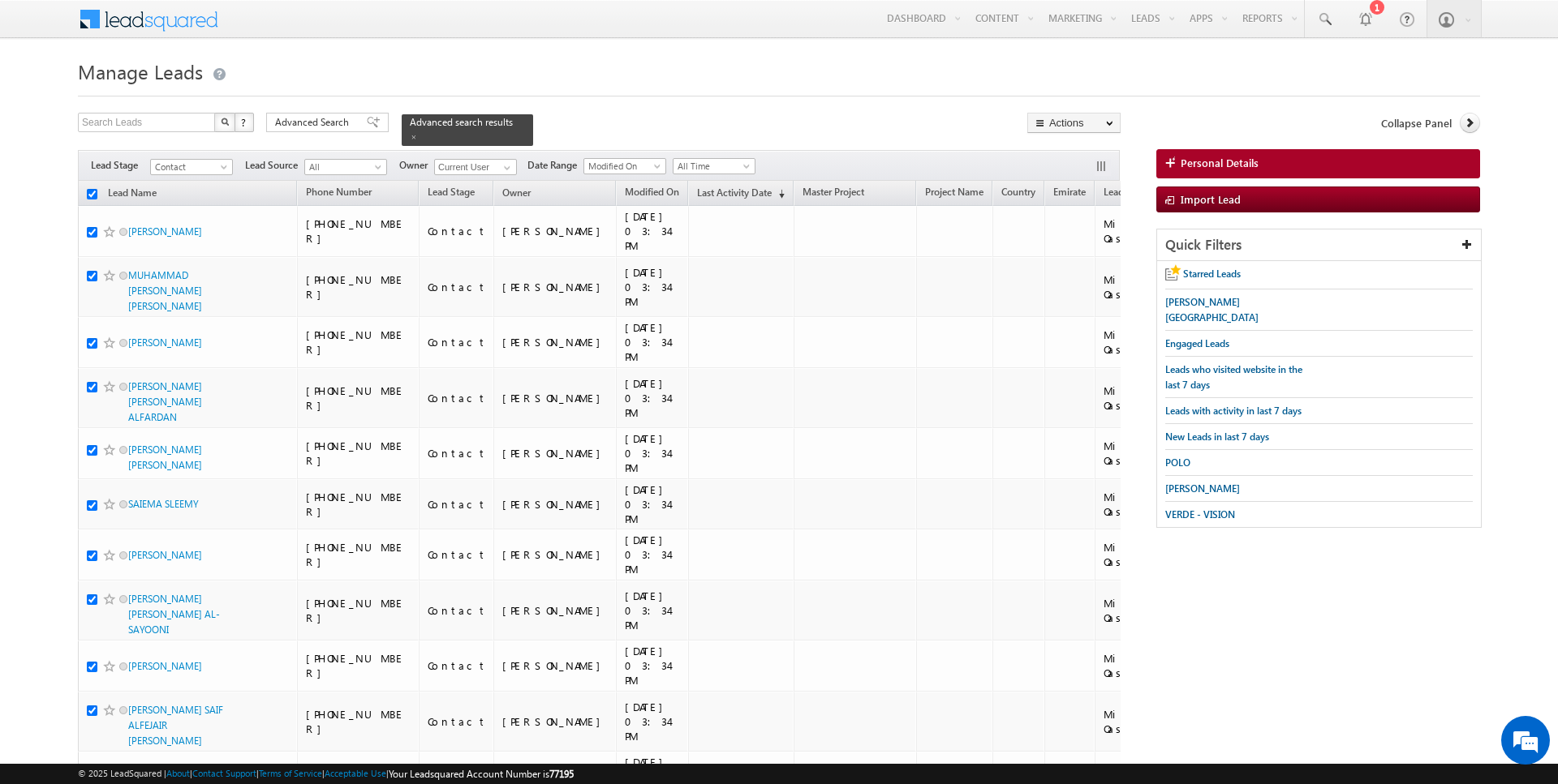
checkbox input "true"
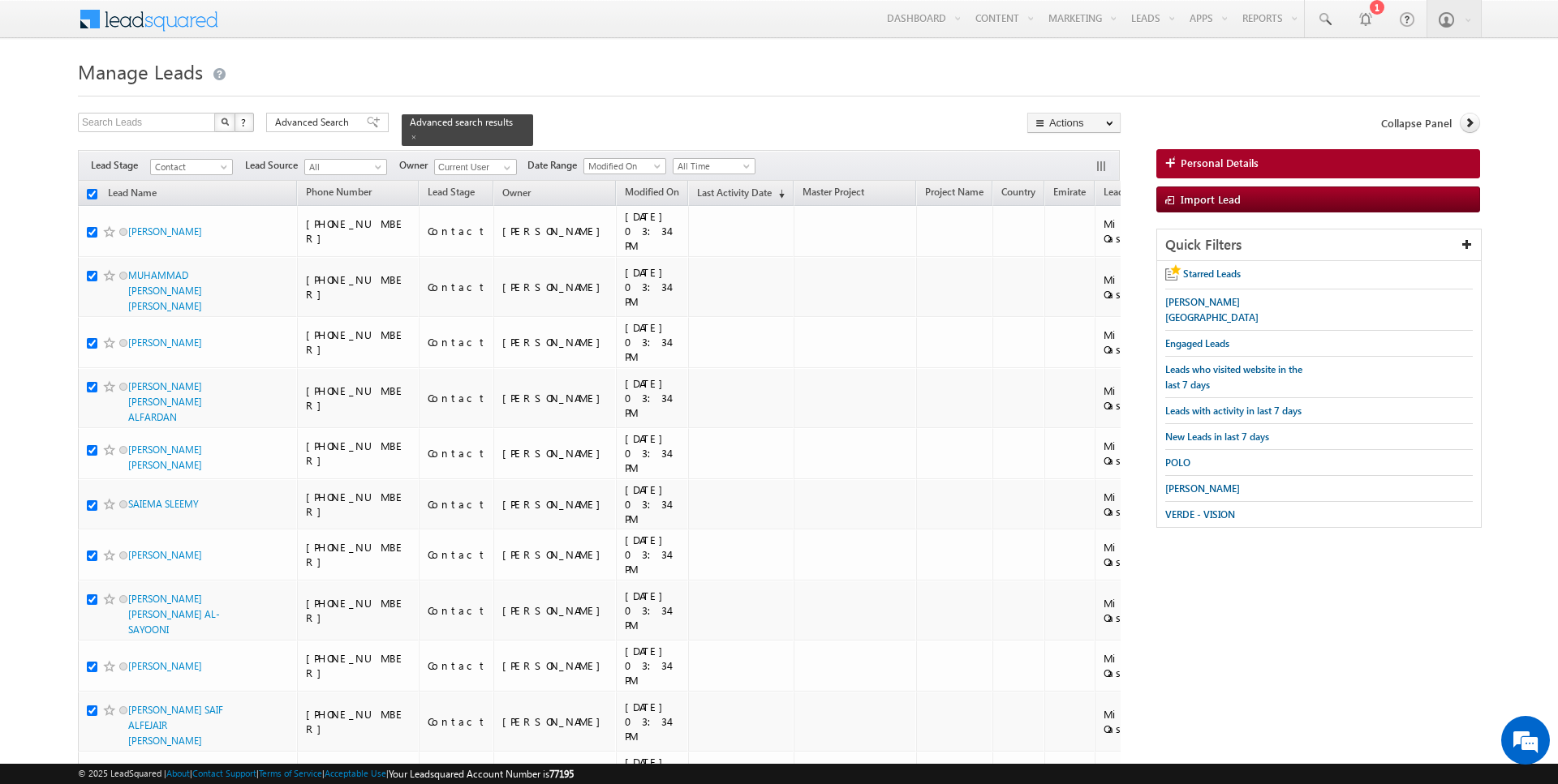
checkbox input "true"
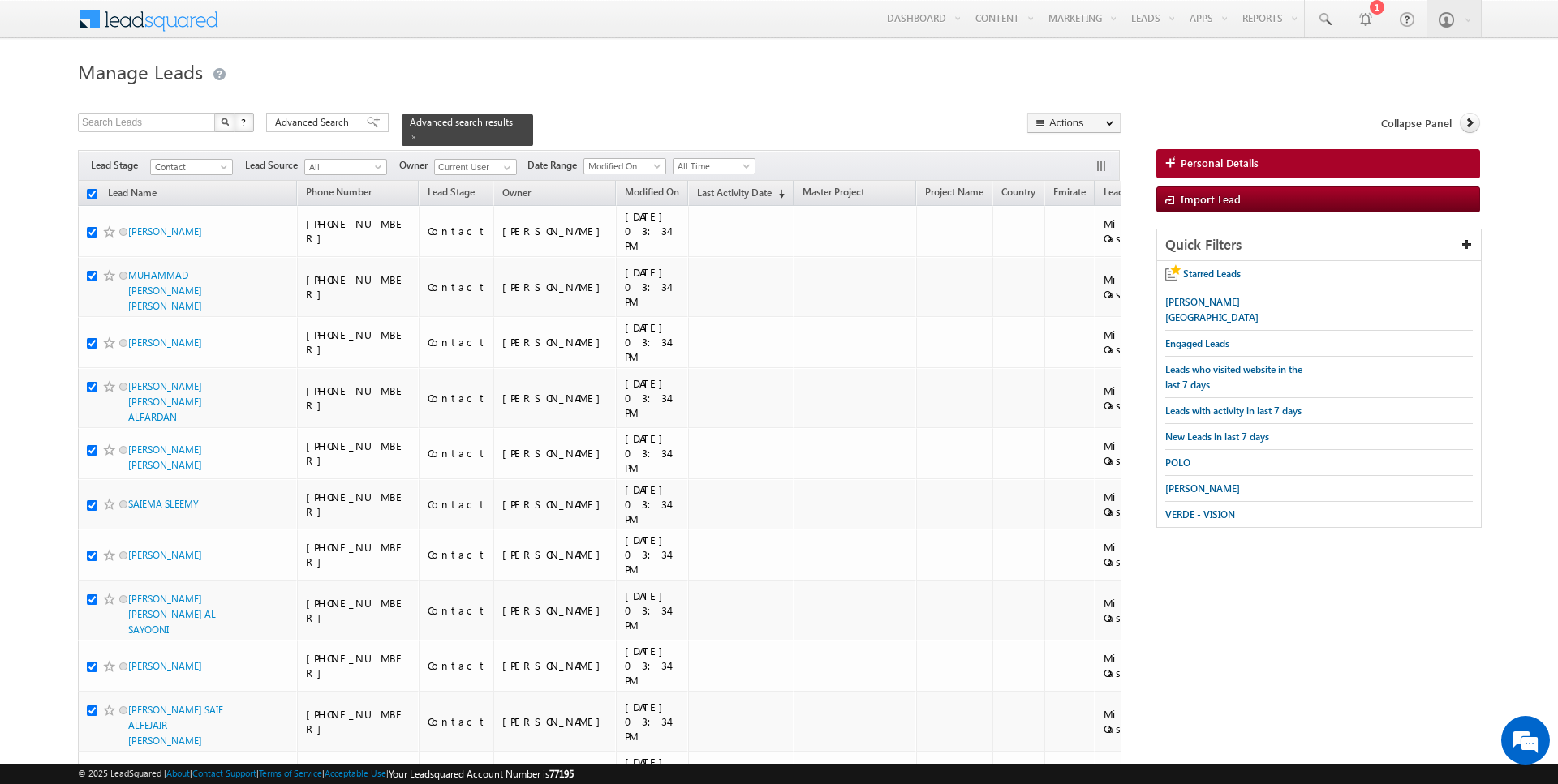
checkbox input "true"
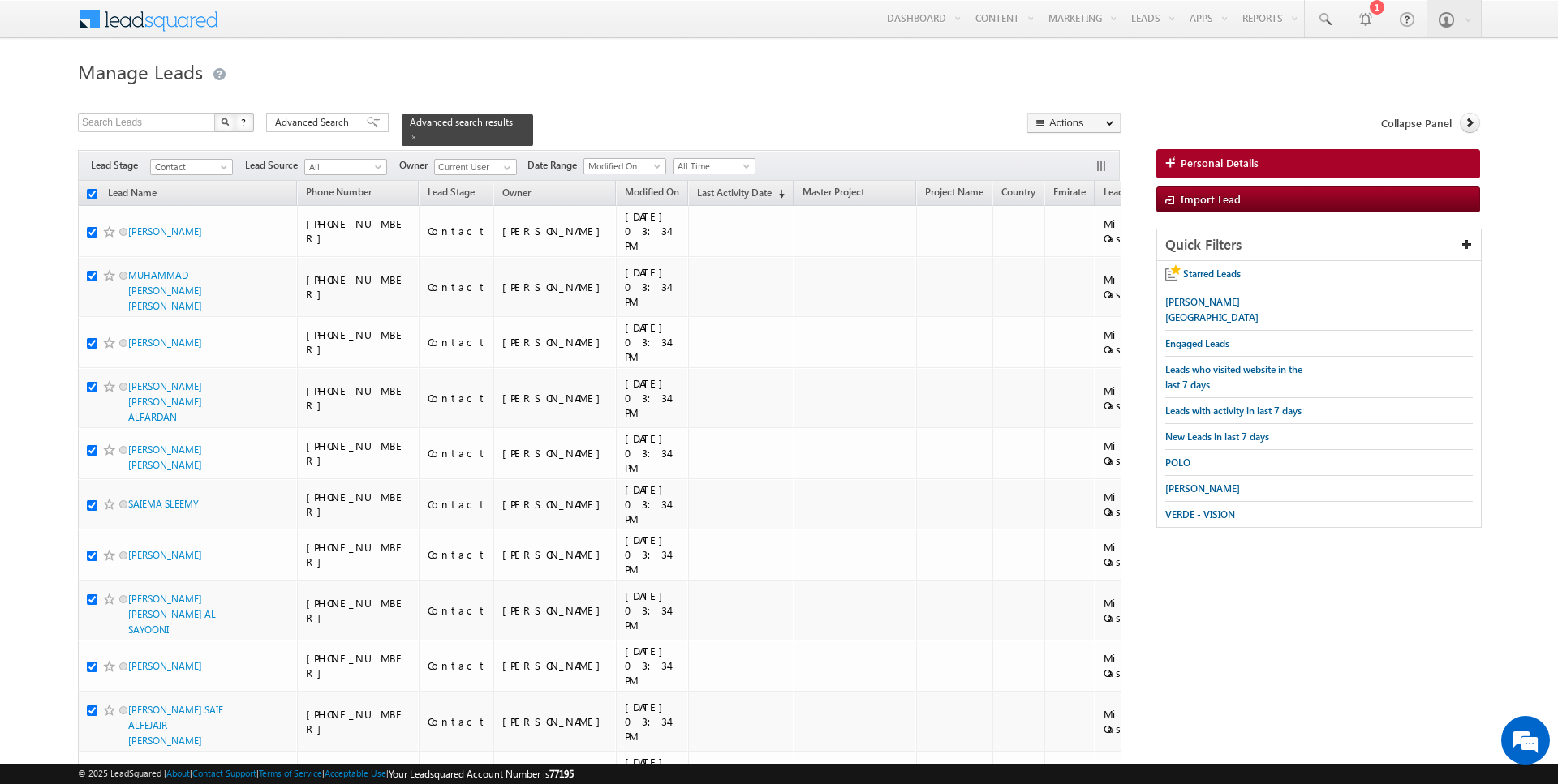
checkbox input "true"
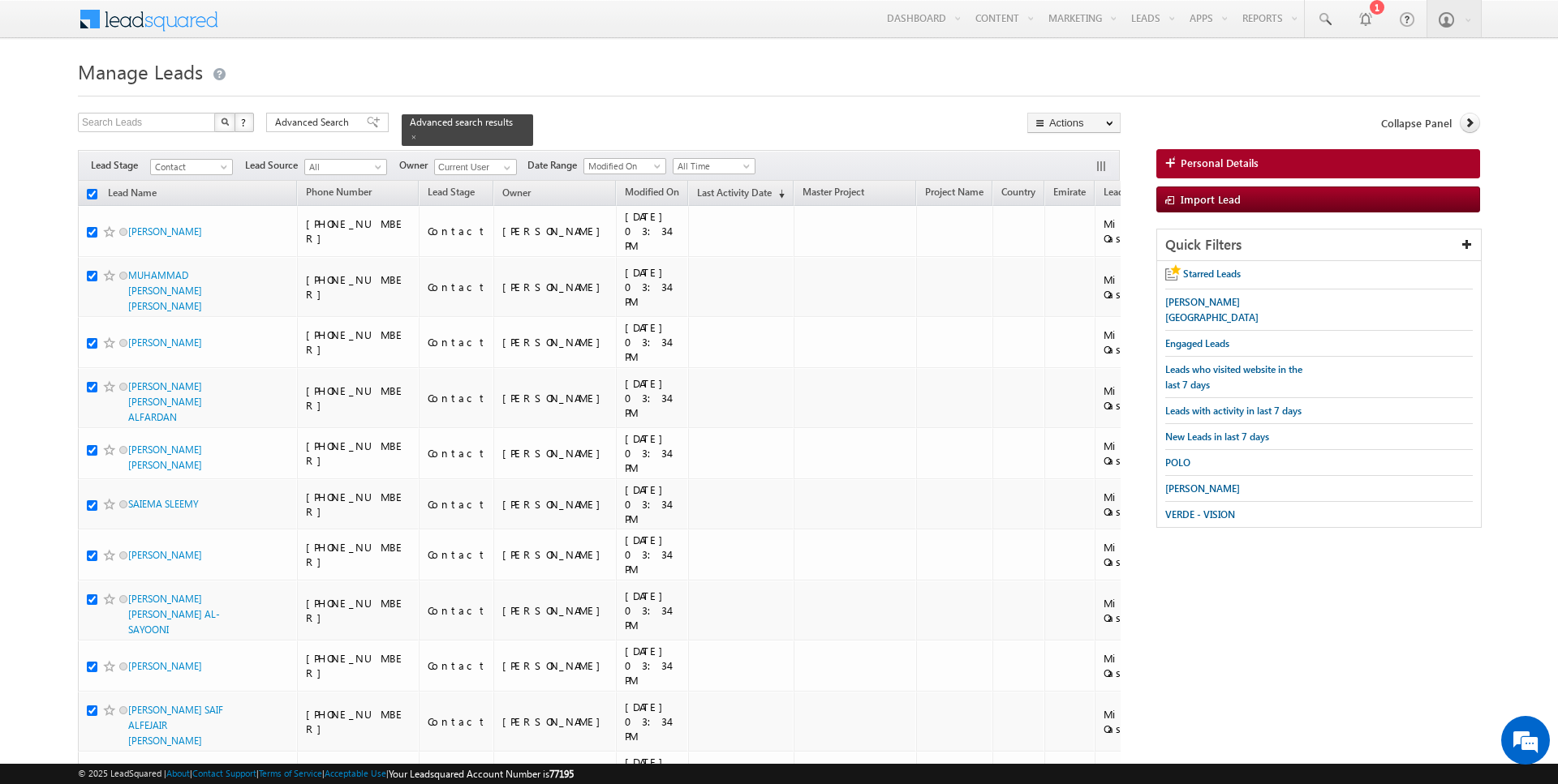
checkbox input "true"
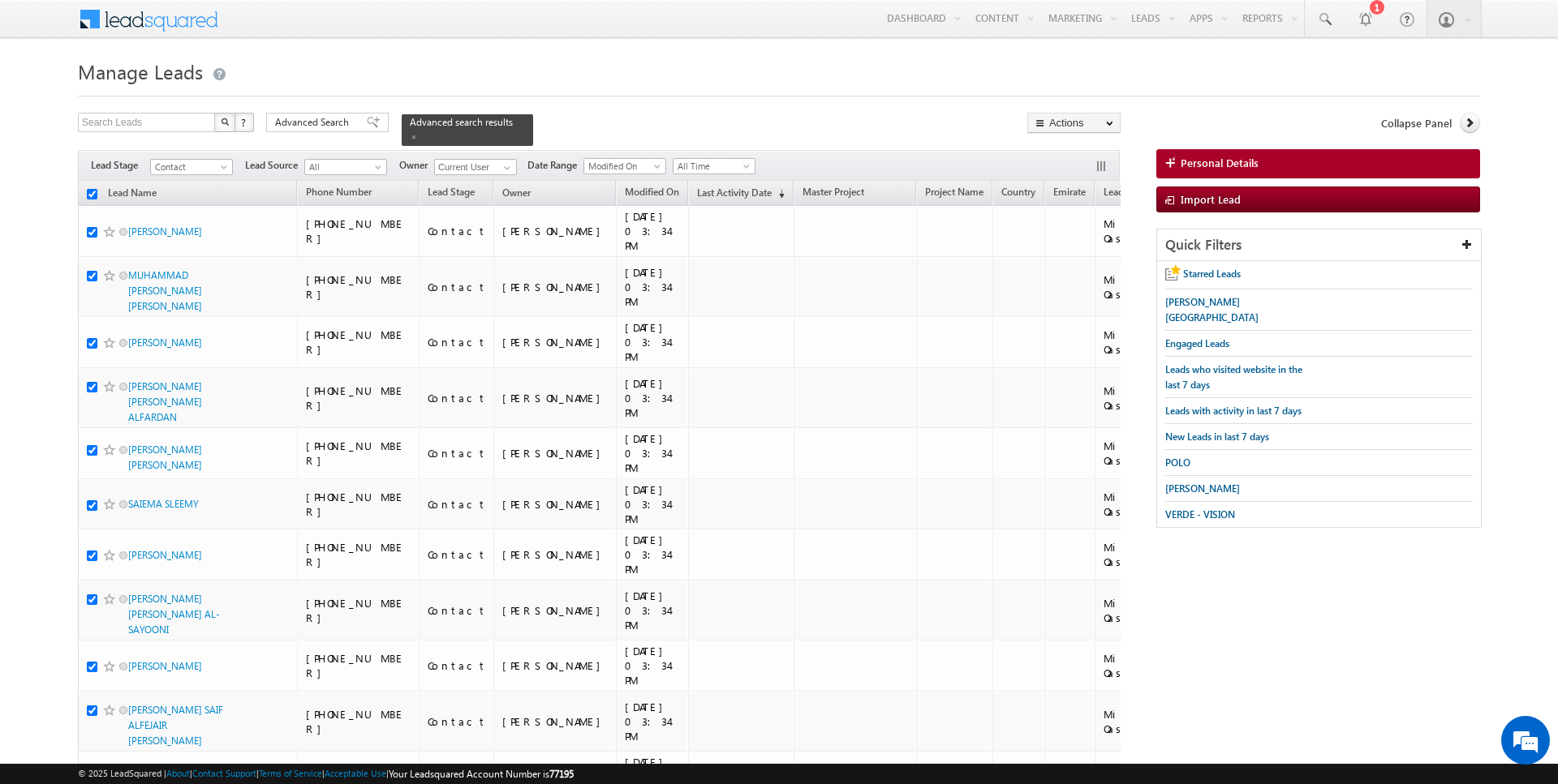
checkbox input "true"
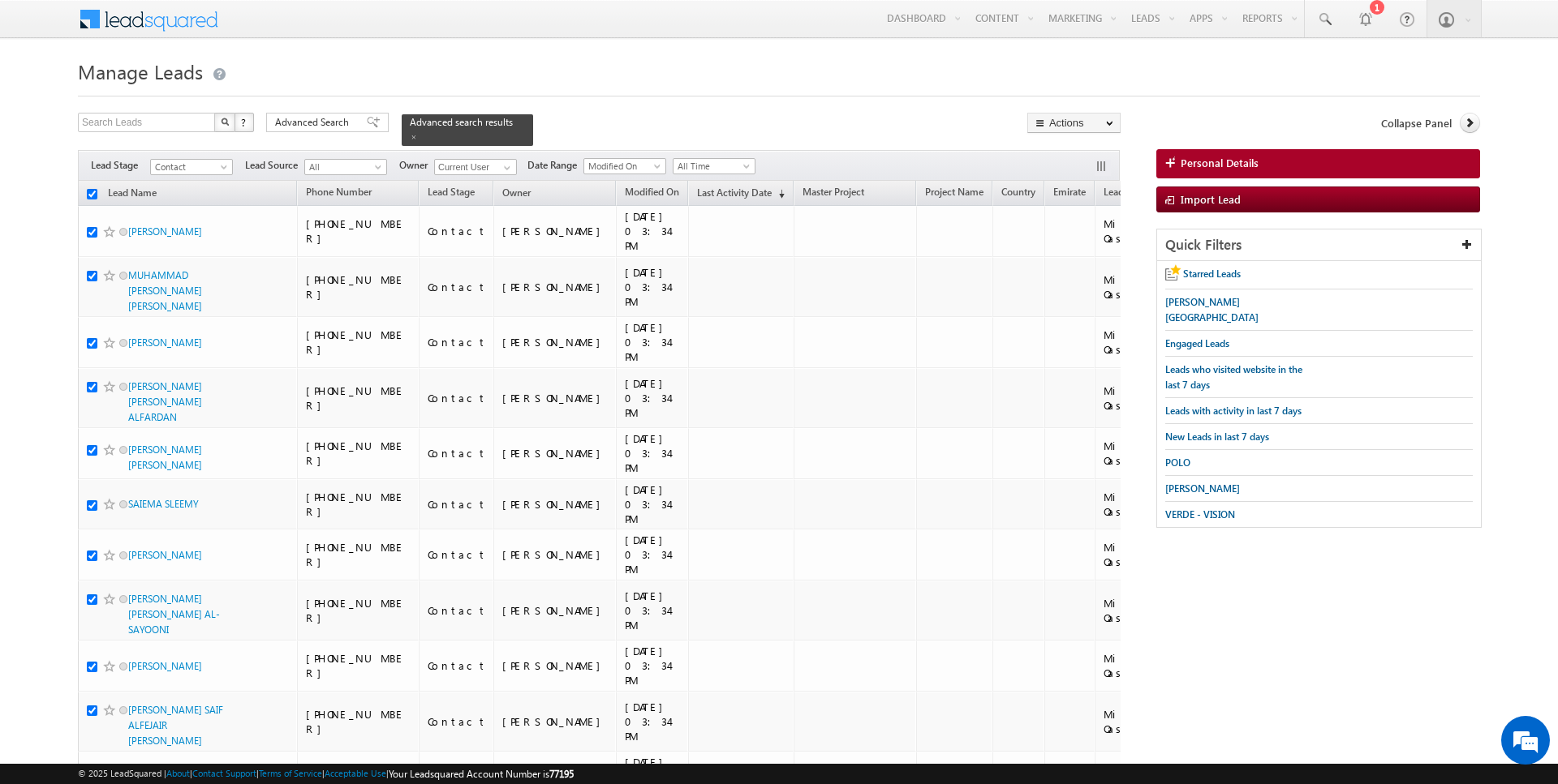
checkbox input "true"
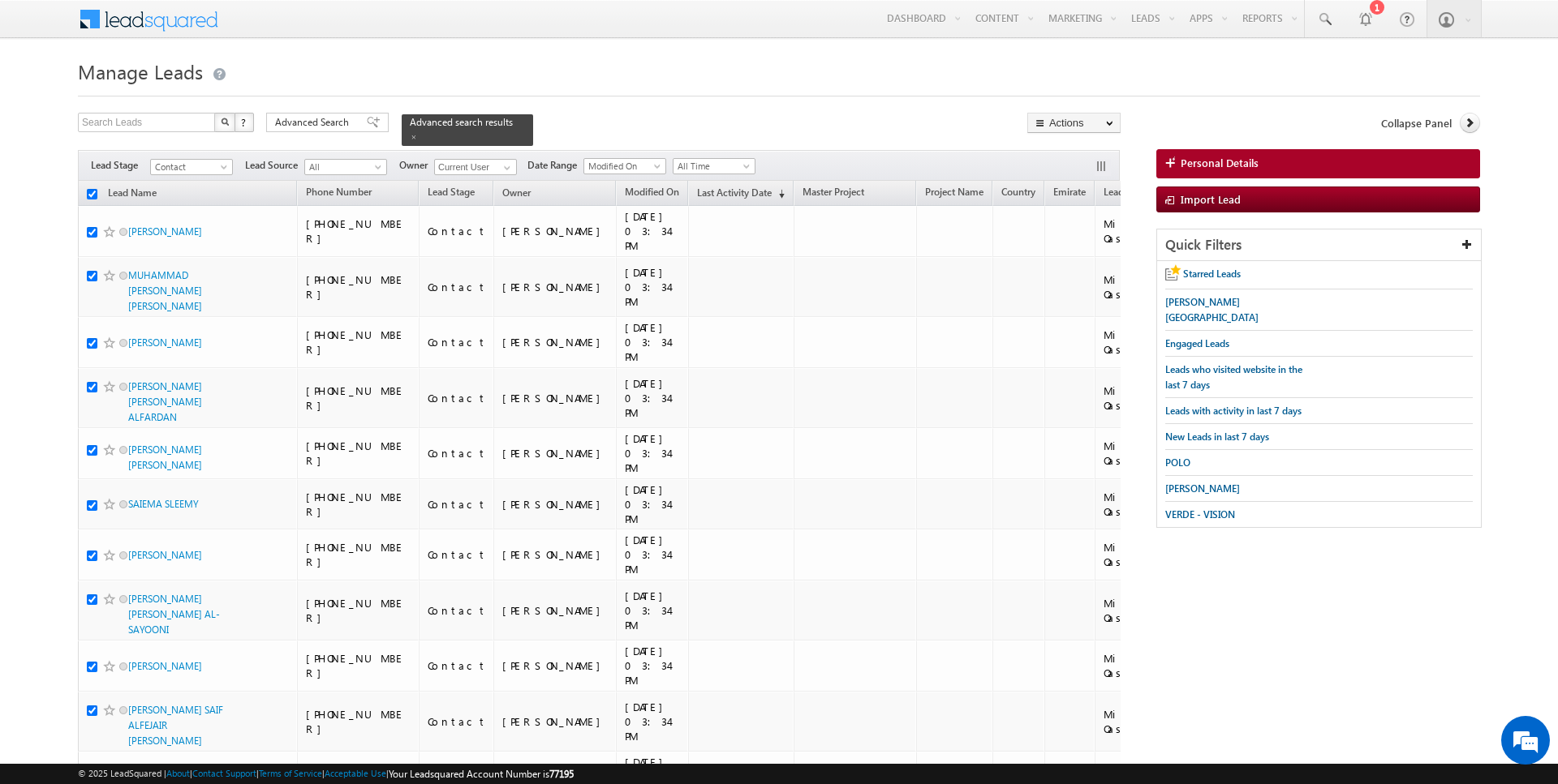
checkbox input "true"
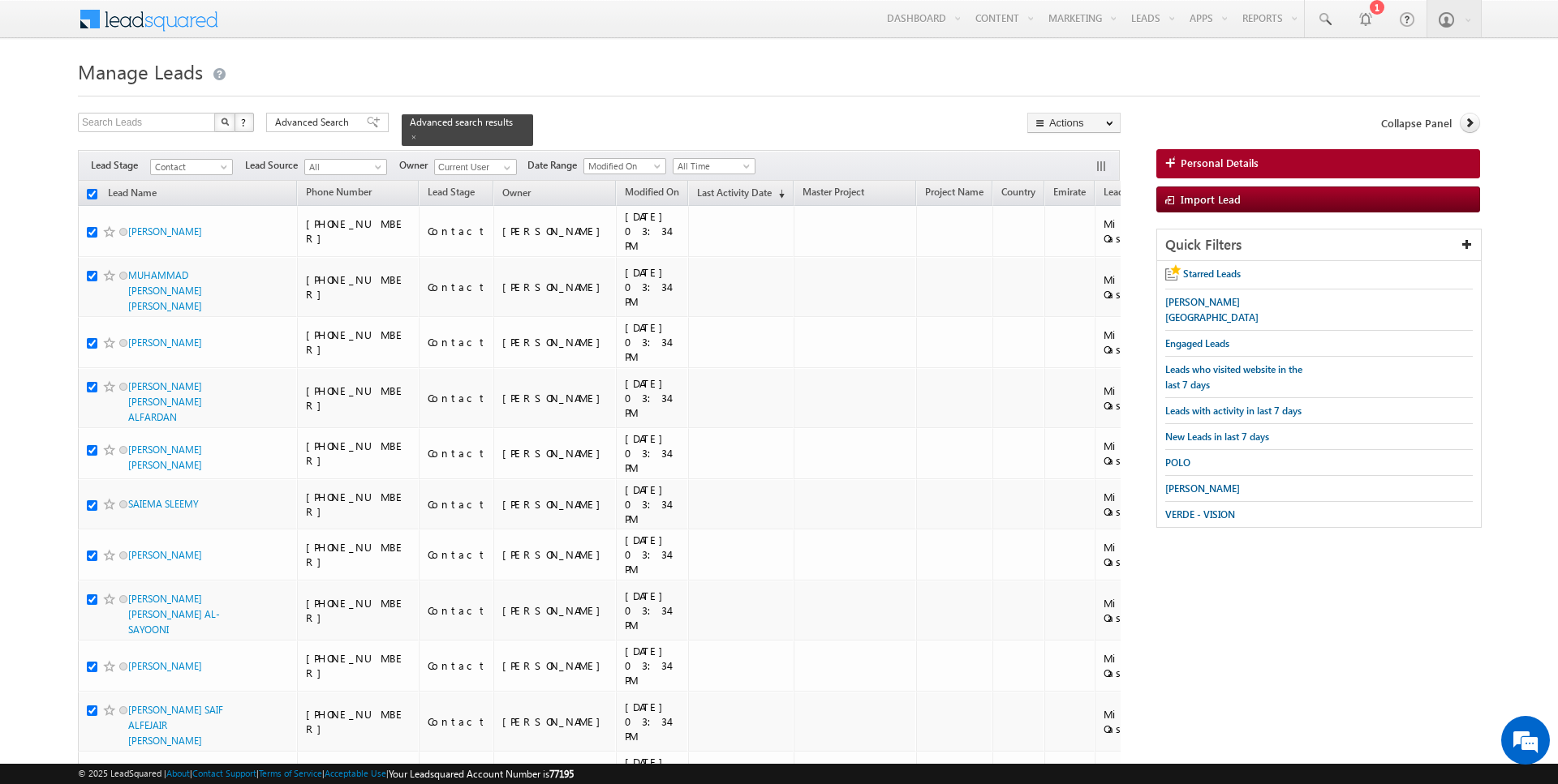
checkbox input "true"
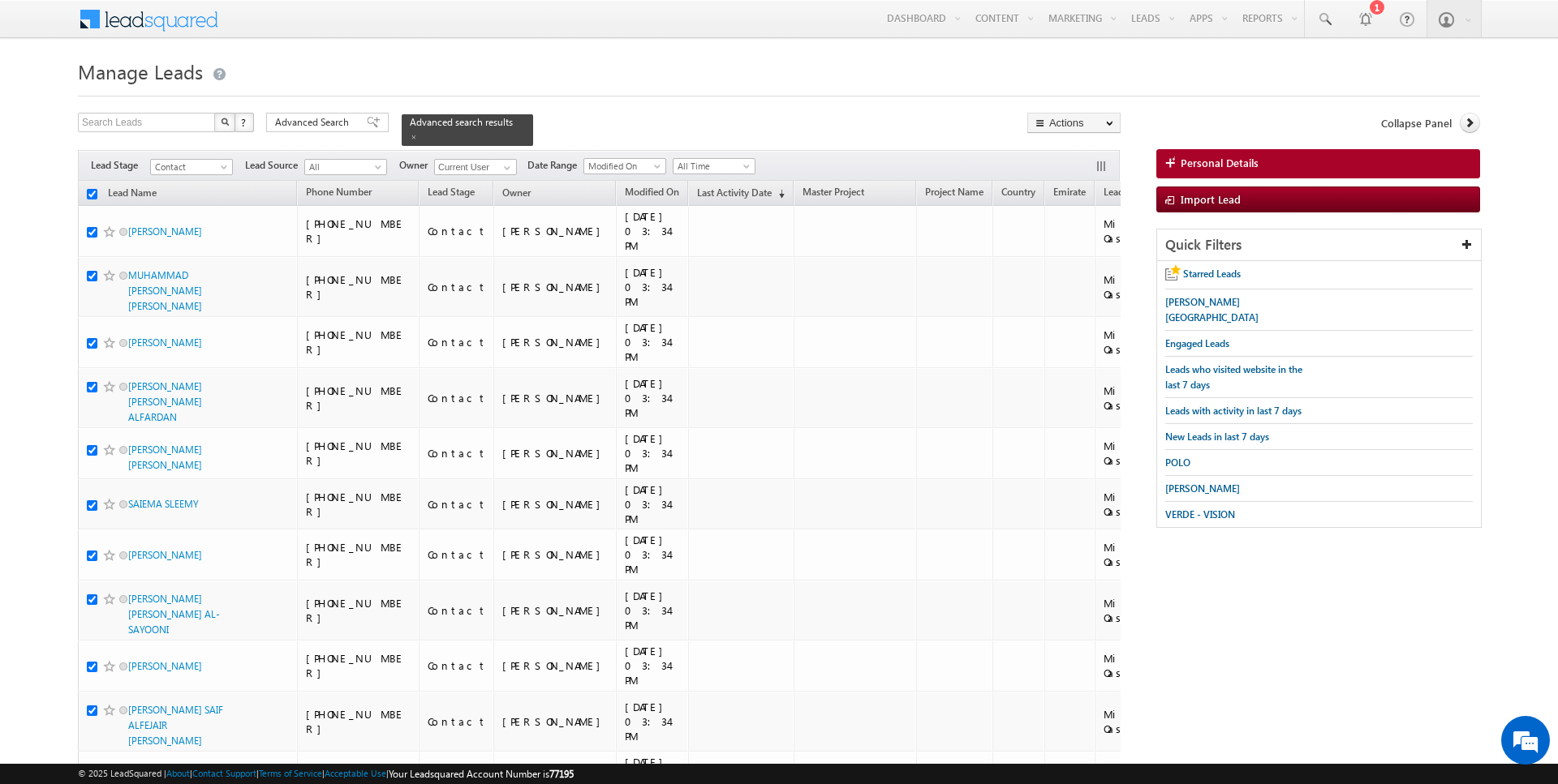
checkbox input "true"
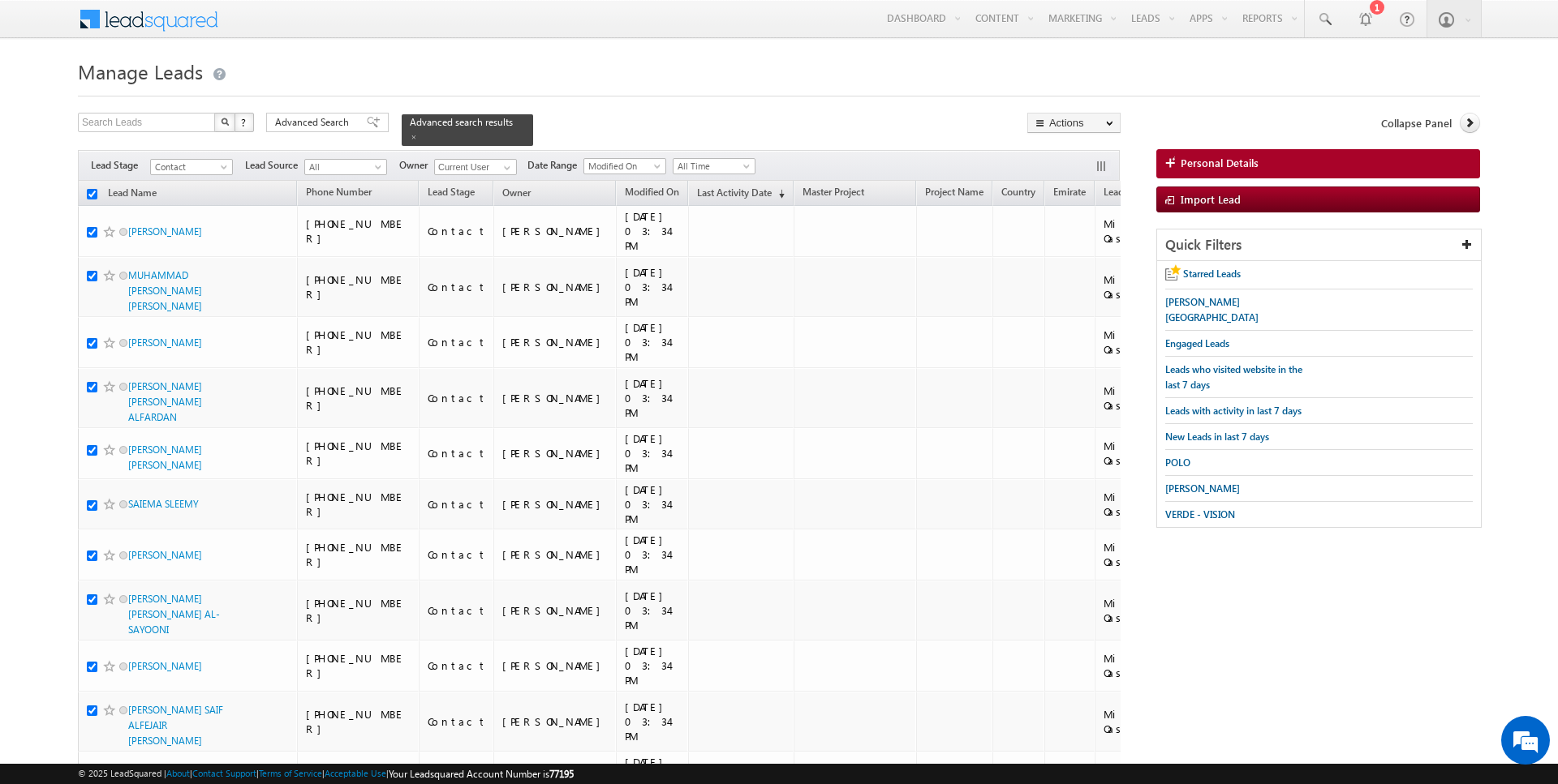
checkbox input "true"
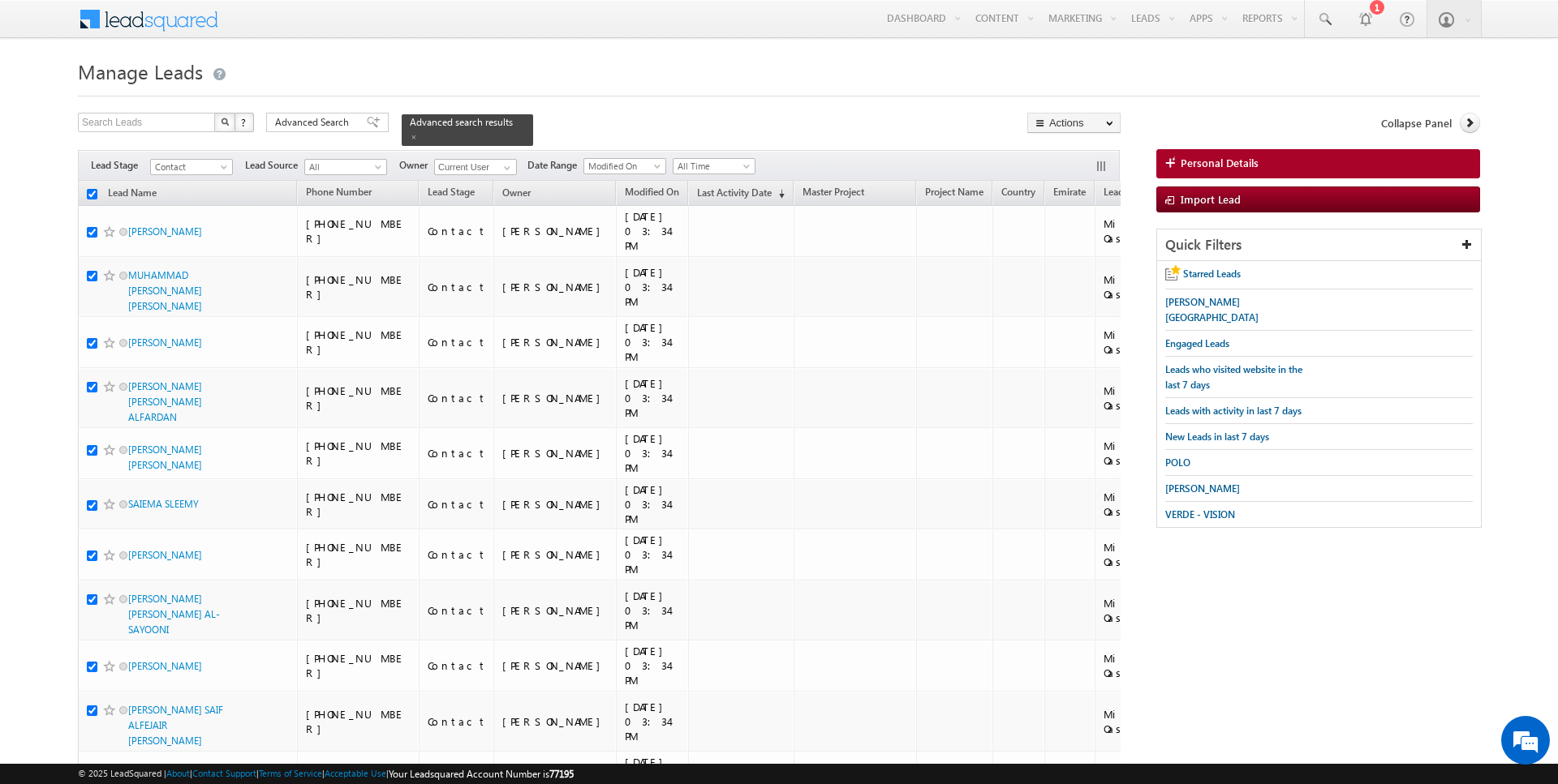
checkbox input "true"
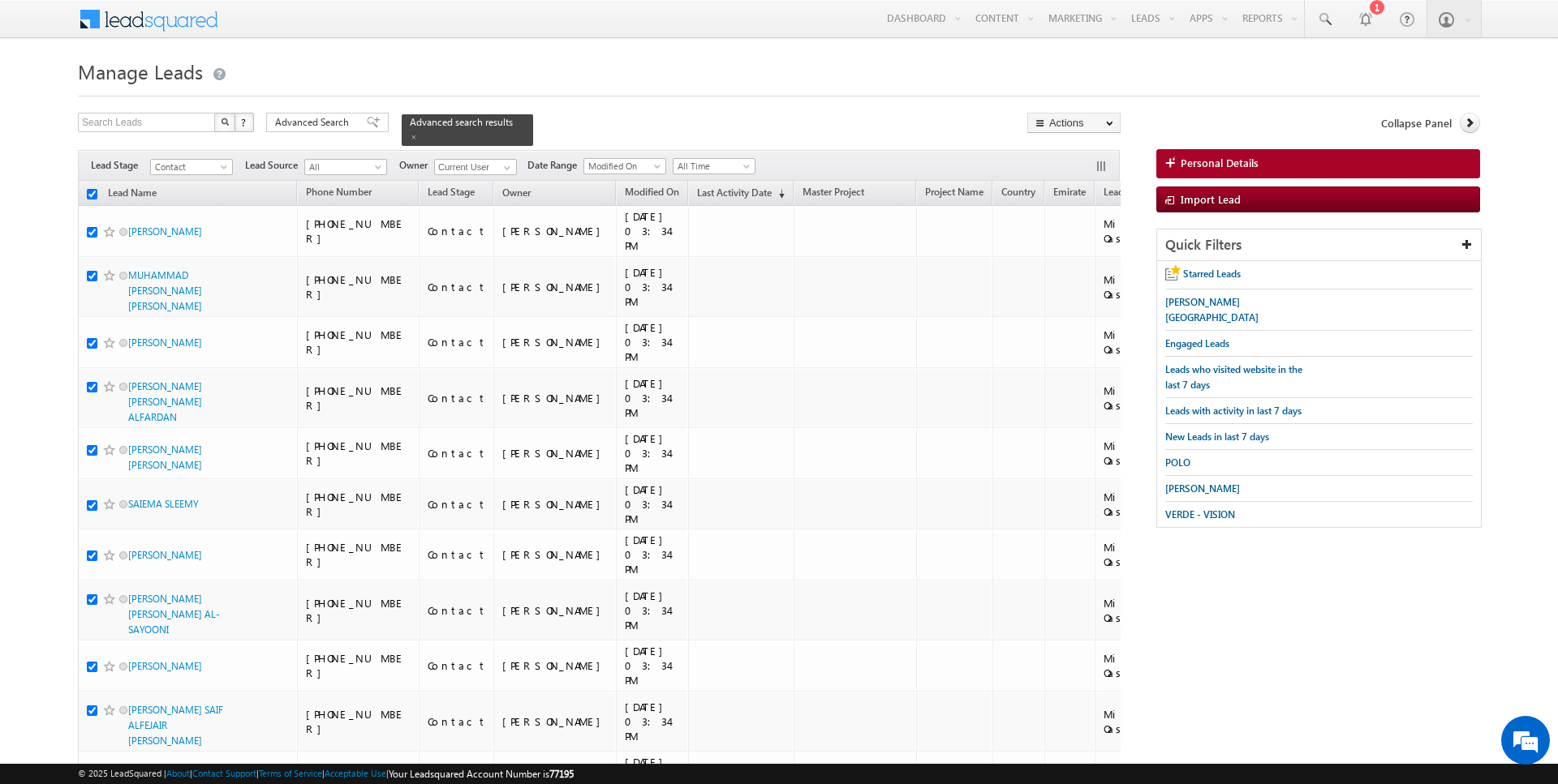
checkbox input "true"
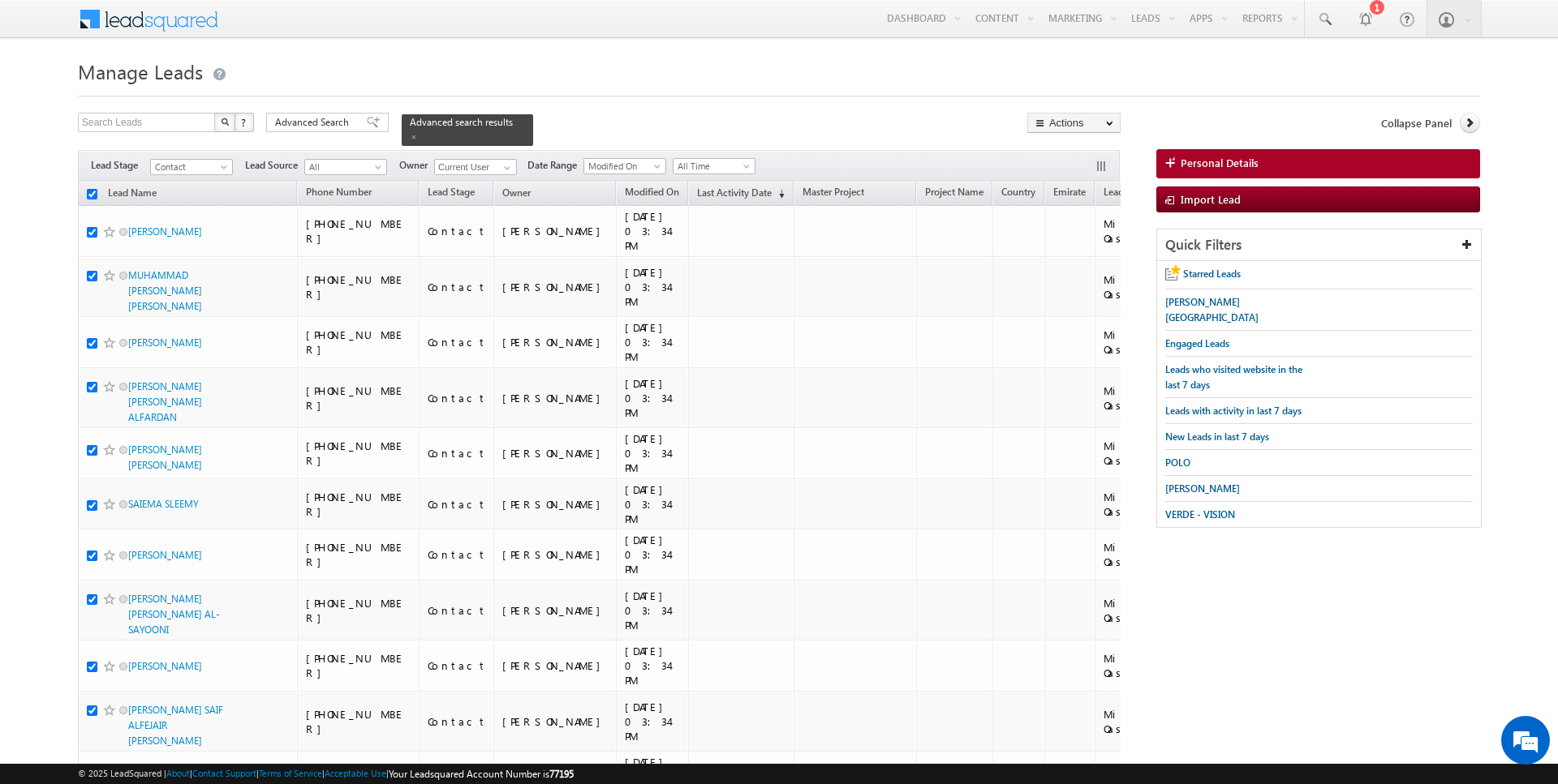
checkbox input "true"
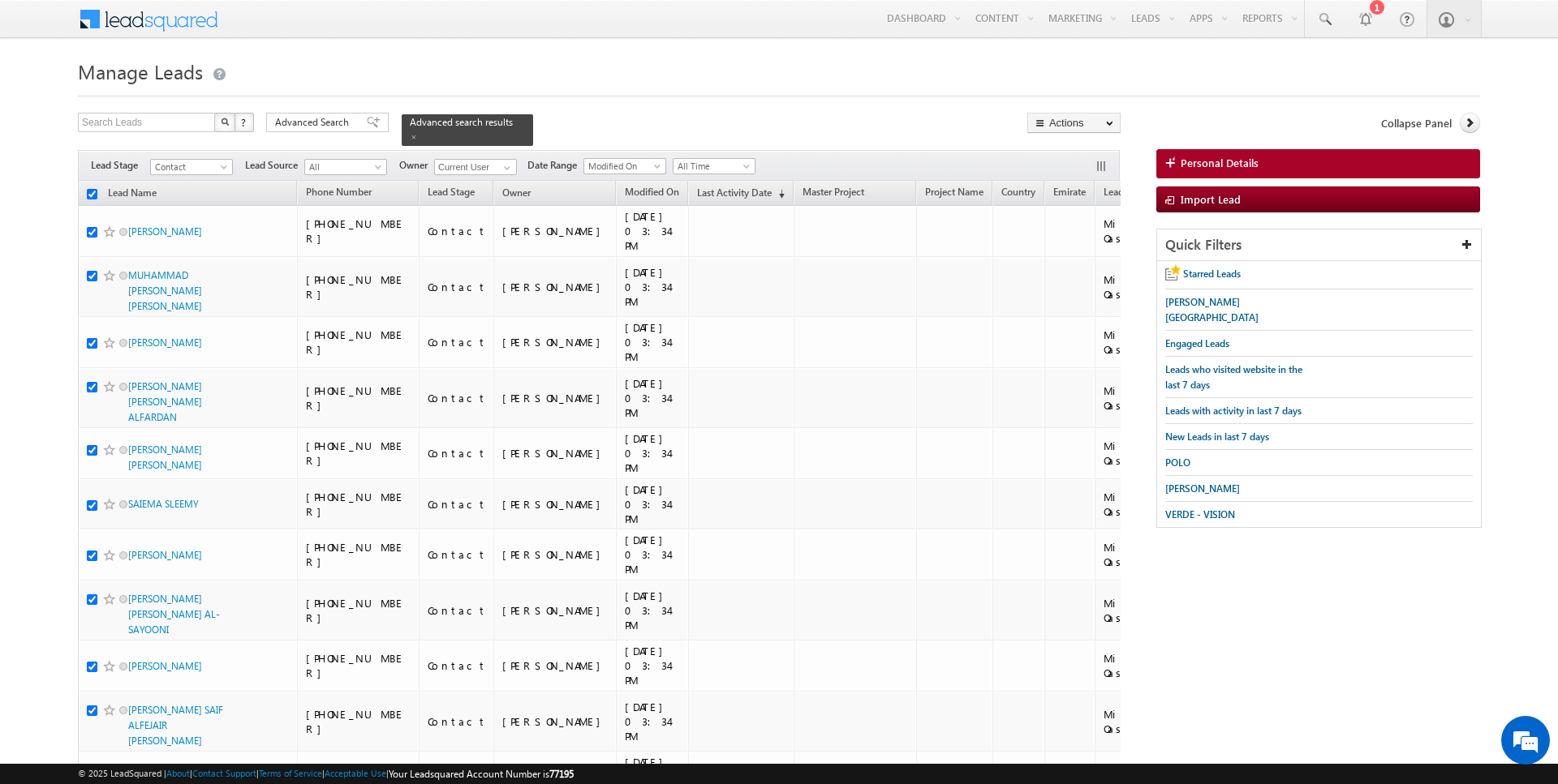
checkbox input "true"
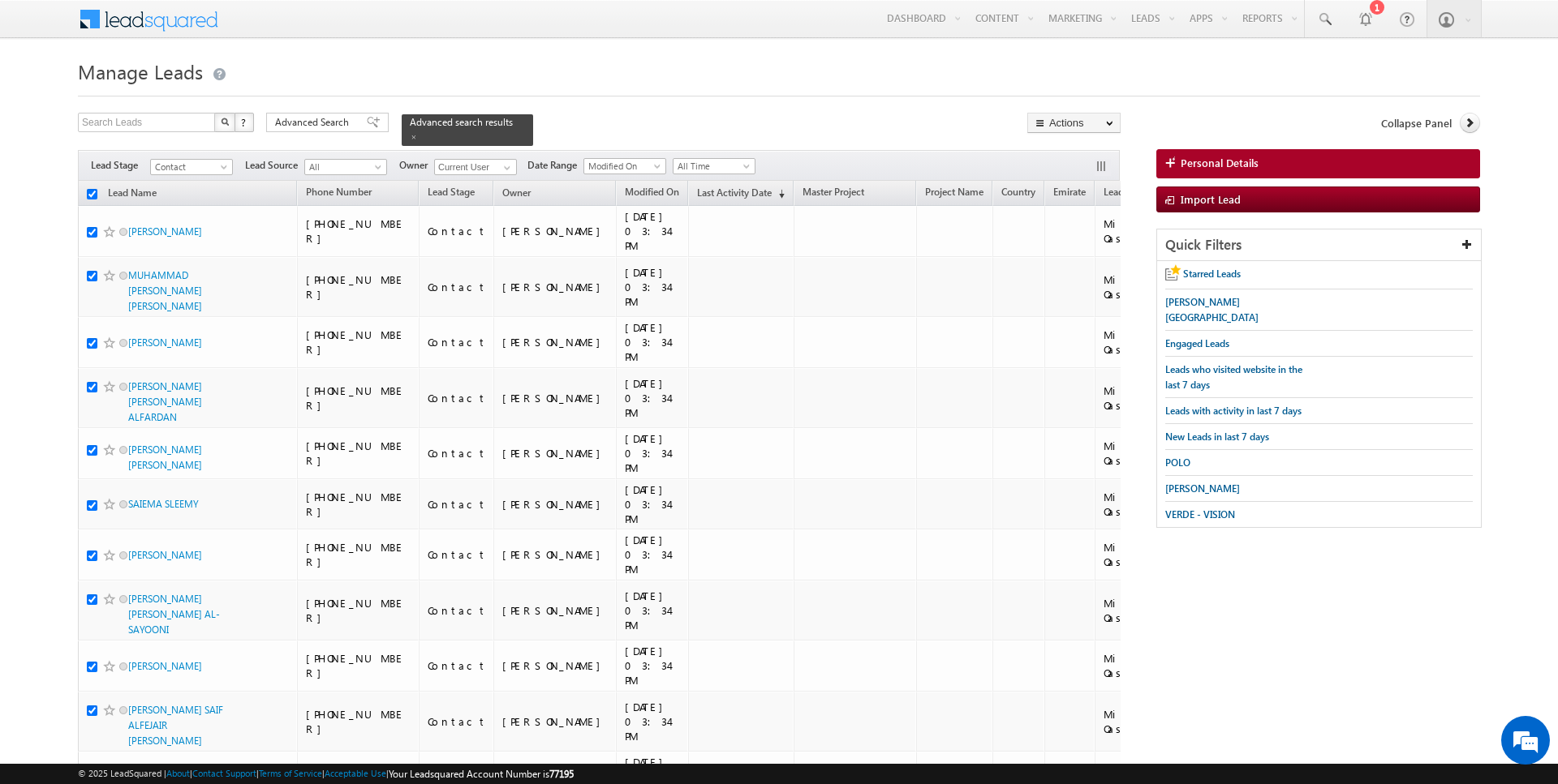
checkbox input "true"
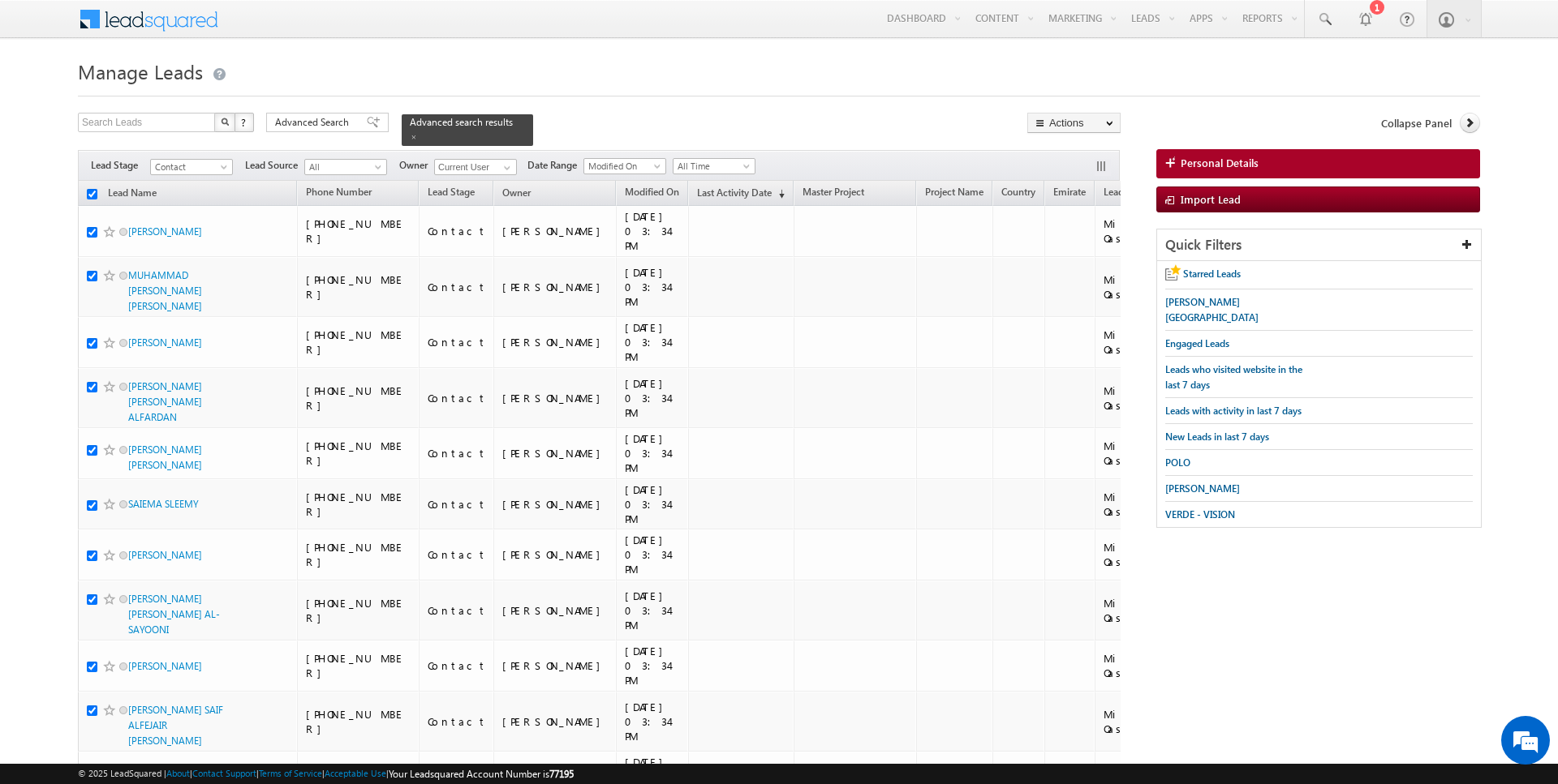
checkbox input "true"
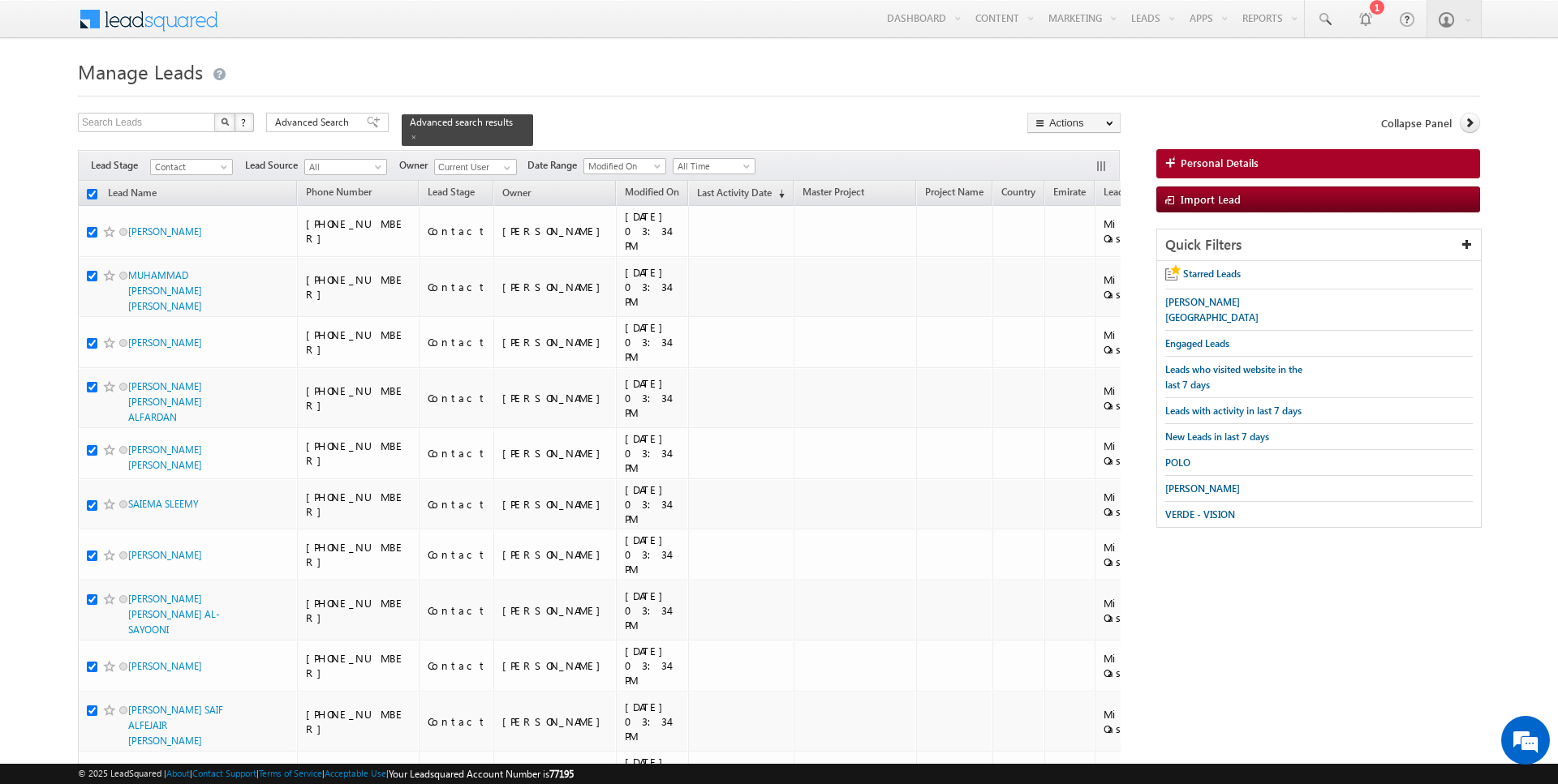
checkbox input "true"
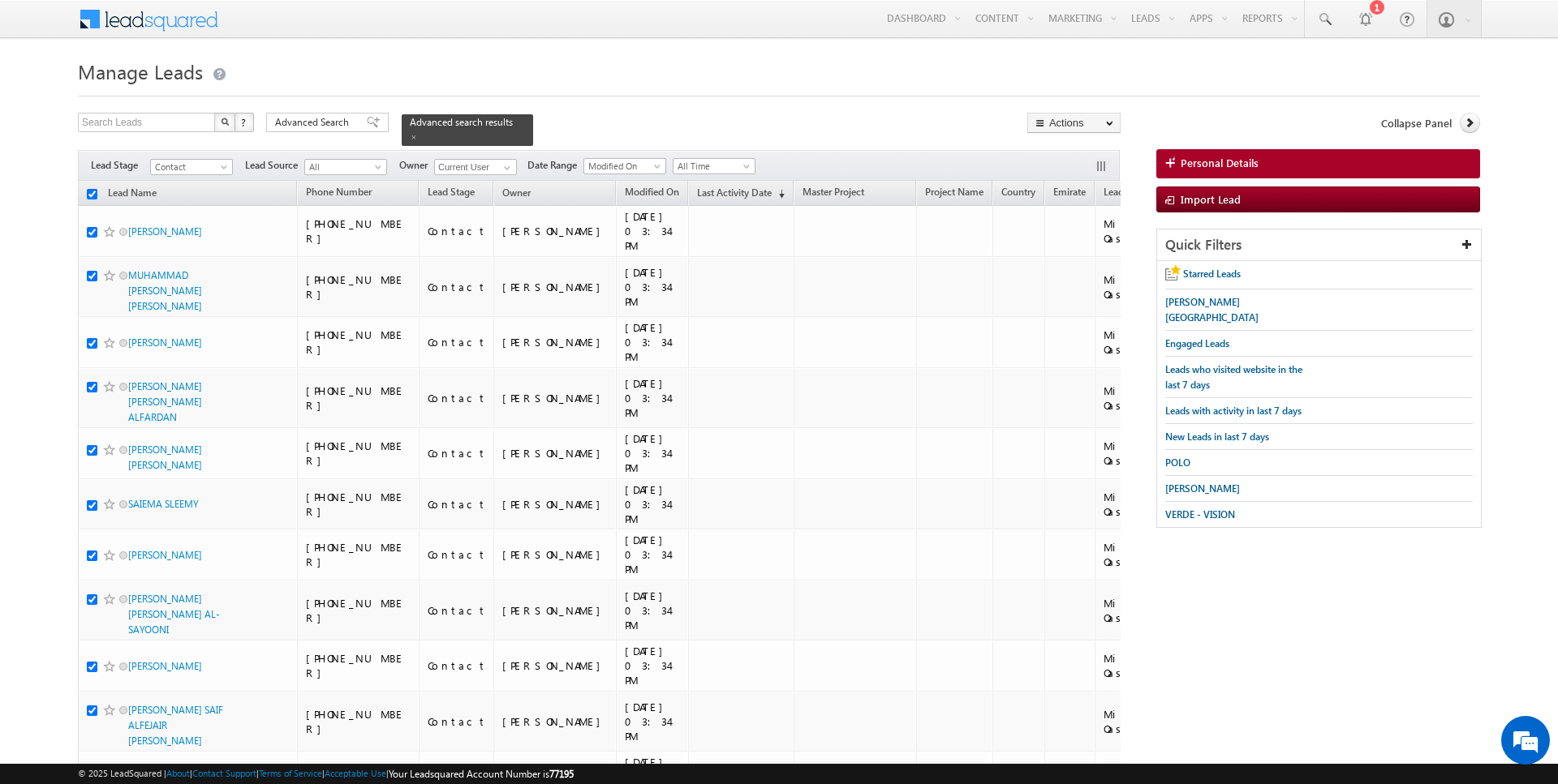
checkbox input "true"
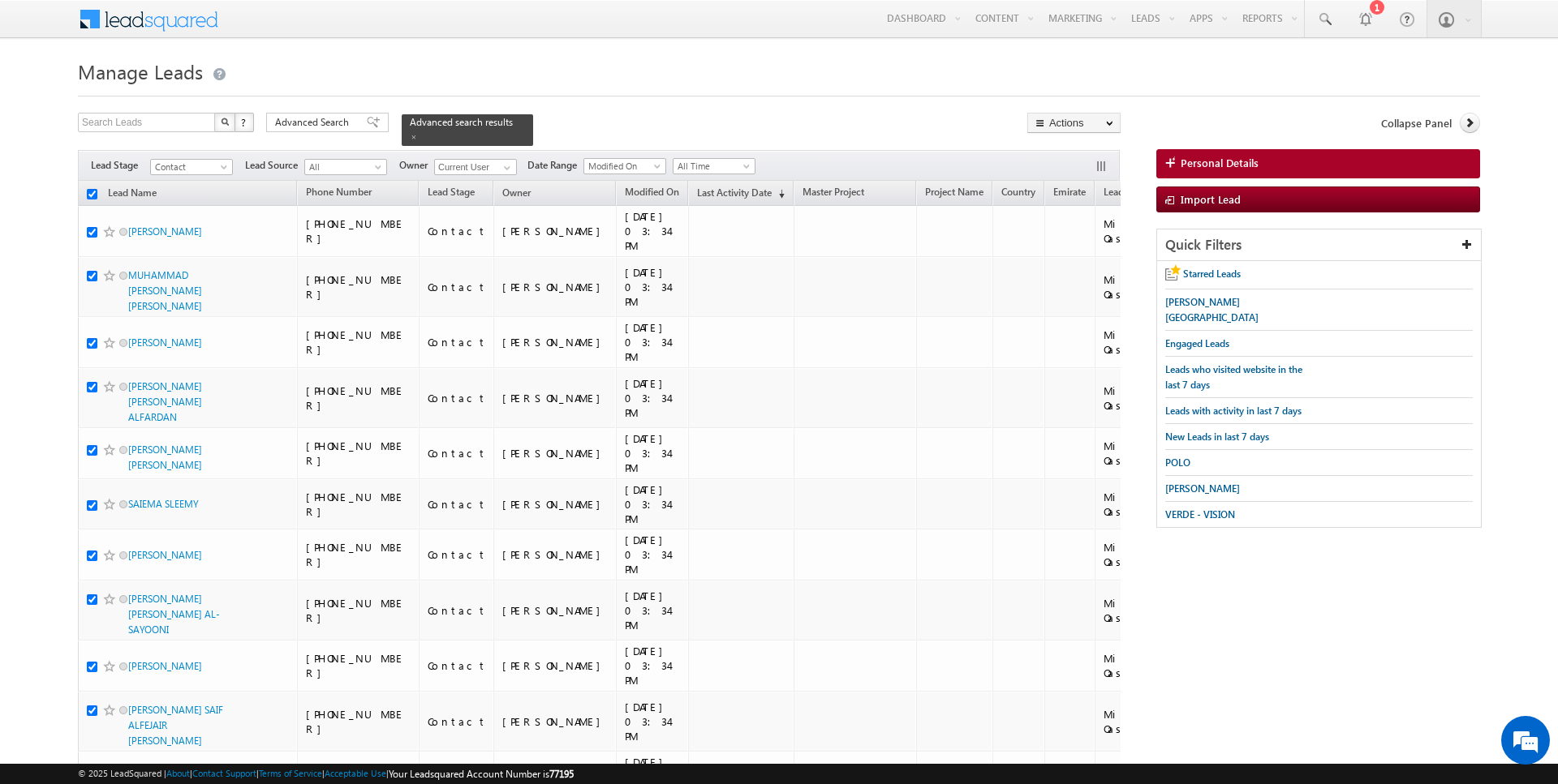
checkbox input "true"
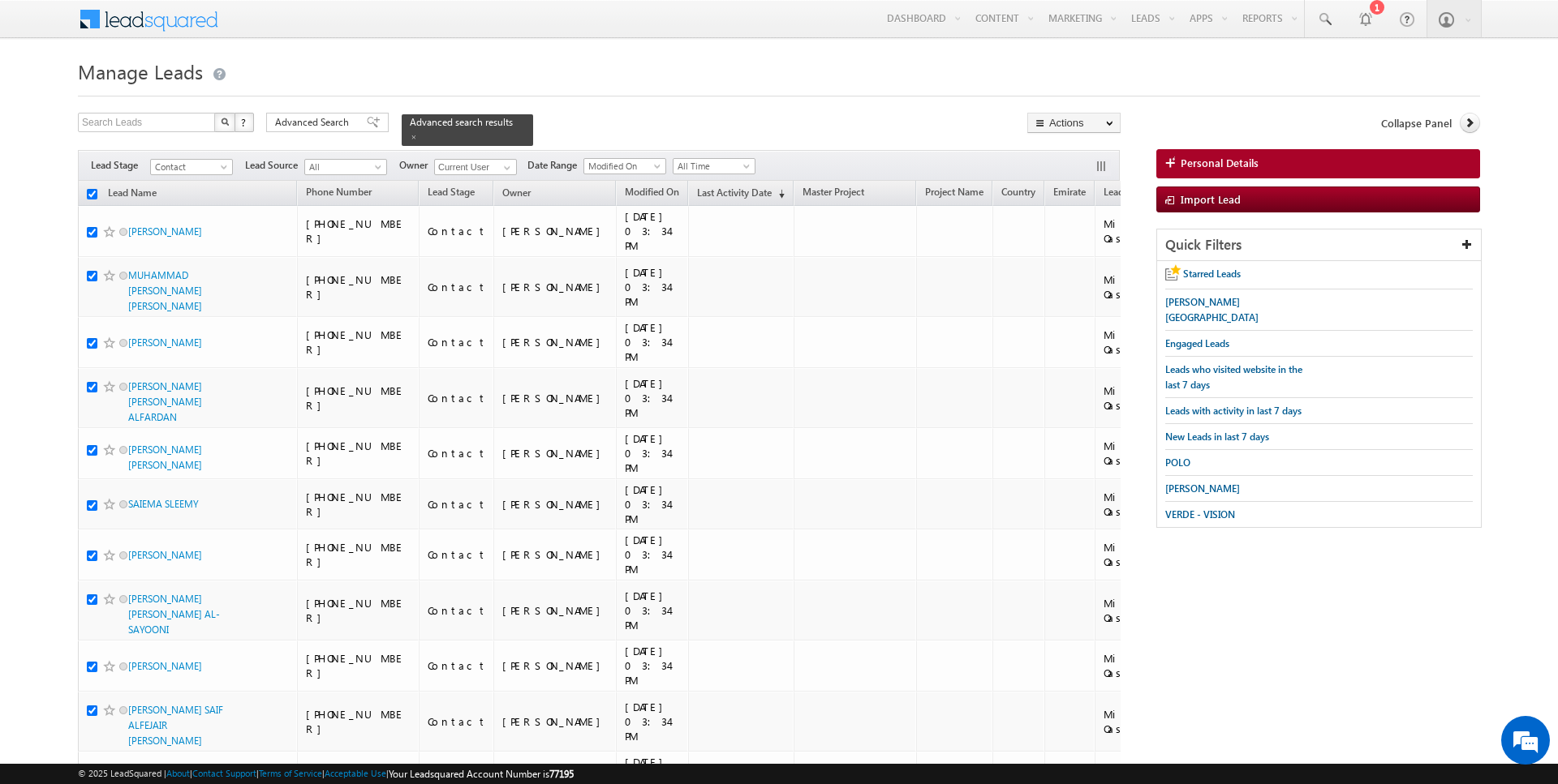
checkbox input "true"
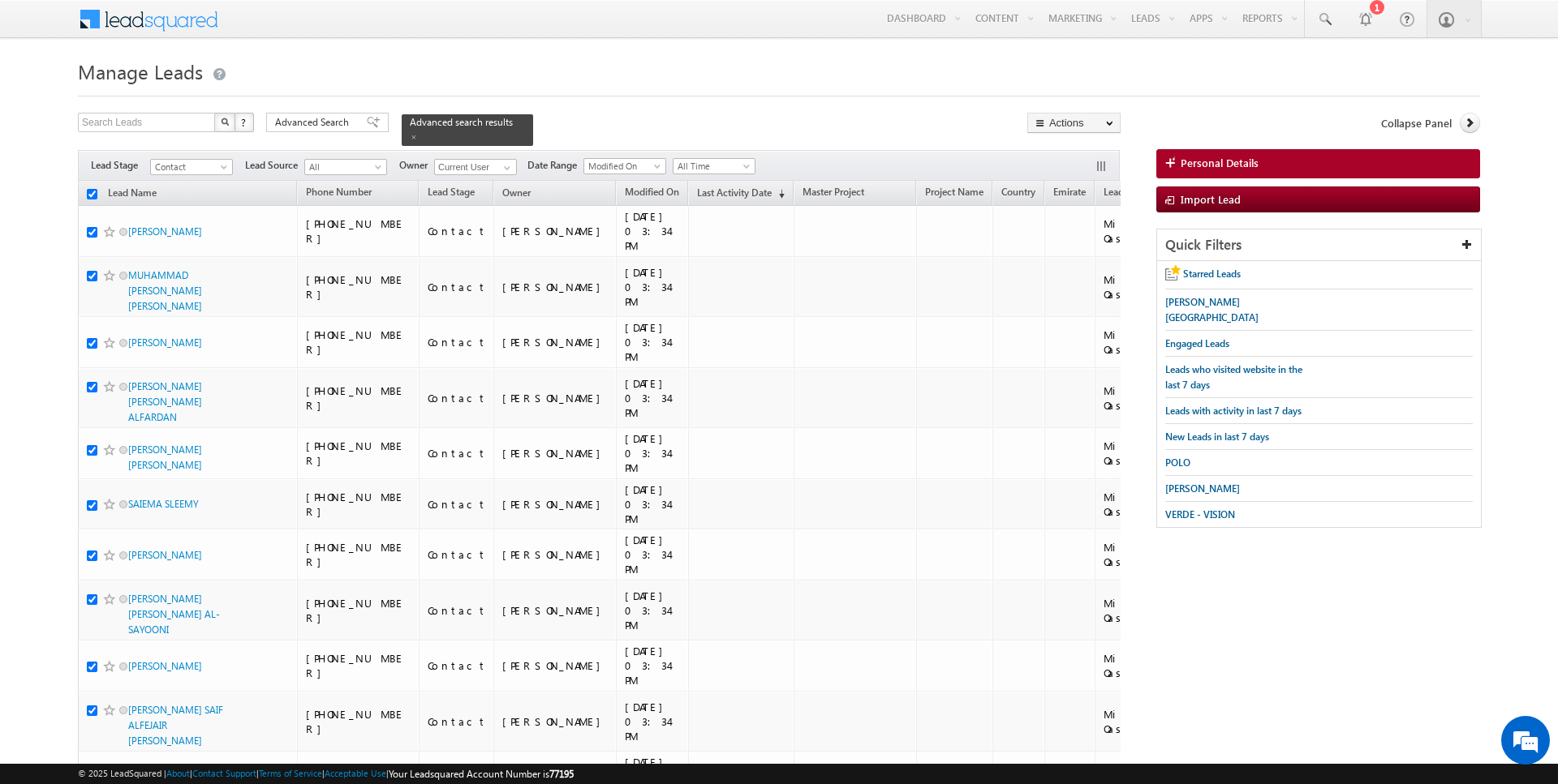
checkbox input "true"
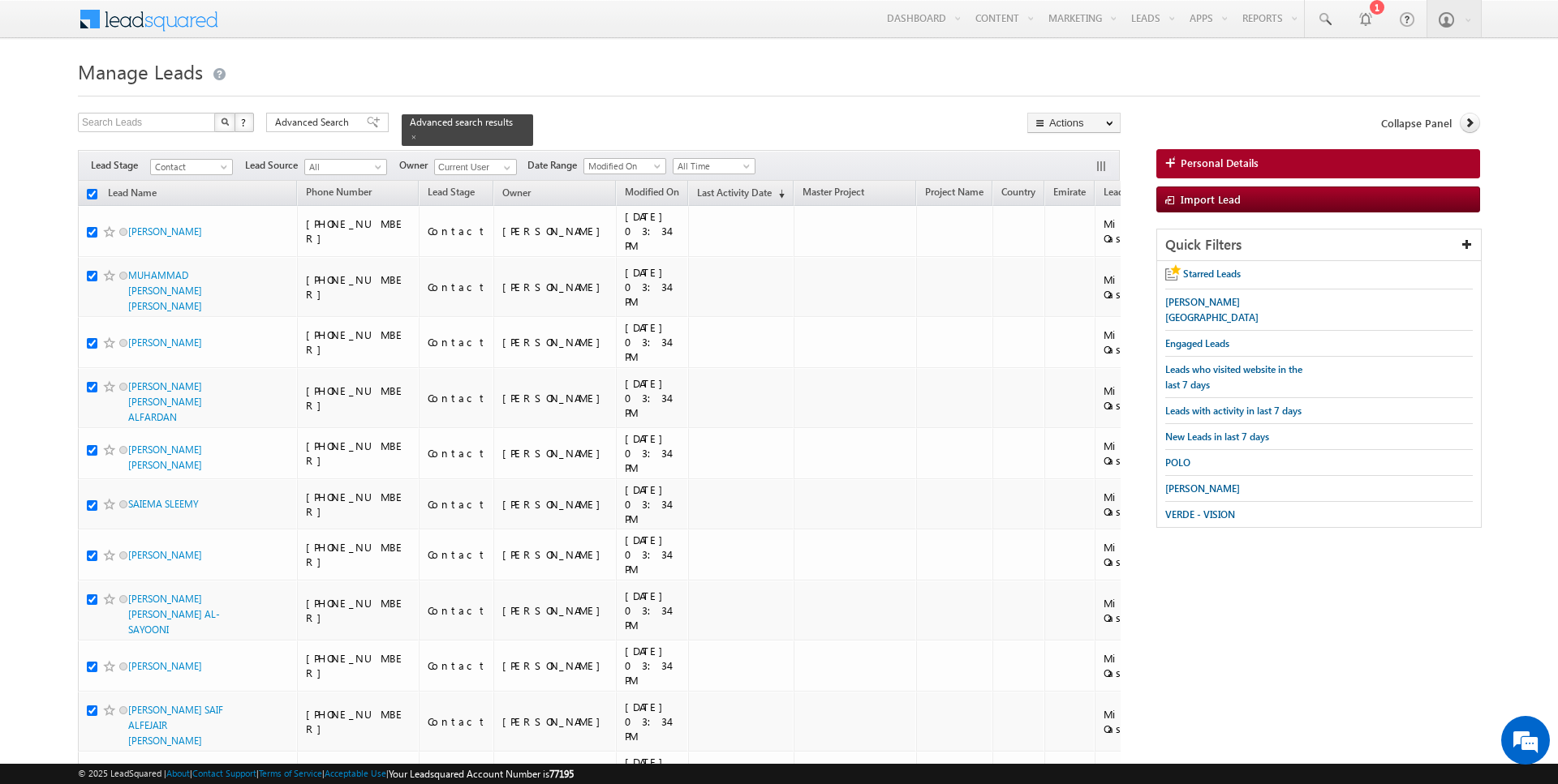
checkbox input "true"
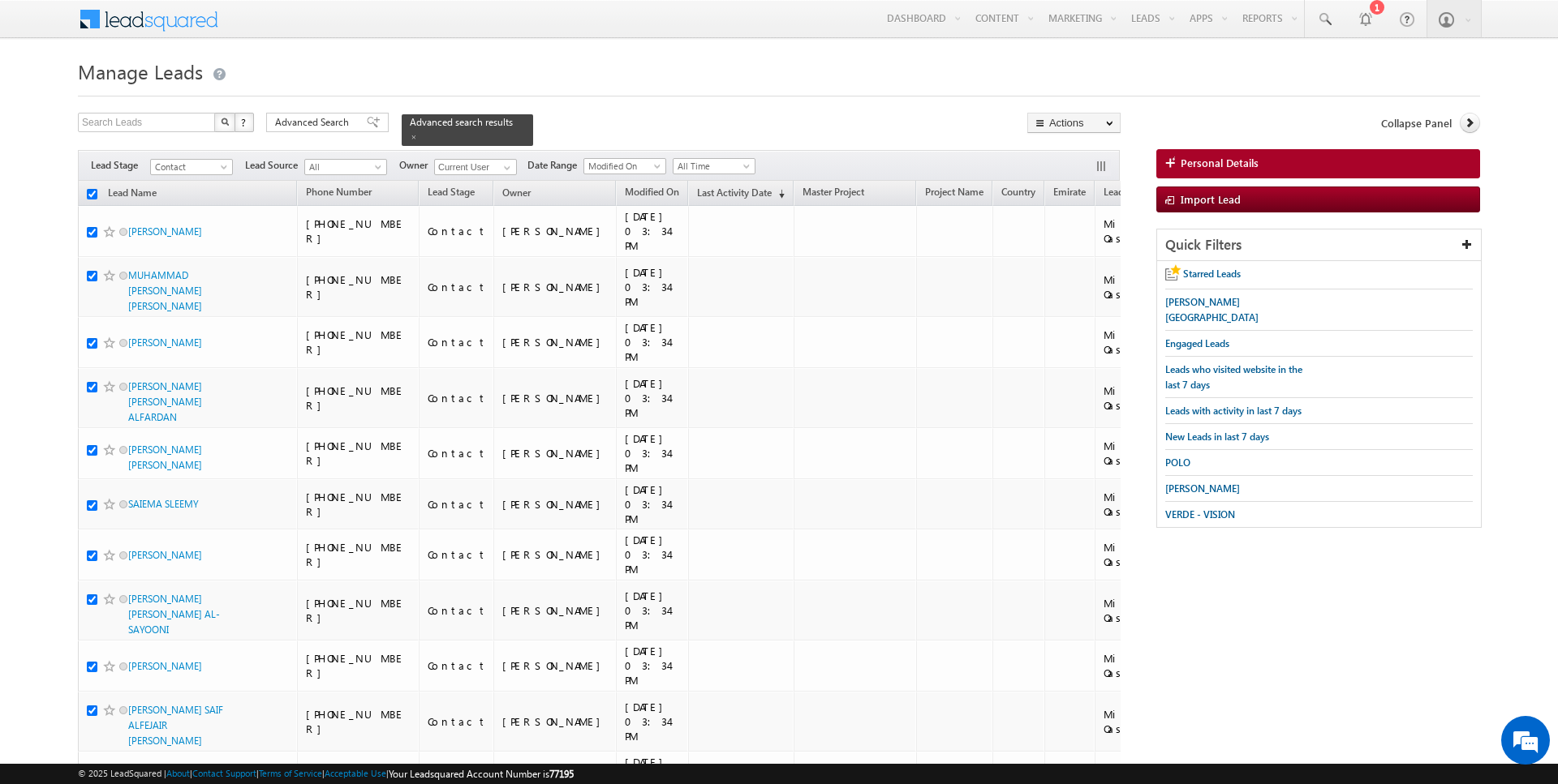
checkbox input "true"
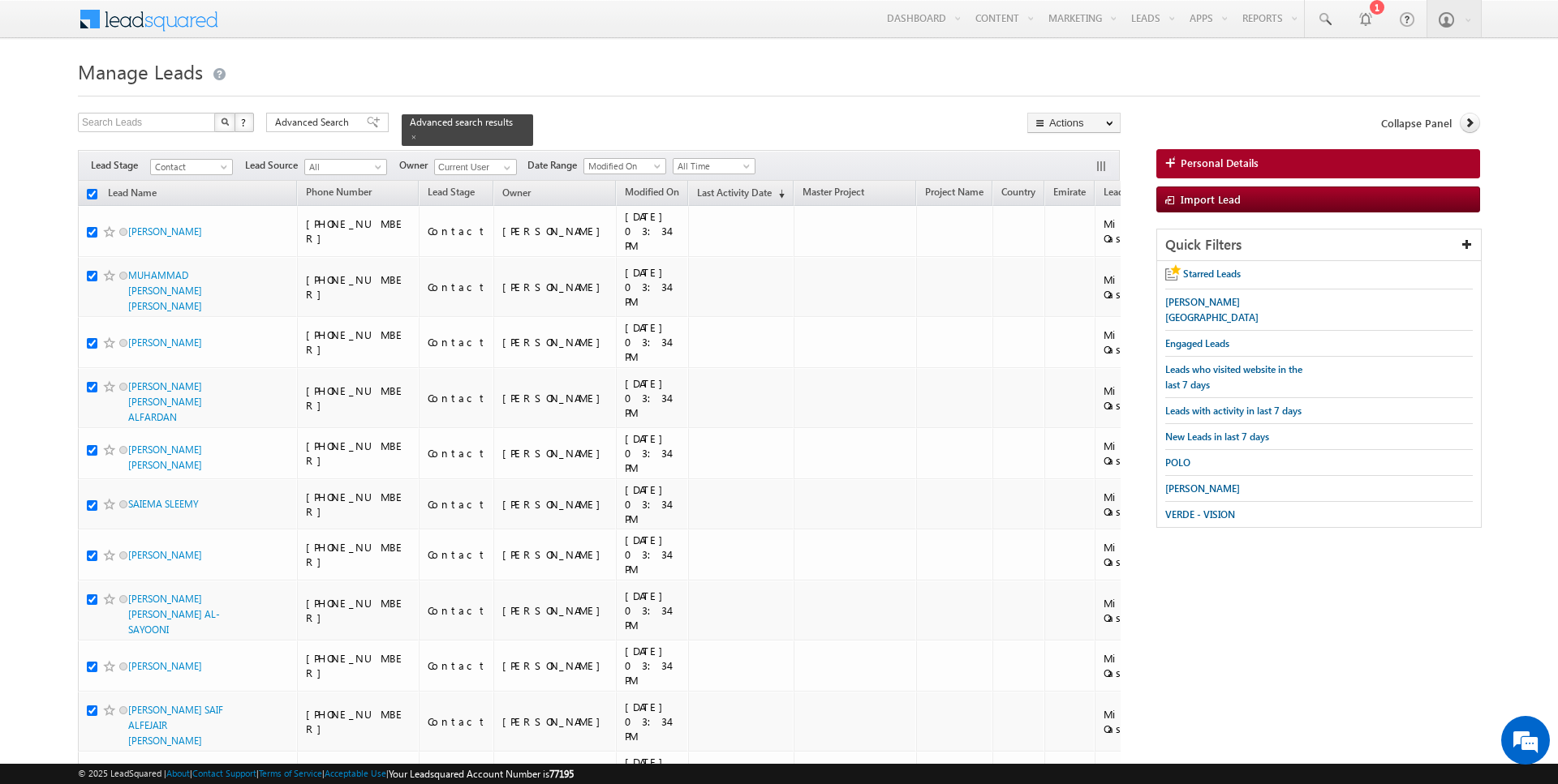
checkbox input "true"
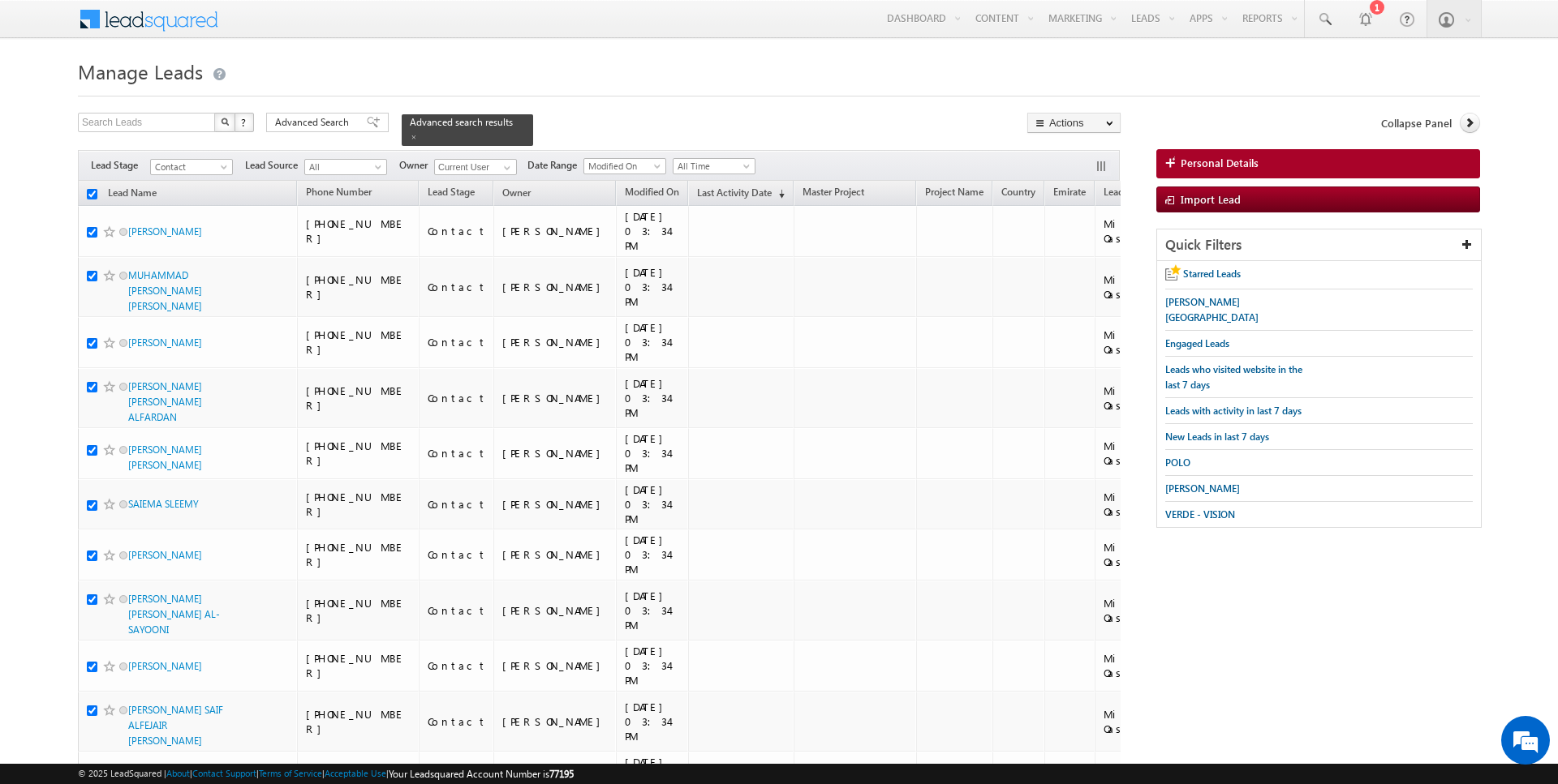
checkbox input "true"
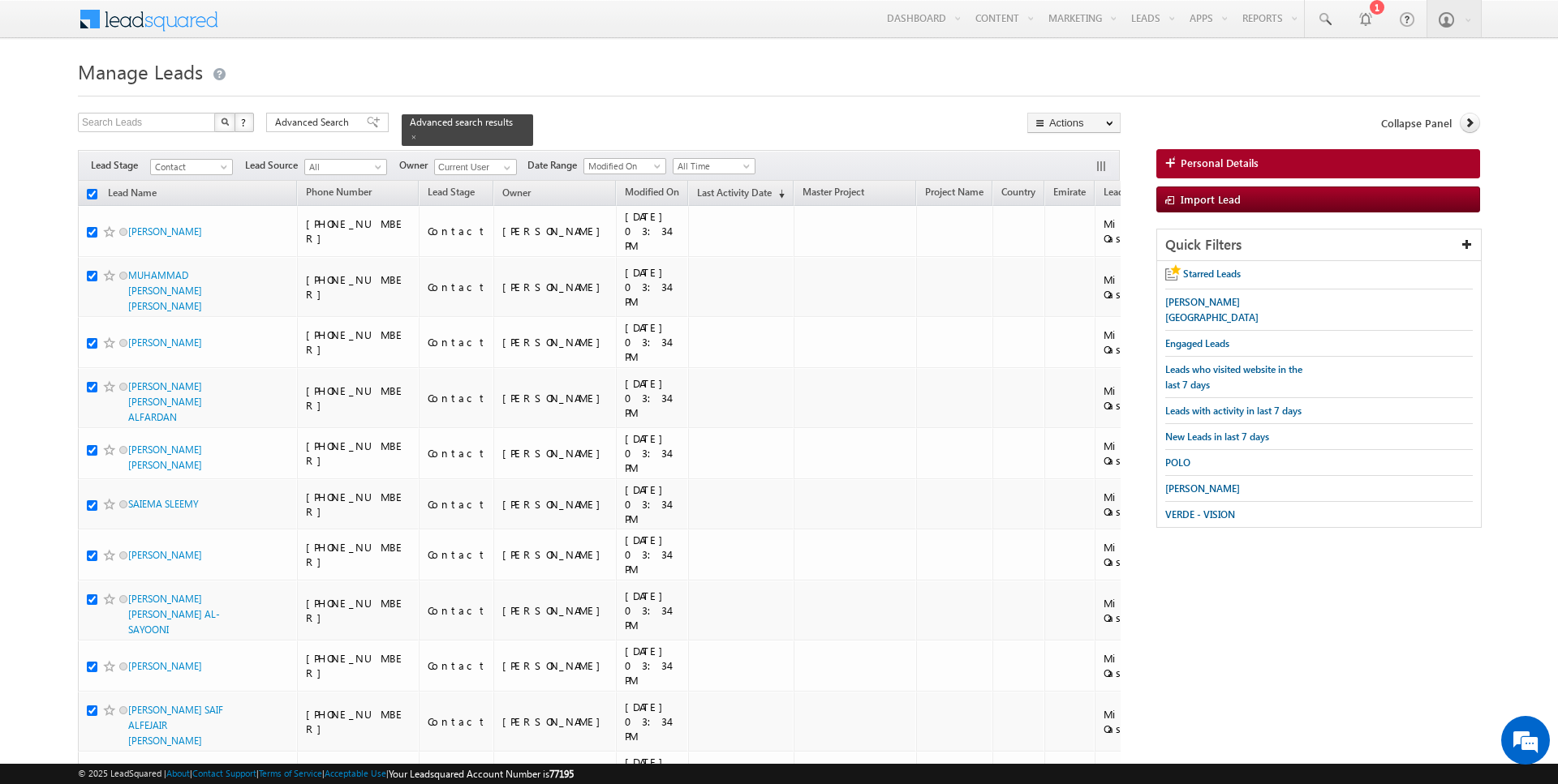
checkbox input "true"
click at [1074, 257] on link "Change Owner" at bounding box center [1073, 263] width 91 height 20
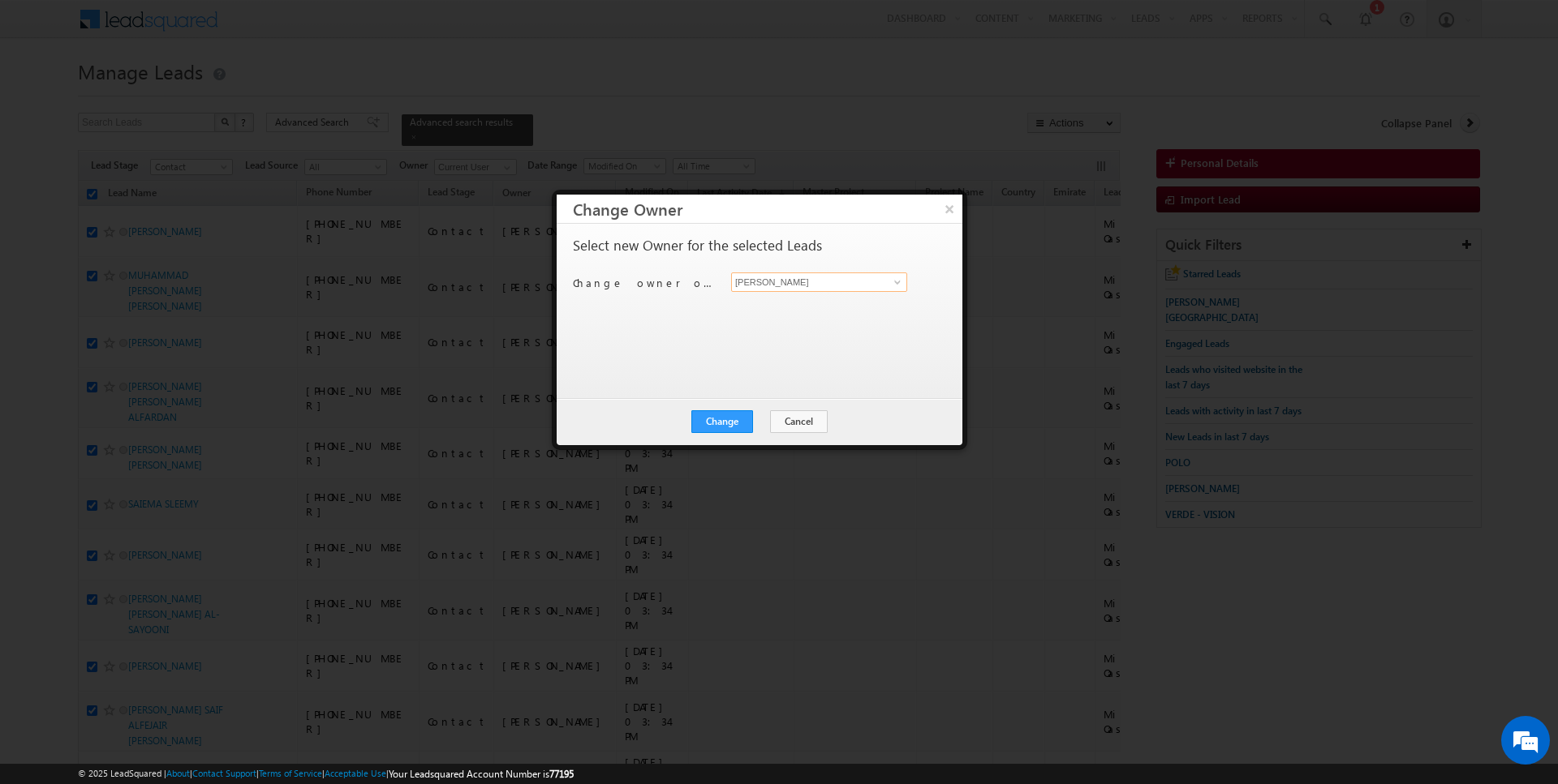
click at [806, 288] on input "[PERSON_NAME]" at bounding box center [819, 283] width 176 height 20
click at [713, 424] on button "Change" at bounding box center [722, 421] width 62 height 23
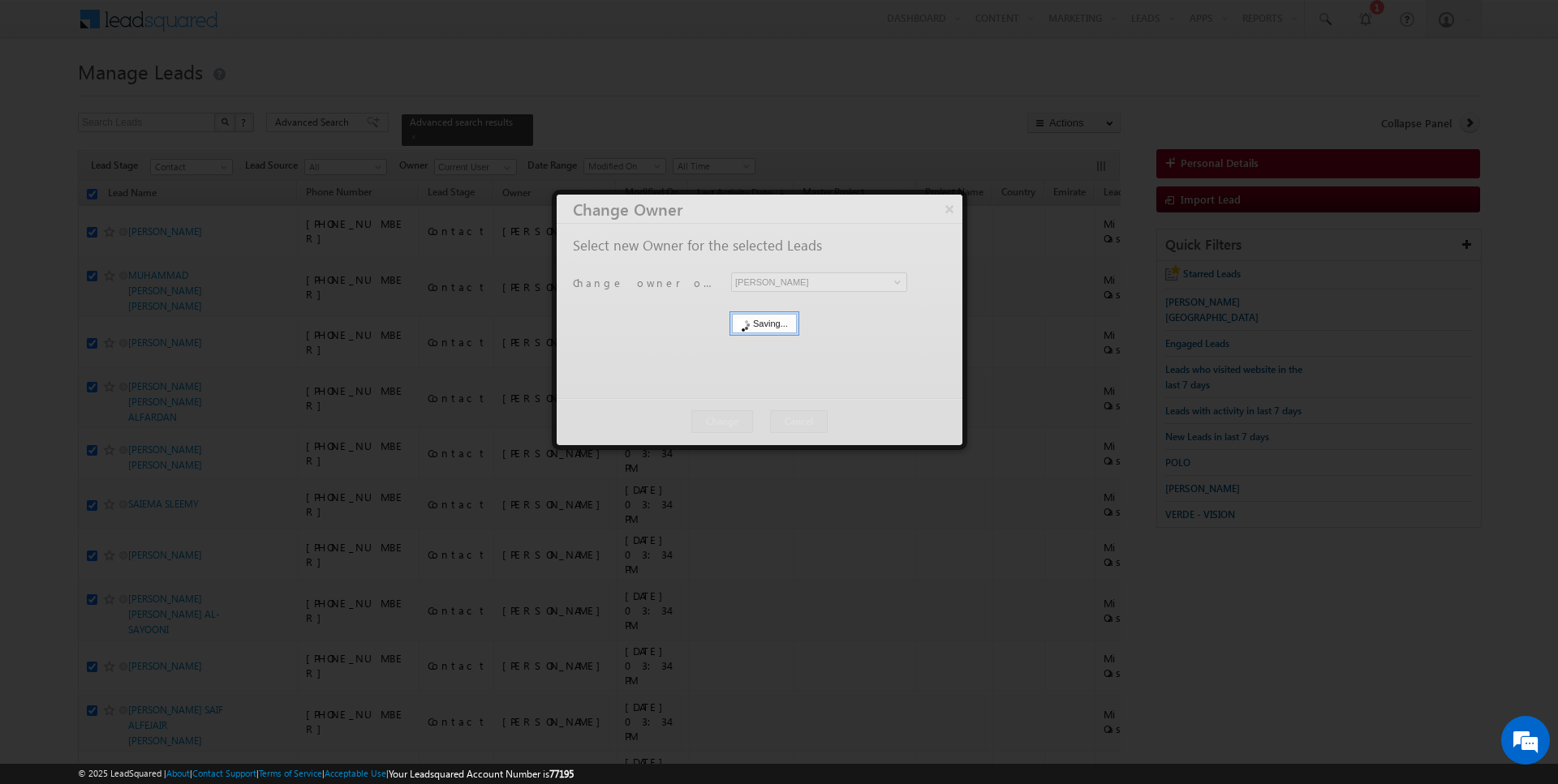
click at [750, 419] on div at bounding box center [759, 319] width 405 height 250
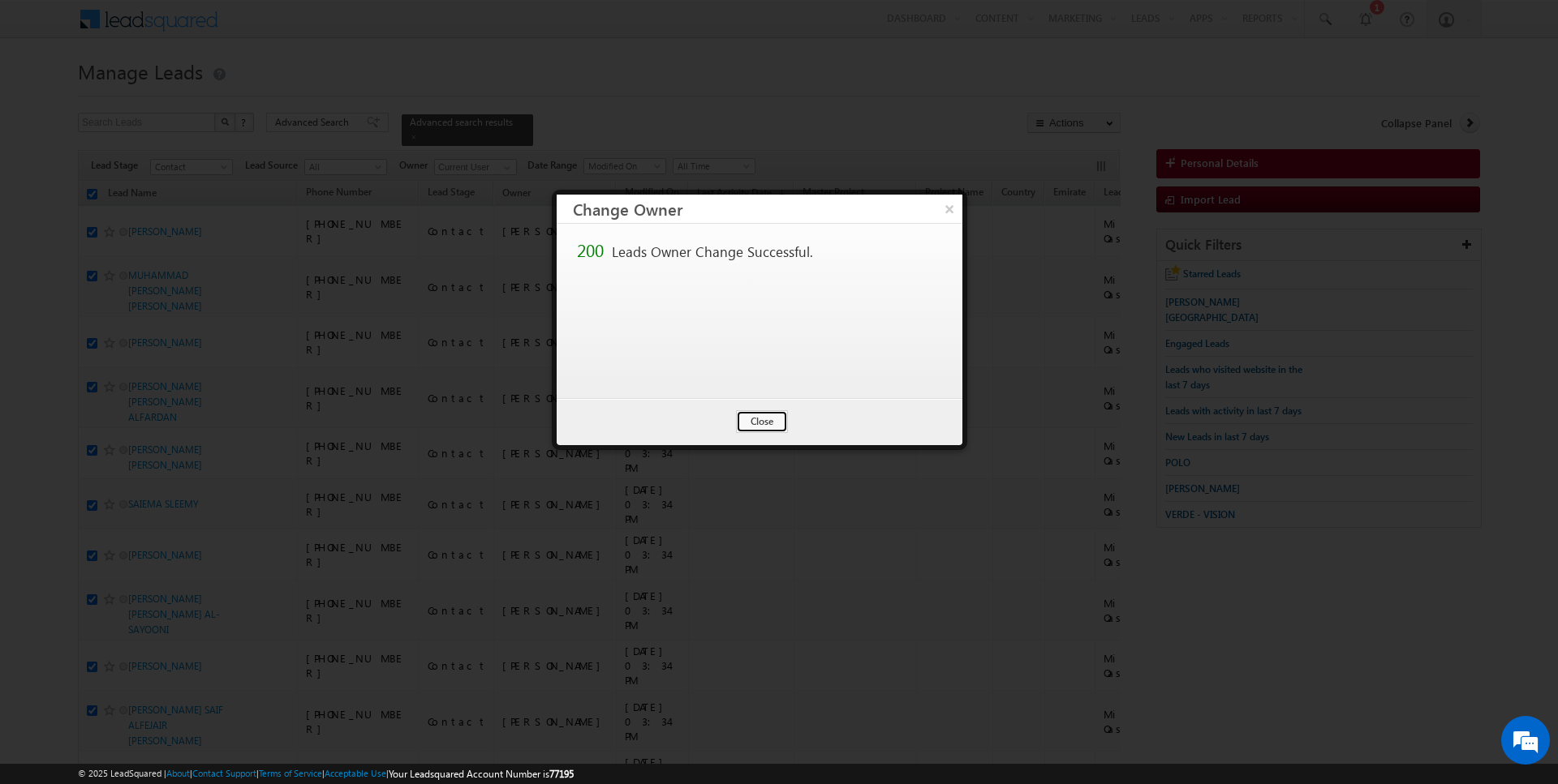
click at [750, 419] on button "Close" at bounding box center [762, 421] width 52 height 23
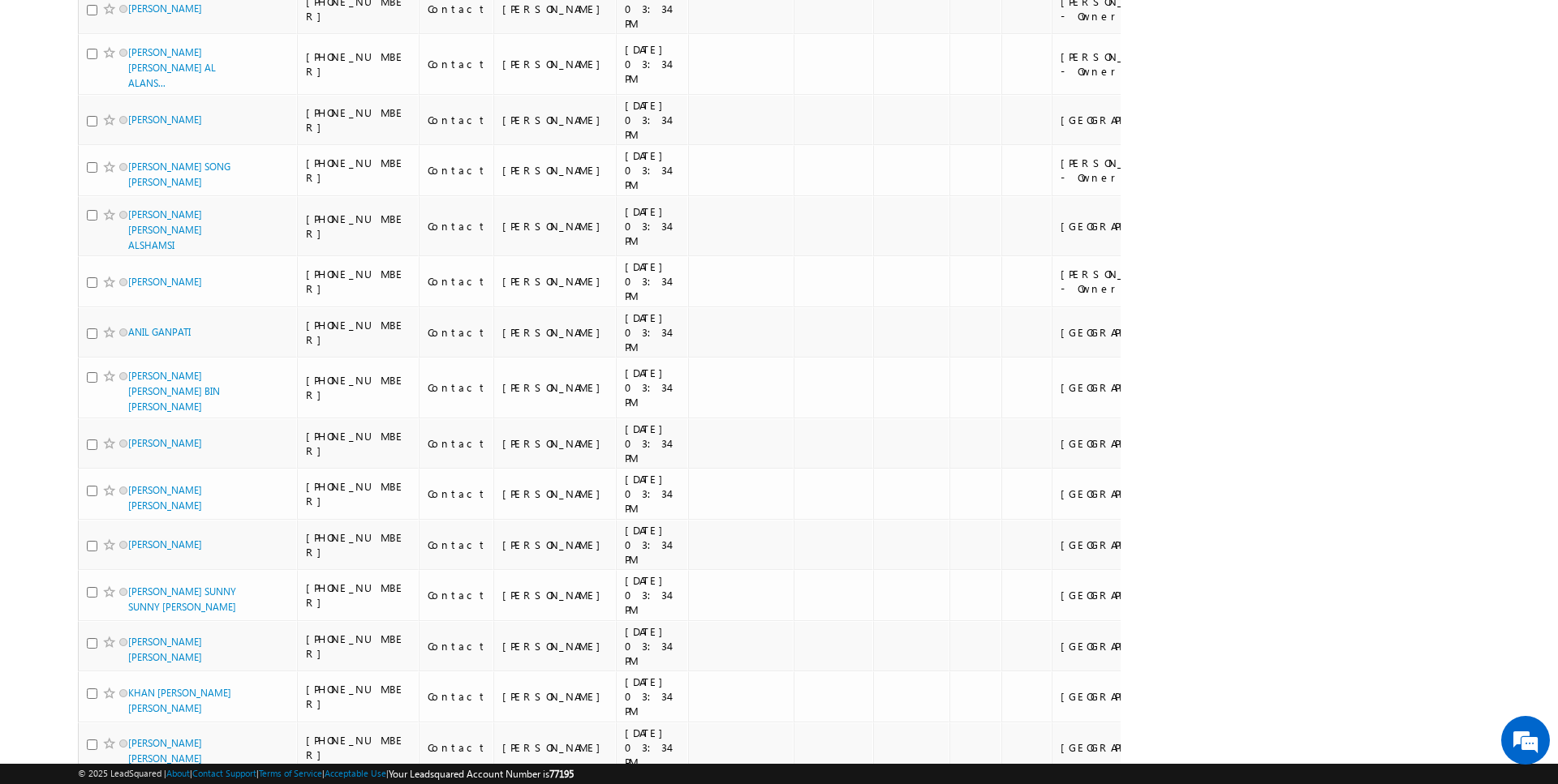
scroll to position [8526, 0]
